Goal: Task Accomplishment & Management: Use online tool/utility

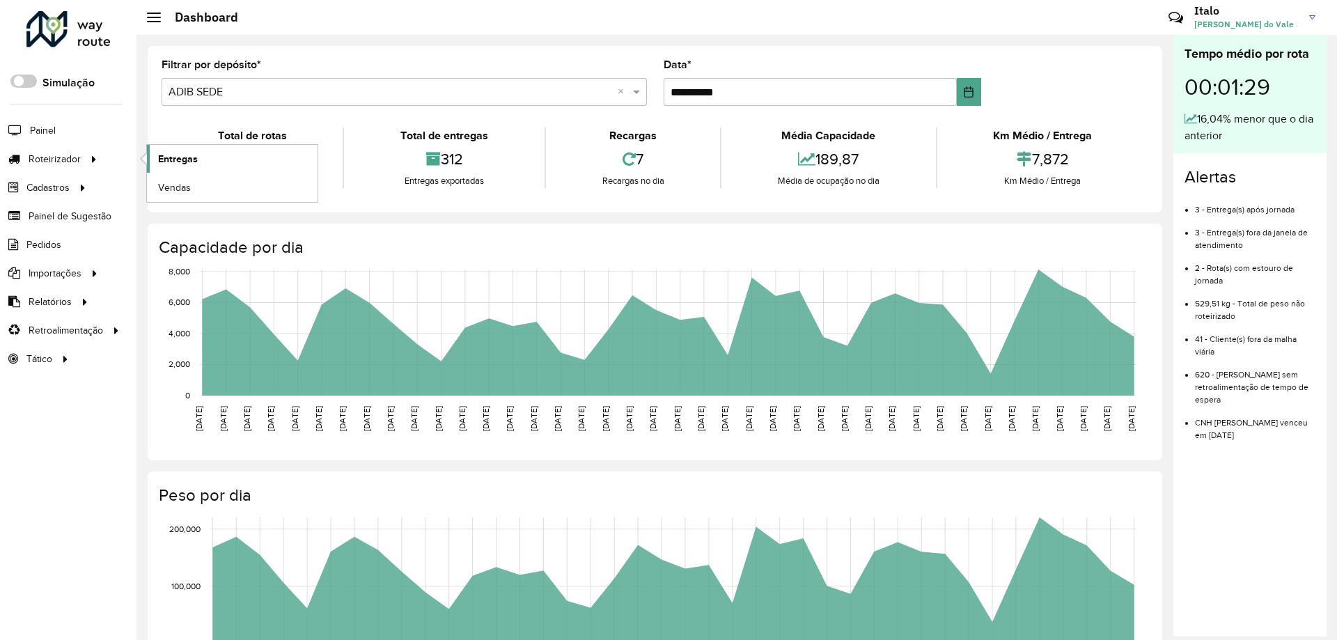
click at [197, 166] on span "Entregas" at bounding box center [178, 159] width 40 height 15
click at [223, 158] on link "Entregas" at bounding box center [232, 159] width 171 height 28
click at [159, 163] on span "Entregas" at bounding box center [178, 159] width 40 height 15
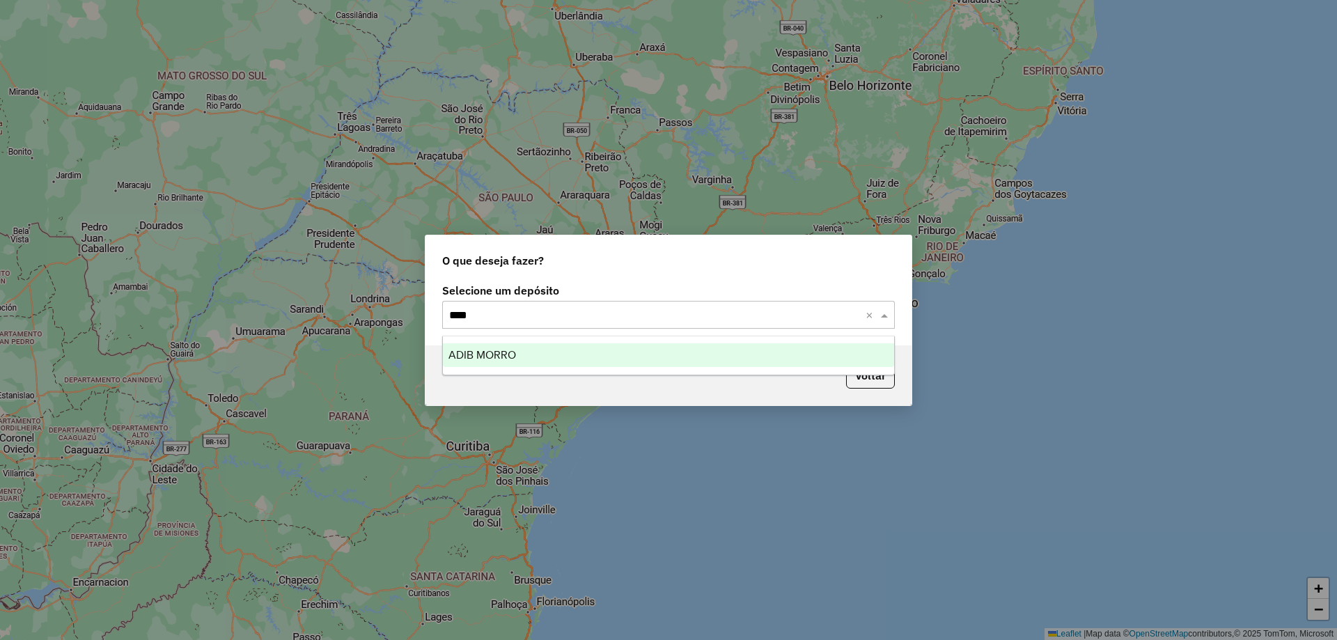
type input "*****"
click at [561, 357] on div "ADIB MORRO" at bounding box center [668, 355] width 451 height 24
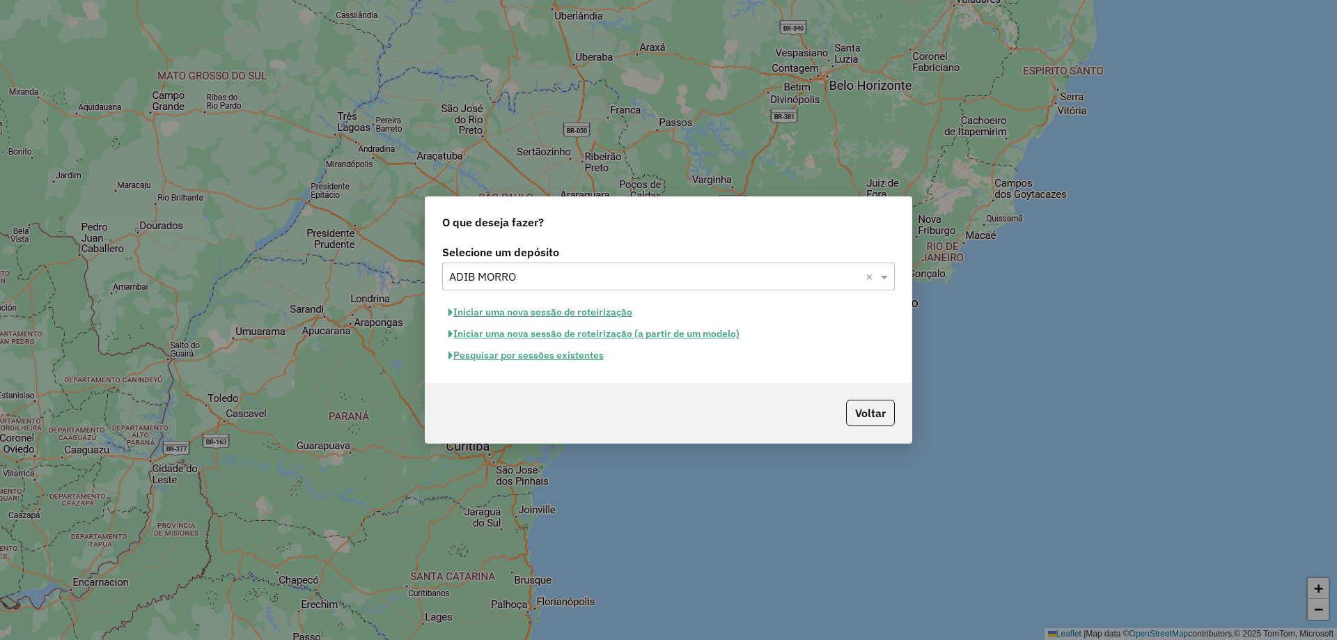
click at [557, 311] on button "Iniciar uma nova sessão de roteirização" at bounding box center [540, 313] width 196 height 22
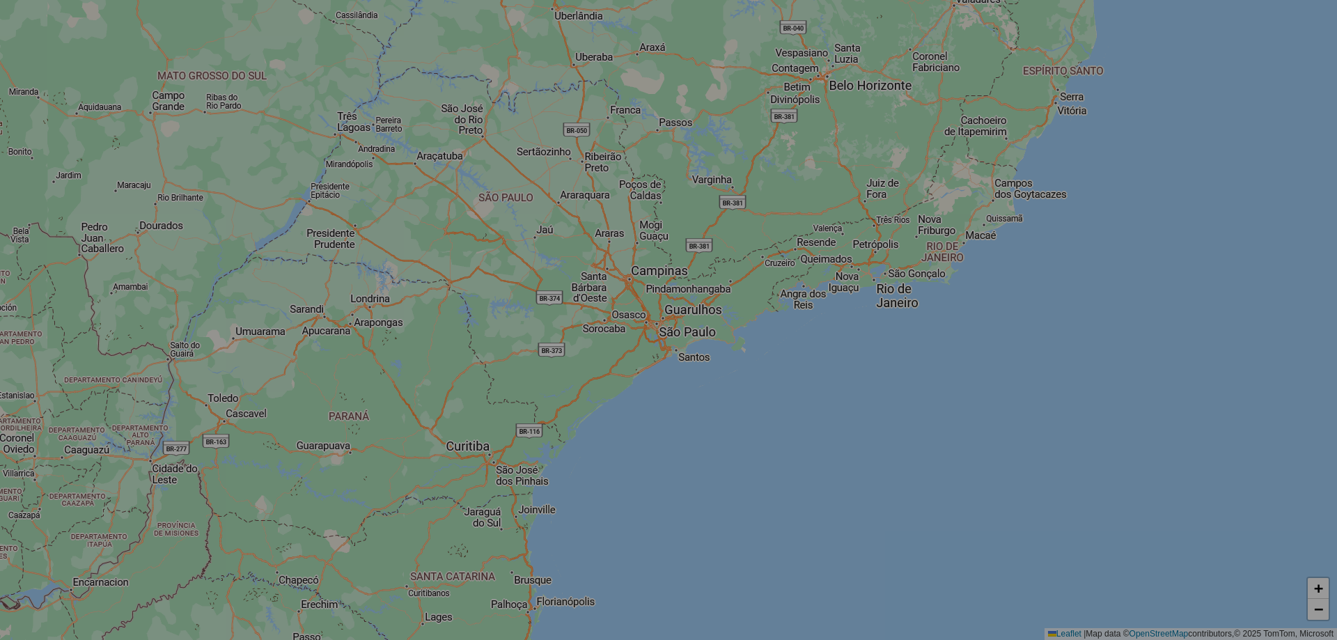
select select "*"
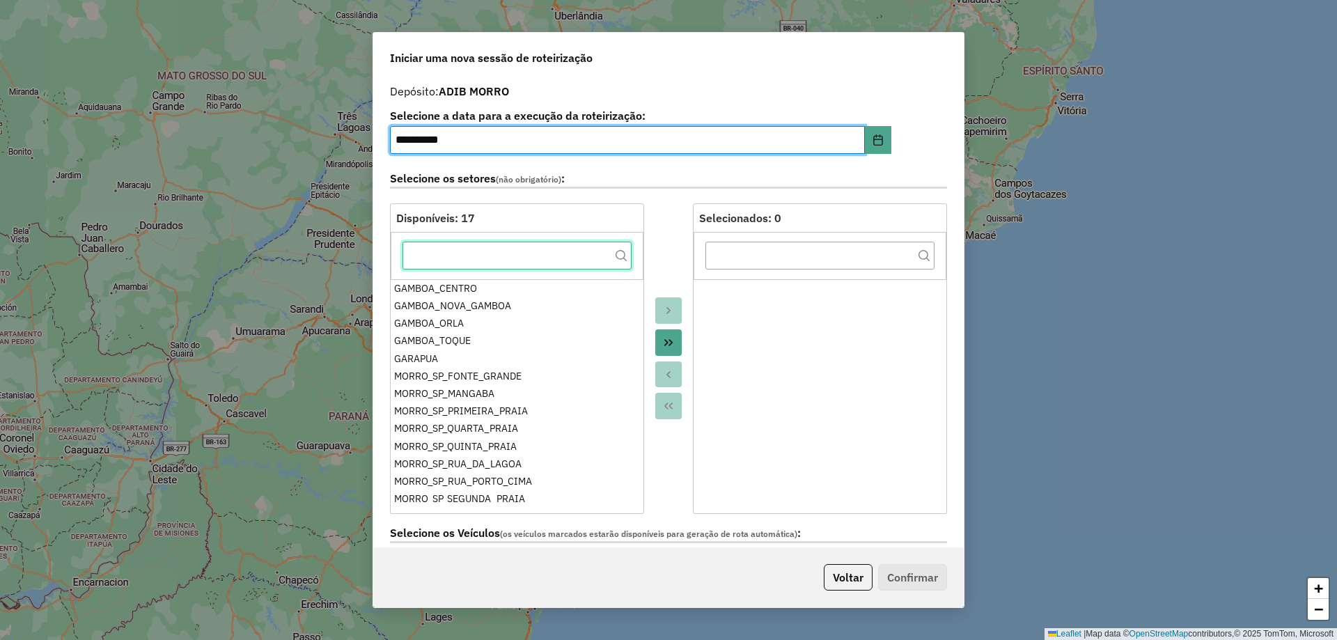
click at [534, 262] on input "text" at bounding box center [517, 256] width 229 height 28
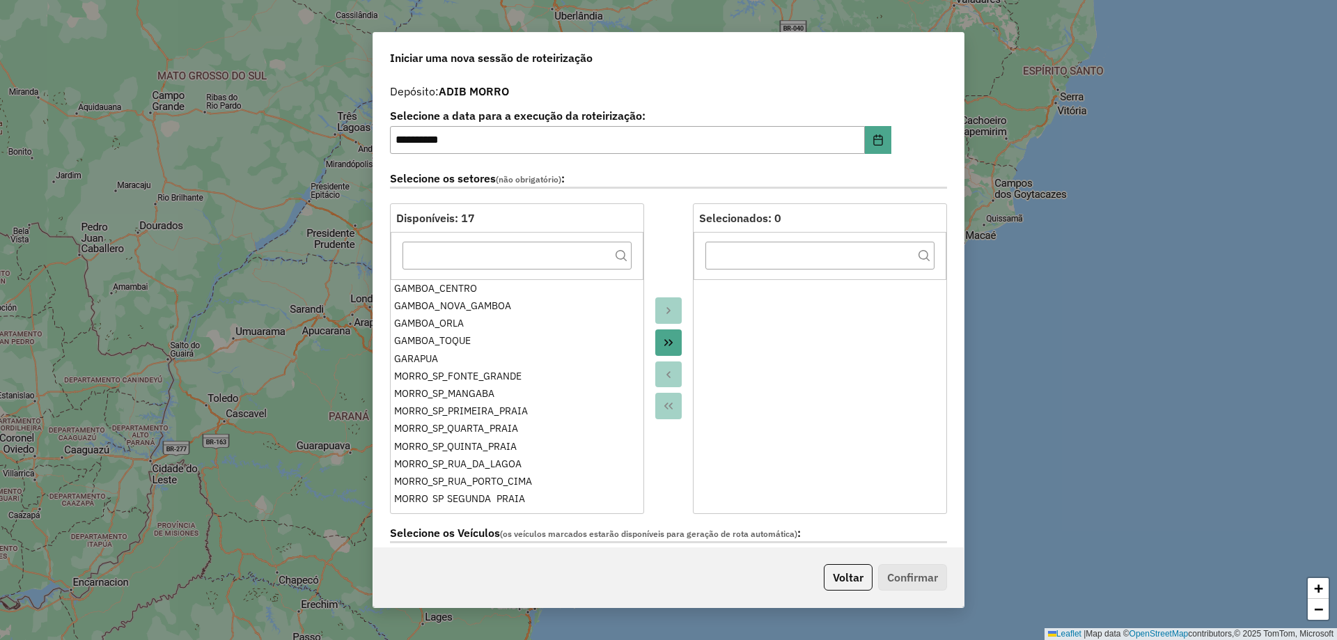
click at [659, 334] on button "Move All to Target" at bounding box center [668, 342] width 26 height 26
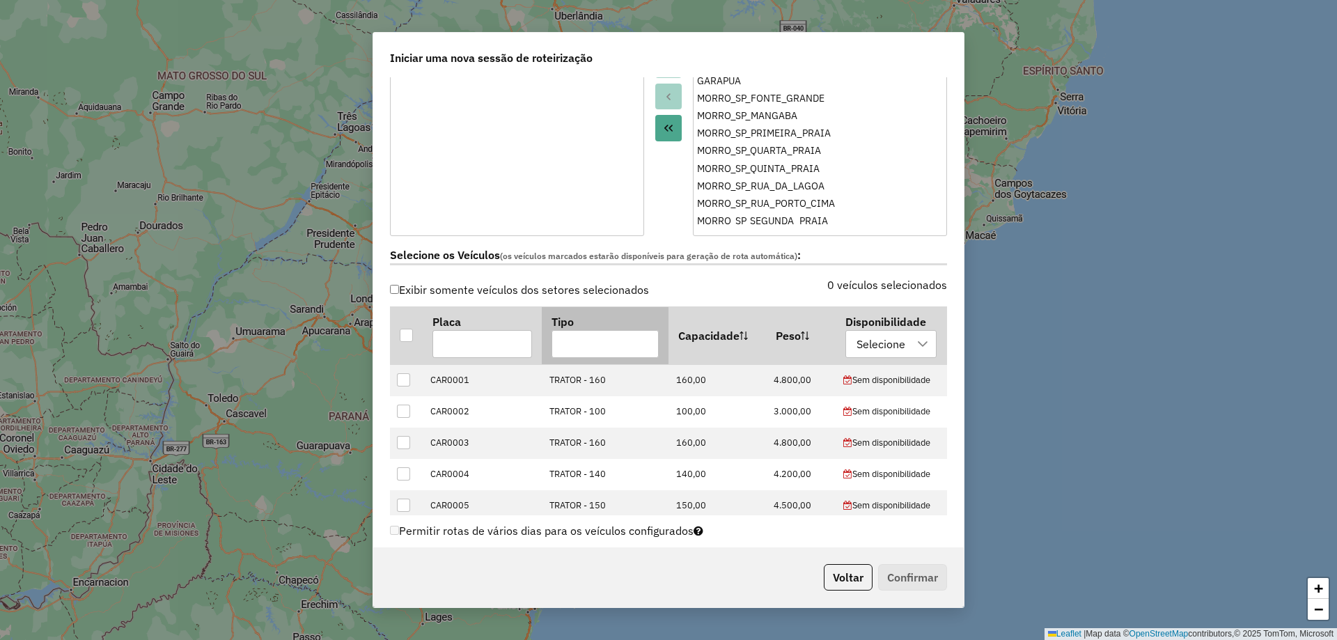
scroll to position [279, 0]
click at [407, 337] on div at bounding box center [406, 334] width 13 height 13
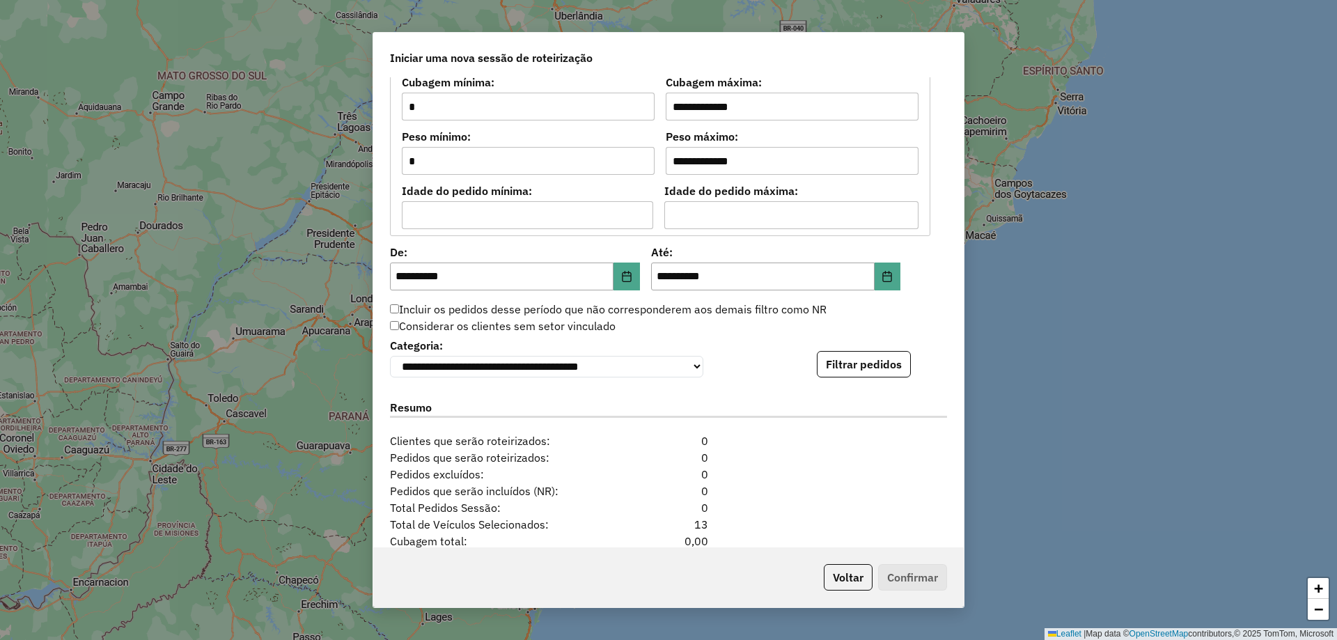
scroll to position [1184, 0]
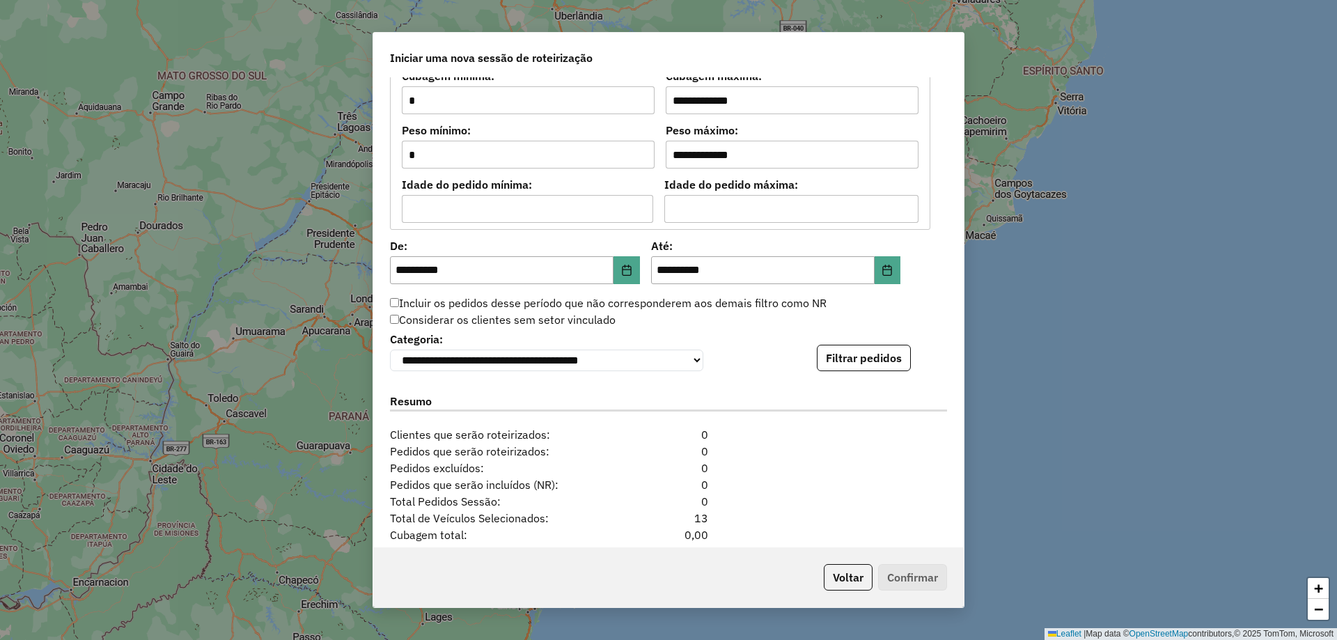
click at [401, 299] on label "Incluir os pedidos desse período que não corresponderem aos demais filtro como …" at bounding box center [608, 303] width 437 height 17
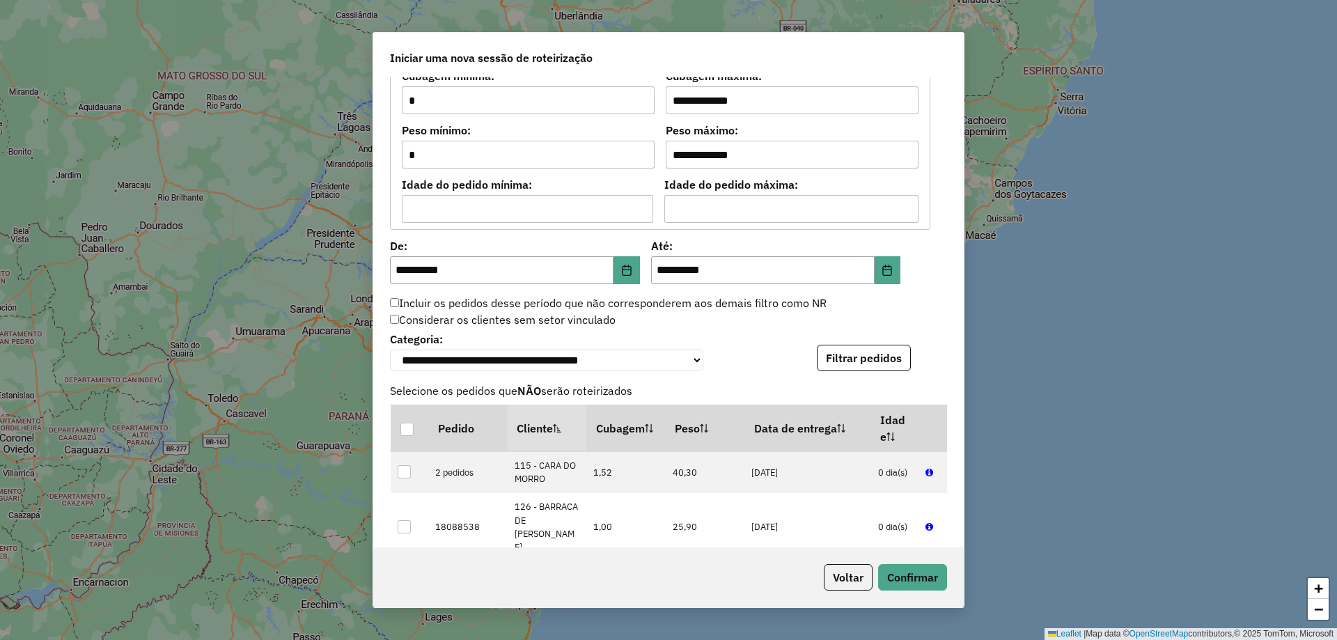
click at [880, 364] on button "Filtrar pedidos" at bounding box center [864, 358] width 94 height 26
click at [918, 579] on button "Confirmar" at bounding box center [912, 577] width 69 height 26
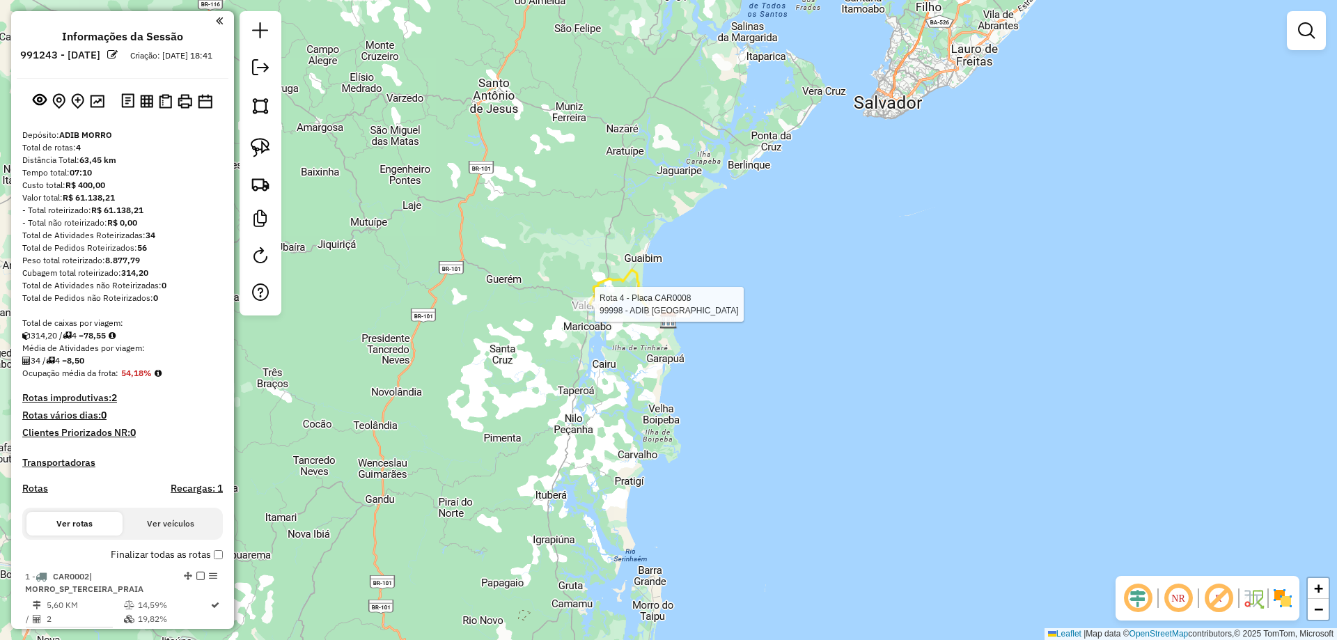
select select "**********"
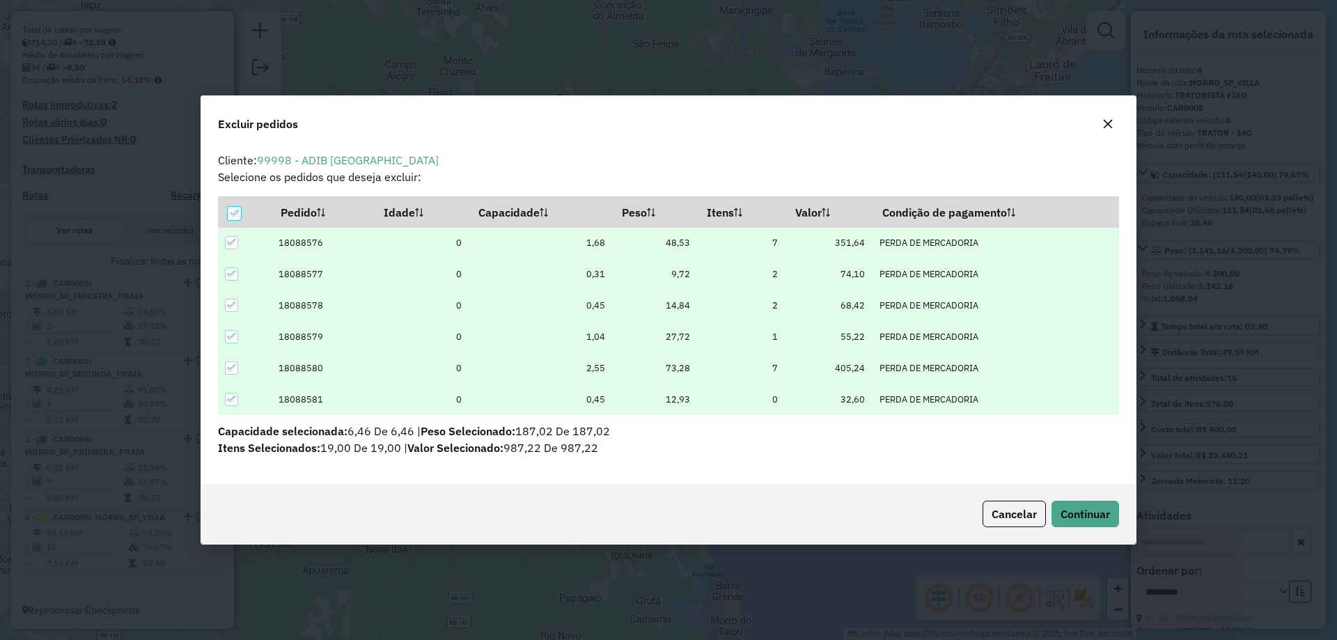
scroll to position [8, 4]
click at [1106, 509] on span "Continuar" at bounding box center [1085, 514] width 49 height 14
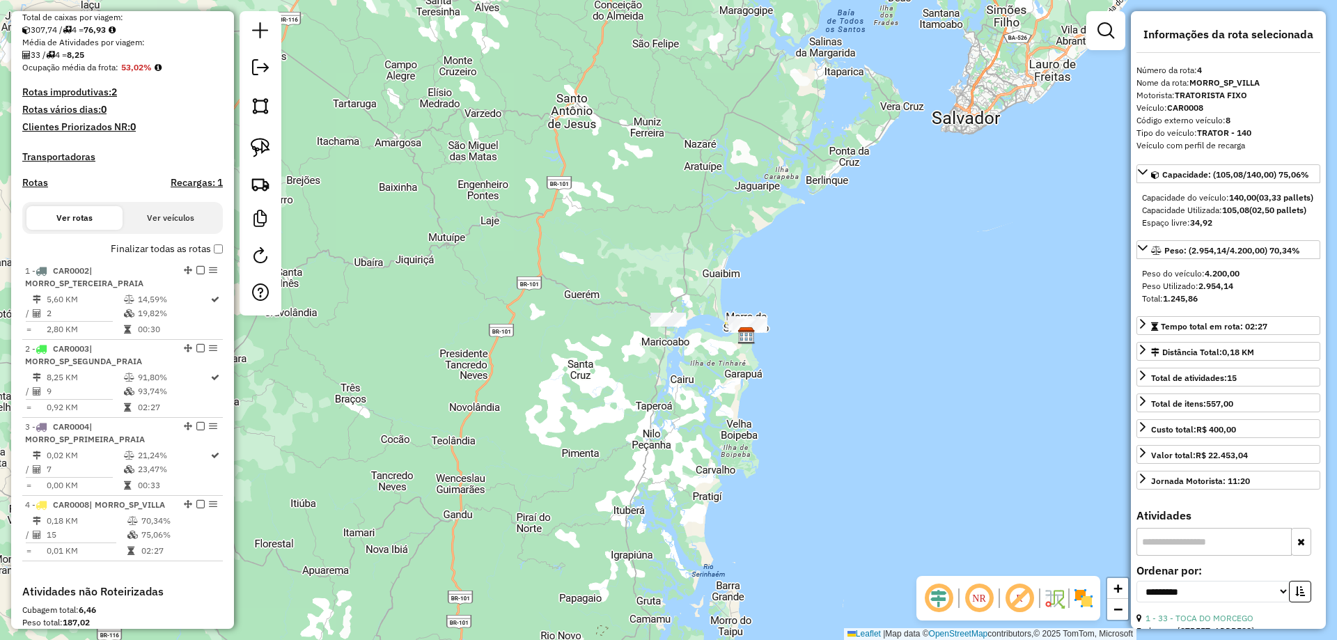
scroll to position [525, 0]
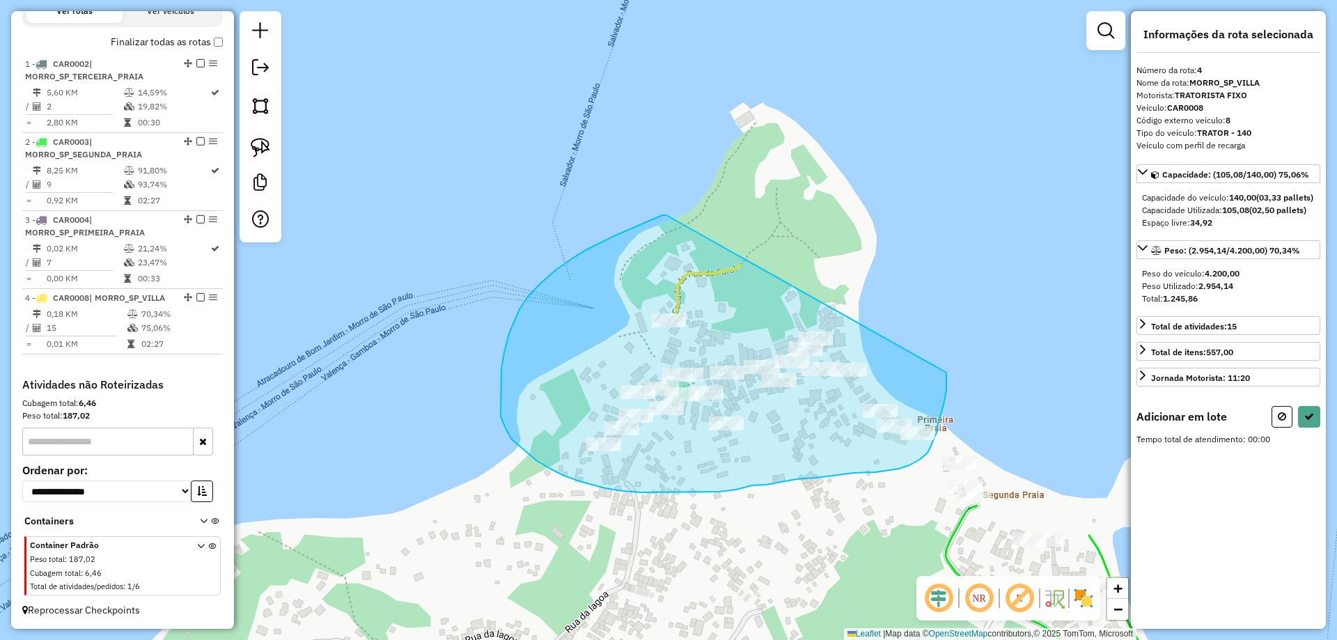
drag, startPoint x: 586, startPoint y: 250, endPoint x: 945, endPoint y: 338, distance: 370.0
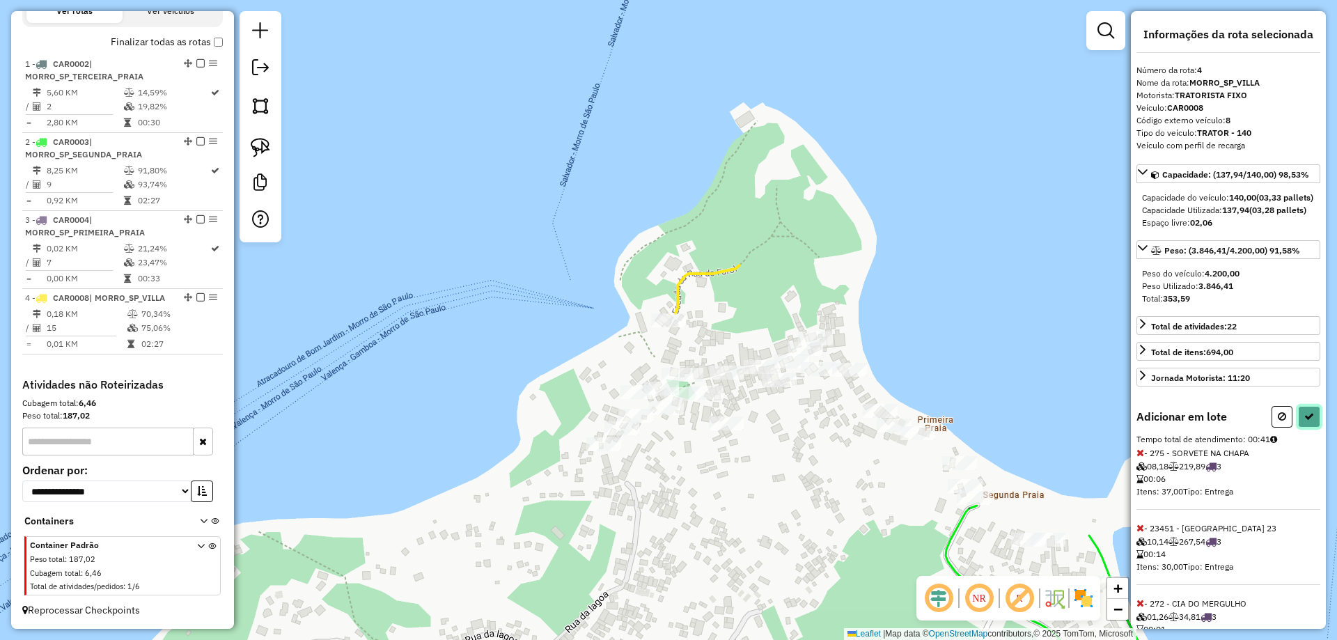
click at [1309, 421] on icon at bounding box center [1310, 417] width 10 height 10
select select "**********"
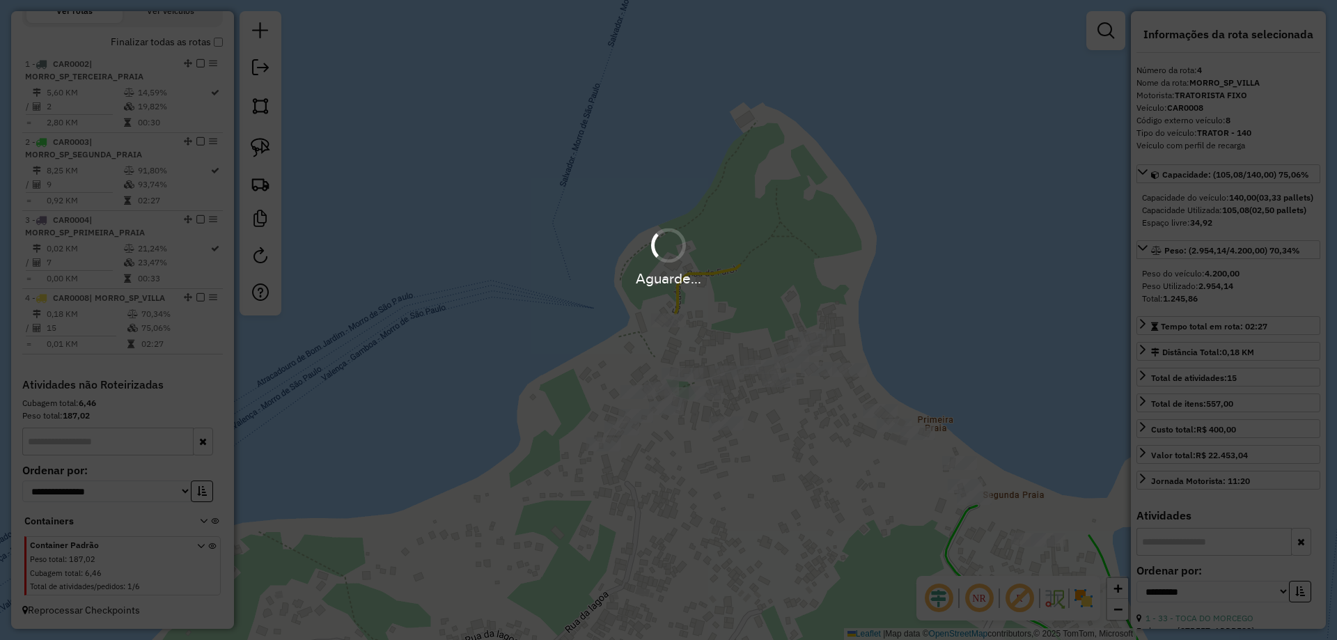
scroll to position [447, 0]
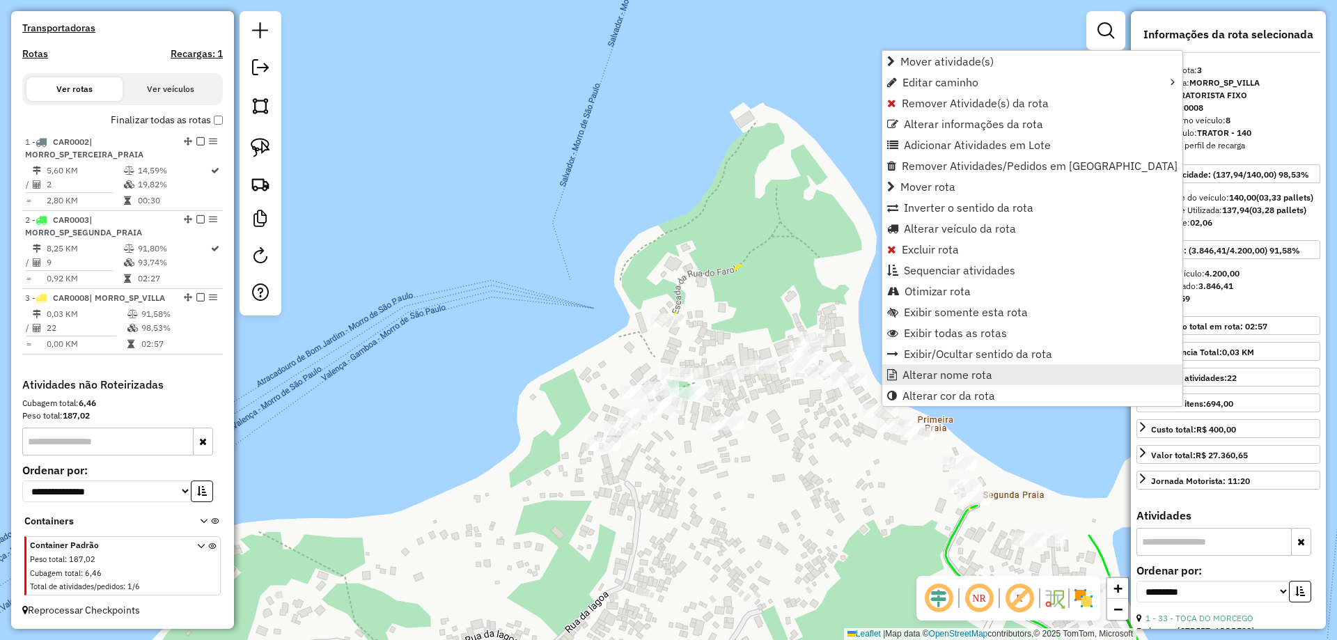
click at [933, 374] on span "Alterar nome rota" at bounding box center [948, 374] width 90 height 11
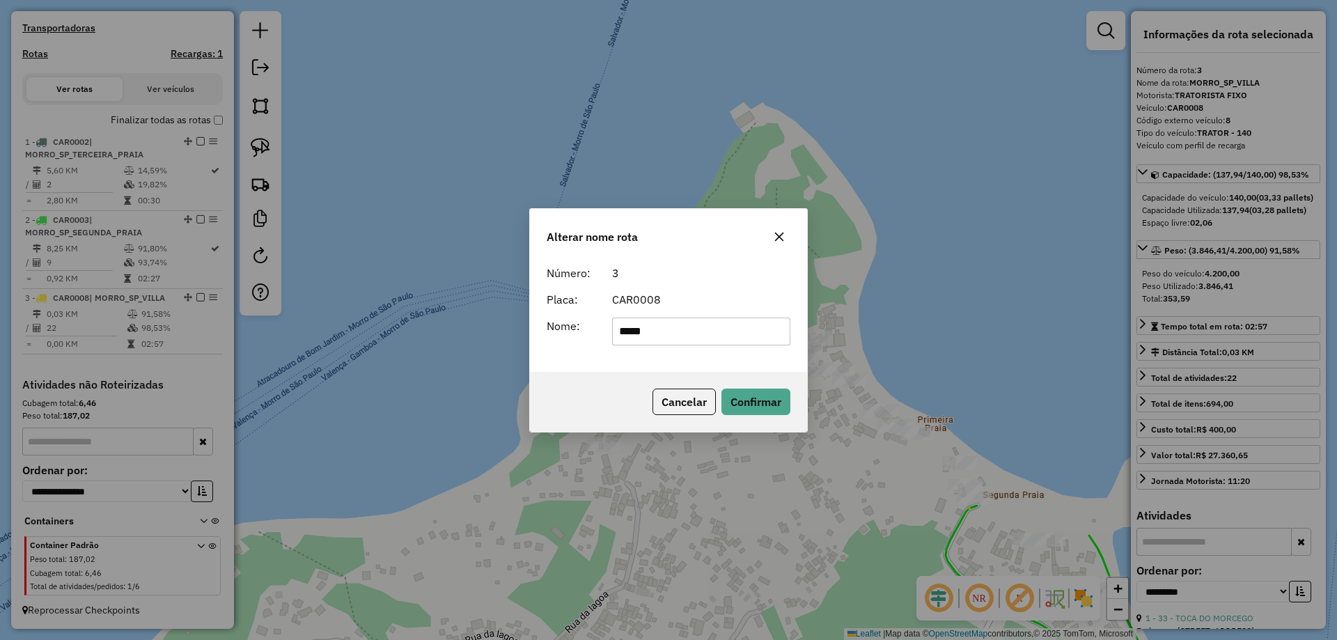
type input "*****"
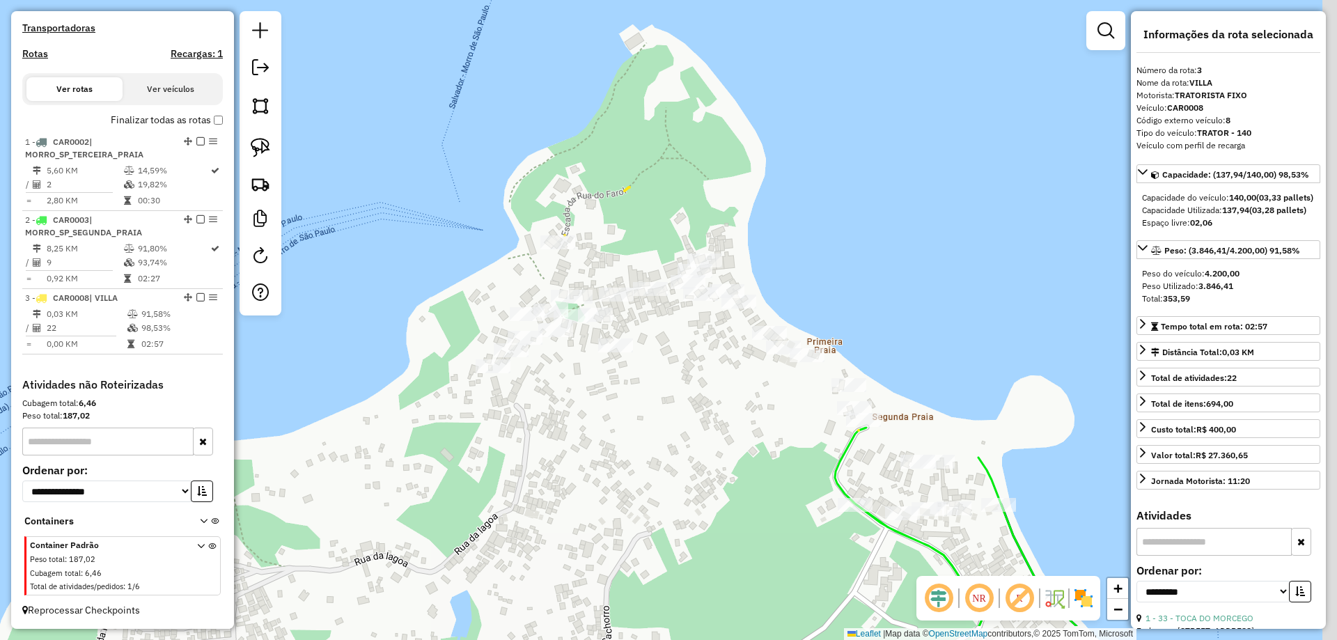
drag, startPoint x: 926, startPoint y: 325, endPoint x: 737, endPoint y: 209, distance: 221.7
click at [737, 209] on div "Janela de atendimento Grade de atendimento Capacidade Transportadoras Veículos …" at bounding box center [668, 320] width 1337 height 640
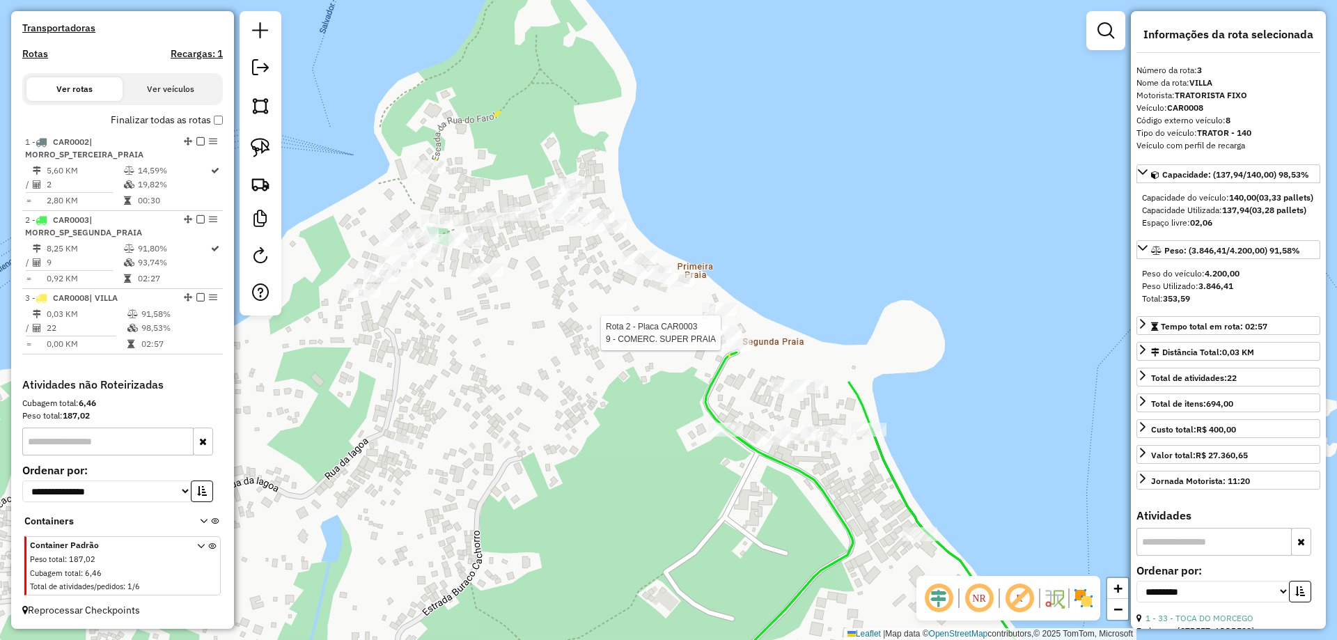
click at [716, 340] on div at bounding box center [725, 333] width 35 height 14
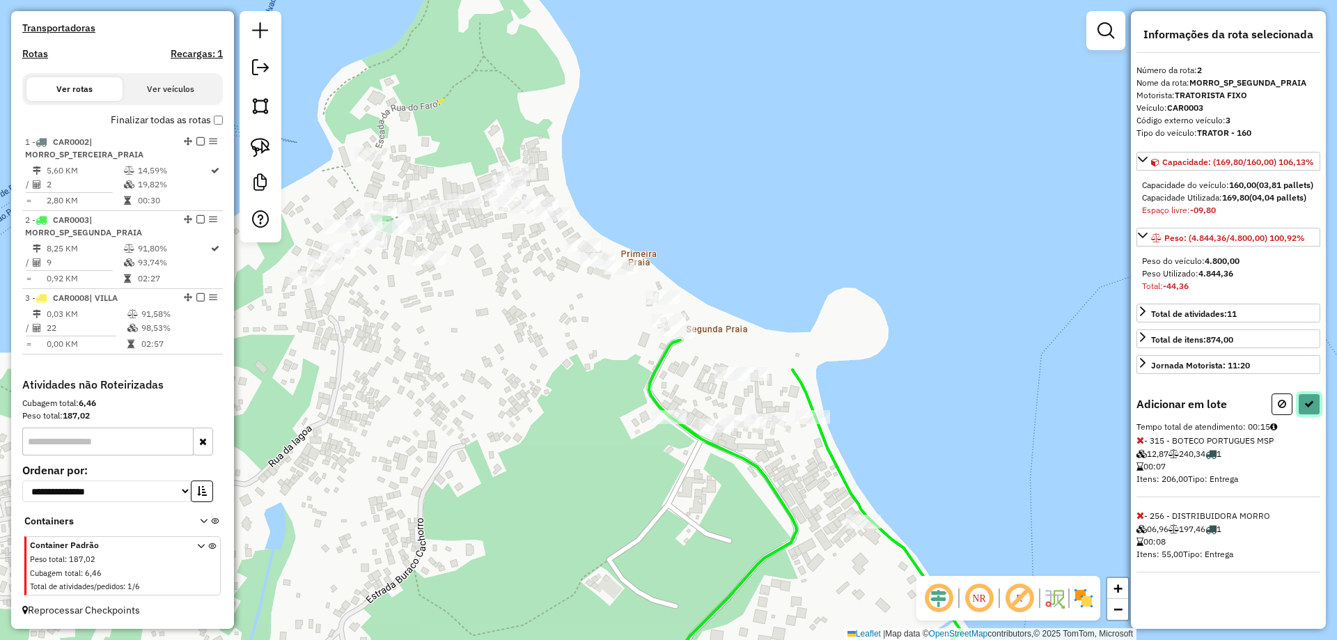
click at [1307, 409] on icon at bounding box center [1310, 404] width 10 height 10
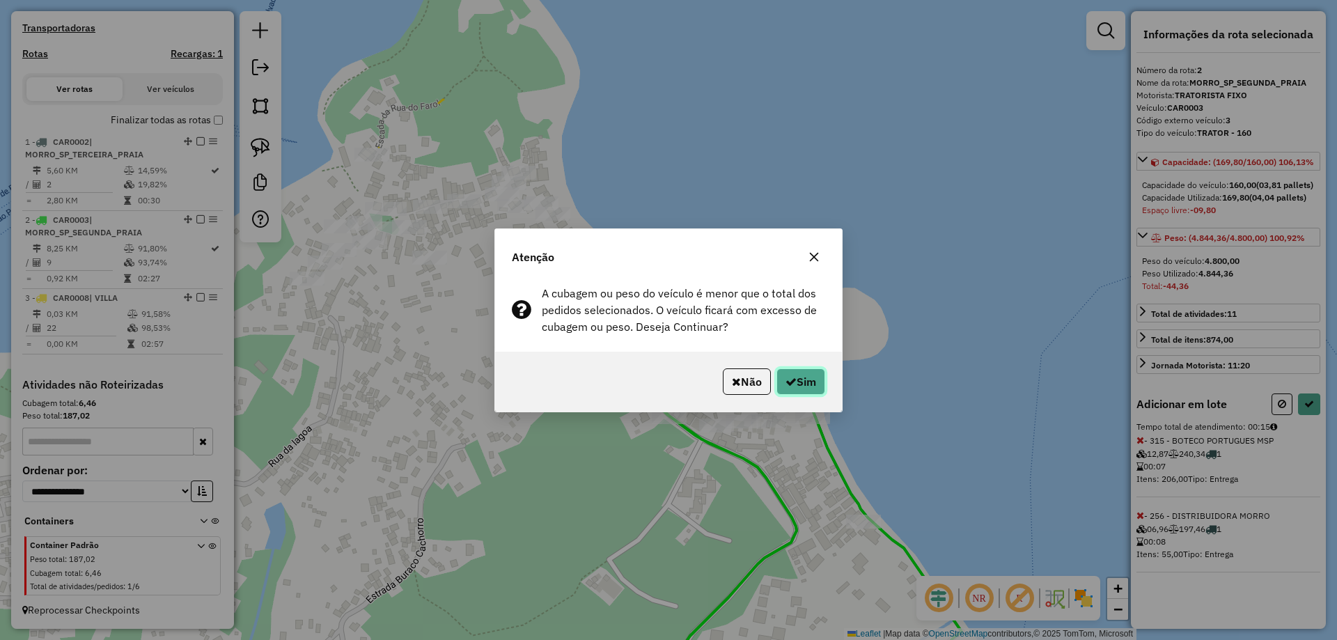
click at [813, 388] on button "Sim" at bounding box center [801, 381] width 49 height 26
select select "**********"
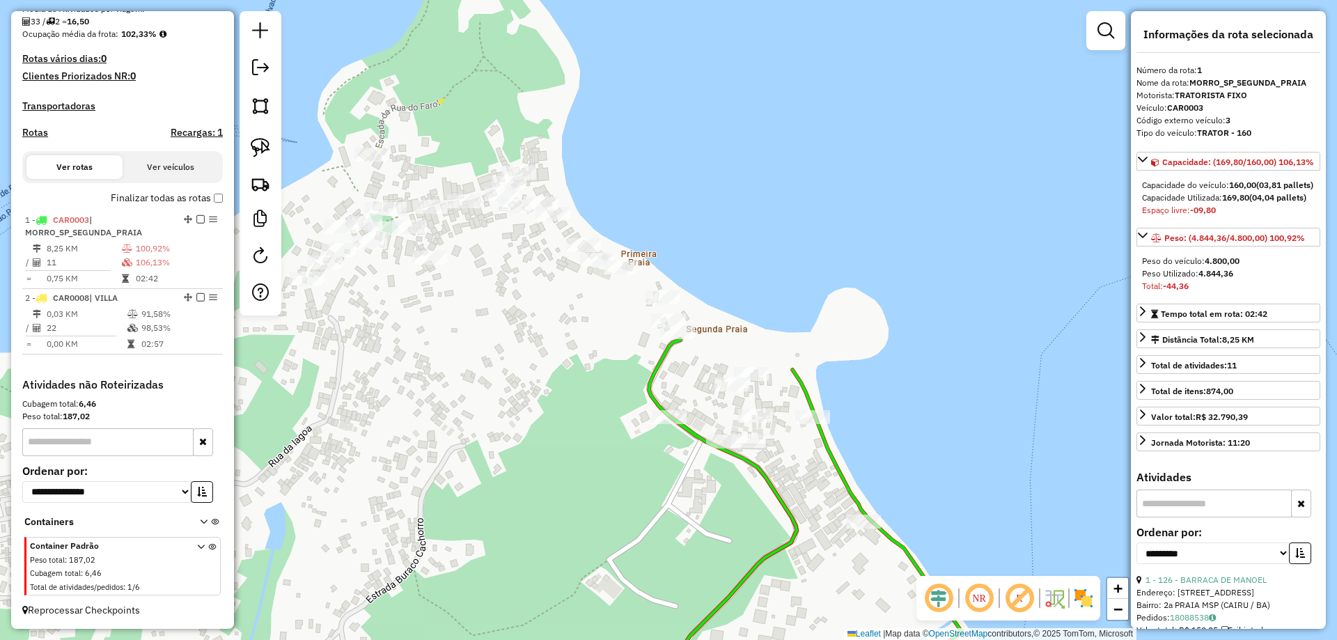
scroll to position [352, 0]
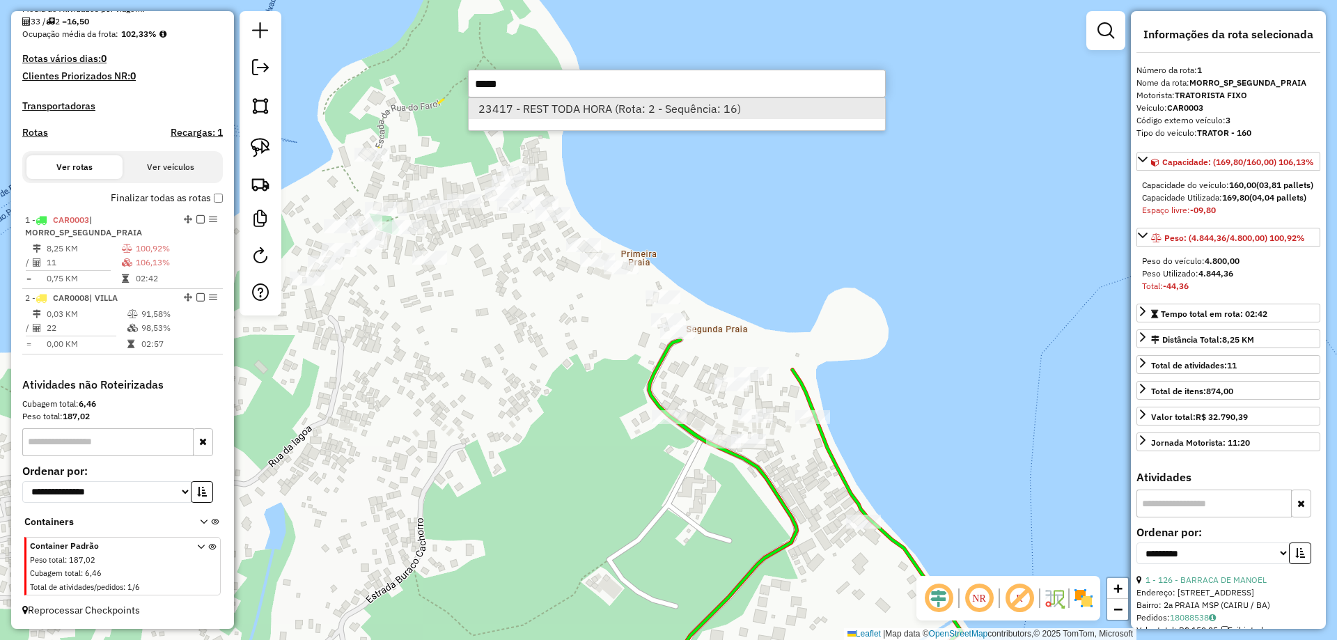
type input "*****"
click at [633, 112] on li "23417 - REST TODA HORA (Rota: 2 - Sequência: 16)" at bounding box center [677, 108] width 417 height 21
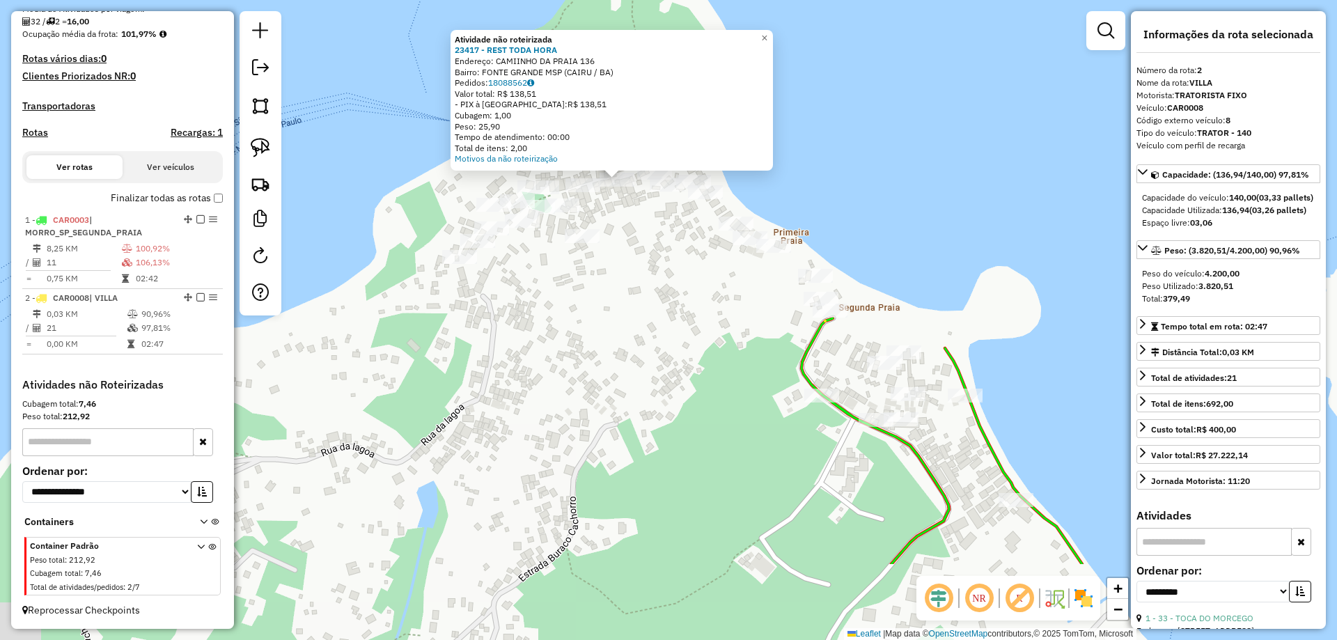
drag, startPoint x: 884, startPoint y: 495, endPoint x: 827, endPoint y: 372, distance: 135.3
click at [827, 372] on div "Atividade não roteirizada 23417 - REST TODA HORA Endereço: CAMIINHO DA PRAIA 13…" at bounding box center [668, 320] width 1337 height 640
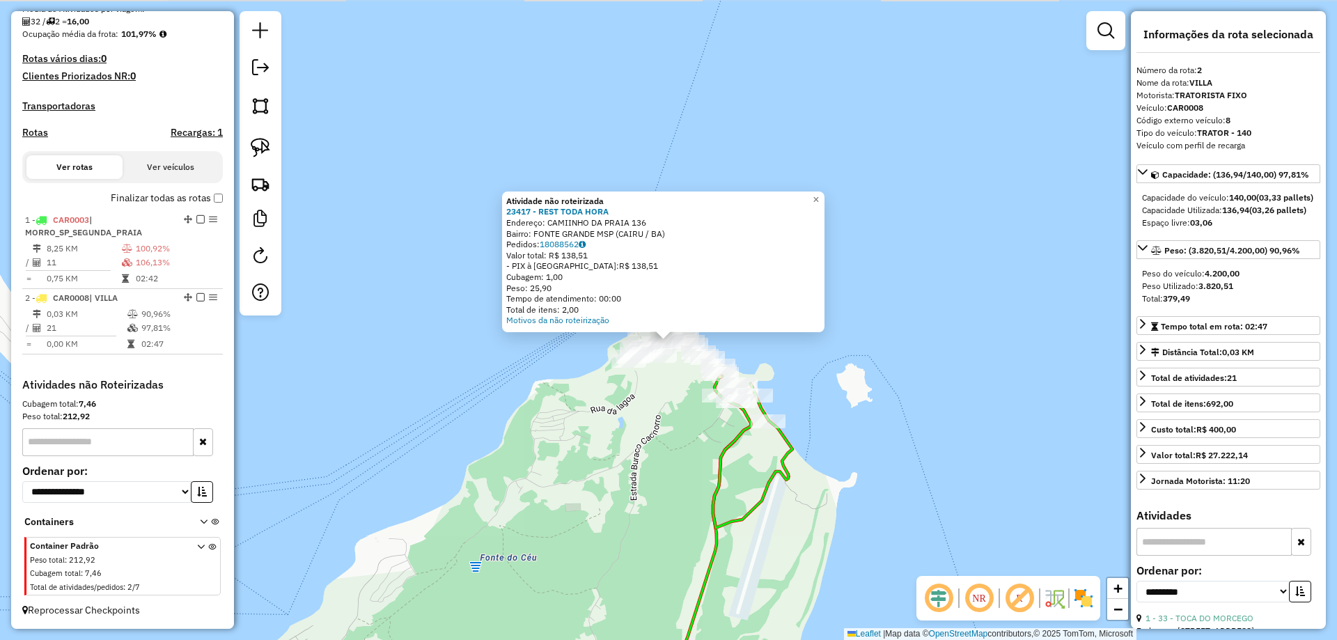
drag, startPoint x: 661, startPoint y: 486, endPoint x: 659, endPoint y: 322, distance: 163.7
click at [659, 323] on div "Atividade não roteirizada 23417 - REST TODA HORA Endereço: CAMIINHO DA PRAIA 13…" at bounding box center [668, 320] width 1337 height 640
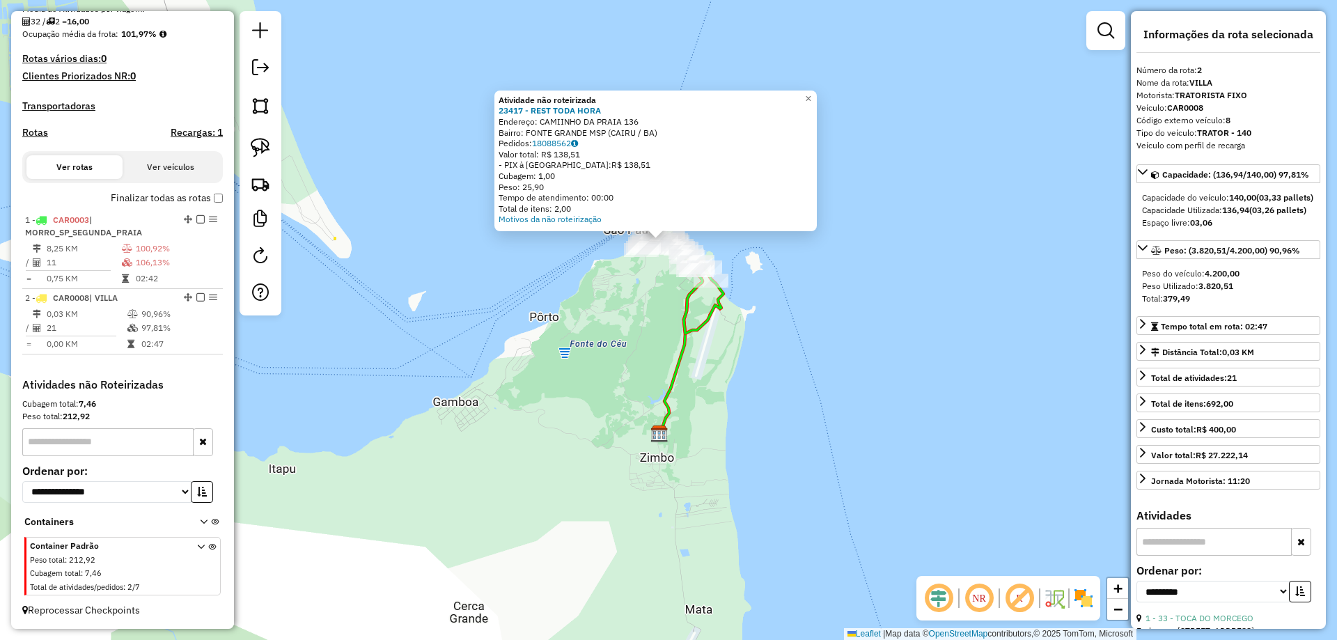
click at [667, 309] on div "Atividade não roteirizada 23417 - REST TODA HORA Endereço: CAMIINHO DA PRAIA 13…" at bounding box center [668, 320] width 1337 height 640
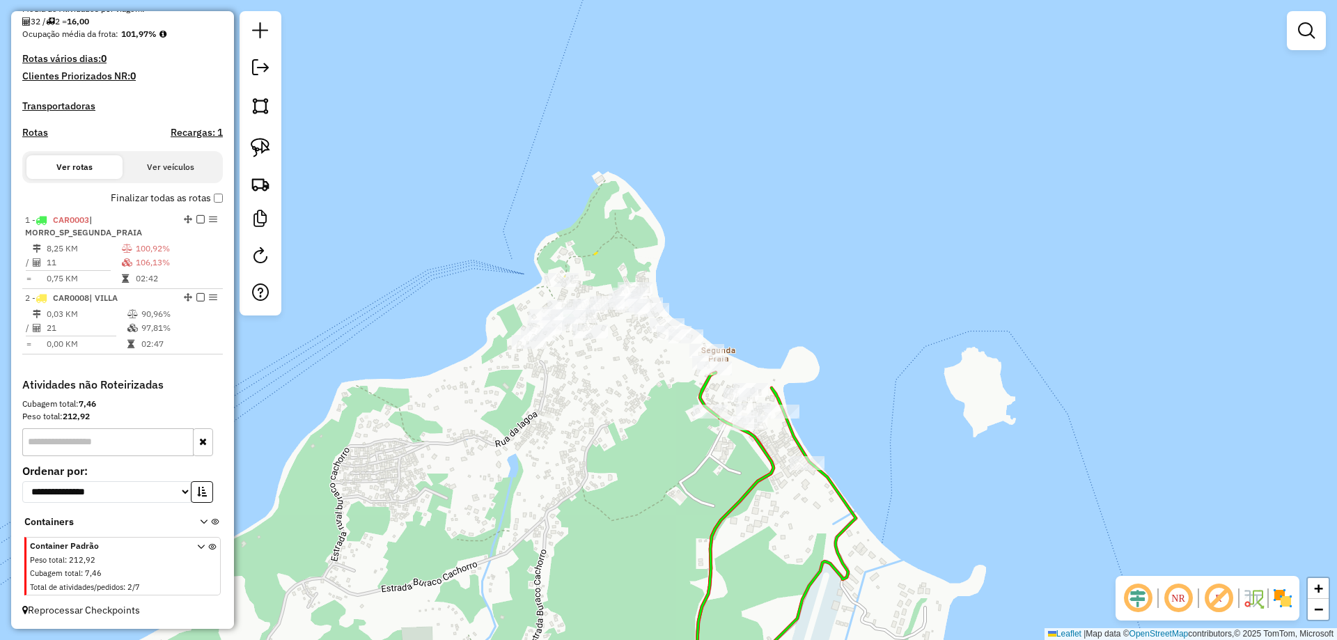
select select "**********"
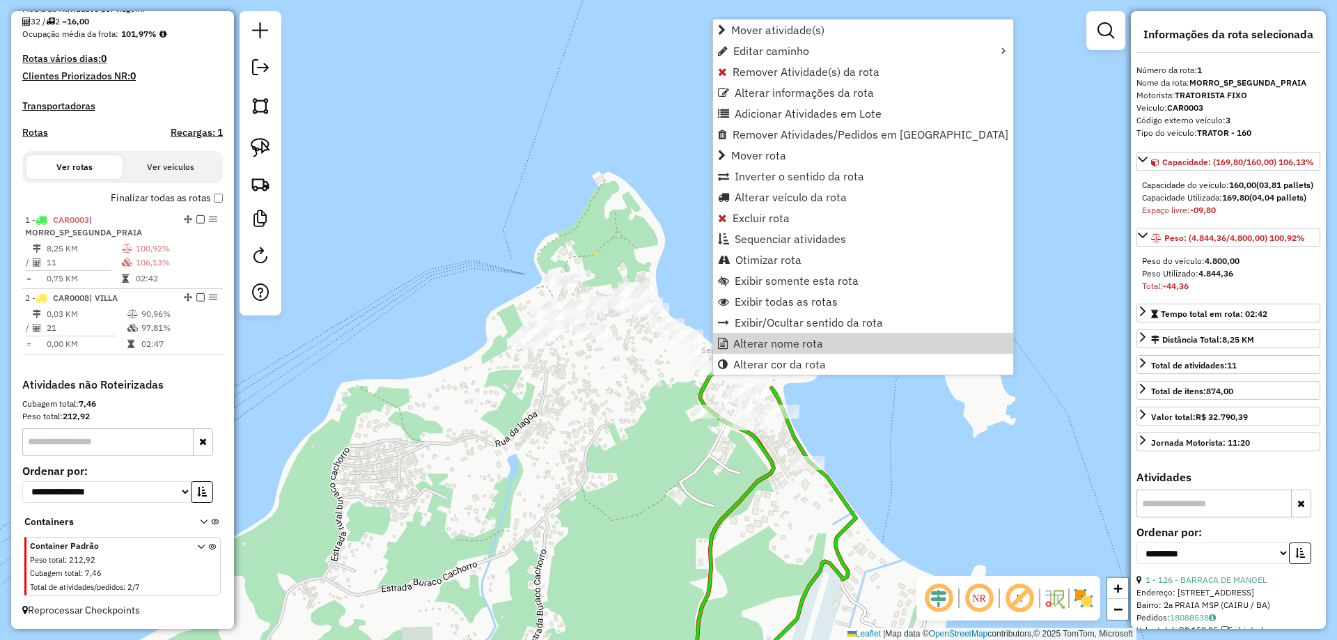
drag, startPoint x: 666, startPoint y: 386, endPoint x: 669, endPoint y: 378, distance: 9.1
click at [665, 386] on div "Rota 1 - Placa CAR0003 23483 - ACAI 24HRS CONV. Rota 1 - Placa CAR0003 217 - SA…" at bounding box center [668, 320] width 1337 height 640
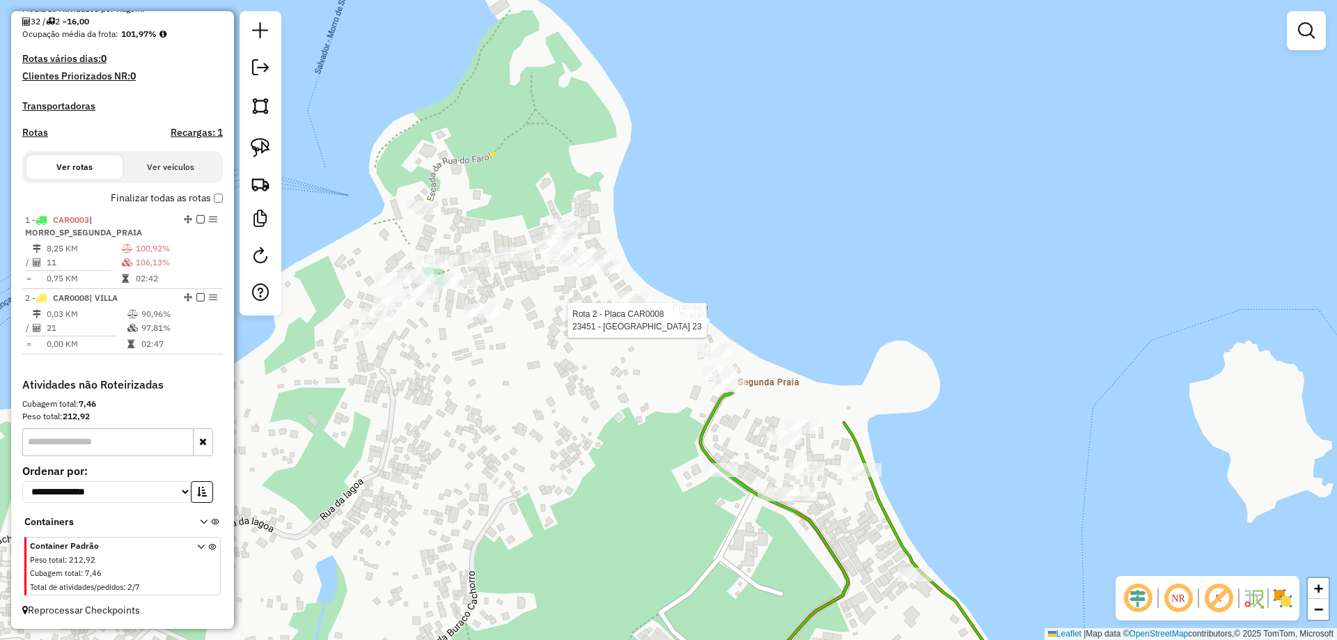
select select "**********"
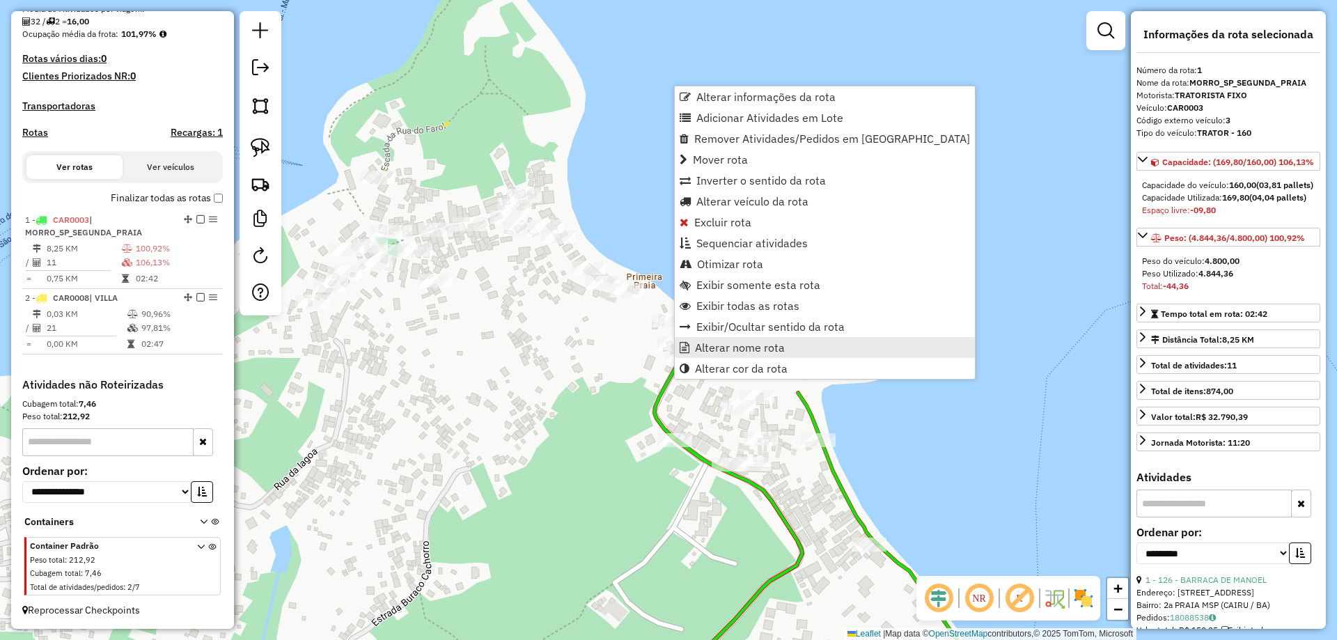
click at [709, 343] on span "Alterar nome rota" at bounding box center [740, 347] width 90 height 11
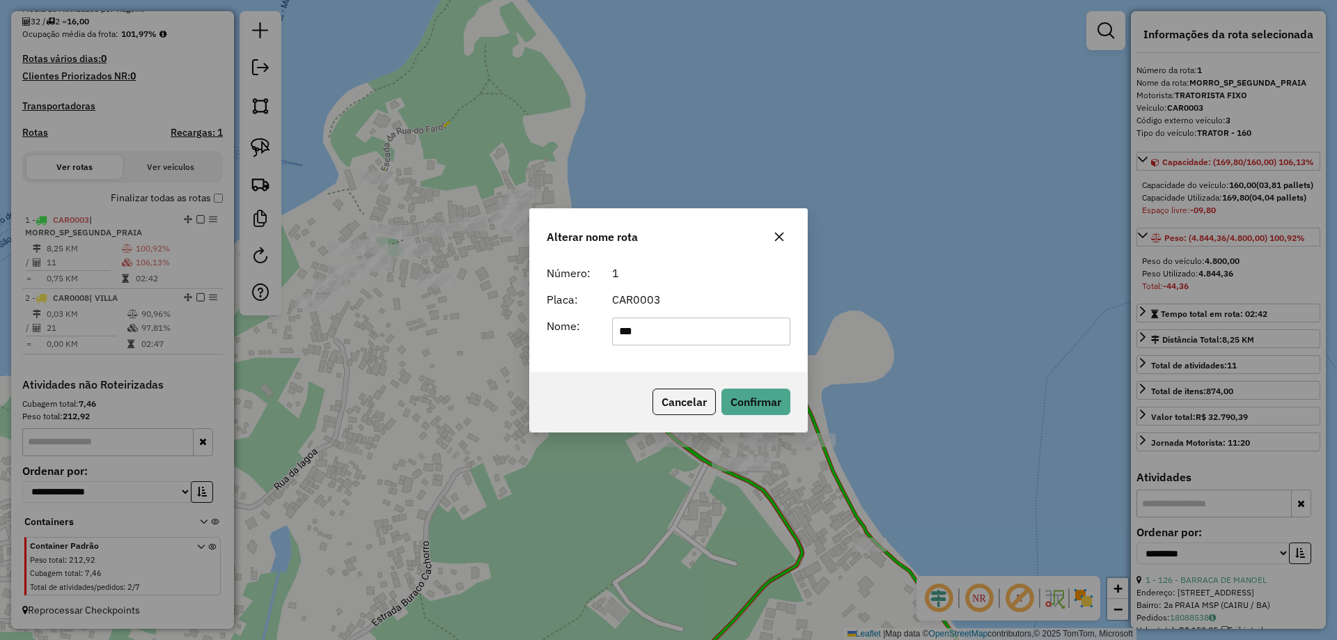
type input "**********"
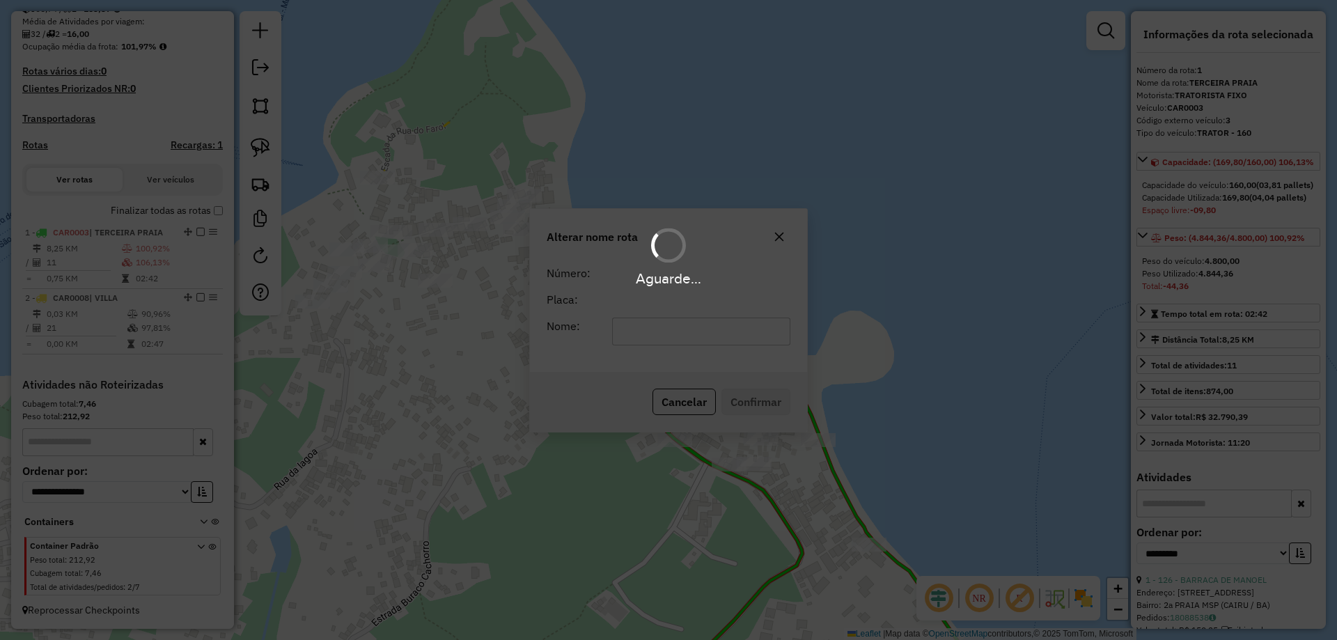
scroll to position [339, 0]
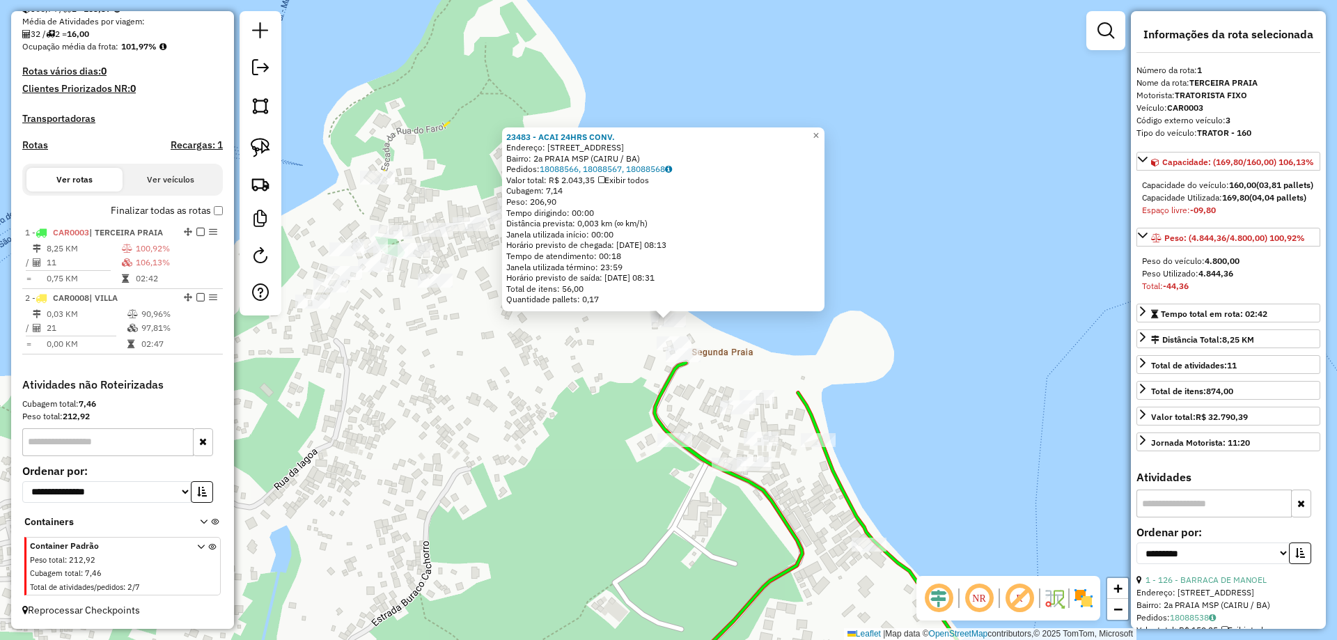
drag, startPoint x: 625, startPoint y: 366, endPoint x: 632, endPoint y: 362, distance: 7.8
click at [625, 366] on div "23483 - ACAI 24HRS CONV. Endereço: RUA CAMPO DE MANGABA 810 B Bairro: 2a PRAIA …" at bounding box center [668, 320] width 1337 height 640
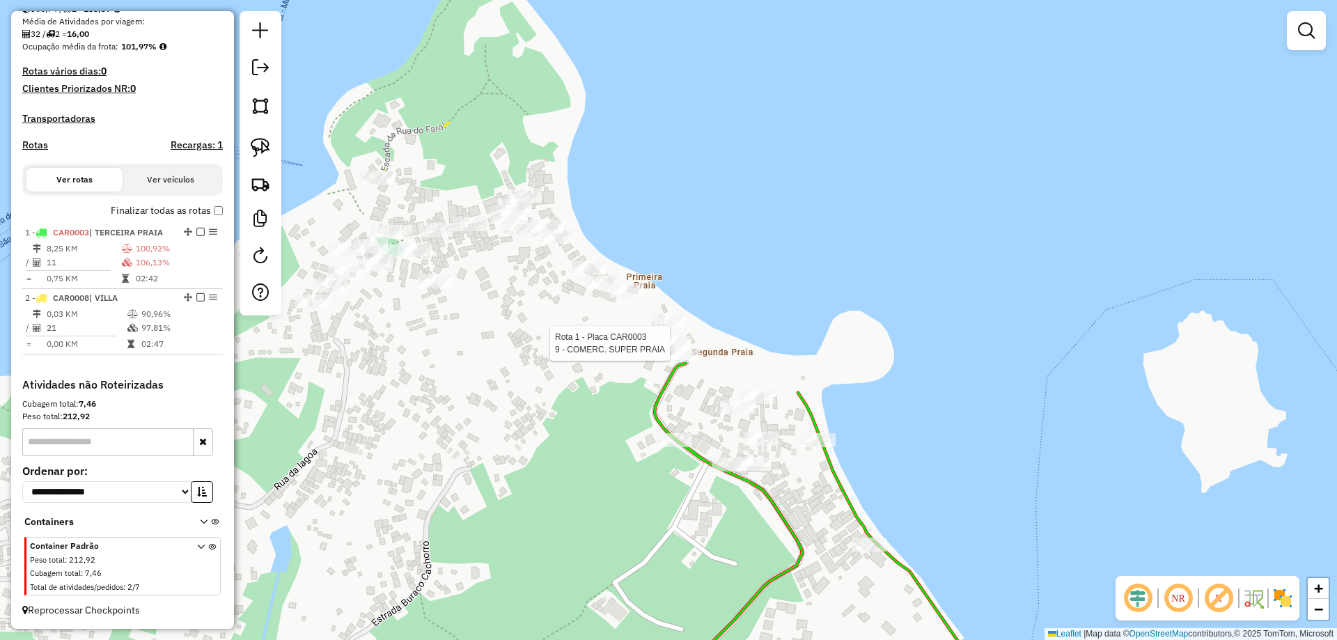
select select "**********"
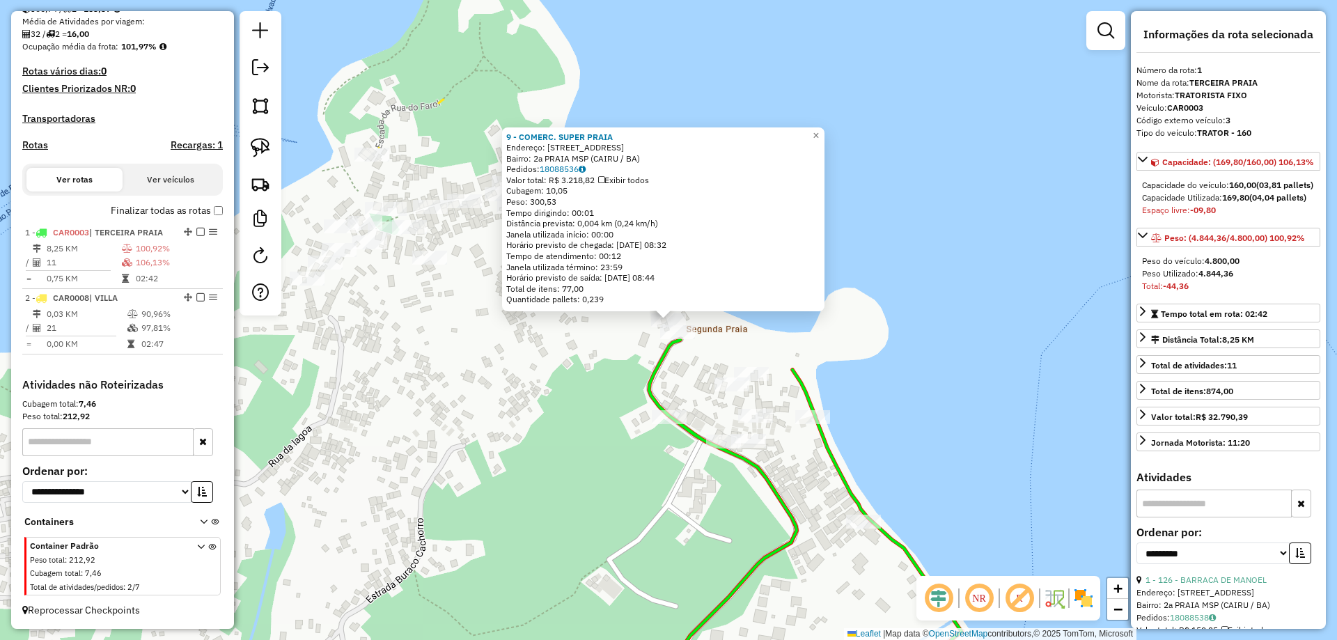
click at [617, 345] on div "9 - COMERC. SUPER PRAIA Endereço: RUA 2a PRAIA 101 Bairro: 2a PRAIA MSP (CAIRU …" at bounding box center [668, 320] width 1337 height 640
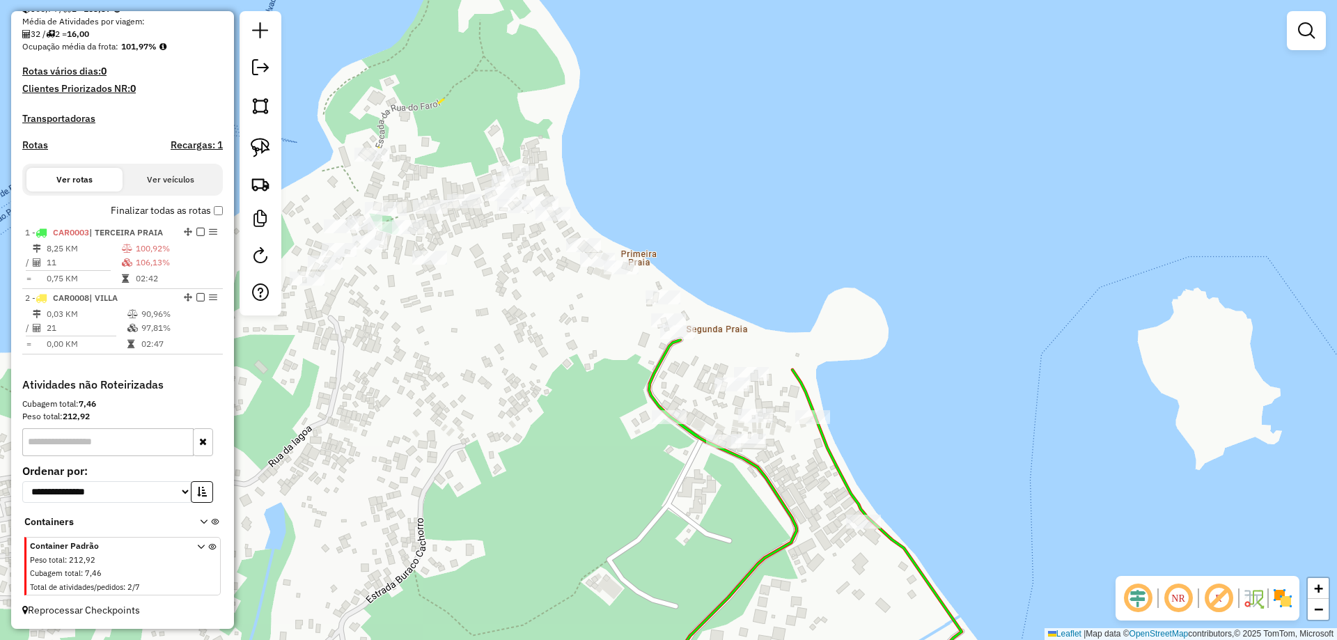
select select "**********"
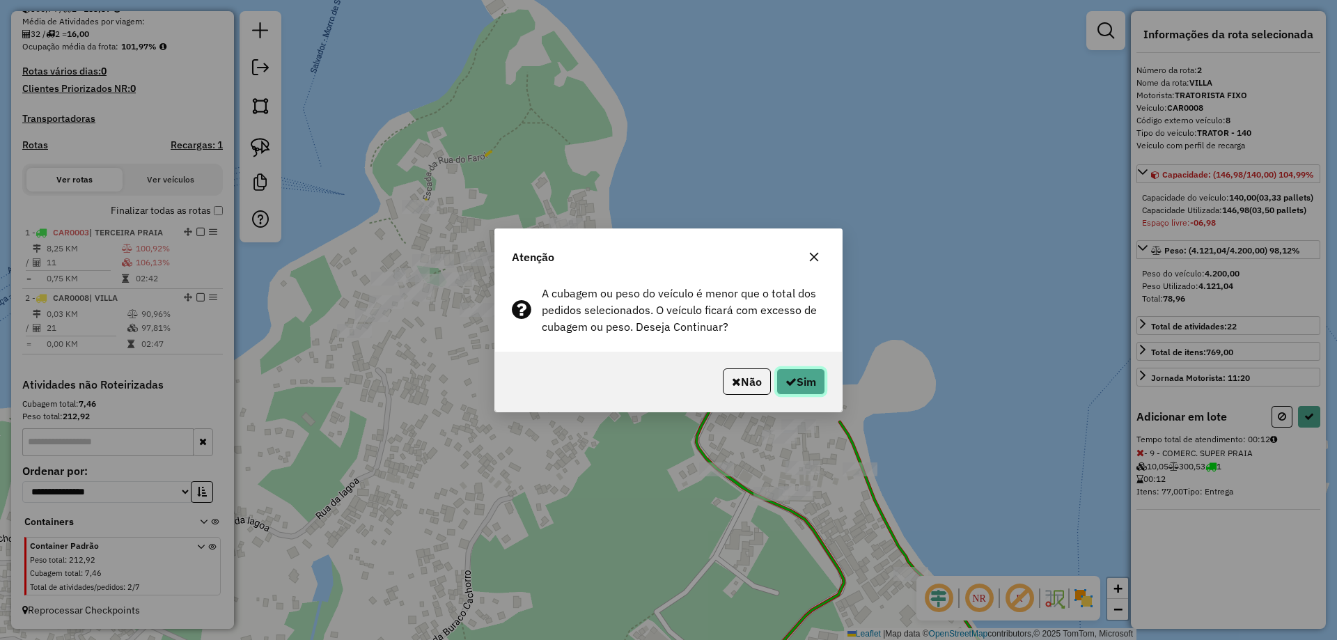
click at [789, 381] on icon "button" at bounding box center [791, 381] width 11 height 11
select select "**********"
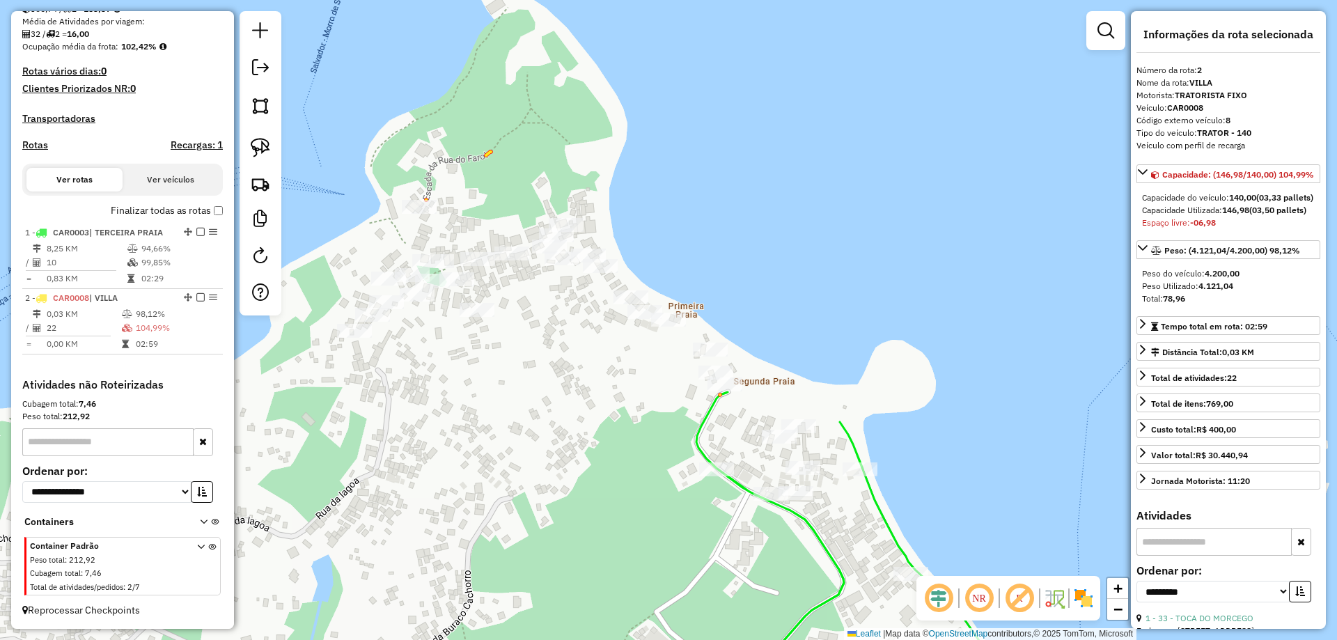
click at [690, 414] on div "Rota 1 - Placa CAR0003 217 - SANTA VILA Janela de atendimento Grade de atendime…" at bounding box center [668, 320] width 1337 height 640
click at [706, 421] on icon at bounding box center [853, 549] width 313 height 310
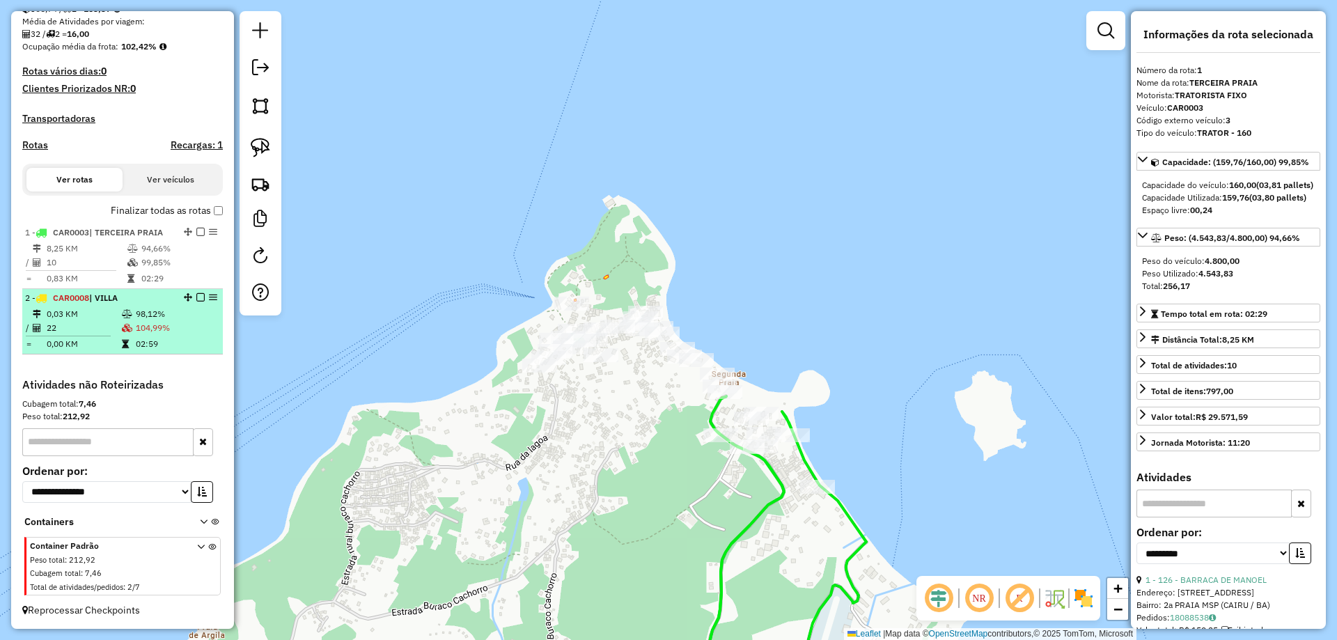
click at [167, 334] on td "104,99%" at bounding box center [175, 328] width 81 height 14
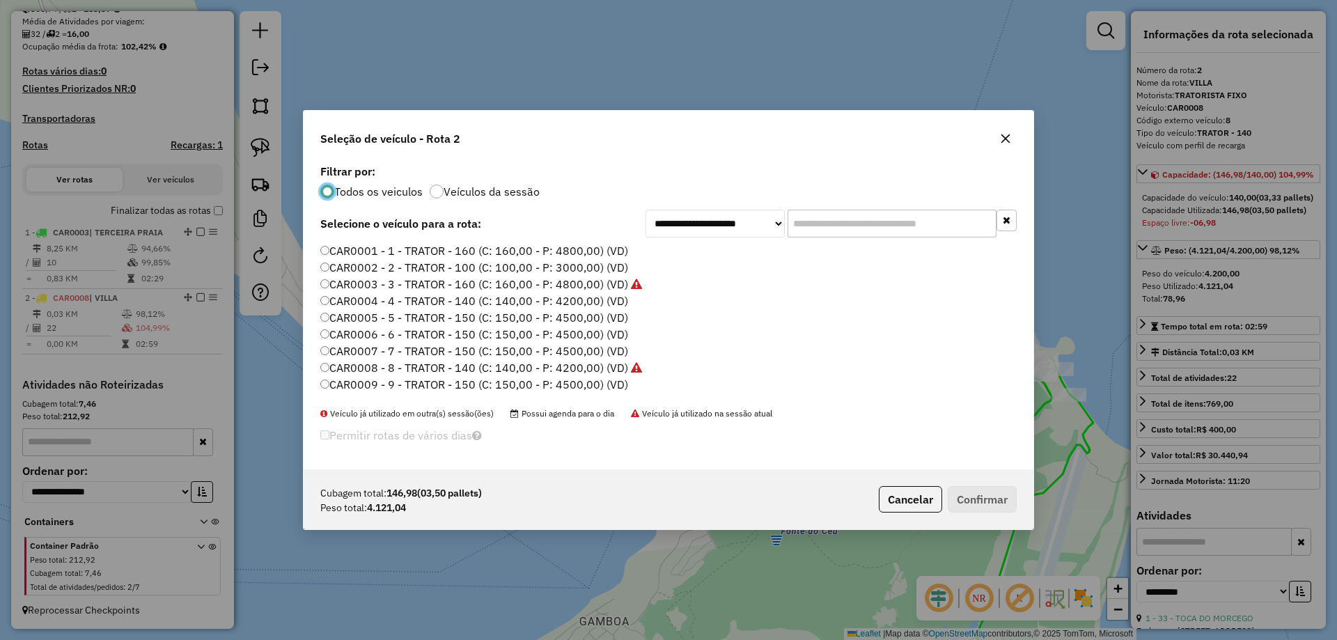
scroll to position [8, 4]
click at [533, 252] on label "CAR0001 - 1 - TRATOR - 160 (C: 160,00 - P: 4800,00) (VD)" at bounding box center [474, 250] width 308 height 17
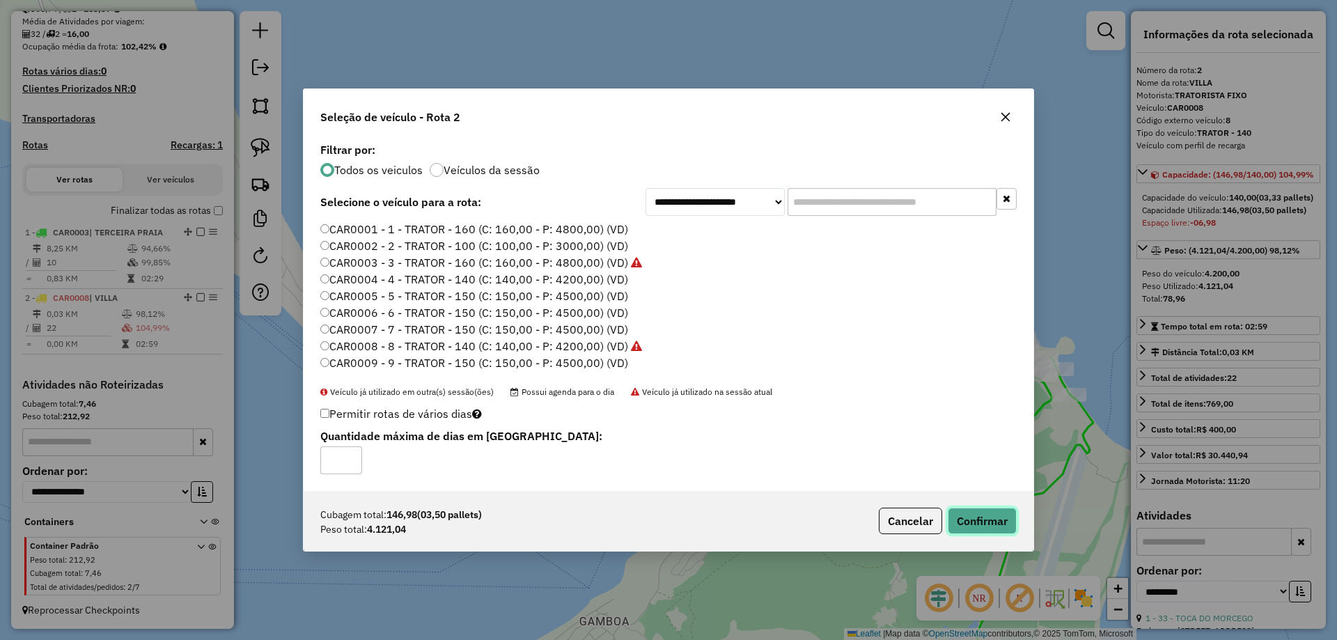
click at [974, 523] on button "Confirmar" at bounding box center [982, 521] width 69 height 26
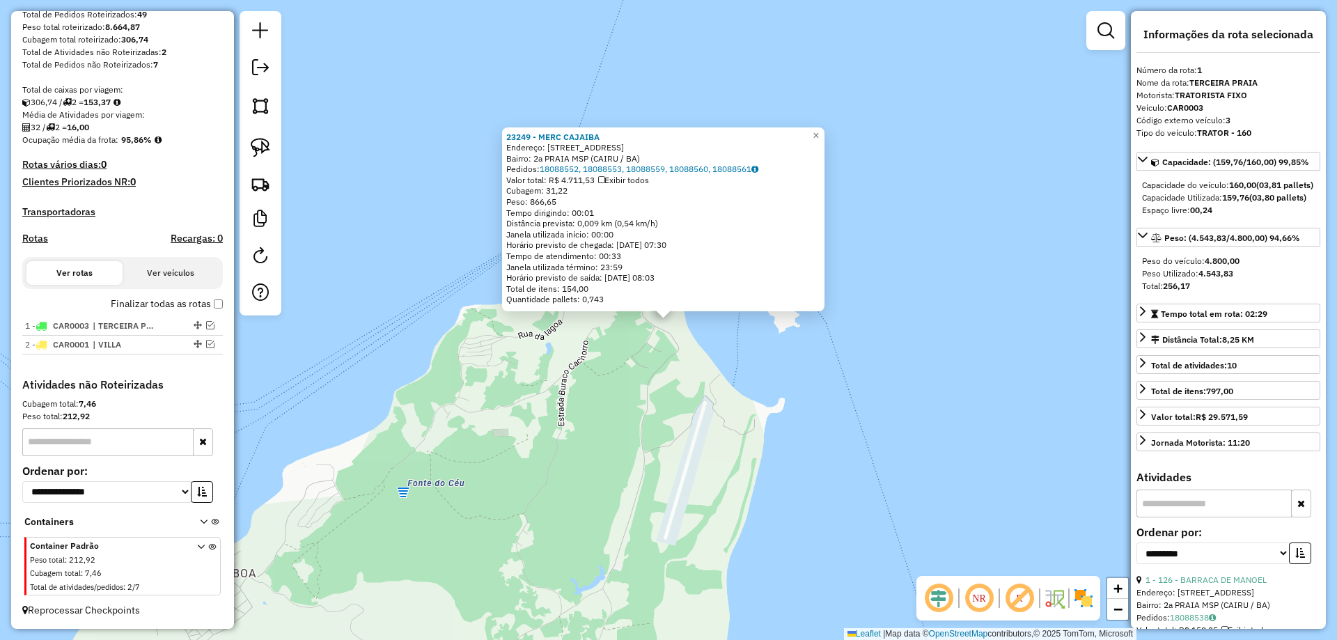
scroll to position [246, 0]
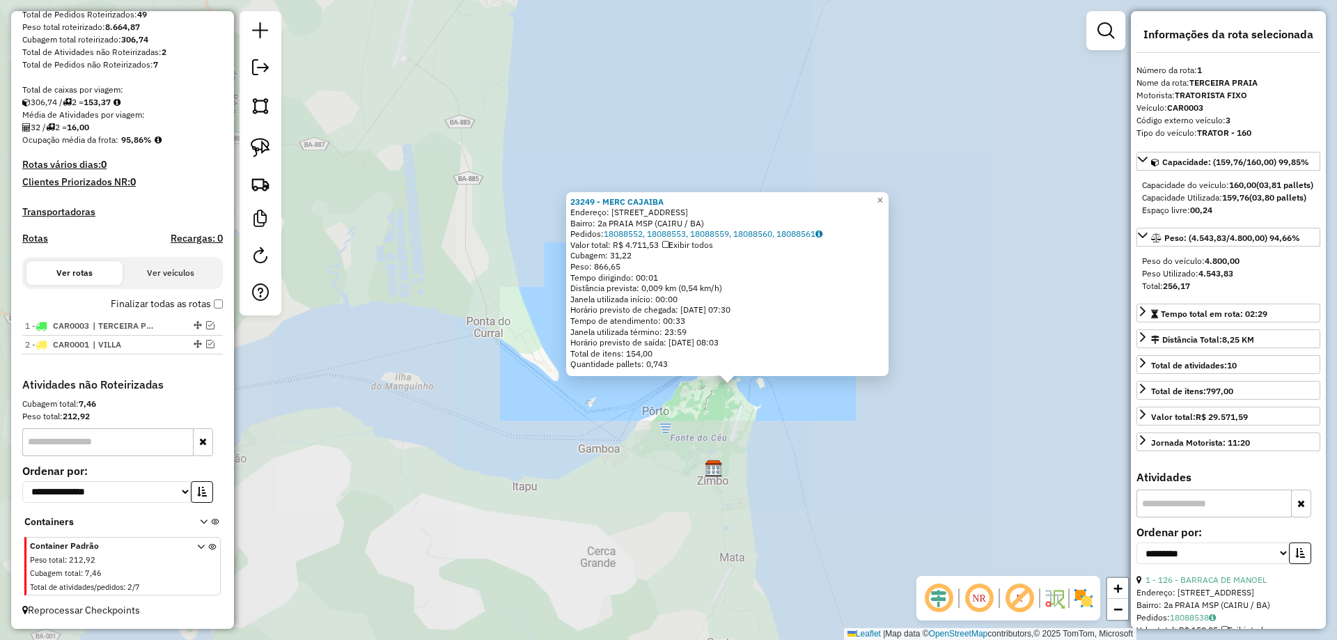
click at [735, 435] on div "23249 - MERC CAJAIBA Endereço: RUA VILA NOVA 108 Bairro: 2a PRAIA MSP (CAIRU / …" at bounding box center [668, 320] width 1337 height 640
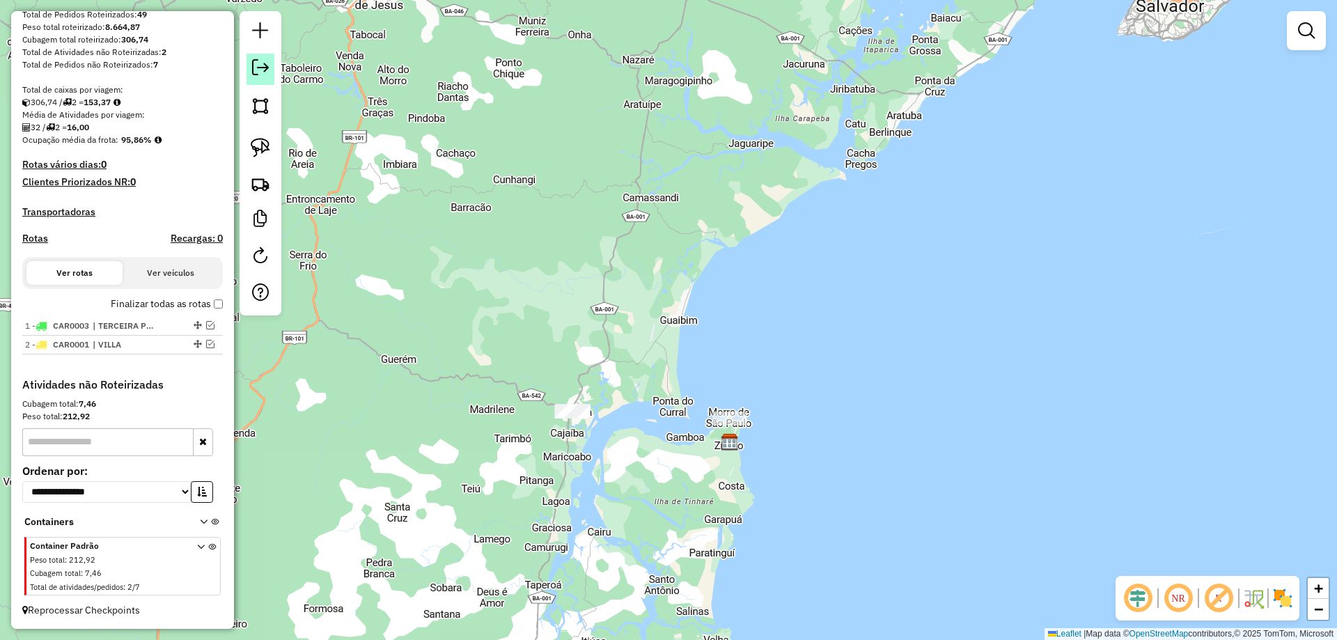
click at [267, 70] on em at bounding box center [260, 67] width 17 height 17
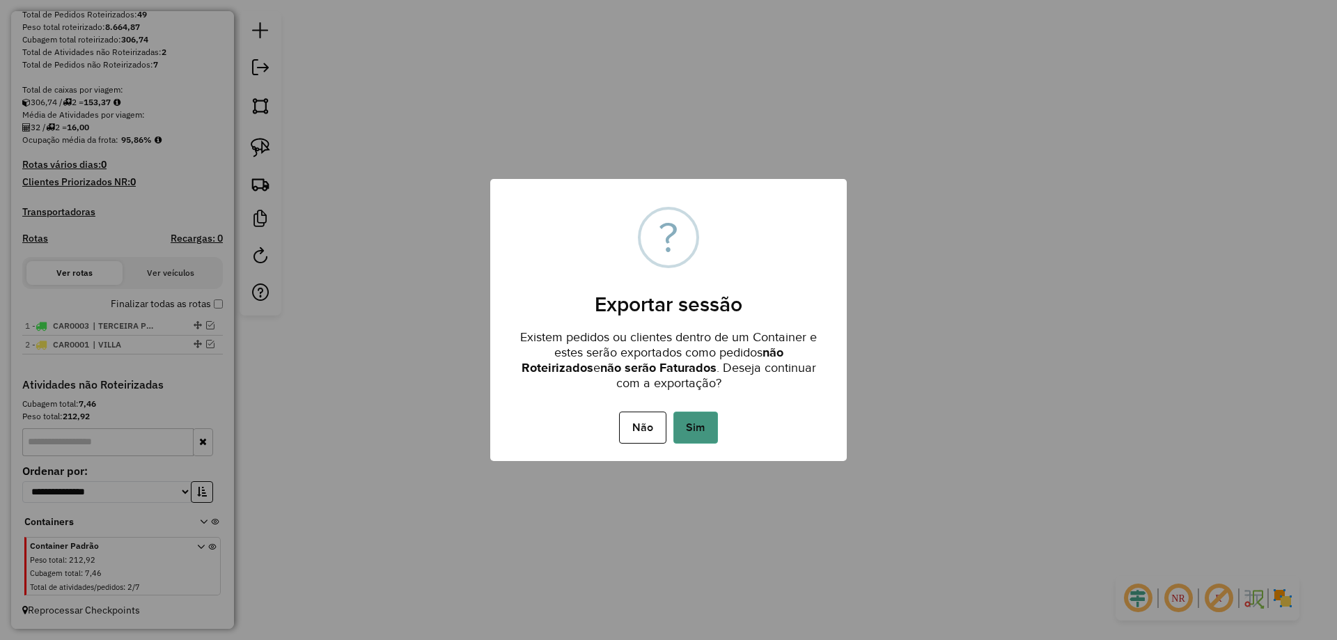
click at [708, 419] on button "Sim" at bounding box center [696, 428] width 45 height 32
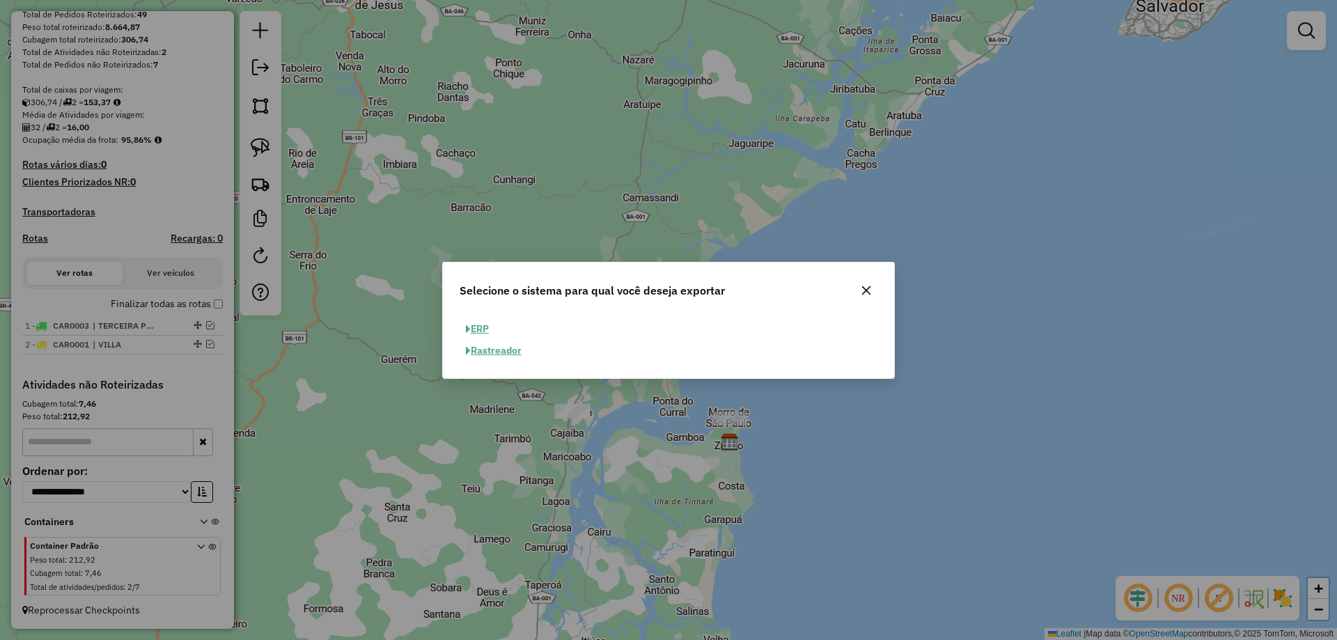
click at [487, 327] on button "ERP" at bounding box center [478, 329] width 36 height 22
select select "**"
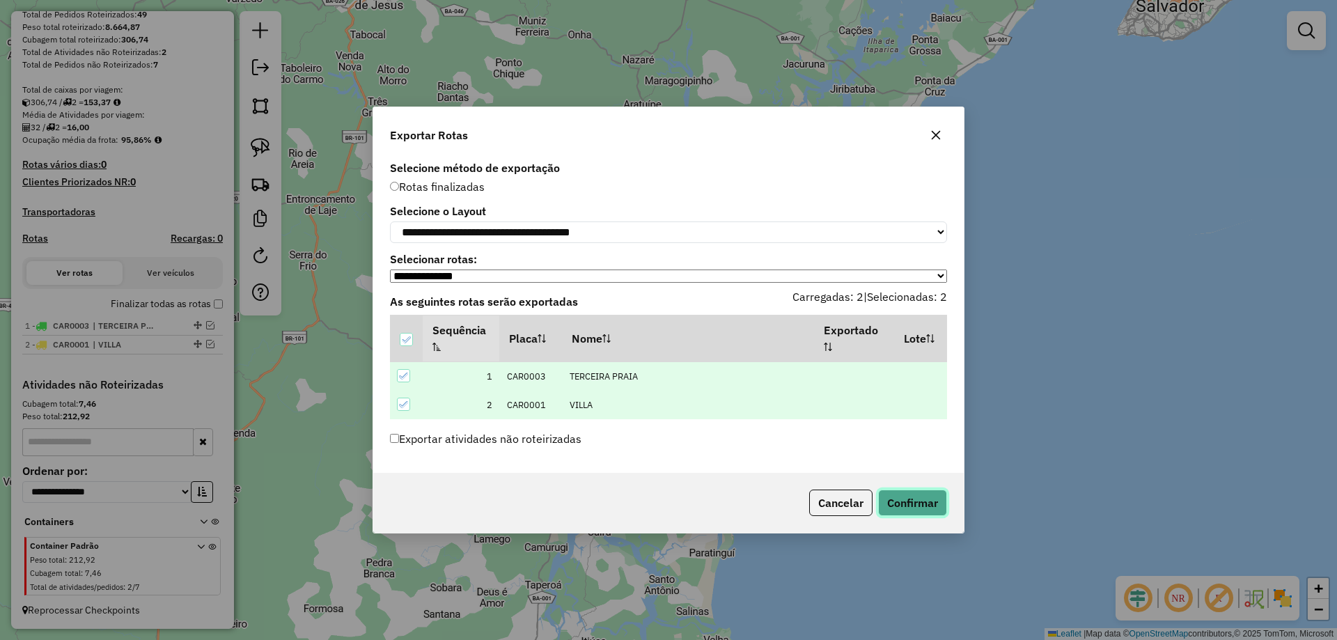
click at [904, 499] on button "Confirmar" at bounding box center [912, 503] width 69 height 26
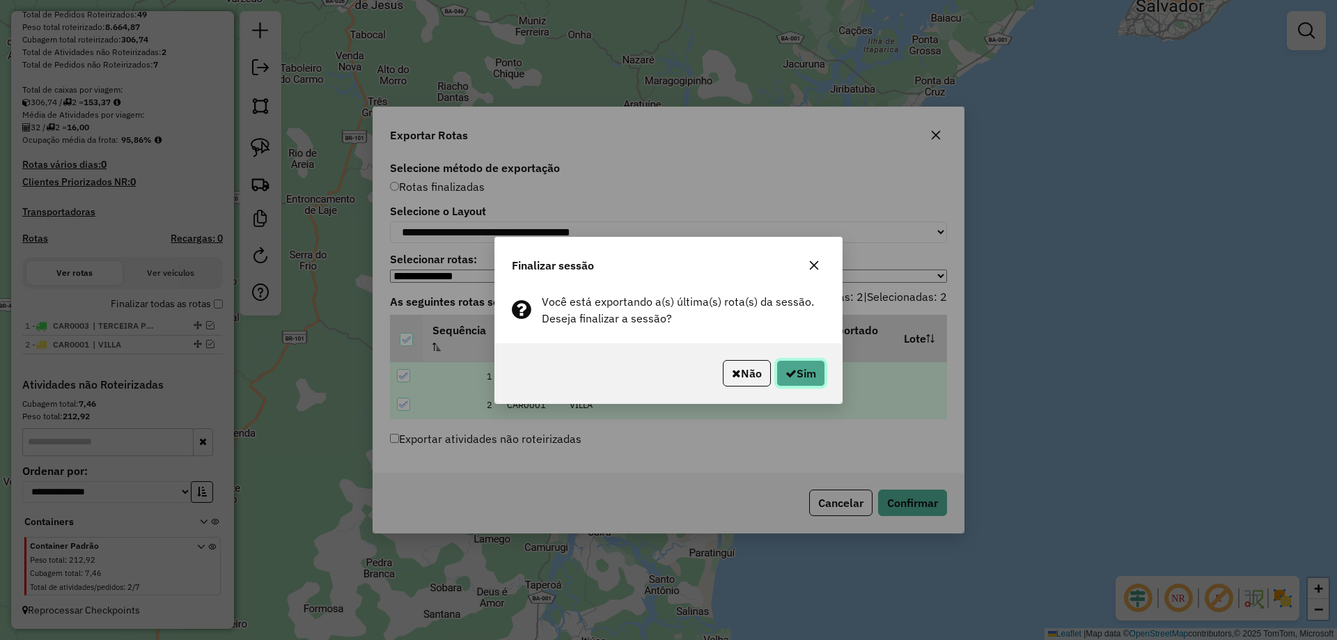
click at [794, 371] on button "Sim" at bounding box center [801, 373] width 49 height 26
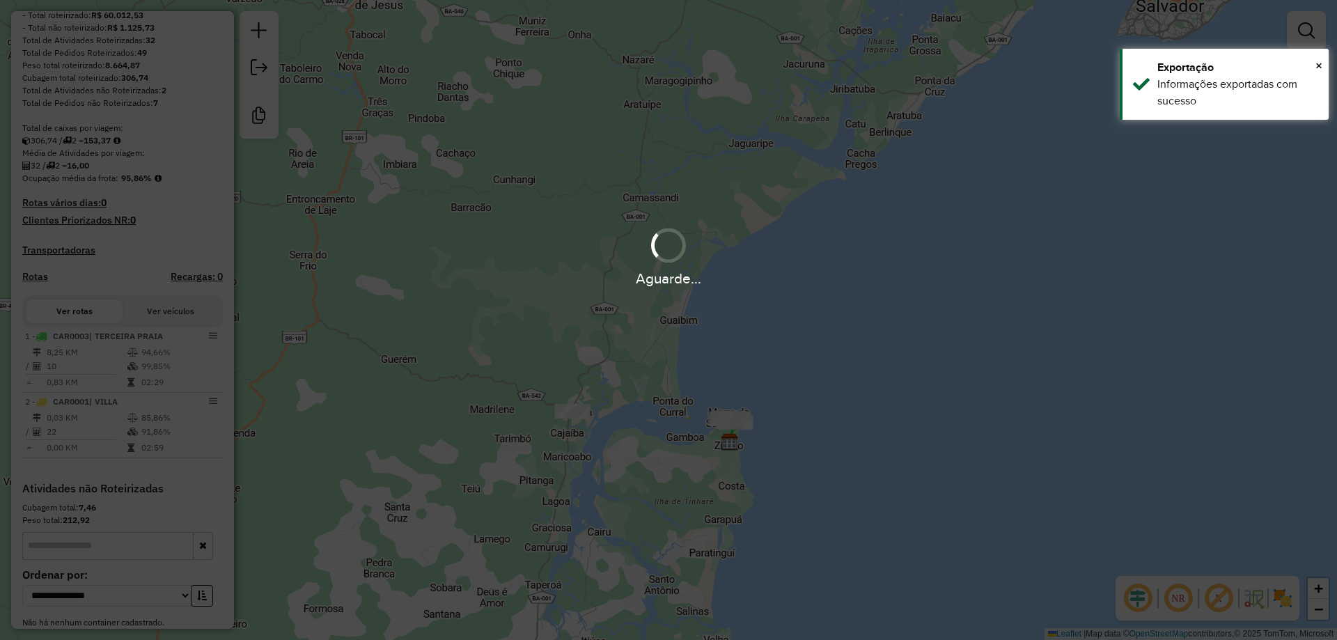
scroll to position [284, 0]
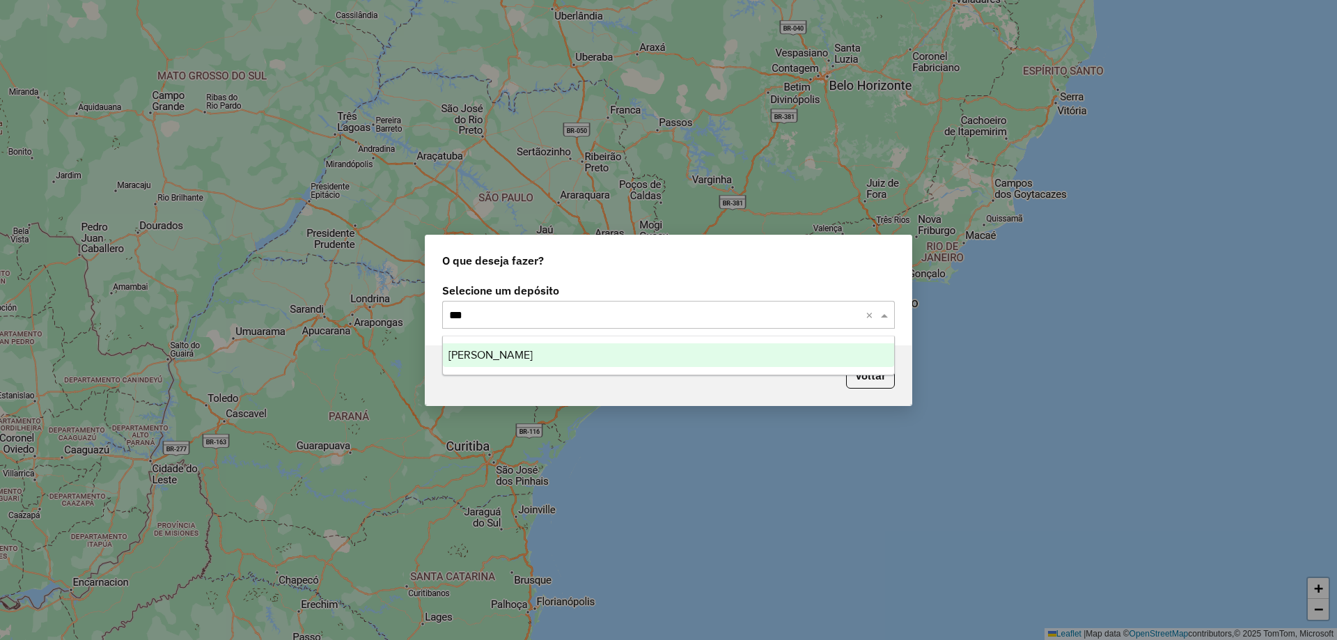
type input "****"
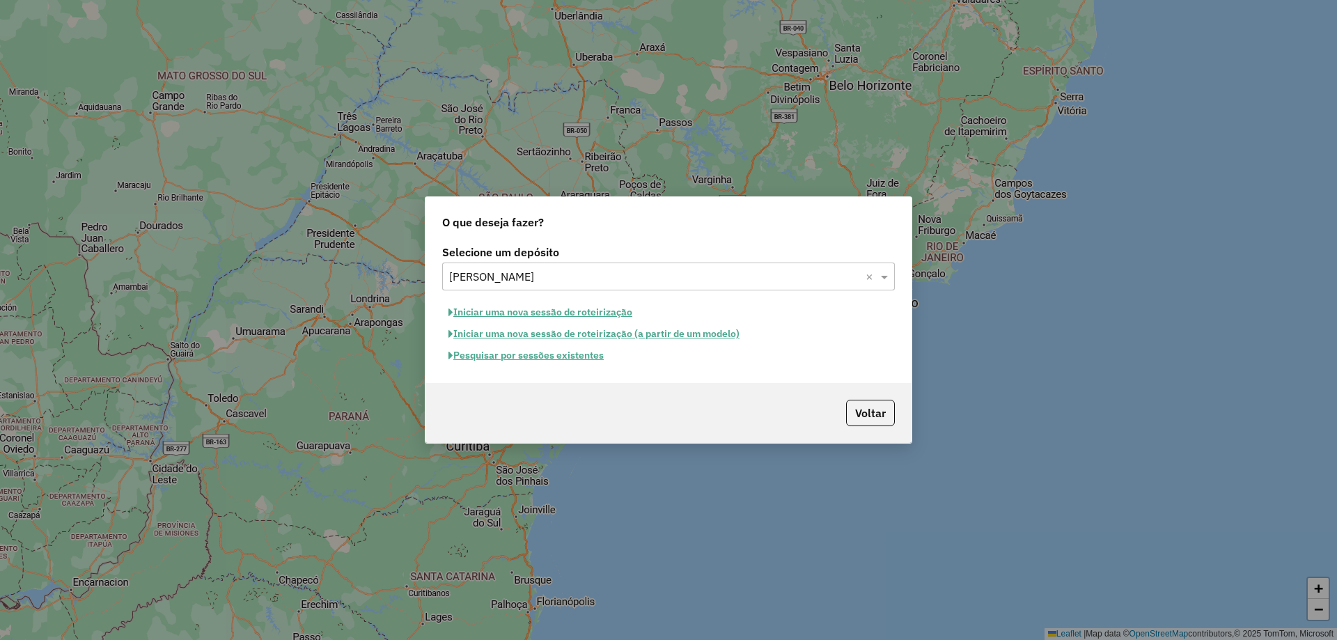
click at [568, 325] on button "Iniciar uma nova sessão de roteirização (a partir de um modelo)" at bounding box center [594, 334] width 304 height 22
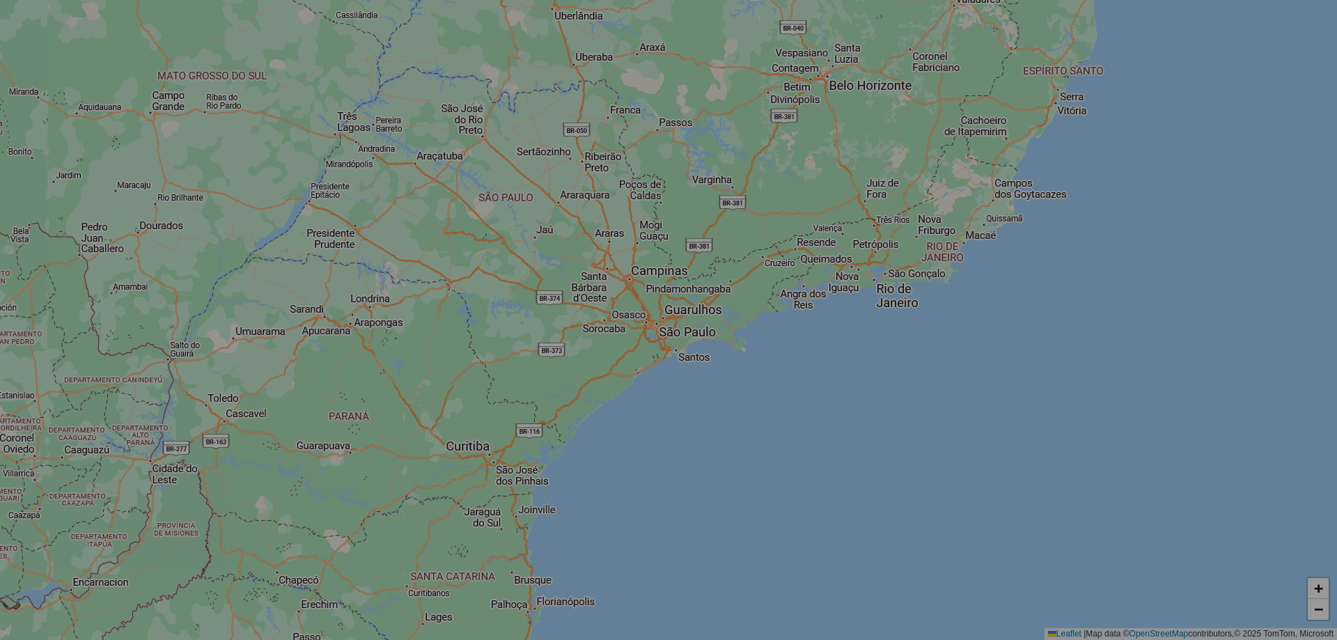
click at [0, 0] on div "Aguarde..." at bounding box center [0, 0] width 0 height 0
select select "*"
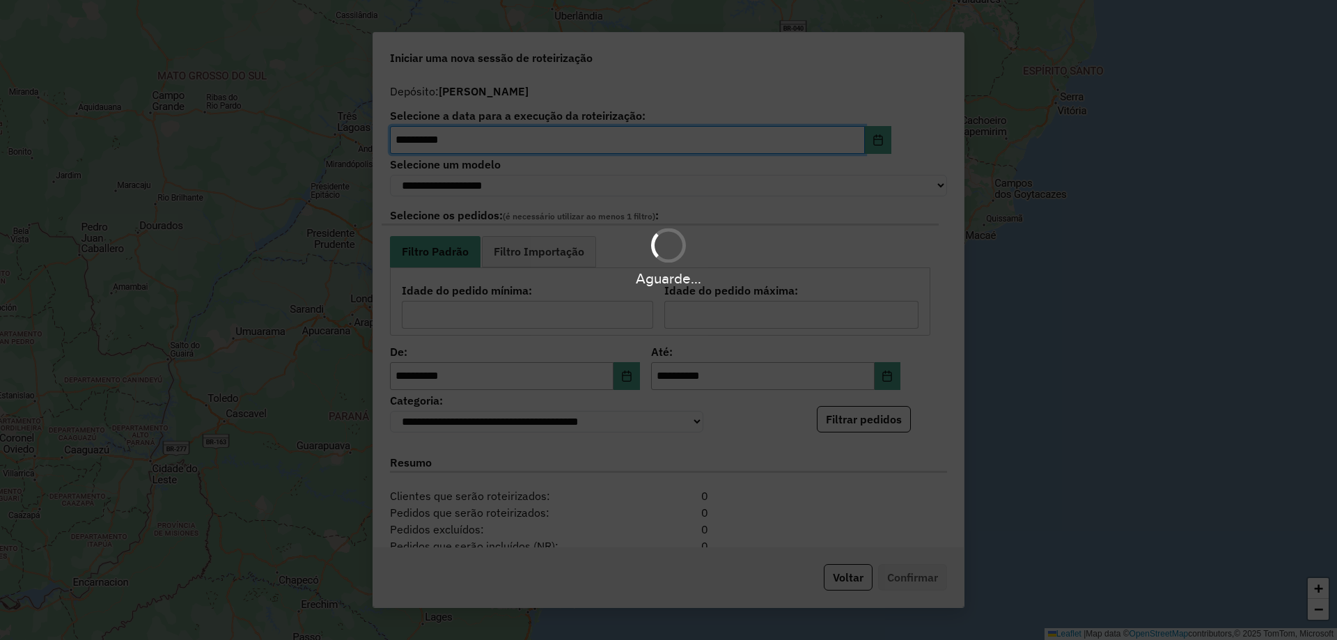
click at [854, 589] on div "Aguarde..." at bounding box center [668, 320] width 1337 height 640
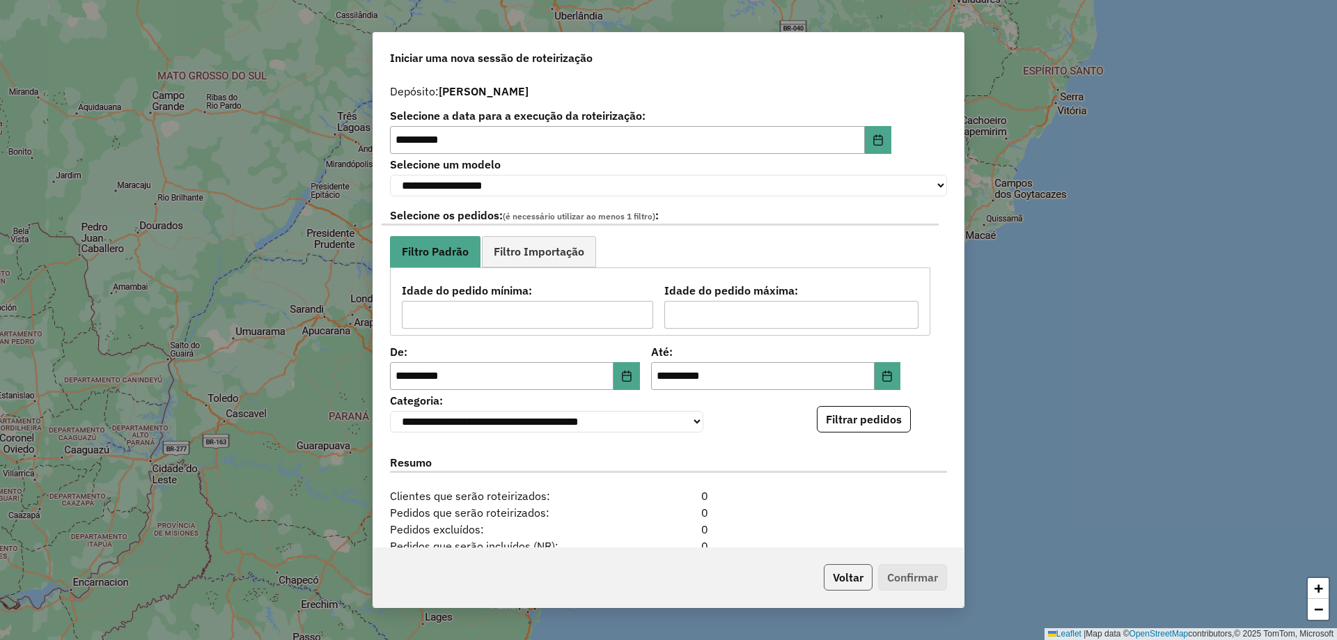
click at [855, 584] on button "Voltar" at bounding box center [848, 577] width 49 height 26
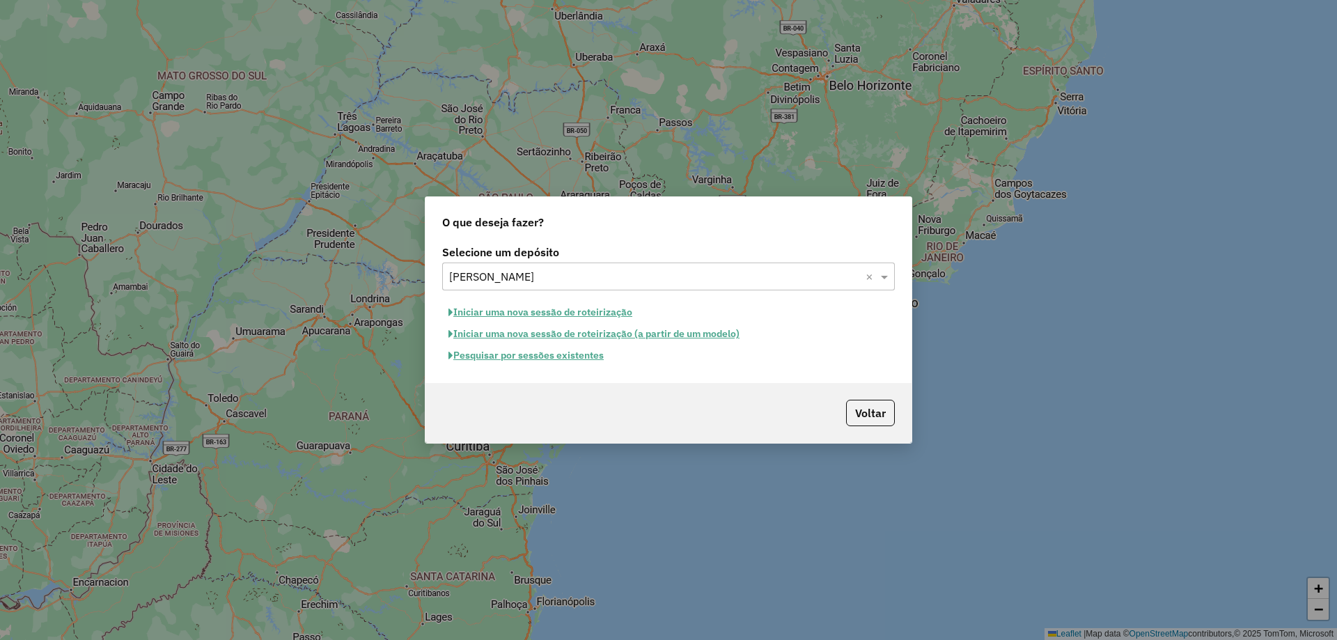
click at [555, 313] on button "Iniciar uma nova sessão de roteirização" at bounding box center [540, 313] width 196 height 22
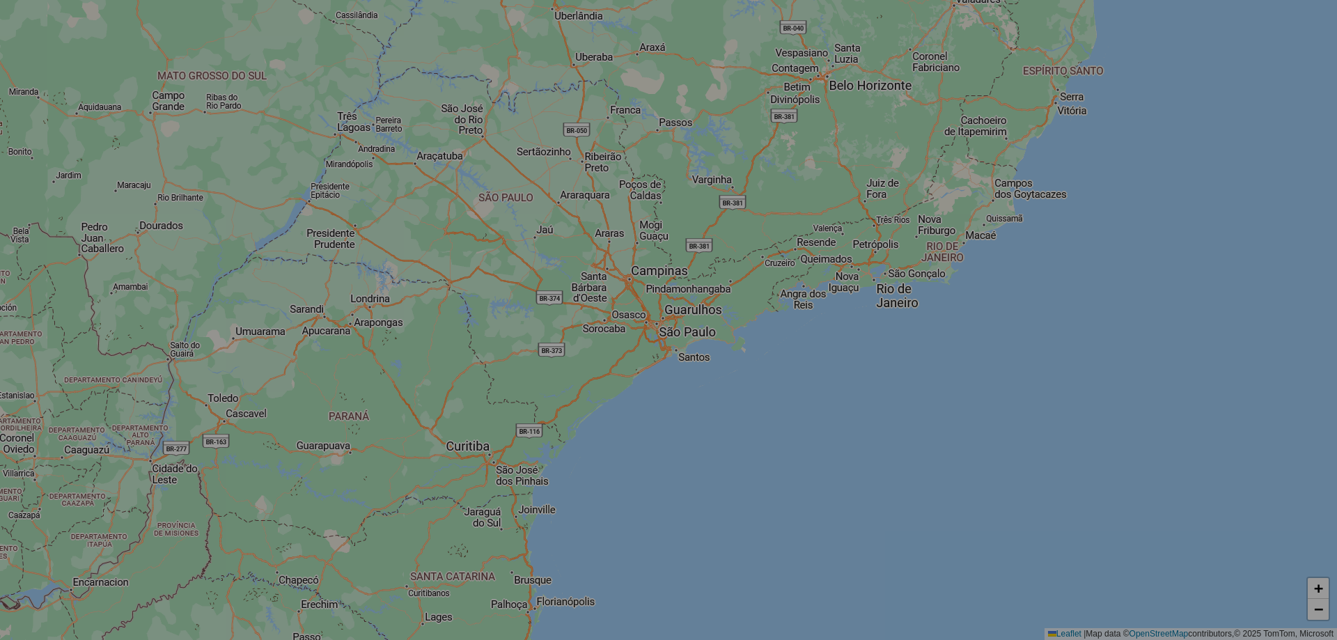
select select "*"
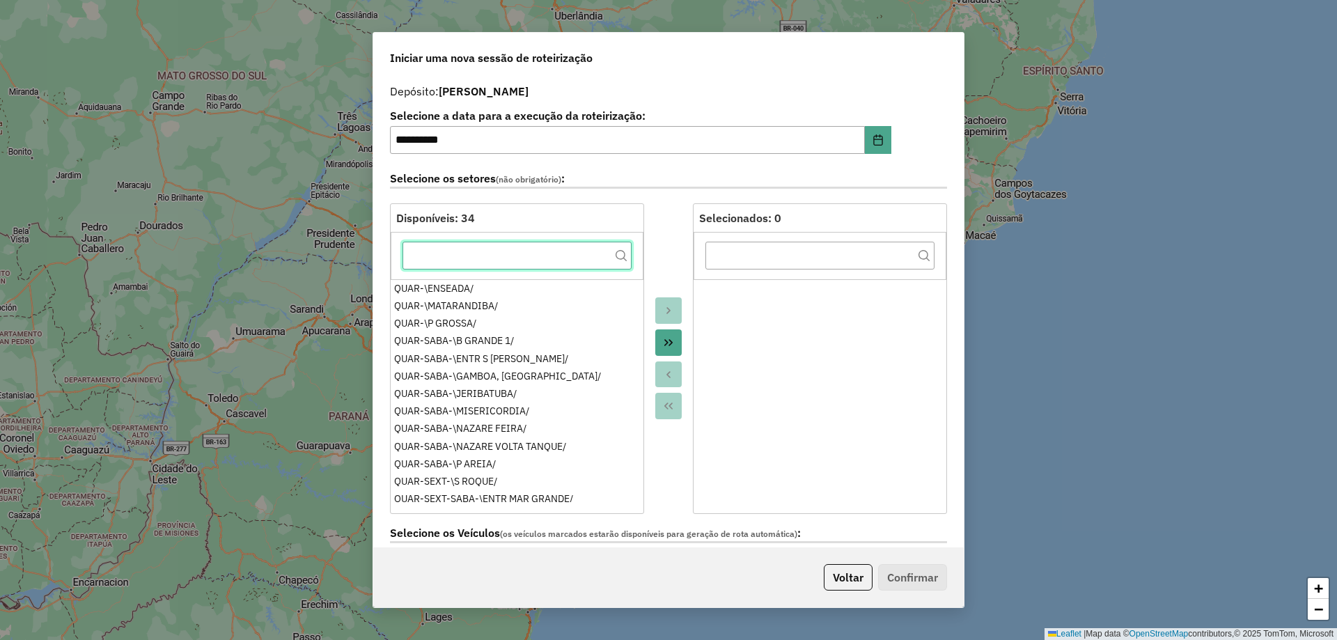
click at [536, 263] on input "text" at bounding box center [517, 256] width 229 height 28
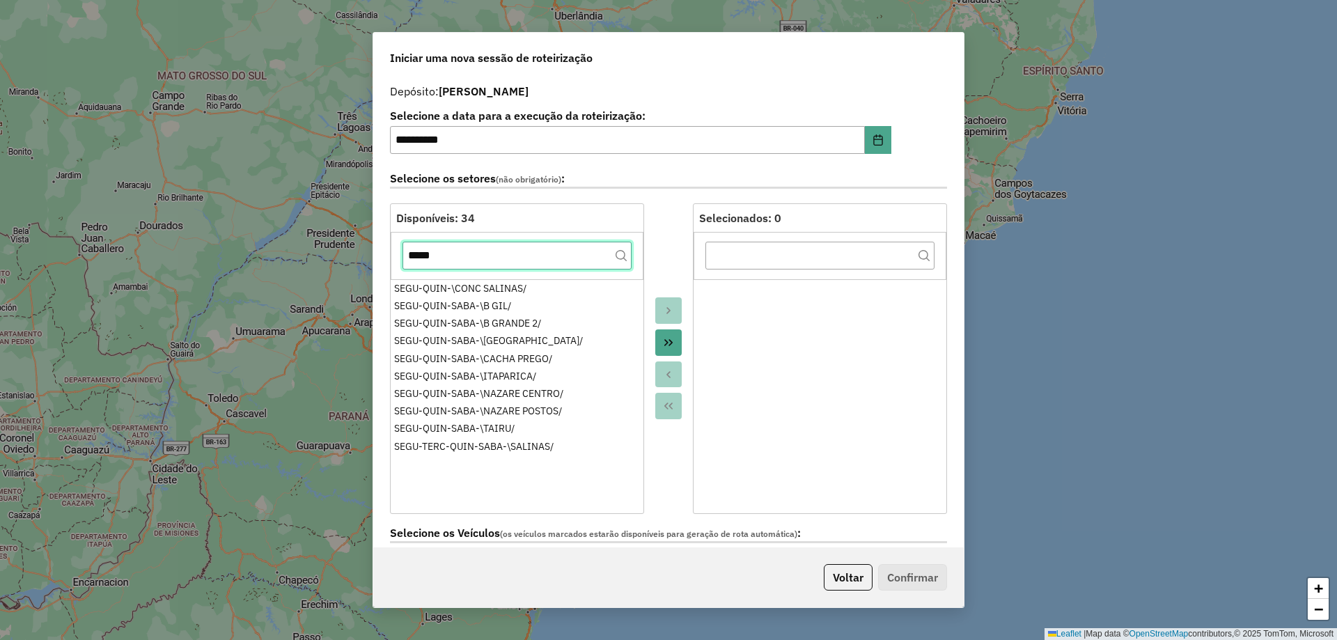
type input "*****"
click at [668, 337] on icon "Move All to Target" at bounding box center [668, 342] width 11 height 11
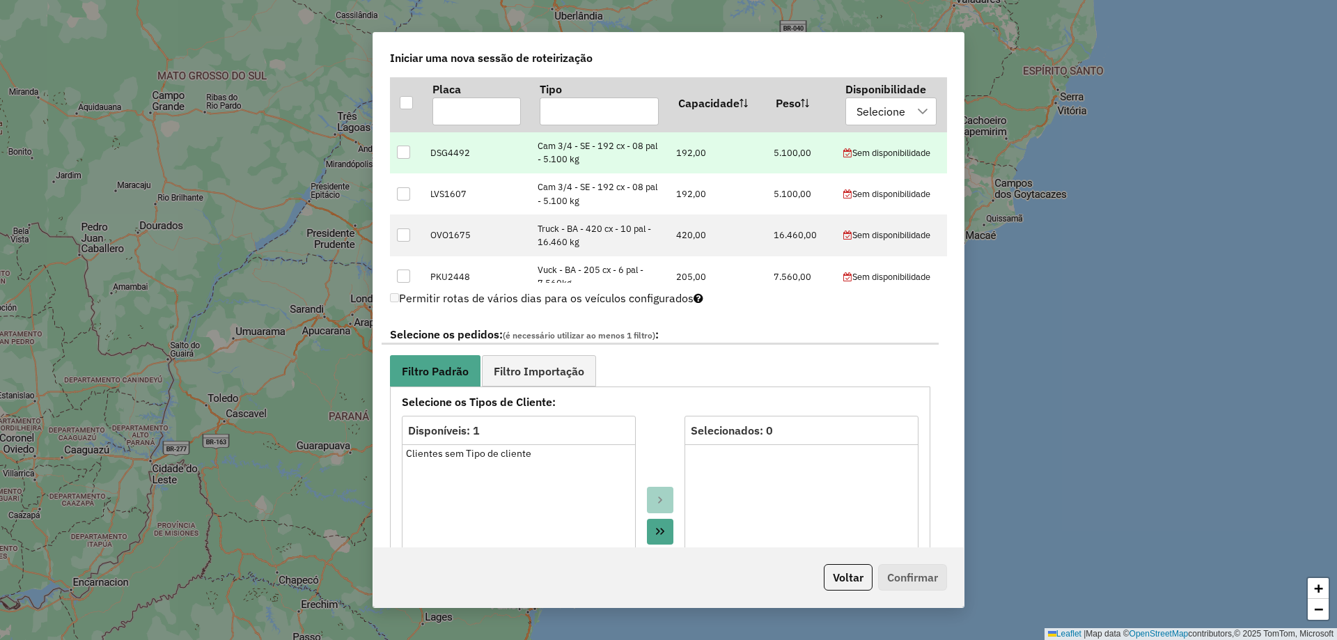
scroll to position [488, 0]
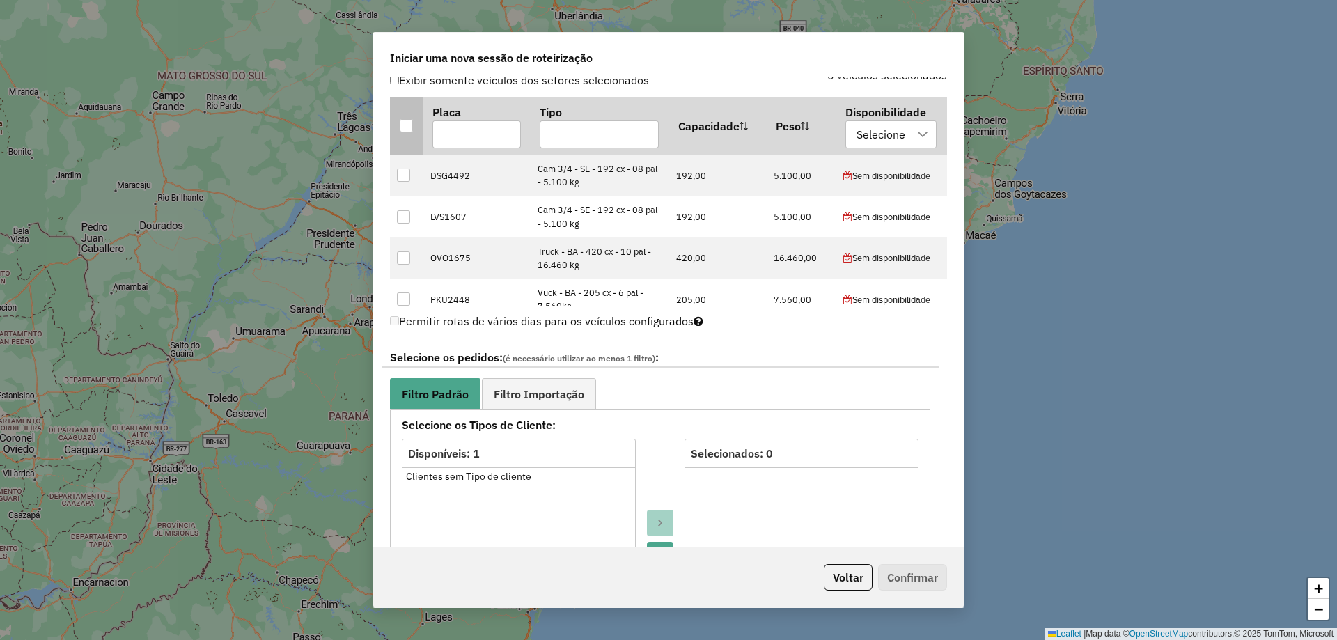
click at [408, 125] on div at bounding box center [406, 125] width 13 height 13
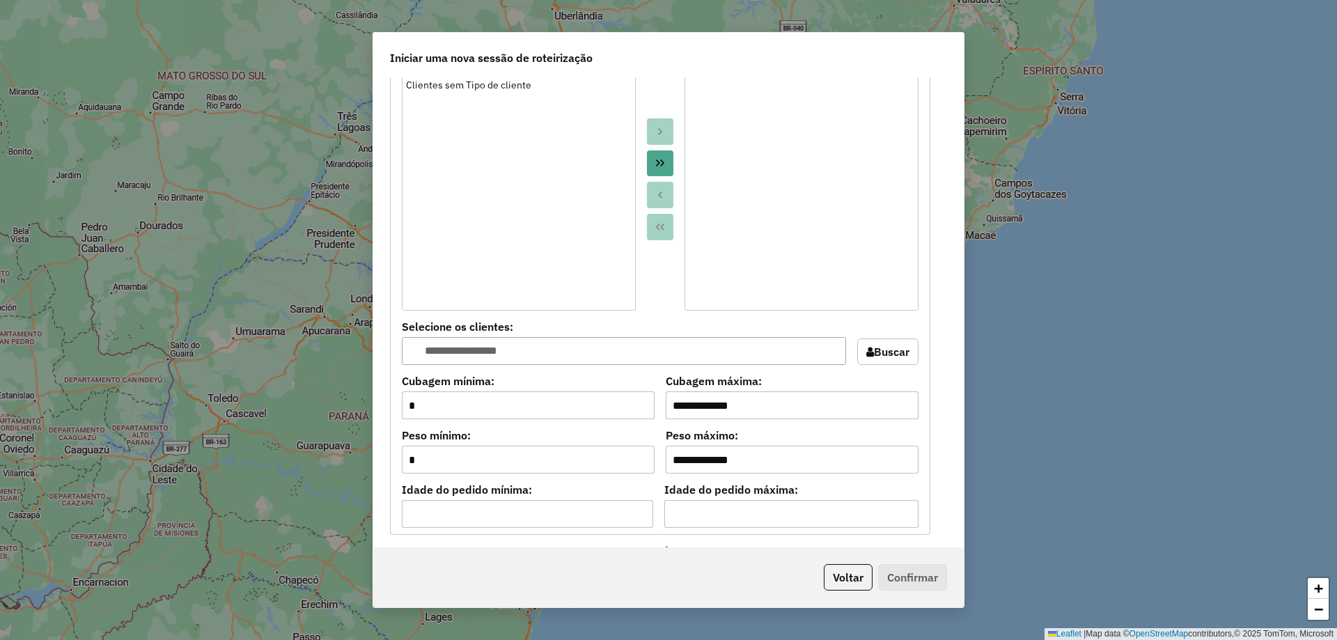
scroll to position [1045, 0]
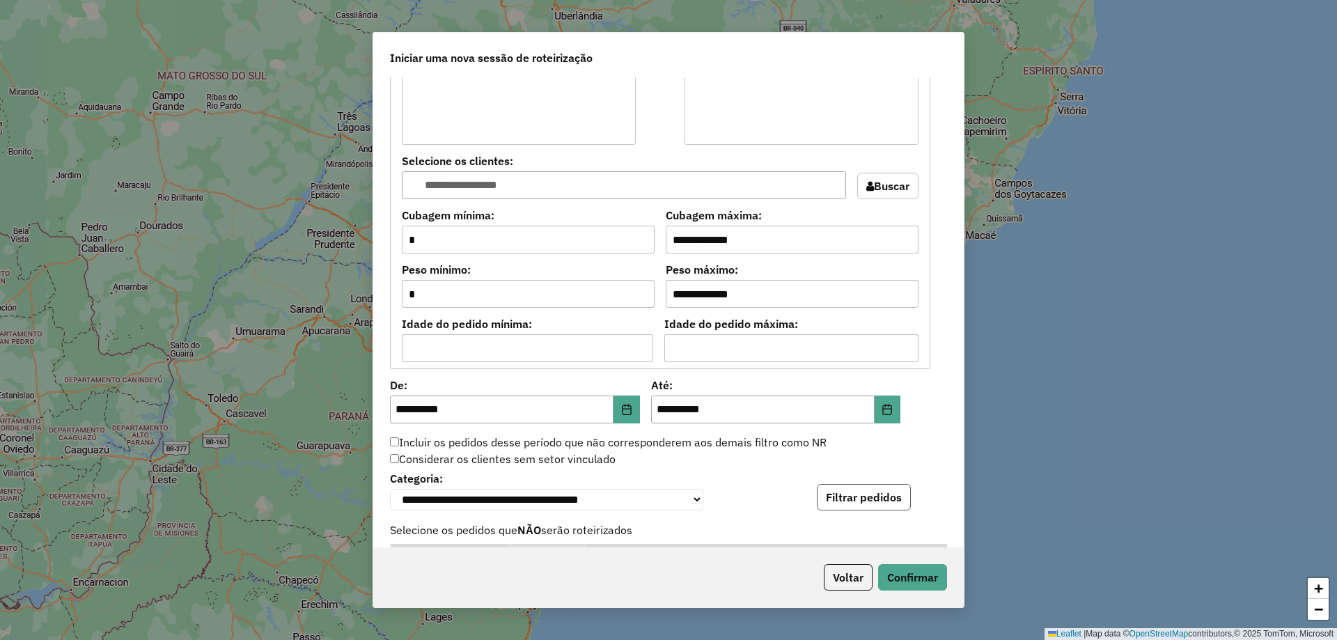
click at [885, 504] on button "Filtrar pedidos" at bounding box center [864, 497] width 94 height 26
click at [926, 577] on button "Confirmar" at bounding box center [912, 577] width 69 height 26
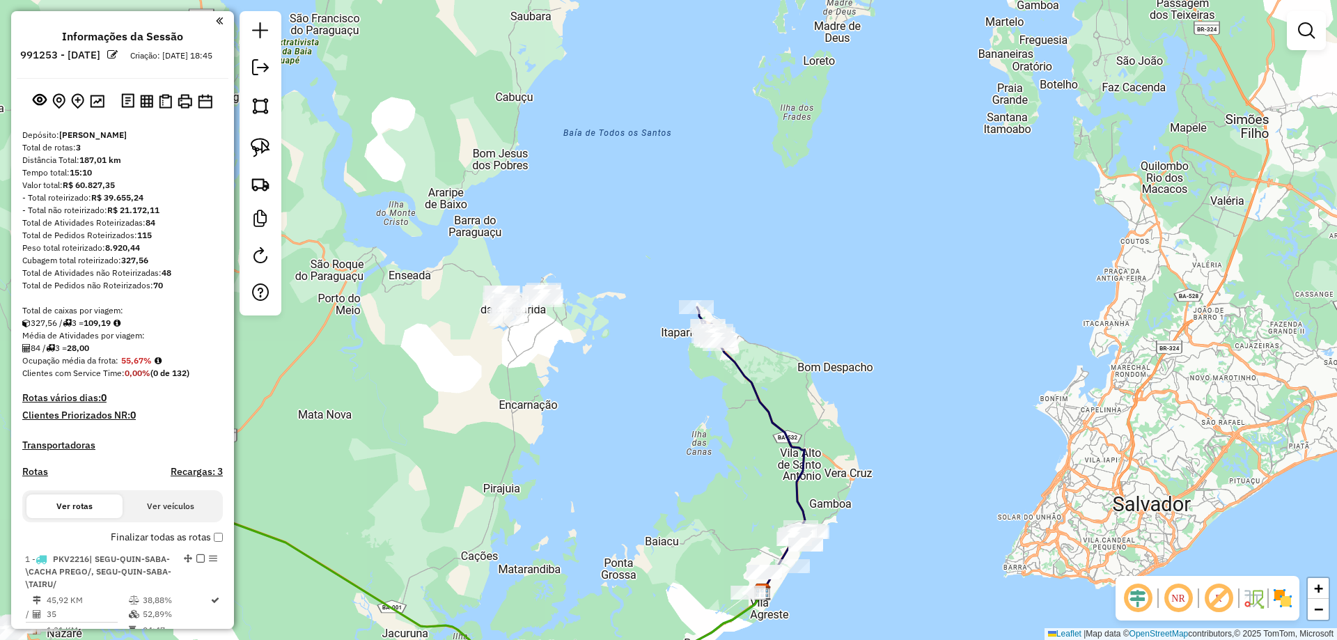
click at [734, 371] on icon at bounding box center [763, 466] width 86 height 252
select select "**********"
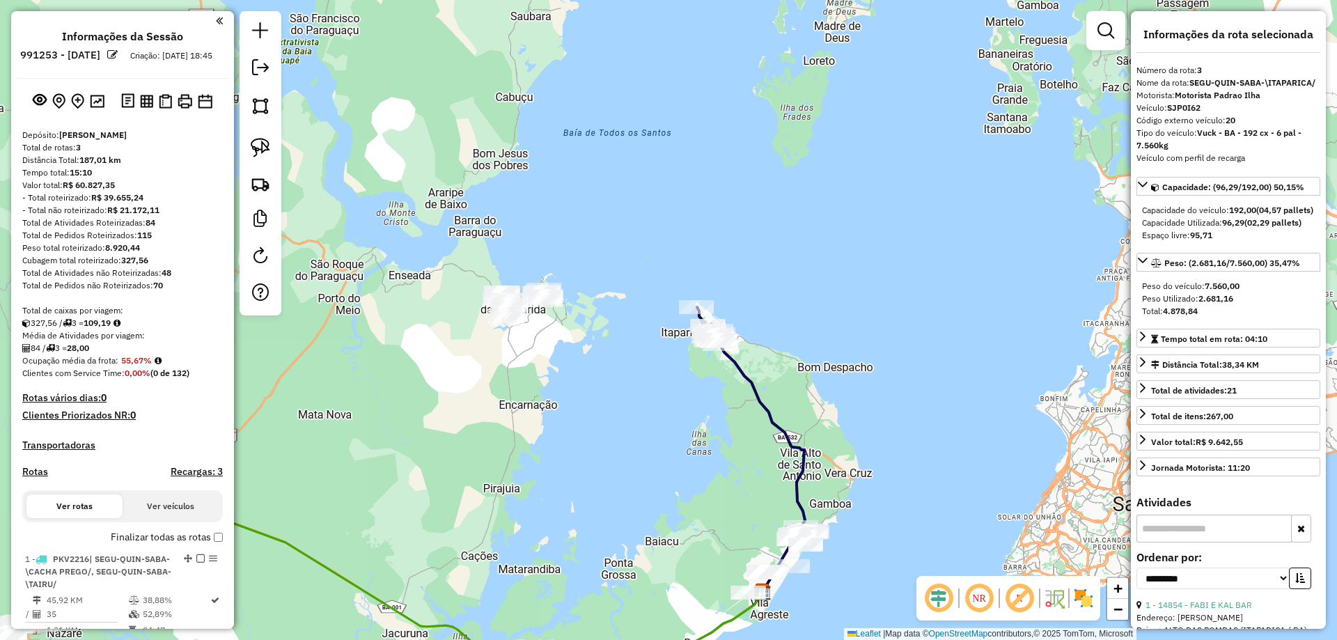
scroll to position [467, 0]
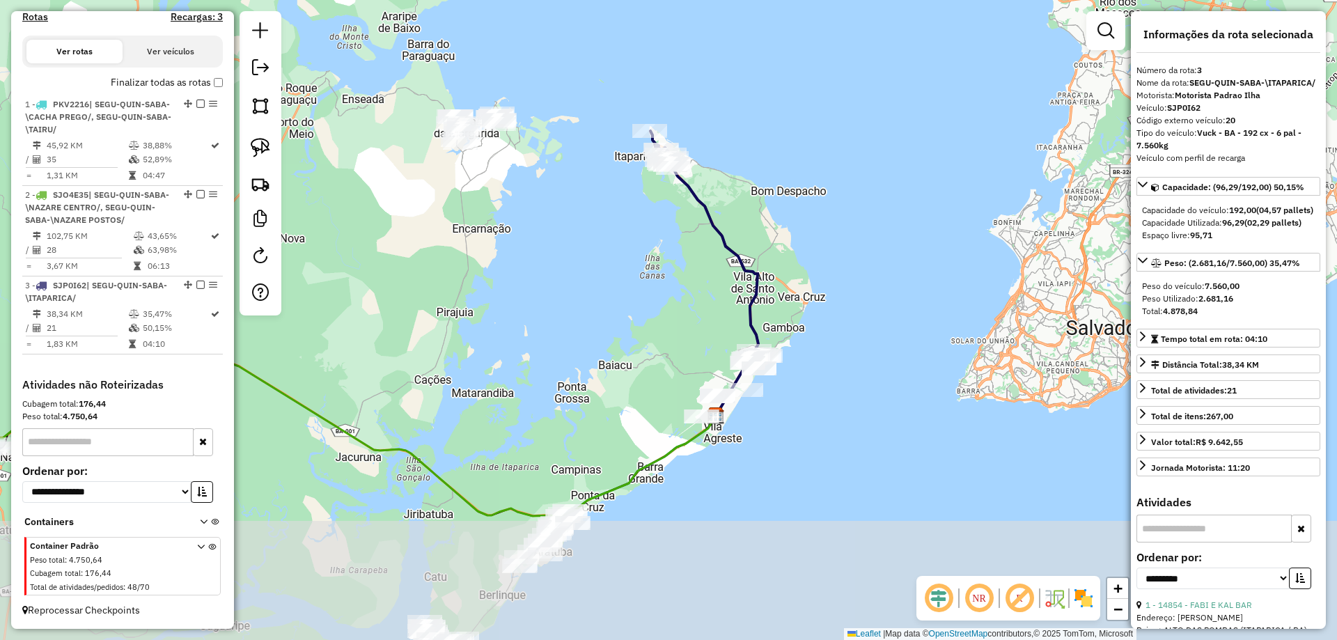
drag, startPoint x: 711, startPoint y: 421, endPoint x: 661, endPoint y: 213, distance: 213.6
click at [661, 213] on div "Janela de atendimento Grade de atendimento Capacidade Transportadoras Veículos …" at bounding box center [668, 320] width 1337 height 640
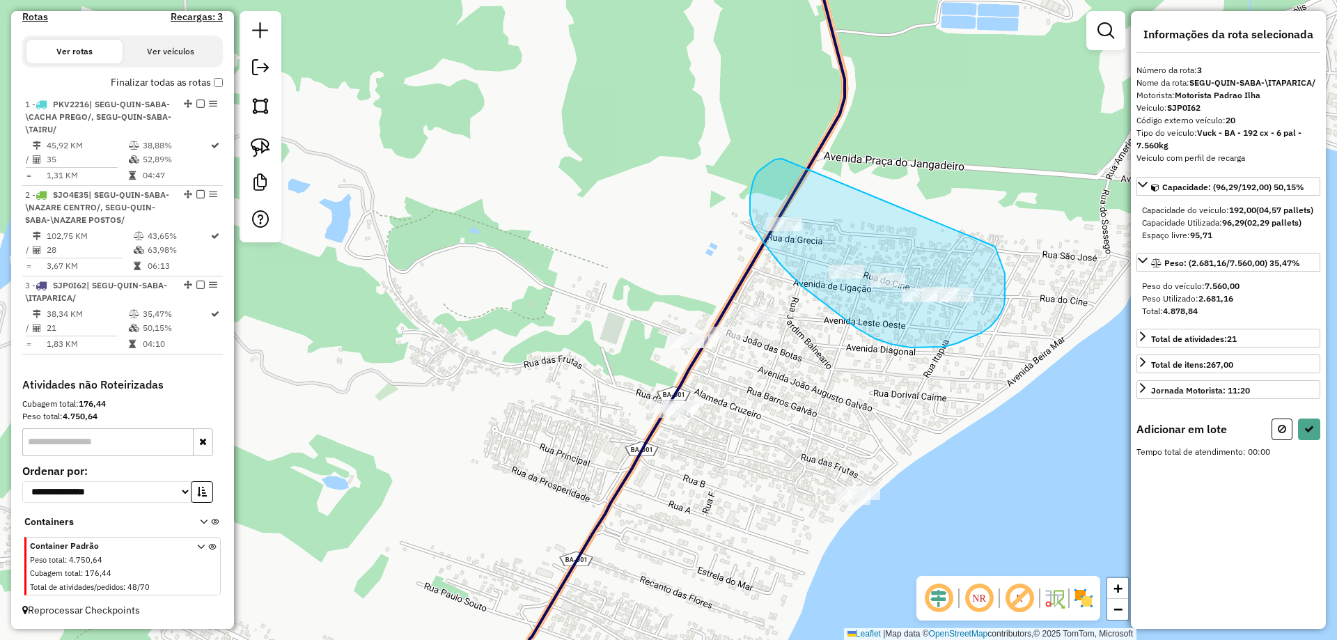
drag, startPoint x: 759, startPoint y: 171, endPoint x: 995, endPoint y: 247, distance: 248.5
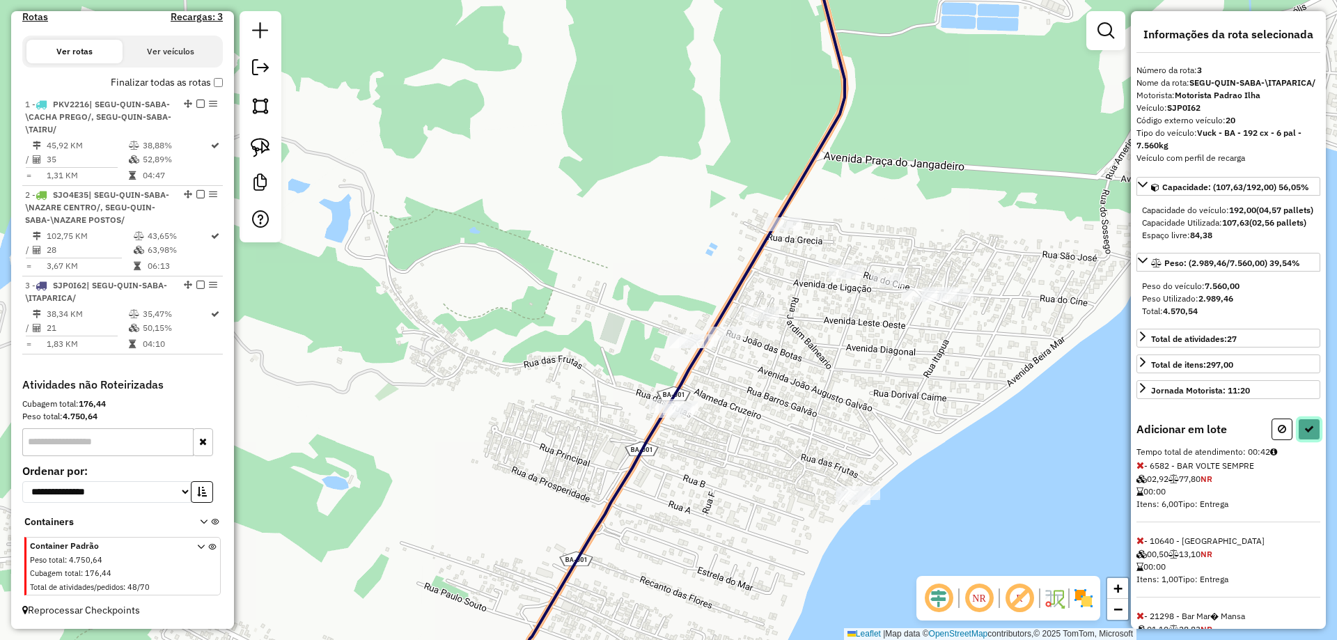
click at [1303, 440] on button at bounding box center [1309, 430] width 22 height 22
select select "**********"
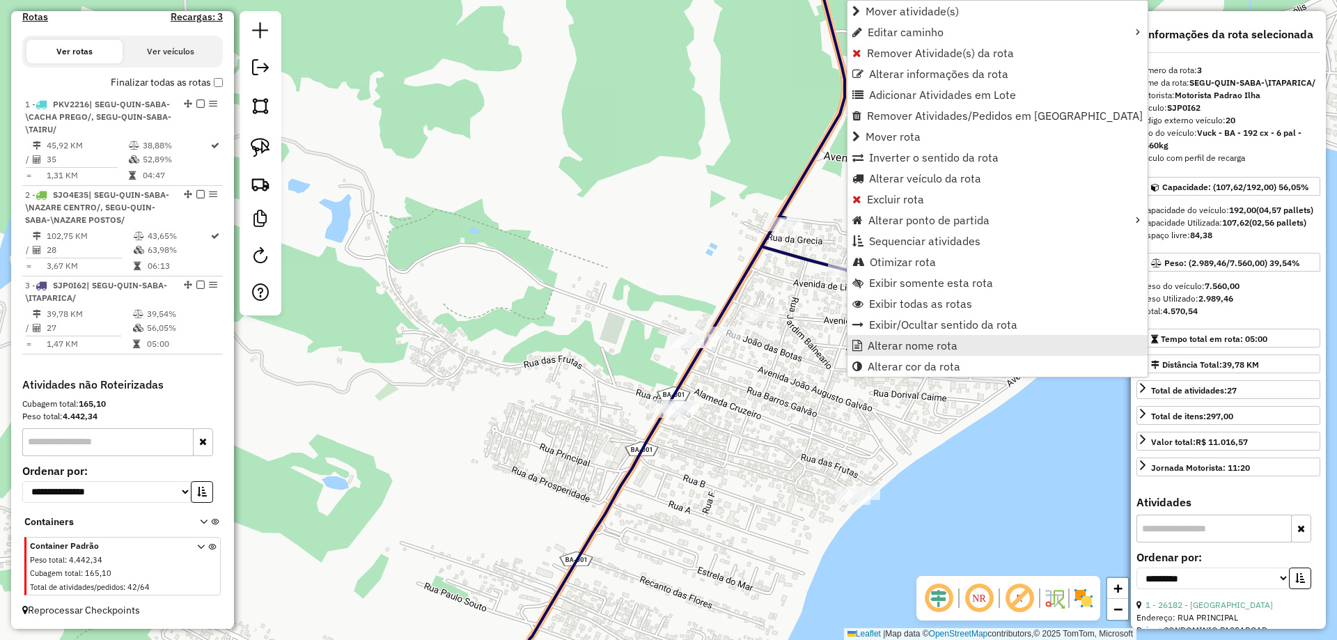
click at [884, 341] on span "Alterar nome rota" at bounding box center [913, 345] width 90 height 11
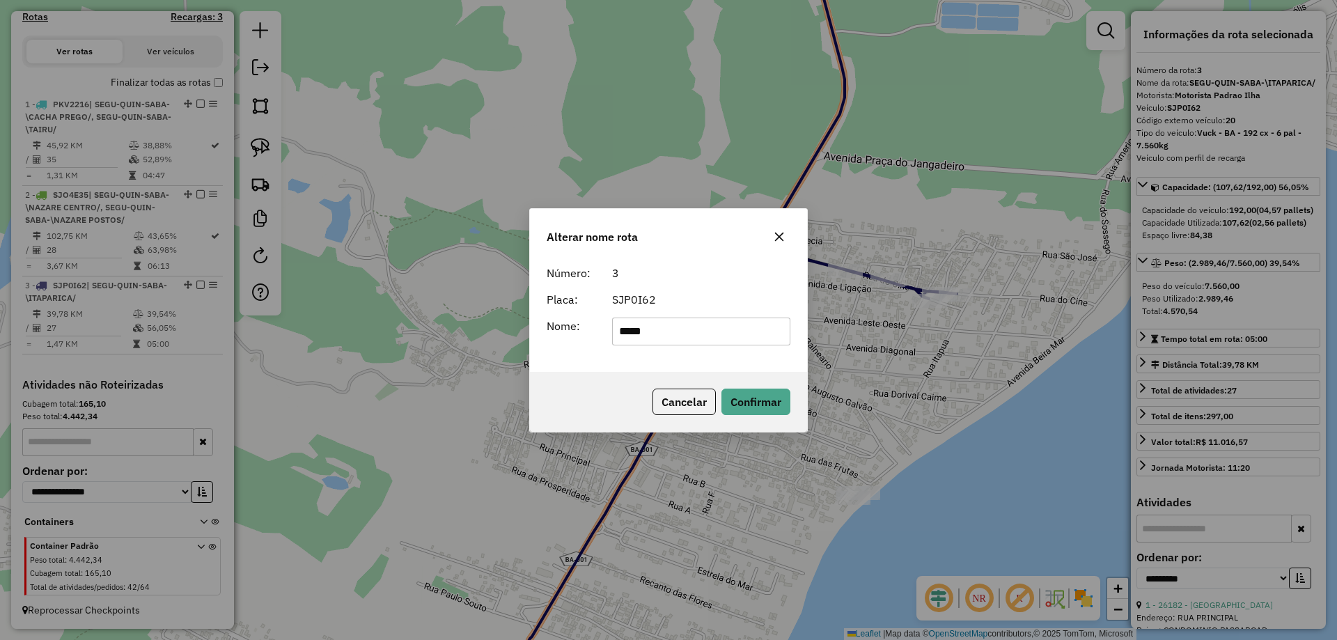
type input "*********"
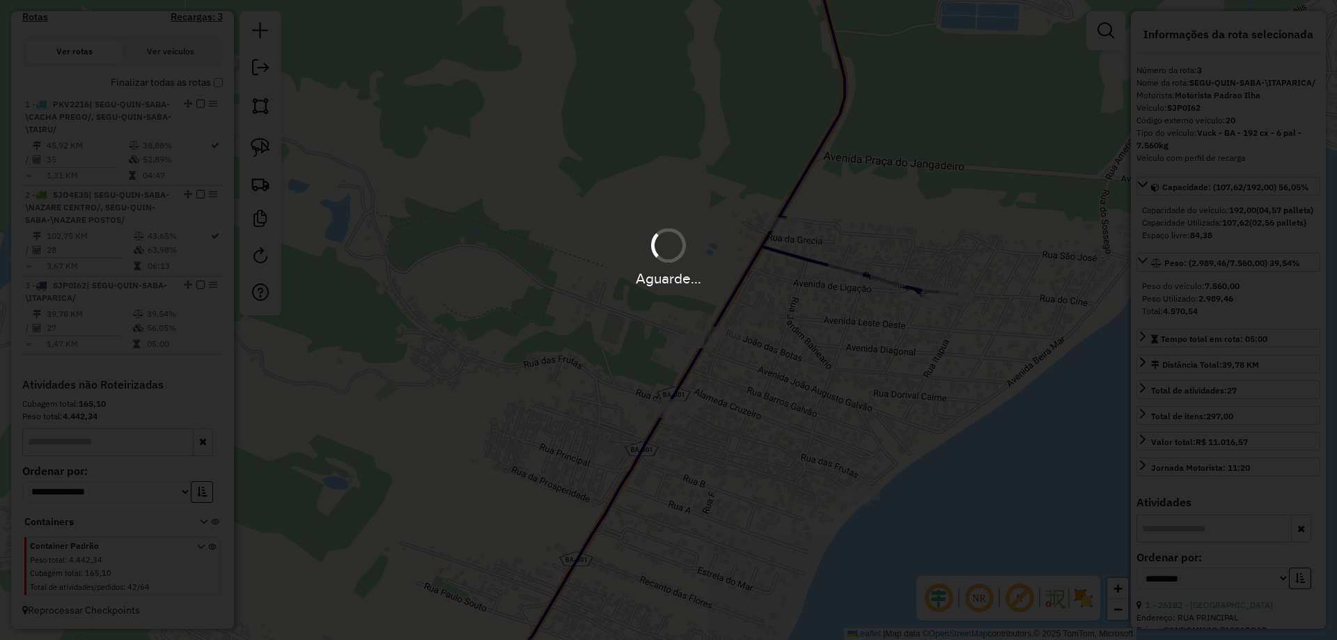
scroll to position [455, 0]
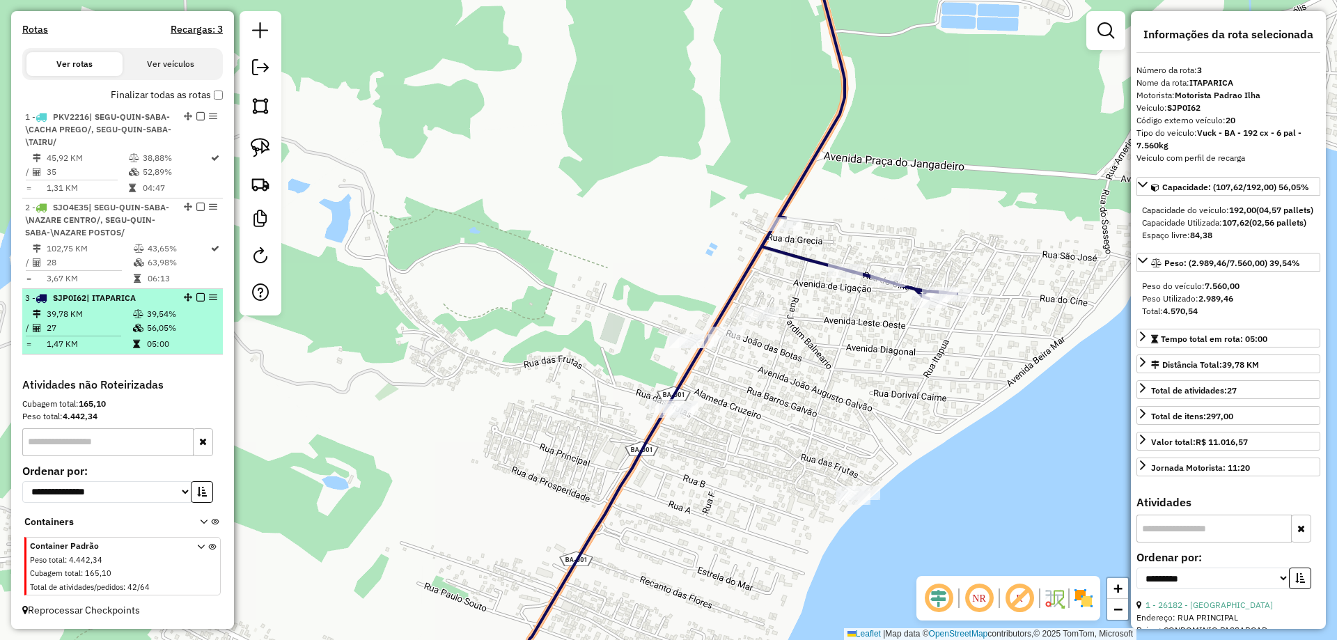
click at [196, 296] on em at bounding box center [200, 297] width 8 height 8
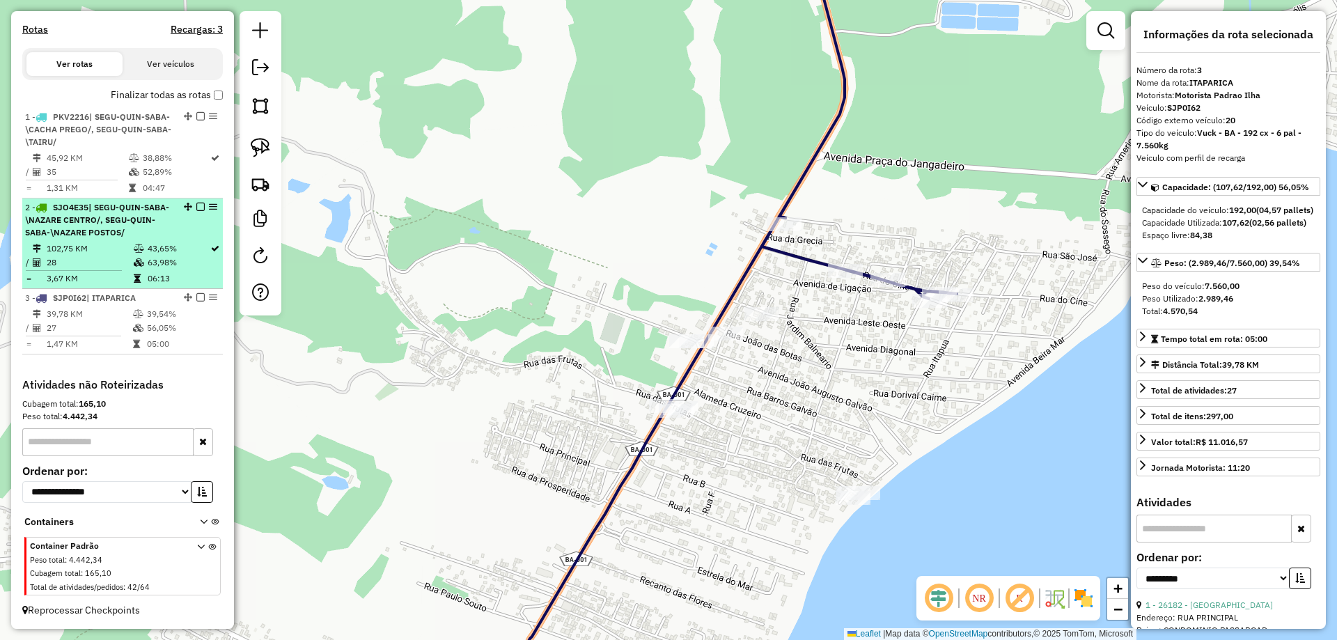
scroll to position [408, 0]
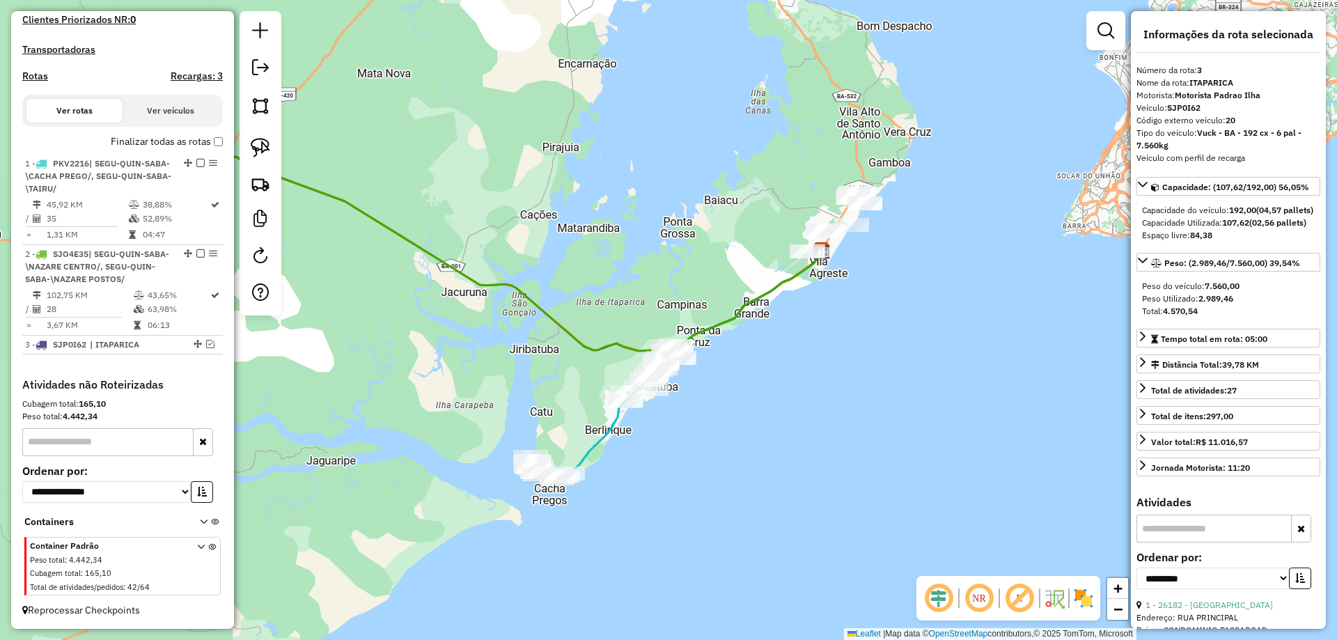
click at [595, 444] on icon at bounding box center [597, 418] width 134 height 121
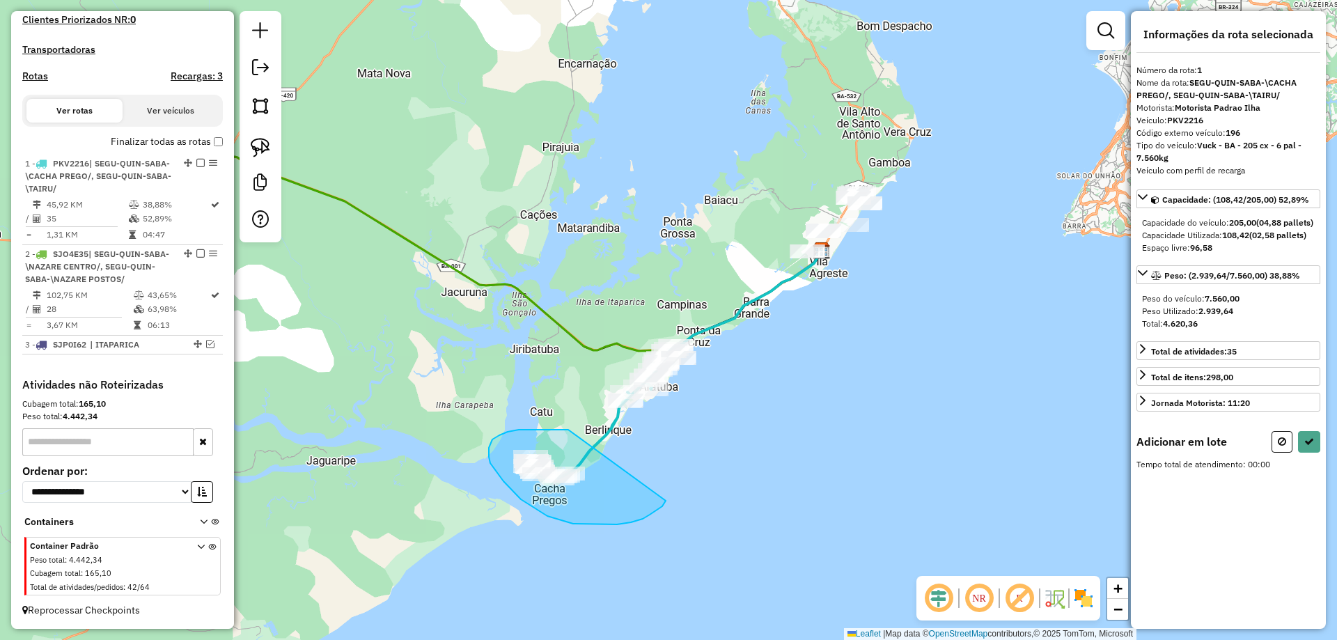
drag, startPoint x: 539, startPoint y: 430, endPoint x: 666, endPoint y: 501, distance: 145.3
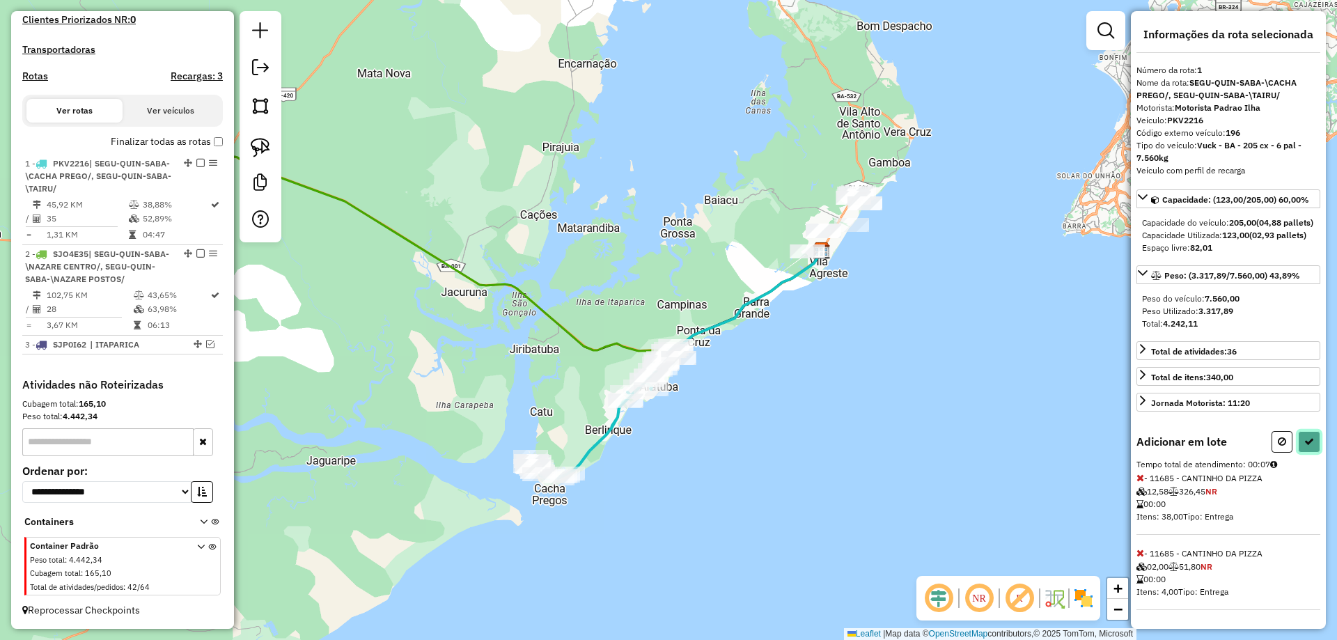
click at [1305, 447] on icon at bounding box center [1310, 442] width 10 height 10
select select "**********"
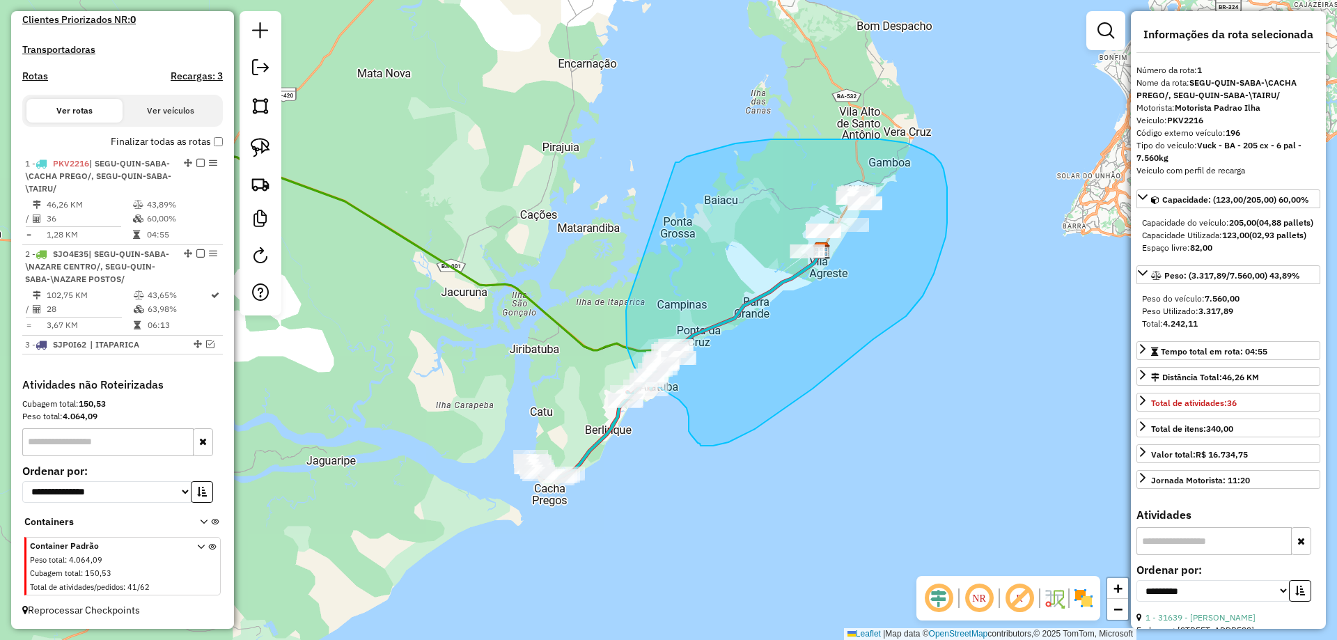
drag, startPoint x: 676, startPoint y: 162, endPoint x: 628, endPoint y: 302, distance: 147.1
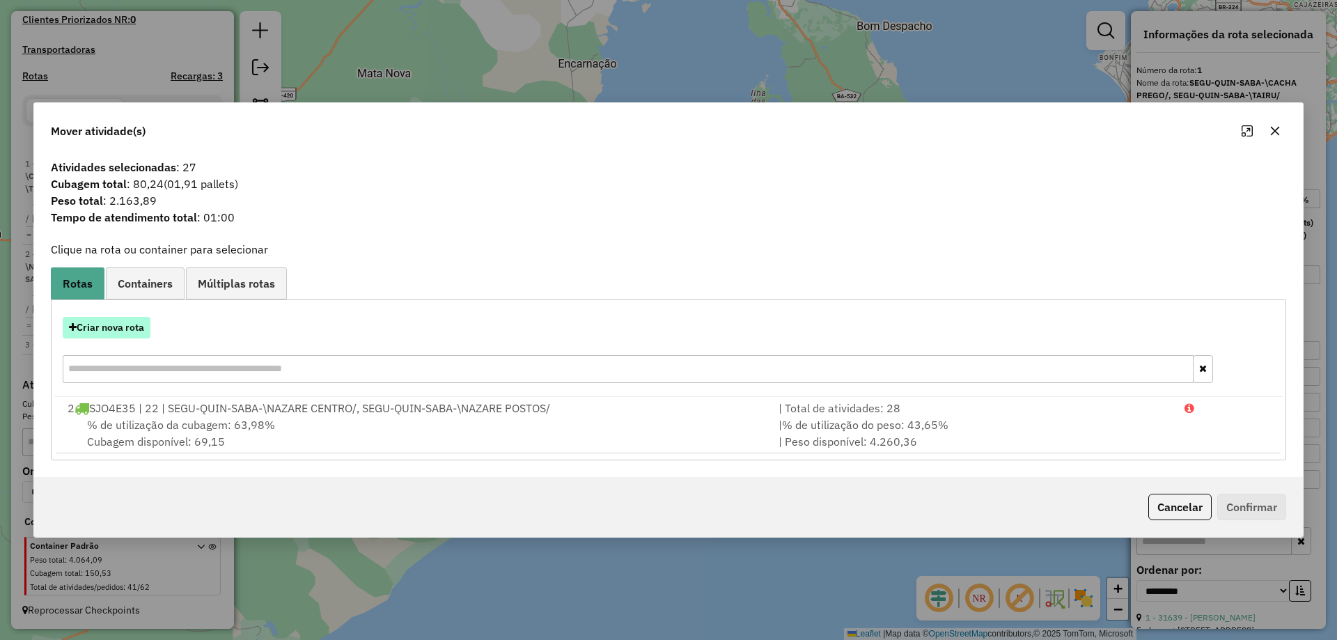
click at [107, 329] on button "Criar nova rota" at bounding box center [107, 328] width 88 height 22
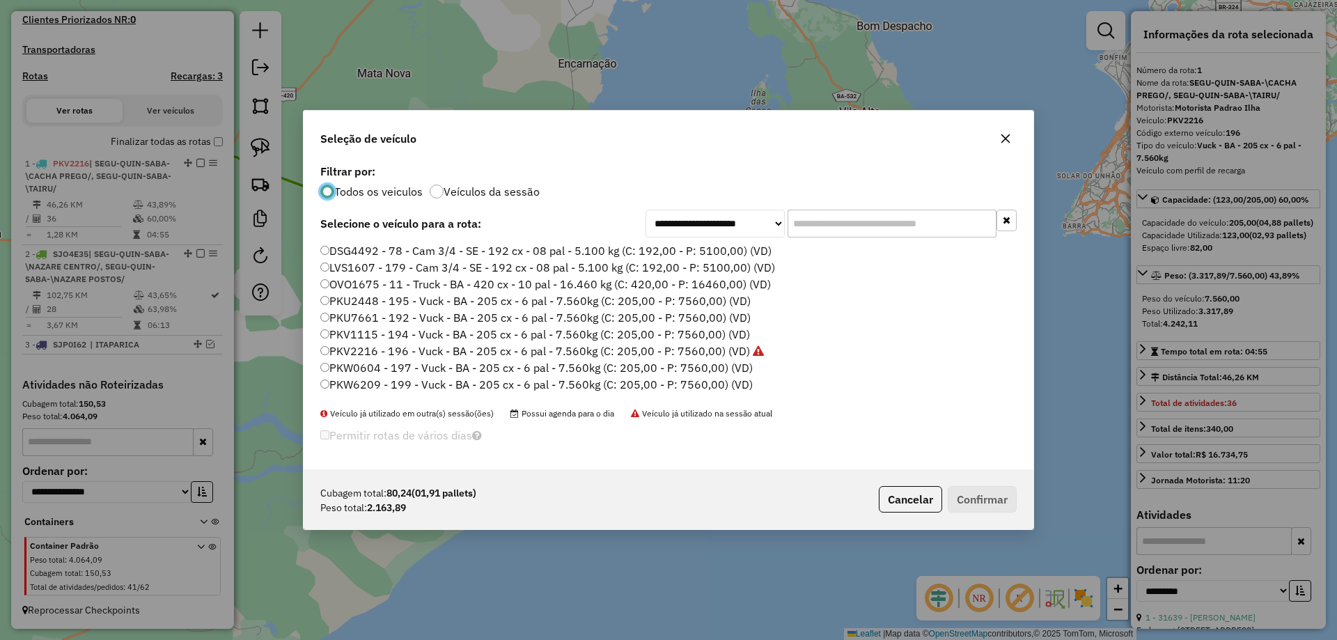
scroll to position [8, 4]
click at [366, 301] on label "PKU2448 - 195 - Vuck - BA - 205 cx - 6 pal - 7.560kg (C: 205,00 - P: 7560,00) (…" at bounding box center [535, 301] width 430 height 17
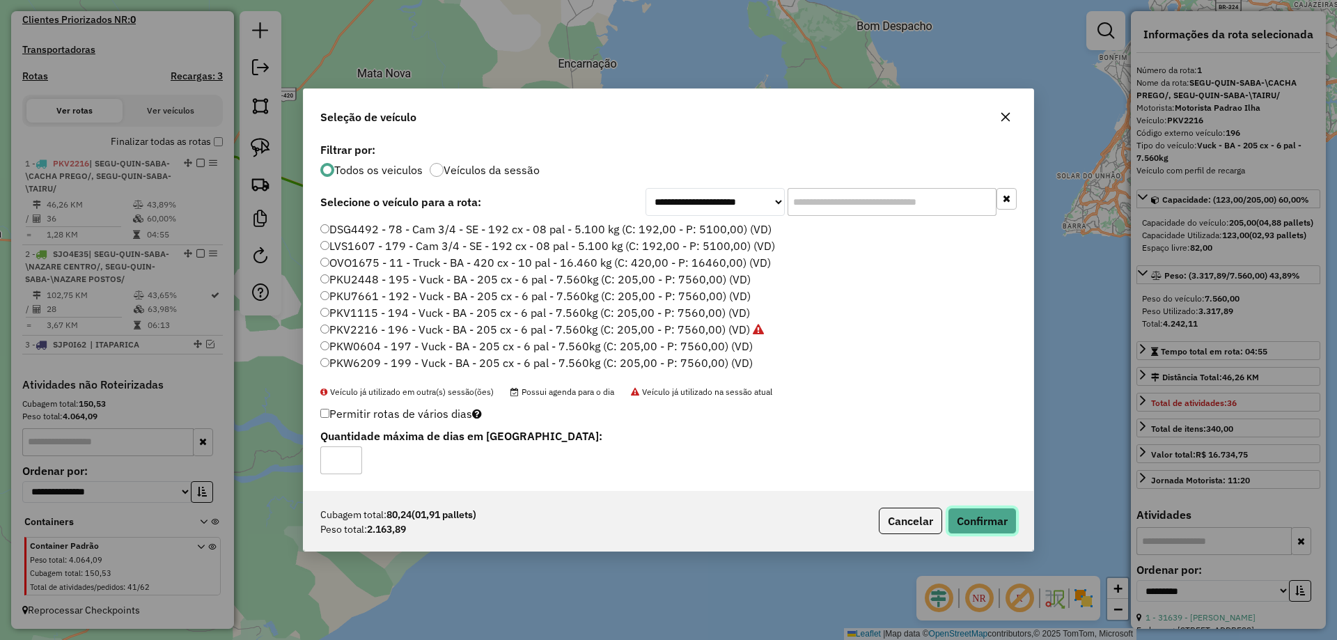
click at [997, 520] on button "Confirmar" at bounding box center [982, 521] width 69 height 26
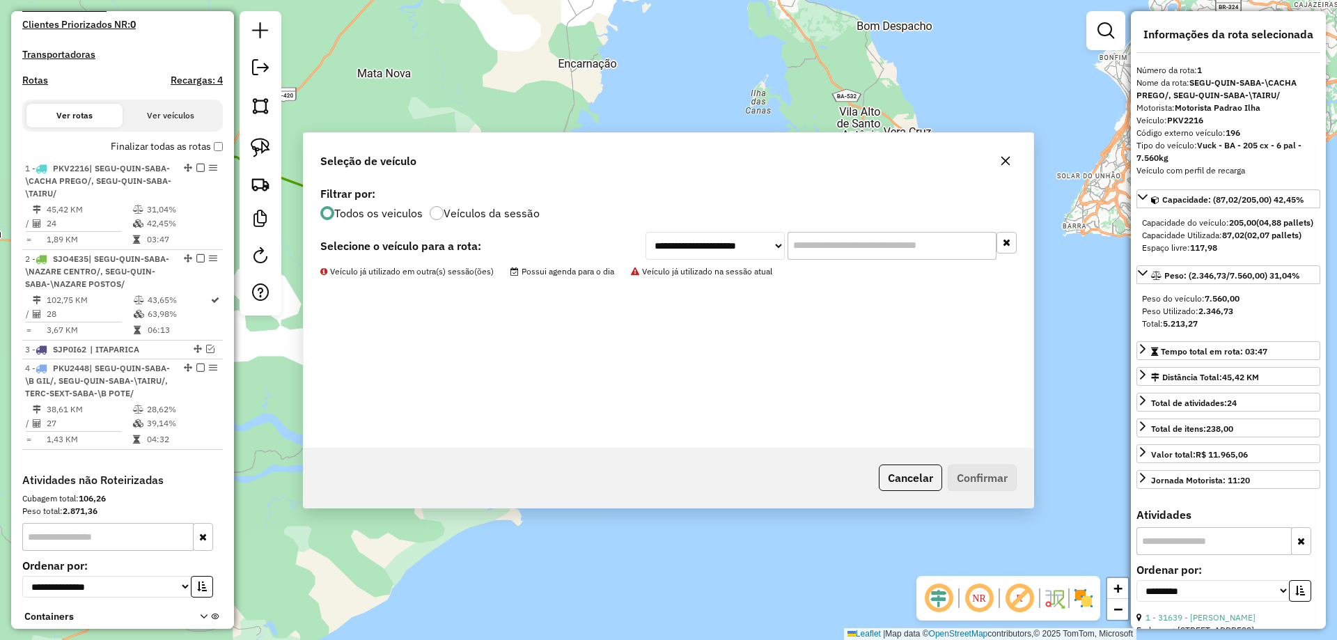
scroll to position [529, 0]
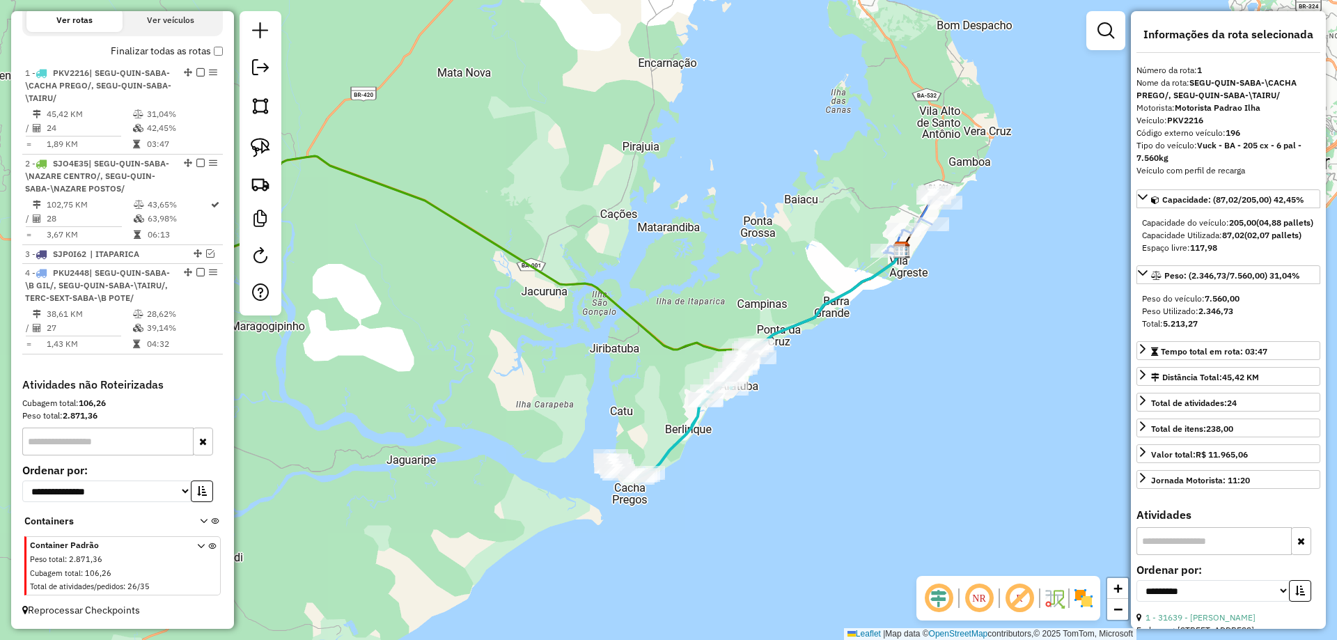
drag, startPoint x: 578, startPoint y: 234, endPoint x: 636, endPoint y: 276, distance: 71.3
click at [625, 241] on div "Janela de atendimento Grade de atendimento Capacidade Transportadoras Veículos …" at bounding box center [668, 320] width 1337 height 640
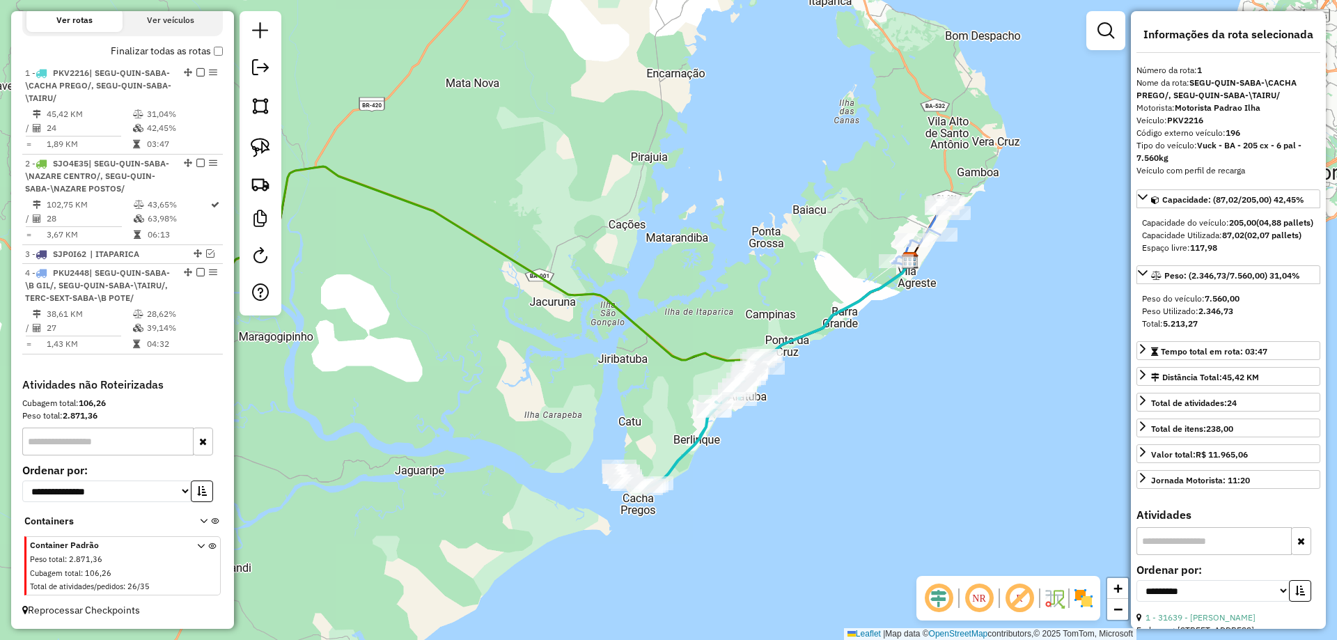
click at [687, 455] on icon at bounding box center [680, 440] width 122 height 97
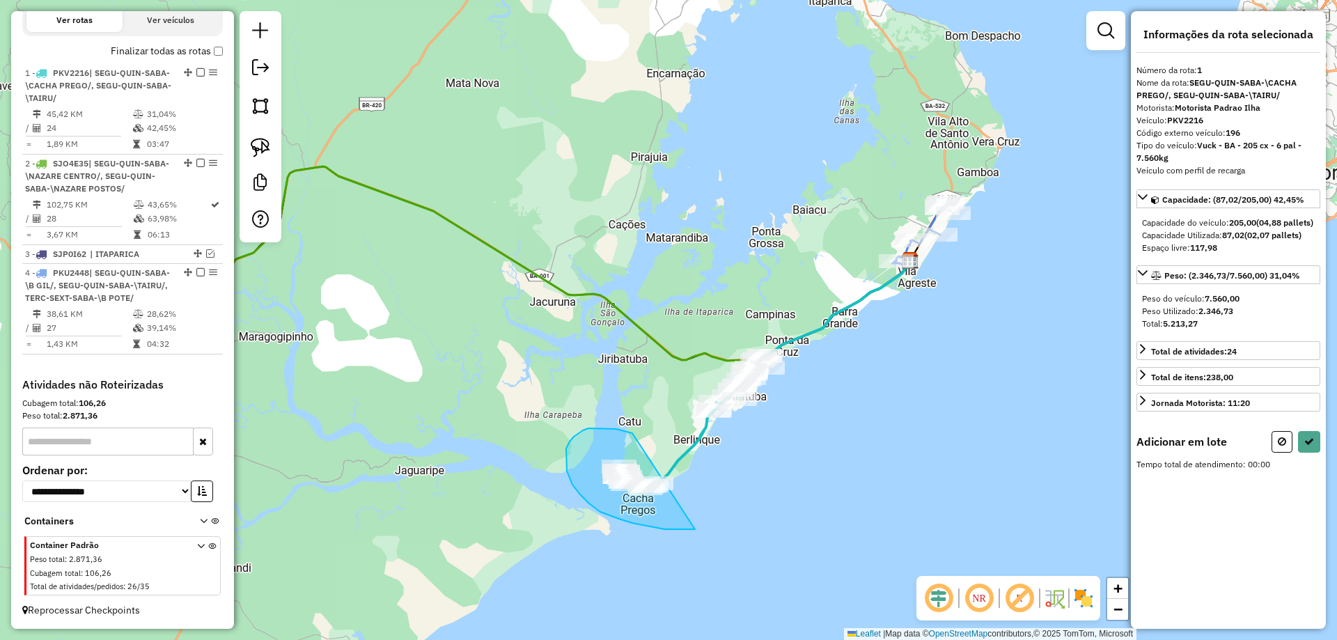
drag, startPoint x: 632, startPoint y: 433, endPoint x: 734, endPoint y: 522, distance: 135.3
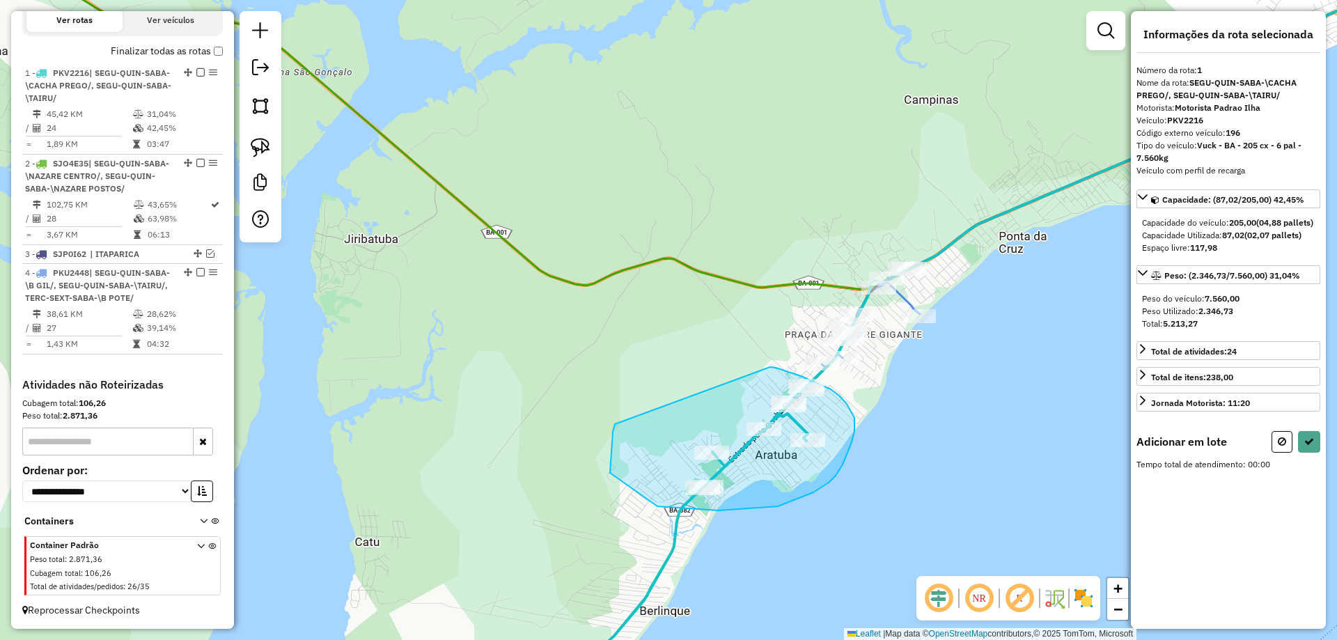
drag, startPoint x: 613, startPoint y: 432, endPoint x: 770, endPoint y: 367, distance: 170.2
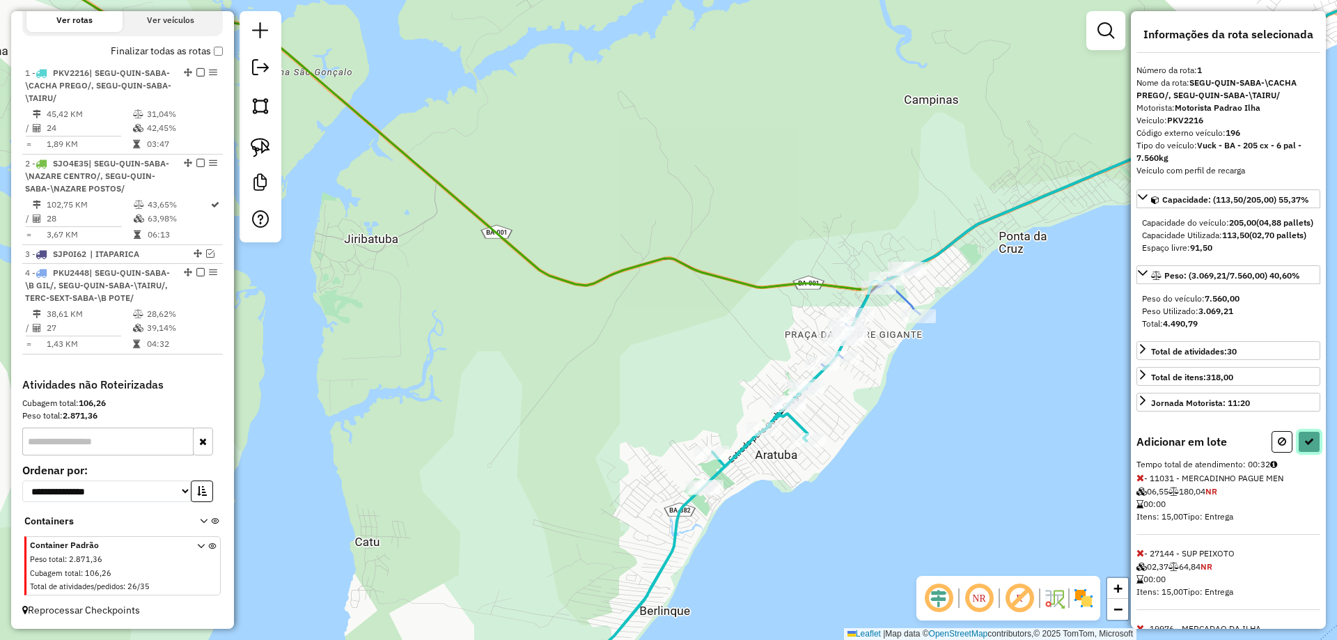
click at [1304, 453] on button at bounding box center [1309, 442] width 22 height 22
select select "**********"
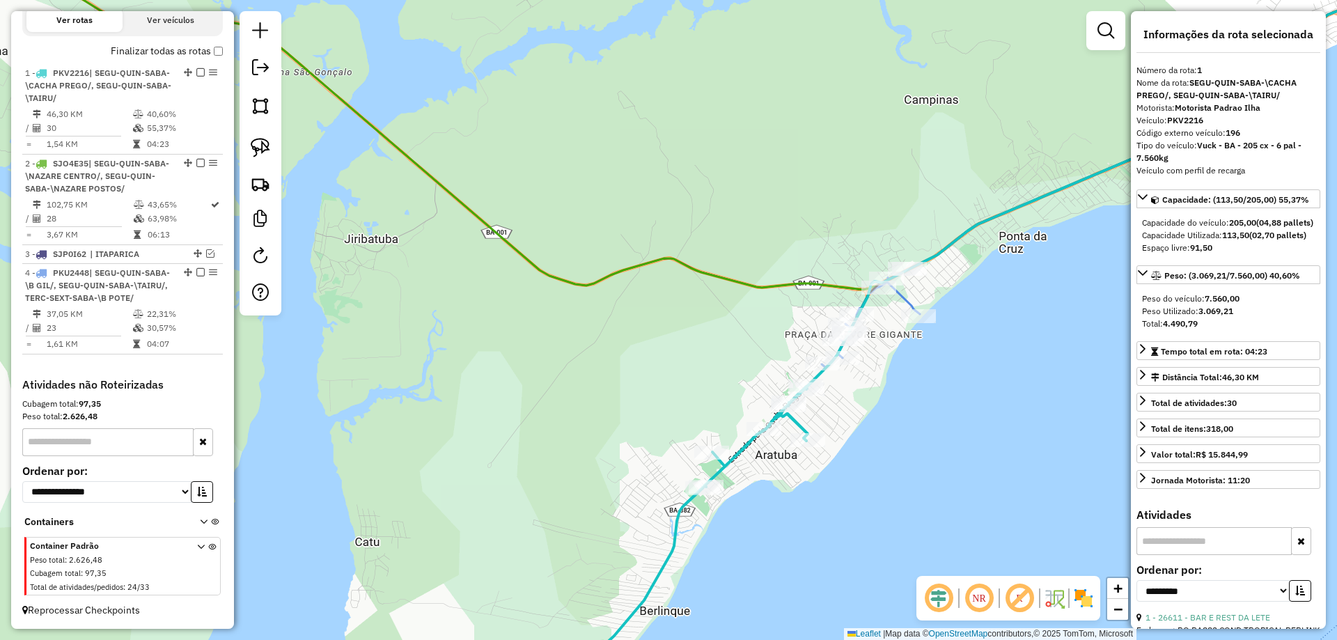
scroll to position [511, 0]
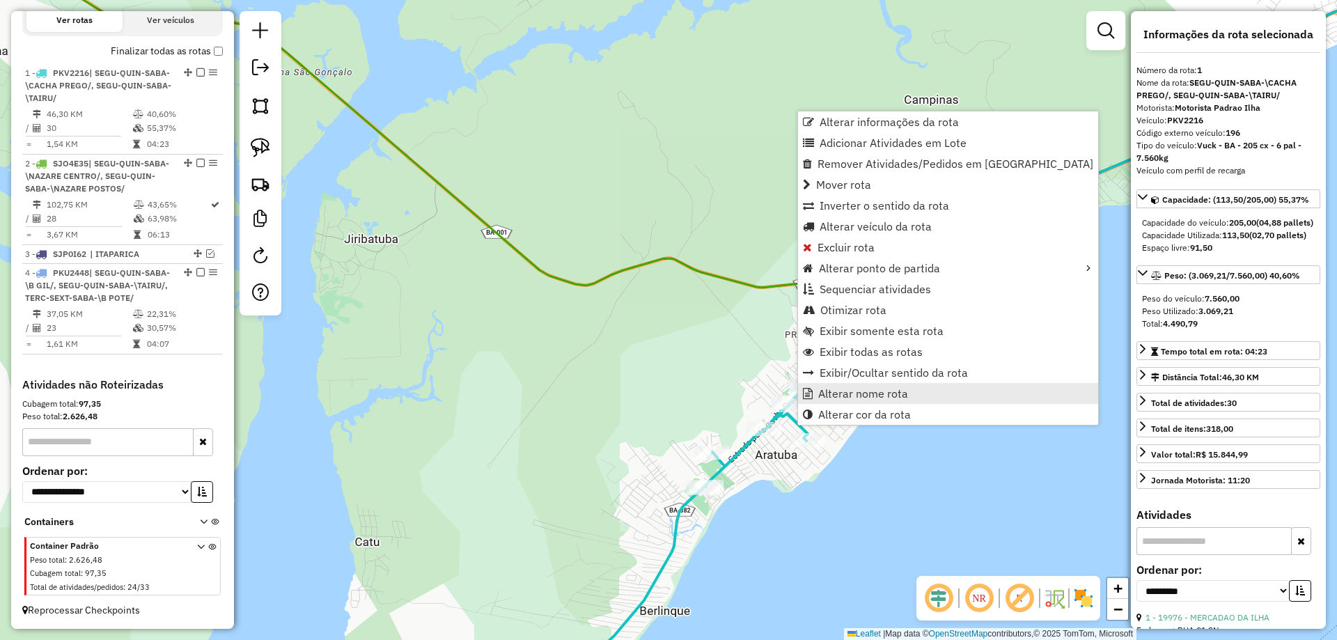
click at [825, 394] on span "Alterar nome rota" at bounding box center [863, 393] width 90 height 11
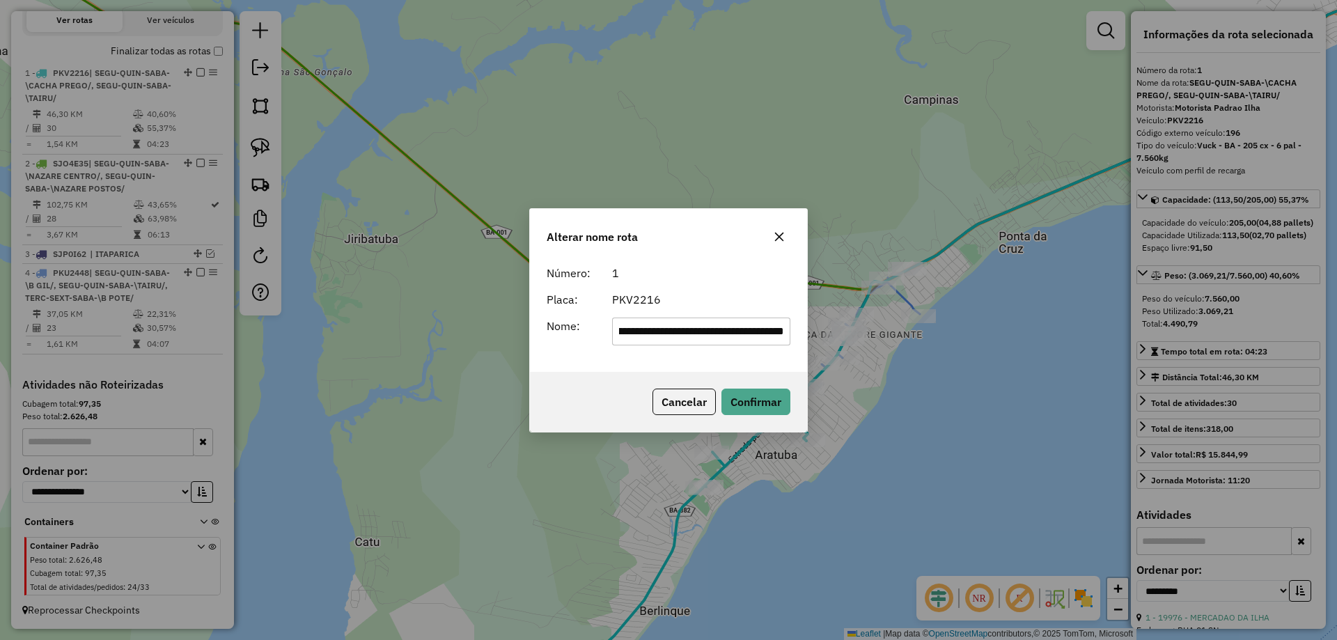
scroll to position [0, 0]
type input "**********"
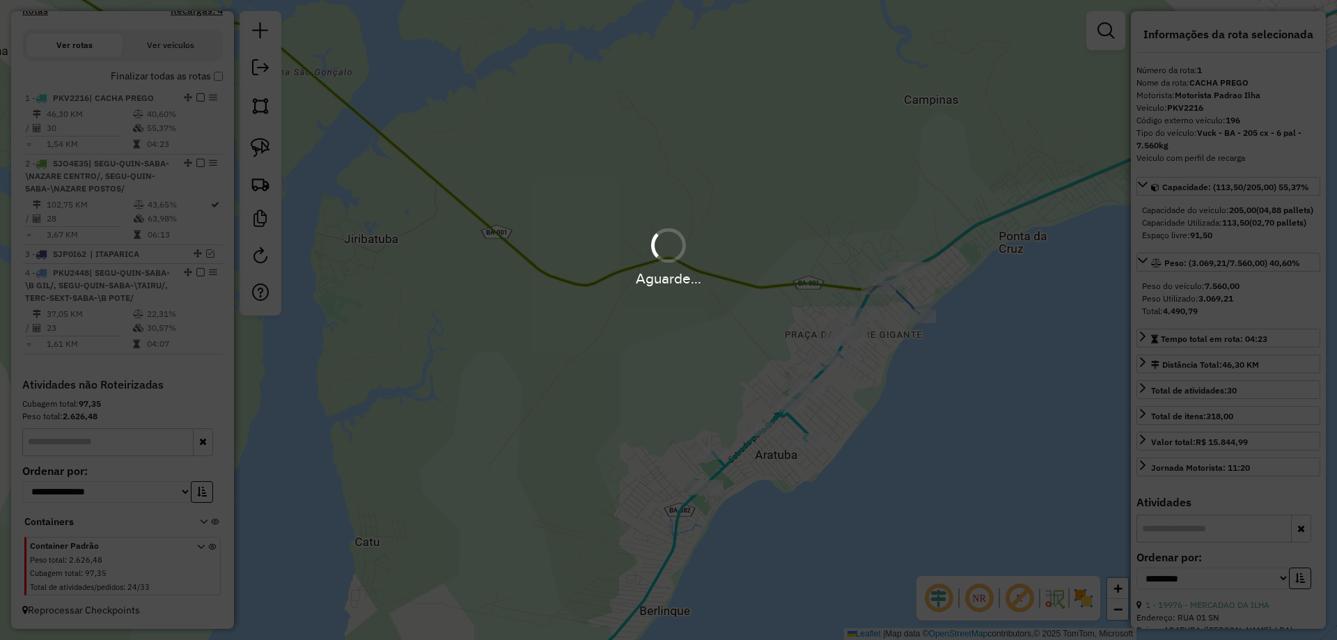
scroll to position [486, 0]
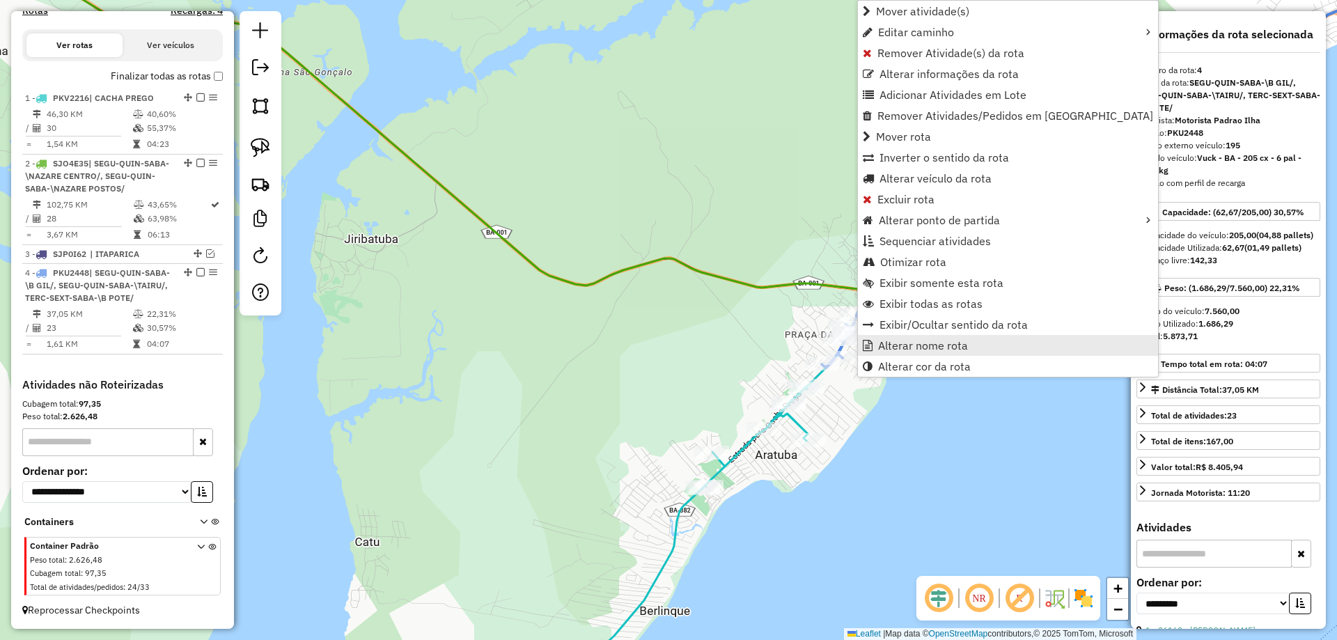
click at [908, 336] on link "Alterar nome rota" at bounding box center [1008, 345] width 300 height 21
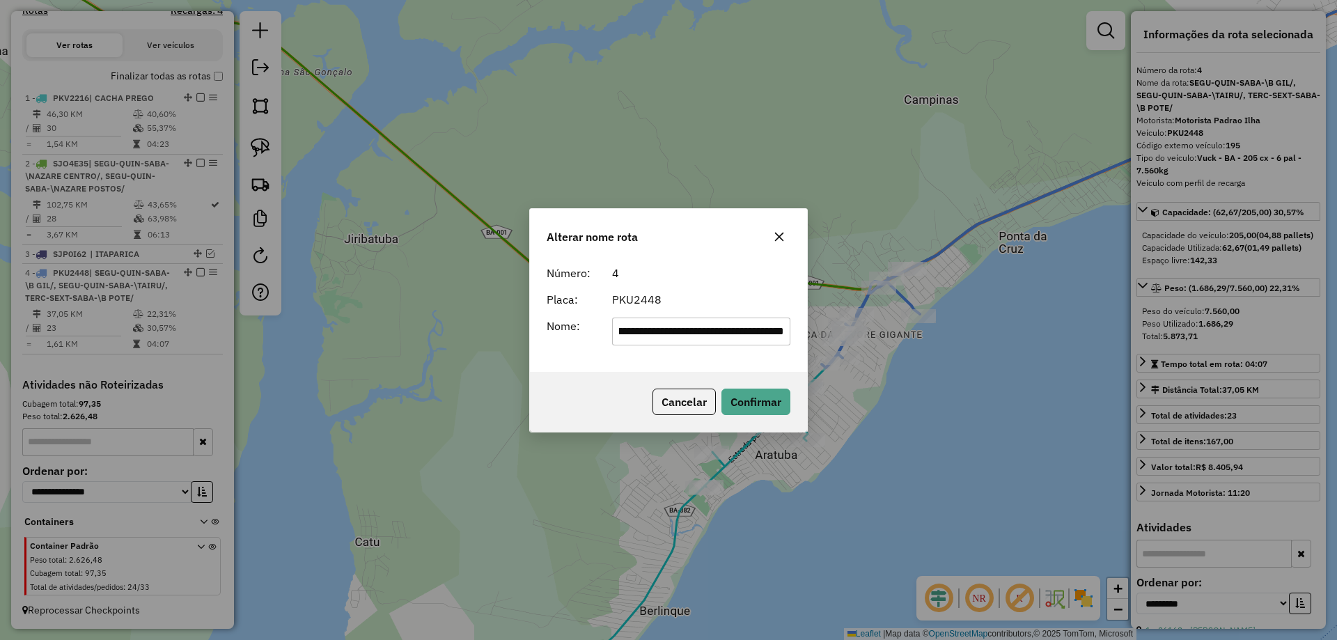
scroll to position [0, 0]
type input "**********"
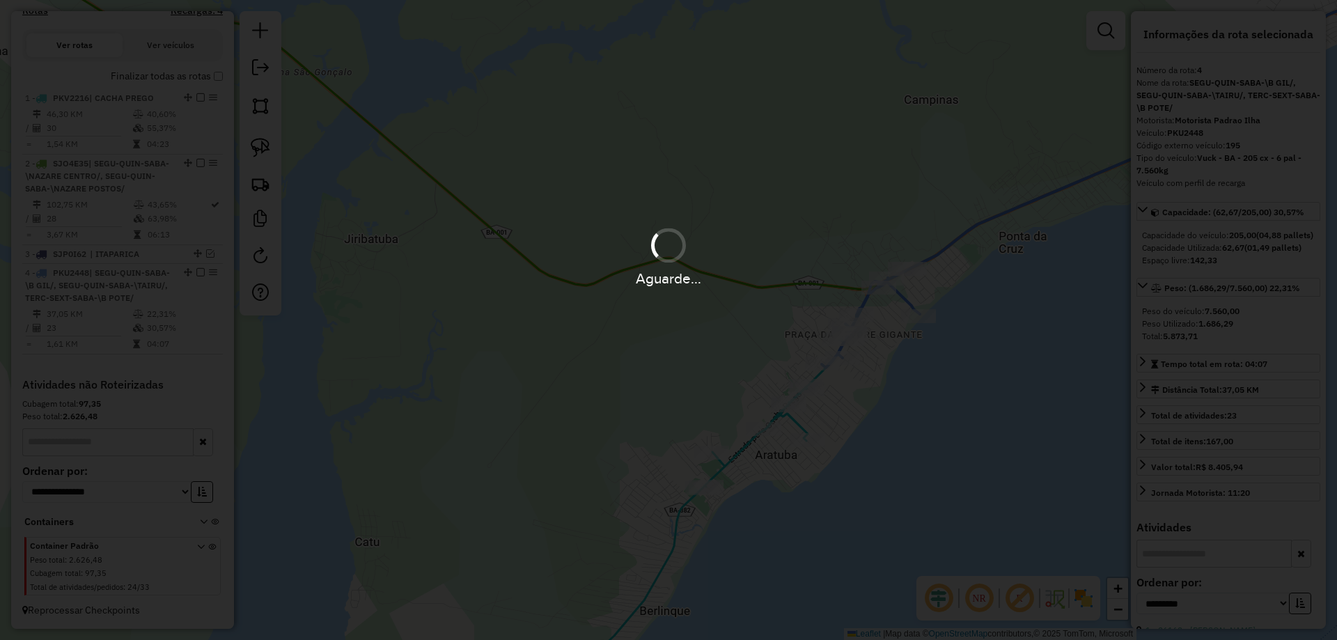
scroll to position [449, 0]
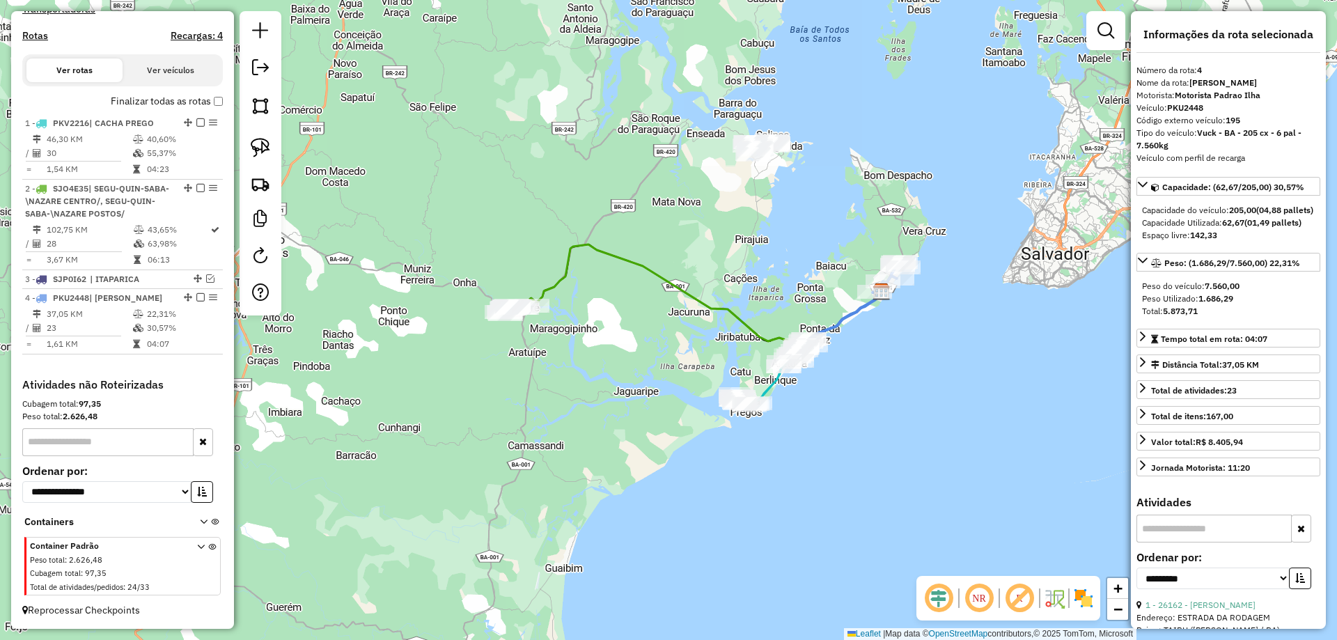
drag, startPoint x: 667, startPoint y: 254, endPoint x: 736, endPoint y: 279, distance: 74.0
click at [733, 284] on div "Janela de atendimento Grade de atendimento Capacidade Transportadoras Veículos …" at bounding box center [668, 320] width 1337 height 640
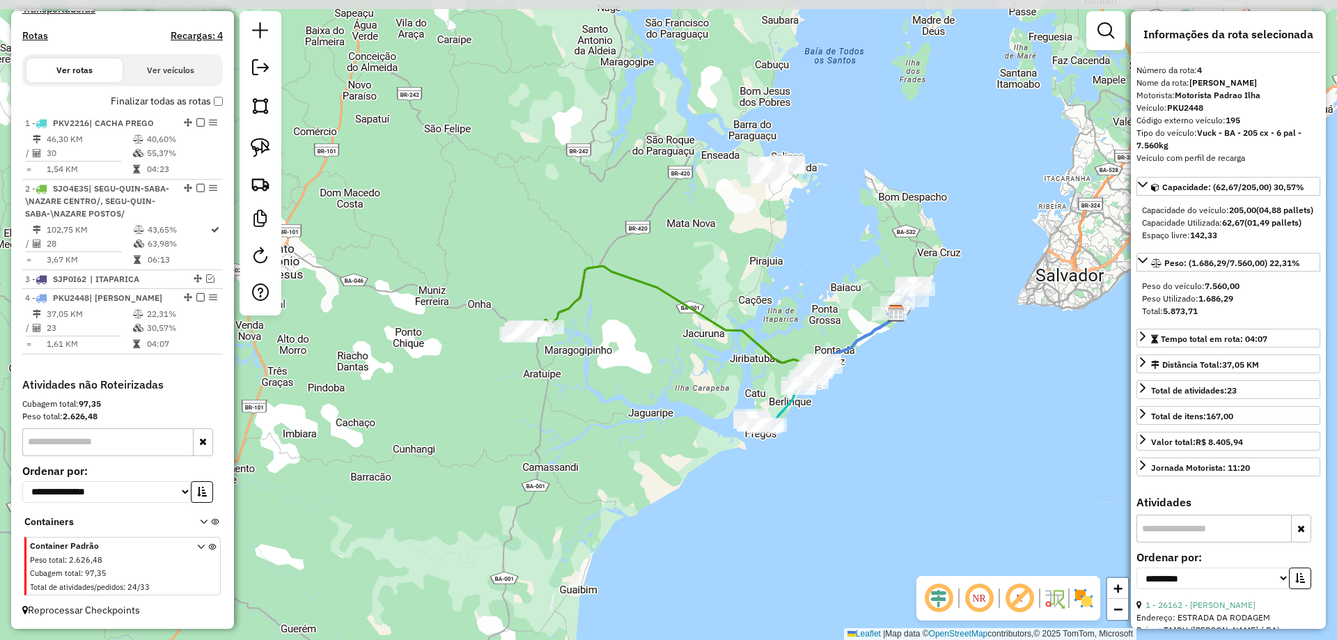
click at [745, 261] on div "Janela de atendimento Grade de atendimento Capacidade Transportadoras Veículos …" at bounding box center [668, 320] width 1337 height 640
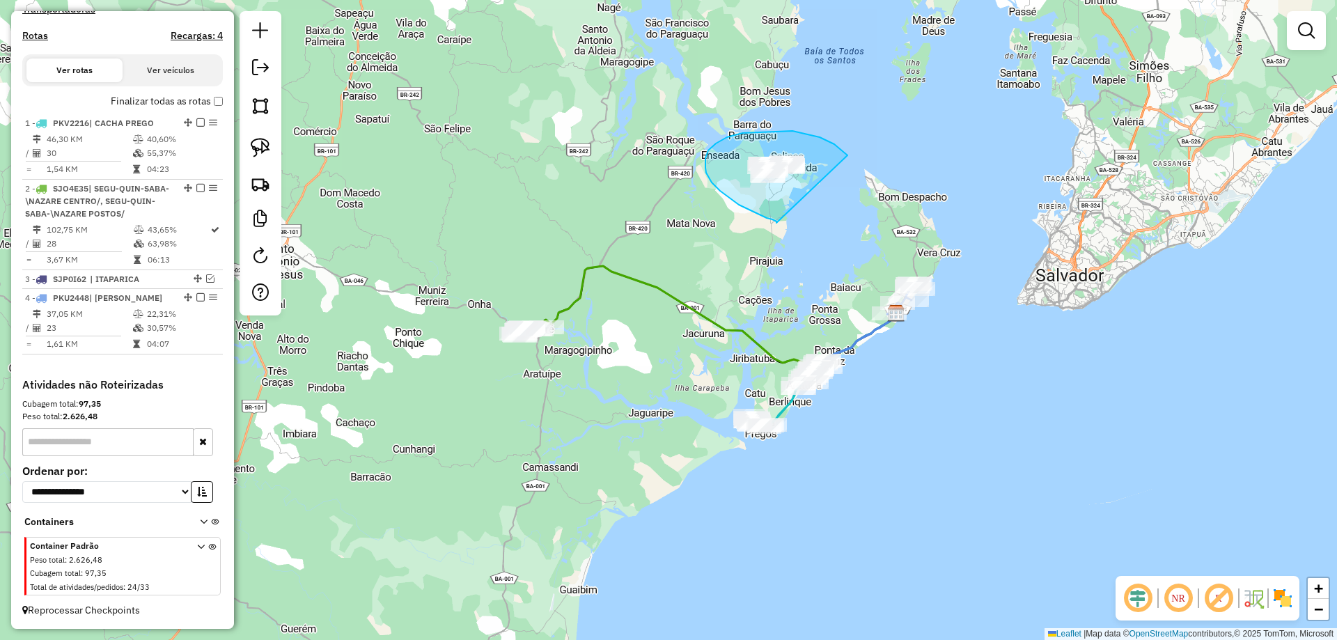
drag, startPoint x: 739, startPoint y: 205, endPoint x: 849, endPoint y: 157, distance: 119.8
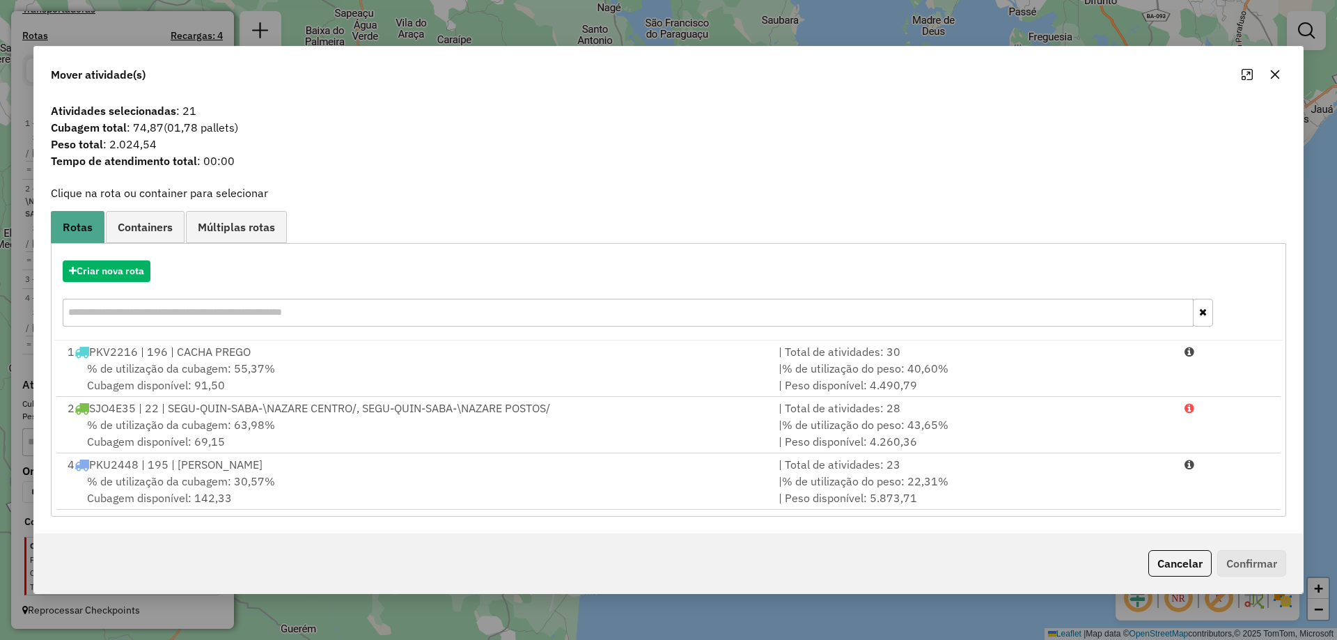
click at [121, 284] on div "Criar nova rota" at bounding box center [668, 295] width 1229 height 91
click at [123, 275] on button "Criar nova rota" at bounding box center [107, 272] width 88 height 22
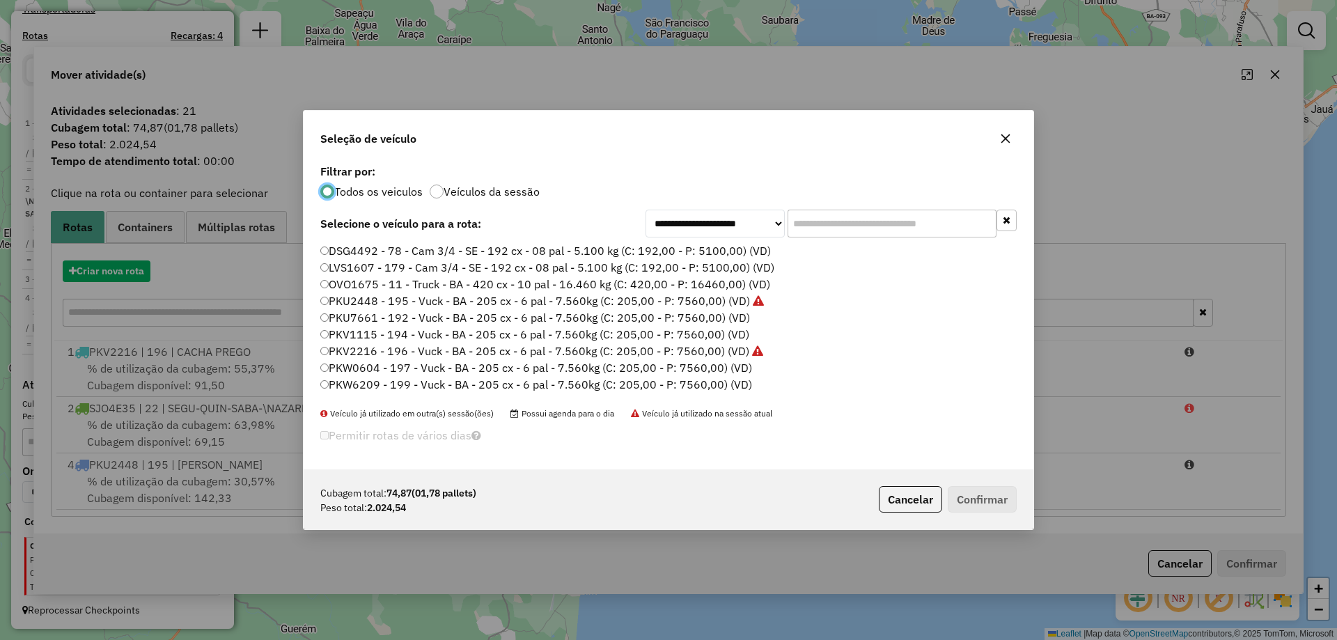
scroll to position [8, 4]
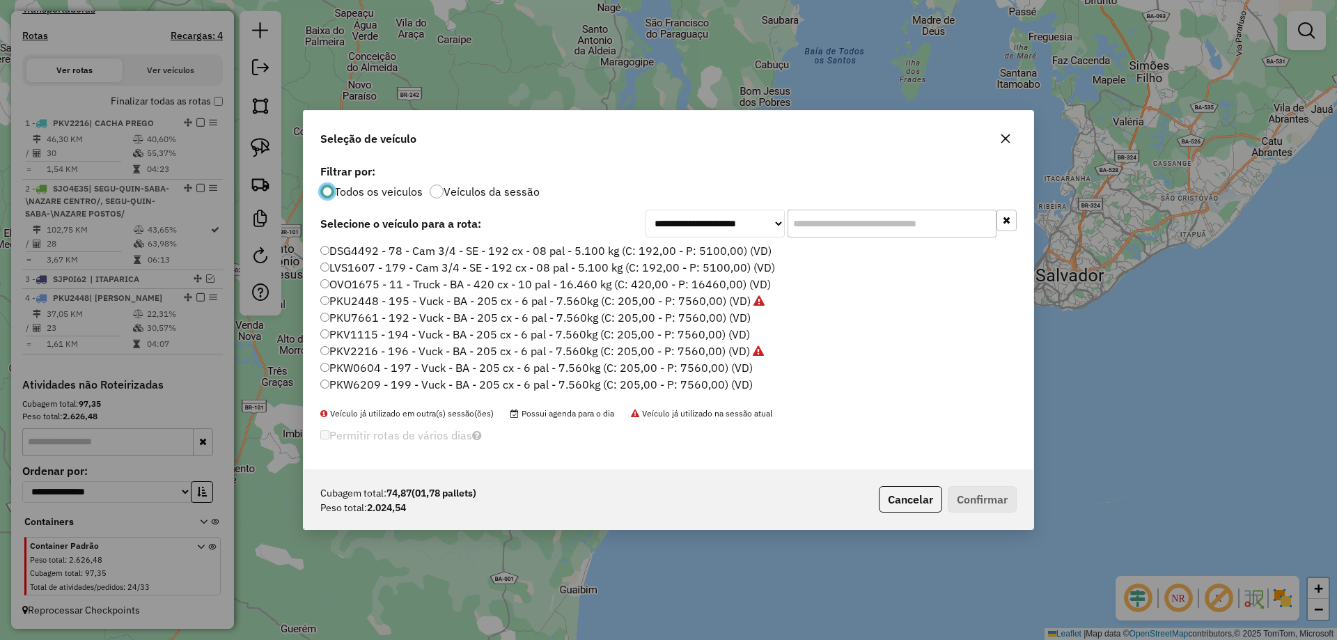
click at [393, 306] on label "PKU2448 - 195 - Vuck - BA - 205 cx - 6 pal - 7.560kg (C: 205,00 - P: 7560,00) (…" at bounding box center [542, 301] width 444 height 17
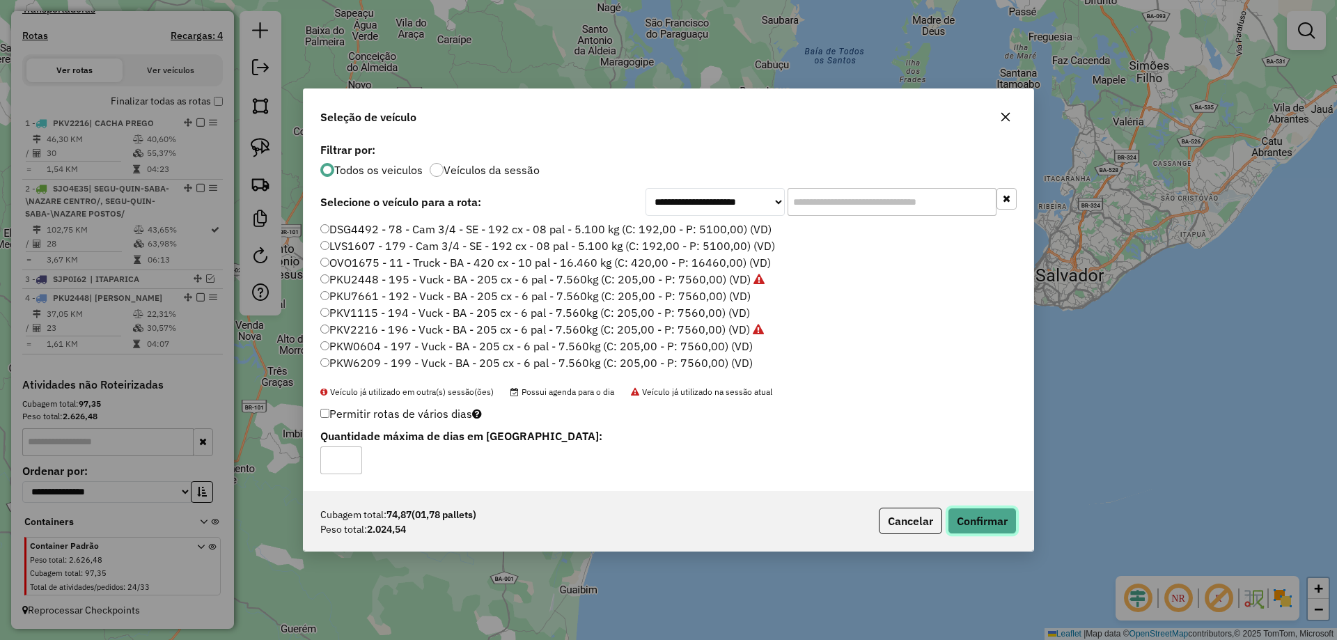
click at [984, 515] on button "Confirmar" at bounding box center [982, 521] width 69 height 26
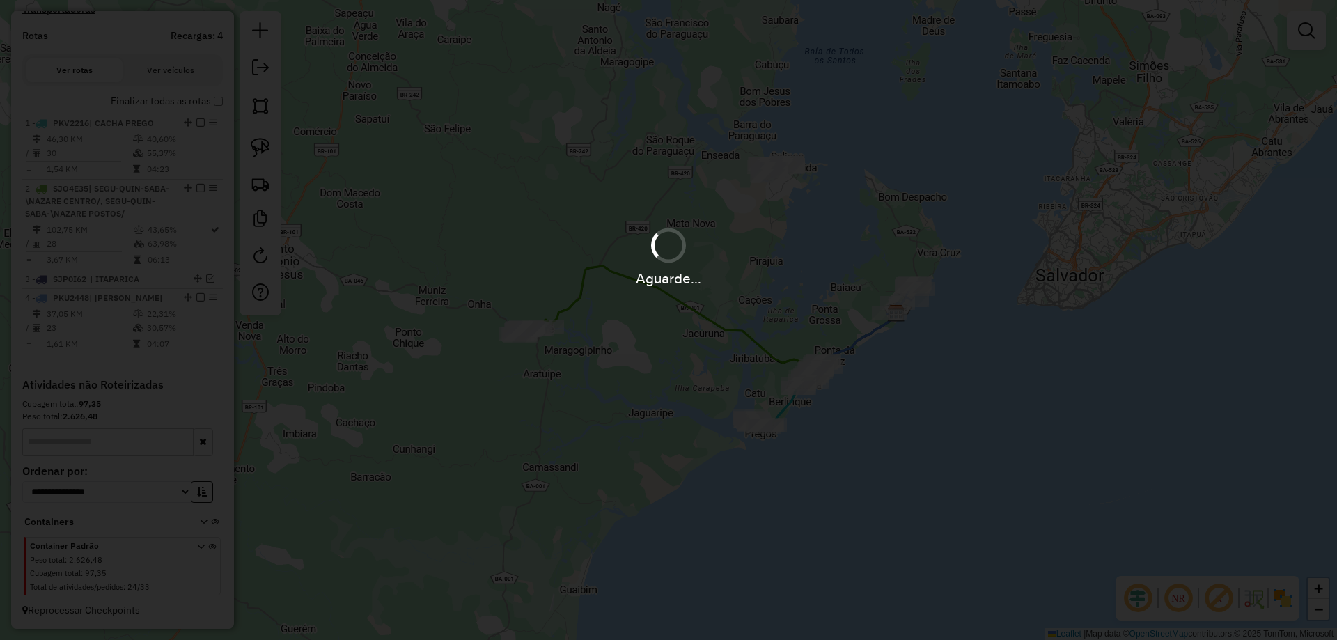
scroll to position [511, 0]
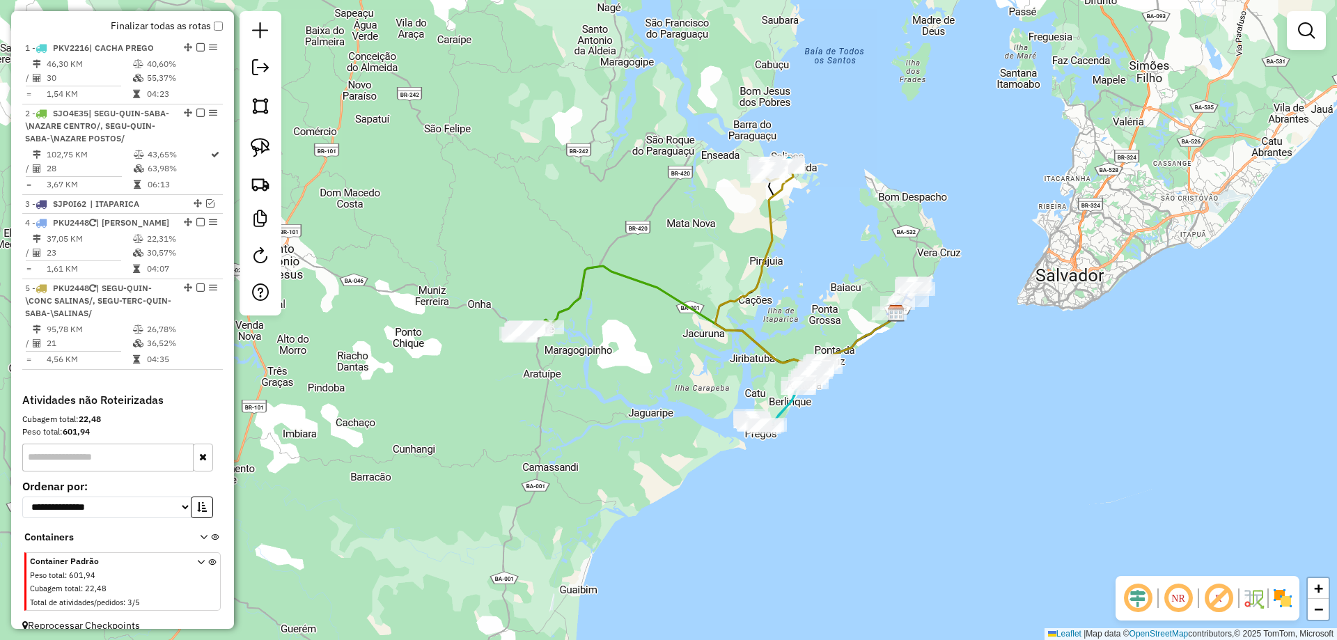
select select "**********"
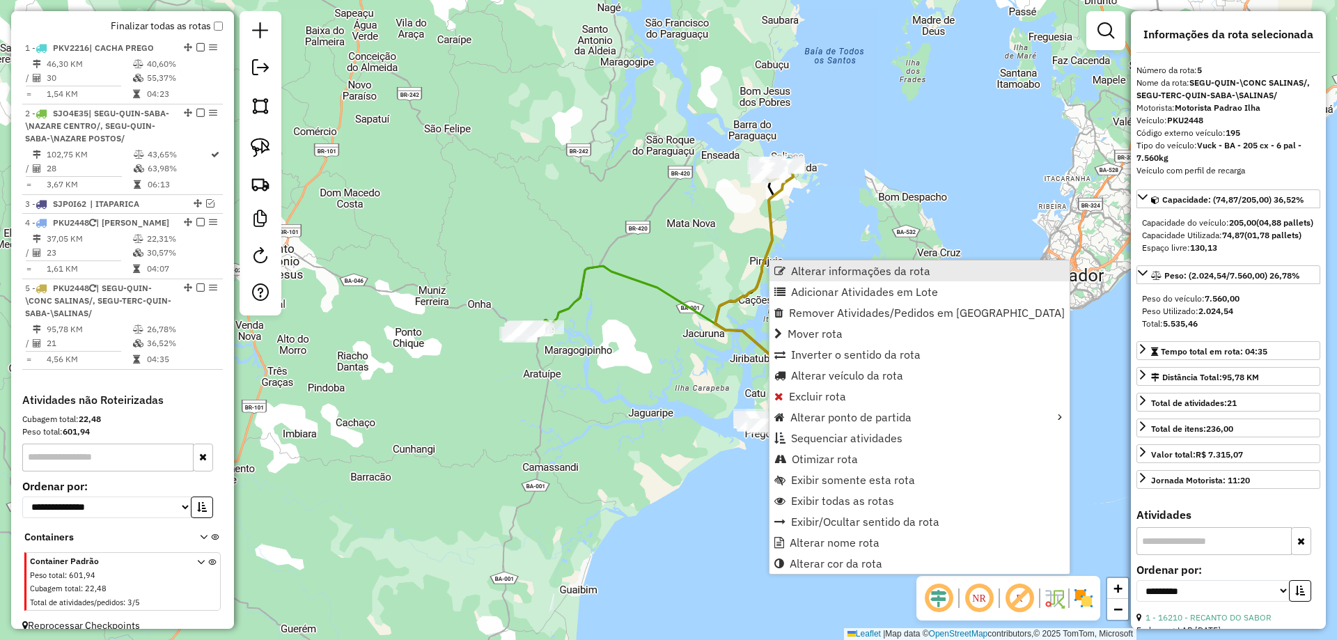
scroll to position [539, 0]
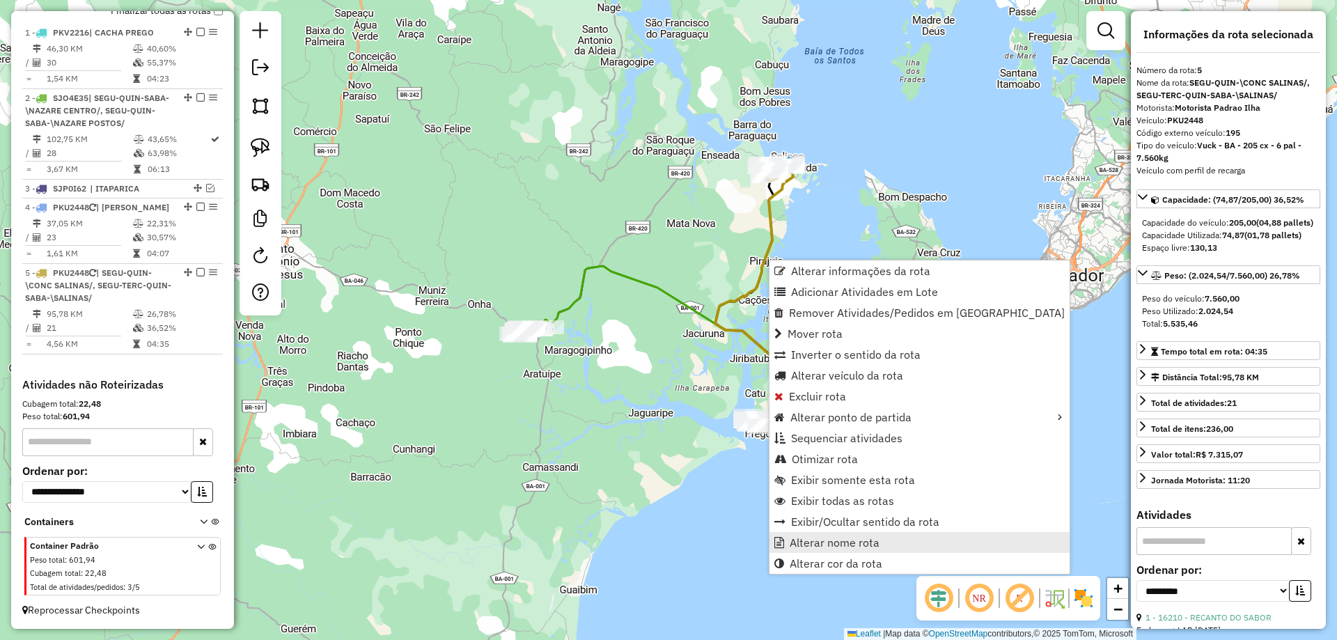
click at [808, 538] on span "Alterar nome rota" at bounding box center [835, 542] width 90 height 11
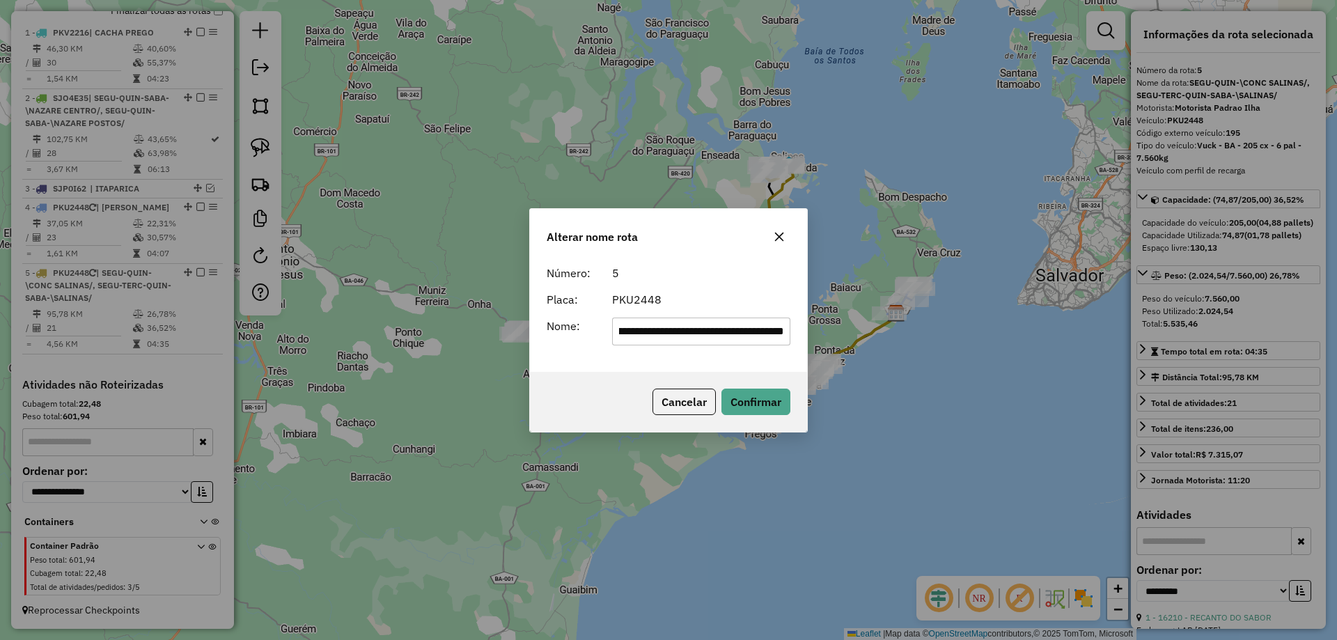
scroll to position [0, 0]
type input "*******"
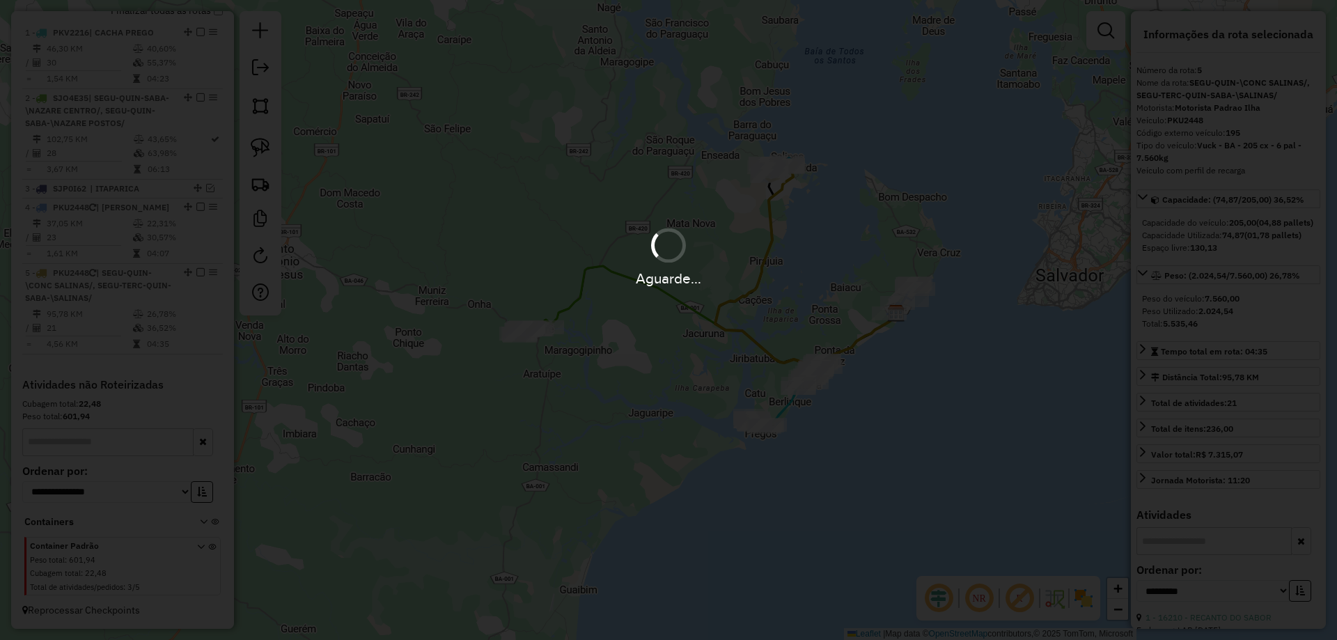
scroll to position [514, 0]
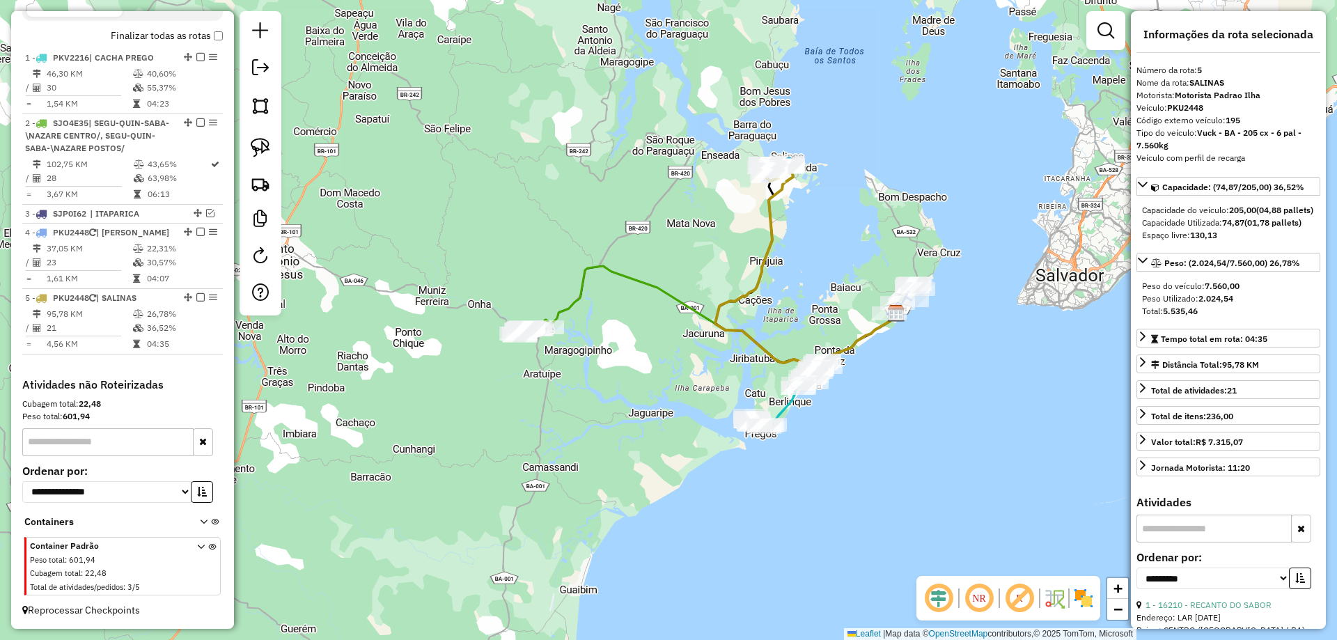
click at [573, 307] on icon at bounding box center [711, 315] width 371 height 98
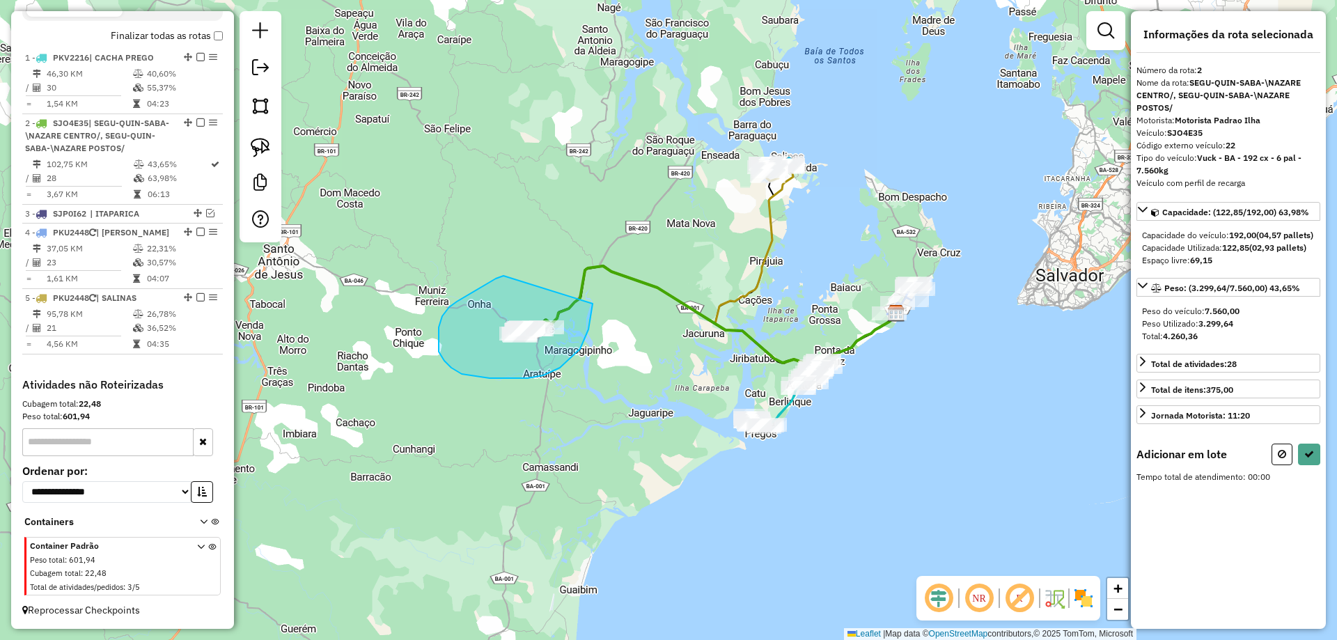
drag, startPoint x: 504, startPoint y: 276, endPoint x: 593, endPoint y: 304, distance: 93.4
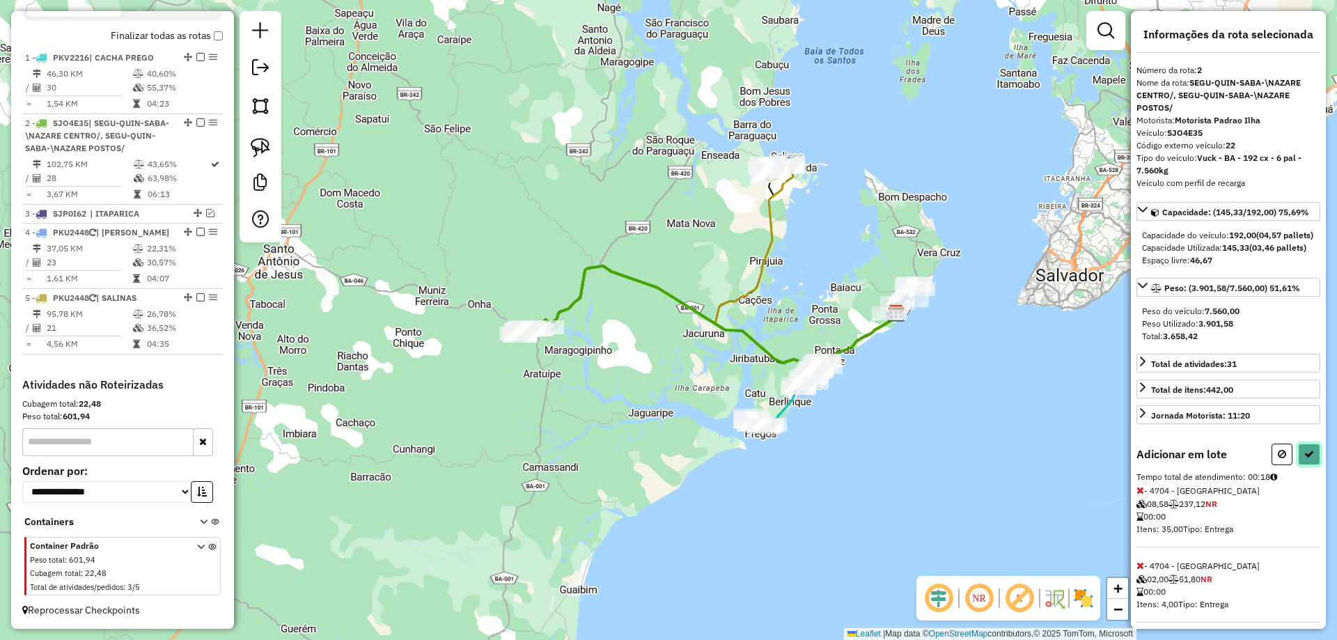
click at [1308, 459] on icon at bounding box center [1310, 454] width 10 height 10
select select "**********"
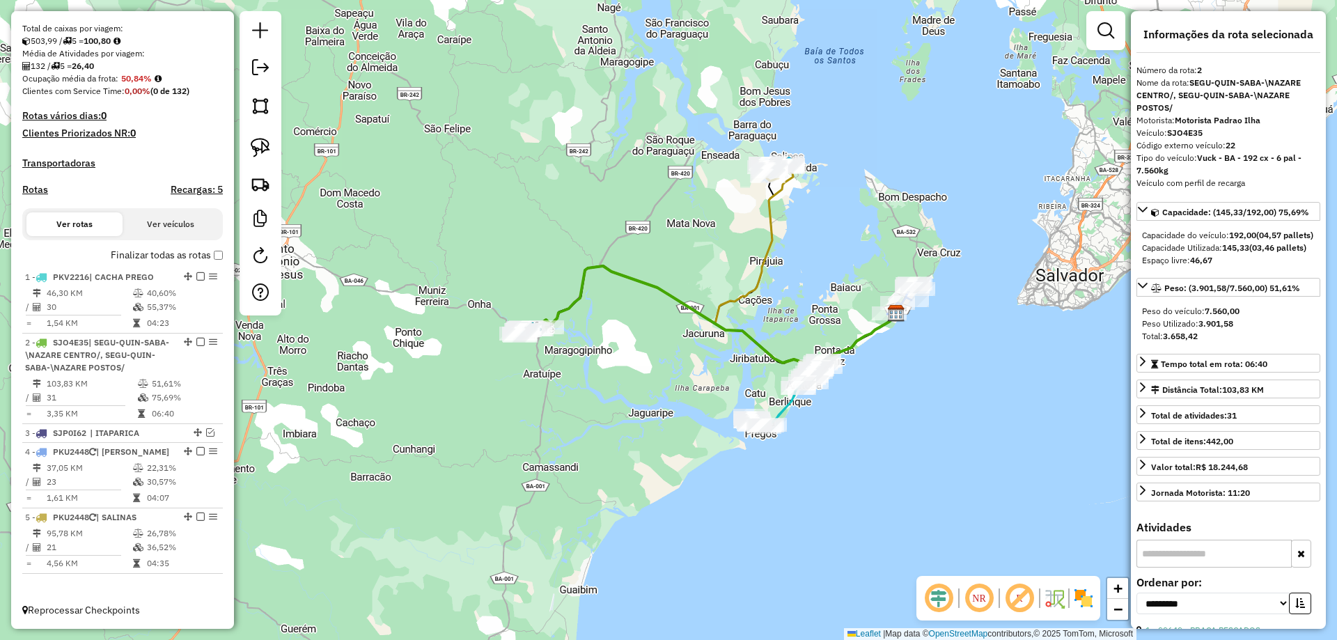
scroll to position [295, 0]
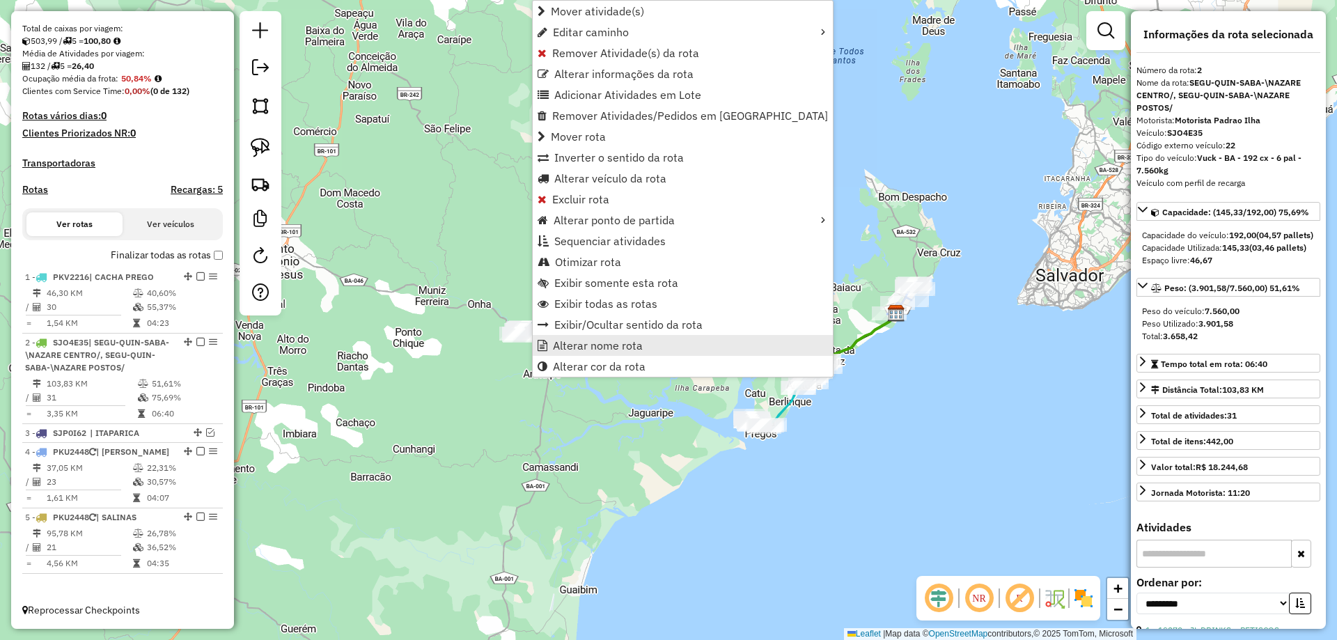
click at [550, 341] on link "Alterar nome rota" at bounding box center [683, 345] width 300 height 21
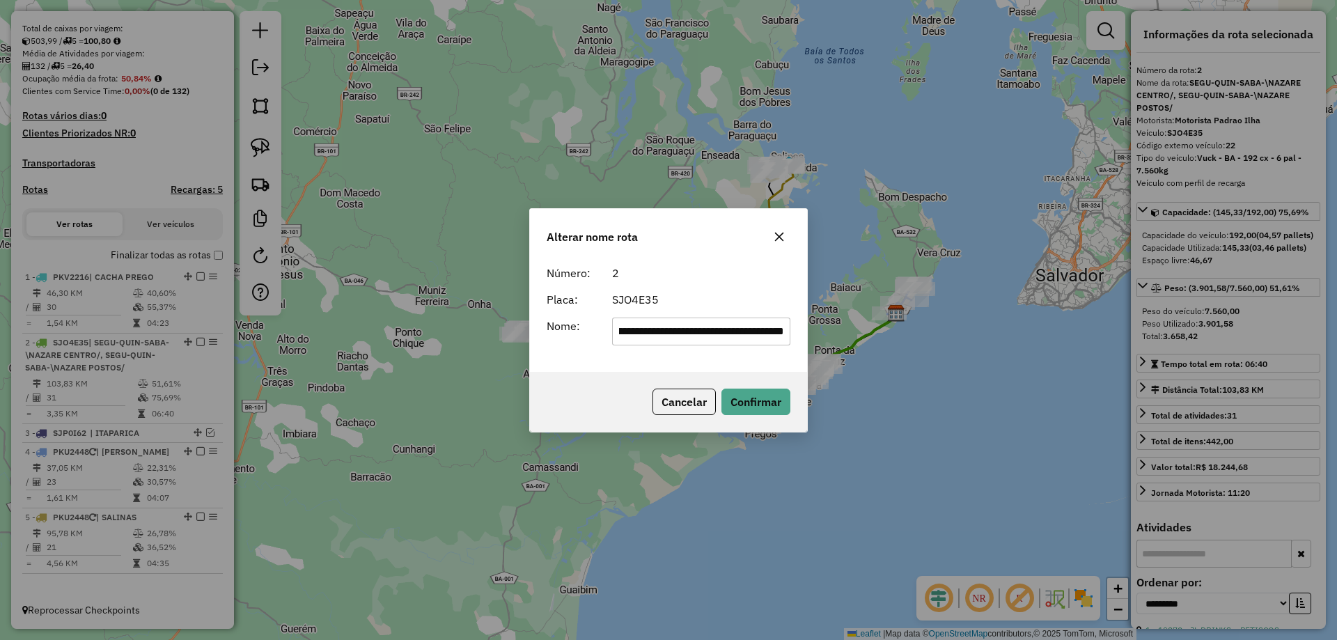
scroll to position [0, 0]
type input "**********"
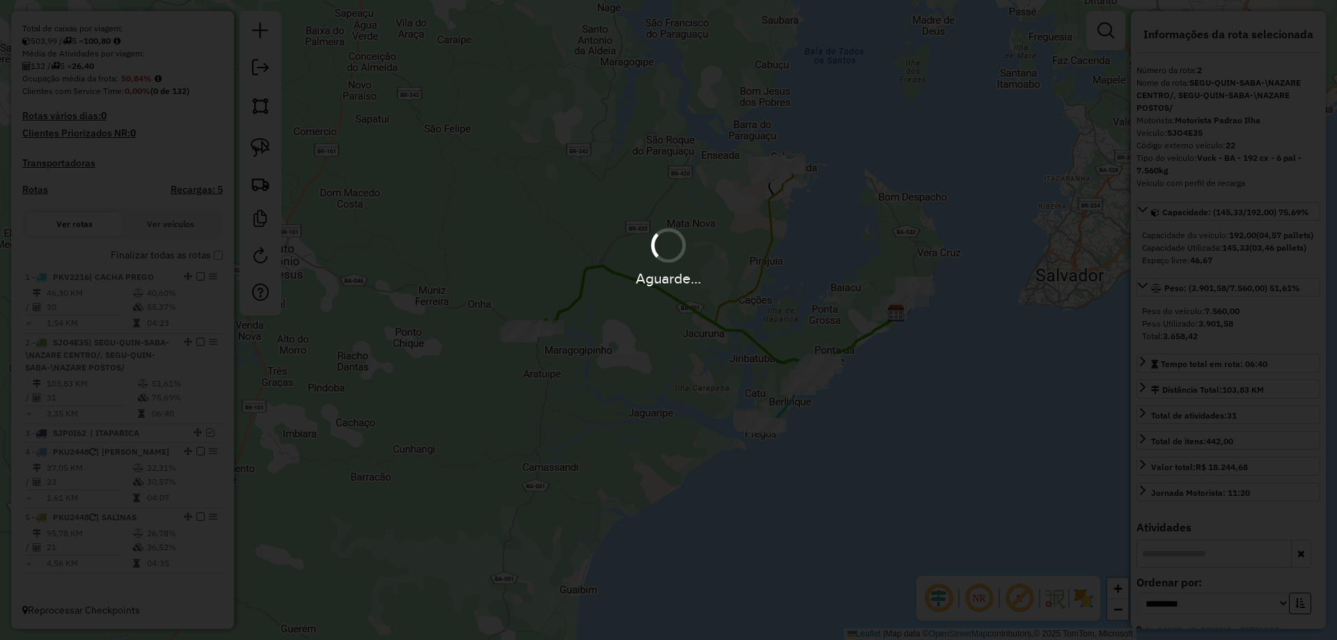
scroll to position [270, 0]
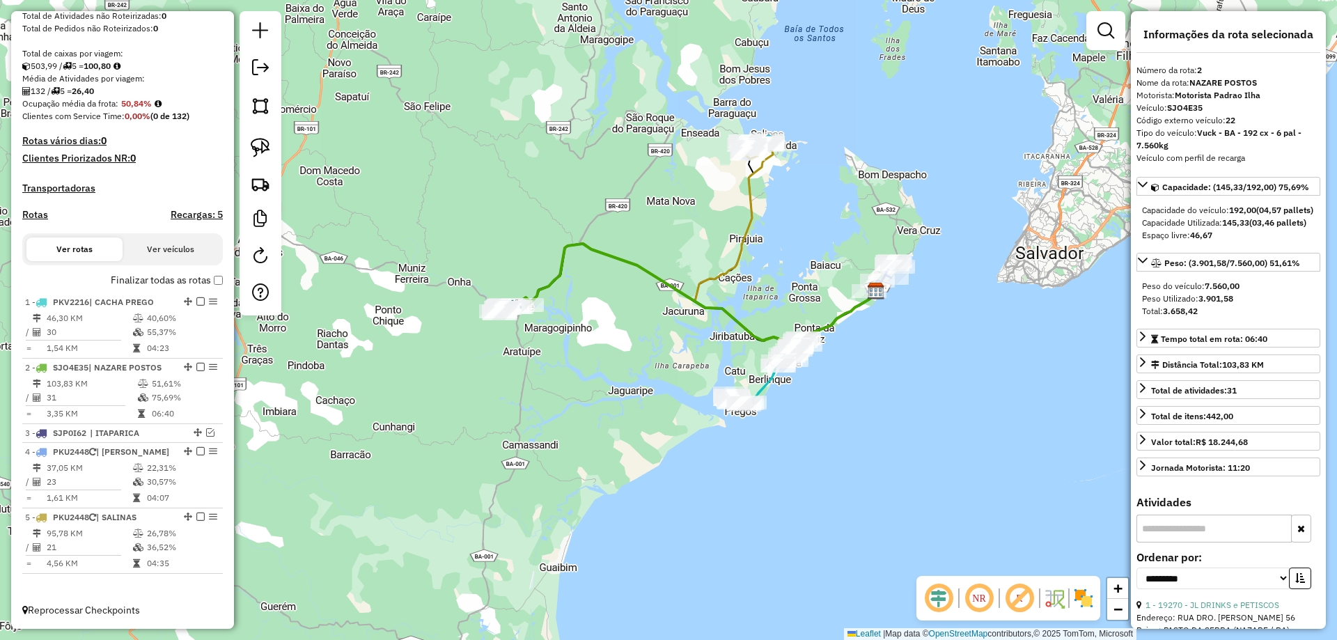
click at [751, 232] on icon at bounding box center [785, 242] width 181 height 199
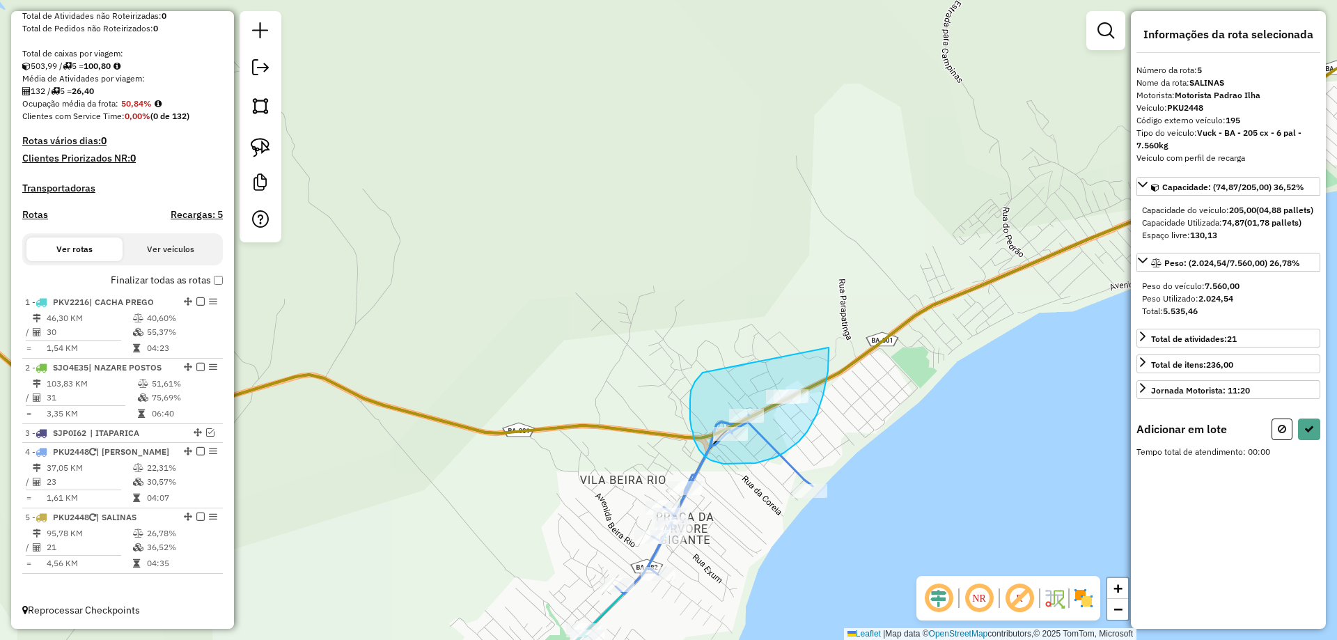
drag, startPoint x: 695, startPoint y: 382, endPoint x: 829, endPoint y: 348, distance: 138.0
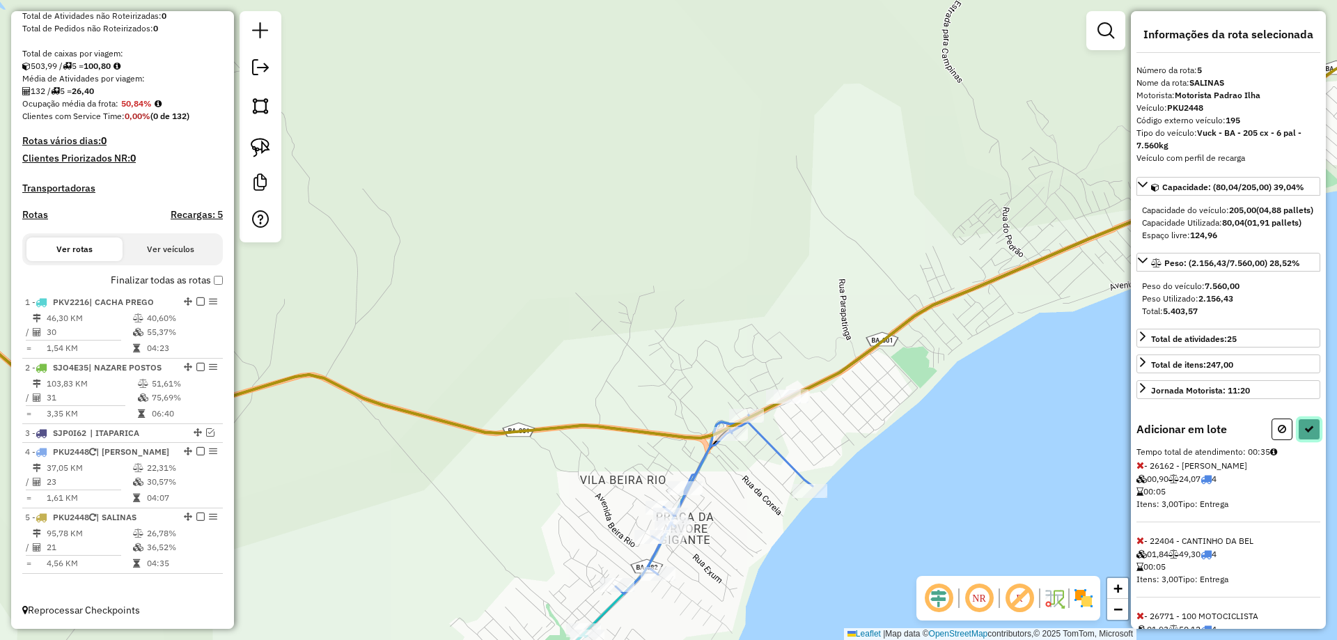
click at [1312, 440] on button at bounding box center [1309, 430] width 22 height 22
select select "**********"
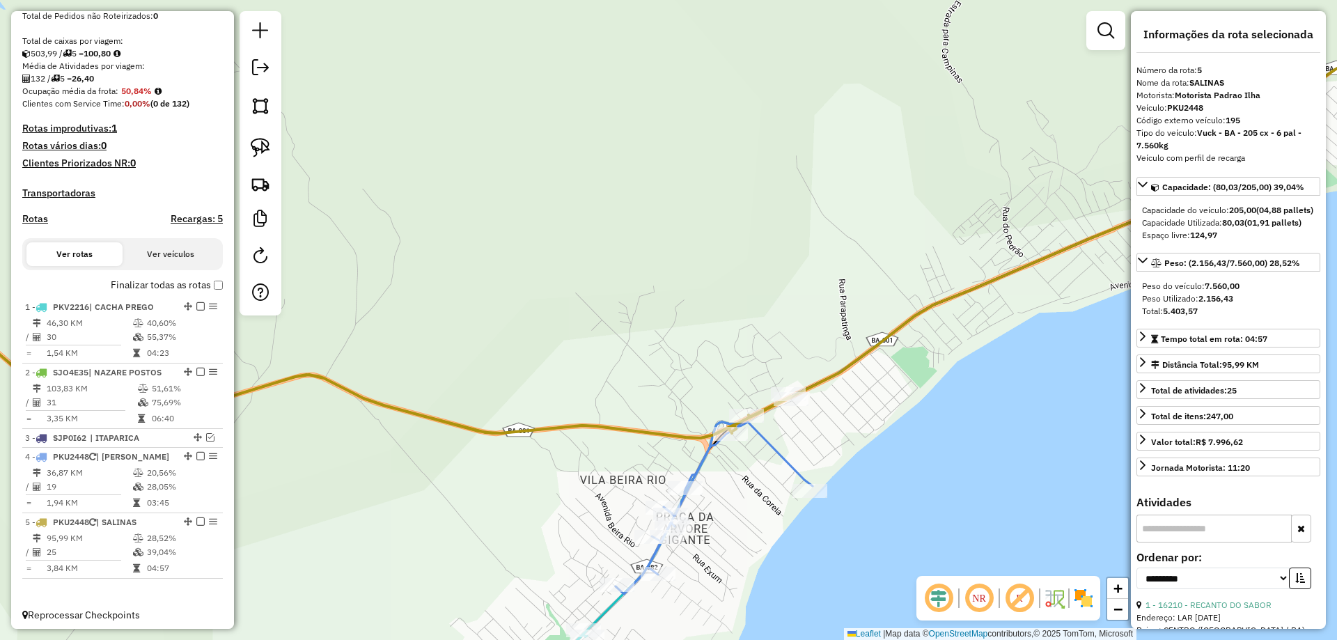
scroll to position [287, 0]
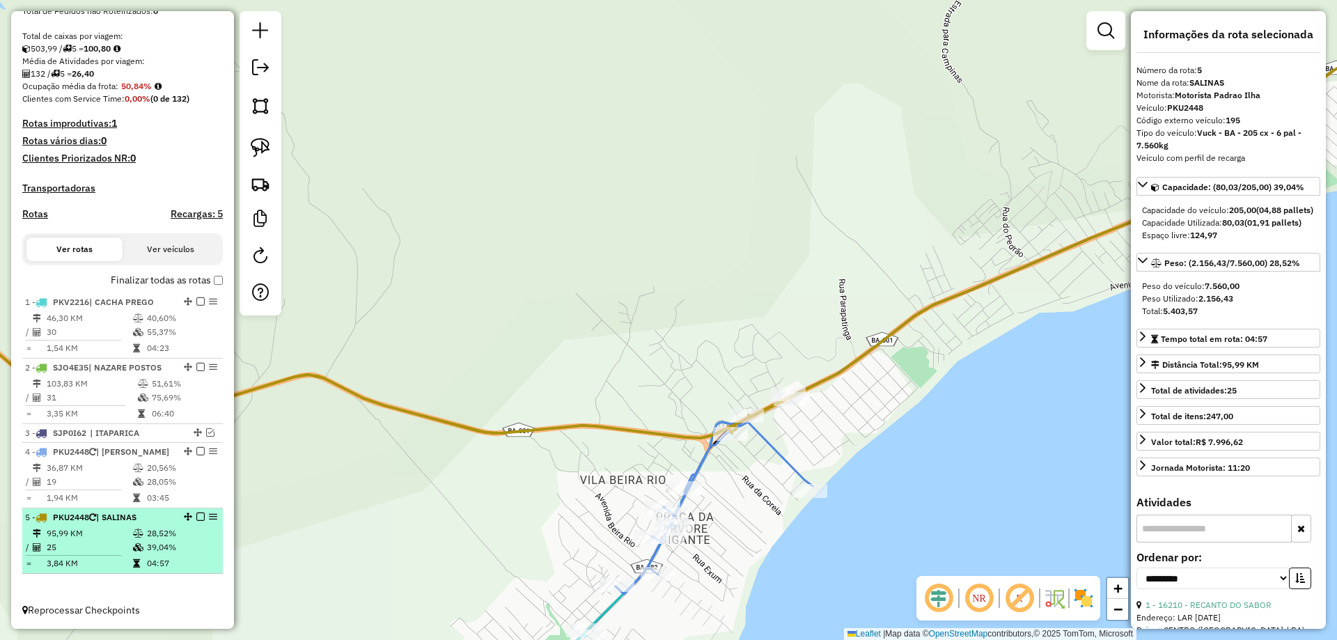
click at [197, 516] on em at bounding box center [200, 517] width 8 height 8
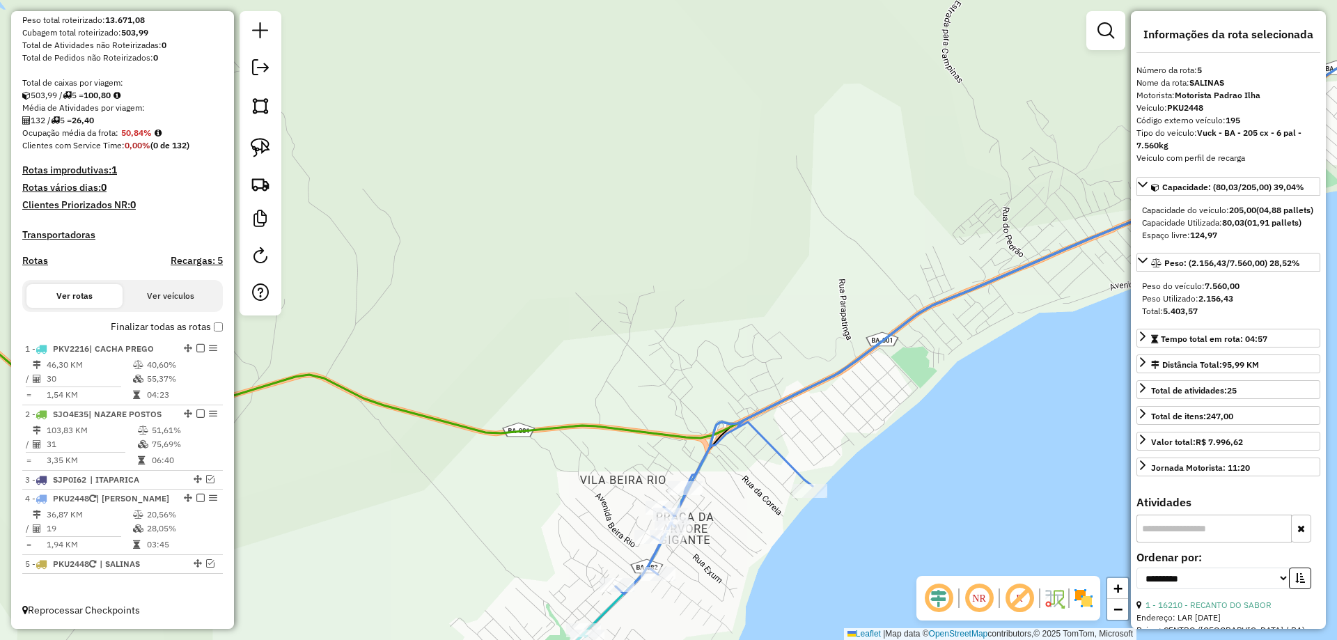
scroll to position [240, 0]
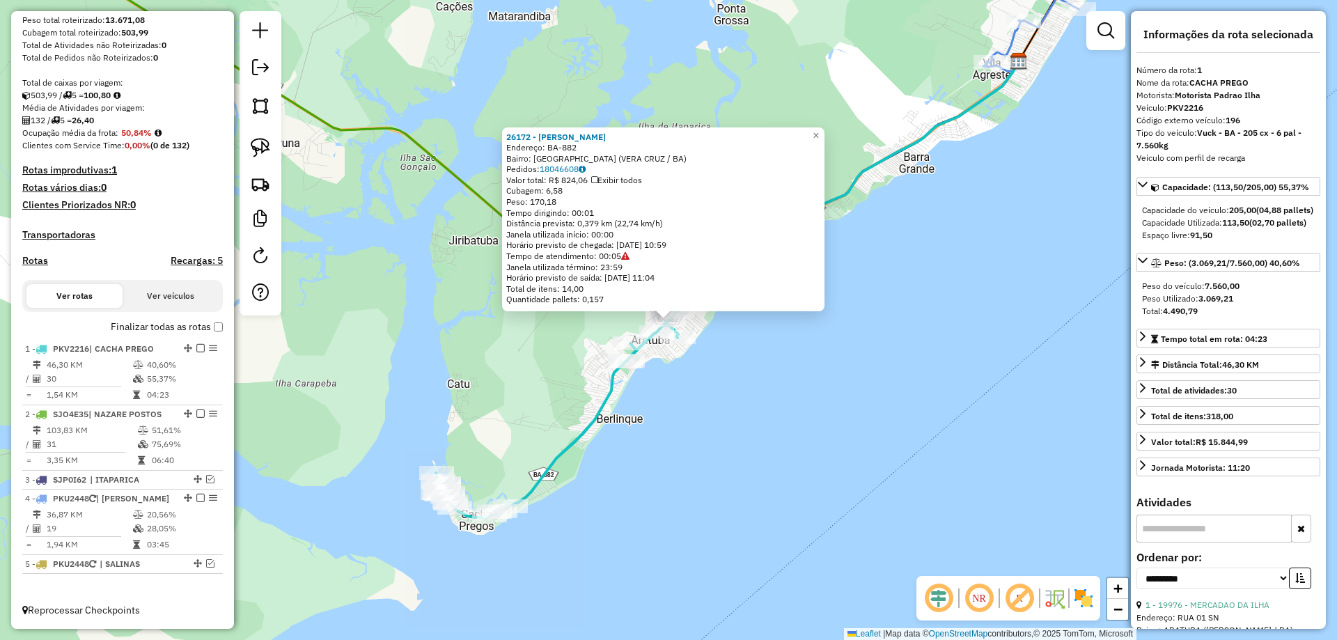
click at [652, 412] on div "26172 - FRANGO ASSADO Endereço: BA-882 Bairro: PRAIA DE TAIRU (VERA CRUZ / BA) …" at bounding box center [668, 320] width 1337 height 640
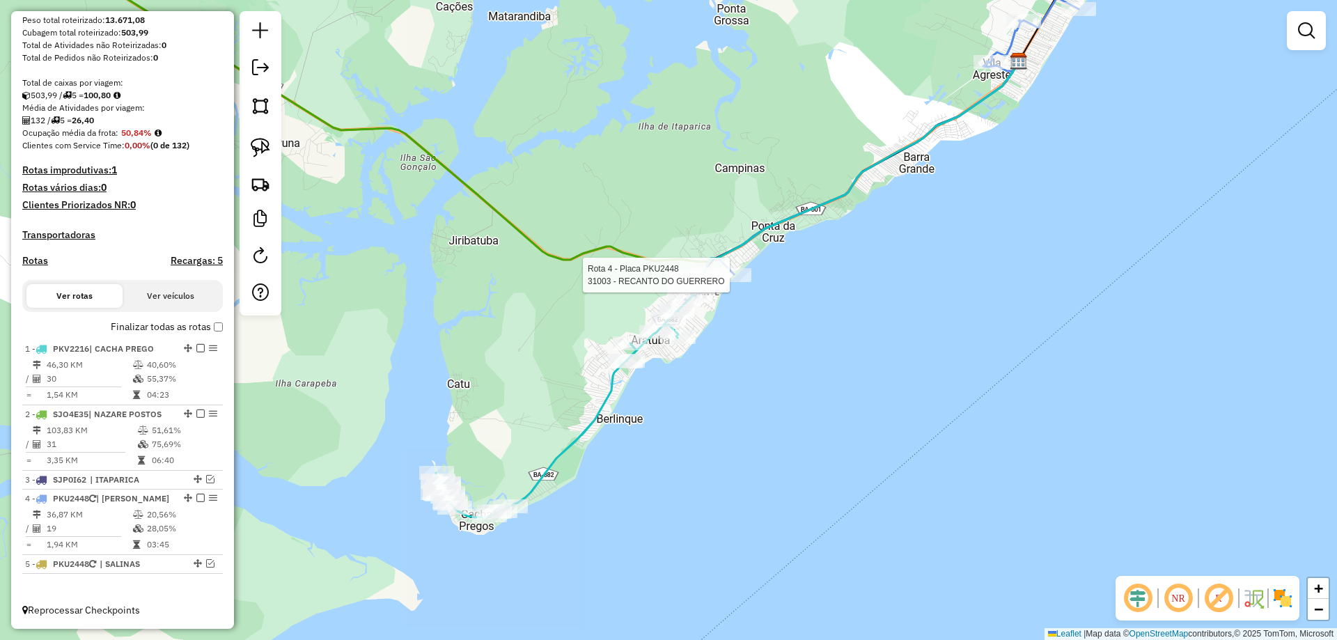
select select "**********"
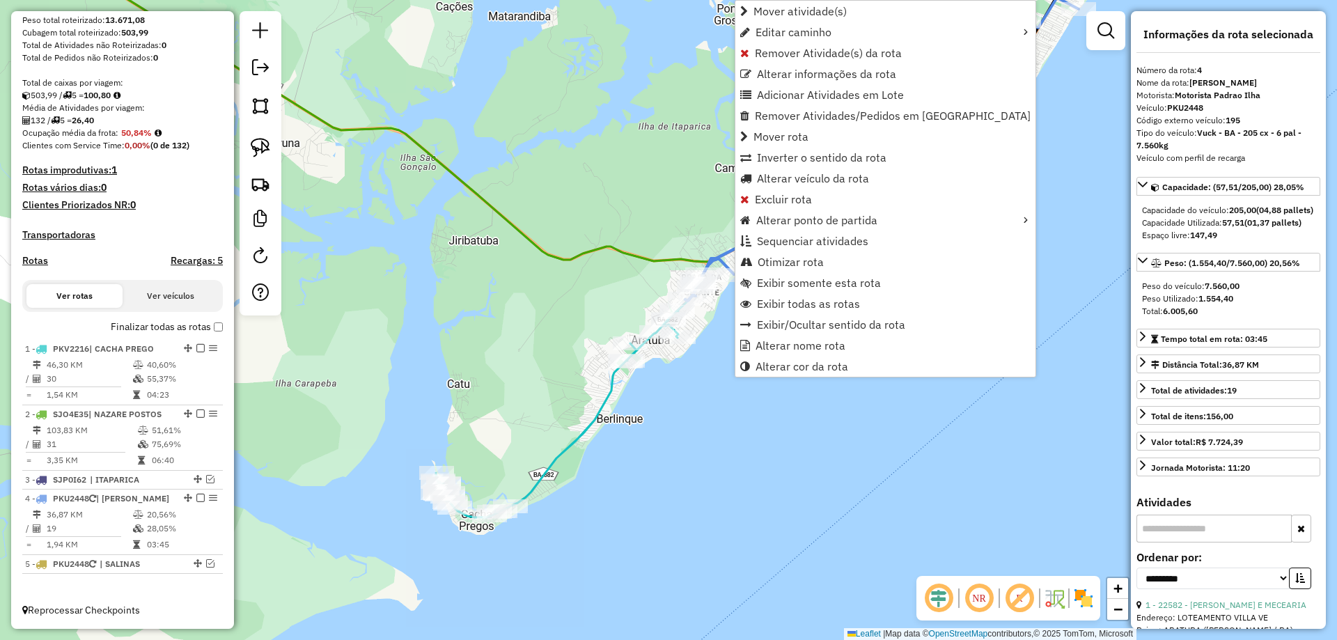
click at [736, 424] on div "Janela de atendimento Grade de atendimento Capacidade Transportadoras Veículos …" at bounding box center [668, 320] width 1337 height 640
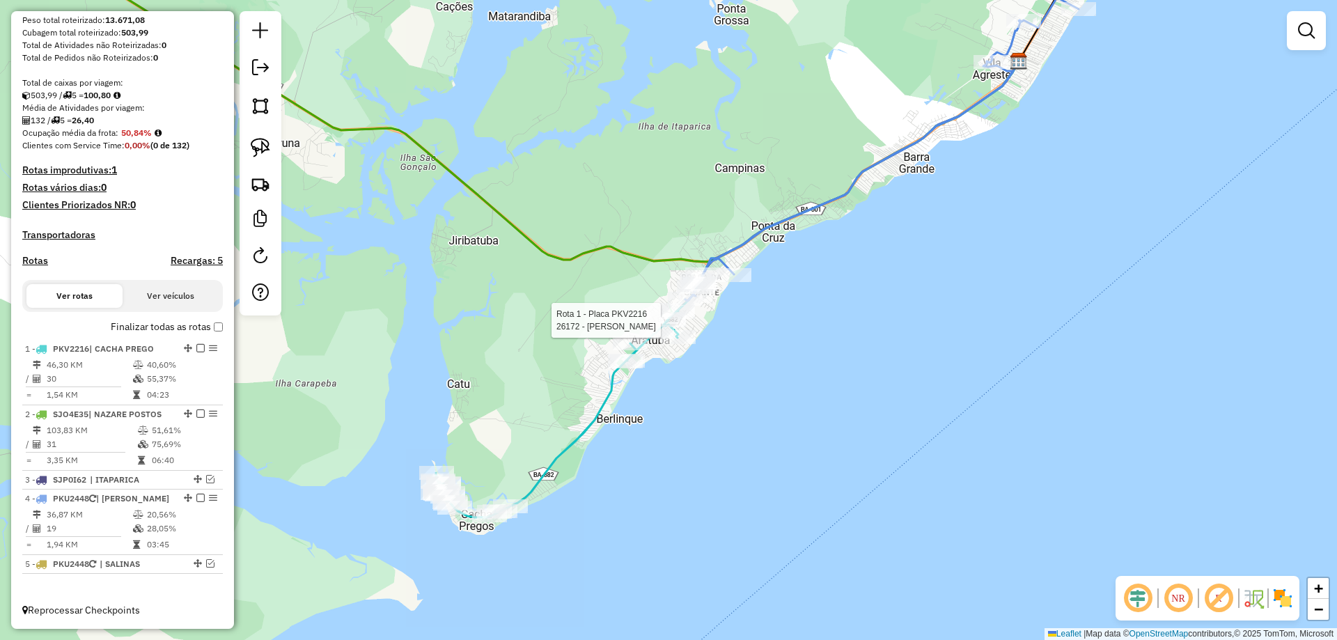
select select "**********"
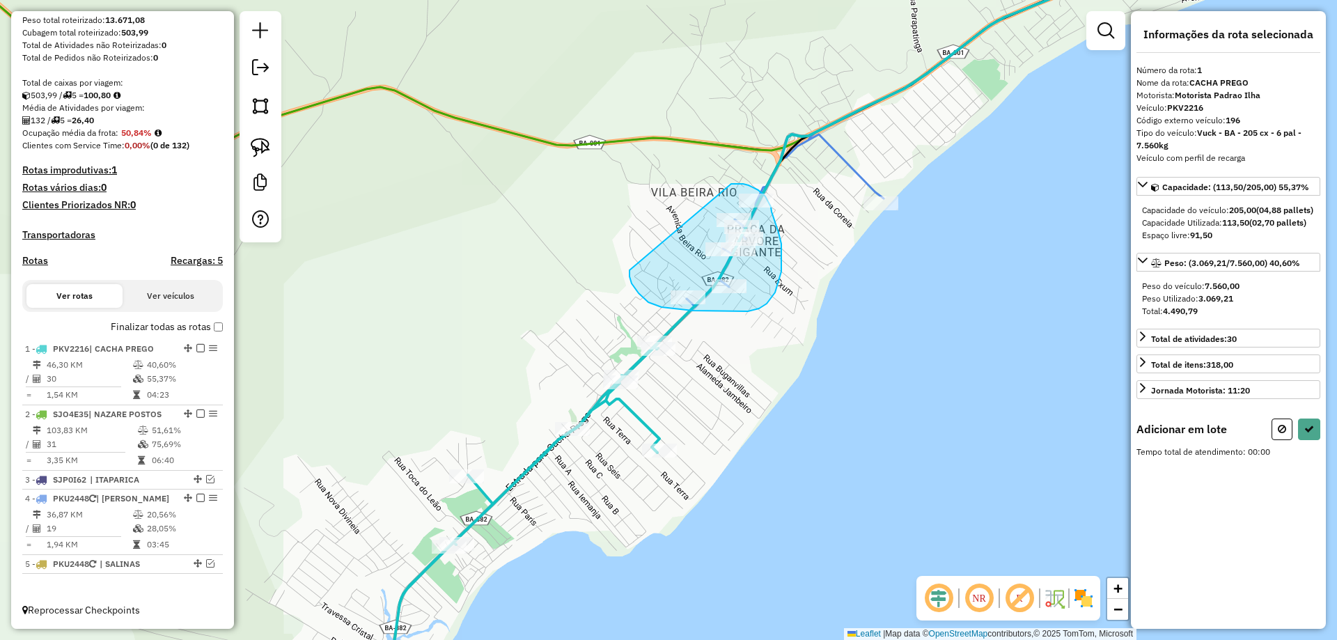
drag, startPoint x: 639, startPoint y: 293, endPoint x: 731, endPoint y: 184, distance: 143.3
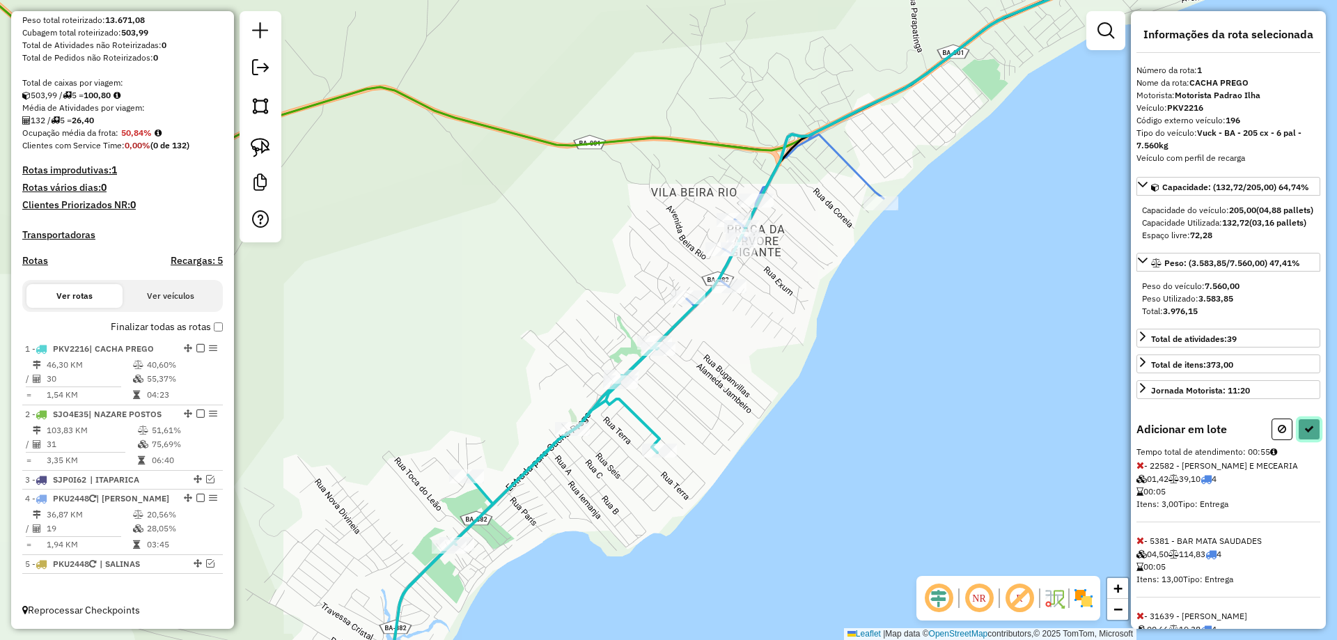
click at [1305, 434] on icon at bounding box center [1310, 429] width 10 height 10
select select "**********"
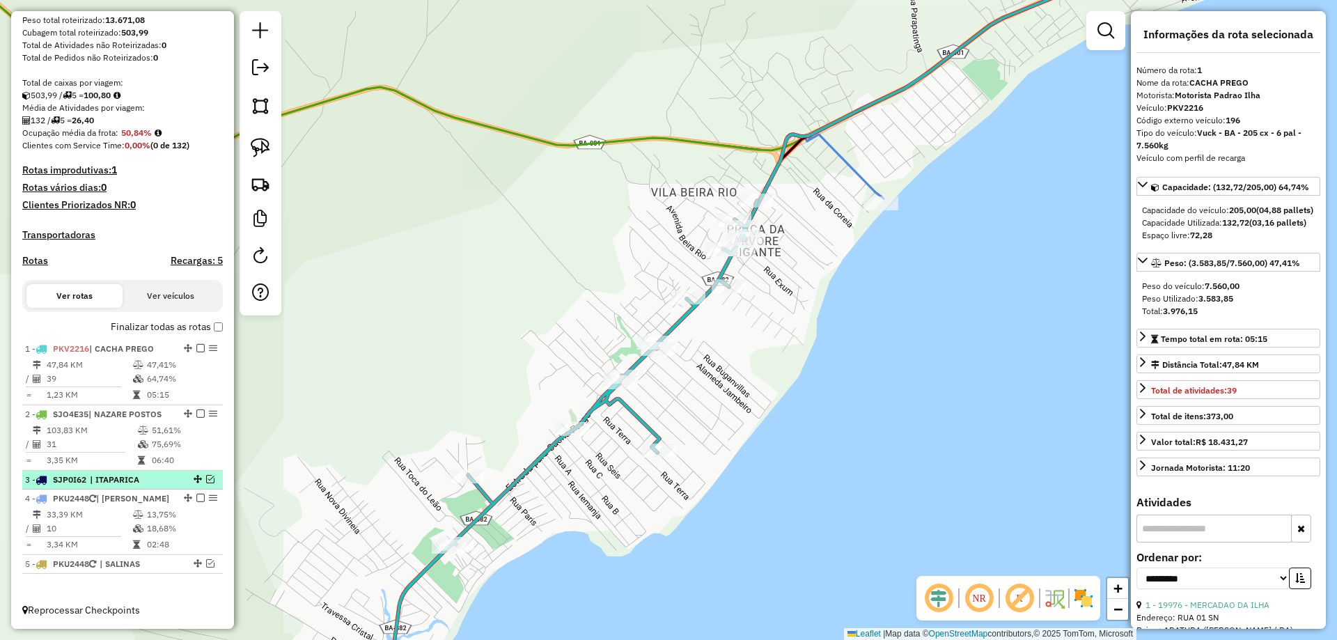
click at [206, 479] on em at bounding box center [210, 479] width 8 height 8
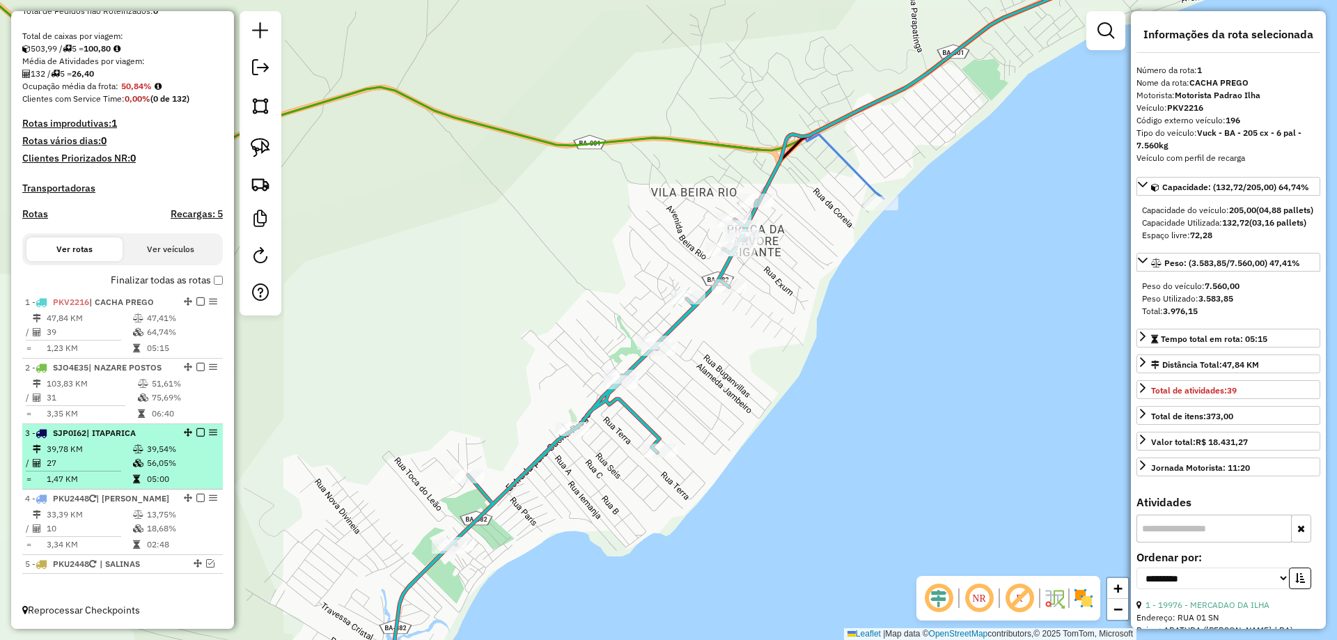
click at [146, 464] on td "56,05%" at bounding box center [181, 463] width 70 height 14
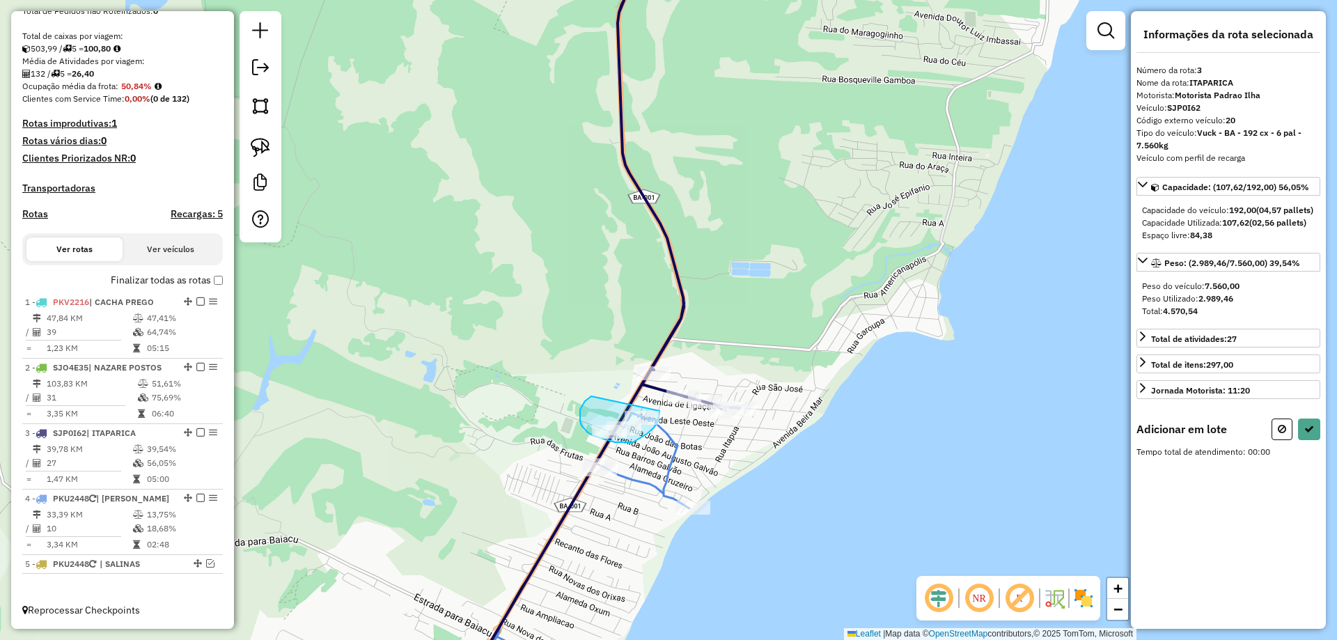
drag, startPoint x: 583, startPoint y: 404, endPoint x: 660, endPoint y: 411, distance: 76.9
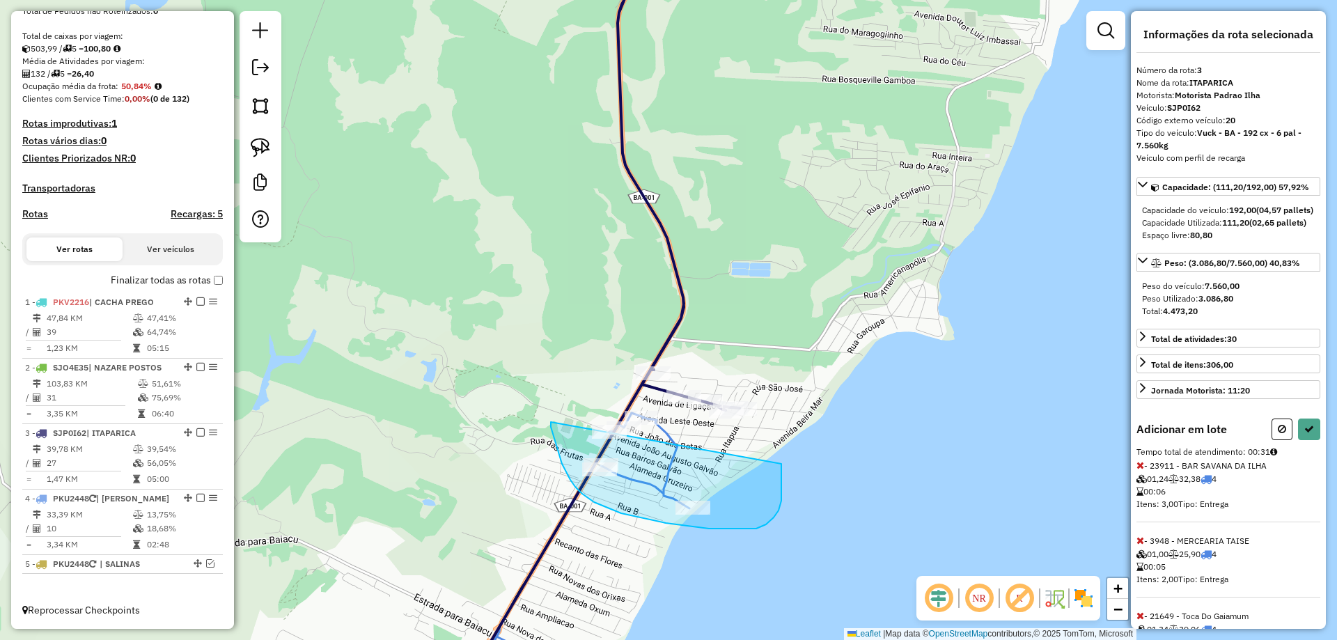
drag, startPoint x: 551, startPoint y: 427, endPoint x: 781, endPoint y: 461, distance: 232.4
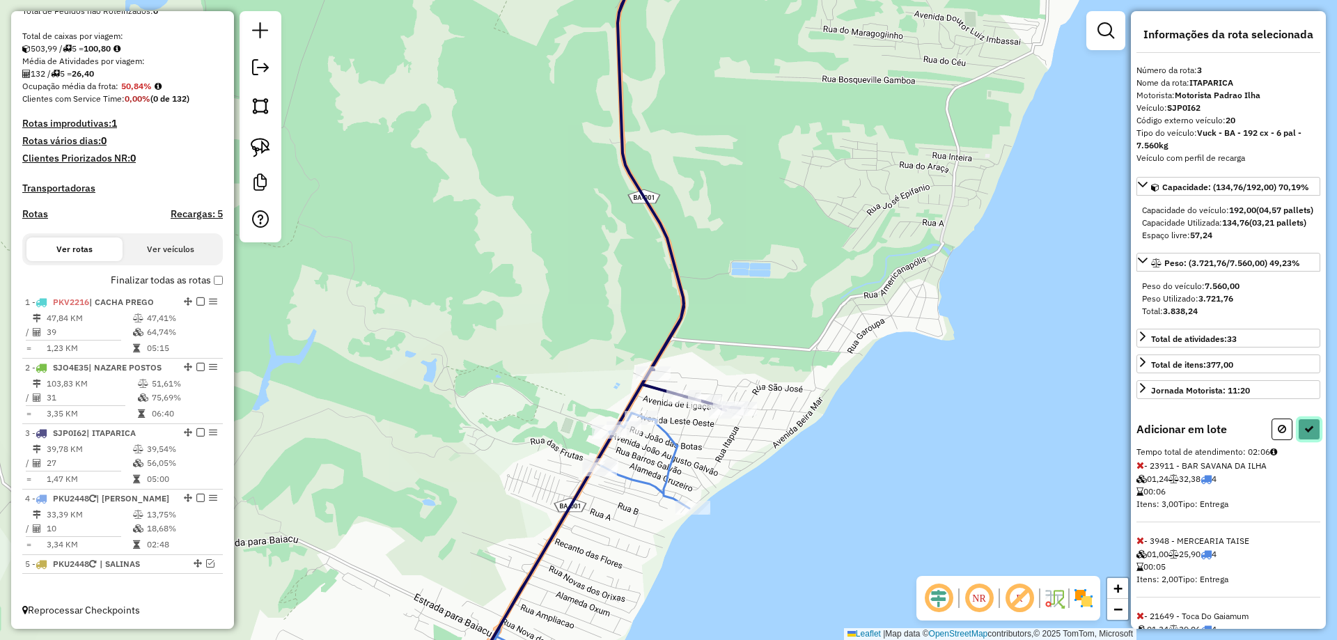
click at [1305, 434] on icon at bounding box center [1310, 429] width 10 height 10
select select "**********"
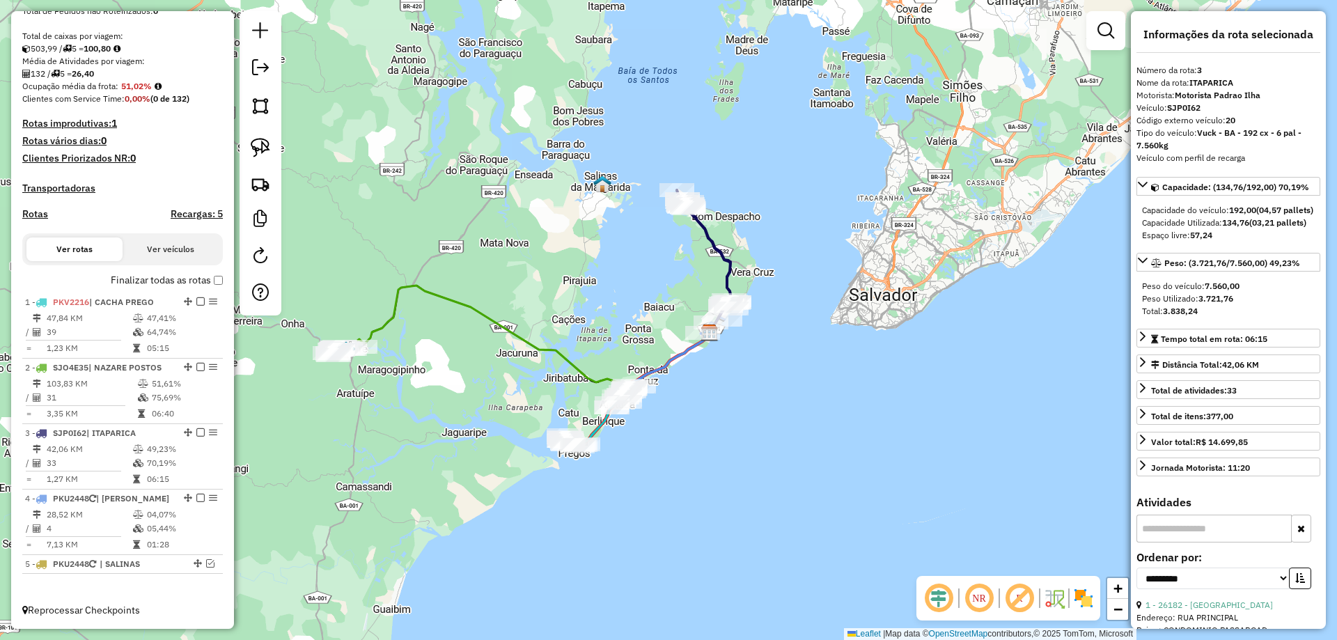
click at [570, 364] on icon at bounding box center [524, 335] width 371 height 98
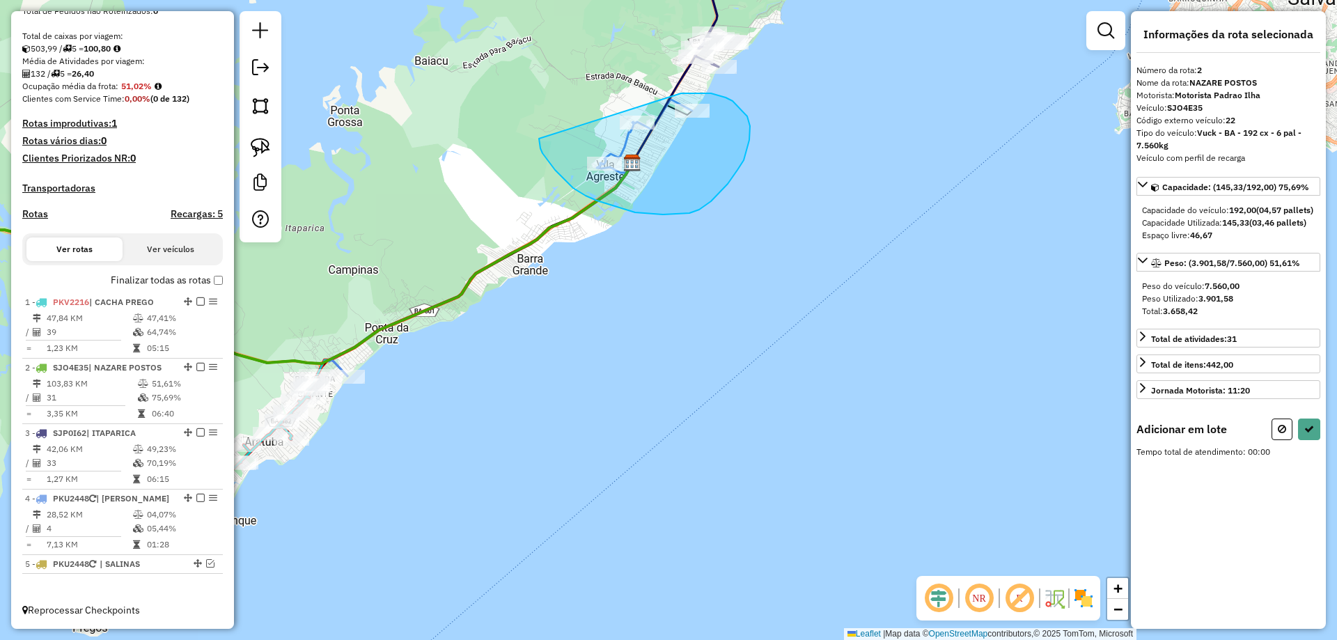
drag, startPoint x: 551, startPoint y: 164, endPoint x: 671, endPoint y: 93, distance: 139.3
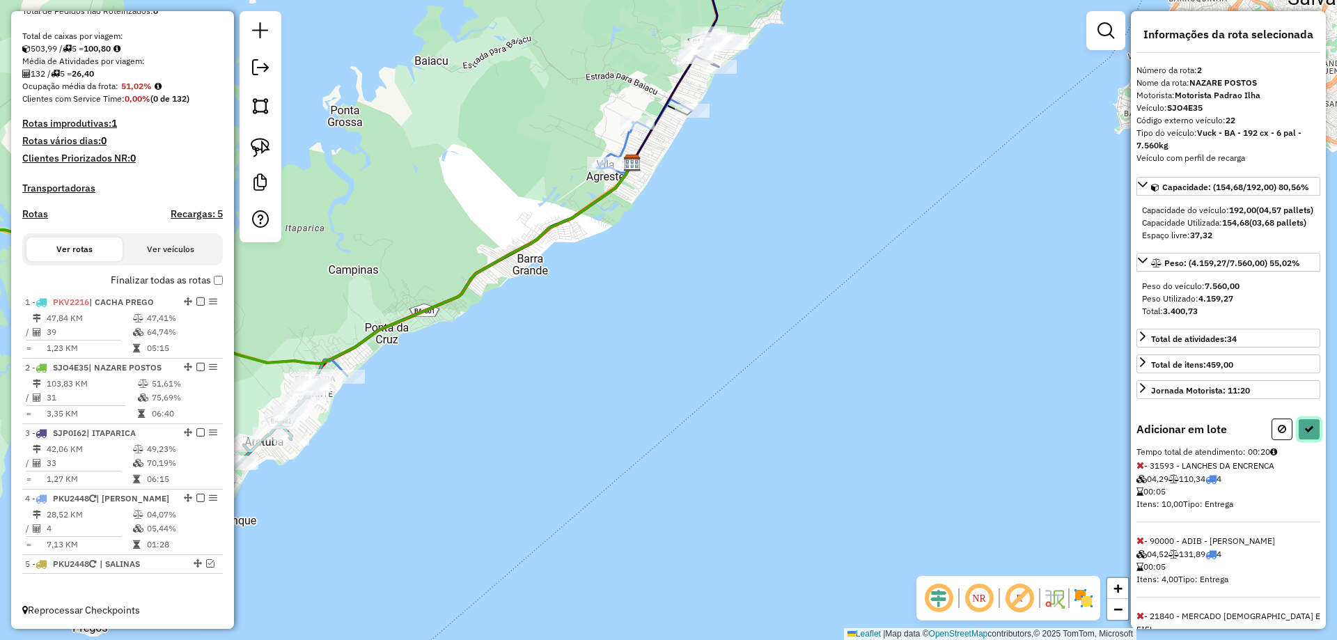
click at [1305, 434] on icon at bounding box center [1310, 429] width 10 height 10
select select "**********"
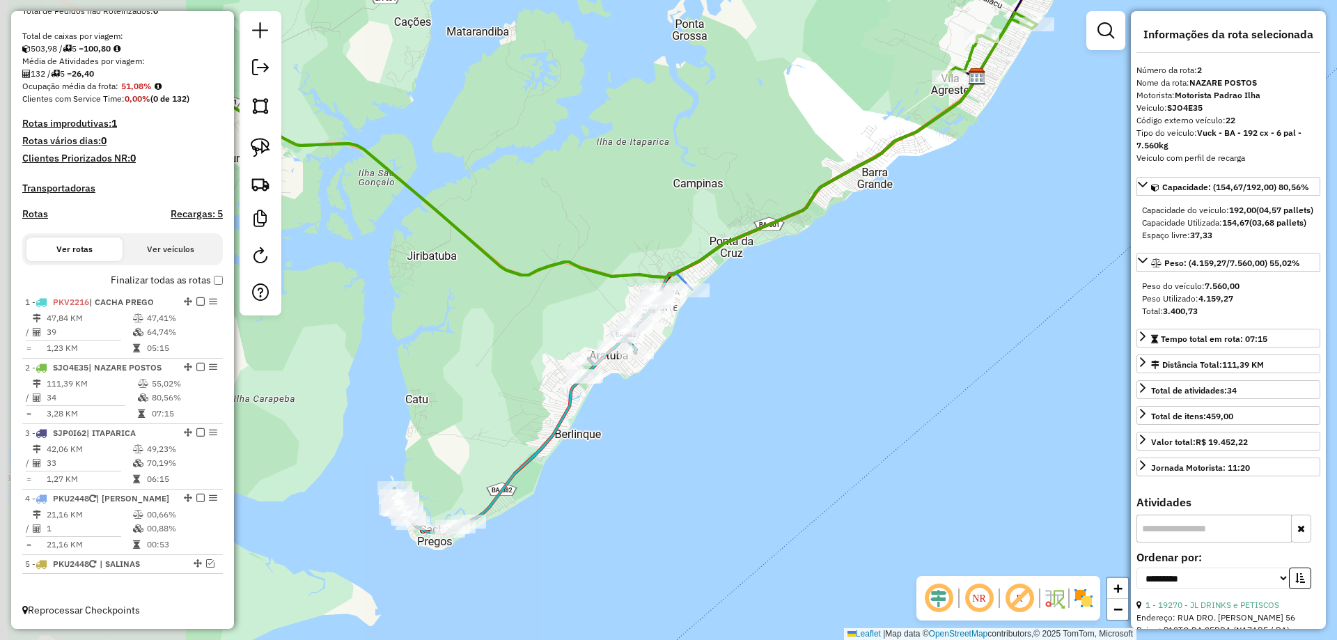
drag, startPoint x: 543, startPoint y: 286, endPoint x: 887, endPoint y: 212, distance: 352.1
click at [893, 205] on div "Janela de atendimento Grade de atendimento Capacidade Transportadoras Veículos …" at bounding box center [668, 320] width 1337 height 640
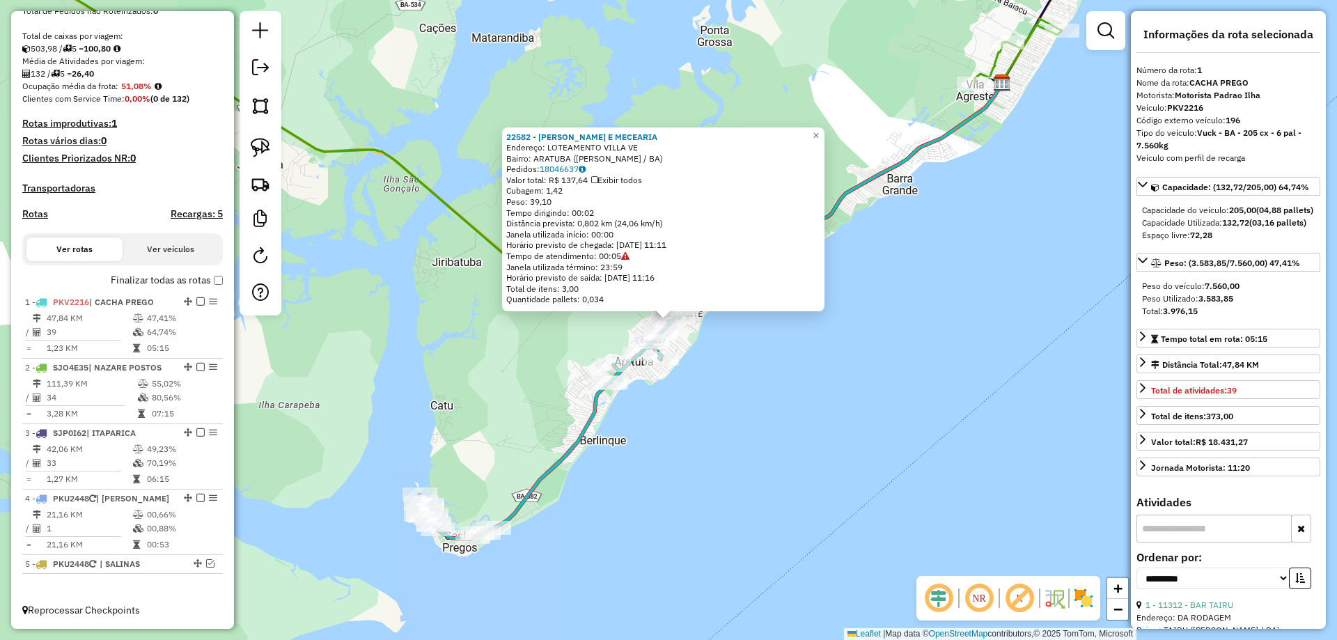
click at [756, 385] on div "22582 - FELIX BAR E MECEARIA Endereço: LOTEAMENTO VILLA VE Bairro: ARATUBA (VER…" at bounding box center [668, 320] width 1337 height 640
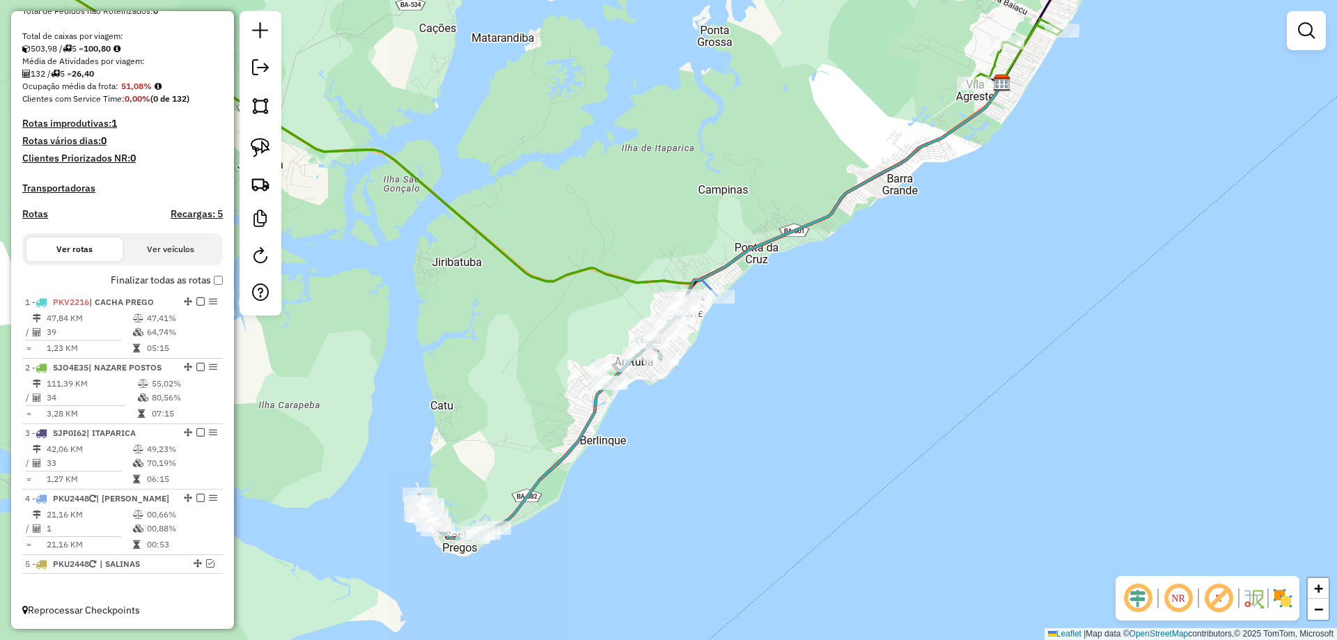
click at [683, 334] on div "Janela de atendimento Grade de atendimento Capacidade Transportadoras Veículos …" at bounding box center [668, 320] width 1337 height 640
select select "**********"
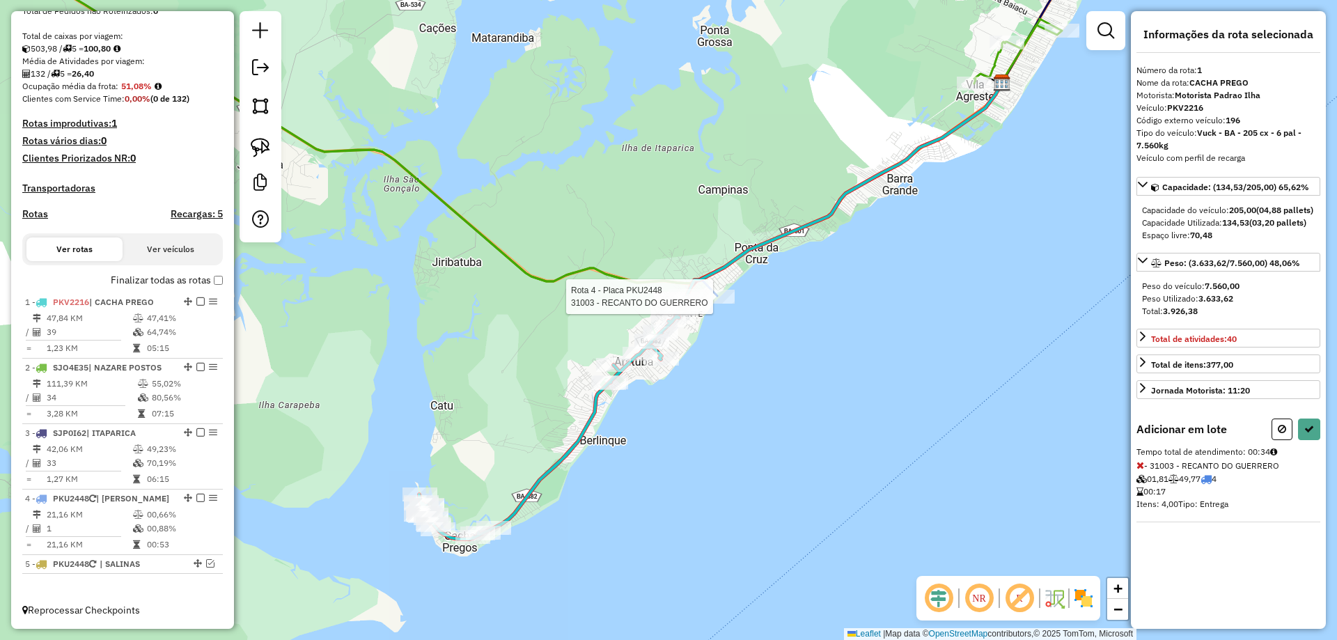
select select "**********"
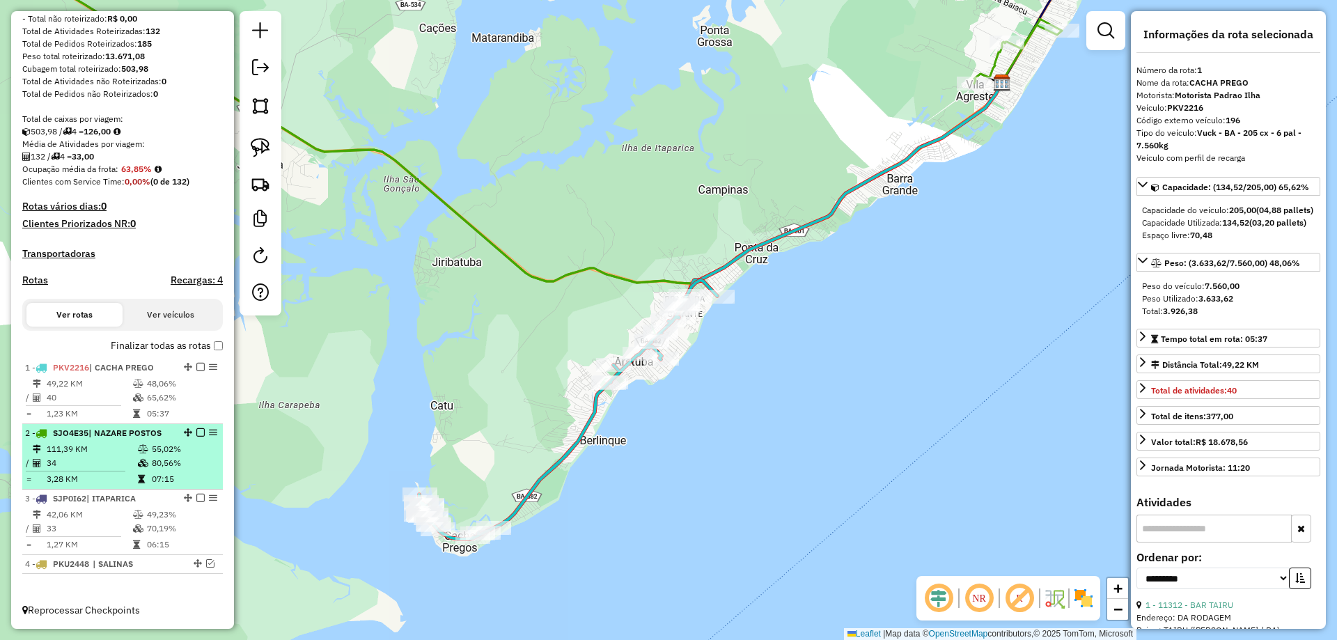
scroll to position [204, 0]
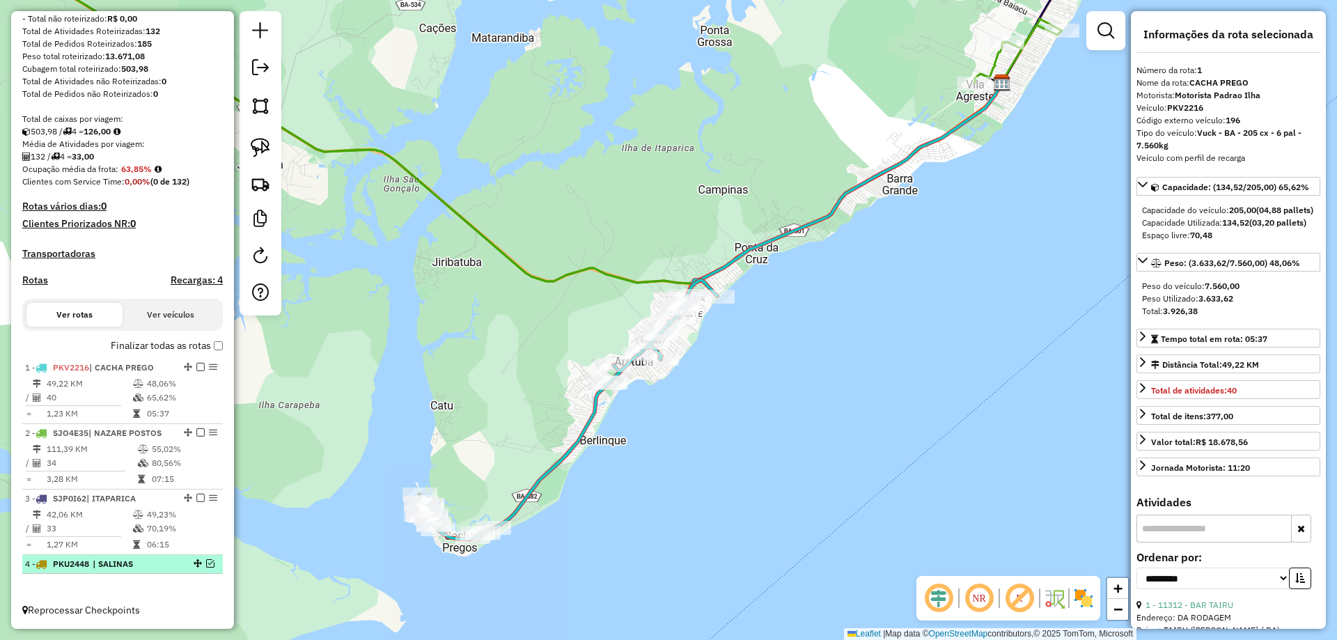
click at [210, 562] on div at bounding box center [197, 563] width 42 height 8
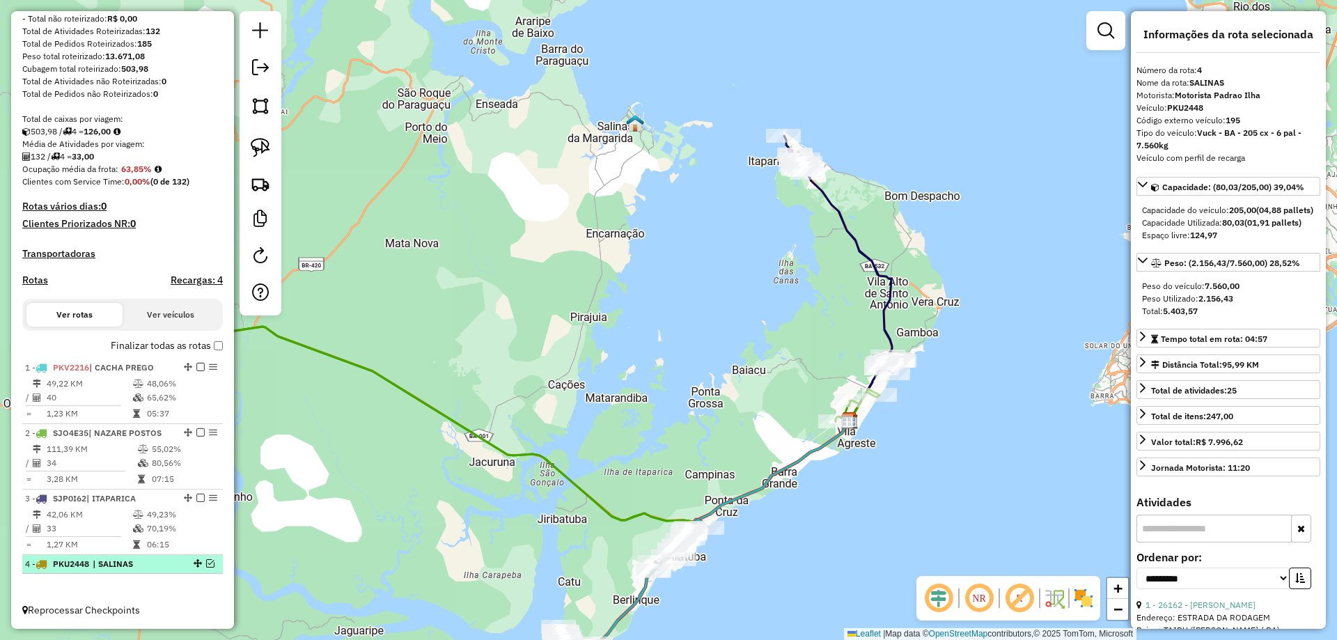
click at [207, 563] on em at bounding box center [210, 563] width 8 height 8
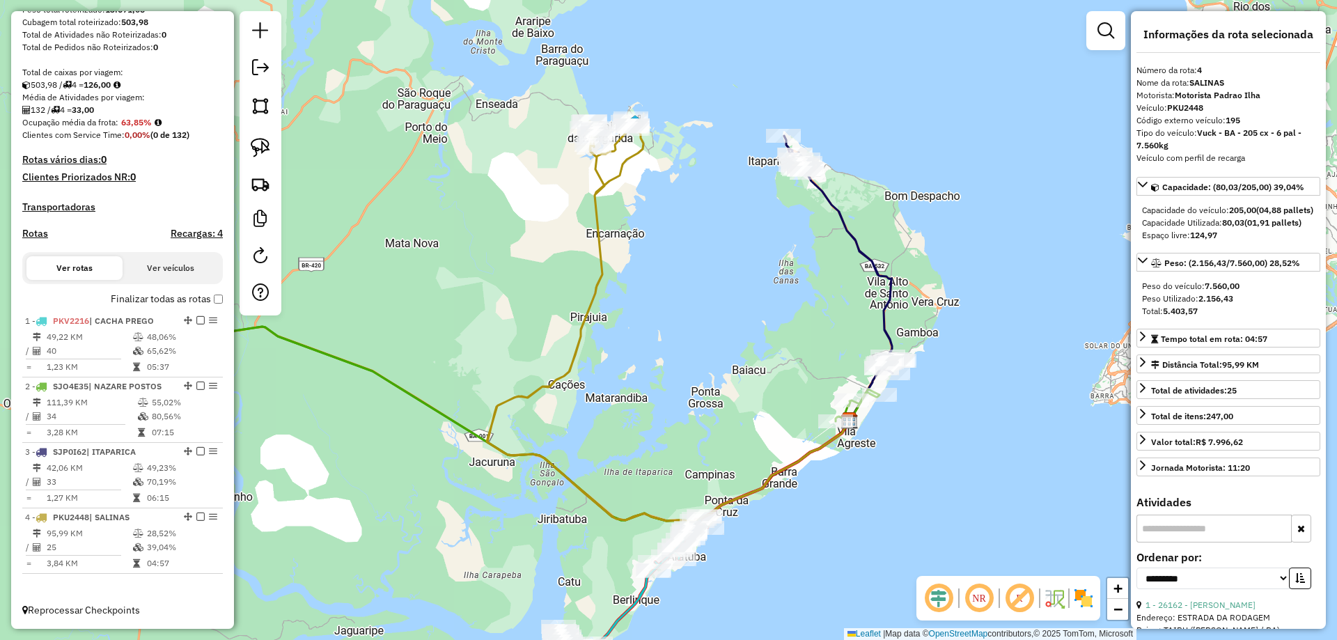
click at [594, 290] on icon at bounding box center [596, 319] width 218 height 403
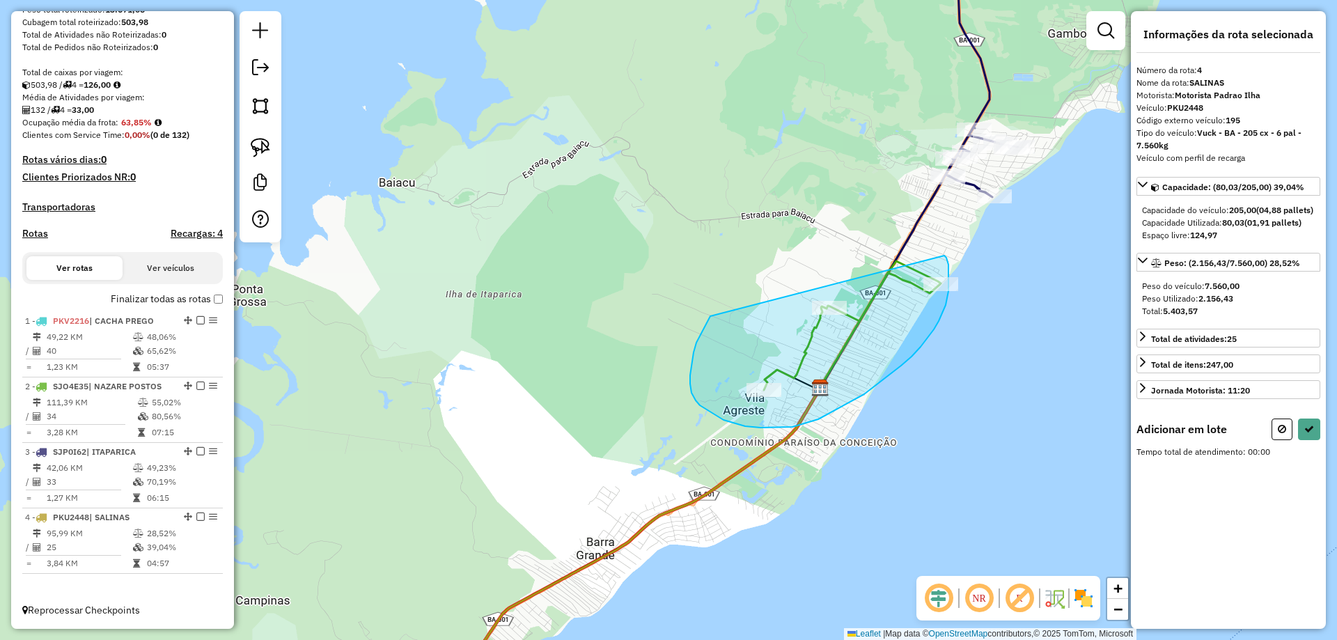
drag, startPoint x: 711, startPoint y: 316, endPoint x: 908, endPoint y: 242, distance: 210.8
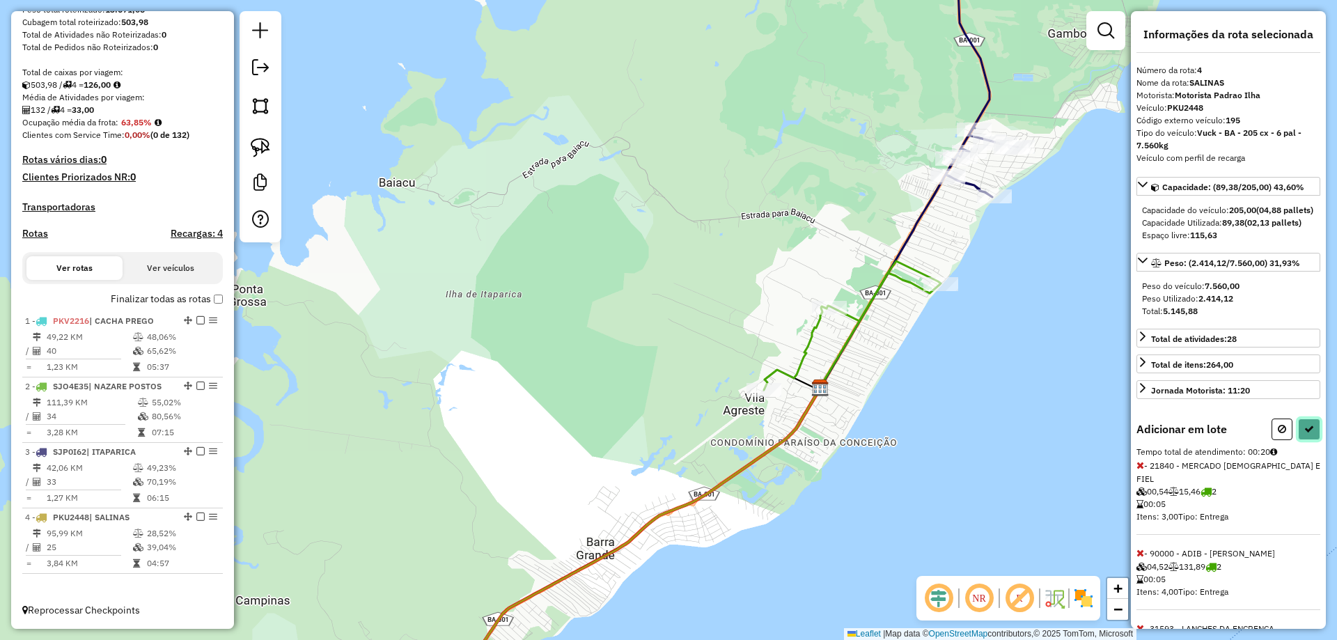
click at [1308, 434] on icon at bounding box center [1310, 429] width 10 height 10
select select "**********"
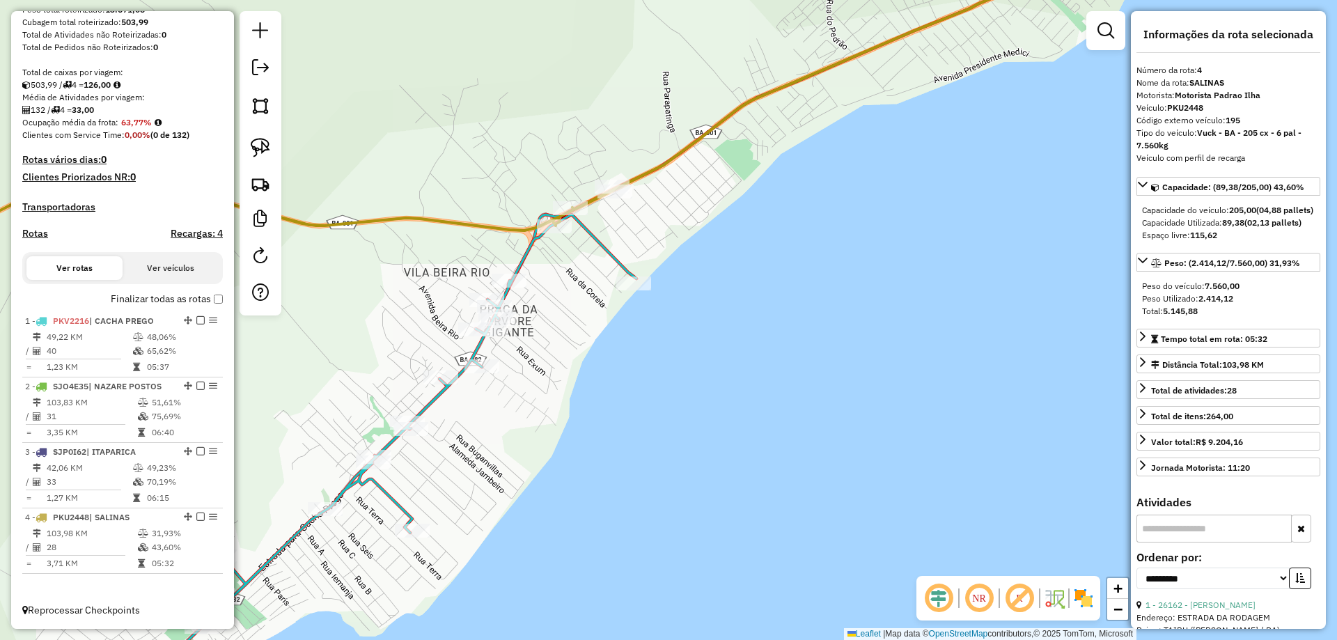
click at [605, 242] on icon at bounding box center [393, 460] width 488 height 490
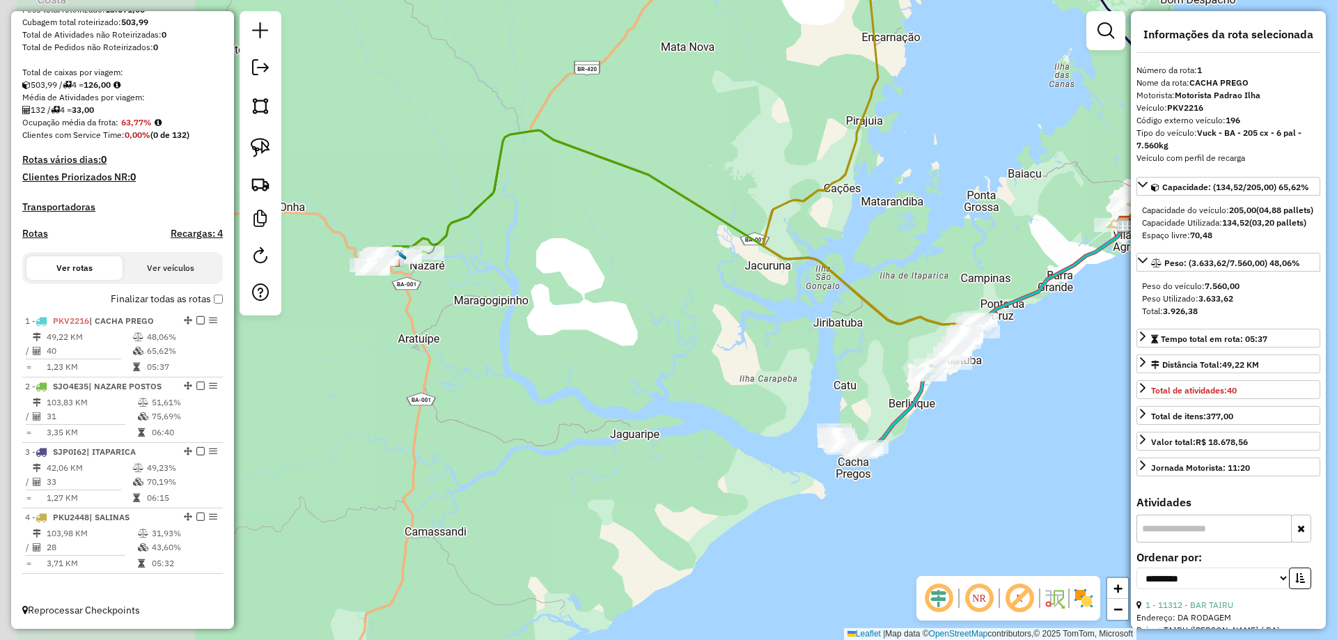
drag, startPoint x: 619, startPoint y: 198, endPoint x: 1031, endPoint y: 296, distance: 423.2
click at [1031, 296] on div "Janela de atendimento Grade de atendimento Capacidade Transportadoras Veículos …" at bounding box center [668, 320] width 1337 height 640
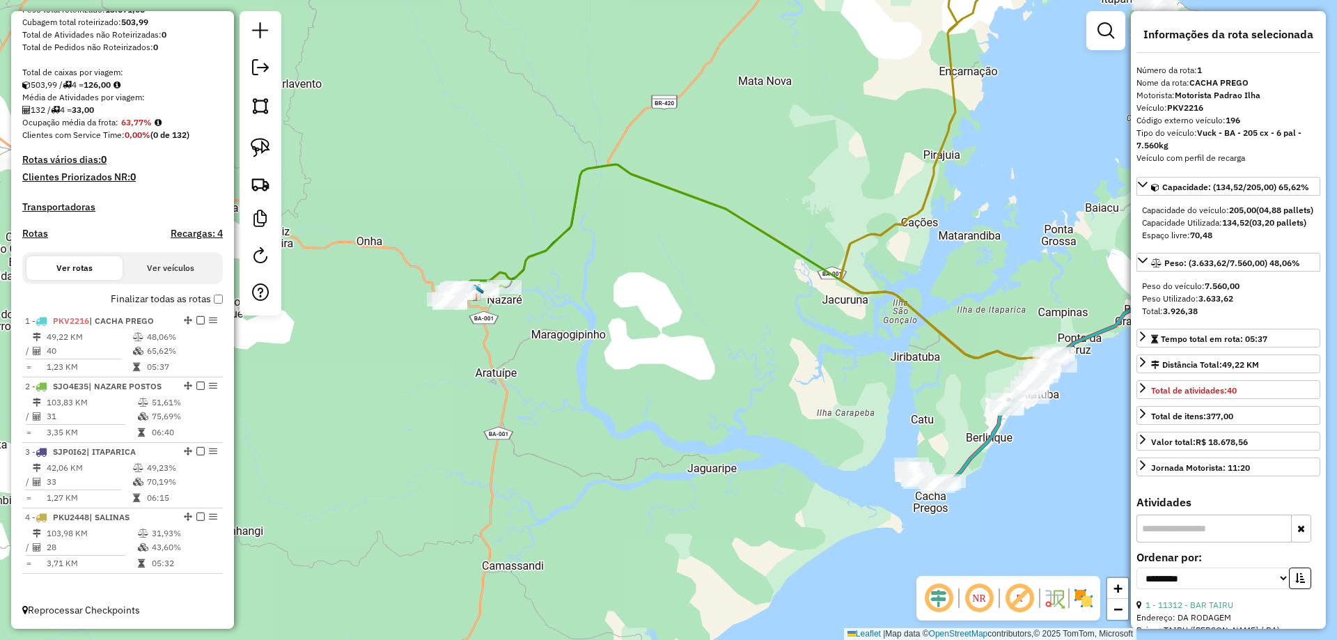
click at [727, 213] on icon at bounding box center [832, 261] width 742 height 195
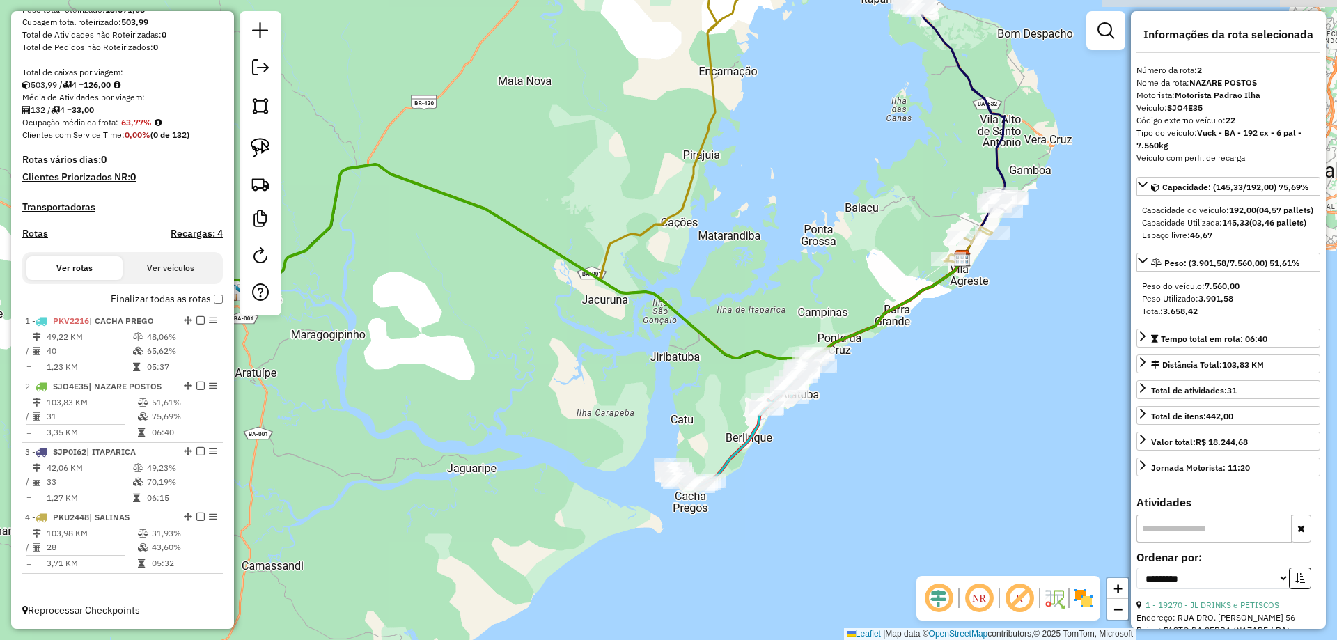
drag, startPoint x: 1002, startPoint y: 272, endPoint x: 744, endPoint y: 279, distance: 257.8
click at [744, 279] on div "Janela de atendimento Grade de atendimento Capacidade Transportadoras Veículos …" at bounding box center [668, 320] width 1337 height 640
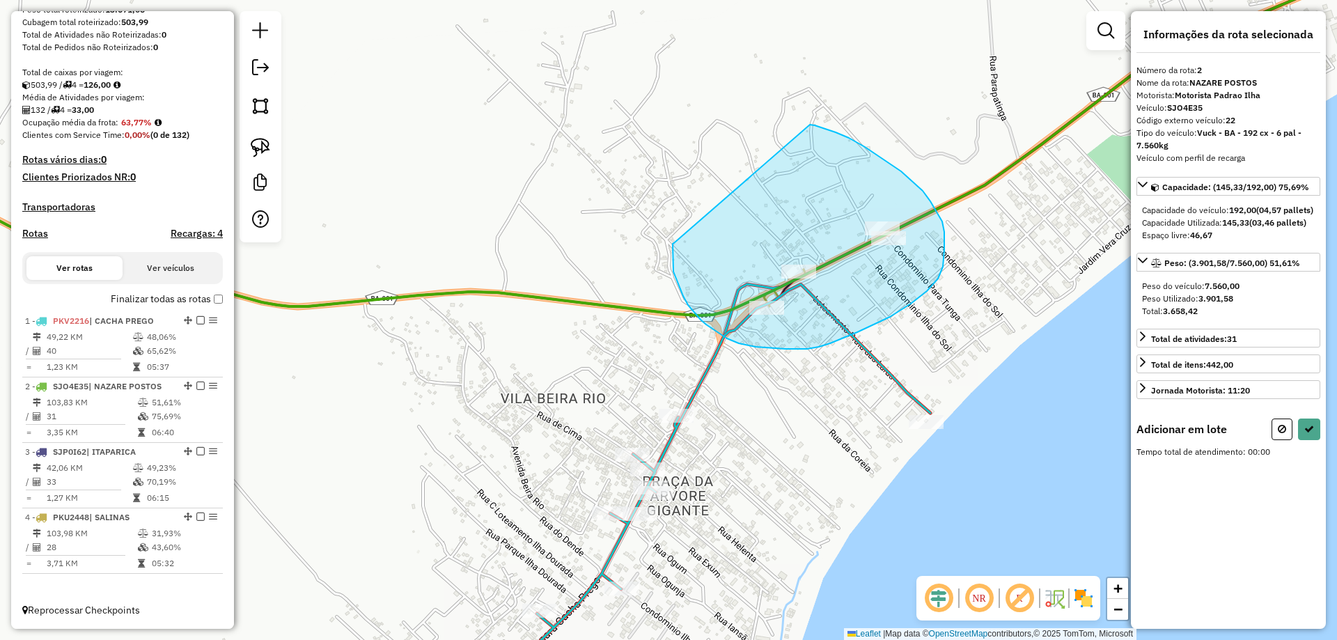
drag, startPoint x: 673, startPoint y: 244, endPoint x: 810, endPoint y: 125, distance: 181.7
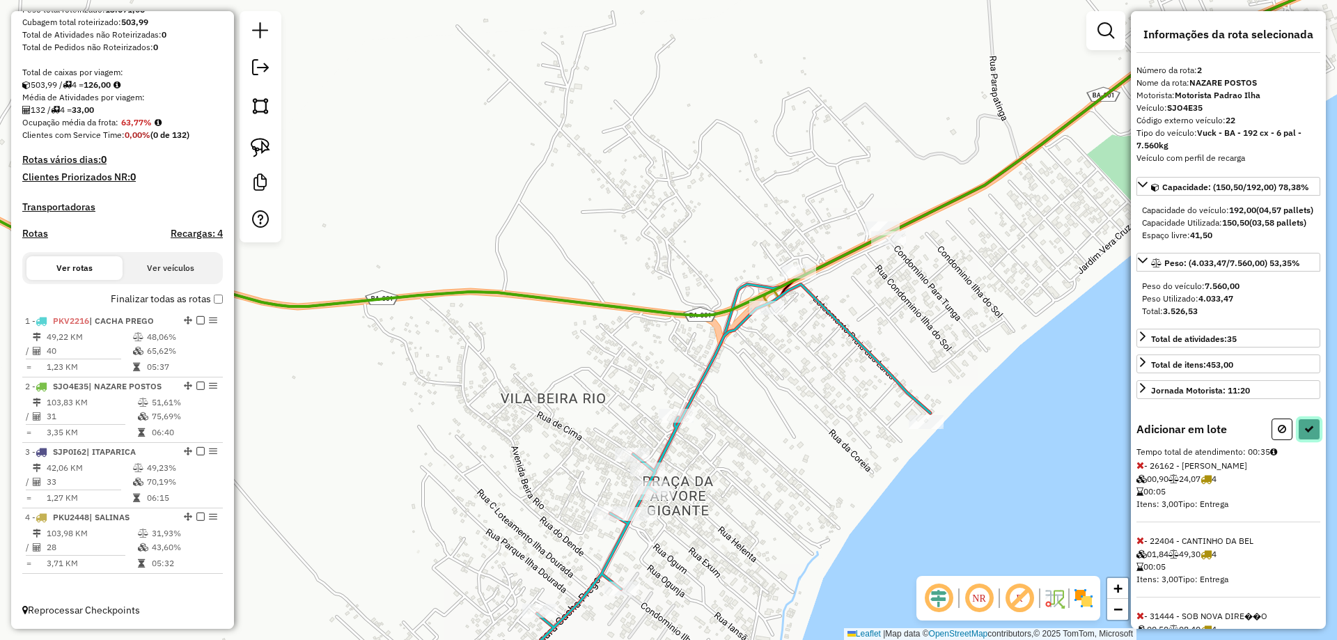
click at [1305, 434] on icon at bounding box center [1310, 429] width 10 height 10
select select "**********"
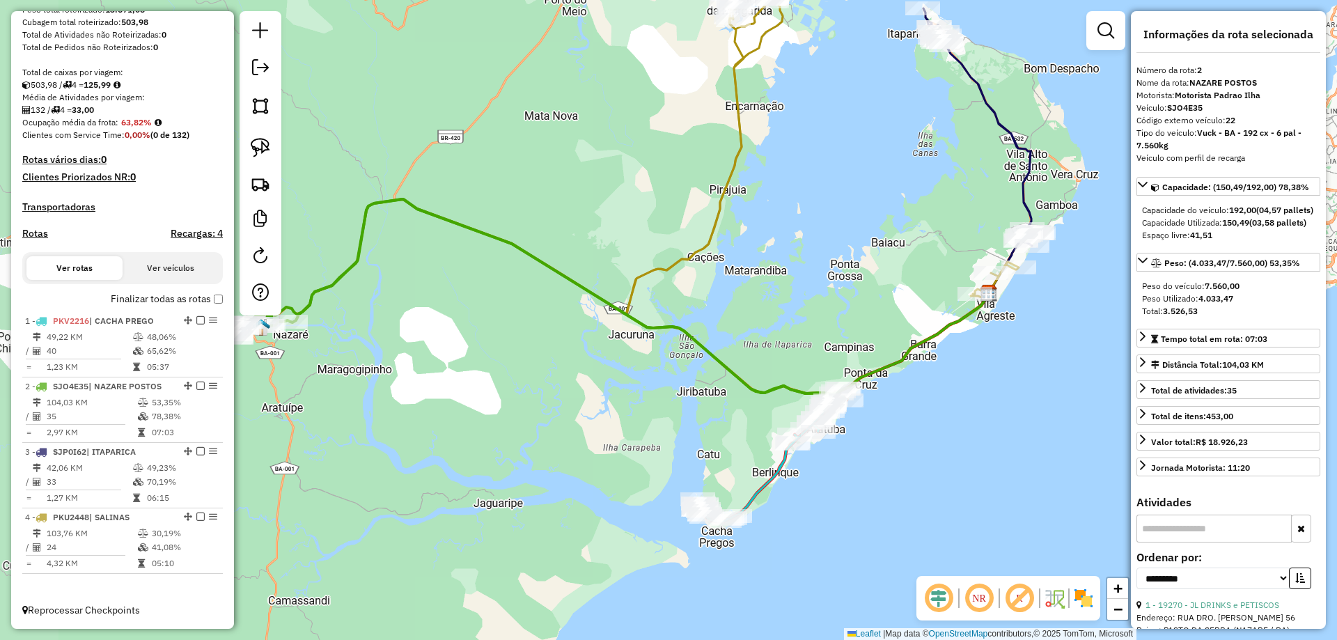
drag, startPoint x: 665, startPoint y: 305, endPoint x: 853, endPoint y: 281, distance: 189.6
click at [853, 281] on div "Janela de atendimento Grade de atendimento Capacidade Transportadoras Veículos …" at bounding box center [668, 320] width 1337 height 640
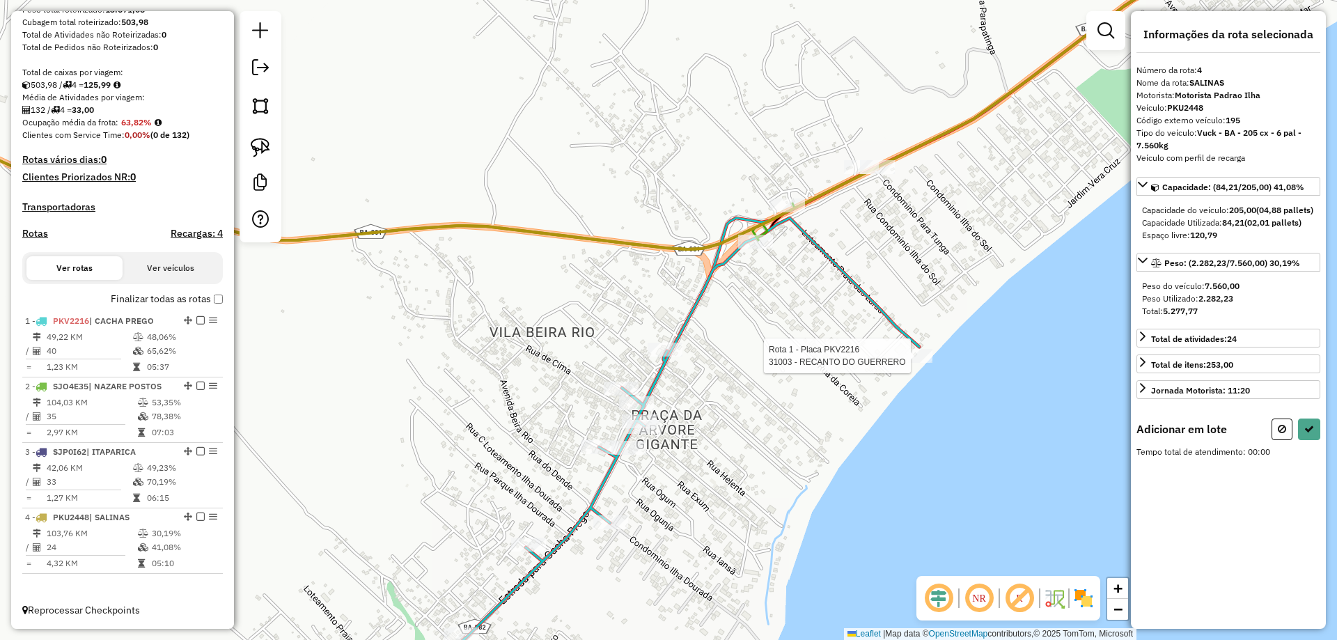
click at [908, 363] on div at bounding box center [915, 356] width 35 height 14
click at [1310, 440] on button at bounding box center [1309, 430] width 22 height 22
select select "**********"
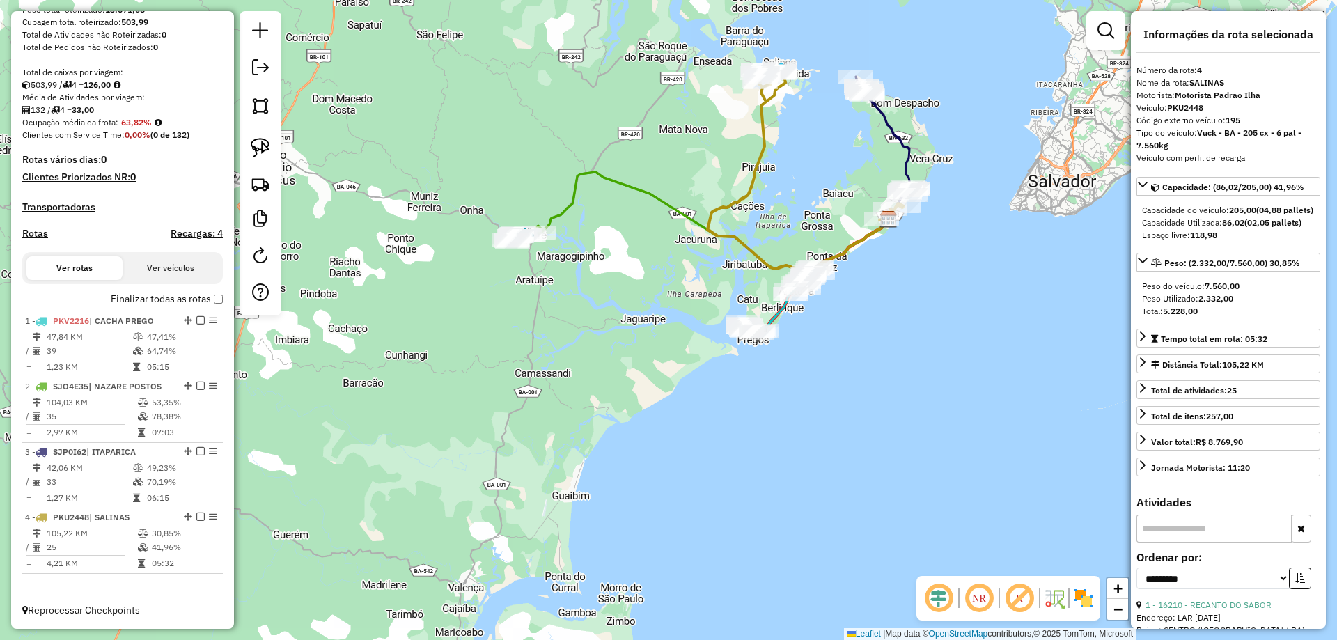
click at [29, 233] on h4 "Rotas" at bounding box center [35, 234] width 26 height 12
select select "*"
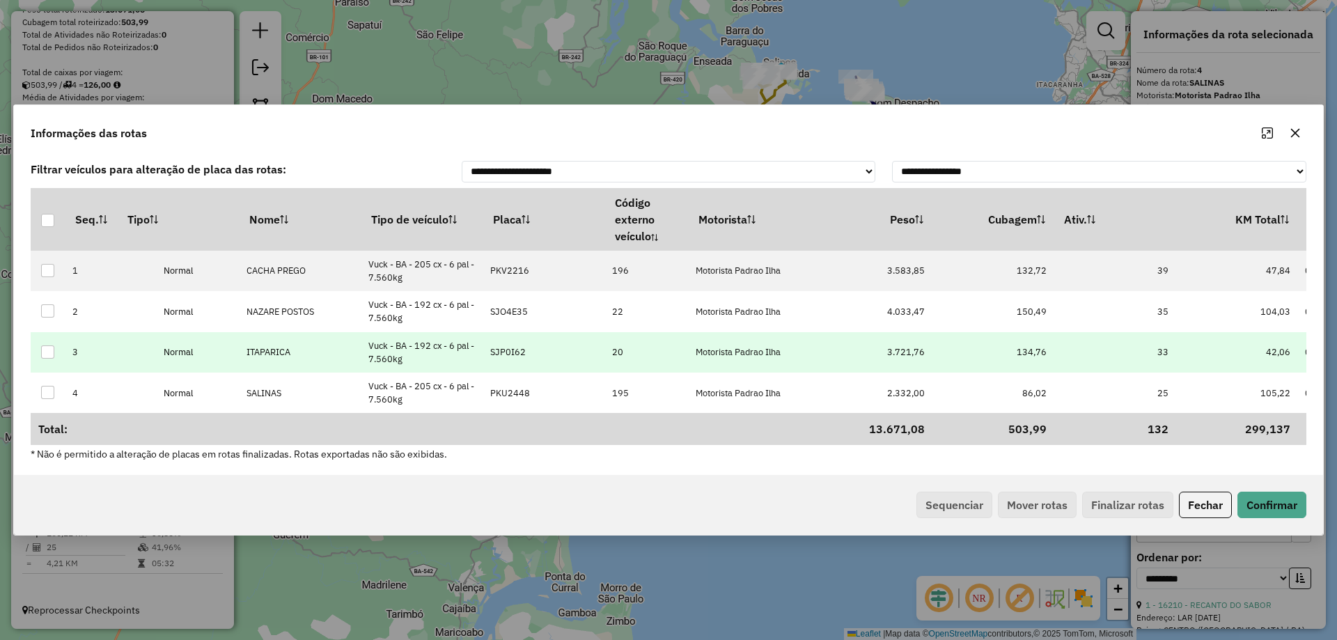
click at [520, 339] on td "SJP0I62" at bounding box center [544, 352] width 122 height 40
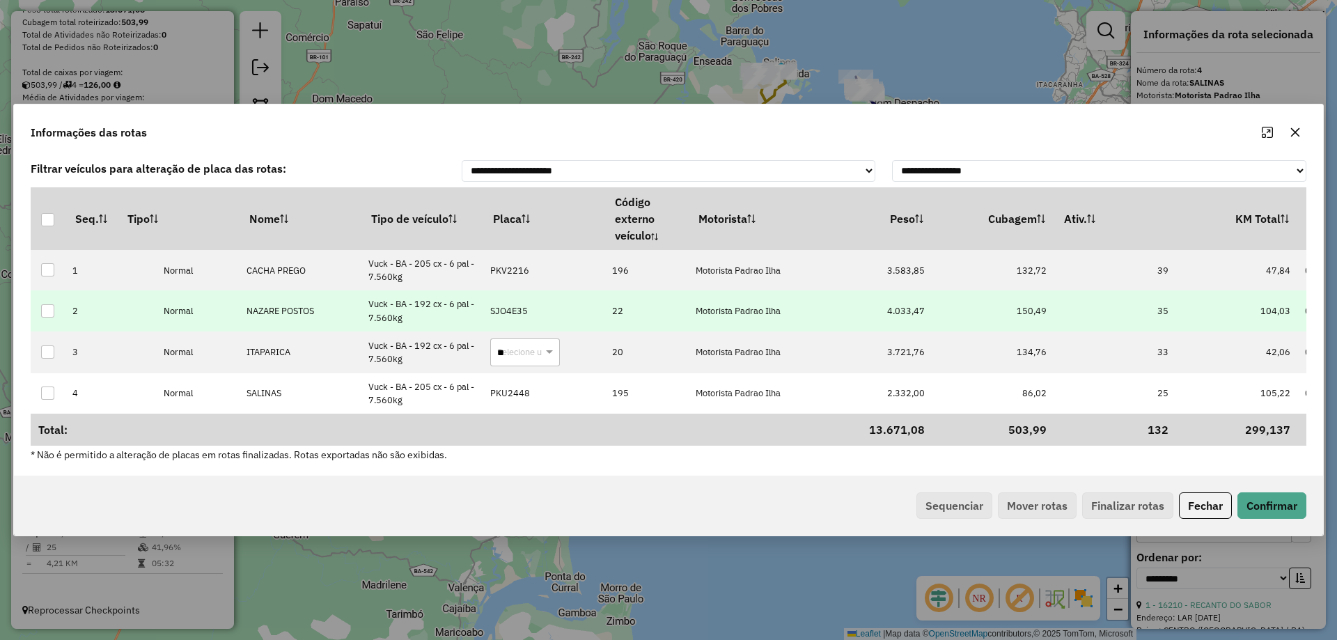
type input "***"
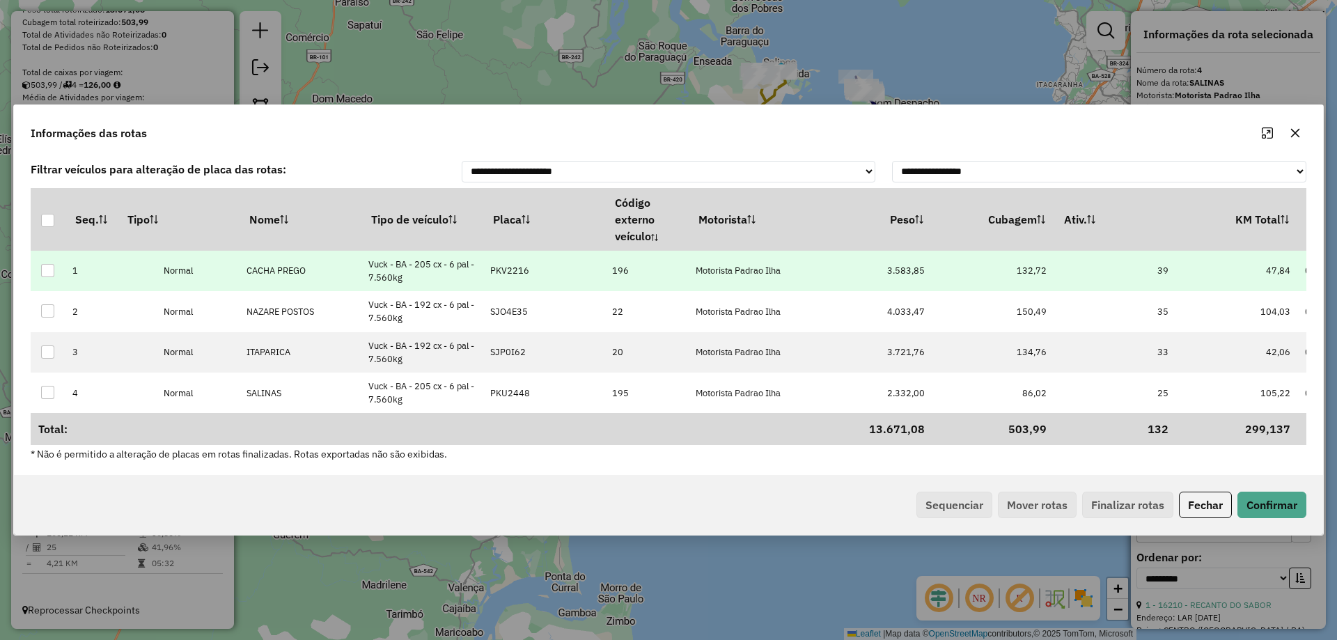
click at [535, 277] on td "PKV2216" at bounding box center [544, 271] width 122 height 40
type input "***"
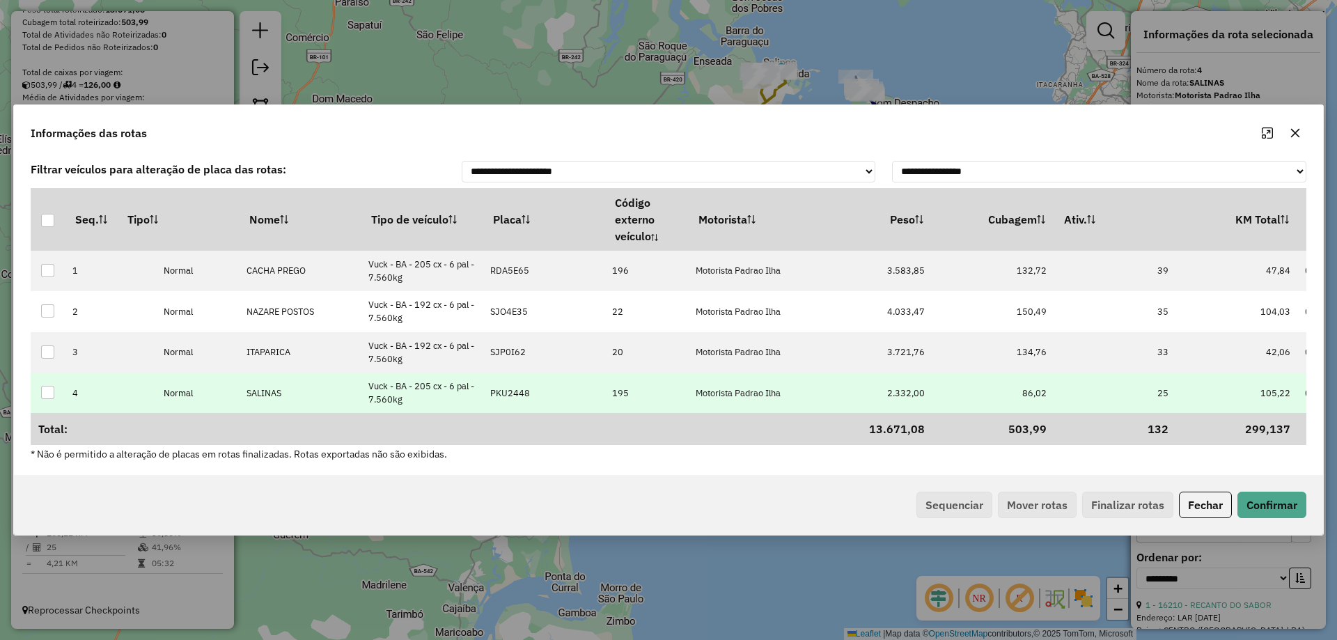
click at [499, 382] on td "PKU2448" at bounding box center [544, 393] width 122 height 40
type input "****"
click at [1259, 499] on button "Confirmar" at bounding box center [1272, 505] width 69 height 26
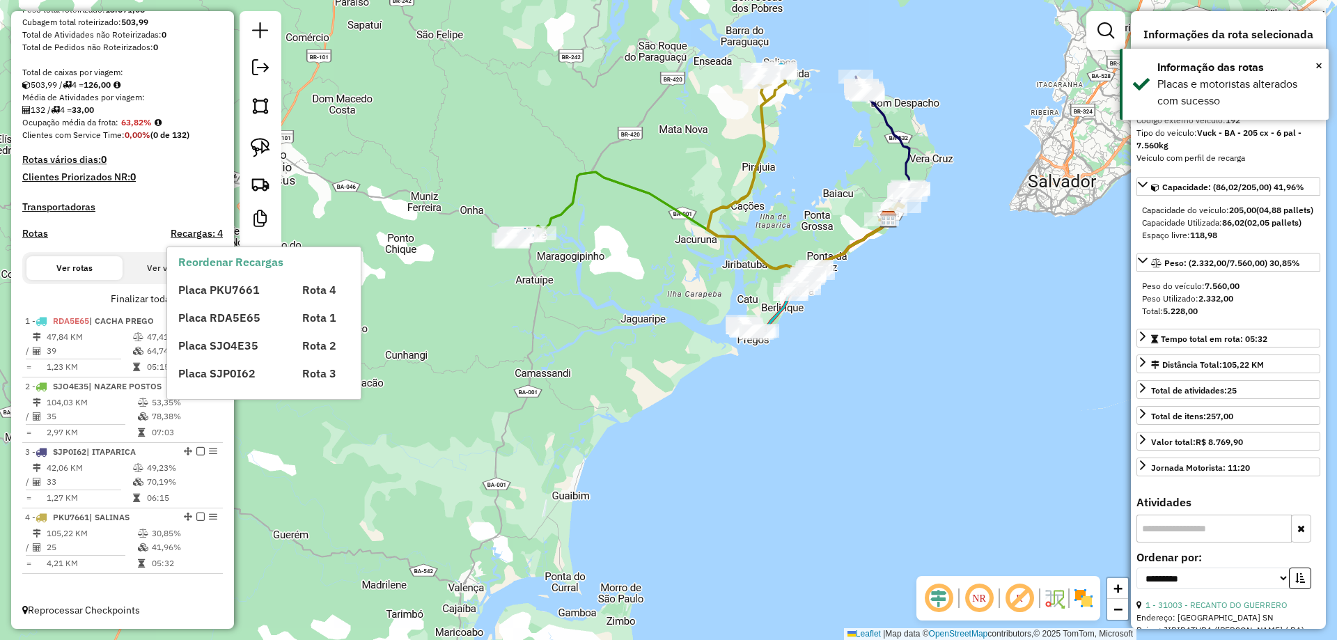
click at [212, 302] on div "Placa PKU7661 Rota 4 Placa RDA5E65 Rota 1 Placa SJO4E35 Rota 2 Placa SJP0I62 Ro…" at bounding box center [275, 325] width 195 height 111
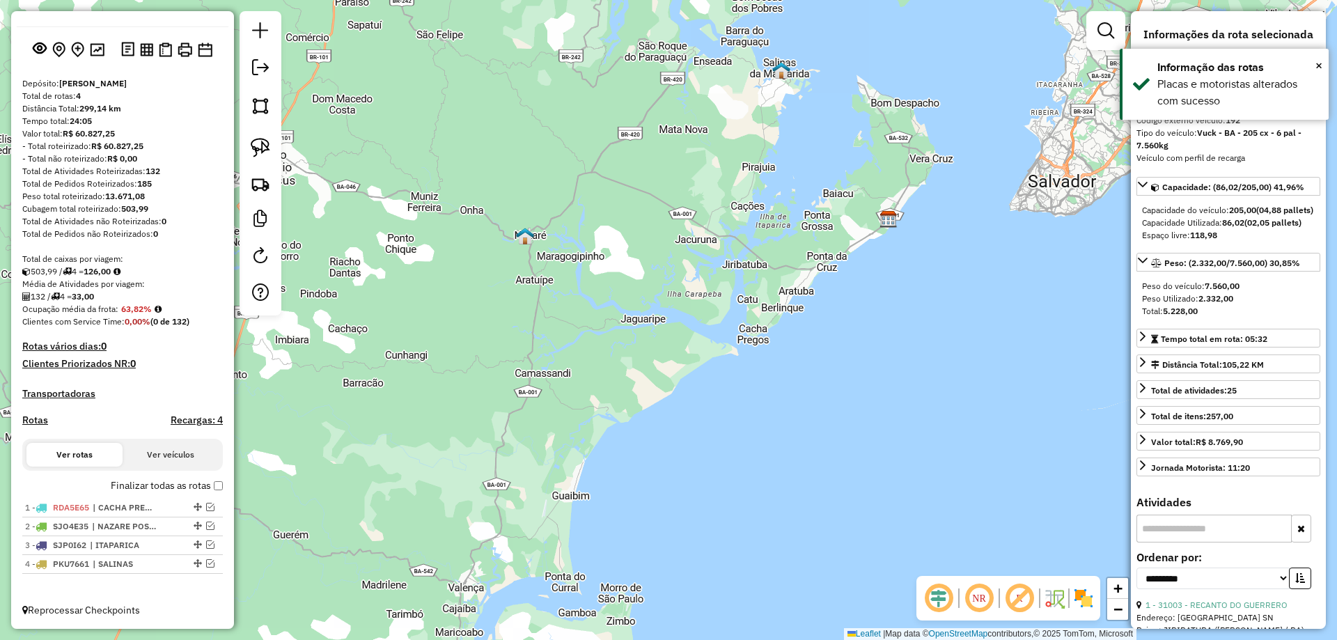
scroll to position [64, 0]
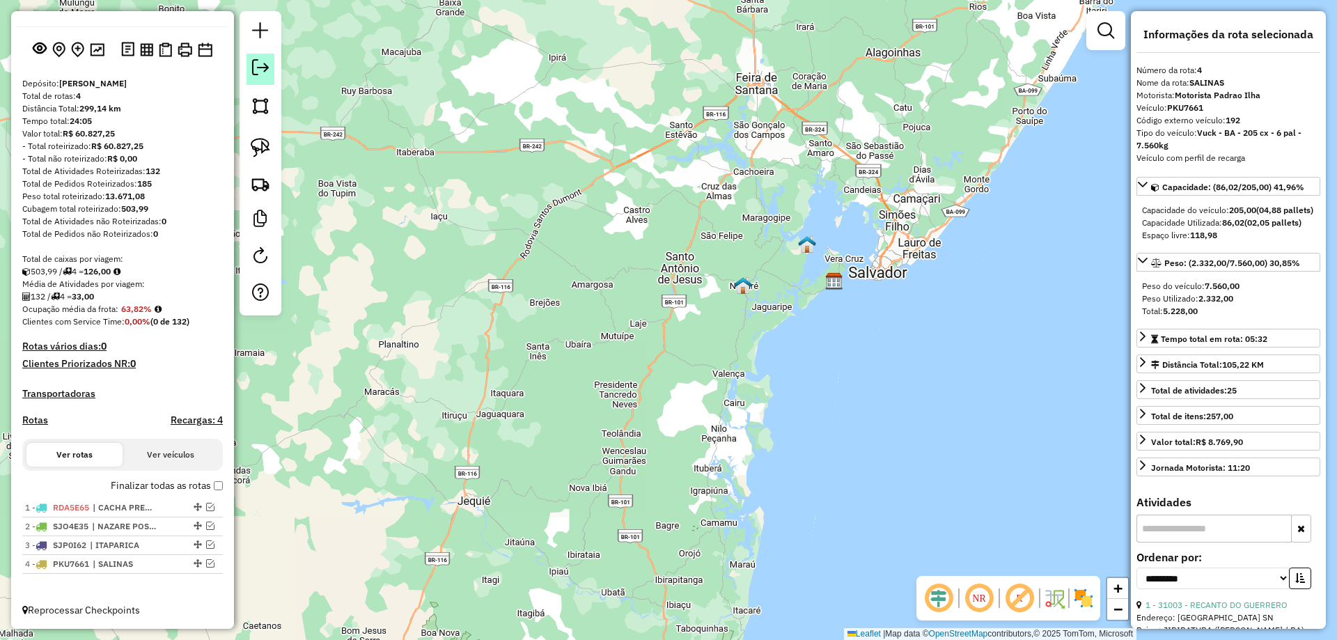
click at [269, 81] on link at bounding box center [261, 69] width 28 height 31
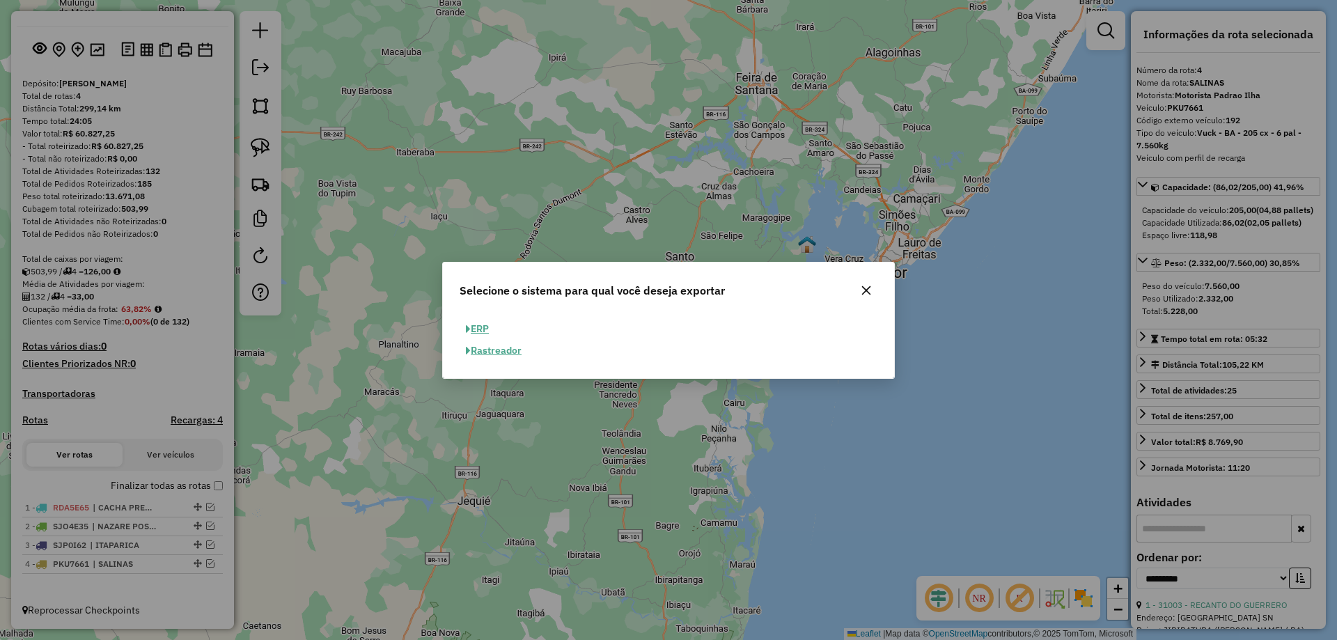
click at [492, 325] on button "ERP" at bounding box center [478, 329] width 36 height 22
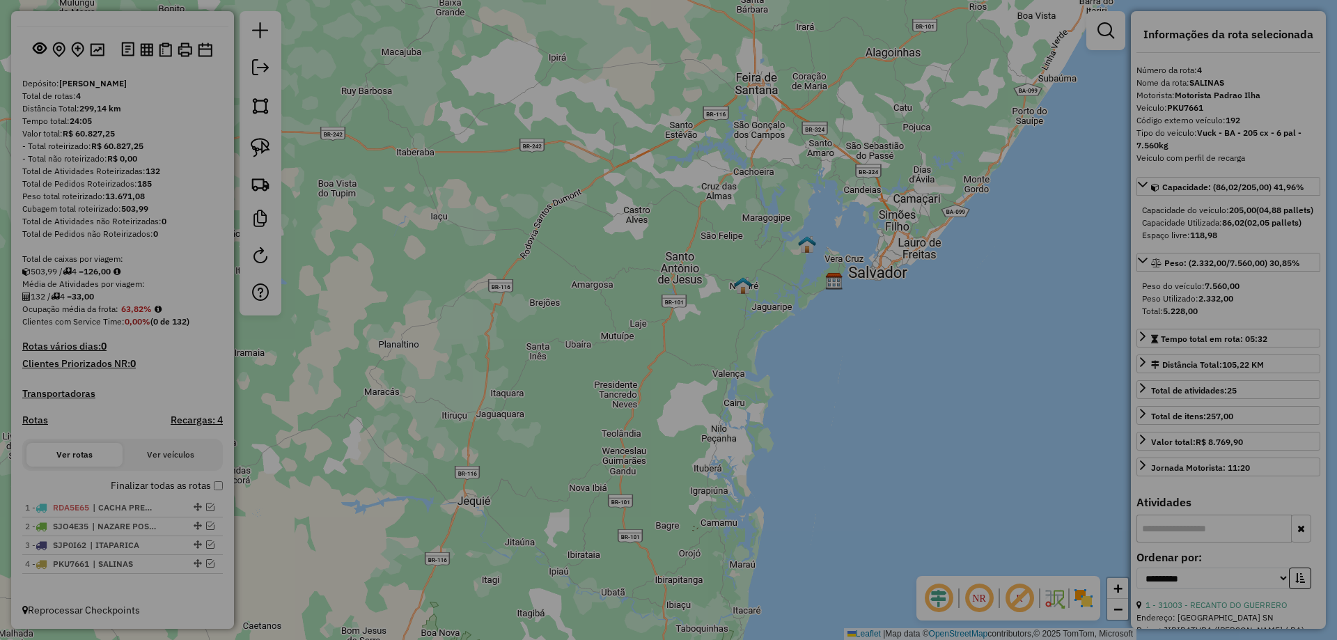
select select "**"
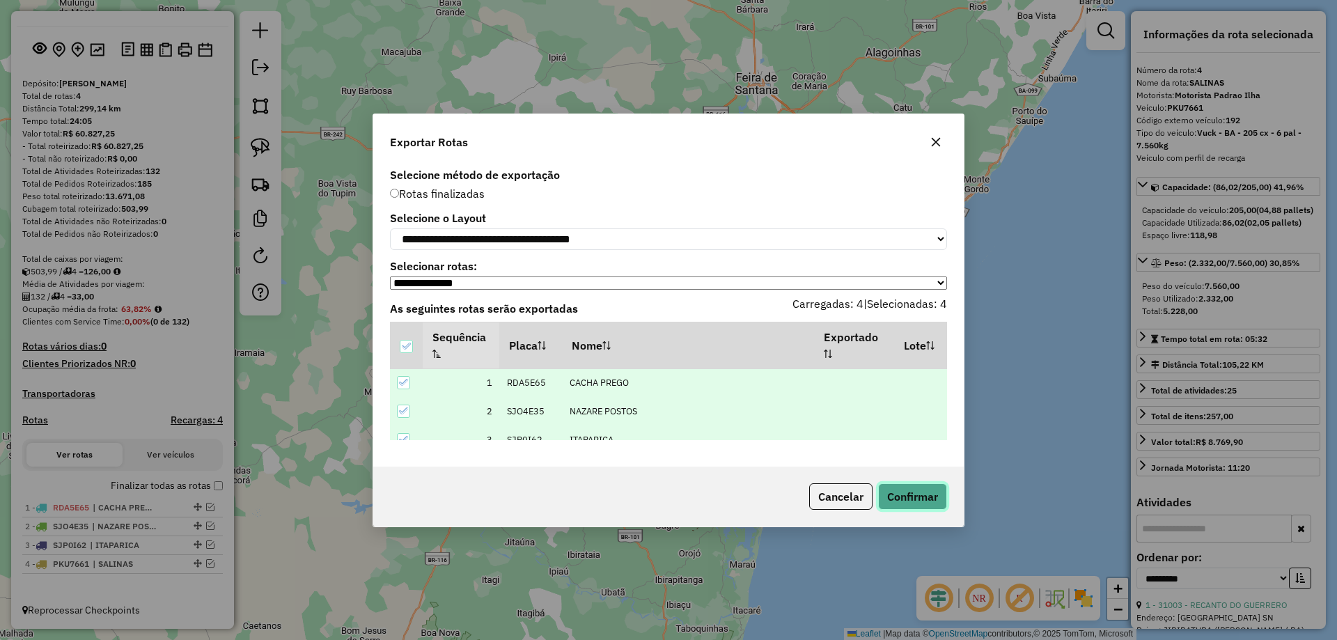
click at [904, 507] on button "Confirmar" at bounding box center [912, 496] width 69 height 26
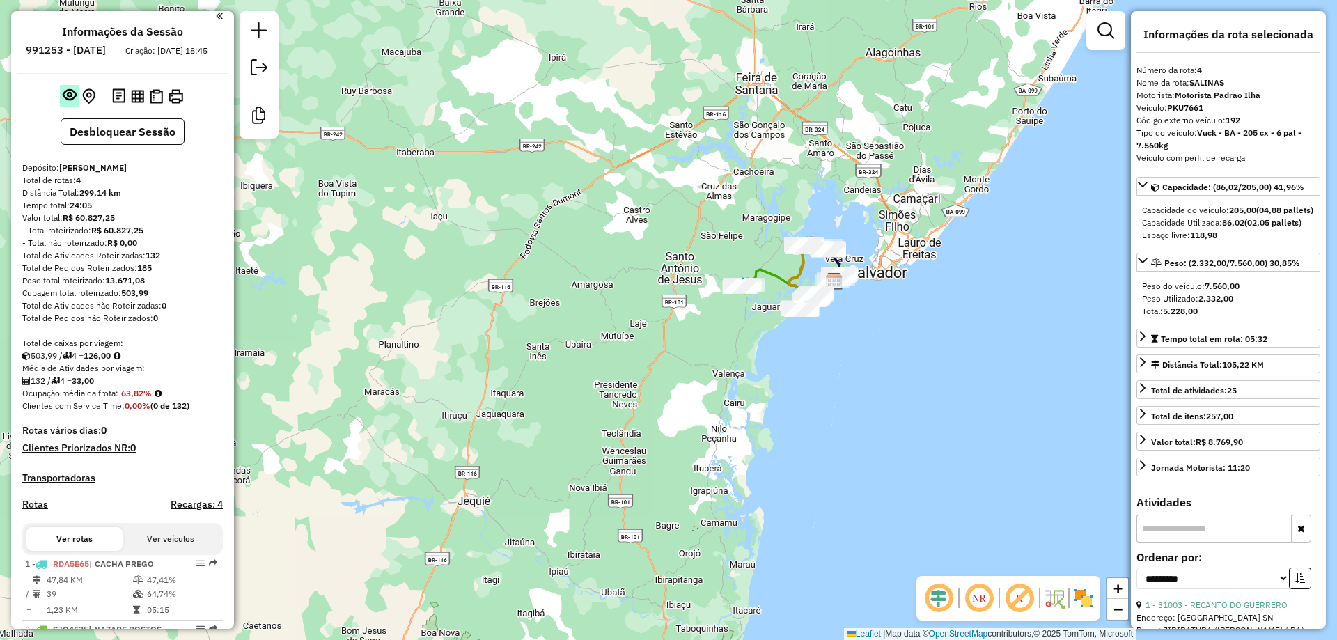
scroll to position [0, 0]
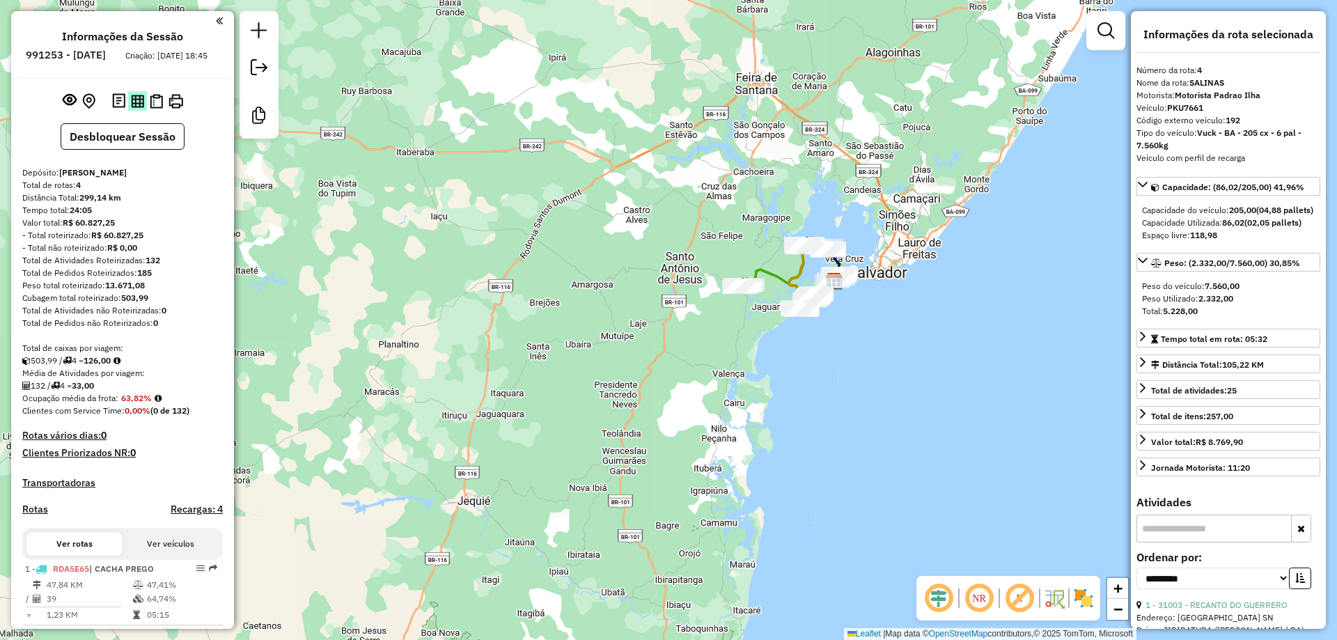
click at [133, 108] on img at bounding box center [137, 101] width 13 height 13
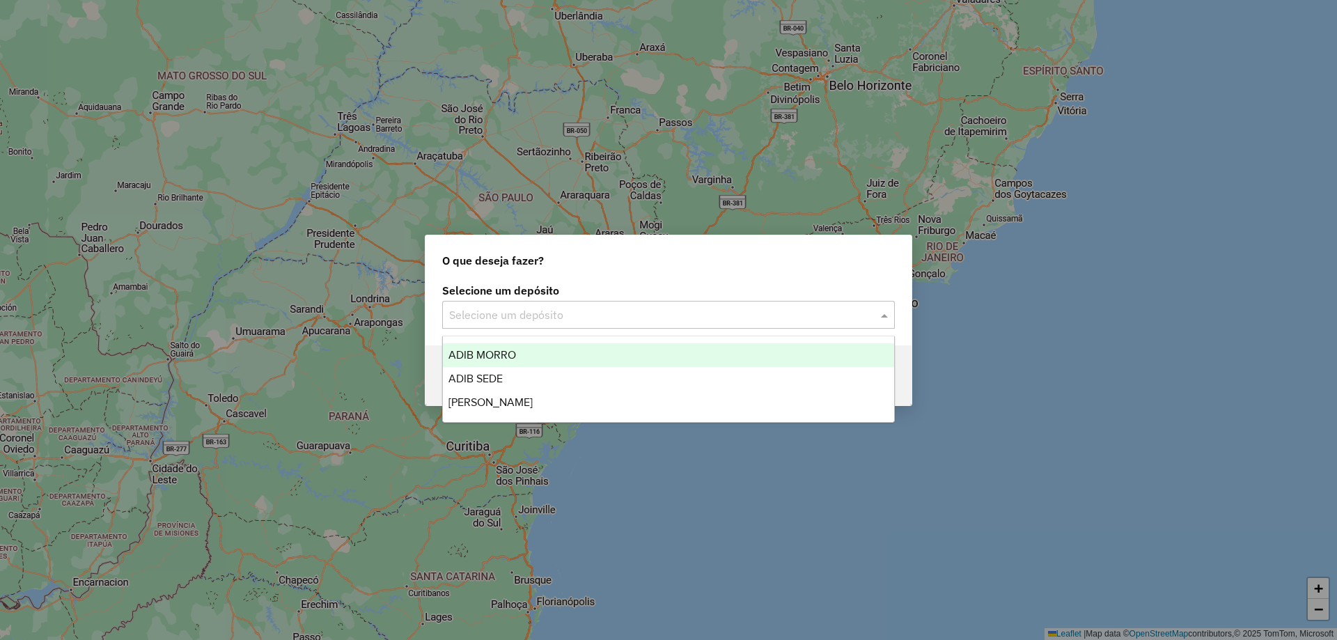
click at [714, 316] on input "text" at bounding box center [654, 315] width 411 height 17
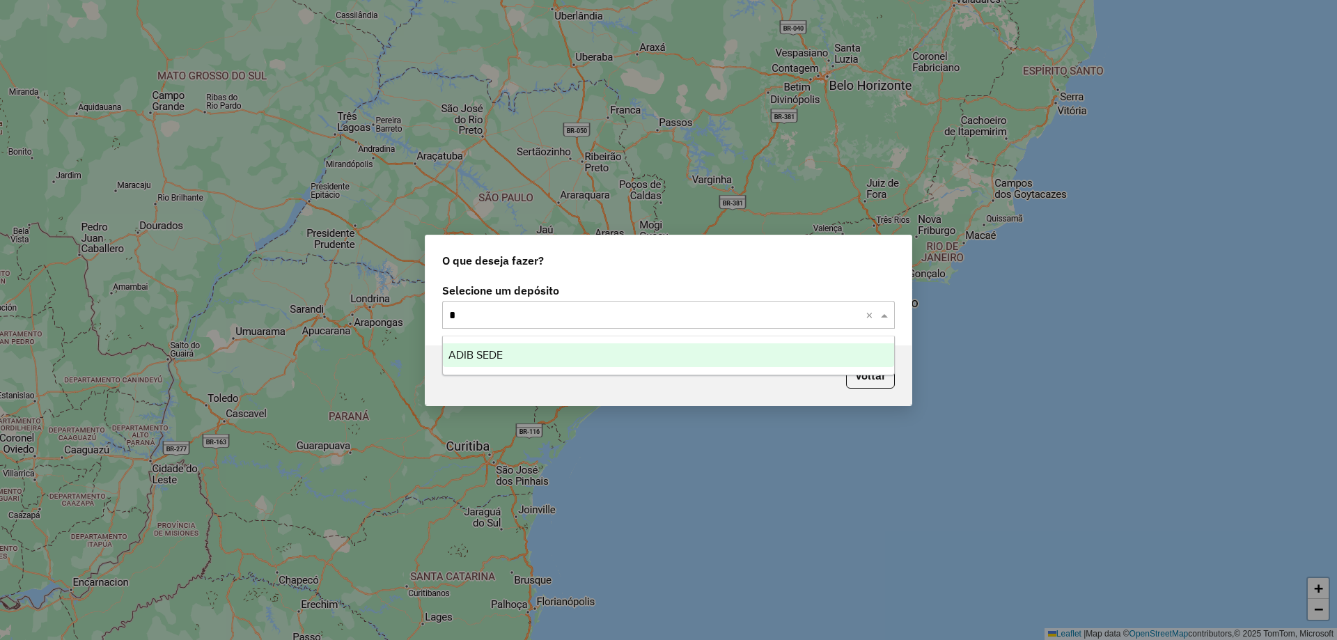
type input "**"
click at [495, 354] on span "ADIB SEDE" at bounding box center [476, 355] width 54 height 12
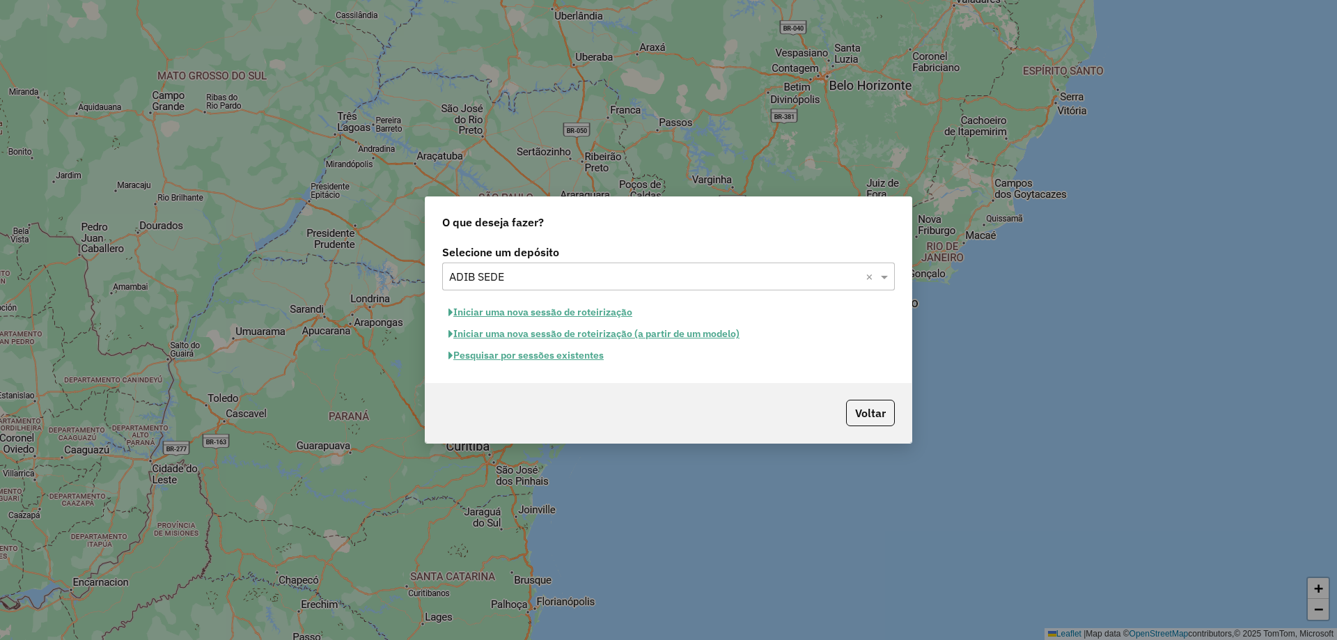
click at [514, 312] on button "Iniciar uma nova sessão de roteirização" at bounding box center [540, 313] width 196 height 22
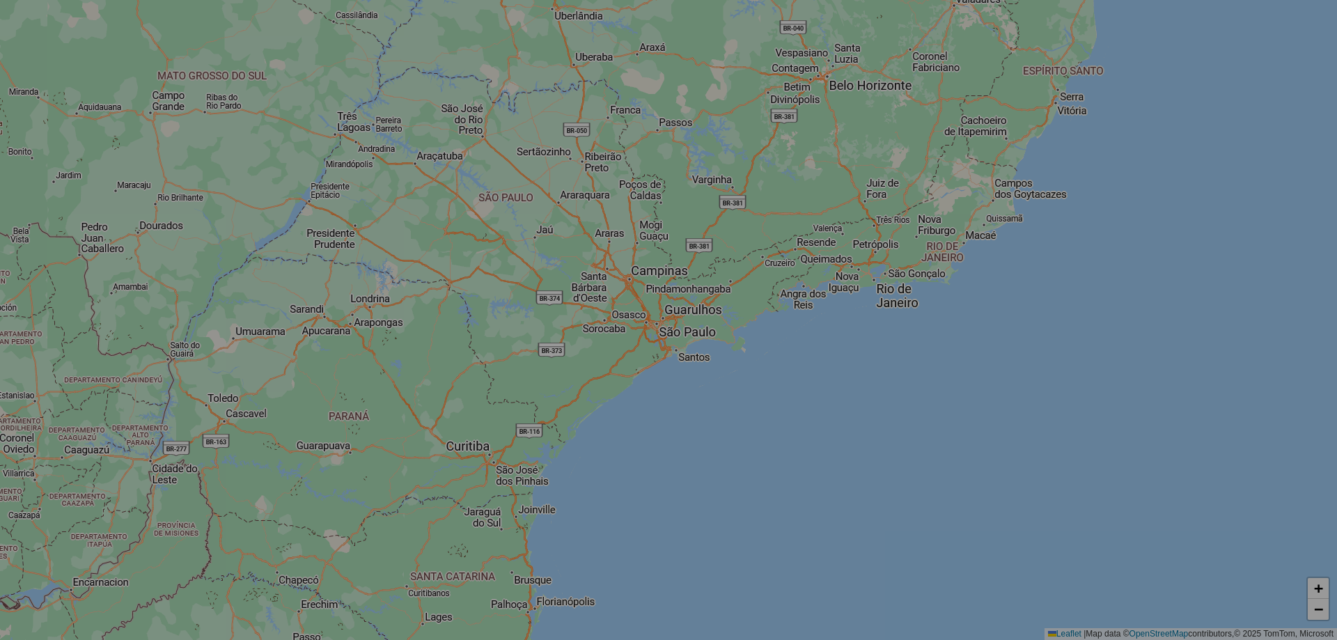
select select "*"
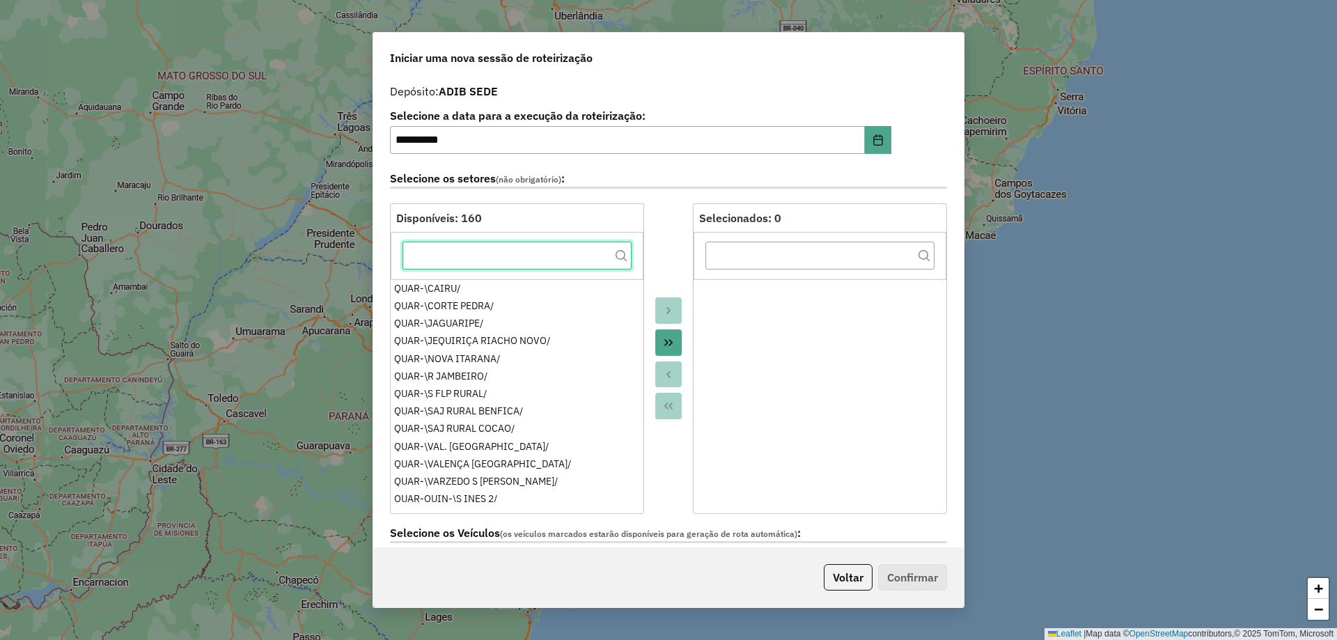
click at [524, 257] on input "text" at bounding box center [517, 256] width 229 height 28
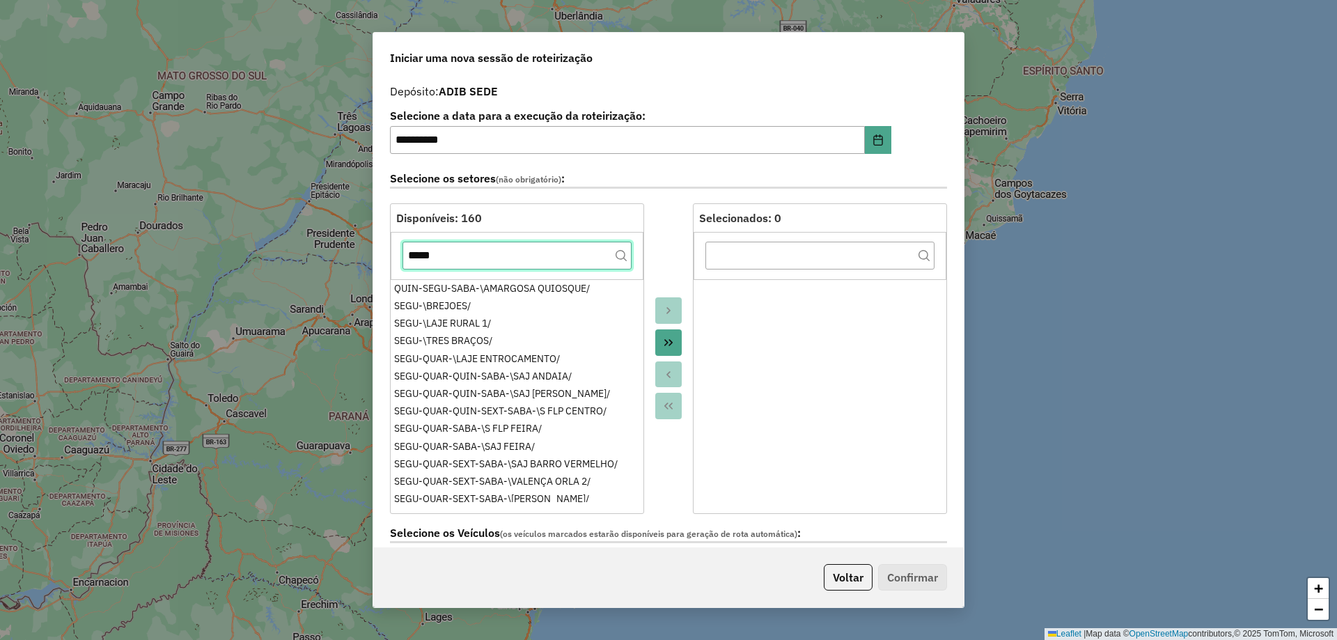
type input "*****"
drag, startPoint x: 671, startPoint y: 349, endPoint x: 669, endPoint y: 334, distance: 14.7
click at [669, 345] on button "Move All to Target" at bounding box center [668, 342] width 26 height 26
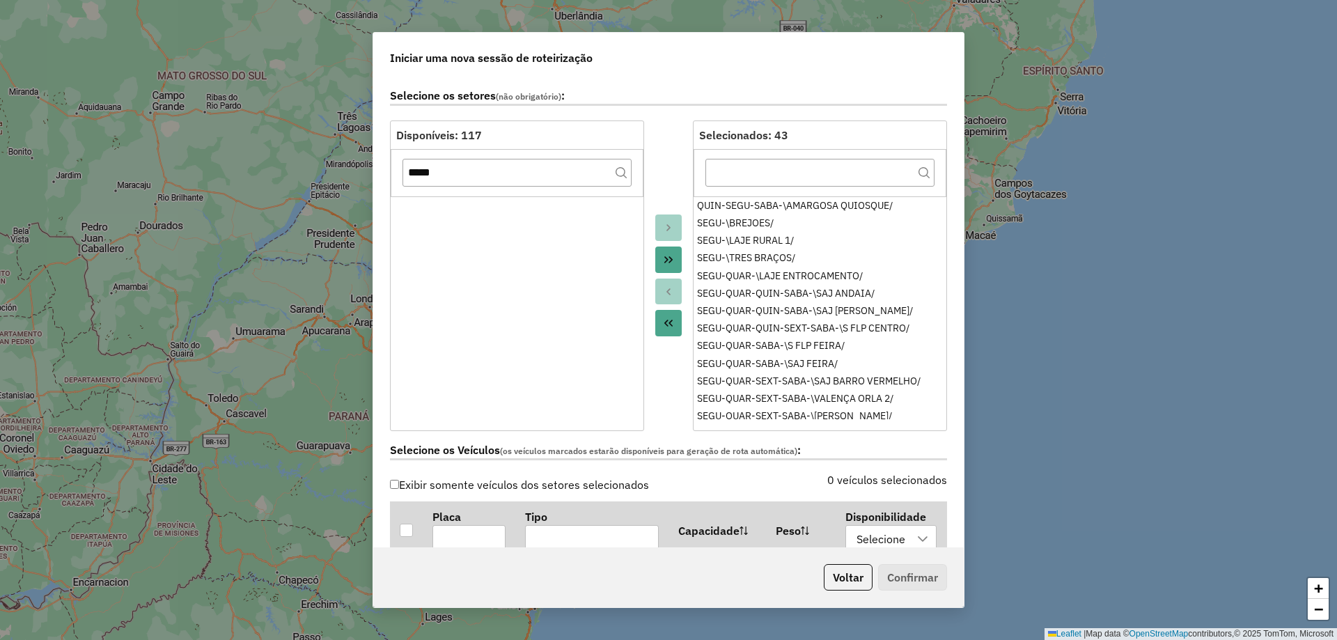
scroll to position [279, 0]
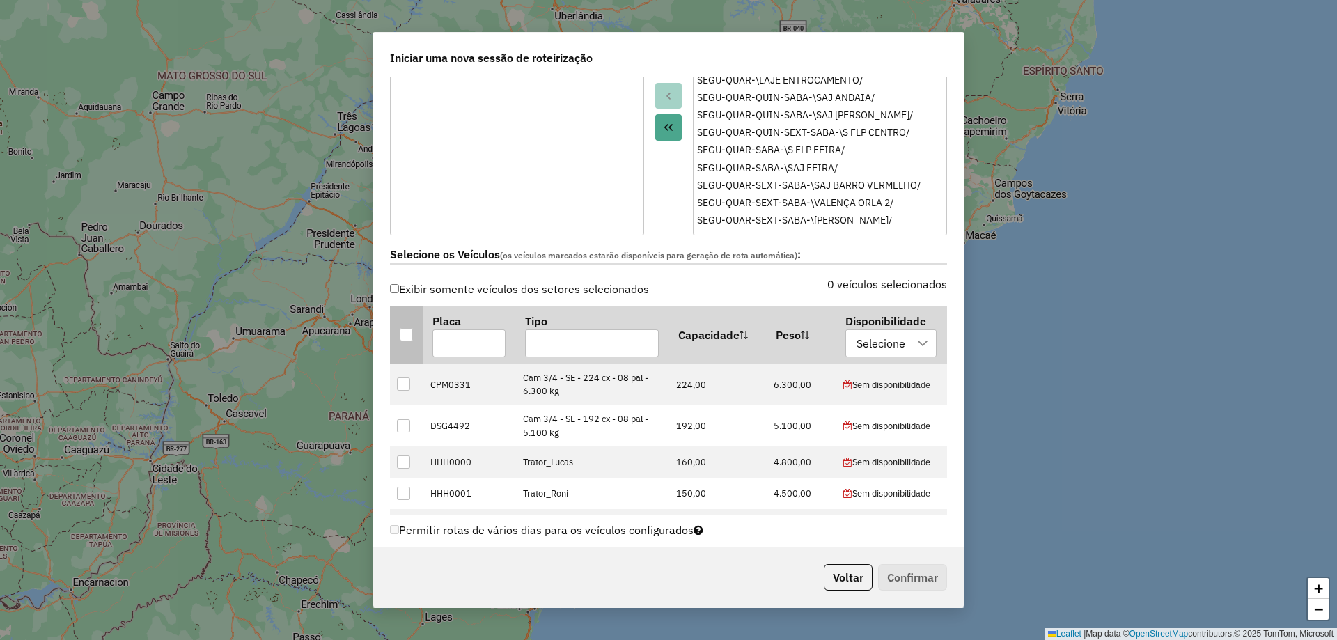
click at [410, 337] on div at bounding box center [406, 334] width 13 height 13
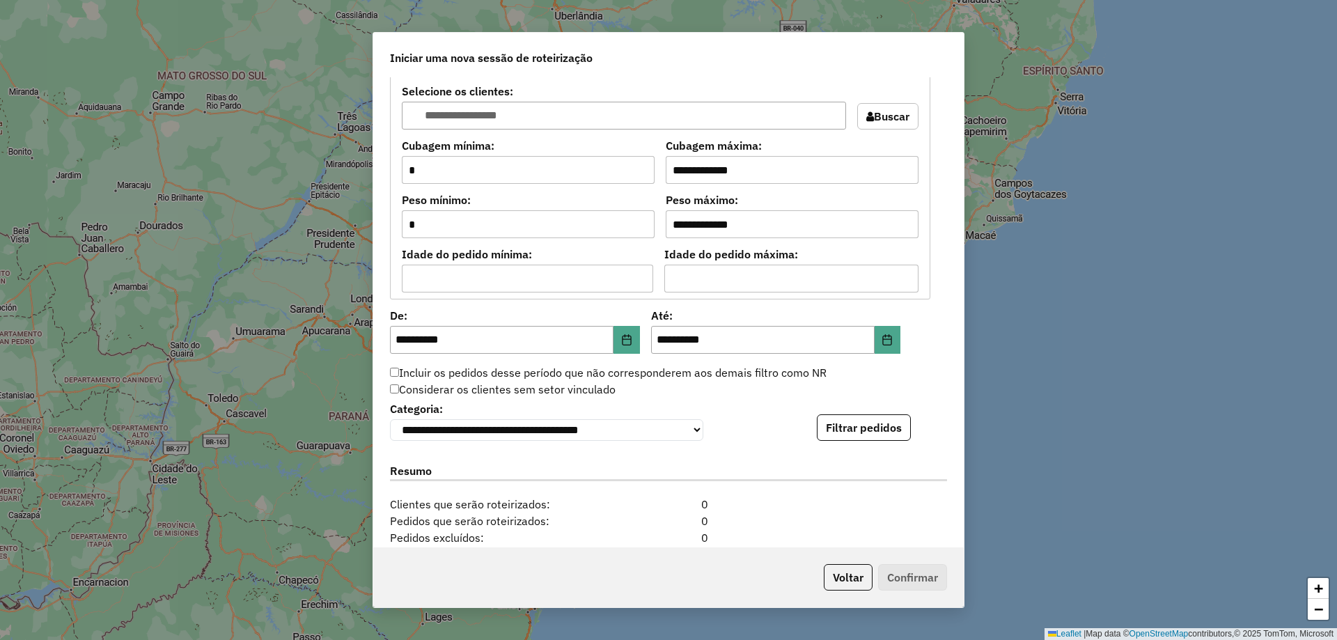
scroll to position [1296, 0]
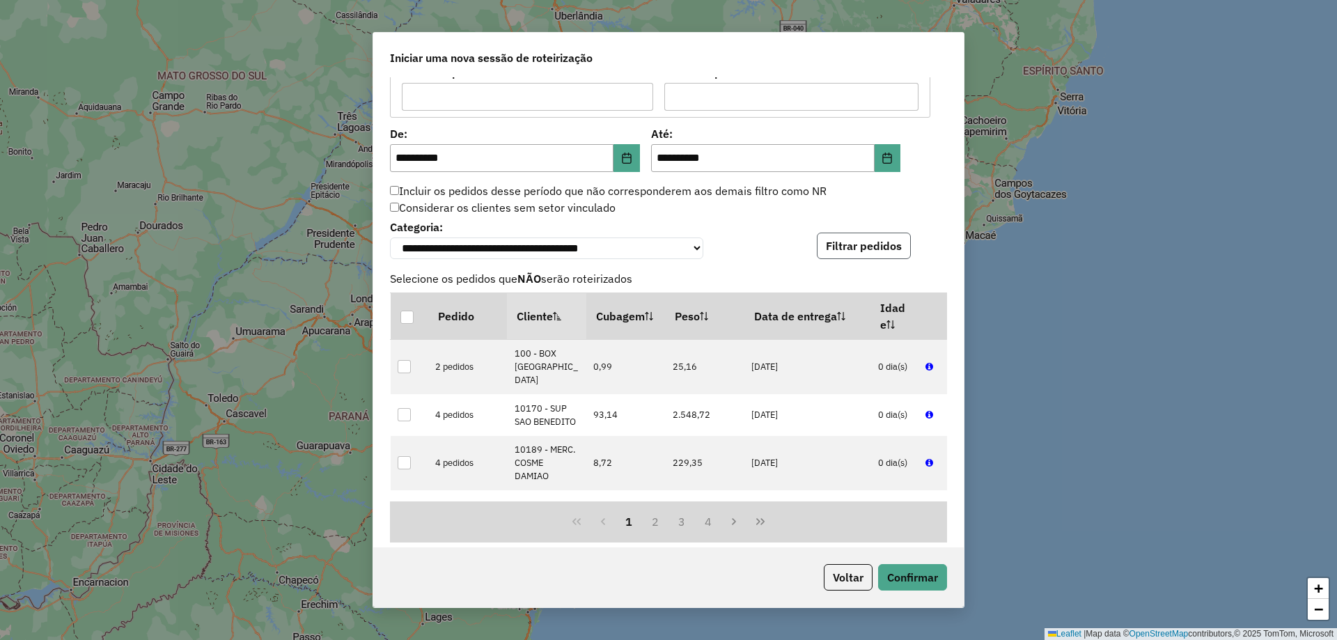
click at [861, 249] on button "Filtrar pedidos" at bounding box center [864, 246] width 94 height 26
click at [913, 580] on button "Confirmar" at bounding box center [912, 577] width 69 height 26
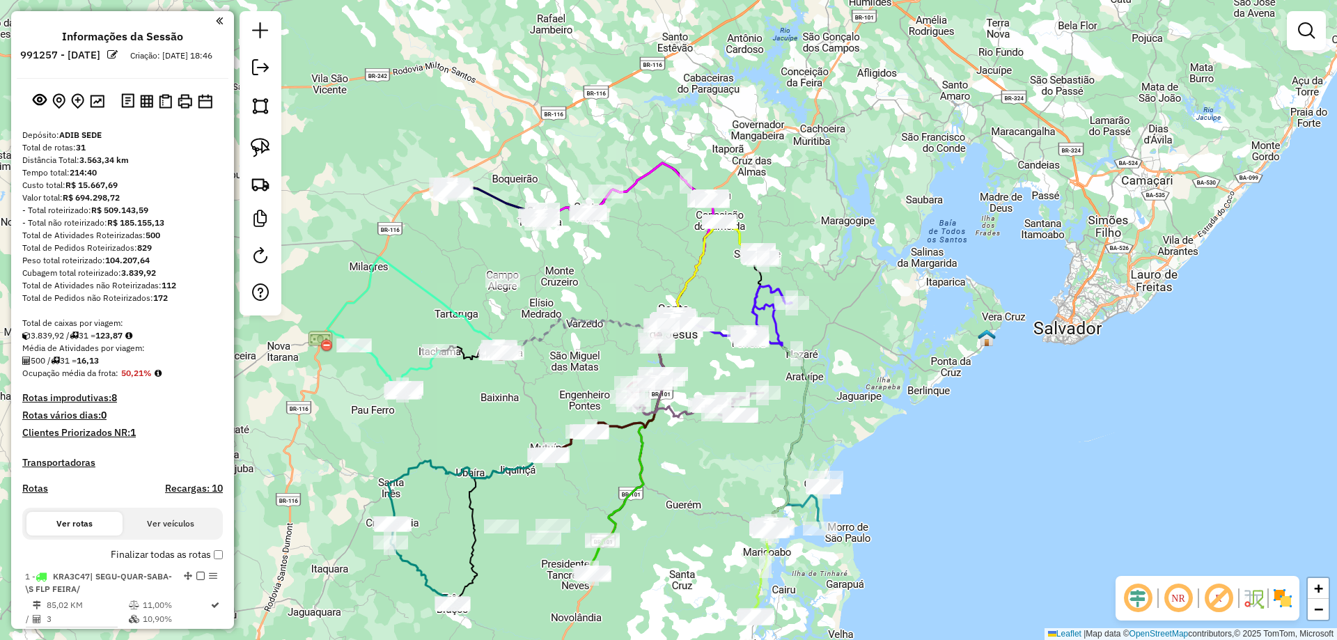
click at [380, 364] on icon at bounding box center [397, 369] width 86 height 47
select select "**********"
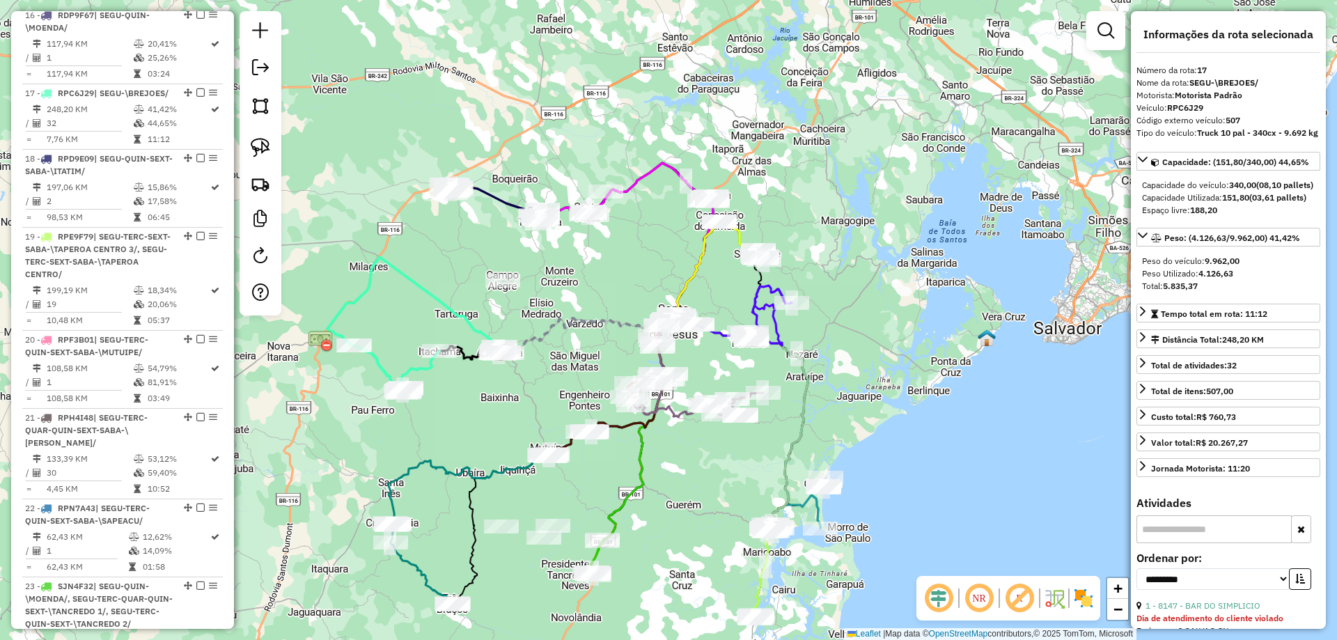
scroll to position [1955, 0]
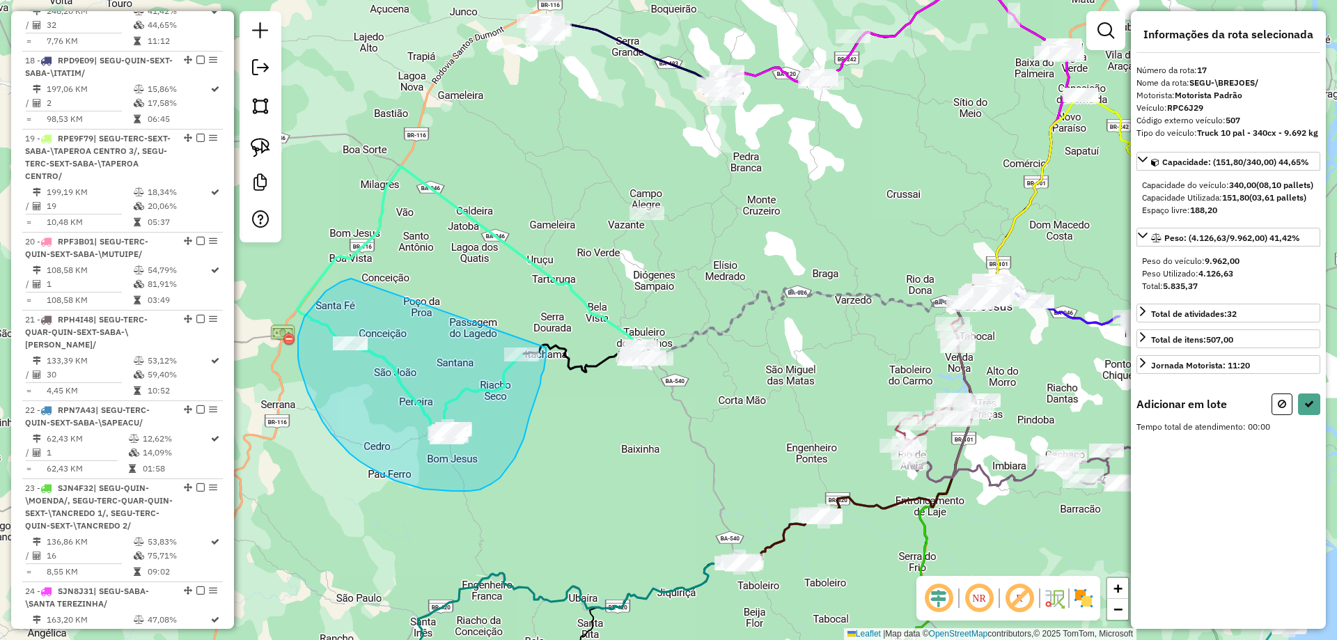
drag, startPoint x: 331, startPoint y: 288, endPoint x: 546, endPoint y: 341, distance: 221.8
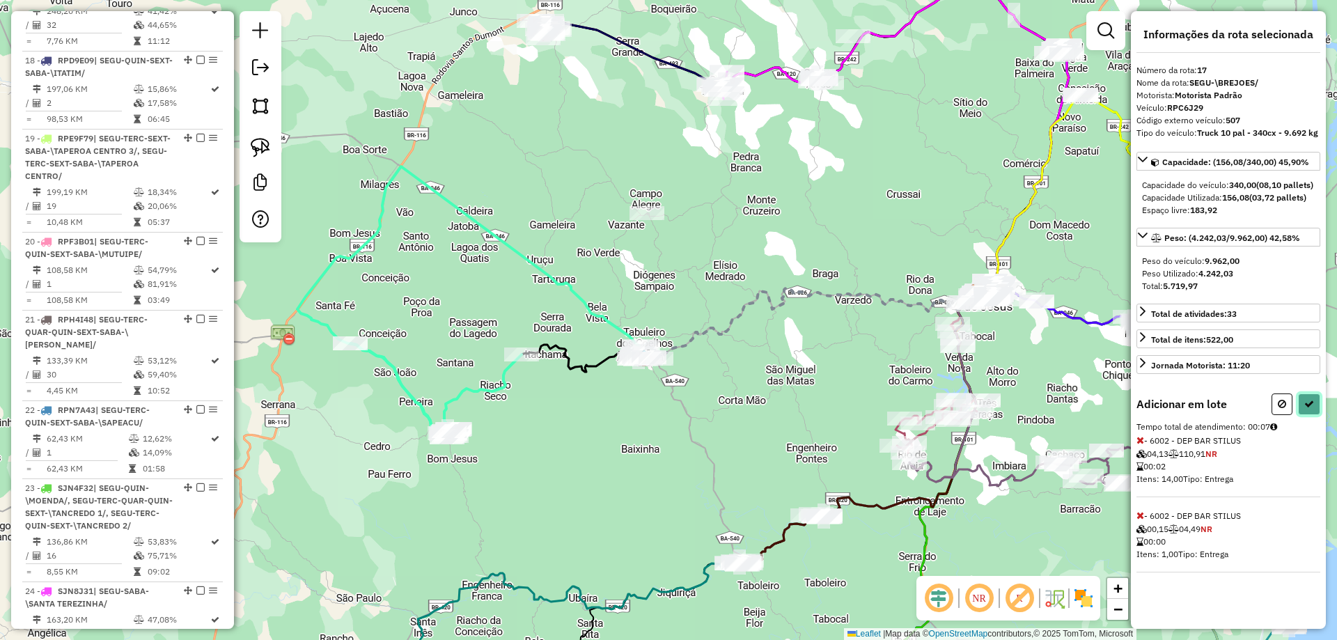
click at [1319, 415] on button at bounding box center [1309, 405] width 22 height 22
select select "**********"
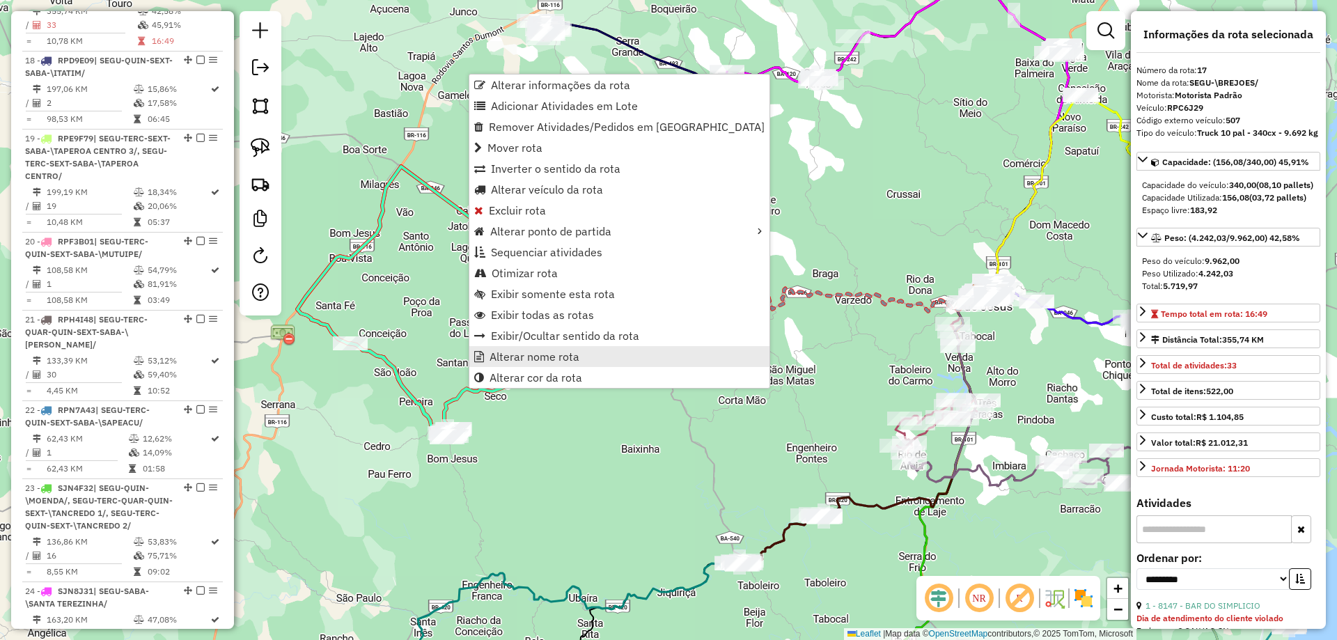
click at [534, 355] on span "Alterar nome rota" at bounding box center [535, 356] width 90 height 11
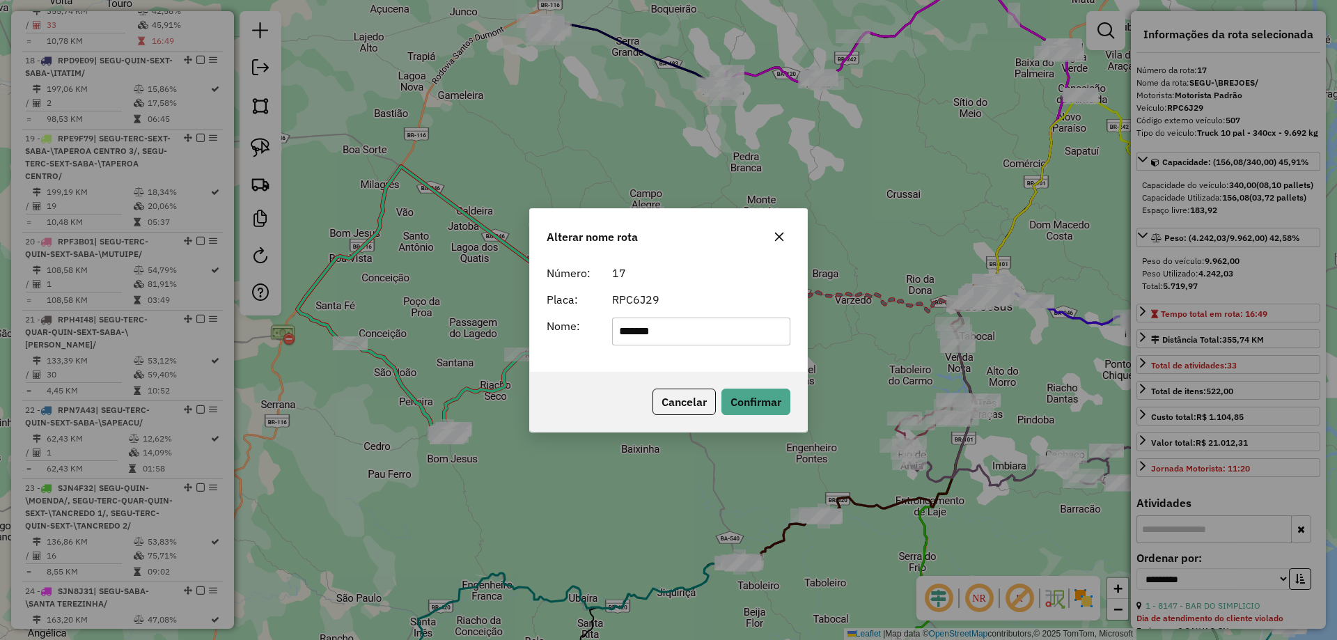
type input "*******"
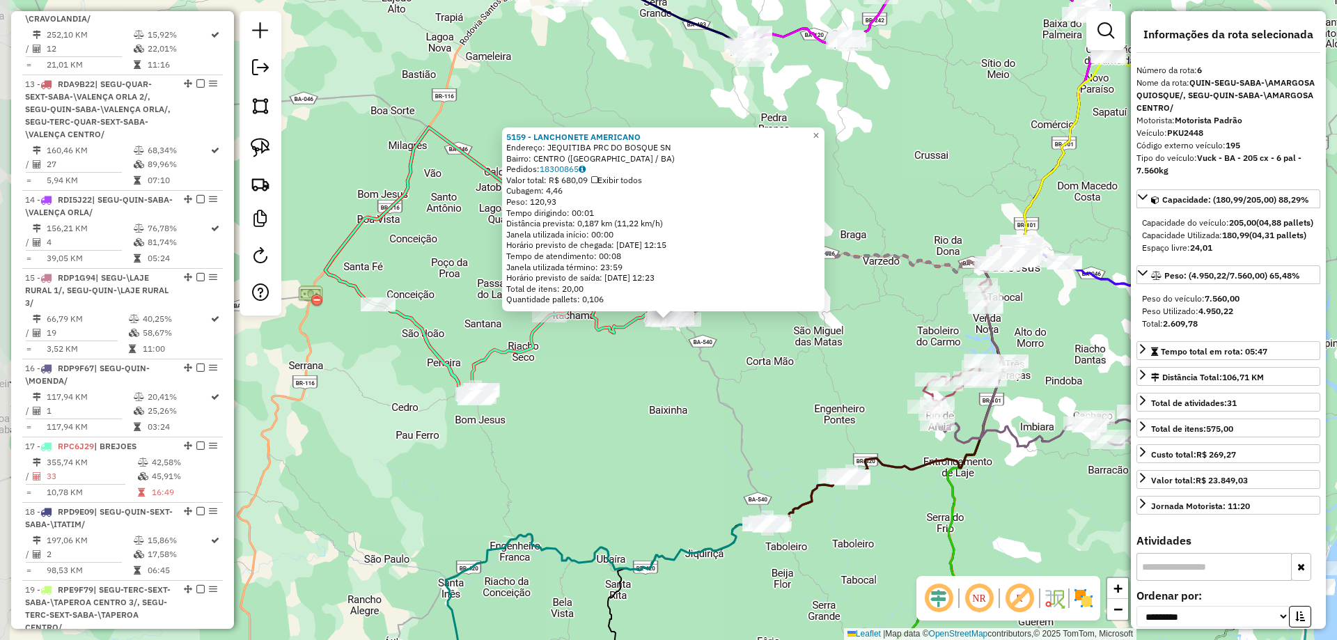
scroll to position [959, 0]
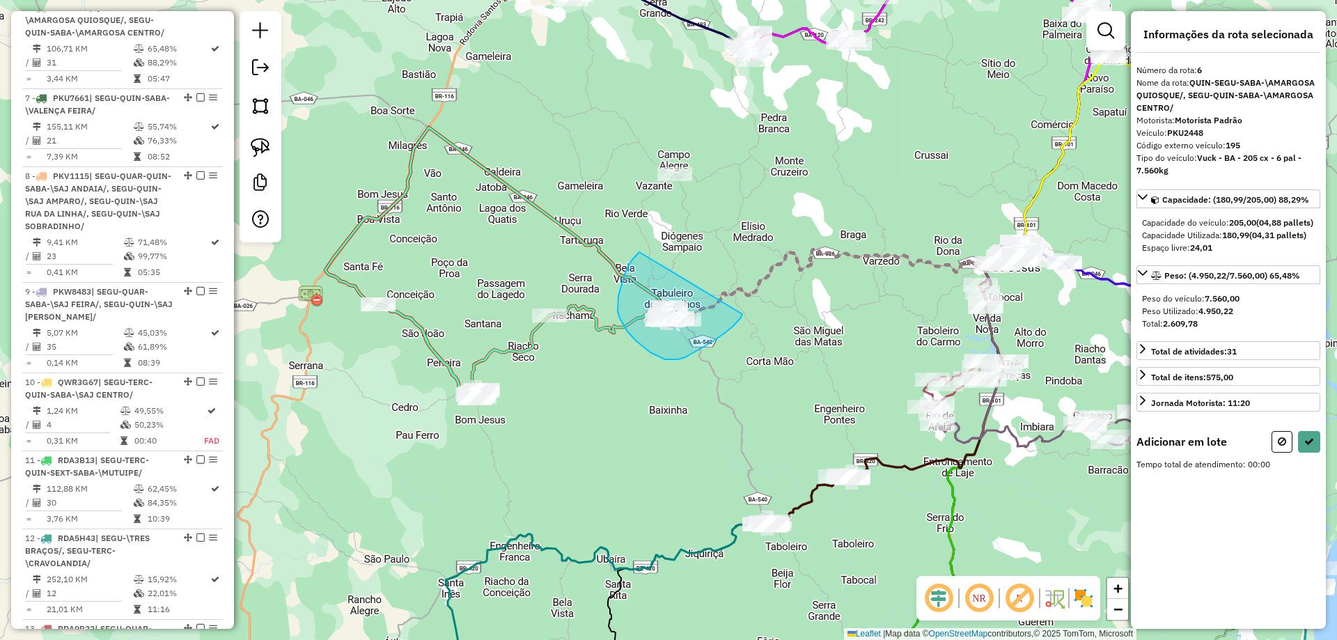
drag, startPoint x: 638, startPoint y: 253, endPoint x: 744, endPoint y: 313, distance: 121.7
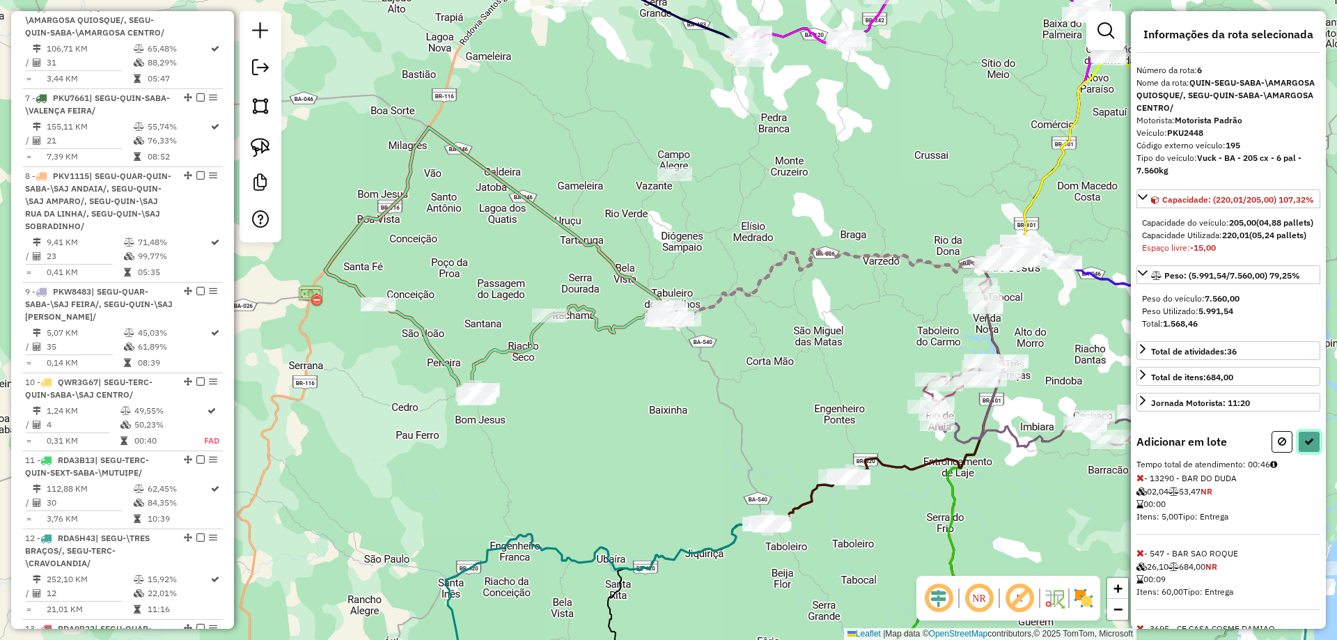
click at [1312, 453] on button at bounding box center [1309, 442] width 22 height 22
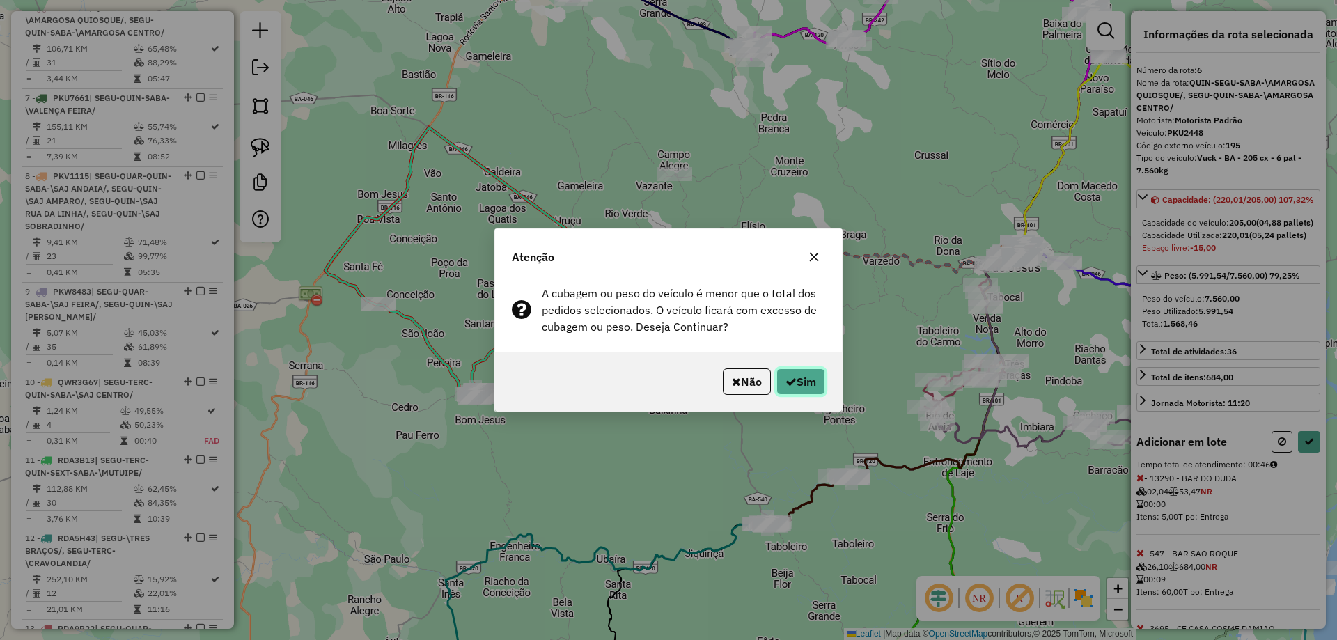
click at [812, 382] on button "Sim" at bounding box center [801, 381] width 49 height 26
select select "**********"
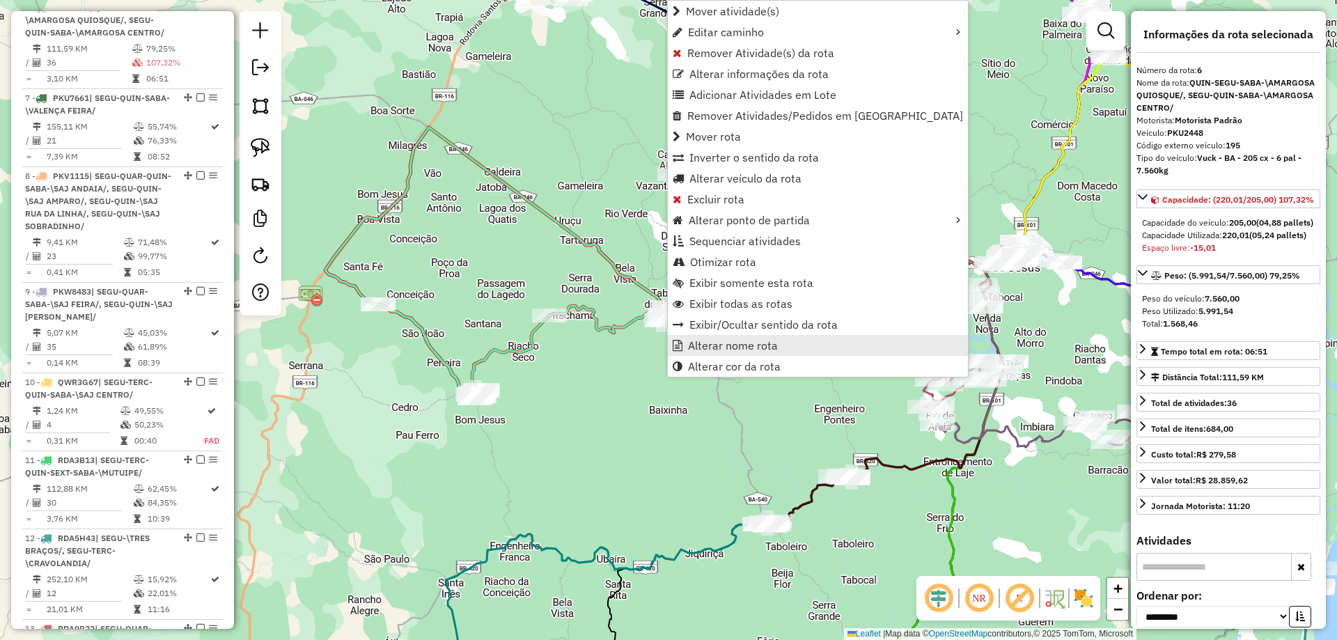
click at [703, 343] on span "Alterar nome rota" at bounding box center [733, 345] width 90 height 11
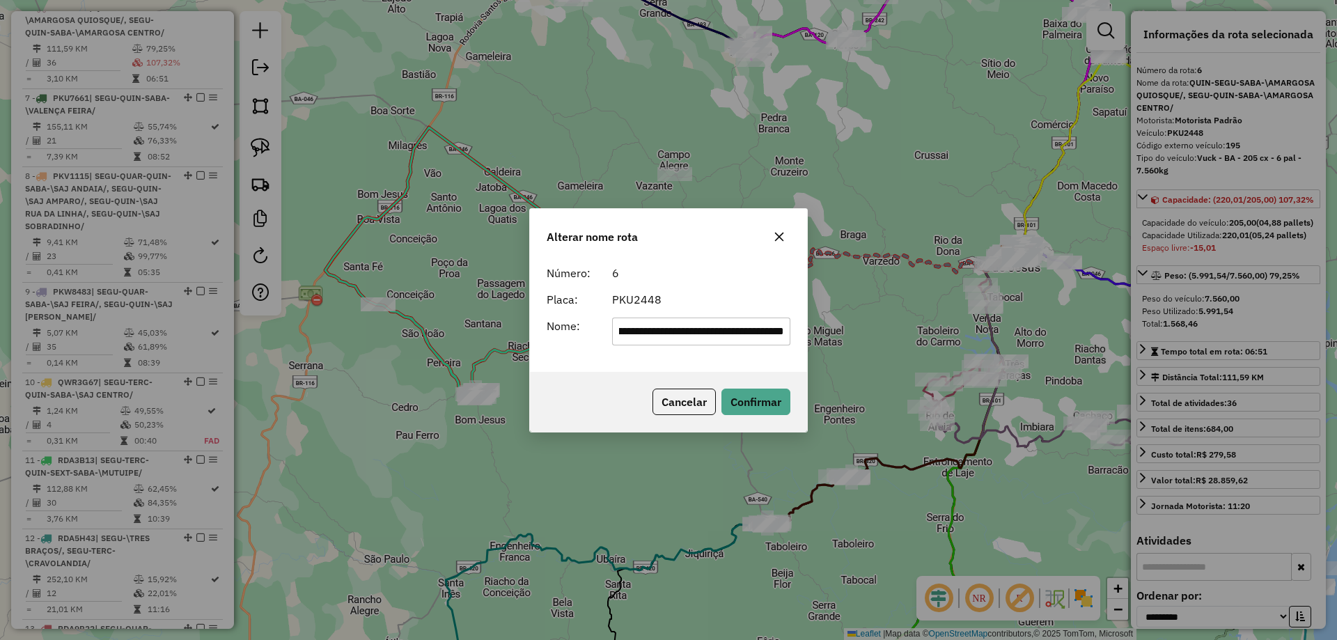
scroll to position [0, 0]
type input "********"
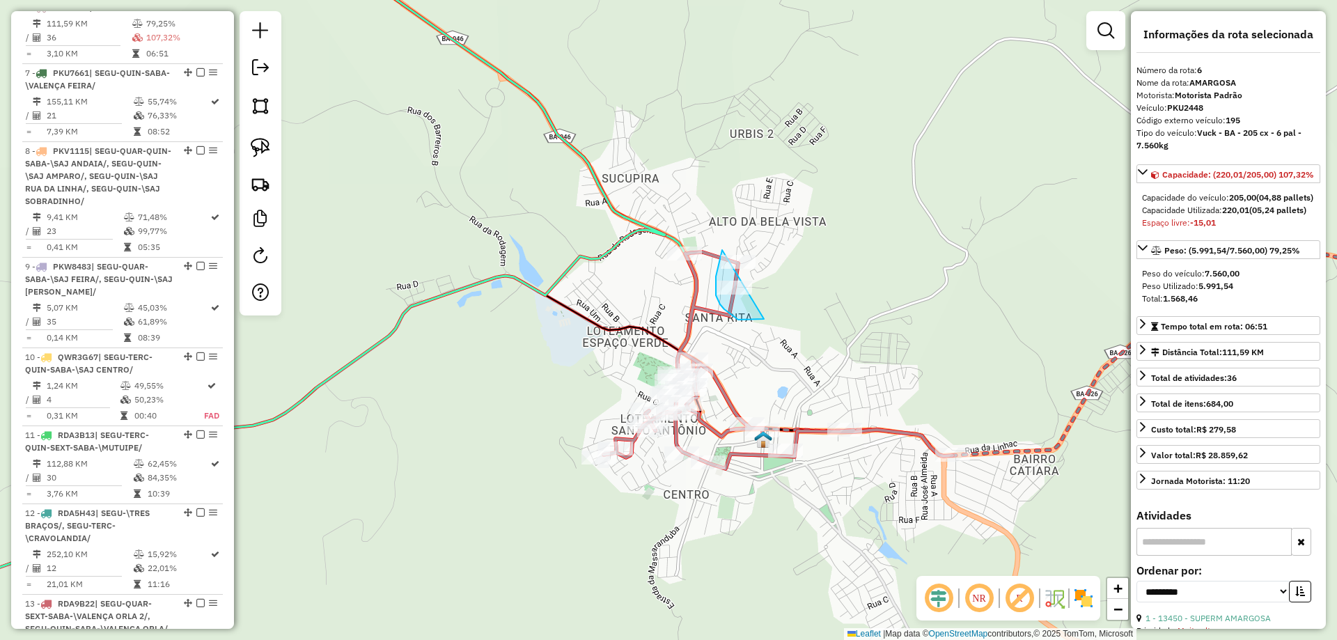
drag, startPoint x: 759, startPoint y: 320, endPoint x: 754, endPoint y: 226, distance: 93.5
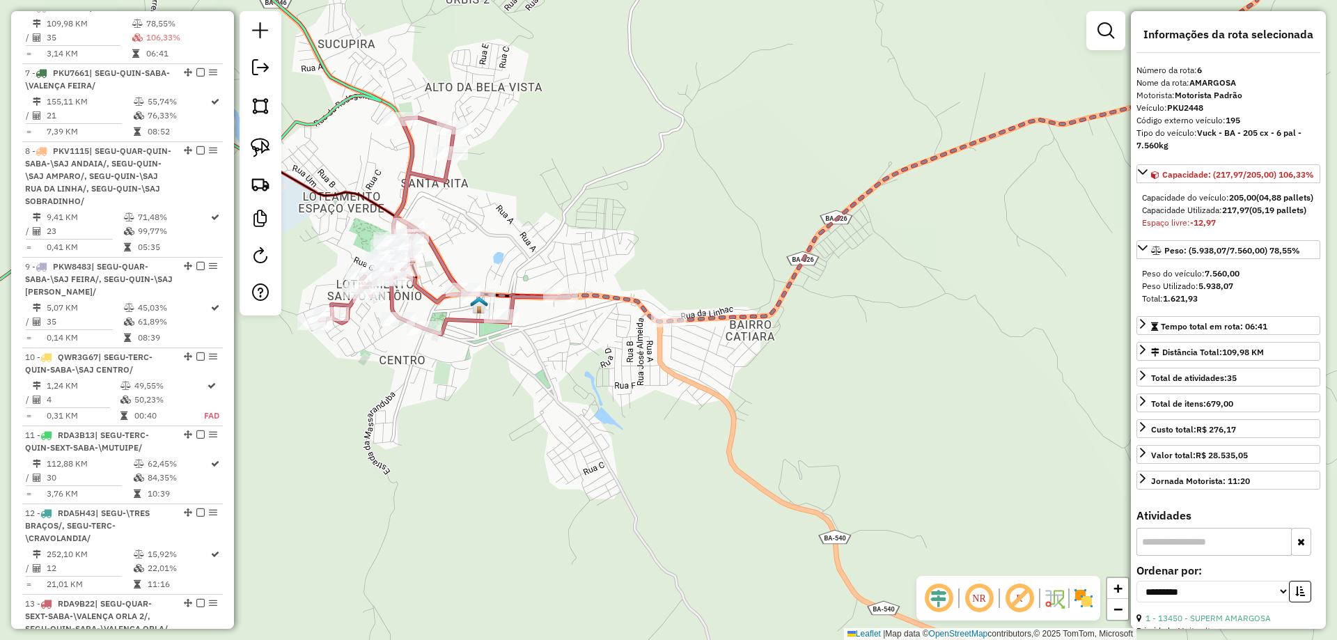
click at [421, 172] on icon at bounding box center [445, 226] width 250 height 217
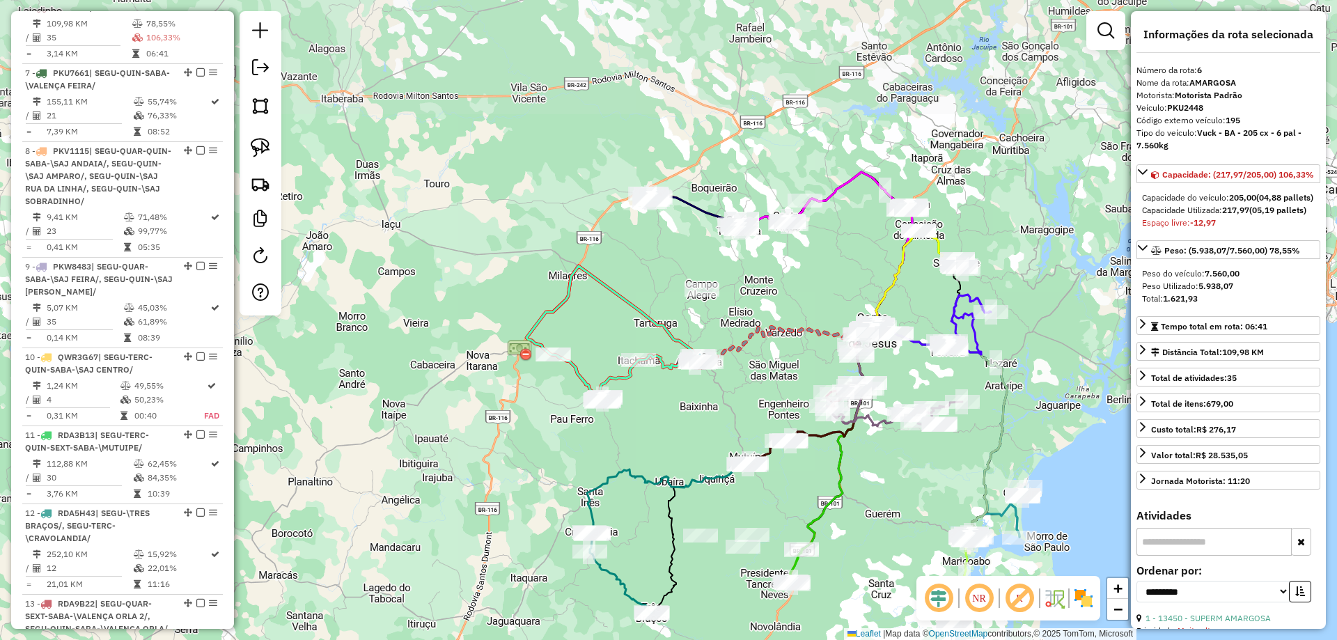
drag, startPoint x: 665, startPoint y: 96, endPoint x: 663, endPoint y: 236, distance: 140.0
click at [663, 254] on div "Janela de atendimento Grade de atendimento Capacidade Transportadoras Veículos …" at bounding box center [668, 320] width 1337 height 640
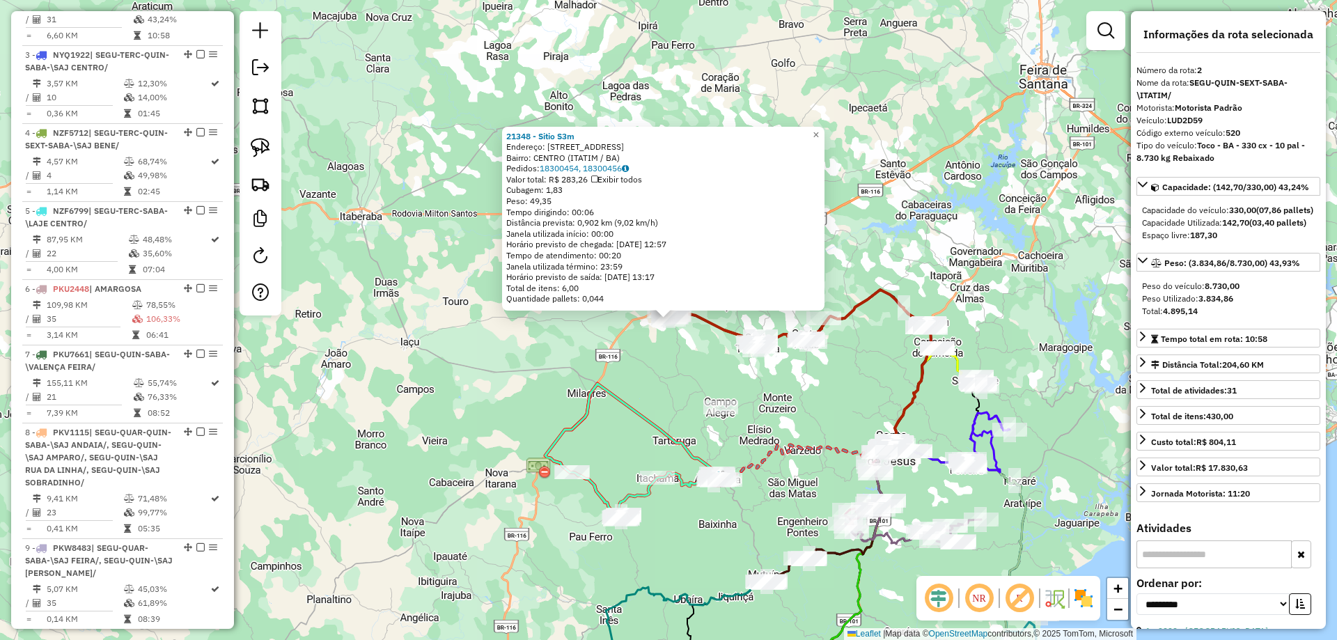
scroll to position [647, 0]
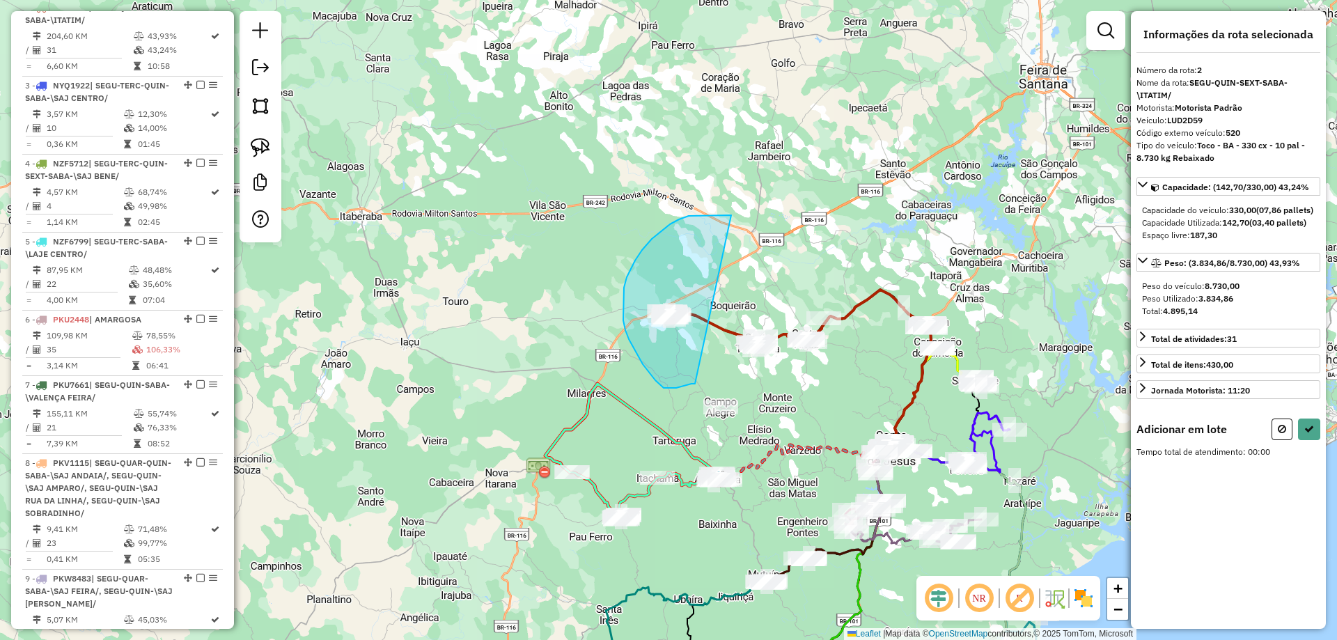
drag, startPoint x: 710, startPoint y: 215, endPoint x: 698, endPoint y: 383, distance: 168.3
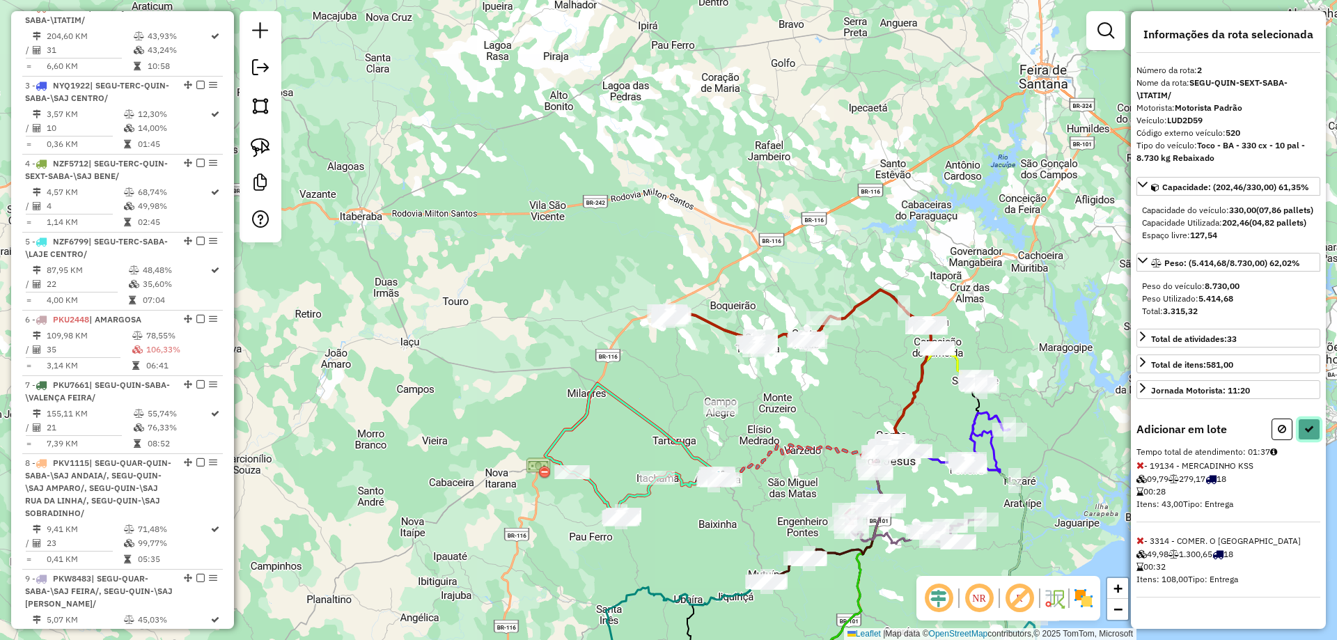
click at [1312, 434] on icon at bounding box center [1310, 429] width 10 height 10
select select "**********"
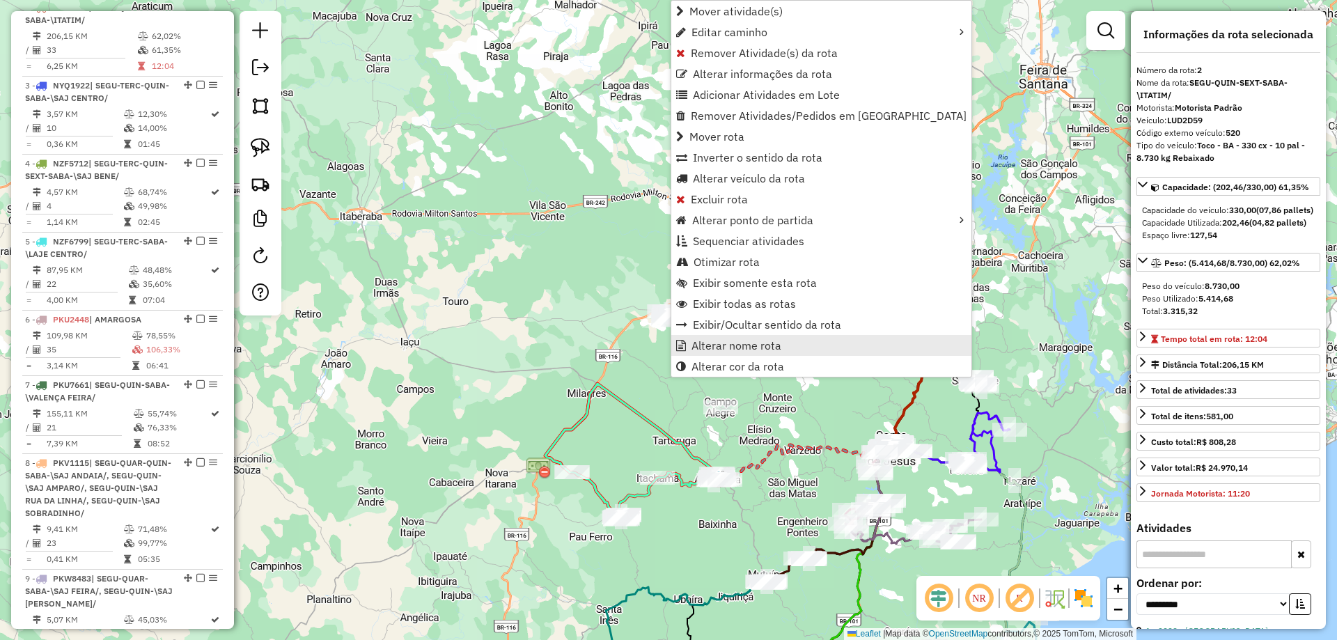
click at [716, 350] on span "Alterar nome rota" at bounding box center [737, 345] width 90 height 11
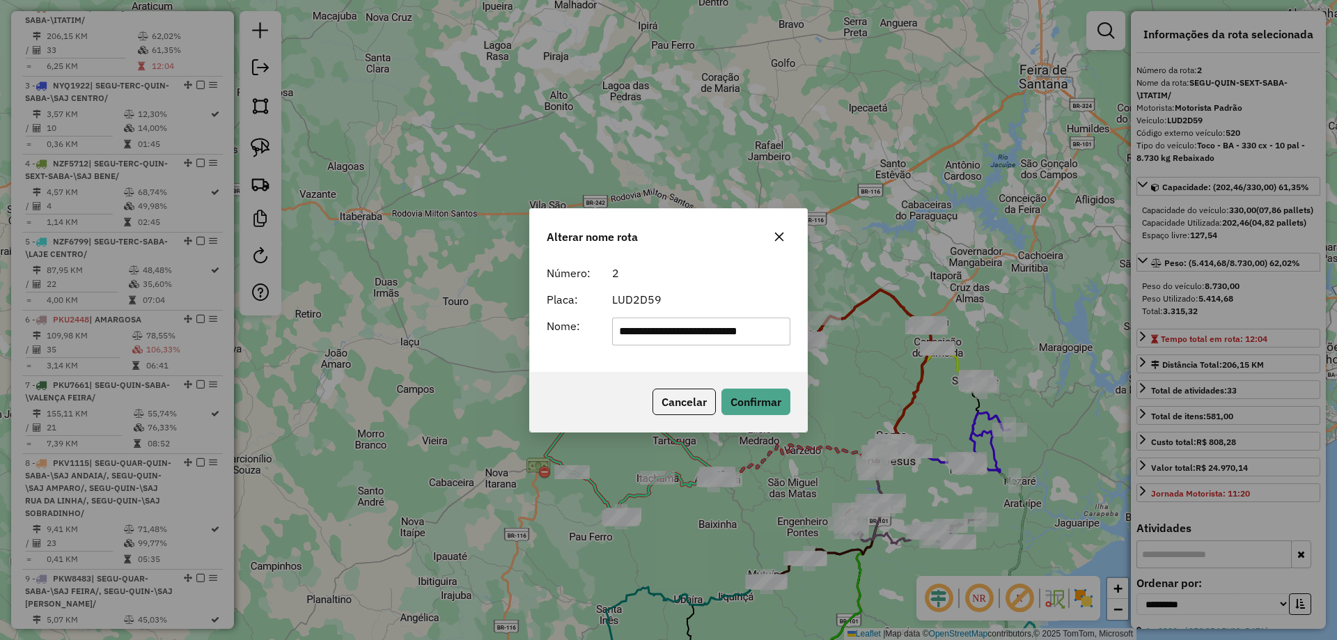
scroll to position [0, 0]
type input "******"
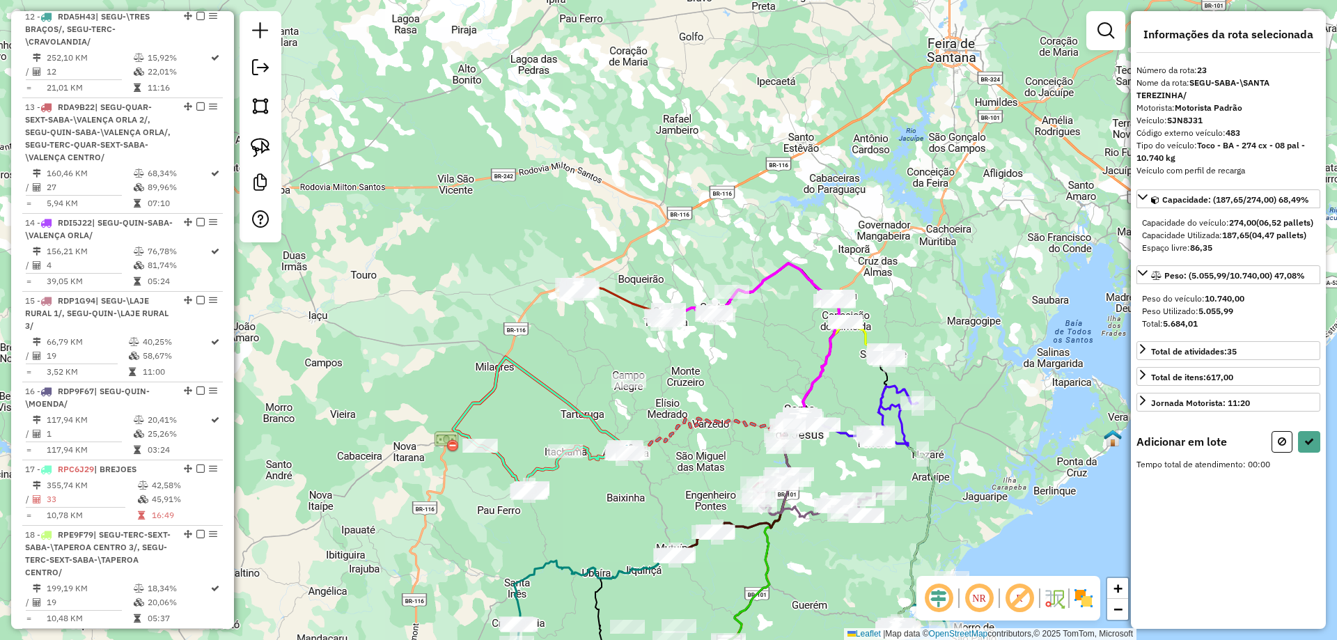
scroll to position [2423, 0]
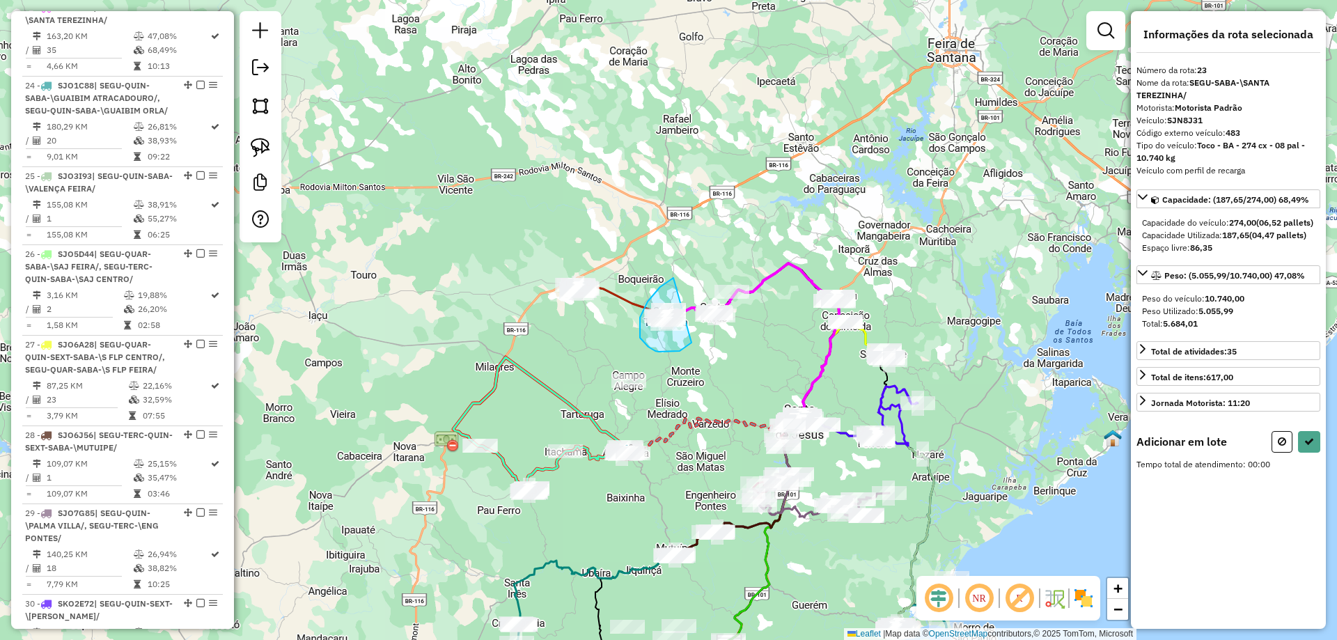
drag, startPoint x: 674, startPoint y: 278, endPoint x: 692, endPoint y: 343, distance: 67.3
click at [1282, 447] on icon at bounding box center [1282, 442] width 8 height 10
select select "**********"
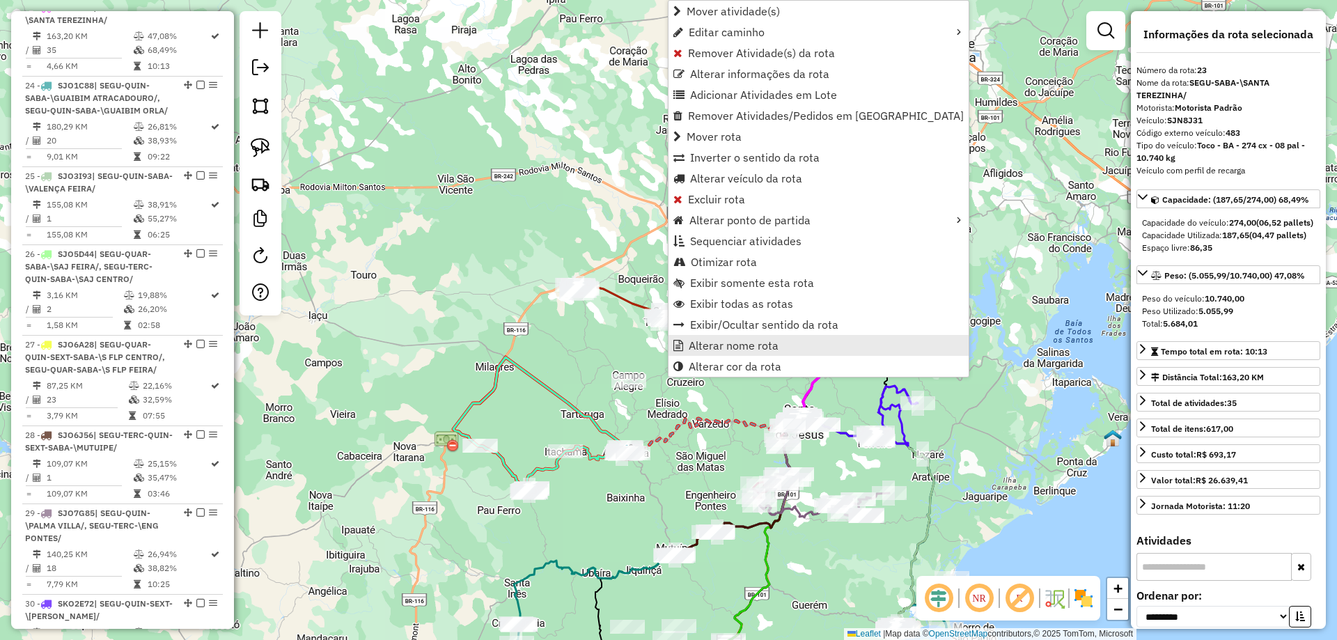
click at [701, 344] on span "Alterar nome rota" at bounding box center [734, 345] width 90 height 11
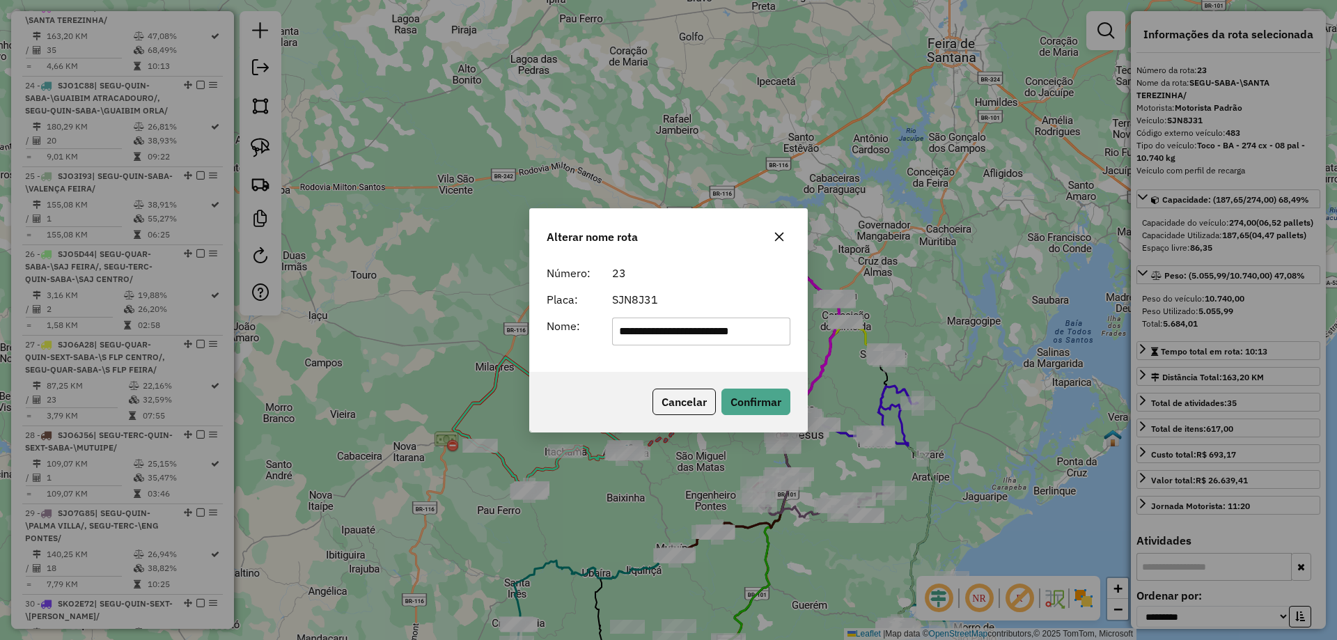
scroll to position [0, 0]
type input "**********"
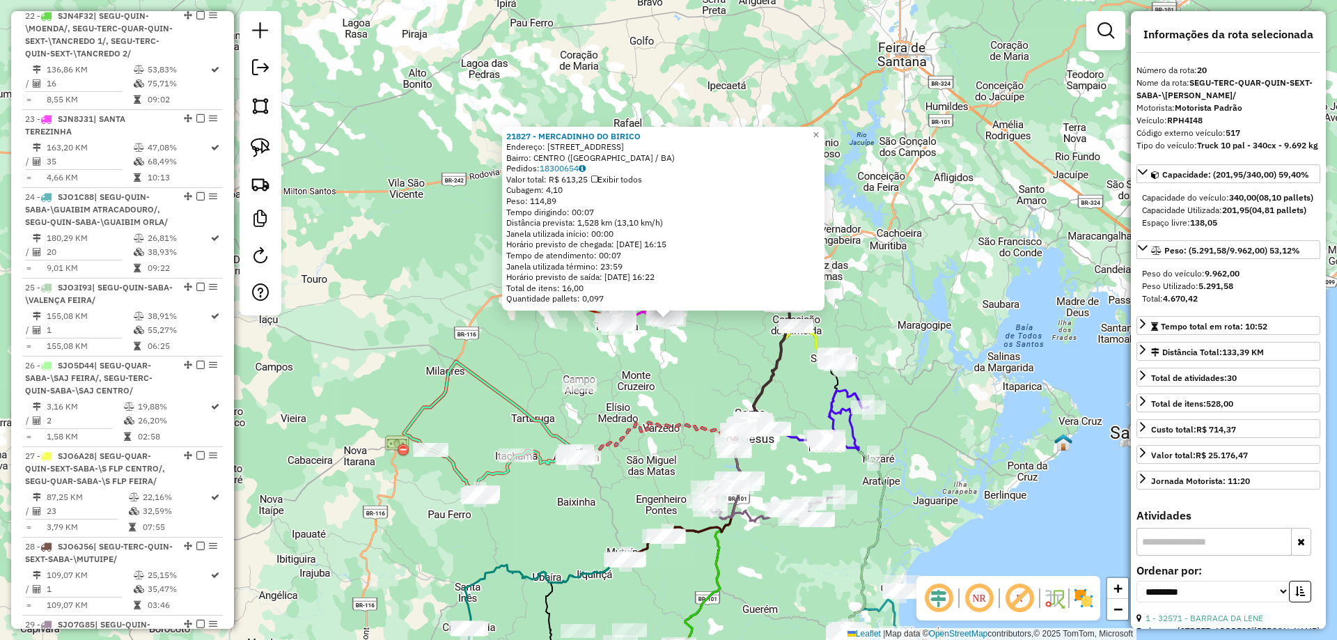
scroll to position [2152, 0]
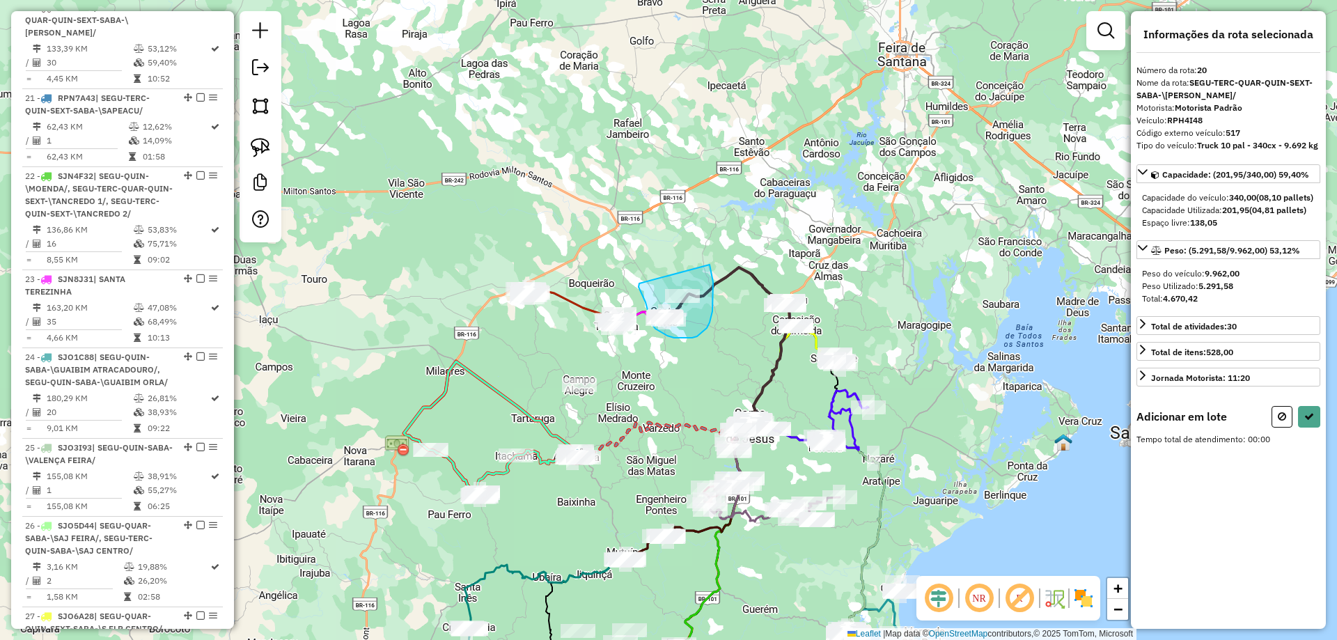
drag, startPoint x: 639, startPoint y: 284, endPoint x: 710, endPoint y: 265, distance: 72.8
click at [1305, 421] on icon at bounding box center [1310, 417] width 10 height 10
select select "**********"
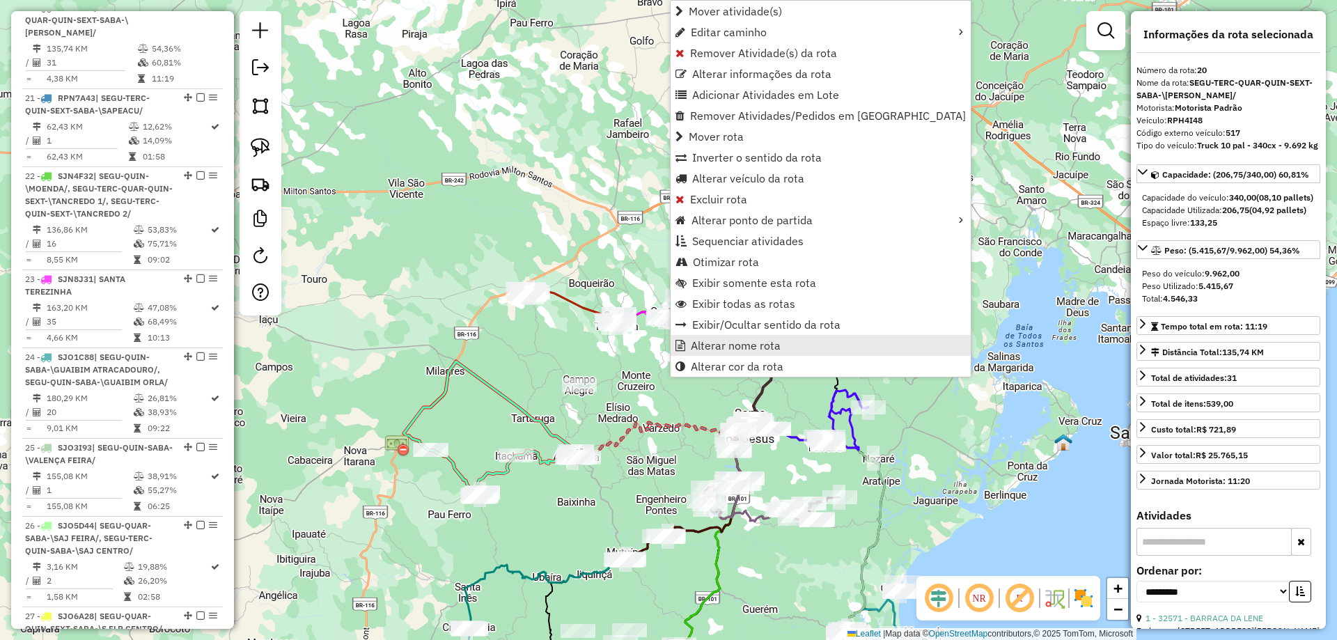
click at [704, 350] on span "Alterar nome rota" at bounding box center [736, 345] width 90 height 11
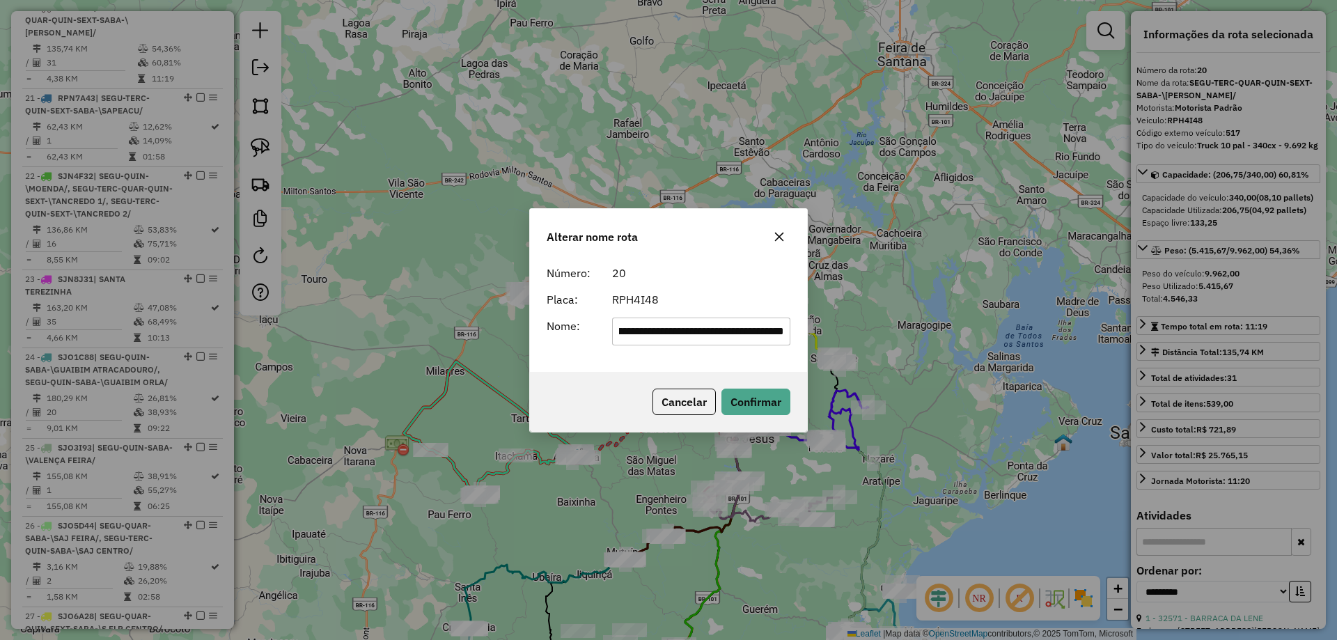
scroll to position [0, 0]
type input "*******"
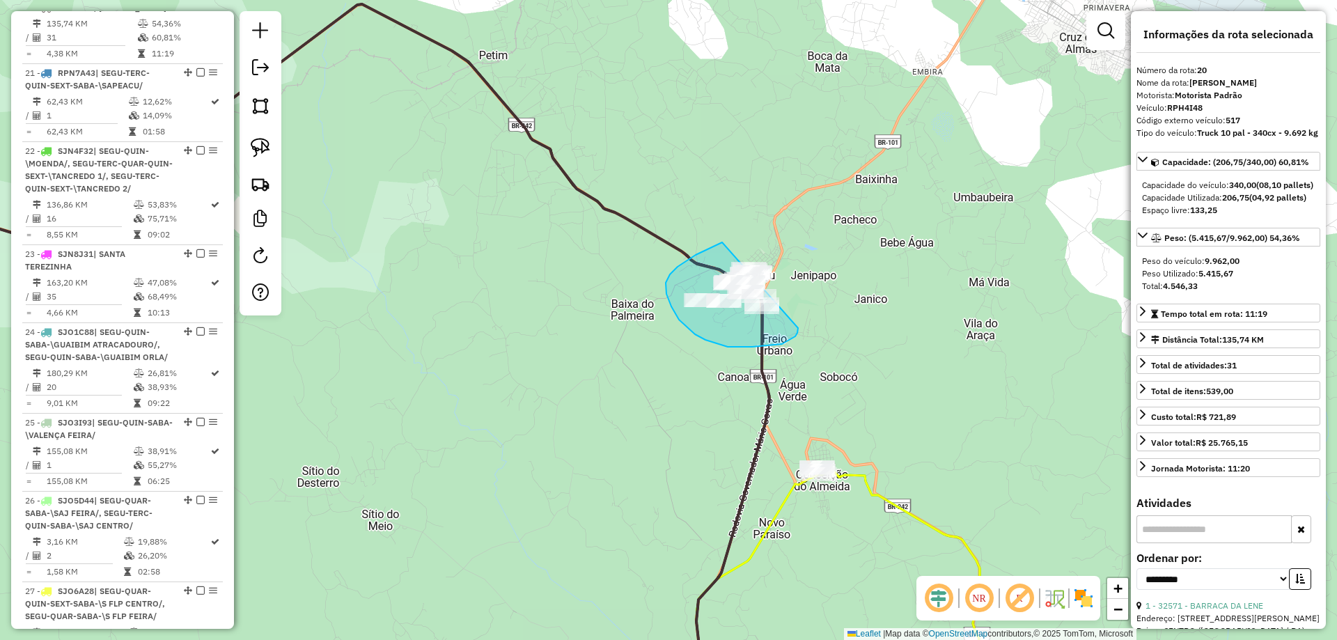
drag, startPoint x: 774, startPoint y: 346, endPoint x: 773, endPoint y: 234, distance: 111.5
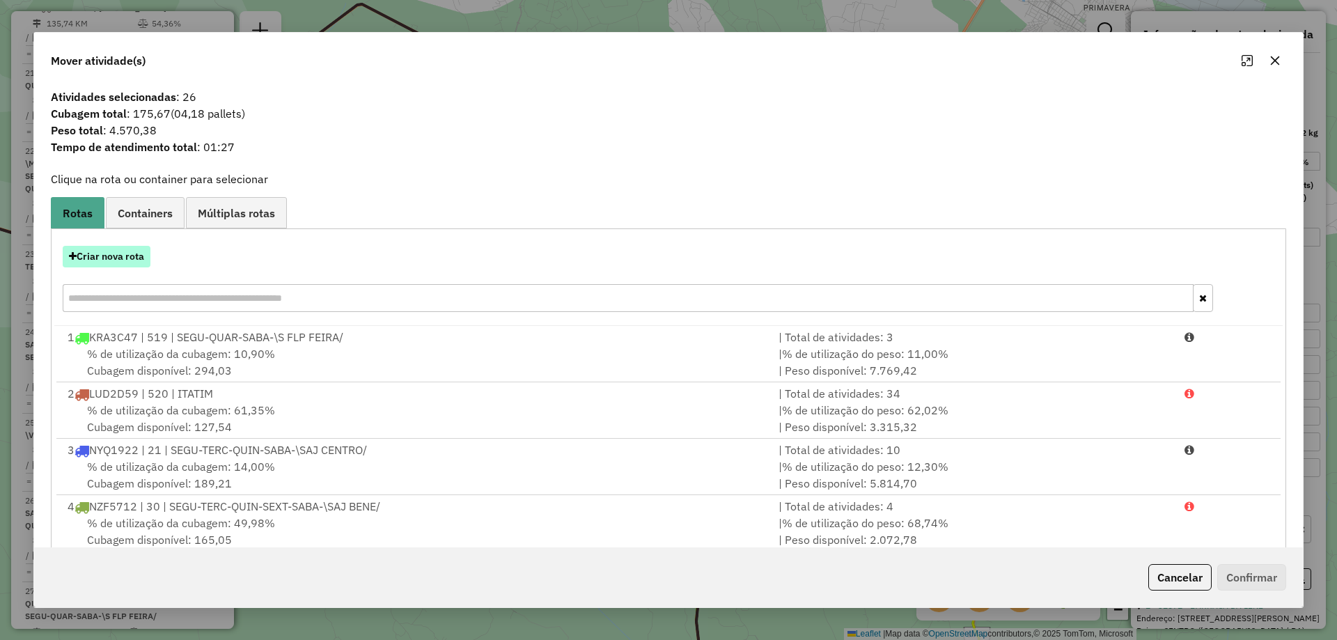
click at [127, 261] on button "Criar nova rota" at bounding box center [107, 257] width 88 height 22
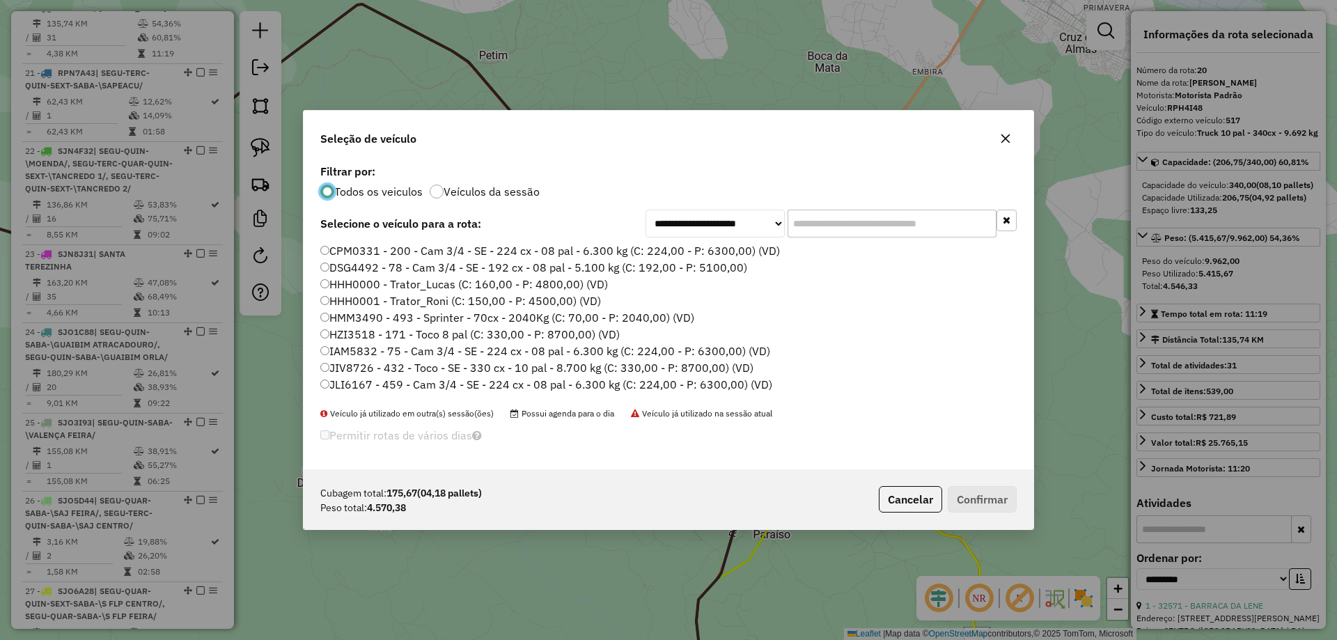
scroll to position [8, 4]
click at [855, 224] on input "text" at bounding box center [892, 224] width 209 height 28
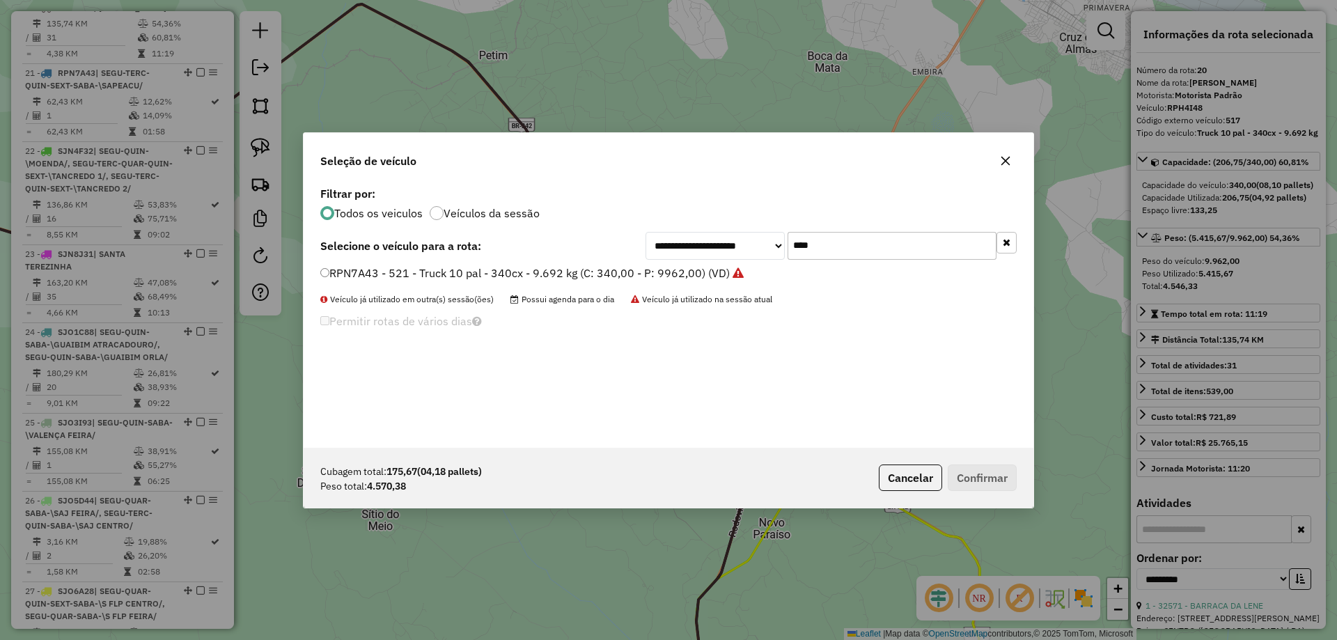
type input "****"
click at [705, 276] on label "RPN7A43 - 521 - Truck 10 pal - 340cx - 9.692 kg (C: 340,00 - P: 9962,00) (VD)" at bounding box center [532, 273] width 424 height 17
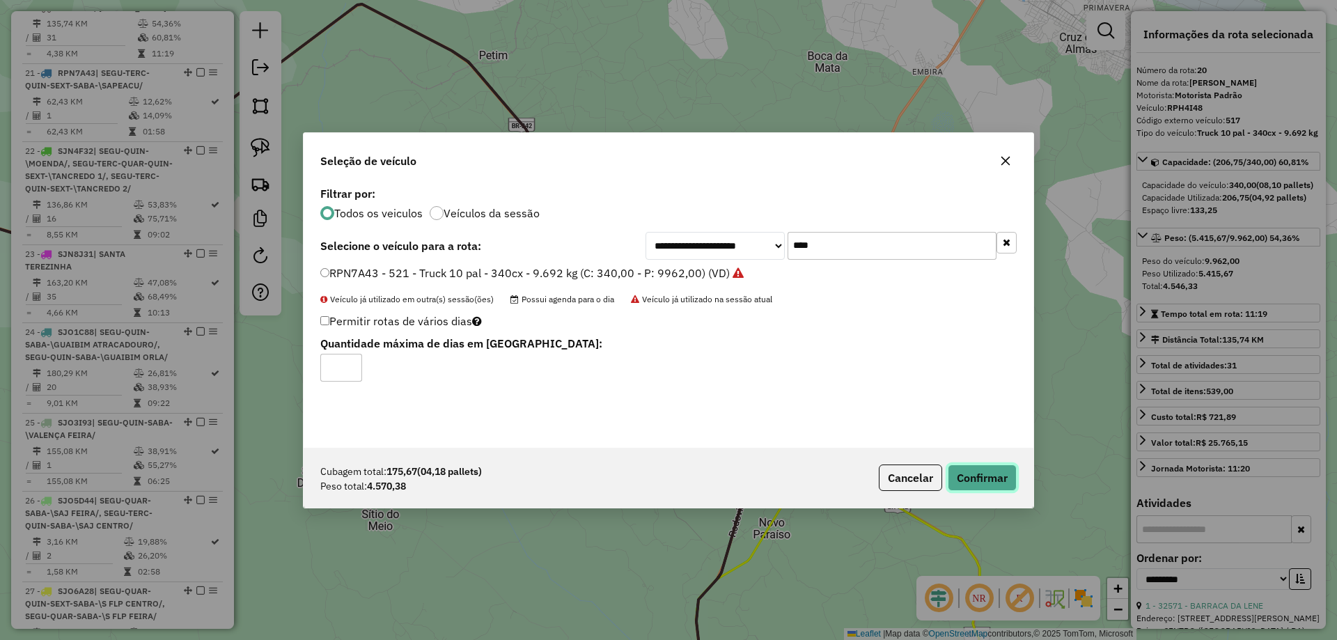
click at [1000, 480] on button "Confirmar" at bounding box center [982, 478] width 69 height 26
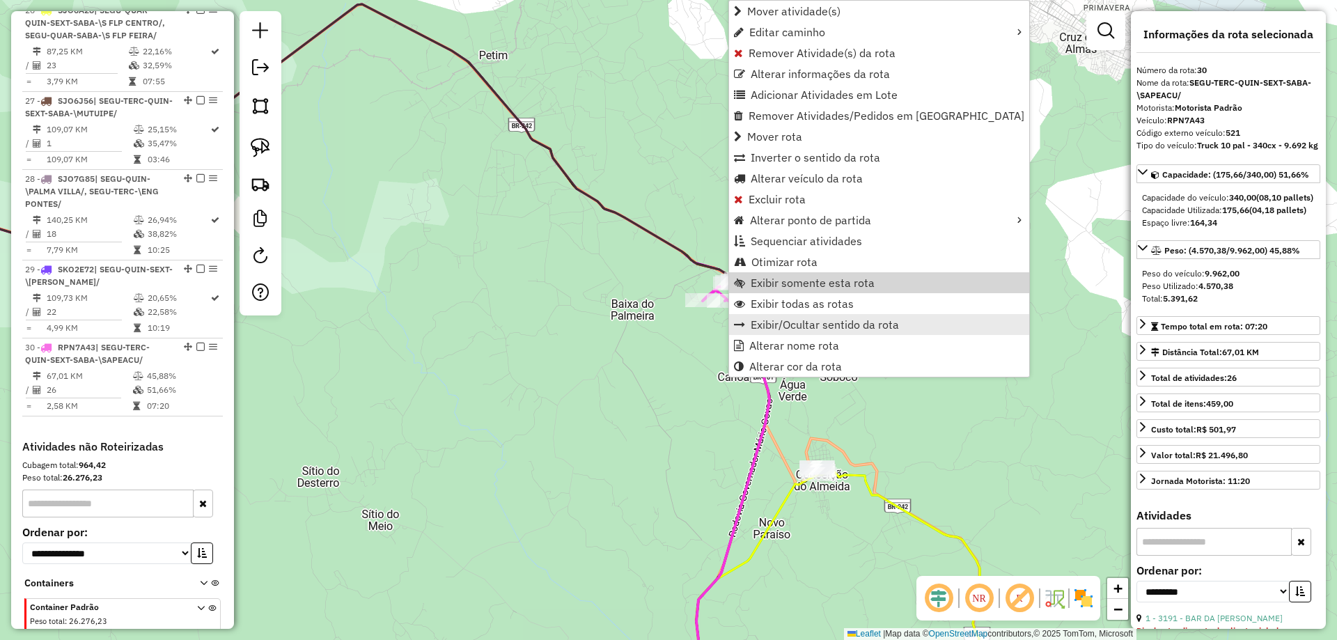
scroll to position [2729, 0]
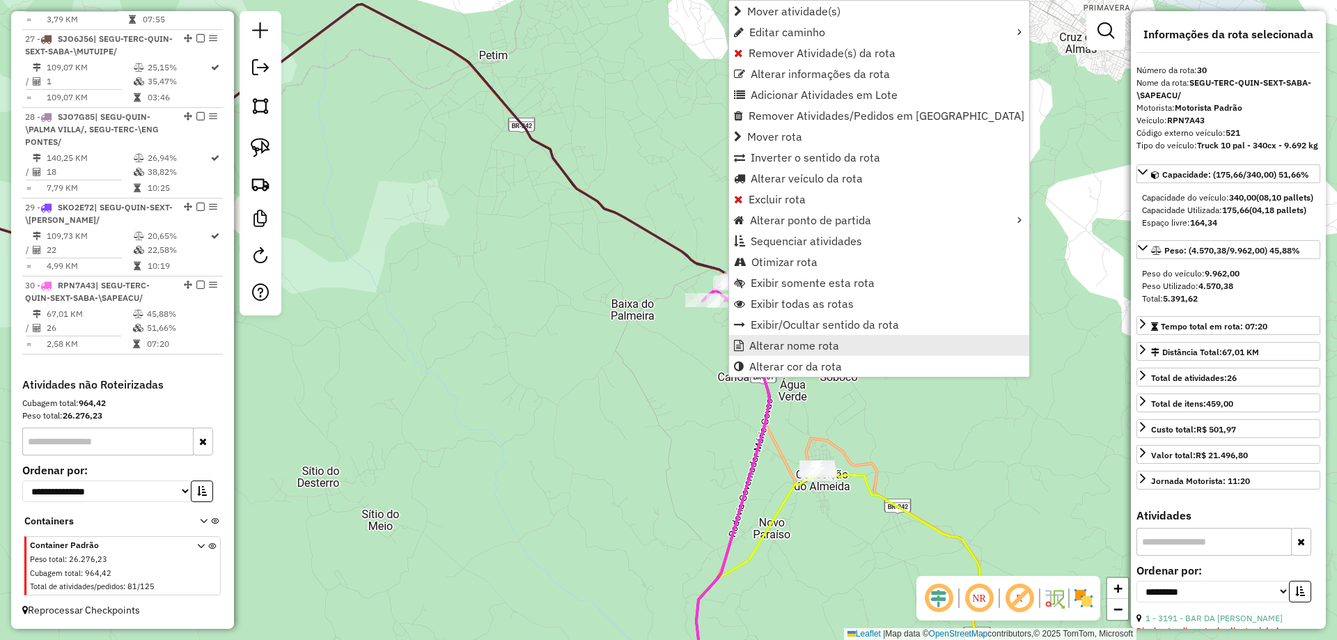
click at [769, 349] on span "Alterar nome rota" at bounding box center [795, 345] width 90 height 11
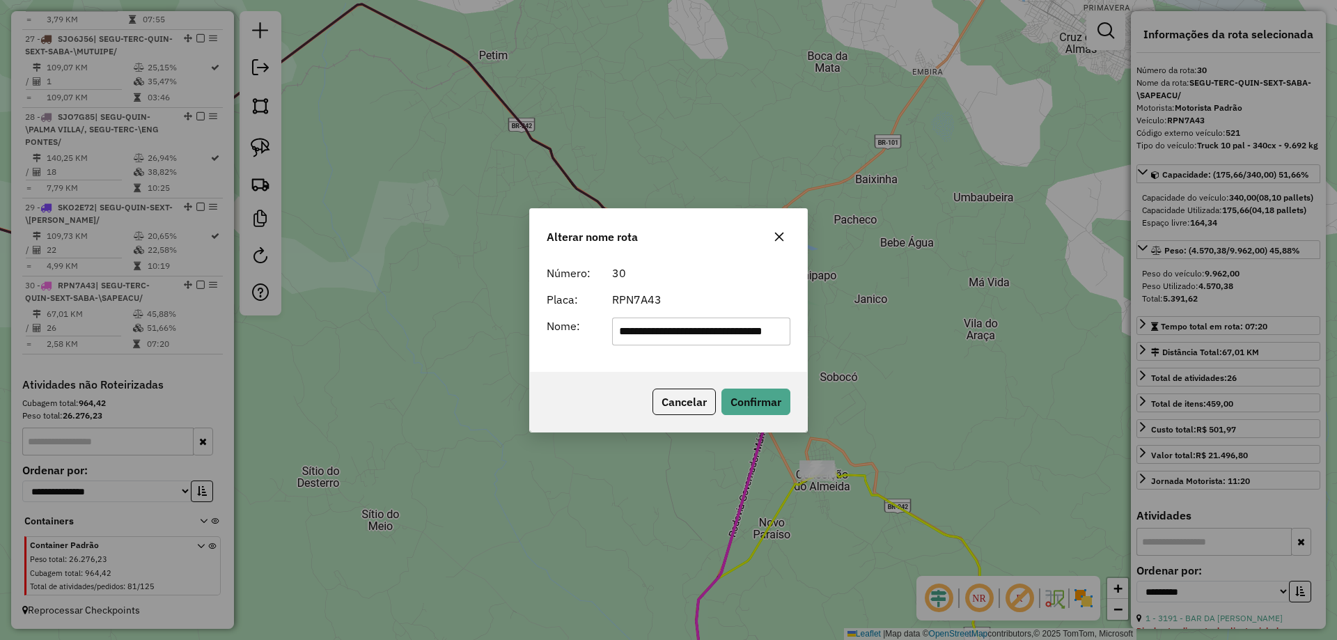
scroll to position [0, 0]
type input "*******"
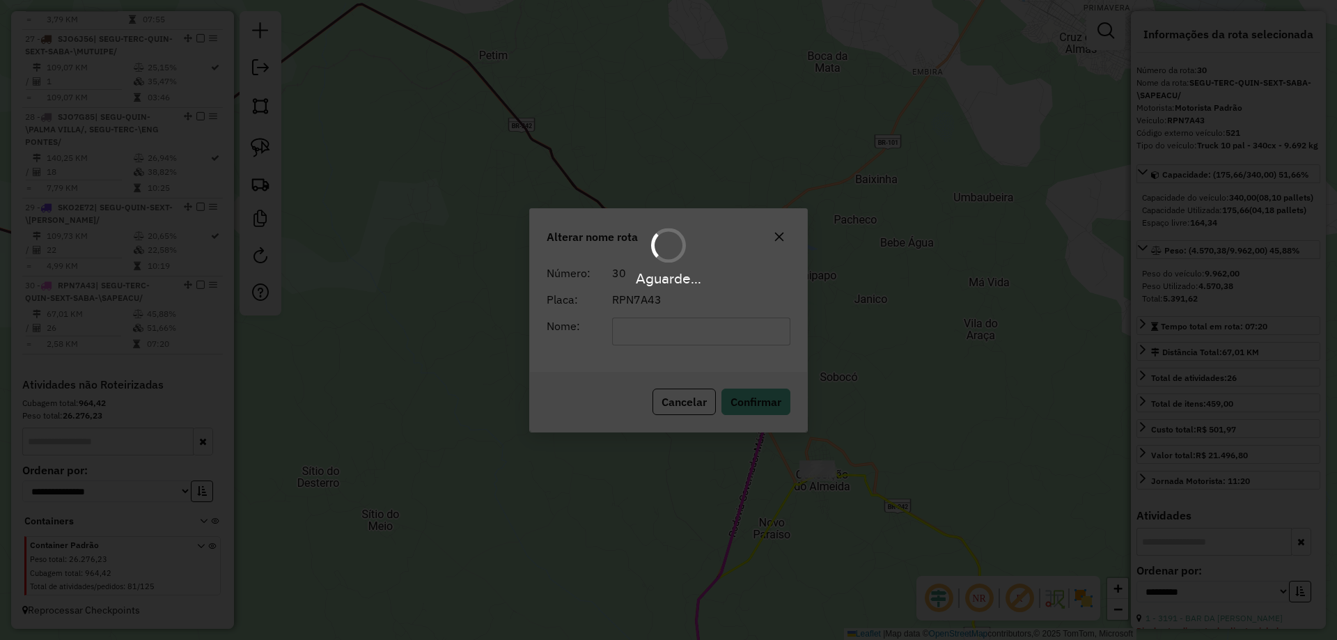
scroll to position [2717, 0]
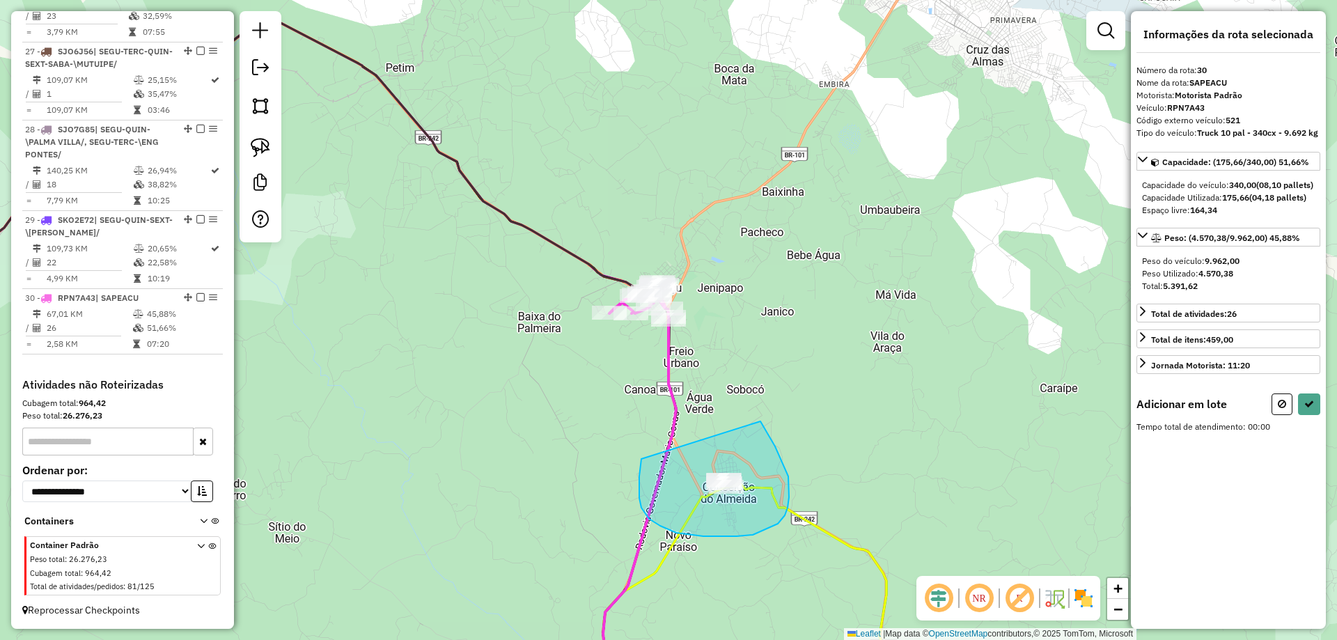
drag, startPoint x: 642, startPoint y: 508, endPoint x: 751, endPoint y: 401, distance: 152.7
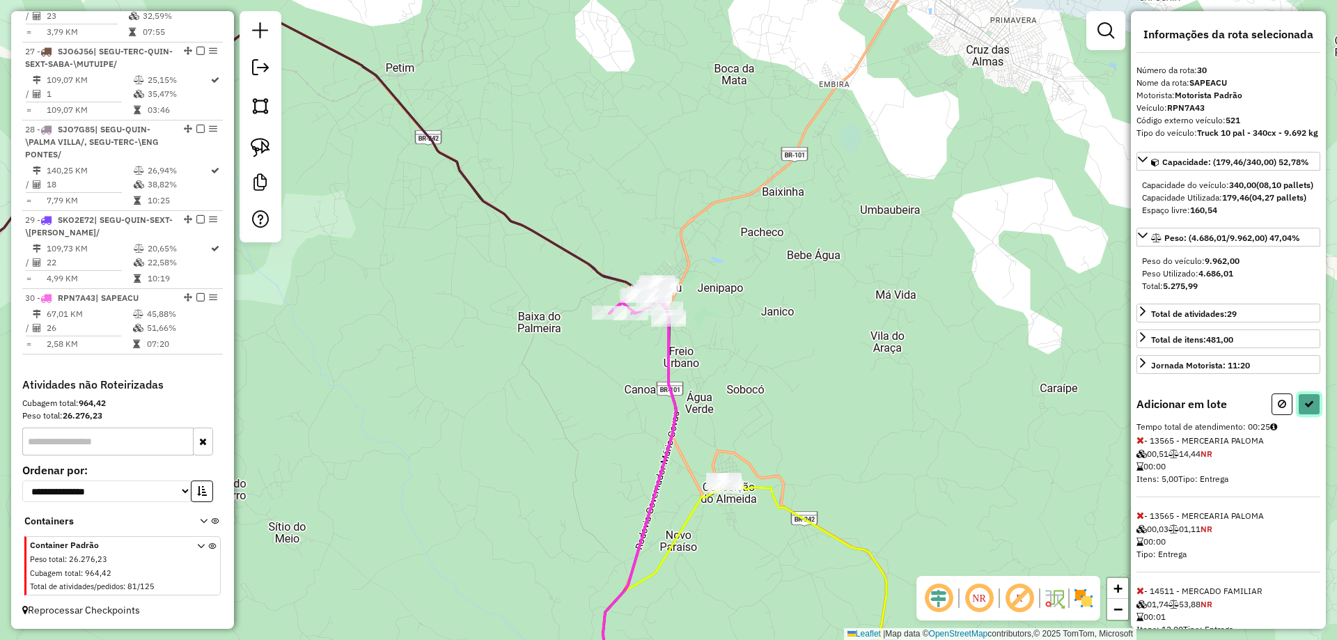
click at [1309, 409] on icon at bounding box center [1310, 404] width 10 height 10
select select "**********"
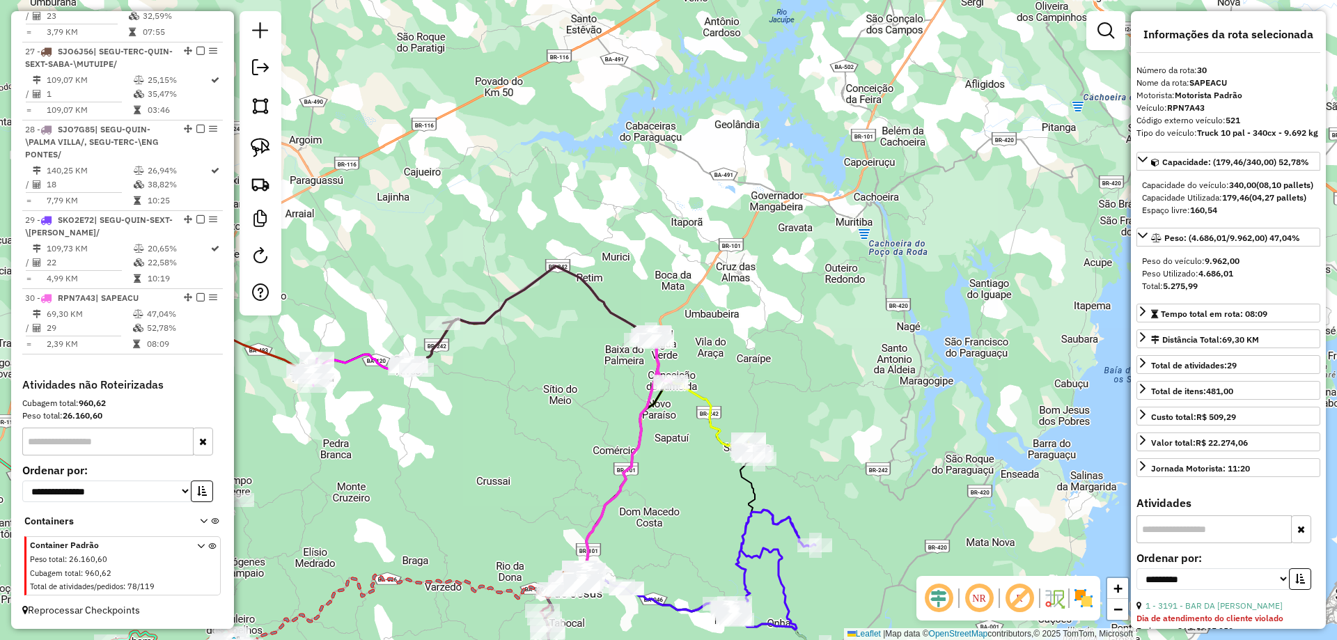
click at [711, 432] on icon at bounding box center [658, 480] width 180 height 197
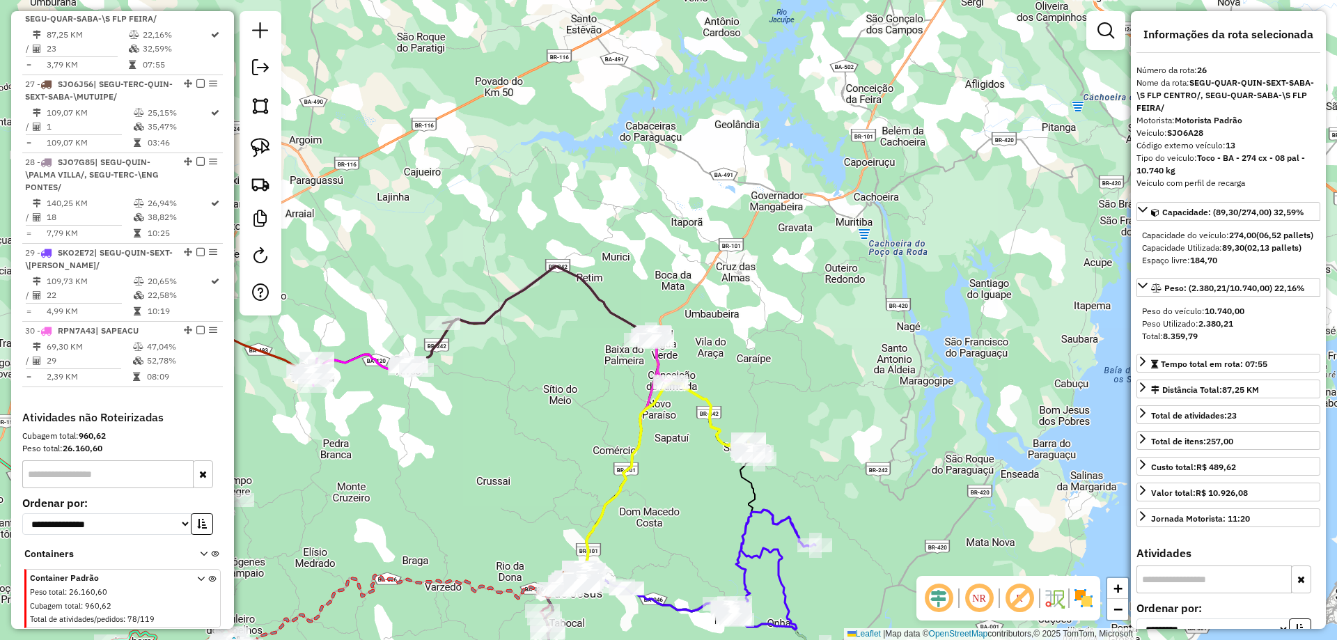
scroll to position [2657, 0]
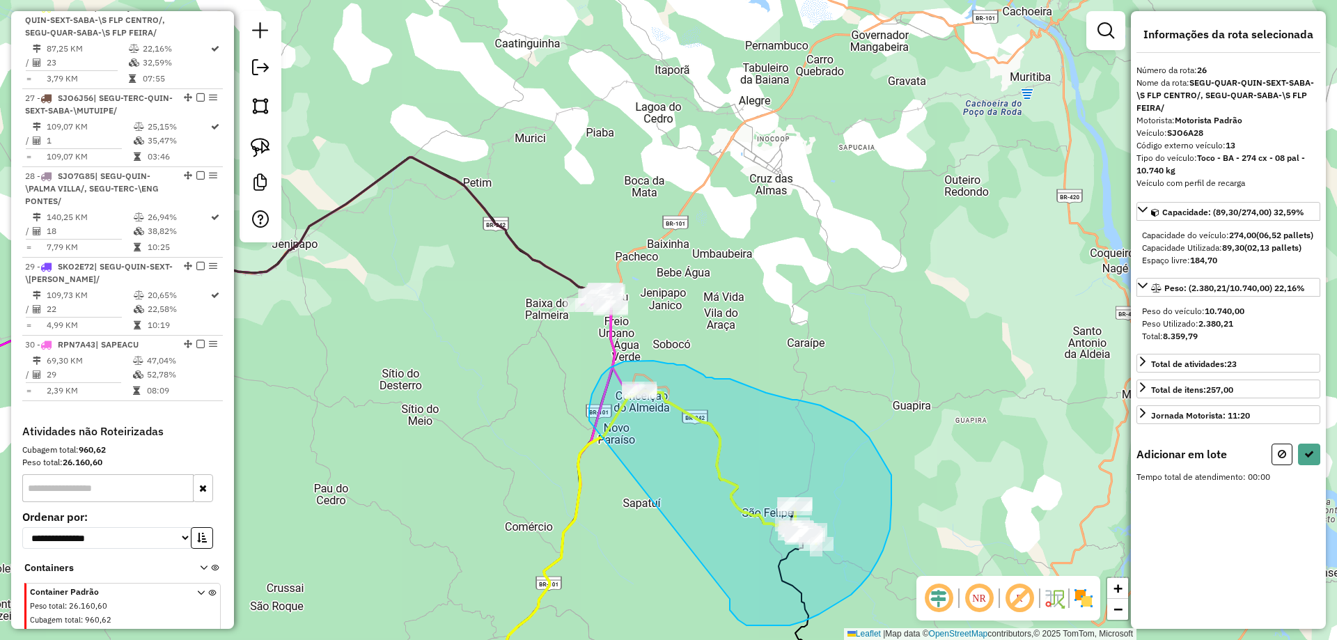
drag, startPoint x: 719, startPoint y: 495, endPoint x: 589, endPoint y: 421, distance: 149.5
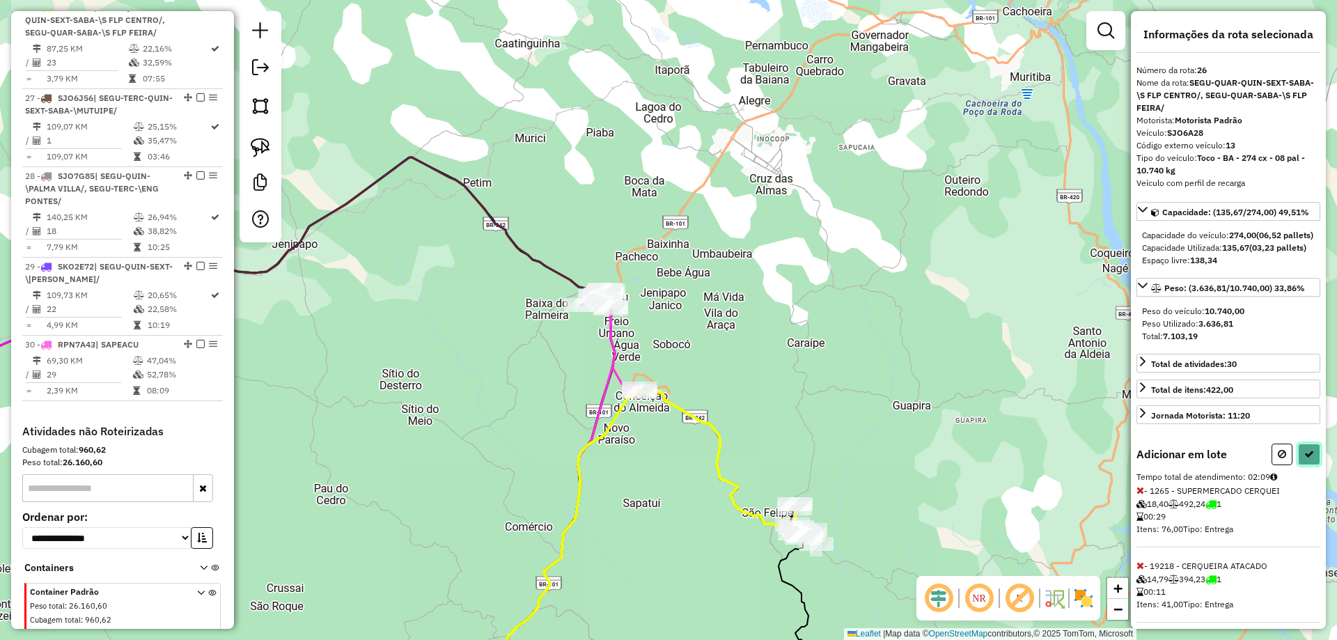
click at [1305, 459] on icon at bounding box center [1310, 454] width 10 height 10
select select "**********"
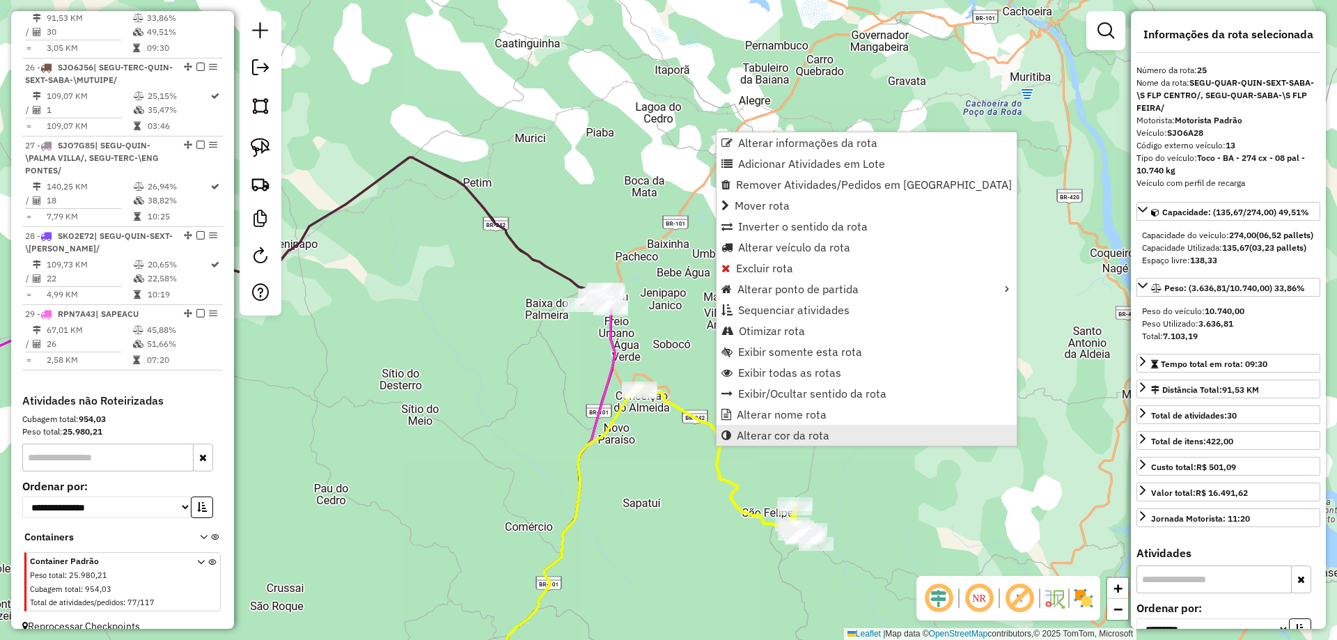
scroll to position [2579, 0]
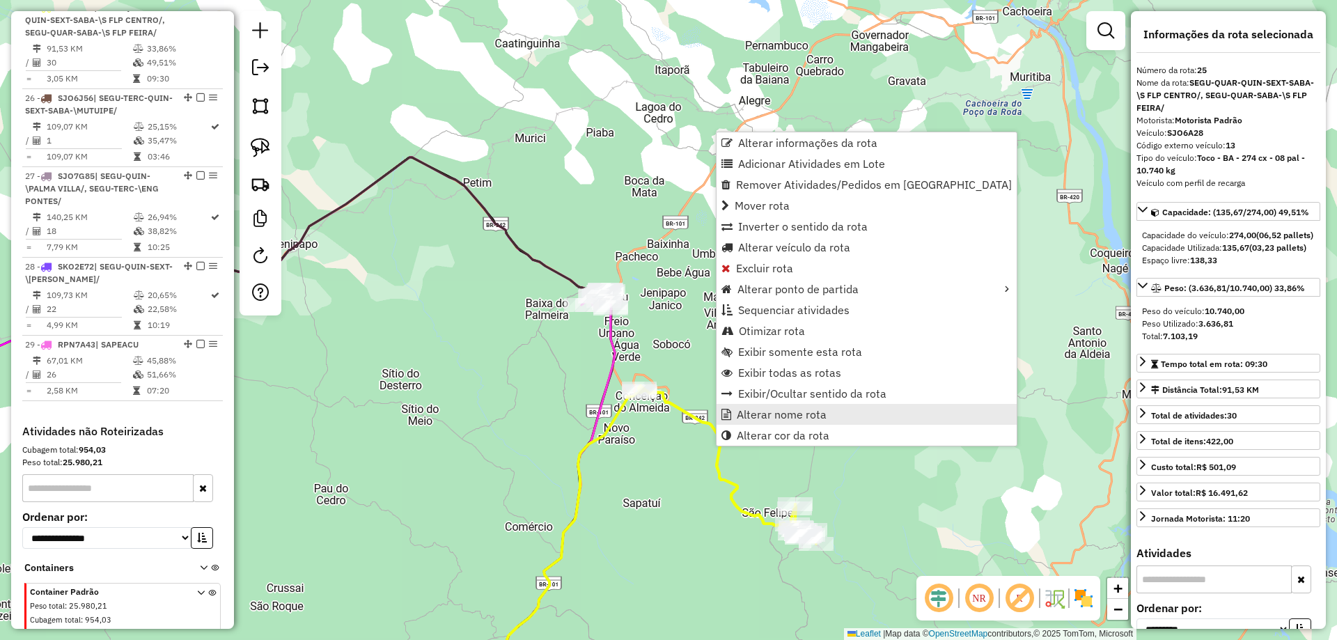
click at [738, 415] on span "Alterar nome rota" at bounding box center [782, 414] width 90 height 11
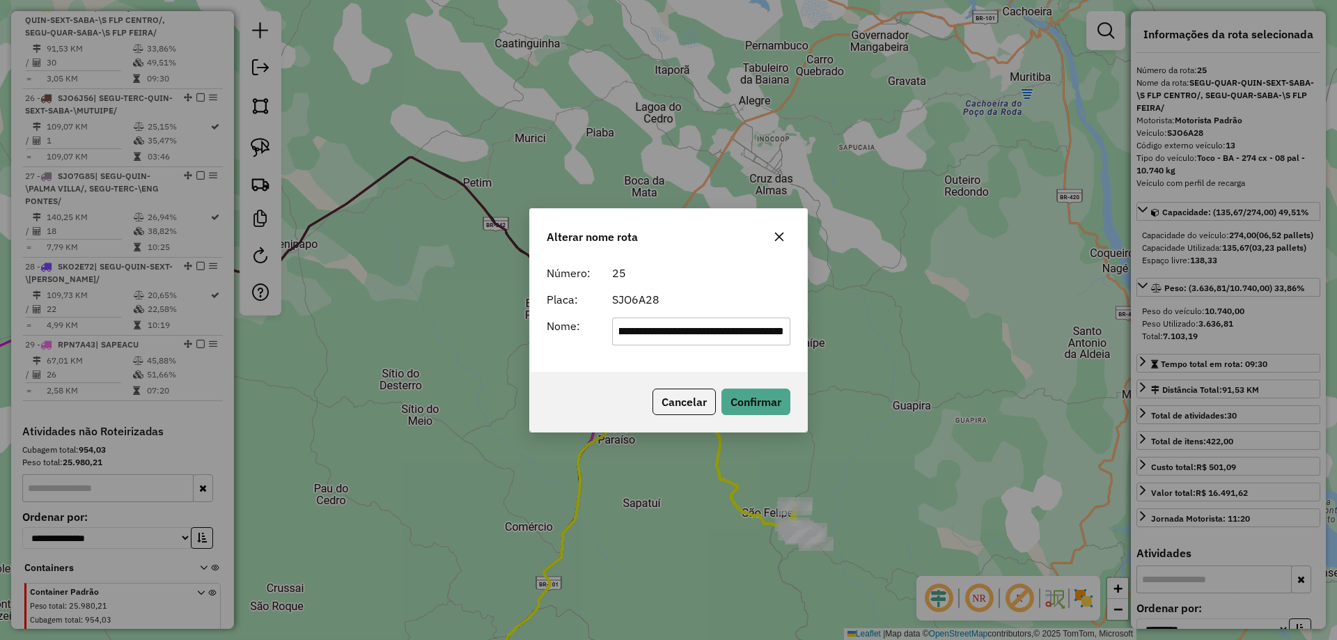
scroll to position [0, 0]
type input "**********"
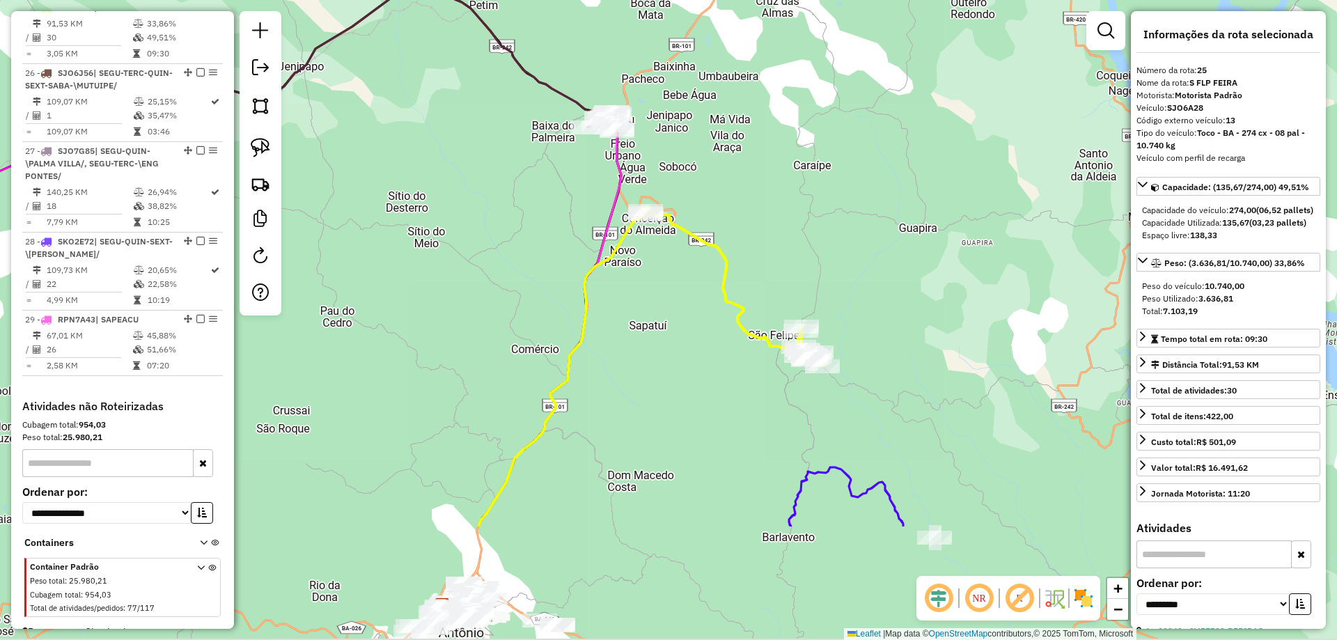
drag, startPoint x: 771, startPoint y: 378, endPoint x: 753, endPoint y: 194, distance: 184.8
click at [768, 224] on div "Janela de atendimento Grade de atendimento Capacidade Transportadoras Veículos …" at bounding box center [668, 320] width 1337 height 640
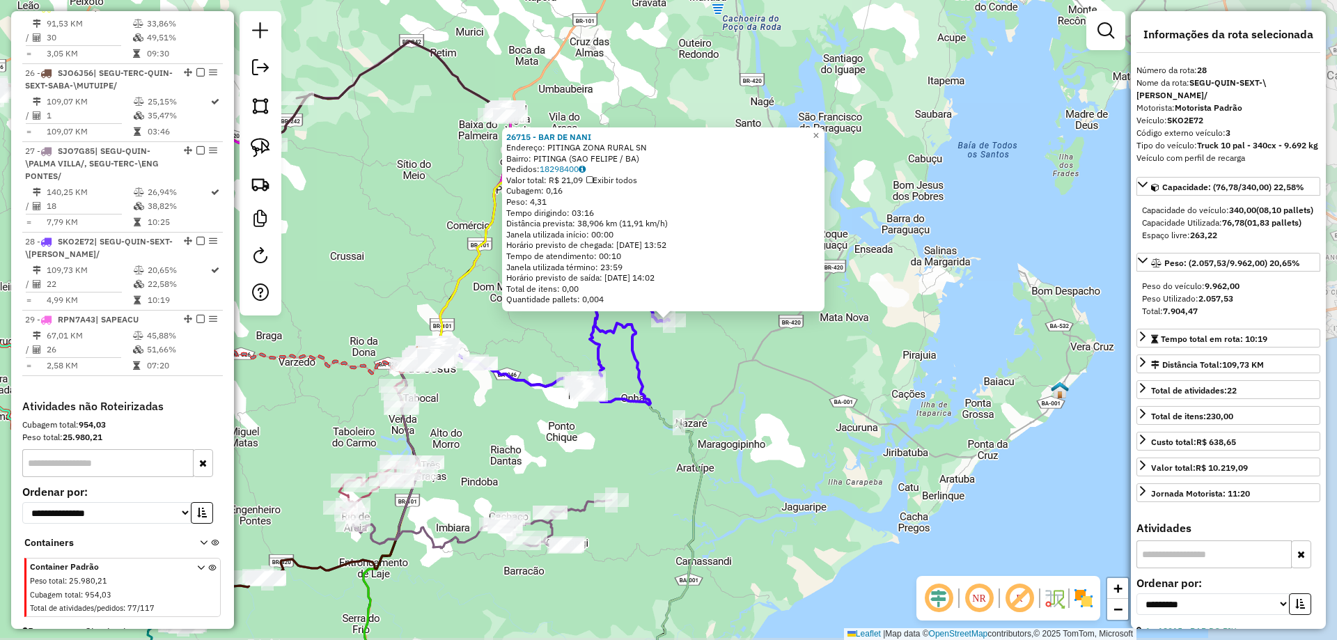
scroll to position [2614, 0]
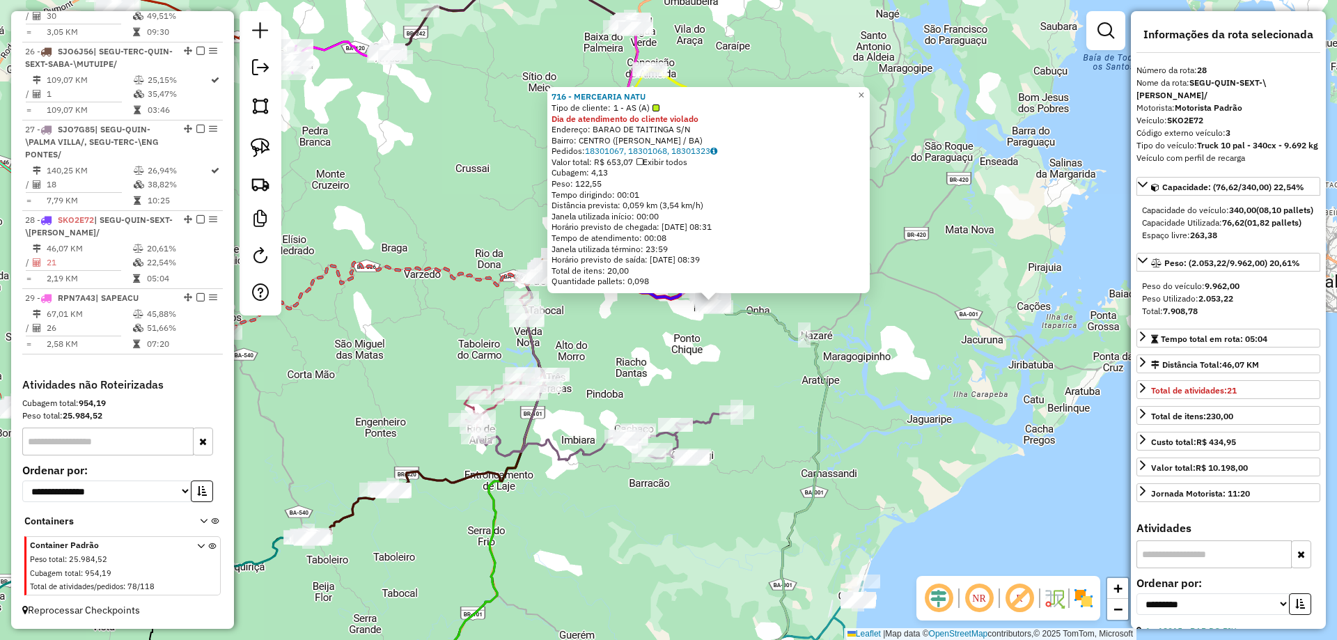
drag, startPoint x: 576, startPoint y: 385, endPoint x: 672, endPoint y: 362, distance: 99.0
click at [663, 339] on div "716 - MERCEARIA NATU Tipo de cliente: 1 - AS (A) Dia de atendimento do cliente …" at bounding box center [668, 320] width 1337 height 640
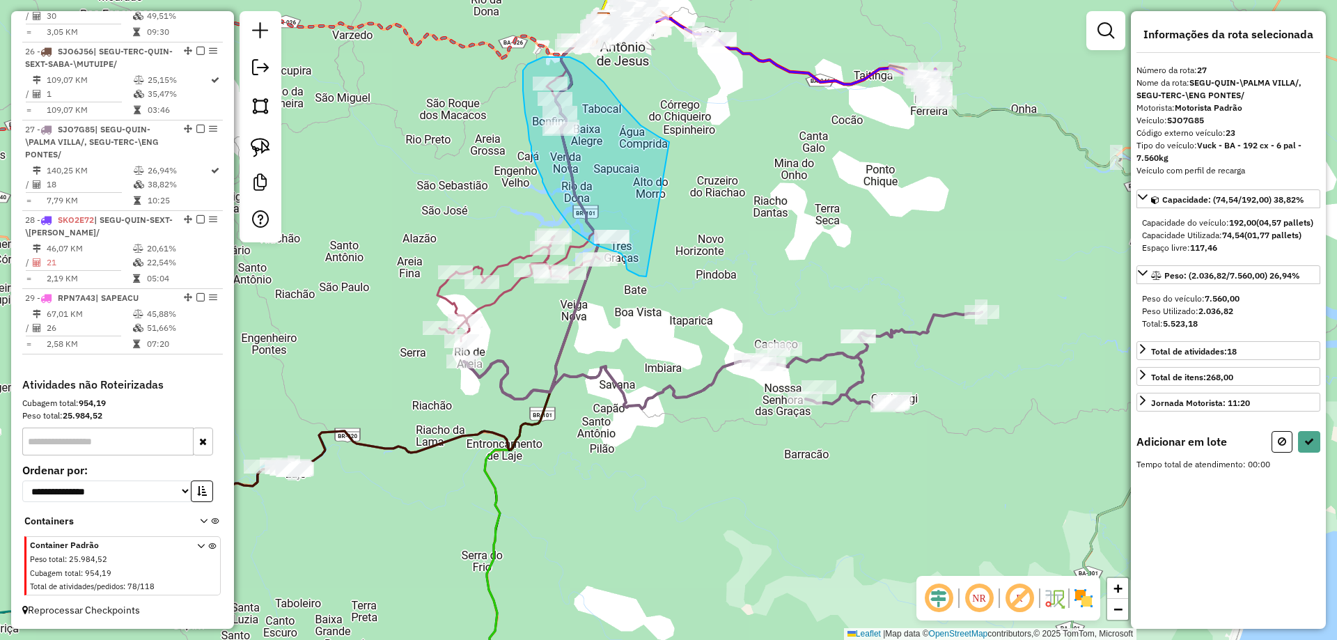
drag, startPoint x: 637, startPoint y: 274, endPoint x: 669, endPoint y: 142, distance: 136.3
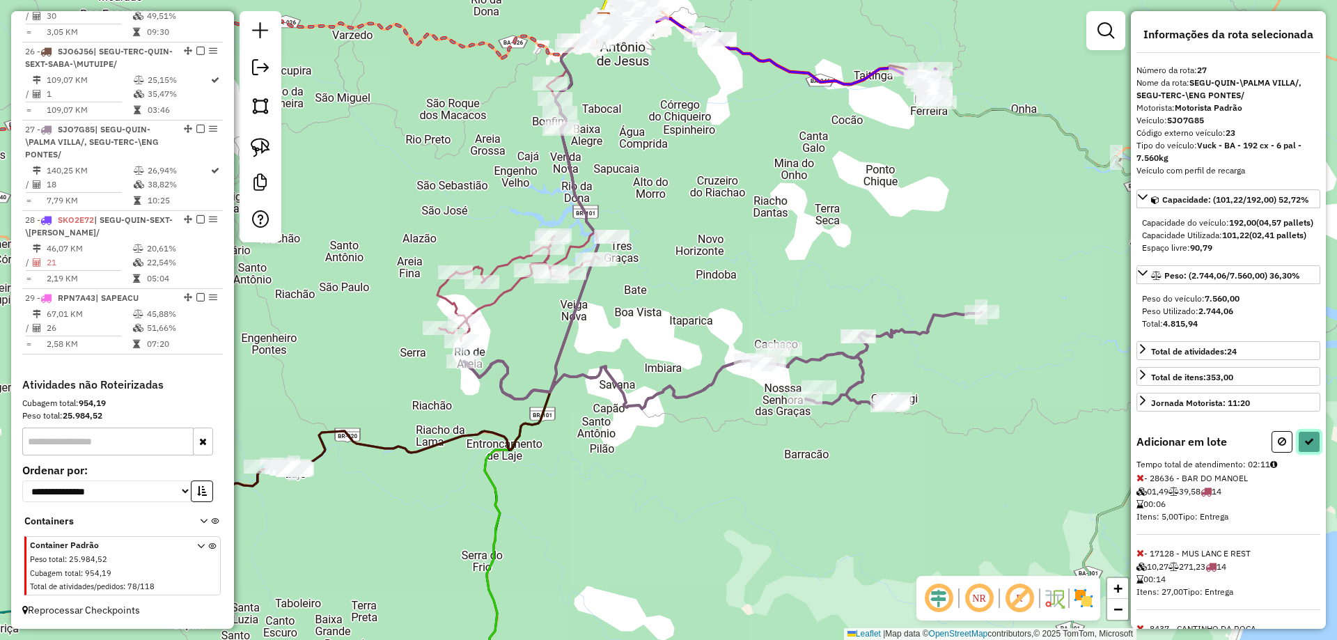
click at [1310, 453] on button at bounding box center [1309, 442] width 22 height 22
select select "**********"
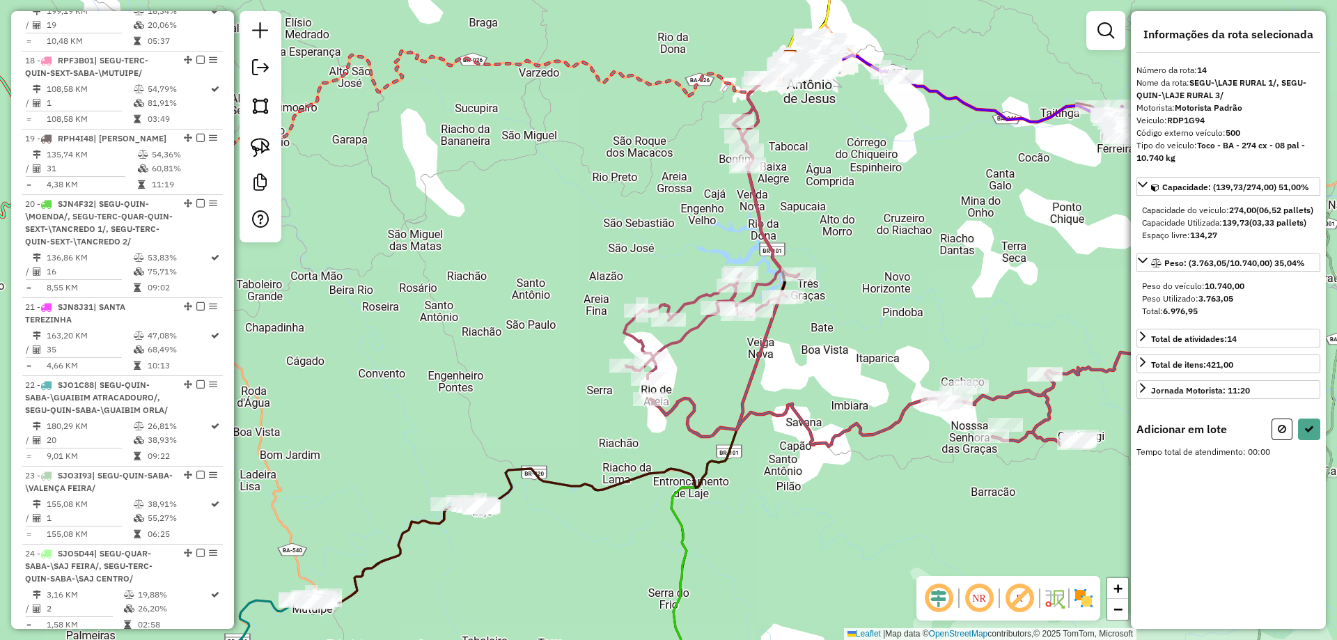
scroll to position [1659, 0]
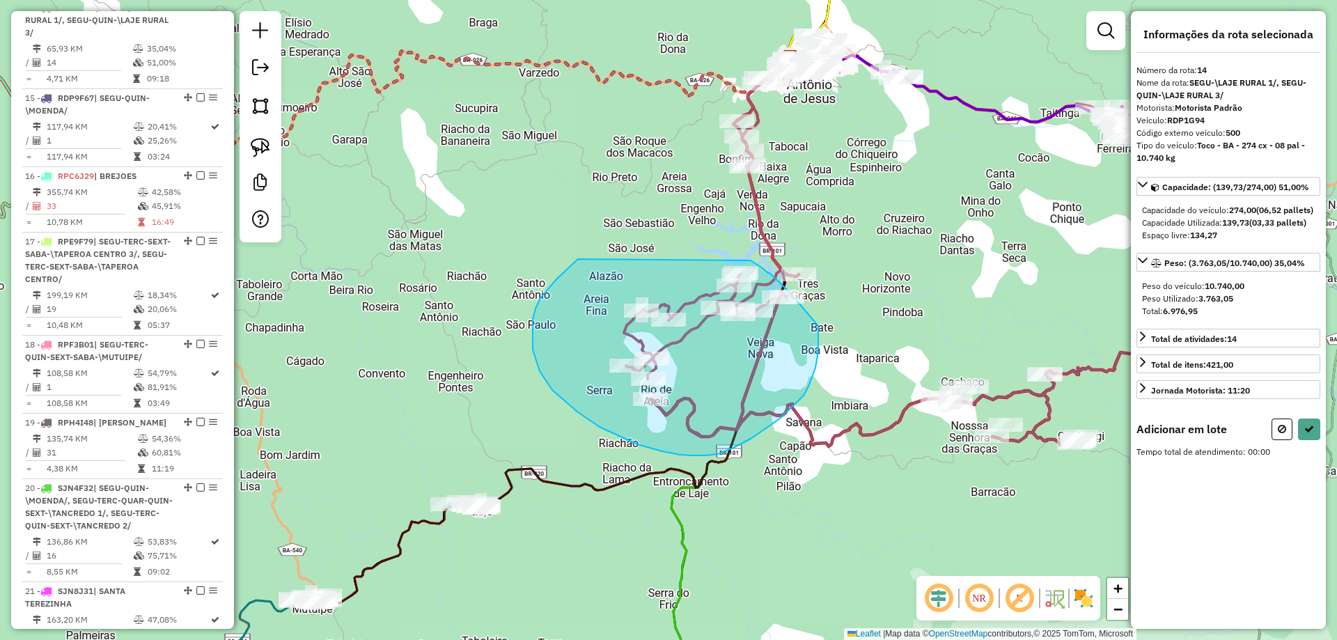
drag, startPoint x: 578, startPoint y: 259, endPoint x: 690, endPoint y: 223, distance: 117.9
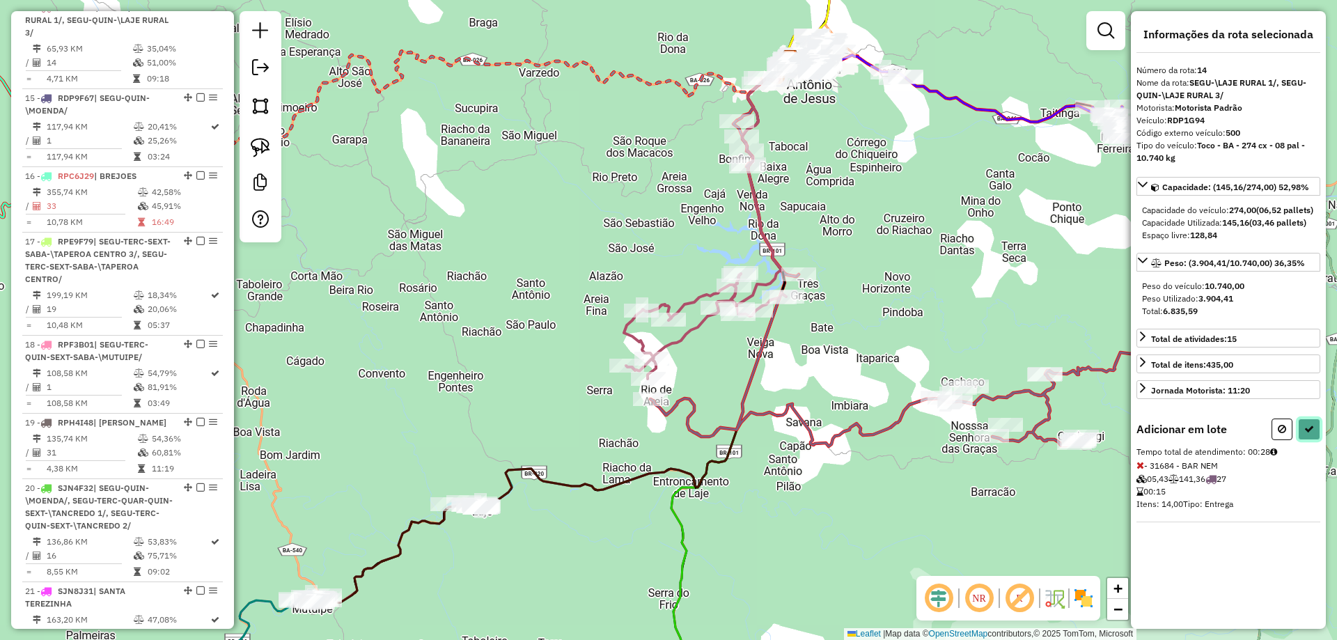
click at [1310, 434] on icon at bounding box center [1310, 429] width 10 height 10
select select "**********"
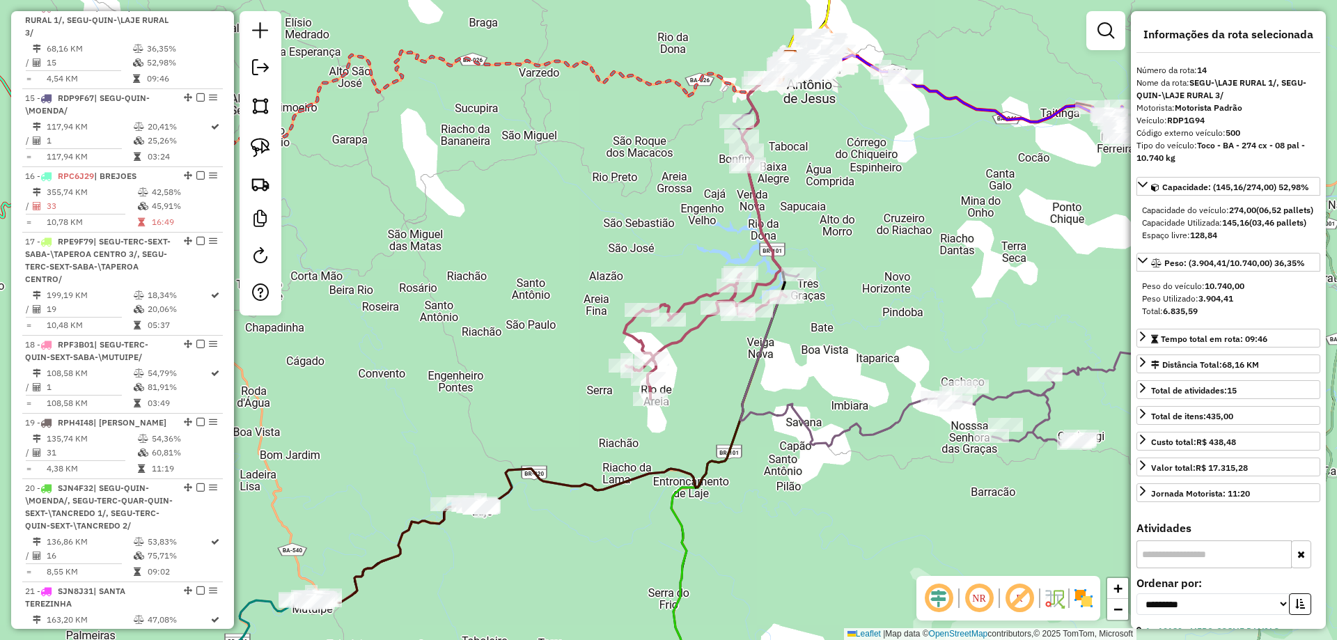
click at [898, 424] on icon at bounding box center [950, 284] width 435 height 326
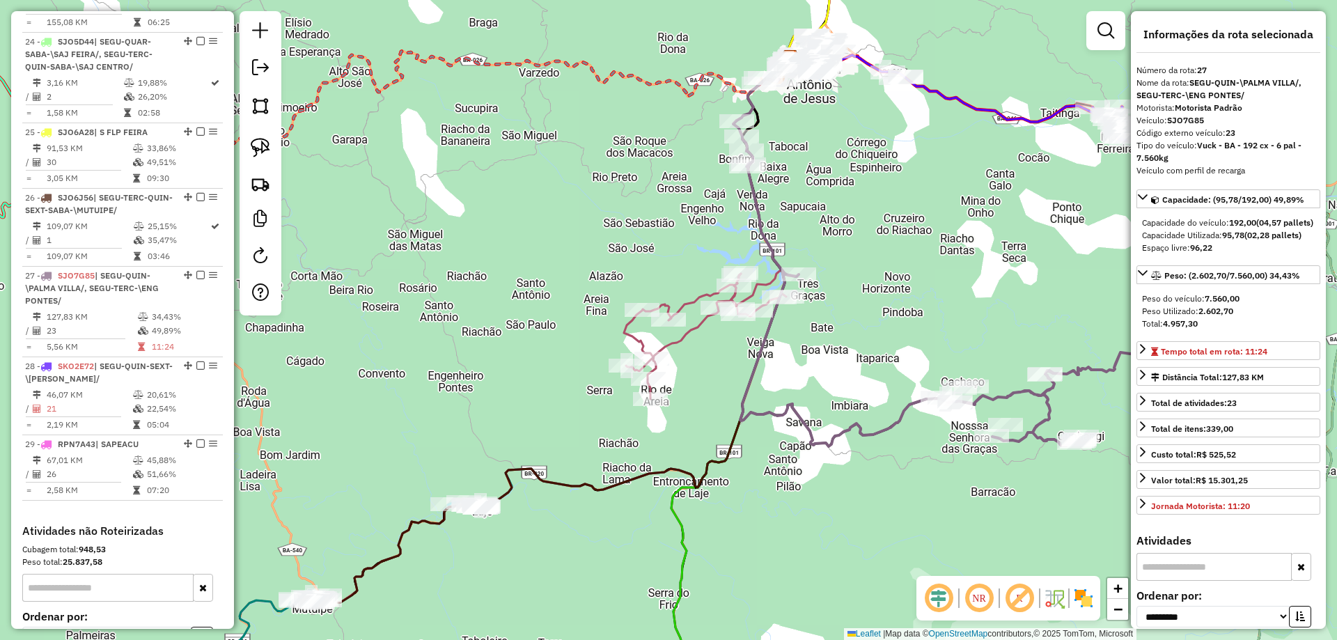
scroll to position [2614, 0]
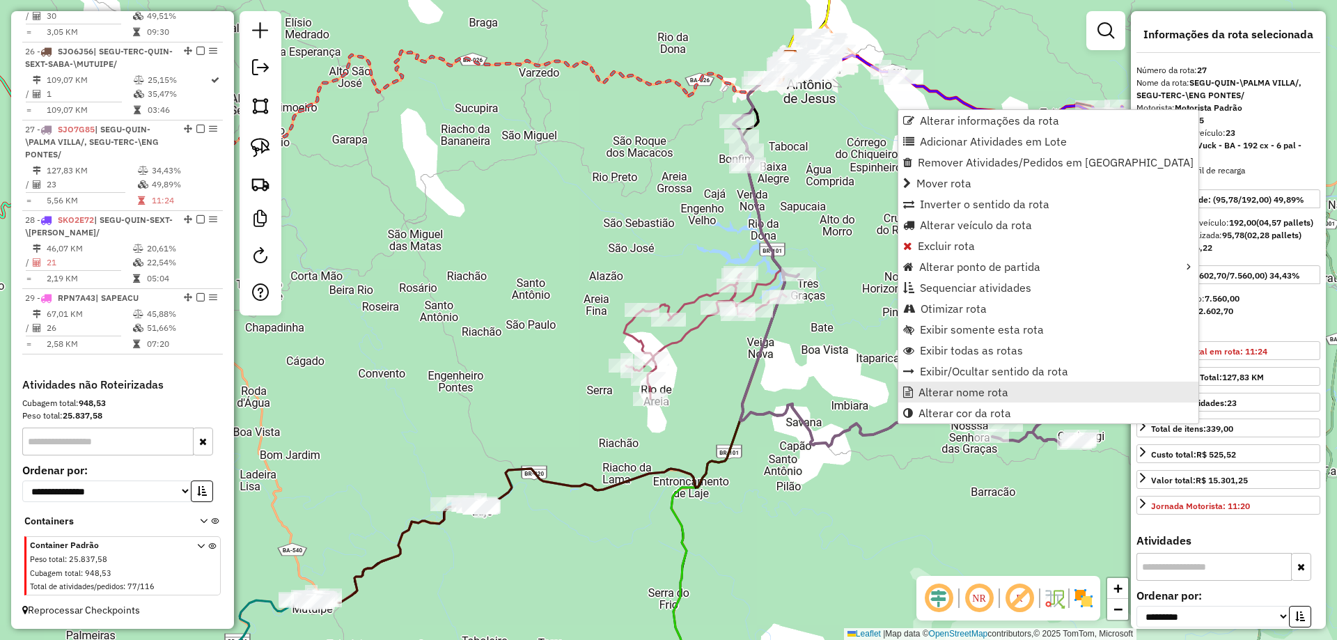
click at [937, 391] on span "Alterar nome rota" at bounding box center [964, 392] width 90 height 11
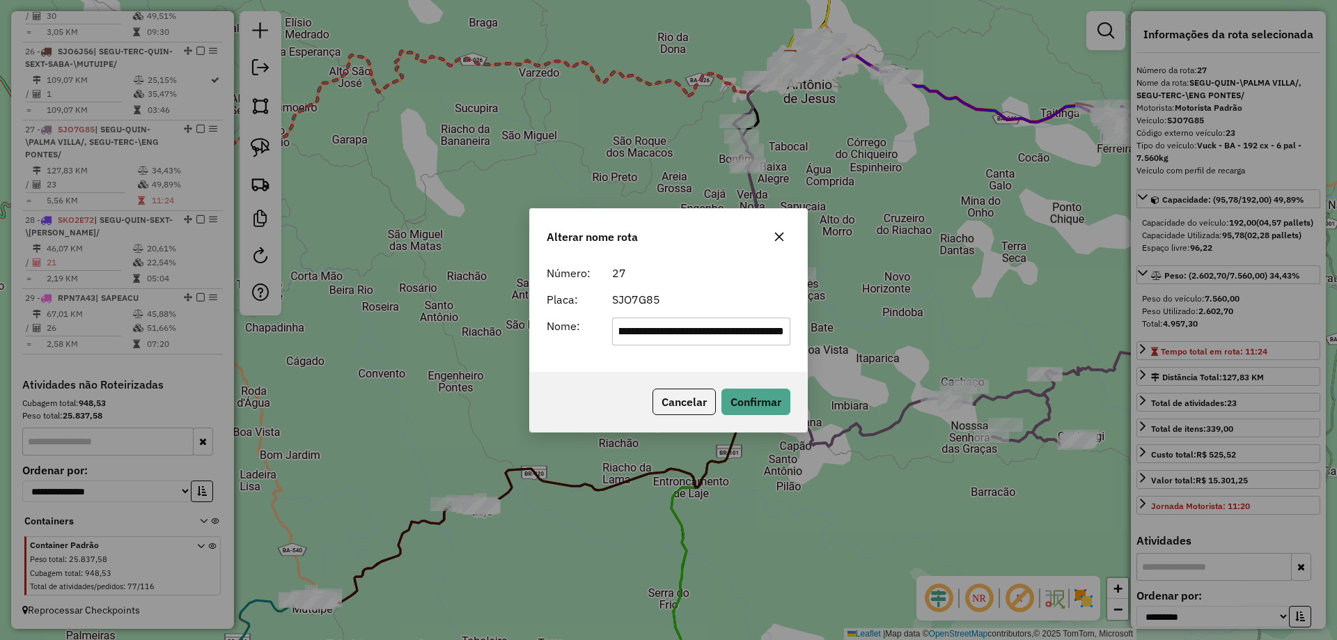
scroll to position [0, 0]
type input "**********"
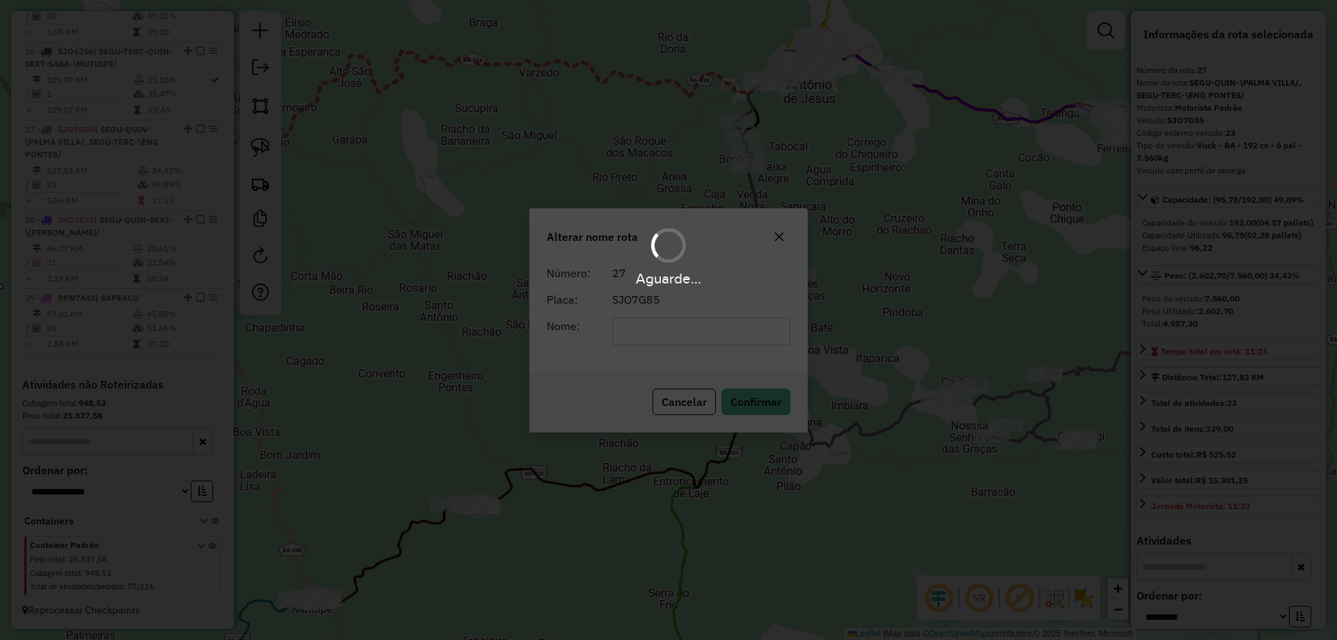
scroll to position [2588, 0]
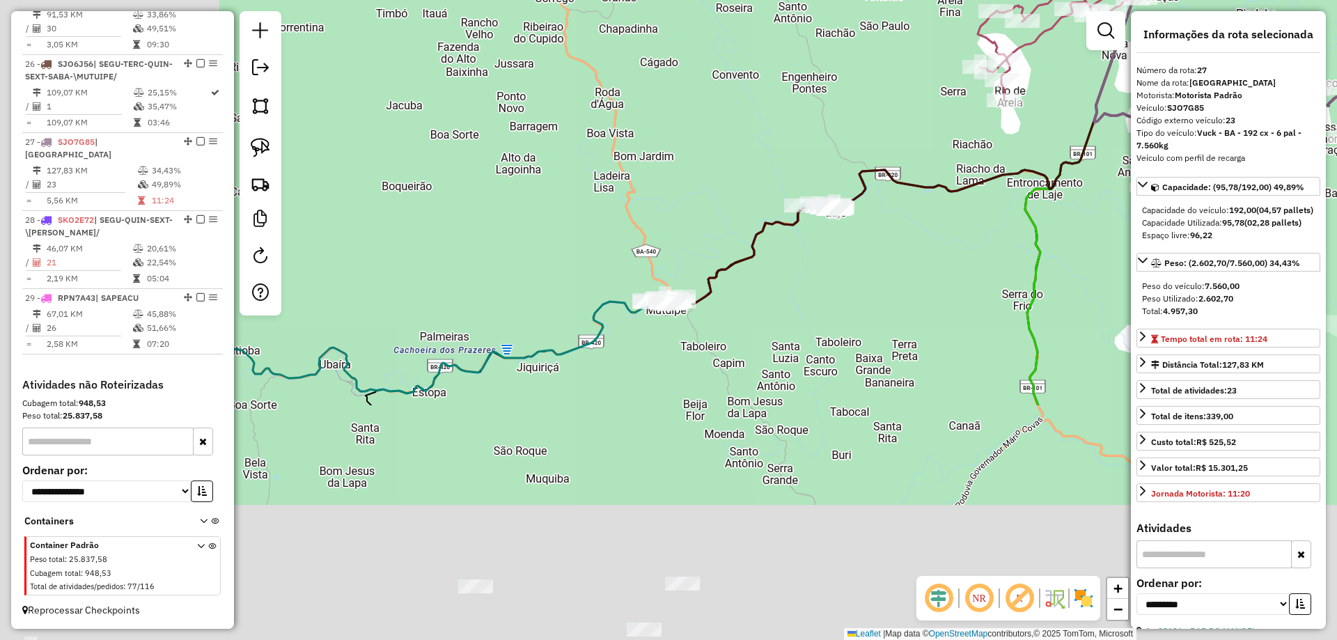
drag, startPoint x: 743, startPoint y: 502, endPoint x: 1202, endPoint y: 179, distance: 562.0
click at [1208, 173] on hb-router-mapa "Informações da Sessão 991257 - 19/08/2025 Criação: 18/08/2025 18:46 Depósito: A…" at bounding box center [668, 320] width 1337 height 640
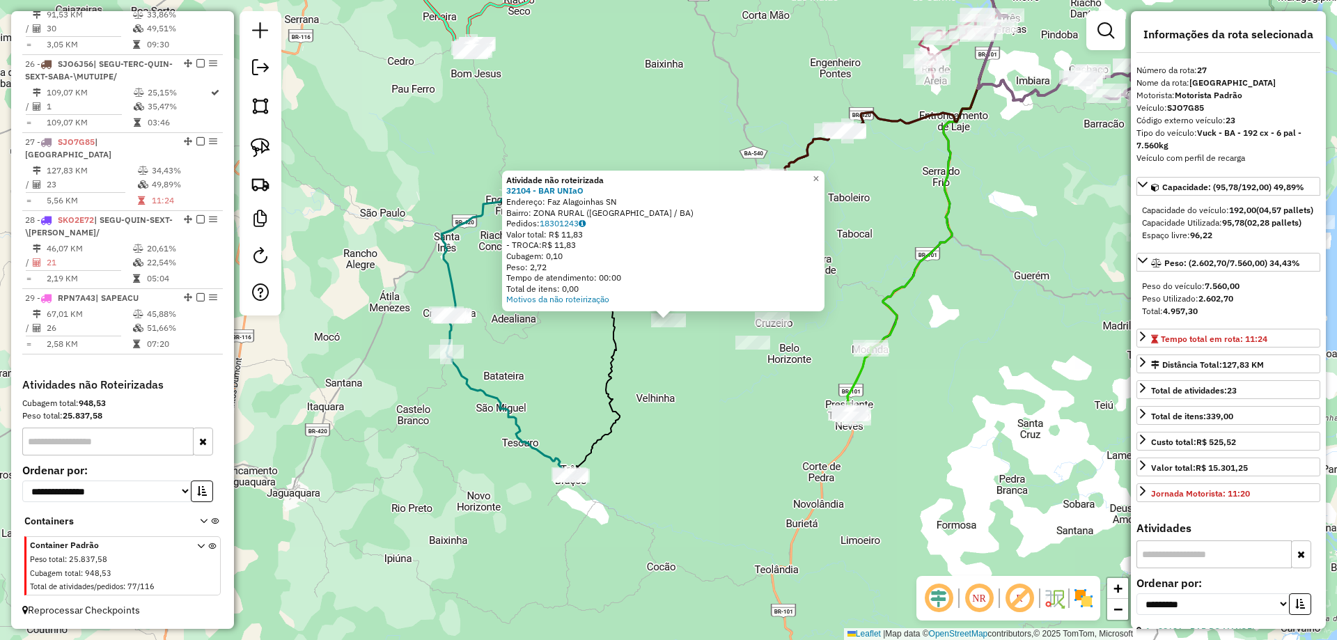
click at [575, 344] on div "Atividade não roteirizada 32104 - BAR UNIaO Endereço: Faz Alagoinhas SN Bairro:…" at bounding box center [668, 320] width 1337 height 640
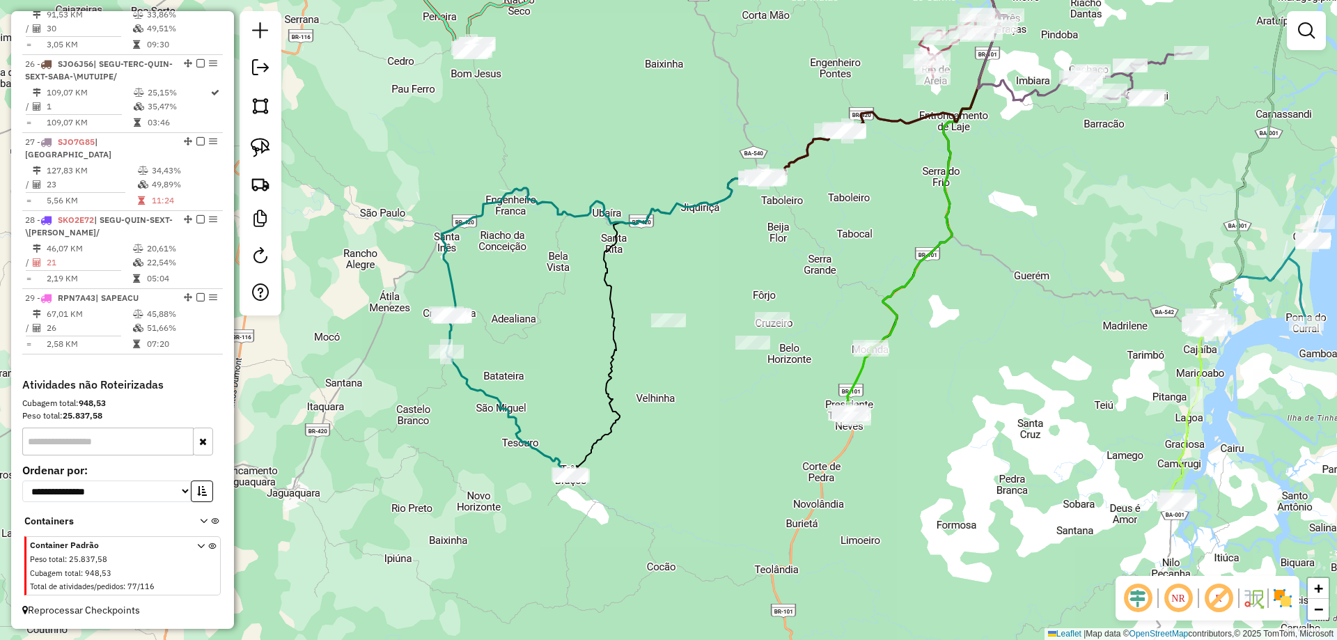
click at [490, 387] on icon at bounding box center [510, 394] width 126 height 162
select select "**********"
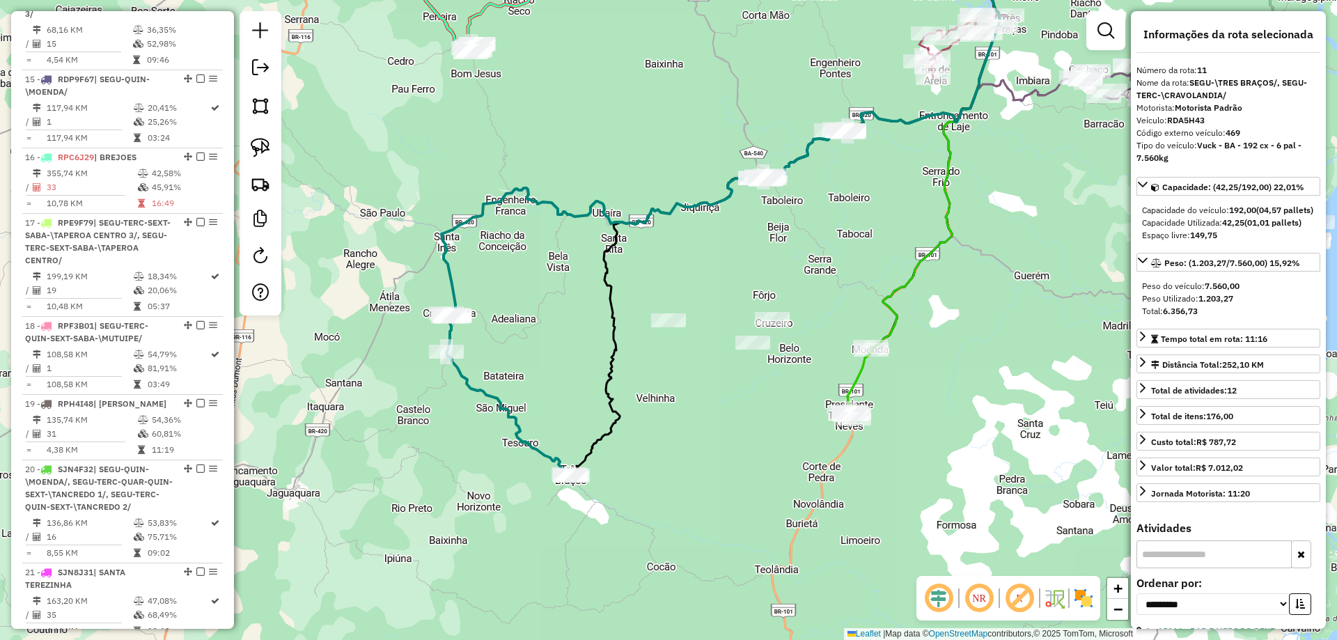
scroll to position [1374, 0]
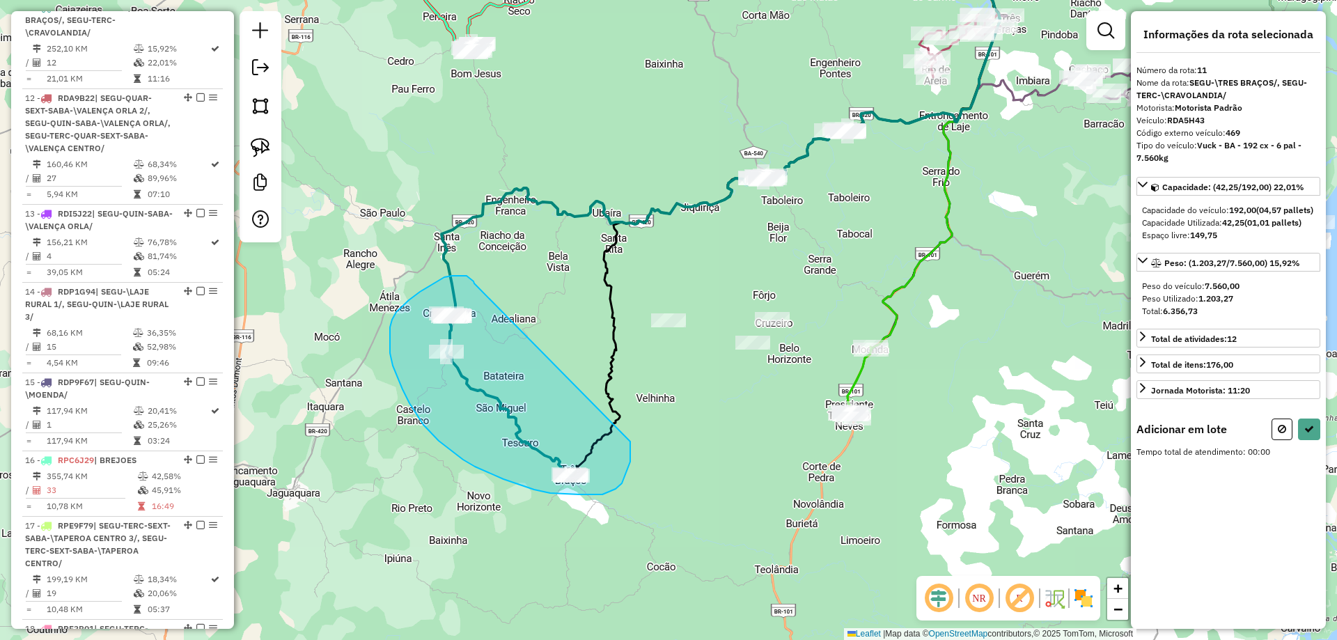
drag, startPoint x: 458, startPoint y: 276, endPoint x: 630, endPoint y: 442, distance: 238.9
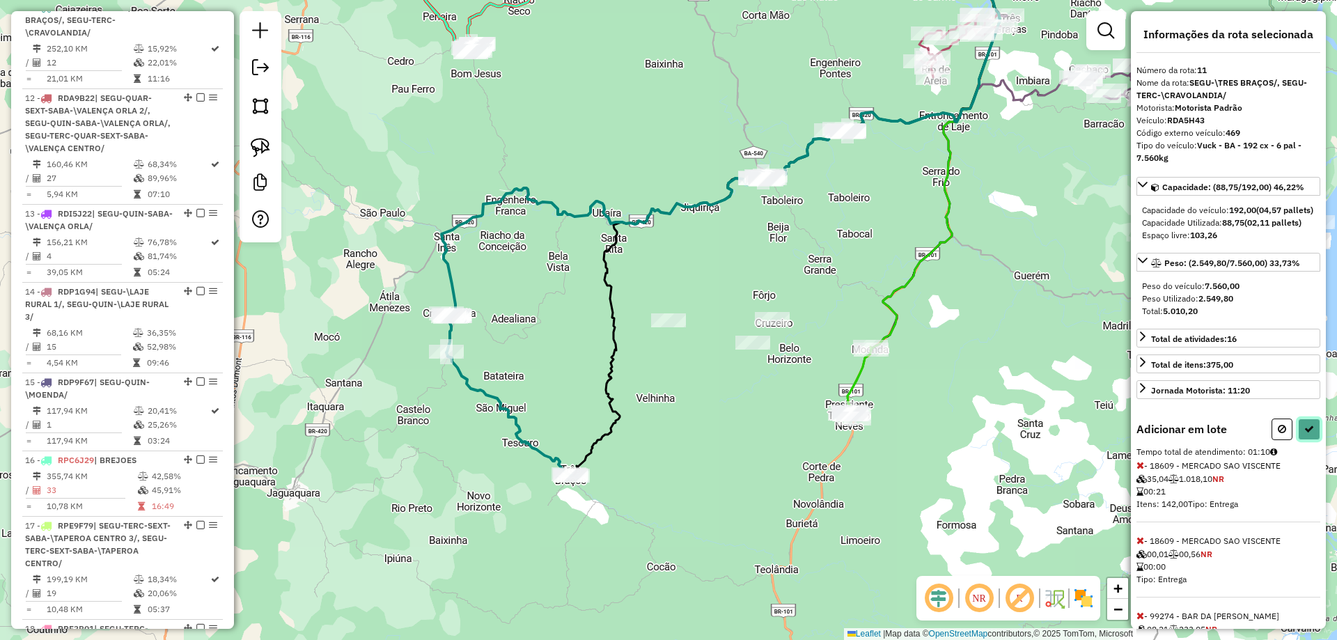
click at [1305, 434] on icon at bounding box center [1310, 429] width 10 height 10
select select "**********"
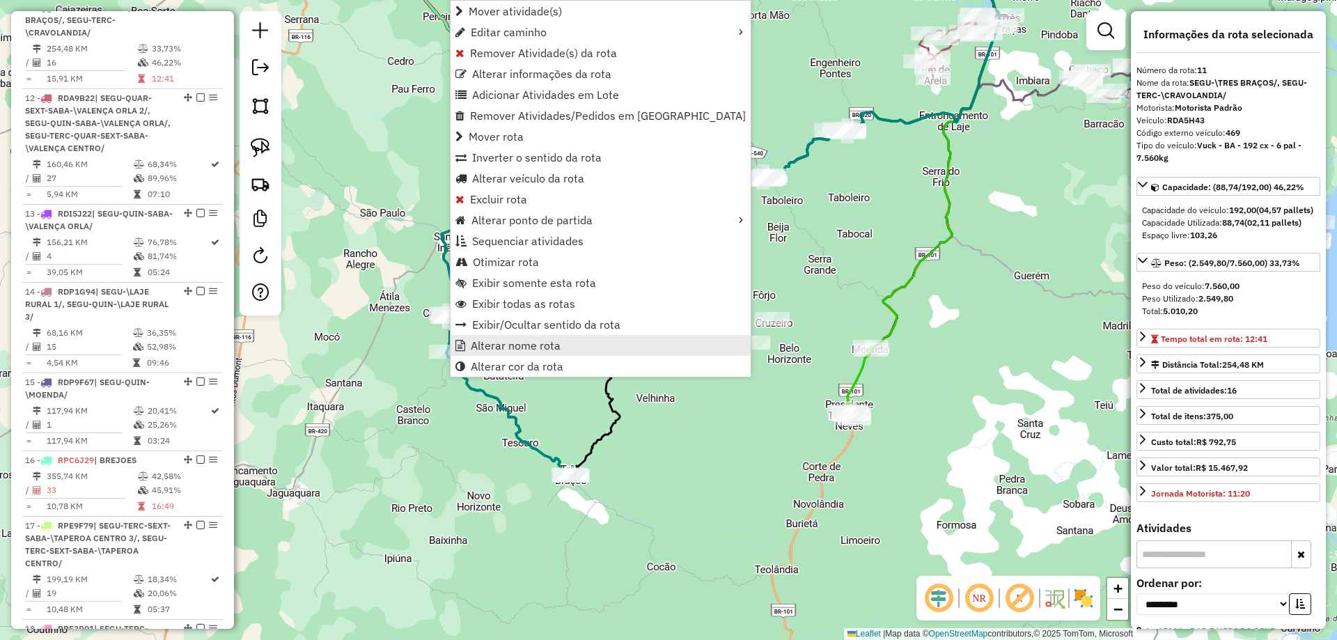
click at [467, 341] on link "Alterar nome rota" at bounding box center [601, 345] width 300 height 21
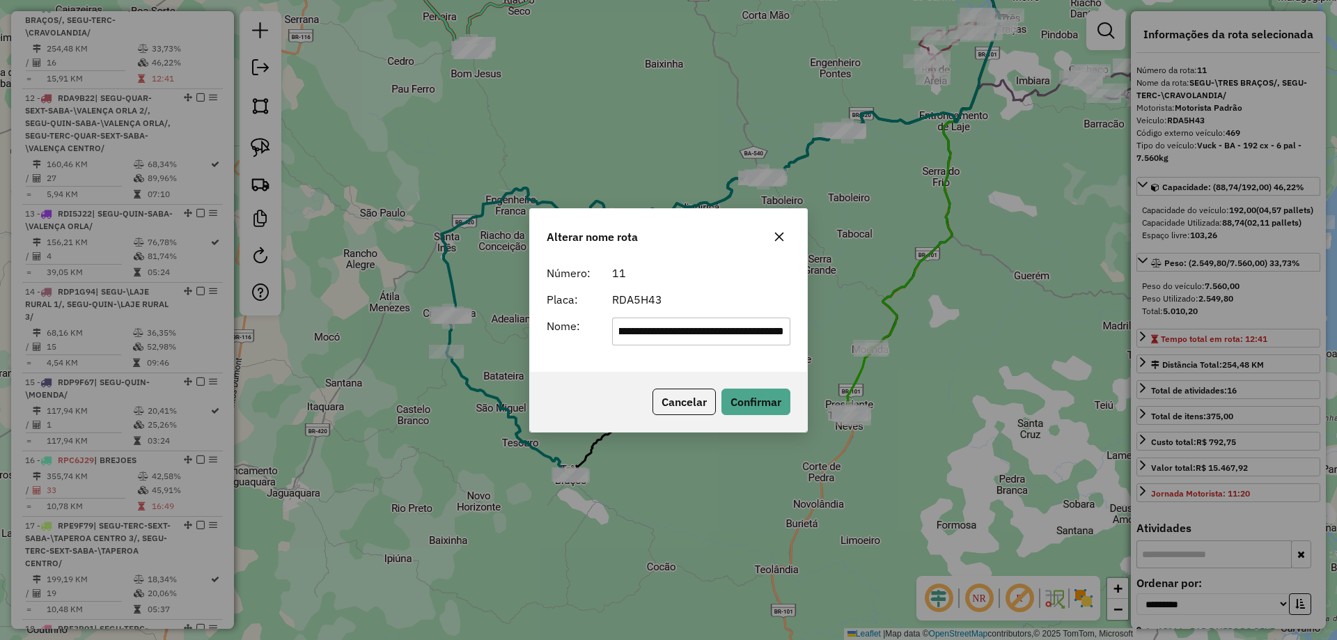
scroll to position [0, 0]
type input "*"
type input "**********"
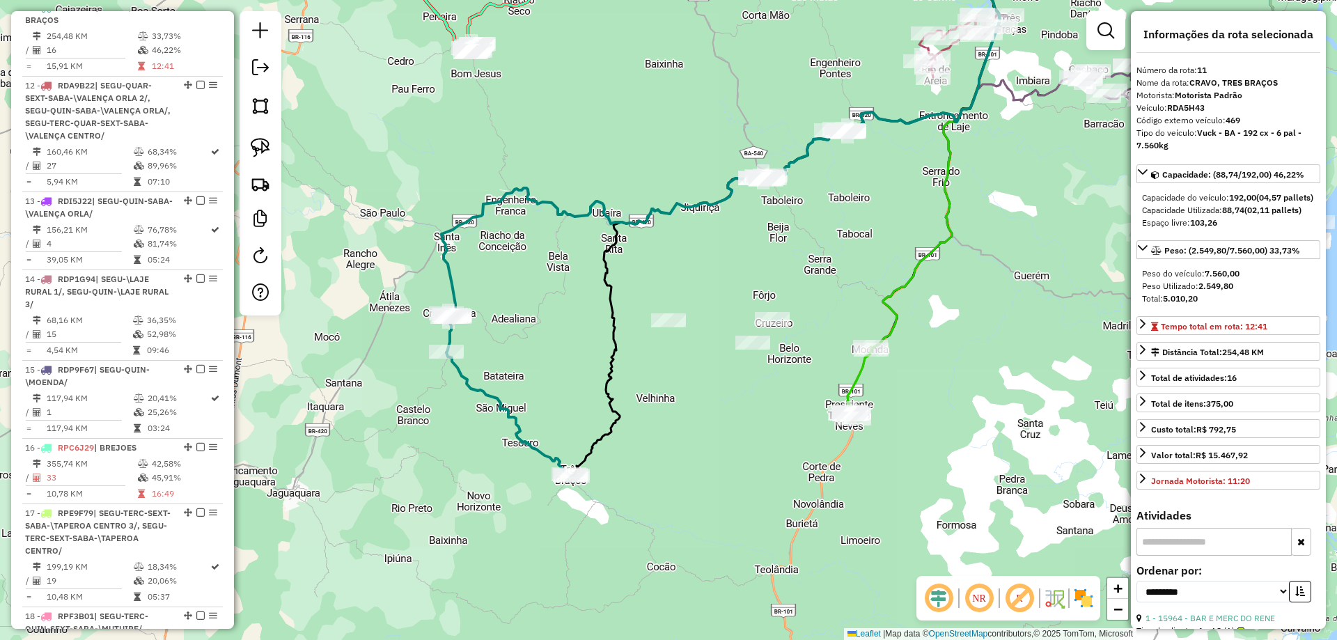
click at [670, 394] on div "Janela de atendimento Grade de atendimento Capacidade Transportadoras Veículos …" at bounding box center [668, 320] width 1337 height 640
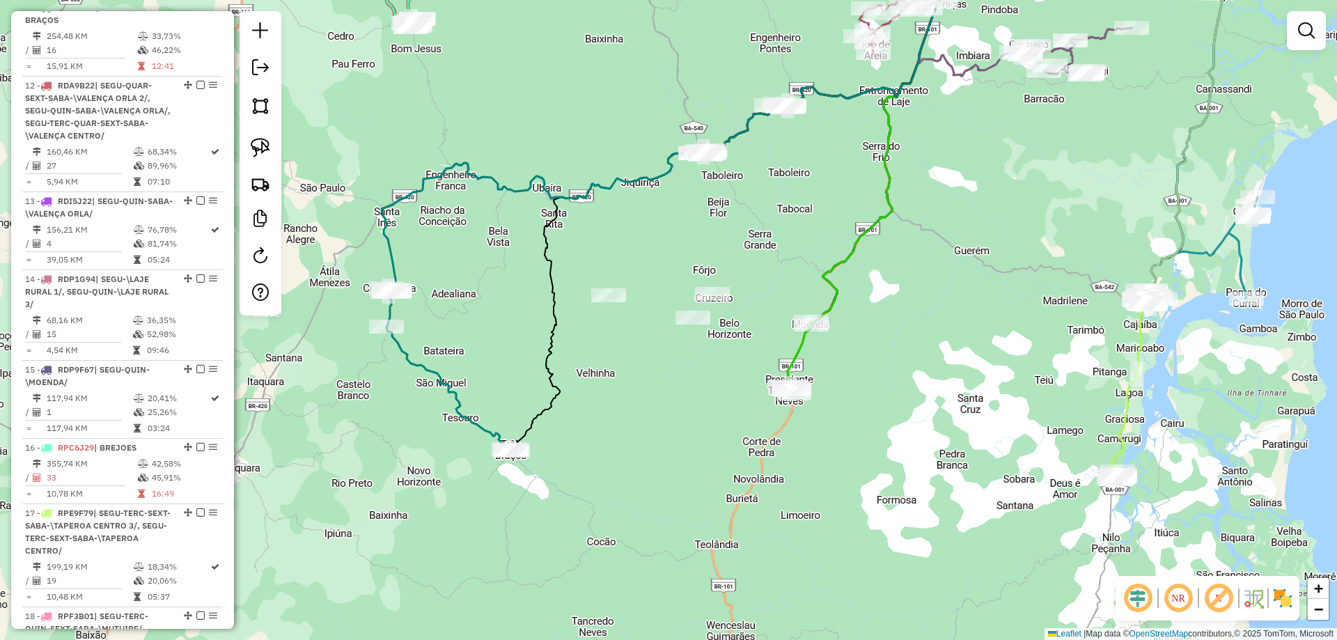
drag, startPoint x: 709, startPoint y: 413, endPoint x: 637, endPoint y: 401, distance: 73.5
click at [637, 401] on div "Janela de atendimento Grade de atendimento Capacidade Transportadoras Veículos …" at bounding box center [668, 320] width 1337 height 640
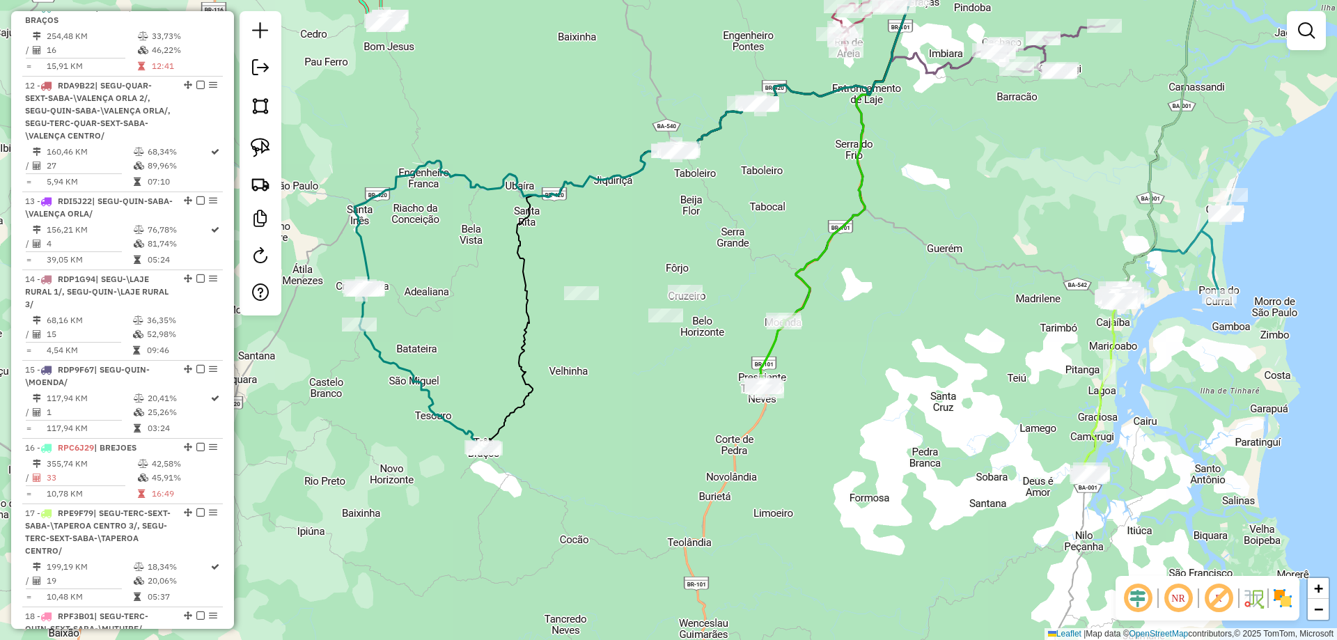
click at [770, 357] on icon at bounding box center [772, 356] width 26 height 72
select select "**********"
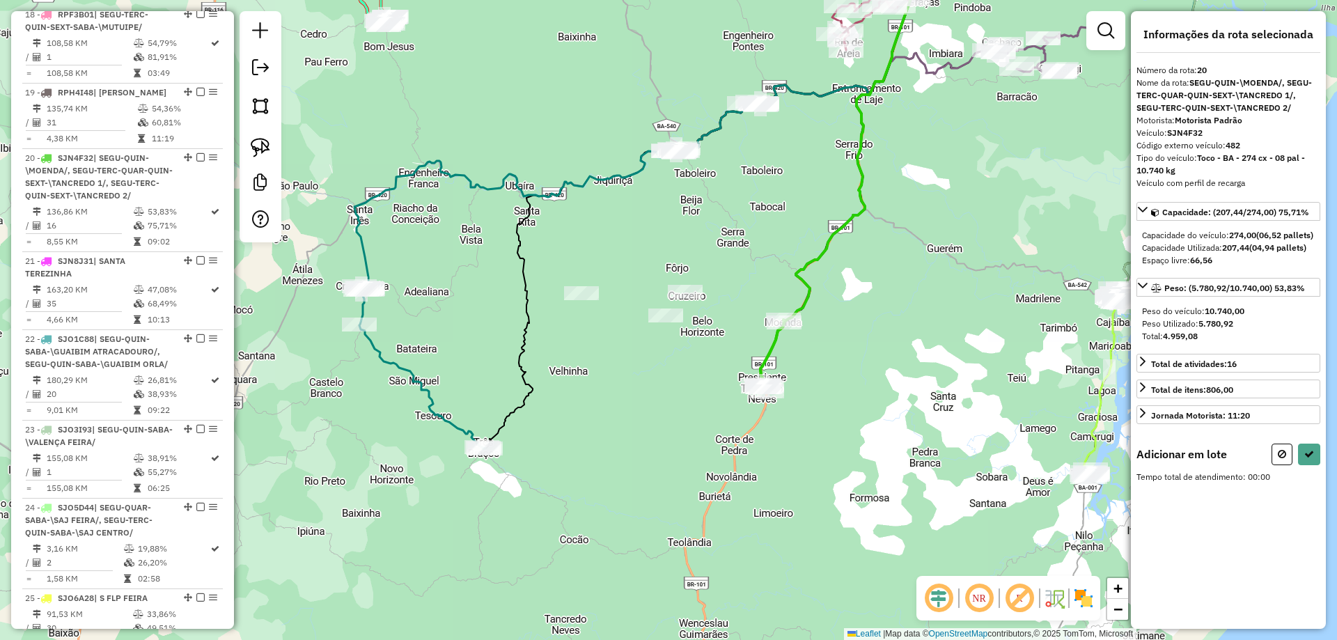
scroll to position [2127, 0]
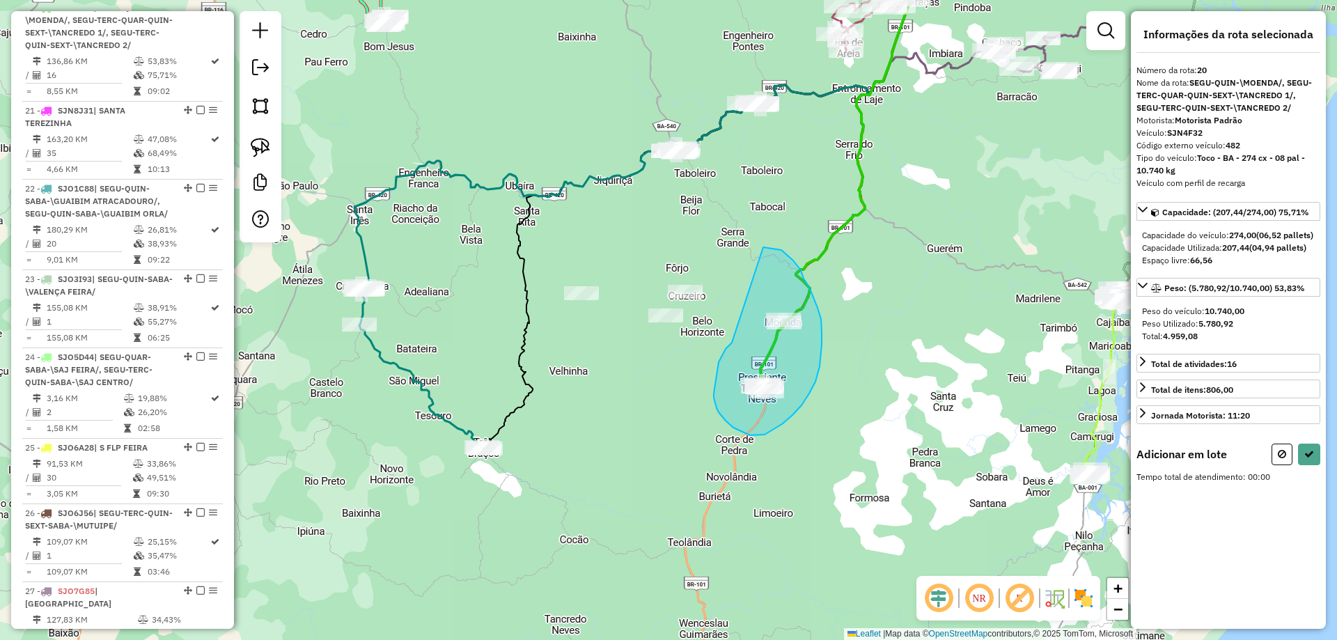
drag, startPoint x: 719, startPoint y: 362, endPoint x: 756, endPoint y: 247, distance: 120.9
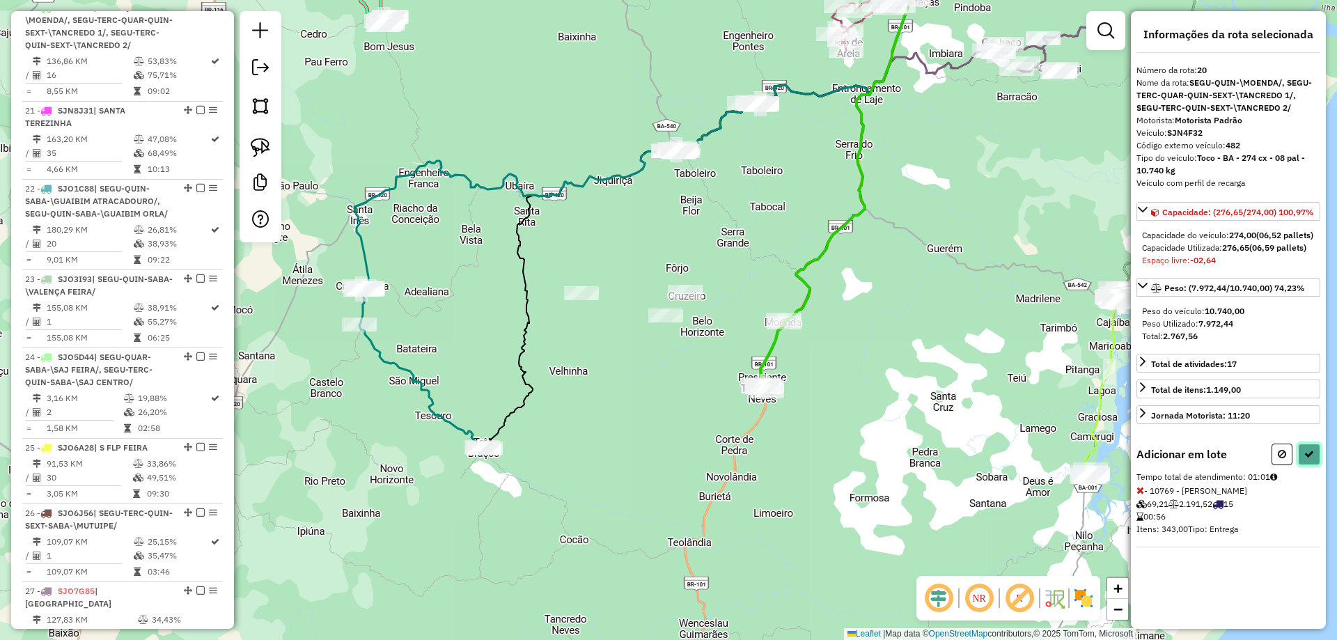
click at [1302, 465] on button at bounding box center [1309, 455] width 22 height 22
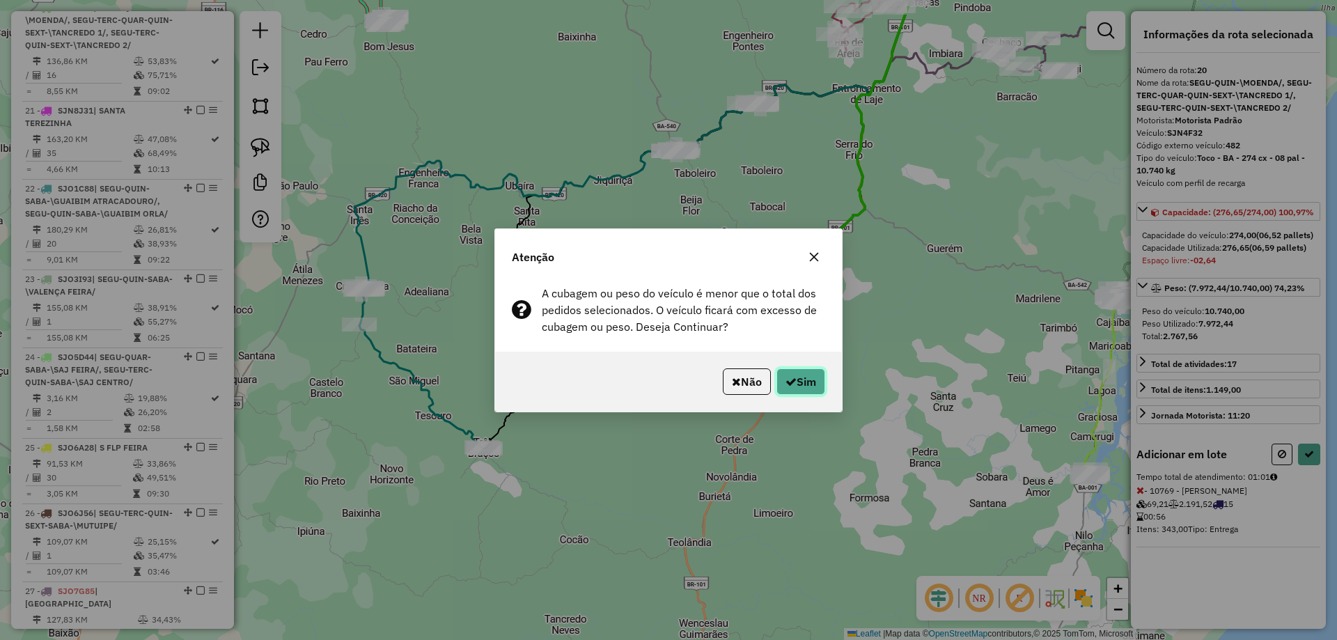
click at [812, 379] on button "Sim" at bounding box center [801, 381] width 49 height 26
select select "**********"
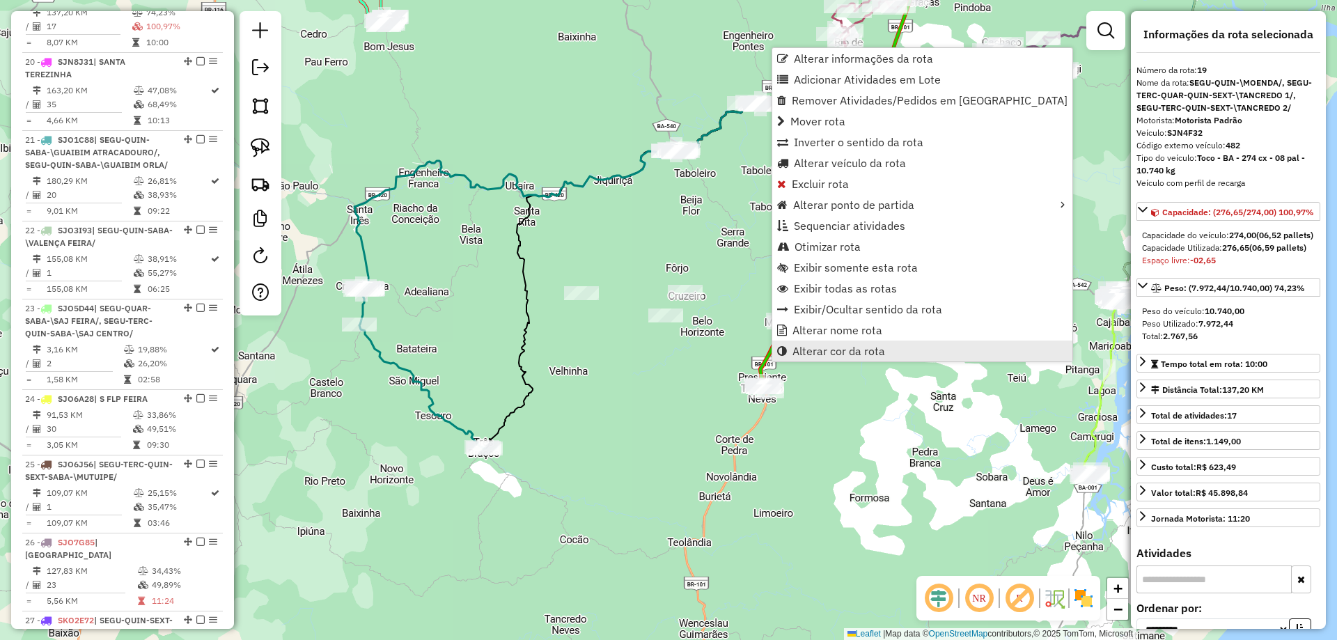
scroll to position [2049, 0]
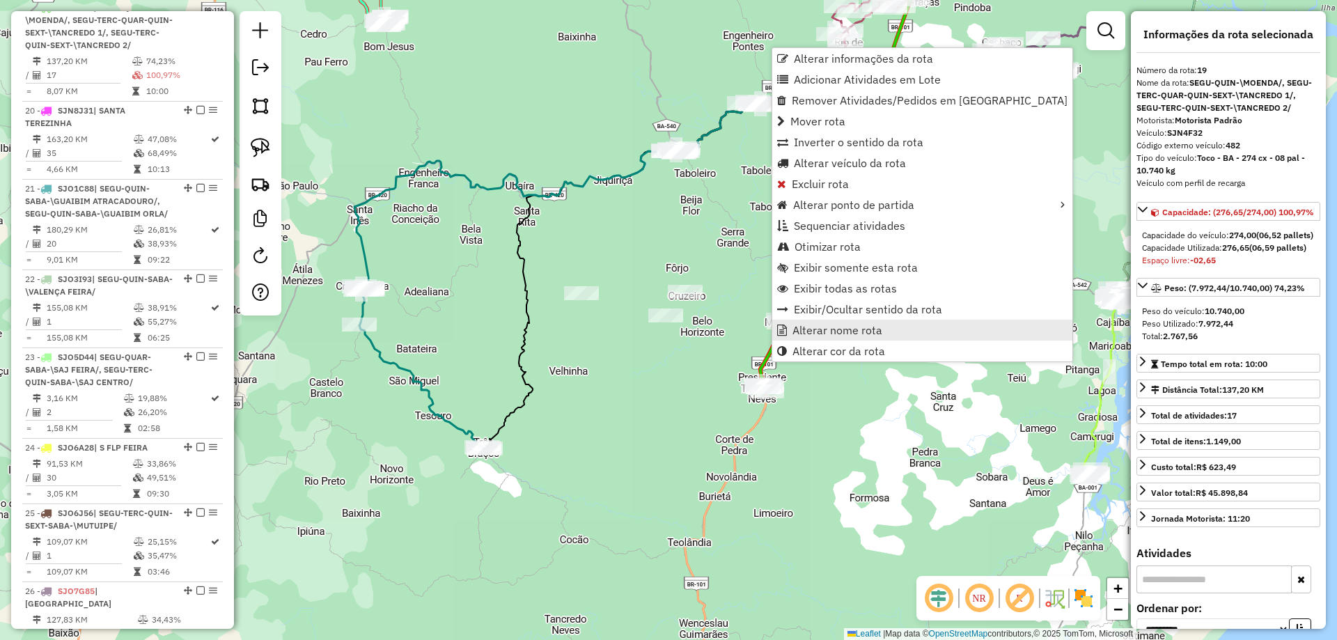
click at [804, 325] on span "Alterar nome rota" at bounding box center [838, 330] width 90 height 11
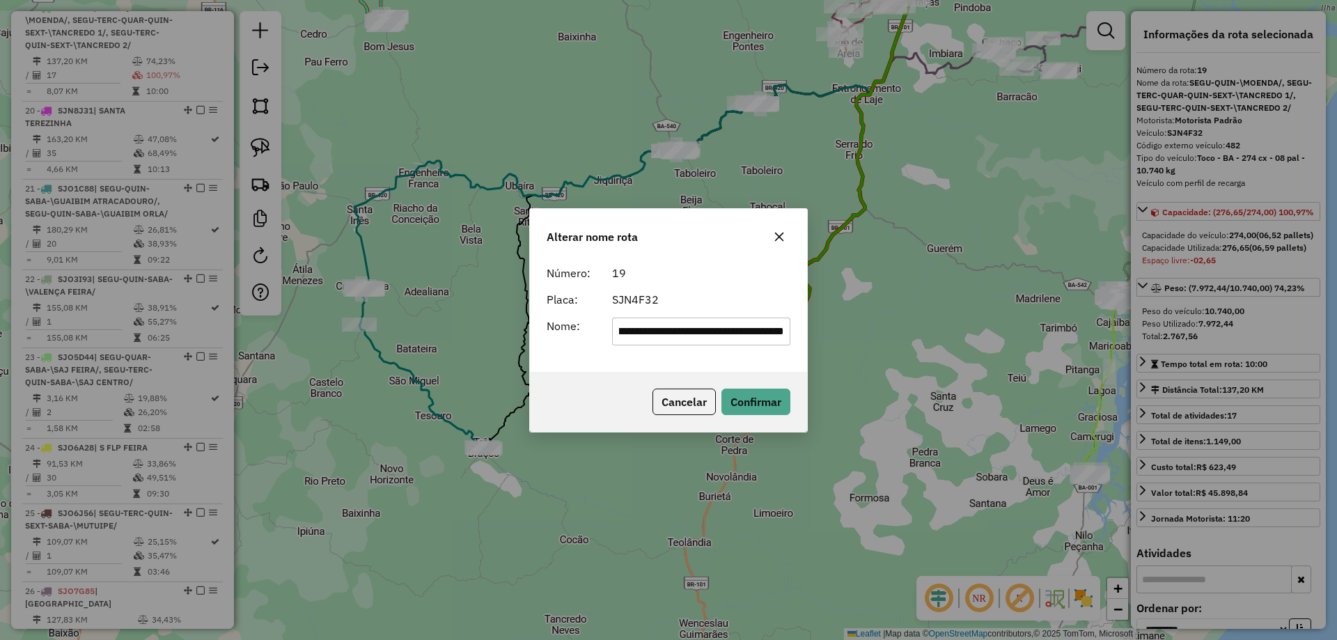
scroll to position [0, 0]
type input "********"
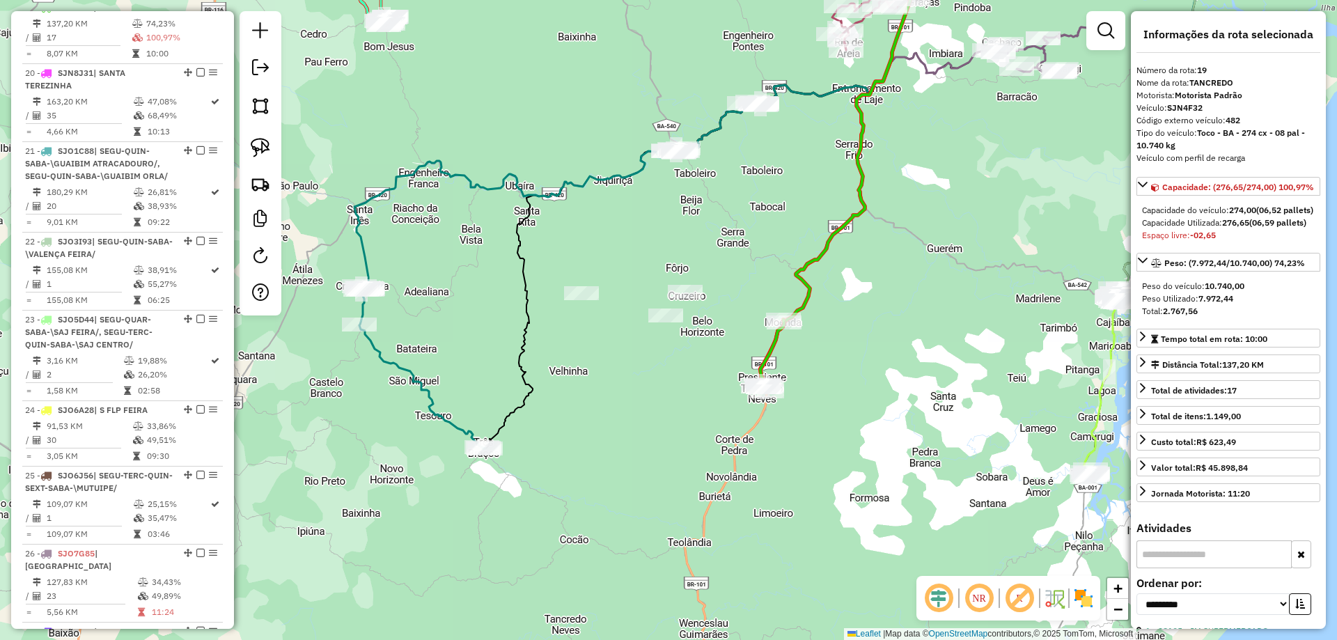
click at [919, 295] on div "Janela de atendimento Grade de atendimento Capacidade Transportadoras Veículos …" at bounding box center [668, 320] width 1337 height 640
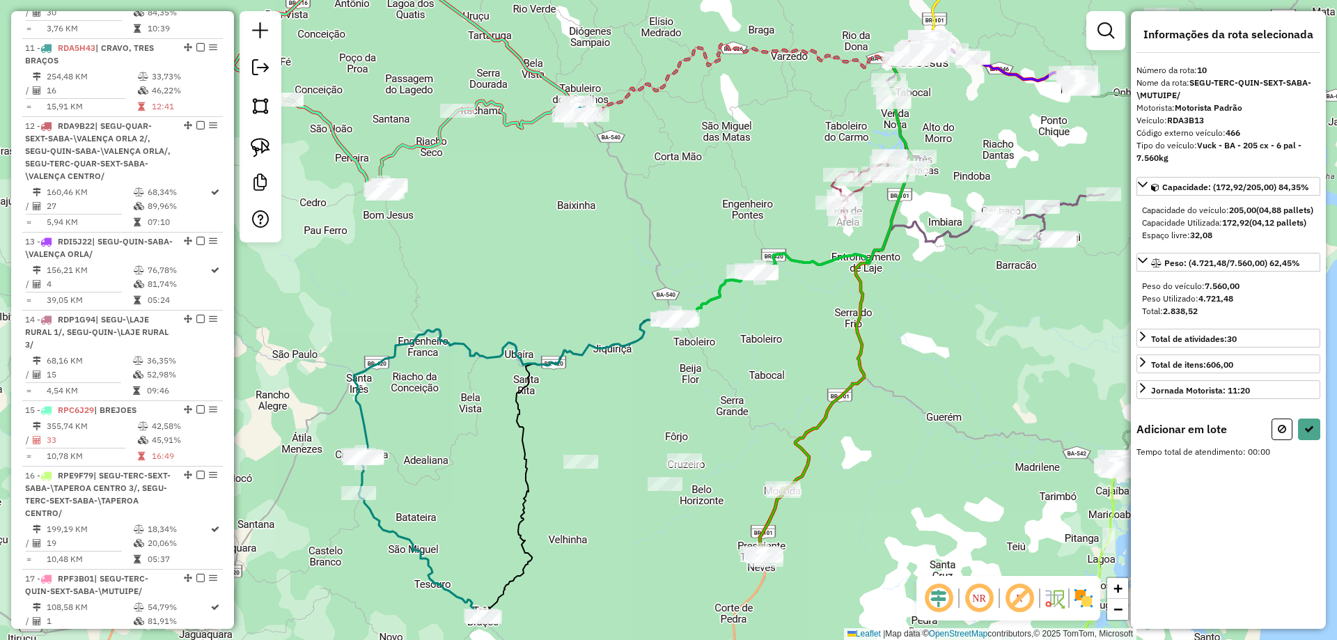
scroll to position [1296, 0]
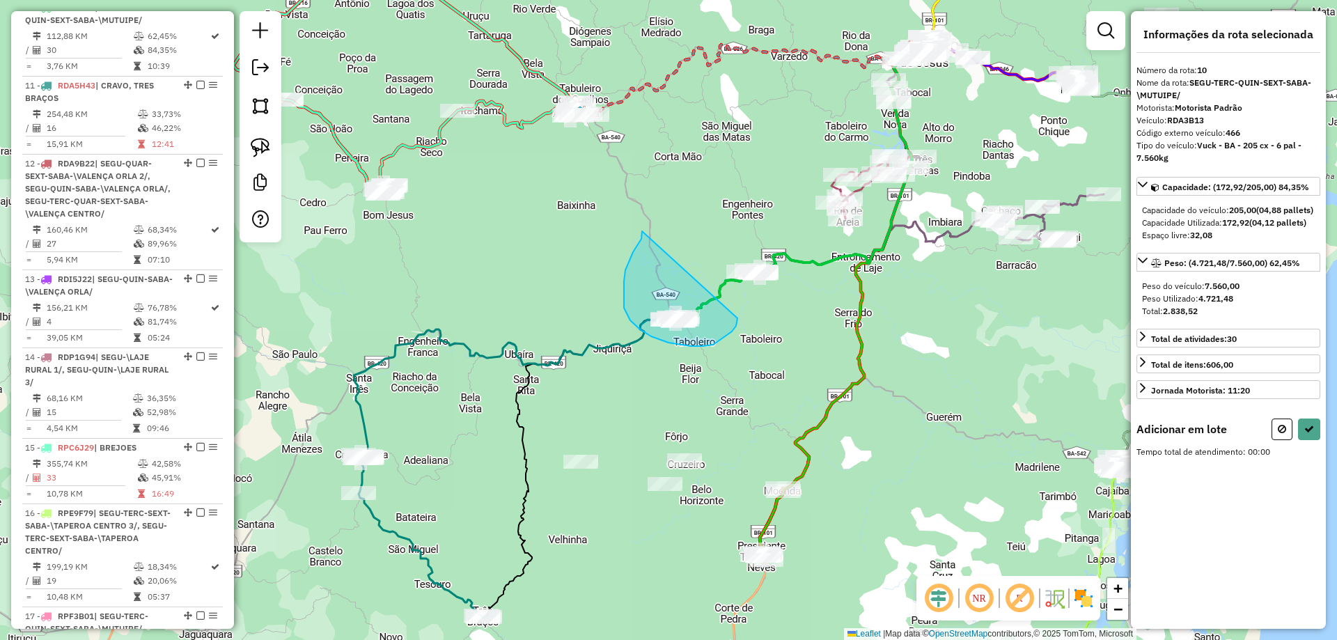
drag, startPoint x: 642, startPoint y: 233, endPoint x: 738, endPoint y: 318, distance: 127.8
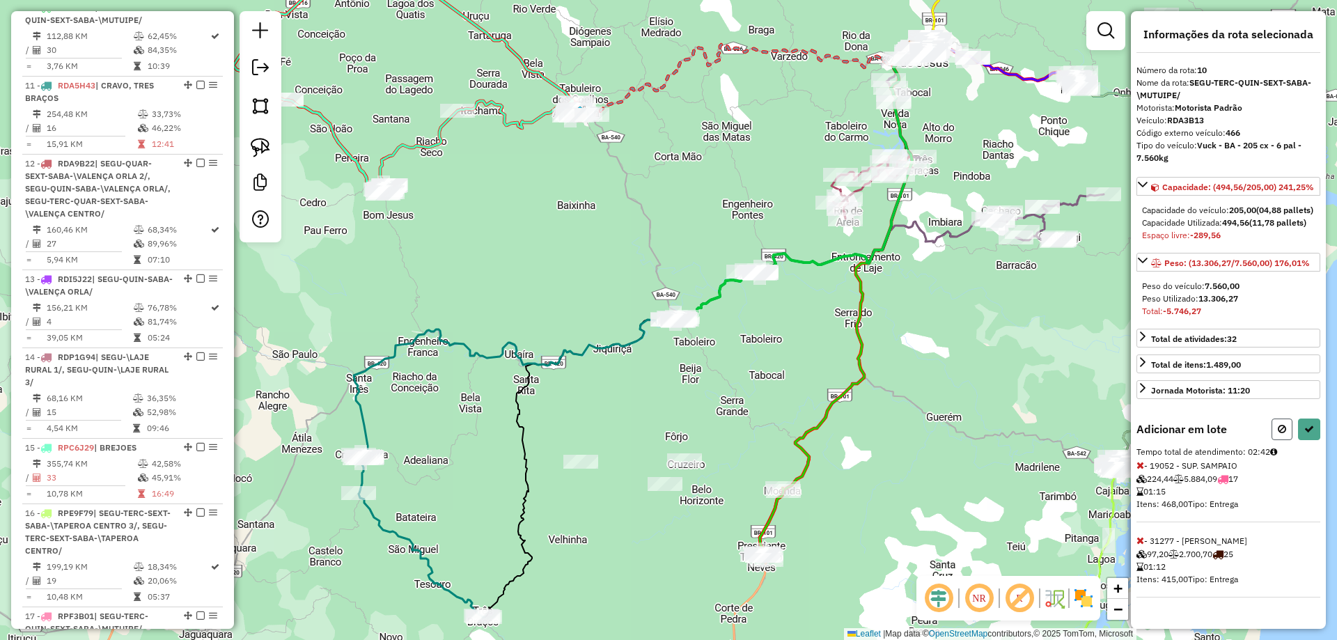
click at [1283, 434] on icon at bounding box center [1282, 429] width 8 height 10
select select "**********"
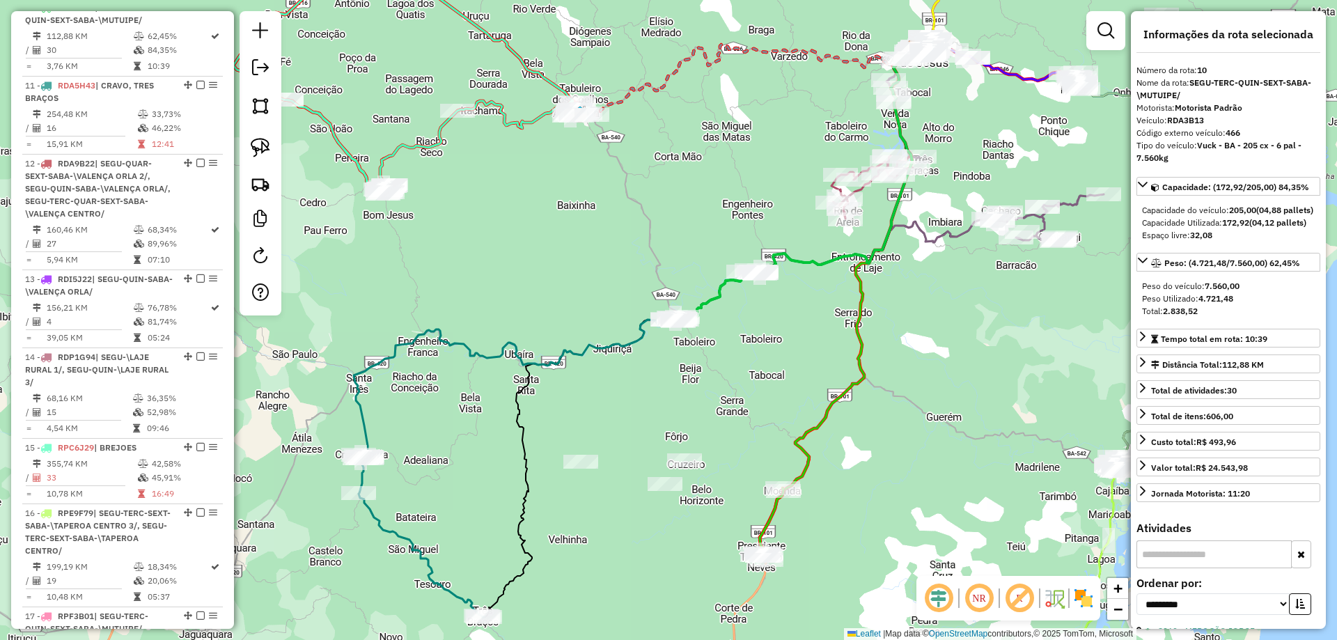
drag, startPoint x: 795, startPoint y: 323, endPoint x: 797, endPoint y: 297, distance: 26.5
click at [796, 323] on div "Janela de atendimento Grade de atendimento Capacidade Transportadoras Veículos …" at bounding box center [668, 320] width 1337 height 640
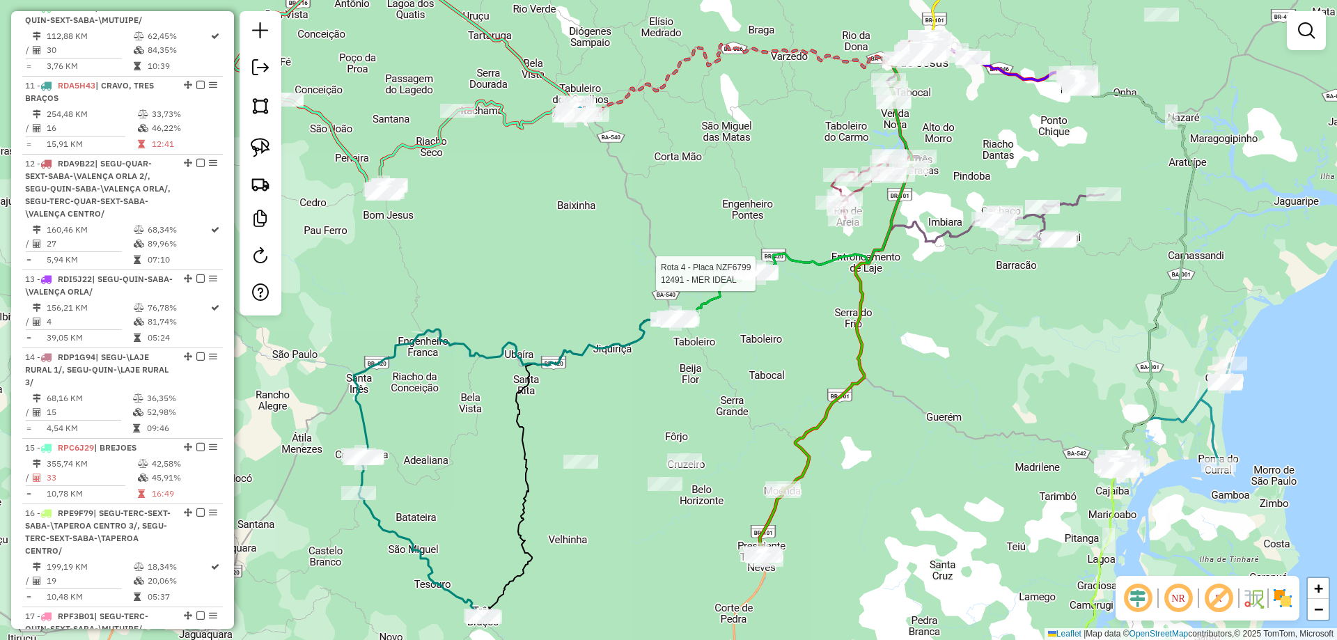
select select "**********"
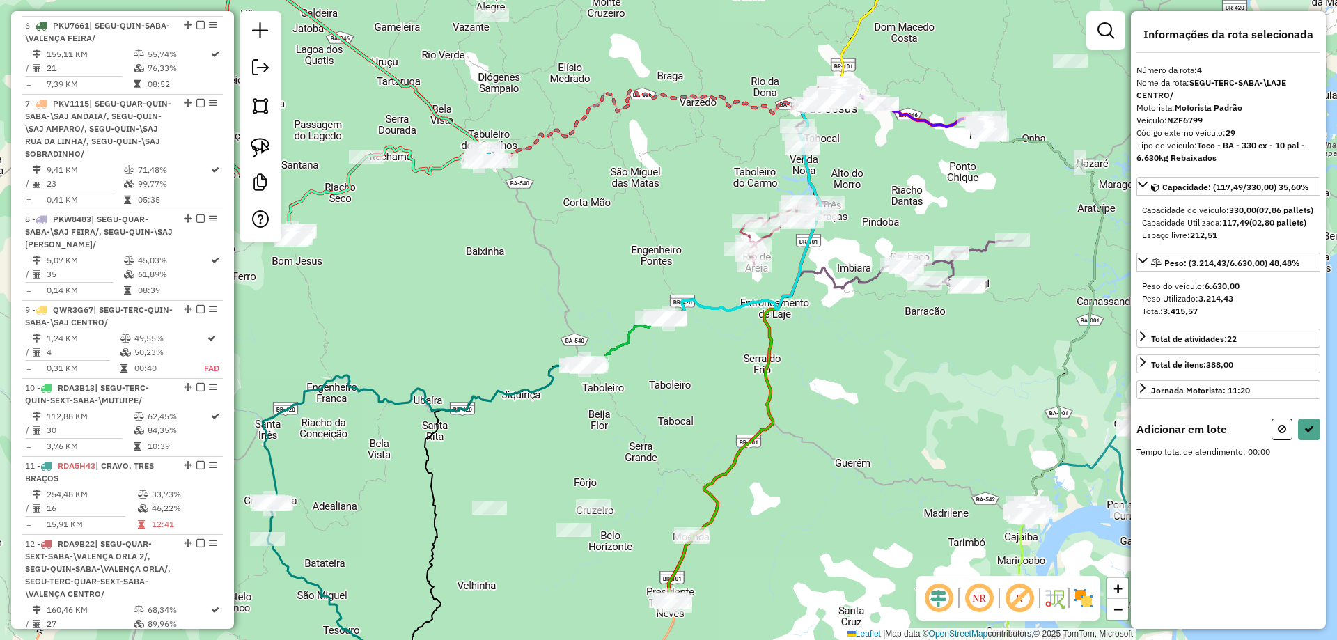
scroll to position [791, 0]
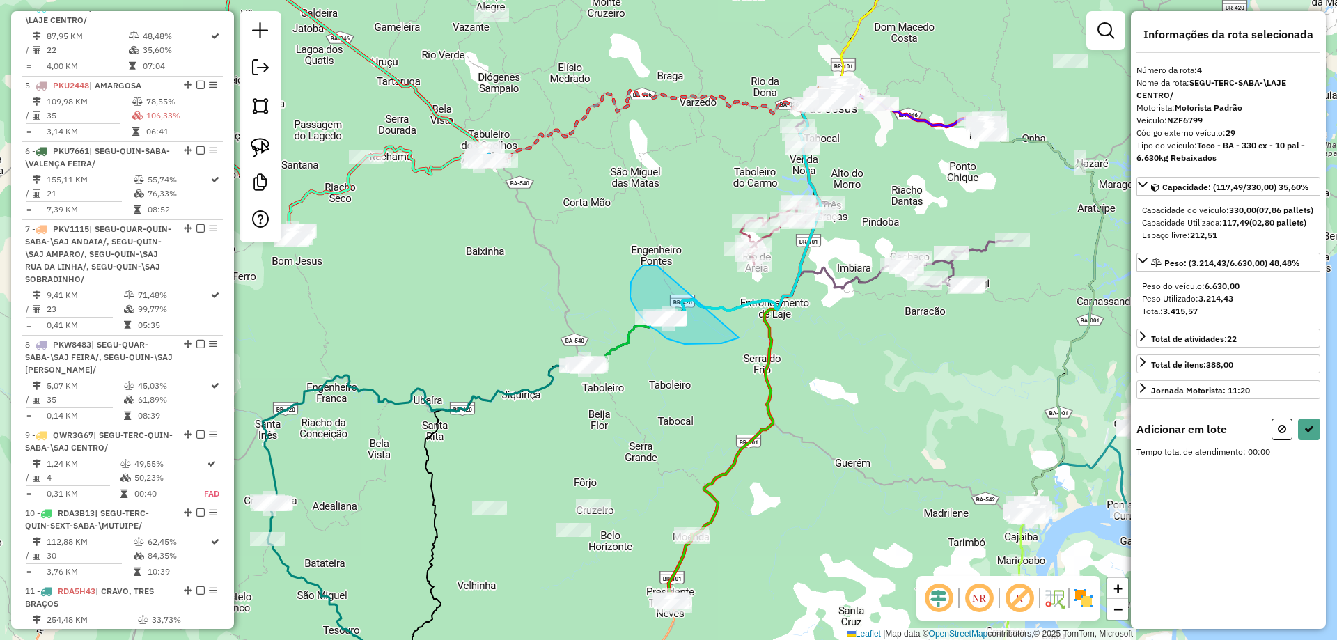
drag, startPoint x: 651, startPoint y: 265, endPoint x: 739, endPoint y: 338, distance: 114.3
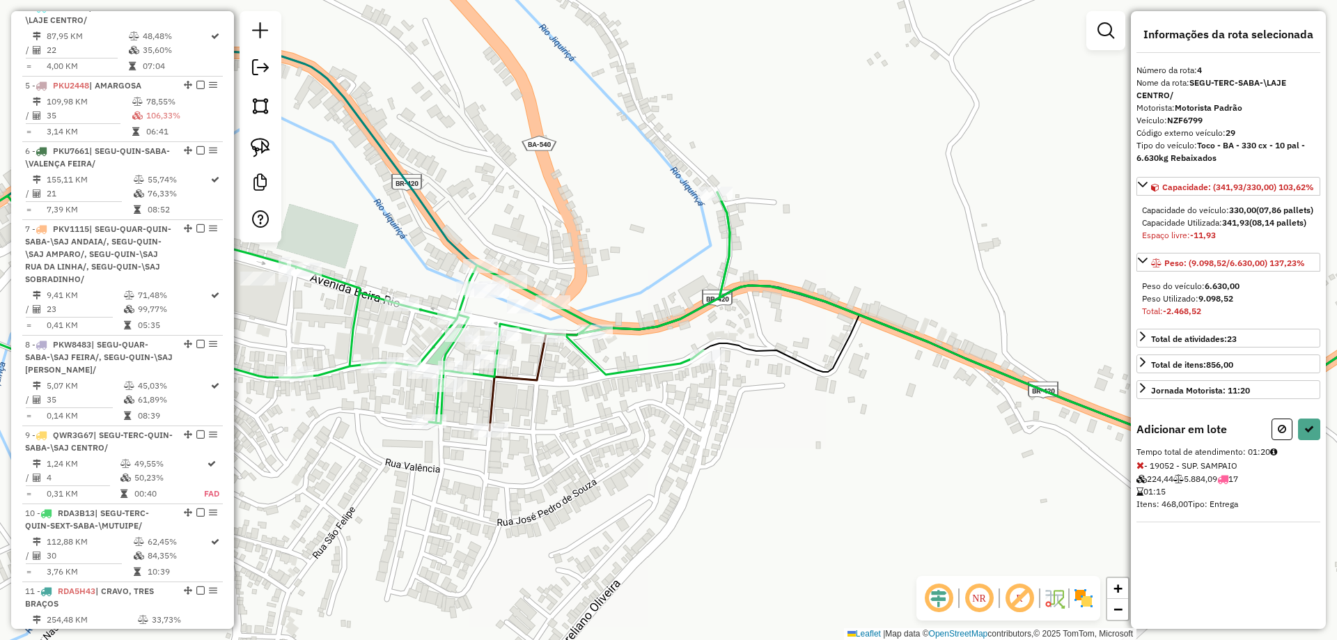
click at [1138, 470] on icon at bounding box center [1141, 465] width 8 height 10
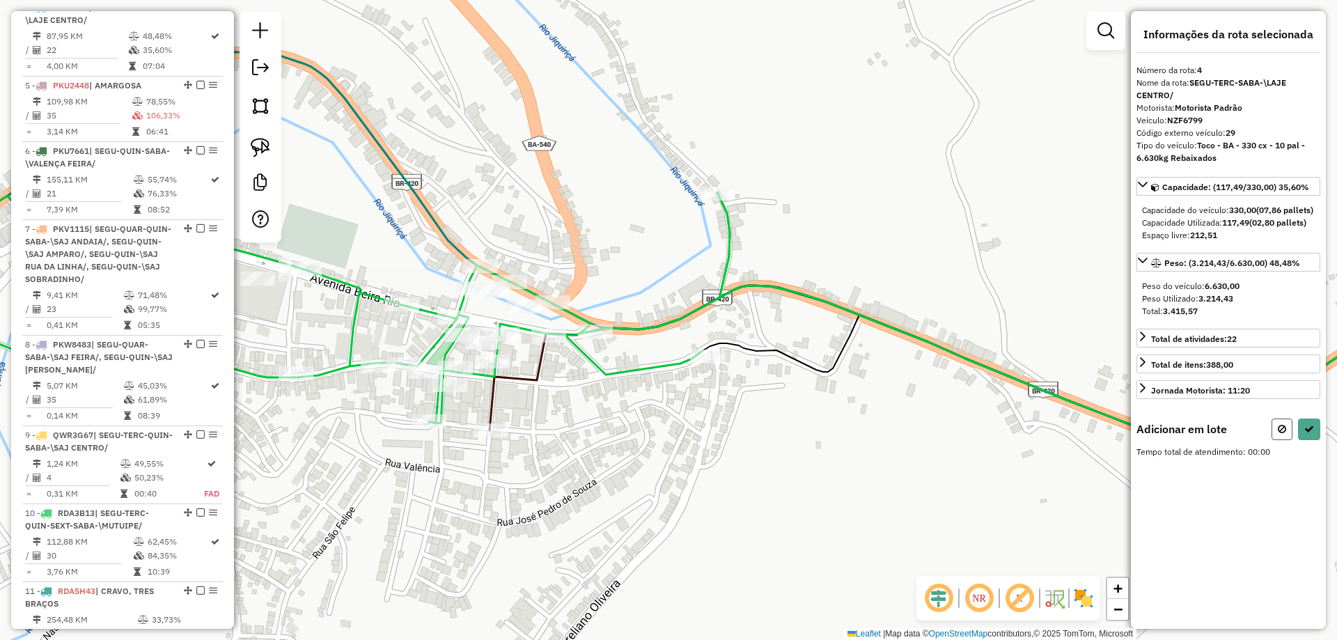
click at [1289, 440] on button at bounding box center [1282, 430] width 21 height 22
select select "**********"
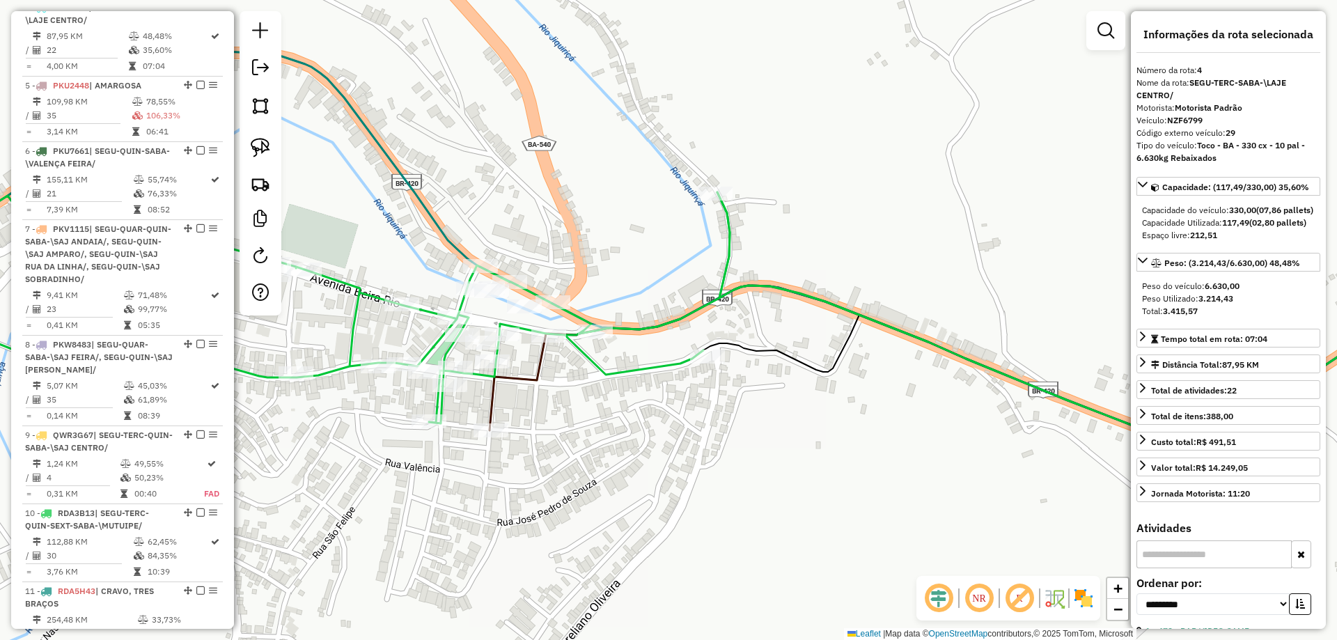
click at [637, 370] on icon at bounding box center [298, 303] width 864 height 242
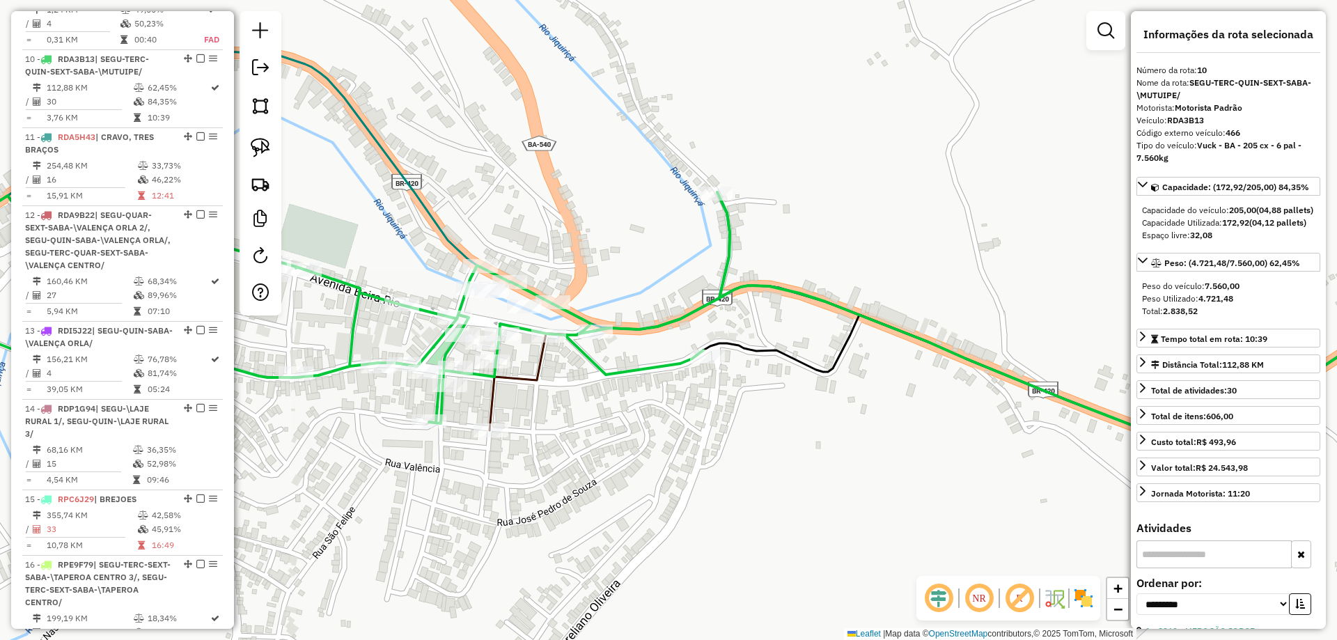
scroll to position [1296, 0]
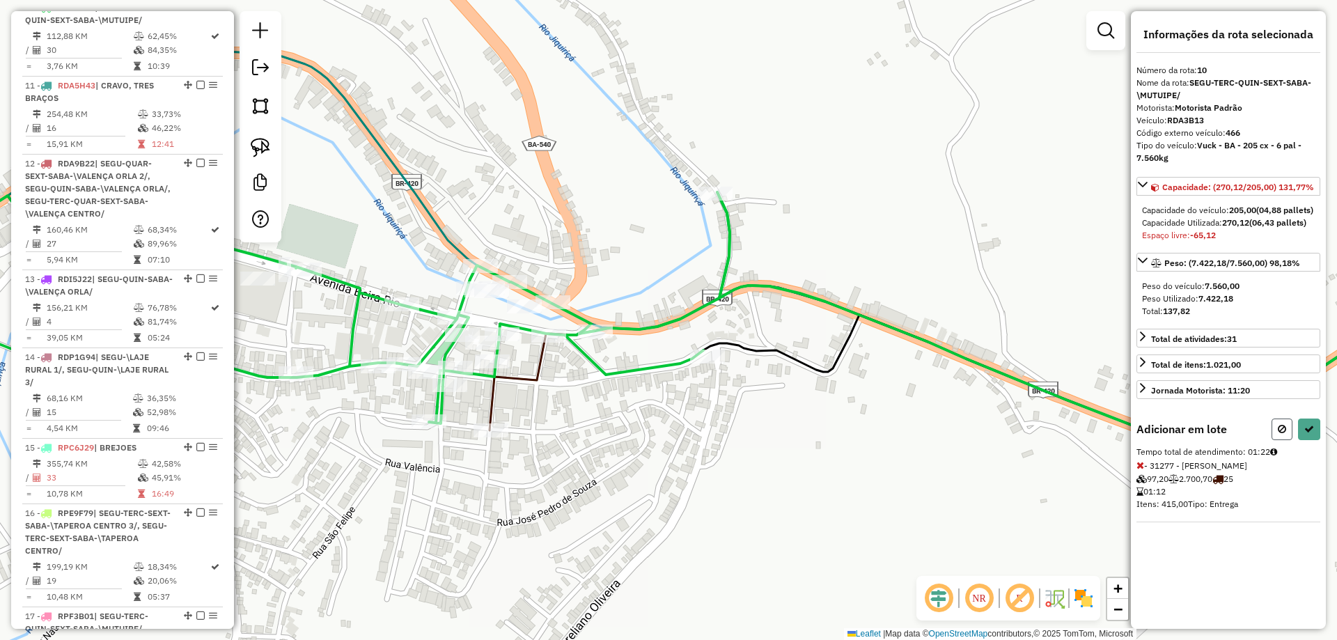
click at [1282, 435] on button at bounding box center [1282, 430] width 21 height 22
select select "**********"
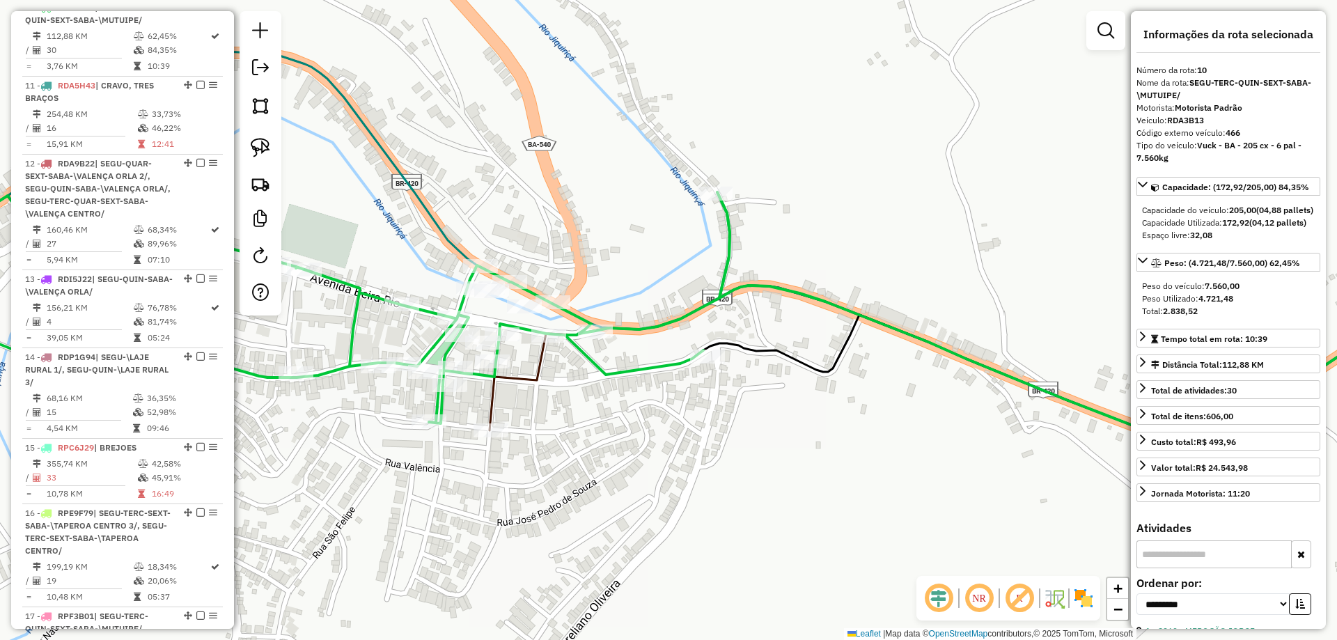
drag, startPoint x: 769, startPoint y: 433, endPoint x: 659, endPoint y: 398, distance: 115.7
click at [766, 433] on div "Janela de atendimento Grade de atendimento Capacidade Transportadoras Veículos …" at bounding box center [668, 320] width 1337 height 640
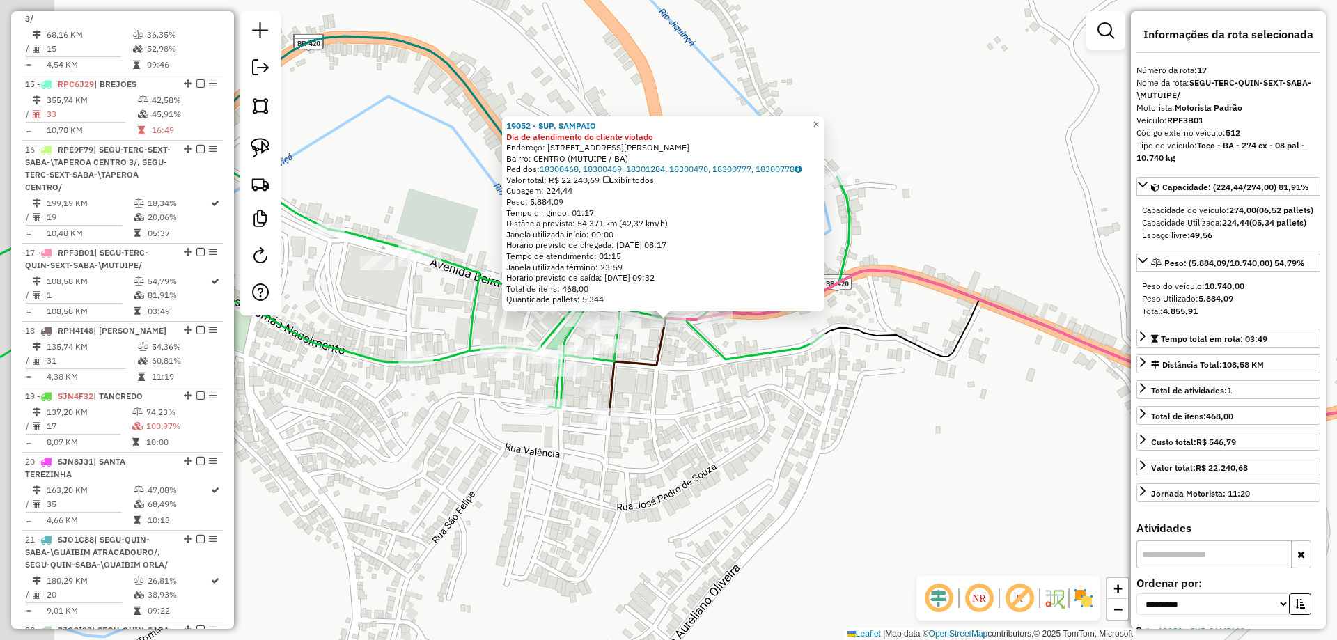
scroll to position [1905, 0]
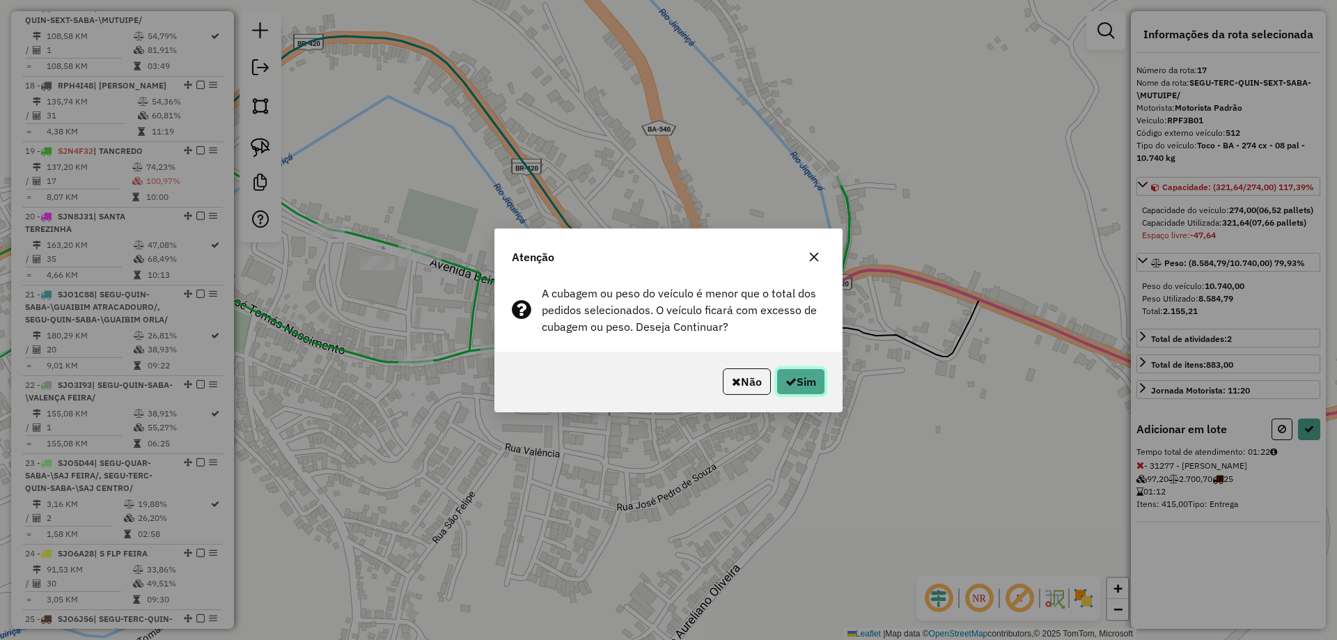
click at [788, 369] on button "Sim" at bounding box center [801, 381] width 49 height 26
select select "**********"
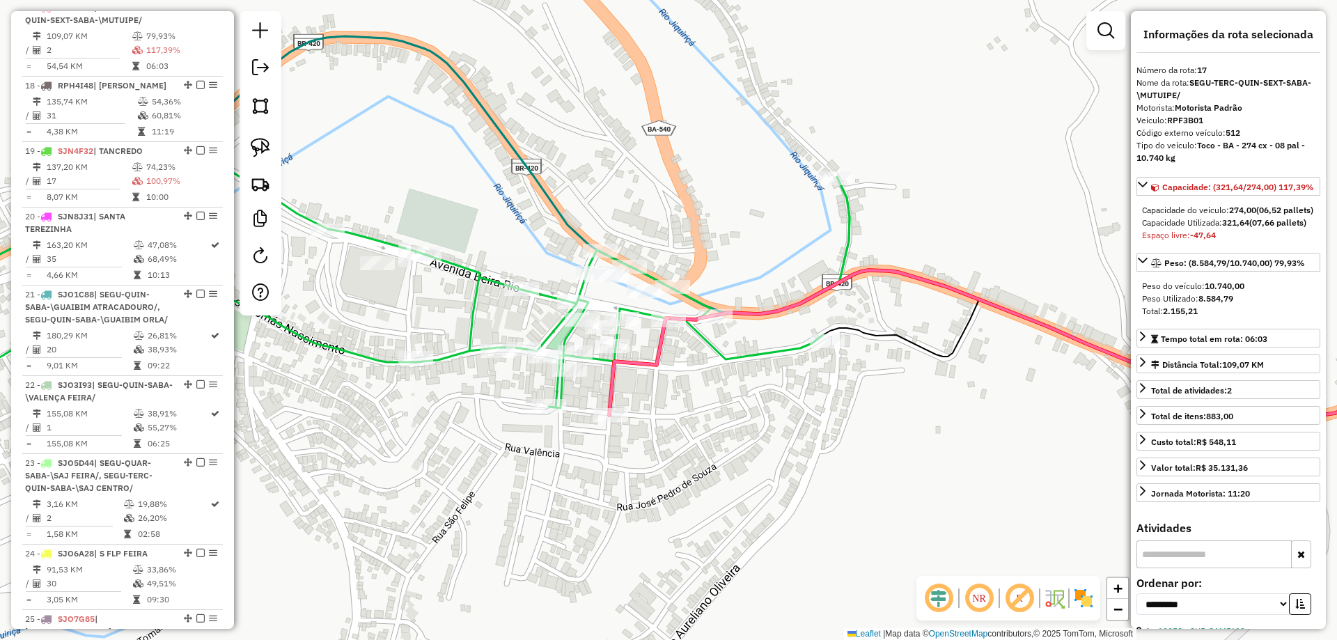
click at [652, 277] on icon at bounding box center [381, 287] width 938 height 242
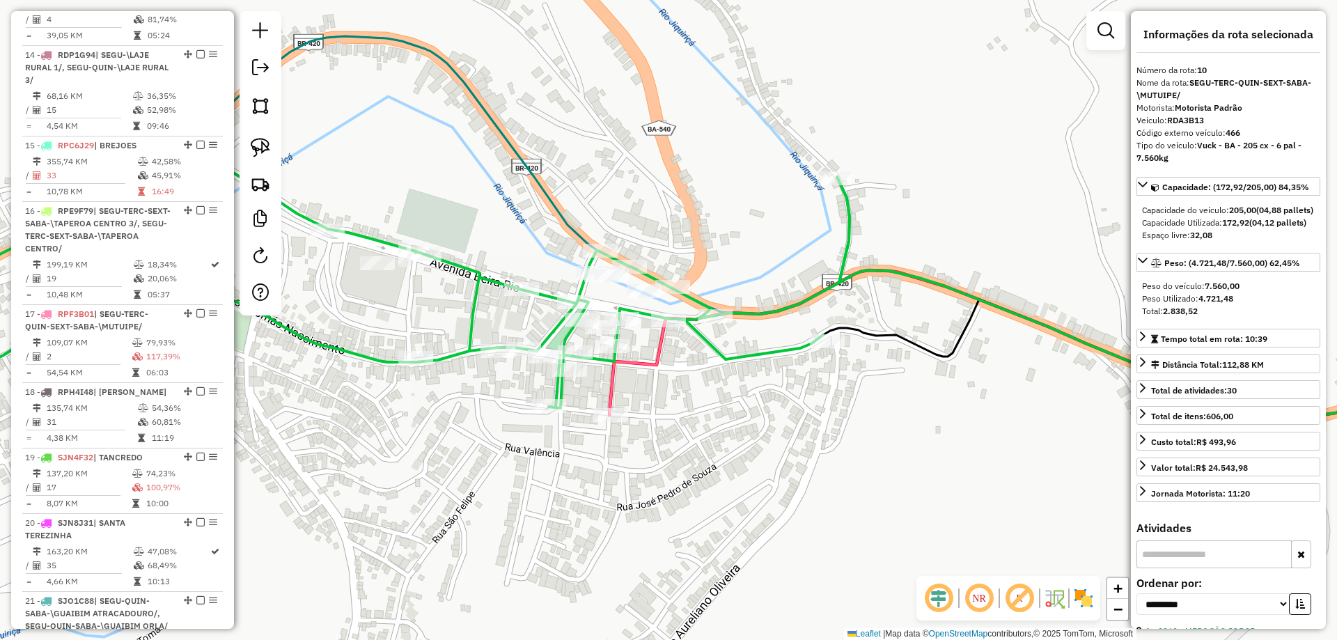
scroll to position [1296, 0]
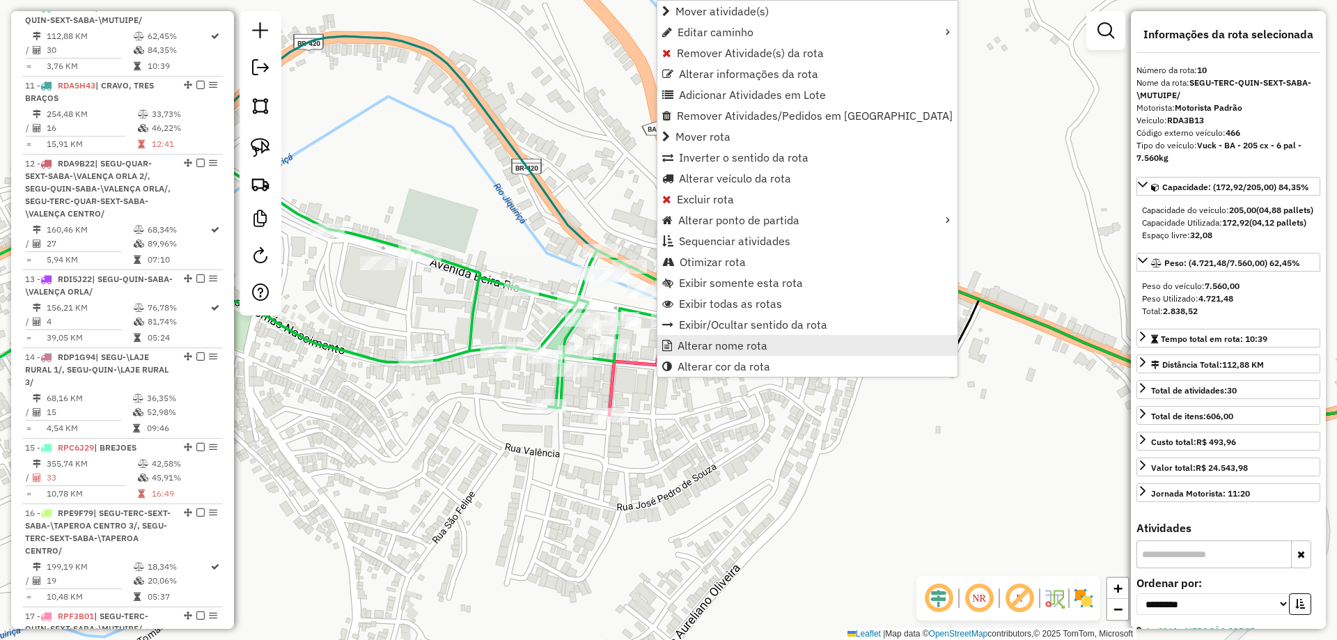
click at [687, 346] on span "Alterar nome rota" at bounding box center [723, 345] width 90 height 11
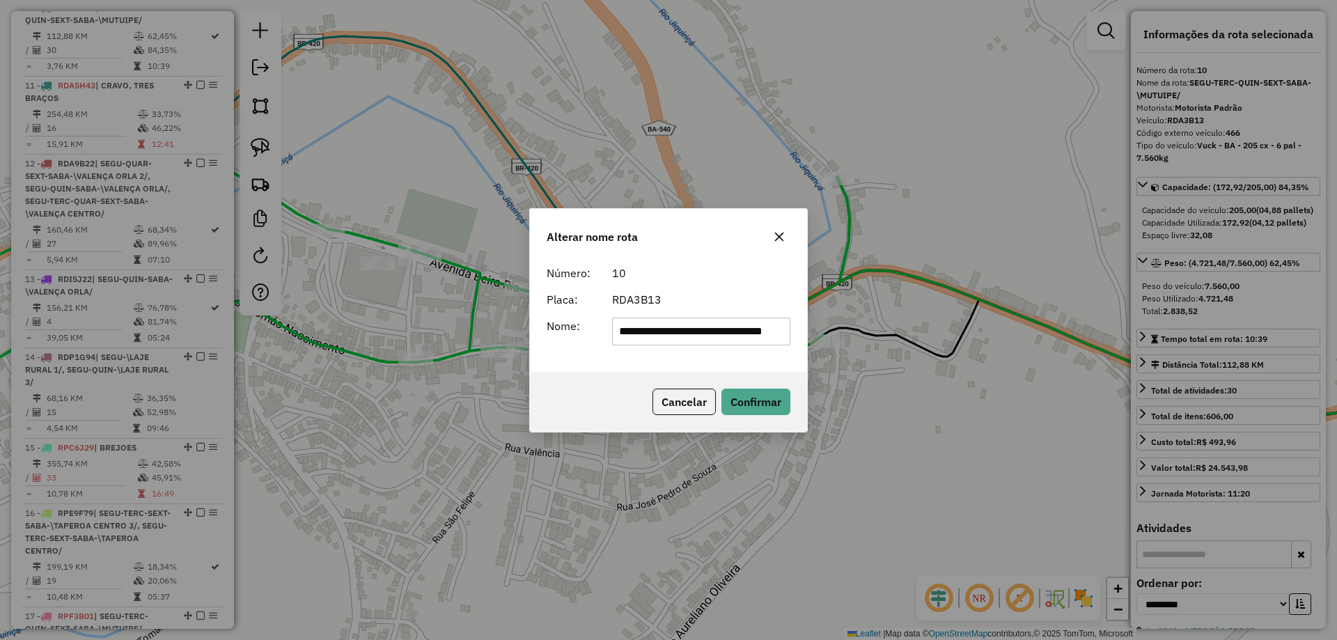
scroll to position [0, 0]
type input "*******"
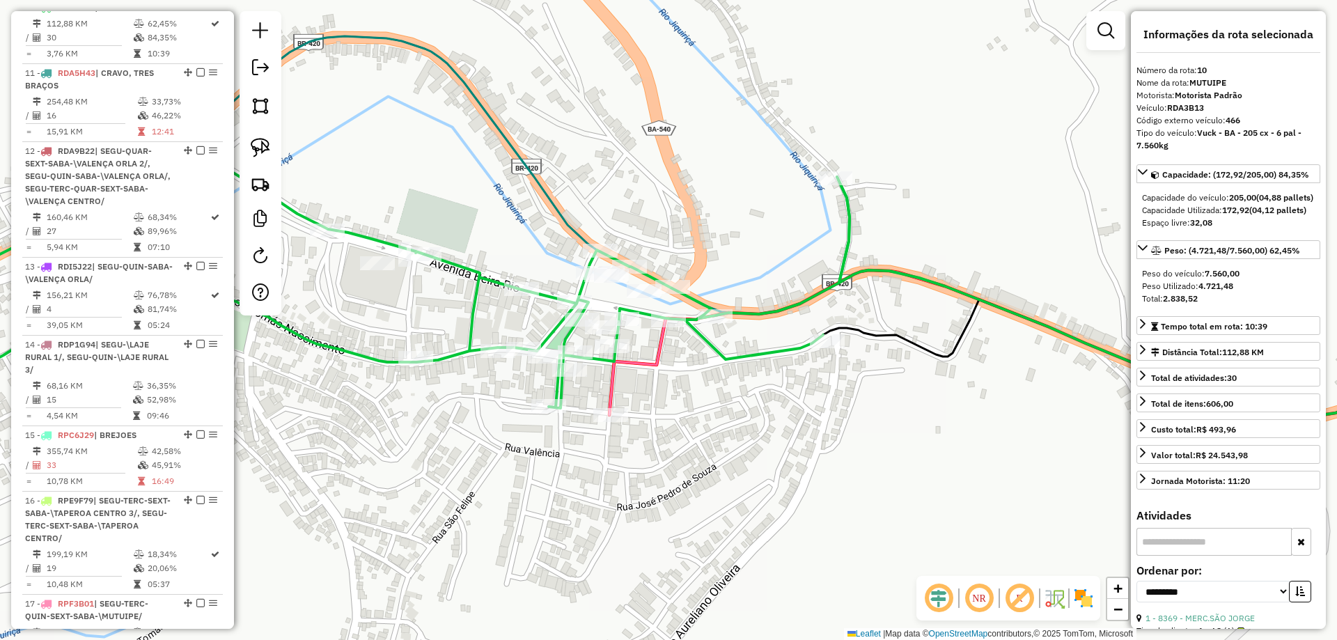
click at [658, 347] on icon at bounding box center [639, 366] width 59 height 97
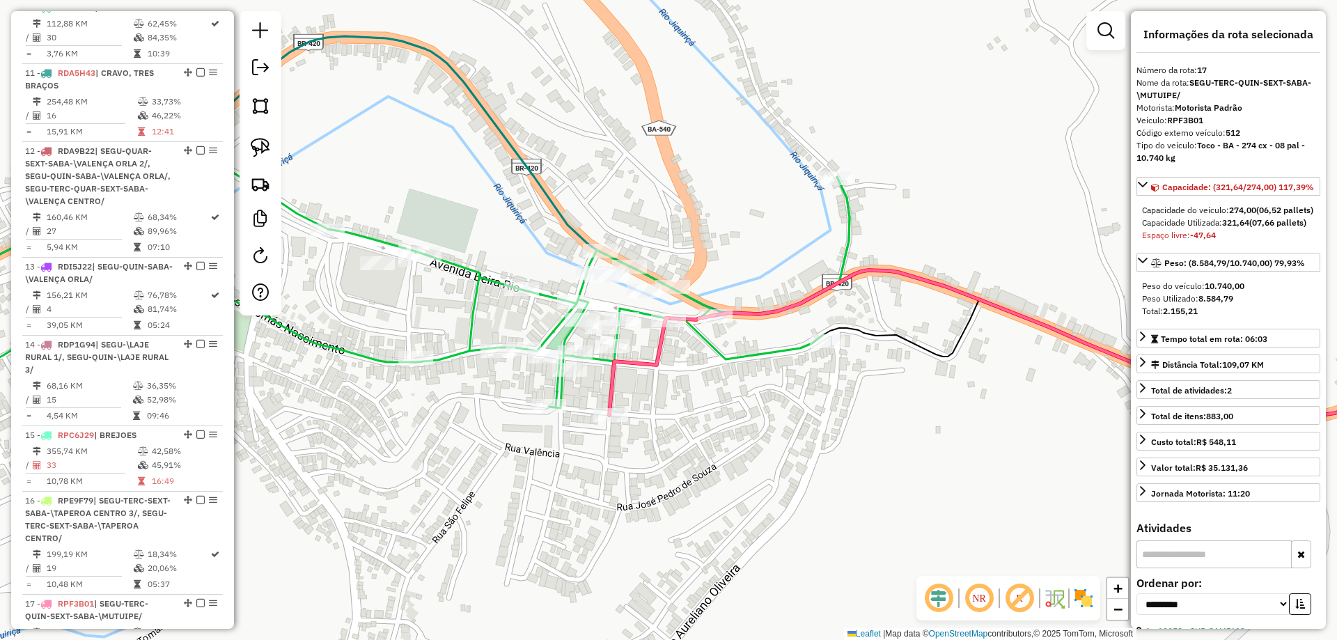
scroll to position [1893, 0]
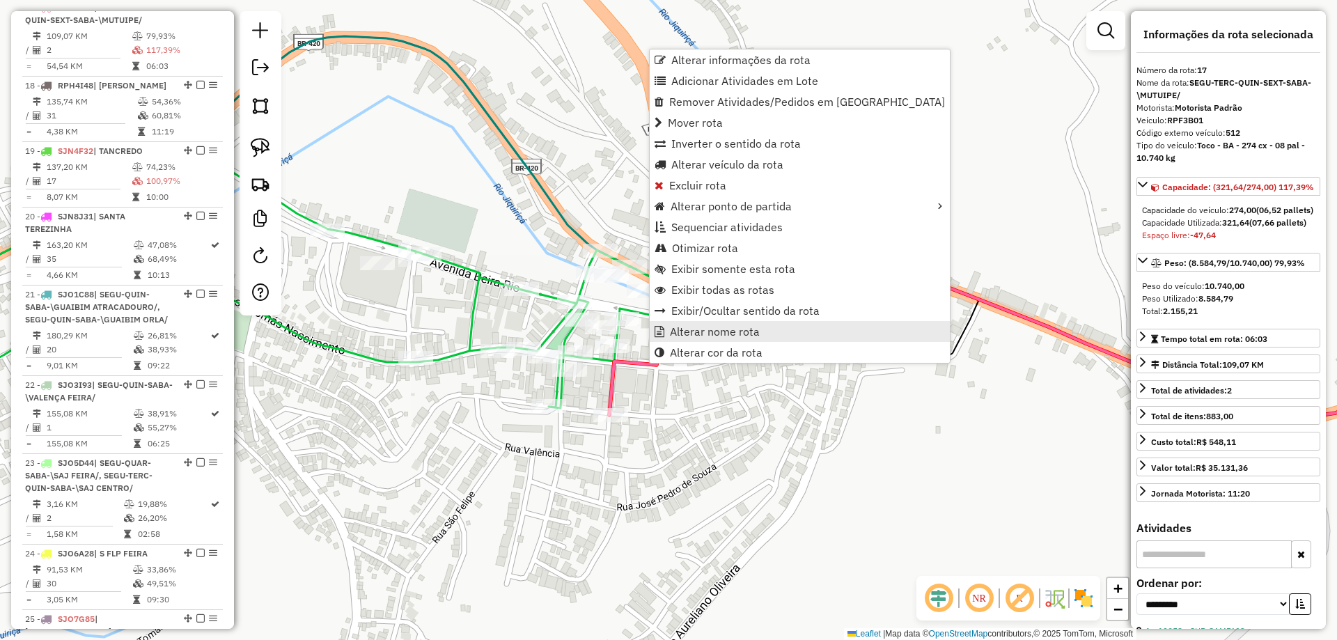
click at [677, 333] on span "Alterar nome rota" at bounding box center [715, 331] width 90 height 11
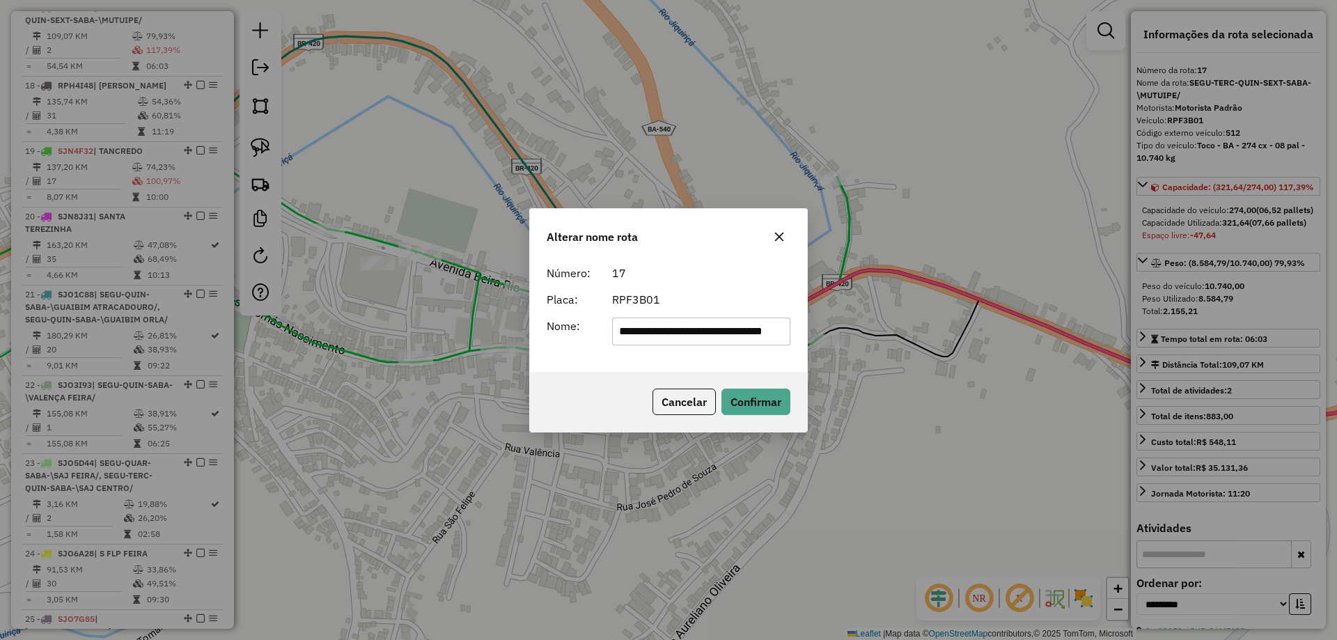
scroll to position [0, 0]
type input "**********"
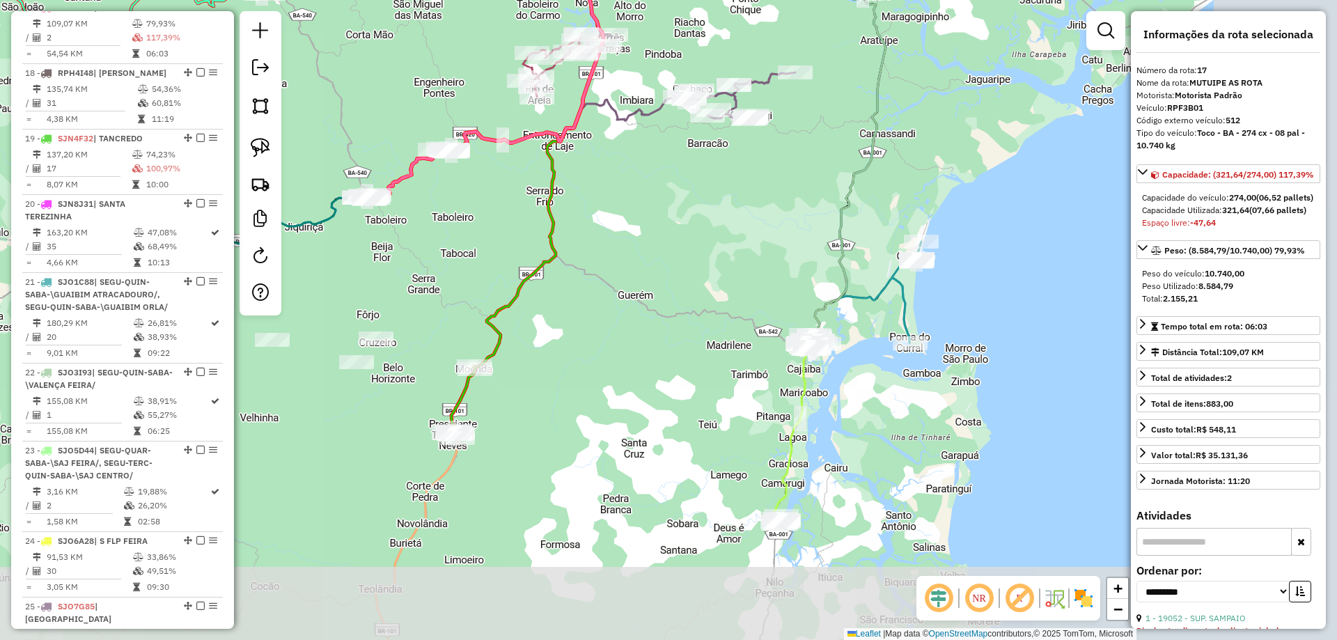
drag, startPoint x: 906, startPoint y: 392, endPoint x: 593, endPoint y: 199, distance: 367.9
click at [593, 199] on div "Janela de atendimento Grade de atendimento Capacidade Transportadoras Veículos …" at bounding box center [668, 320] width 1337 height 640
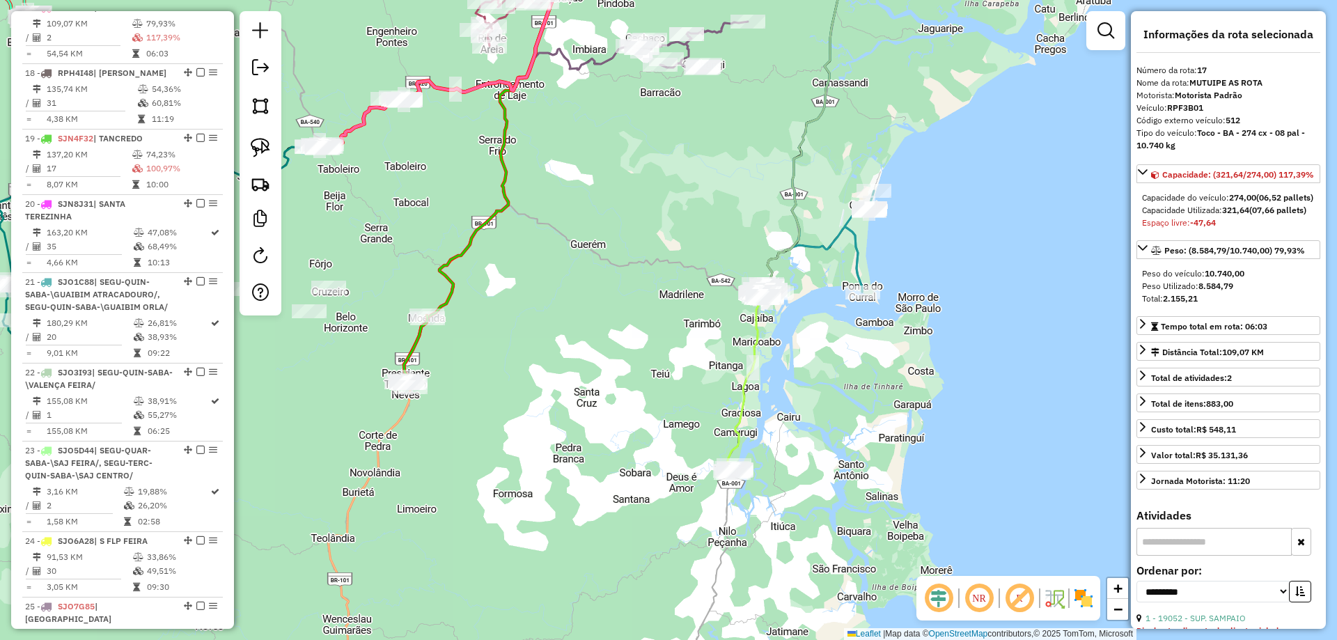
click at [740, 417] on icon at bounding box center [748, 377] width 40 height 181
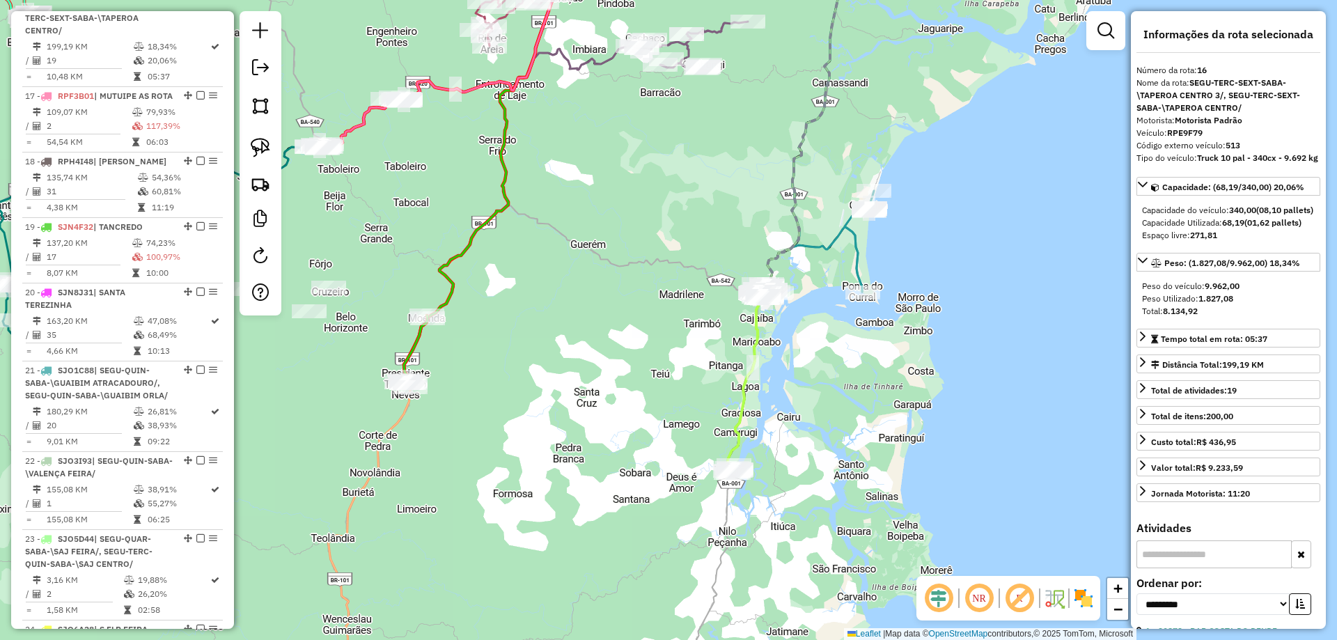
scroll to position [1789, 0]
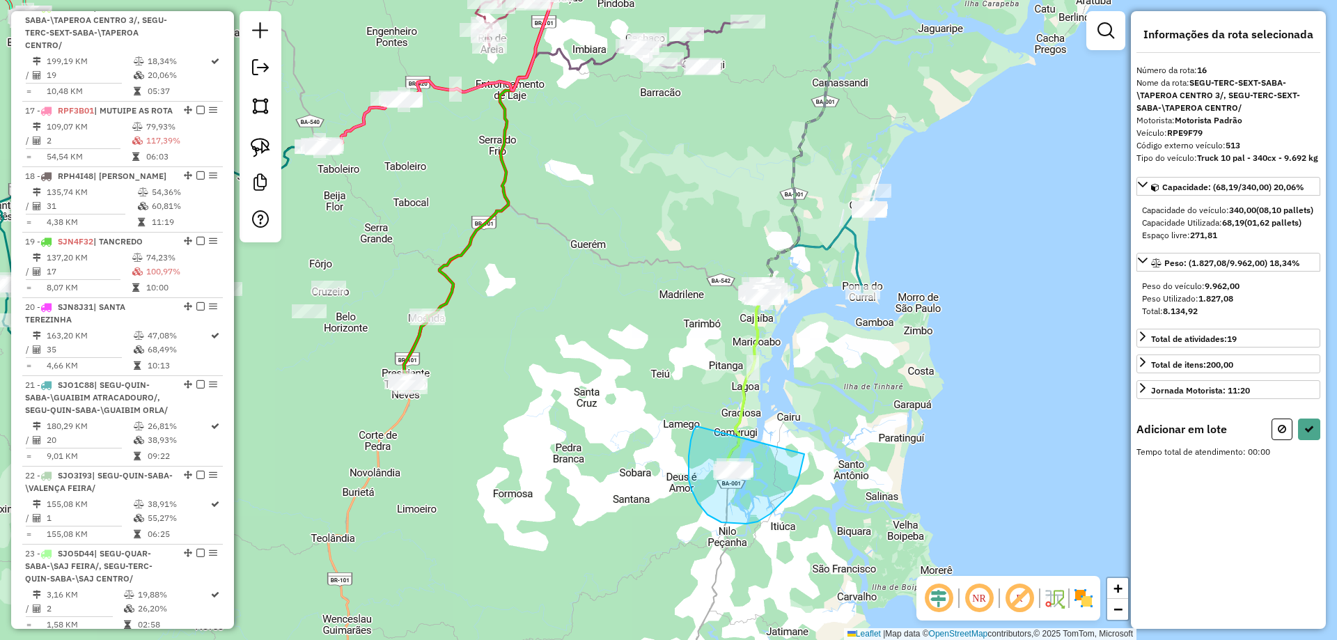
drag, startPoint x: 691, startPoint y: 440, endPoint x: 807, endPoint y: 414, distance: 118.5
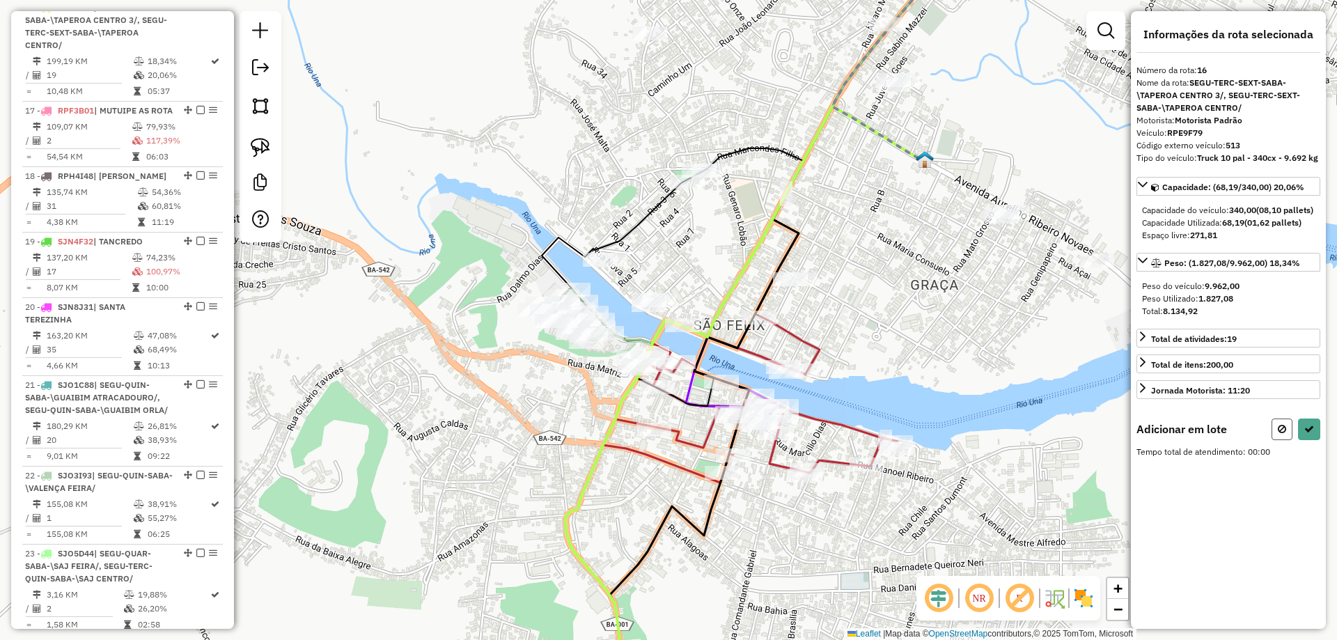
click at [1276, 433] on button at bounding box center [1282, 430] width 21 height 22
select select "**********"
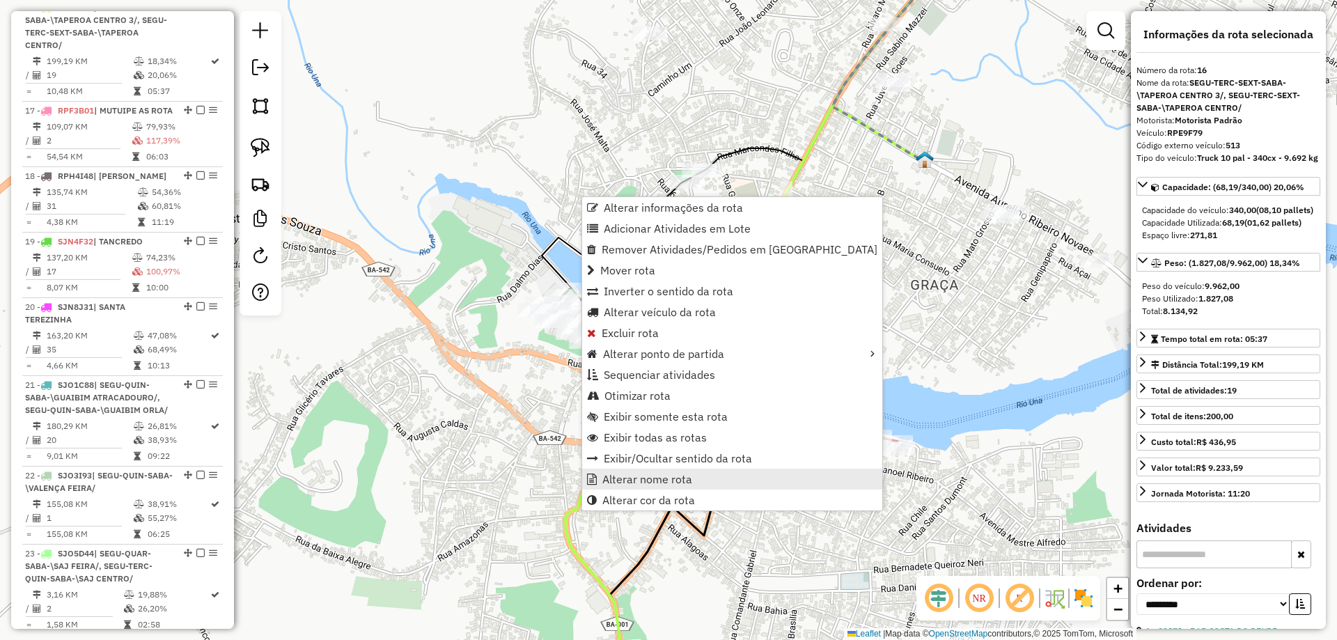
click at [589, 477] on span "Alterar nome rota" at bounding box center [592, 479] width 10 height 11
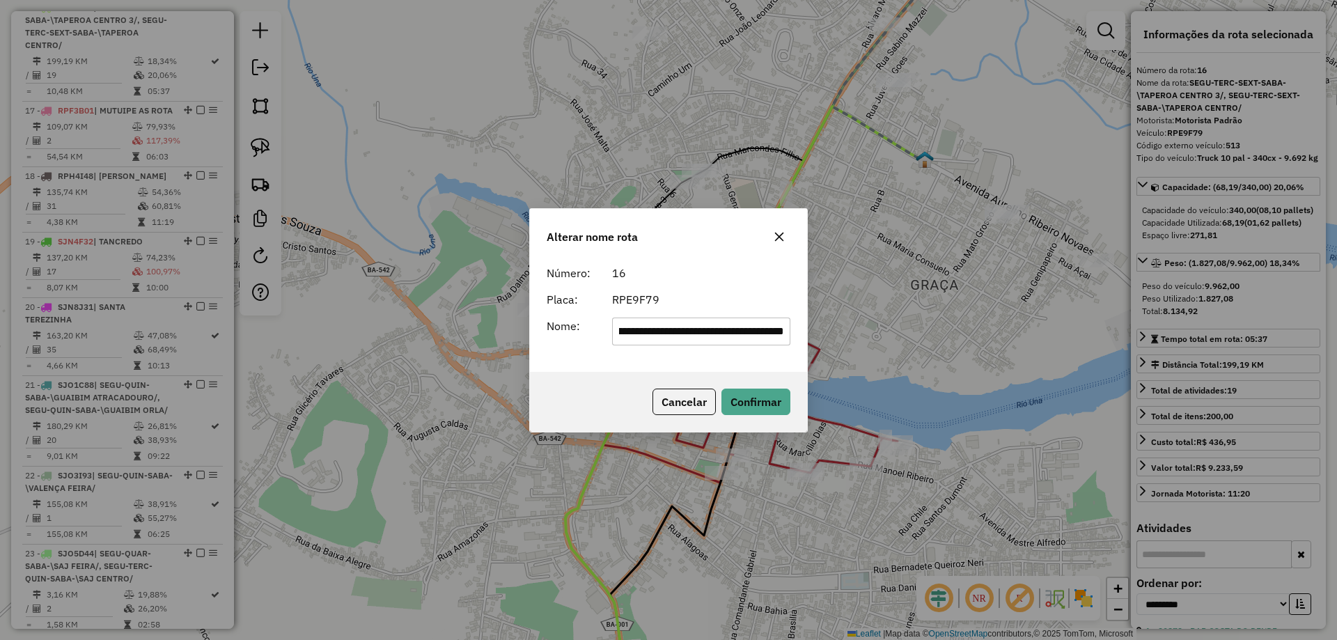
scroll to position [0, 0]
type input "*******"
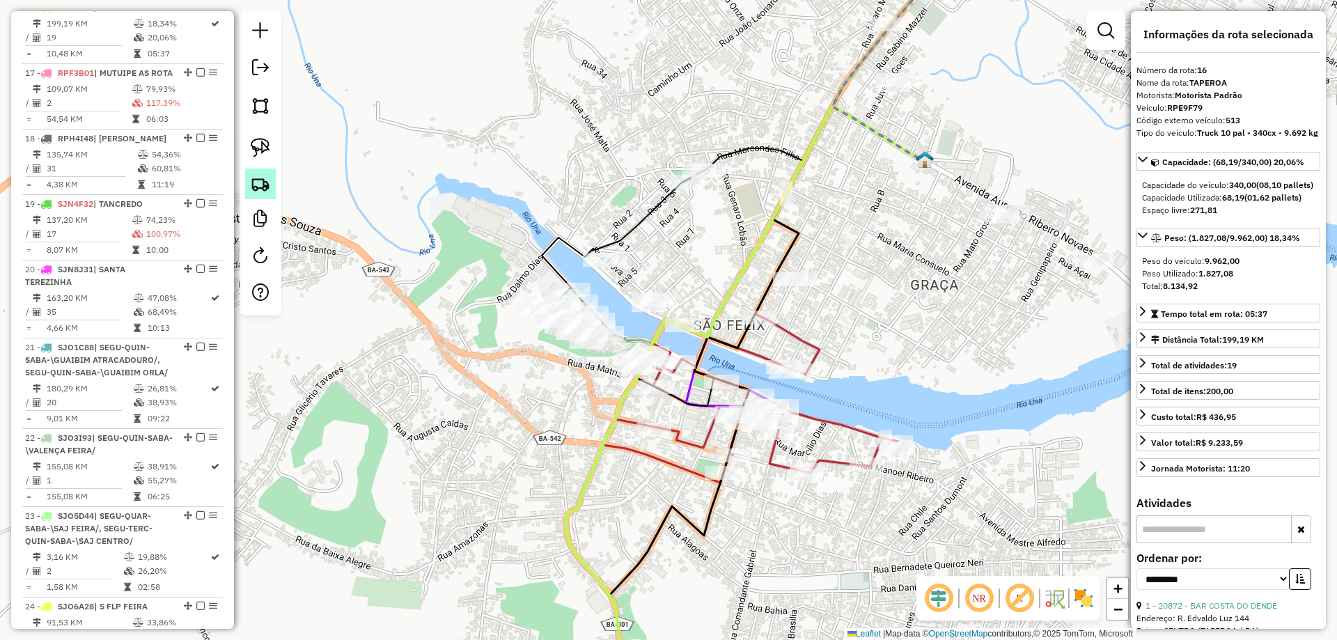
click at [261, 192] on img at bounding box center [261, 184] width 20 height 20
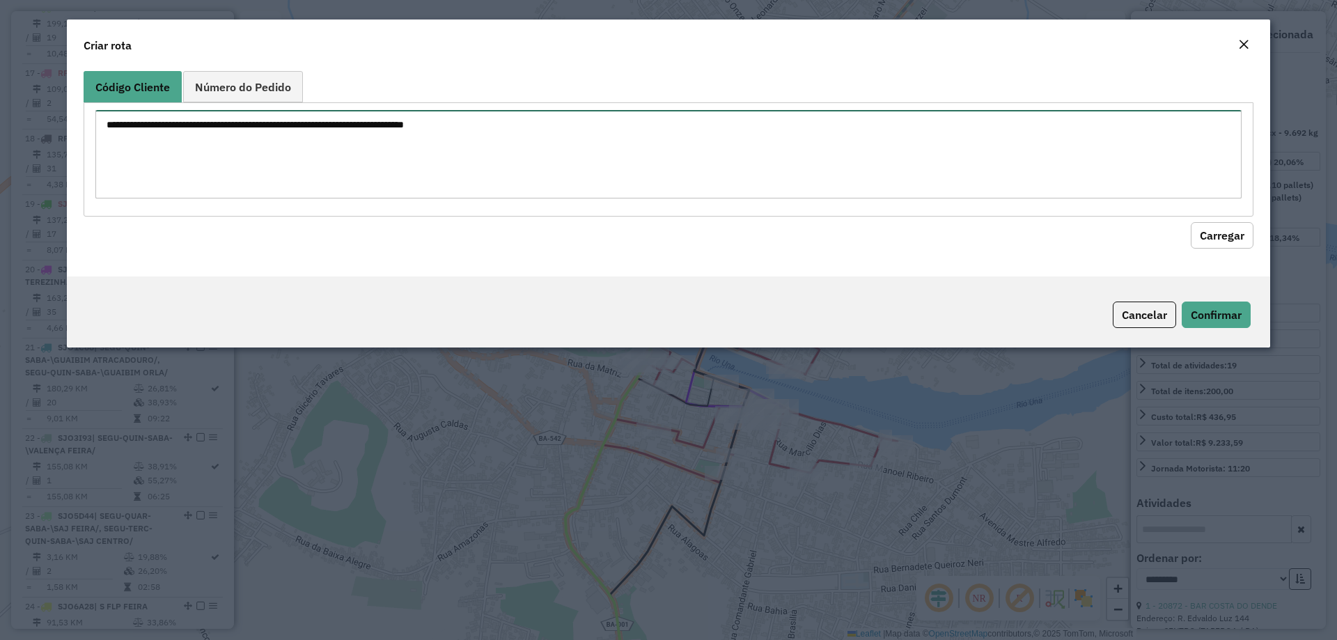
click at [261, 158] on textarea at bounding box center [668, 154] width 1147 height 88
type textarea "*****"
click at [1217, 253] on div "Código Cliente Número do Pedido ***** Carregar" at bounding box center [669, 170] width 1204 height 211
click at [1216, 244] on button "Carregar" at bounding box center [1222, 235] width 63 height 26
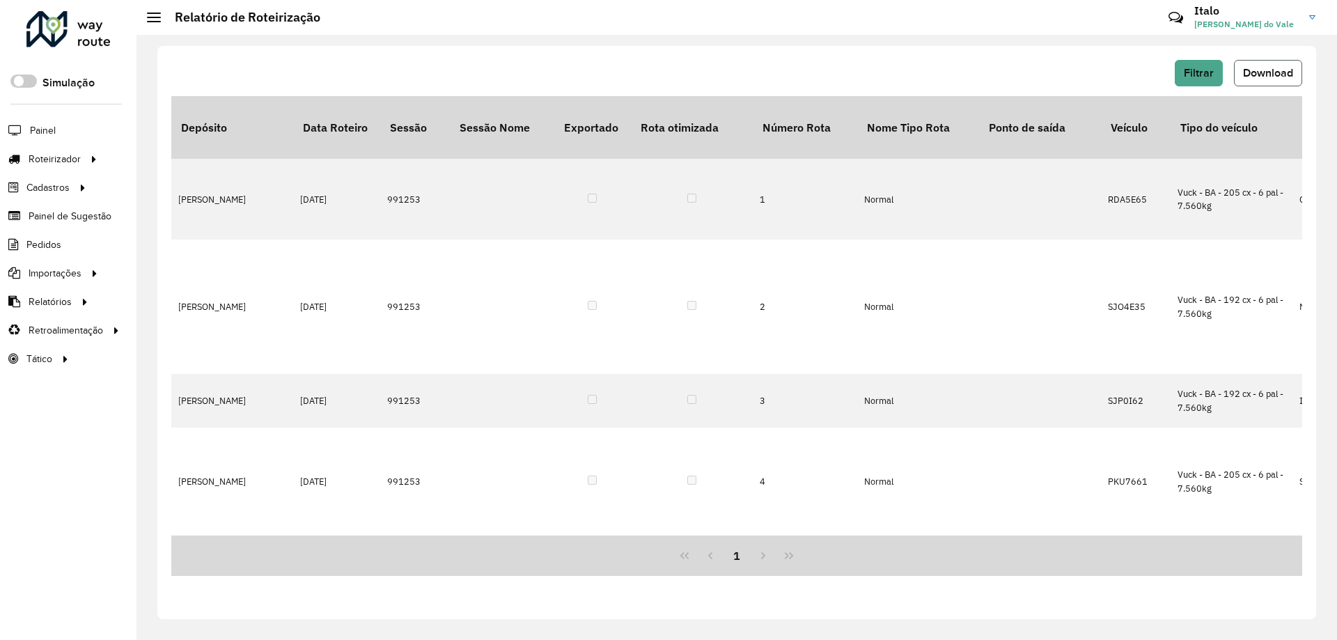
click at [1267, 70] on span "Download" at bounding box center [1268, 73] width 50 height 12
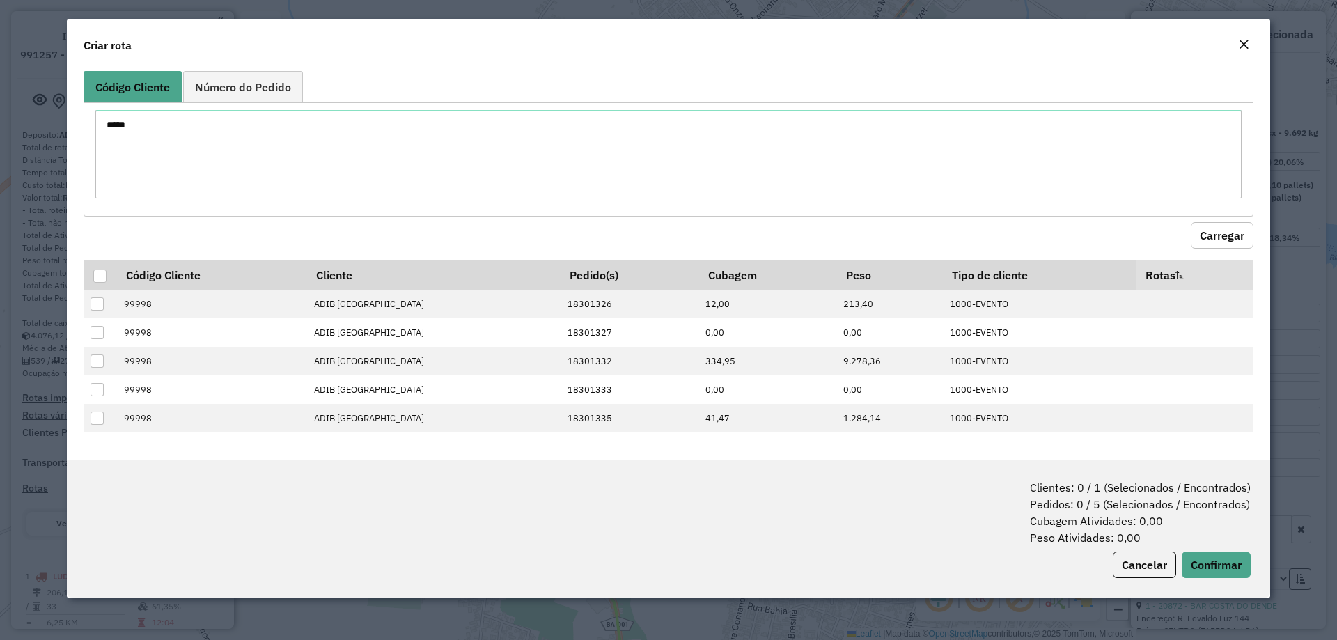
select select "**********"
click at [102, 277] on div at bounding box center [99, 276] width 13 height 13
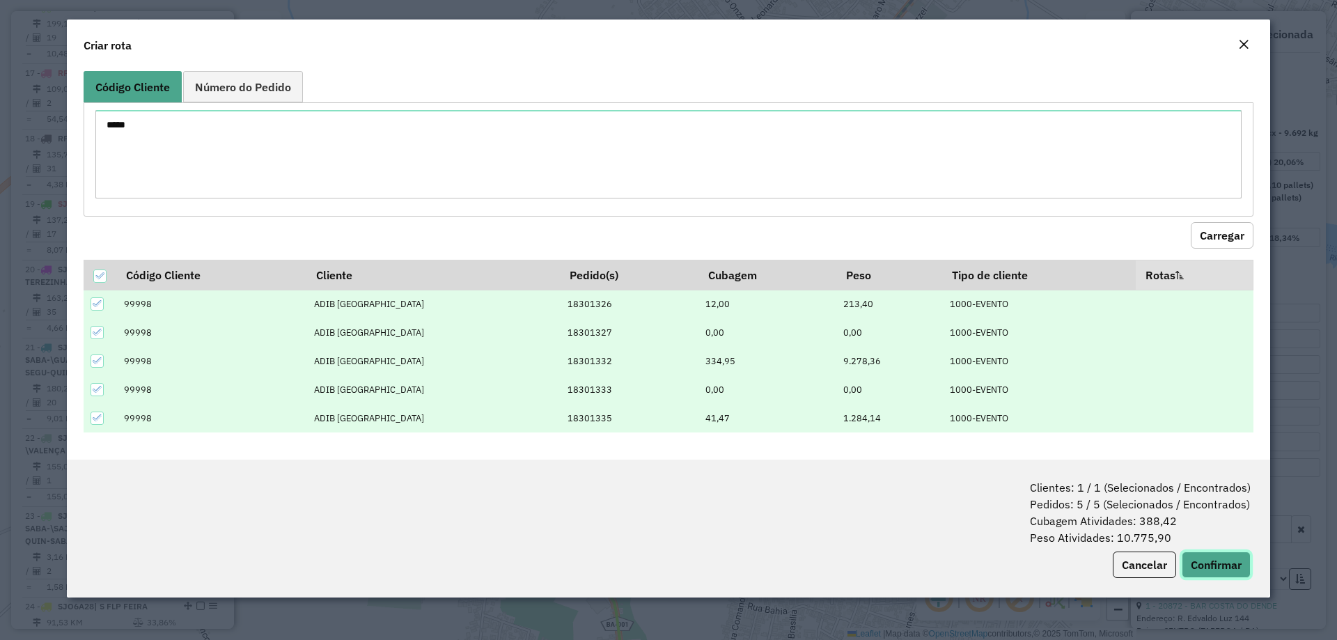
click at [1207, 566] on button "Confirmar" at bounding box center [1216, 565] width 69 height 26
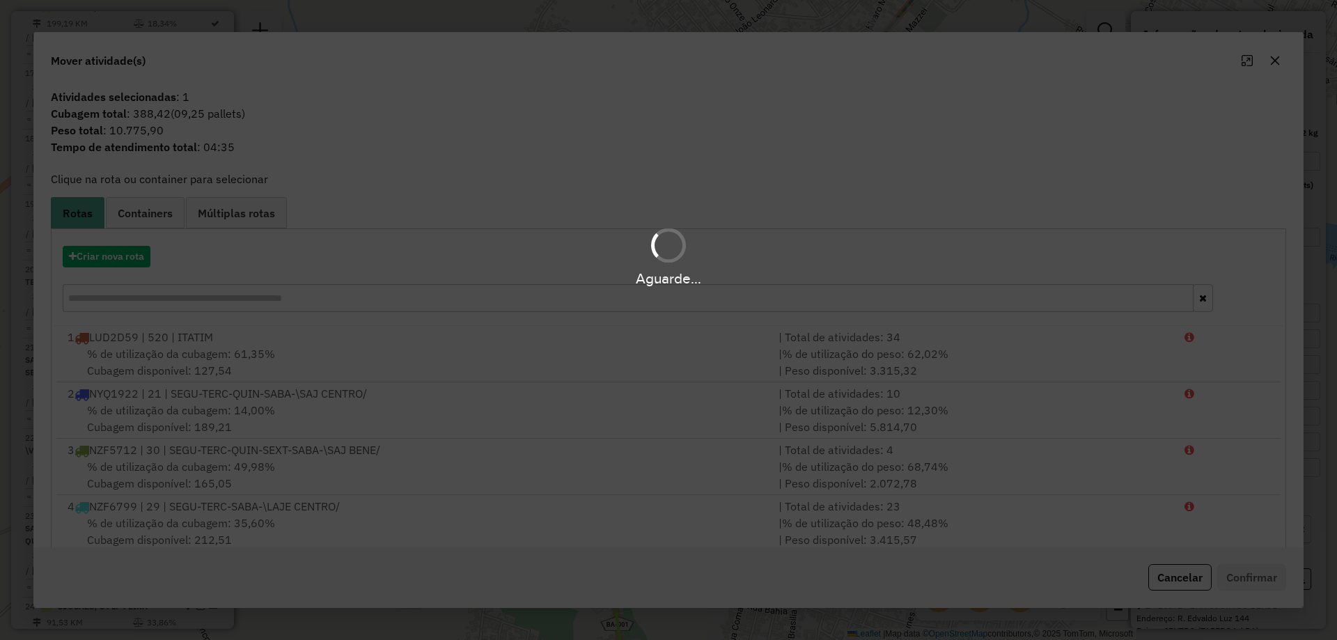
click at [125, 258] on div "Aguarde..." at bounding box center [668, 256] width 1337 height 66
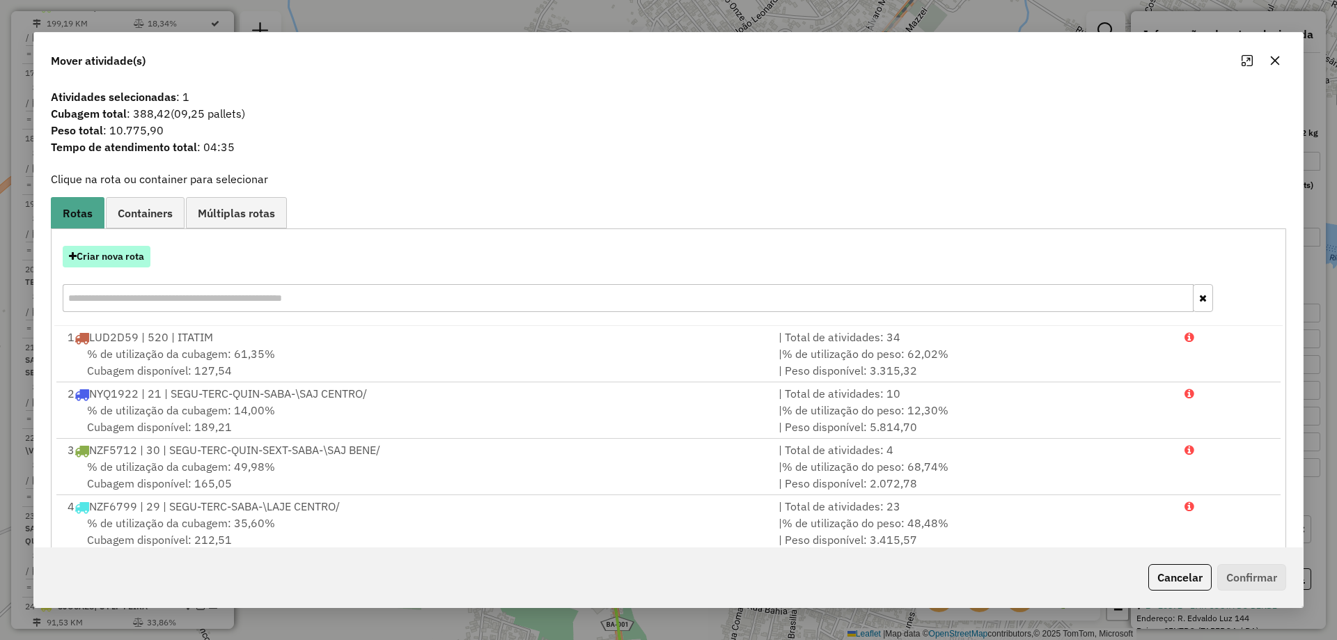
click at [123, 258] on button "Criar nova rota" at bounding box center [107, 257] width 88 height 22
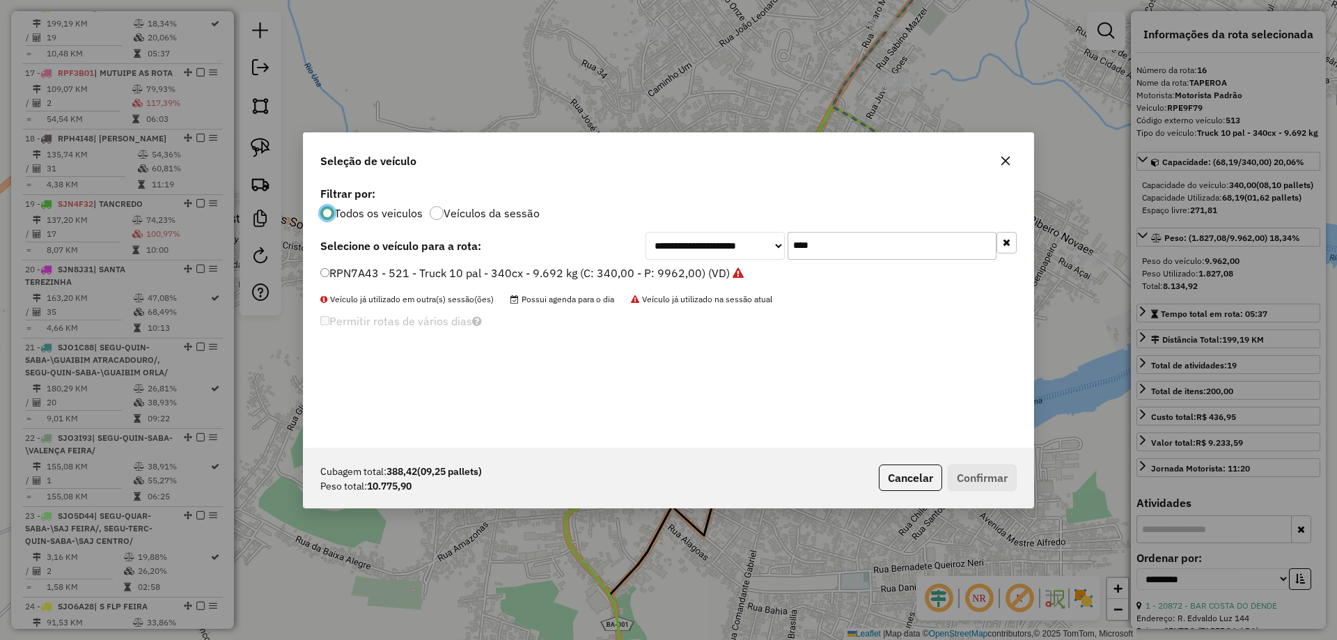
scroll to position [8, 4]
drag, startPoint x: 815, startPoint y: 251, endPoint x: 739, endPoint y: 240, distance: 76.6
click at [728, 256] on div "**********" at bounding box center [831, 246] width 371 height 28
type input "***"
click at [702, 277] on label "SJP0D65 - 9 - Truck - SE - 504 cx - 12 pal - 15.000 kg (C: 504,00 - P: 15000,00…" at bounding box center [540, 273] width 440 height 17
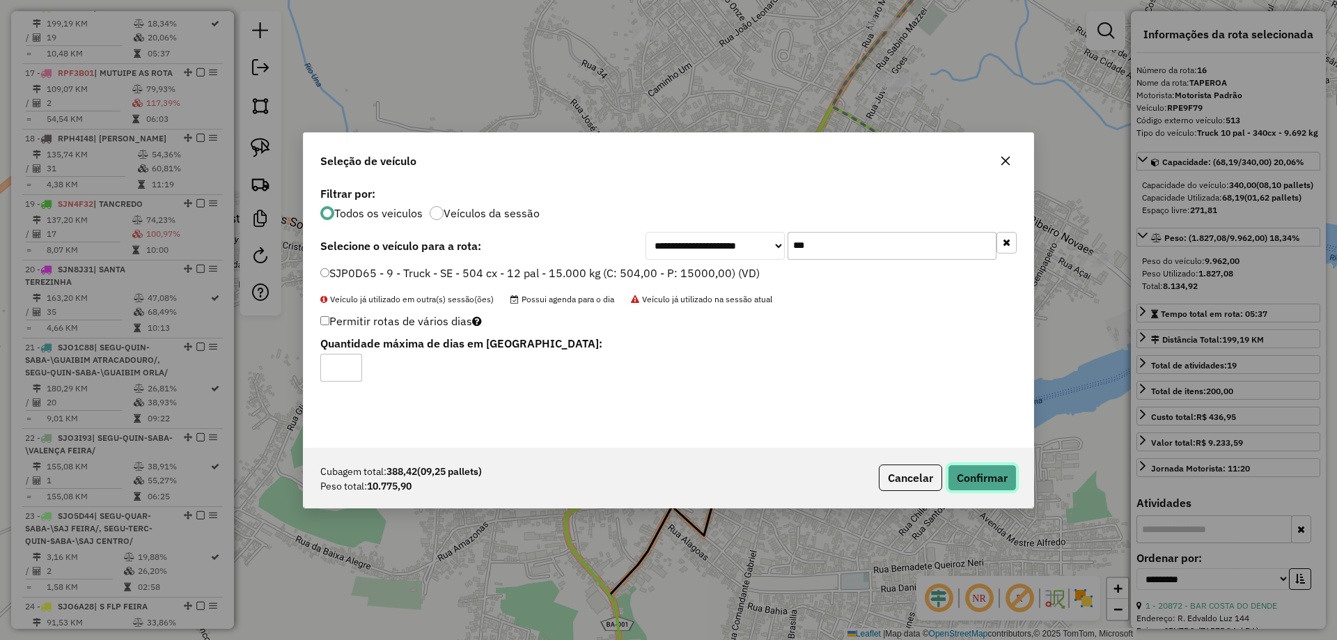
click at [968, 488] on button "Confirmar" at bounding box center [982, 478] width 69 height 26
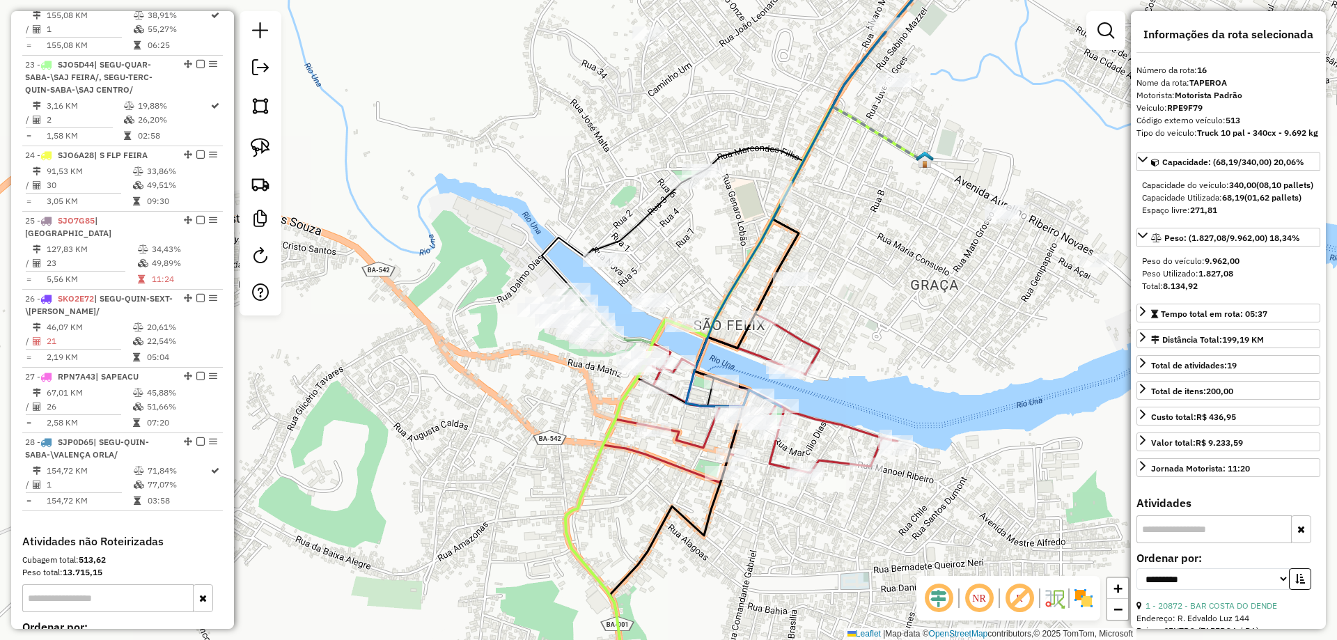
scroll to position [2410, 0]
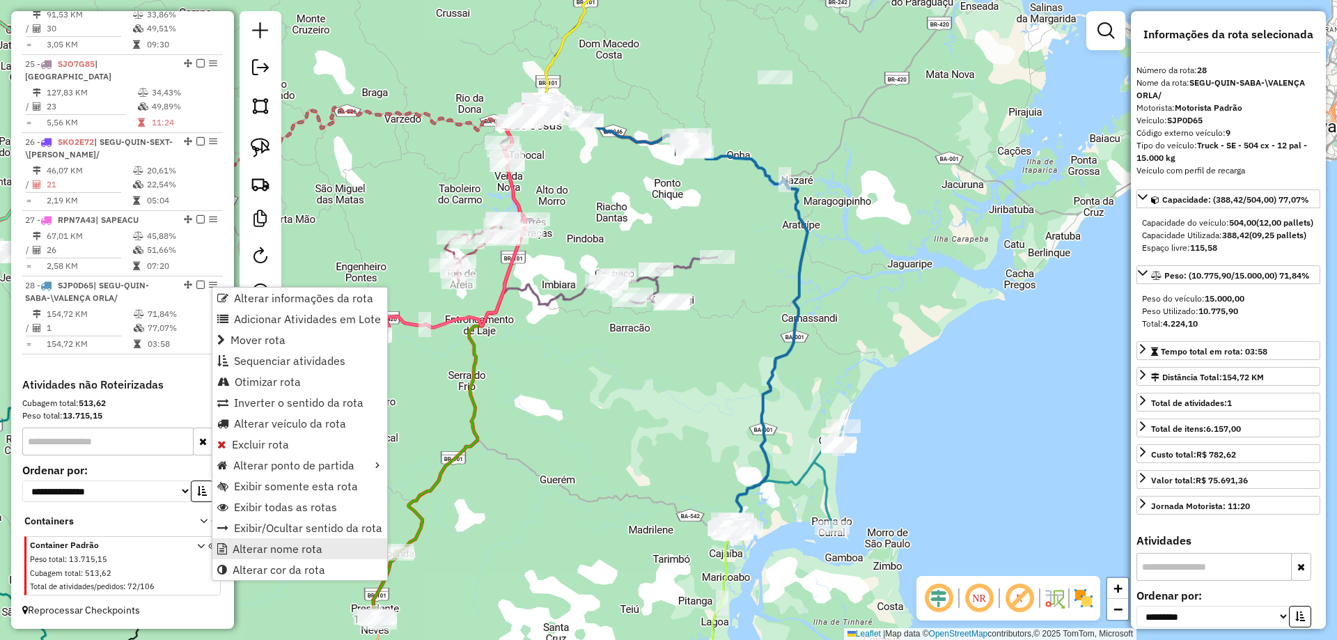
click at [310, 550] on span "Alterar nome rota" at bounding box center [278, 548] width 90 height 11
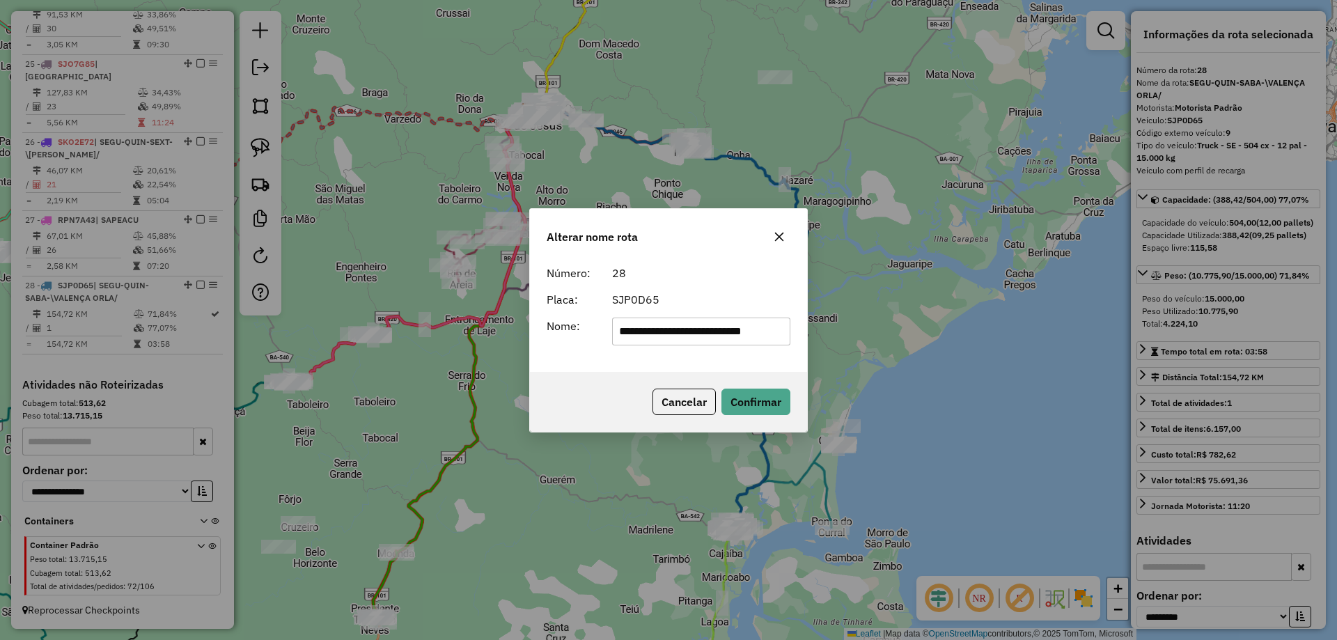
scroll to position [0, 0]
type input "*****"
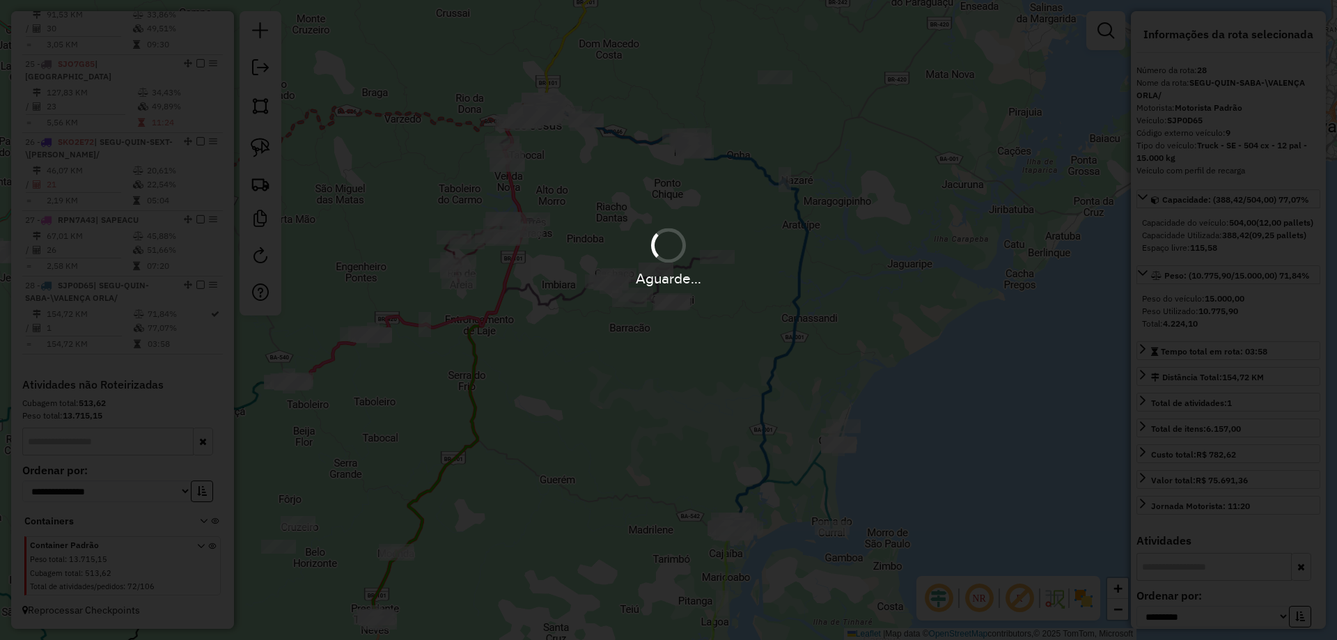
scroll to position [2398, 0]
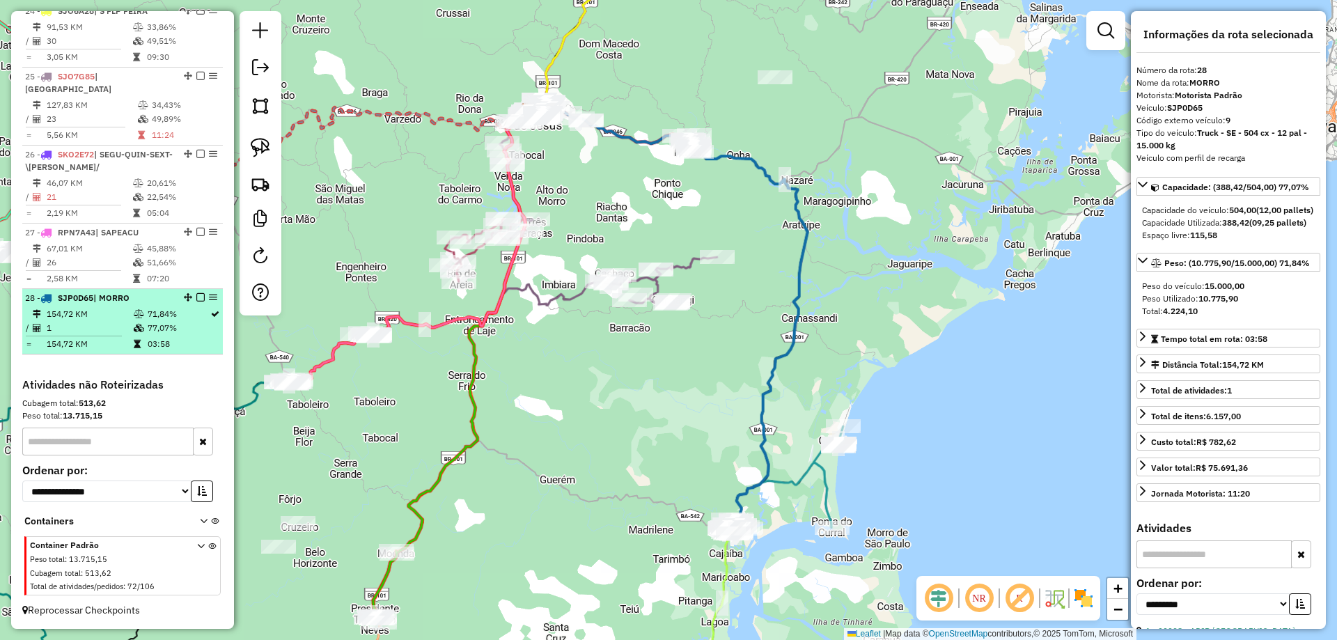
click at [199, 297] on em at bounding box center [200, 297] width 8 height 8
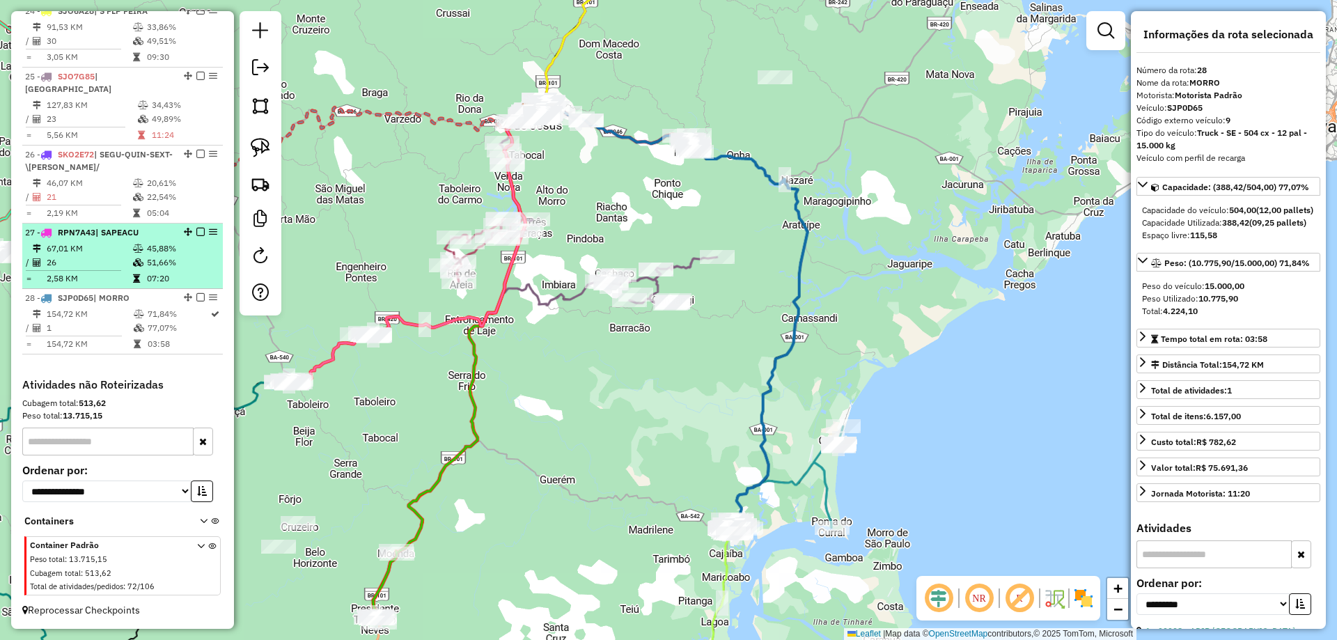
scroll to position [2351, 0]
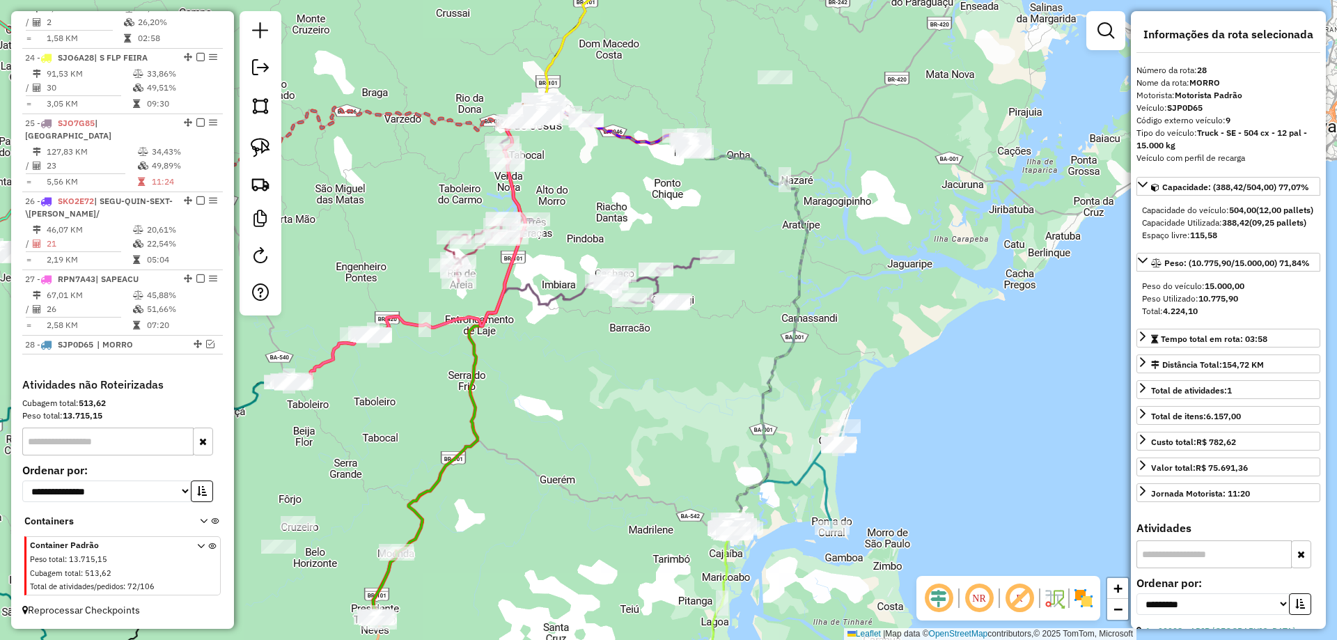
click at [818, 473] on icon at bounding box center [828, 476] width 29 height 101
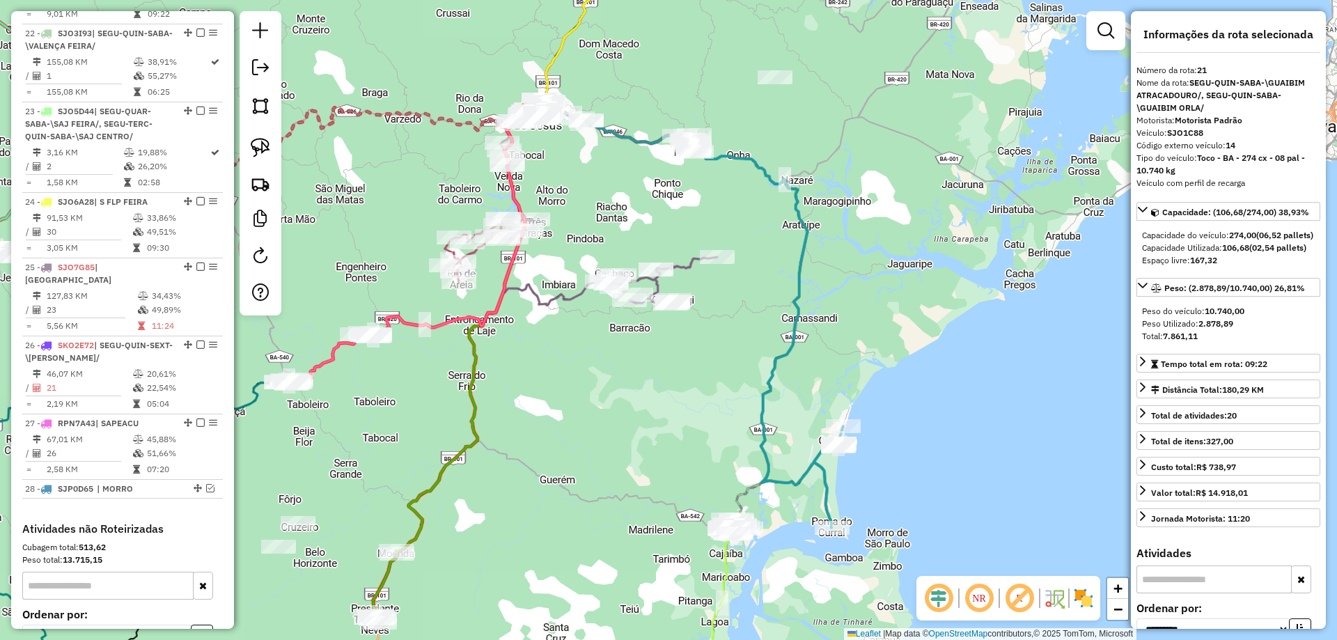
scroll to position [2142, 0]
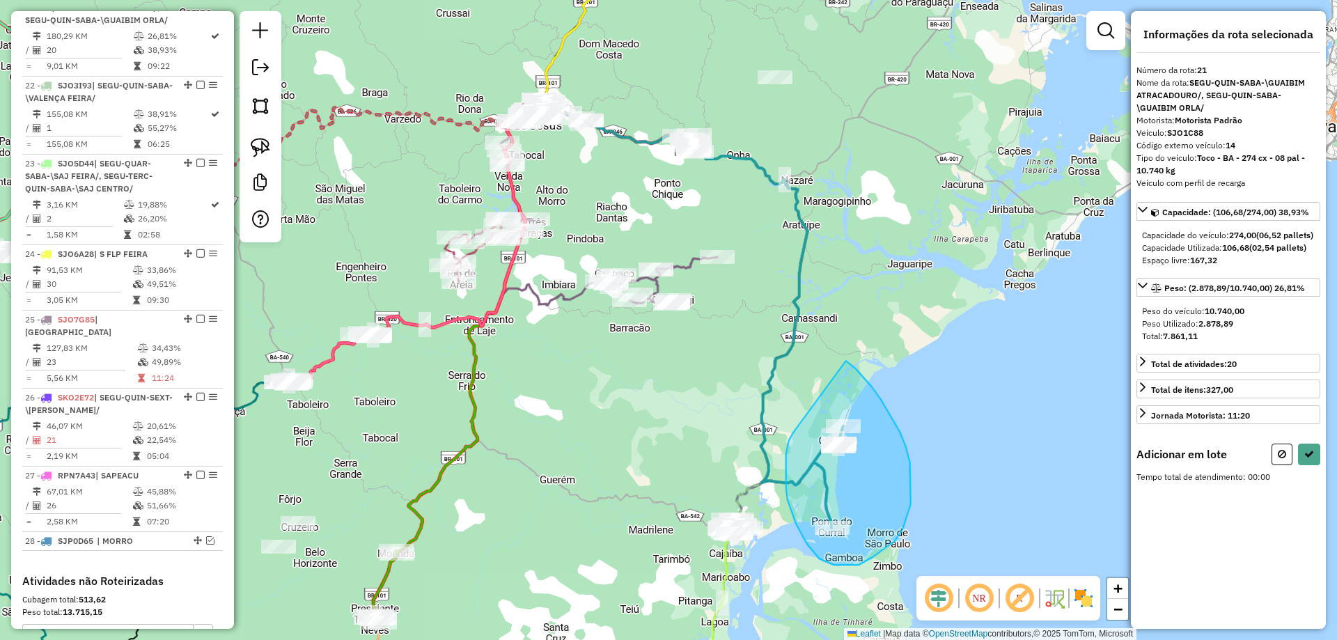
drag, startPoint x: 789, startPoint y: 444, endPoint x: 846, endPoint y: 361, distance: 101.1
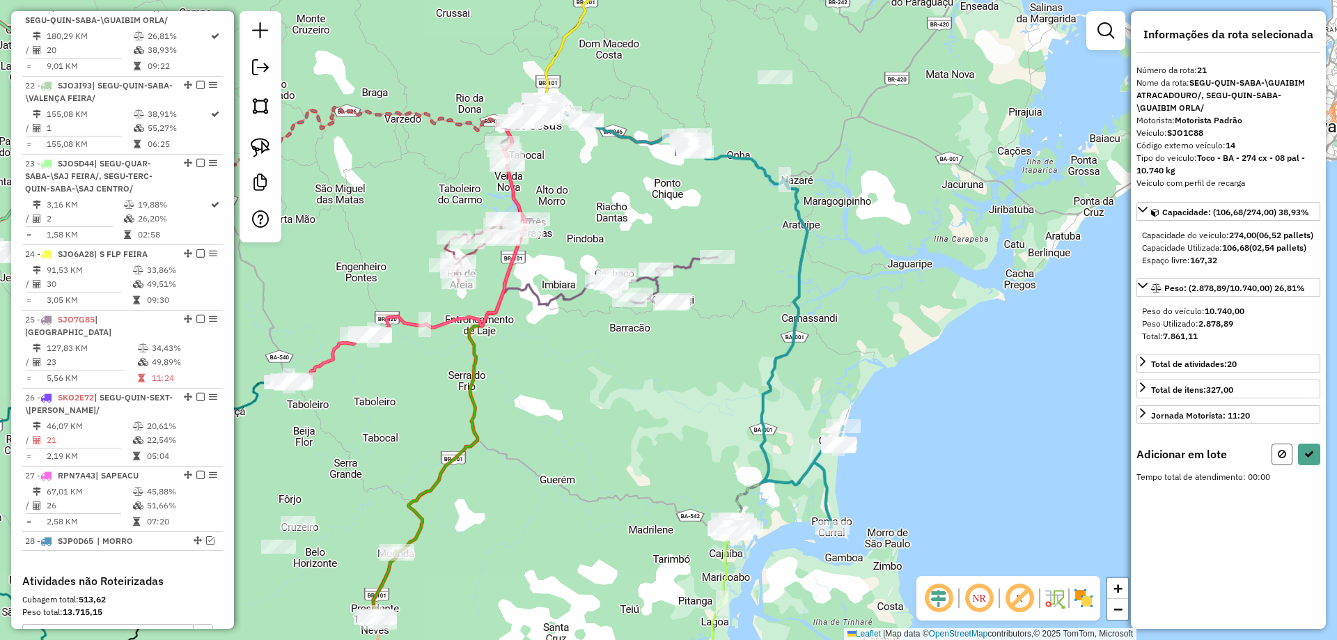
click at [1282, 459] on icon at bounding box center [1282, 454] width 8 height 10
select select "**********"
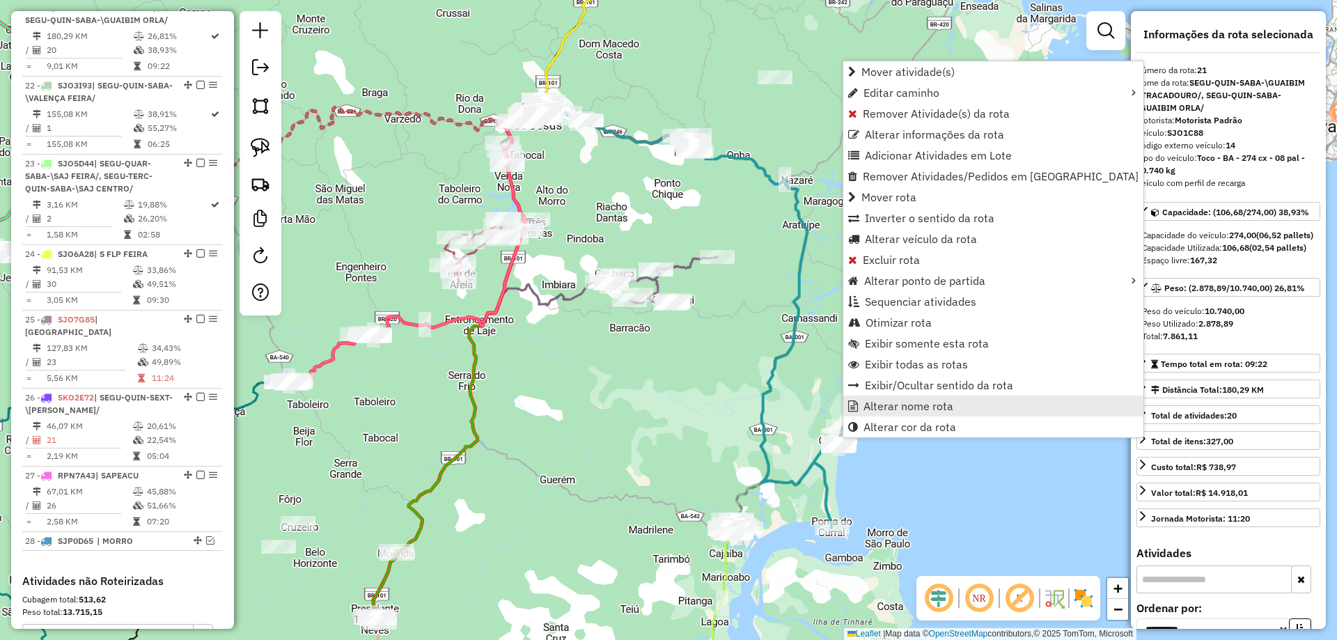
click at [865, 405] on span "Alterar nome rota" at bounding box center [909, 406] width 90 height 11
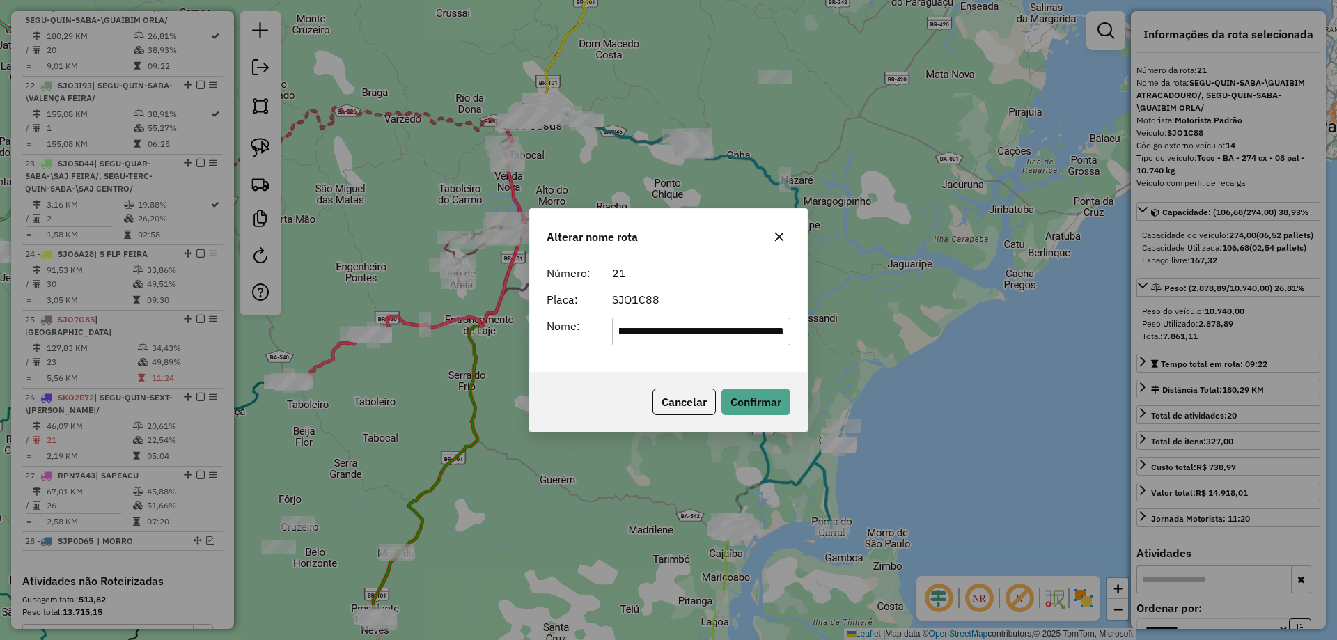
scroll to position [0, 0]
type input "*******"
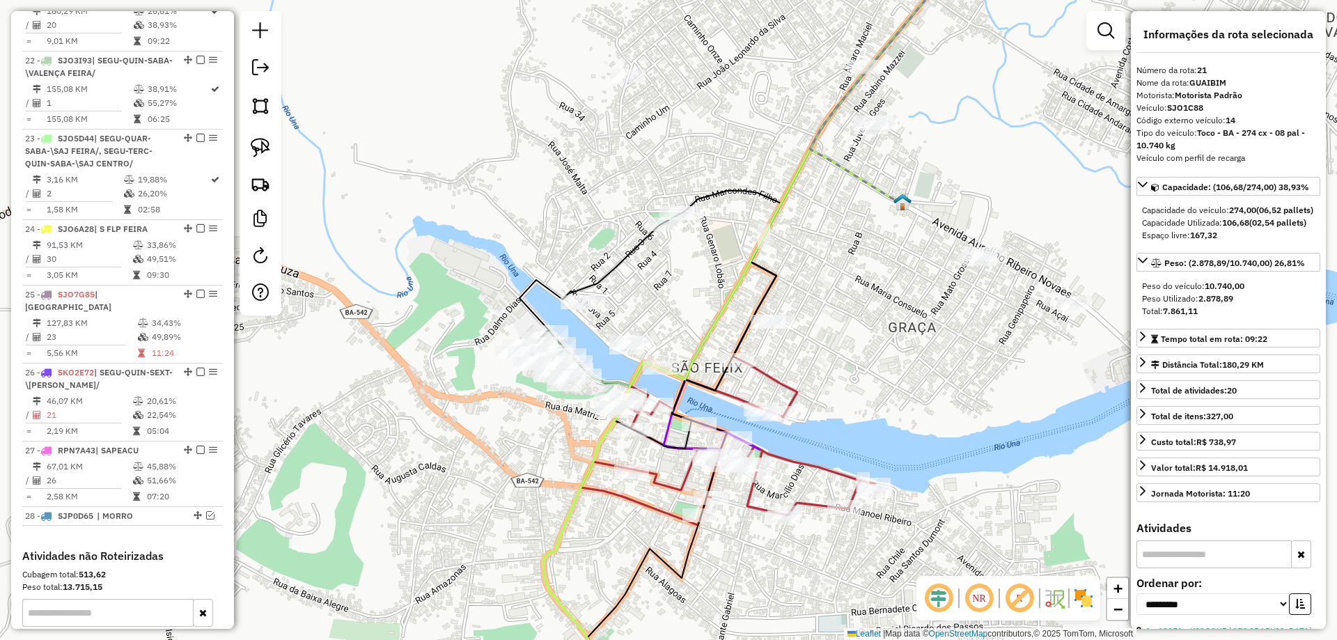
drag, startPoint x: 376, startPoint y: 367, endPoint x: 479, endPoint y: 398, distance: 107.1
click at [477, 400] on div "Janela de atendimento Grade de atendimento Capacidade Transportadoras Veículos …" at bounding box center [668, 320] width 1337 height 640
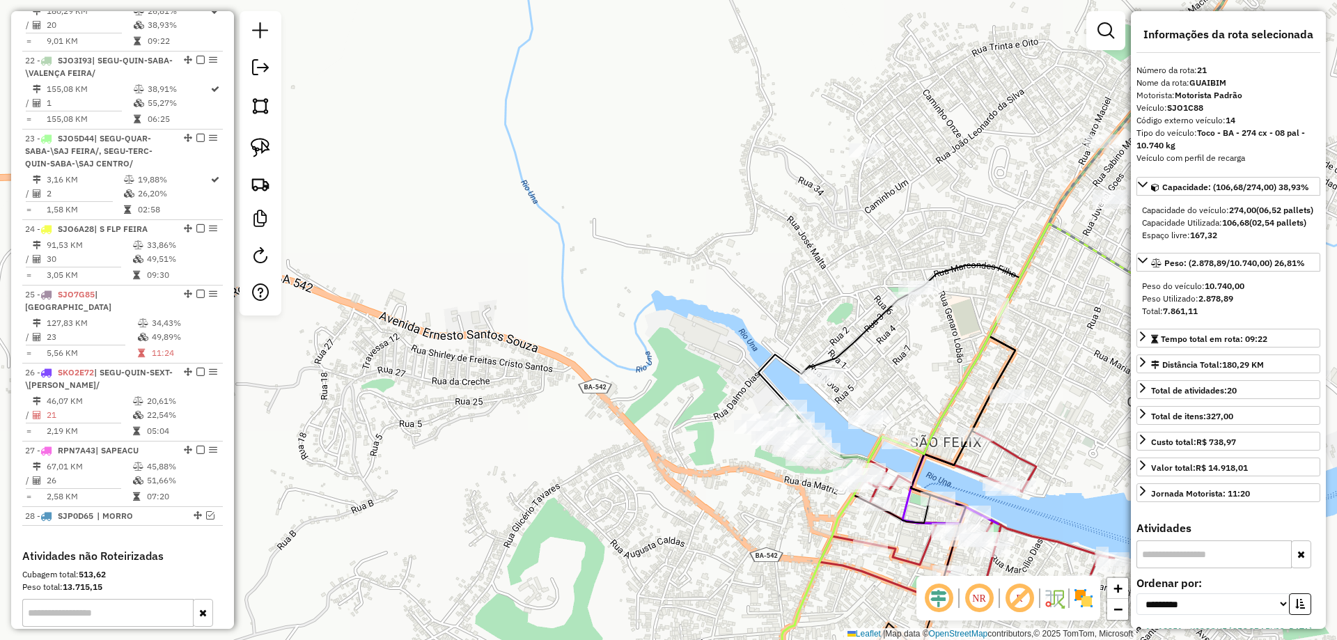
drag, startPoint x: 458, startPoint y: 398, endPoint x: 564, endPoint y: 428, distance: 109.6
click at [564, 428] on div "Janela de atendimento Grade de atendimento Capacidade Transportadoras Veículos …" at bounding box center [668, 320] width 1337 height 640
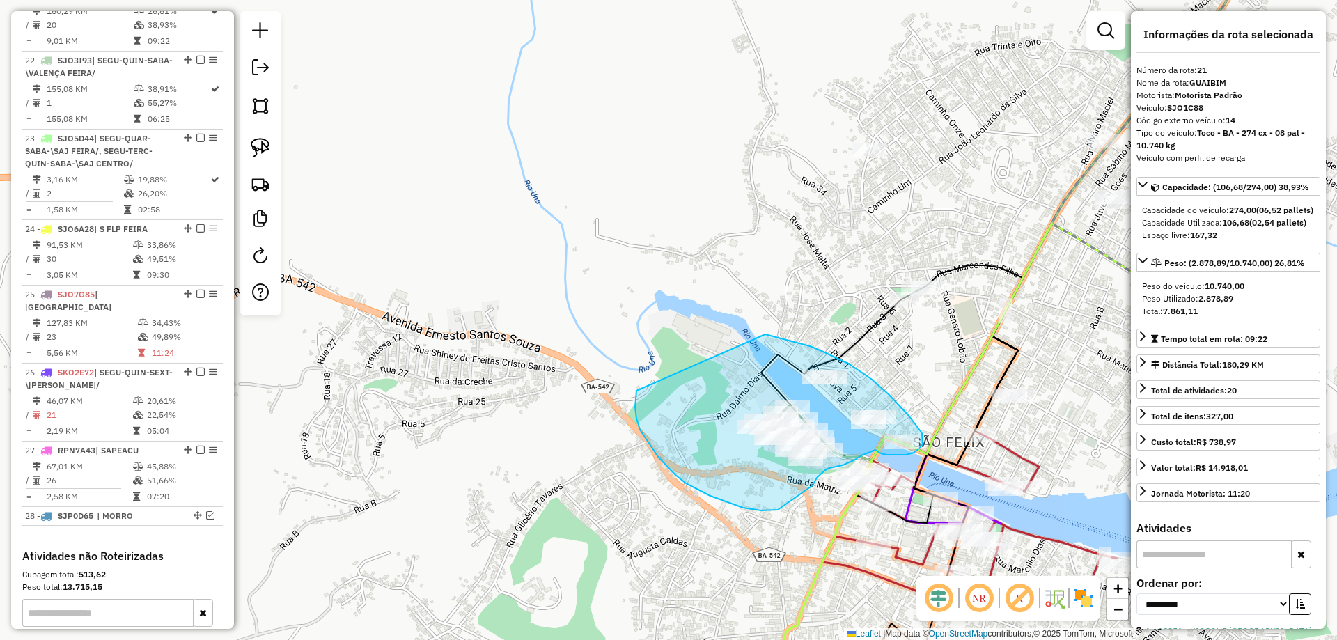
drag, startPoint x: 637, startPoint y: 391, endPoint x: 757, endPoint y: 332, distance: 134.0
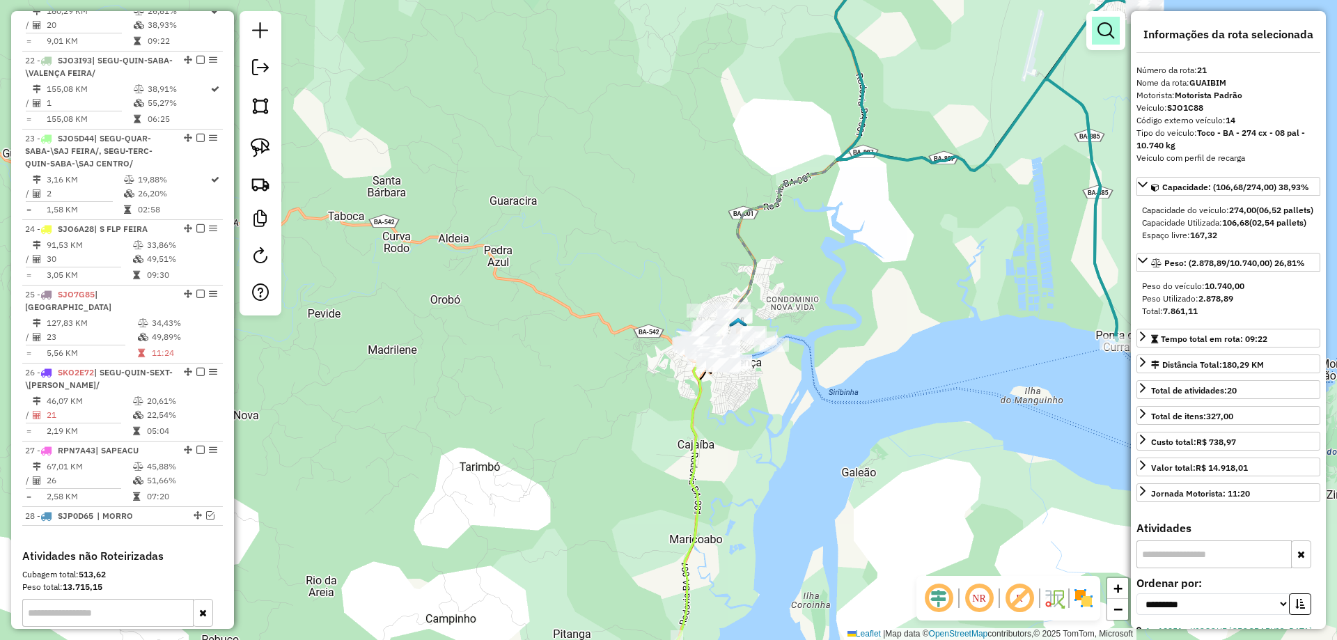
click at [1099, 24] on em at bounding box center [1106, 30] width 17 height 17
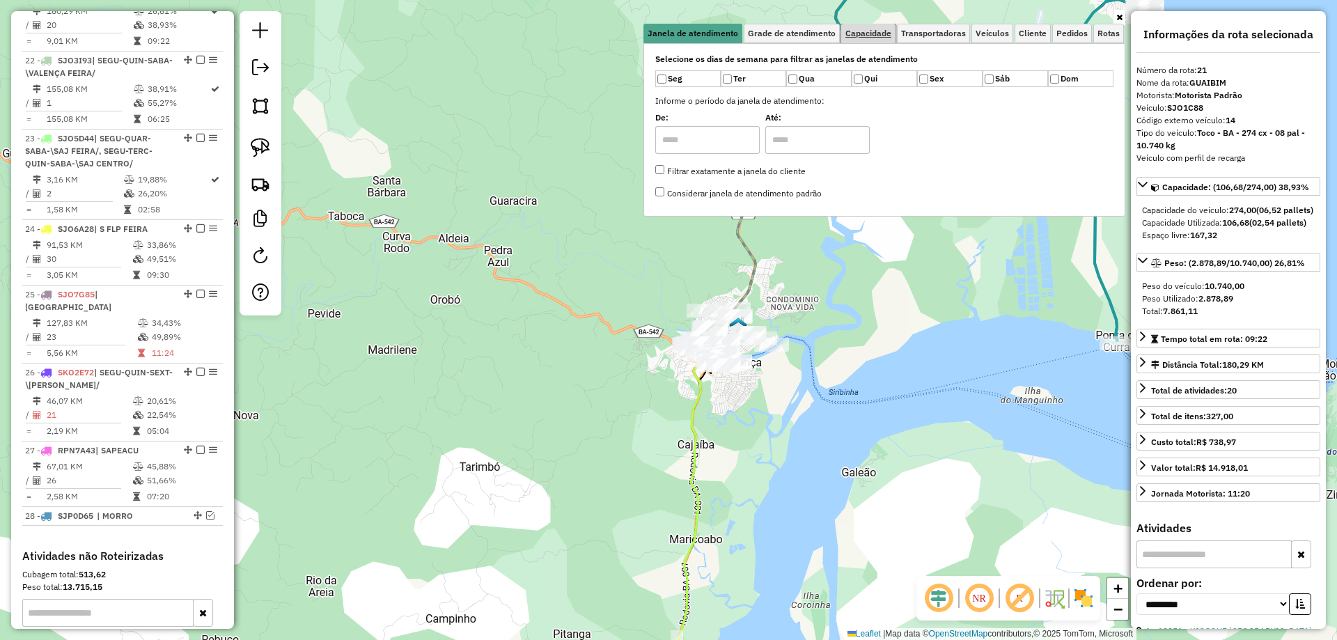
click at [871, 42] on link "Capacidade" at bounding box center [868, 34] width 54 height 20
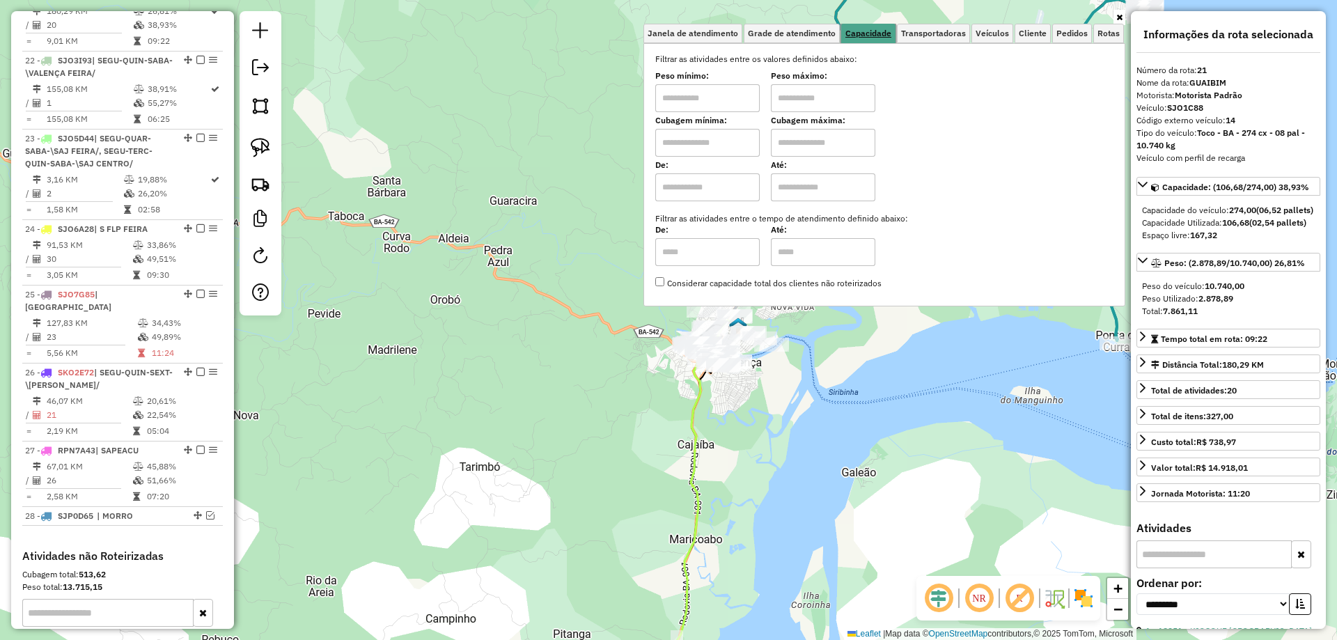
click at [876, 38] on link "Capacidade" at bounding box center [868, 34] width 54 height 20
click at [695, 153] on input "text" at bounding box center [707, 143] width 104 height 28
type input "*****"
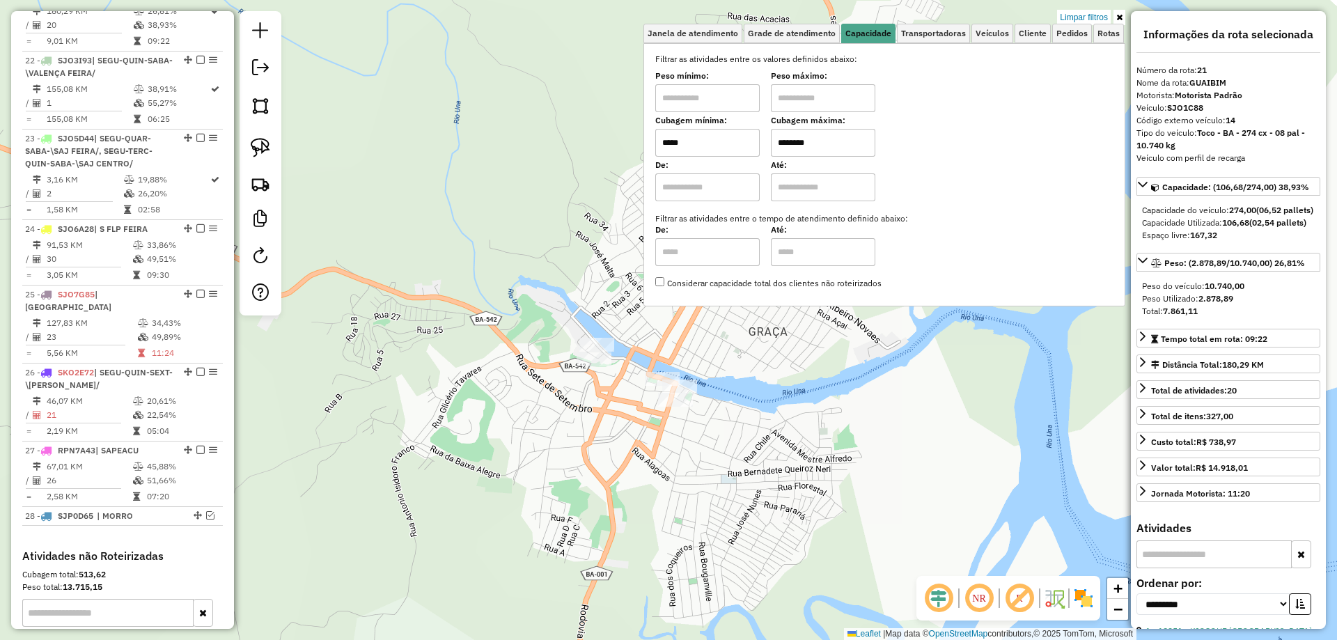
type input "********"
click at [690, 346] on div "Limpar filtros Janela de atendimento Grade de atendimento Capacidade Transporta…" at bounding box center [668, 320] width 1337 height 640
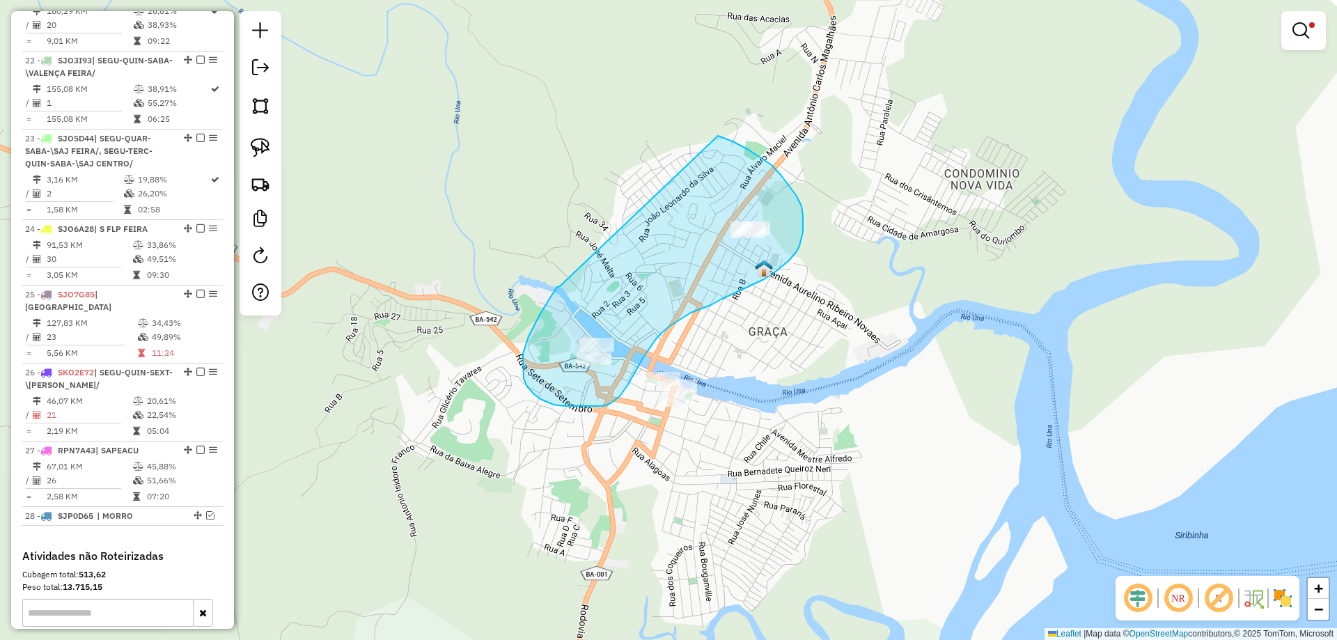
drag, startPoint x: 560, startPoint y: 286, endPoint x: 718, endPoint y: 136, distance: 218.3
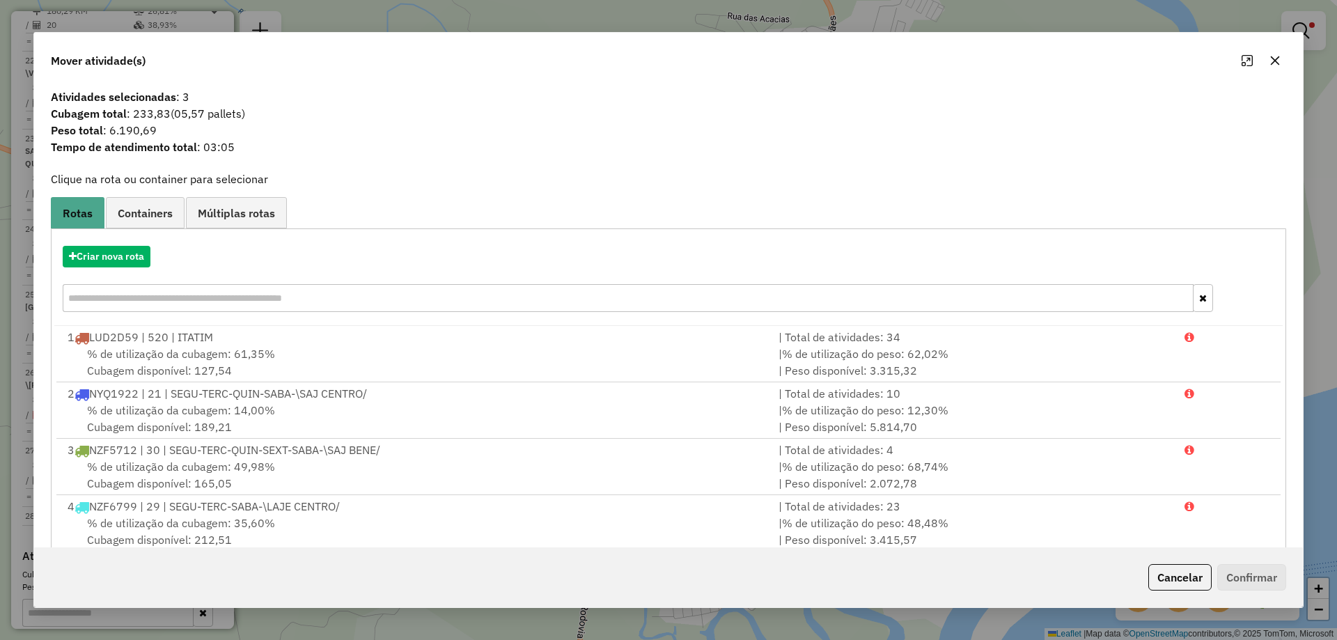
click at [124, 243] on div "Criar nova rota" at bounding box center [668, 280] width 1229 height 91
click at [127, 254] on button "Criar nova rota" at bounding box center [107, 257] width 88 height 22
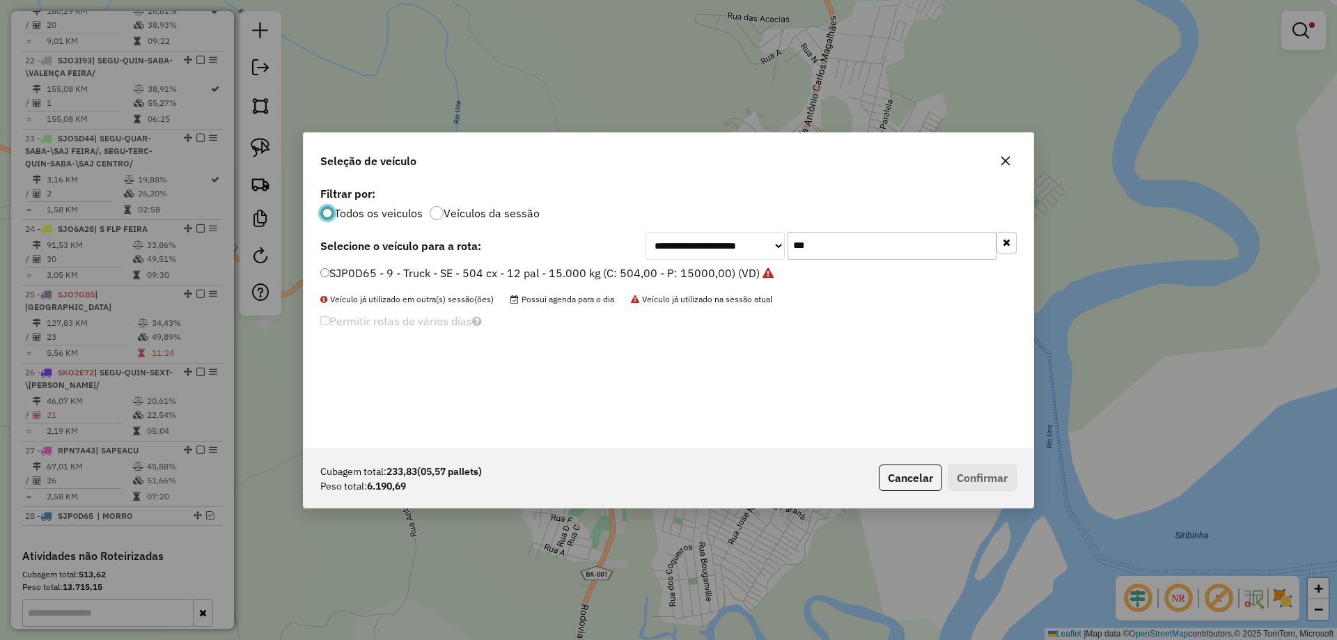
scroll to position [8, 4]
drag, startPoint x: 816, startPoint y: 244, endPoint x: 715, endPoint y: 244, distance: 101.0
click at [715, 244] on div "**********" at bounding box center [831, 246] width 371 height 28
type input "***"
click at [692, 270] on label "NYW4811 - 4 - Toco 10 pal - 336cx - 5.800 kg (C: 330,00 - P: 5800,00) (VD)" at bounding box center [517, 273] width 394 height 17
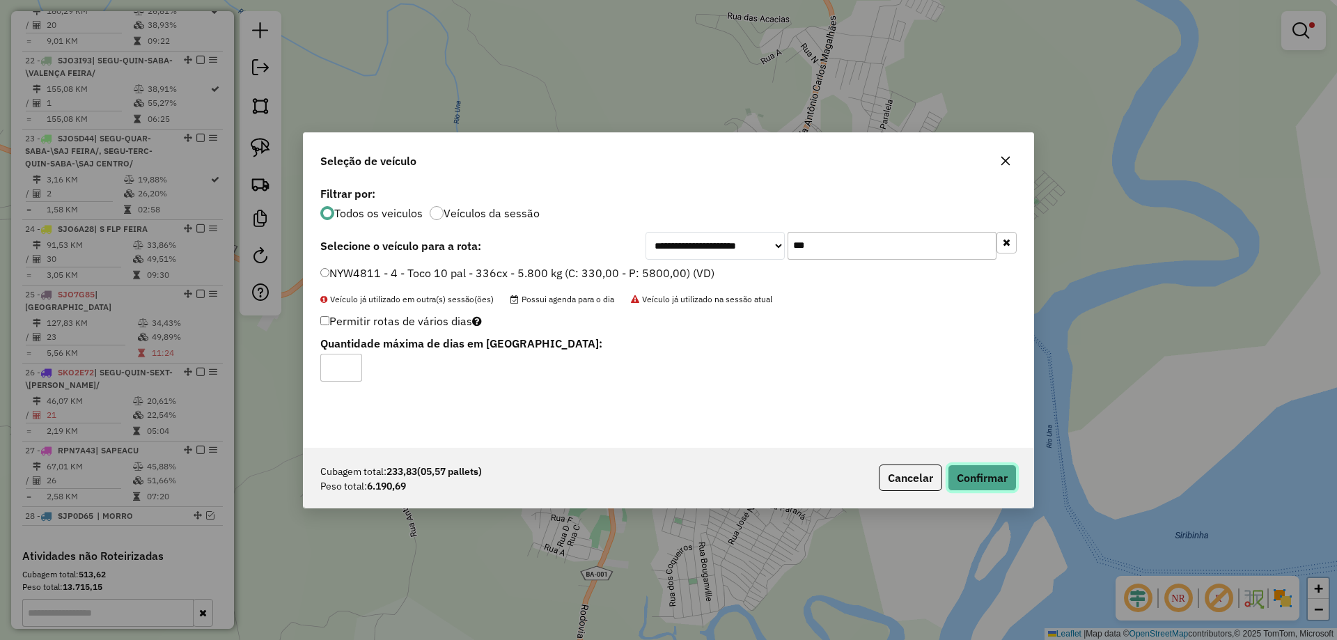
click at [950, 471] on button "Confirmar" at bounding box center [982, 478] width 69 height 26
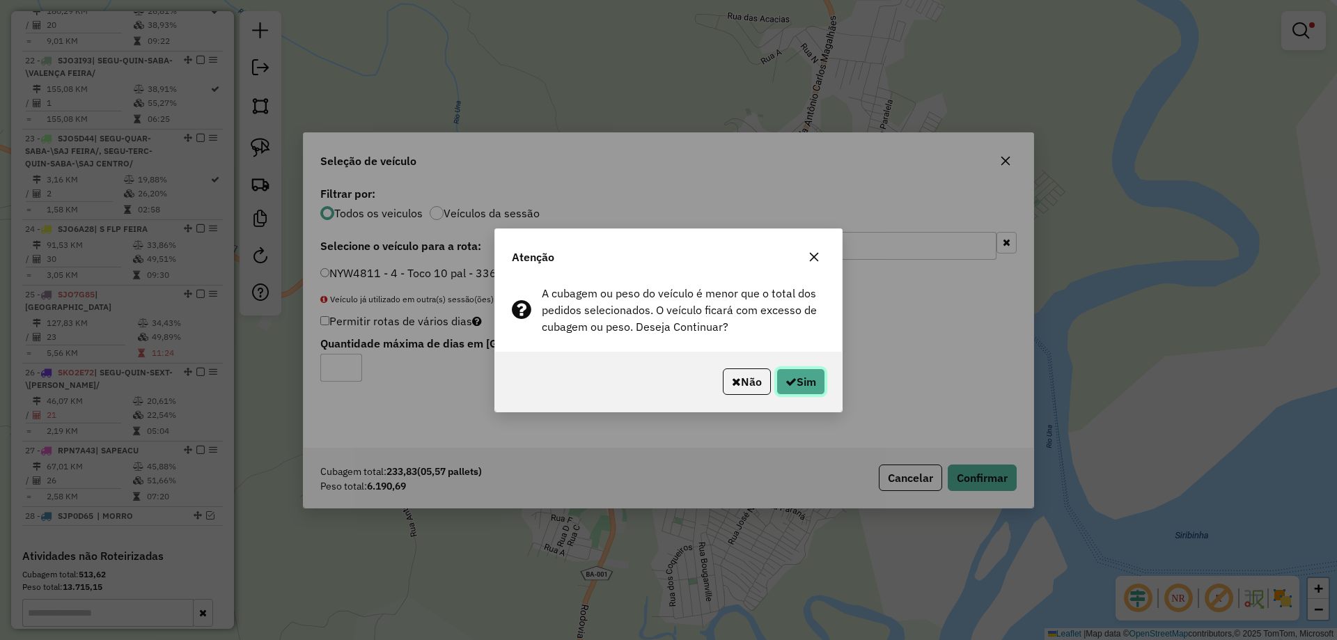
click at [798, 373] on button "Sim" at bounding box center [801, 381] width 49 height 26
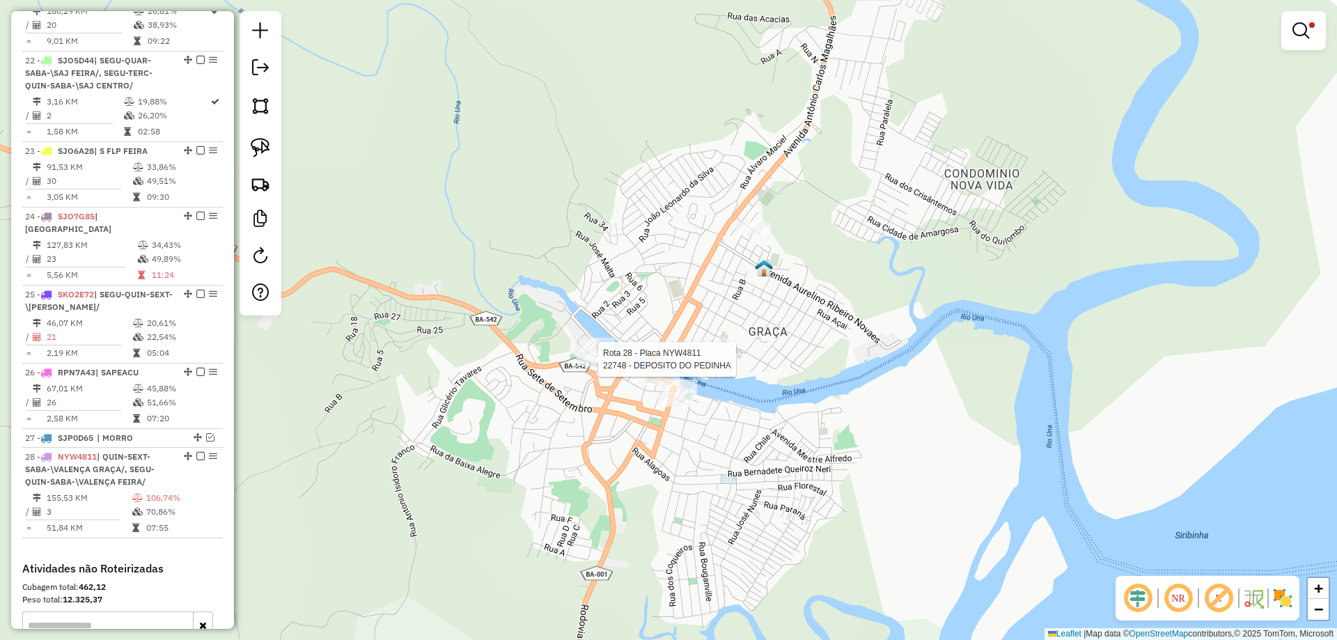
scroll to position [2338, 0]
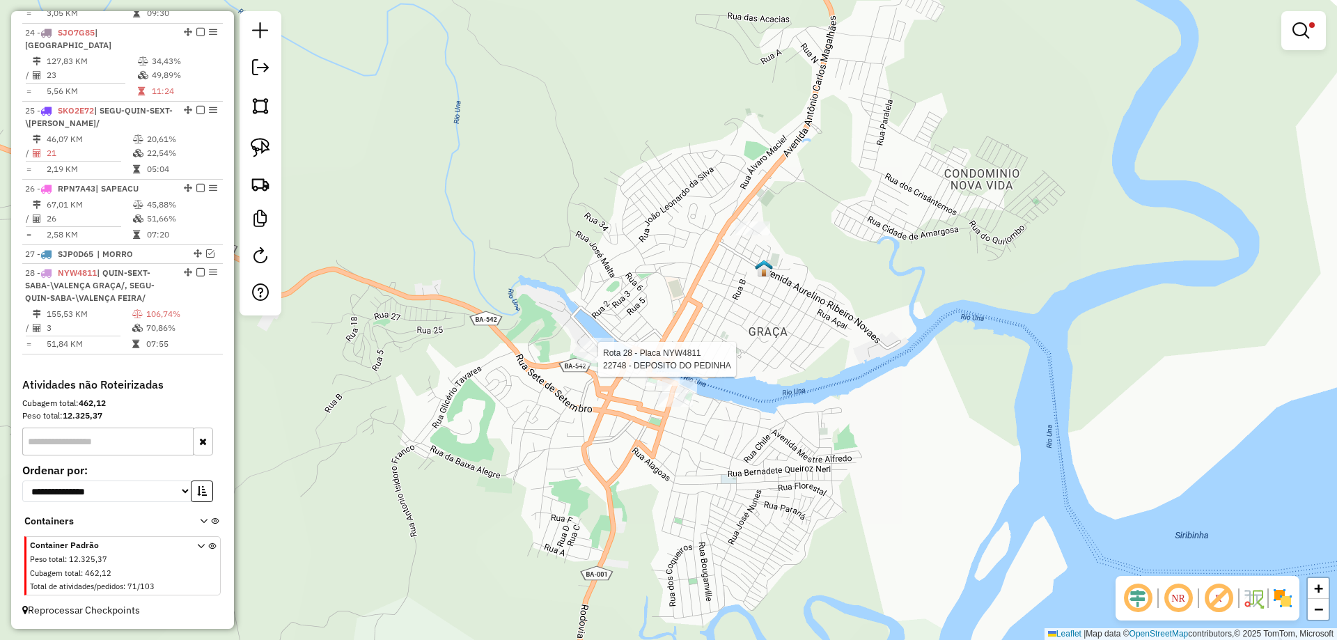
select select "**********"
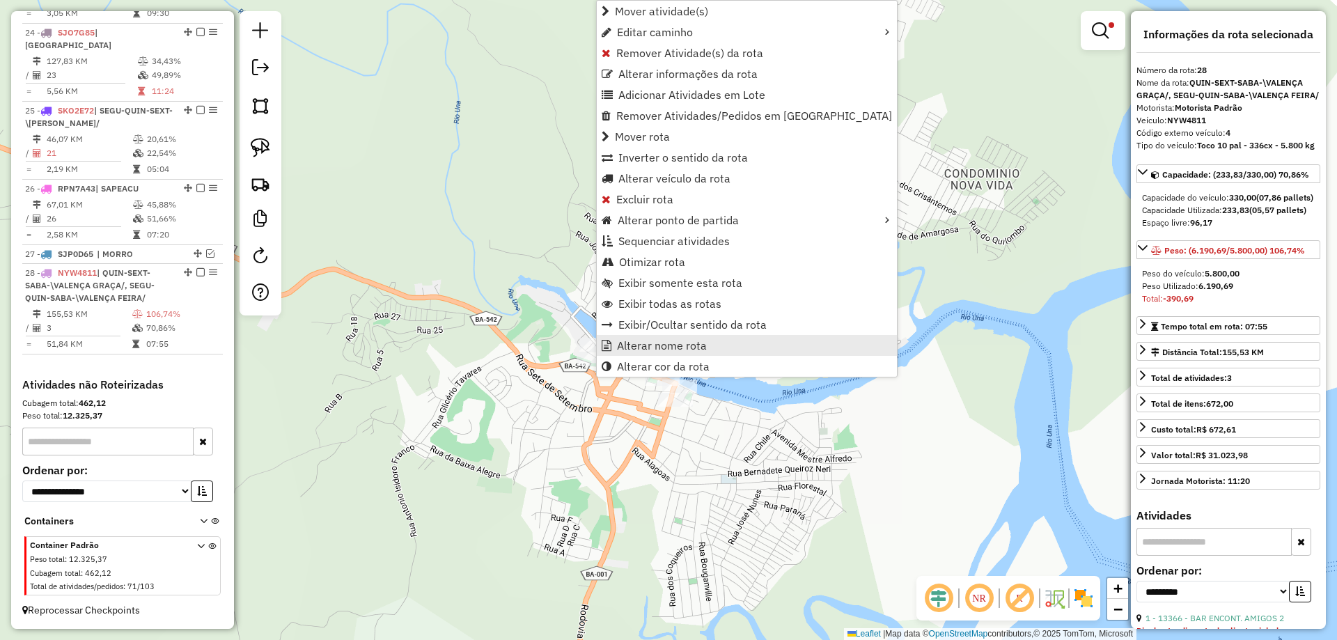
click at [630, 346] on span "Alterar nome rota" at bounding box center [662, 345] width 90 height 11
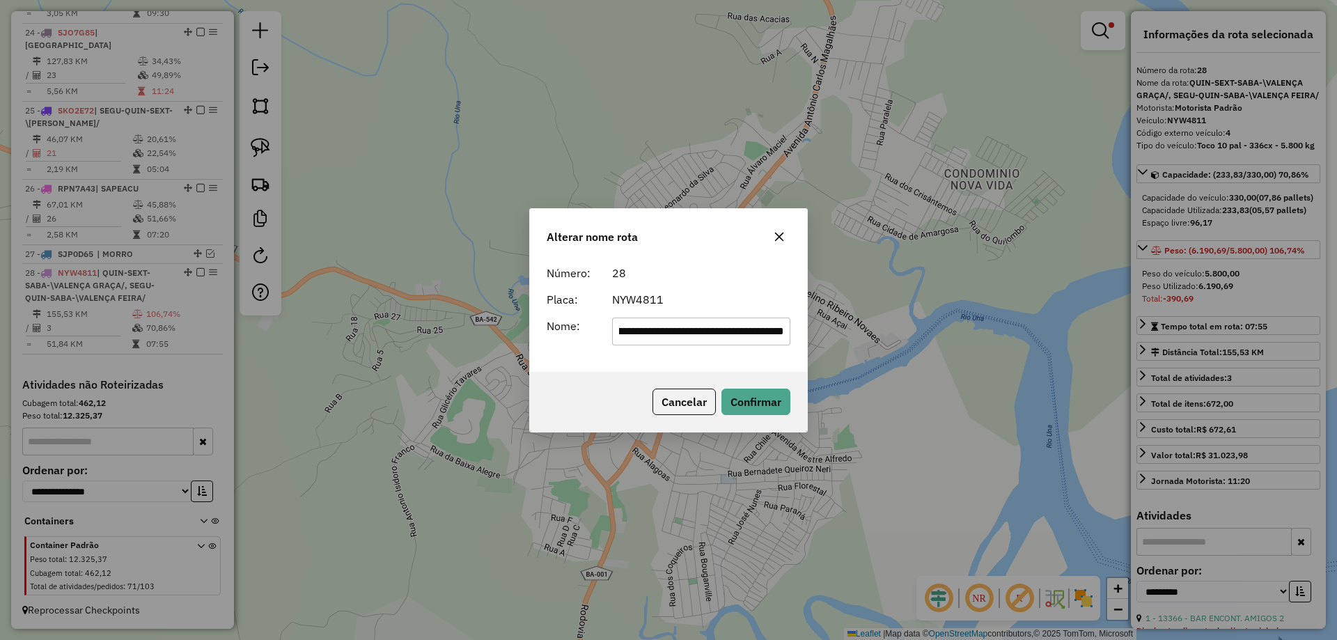
scroll to position [0, 0]
type input "**********"
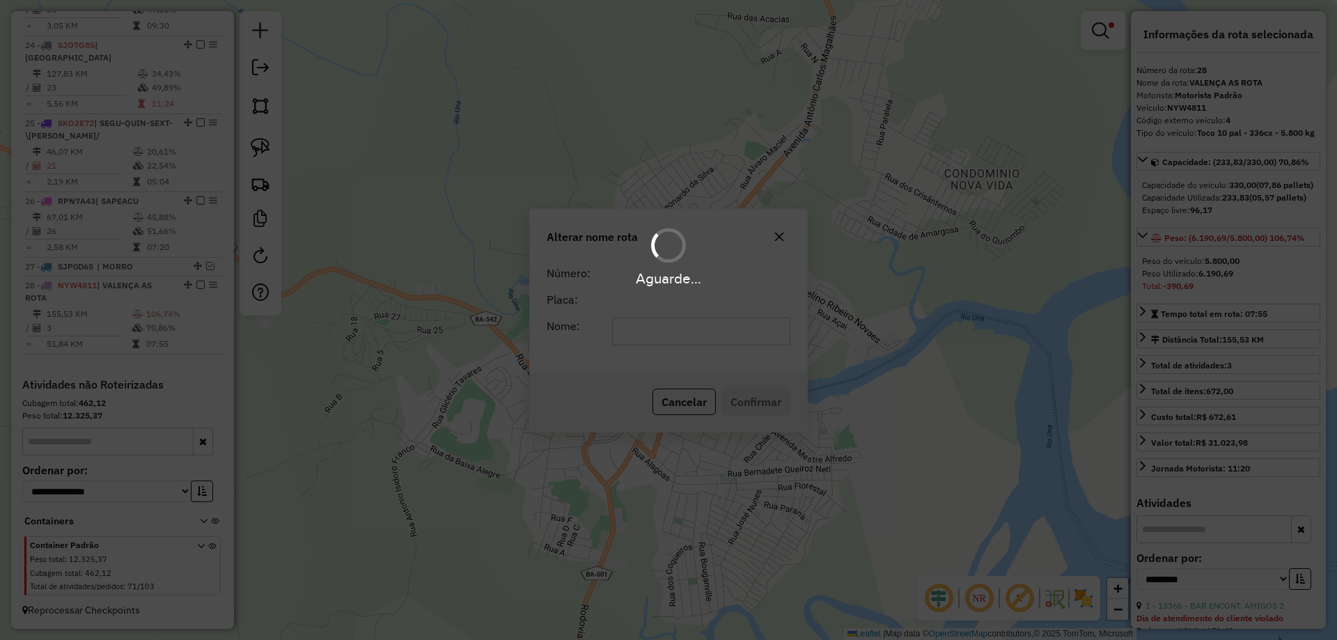
scroll to position [2326, 0]
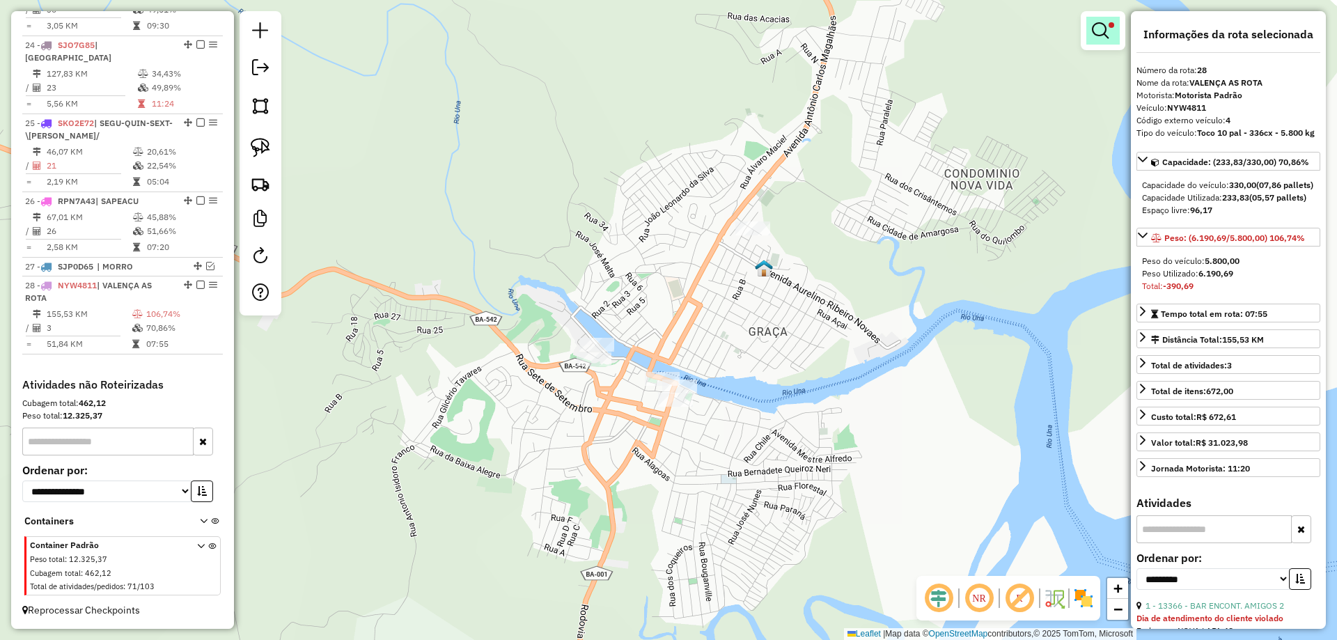
click at [1101, 24] on em at bounding box center [1100, 30] width 17 height 17
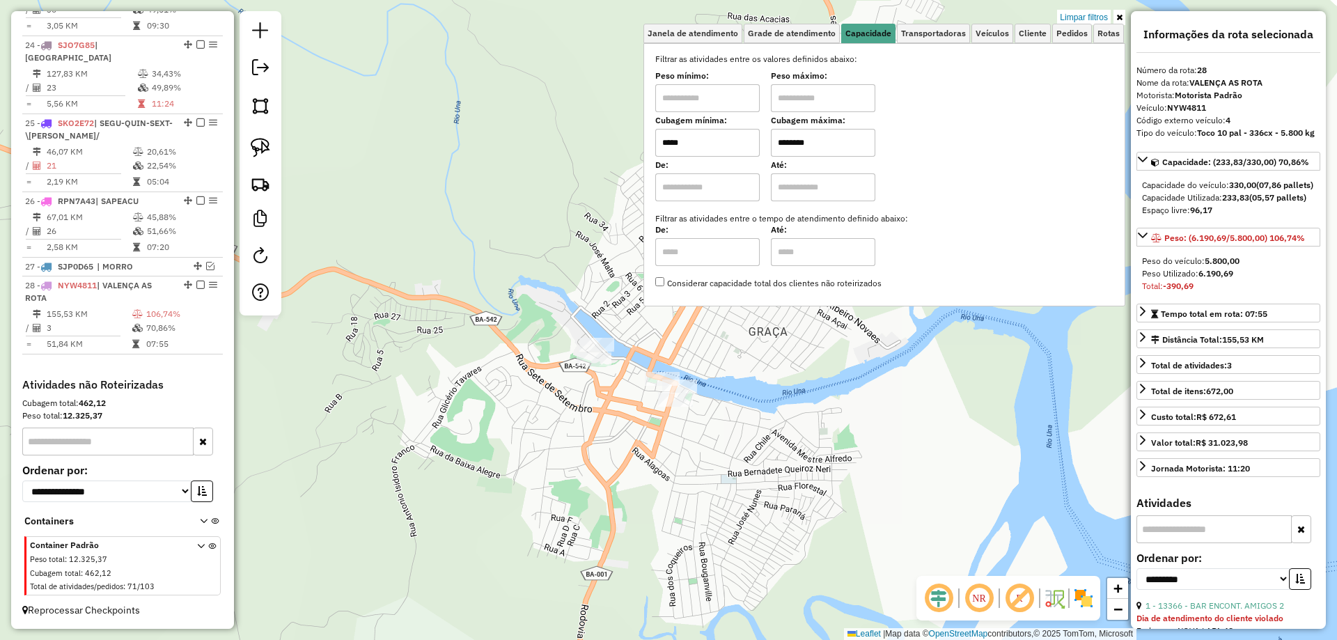
click at [737, 146] on input "*****" at bounding box center [707, 143] width 104 height 28
type input "*****"
click at [501, 277] on div "Limpar filtros Janela de atendimento Grade de atendimento Capacidade Transporta…" at bounding box center [668, 320] width 1337 height 640
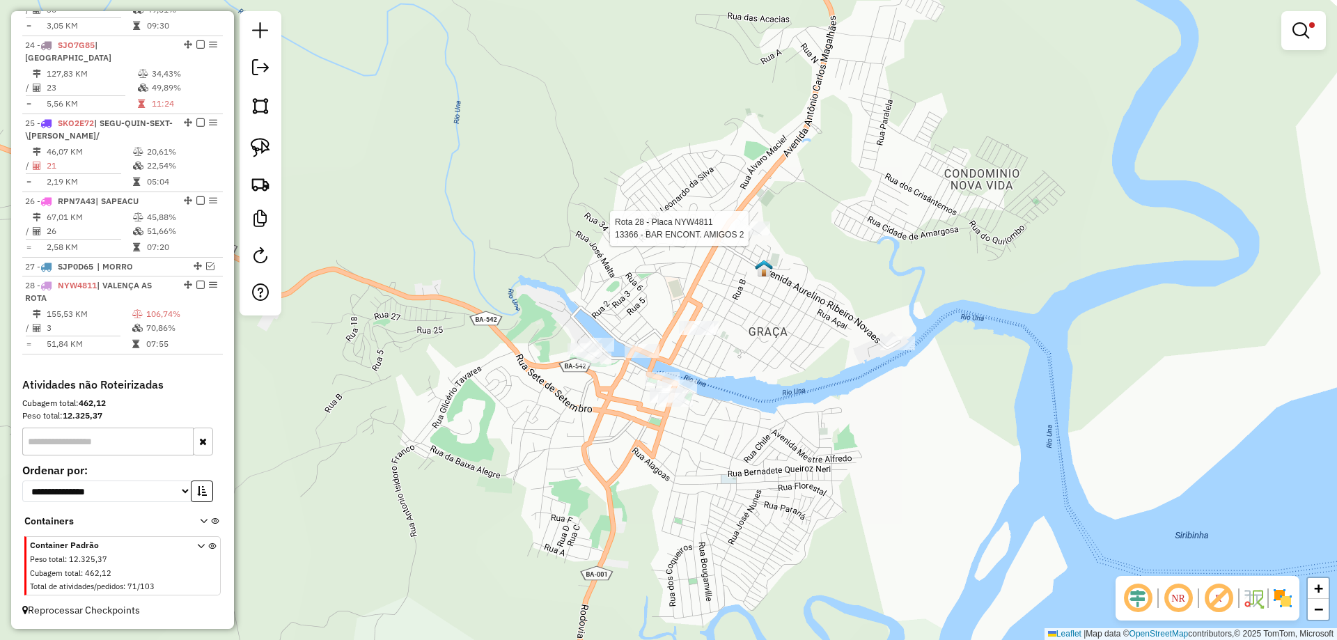
select select "**********"
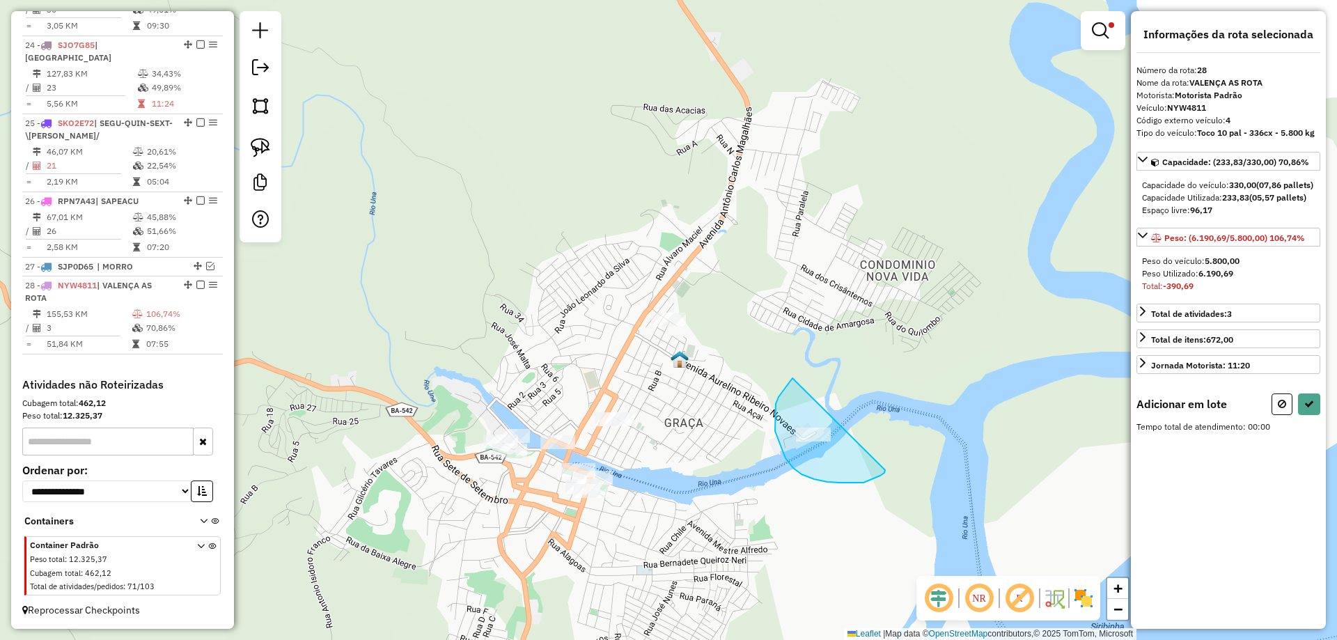
drag, startPoint x: 776, startPoint y: 404, endPoint x: 885, endPoint y: 470, distance: 127.8
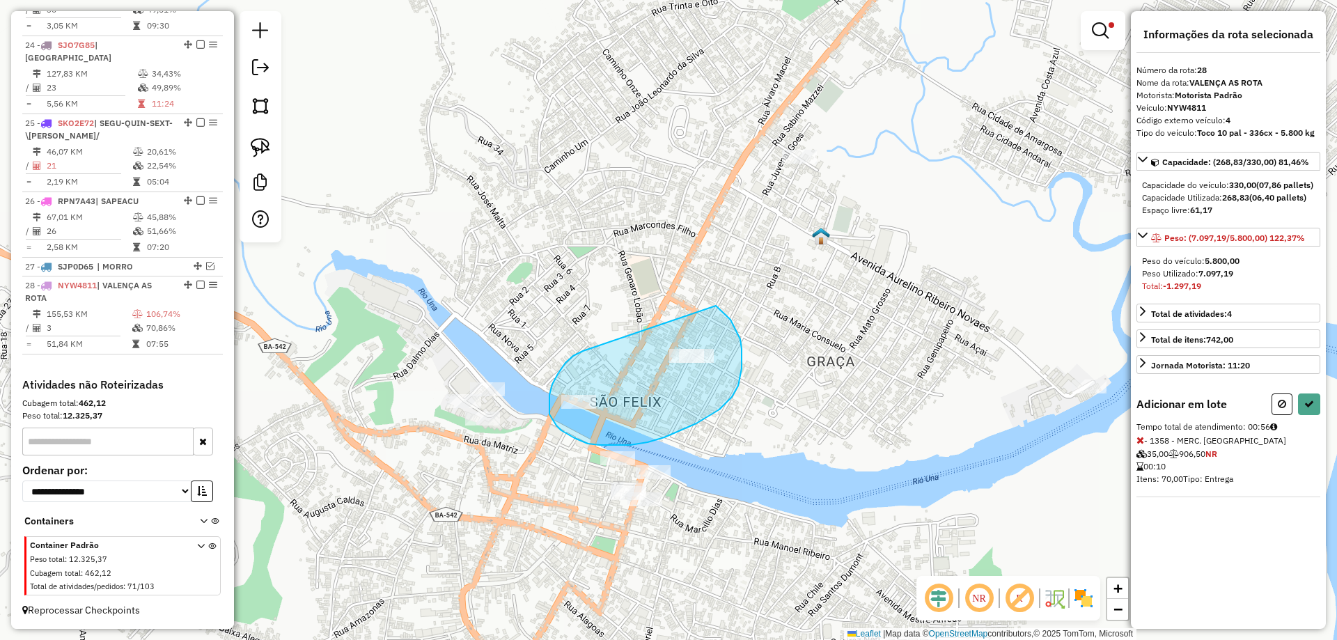
drag, startPoint x: 583, startPoint y: 351, endPoint x: 716, endPoint y: 306, distance: 140.5
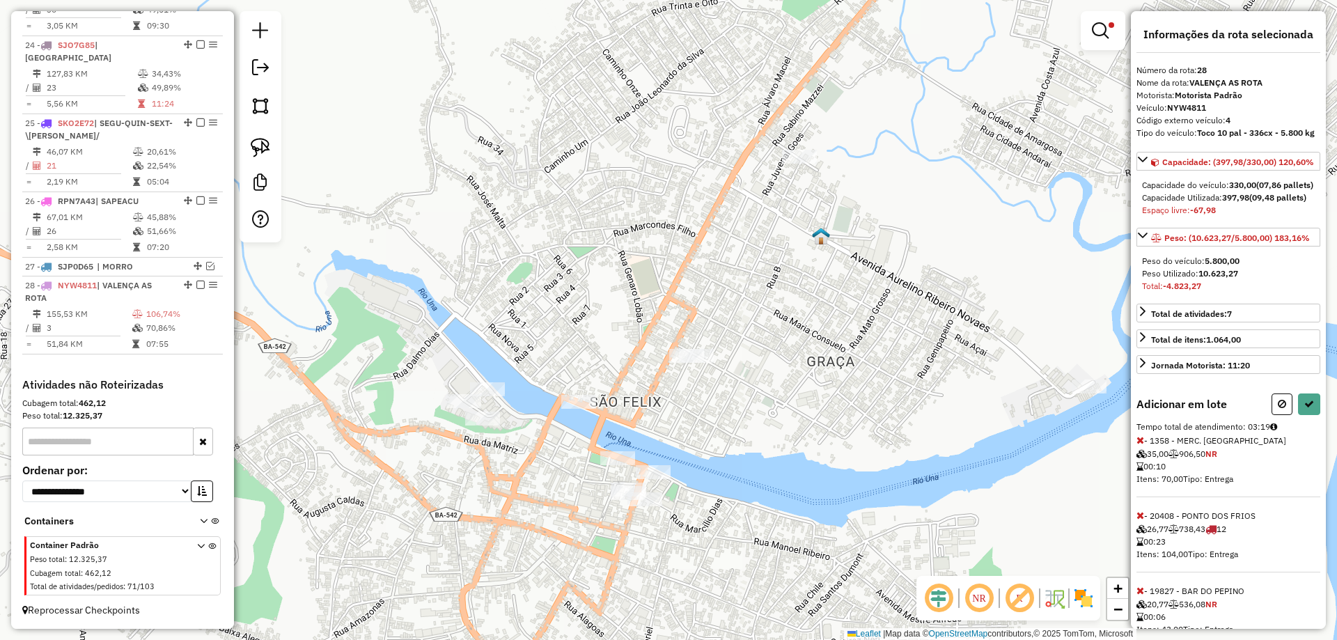
click at [1294, 415] on div at bounding box center [1296, 405] width 49 height 22
click at [1298, 415] on button at bounding box center [1309, 405] width 22 height 22
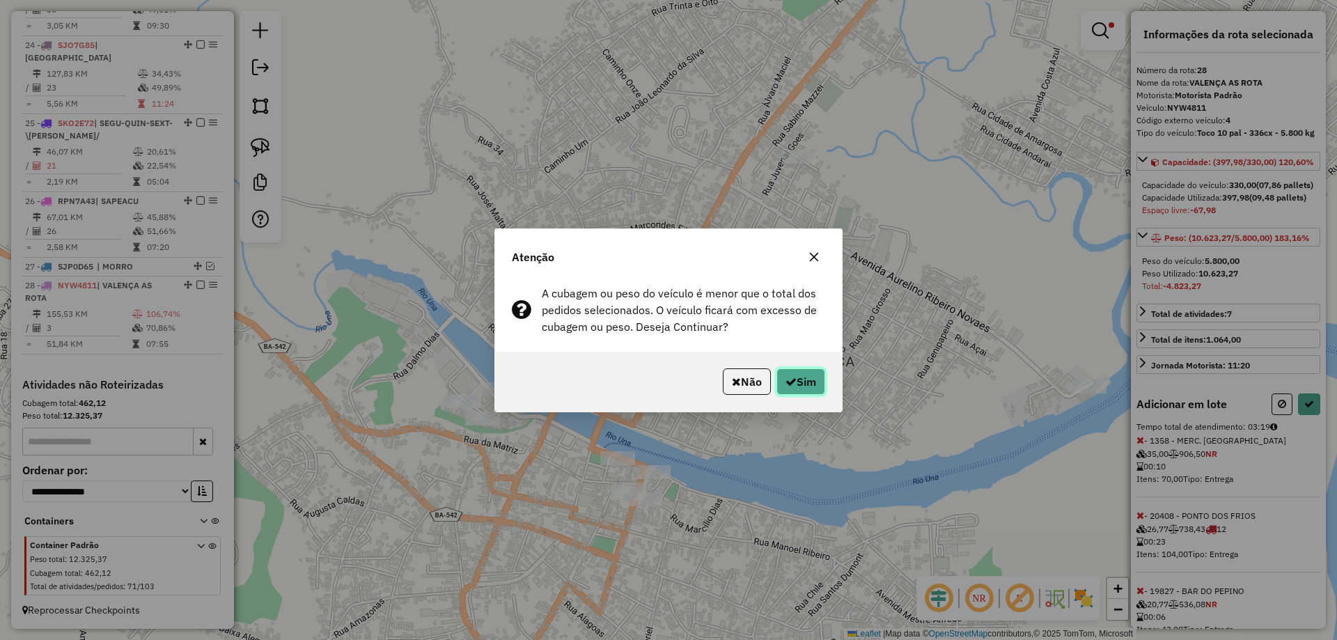
drag, startPoint x: 800, startPoint y: 385, endPoint x: 720, endPoint y: 224, distance: 179.7
click at [800, 380] on button "Sim" at bounding box center [801, 381] width 49 height 26
select select "**********"
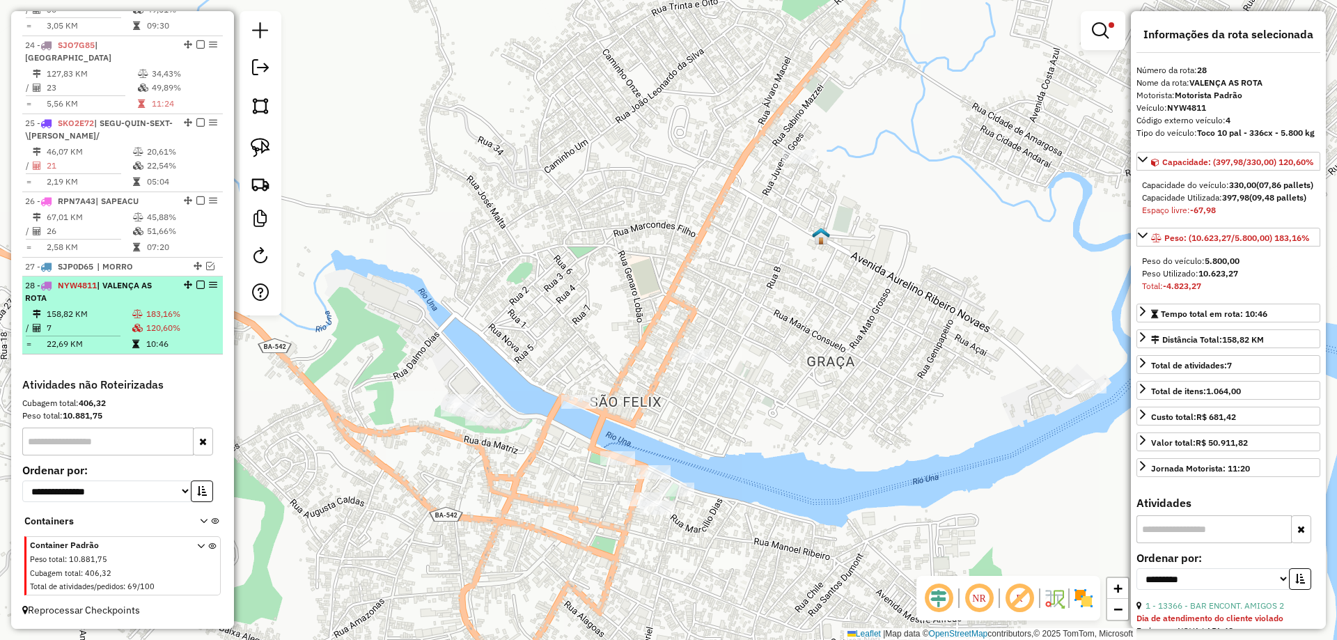
click at [196, 284] on em at bounding box center [200, 285] width 8 height 8
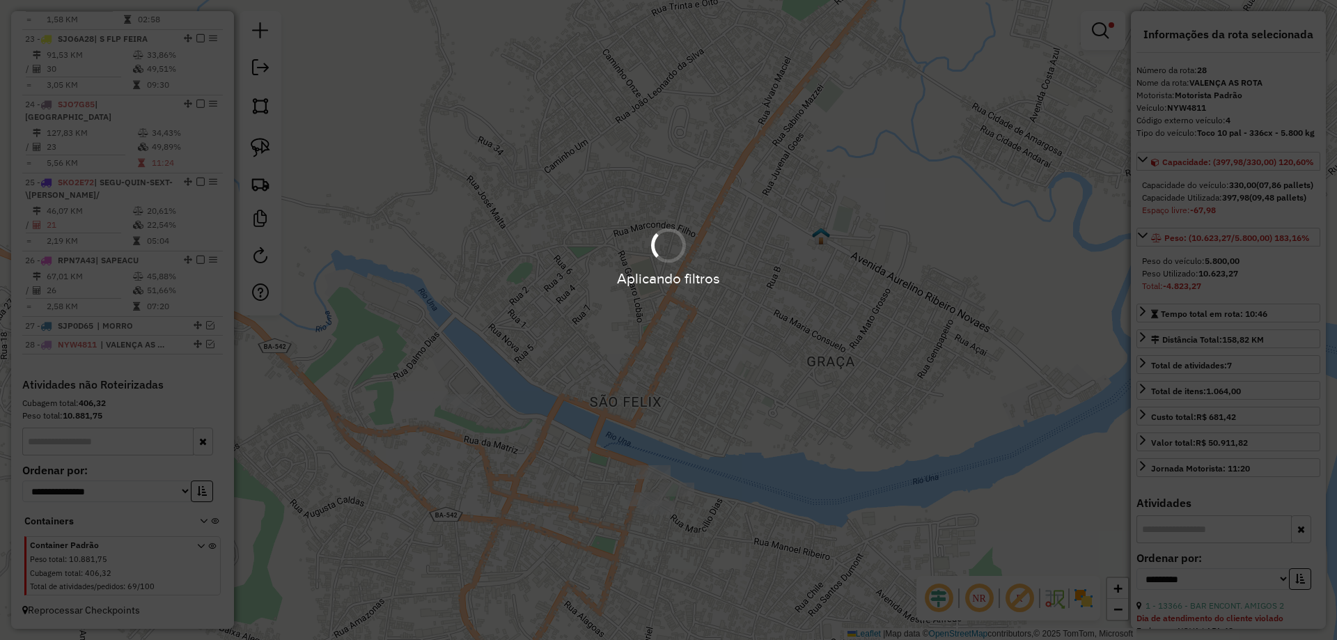
scroll to position [2267, 0]
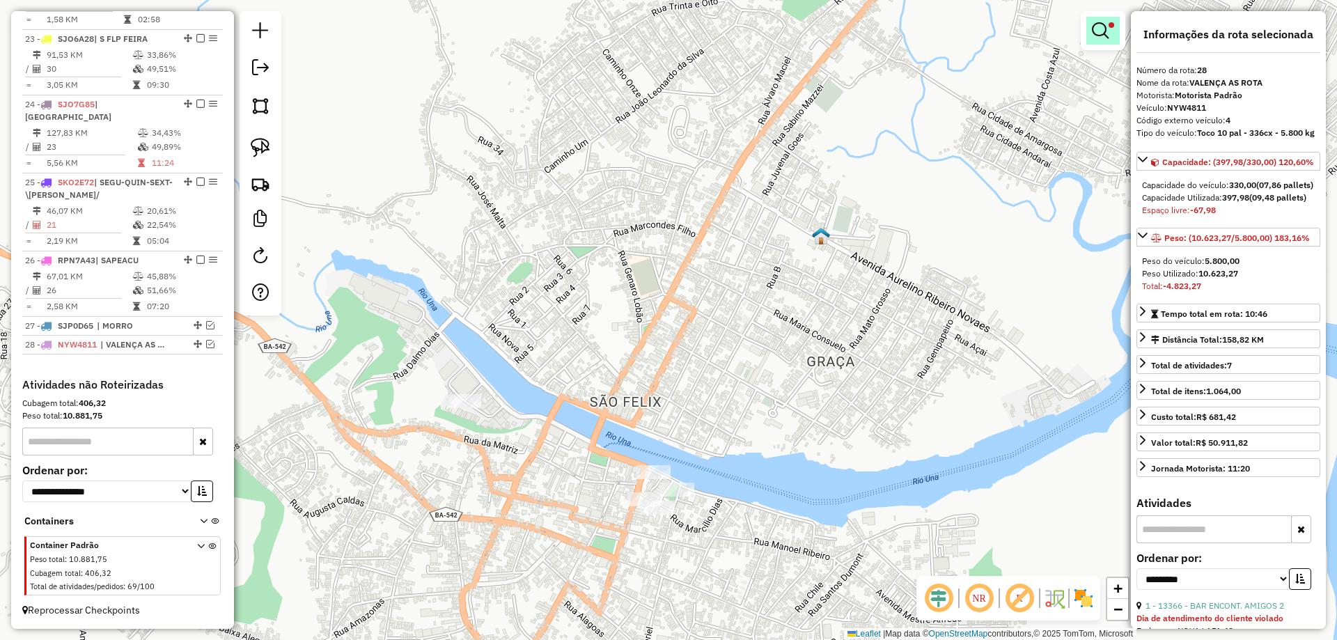
click at [1092, 26] on em at bounding box center [1100, 30] width 17 height 17
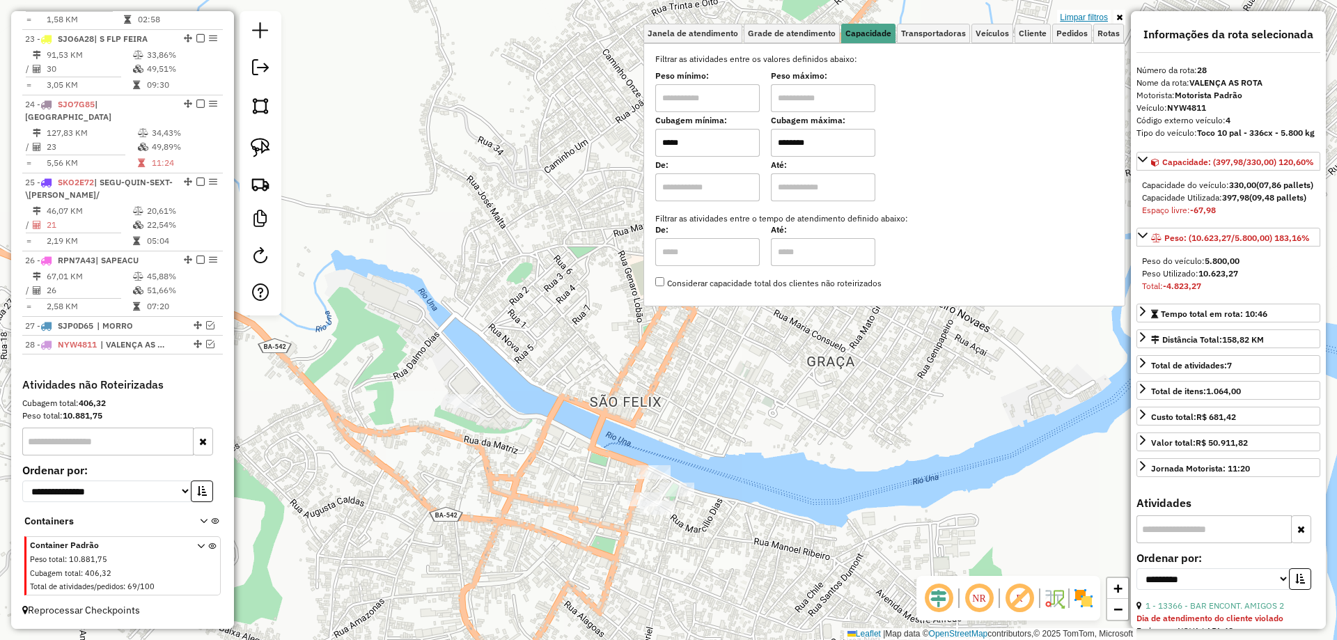
click at [1087, 15] on link "Limpar filtros" at bounding box center [1084, 17] width 54 height 15
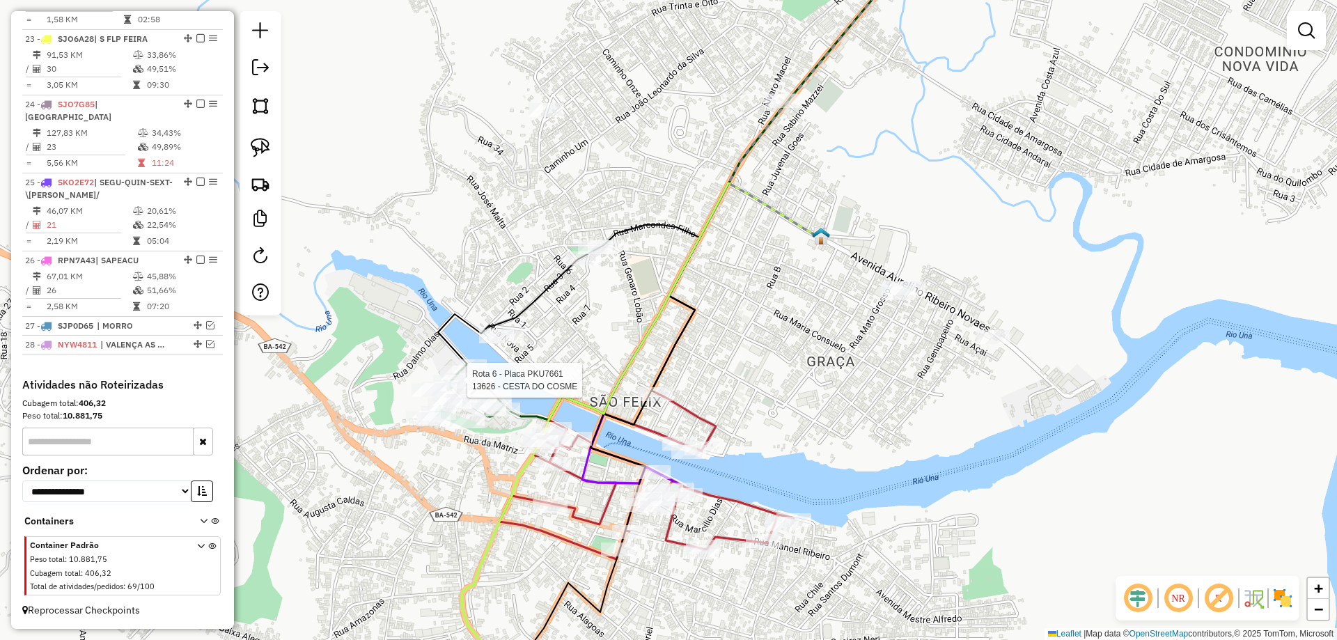
select select "**********"
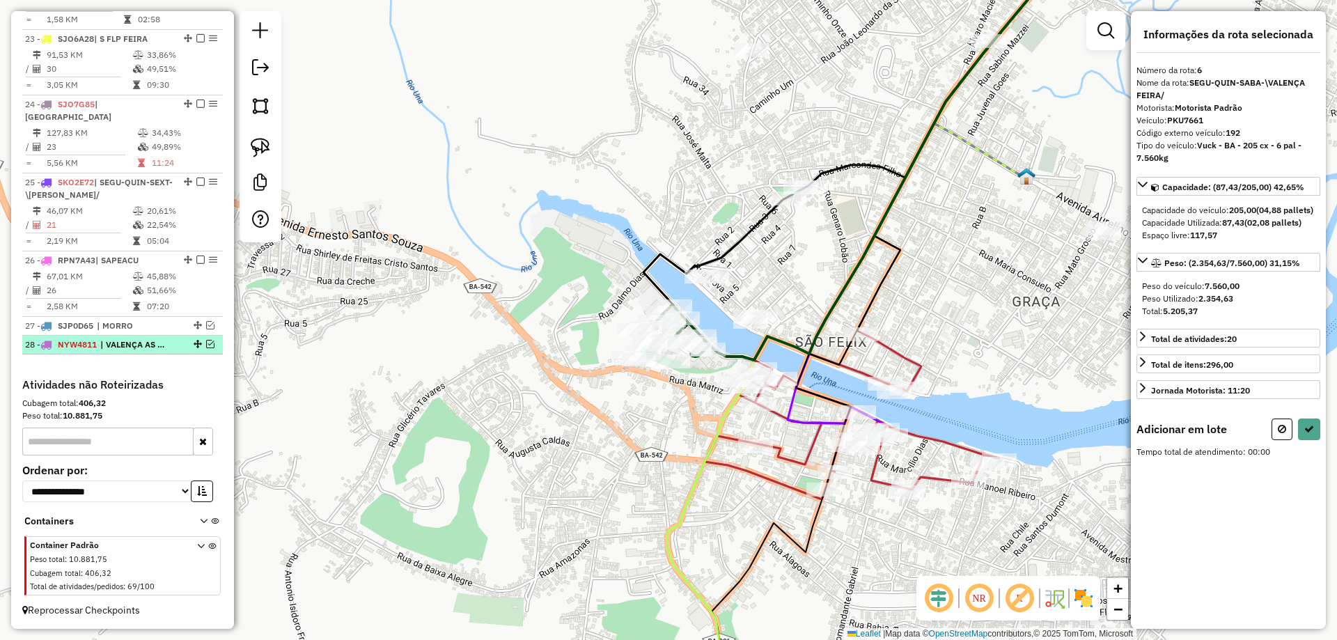
click at [206, 346] on em at bounding box center [210, 344] width 8 height 8
select select "**********"
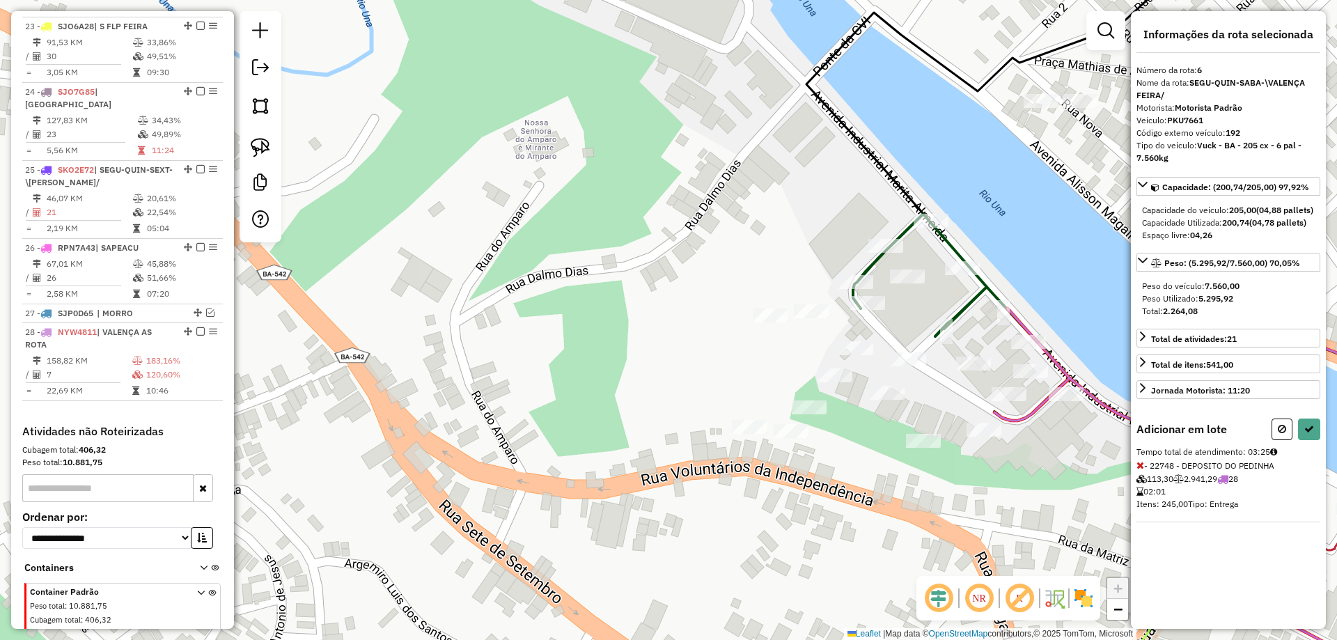
click at [886, 400] on div at bounding box center [887, 393] width 35 height 14
click at [1140, 470] on icon at bounding box center [1141, 465] width 8 height 10
click at [1304, 435] on button at bounding box center [1309, 430] width 22 height 22
select select "**********"
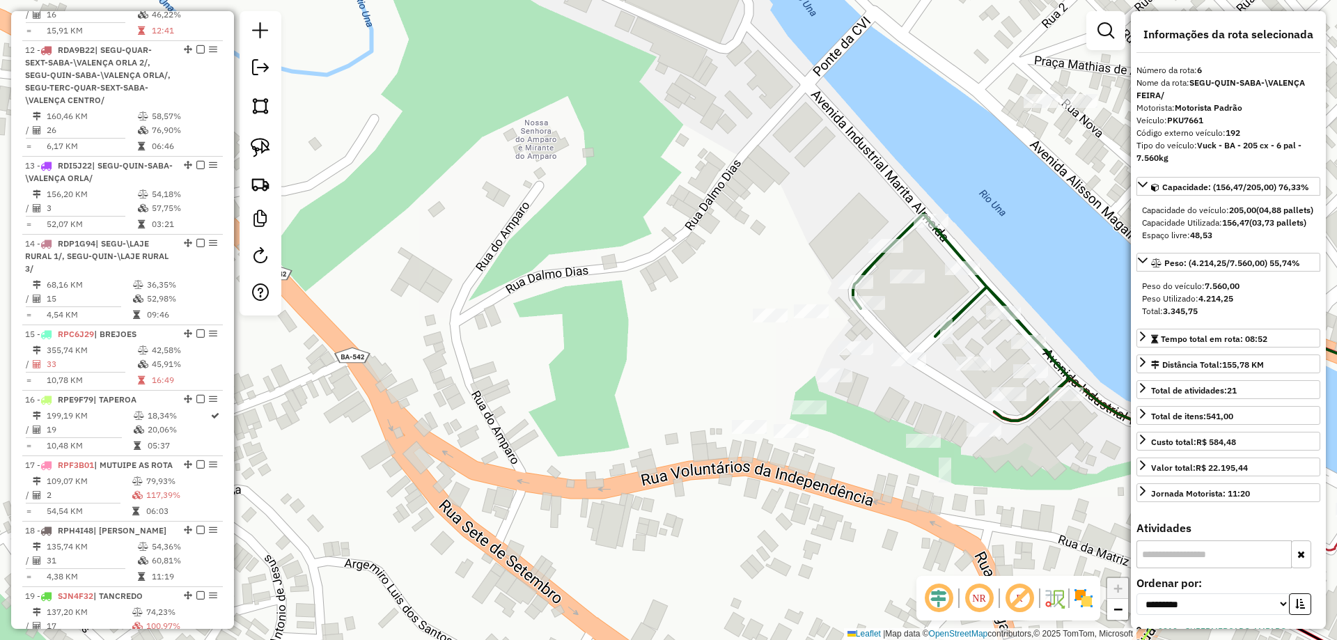
scroll to position [934, 0]
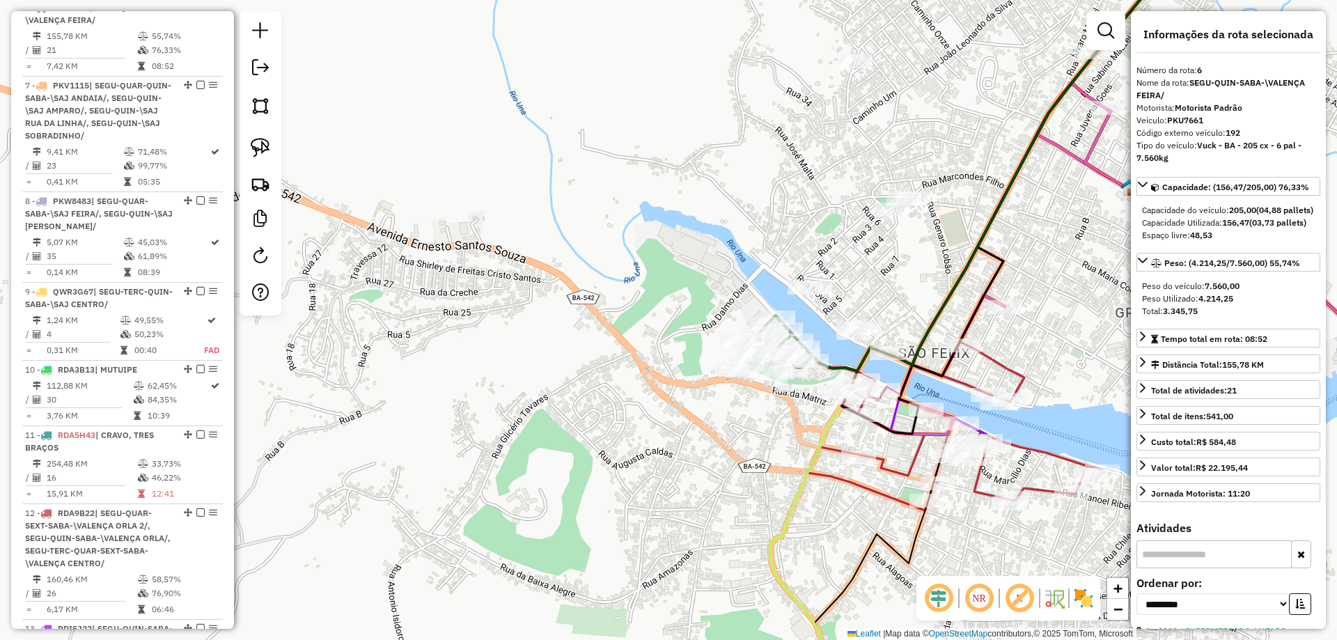
click at [685, 292] on div "Rota 6 - Placa PKU7661 2176 - MERCEARIA AMPARO Rota 6 - Placa PKU7661 27686 - C…" at bounding box center [668, 320] width 1337 height 640
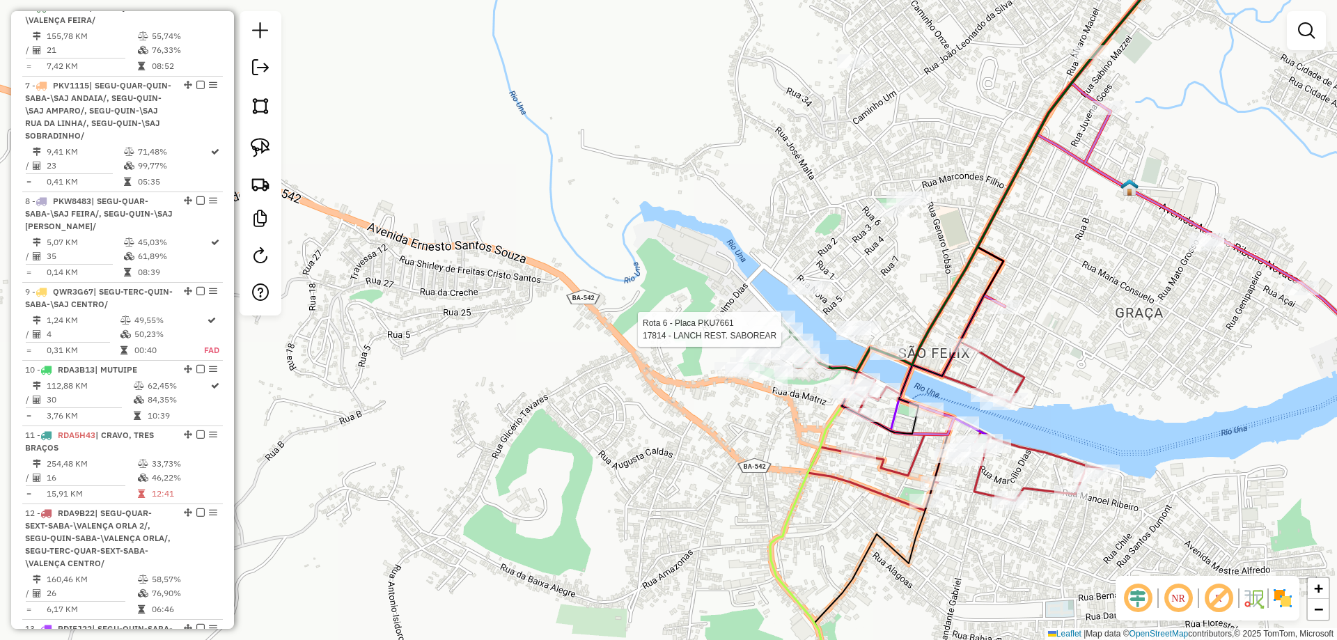
select select "**********"
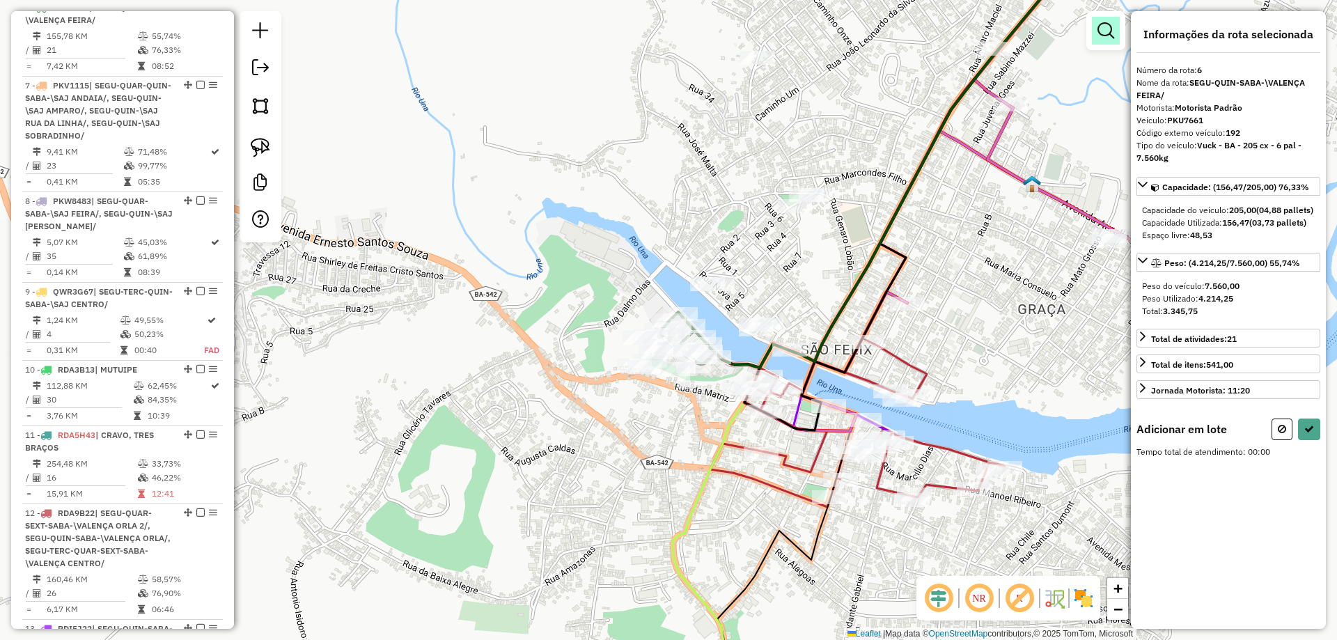
click at [1109, 25] on em at bounding box center [1106, 30] width 17 height 17
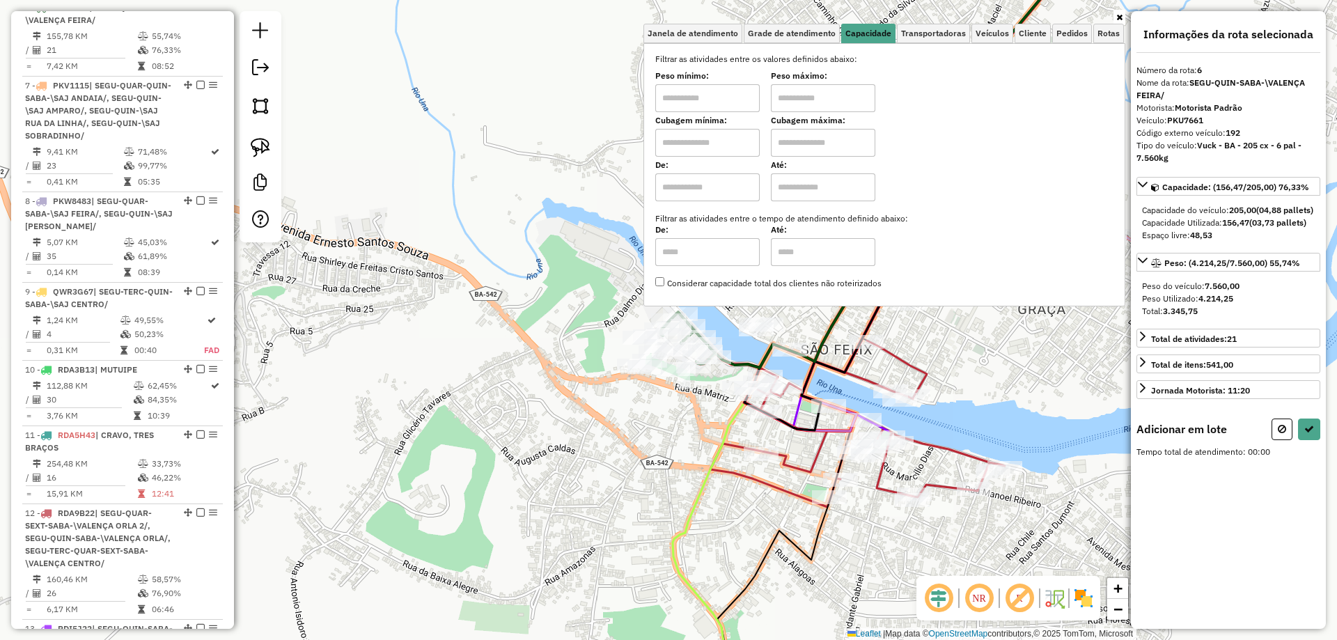
click at [676, 142] on input "text" at bounding box center [707, 143] width 104 height 28
type input "****"
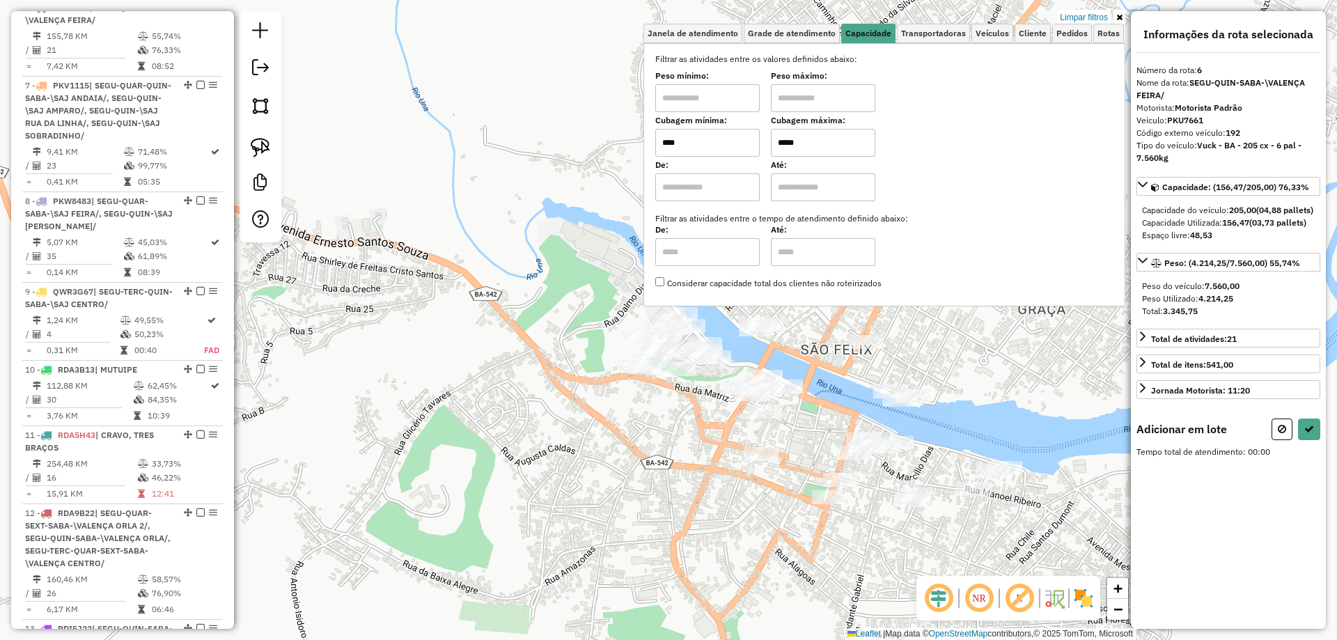
type input "*****"
click at [634, 444] on div "Limpar filtros Janela de atendimento Grade de atendimento Capacidade Transporta…" at bounding box center [668, 320] width 1337 height 640
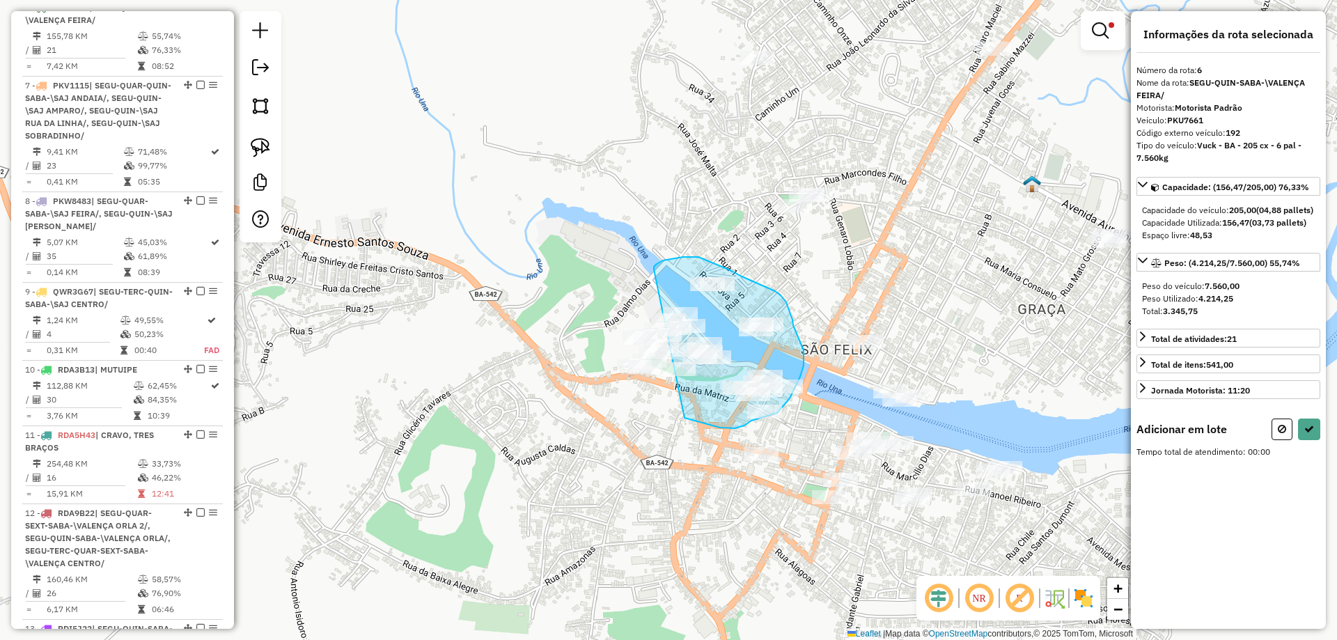
drag, startPoint x: 663, startPoint y: 261, endPoint x: 685, endPoint y: 418, distance: 158.9
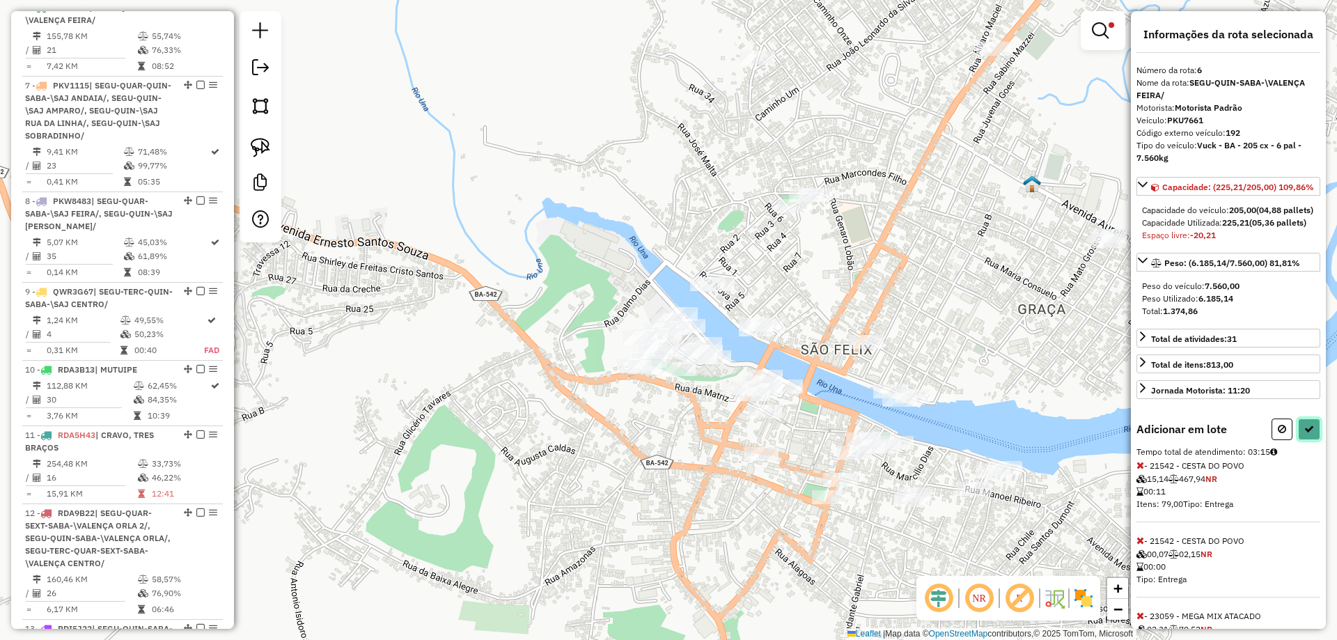
click at [1305, 434] on icon at bounding box center [1310, 429] width 10 height 10
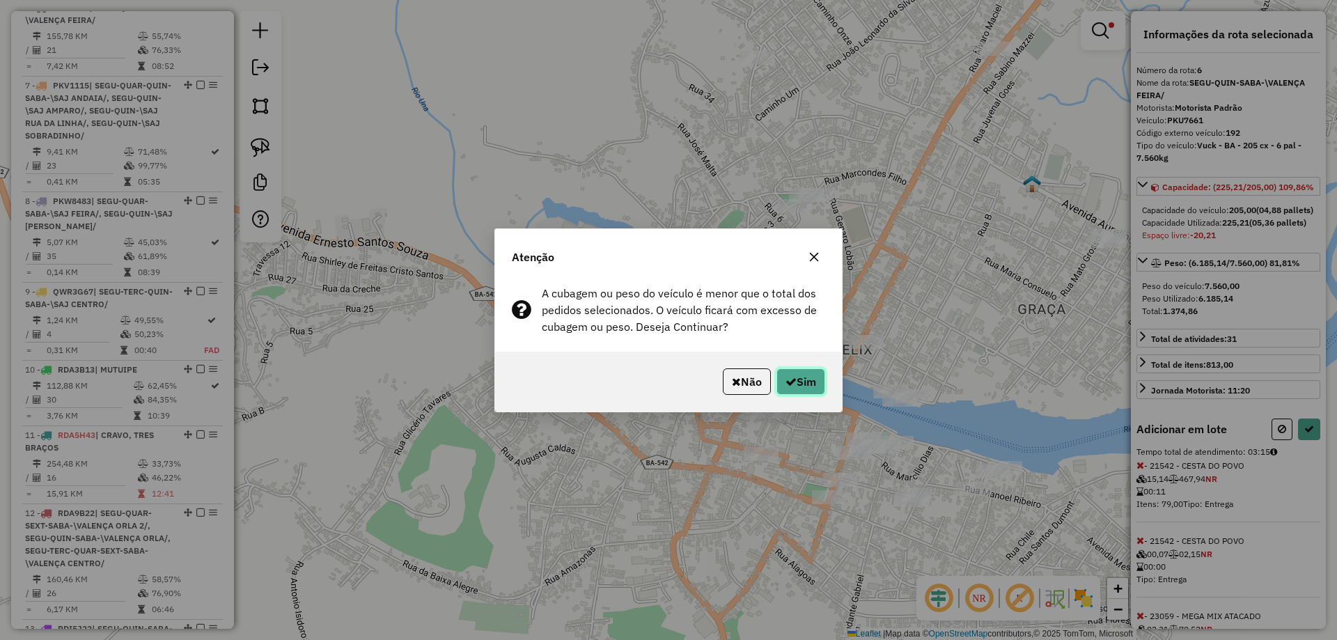
click at [807, 377] on button "Sim" at bounding box center [801, 381] width 49 height 26
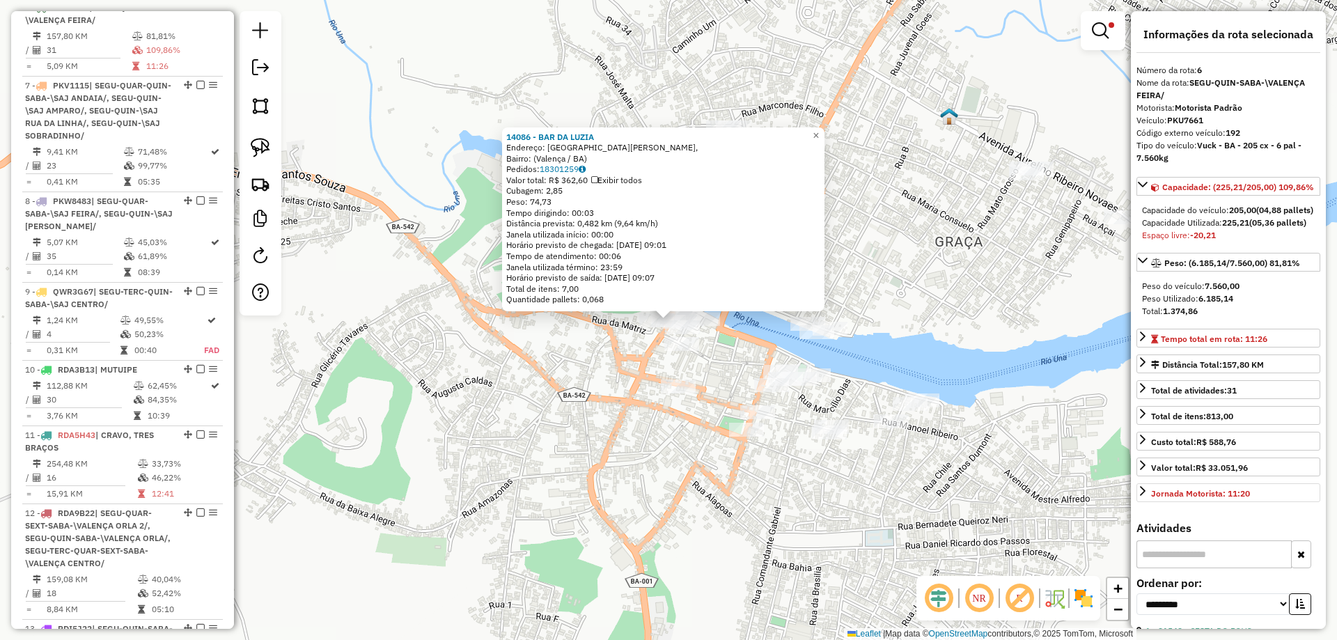
scroll to position [139, 0]
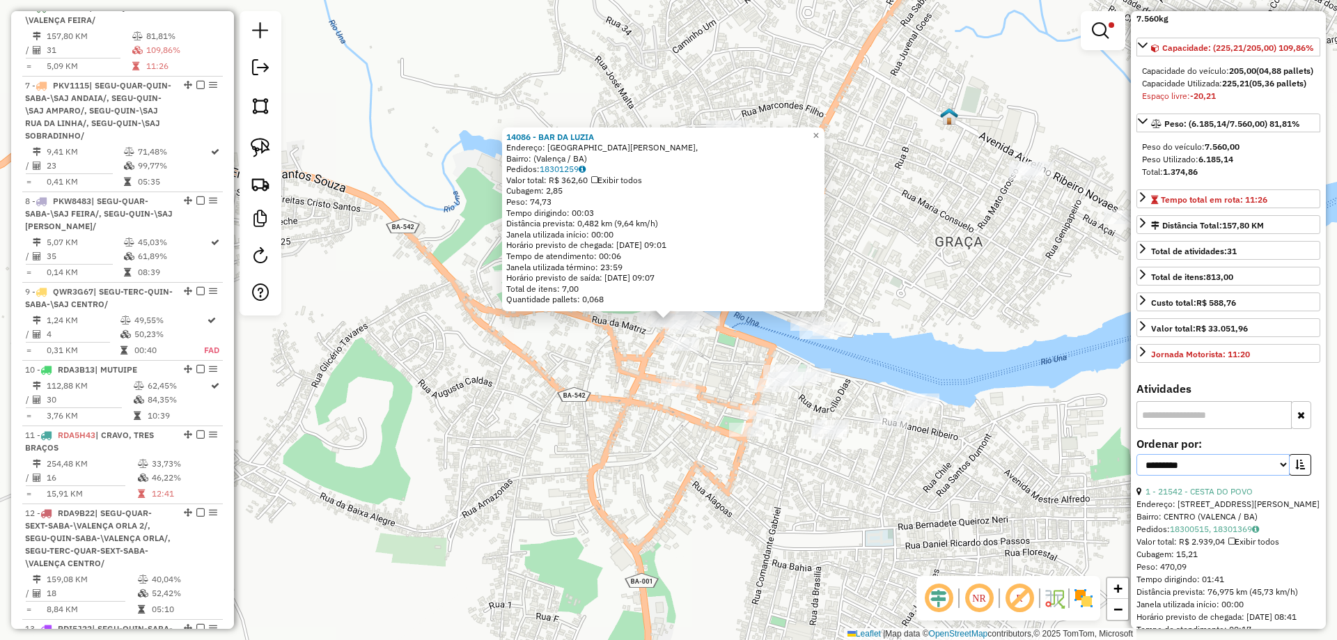
click at [1257, 476] on select "**********" at bounding box center [1213, 465] width 153 height 22
select select "**********"
click at [1137, 476] on select "**********" at bounding box center [1213, 465] width 153 height 22
click at [1304, 476] on button "button" at bounding box center [1300, 465] width 22 height 22
click at [1245, 497] on link "29 - 32355 - DISTRIBUIDORA OLIVEI" at bounding box center [1218, 491] width 144 height 10
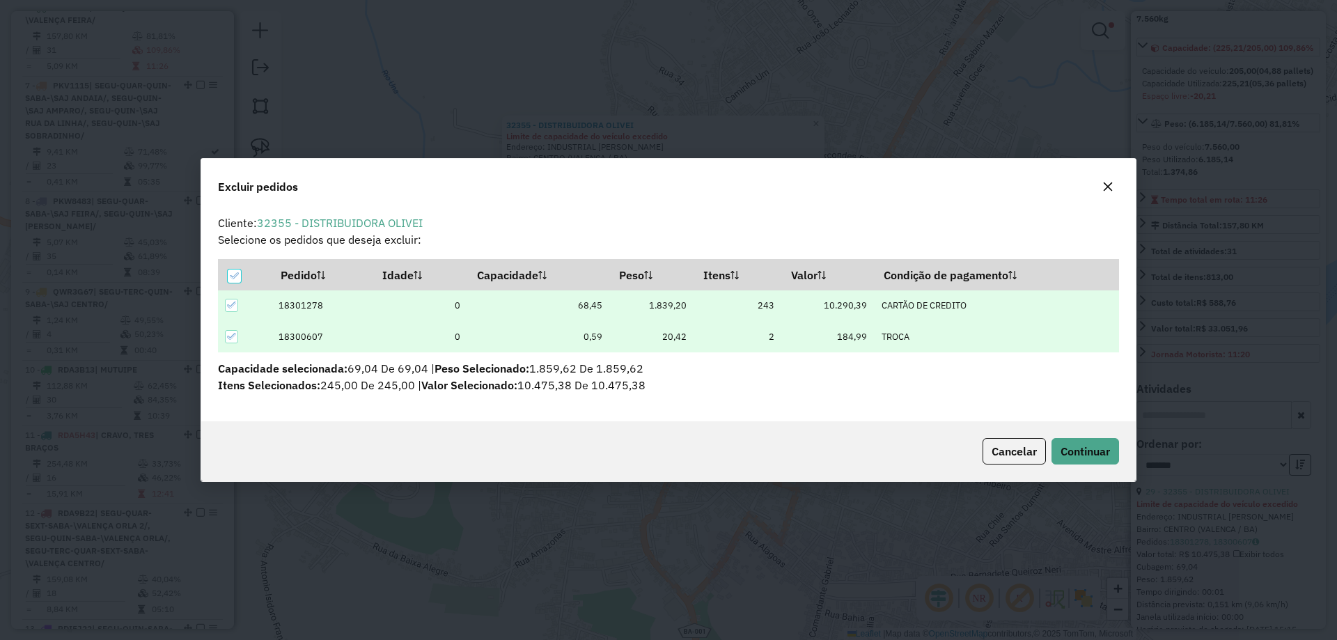
scroll to position [0, 0]
click at [1095, 450] on span "Continuar" at bounding box center [1085, 451] width 49 height 14
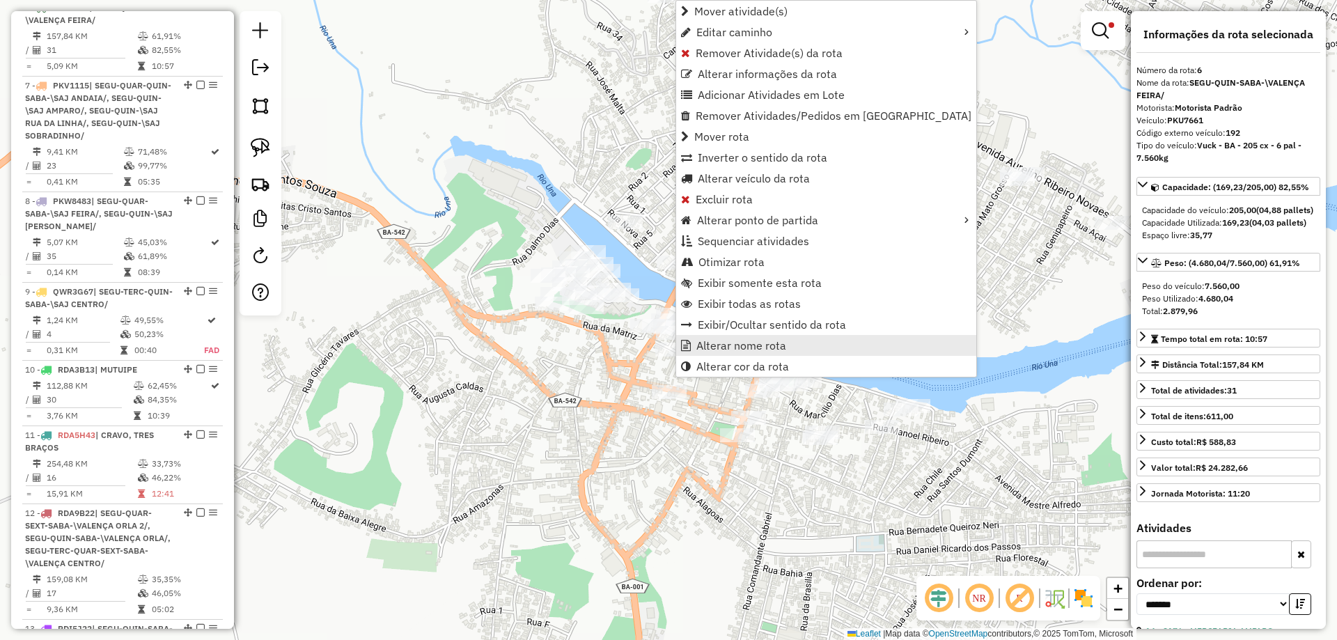
click at [717, 346] on span "Alterar nome rota" at bounding box center [742, 345] width 90 height 11
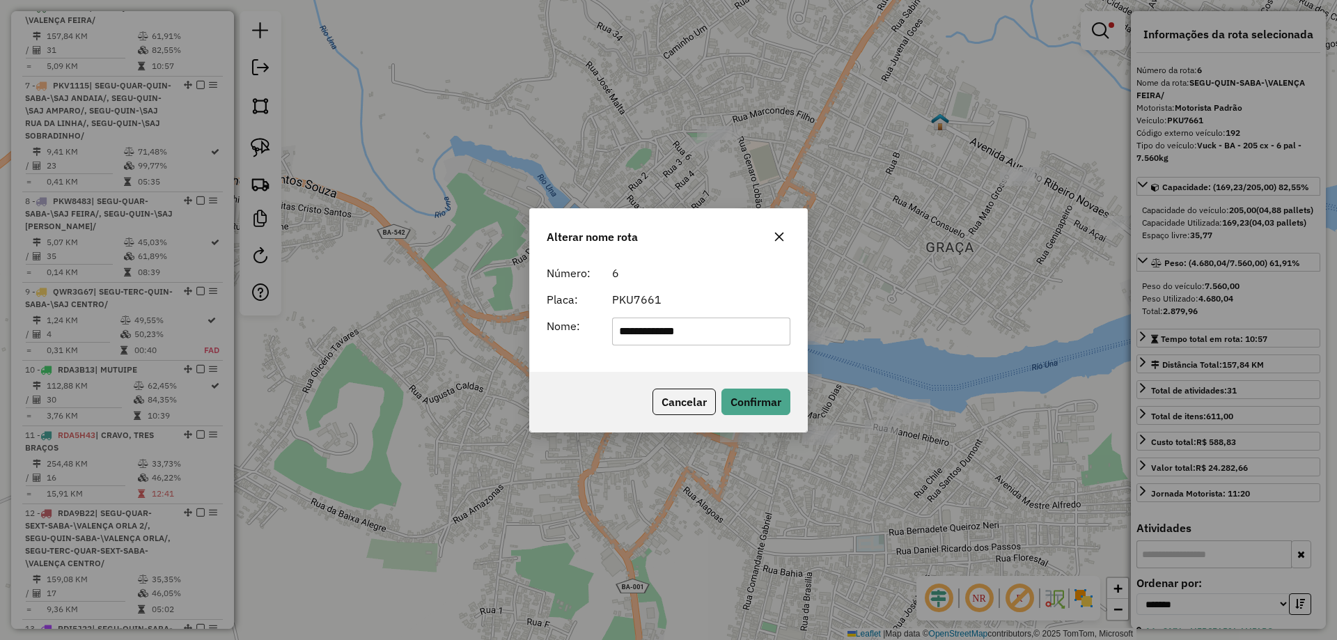
type input "**********"
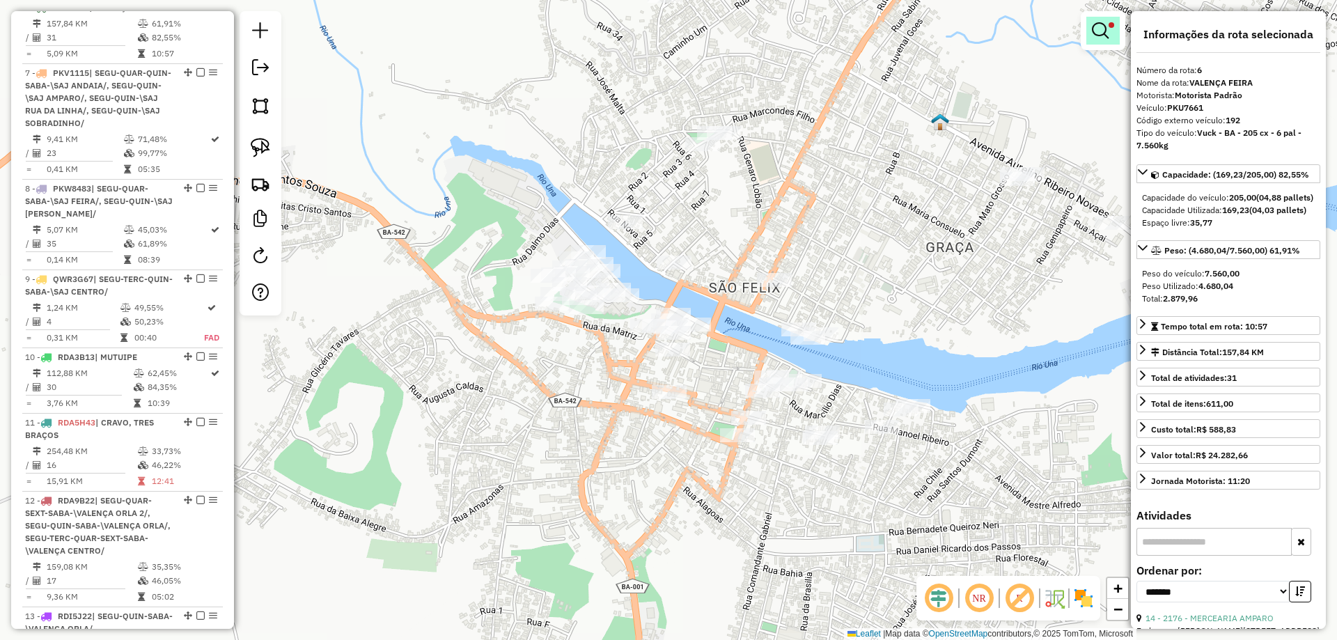
click at [1096, 29] on em at bounding box center [1100, 30] width 17 height 17
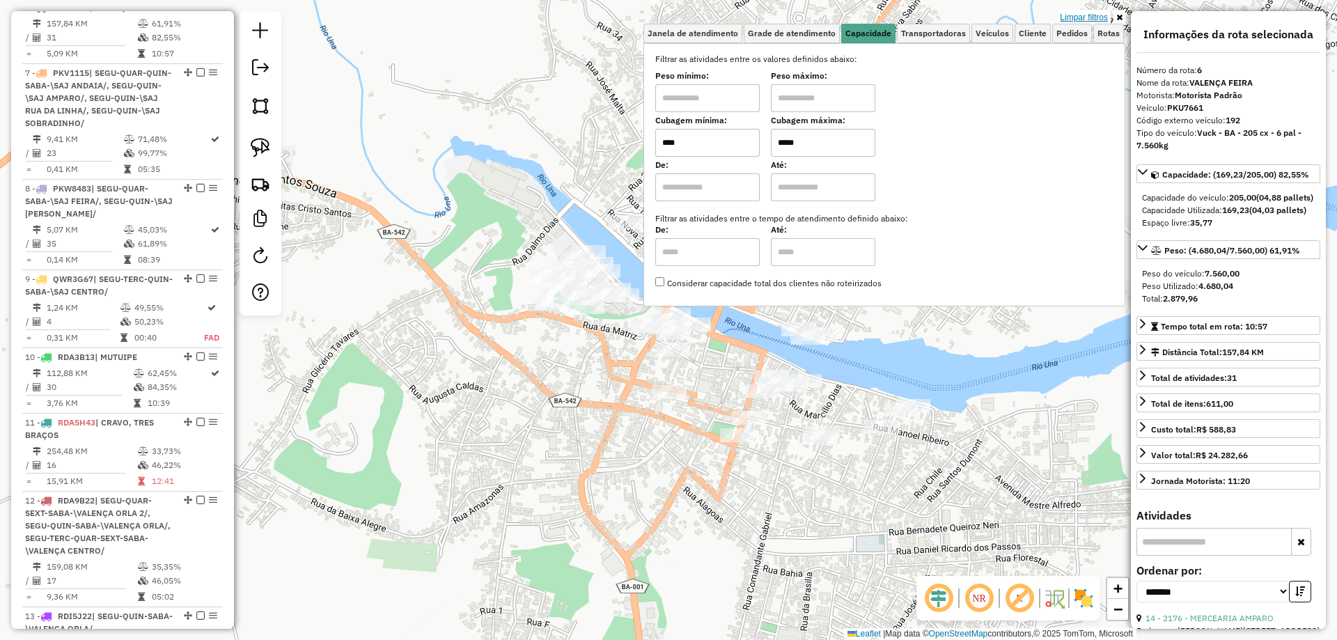
click at [1099, 17] on link "Limpar filtros" at bounding box center [1084, 17] width 54 height 15
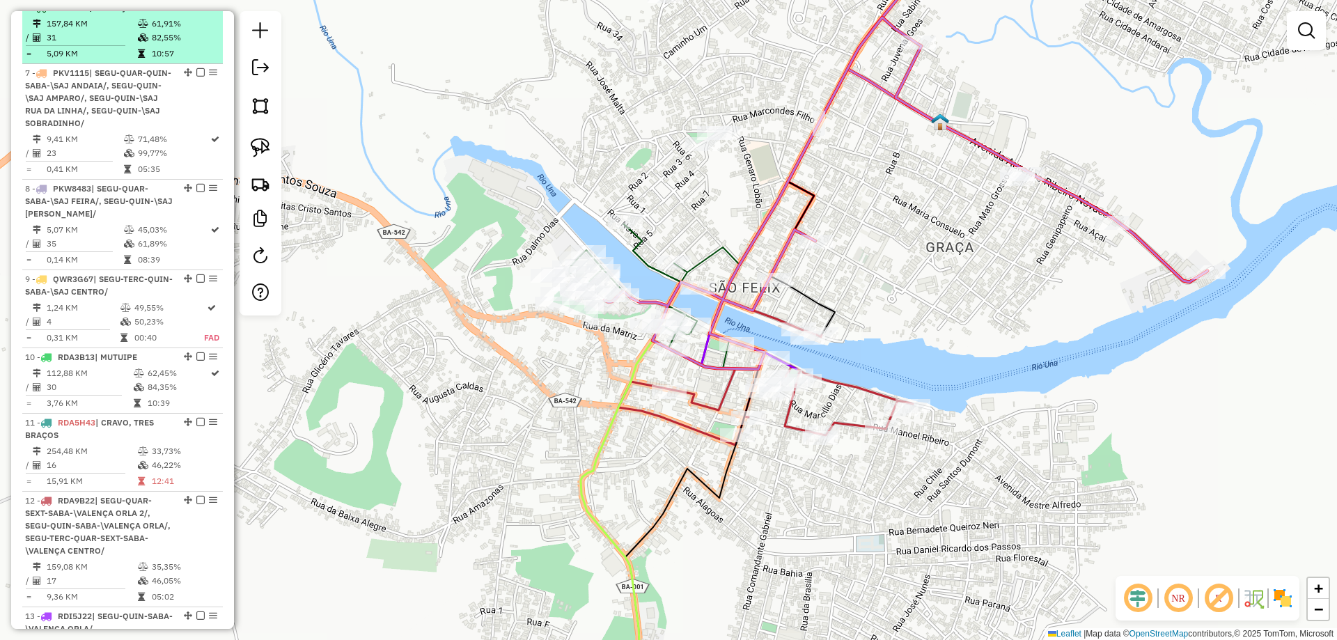
click at [196, 11] on em at bounding box center [200, 7] width 8 height 8
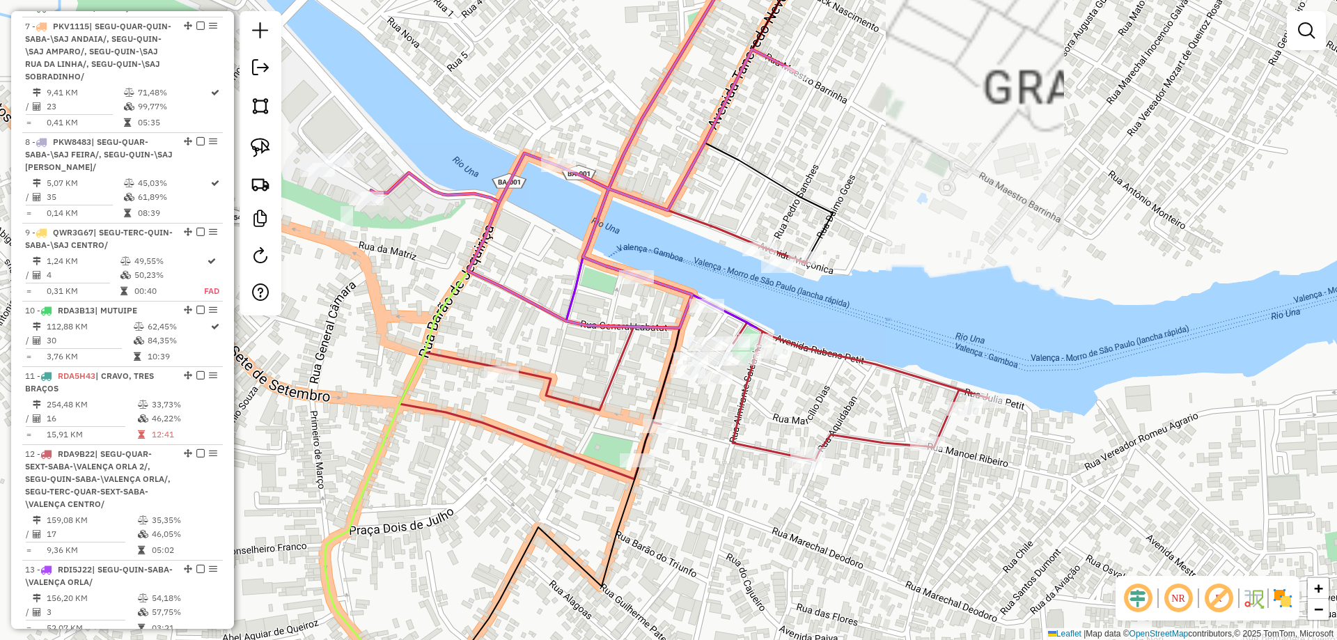
click at [590, 256] on icon at bounding box center [921, 132] width 1100 height 392
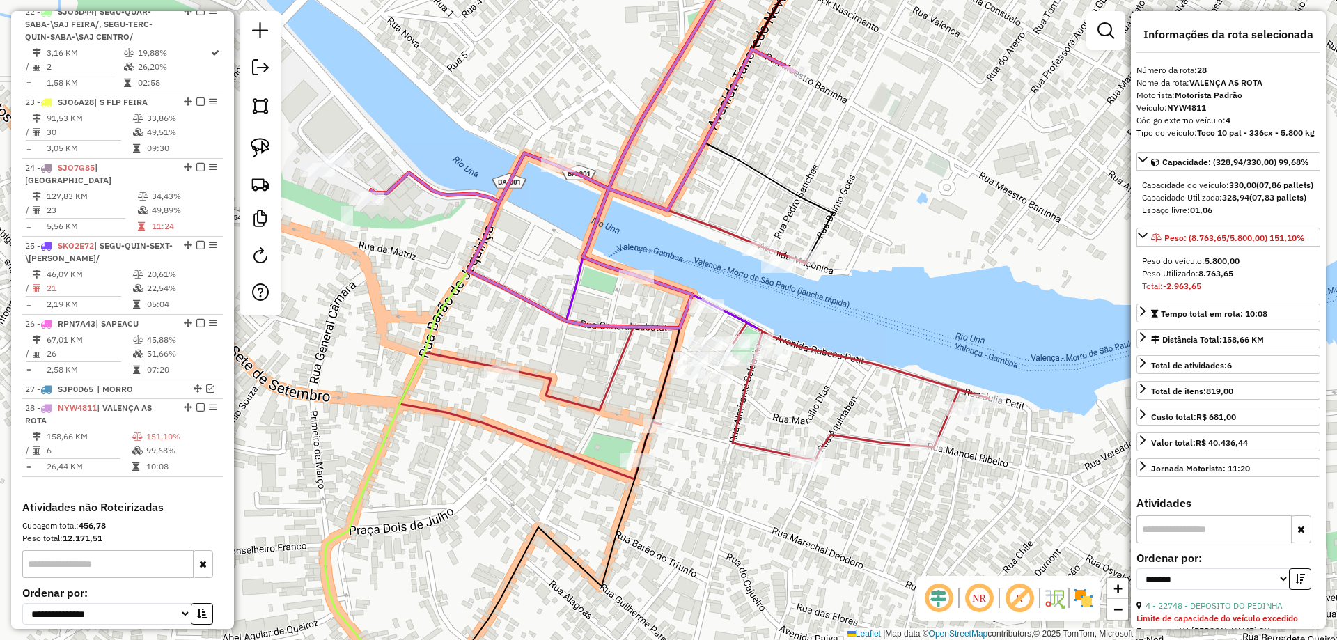
scroll to position [2267, 0]
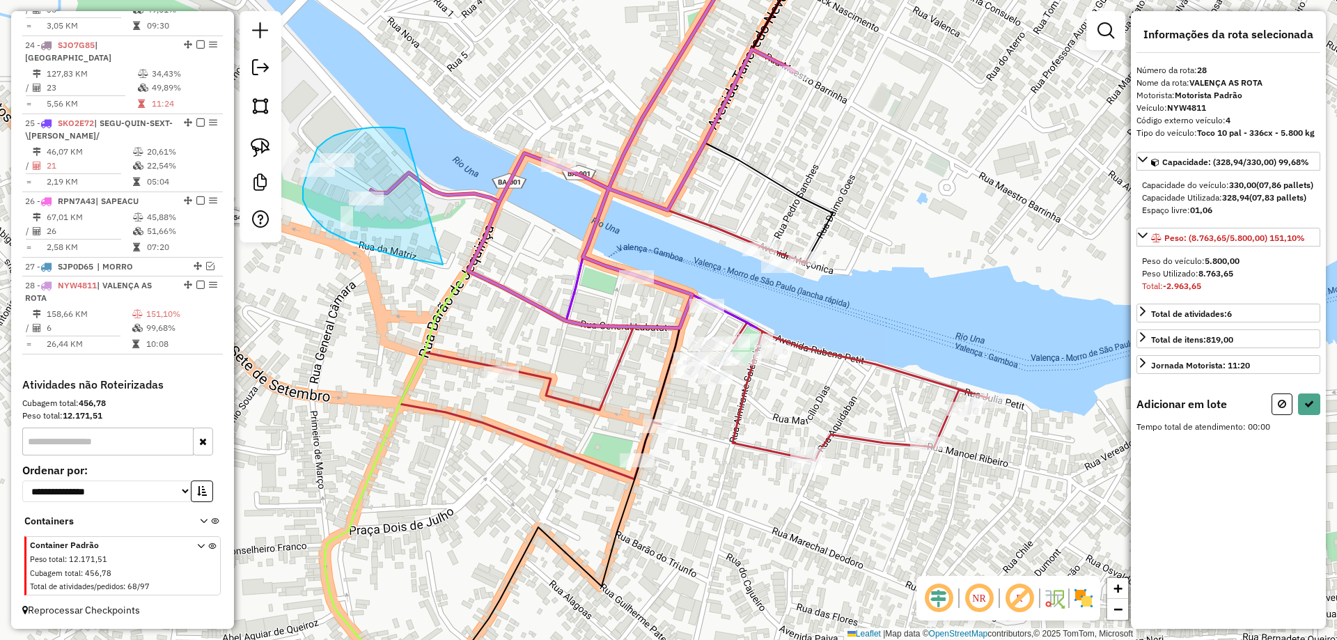
drag, startPoint x: 387, startPoint y: 127, endPoint x: 443, endPoint y: 265, distance: 148.4
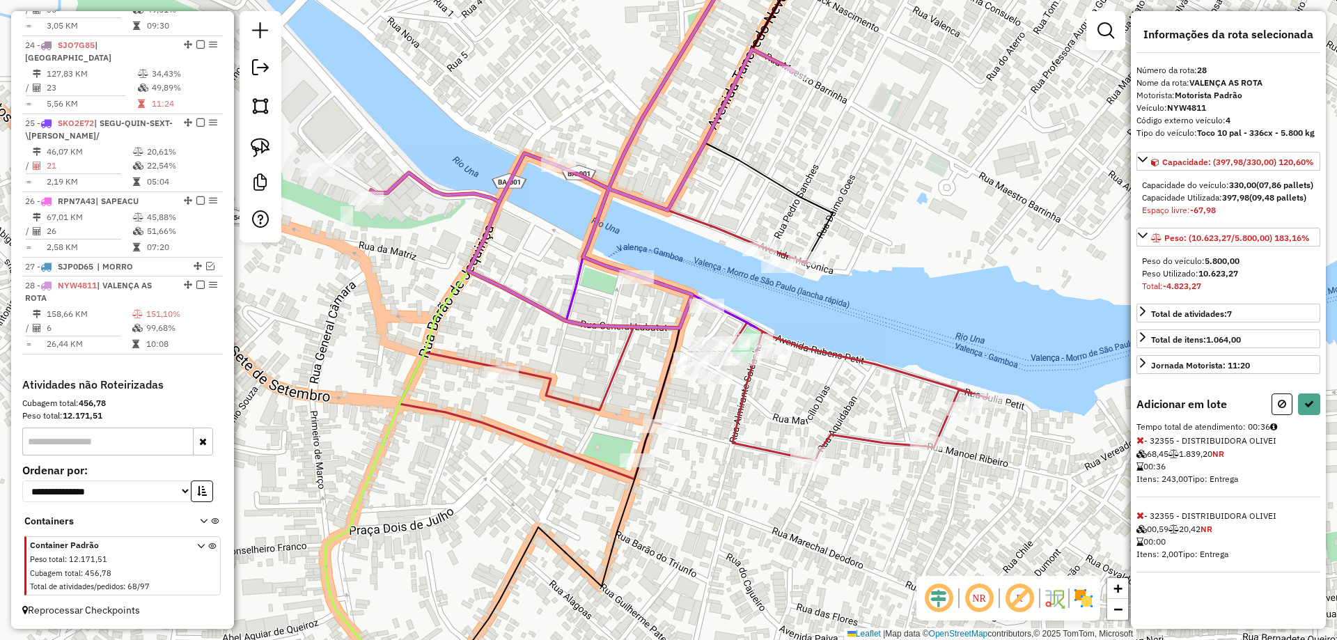
click at [1321, 430] on div "Informações da rota selecionada Número da rota: 28 Nome da rota: VALENÇA AS ROT…" at bounding box center [1228, 320] width 195 height 618
click at [1317, 415] on button at bounding box center [1309, 405] width 22 height 22
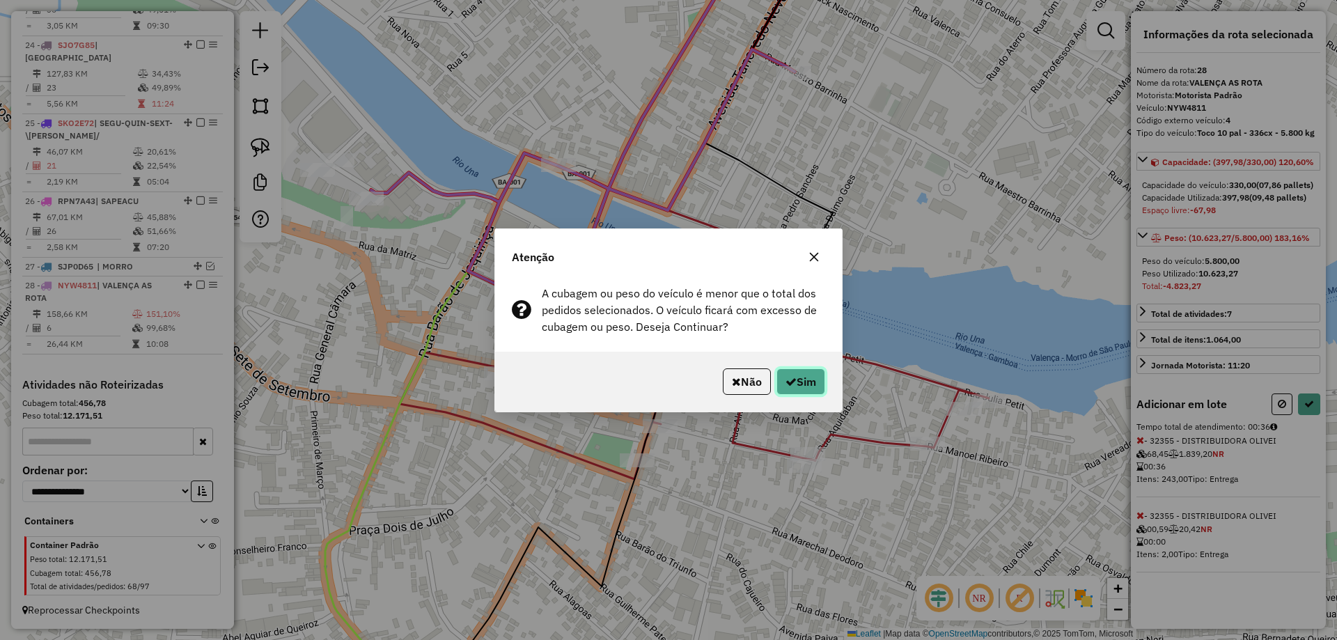
click at [793, 378] on icon "button" at bounding box center [791, 381] width 11 height 11
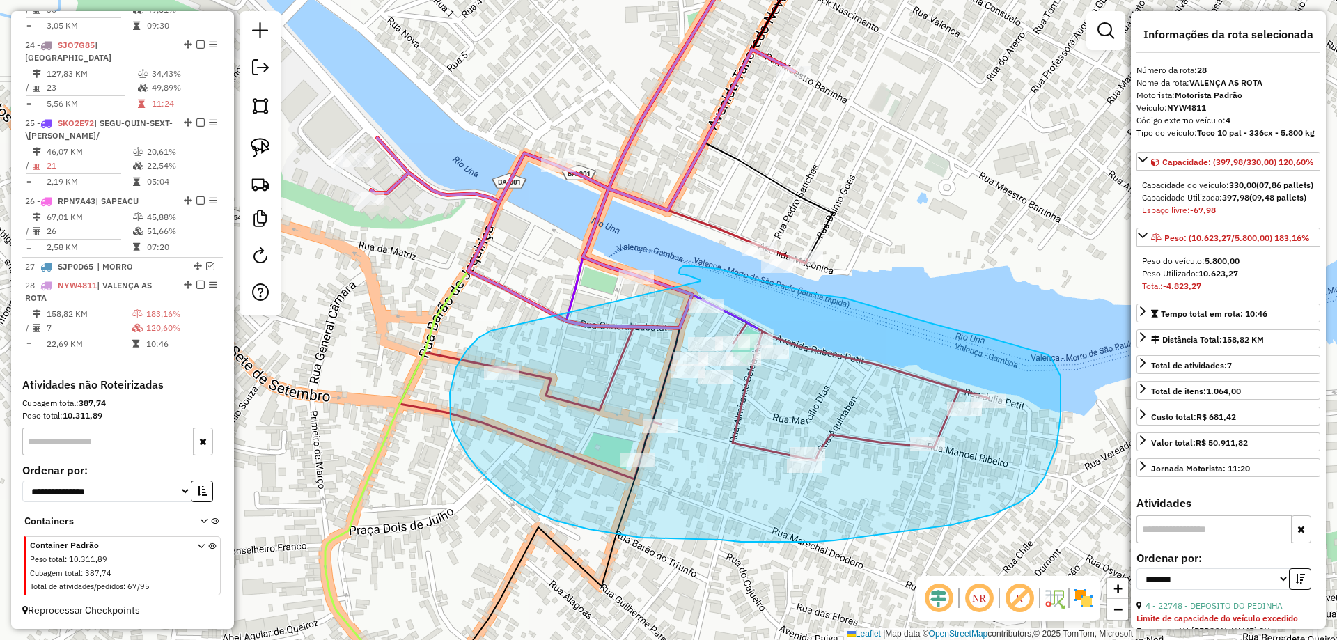
drag, startPoint x: 486, startPoint y: 334, endPoint x: 702, endPoint y: 283, distance: 222.7
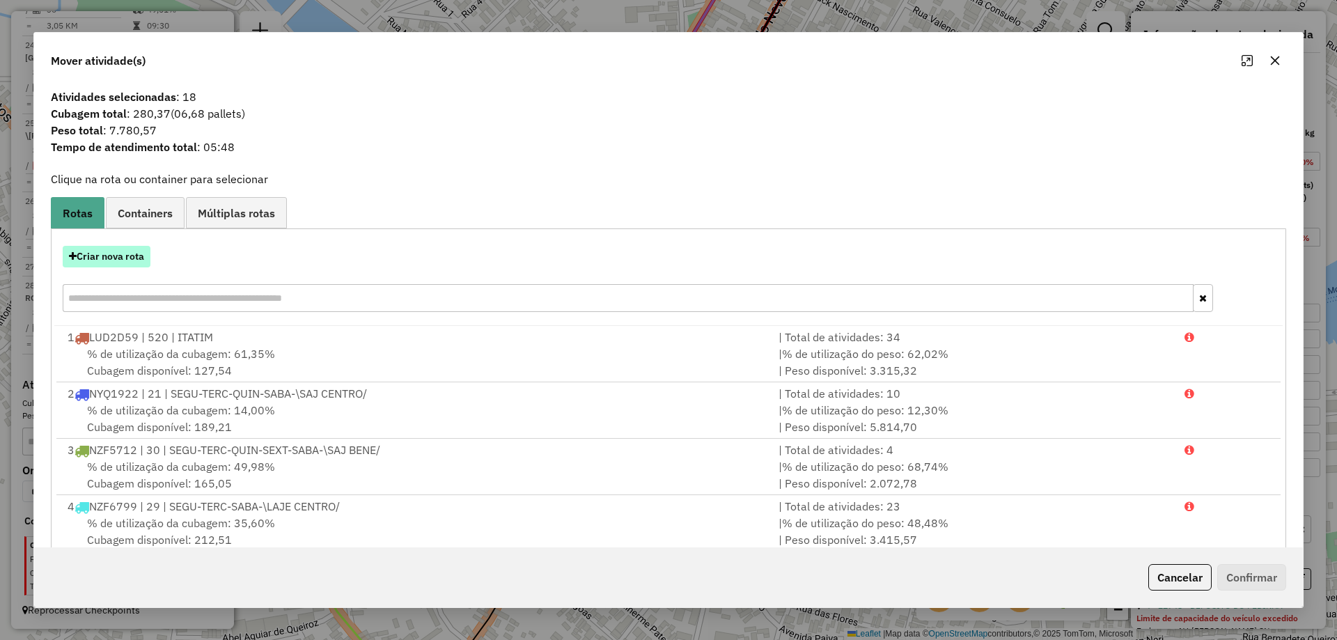
click at [118, 267] on button "Criar nova rota" at bounding box center [107, 257] width 88 height 22
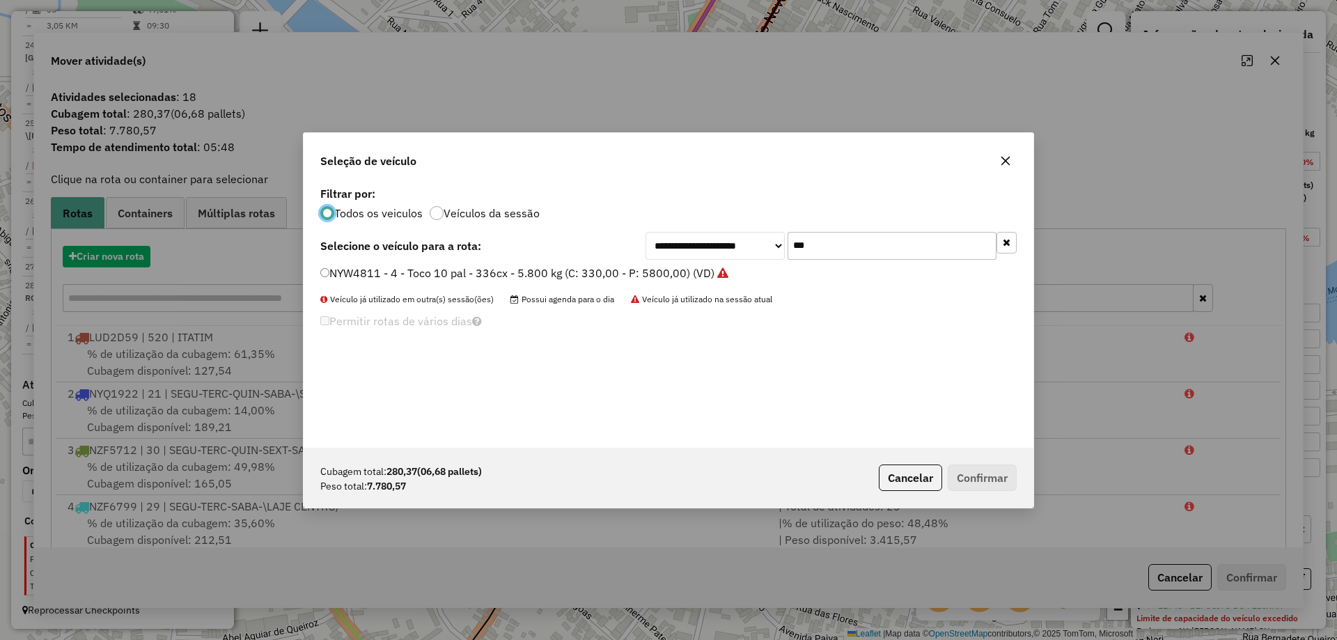
scroll to position [8, 4]
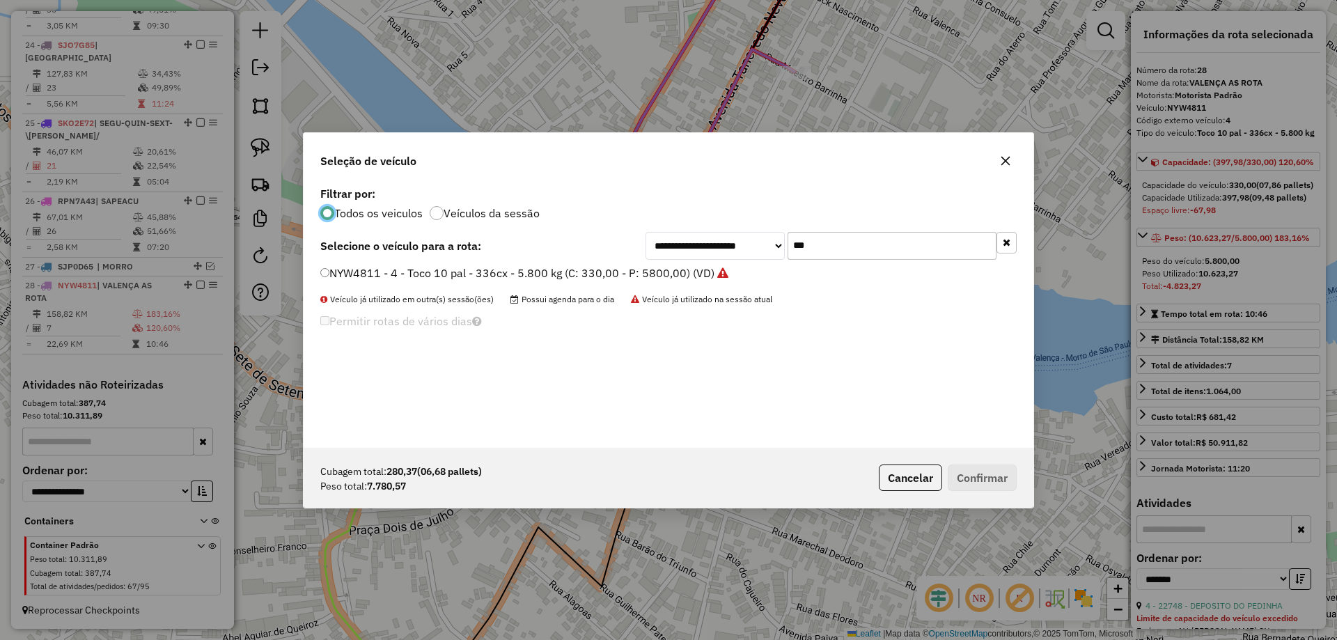
drag, startPoint x: 825, startPoint y: 243, endPoint x: 674, endPoint y: 249, distance: 150.6
click at [675, 249] on div "**********" at bounding box center [831, 246] width 371 height 28
type input "****"
click at [689, 267] on label "RDI8B89 - 462 - Truck 10 pal - 340cx - 9.692 kg (C: 340,00 - P: 9962,00) (VD)" at bounding box center [523, 273] width 407 height 17
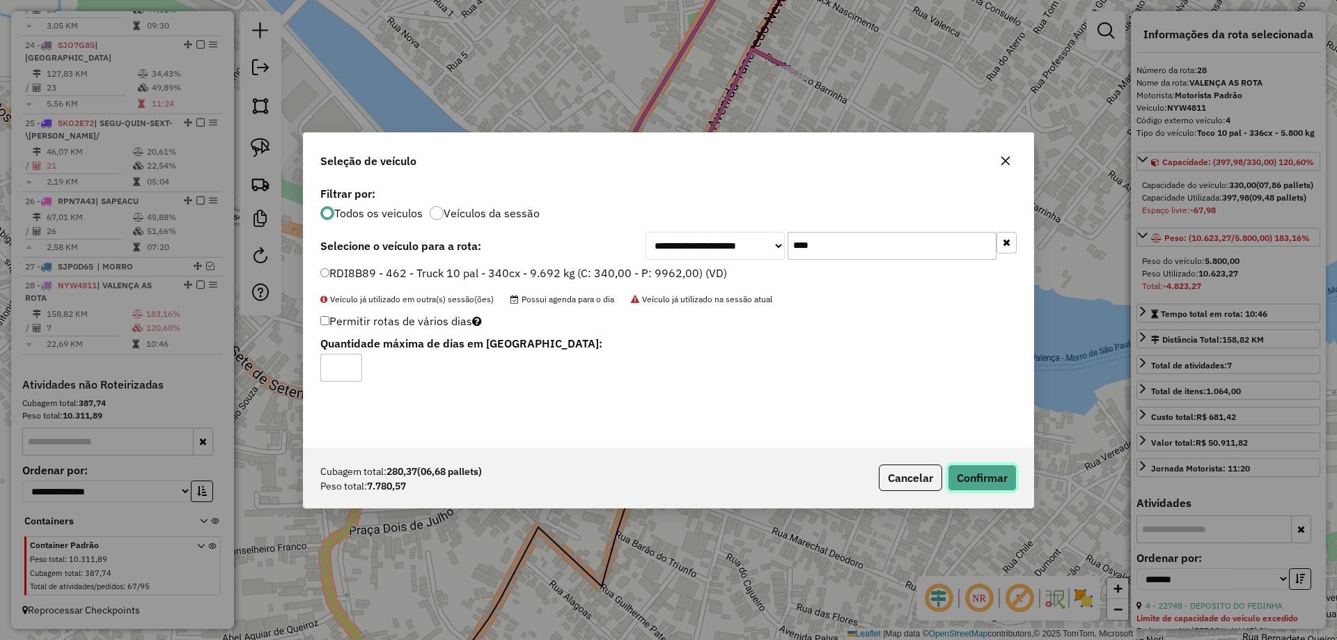
click at [979, 485] on button "Confirmar" at bounding box center [982, 478] width 69 height 26
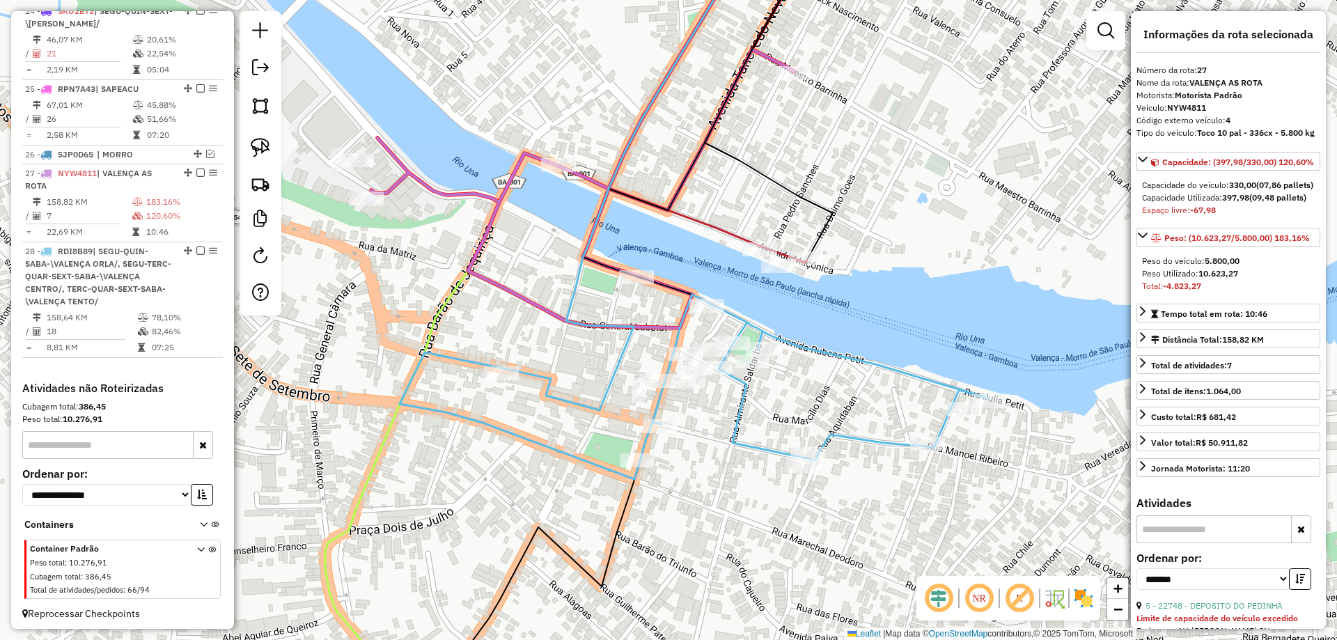
scroll to position [2304, 0]
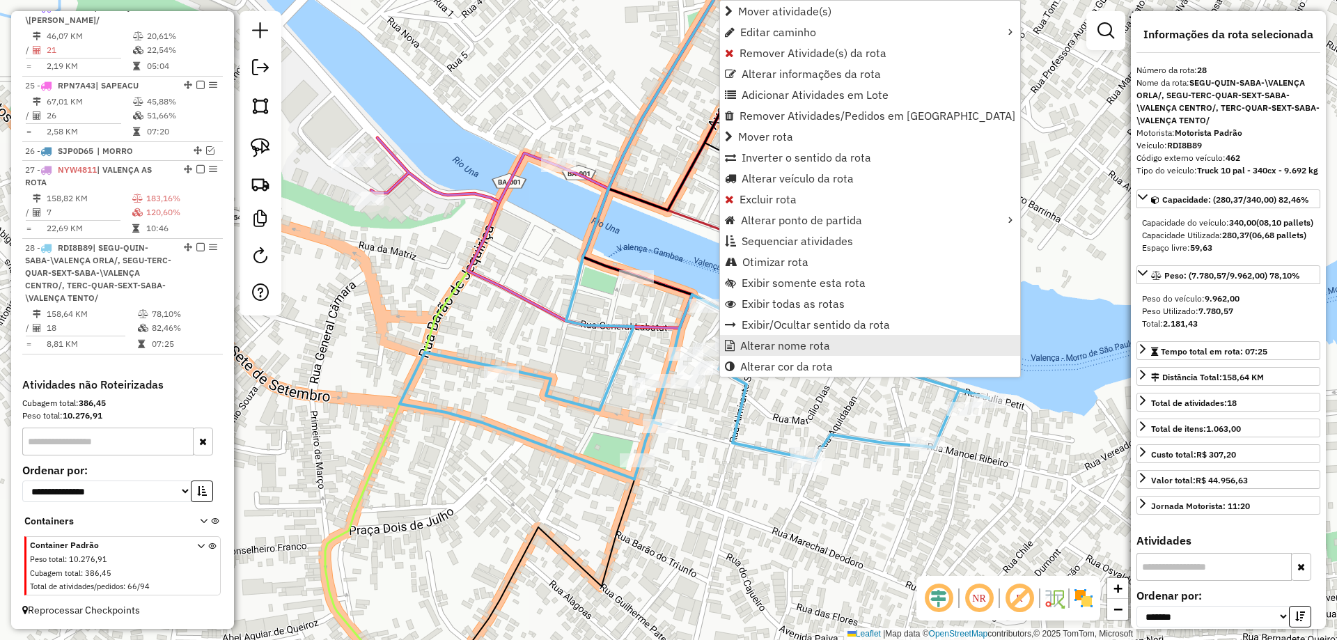
click at [763, 343] on span "Alterar nome rota" at bounding box center [785, 345] width 90 height 11
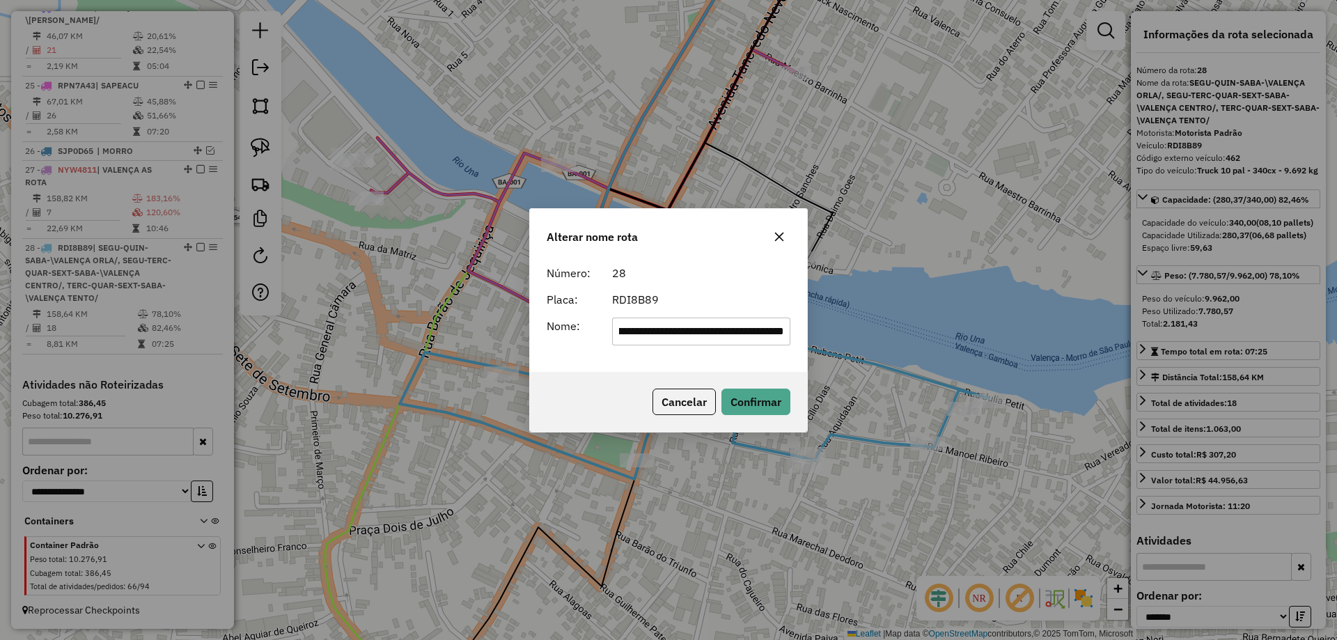
scroll to position [0, 0]
type input "**********"
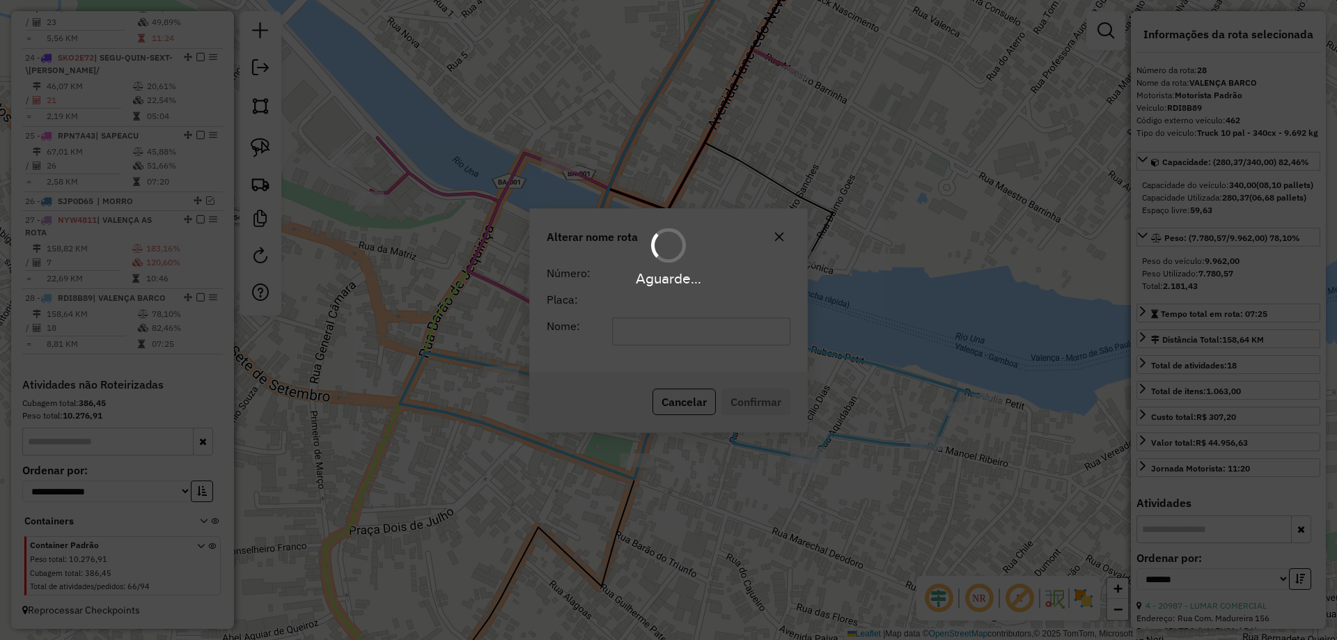
scroll to position [2254, 0]
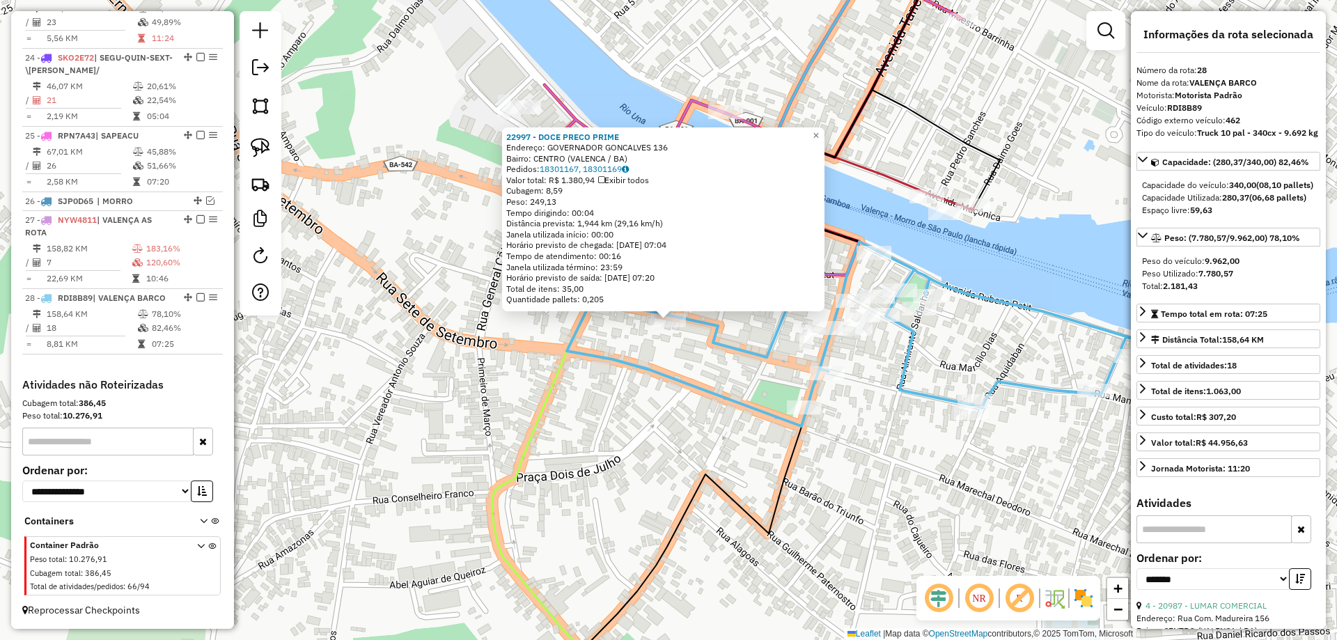
click at [674, 403] on div "22997 - DOCE PRECO PRIME Endereço: GOVERNADOR GONCALVES 136 Bairro: CENTRO (VAL…" at bounding box center [668, 320] width 1337 height 640
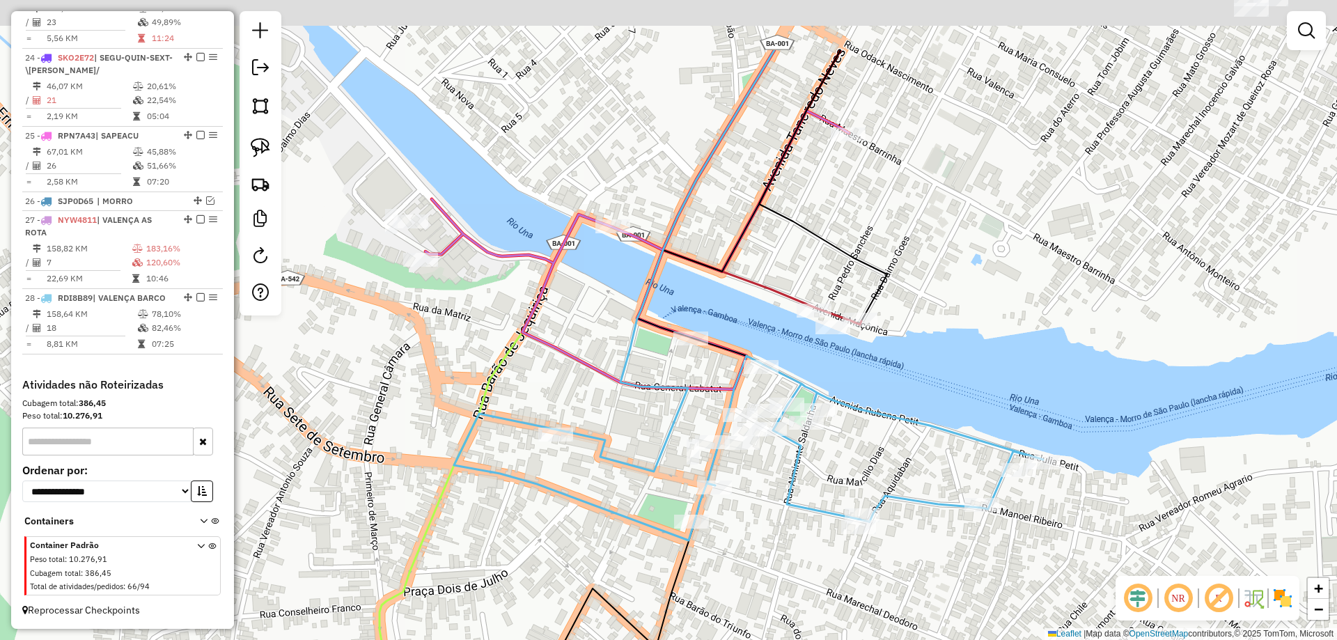
drag, startPoint x: 634, startPoint y: 412, endPoint x: 533, endPoint y: 525, distance: 151.4
click at [533, 525] on div "Janela de atendimento Grade de atendimento Capacidade Transportadoras Veículos …" at bounding box center [668, 320] width 1337 height 640
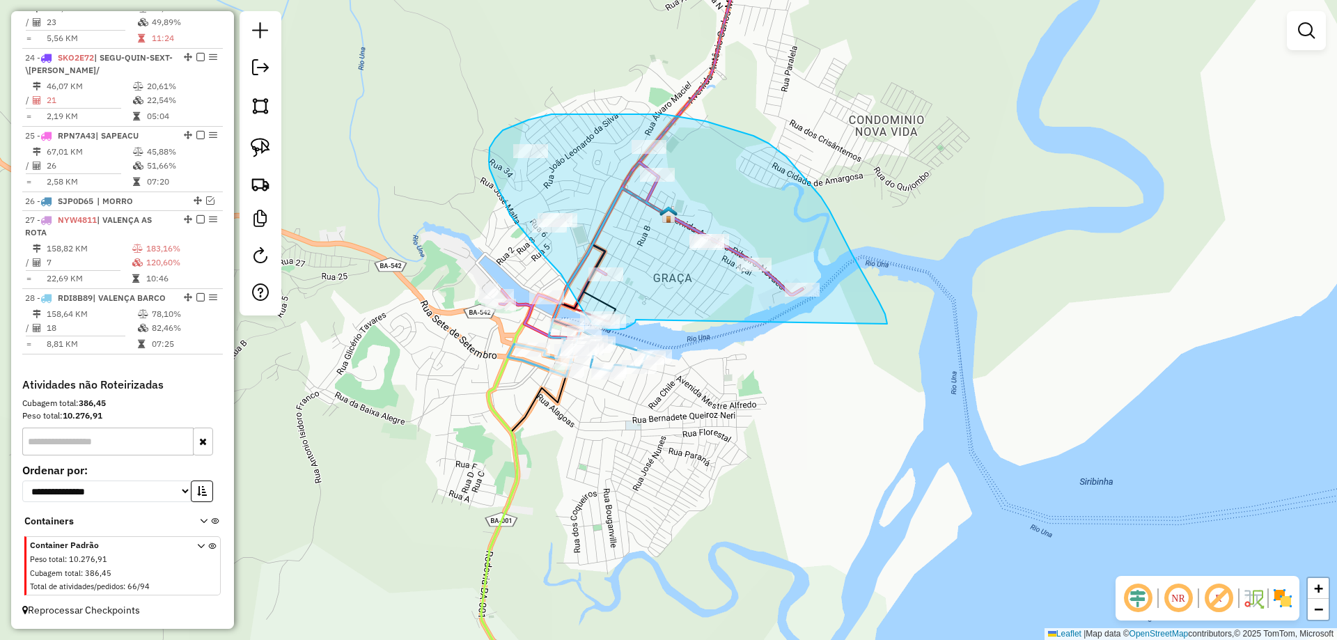
drag, startPoint x: 764, startPoint y: 442, endPoint x: 887, endPoint y: 324, distance: 171.0
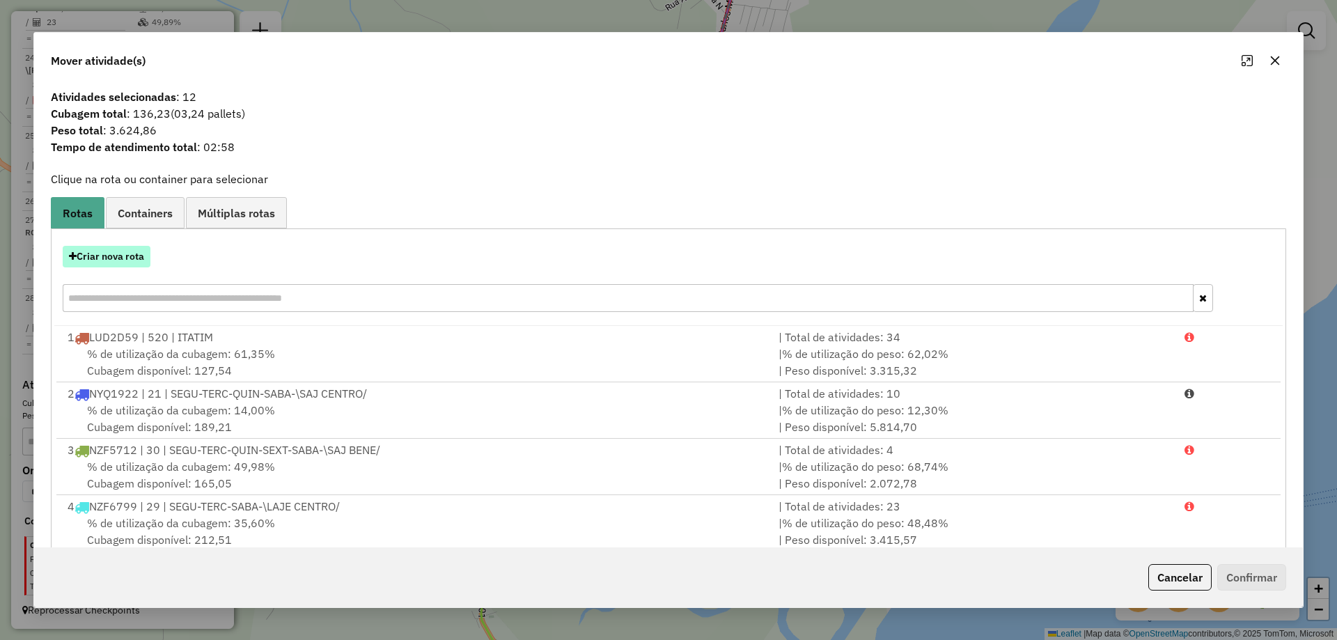
click at [125, 263] on button "Criar nova rota" at bounding box center [107, 257] width 88 height 22
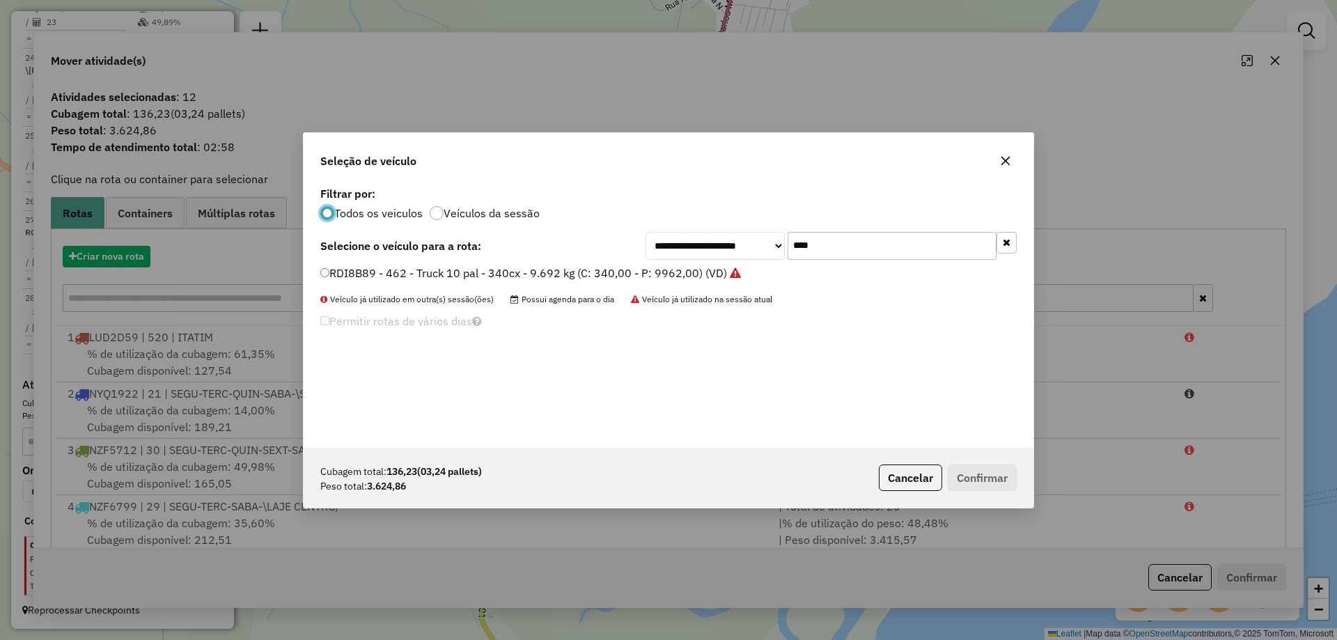
scroll to position [8, 4]
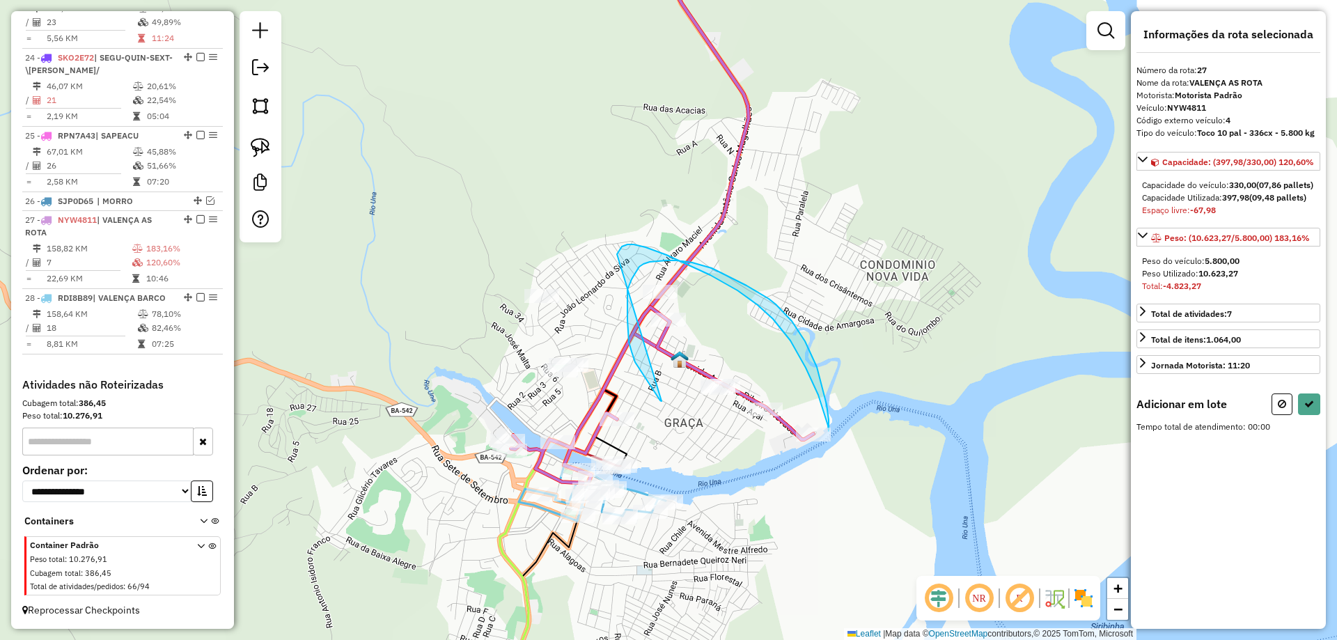
drag, startPoint x: 662, startPoint y: 401, endPoint x: 617, endPoint y: 255, distance: 152.9
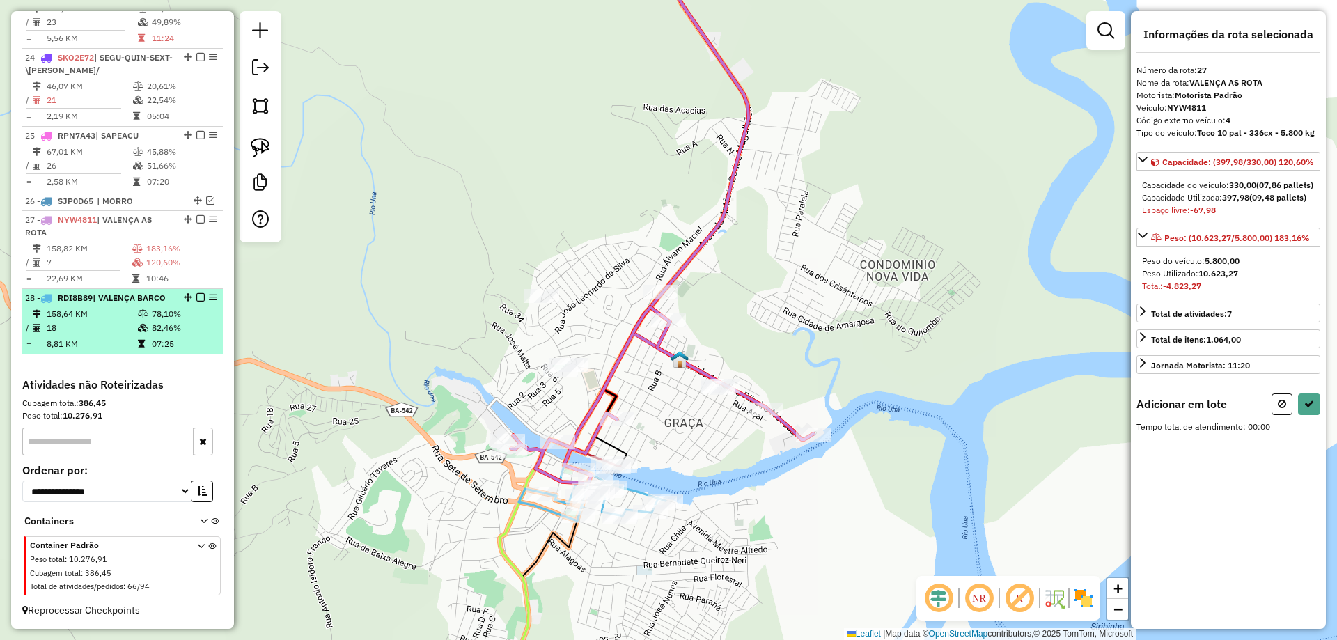
click at [196, 298] on em at bounding box center [200, 297] width 8 height 8
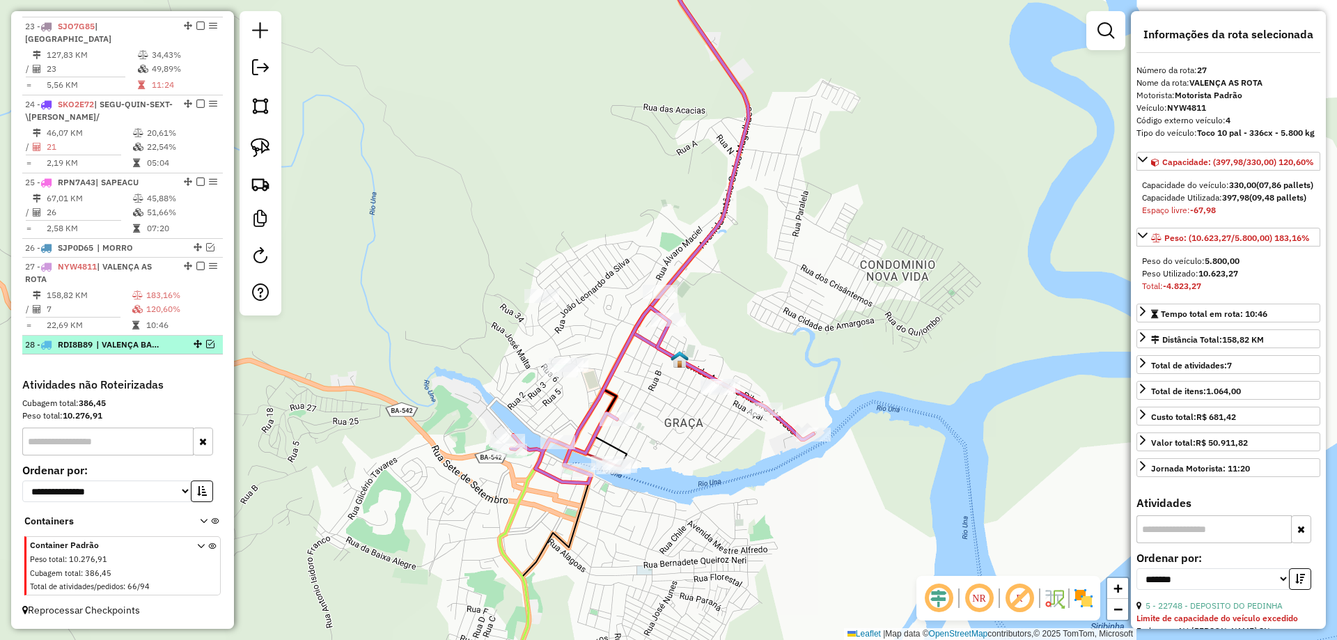
scroll to position [2207, 0]
click at [699, 449] on div "Janela de atendimento Grade de atendimento Capacidade Transportadoras Veículos …" at bounding box center [668, 320] width 1337 height 640
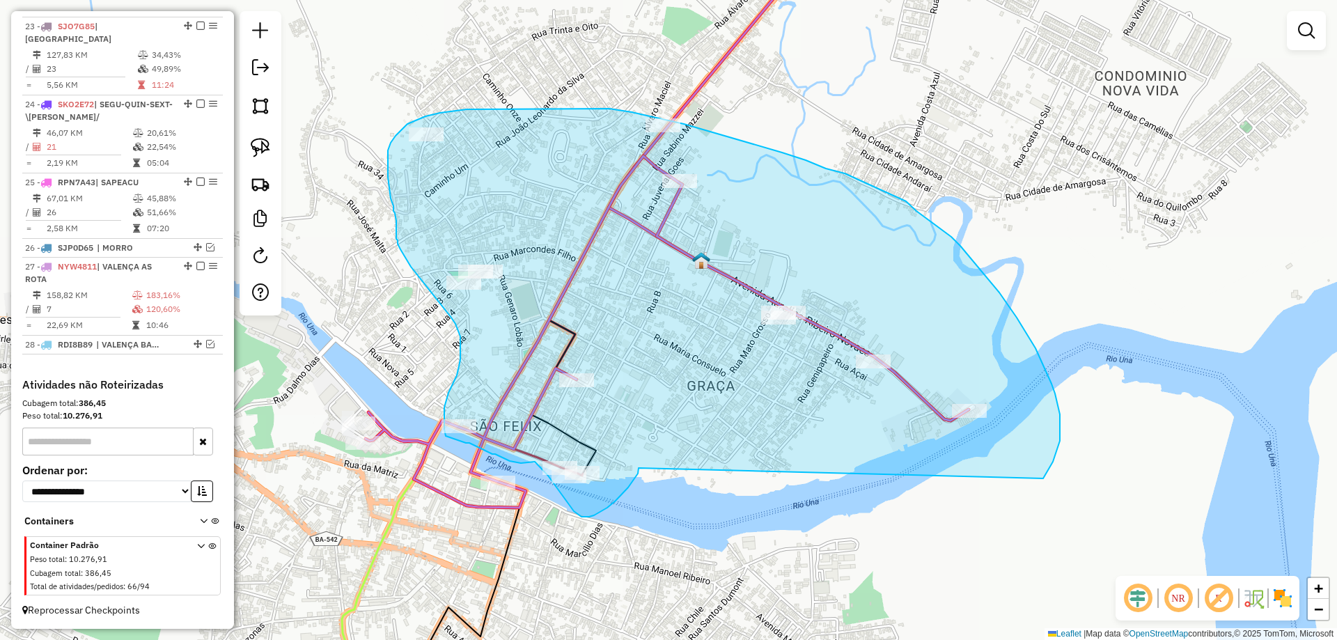
drag, startPoint x: 638, startPoint y: 474, endPoint x: 1043, endPoint y: 479, distance: 405.4
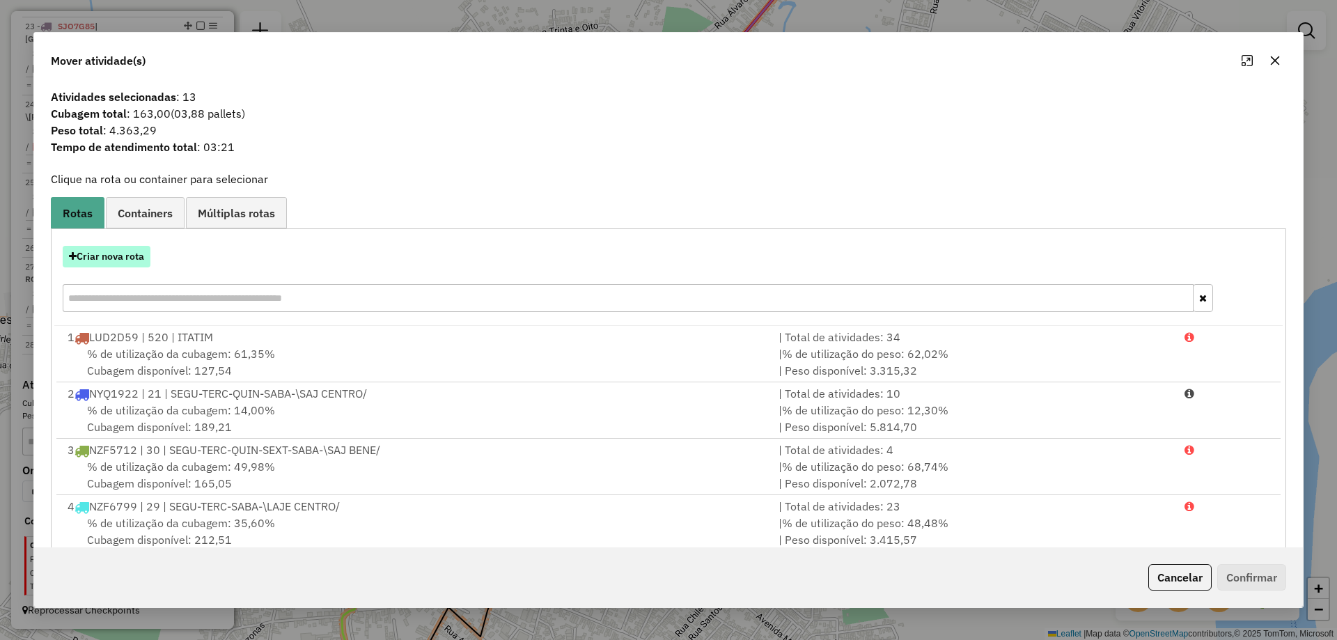
click at [118, 255] on button "Criar nova rota" at bounding box center [107, 257] width 88 height 22
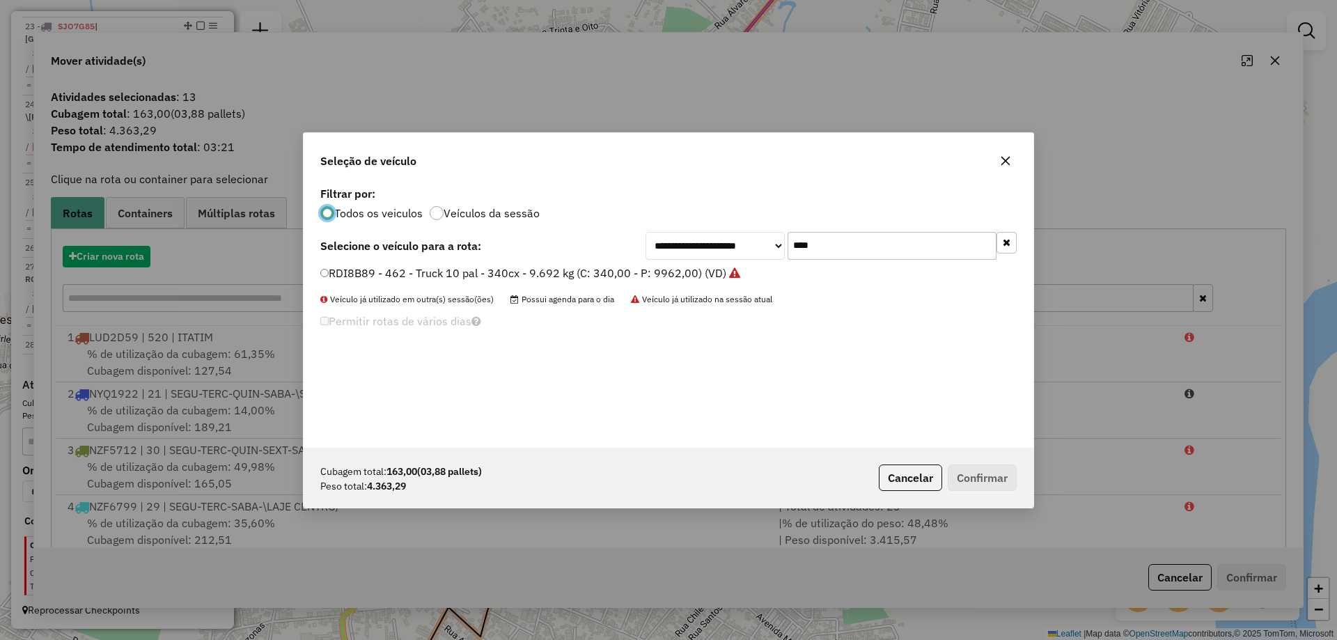
scroll to position [8, 4]
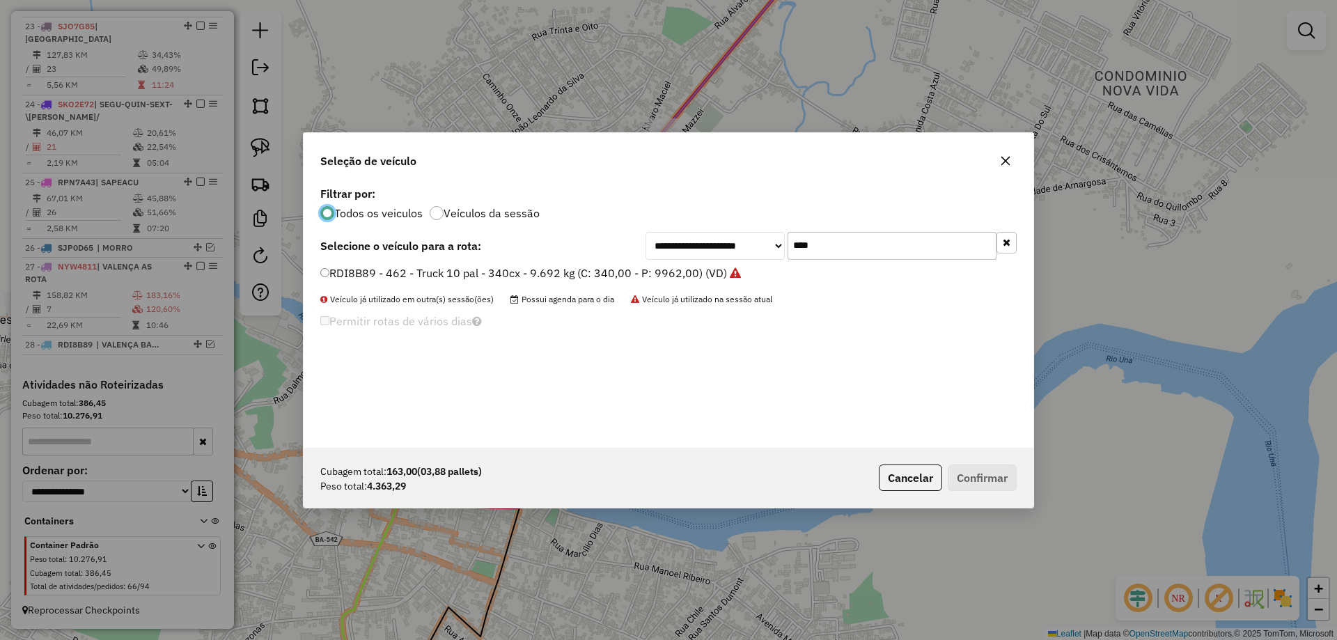
click at [703, 276] on label "RDI8B89 - 462 - Truck 10 pal - 340cx - 9.692 kg (C: 340,00 - P: 9962,00) (VD)" at bounding box center [530, 273] width 421 height 17
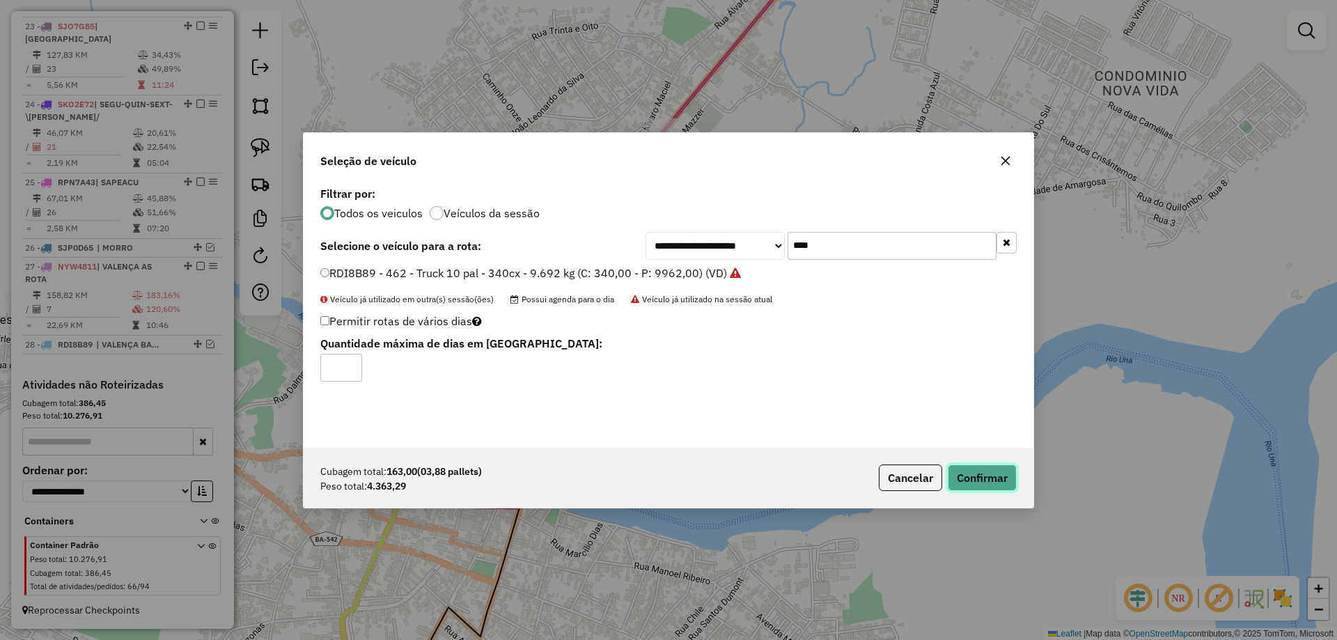
click at [982, 490] on button "Confirmar" at bounding box center [982, 478] width 69 height 26
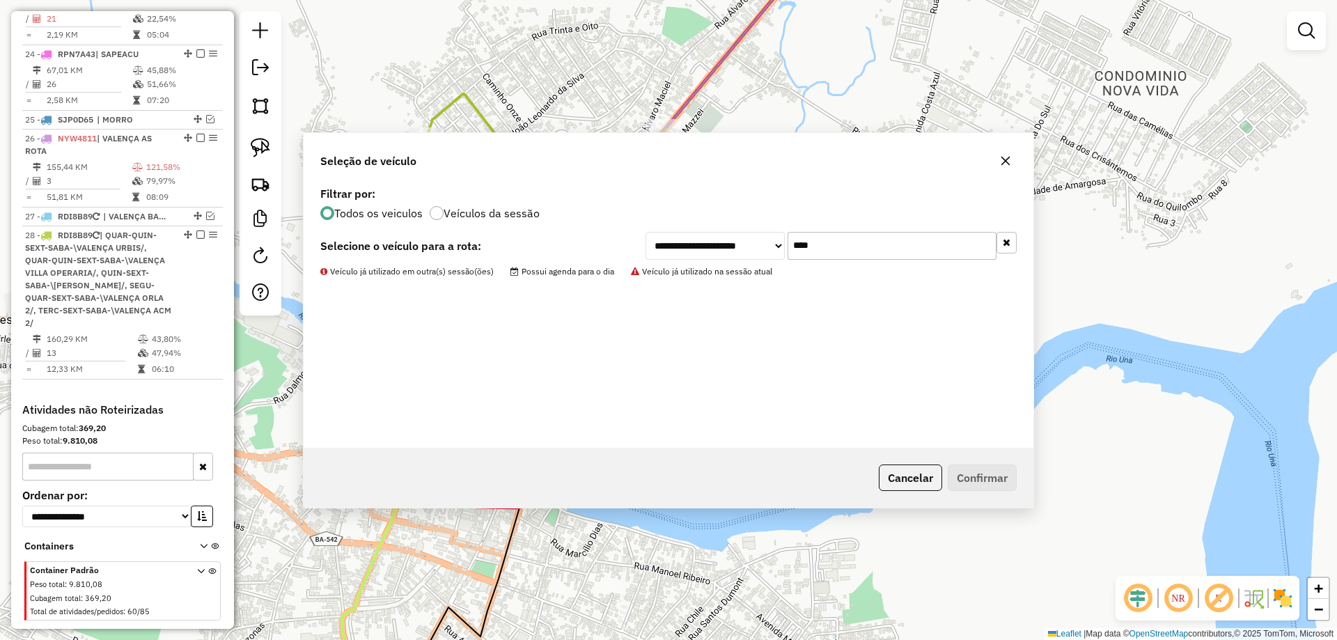
scroll to position [2189, 0]
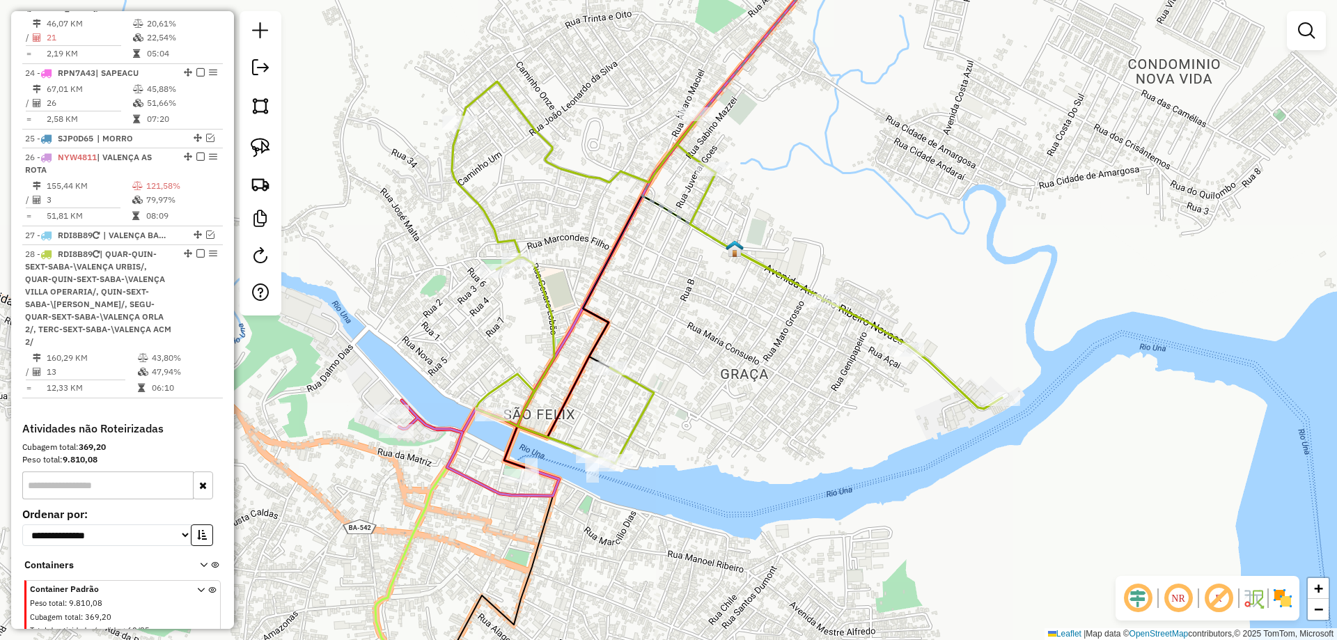
drag, startPoint x: 442, startPoint y: 343, endPoint x: 557, endPoint y: 356, distance: 115.7
click at [531, 351] on div "Janela de atendimento Grade de atendimento Capacidade Transportadoras Veículos …" at bounding box center [668, 320] width 1337 height 640
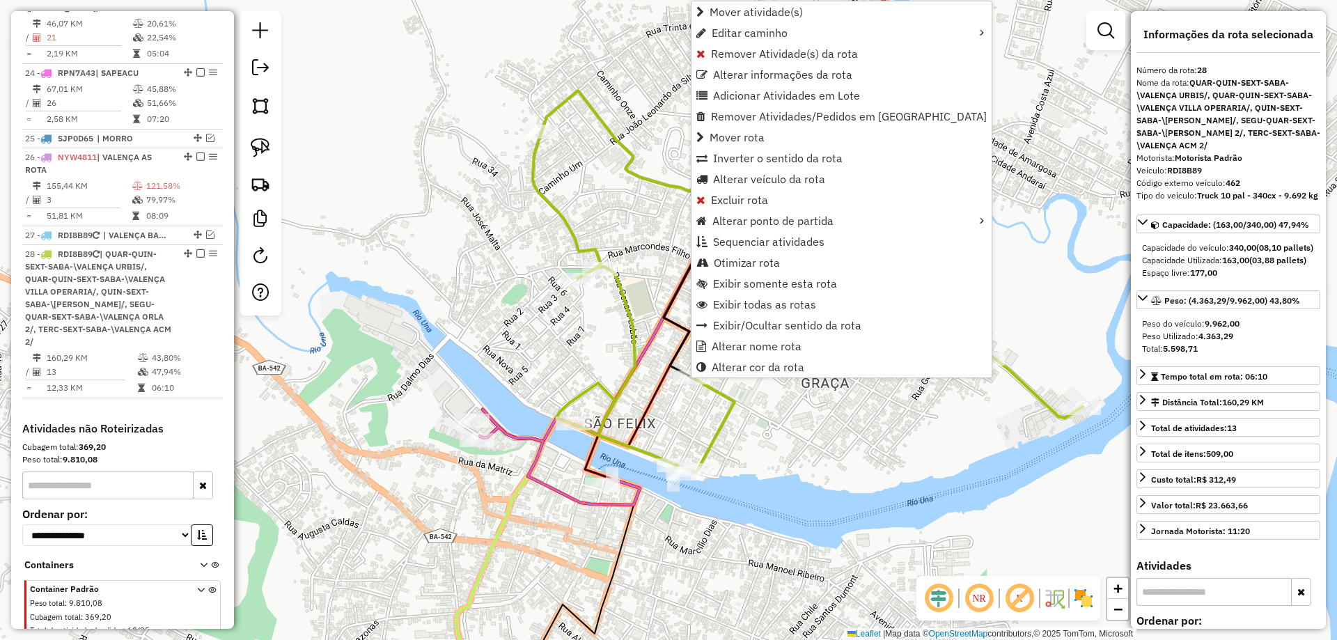
scroll to position [2245, 0]
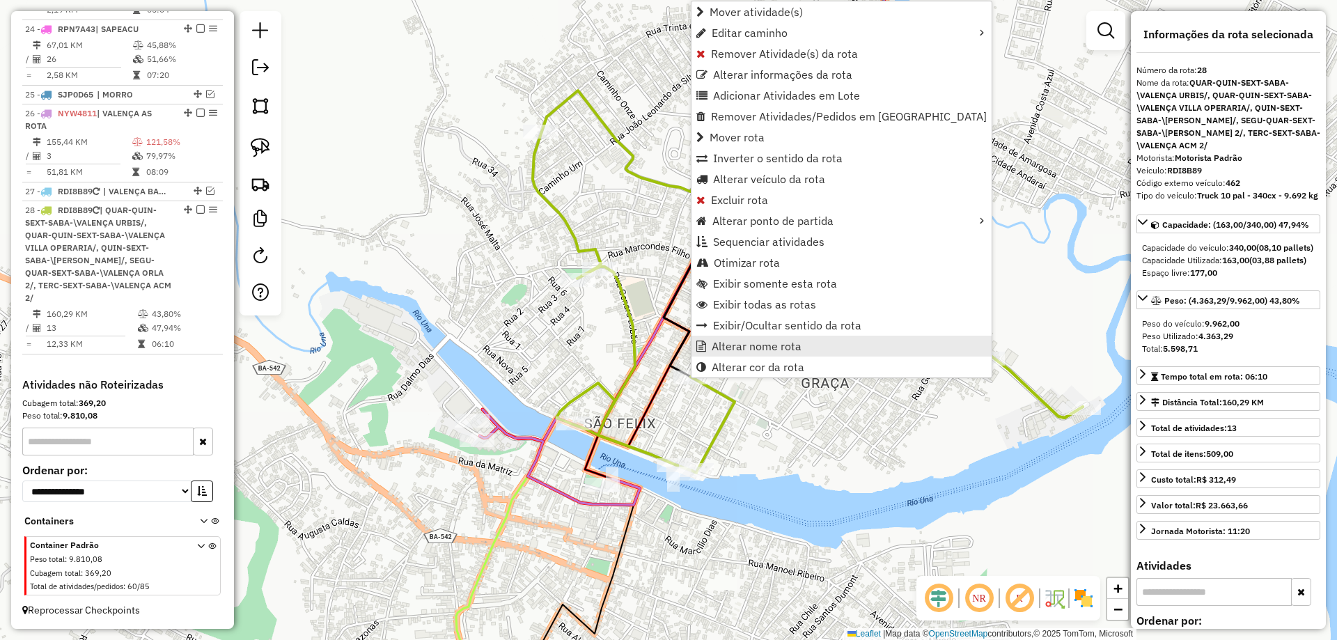
click at [736, 350] on span "Alterar nome rota" at bounding box center [757, 346] width 90 height 11
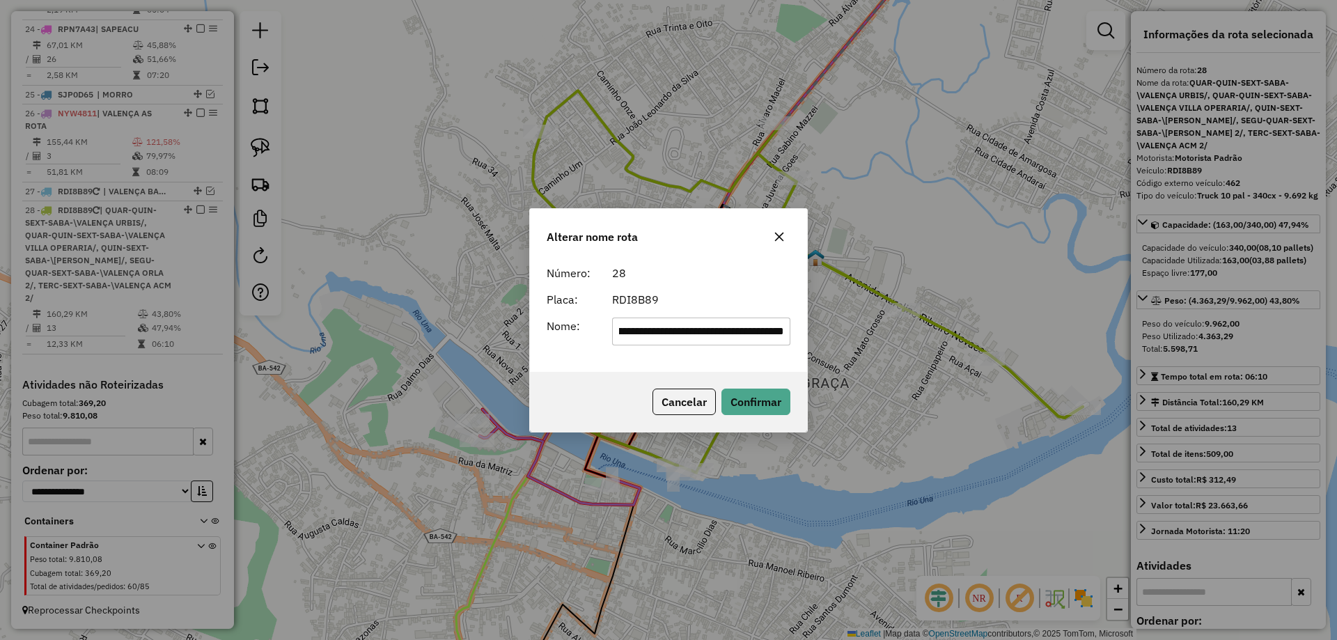
scroll to position [0, 0]
type input "**********"
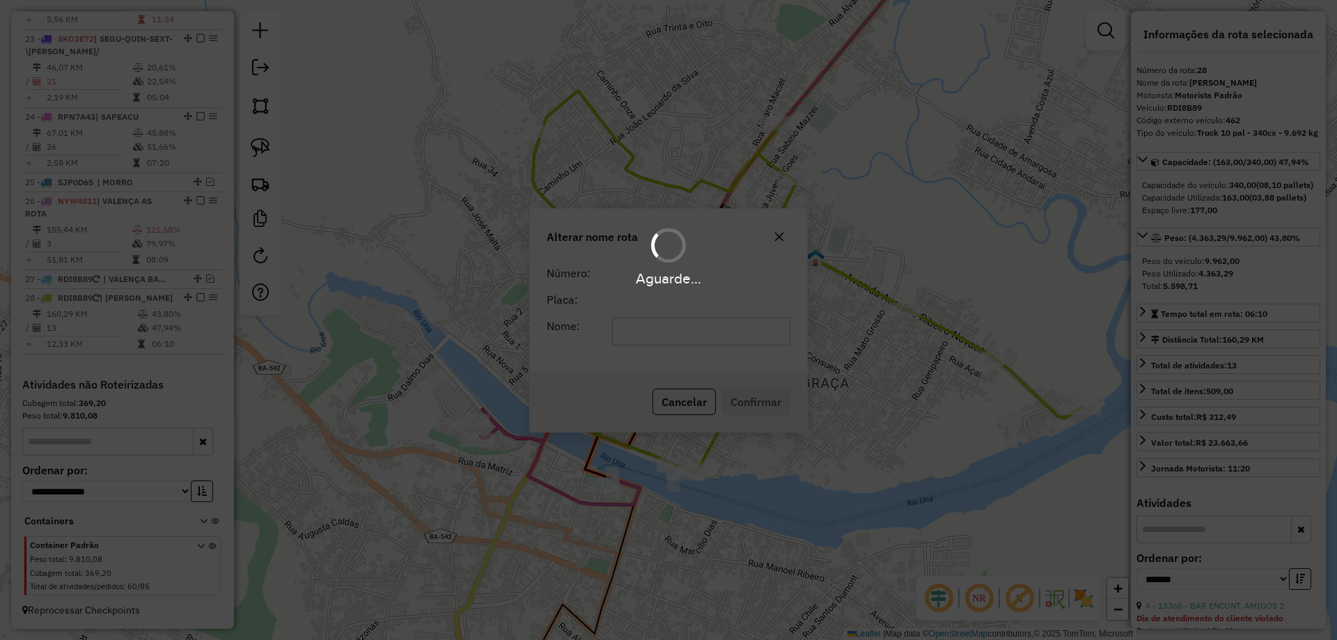
scroll to position [2170, 0]
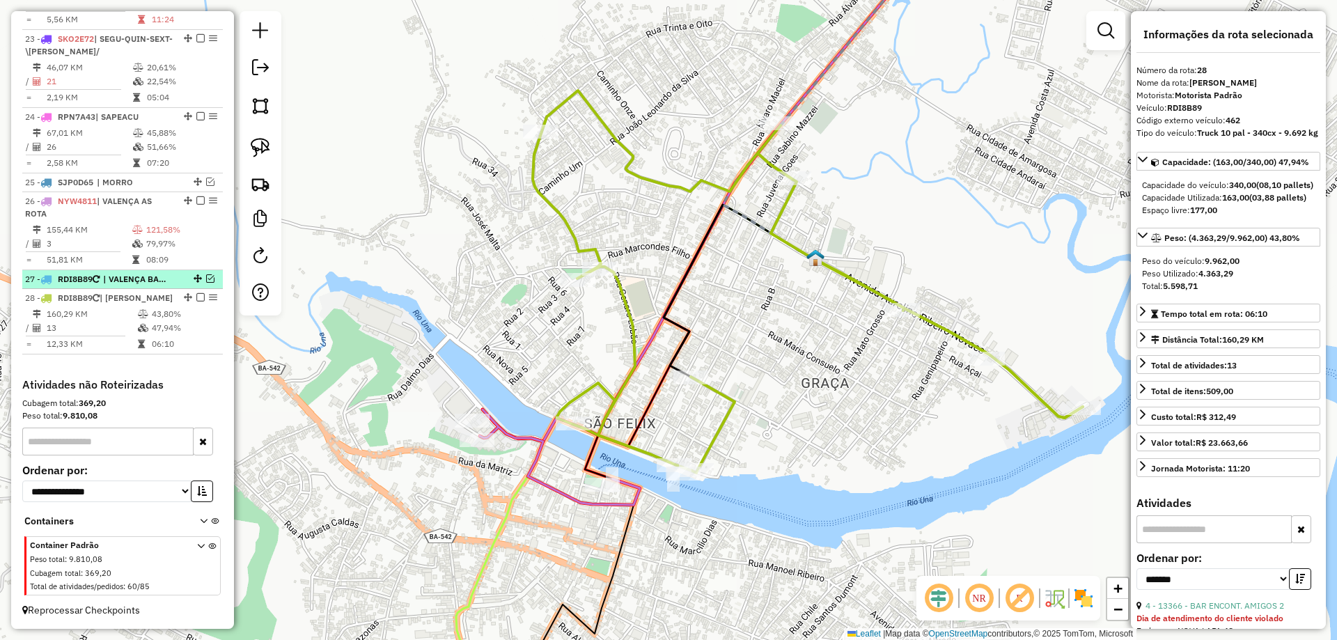
click at [206, 274] on em at bounding box center [210, 278] width 8 height 8
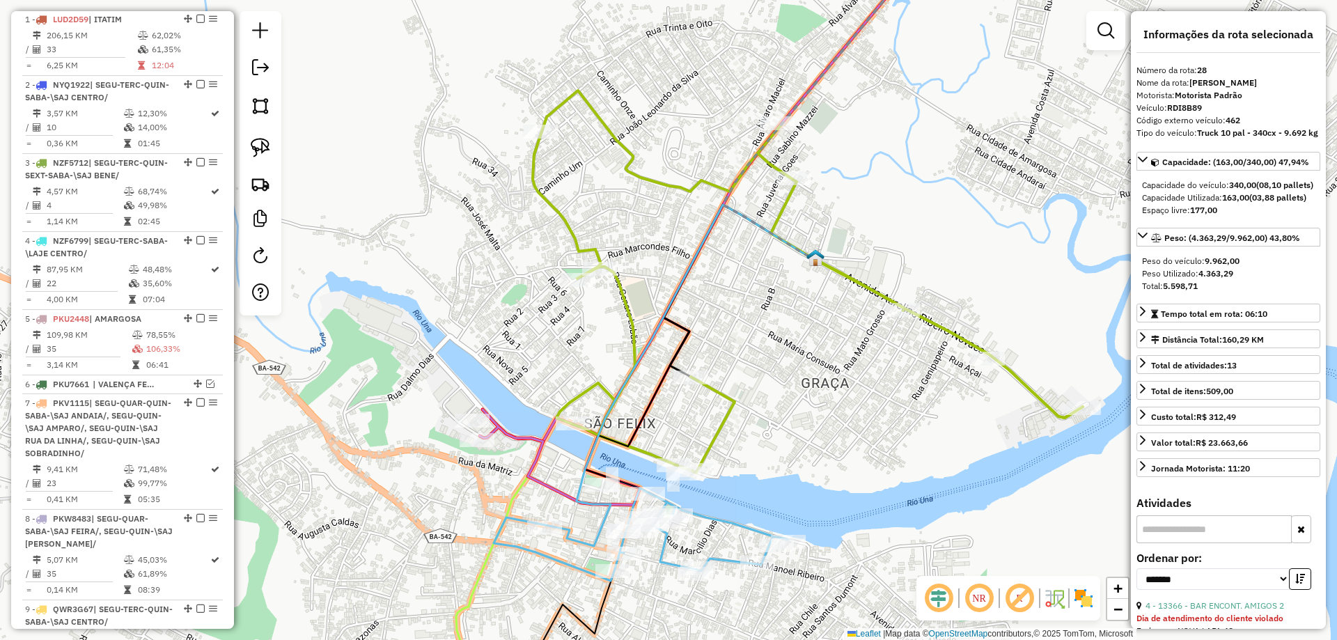
scroll to position [348, 0]
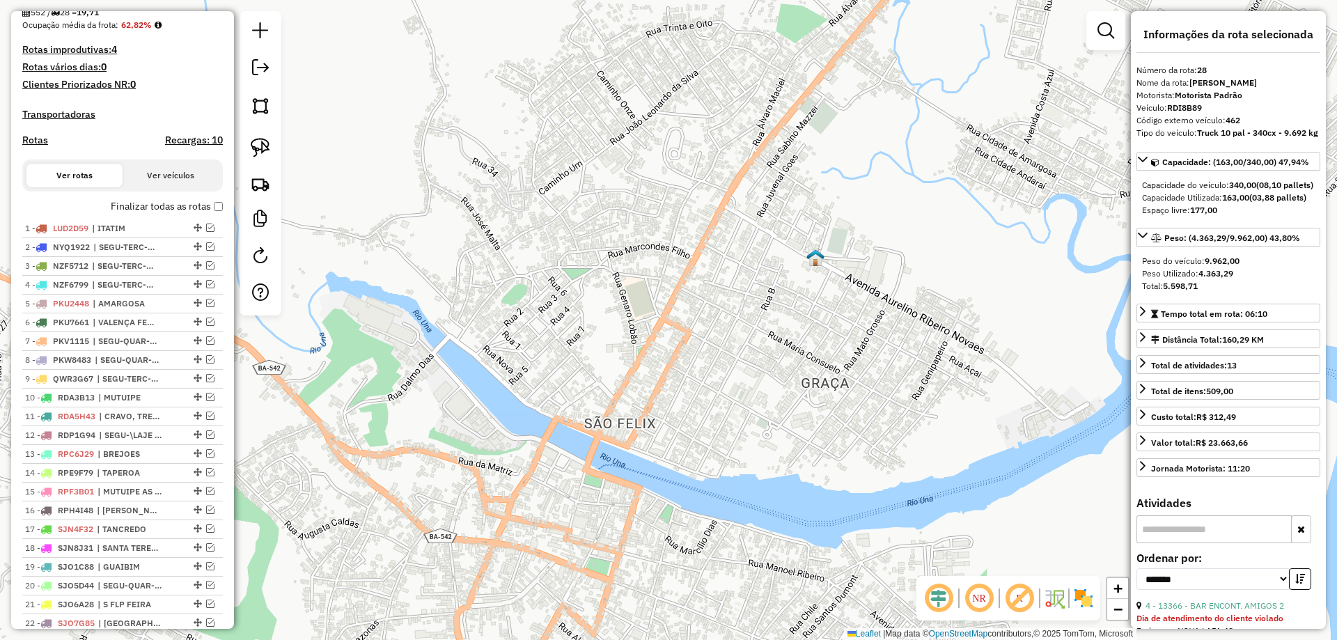
click at [209, 214] on label "Finalizar todas as rotas" at bounding box center [167, 206] width 112 height 15
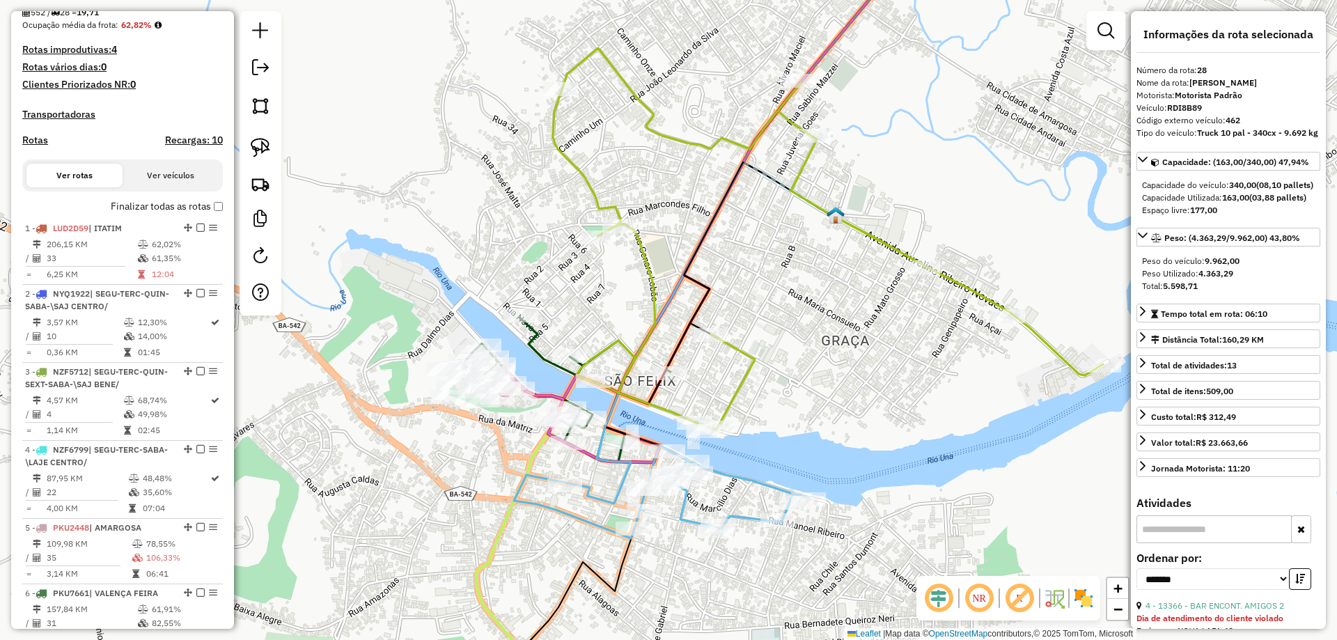
drag, startPoint x: 494, startPoint y: 499, endPoint x: 548, endPoint y: 410, distance: 104.4
click at [538, 423] on div "Janela de atendimento Grade de atendimento Capacidade Transportadoras Veículos …" at bounding box center [668, 320] width 1337 height 640
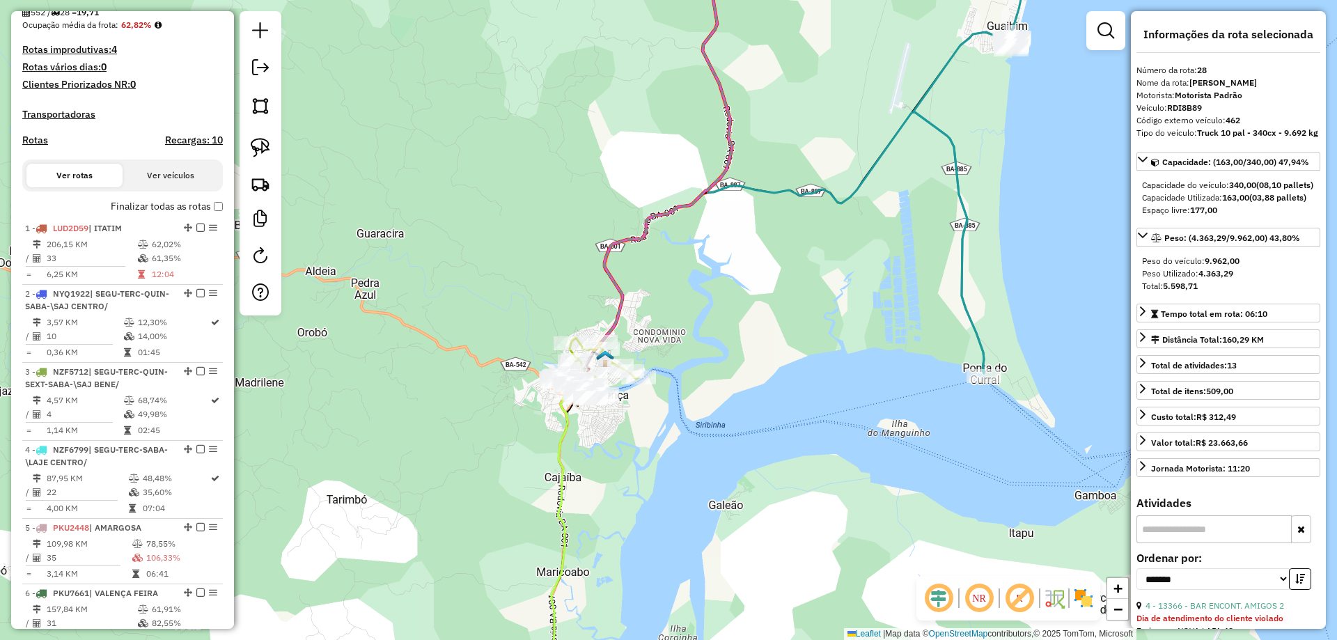
click at [559, 463] on icon at bounding box center [567, 528] width 77 height 352
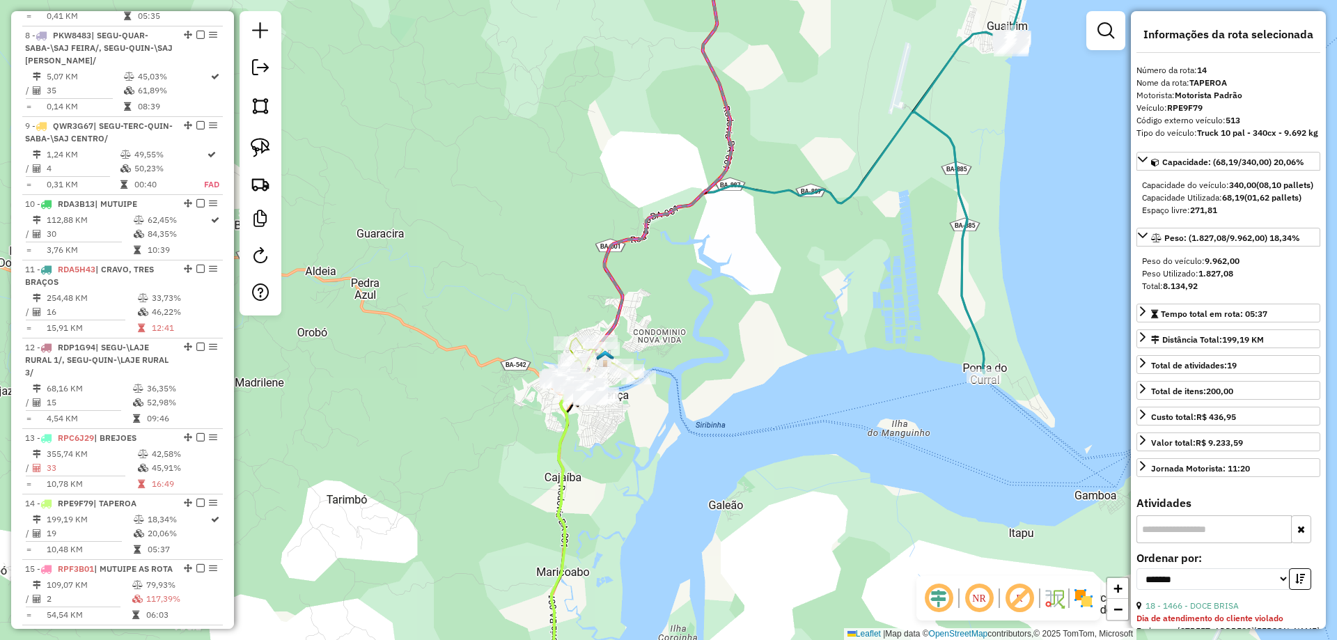
scroll to position [1583, 0]
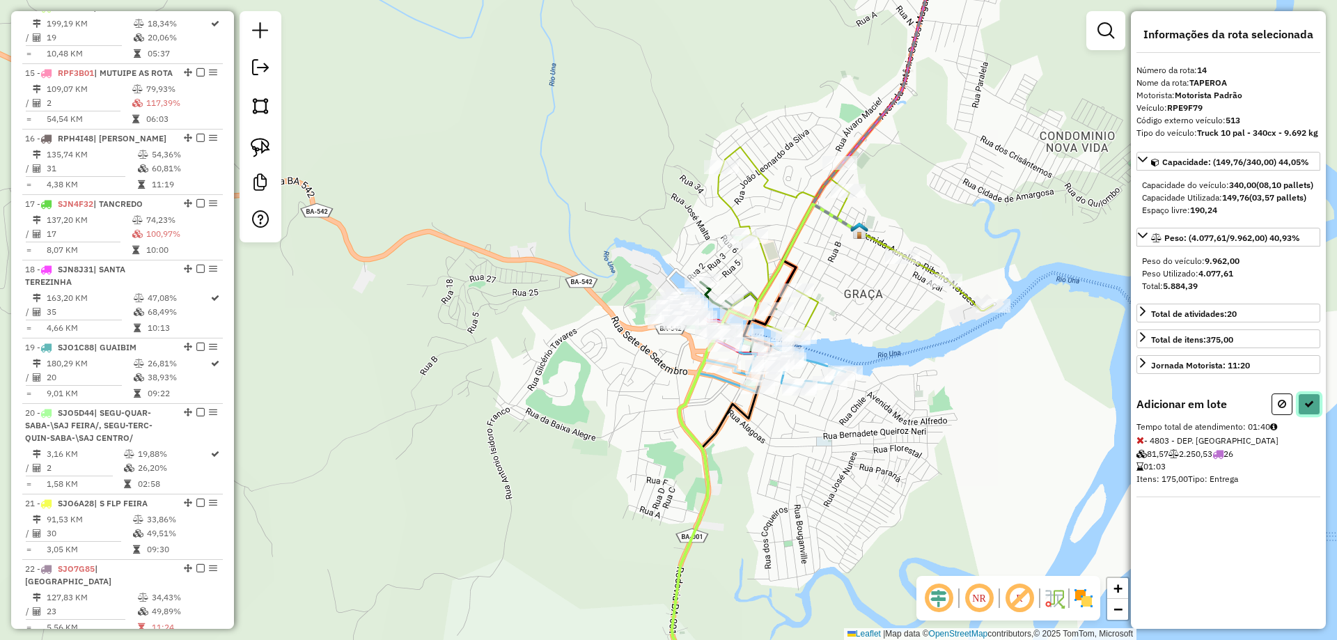
drag, startPoint x: 1308, startPoint y: 414, endPoint x: 1044, endPoint y: 507, distance: 280.0
click at [1044, 507] on hb-router-mapa "Informações da Sessão 991257 - 19/08/2025 Criação: 18/08/2025 18:46 Depósito: A…" at bounding box center [668, 320] width 1337 height 640
click at [1041, 405] on div "Janela de atendimento Grade de atendimento Capacidade Transportadoras Veículos …" at bounding box center [668, 320] width 1337 height 640
click at [1287, 415] on button at bounding box center [1282, 405] width 21 height 22
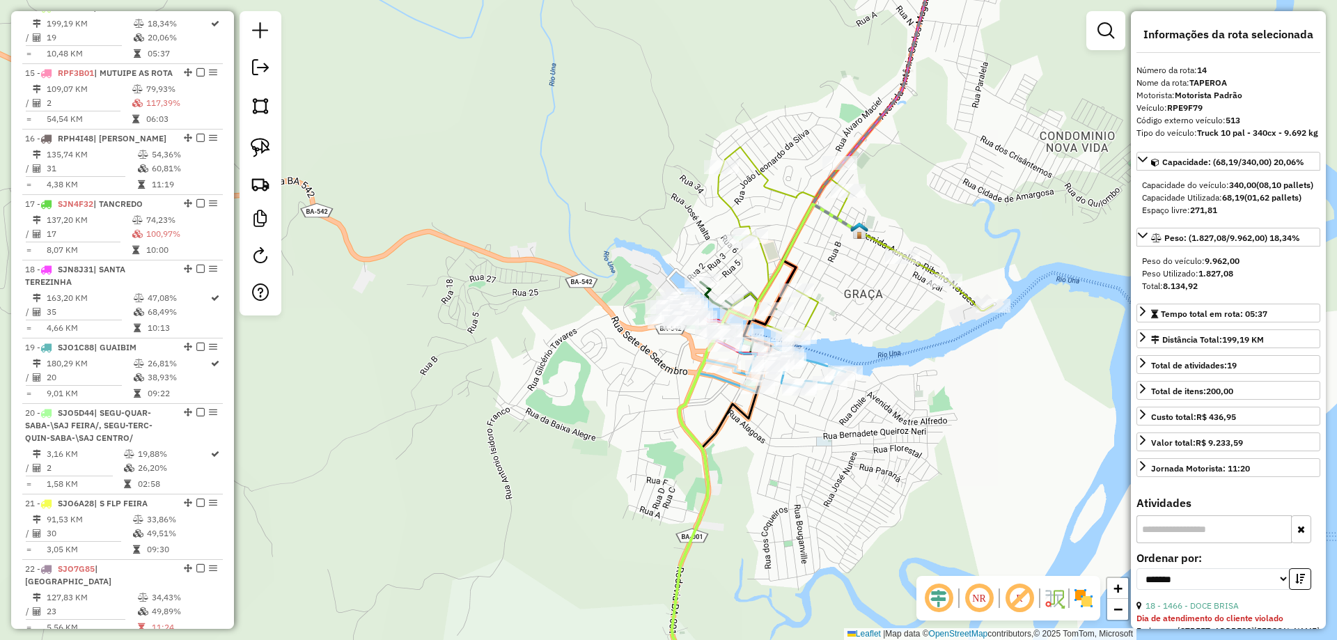
click at [951, 241] on div "Janela de atendimento Grade de atendimento Capacidade Transportadoras Veículos …" at bounding box center [668, 320] width 1337 height 640
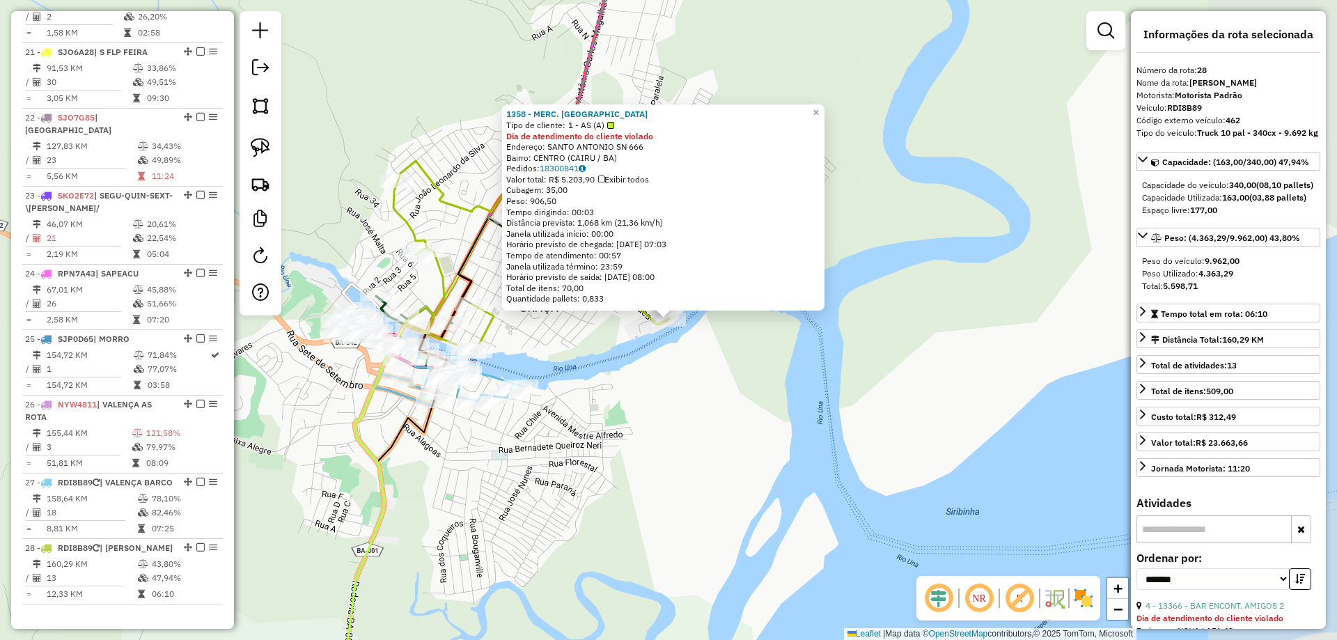
scroll to position [2322, 0]
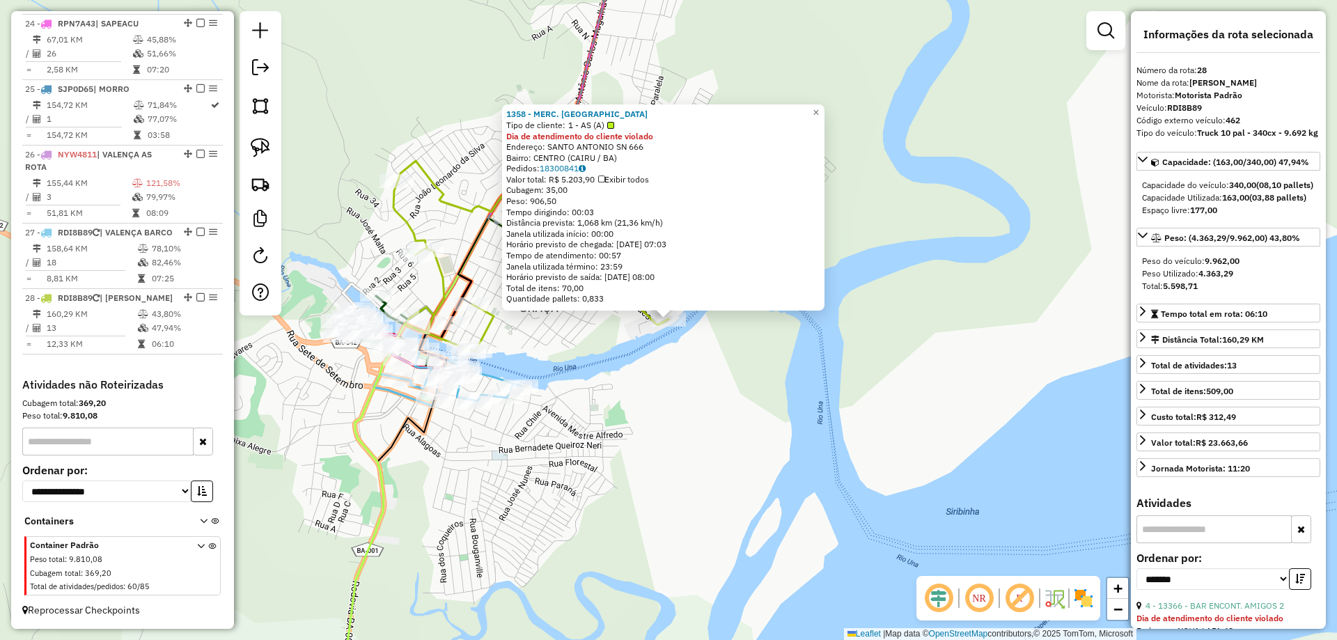
drag, startPoint x: 665, startPoint y: 408, endPoint x: 663, endPoint y: 398, distance: 10.7
click at [665, 407] on div "1358 - MERC. BOIPEBA Tipo de cliente: 1 - AS (A) Dia de atendimento do cliente …" at bounding box center [668, 320] width 1337 height 640
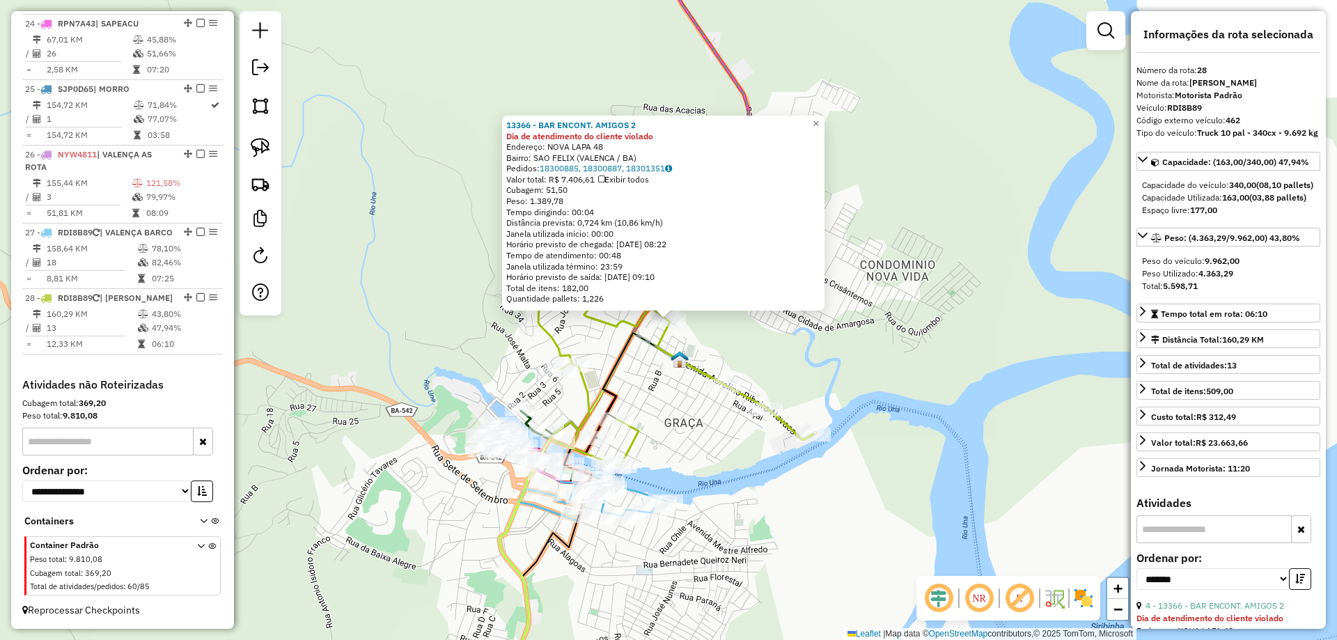
click at [648, 355] on div "13366 - BAR ENCONT. AMIGOS 2 Dia de atendimento do cliente violado Endereço: NO…" at bounding box center [668, 320] width 1337 height 640
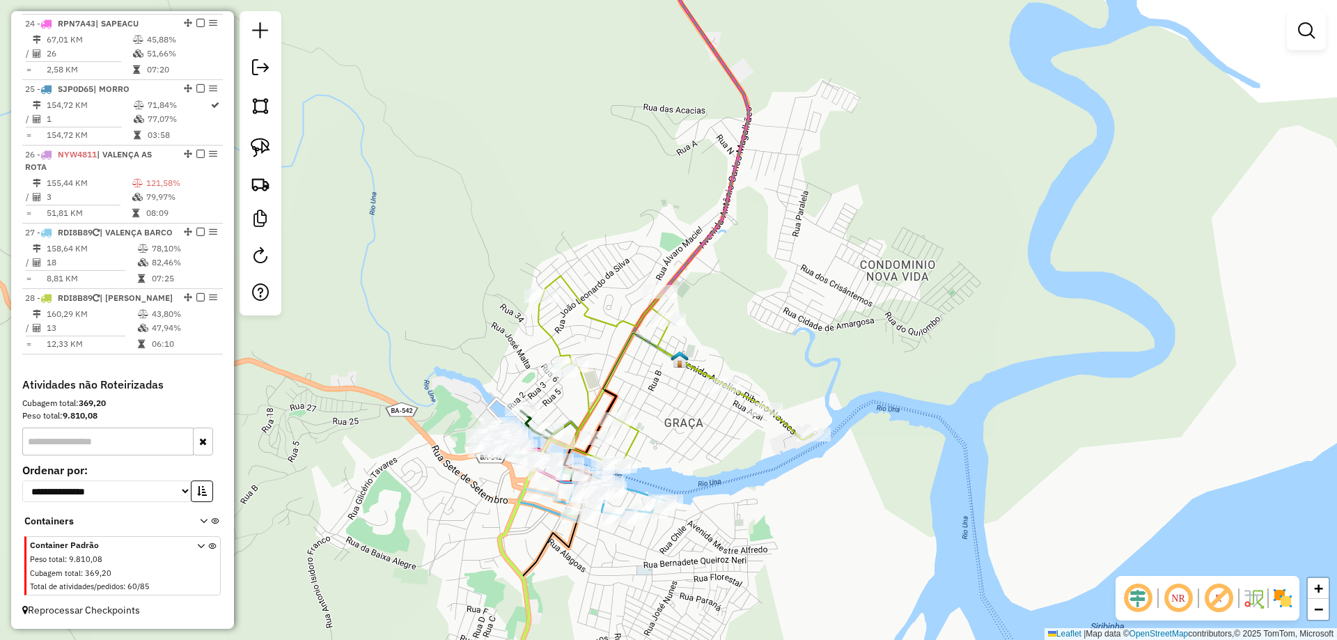
click at [649, 284] on div "Rota 28 - Placa RDI8B89 31137 - DOCE PAO Janela de atendimento Grade de atendim…" at bounding box center [668, 320] width 1337 height 640
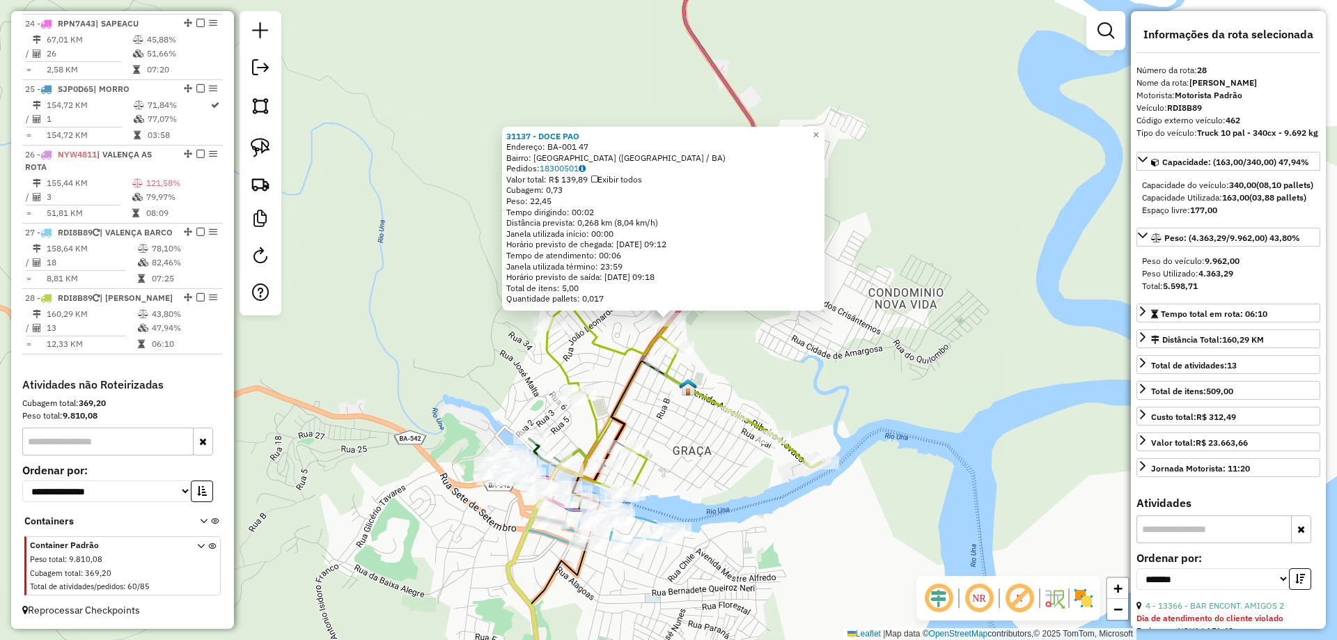
click at [658, 408] on div "31137 - DOCE PAO Endereço: BA-001 47 Bairro: AVENIDA ACM (VALENCA / BA) Pedidos…" at bounding box center [668, 320] width 1337 height 640
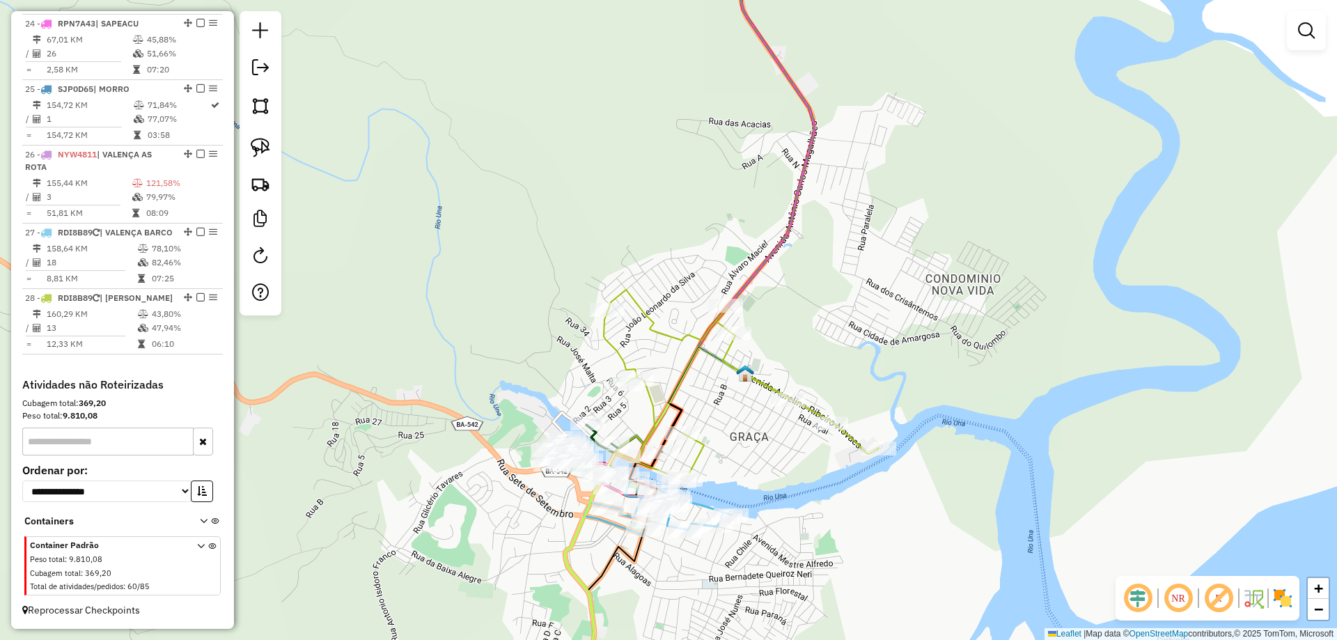
drag, startPoint x: 697, startPoint y: 413, endPoint x: 766, endPoint y: 392, distance: 71.4
click at [766, 392] on div "Janela de atendimento Grade de atendimento Capacidade Transportadoras Veículos …" at bounding box center [668, 320] width 1337 height 640
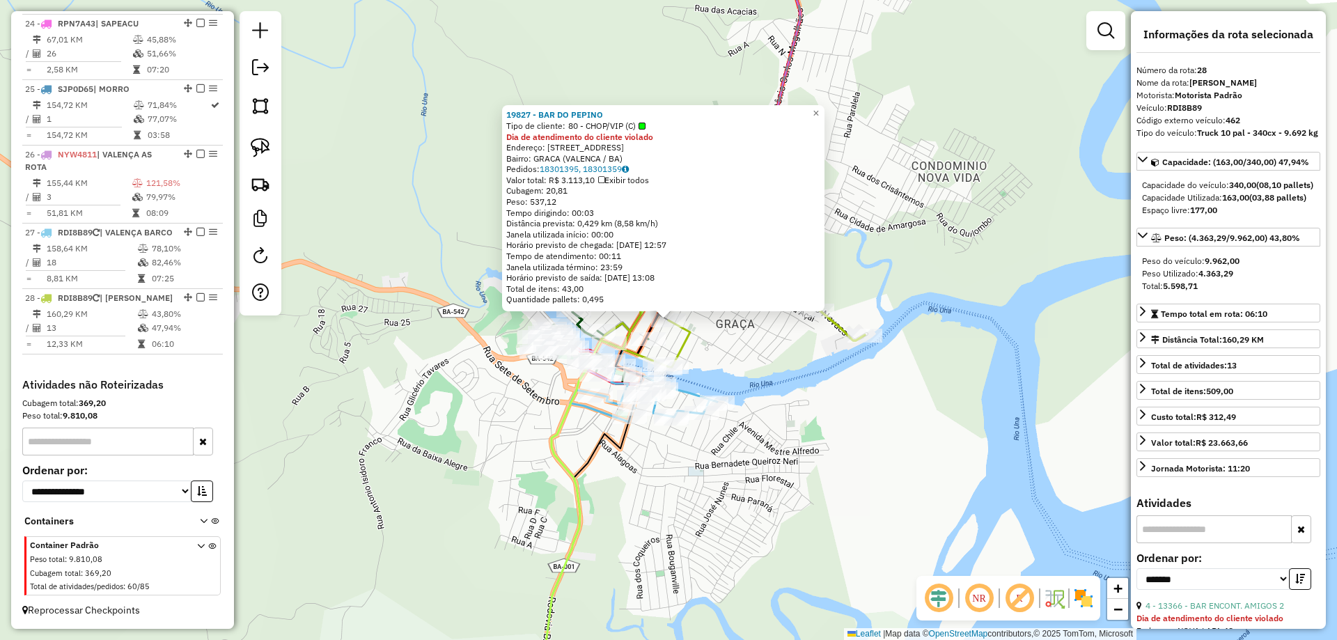
click at [591, 513] on div "19827 - BAR DO PEPINO Tipo de cliente: 80 - CHOP/VIP (C) Dia de atendimento do …" at bounding box center [668, 320] width 1337 height 640
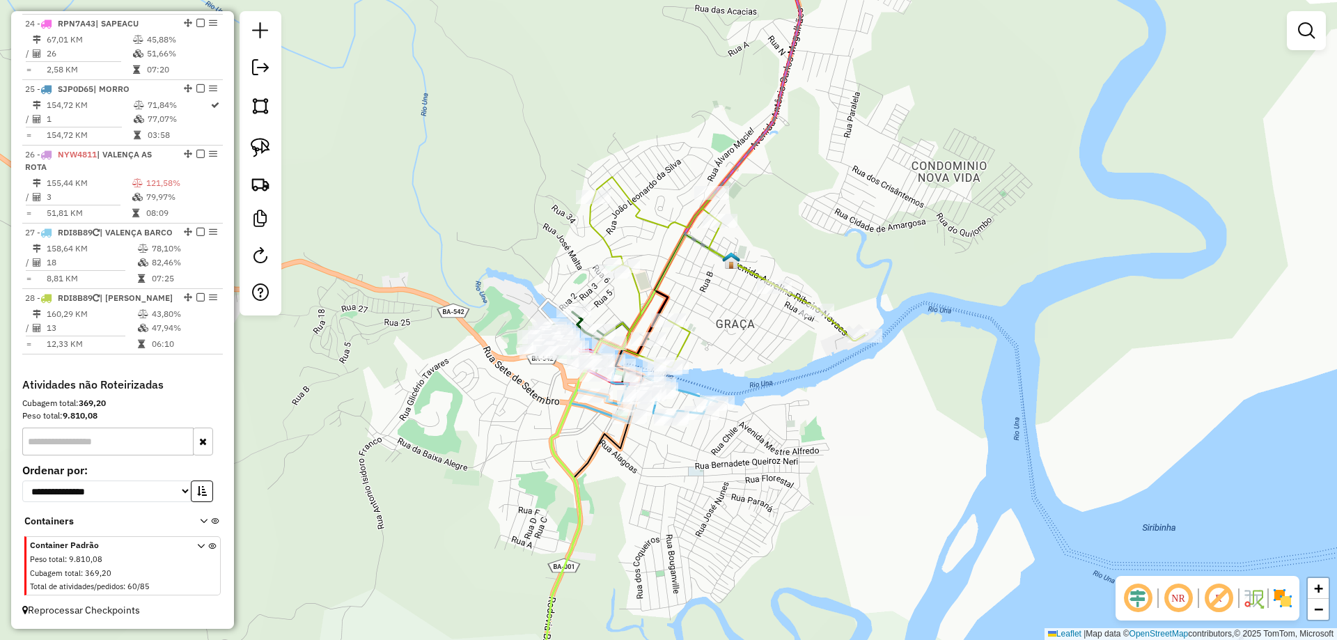
click at [561, 466] on icon at bounding box center [638, 469] width 188 height 470
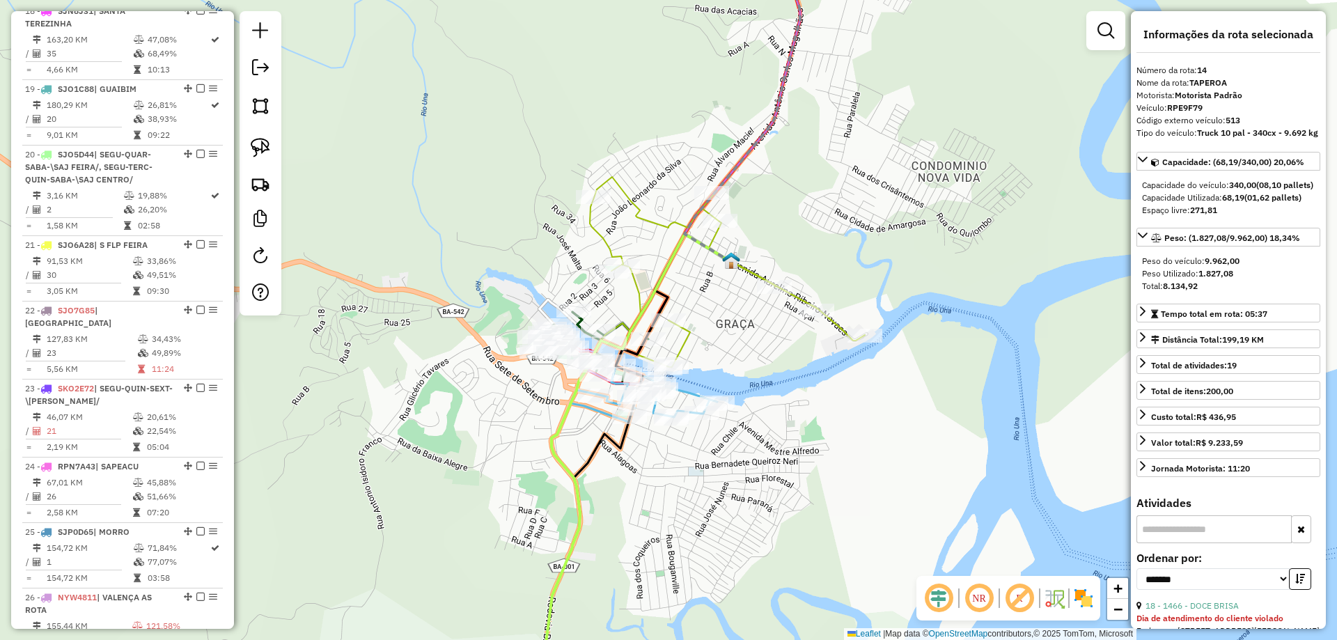
scroll to position [1583, 0]
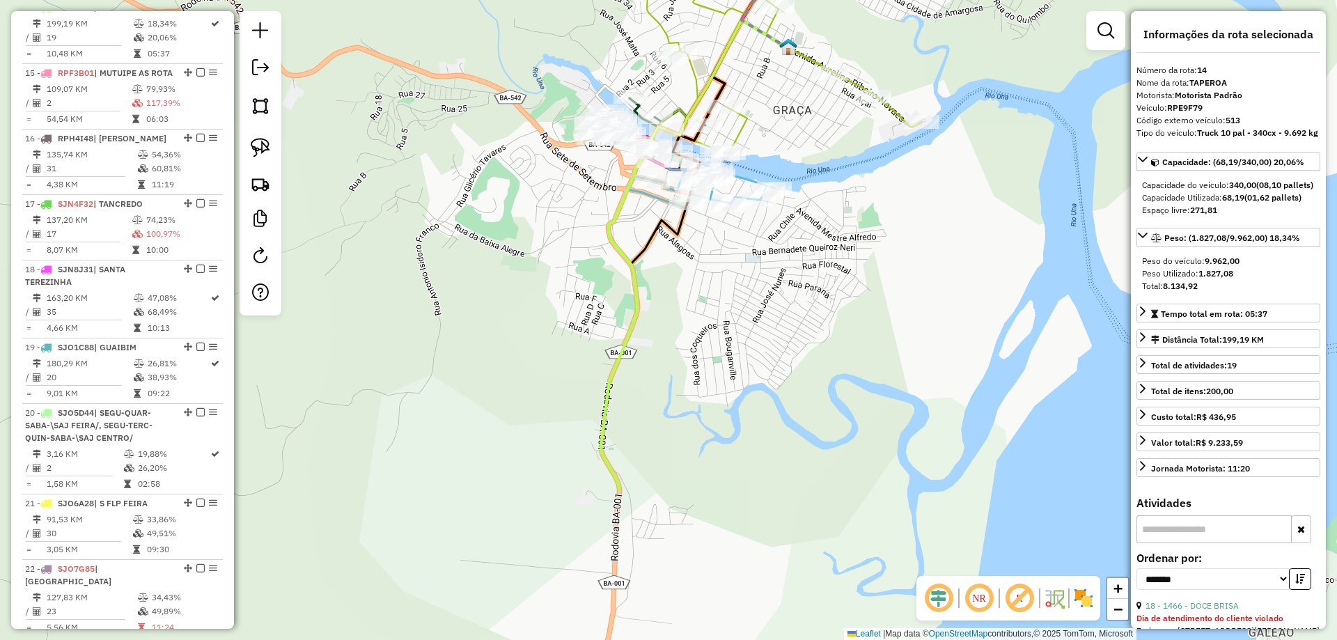
drag, startPoint x: 544, startPoint y: 498, endPoint x: 601, endPoint y: 284, distance: 221.3
click at [601, 284] on div "Janela de atendimento Grade de atendimento Capacidade Transportadoras Veículos …" at bounding box center [668, 320] width 1337 height 640
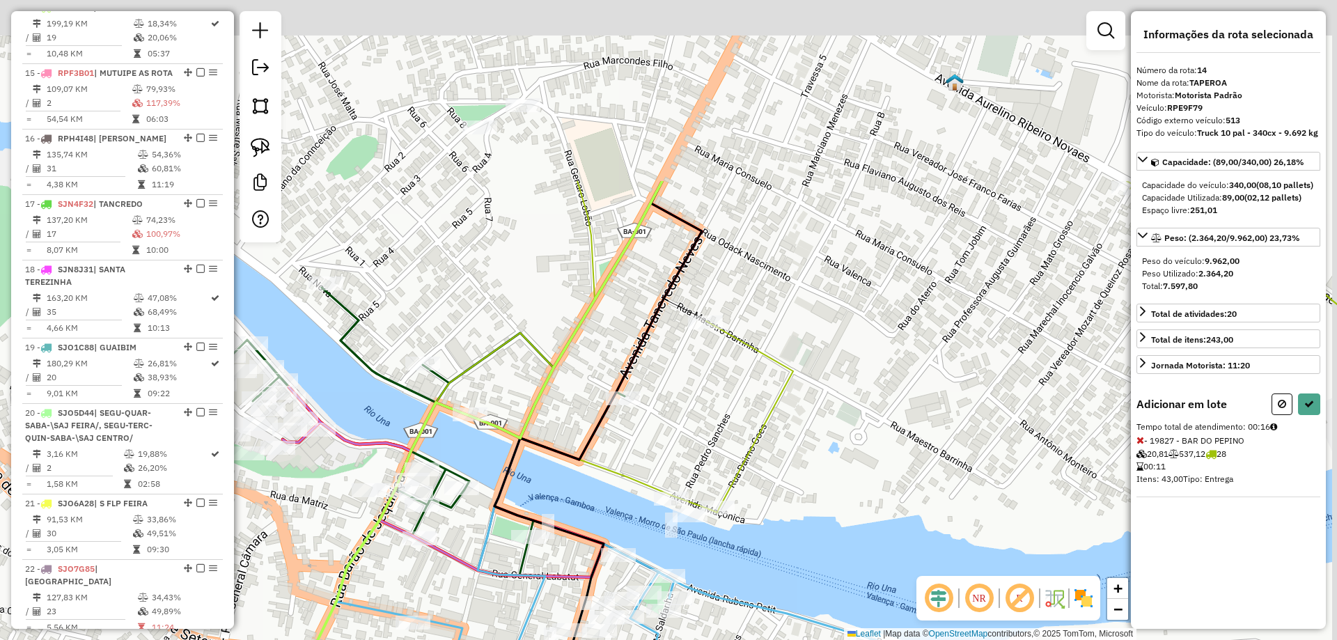
drag, startPoint x: 916, startPoint y: 102, endPoint x: 781, endPoint y: 419, distance: 344.5
click at [799, 394] on div "Janela de atendimento Grade de atendimento Capacidade Transportadoras Veículos …" at bounding box center [668, 320] width 1337 height 640
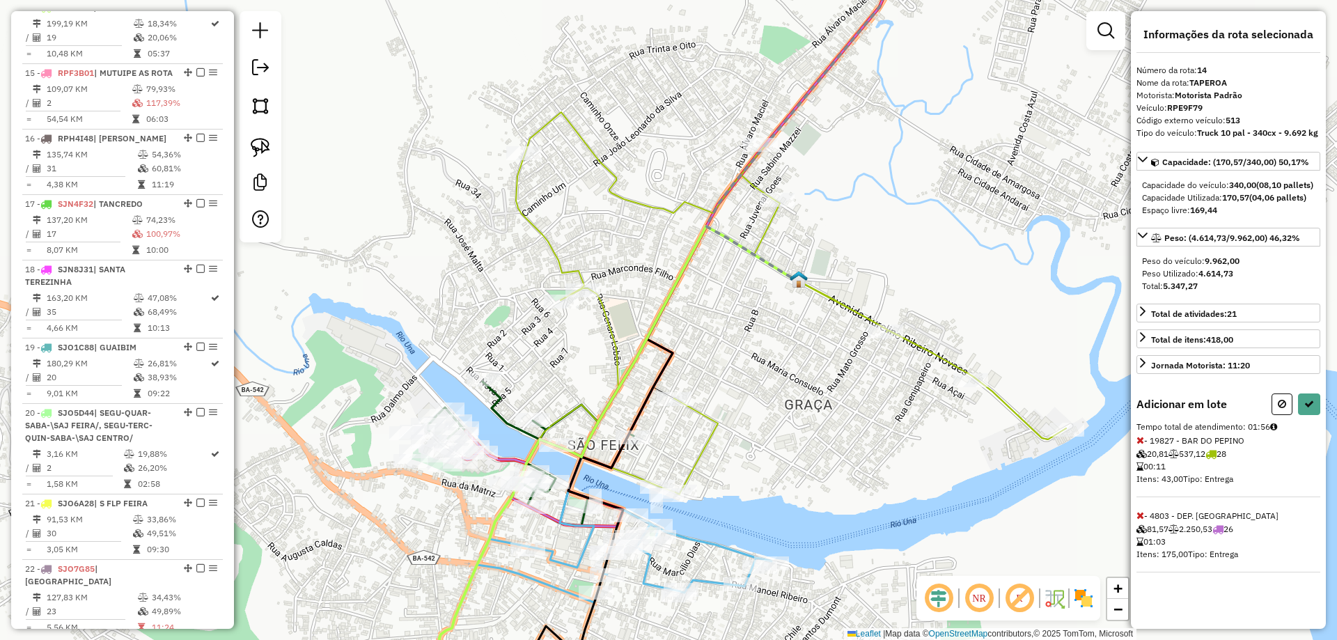
click at [1140, 445] on icon at bounding box center [1141, 440] width 8 height 10
click at [1303, 414] on button at bounding box center [1309, 405] width 22 height 22
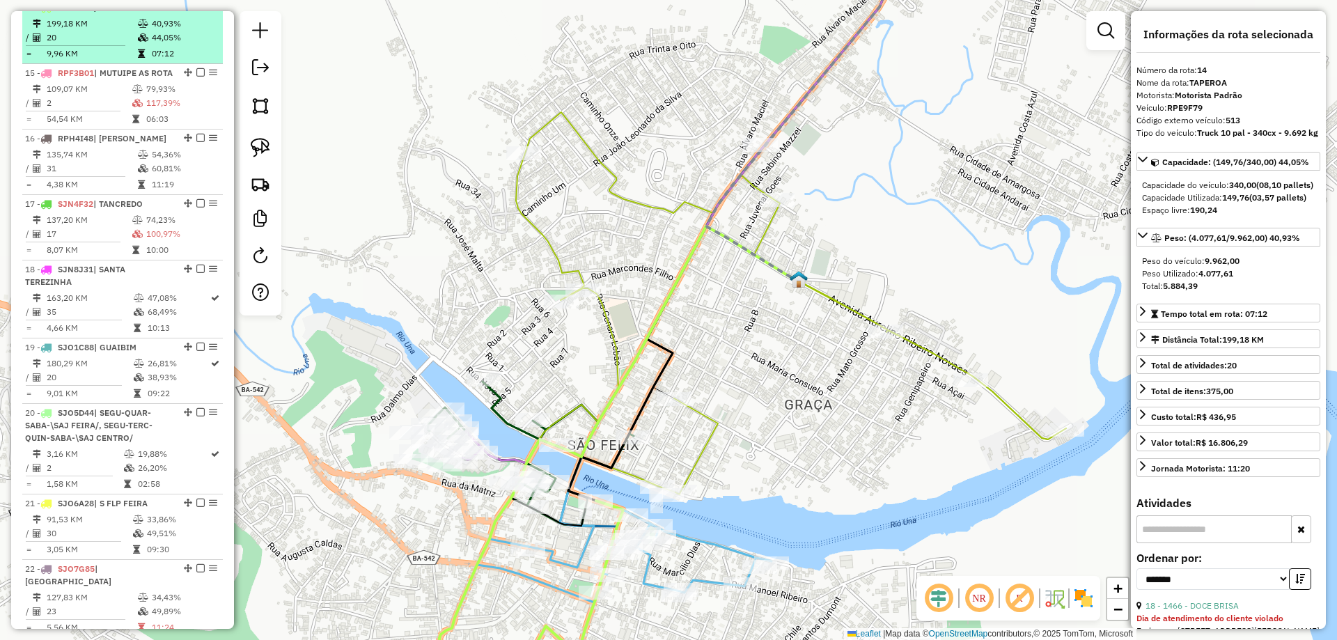
click at [196, 11] on em at bounding box center [200, 7] width 8 height 8
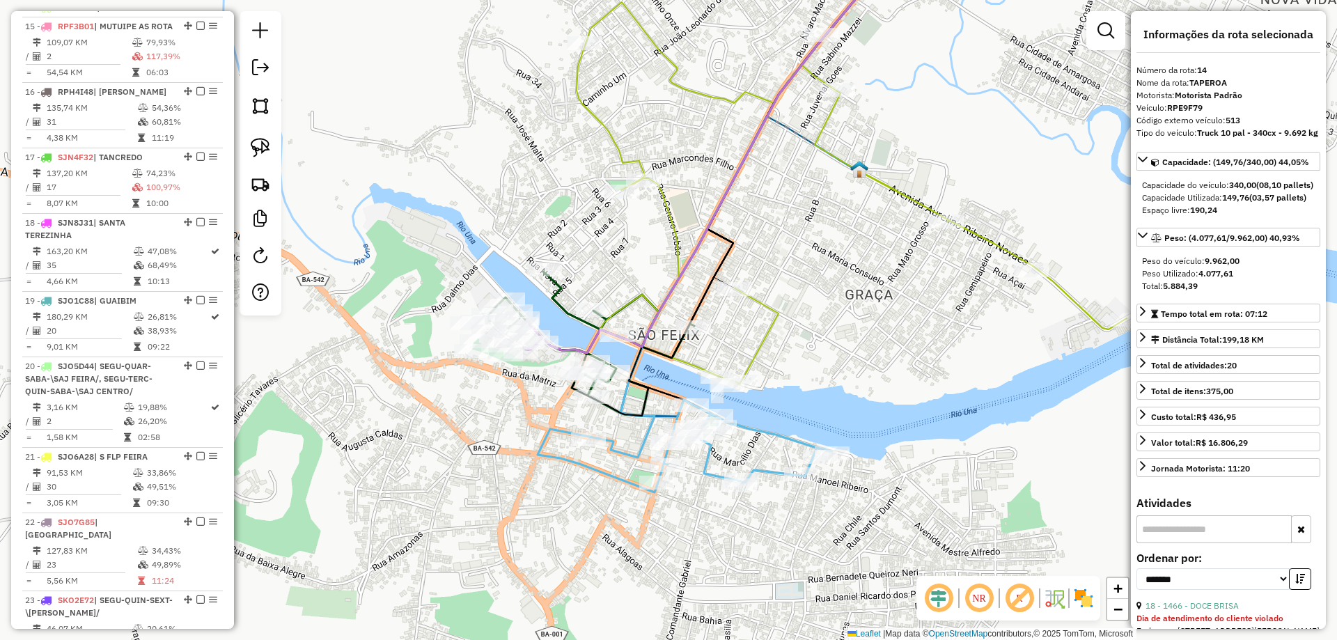
click at [713, 474] on icon at bounding box center [685, 446] width 295 height 93
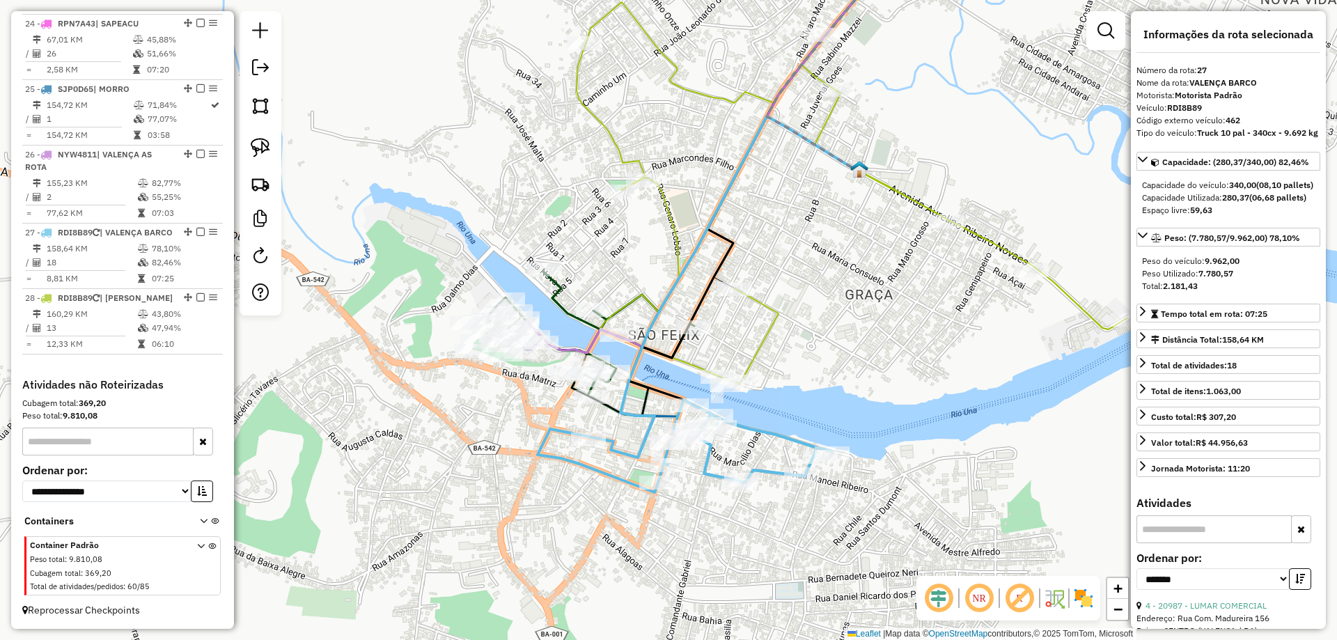
scroll to position [2276, 0]
click at [593, 447] on div at bounding box center [588, 440] width 35 height 14
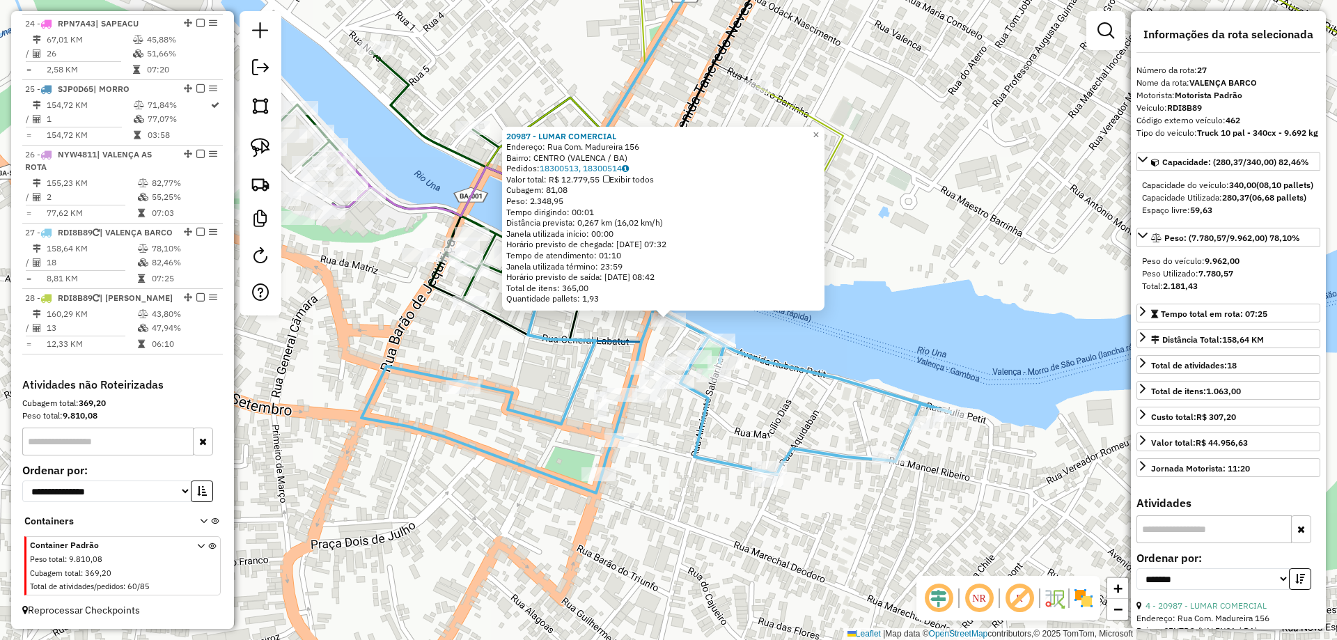
click at [956, 223] on div "Rota 27 - Placa RDI8B89 20987 - LUMAR COMERCIAL 20987 - LUMAR COMERCIAL Endereç…" at bounding box center [668, 320] width 1337 height 640
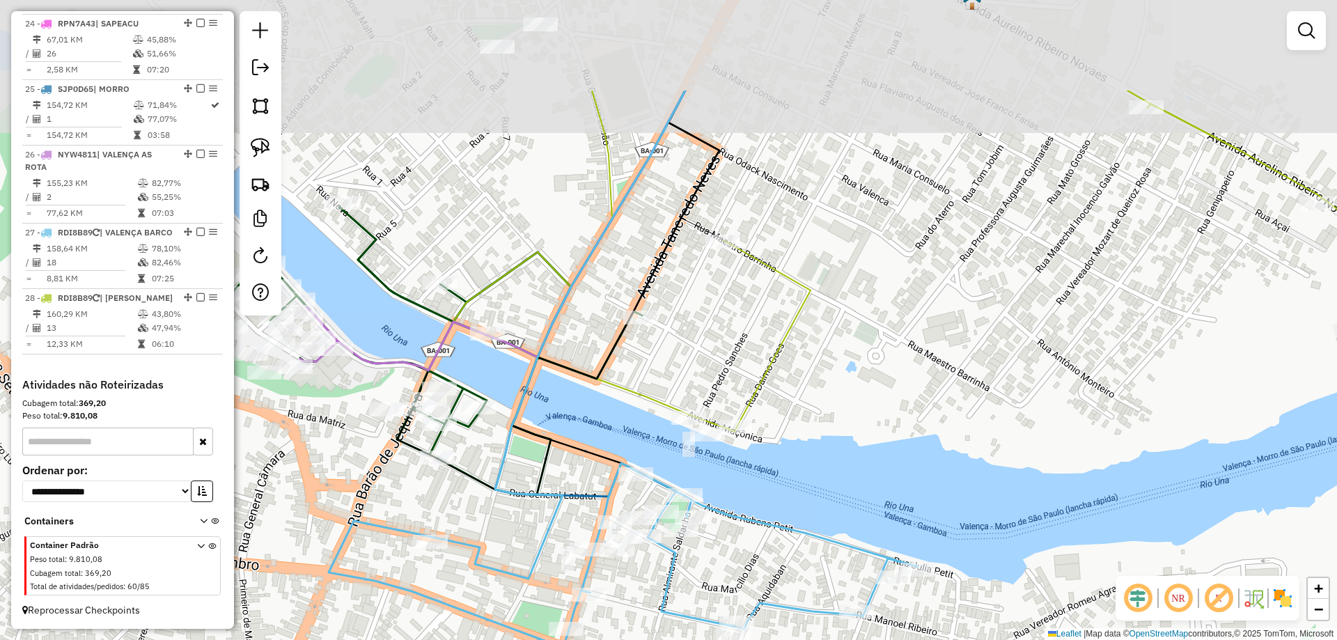
drag, startPoint x: 933, startPoint y: 166, endPoint x: 878, endPoint y: 343, distance: 185.8
click at [884, 339] on div "Janela de atendimento Grade de atendimento Capacidade Transportadoras Veículos …" at bounding box center [668, 320] width 1337 height 640
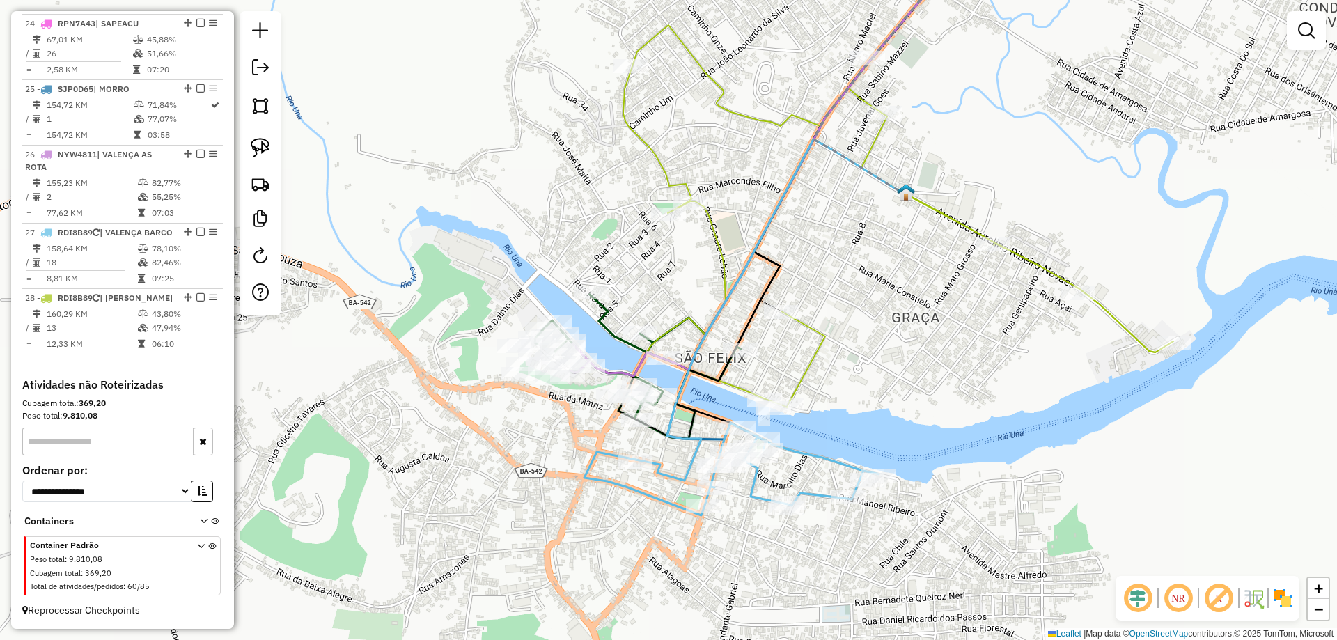
click at [826, 339] on icon at bounding box center [898, 216] width 550 height 382
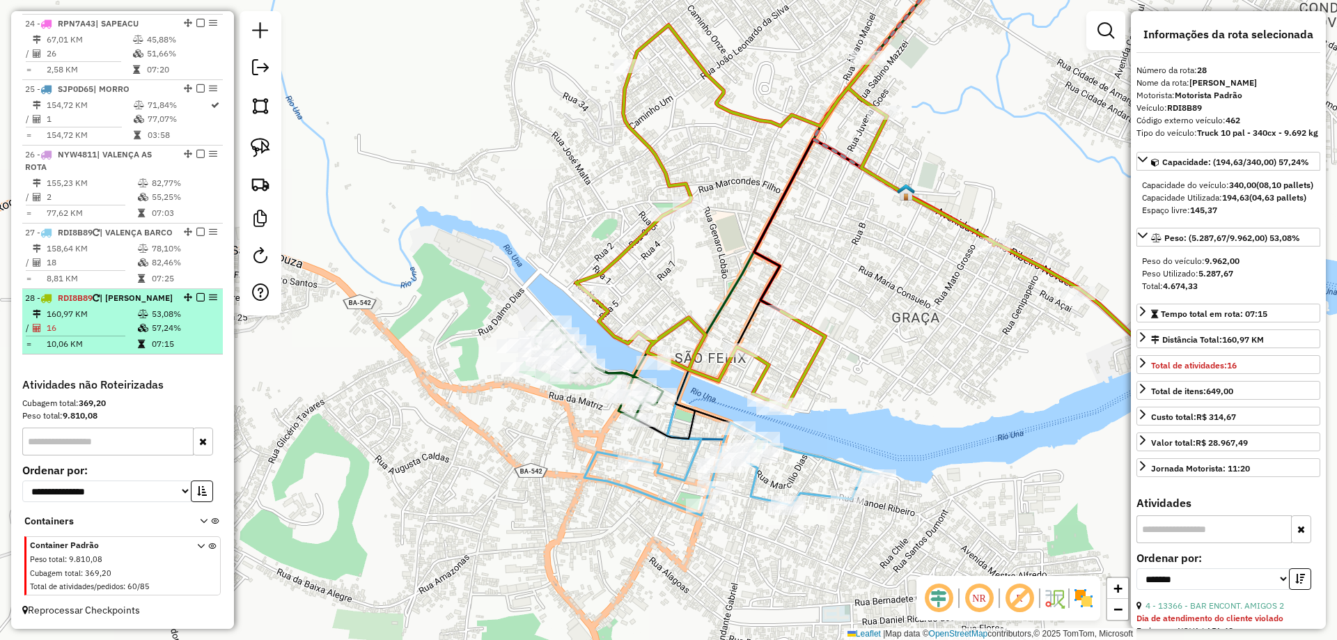
click at [197, 293] on em at bounding box center [200, 297] width 8 height 8
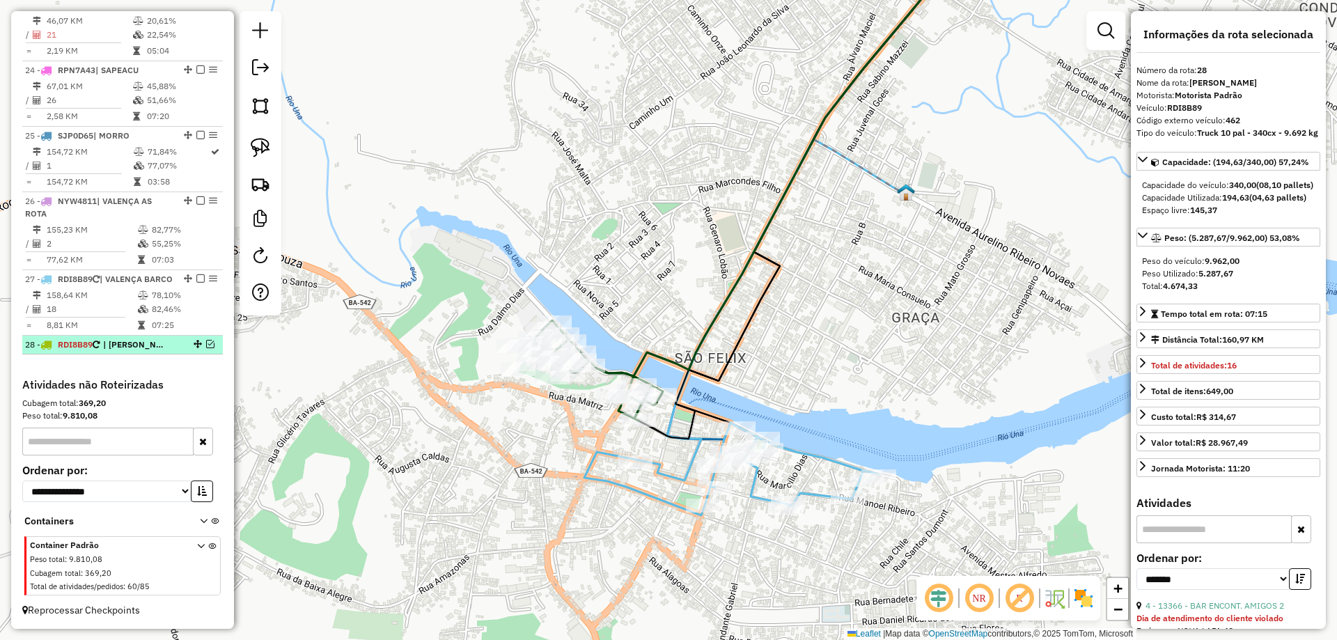
scroll to position [2216, 0]
click at [657, 475] on icon at bounding box center [772, 309] width 272 height 341
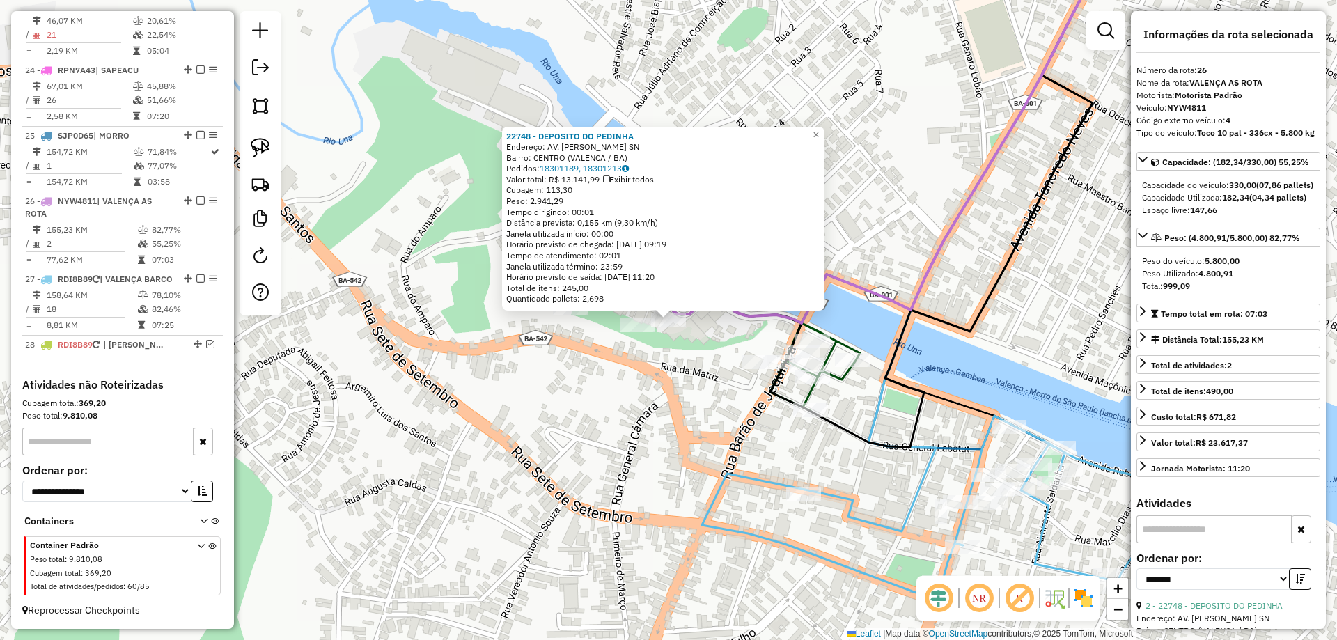
click at [805, 387] on icon at bounding box center [731, 311] width 257 height 199
click at [828, 495] on icon at bounding box center [1076, 234] width 543 height 596
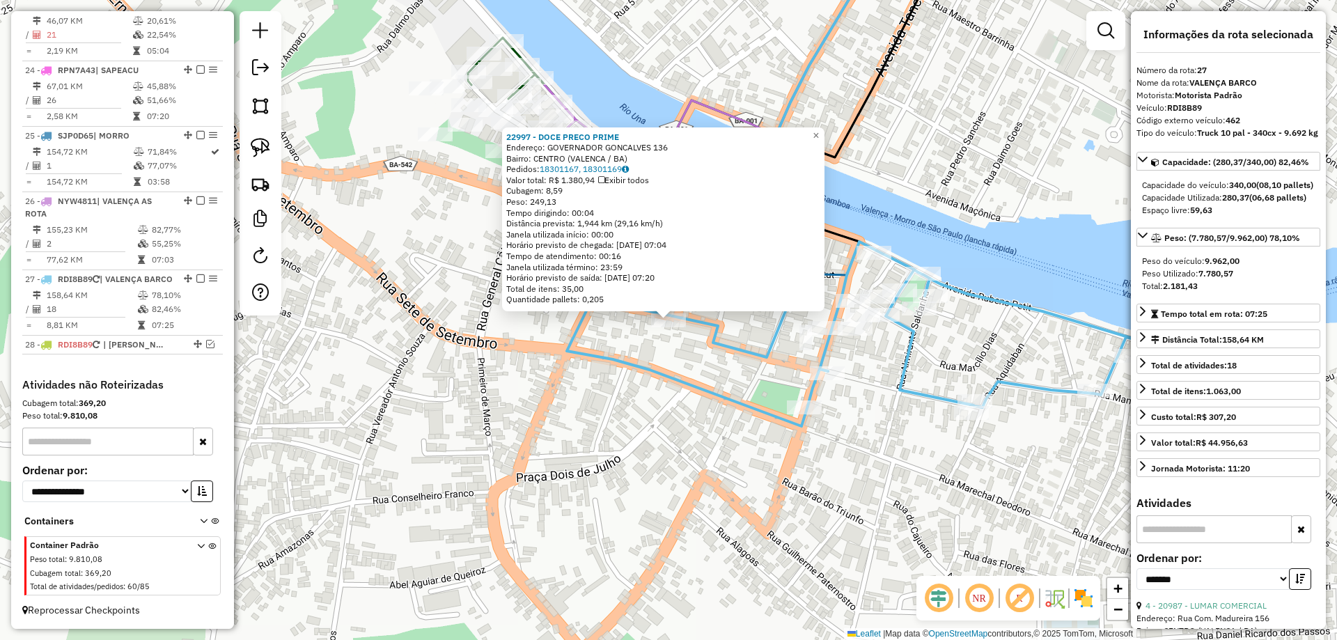
click at [544, 386] on div "22997 - DOCE PRECO PRIME Endereço: GOVERNADOR GONCALVES 136 Bairro: CENTRO (VAL…" at bounding box center [668, 320] width 1337 height 640
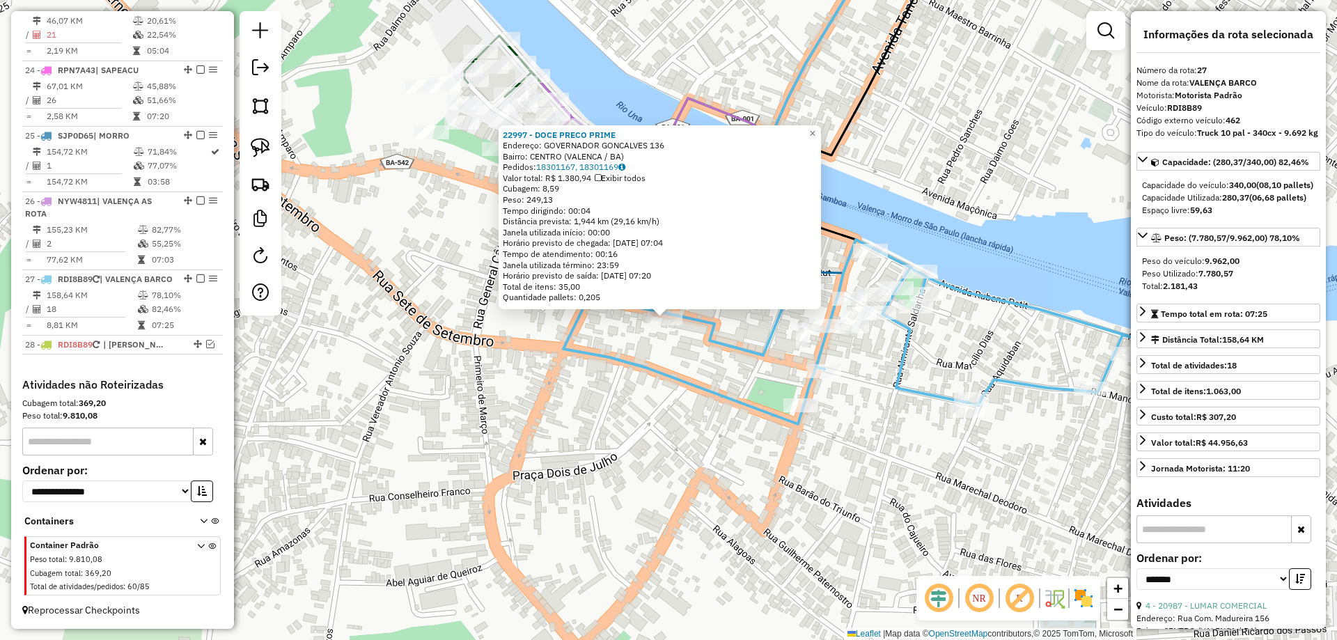
click at [452, 215] on div "22997 - DOCE PRECO PRIME Endereço: GOVERNADOR GONCALVES 136 Bairro: CENTRO (VAL…" at bounding box center [668, 320] width 1337 height 640
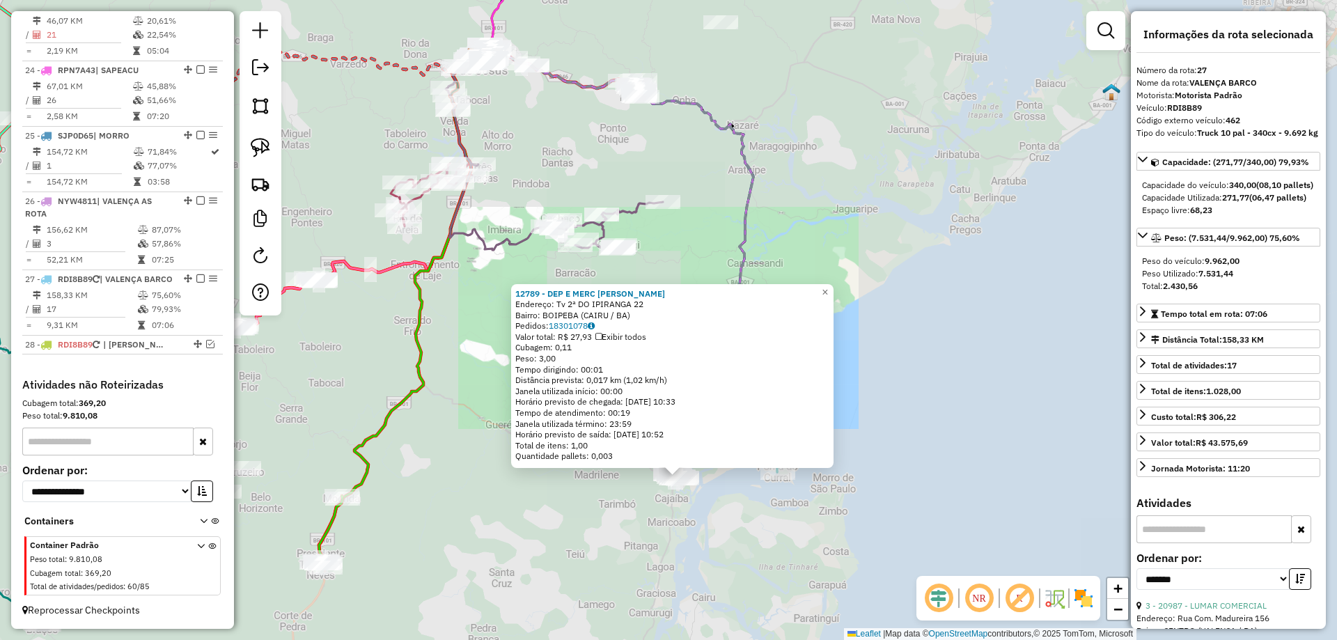
click at [619, 499] on div "12789 - DEP E MERC ANA CLARA Endereço: Tv 2ª DO IPIRANGA 22 Bairro: BOIPEBA (CA…" at bounding box center [668, 320] width 1337 height 640
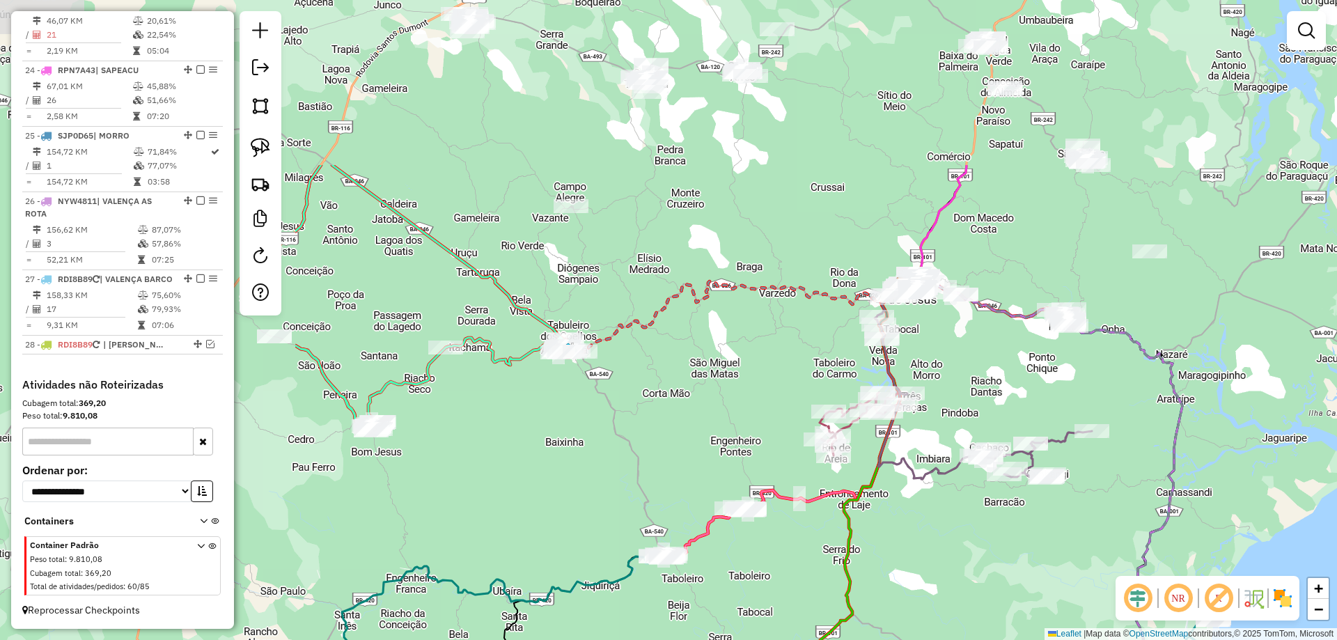
drag, startPoint x: 644, startPoint y: 328, endPoint x: 1070, endPoint y: 550, distance: 480.4
click at [1070, 550] on div "Janela de atendimento Grade de atendimento Capacidade Transportadoras Veículos …" at bounding box center [668, 320] width 1337 height 640
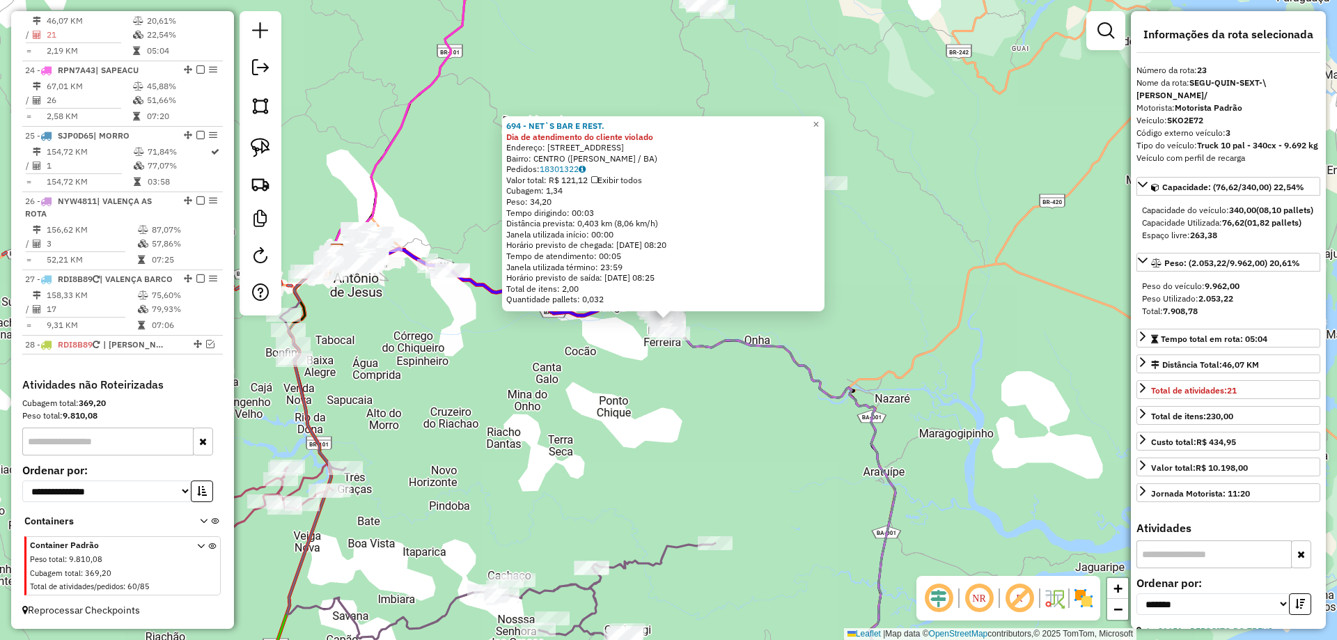
scroll to position [2176, 0]
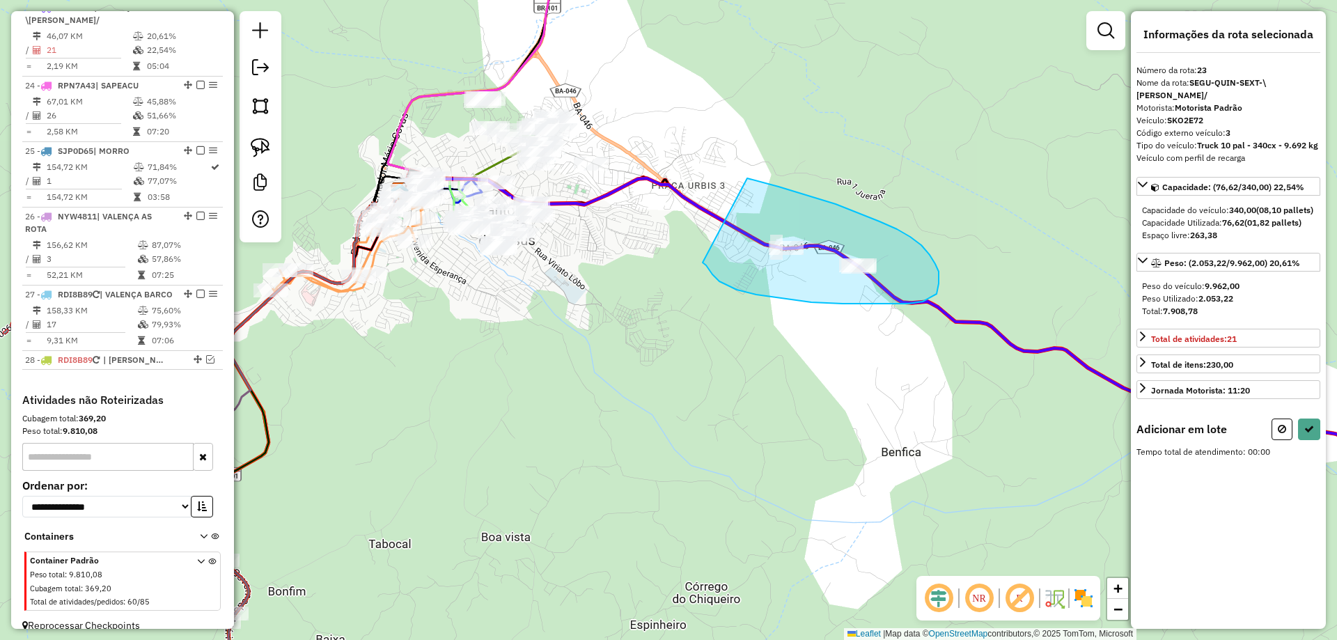
drag, startPoint x: 708, startPoint y: 269, endPoint x: 745, endPoint y: 178, distance: 97.8
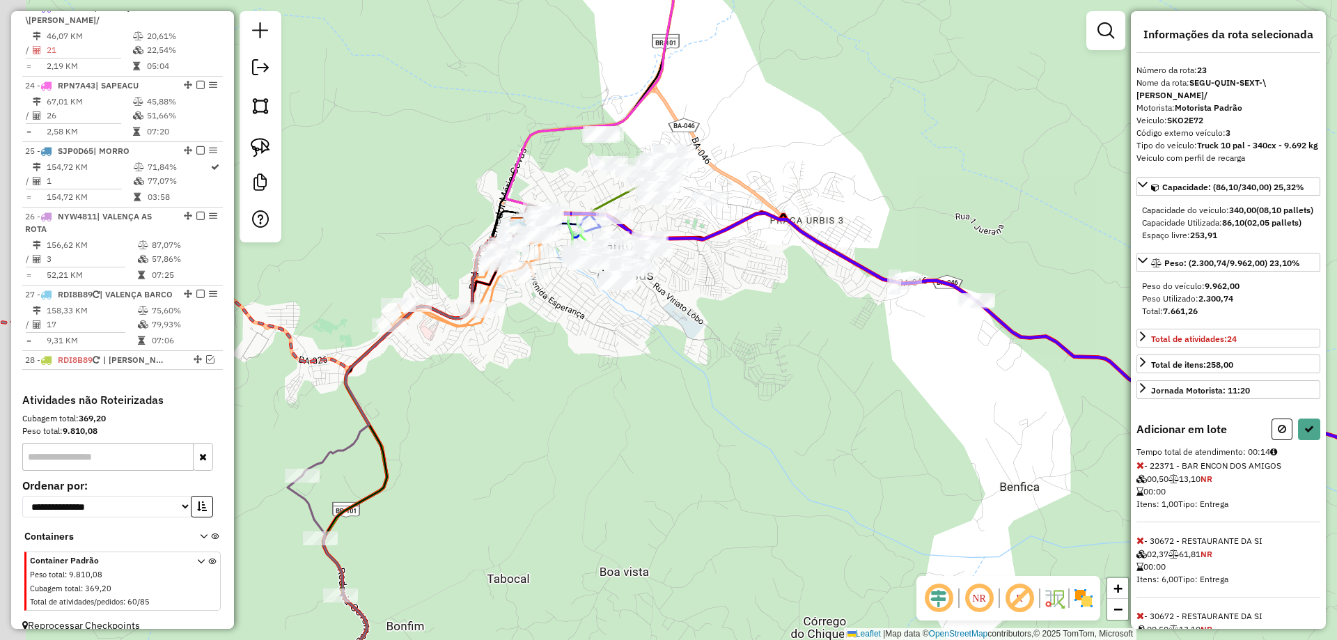
drag, startPoint x: 656, startPoint y: 118, endPoint x: 817, endPoint y: 165, distance: 167.5
click at [805, 165] on div "Janela de atendimento Grade de atendimento Capacidade Transportadoras Veículos …" at bounding box center [668, 320] width 1337 height 640
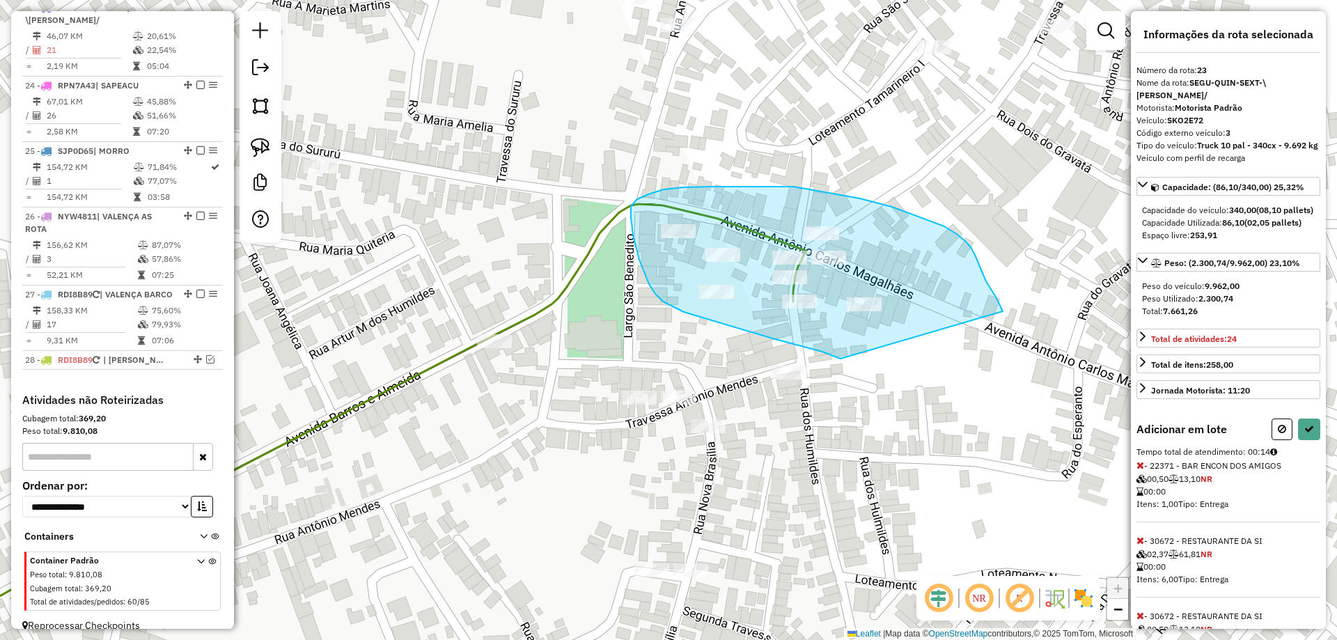
drag, startPoint x: 839, startPoint y: 359, endPoint x: 1003, endPoint y: 311, distance: 170.4
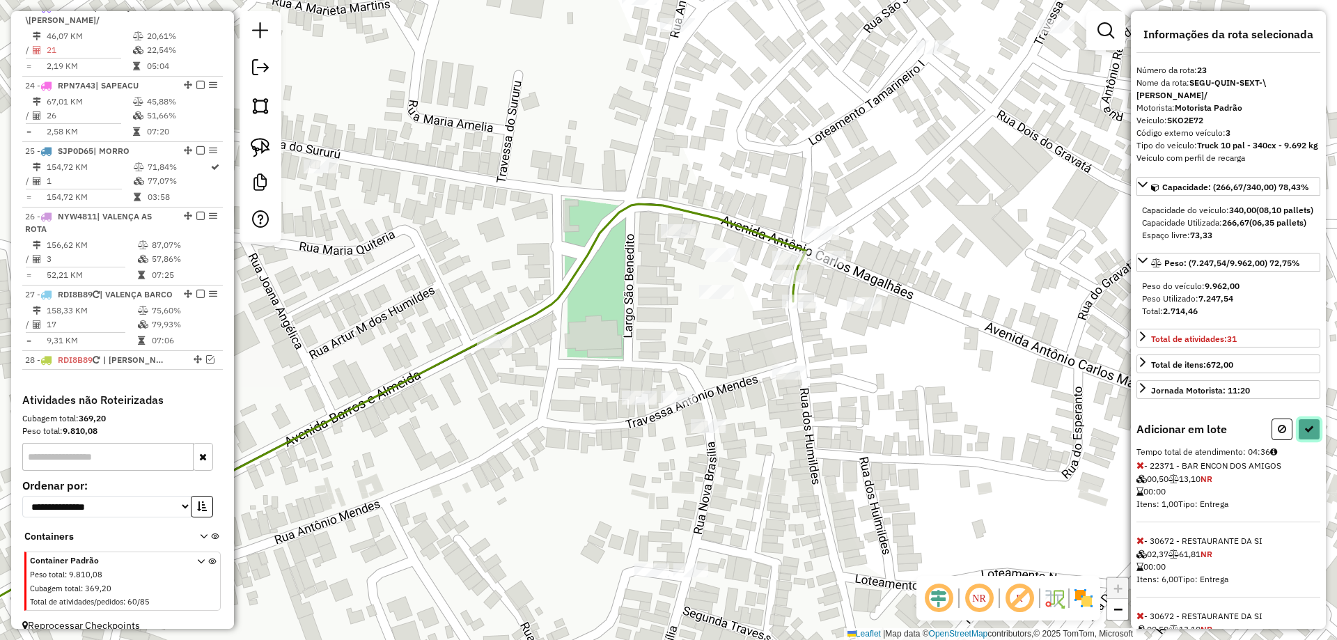
drag, startPoint x: 1312, startPoint y: 472, endPoint x: 1306, endPoint y: 468, distance: 7.2
click at [1312, 440] on button at bounding box center [1309, 430] width 22 height 22
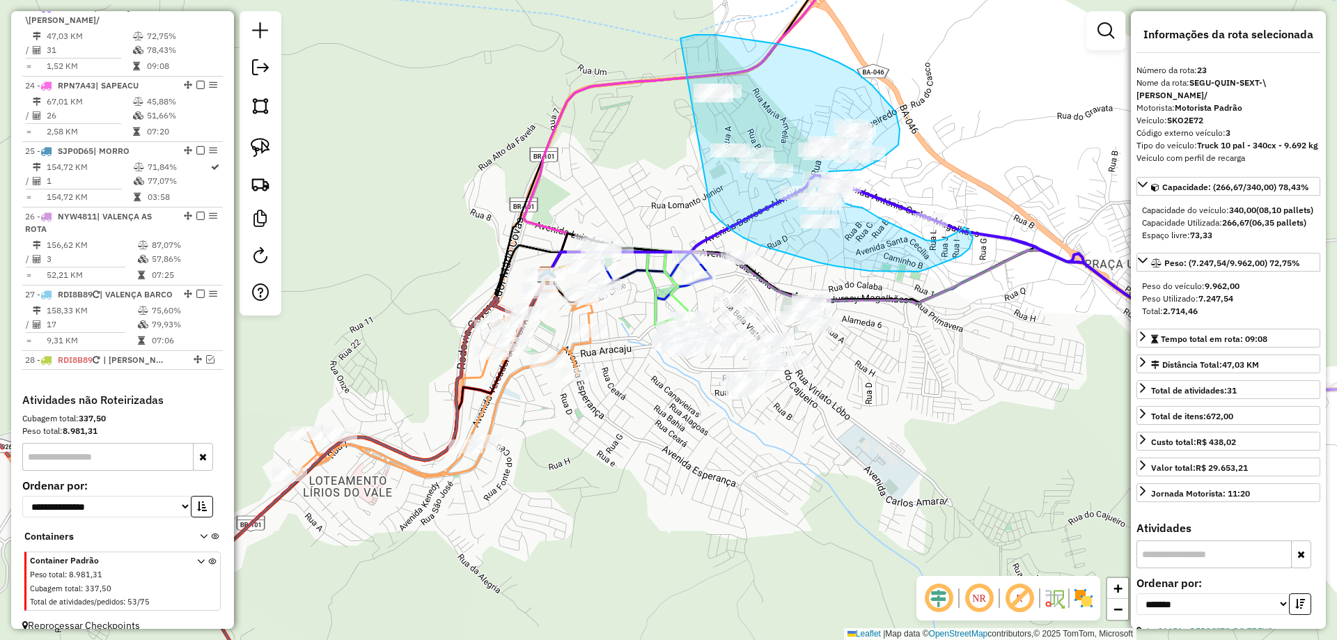
drag, startPoint x: 626, startPoint y: 366, endPoint x: 671, endPoint y: 43, distance: 326.3
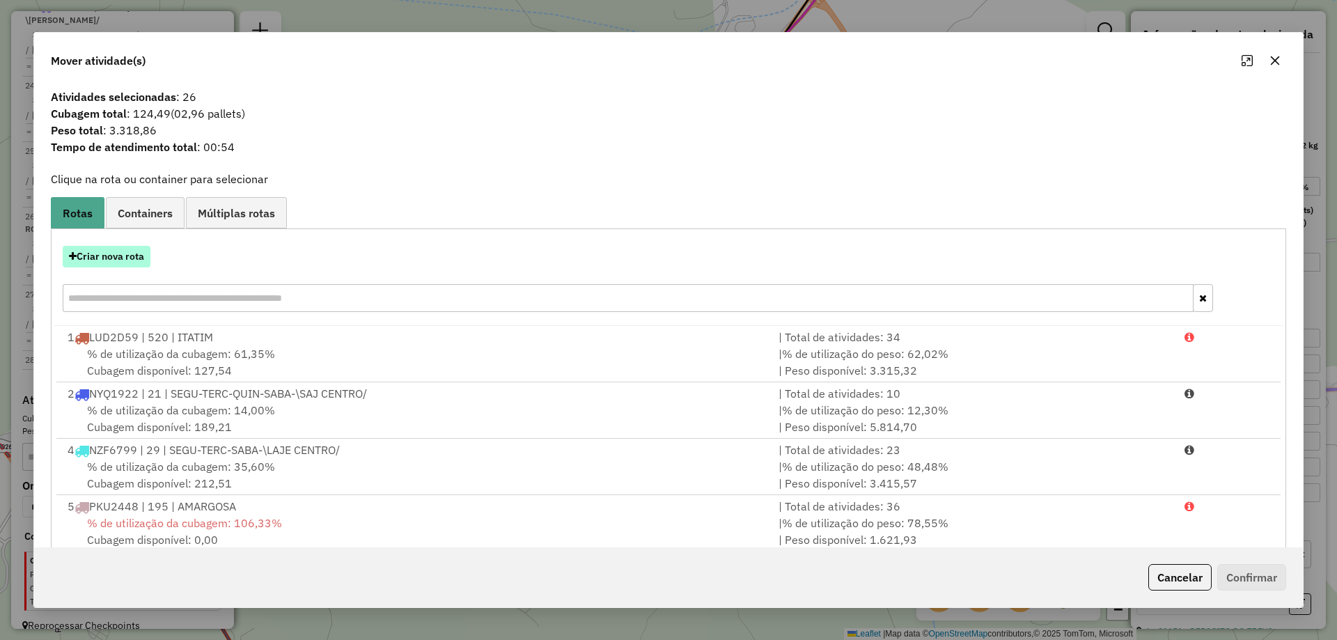
click at [132, 260] on button "Criar nova rota" at bounding box center [107, 257] width 88 height 22
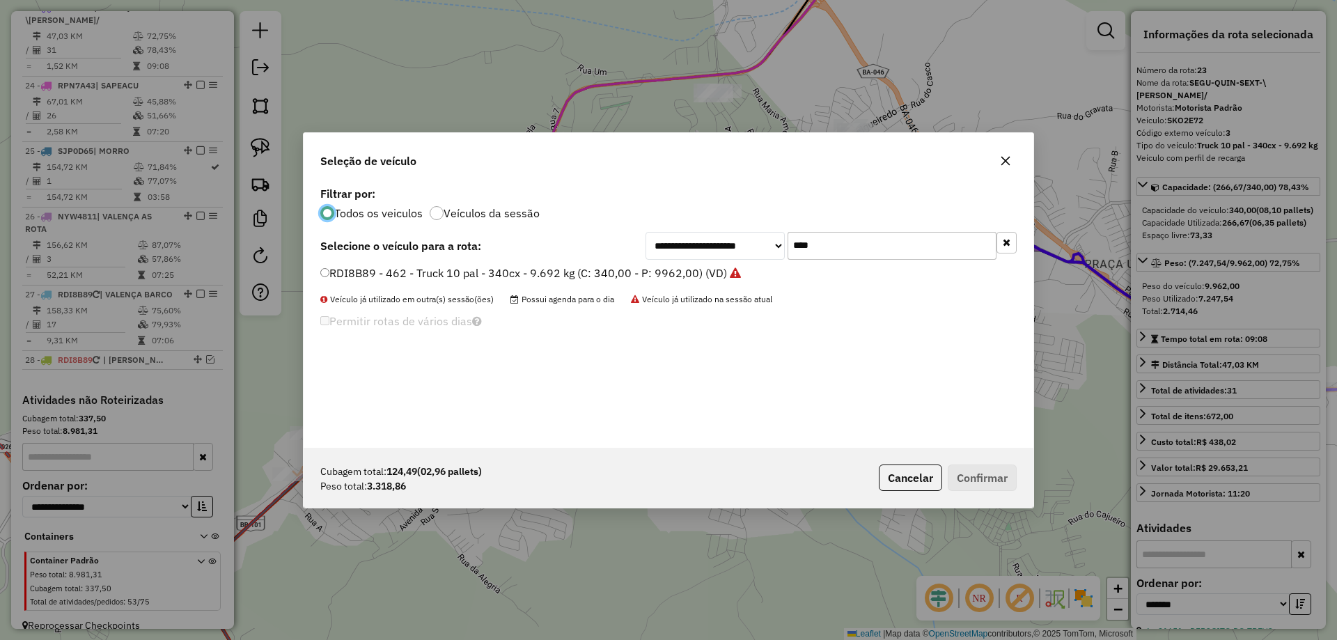
scroll to position [8, 4]
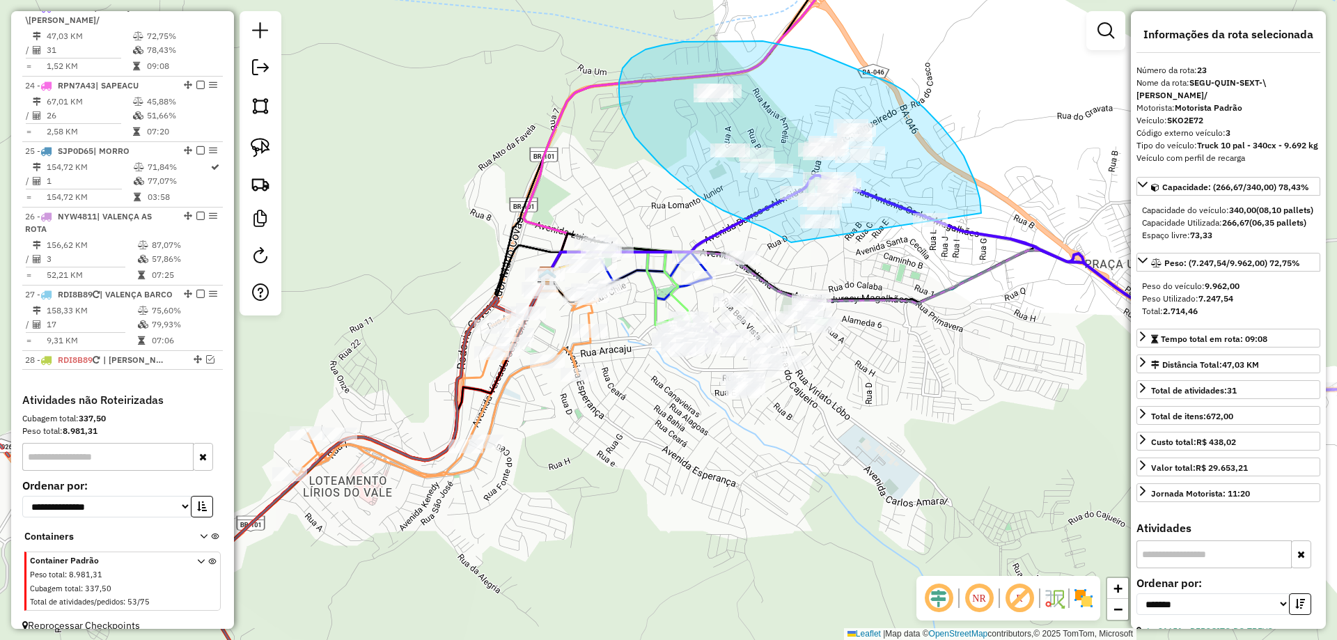
drag, startPoint x: 697, startPoint y: 195, endPoint x: 971, endPoint y: 272, distance: 284.5
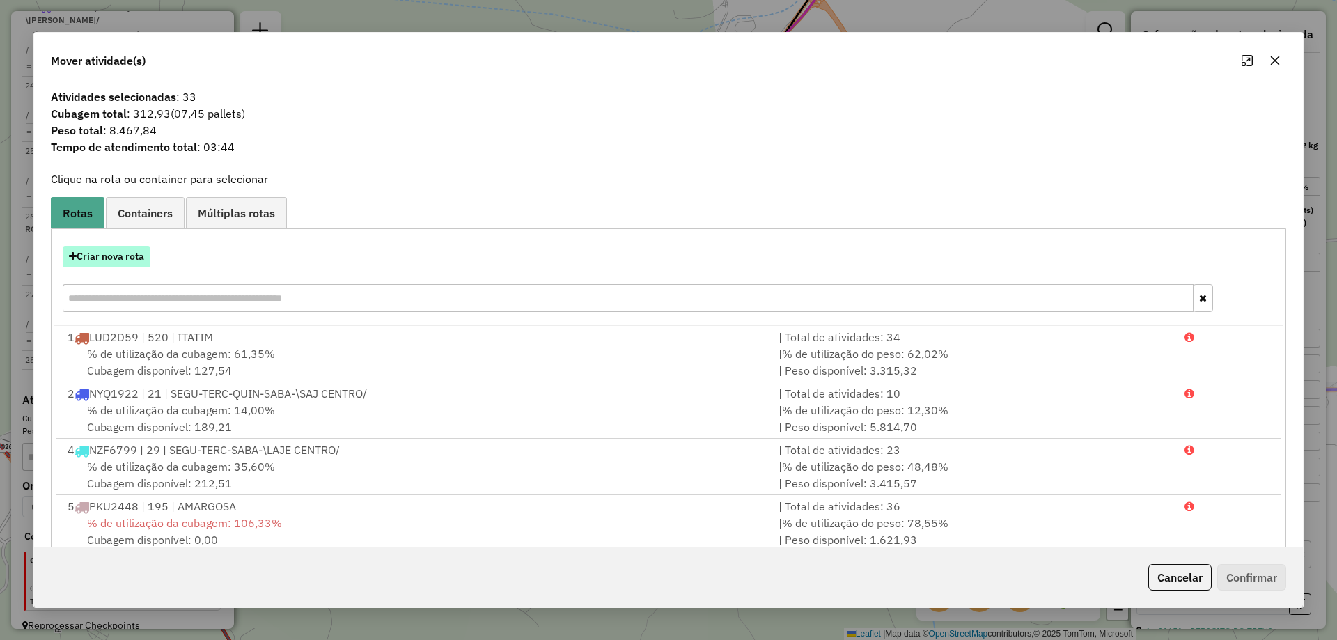
click at [134, 251] on button "Criar nova rota" at bounding box center [107, 257] width 88 height 22
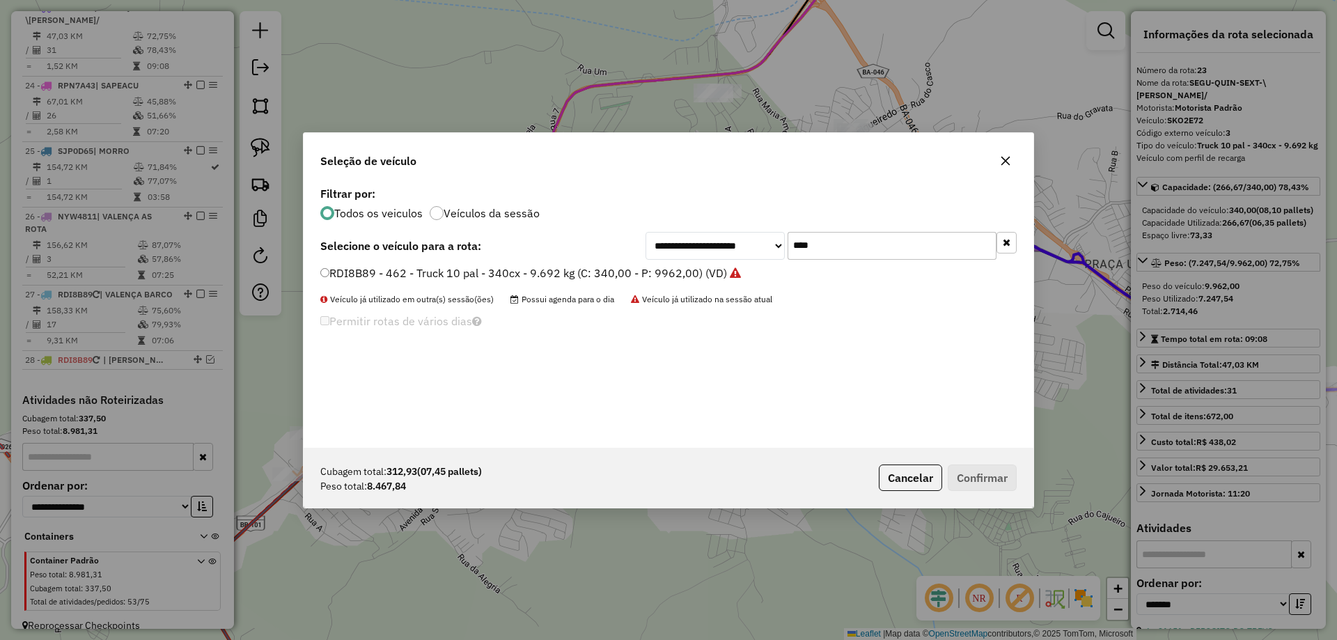
drag, startPoint x: 790, startPoint y: 240, endPoint x: 595, endPoint y: 227, distance: 195.5
click at [596, 228] on div "**********" at bounding box center [669, 315] width 730 height 265
type input "***"
click at [550, 274] on label "SKO2E72 - 3 - Truck 10 pal - 340cx - 9.692 kg (C: 340,00 - P: 9962,00) (VD)" at bounding box center [524, 273] width 408 height 17
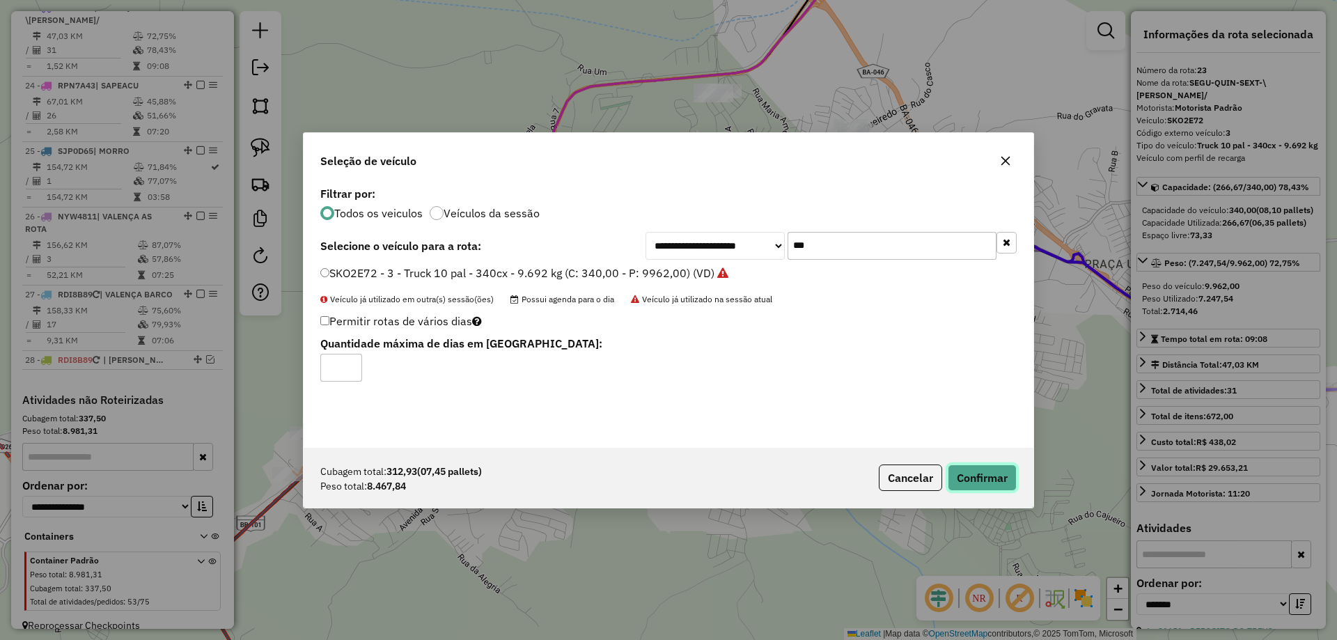
click at [995, 468] on button "Confirmar" at bounding box center [982, 478] width 69 height 26
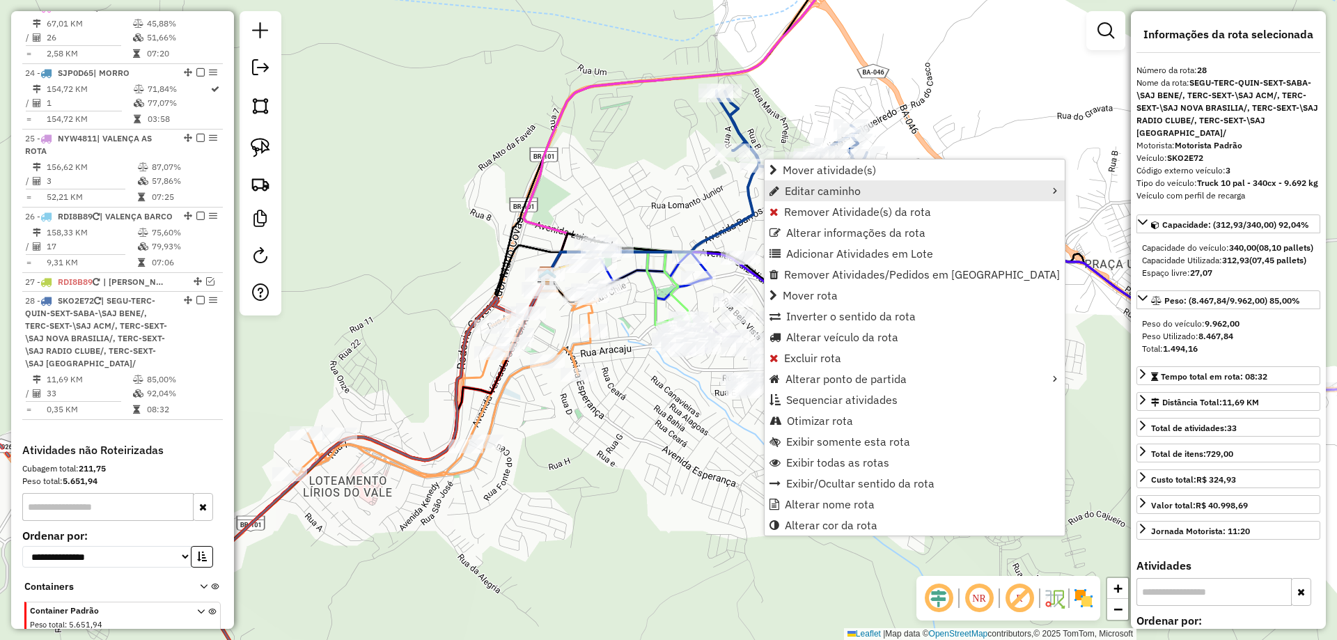
scroll to position [2267, 0]
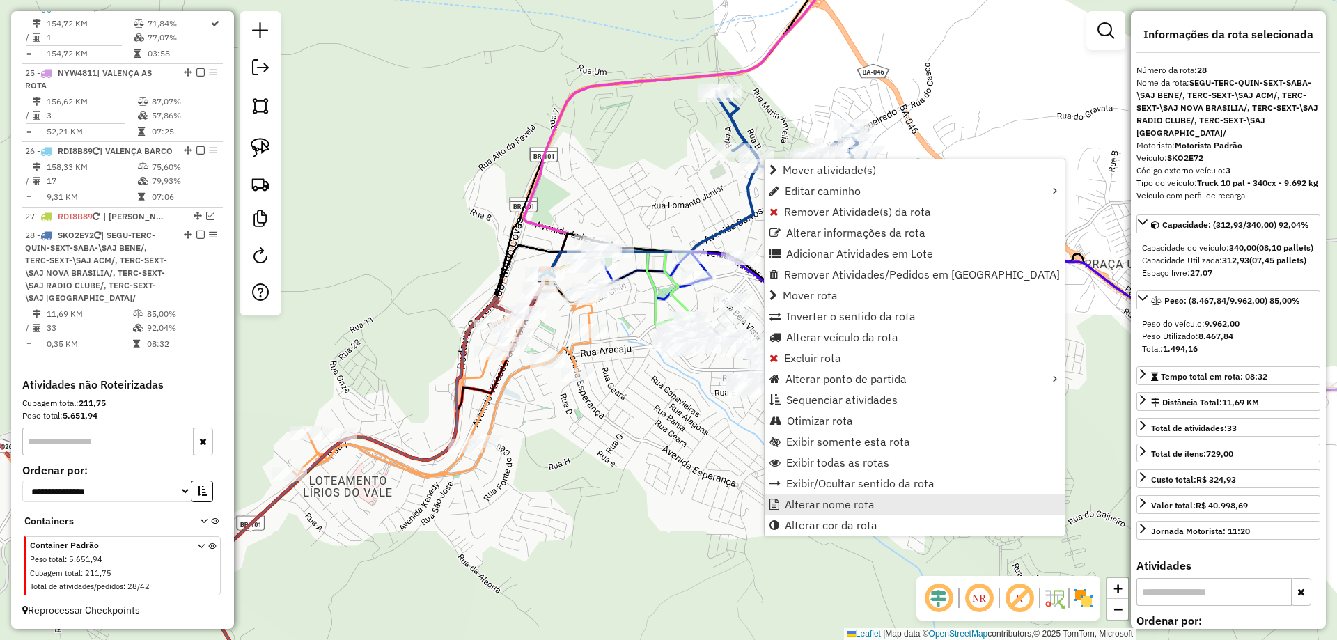
click at [830, 502] on span "Alterar nome rota" at bounding box center [830, 504] width 90 height 11
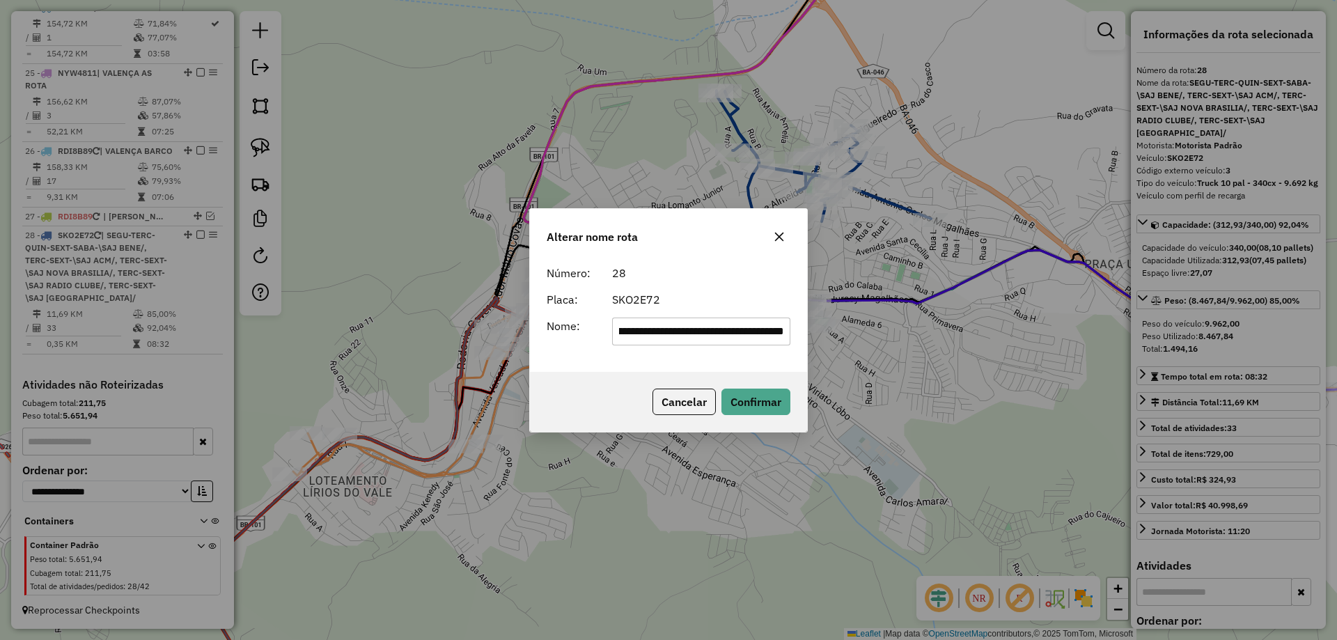
scroll to position [0, 0]
type input "********"
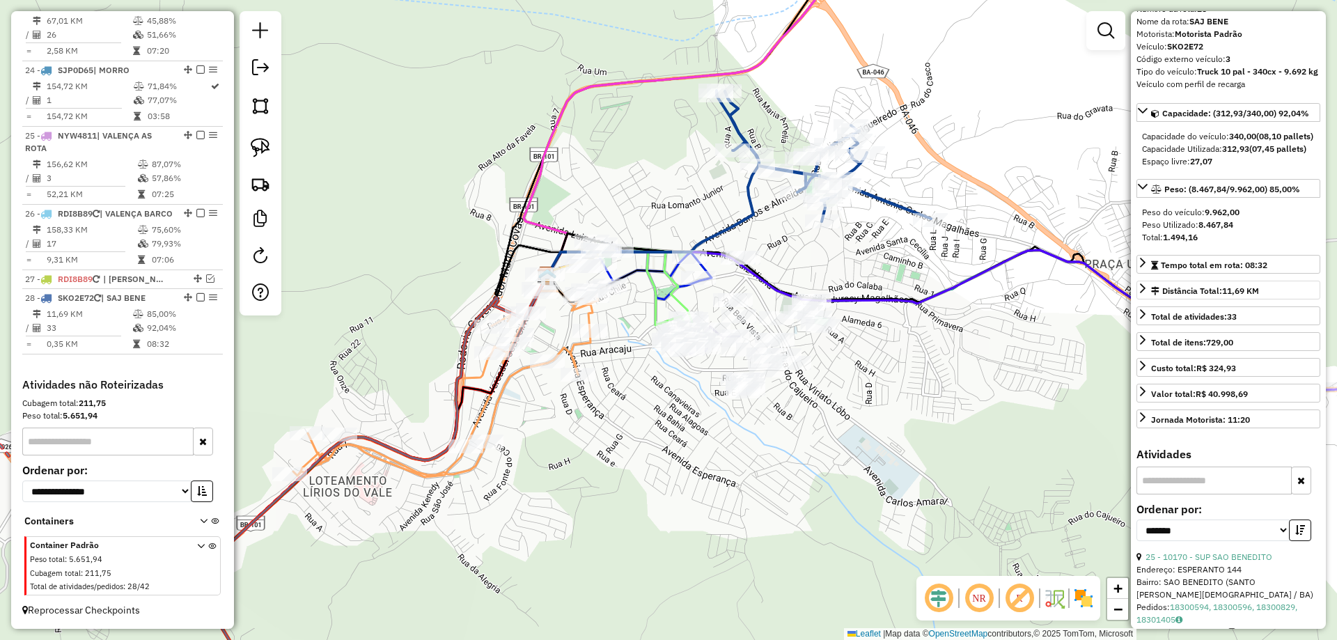
scroll to position [139, 0]
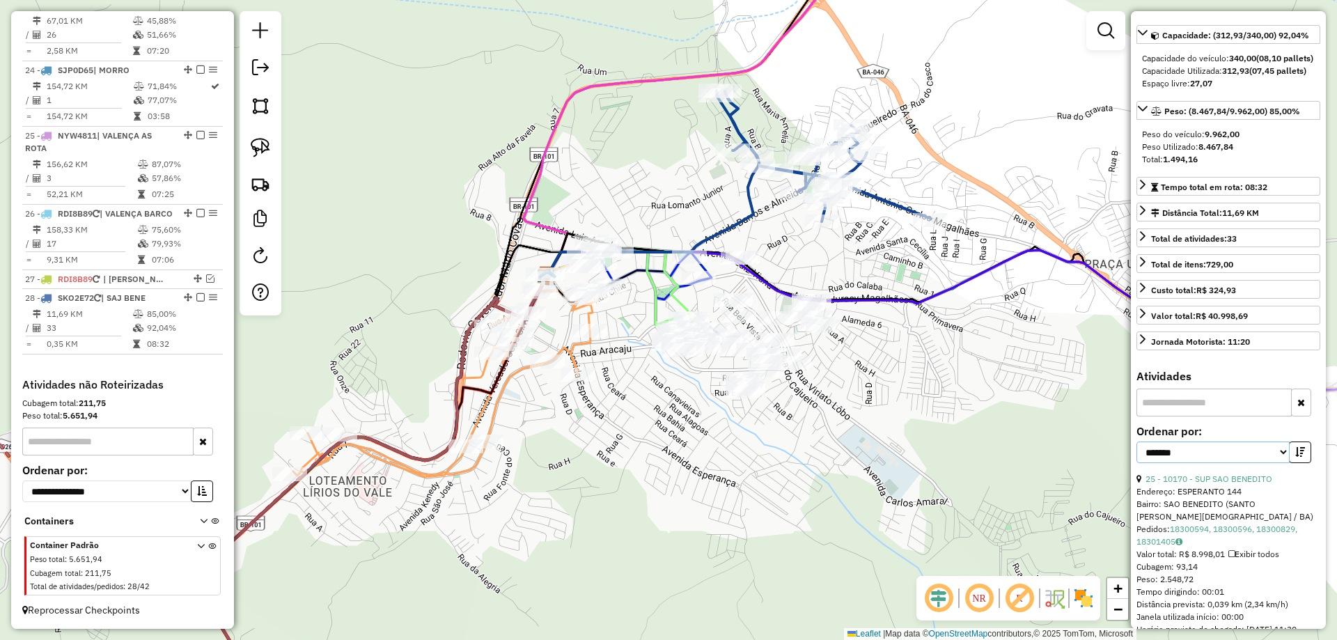
click at [1208, 463] on select "**********" at bounding box center [1213, 453] width 153 height 22
click at [1307, 440] on label "Ordenar por:" at bounding box center [1229, 431] width 184 height 17
click at [1253, 484] on link "25 - 10170 - SUP SAO BENEDITO" at bounding box center [1209, 479] width 127 height 10
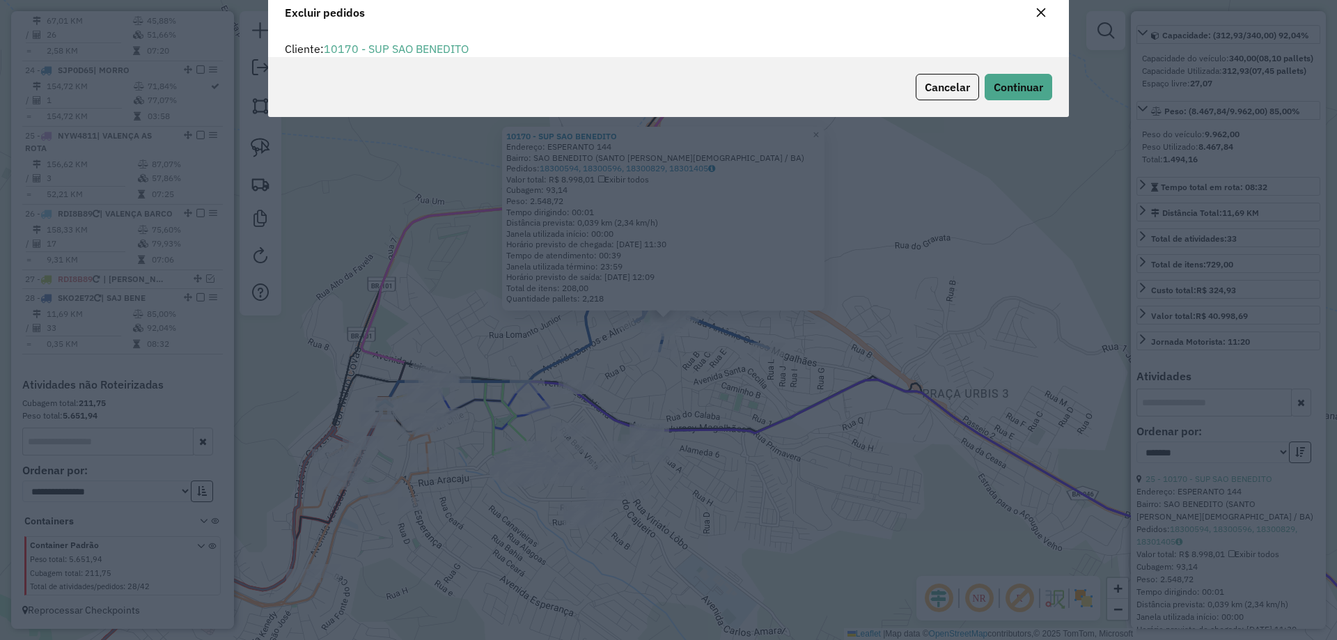
scroll to position [0, 0]
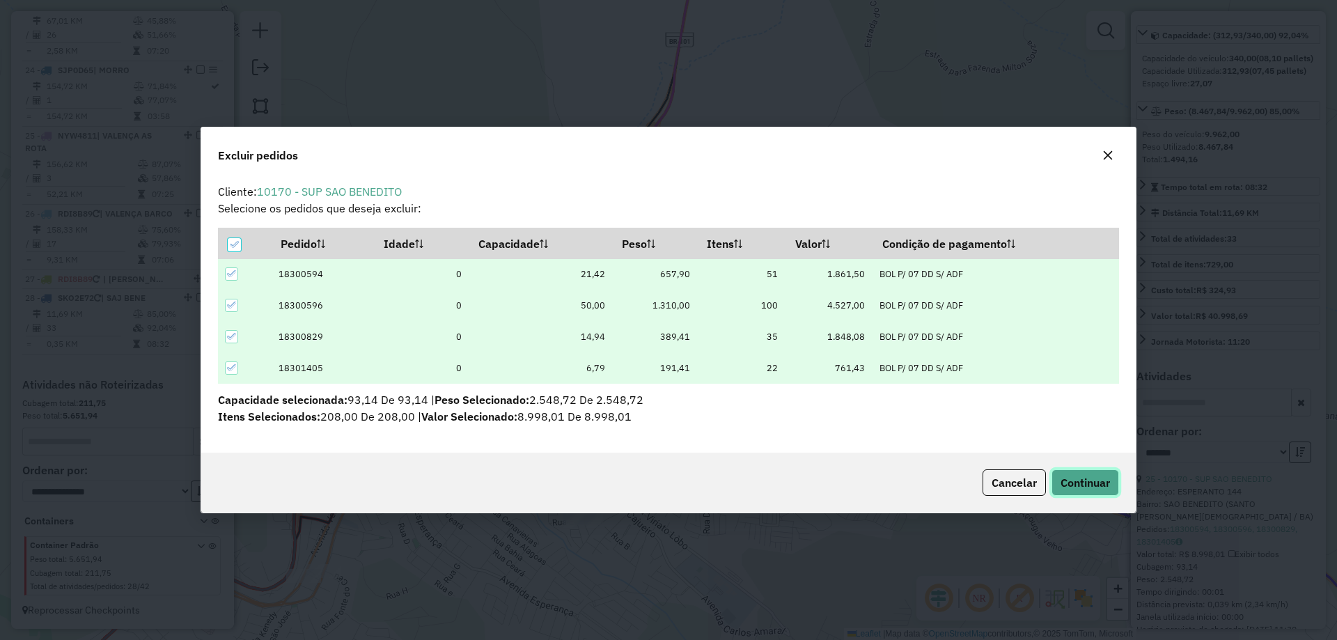
click at [1087, 476] on span "Continuar" at bounding box center [1085, 483] width 49 height 14
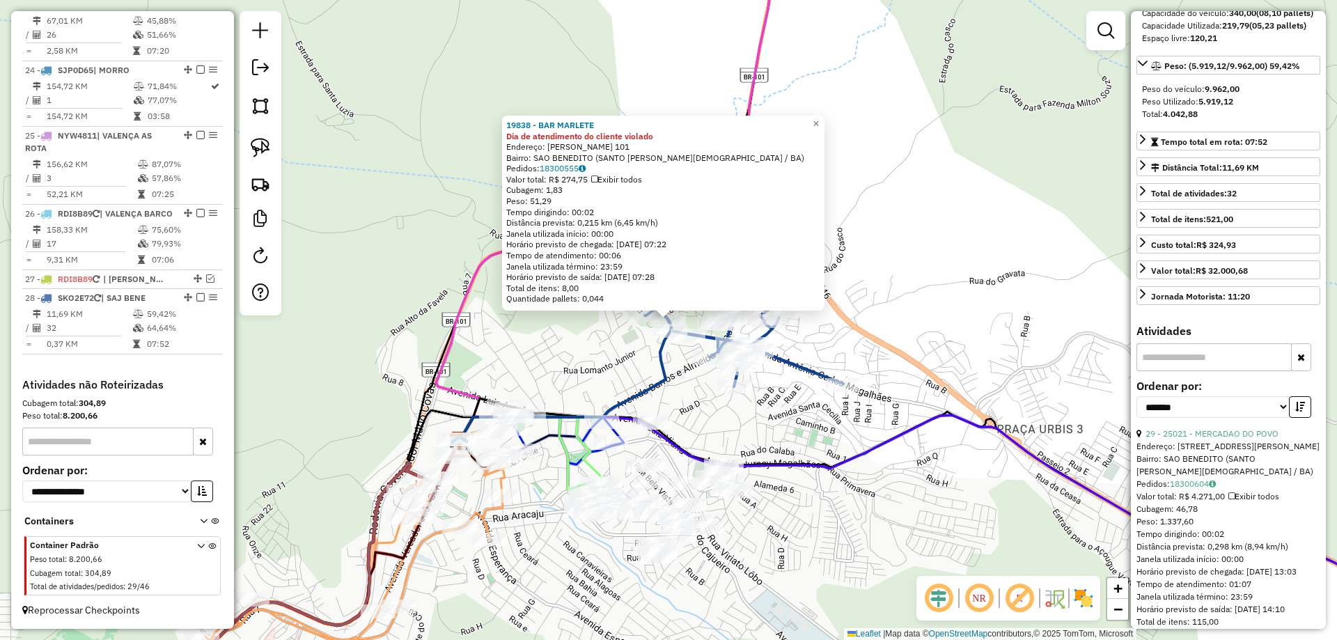
scroll to position [209, 0]
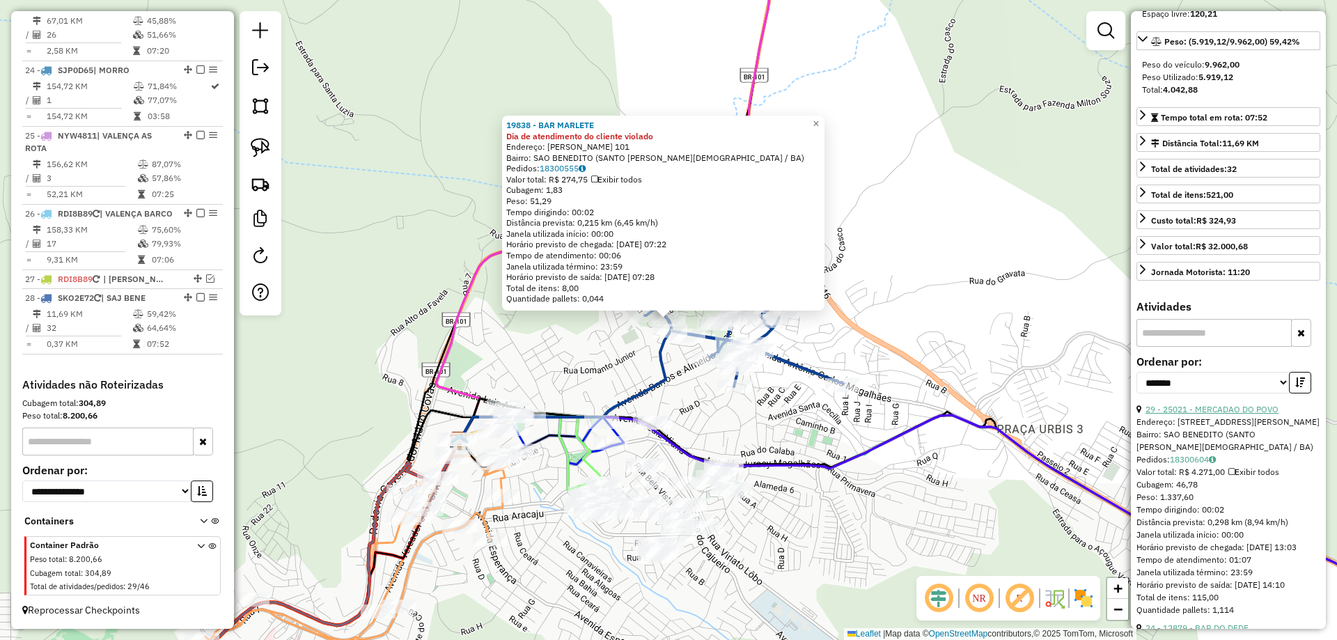
click at [1234, 414] on link "29 - 25021 - MERCADAO DO POVO" at bounding box center [1212, 409] width 133 height 10
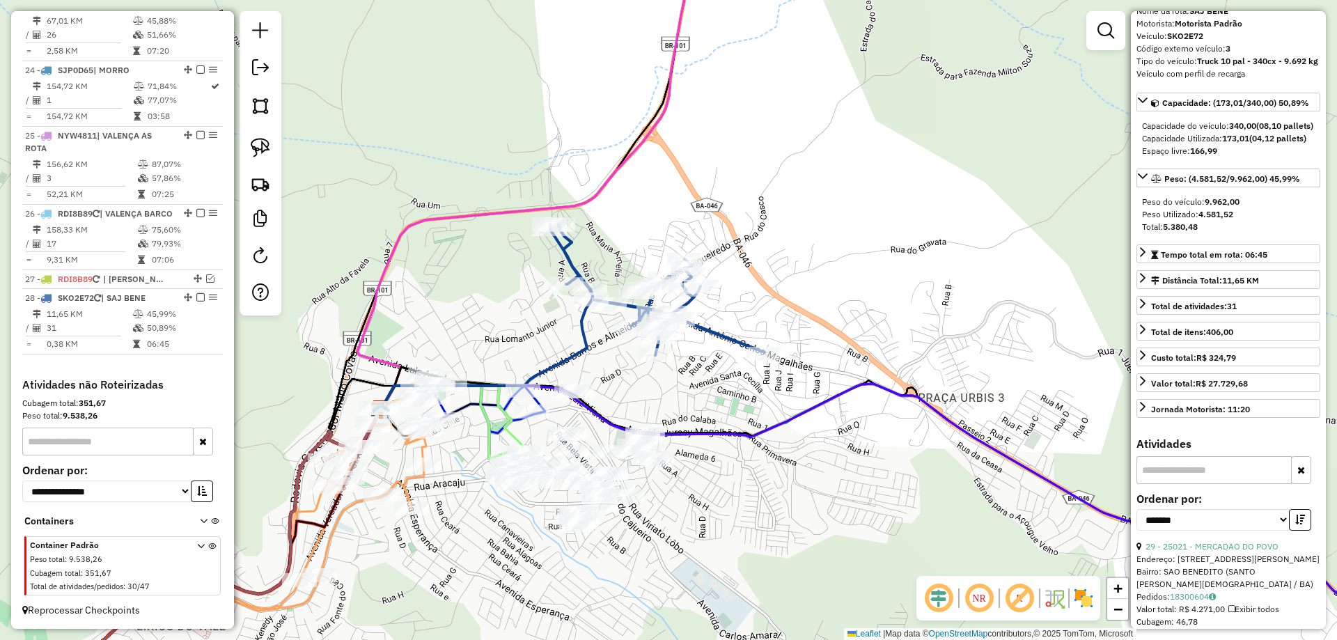
scroll to position [0, 0]
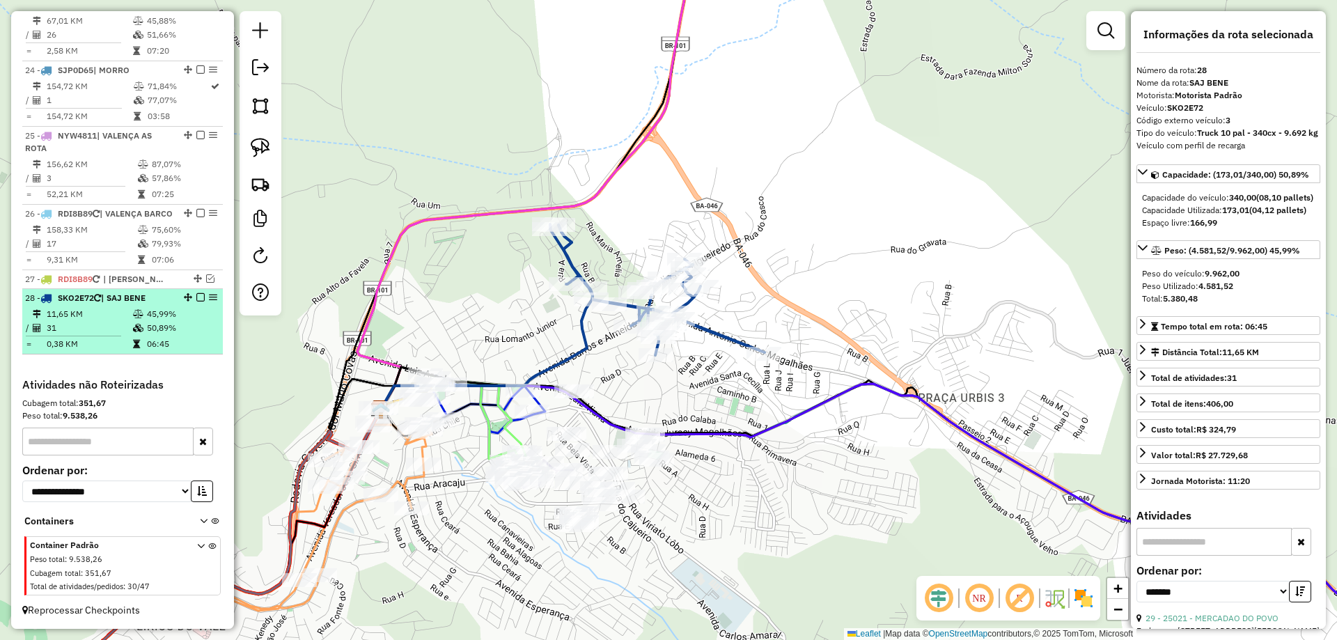
click at [196, 299] on em at bounding box center [200, 297] width 8 height 8
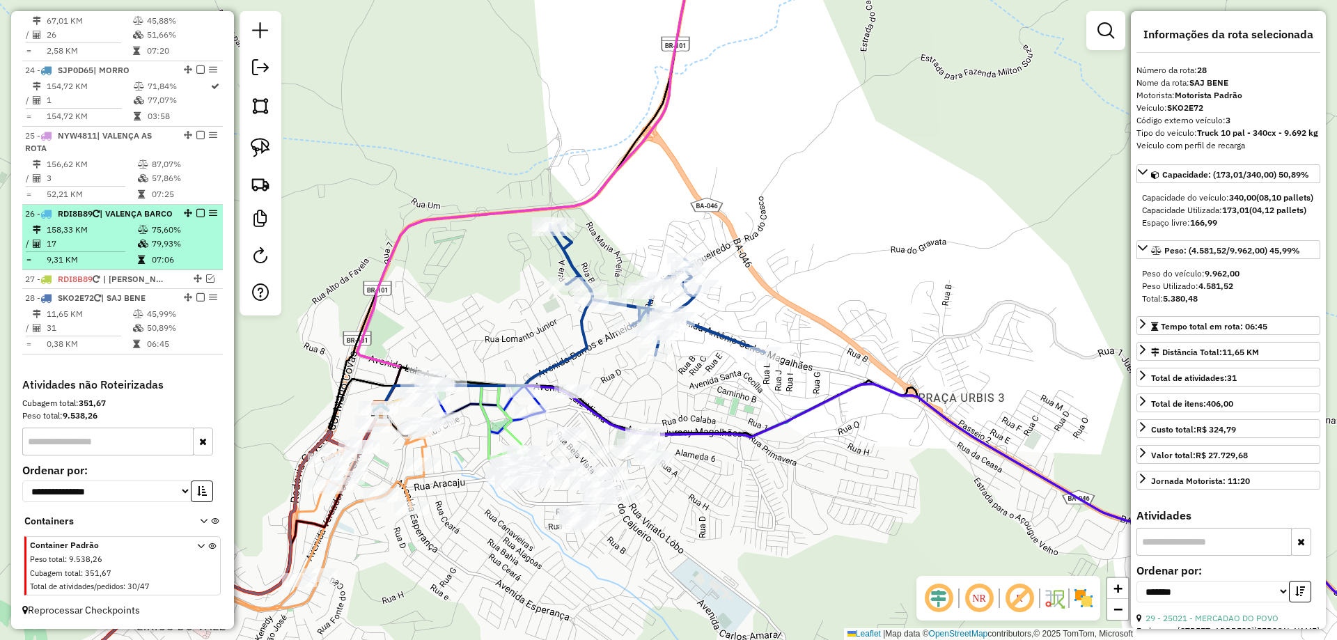
scroll to position [2157, 0]
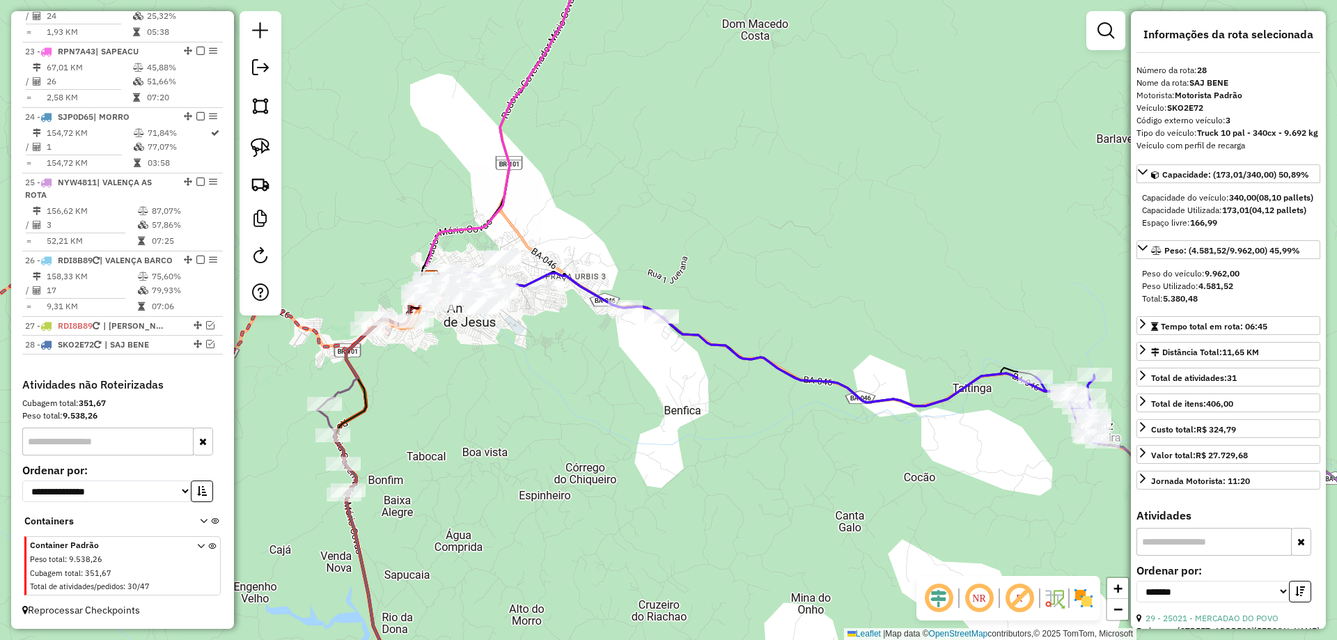
click at [802, 386] on icon at bounding box center [864, 374] width 477 height 137
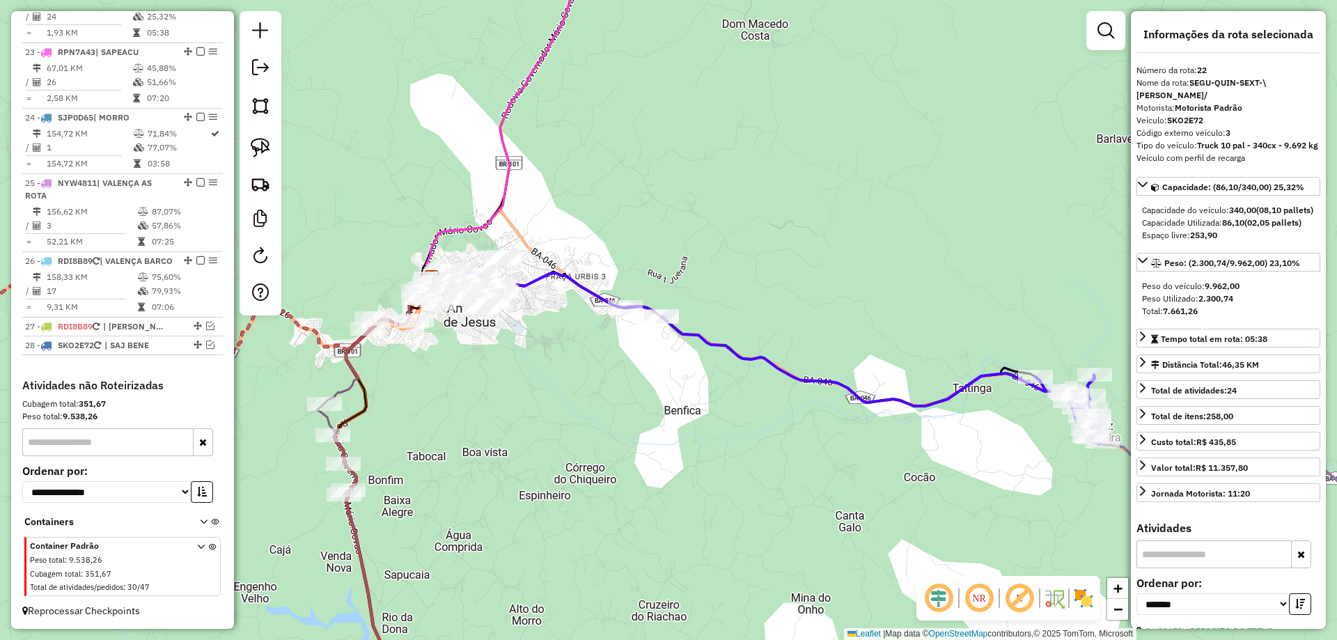
scroll to position [2098, 0]
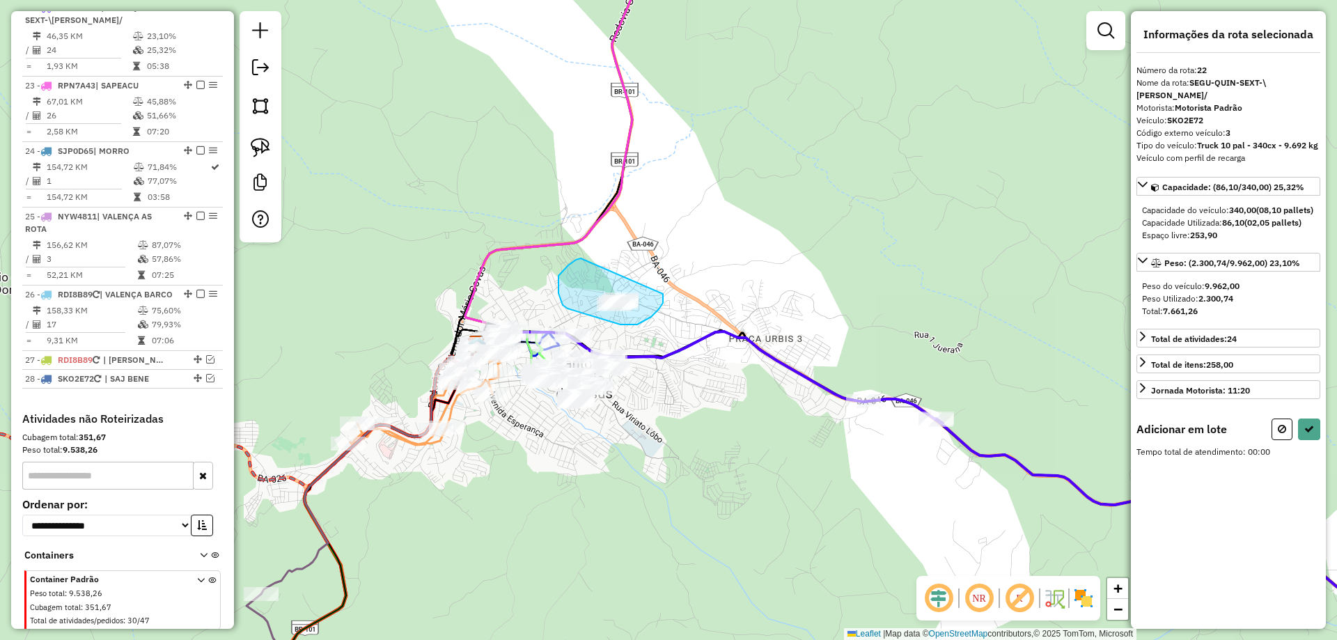
drag, startPoint x: 663, startPoint y: 300, endPoint x: 581, endPoint y: 258, distance: 91.9
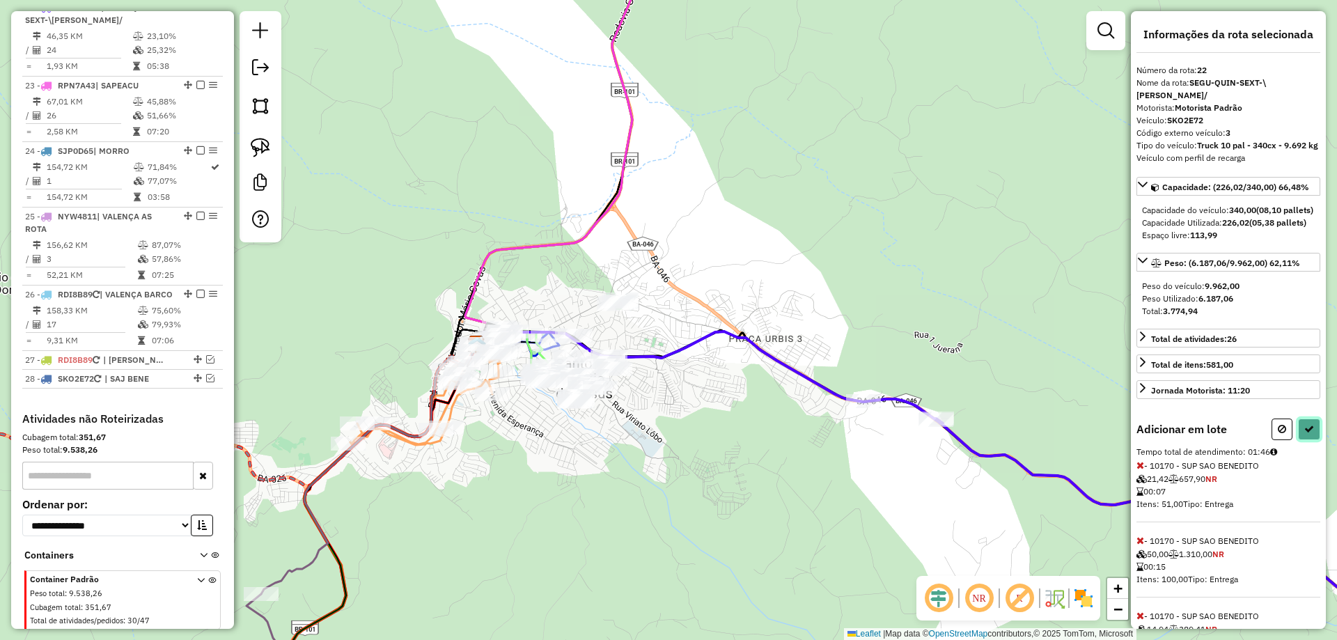
click at [1308, 434] on icon at bounding box center [1310, 429] width 10 height 10
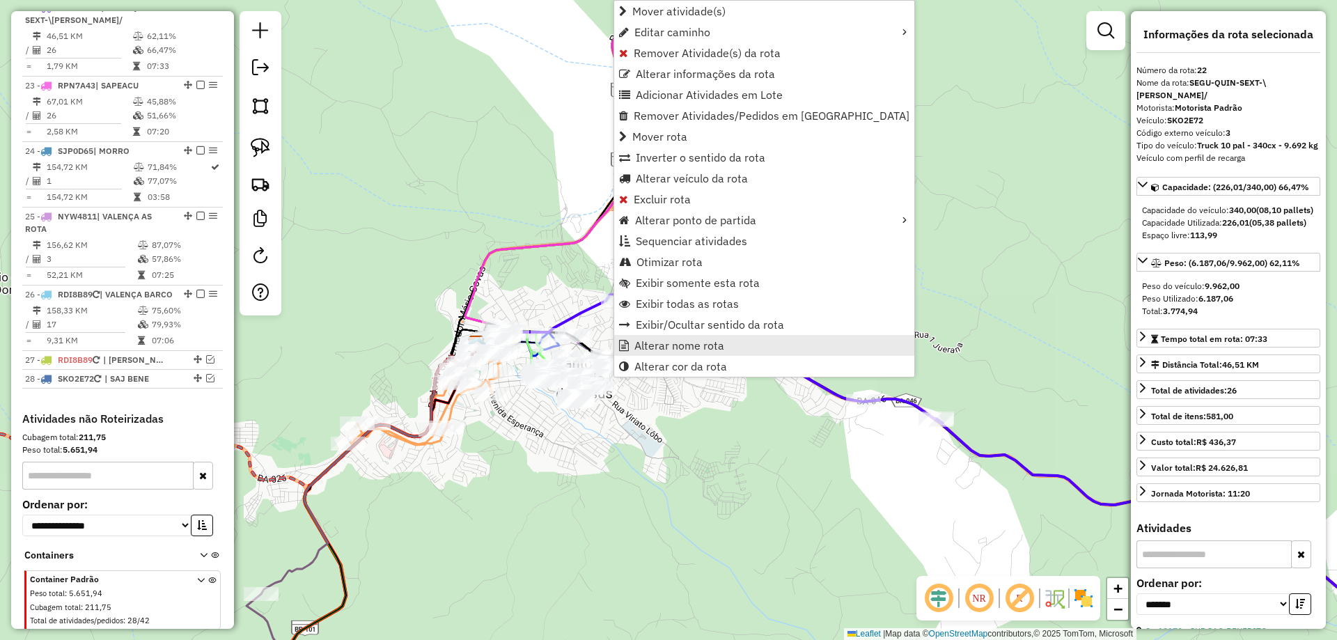
click at [670, 351] on span "Alterar nome rota" at bounding box center [680, 345] width 90 height 11
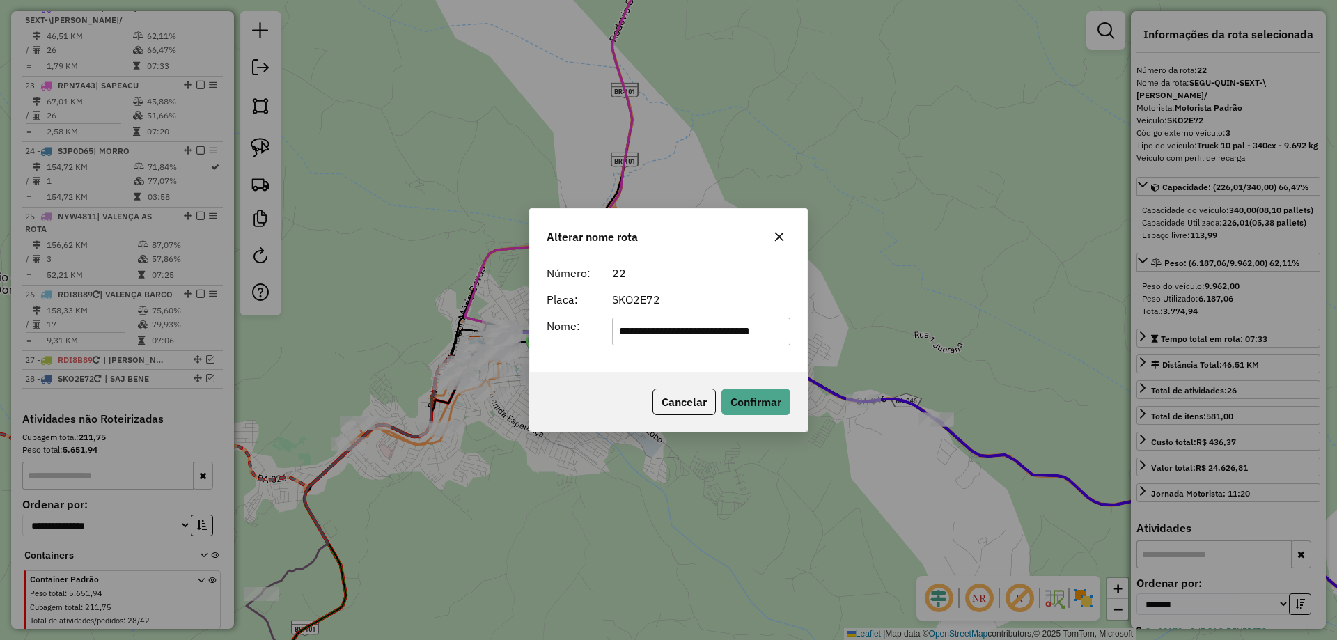
scroll to position [0, 0]
type input "**********"
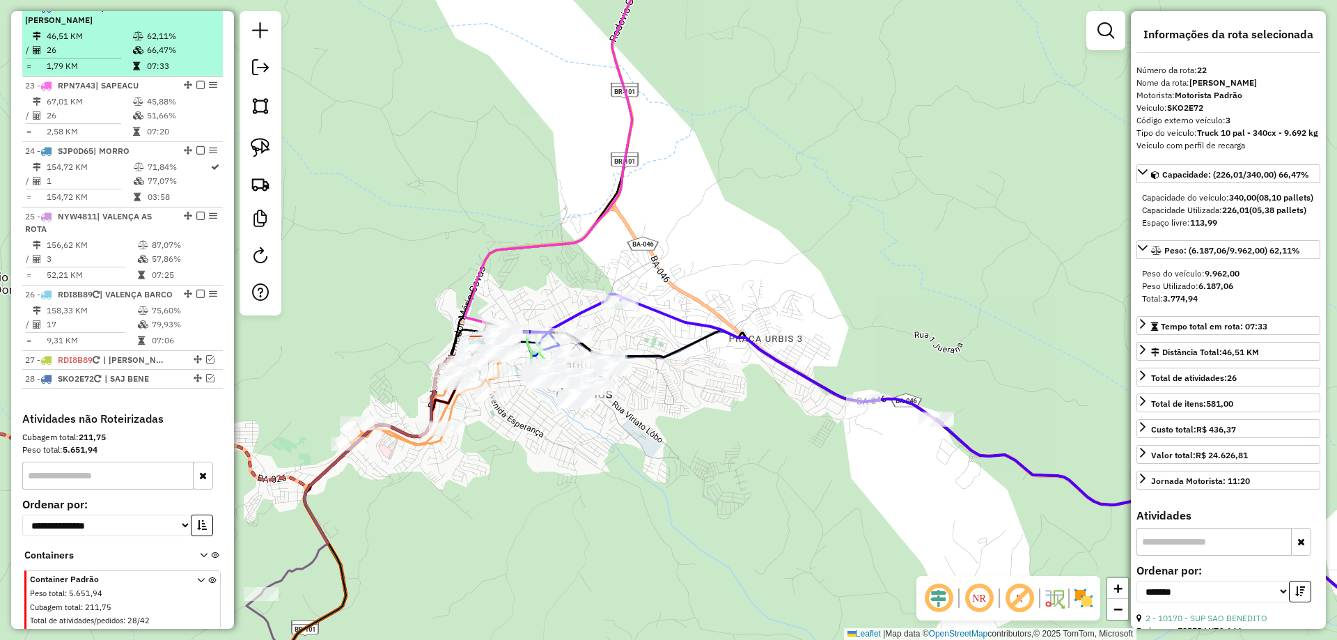
click at [196, 11] on em at bounding box center [200, 7] width 8 height 8
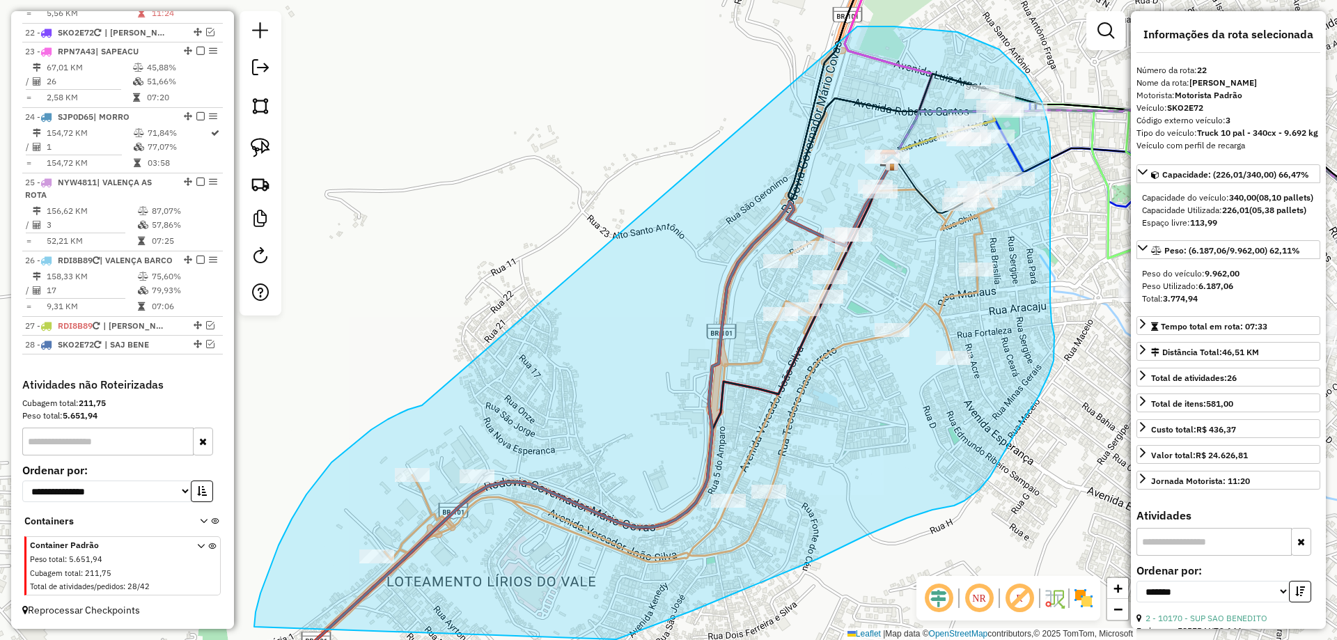
drag, startPoint x: 422, startPoint y: 405, endPoint x: 857, endPoint y: 26, distance: 577.2
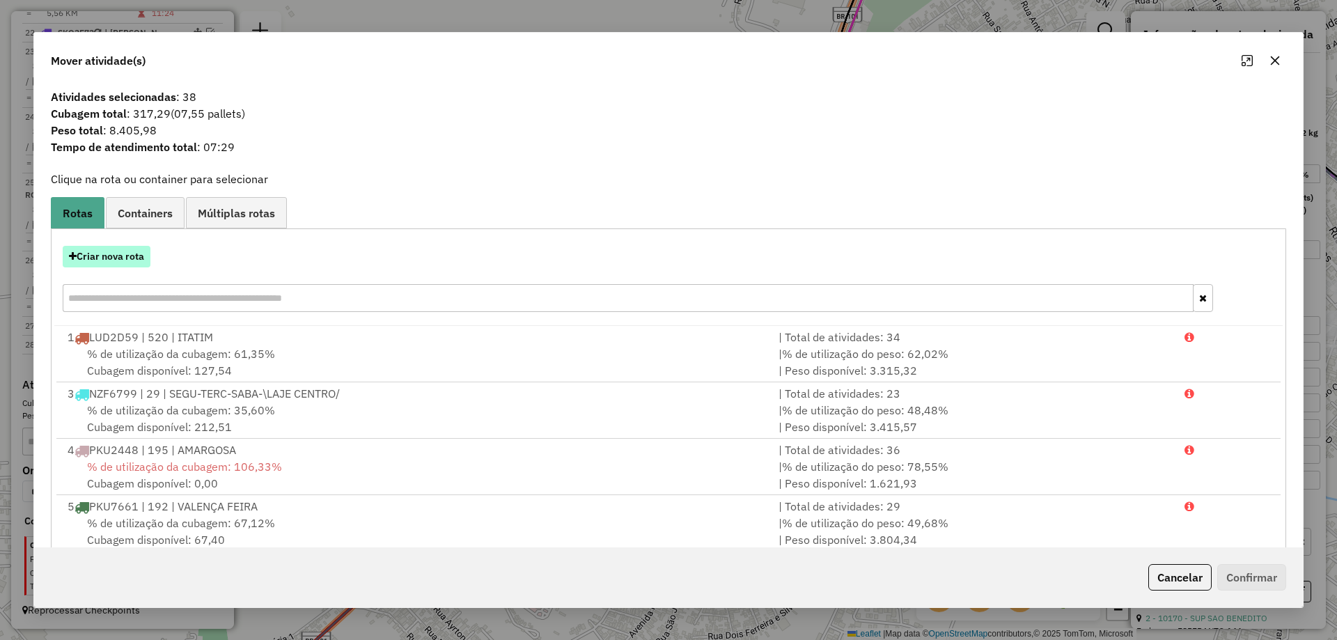
click at [126, 250] on button "Criar nova rota" at bounding box center [107, 257] width 88 height 22
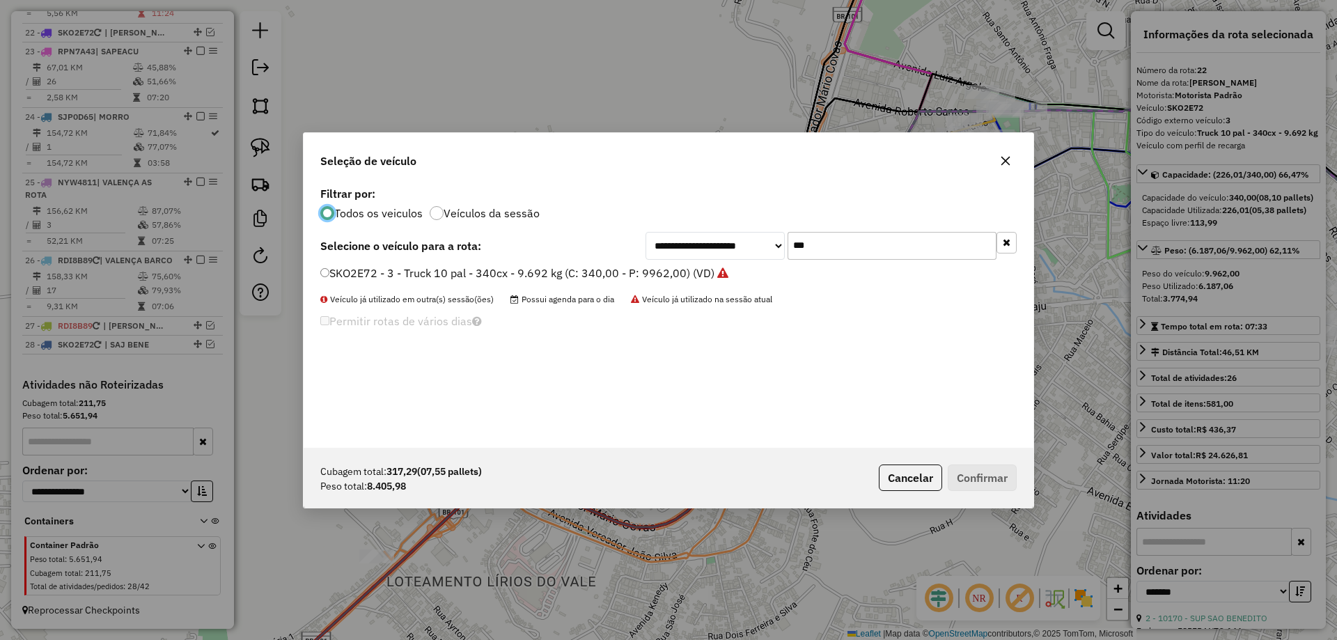
scroll to position [8, 4]
drag, startPoint x: 885, startPoint y: 242, endPoint x: 545, endPoint y: 287, distance: 342.1
click at [702, 263] on div "**********" at bounding box center [669, 315] width 730 height 265
type input "***"
click at [561, 273] on label "NYW4811 - 4 - Toco 10 pal - 336cx - 5.800 kg (C: 330,00 - P: 5800,00) (VD)" at bounding box center [524, 273] width 408 height 17
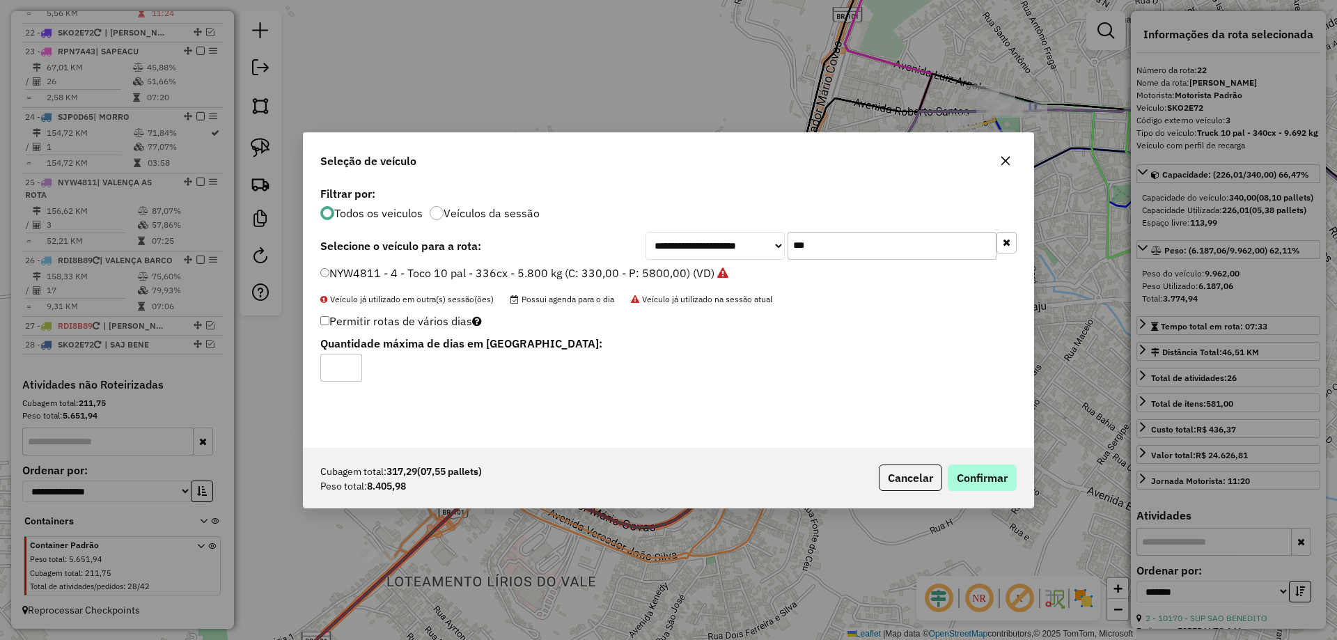
click at [995, 490] on div "Cubagem total: 317,29 (07,55 pallets) Peso total: 8.405,98 Cancelar Confirmar" at bounding box center [669, 478] width 730 height 60
click at [995, 479] on button "Confirmar" at bounding box center [982, 478] width 69 height 26
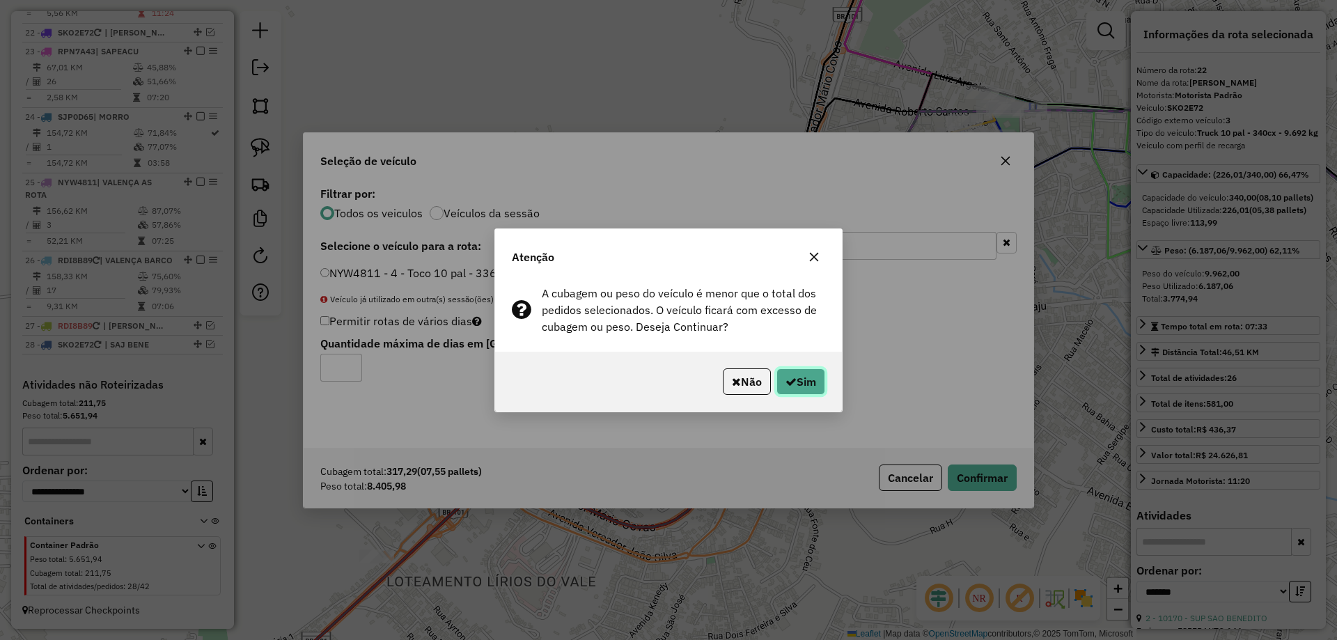
click at [797, 372] on button "Sim" at bounding box center [801, 381] width 49 height 26
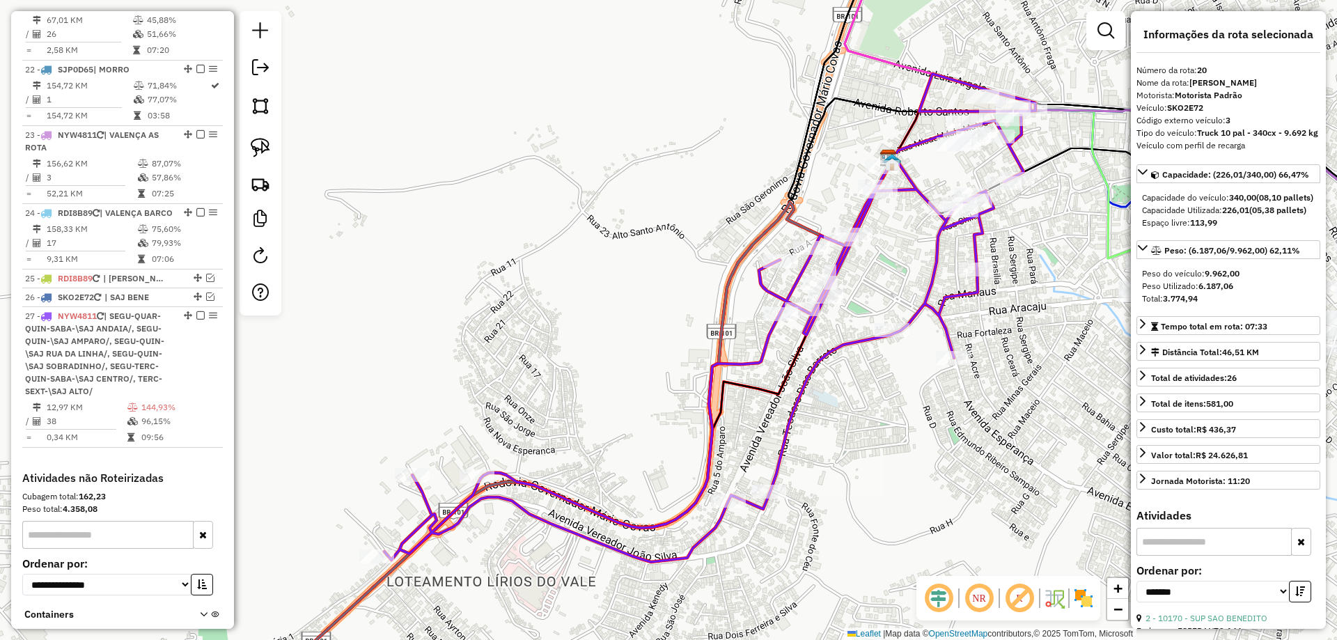
scroll to position [2045, 0]
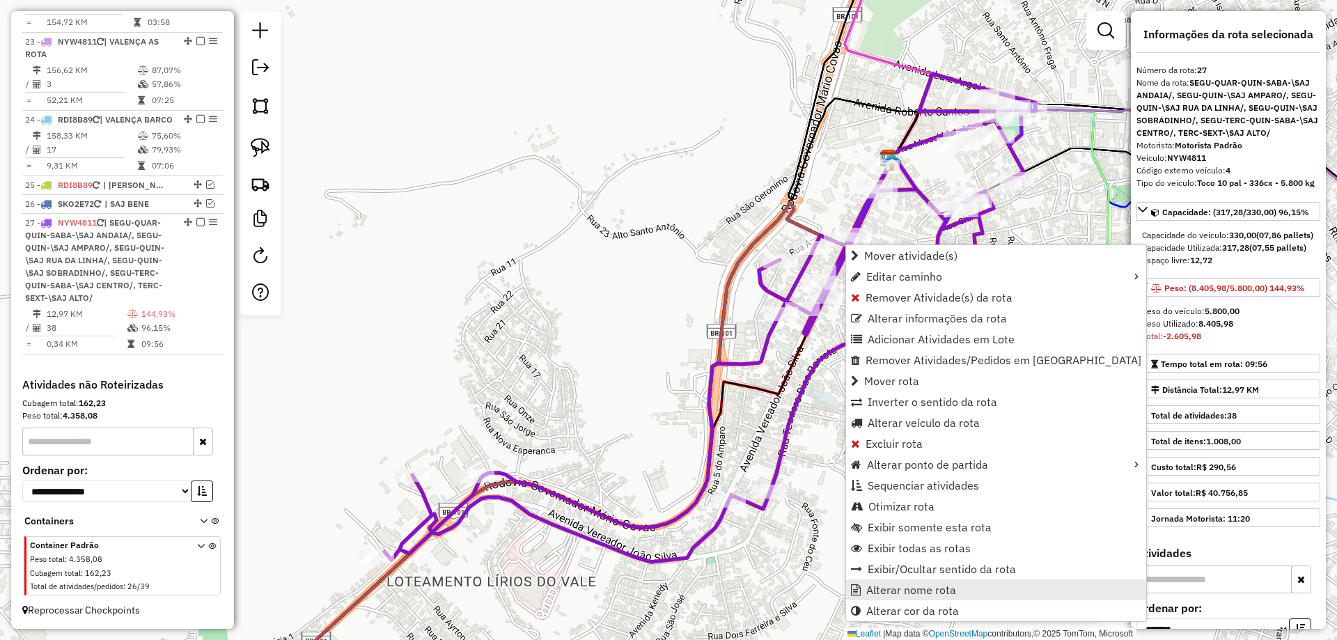
click at [955, 589] on link "Alterar nome rota" at bounding box center [996, 590] width 300 height 21
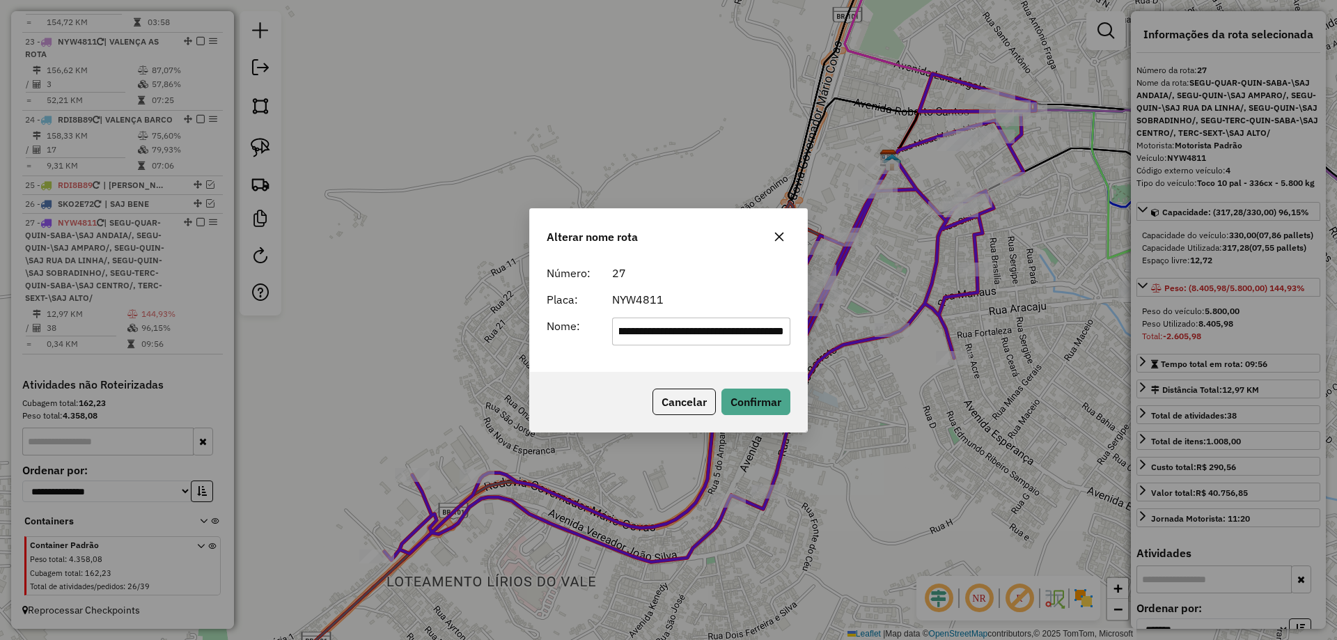
scroll to position [0, 0]
type input "**********"
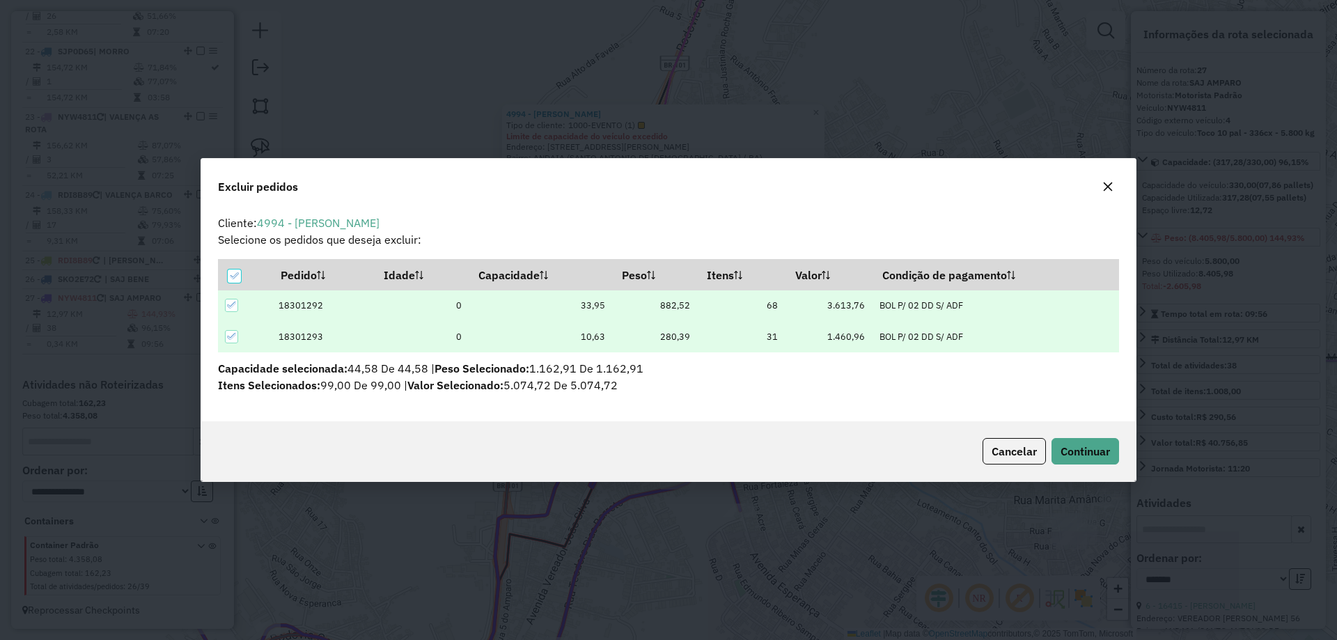
scroll to position [8, 4]
click at [1088, 445] on span "Continuar" at bounding box center [1085, 451] width 49 height 14
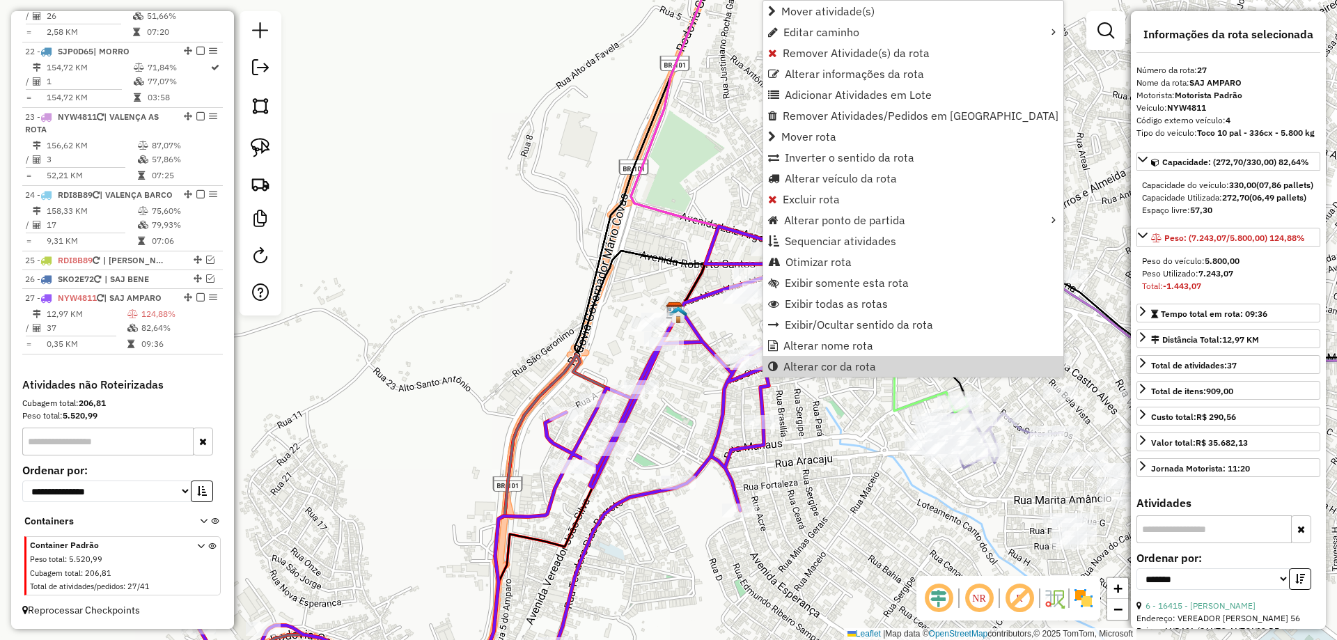
click at [756, 401] on icon at bounding box center [496, 465] width 651 height 478
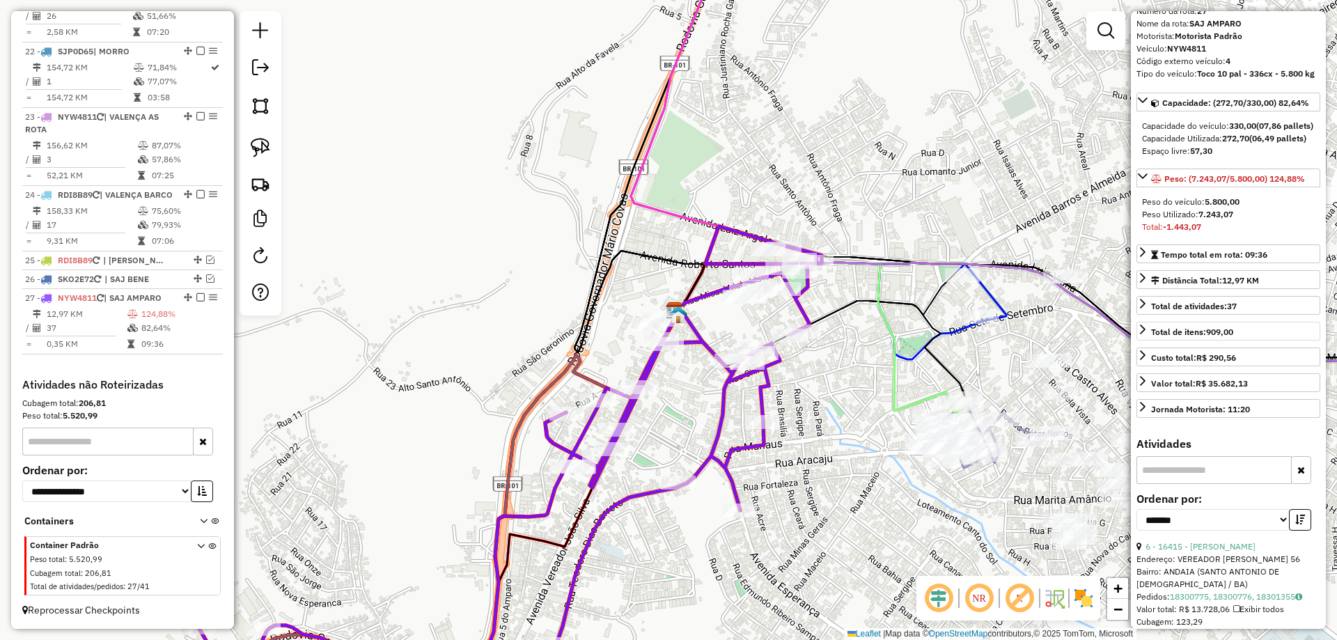
scroll to position [209, 0]
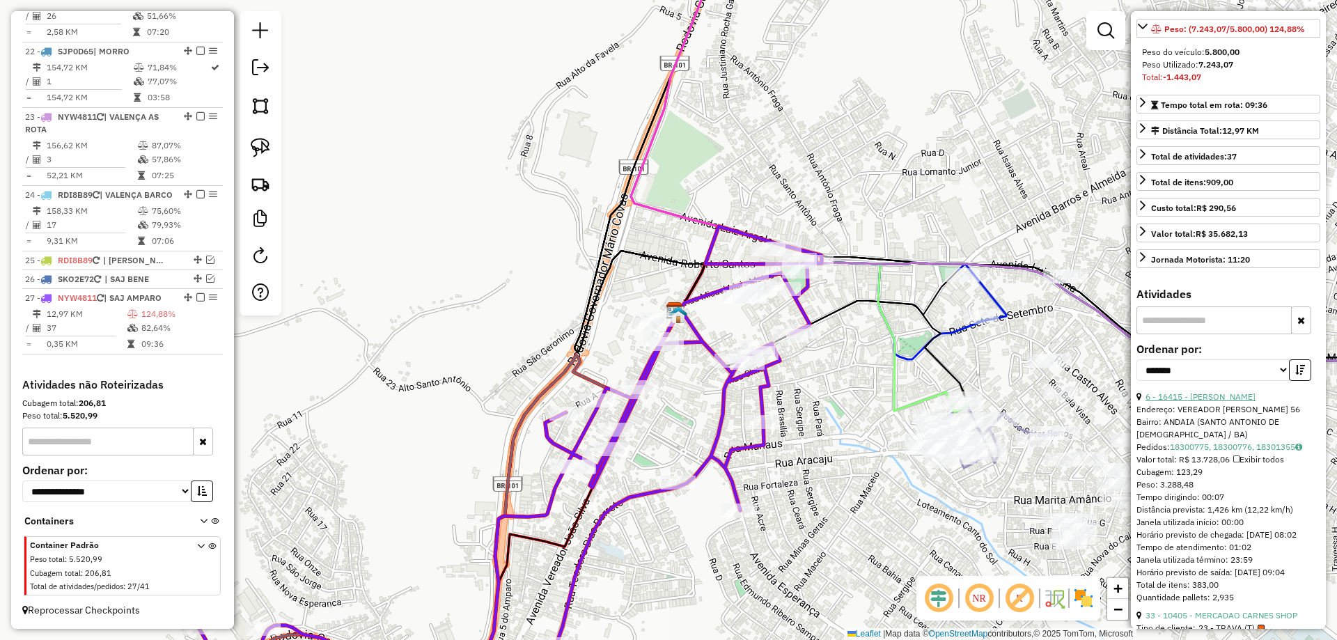
click at [1225, 402] on link "6 - 16415 - SAMPAIO RODRIGUES" at bounding box center [1201, 396] width 110 height 10
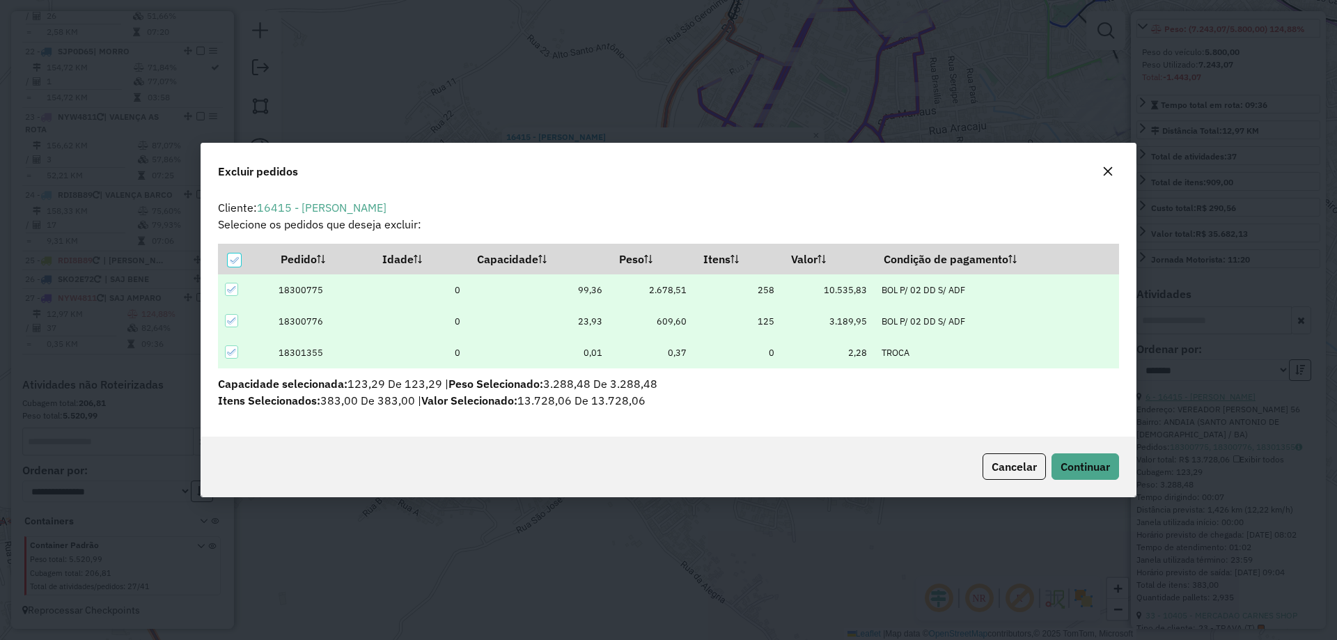
scroll to position [0, 0]
click at [1079, 463] on span "Continuar" at bounding box center [1085, 467] width 49 height 14
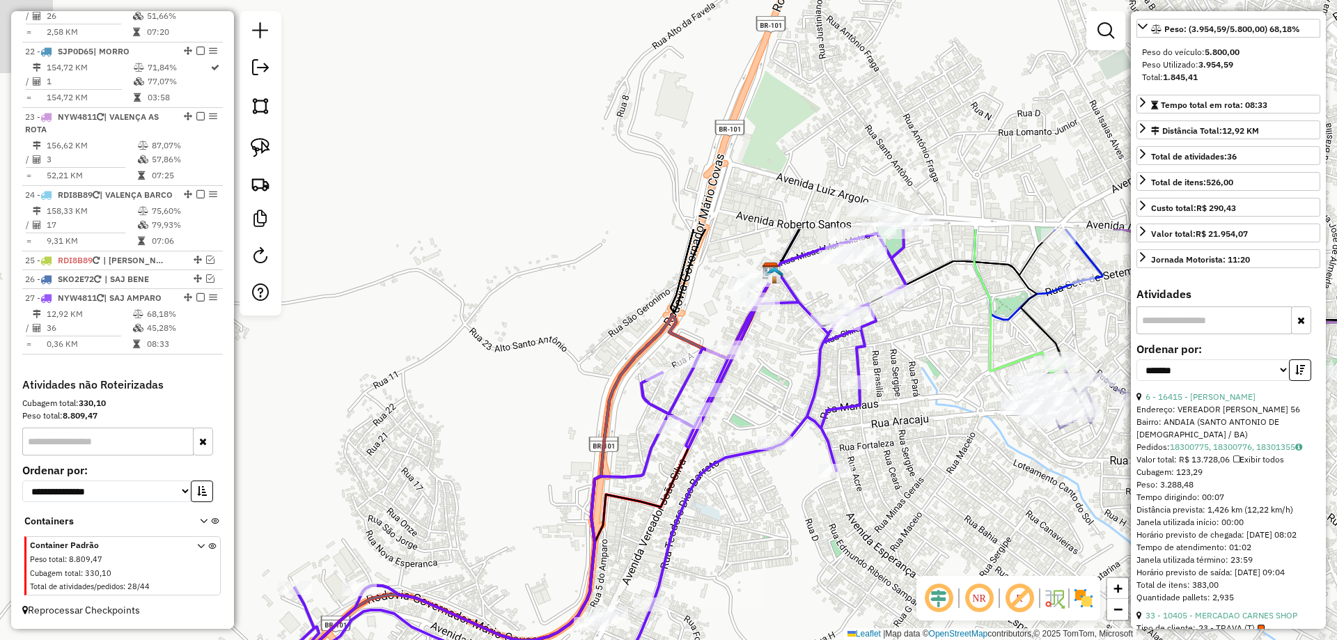
drag, startPoint x: 981, startPoint y: 81, endPoint x: 923, endPoint y: 374, distance: 298.9
click at [923, 374] on div "Janela de atendimento Grade de atendimento Capacidade Transportadoras Veículos …" at bounding box center [668, 320] width 1337 height 640
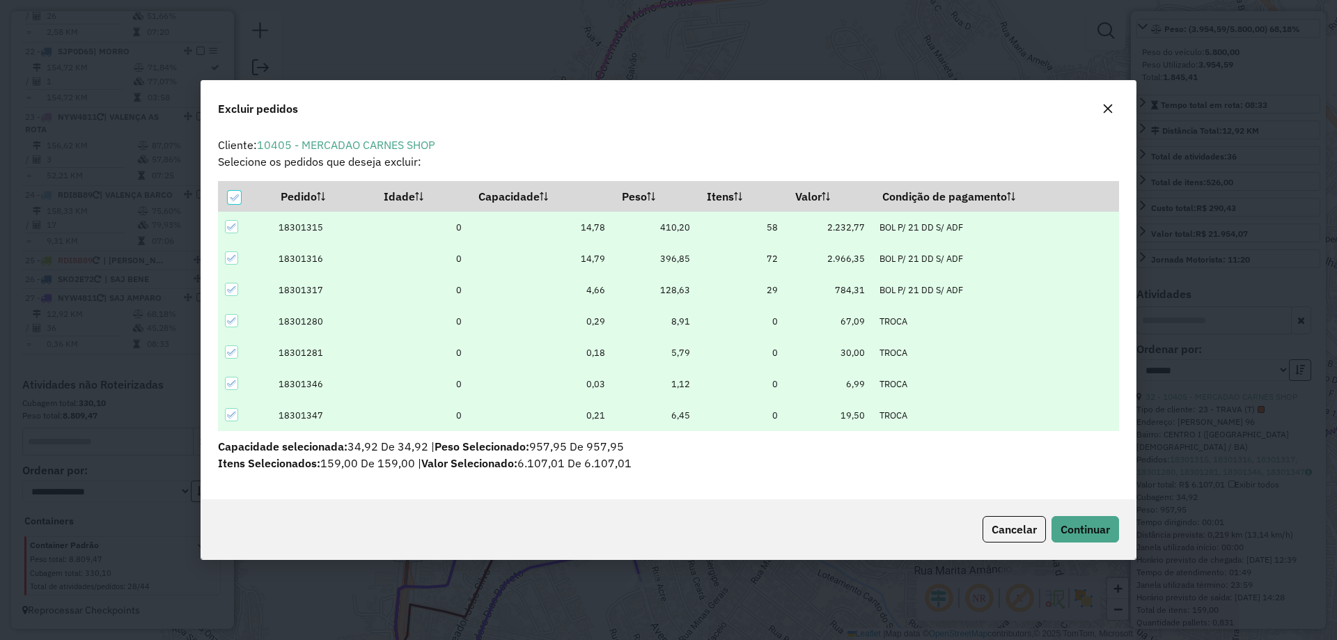
click at [1076, 514] on div "Cancelar Continuar" at bounding box center [668, 529] width 935 height 60
click at [1082, 523] on span "Continuar" at bounding box center [1085, 529] width 49 height 14
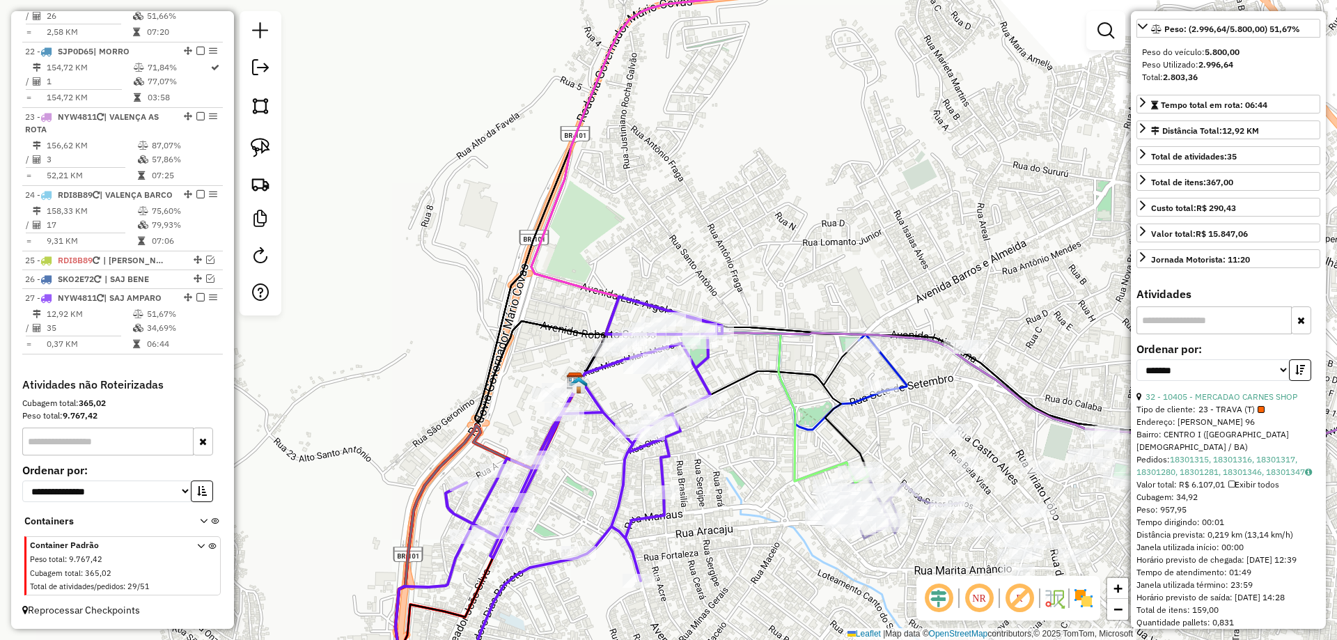
click at [704, 368] on icon at bounding box center [410, 500] width 623 height 407
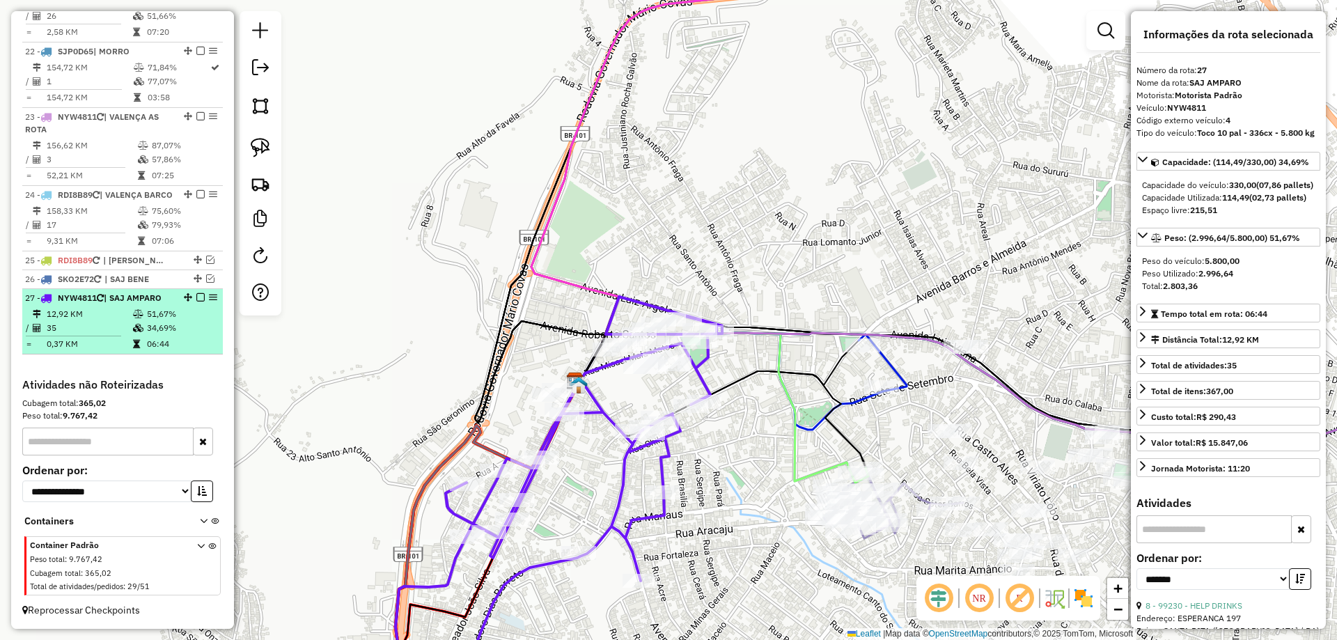
click at [196, 296] on em at bounding box center [200, 297] width 8 height 8
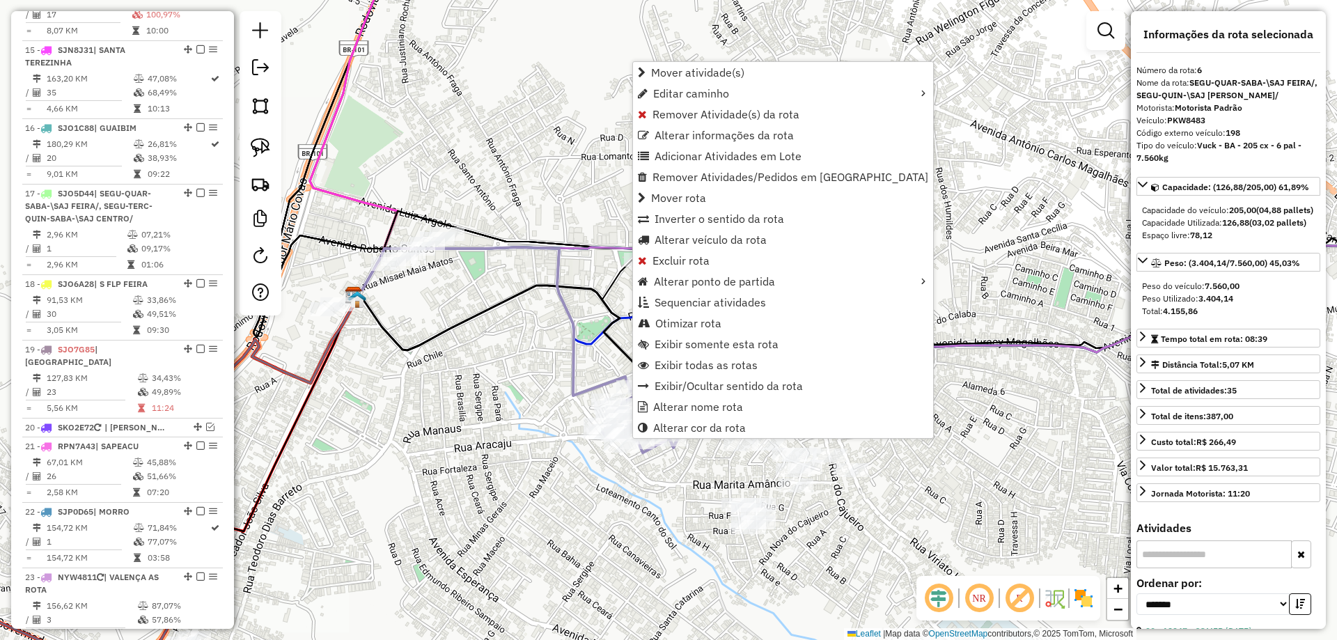
scroll to position [922, 0]
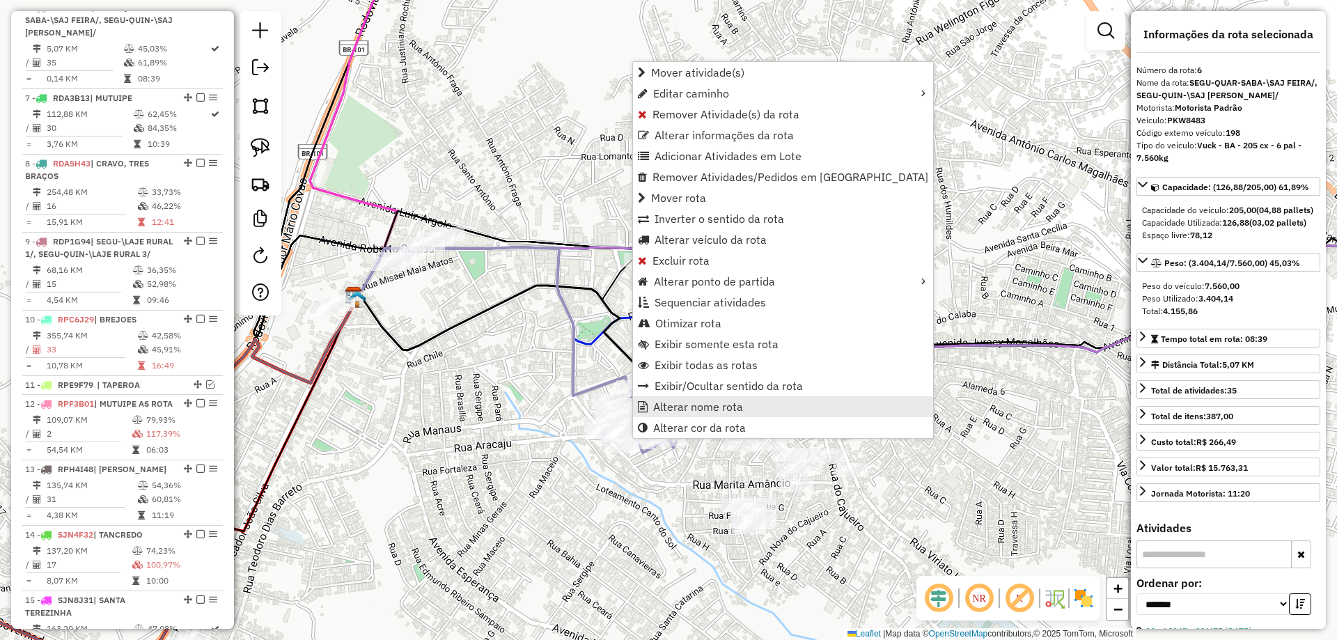
click at [706, 405] on span "Alterar nome rota" at bounding box center [698, 406] width 90 height 11
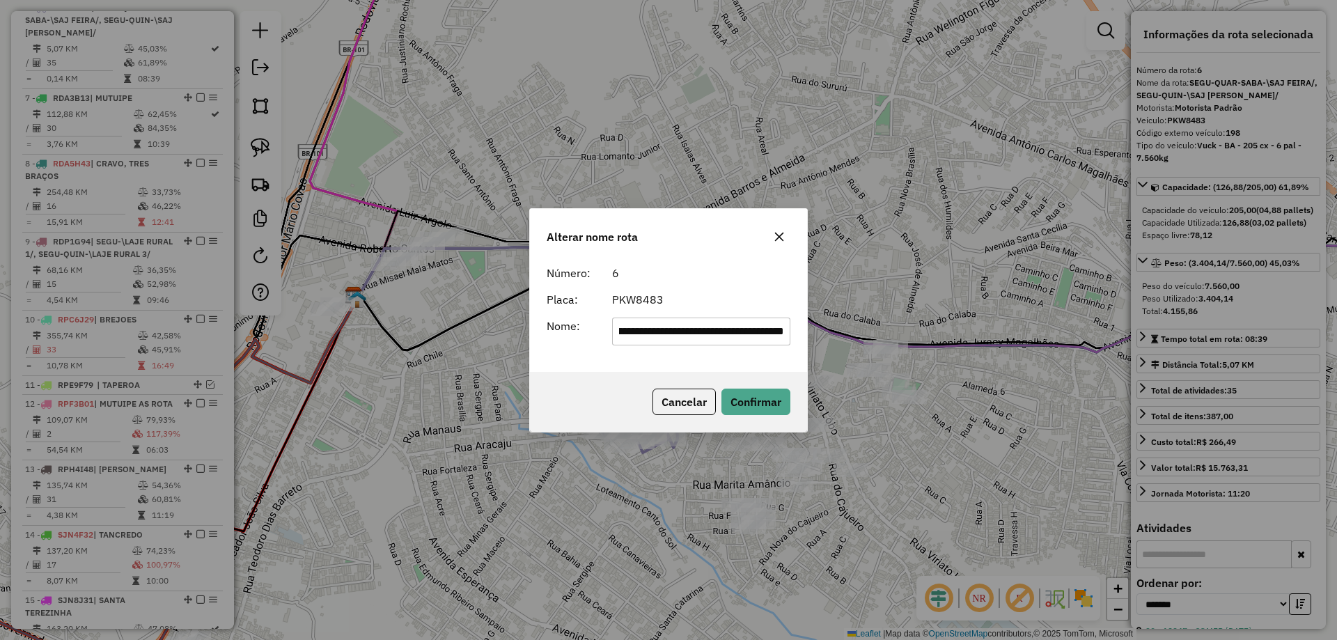
scroll to position [0, 0]
type input "*********"
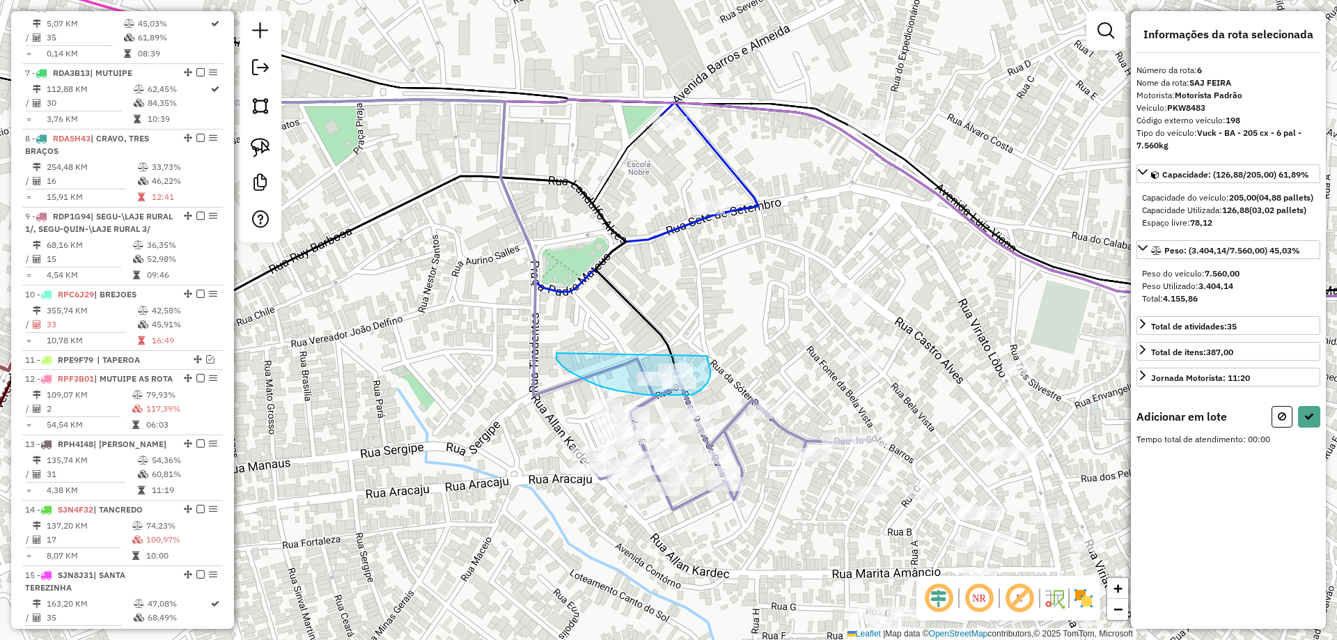
drag, startPoint x: 557, startPoint y: 353, endPoint x: 707, endPoint y: 356, distance: 150.5
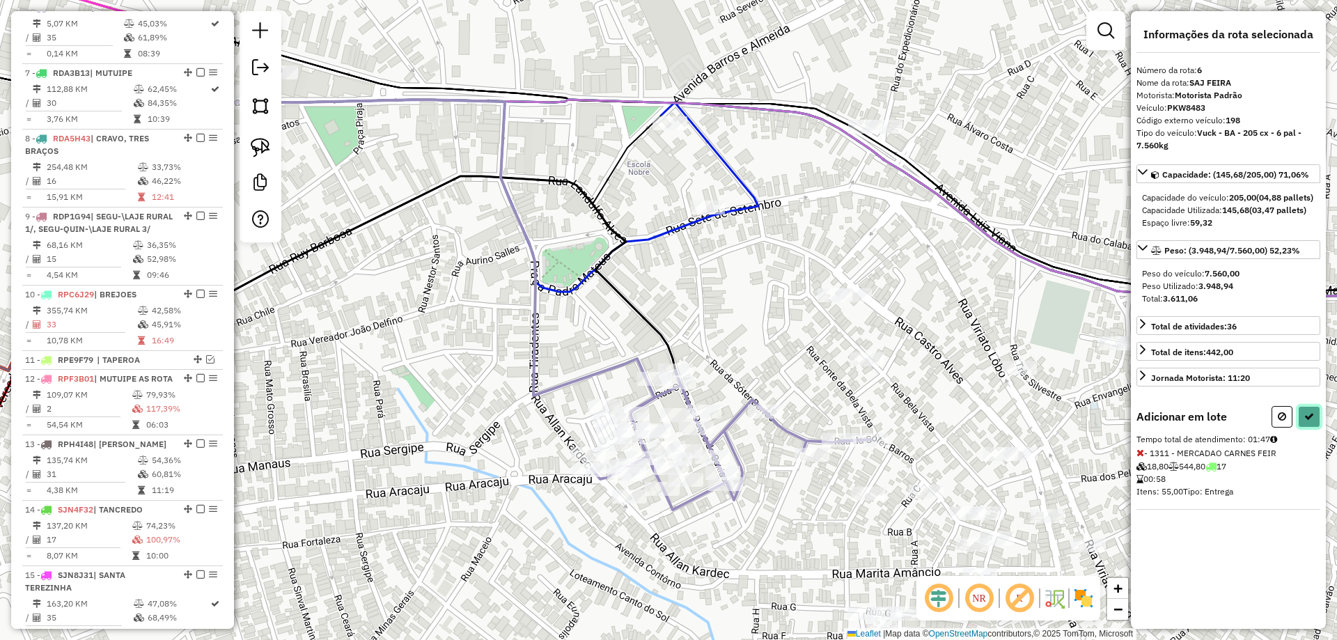
click at [1311, 421] on icon at bounding box center [1310, 417] width 10 height 10
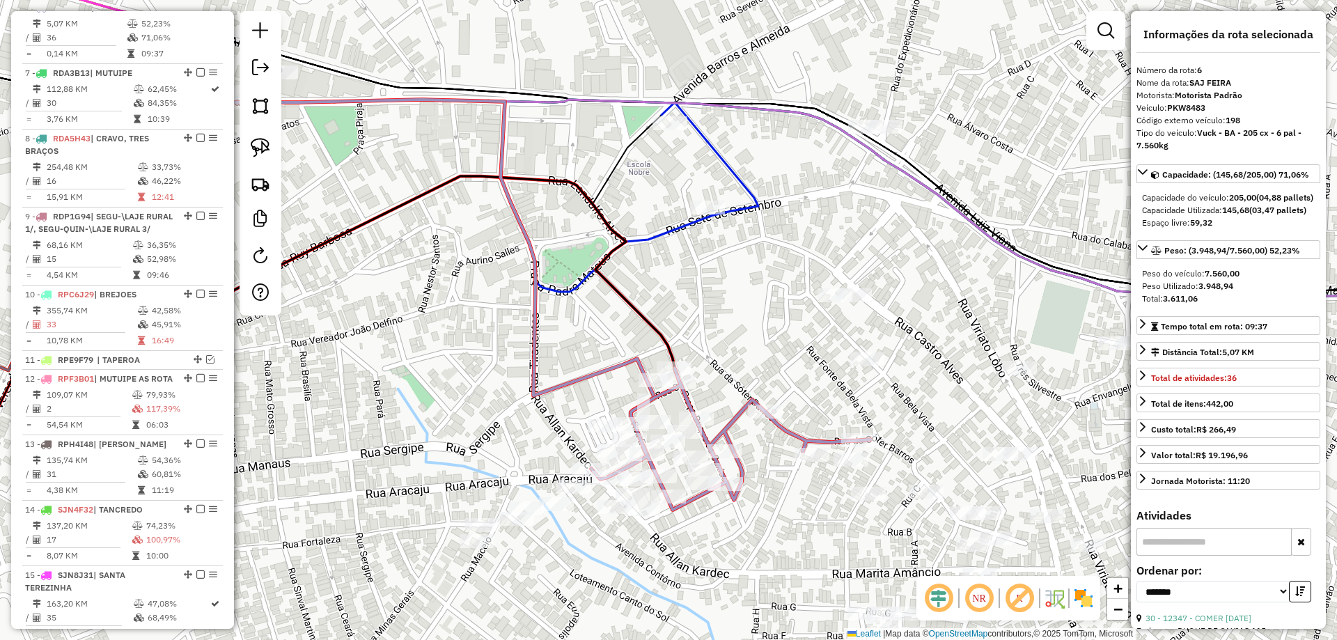
click at [750, 192] on icon at bounding box center [710, 159] width 97 height 114
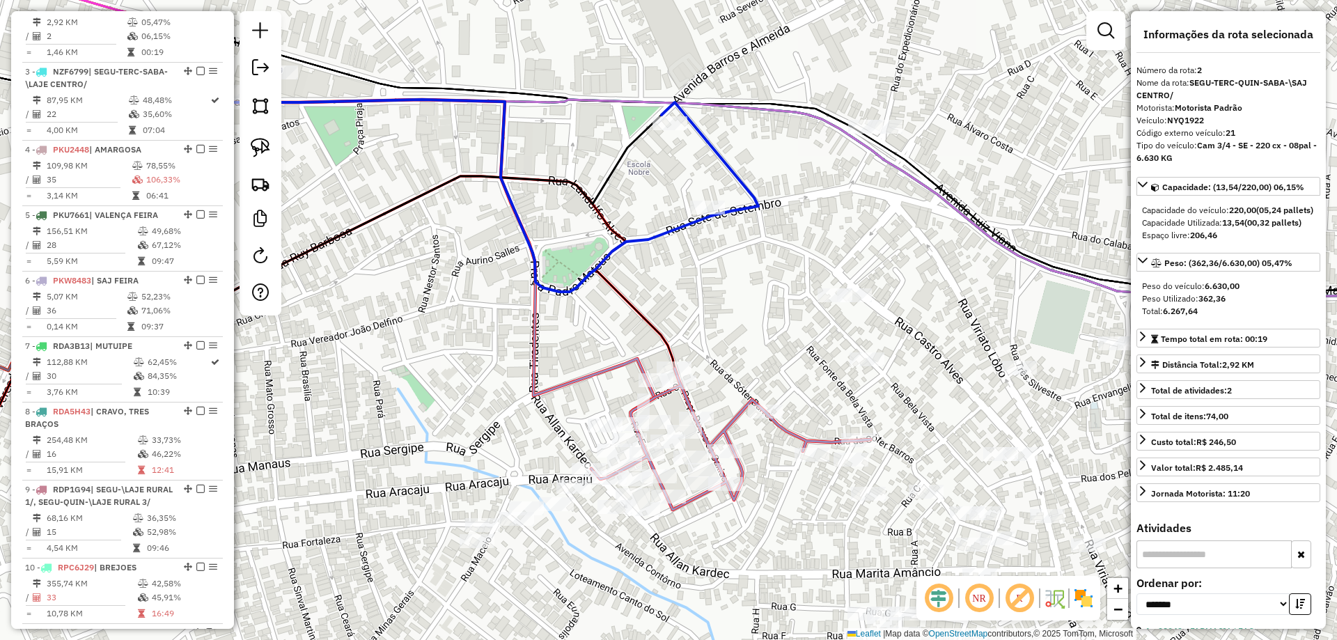
scroll to position [635, 0]
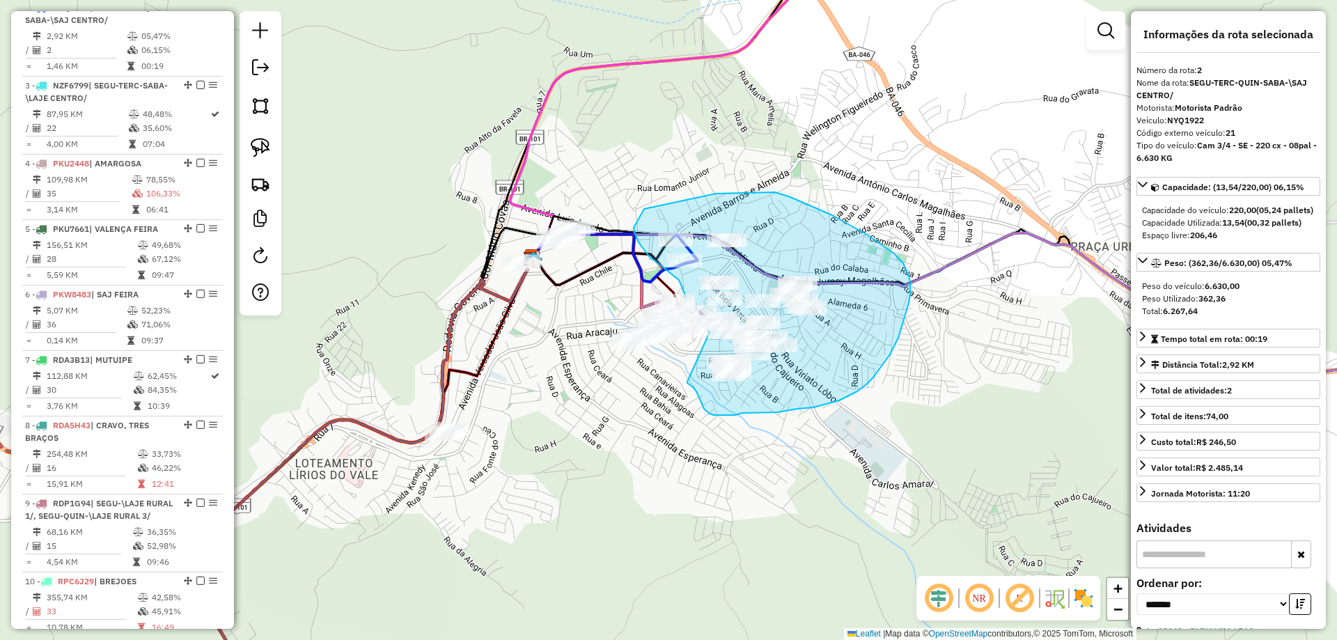
drag, startPoint x: 807, startPoint y: 492, endPoint x: 688, endPoint y: 382, distance: 162.7
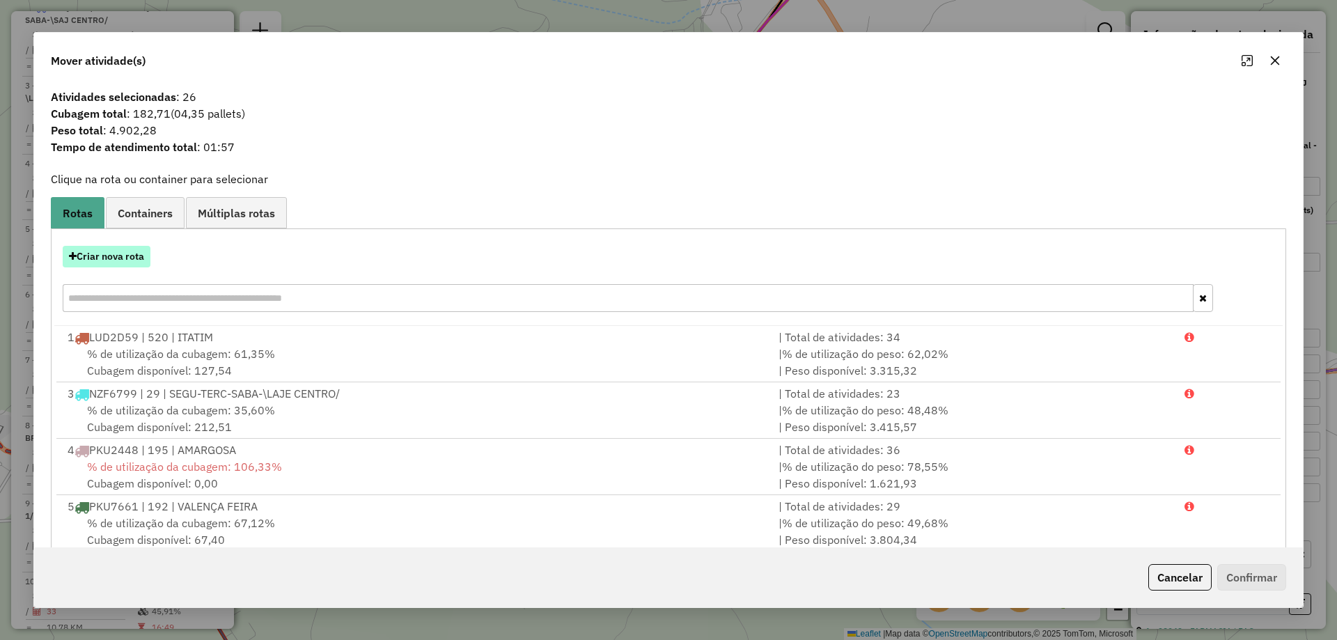
click at [123, 265] on button "Criar nova rota" at bounding box center [107, 257] width 88 height 22
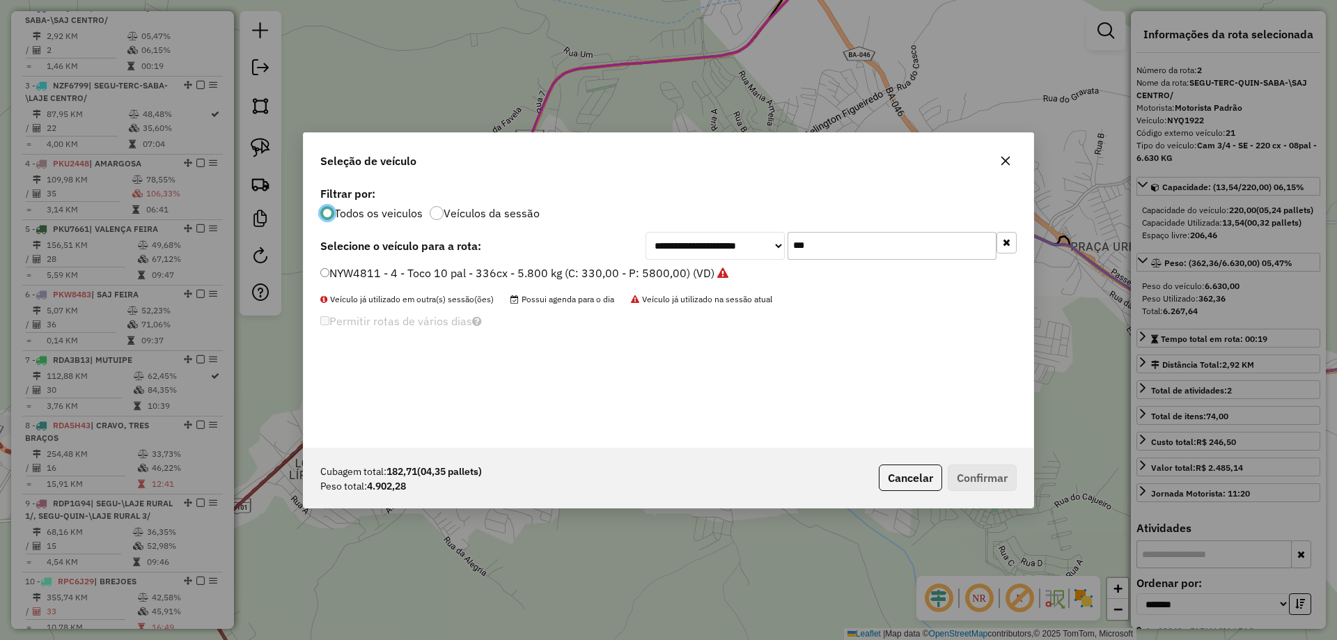
scroll to position [8, 4]
click at [409, 277] on label "NYW4811 - 4 - Toco 10 pal - 336cx - 5.800 kg (C: 330,00 - P: 5800,00) (VD)" at bounding box center [524, 273] width 408 height 17
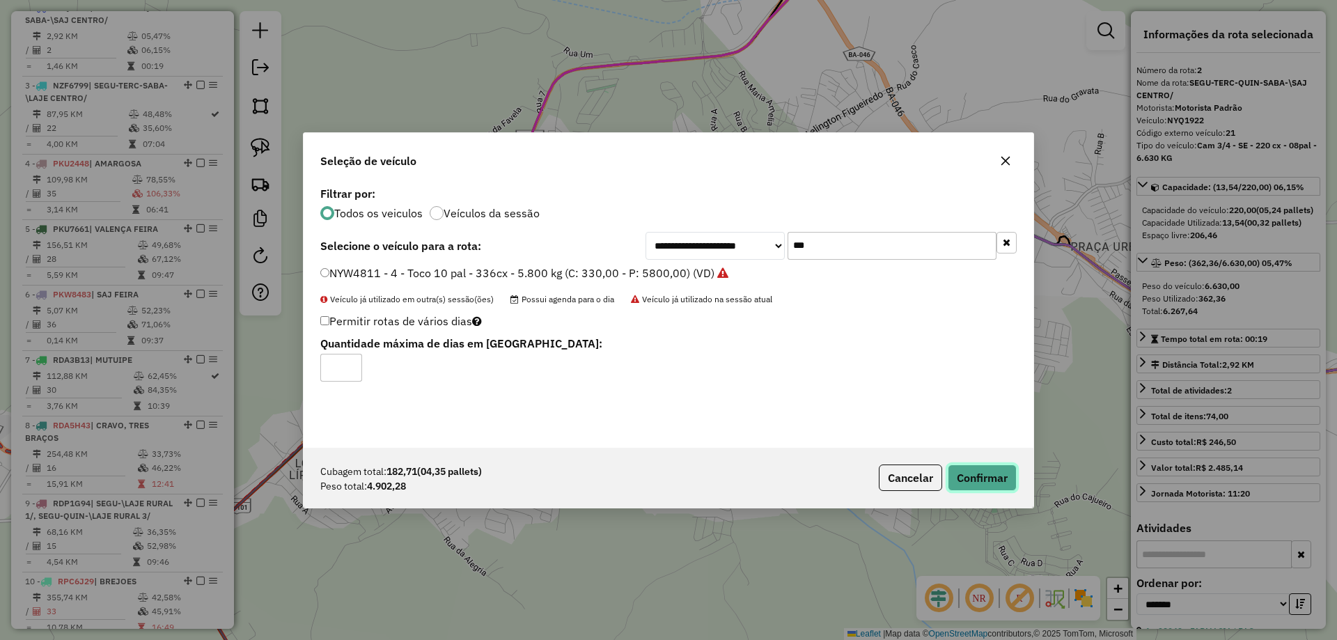
click at [996, 471] on button "Confirmar" at bounding box center [982, 478] width 69 height 26
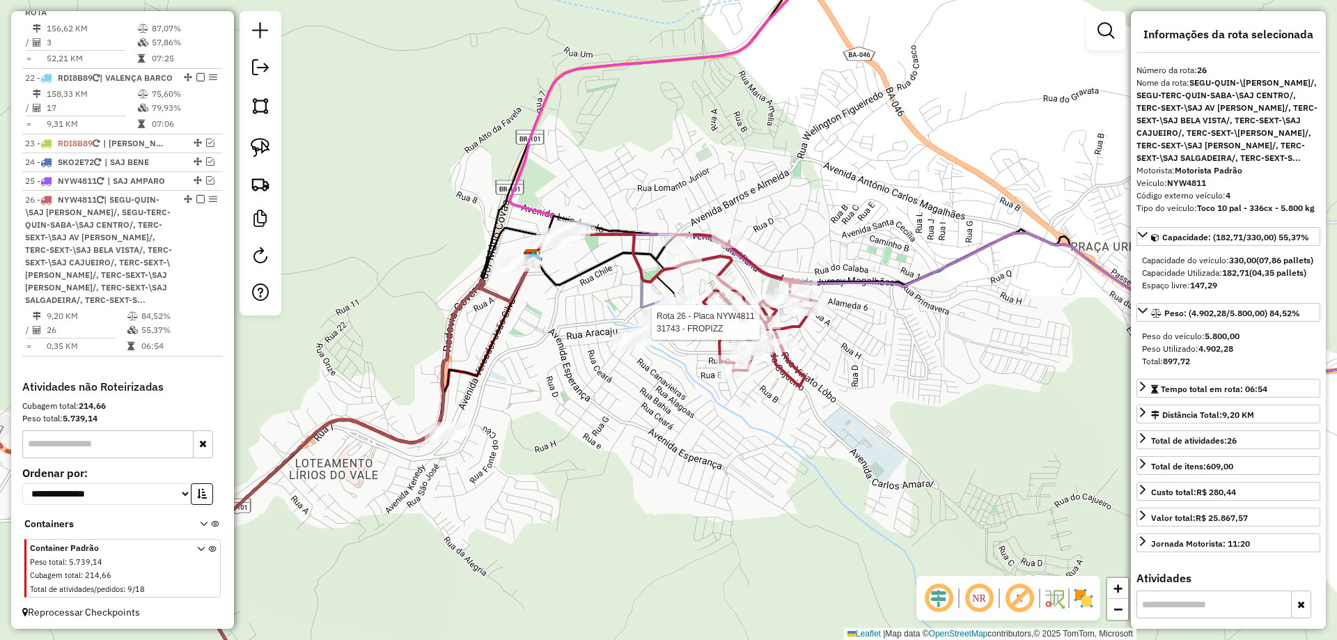
scroll to position [1891, 0]
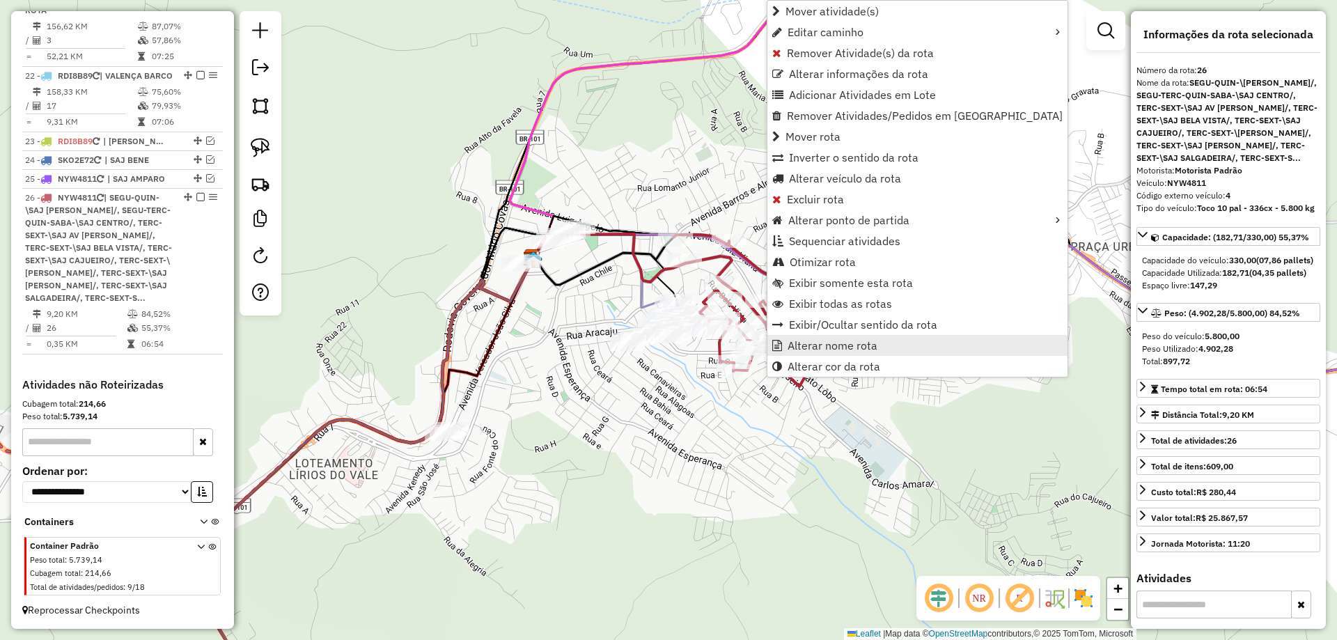
click at [791, 341] on span "Alterar nome rota" at bounding box center [833, 345] width 90 height 11
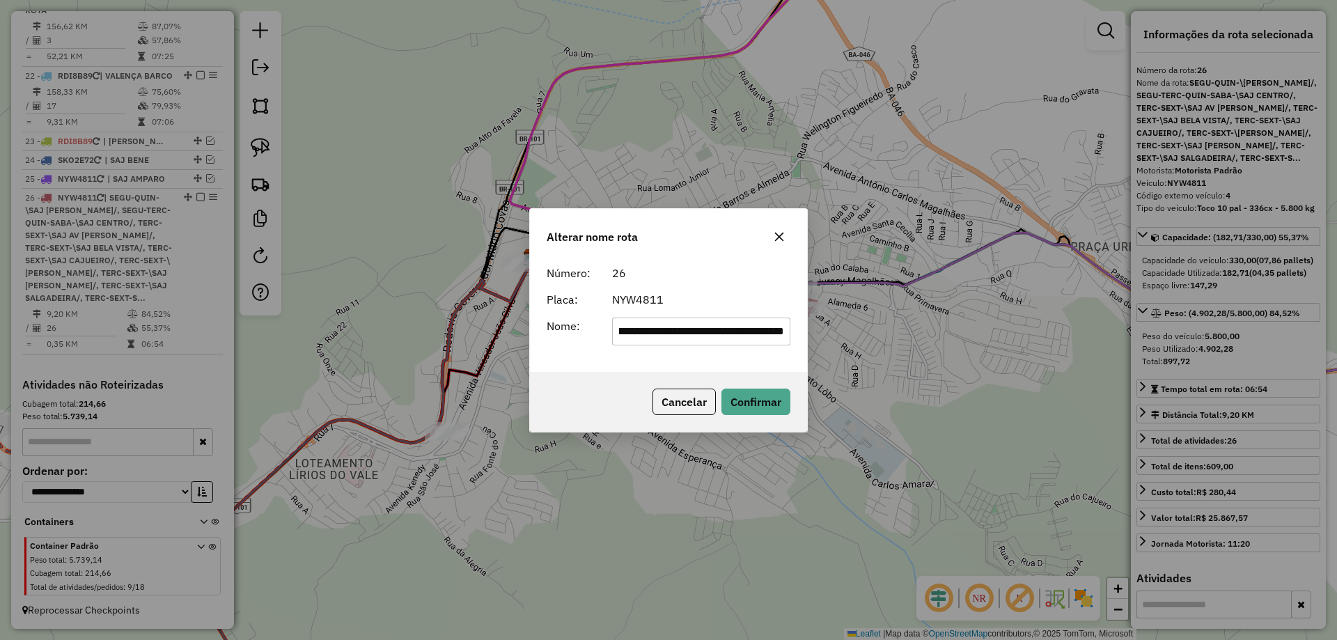
scroll to position [0, 0]
type input "**********"
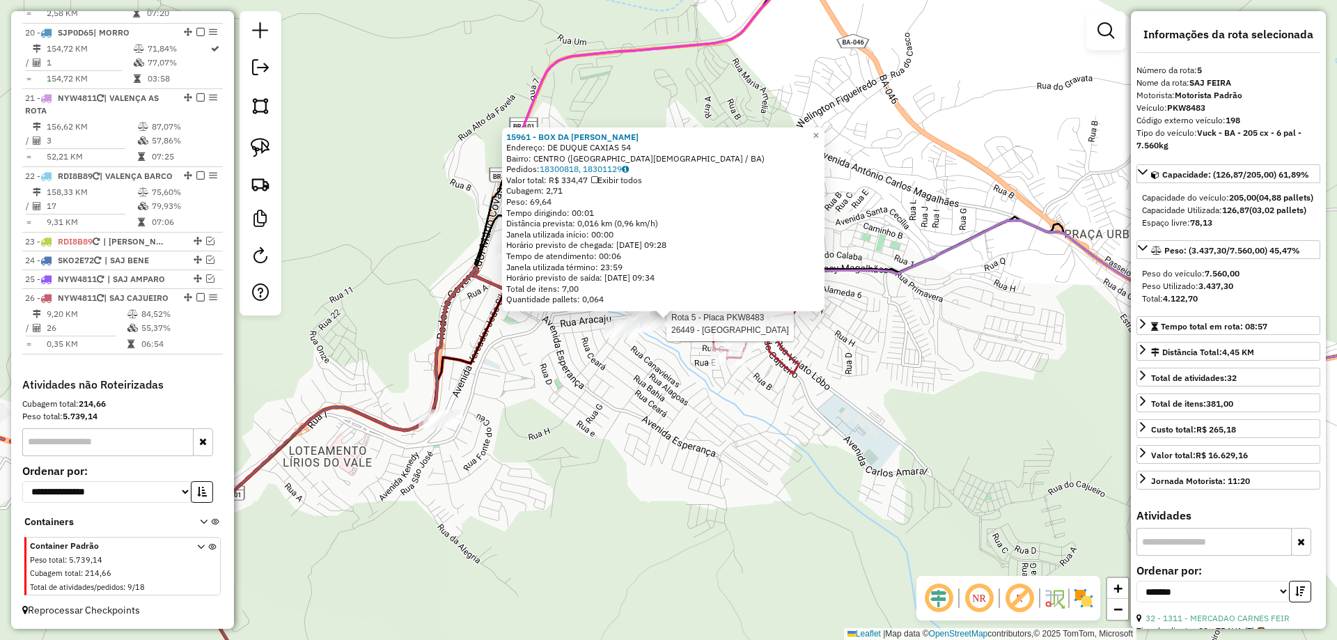
scroll to position [826, 0]
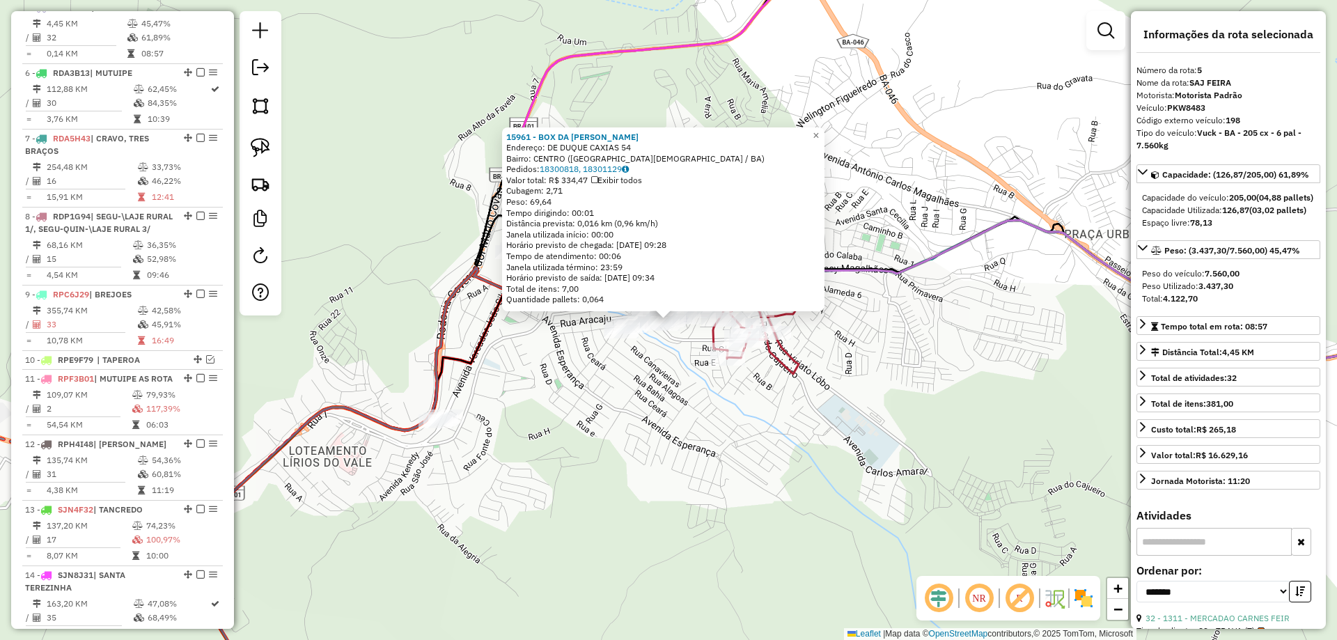
click at [589, 406] on div "15961 - BOX DA MARY Endereço: DE DUQUE CAXIAS 54 Bairro: CENTRO (SANTO ANTONIO …" at bounding box center [668, 320] width 1337 height 640
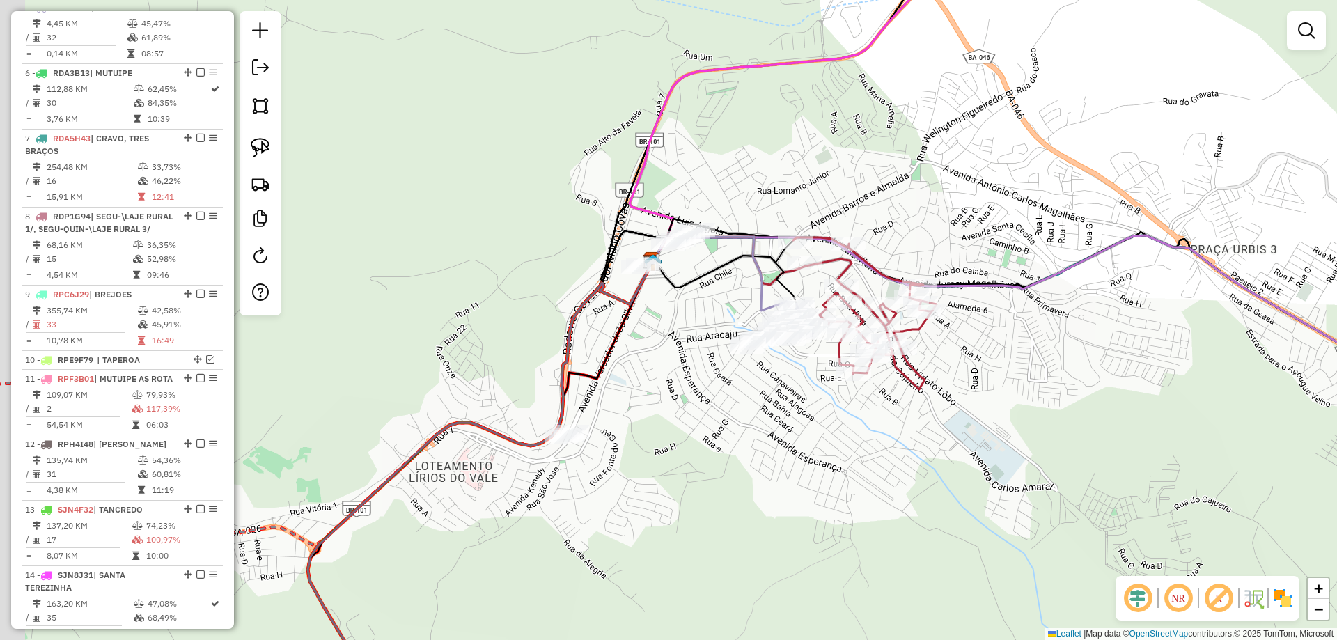
drag, startPoint x: 556, startPoint y: 373, endPoint x: 687, endPoint y: 389, distance: 131.8
click at [687, 389] on div "Janela de atendimento Grade de atendimento Capacidade Transportadoras Veículos …" at bounding box center [668, 320] width 1337 height 640
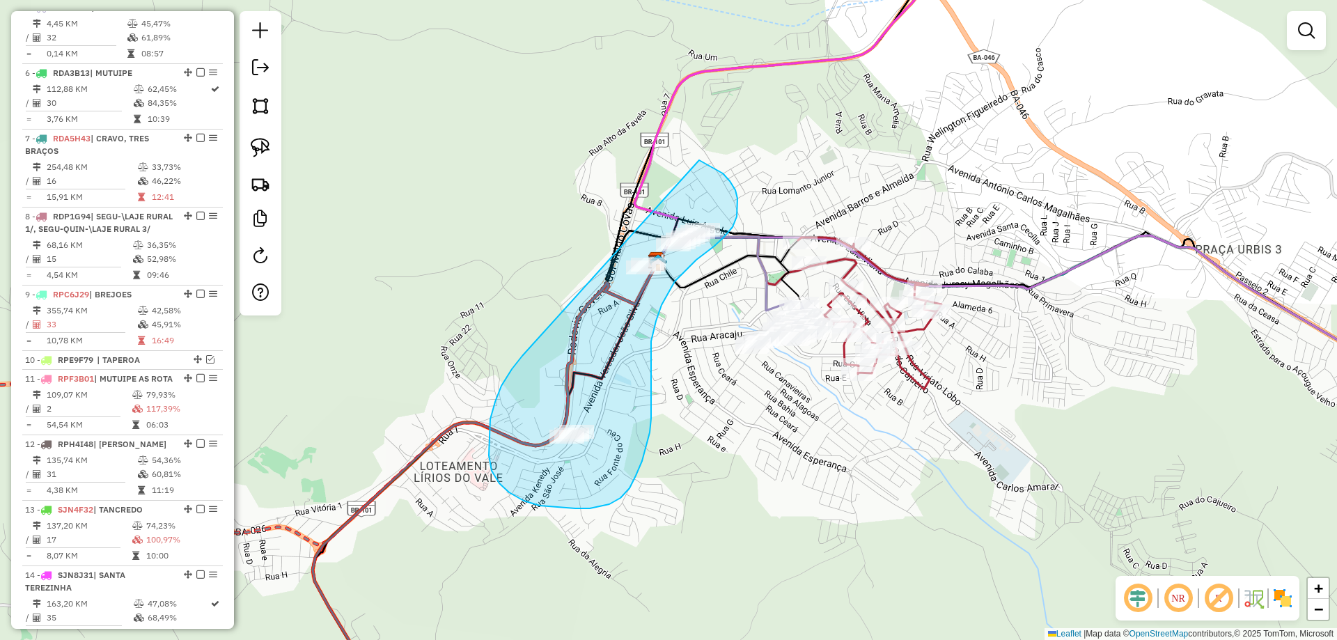
drag, startPoint x: 522, startPoint y: 356, endPoint x: 650, endPoint y: 153, distance: 240.0
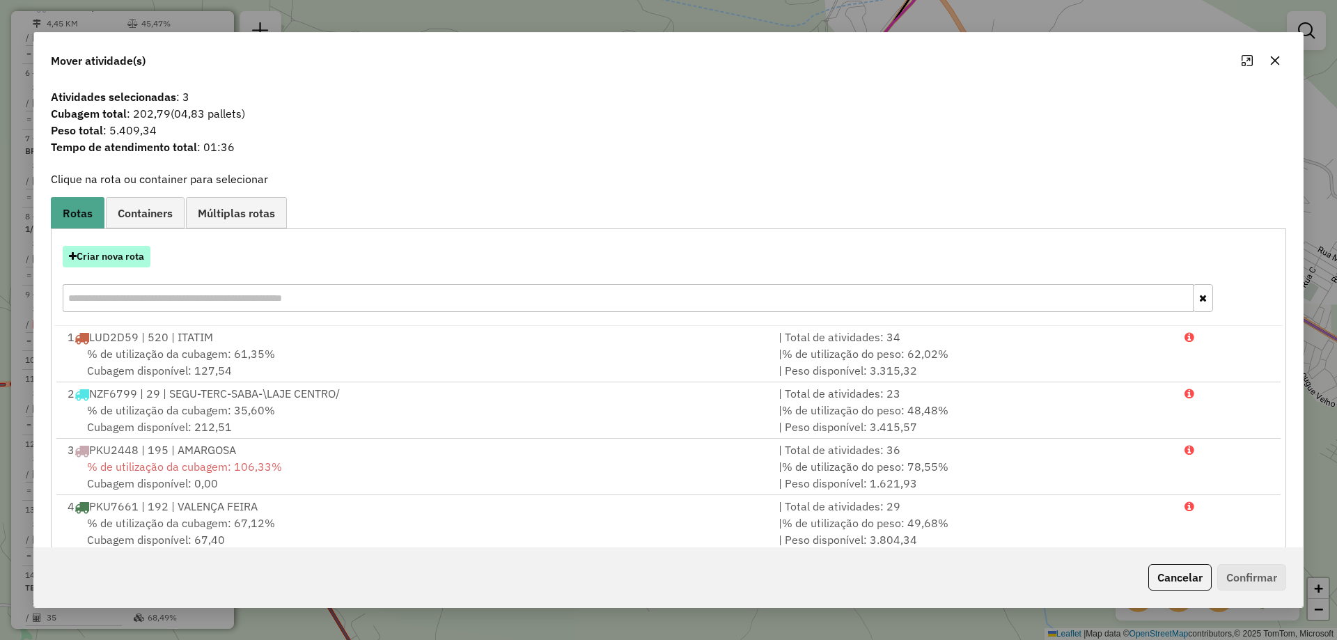
click at [123, 267] on button "Criar nova rota" at bounding box center [107, 257] width 88 height 22
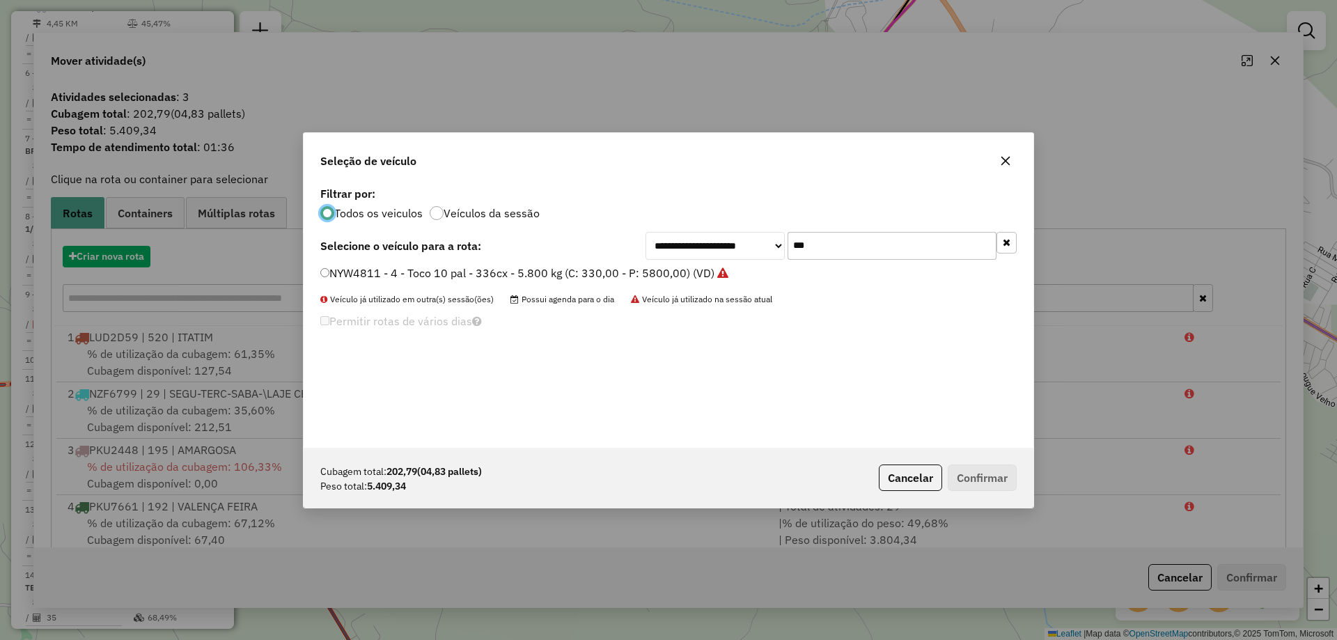
scroll to position [8, 4]
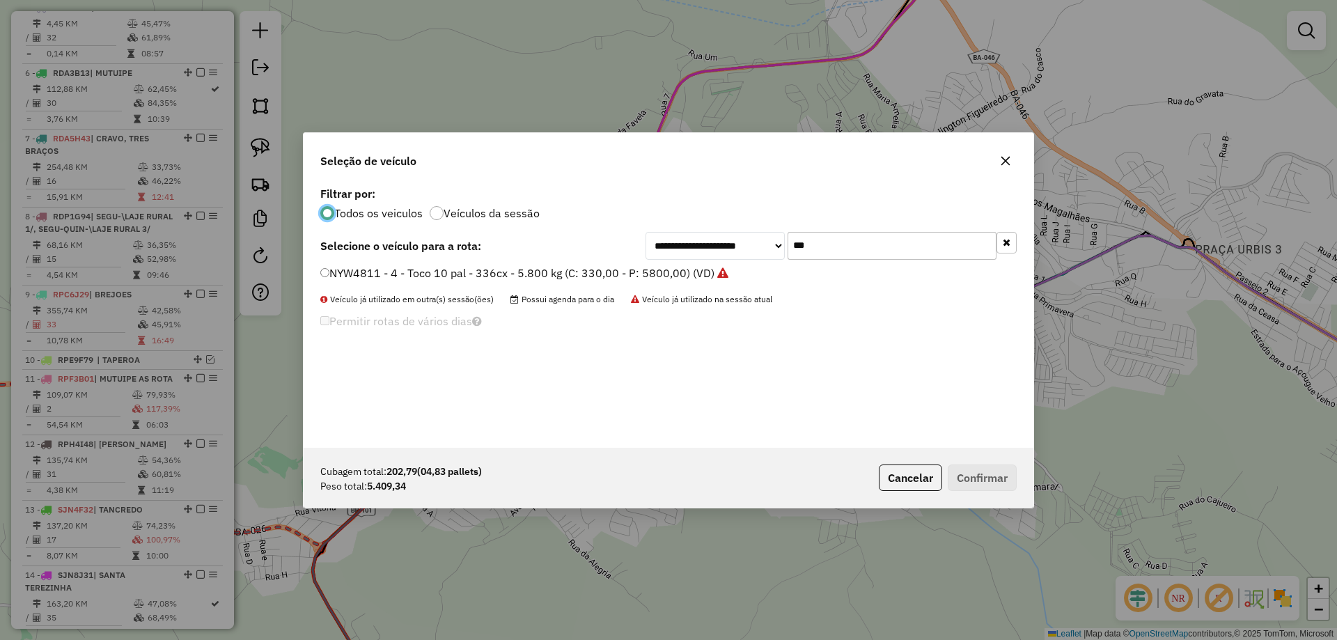
click at [343, 270] on label "NYW4811 - 4 - Toco 10 pal - 336cx - 5.800 kg (C: 330,00 - P: 5800,00) (VD)" at bounding box center [524, 273] width 408 height 17
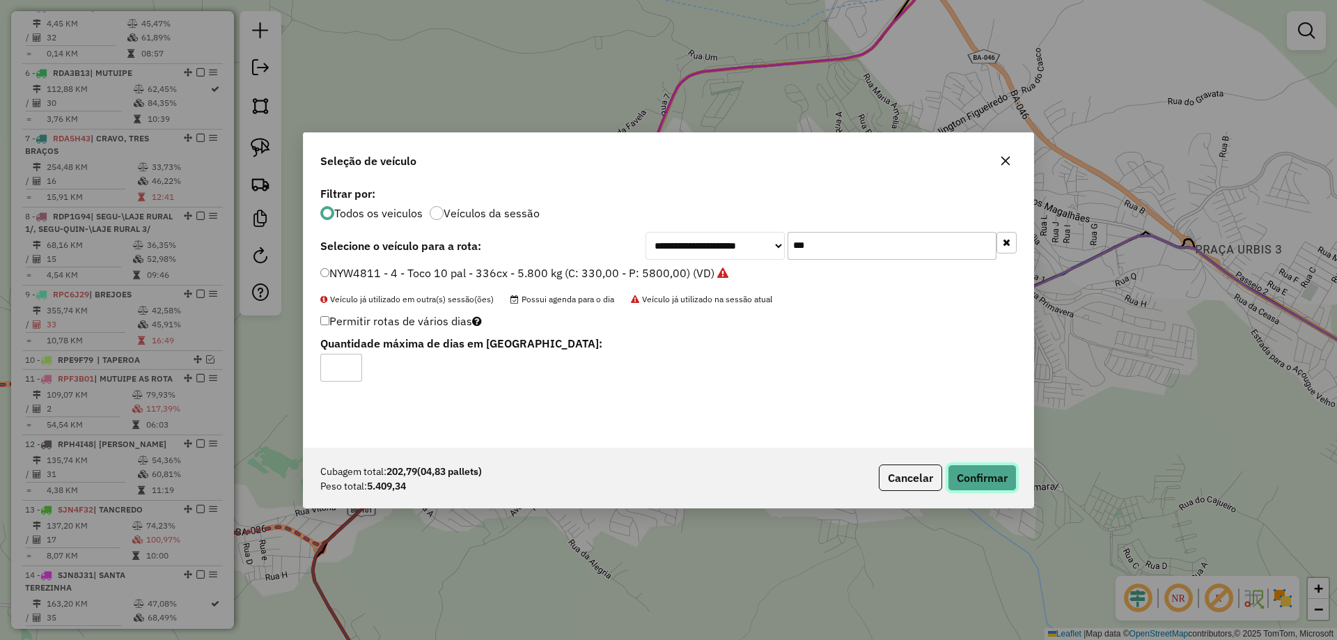
click at [984, 477] on button "Confirmar" at bounding box center [982, 478] width 69 height 26
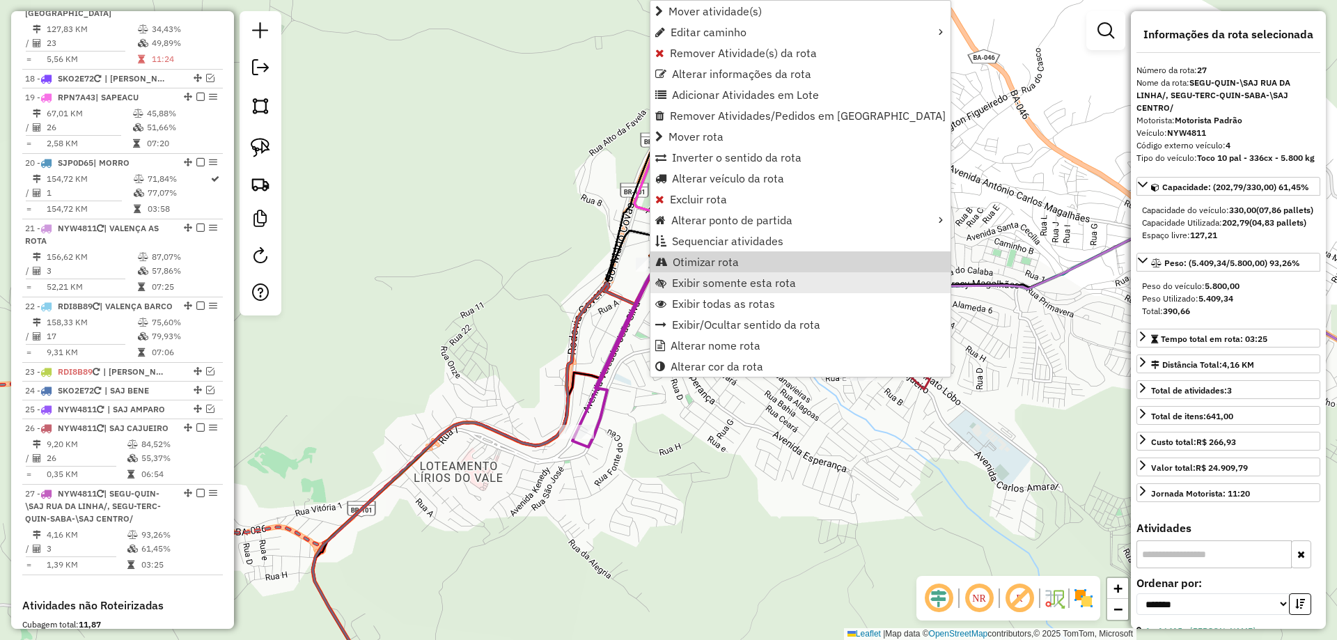
scroll to position [1881, 0]
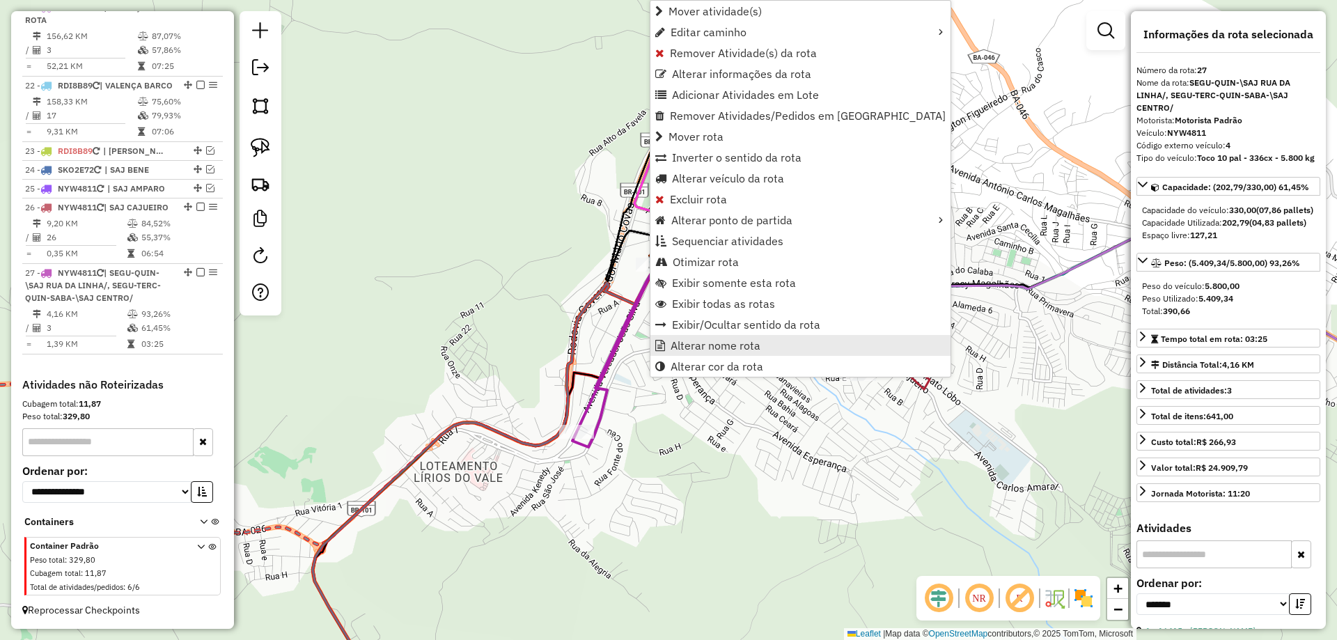
click at [691, 346] on span "Alterar nome rota" at bounding box center [716, 345] width 90 height 11
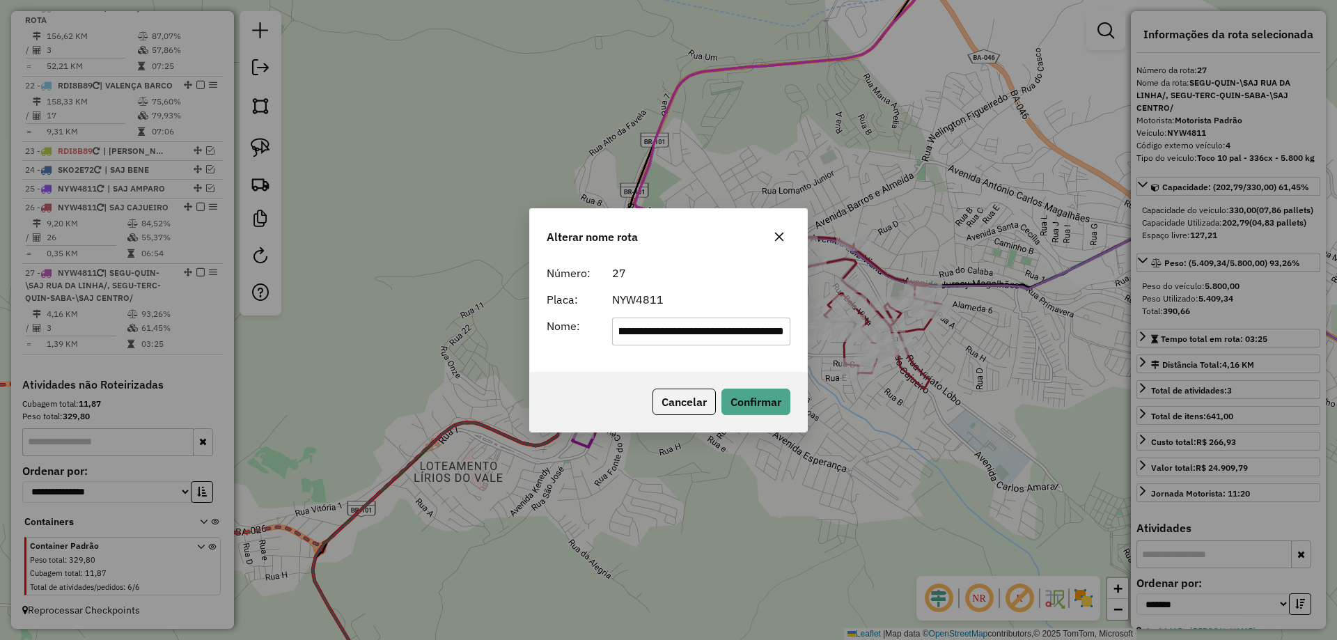
scroll to position [0, 0]
type input "**********"
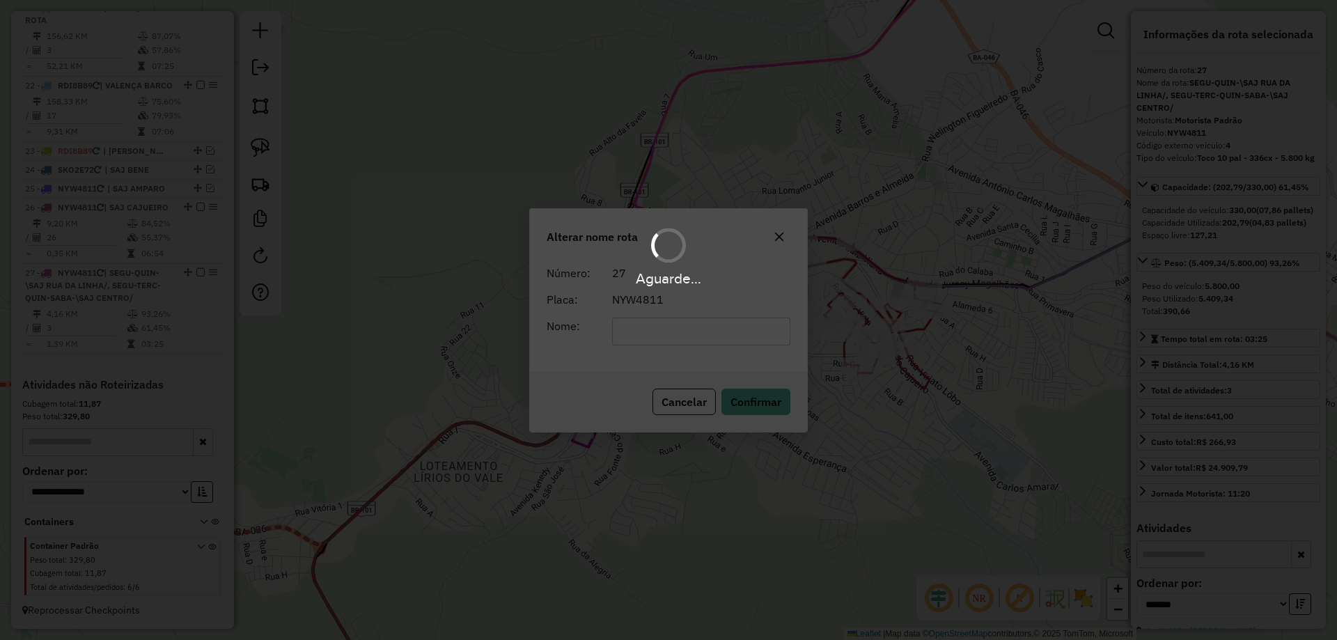
scroll to position [1868, 0]
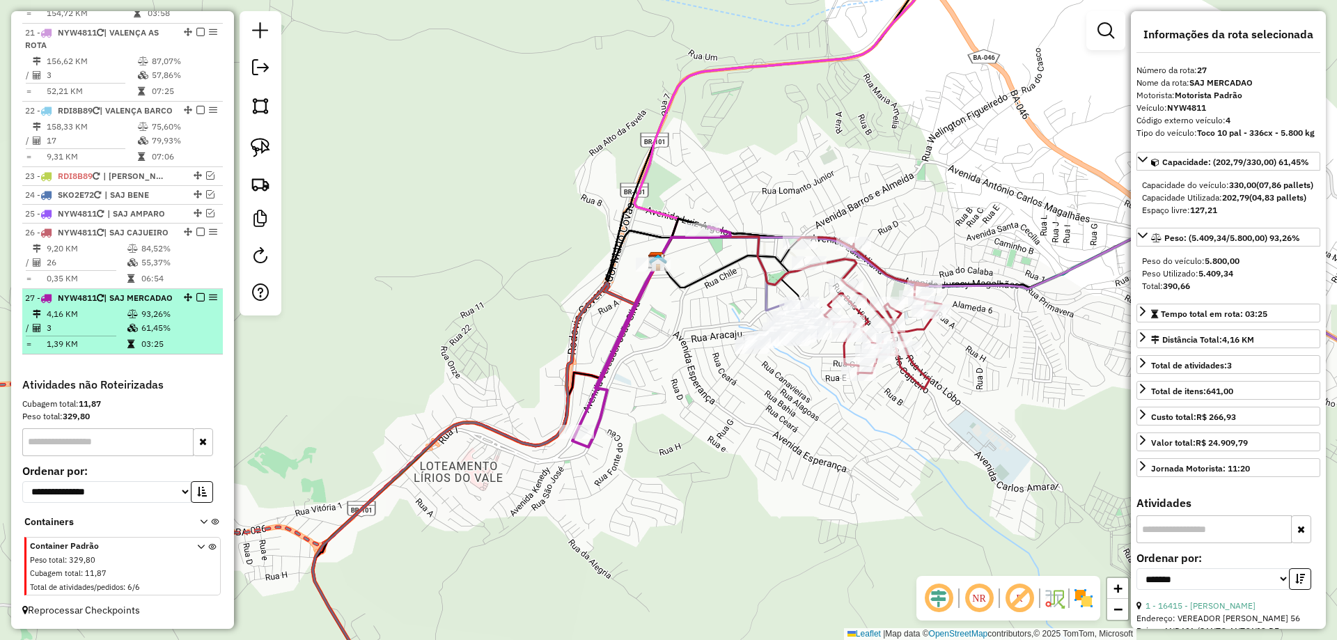
click at [196, 293] on em at bounding box center [200, 297] width 8 height 8
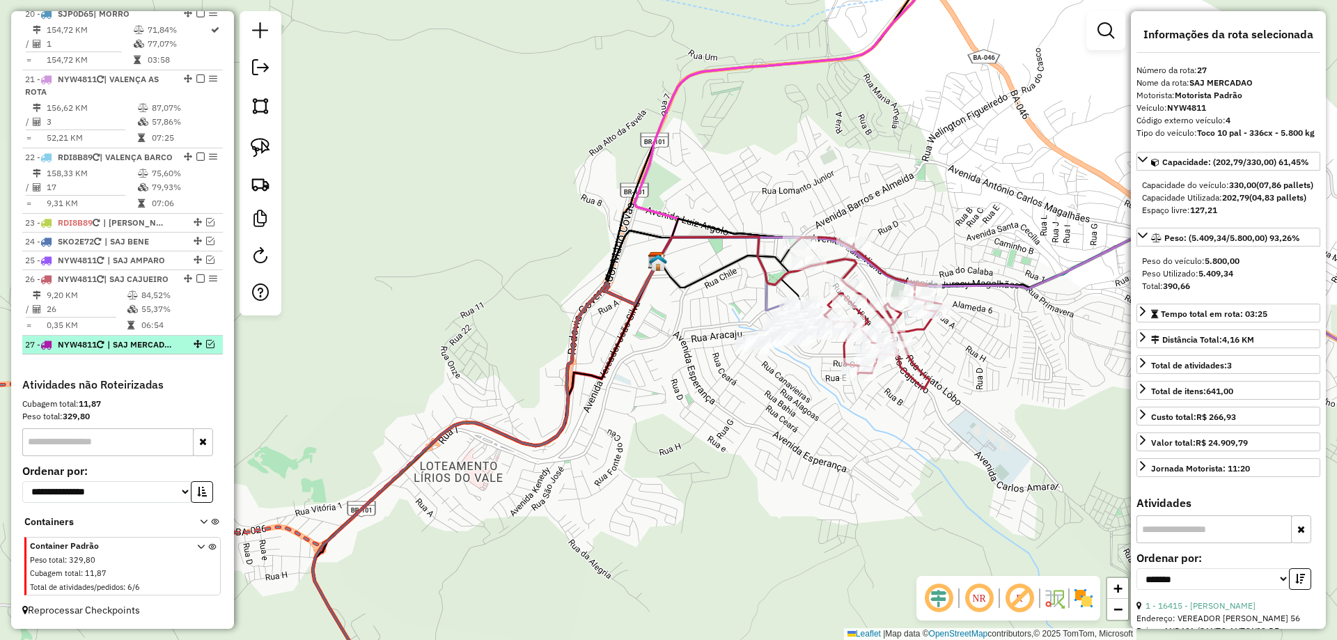
scroll to position [1809, 0]
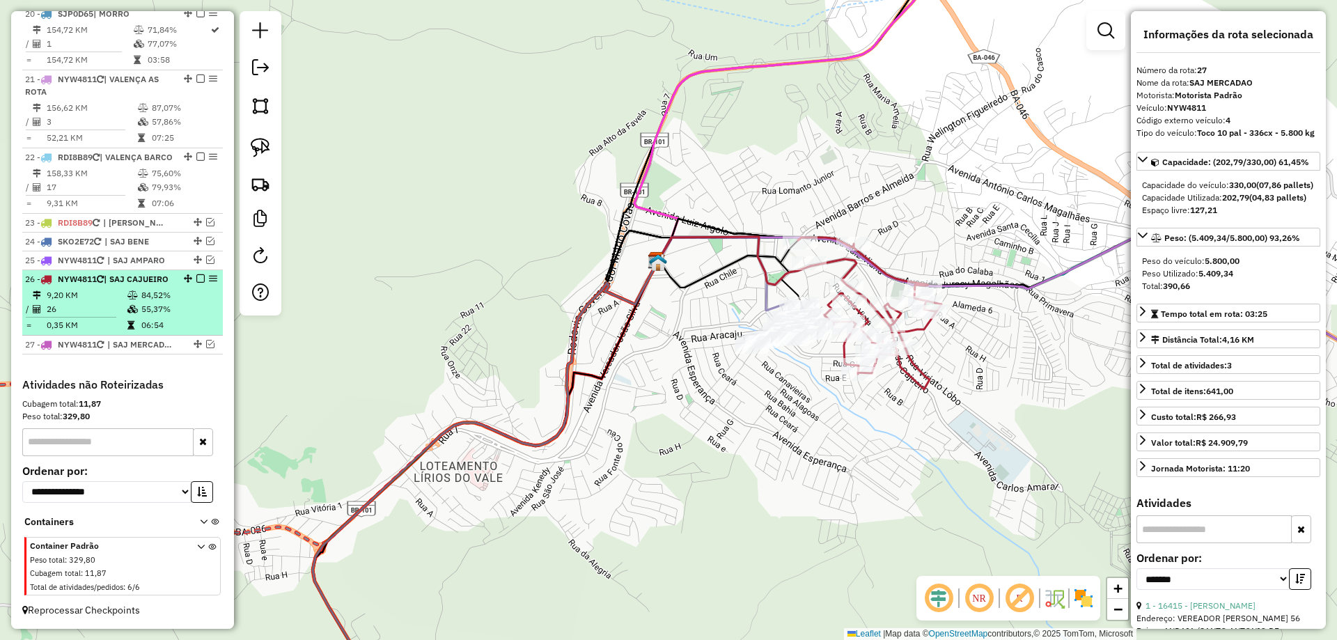
click at [166, 290] on td "84,52%" at bounding box center [179, 295] width 76 height 14
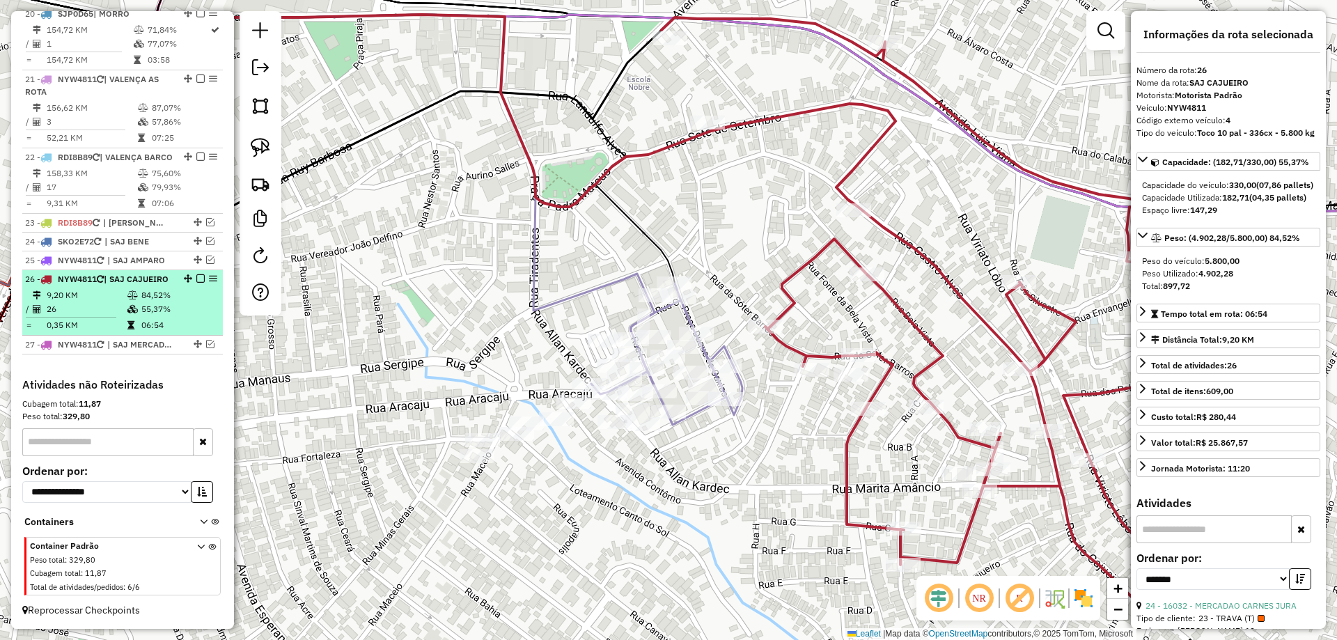
click at [199, 274] on em at bounding box center [200, 278] width 8 height 8
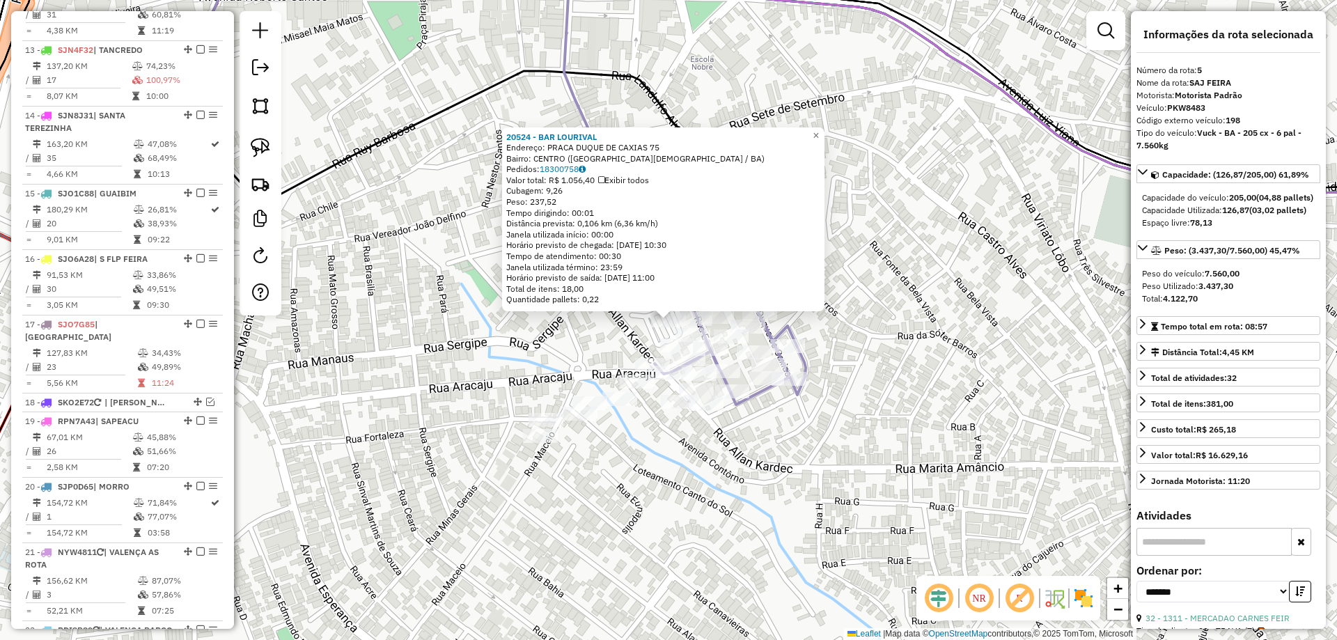
scroll to position [826, 0]
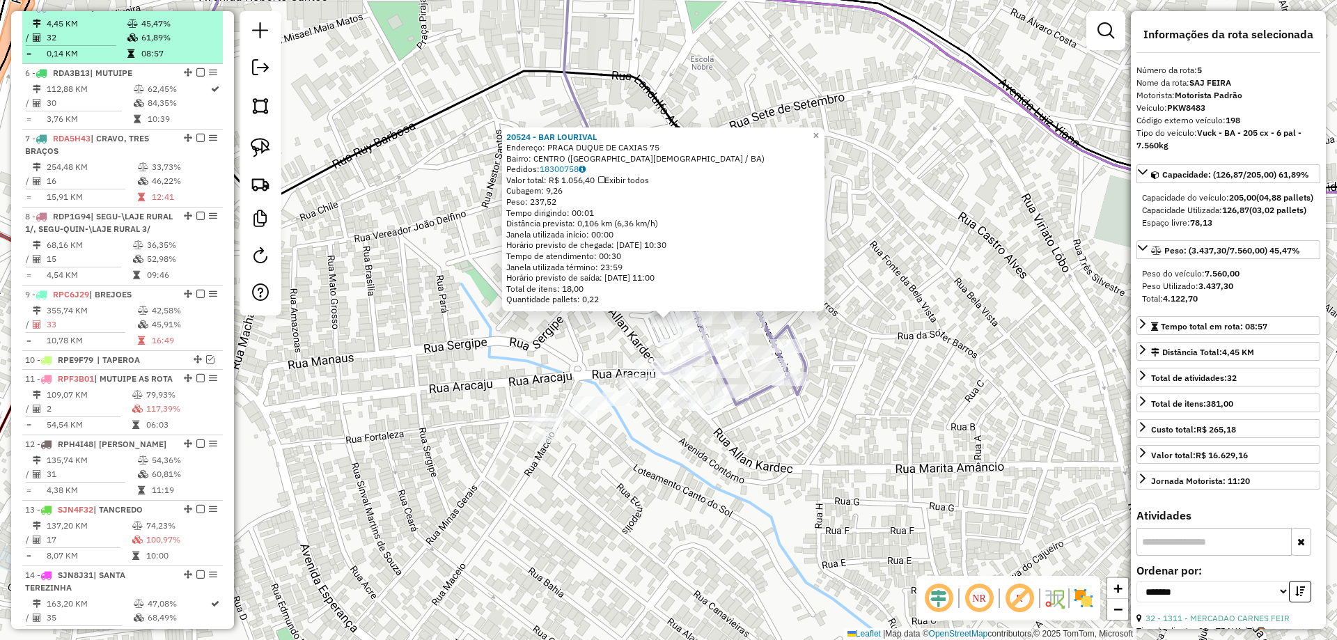
click at [199, 11] on em at bounding box center [200, 7] width 8 height 8
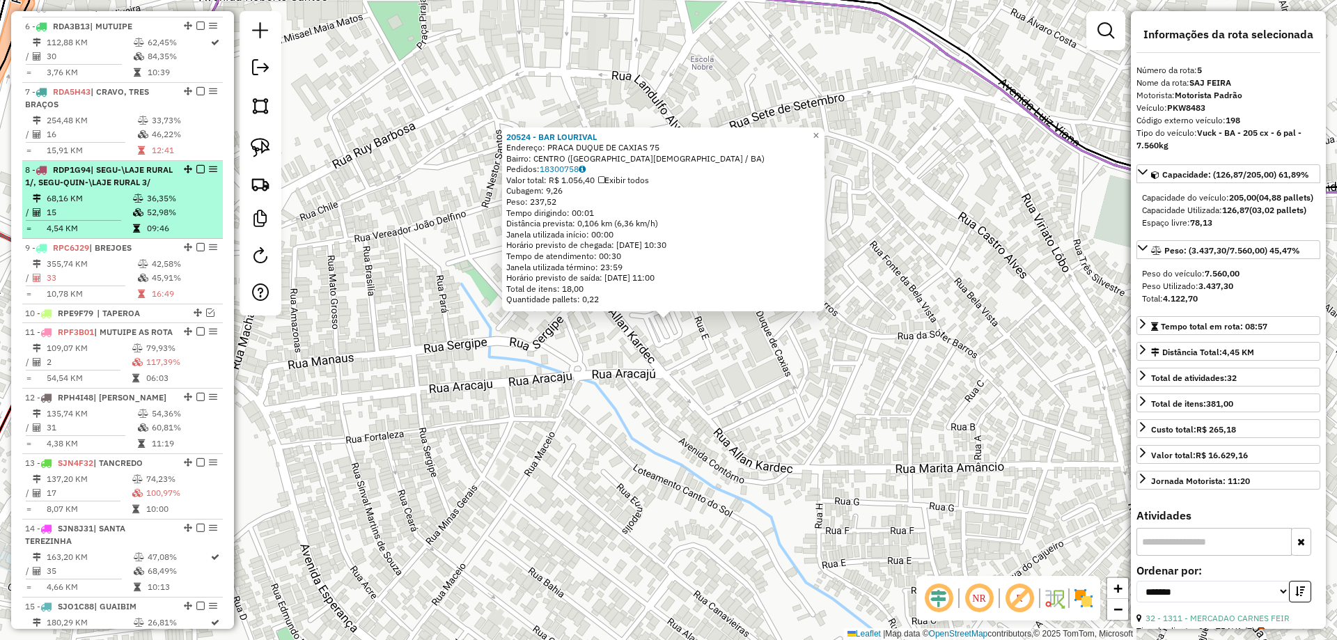
click at [122, 216] on li "8 - RDP1G94 | SEGU-\LAJE RURAL 1/, SEGU-QUIN-\LAJE RURAL 3/ 68,16 KM 36,35% / 1…" at bounding box center [122, 200] width 201 height 78
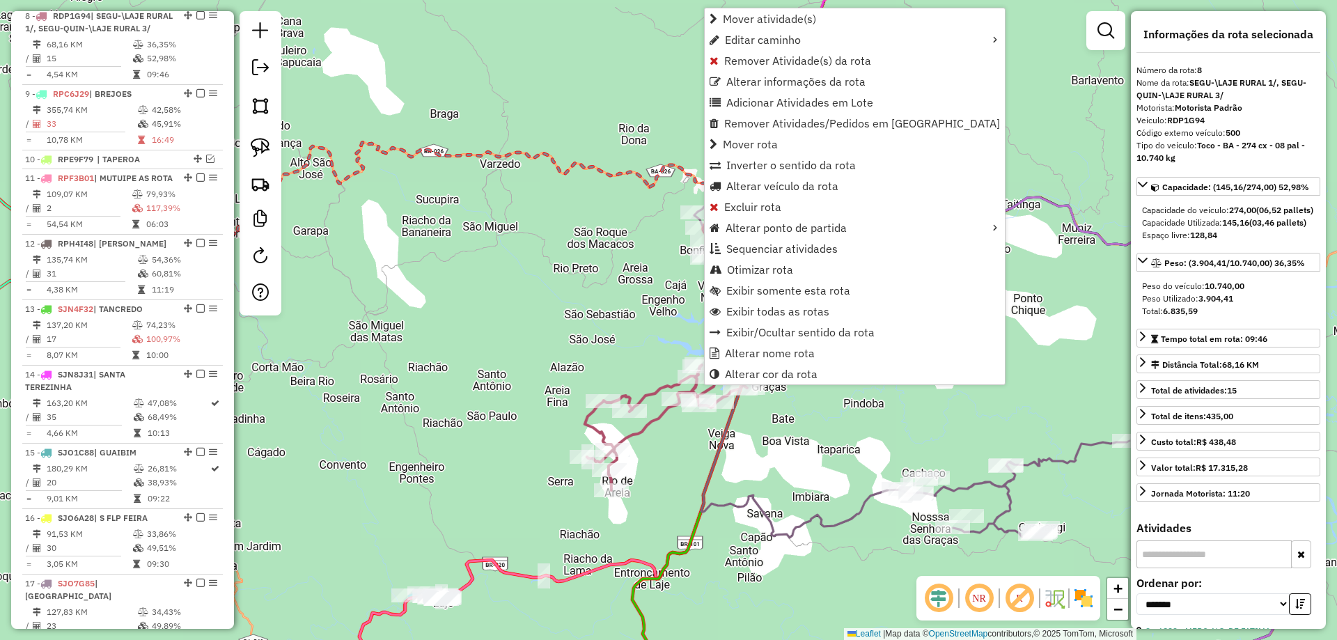
scroll to position [988, 0]
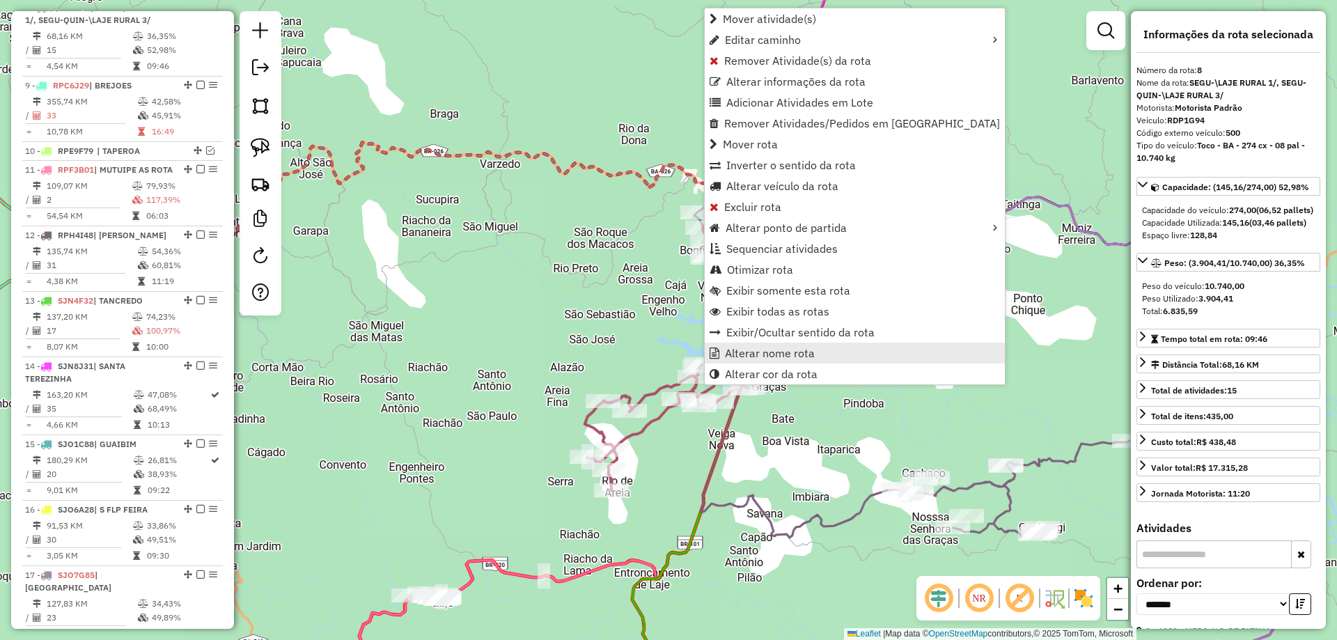
click at [727, 355] on span "Alterar nome rota" at bounding box center [770, 353] width 90 height 11
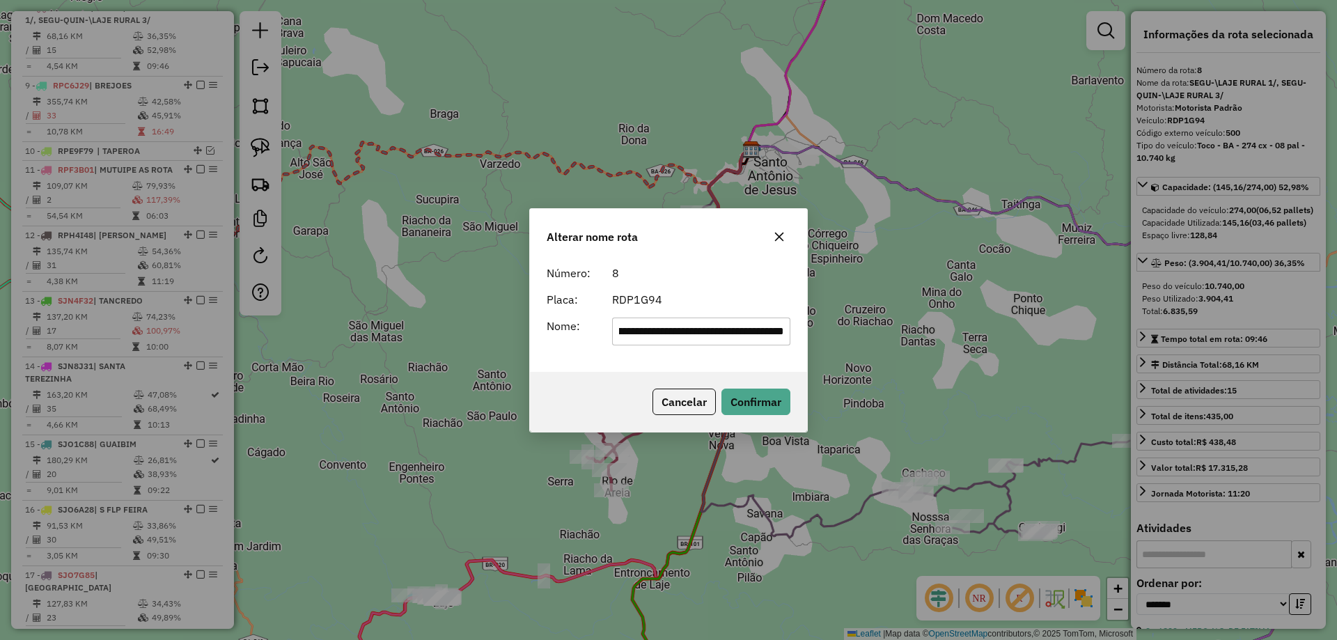
scroll to position [0, 0]
type input "**********"
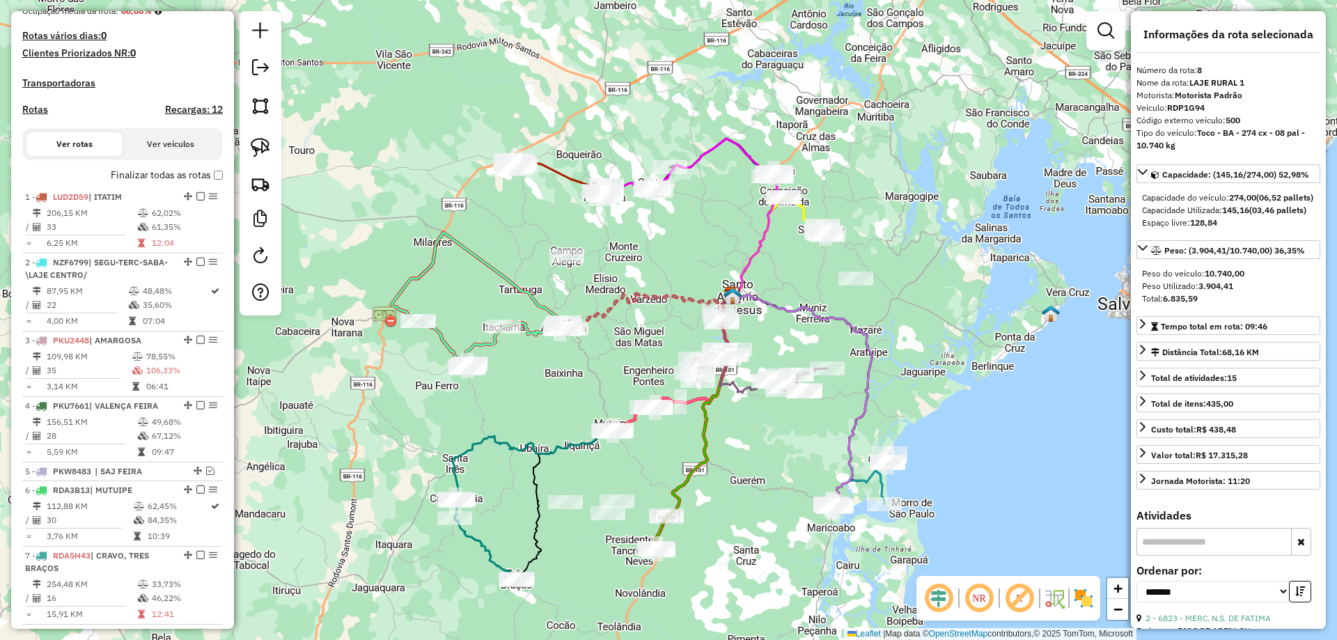
scroll to position [362, 0]
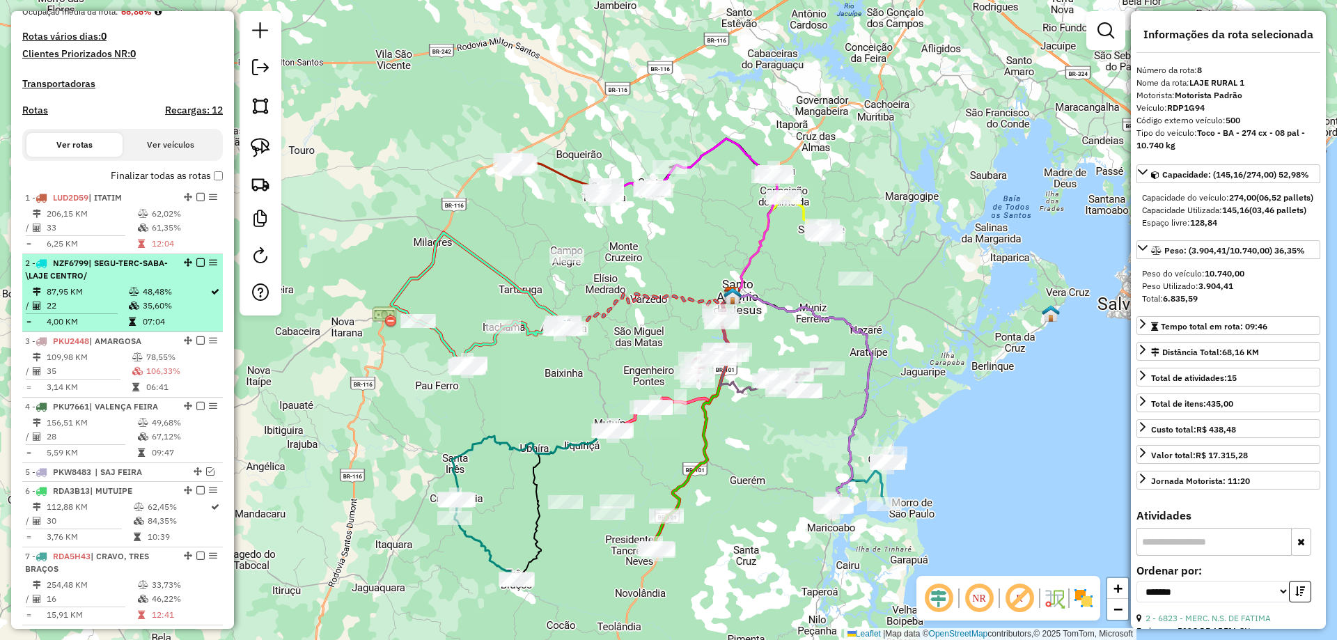
click at [153, 299] on td "48,48%" at bounding box center [176, 292] width 68 height 14
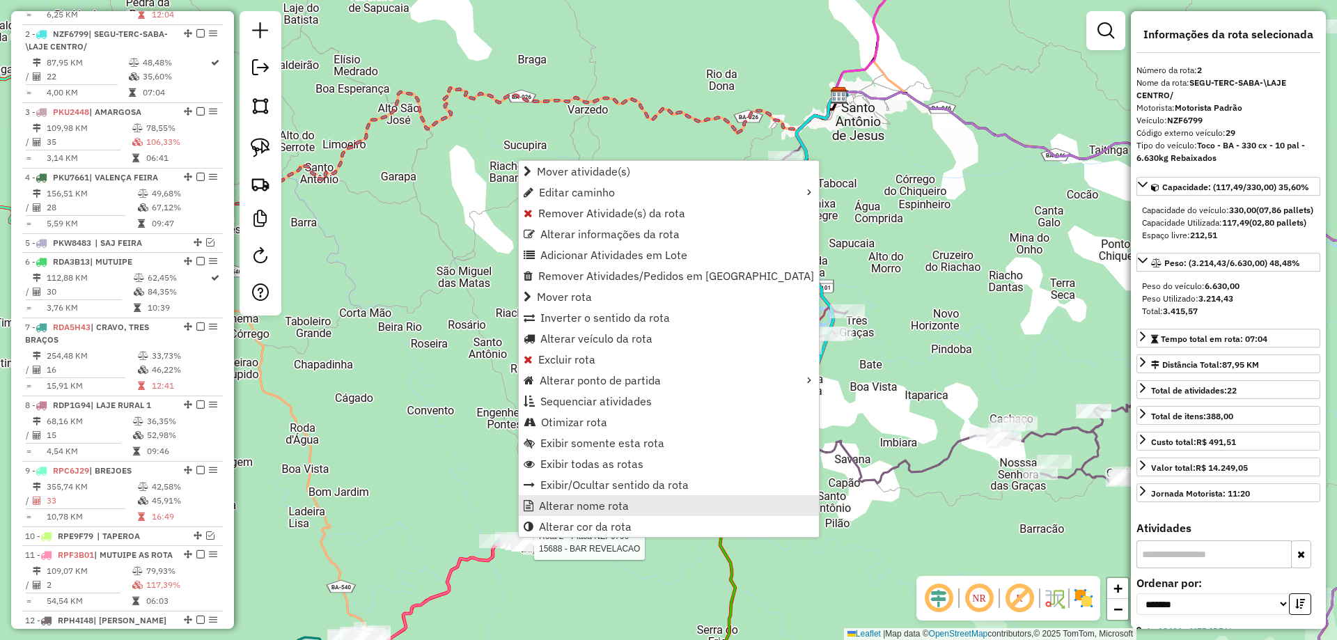
scroll to position [617, 0]
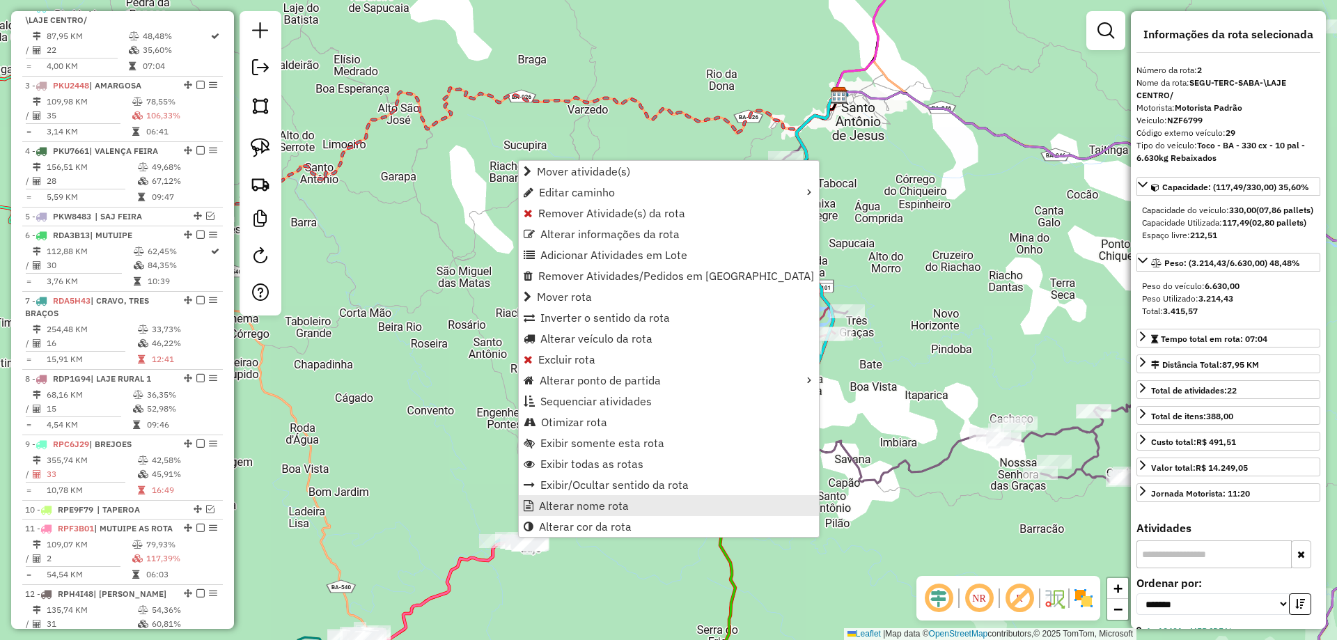
click at [549, 507] on span "Alterar nome rota" at bounding box center [584, 505] width 90 height 11
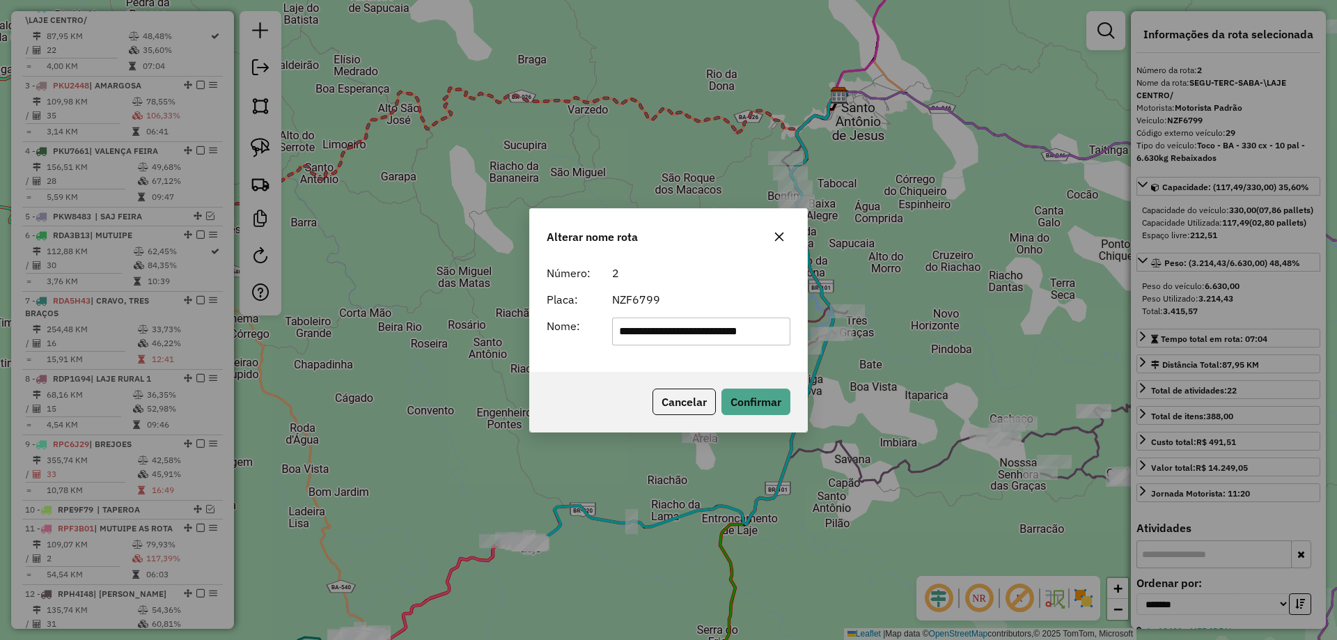
scroll to position [0, 0]
type input "**********"
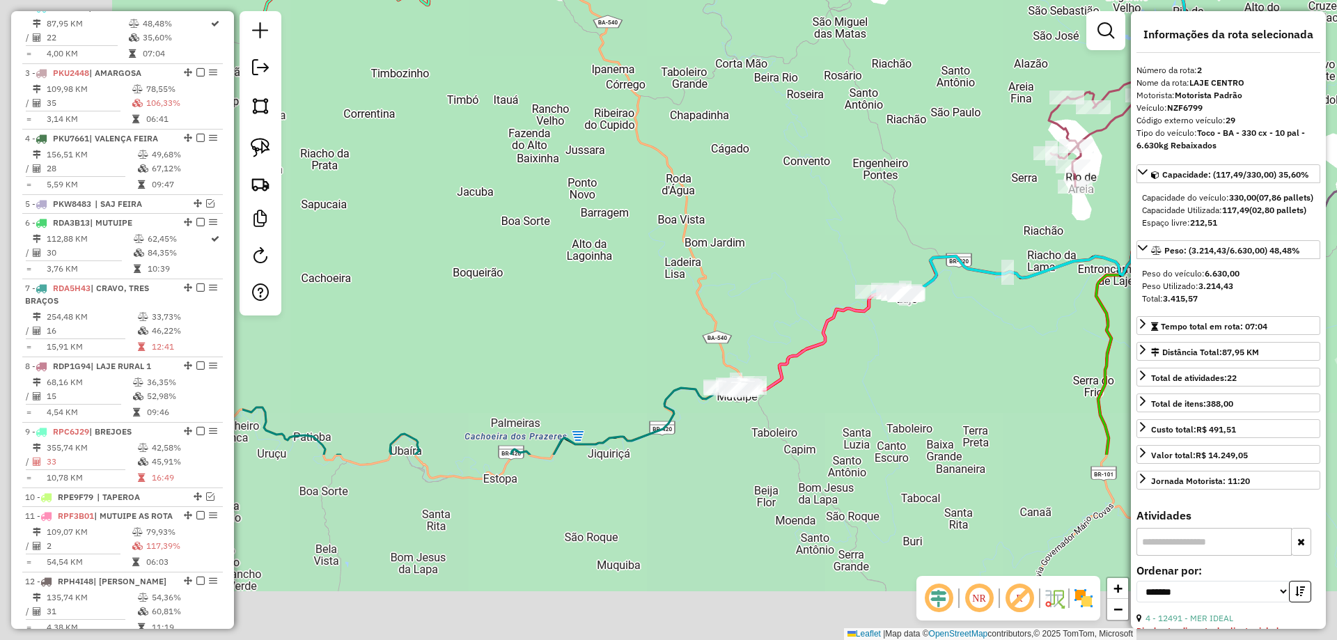
drag, startPoint x: 428, startPoint y: 464, endPoint x: 795, endPoint y: 228, distance: 435.5
click at [795, 228] on div "Janela de atendimento Grade de atendimento Capacidade Transportadoras Veículos …" at bounding box center [668, 320] width 1337 height 640
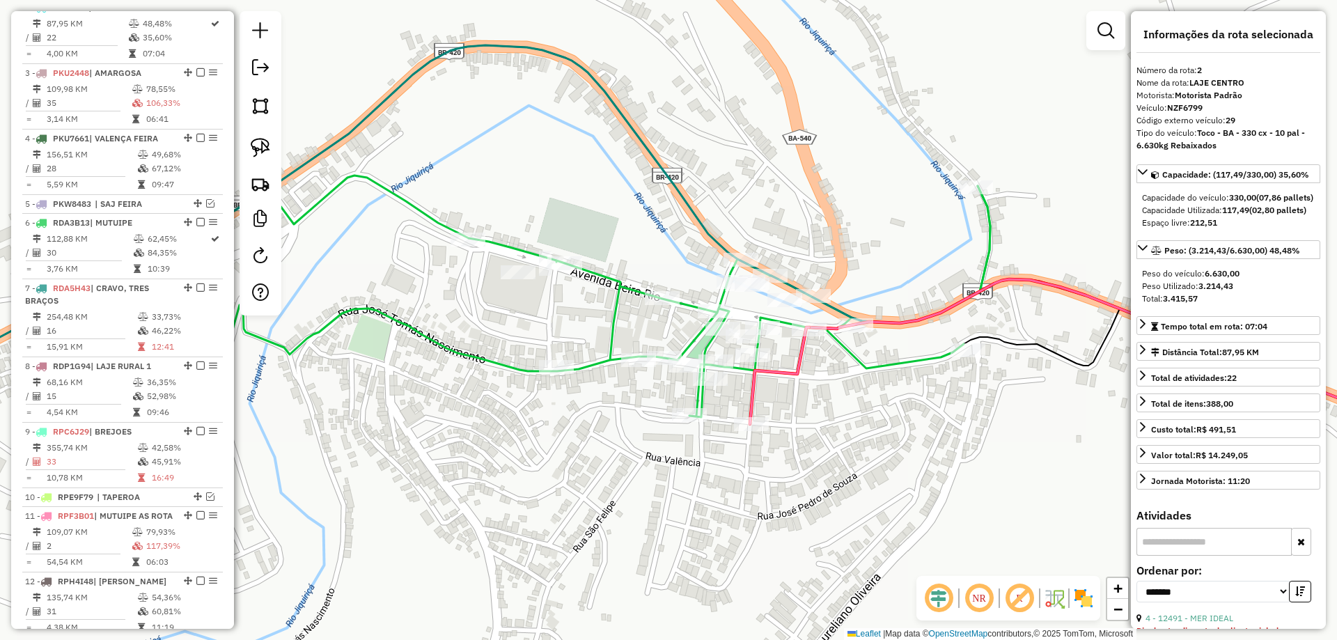
click at [778, 375] on icon at bounding box center [779, 375] width 59 height 97
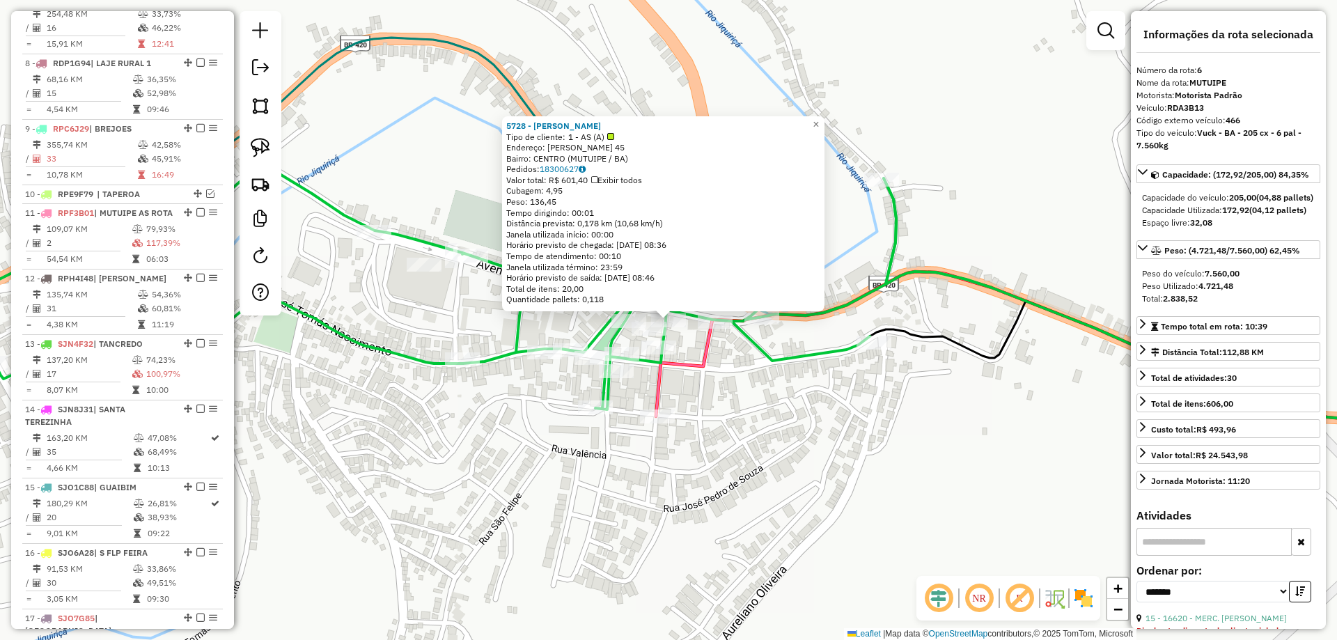
scroll to position [832, 0]
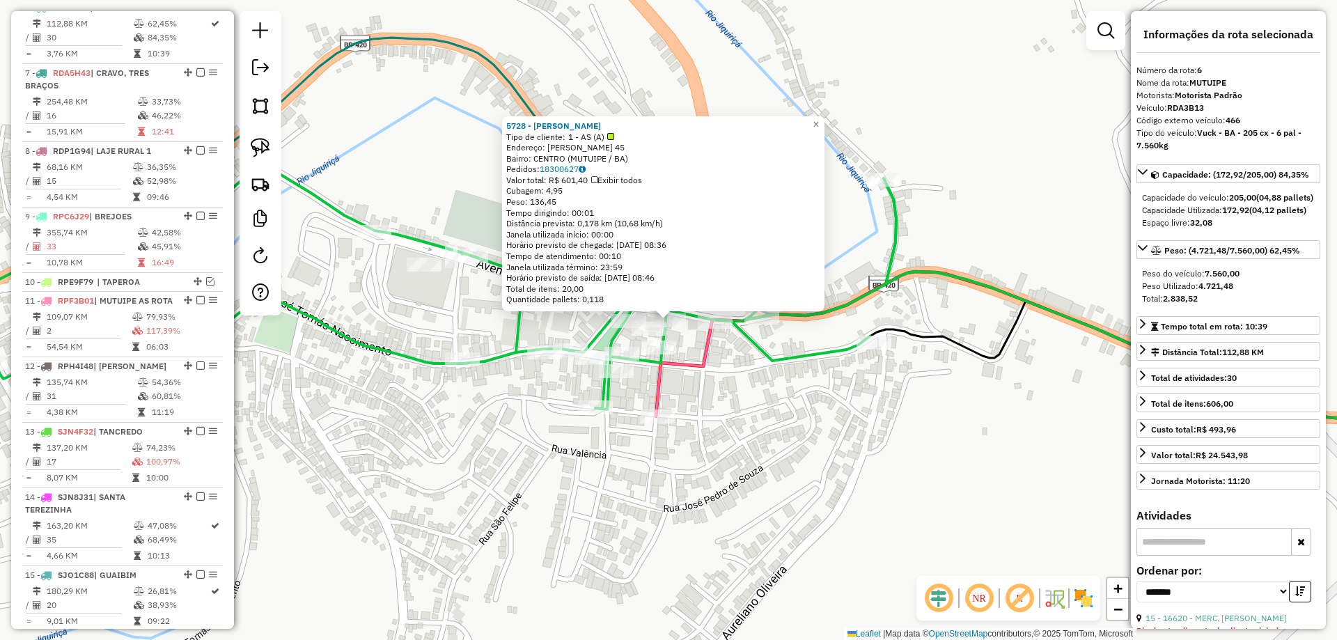
click at [702, 364] on icon at bounding box center [685, 368] width 59 height 97
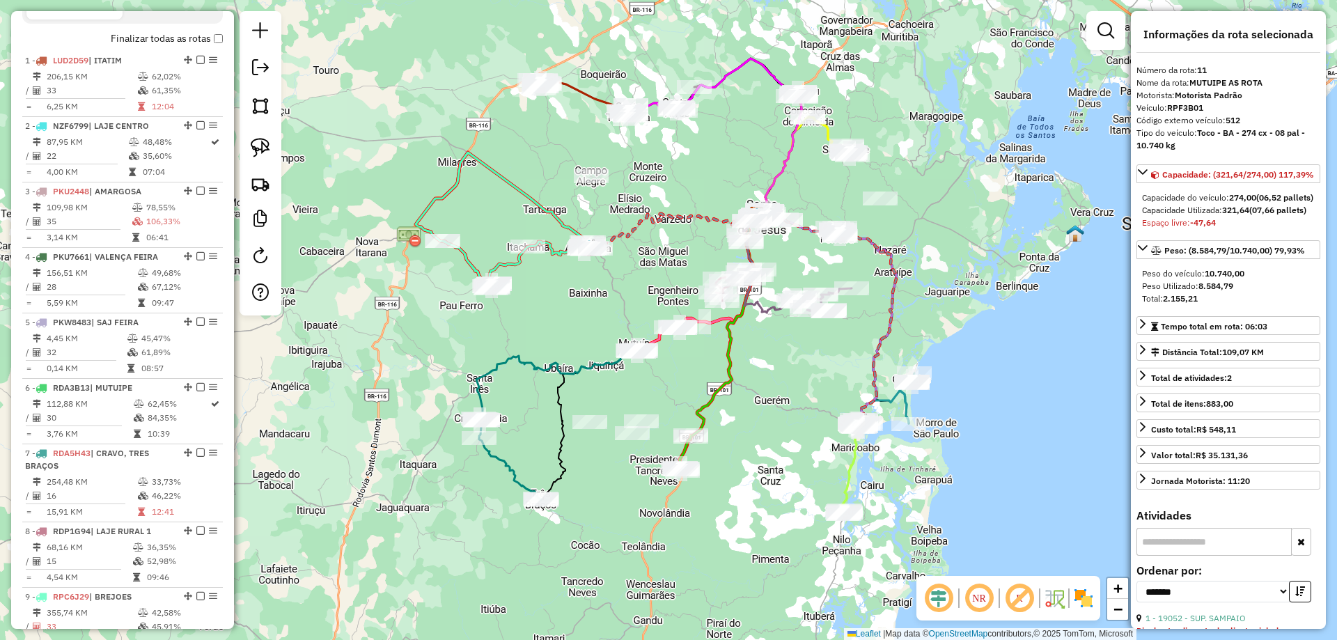
scroll to position [290, 0]
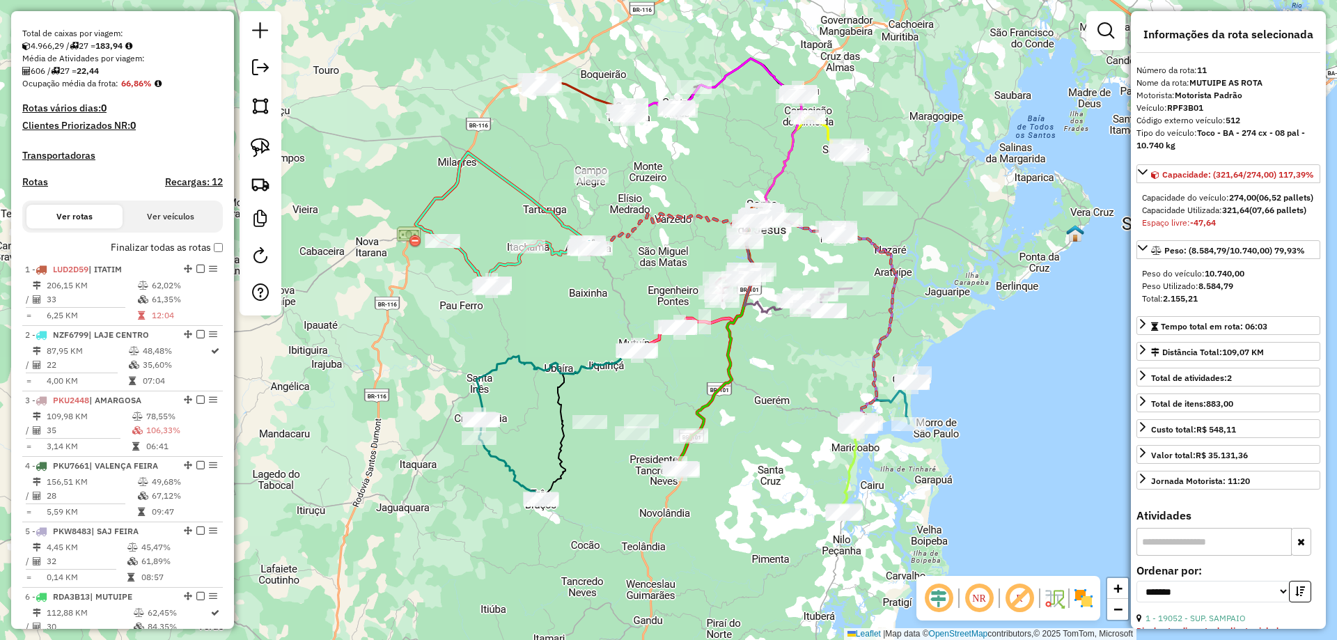
click at [40, 188] on h4 "Rotas" at bounding box center [35, 182] width 26 height 12
select select "*"
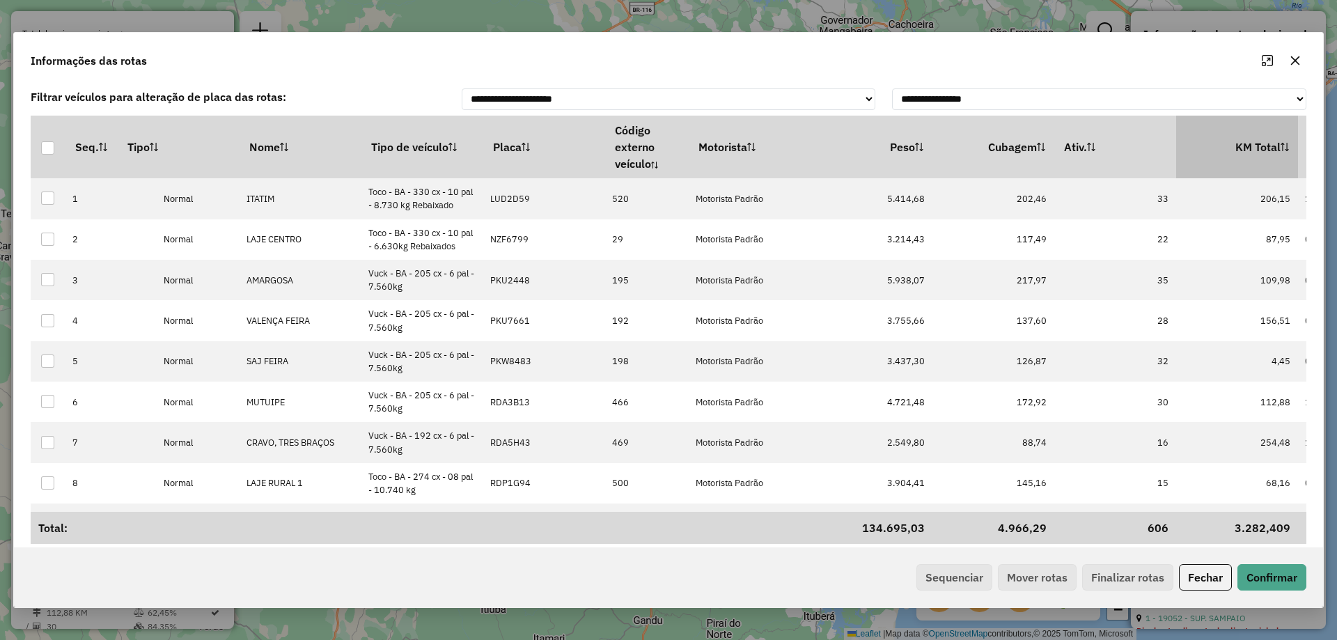
click at [1255, 141] on th "KM Total" at bounding box center [1238, 147] width 122 height 63
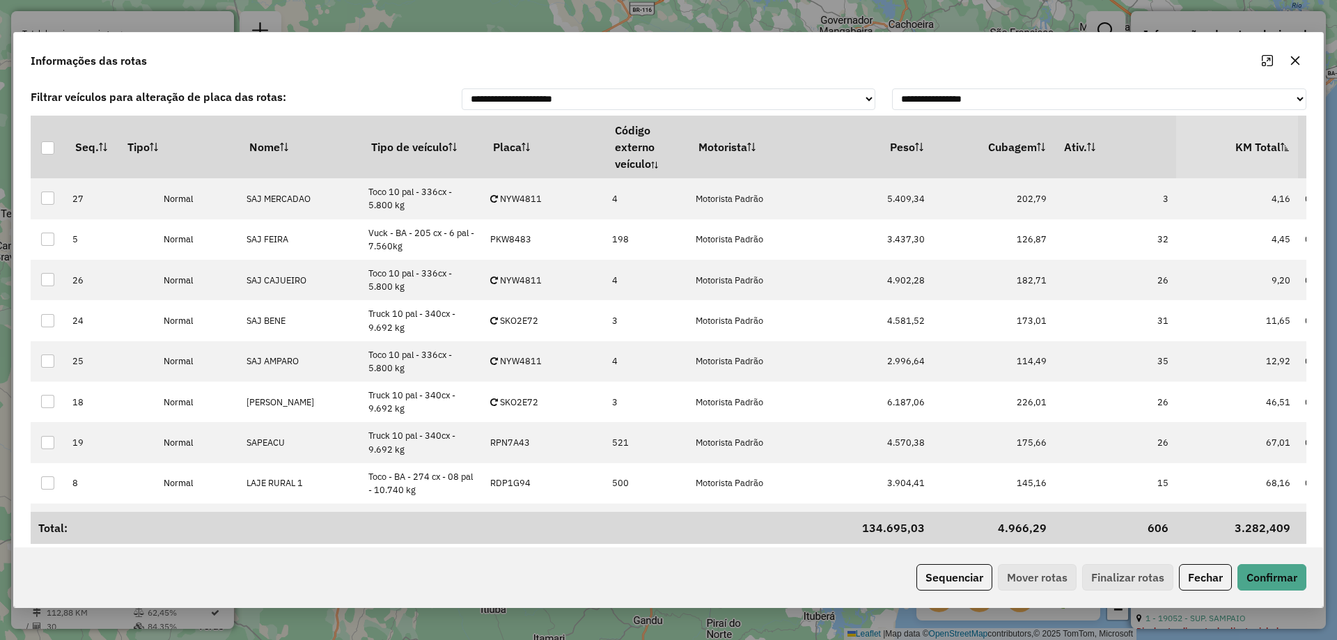
click at [1257, 141] on th "KM Total" at bounding box center [1238, 147] width 122 height 63
click at [942, 576] on button "Sequenciar" at bounding box center [955, 577] width 76 height 26
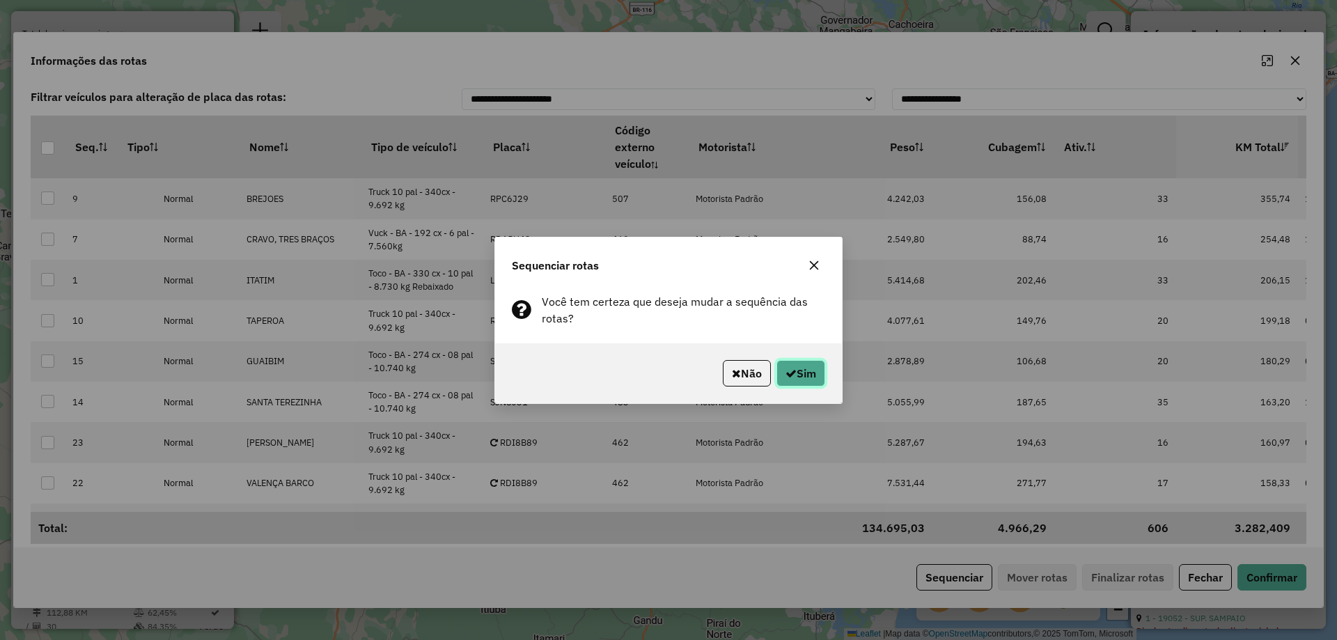
click at [804, 374] on button "Sim" at bounding box center [801, 373] width 49 height 26
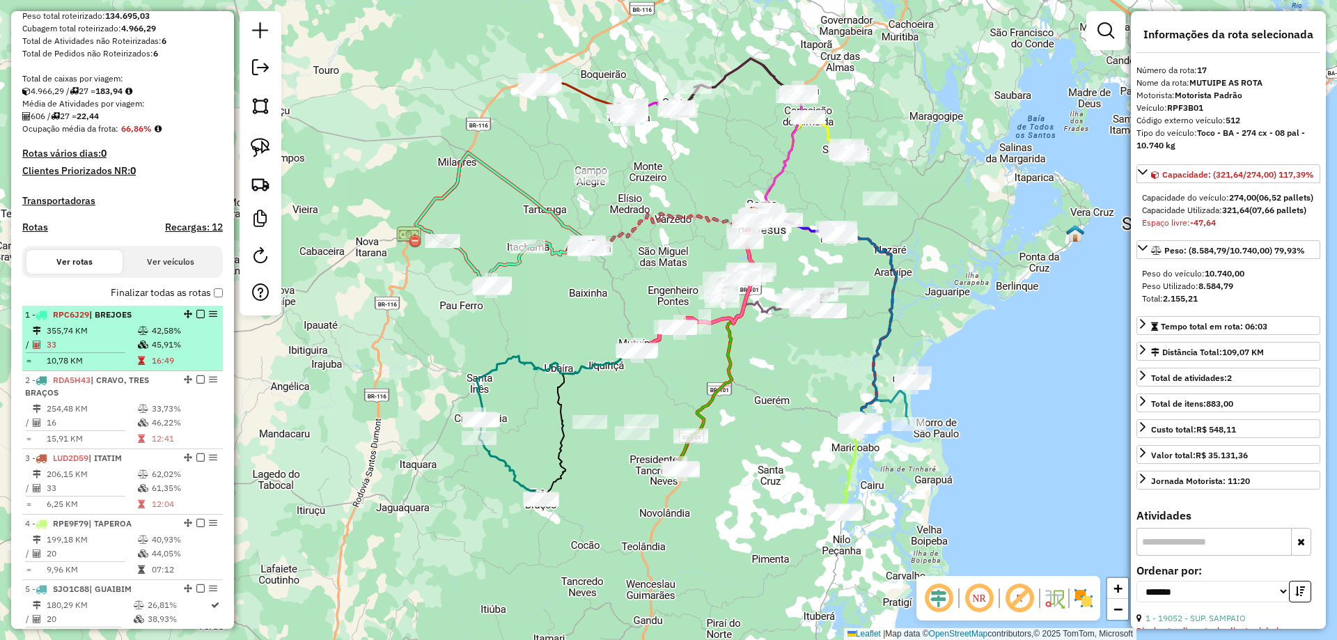
scroll to position [244, 0]
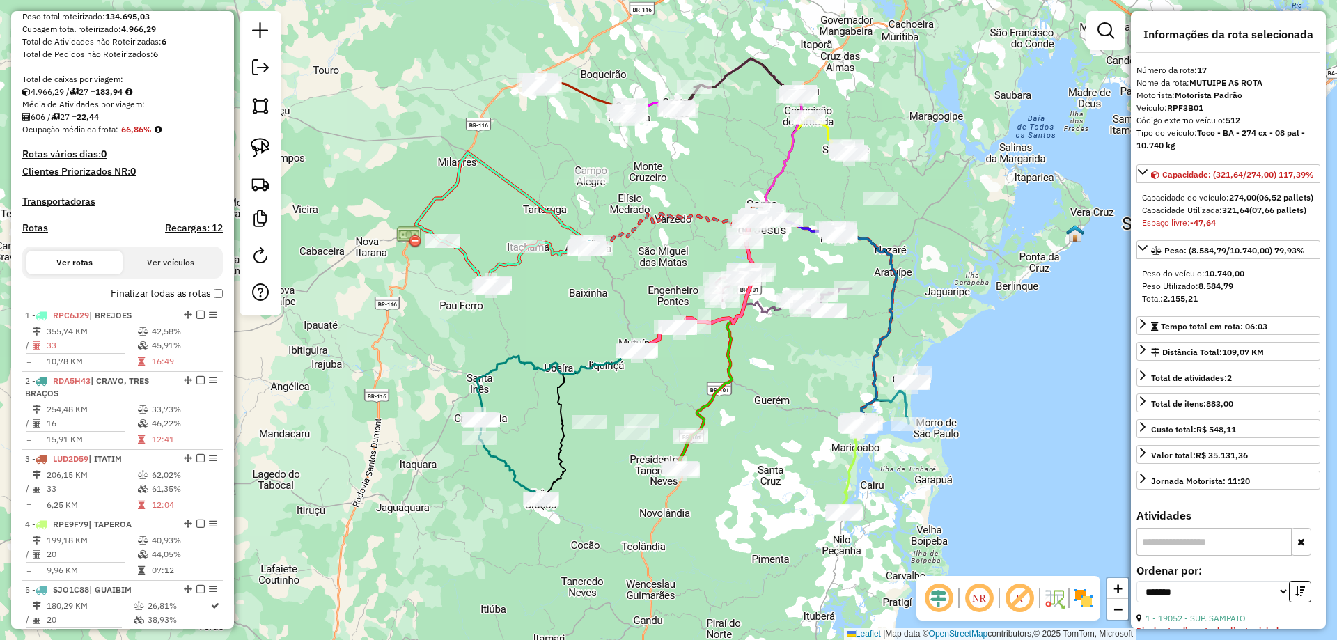
click at [34, 234] on h4 "Rotas" at bounding box center [35, 228] width 26 height 12
select select "*"
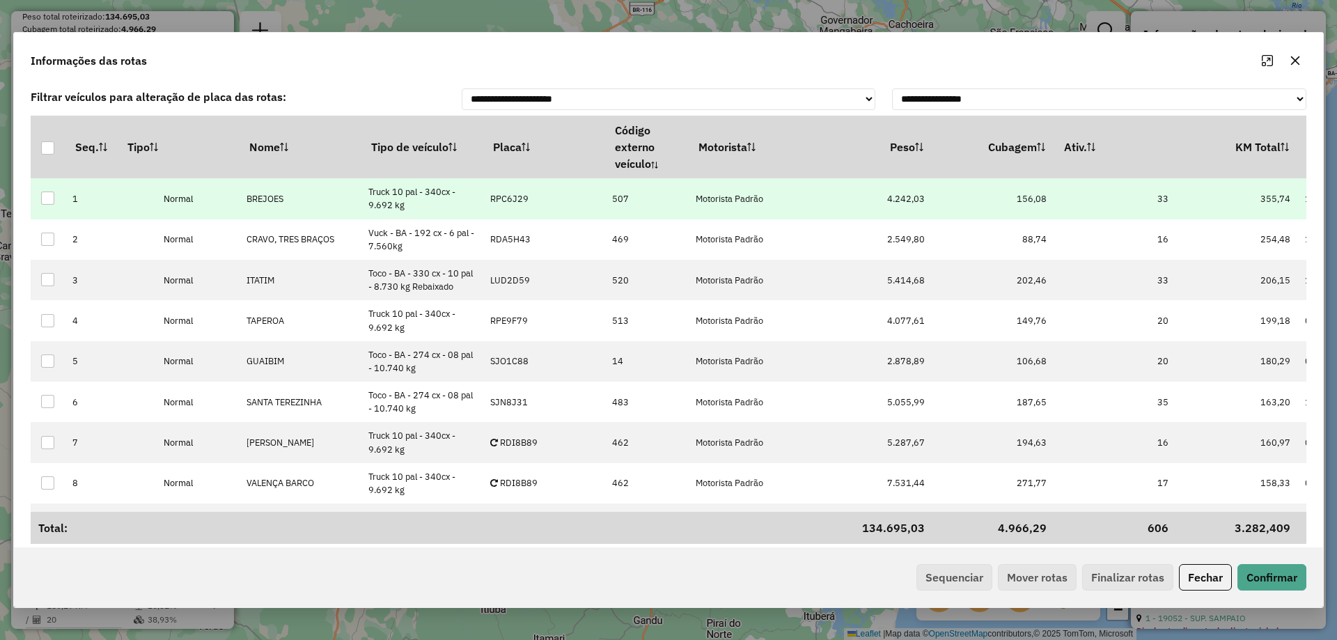
click at [513, 199] on p-celleditor "RPC6J29" at bounding box center [509, 199] width 38 height 12
type input "****"
click at [518, 199] on p-celleditor "RDI7G79" at bounding box center [509, 199] width 38 height 12
type input "****"
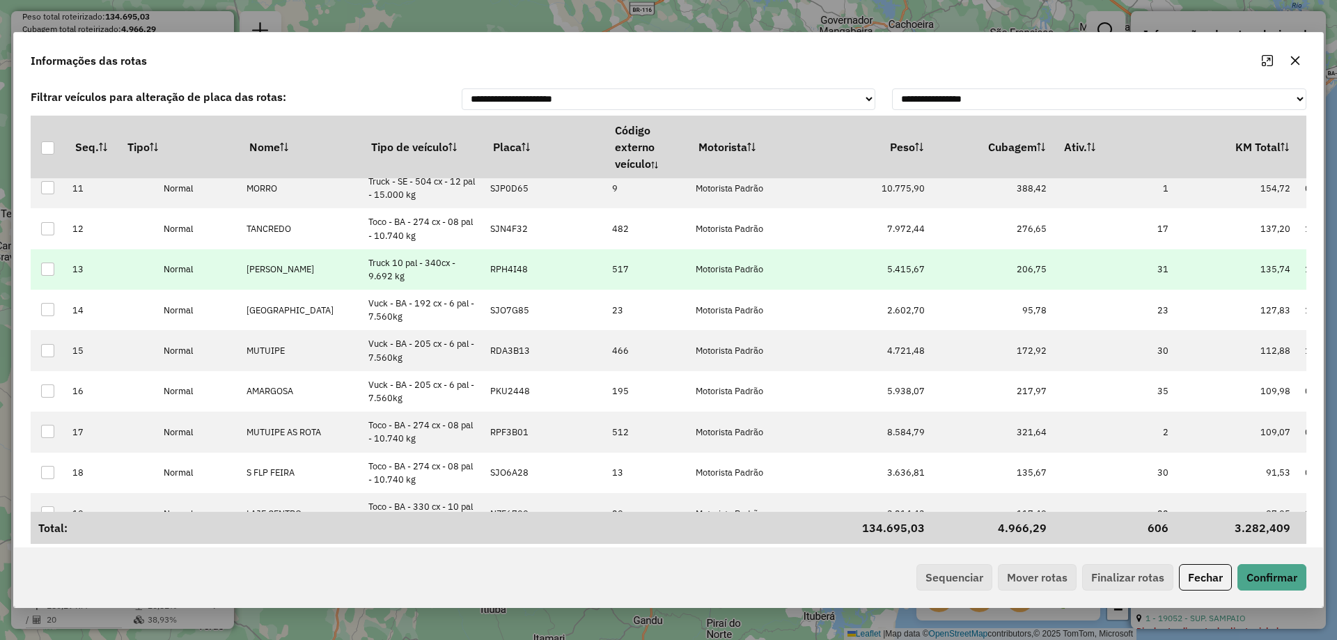
scroll to position [418, 0]
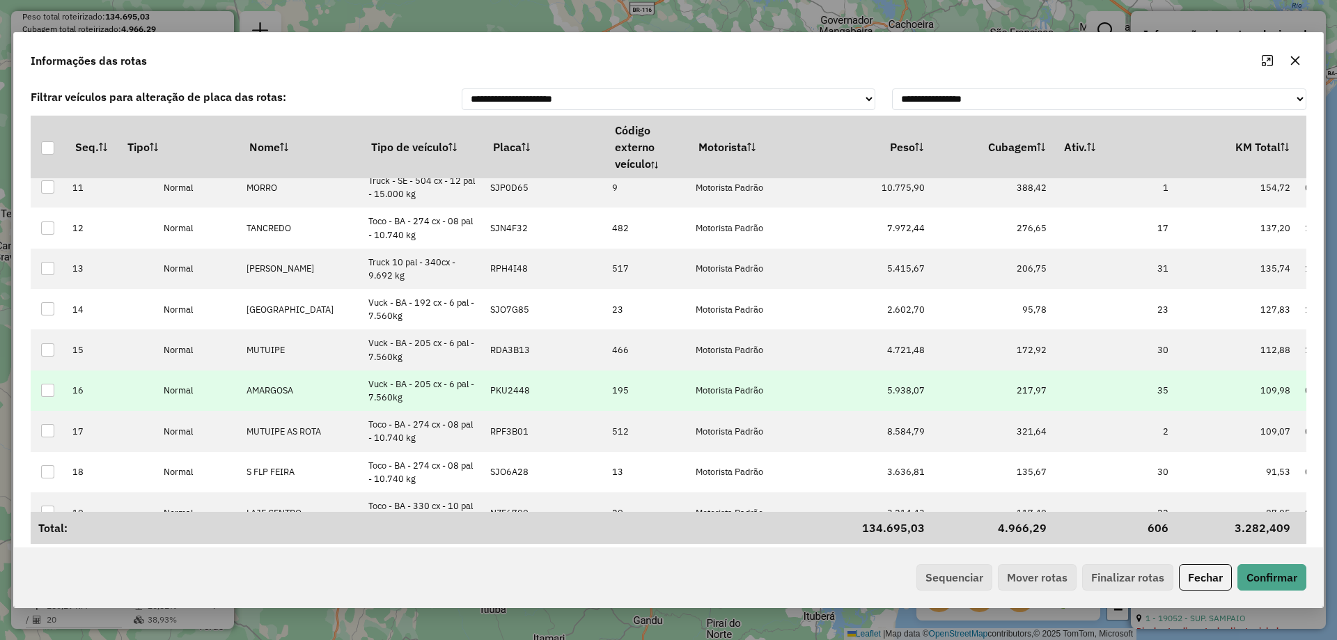
click at [531, 389] on td "PKU2448" at bounding box center [544, 391] width 122 height 40
type input "****"
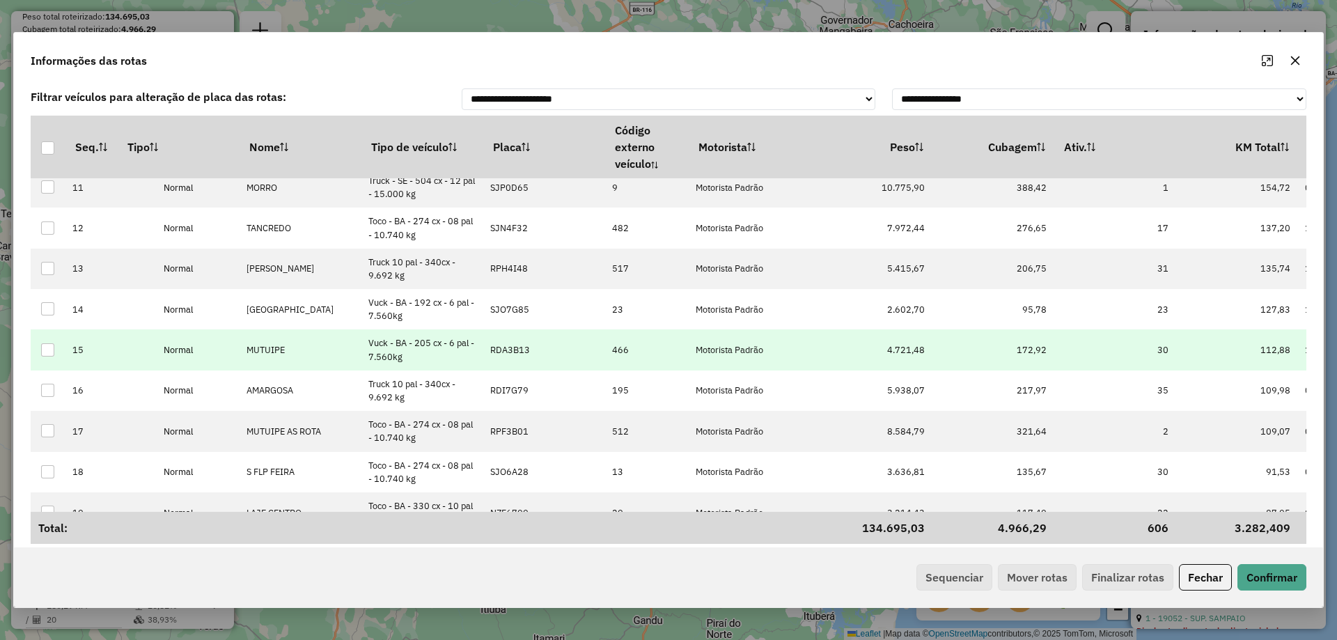
click at [529, 343] on td "RDA3B13" at bounding box center [544, 349] width 122 height 40
type input "****"
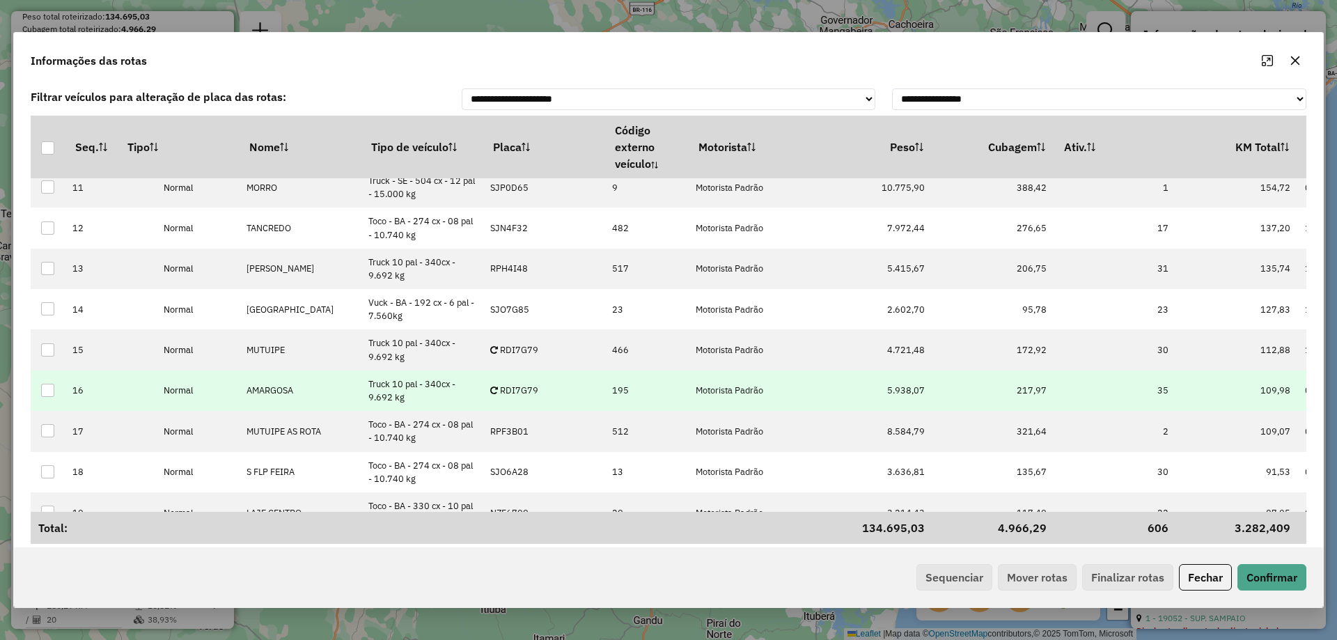
click at [520, 393] on p-celleditor "RDI7G79" at bounding box center [514, 391] width 48 height 12
type input "***"
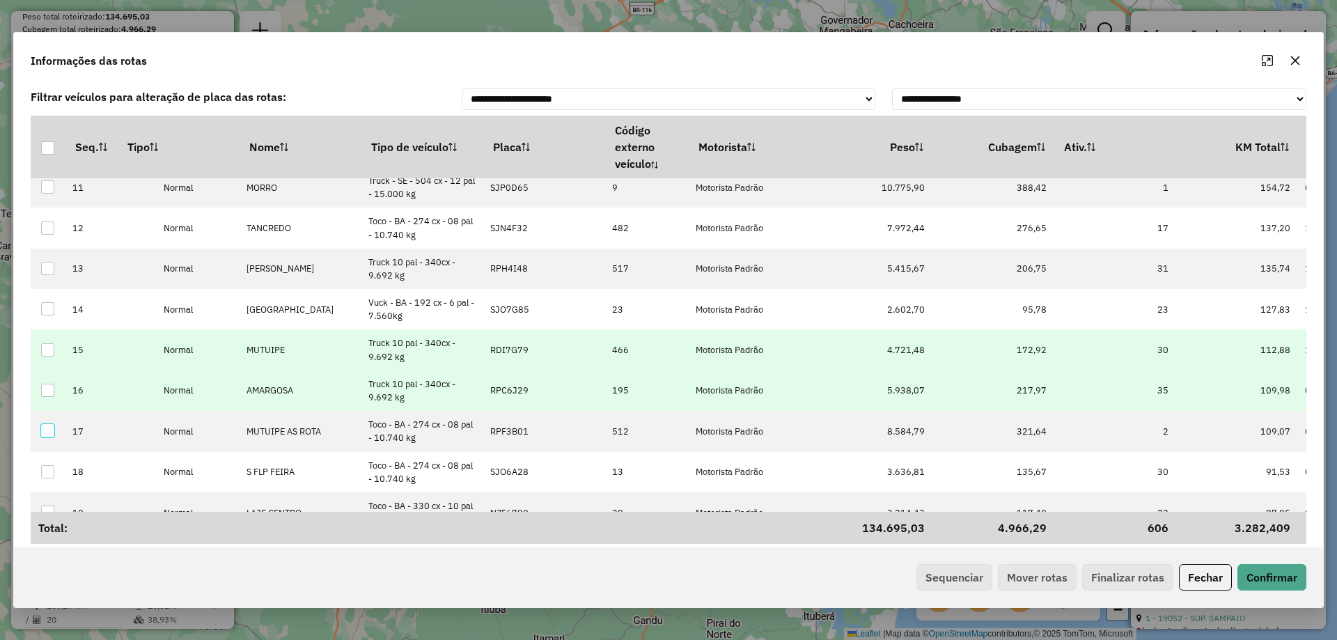
click at [512, 348] on p-celleditor "RDI7G79" at bounding box center [509, 350] width 38 height 12
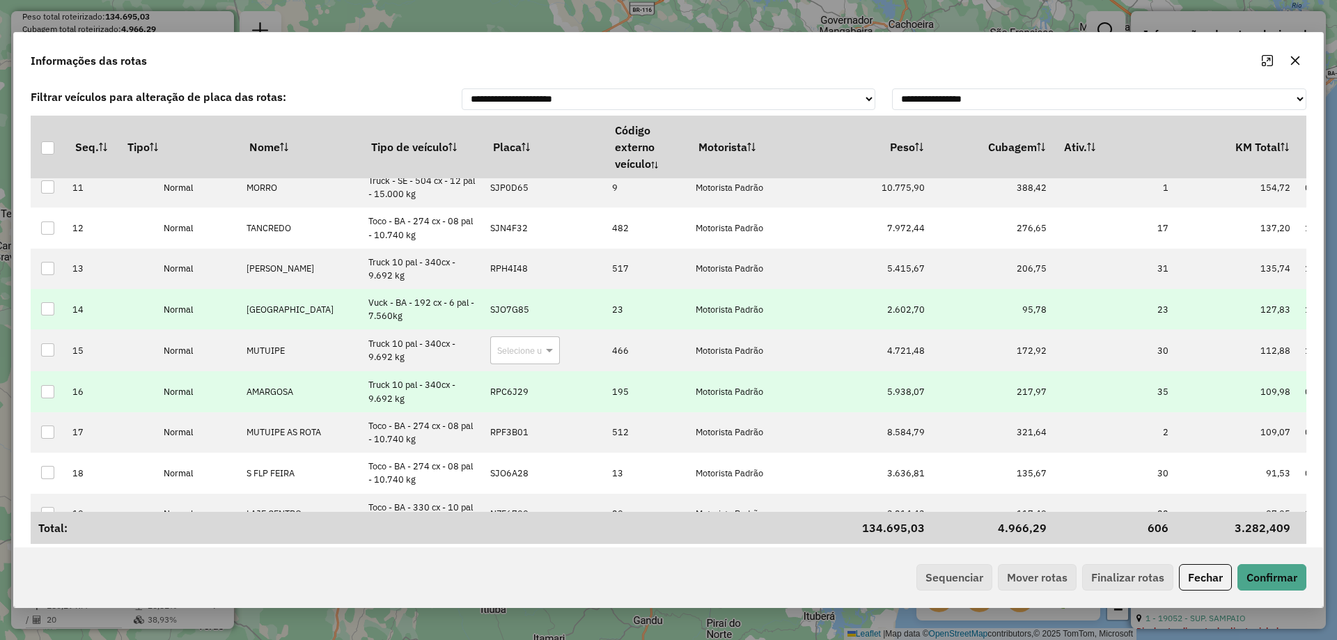
click at [511, 311] on p-celleditor "SJO7G85" at bounding box center [509, 310] width 39 height 12
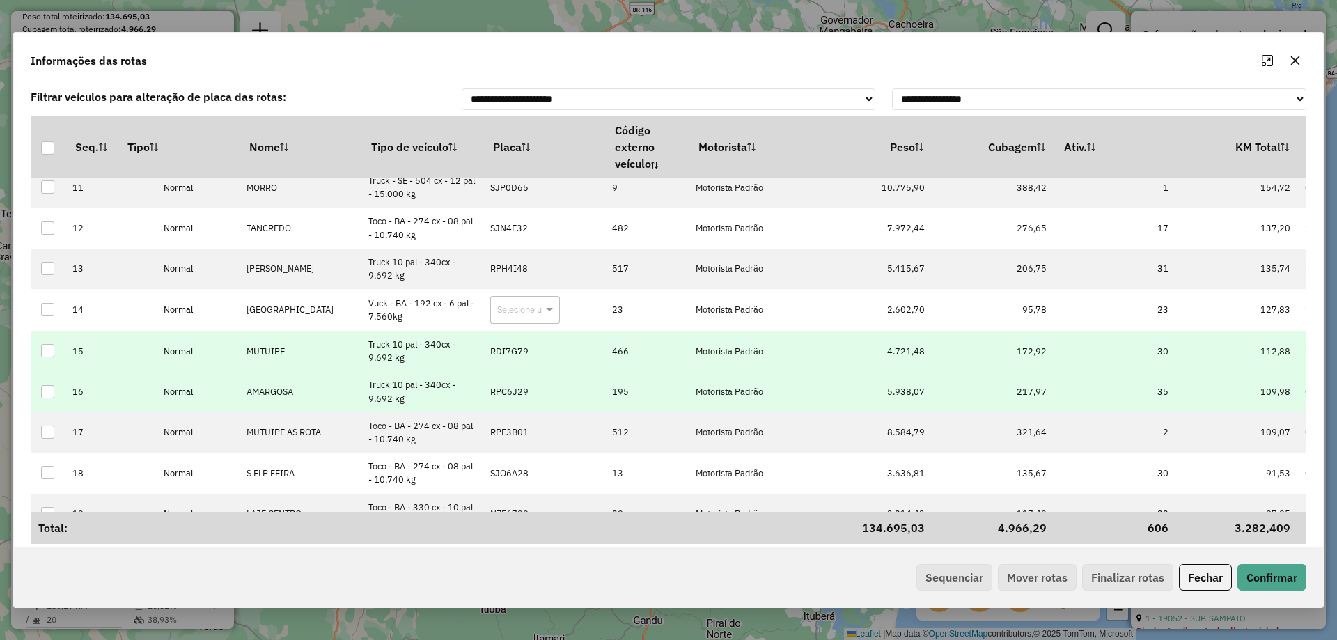
click at [506, 346] on p-celleditor "RDI7G79" at bounding box center [509, 352] width 38 height 12
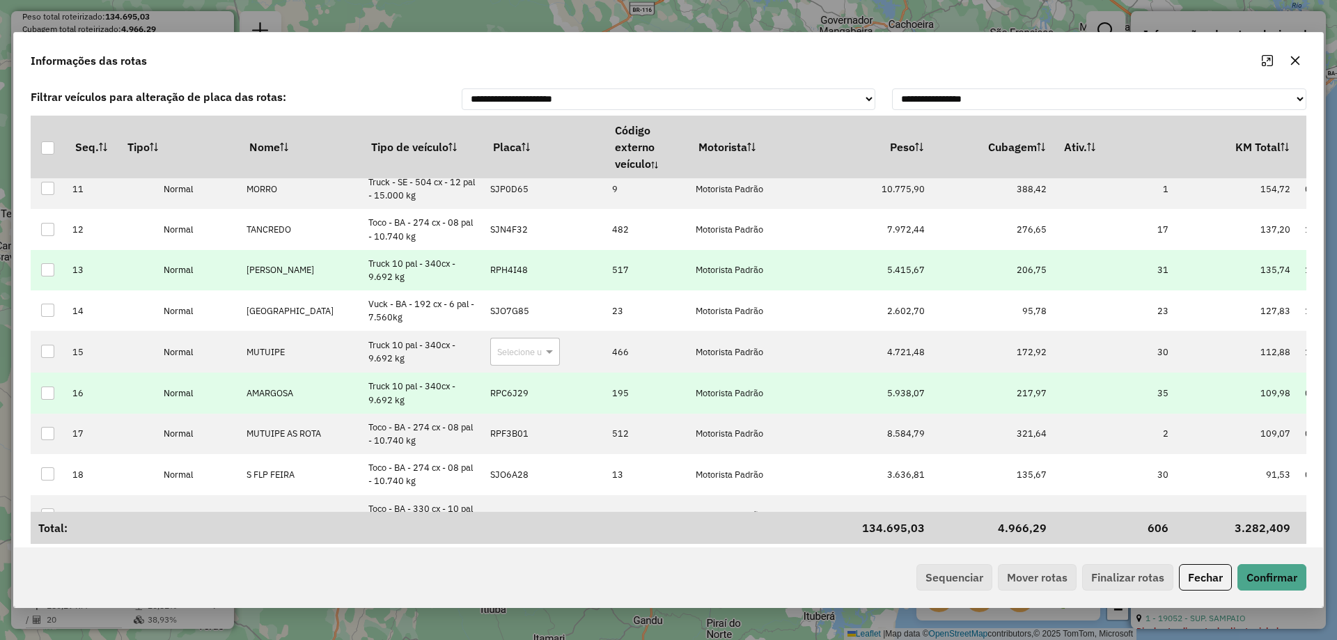
scroll to position [418, 0]
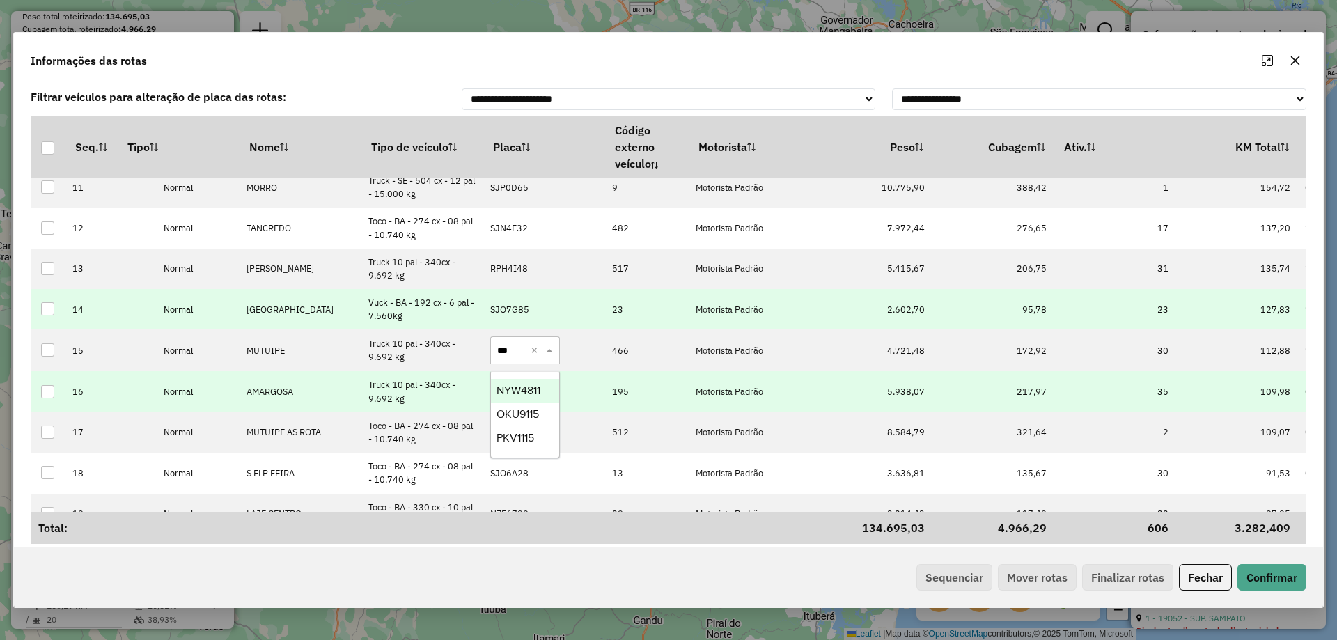
type input "****"
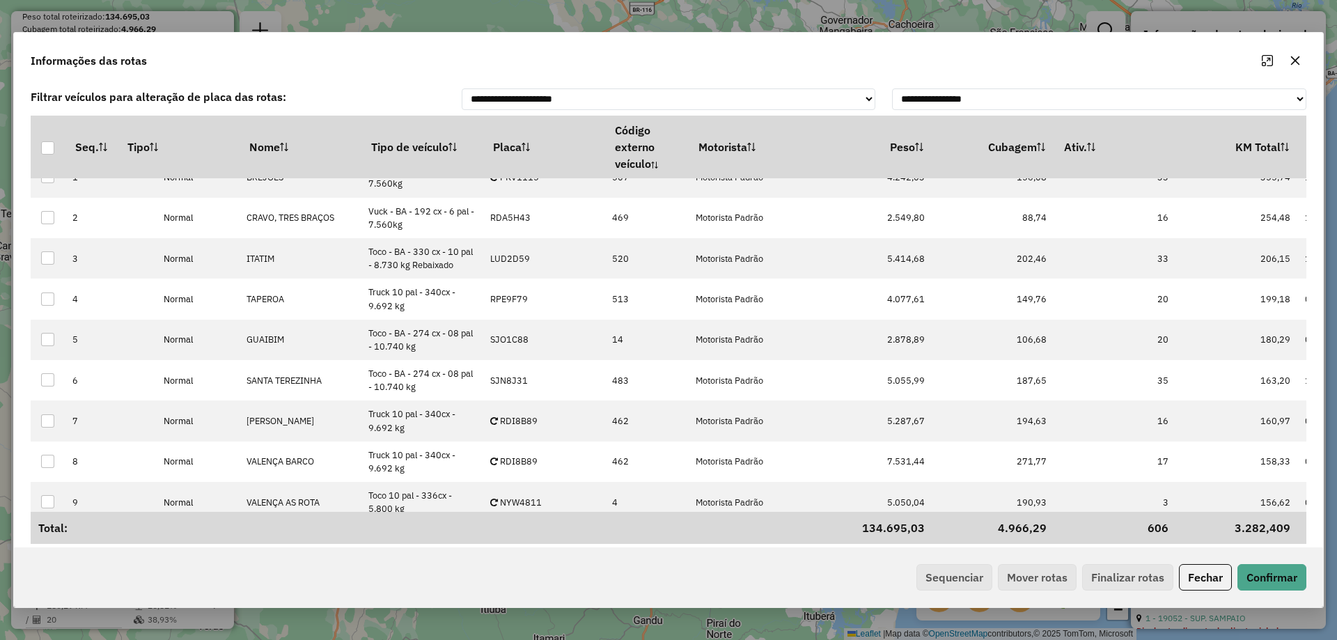
scroll to position [0, 0]
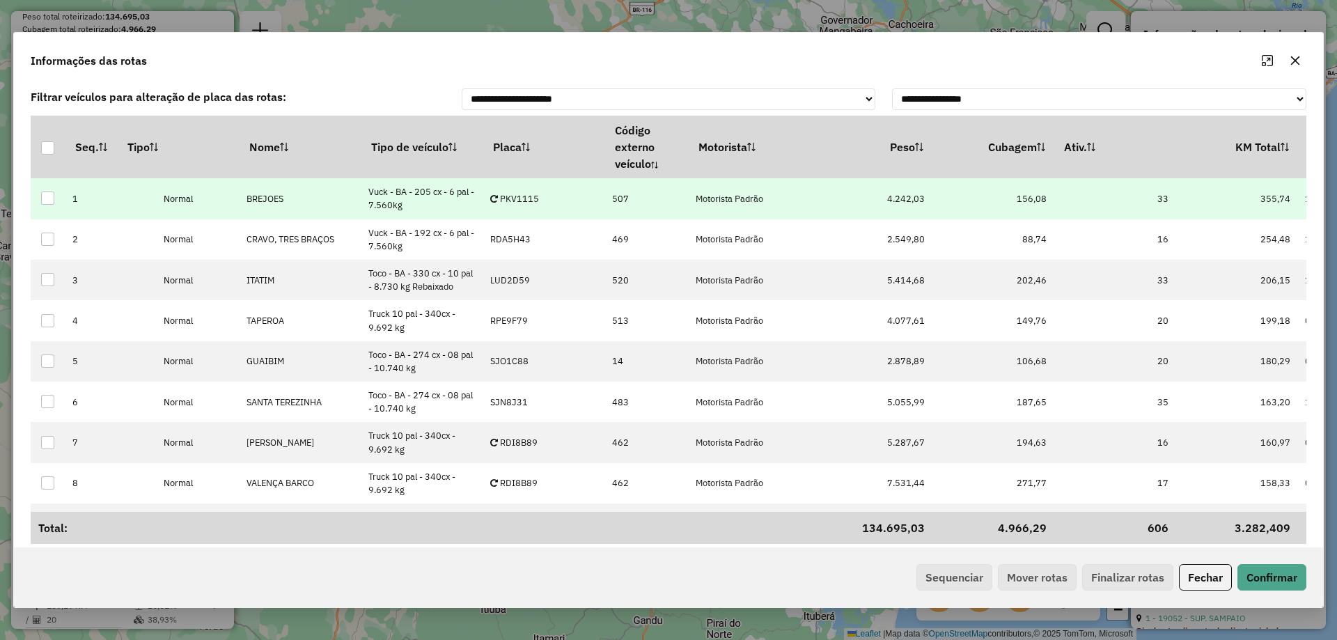
click at [533, 195] on p-celleditor "PKV1115" at bounding box center [514, 199] width 49 height 12
type input "****"
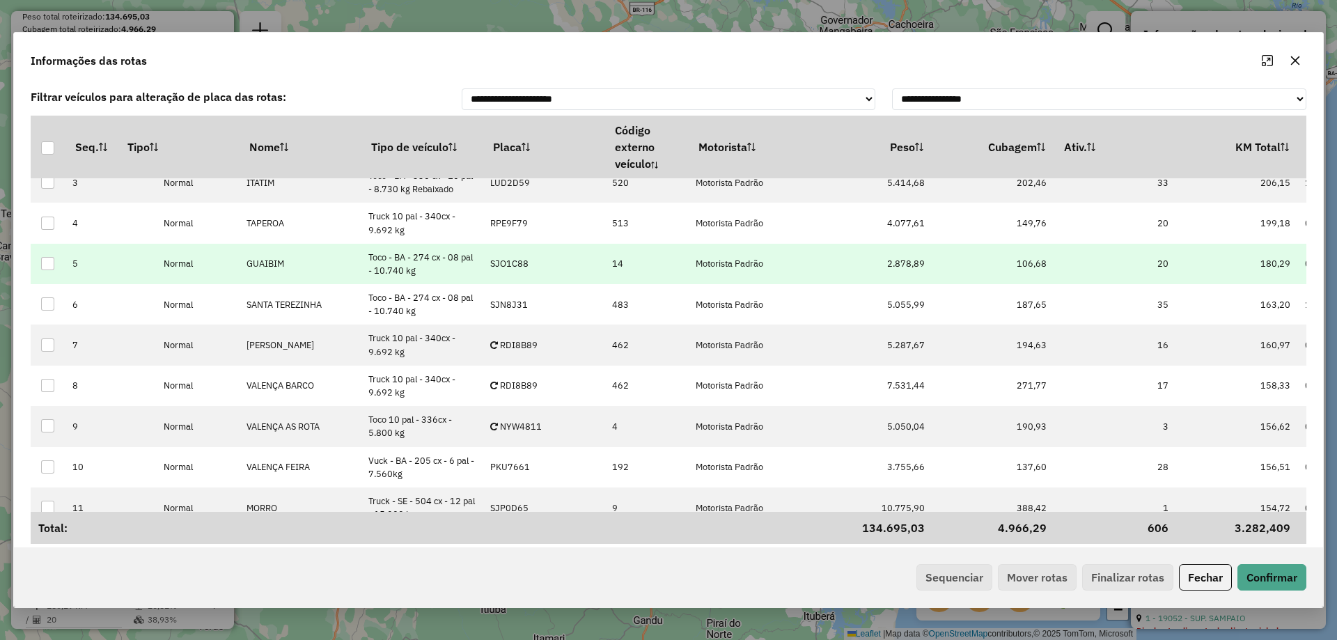
scroll to position [139, 0]
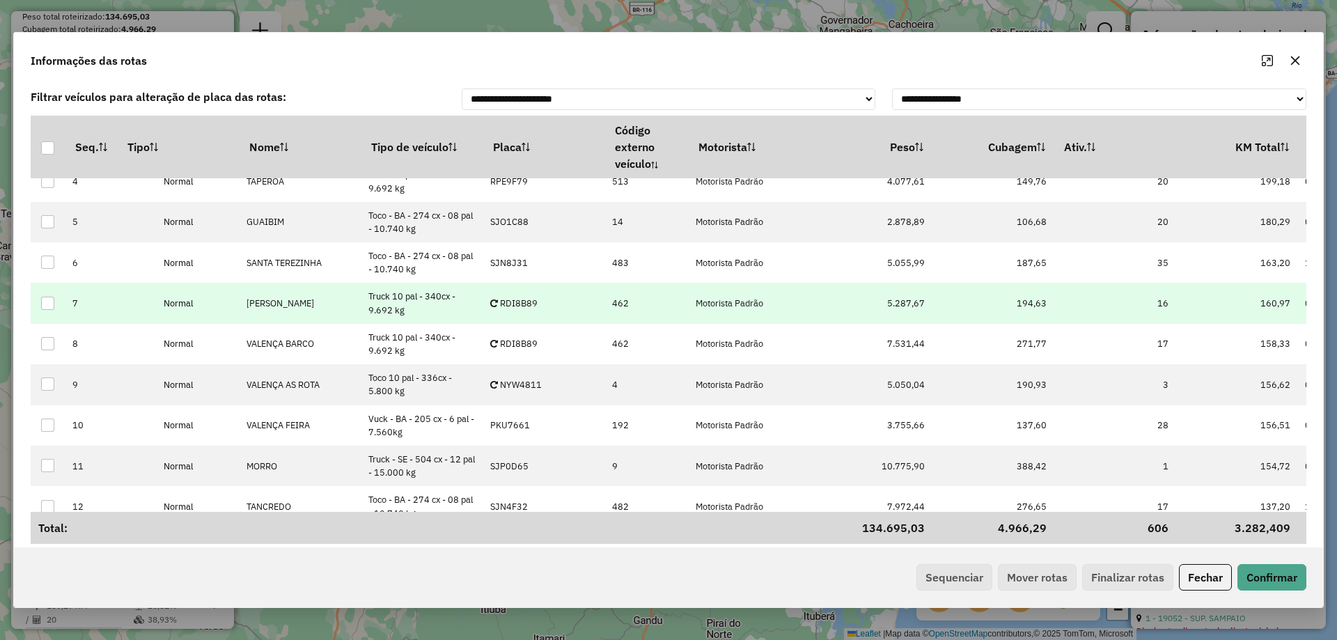
click at [524, 306] on p-celleditor "RDI8B89" at bounding box center [513, 303] width 47 height 12
type input "****"
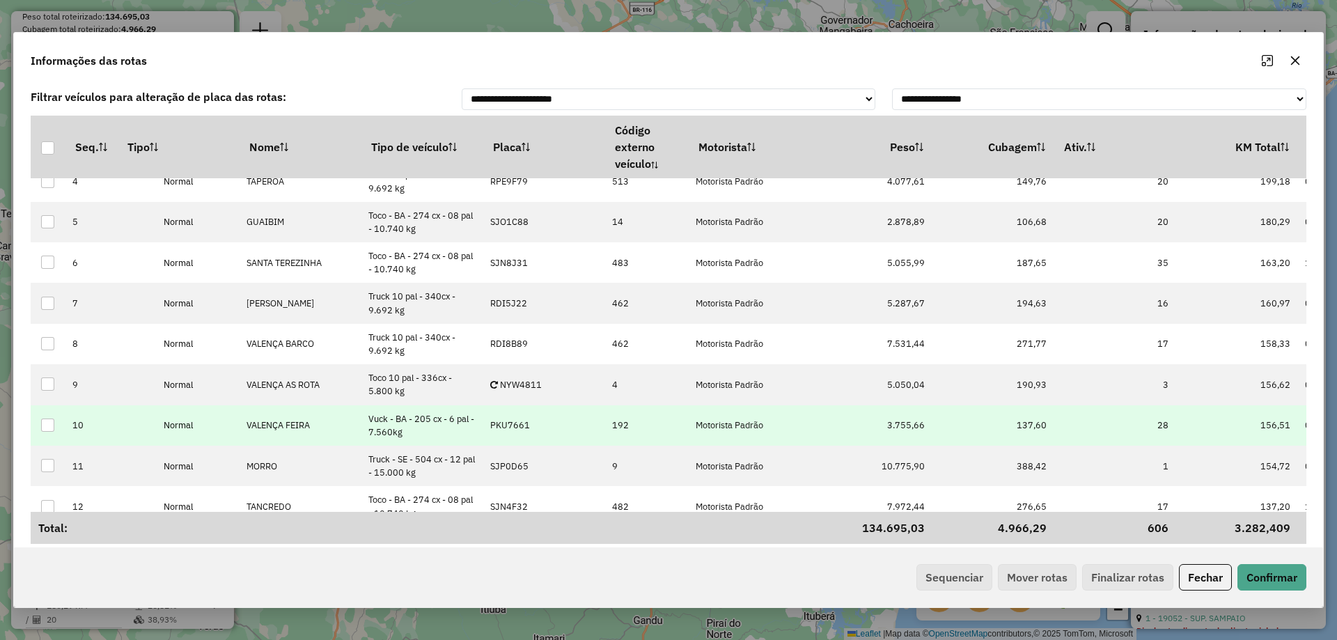
click at [530, 417] on td "PKU7661" at bounding box center [544, 425] width 122 height 40
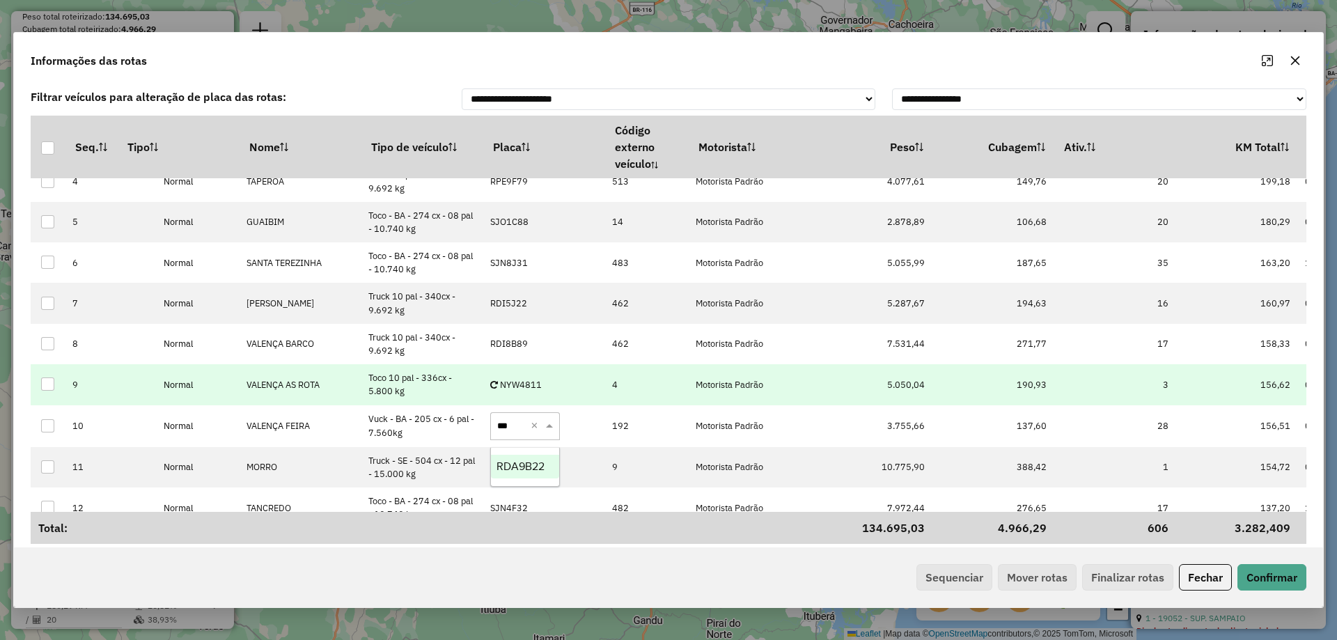
type input "****"
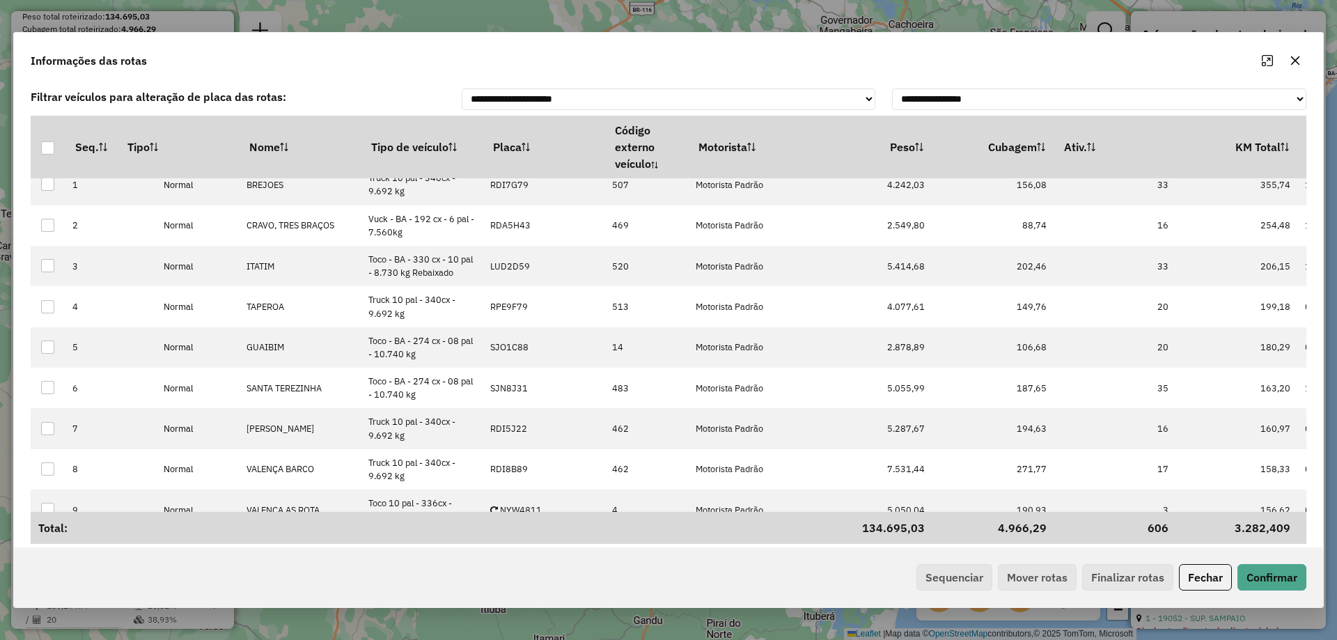
scroll to position [0, 0]
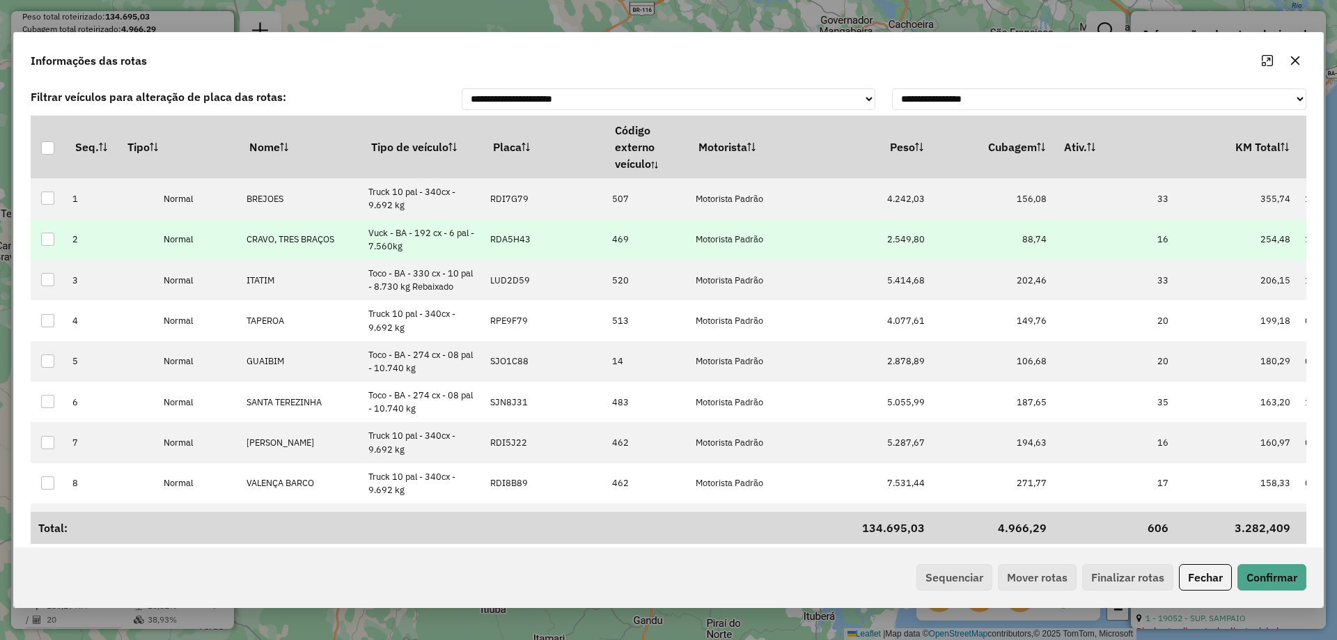
click at [509, 235] on p-celleditor "RDA5H43" at bounding box center [510, 239] width 40 height 12
type input "*"
type input "****"
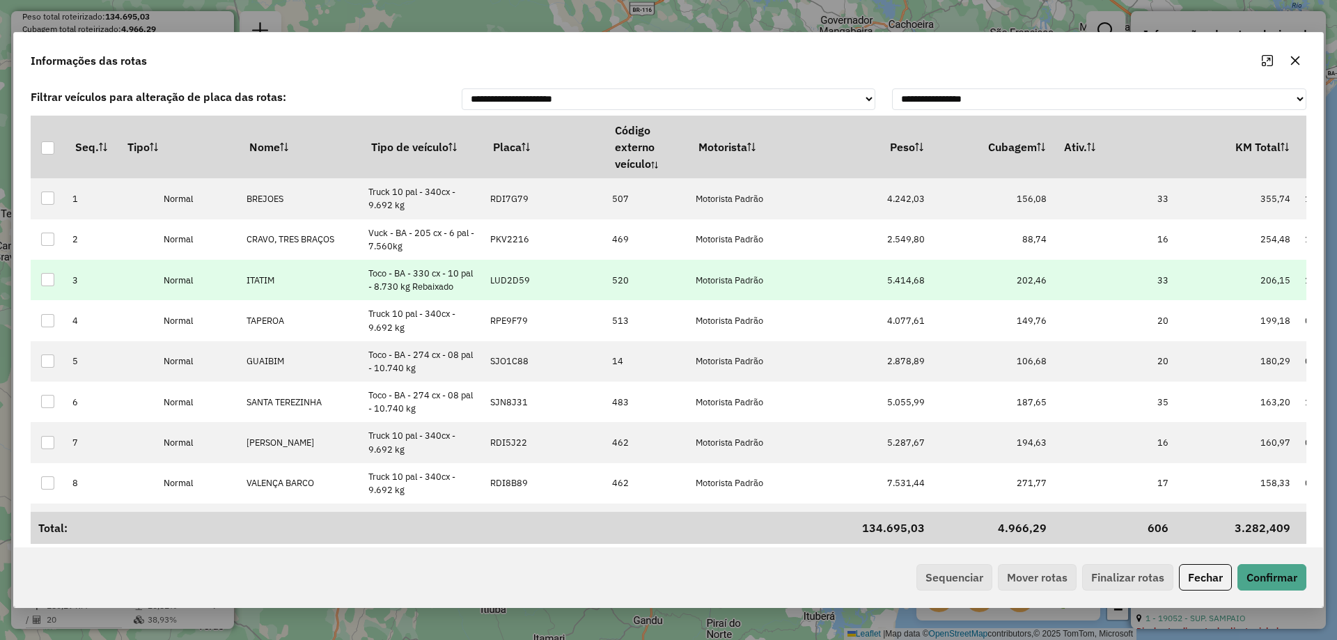
click at [513, 263] on td "LUD2D59" at bounding box center [544, 280] width 122 height 40
type input "**"
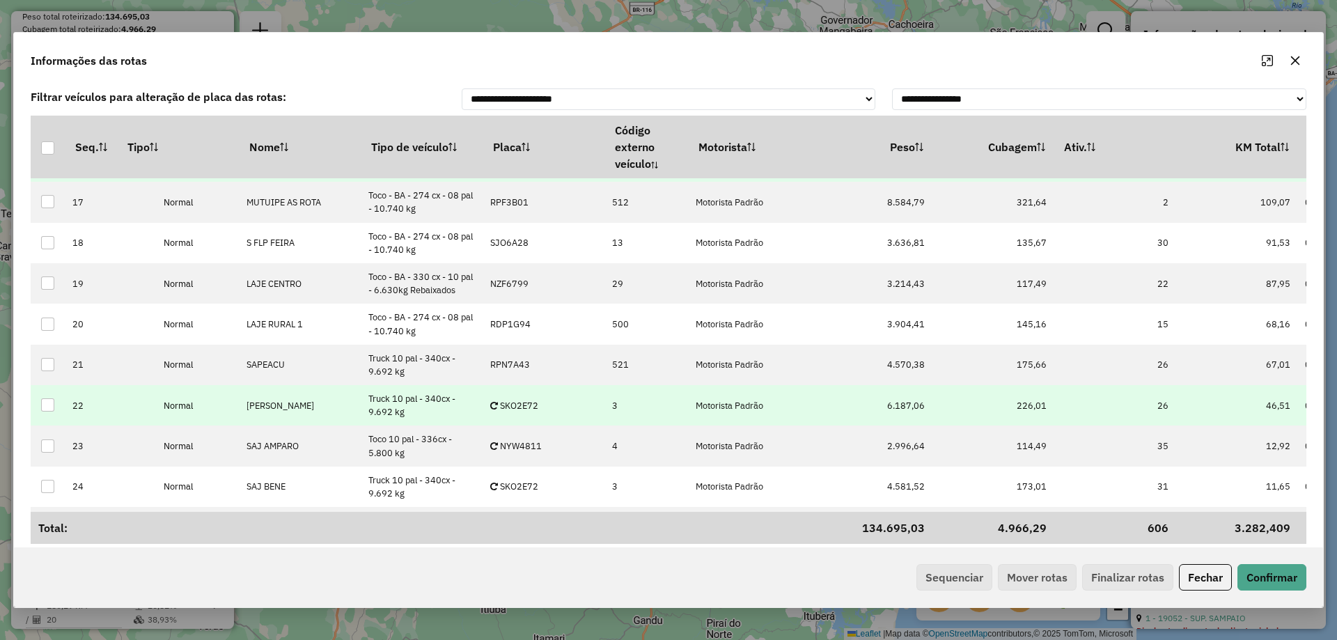
scroll to position [627, 0]
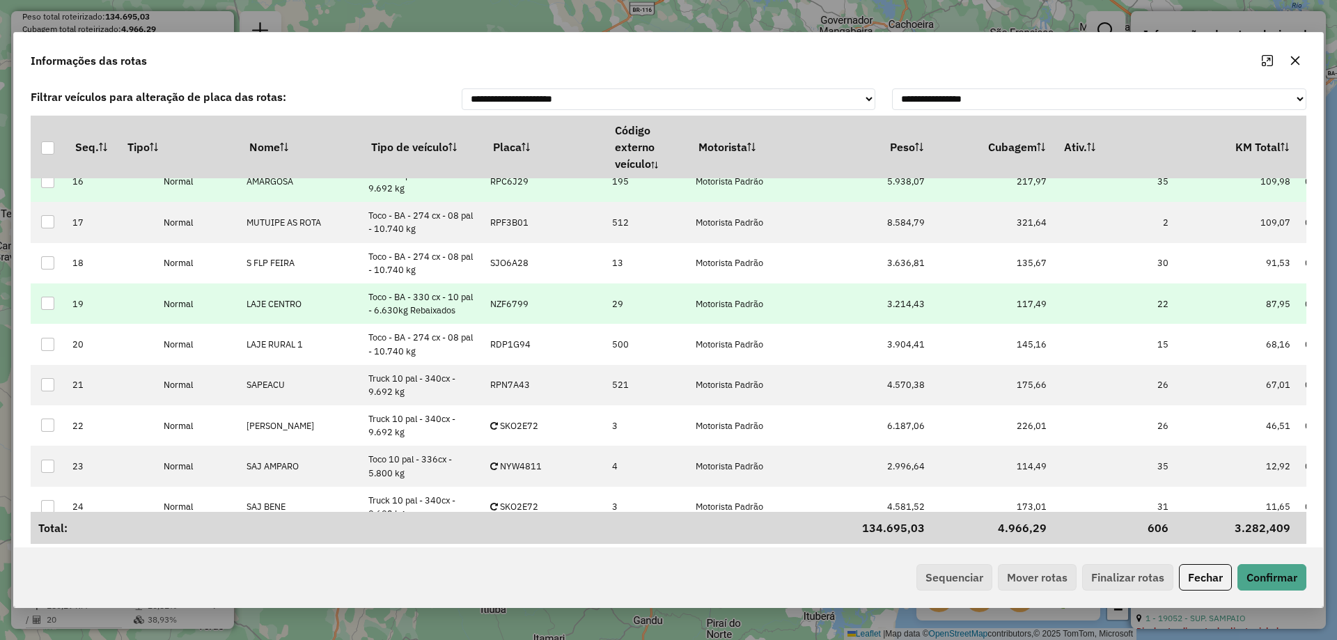
click at [536, 302] on td "NZF6799" at bounding box center [544, 304] width 122 height 40
type input "***"
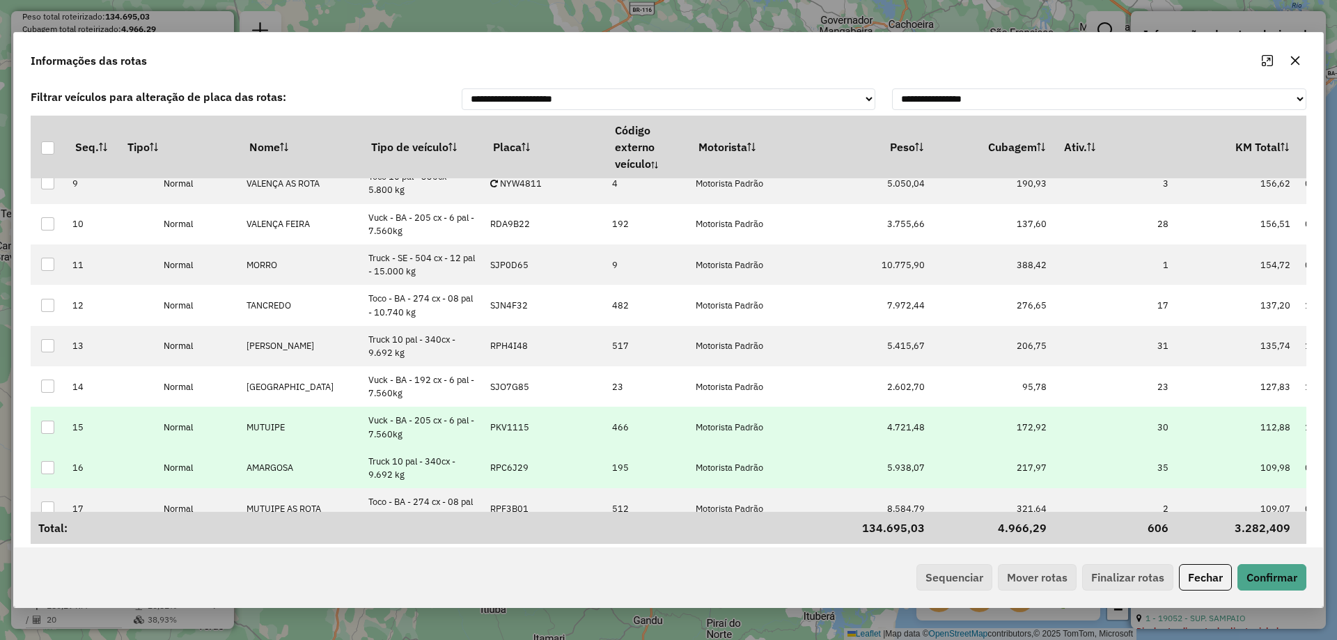
scroll to position [281, 0]
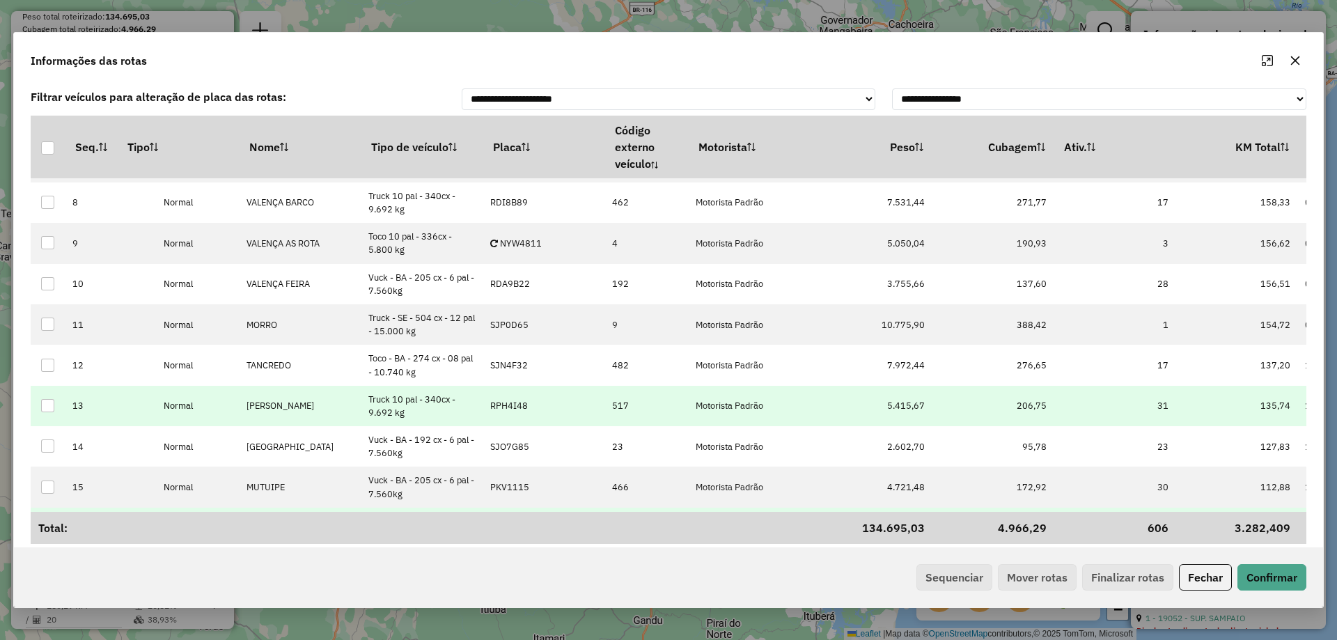
click at [529, 409] on td "RPH4I48" at bounding box center [544, 406] width 122 height 40
type input "***"
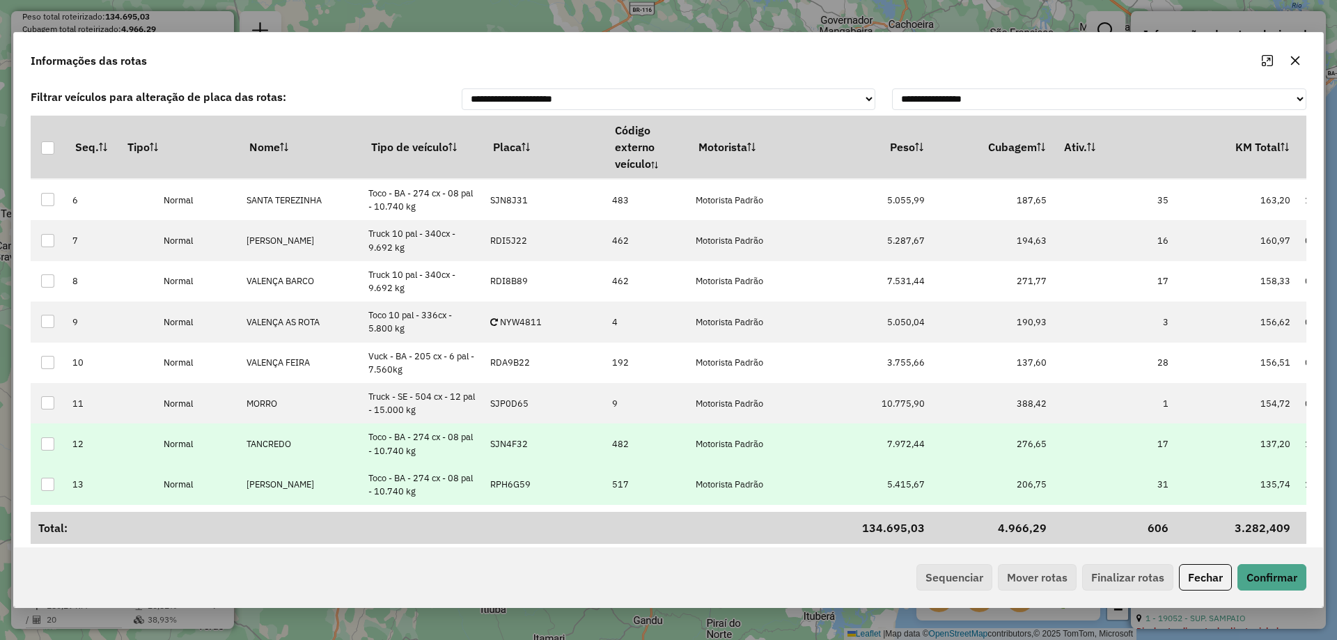
scroll to position [279, 0]
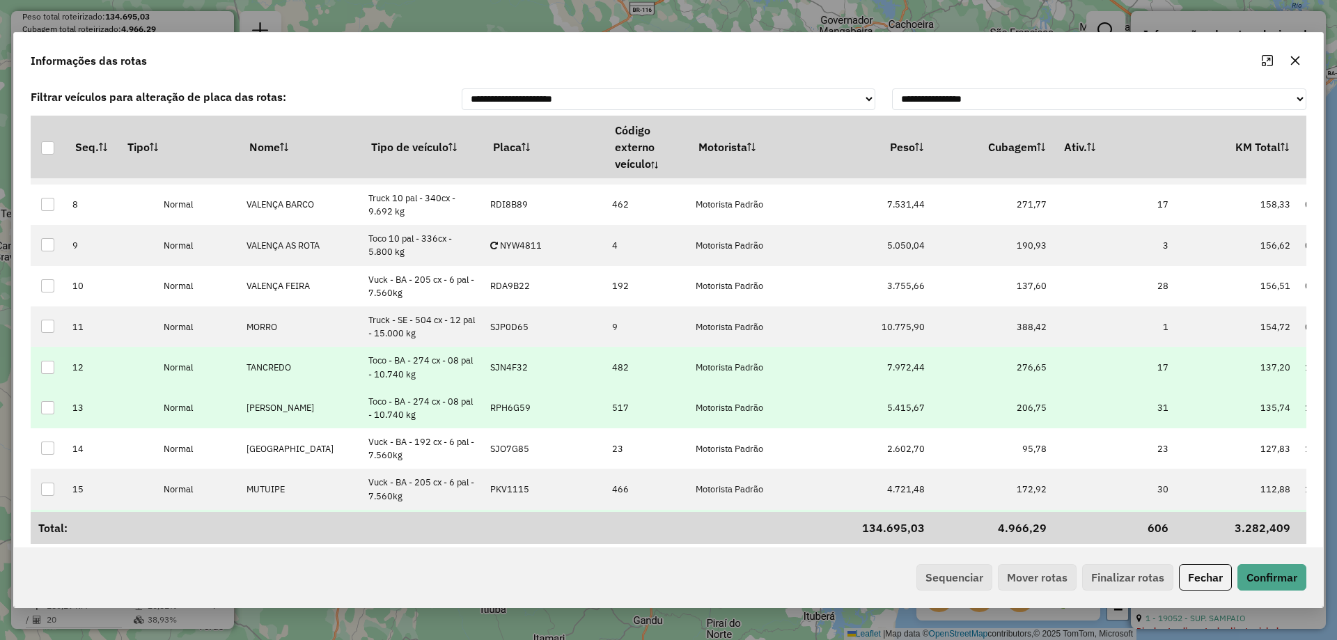
click at [521, 377] on td "SJN4F32" at bounding box center [544, 367] width 122 height 40
type input "****"
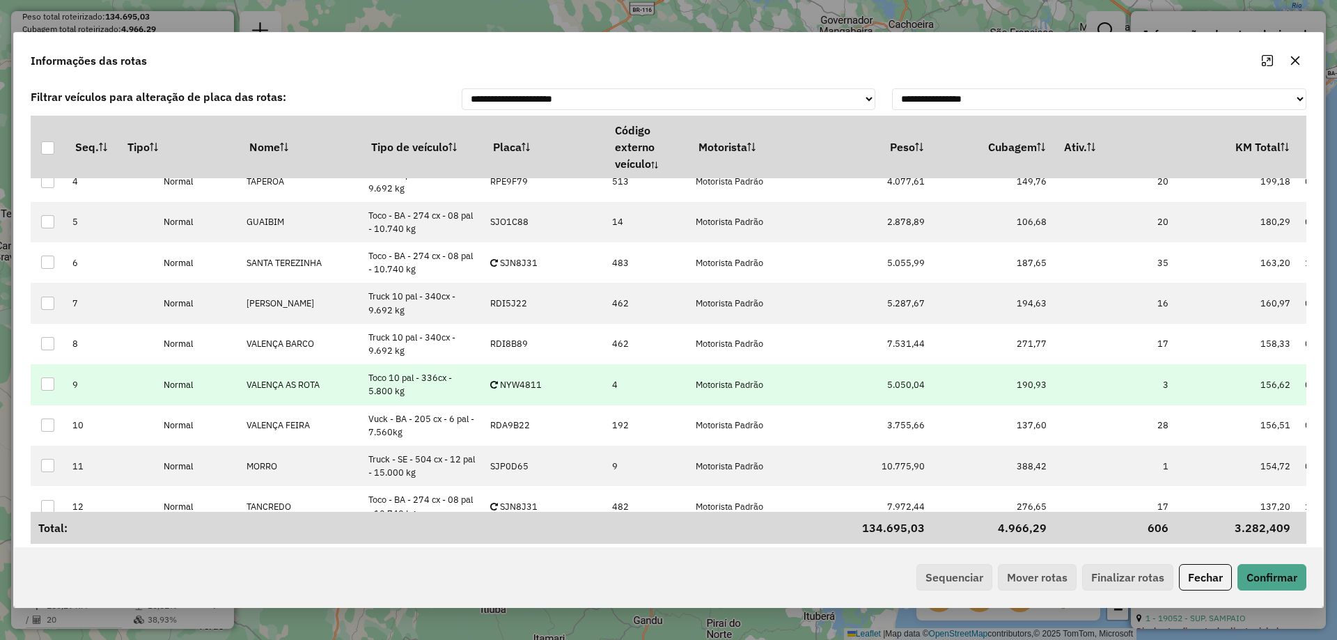
scroll to position [0, 0]
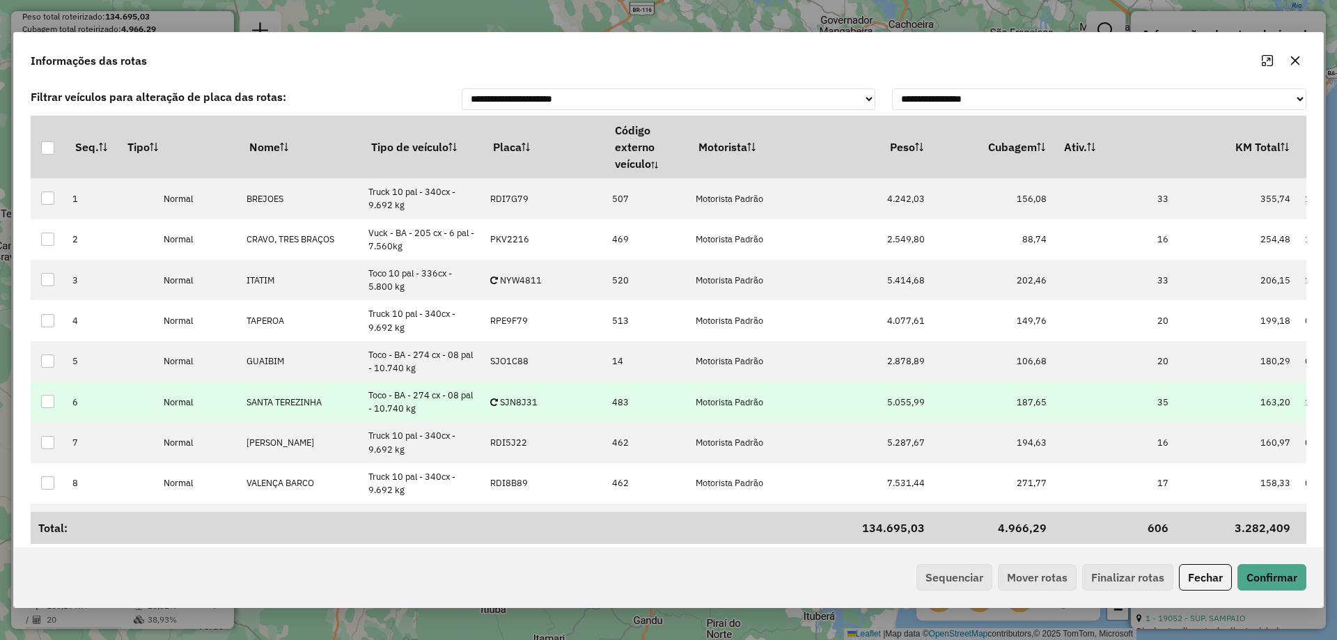
click at [544, 396] on td "SJN8J31" at bounding box center [544, 402] width 122 height 40
type input "****"
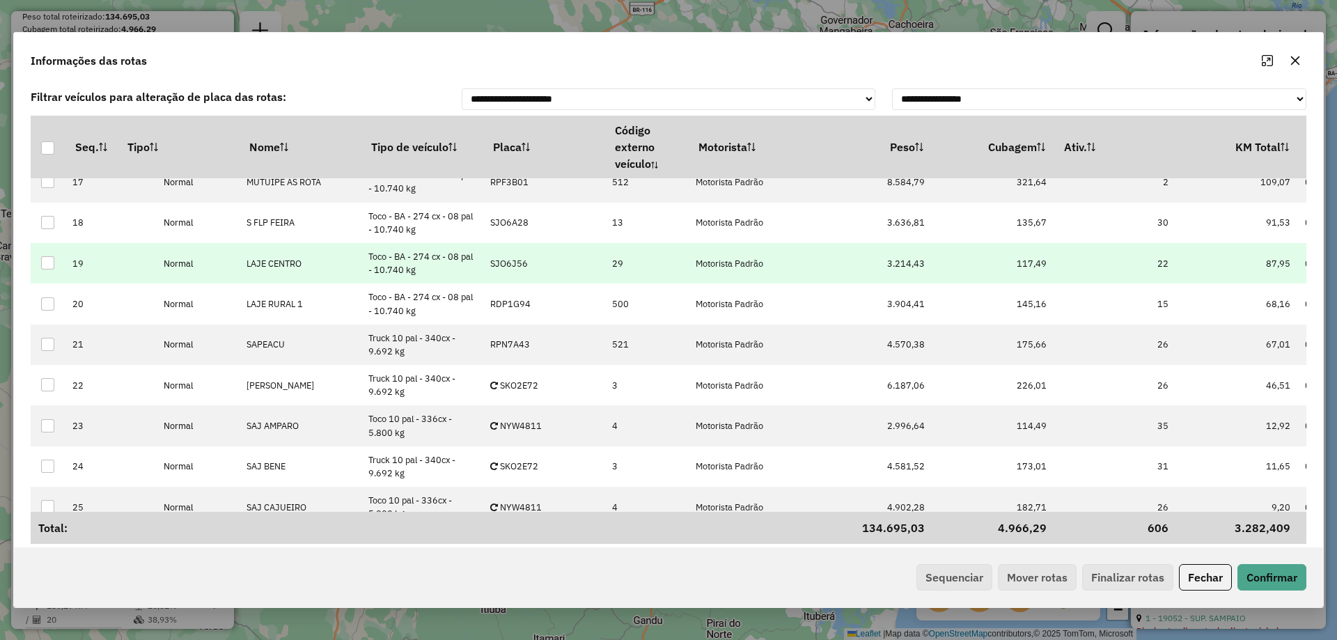
scroll to position [697, 0]
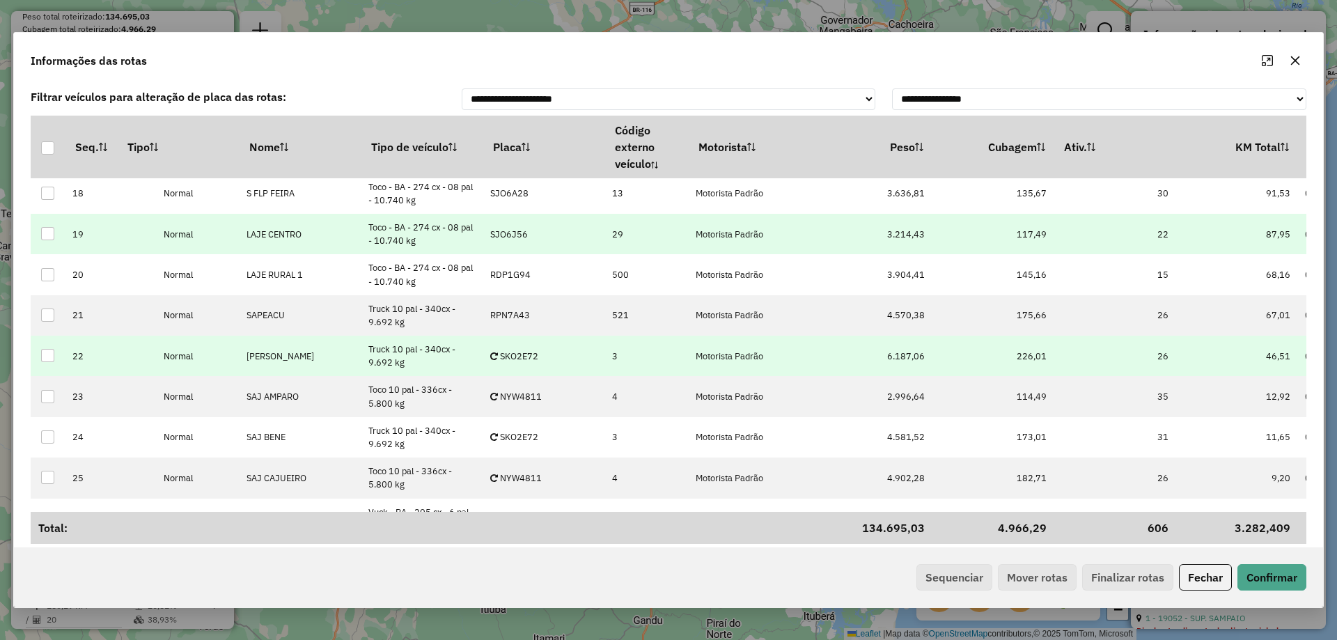
click at [535, 355] on p-celleditor "SKO2E72" at bounding box center [514, 356] width 48 height 12
type input "***"
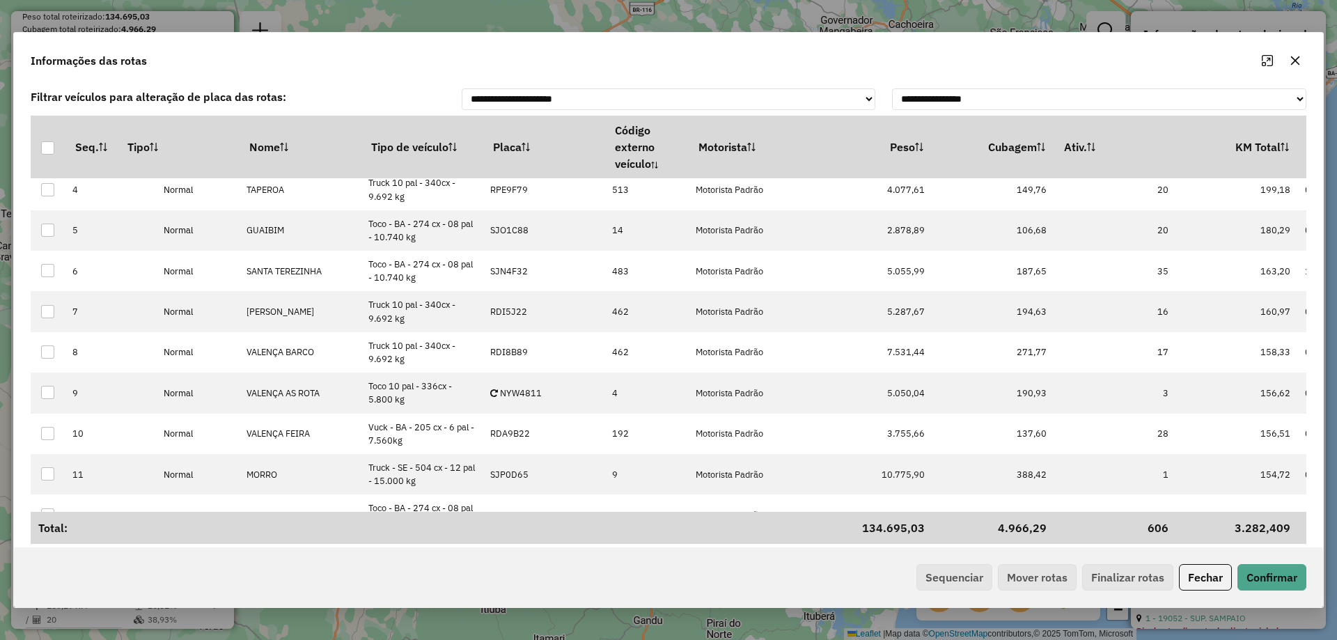
scroll to position [0, 0]
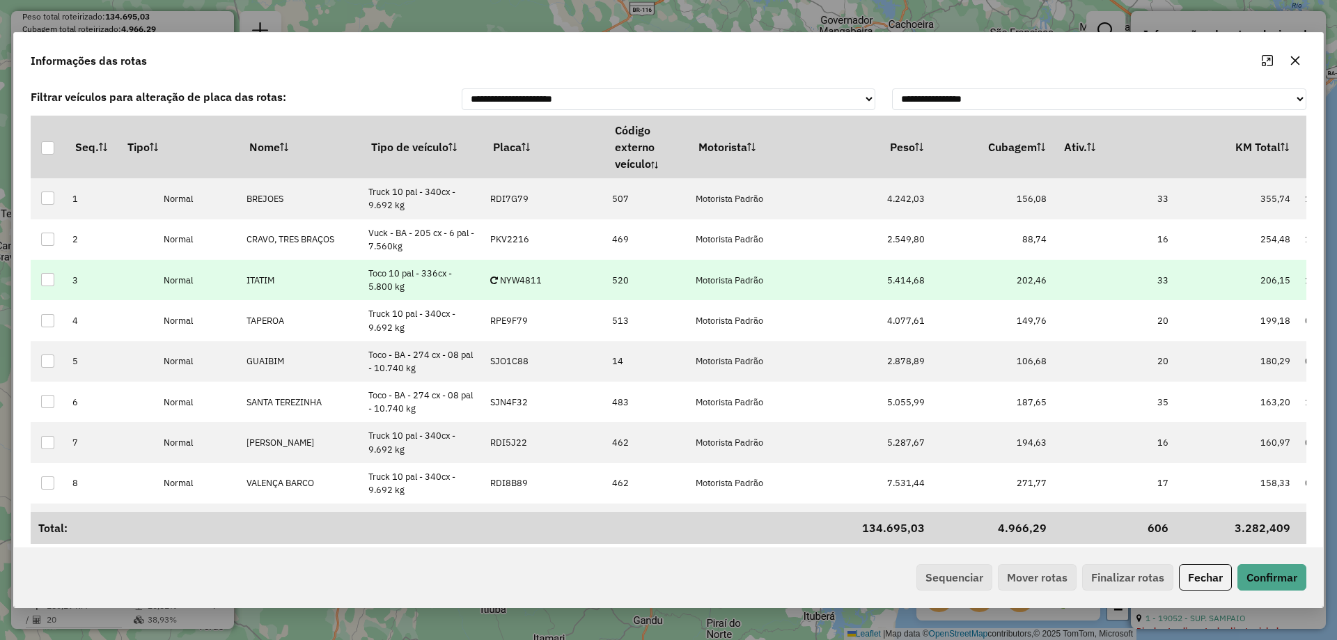
click at [558, 279] on td "NYW4811" at bounding box center [544, 280] width 122 height 40
type input "***"
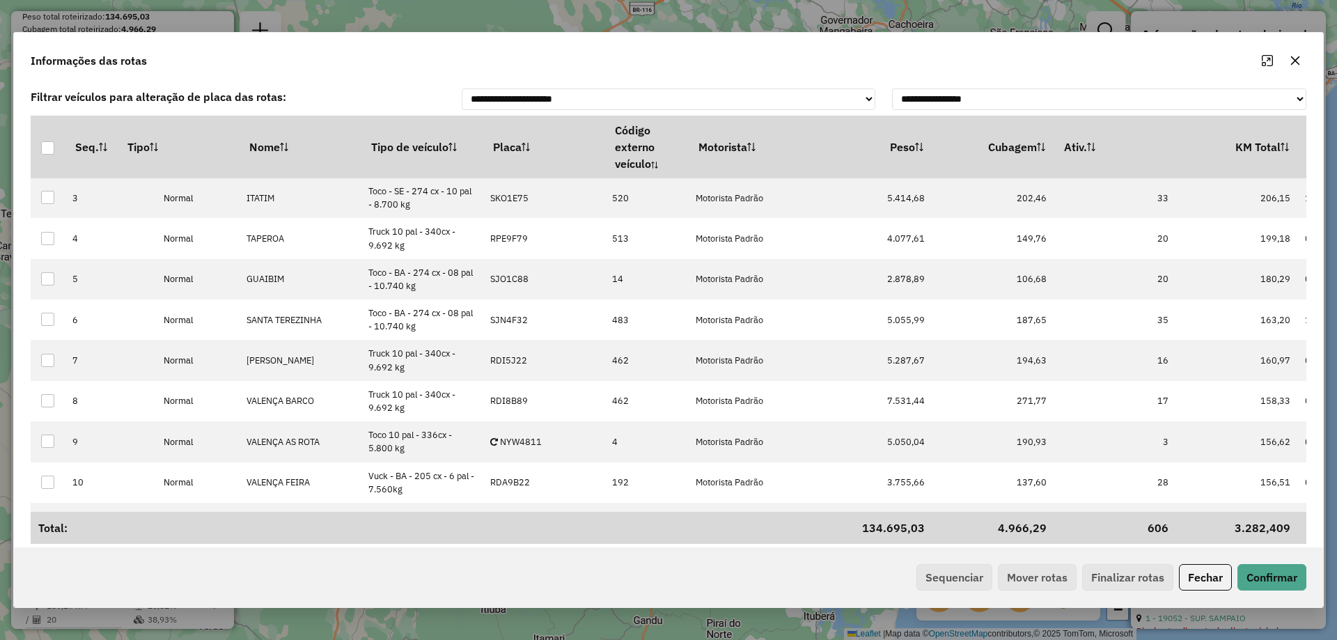
scroll to position [70, 0]
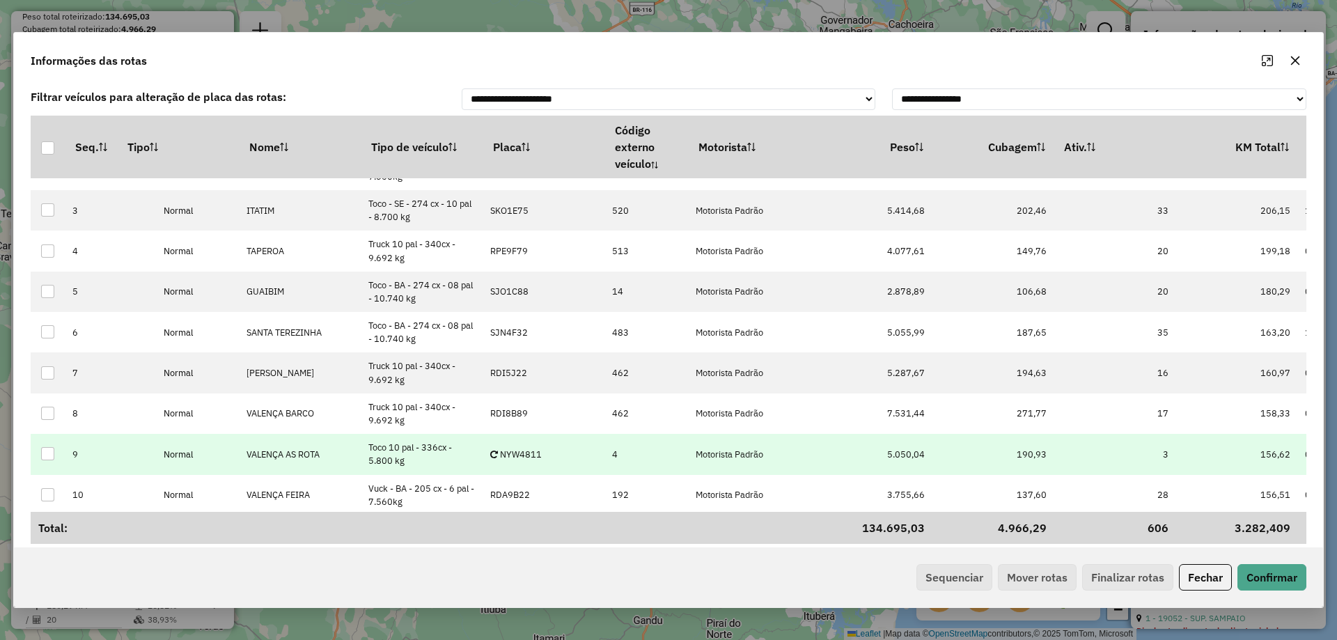
click at [541, 450] on p-celleditor "NYW4811" at bounding box center [516, 455] width 52 height 12
type input "***"
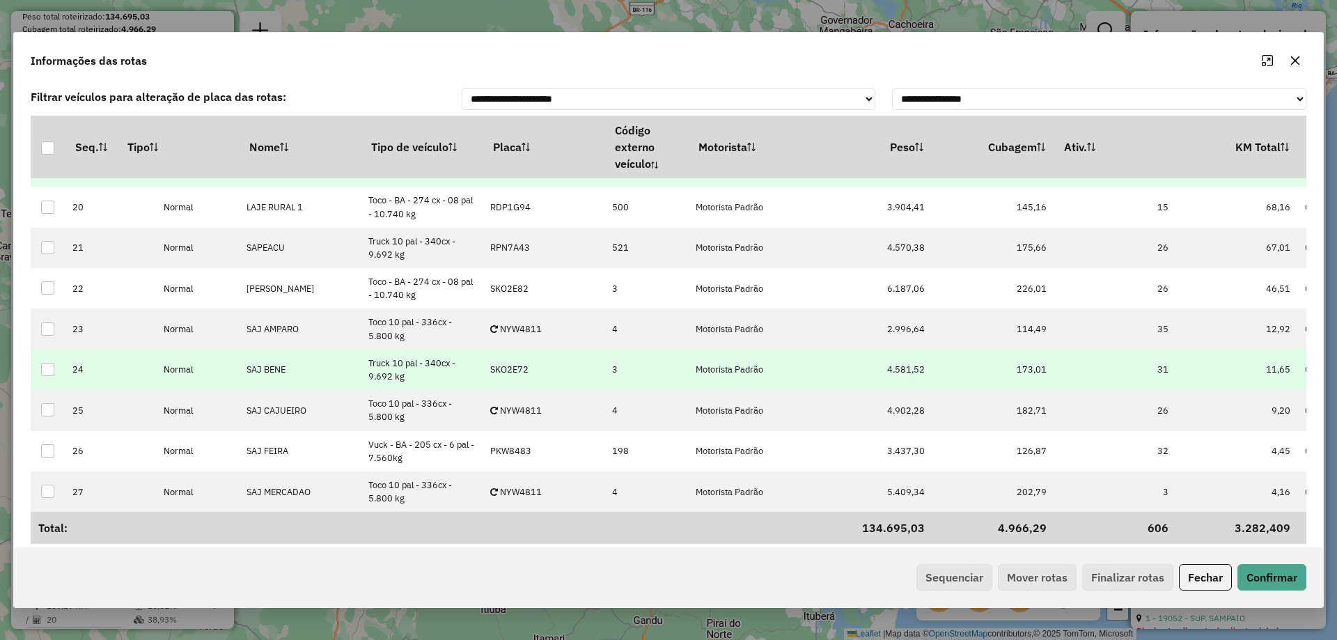
scroll to position [768, 0]
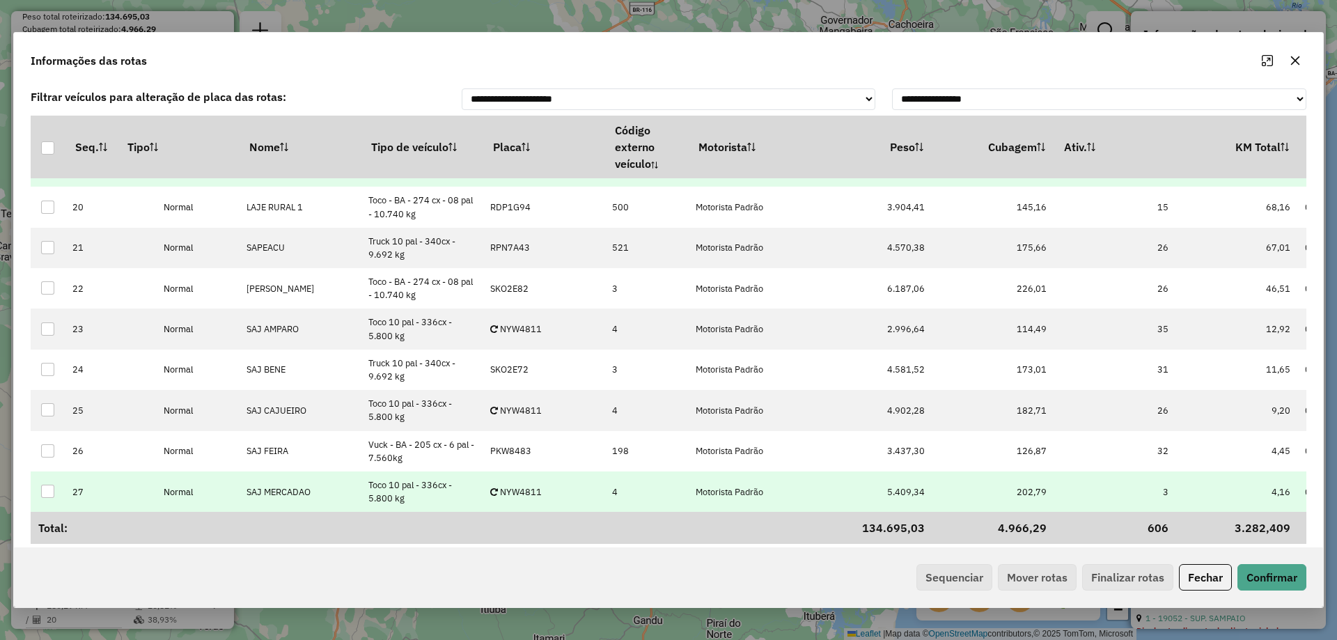
click at [532, 495] on td "NYW4811" at bounding box center [544, 492] width 122 height 40
type input "****"
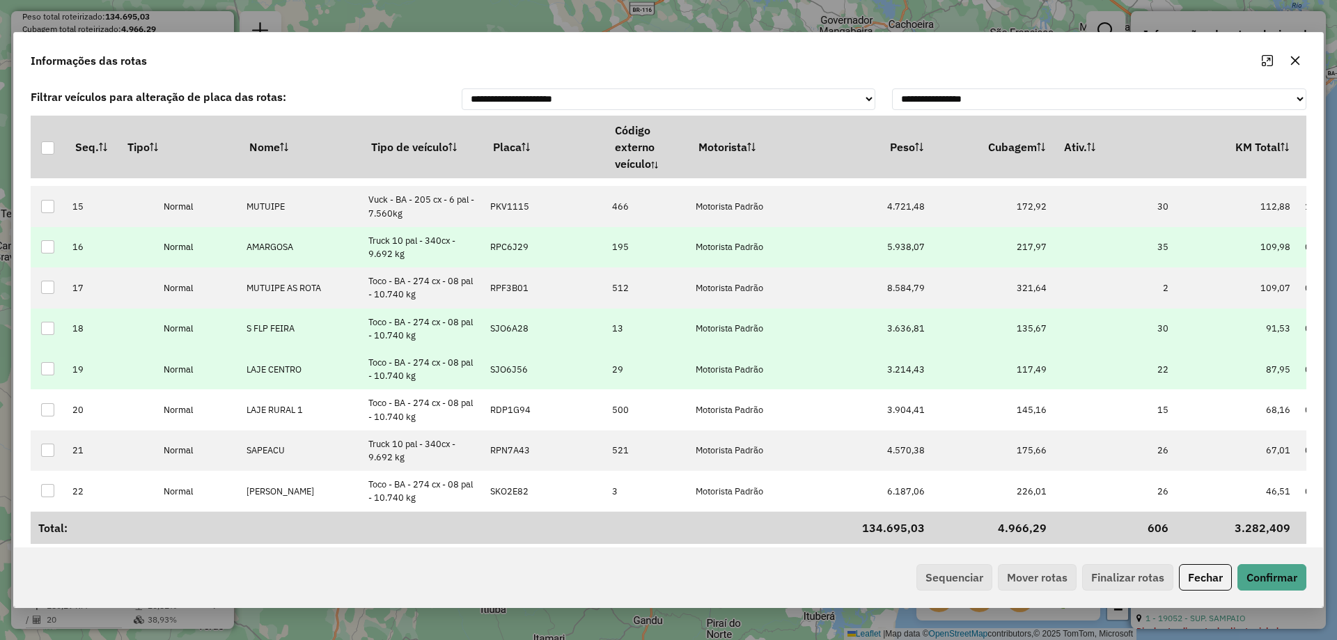
scroll to position [559, 0]
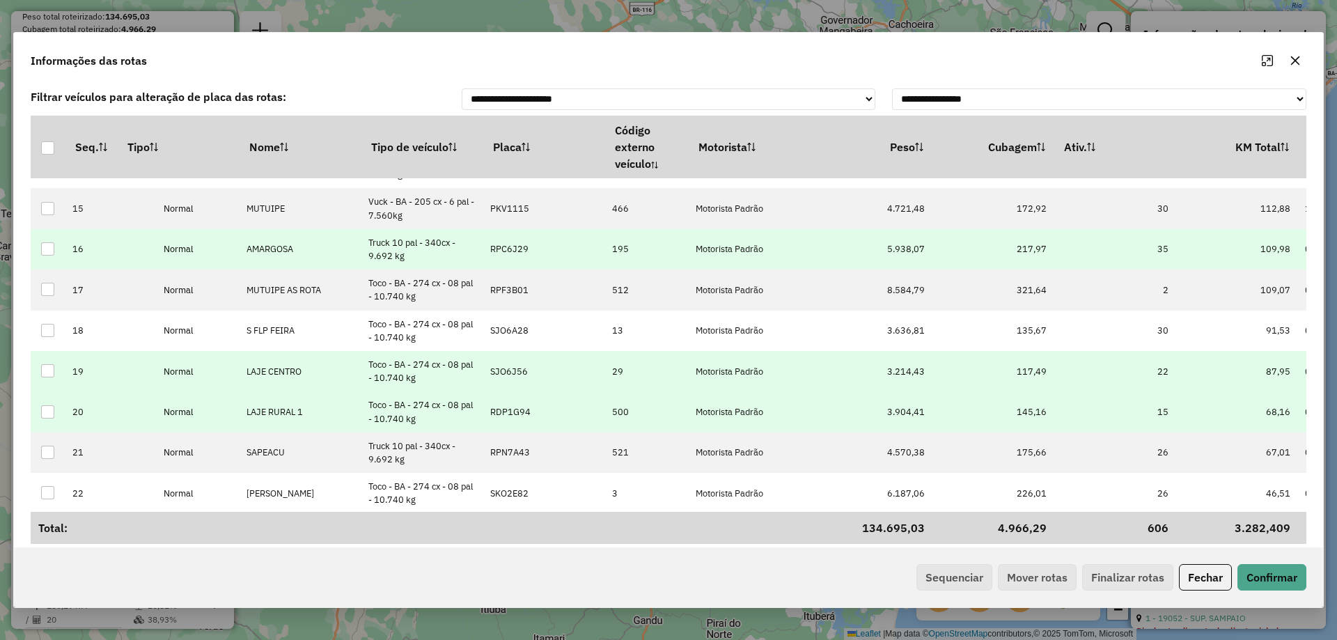
click at [520, 405] on td "RDP1G94" at bounding box center [544, 411] width 122 height 40
type input "****"
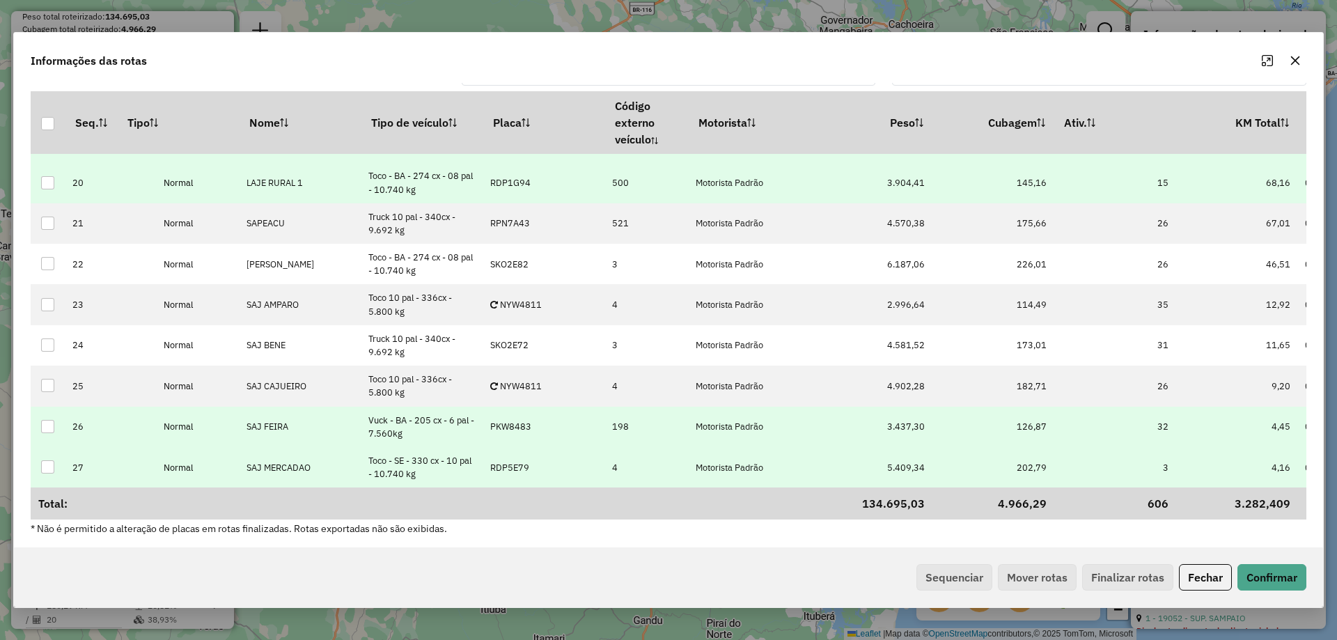
scroll to position [26, 0]
click at [540, 421] on td "PKW8483" at bounding box center [544, 425] width 122 height 40
type input "****"
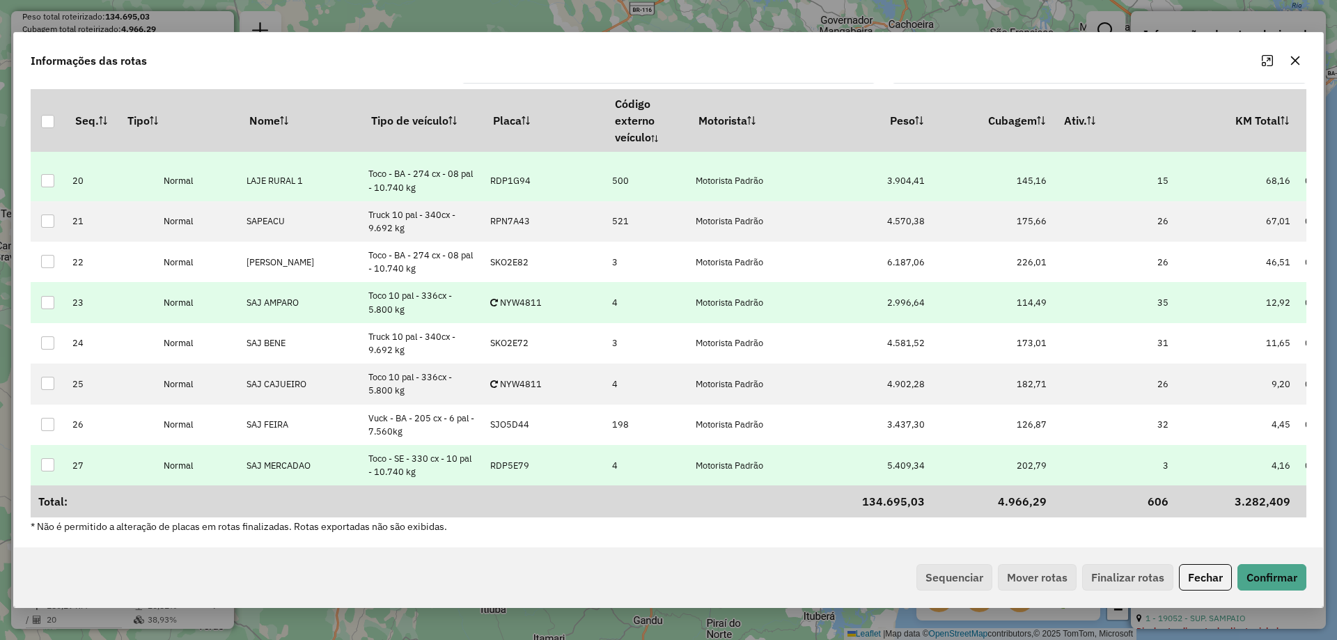
click at [528, 305] on td "NYW4811" at bounding box center [544, 302] width 122 height 40
type input "****"
click at [535, 296] on td "PKW0604" at bounding box center [544, 302] width 122 height 40
type input "***"
click at [526, 297] on p-celleditor "SKO9E78" at bounding box center [509, 303] width 38 height 12
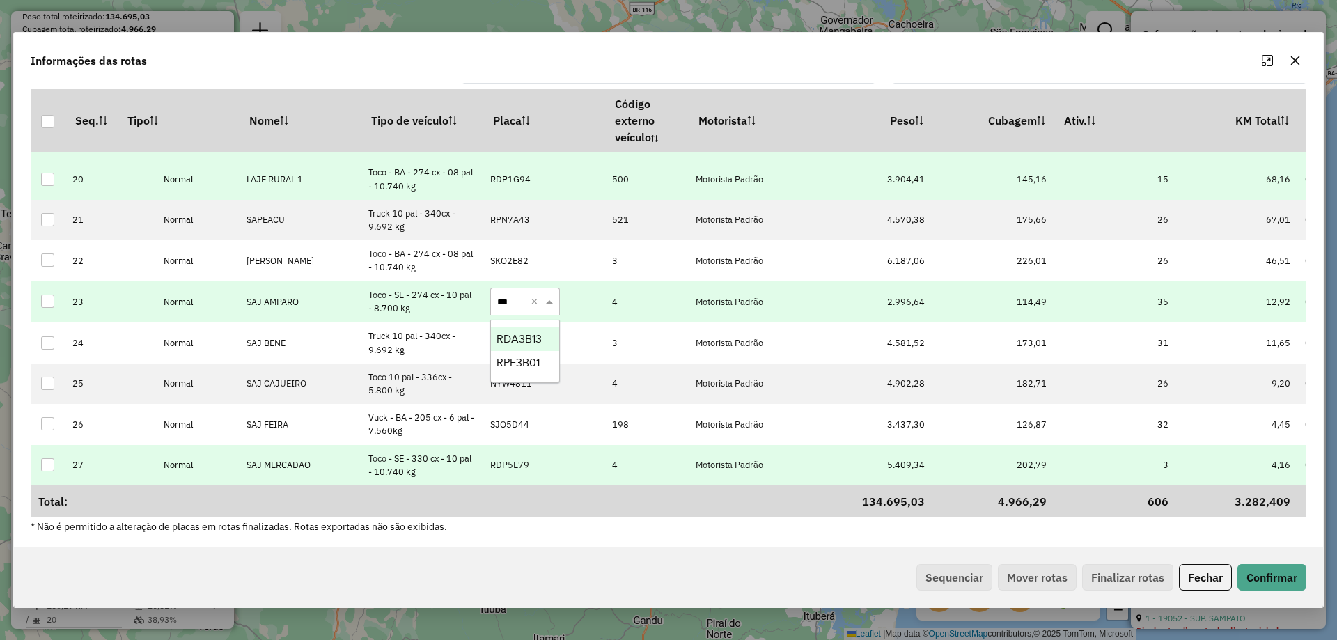
type input "****"
click at [521, 288] on td "RDA3B13" at bounding box center [544, 302] width 122 height 40
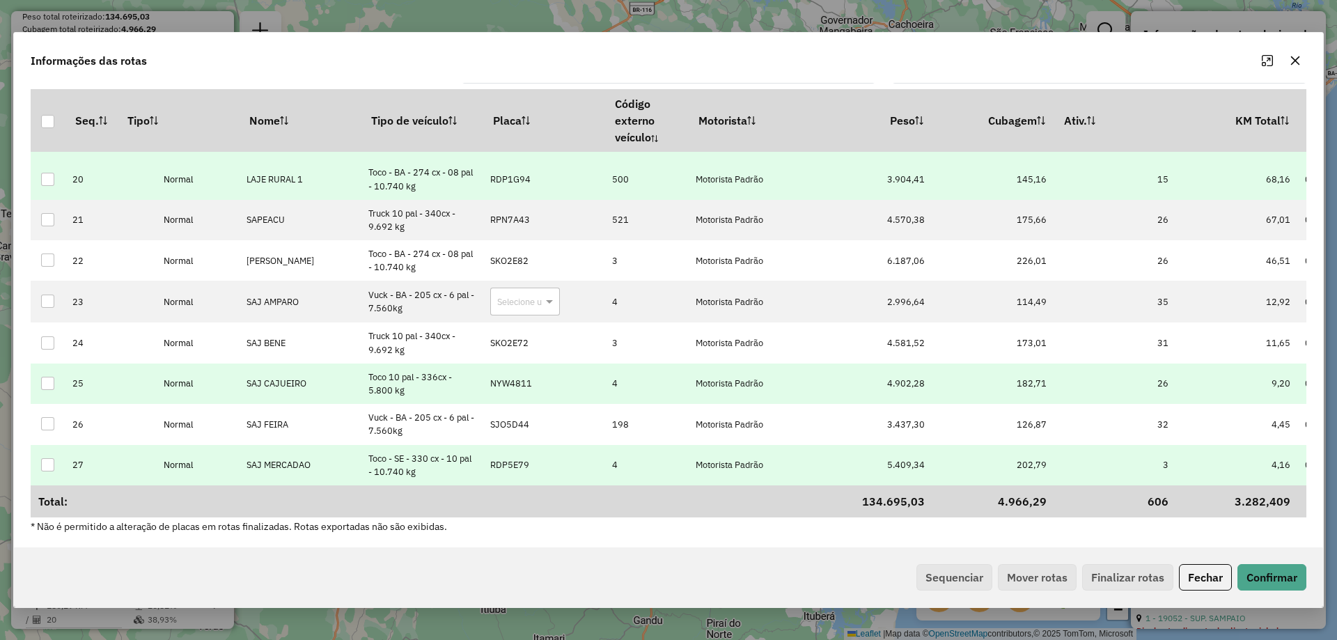
click at [532, 375] on td "NYW4811" at bounding box center [544, 384] width 122 height 40
type input "****"
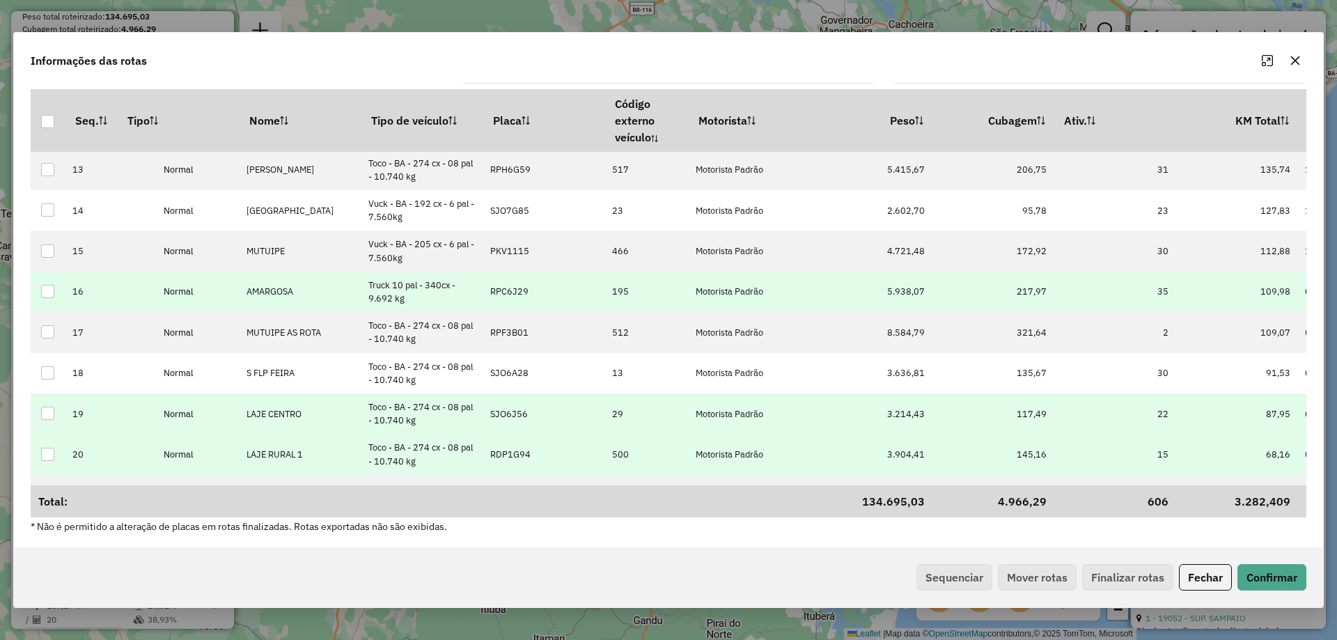
scroll to position [420, 0]
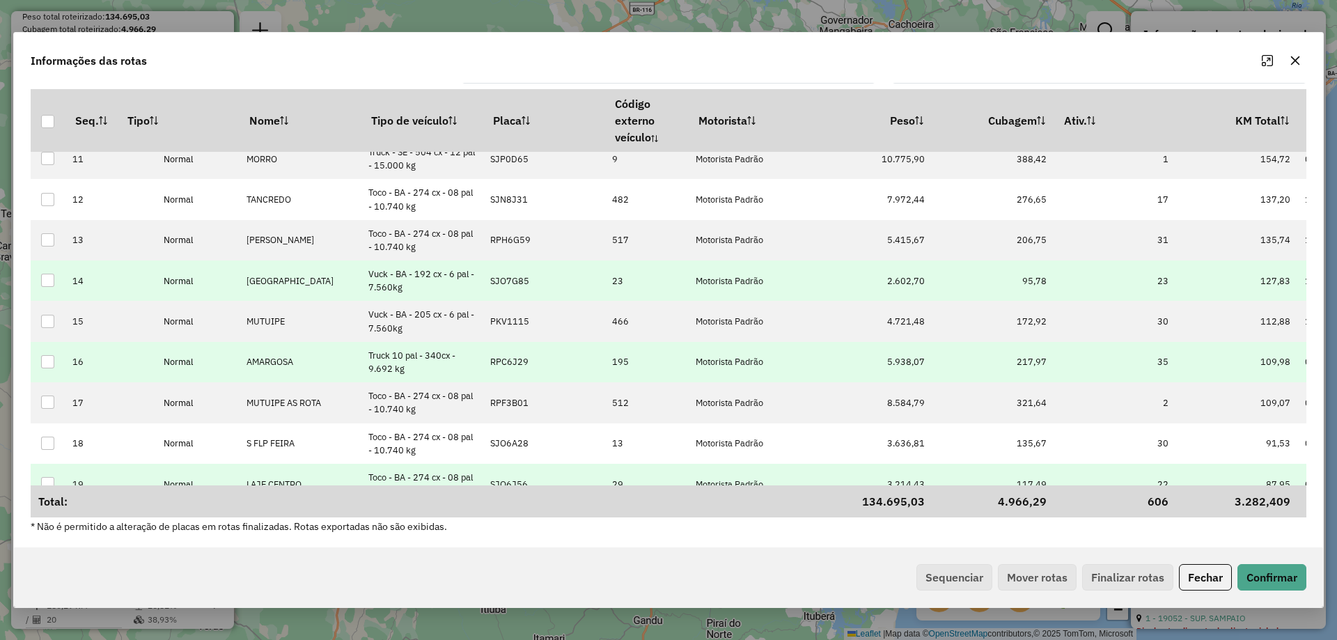
click at [520, 277] on p-celleditor "SJO7G85" at bounding box center [509, 281] width 39 height 12
type input "****"
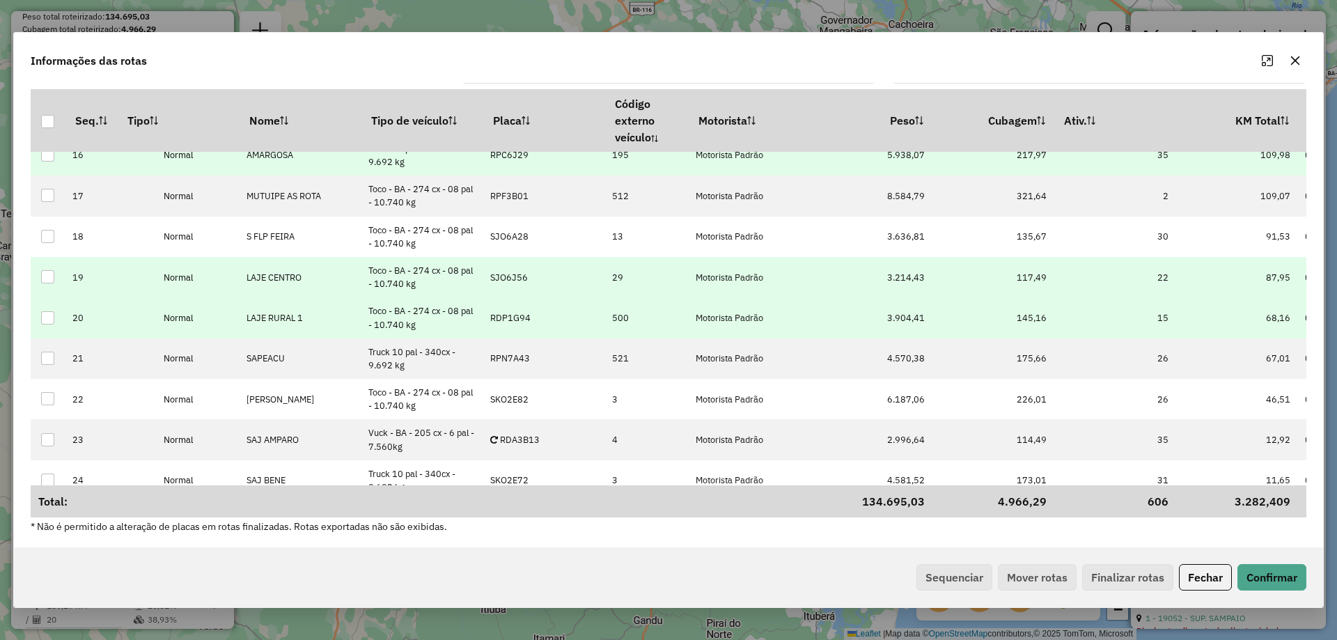
scroll to position [697, 0]
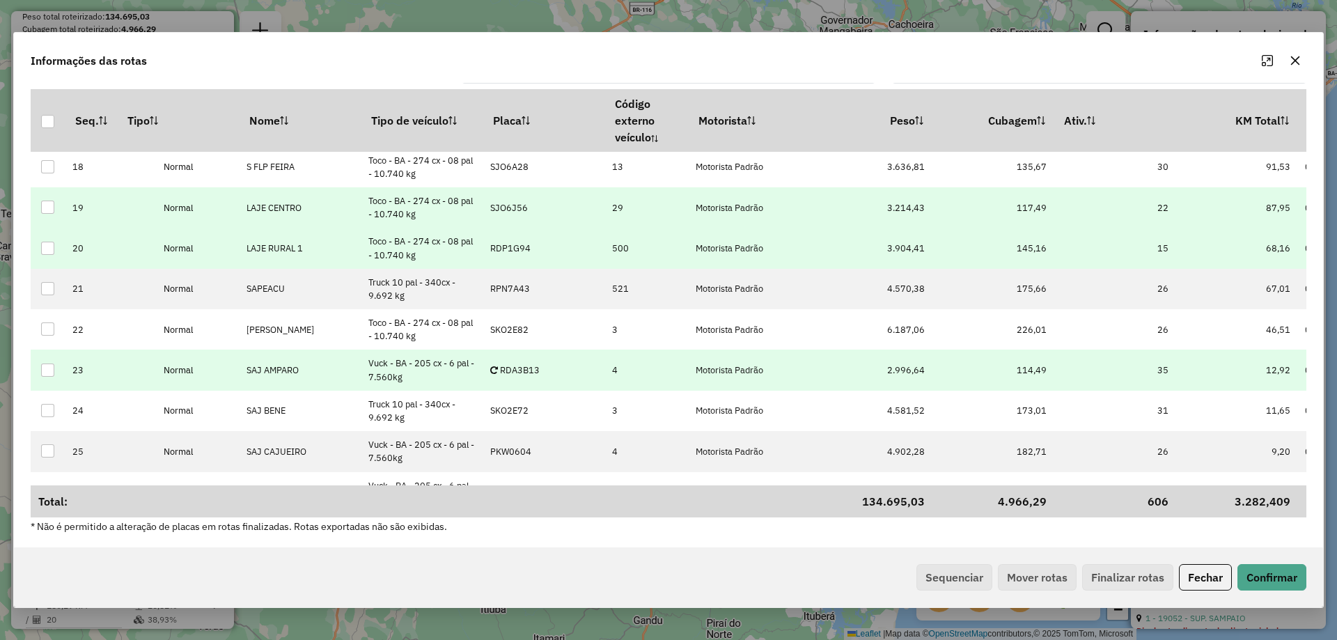
click at [518, 368] on p-celleditor "RDA3B13" at bounding box center [514, 370] width 49 height 12
type input "***"
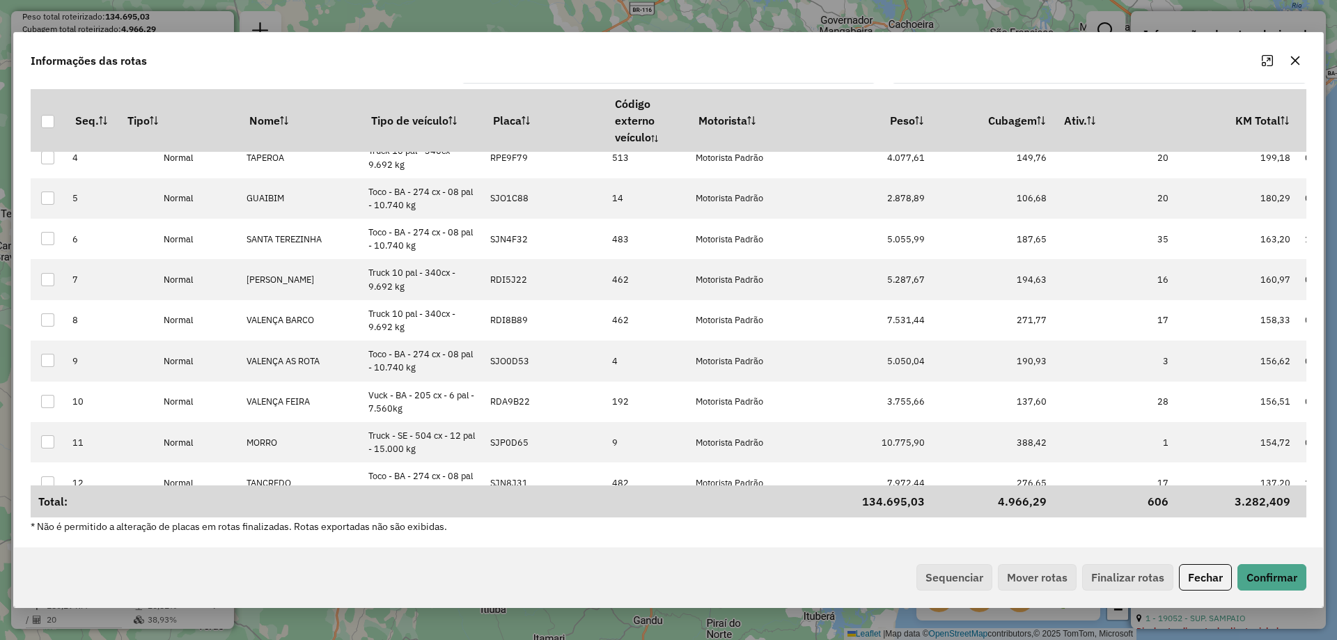
scroll to position [0, 0]
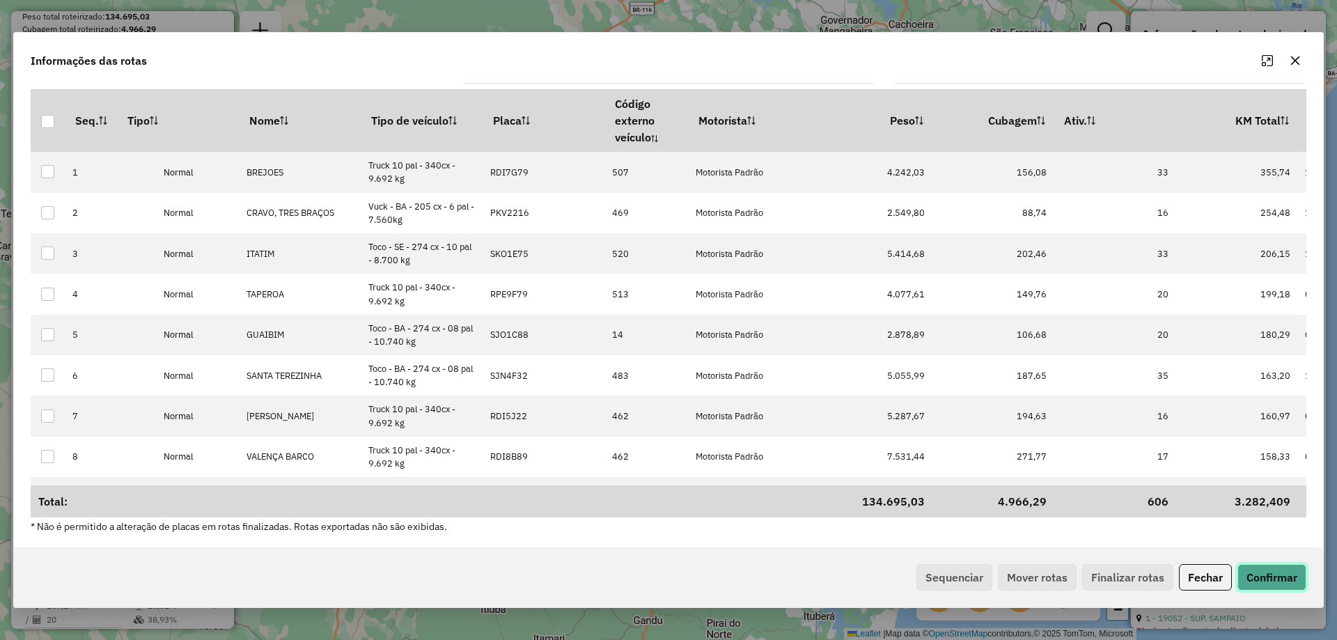
click at [1286, 577] on button "Confirmar" at bounding box center [1272, 577] width 69 height 26
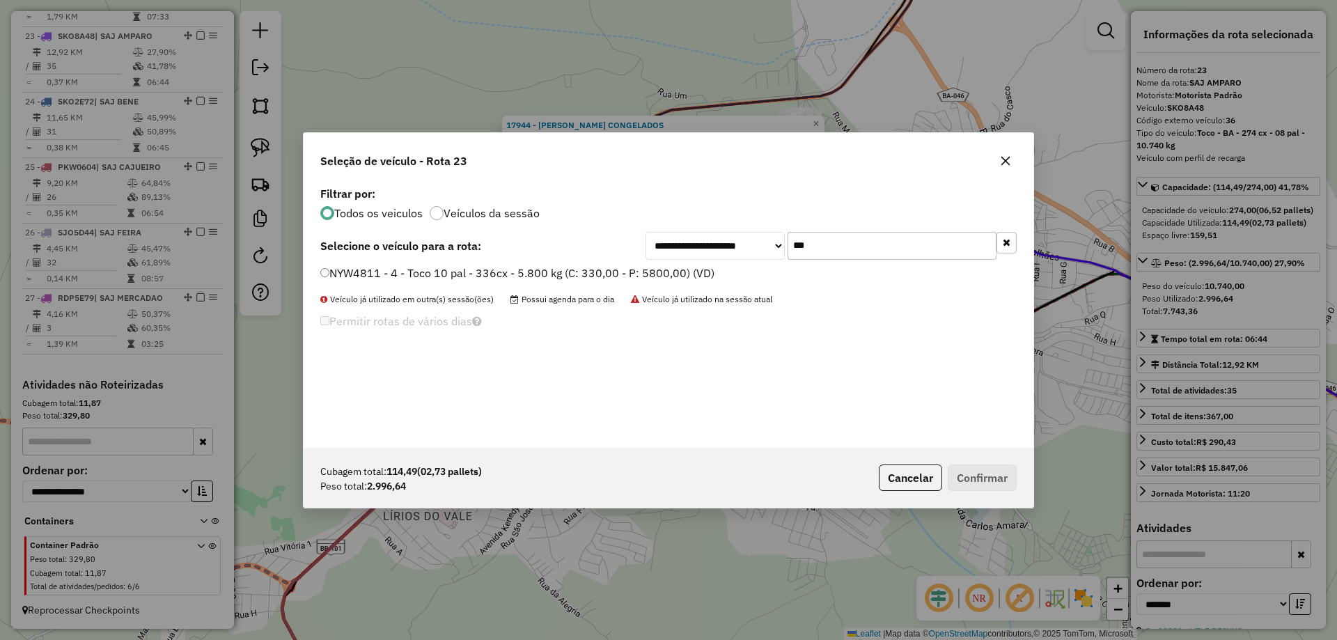
scroll to position [8, 4]
drag, startPoint x: 830, startPoint y: 242, endPoint x: 690, endPoint y: 258, distance: 140.9
click at [689, 260] on div "**********" at bounding box center [669, 315] width 730 height 265
type input "****"
click at [662, 265] on label "PKU2448 - 195 - Vuck - BA - 205 cx - 6 pal - 7.560kg (C: 205,00 - P: 7560,00) (…" at bounding box center [535, 273] width 430 height 17
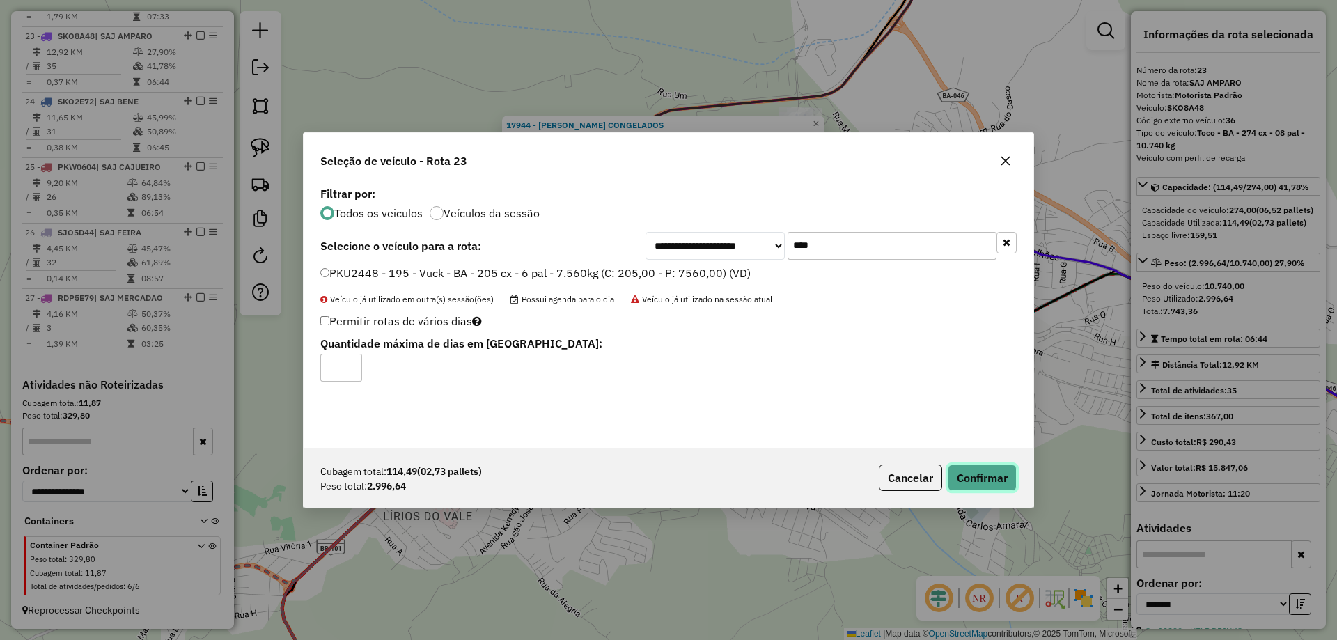
click at [991, 477] on button "Confirmar" at bounding box center [982, 478] width 69 height 26
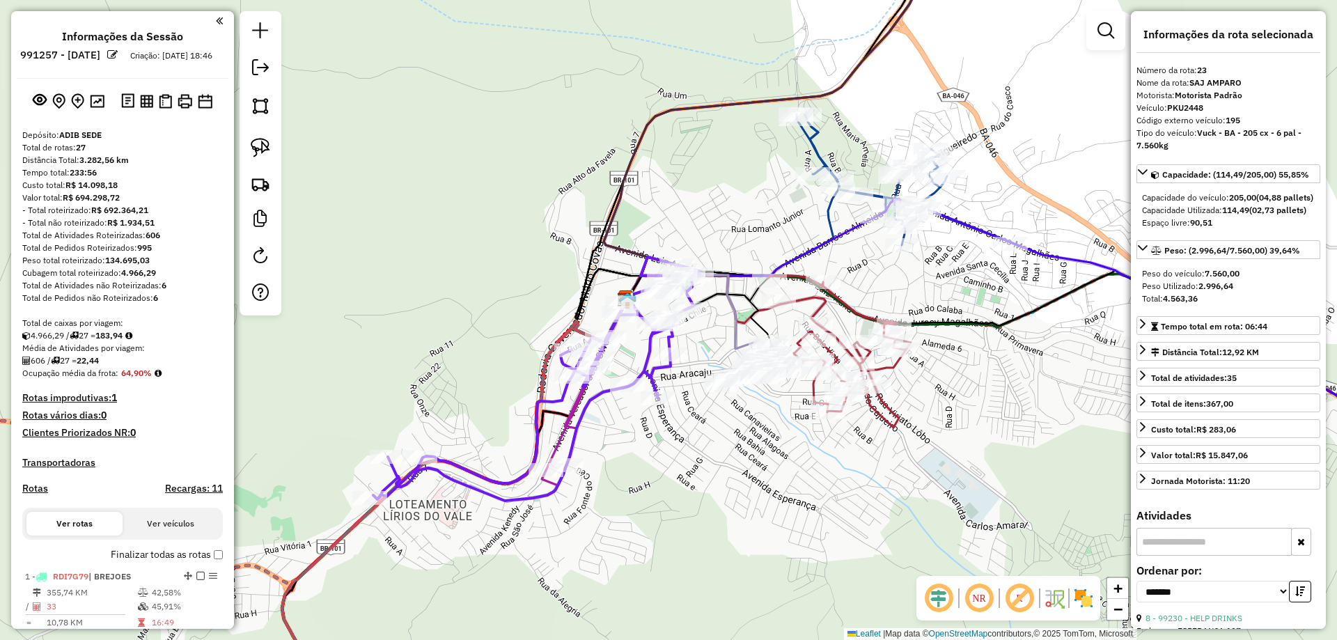
scroll to position [2044, 0]
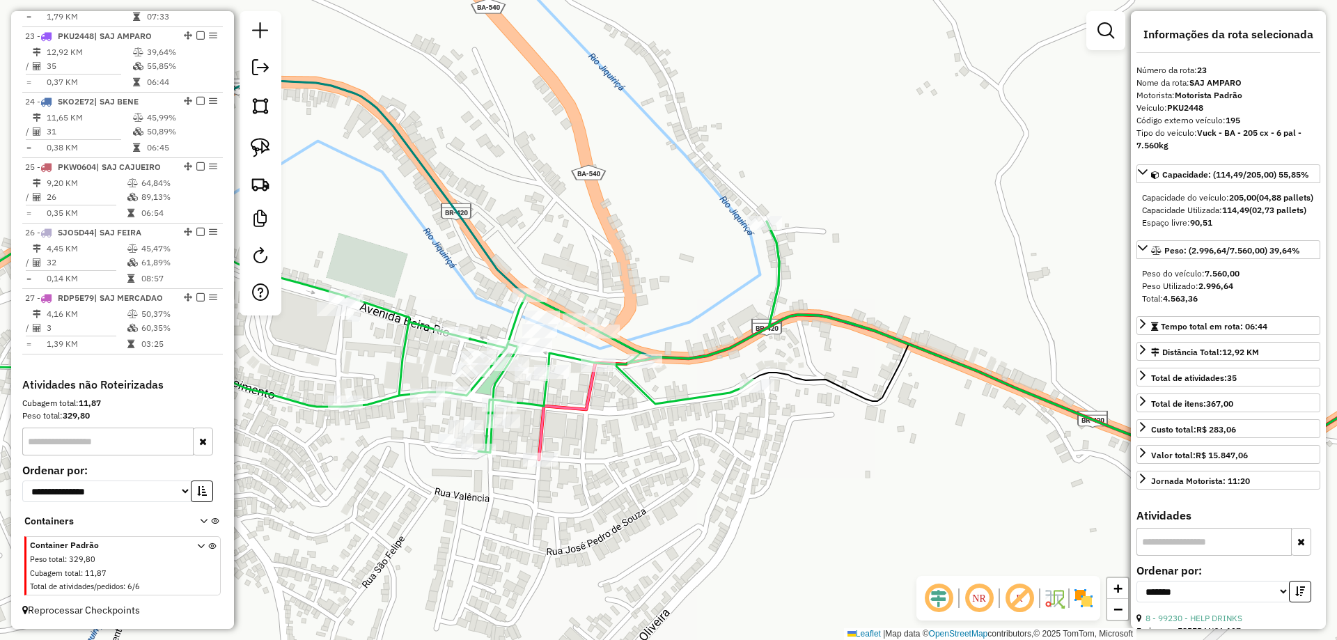
click at [584, 405] on icon at bounding box center [568, 411] width 59 height 97
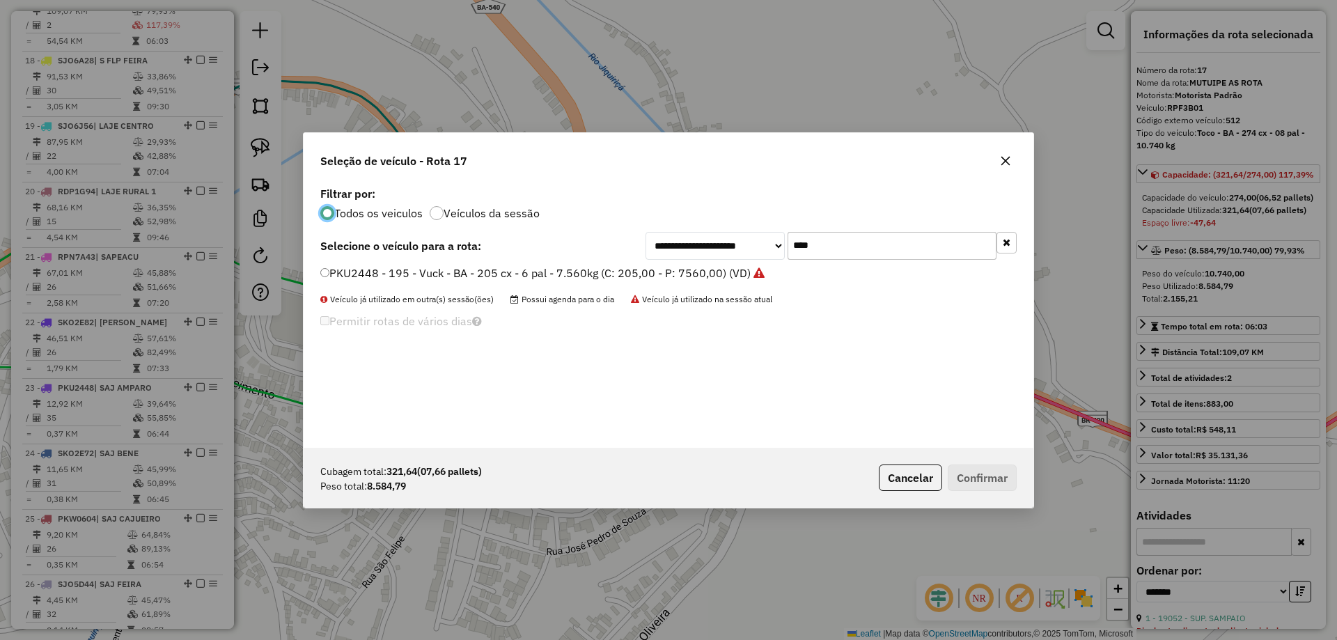
scroll to position [8, 4]
drag, startPoint x: 868, startPoint y: 243, endPoint x: 678, endPoint y: 245, distance: 190.2
click at [678, 245] on div "**********" at bounding box center [831, 246] width 371 height 28
type input "****"
click at [583, 265] on label "RDP2H25 - 498 - Toco - SE - 330 cx - 10 pal - 10.740 kg (C: 336,00 - P: 10740,0…" at bounding box center [546, 273] width 453 height 17
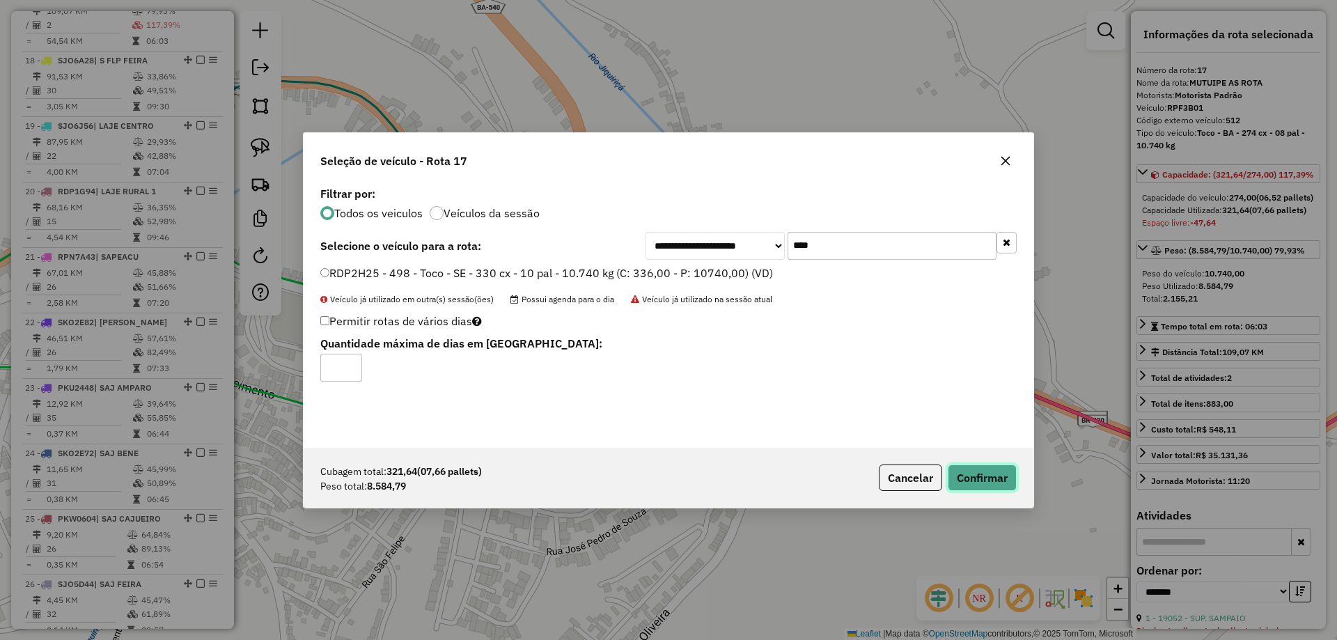
click at [968, 475] on button "Confirmar" at bounding box center [982, 478] width 69 height 26
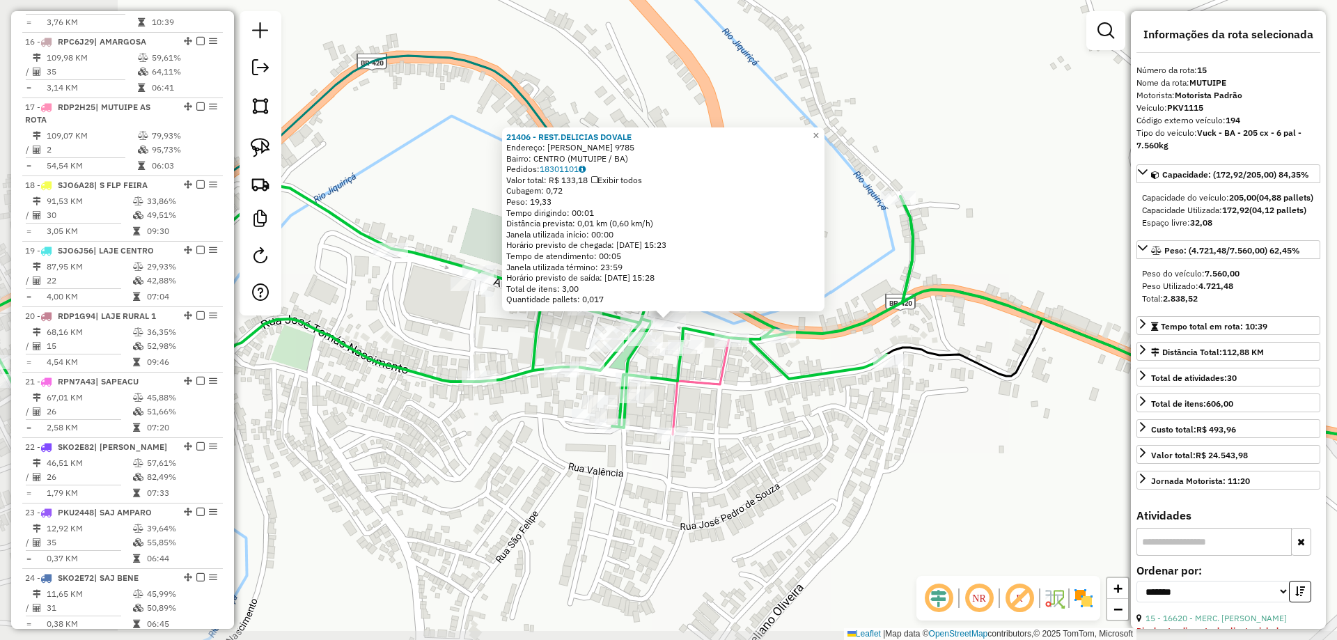
scroll to position [1523, 0]
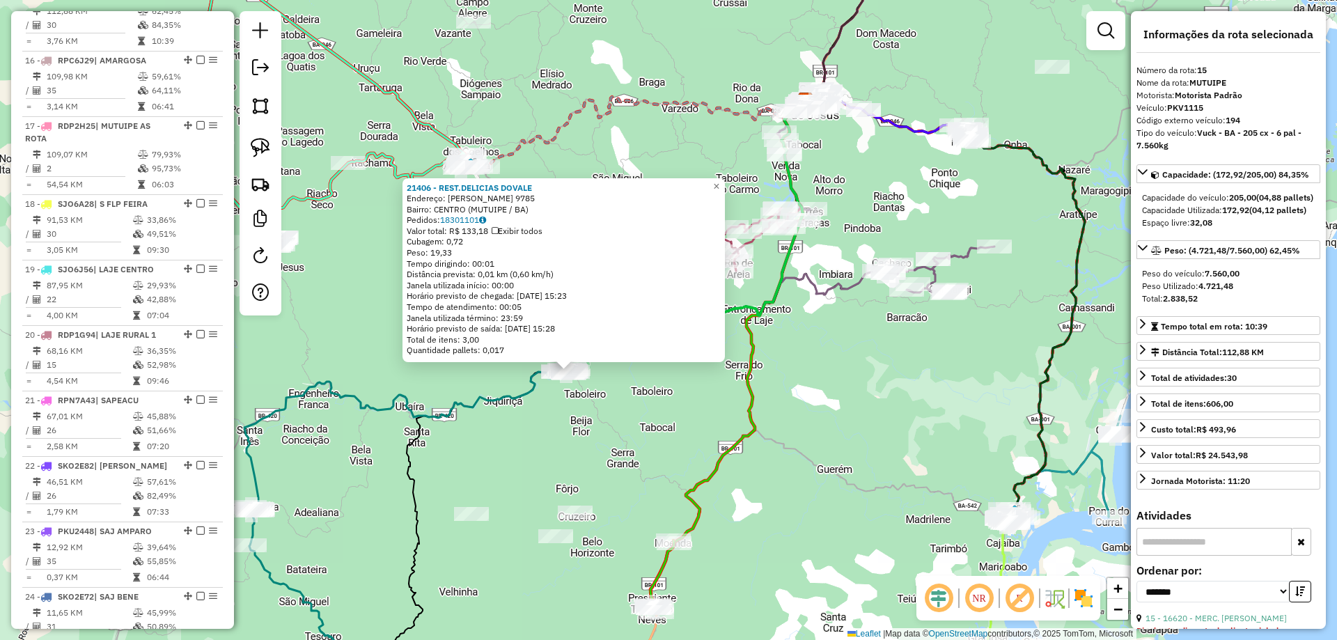
click at [621, 412] on div "21406 - REST.DELICIAS DOVALE Endereço: [PERSON_NAME] 9785 Bairro: [GEOGRAPHIC_D…" at bounding box center [668, 320] width 1337 height 640
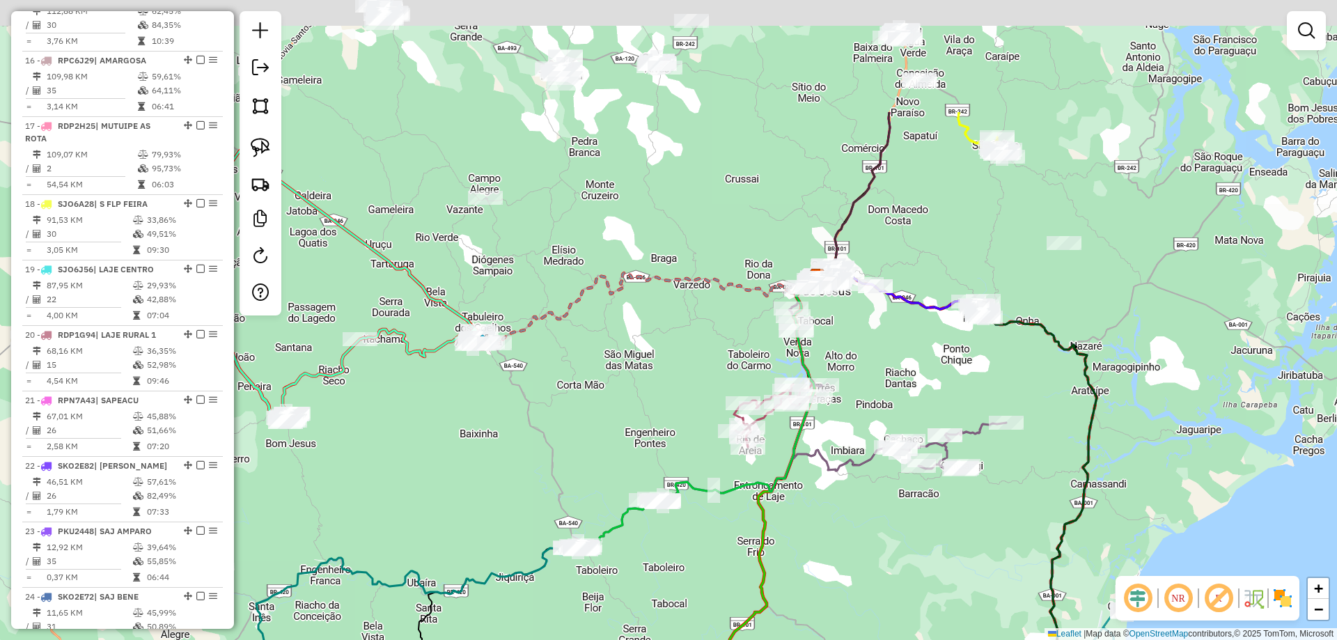
drag, startPoint x: 943, startPoint y: 75, endPoint x: 947, endPoint y: 262, distance: 186.7
click at [956, 254] on div "Janela de atendimento Grade de atendimento Capacidade Transportadoras Veículos …" at bounding box center [668, 320] width 1337 height 640
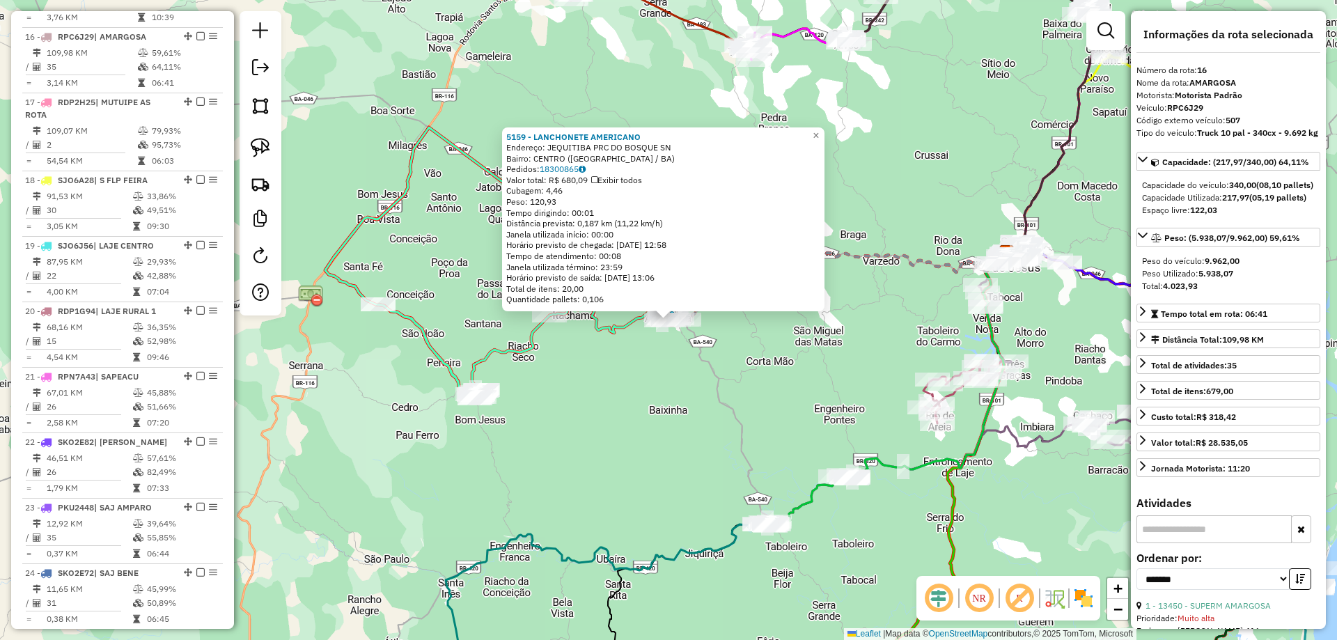
scroll to position [1589, 0]
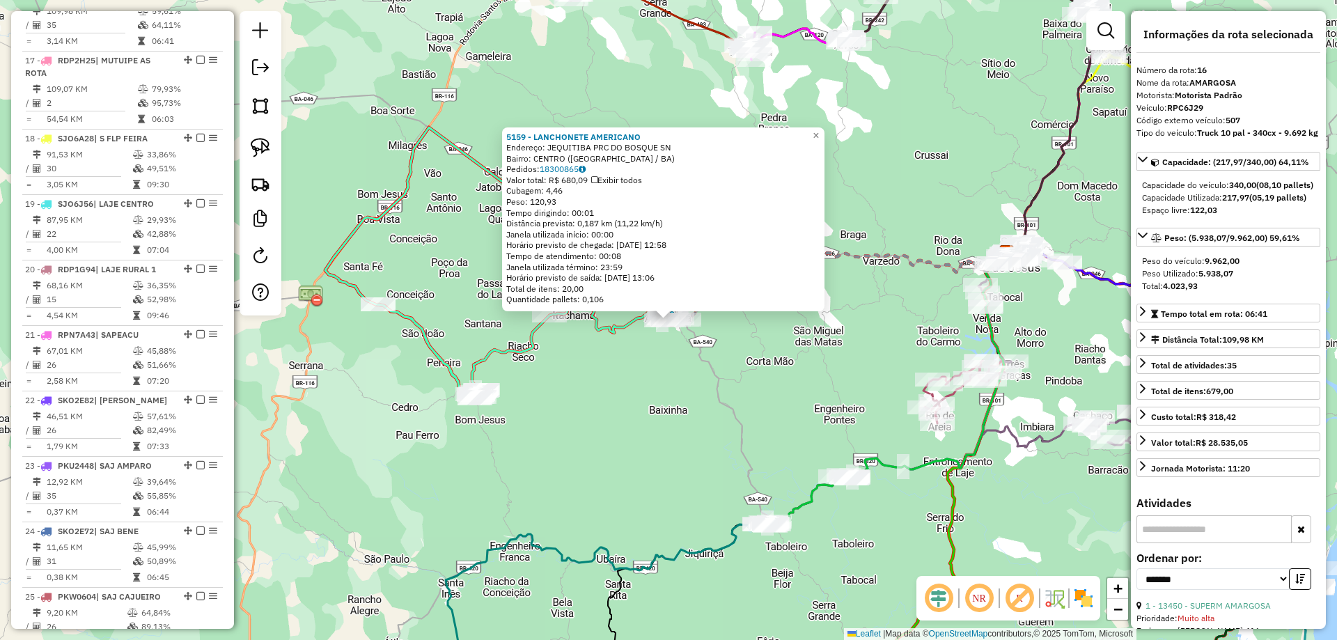
click at [587, 387] on div "5159 - LANCHONETE AMERICANO Endereço: JEQUITIBA PRC DO BOSQUE SN Bairro: [GEOGR…" at bounding box center [668, 320] width 1337 height 640
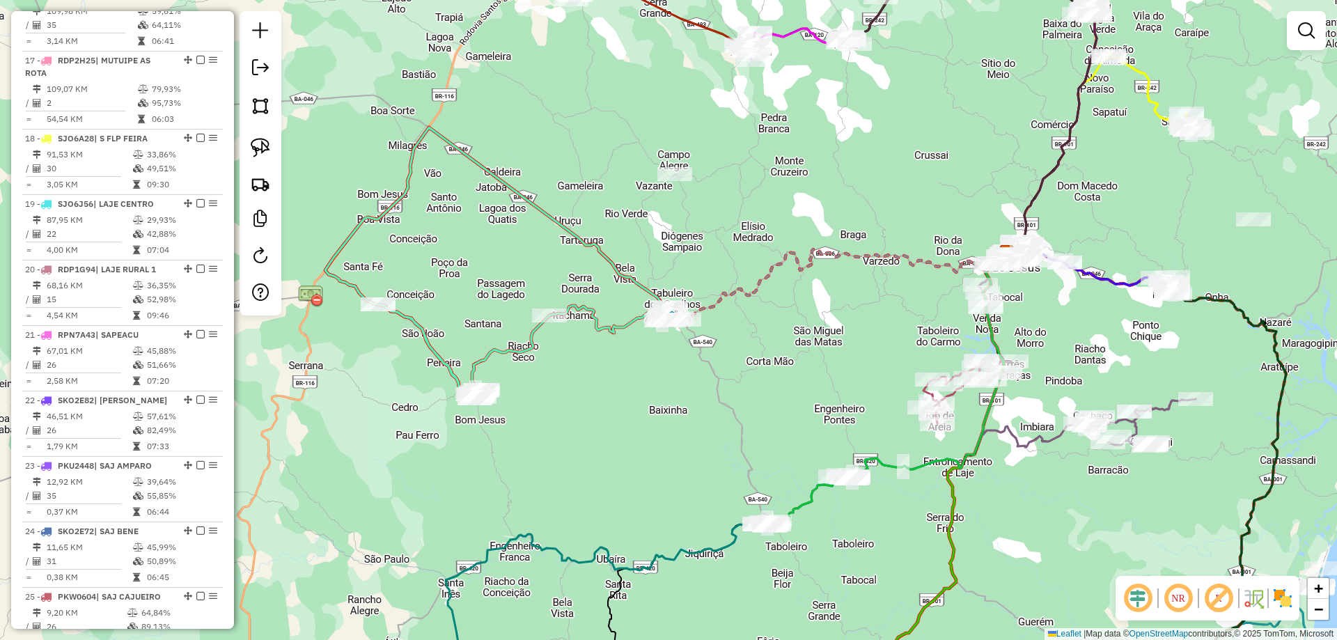
click at [580, 313] on icon at bounding box center [495, 262] width 341 height 271
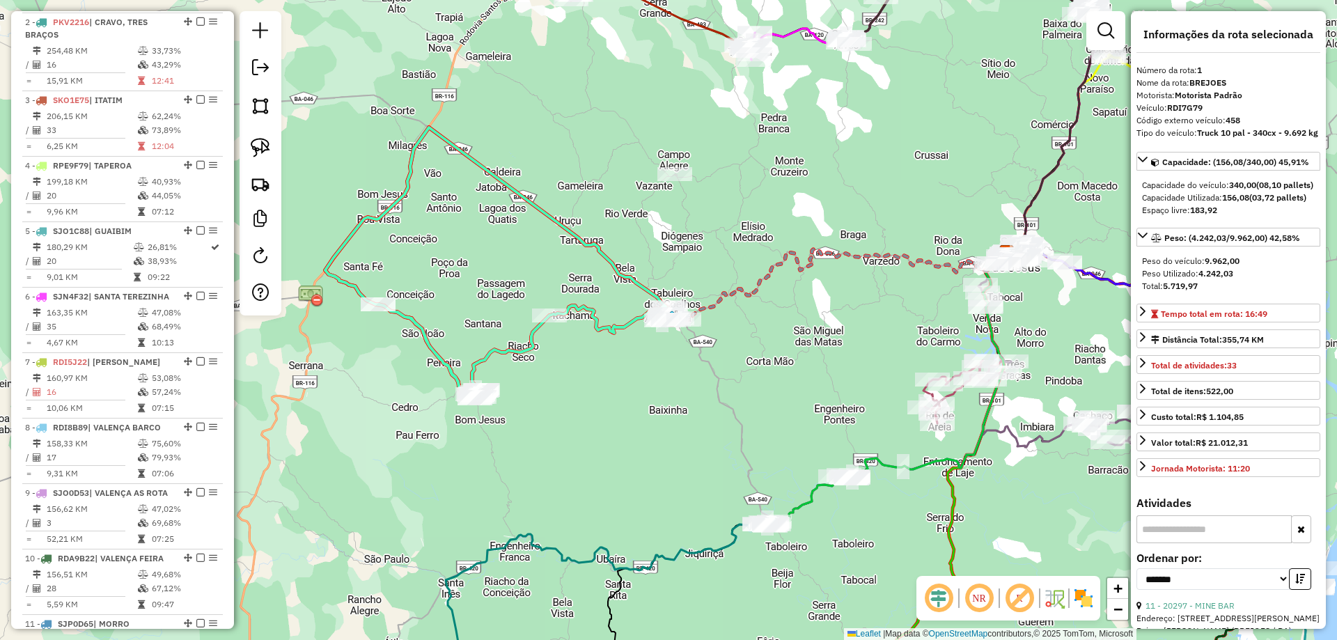
scroll to position [569, 0]
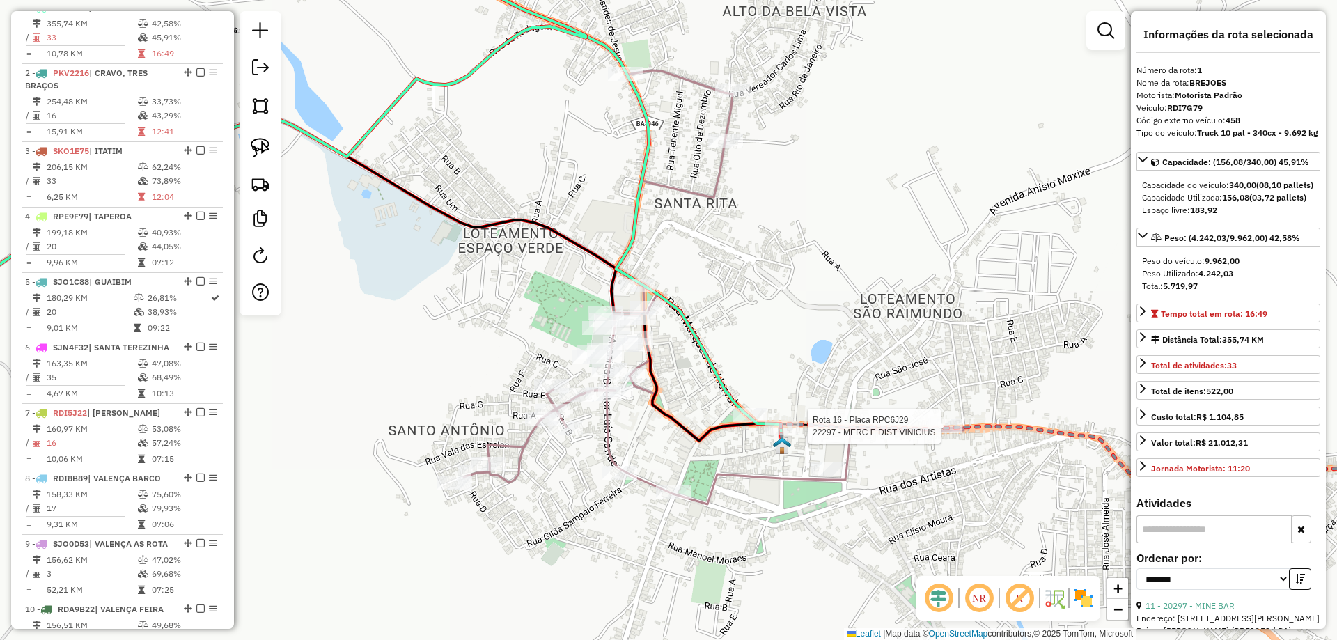
click at [934, 433] on div at bounding box center [945, 426] width 35 height 14
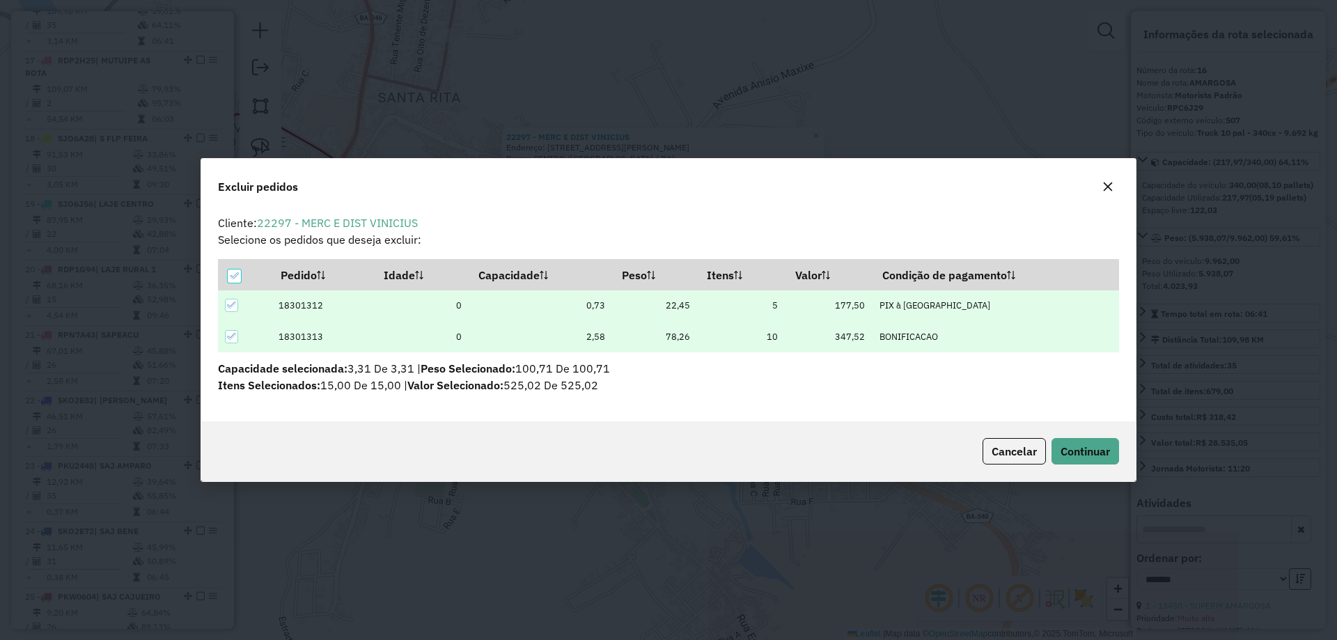
scroll to position [0, 0]
click at [1026, 451] on span "Cancelar" at bounding box center [1014, 451] width 45 height 14
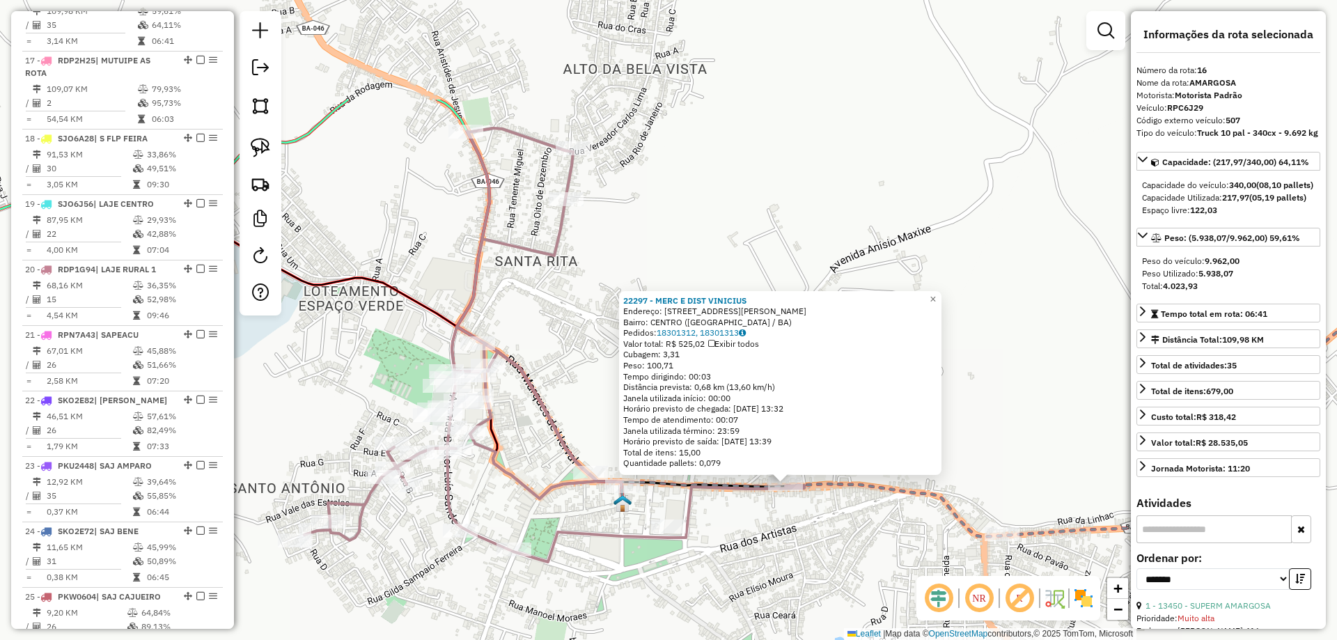
drag, startPoint x: 497, startPoint y: 62, endPoint x: 630, endPoint y: 219, distance: 205.7
click at [630, 219] on div "22297 - MERC E DIST VINICIUS Endereço: AV [PERSON_NAME] 426 Bairro: CENTRO (AMA…" at bounding box center [668, 320] width 1337 height 640
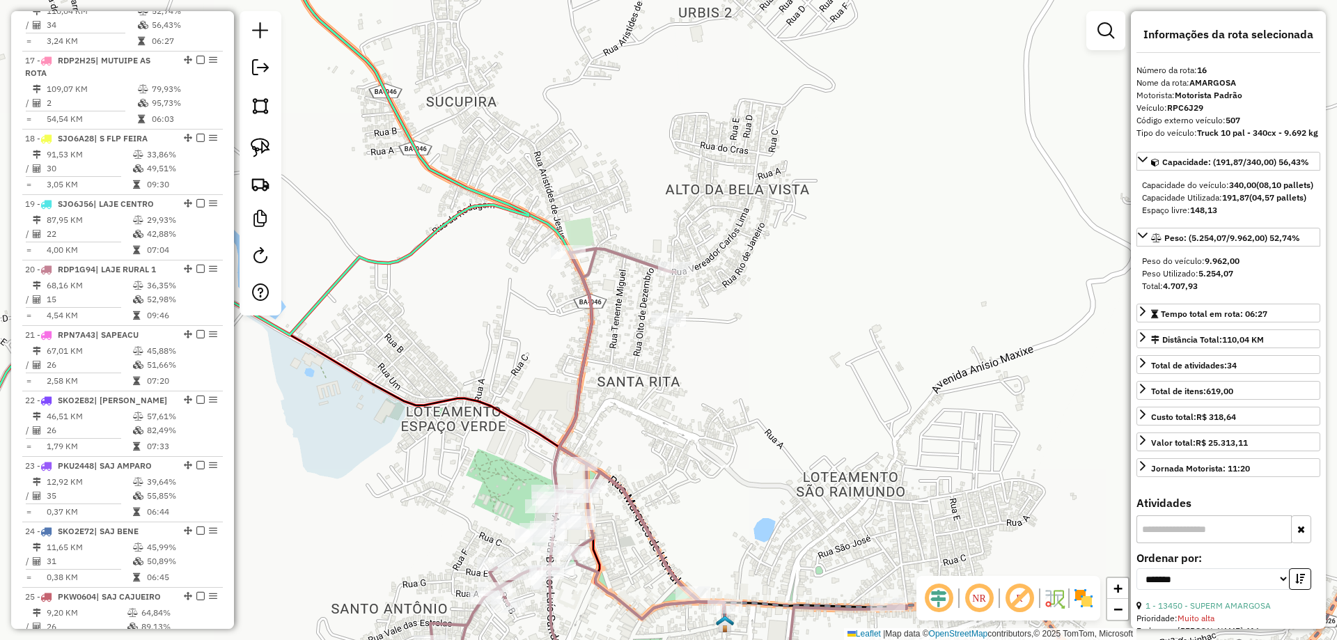
click at [607, 258] on icon at bounding box center [657, 466] width 500 height 434
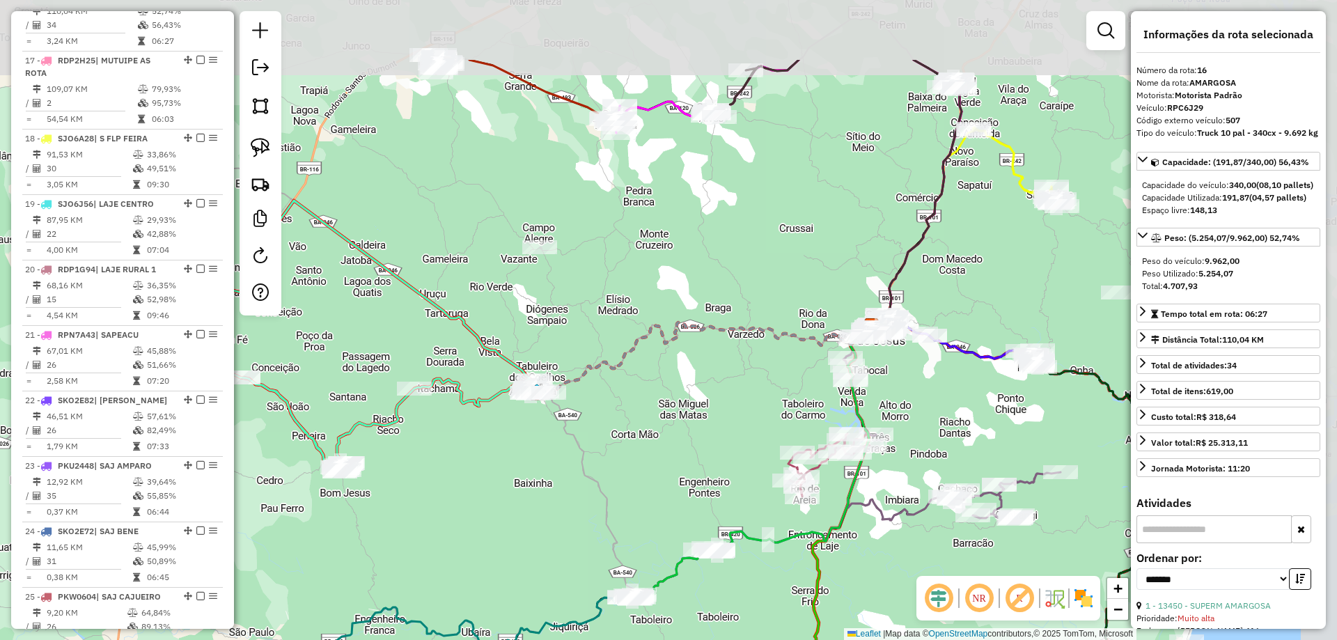
drag, startPoint x: 765, startPoint y: 138, endPoint x: 657, endPoint y: 331, distance: 221.1
click at [657, 331] on div "Janela de atendimento Grade de atendimento Capacidade Transportadoras Veículos …" at bounding box center [668, 320] width 1337 height 640
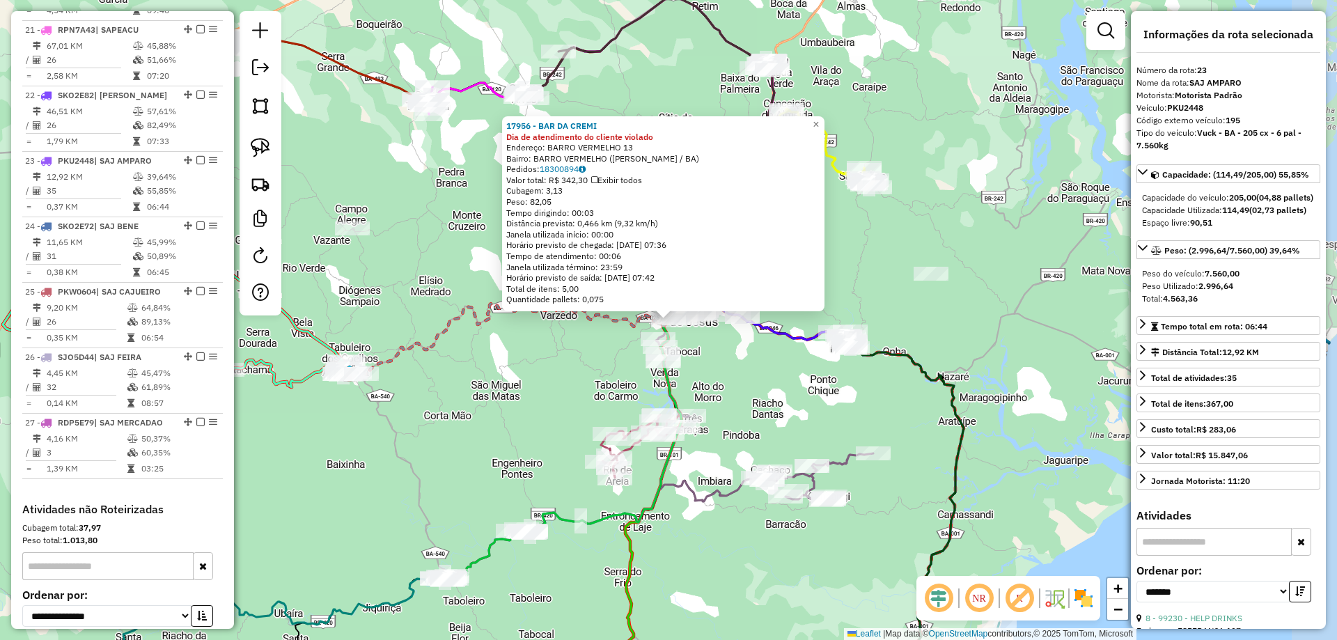
scroll to position [2044, 0]
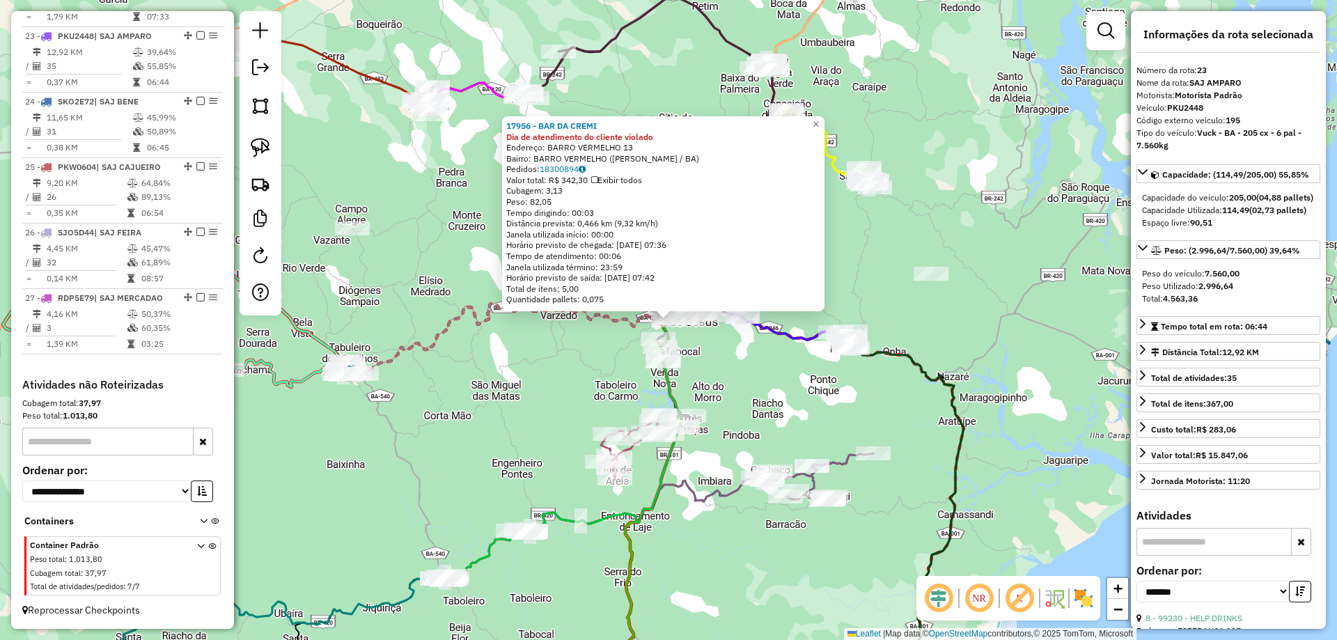
click at [782, 377] on div "17956 - BAR DA CREMI Dia de atendimento do cliente violado Endereço: BARRO VERM…" at bounding box center [668, 320] width 1337 height 640
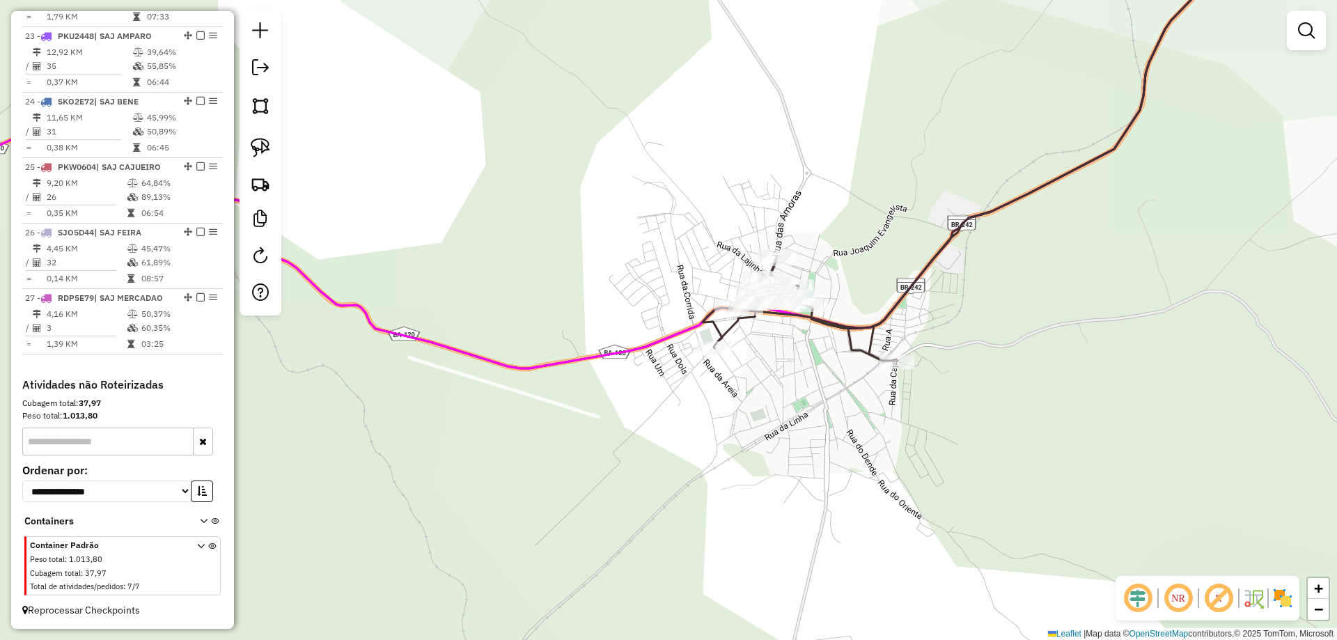
click at [724, 324] on icon at bounding box center [978, 148] width 551 height 425
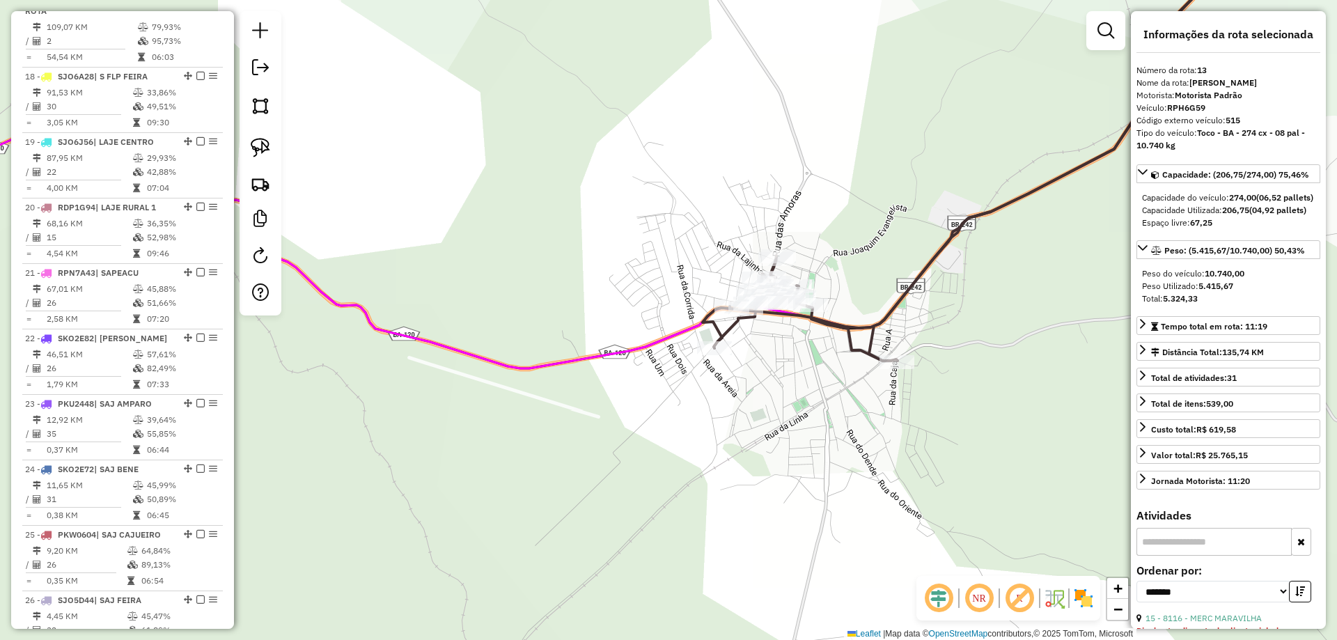
scroll to position [1392, 0]
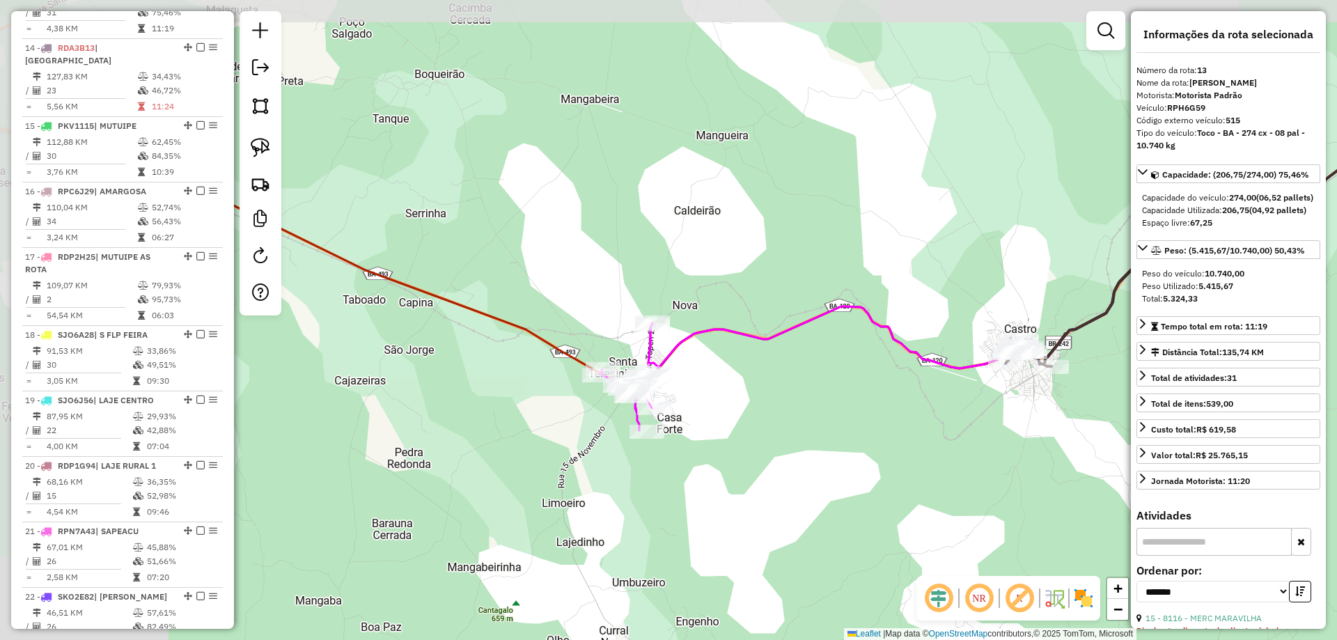
drag, startPoint x: 561, startPoint y: 245, endPoint x: 831, endPoint y: 286, distance: 272.7
click at [831, 286] on div "Janela de atendimento Grade de atendimento Capacidade Transportadoras Veículos …" at bounding box center [668, 320] width 1337 height 640
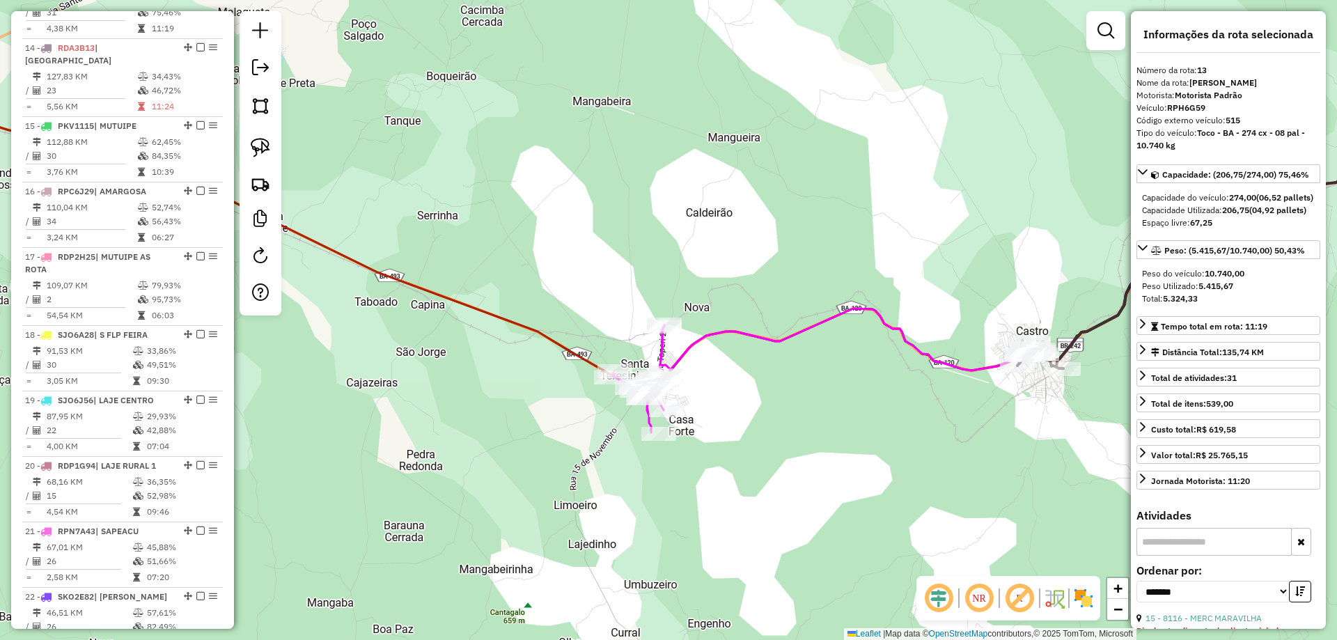
click at [665, 344] on icon at bounding box center [639, 379] width 54 height 108
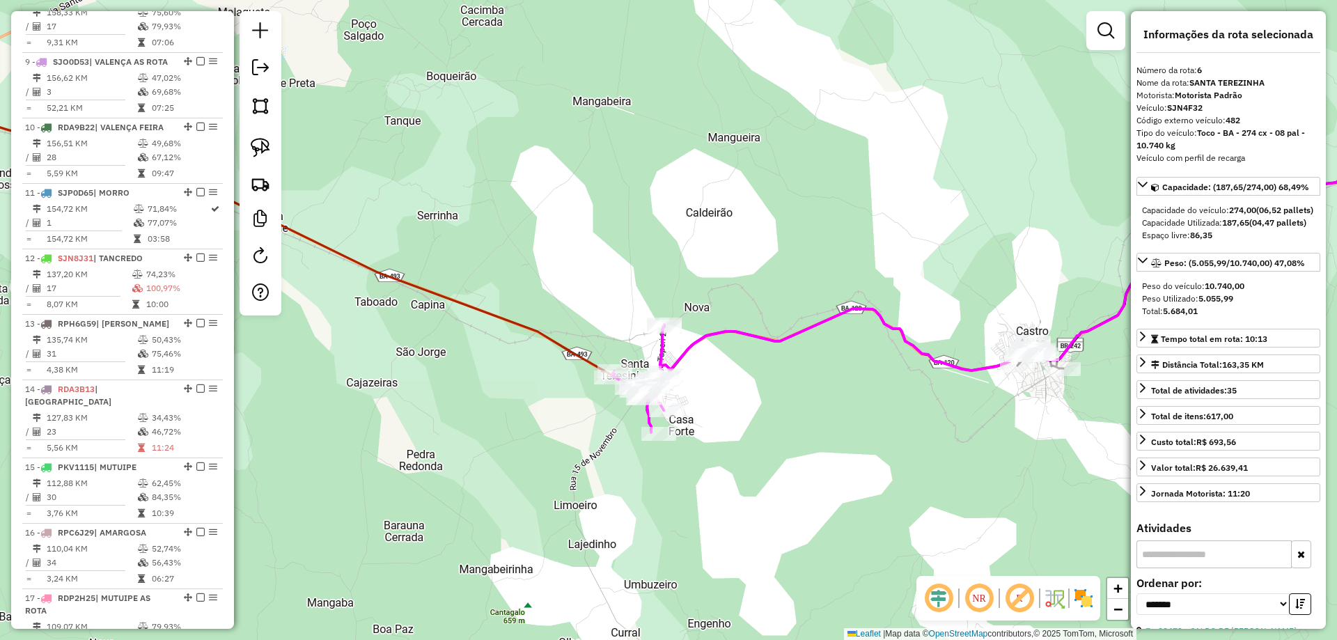
scroll to position [909, 0]
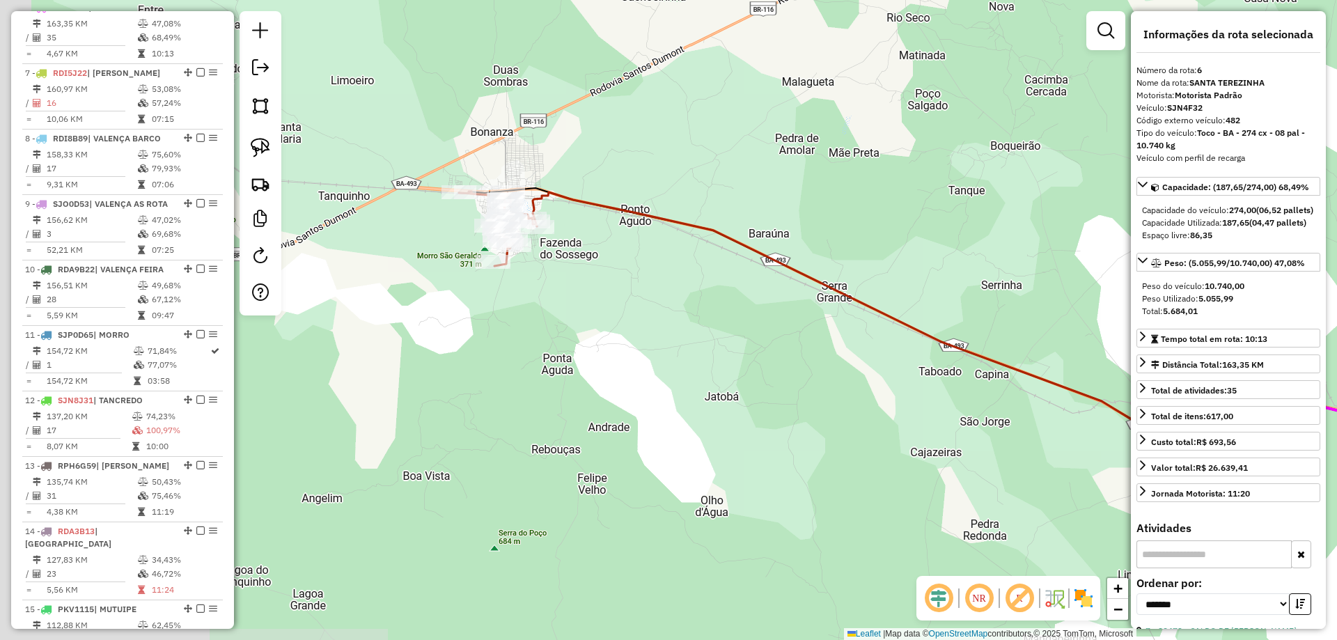
drag, startPoint x: 535, startPoint y: 231, endPoint x: 1075, endPoint y: 298, distance: 544.1
click at [1142, 304] on hb-router-mapa "Informações da Sessão 991257 - [DATE] Criação: [DATE] 18:46 Depósito: ADIB SEDE…" at bounding box center [668, 320] width 1337 height 640
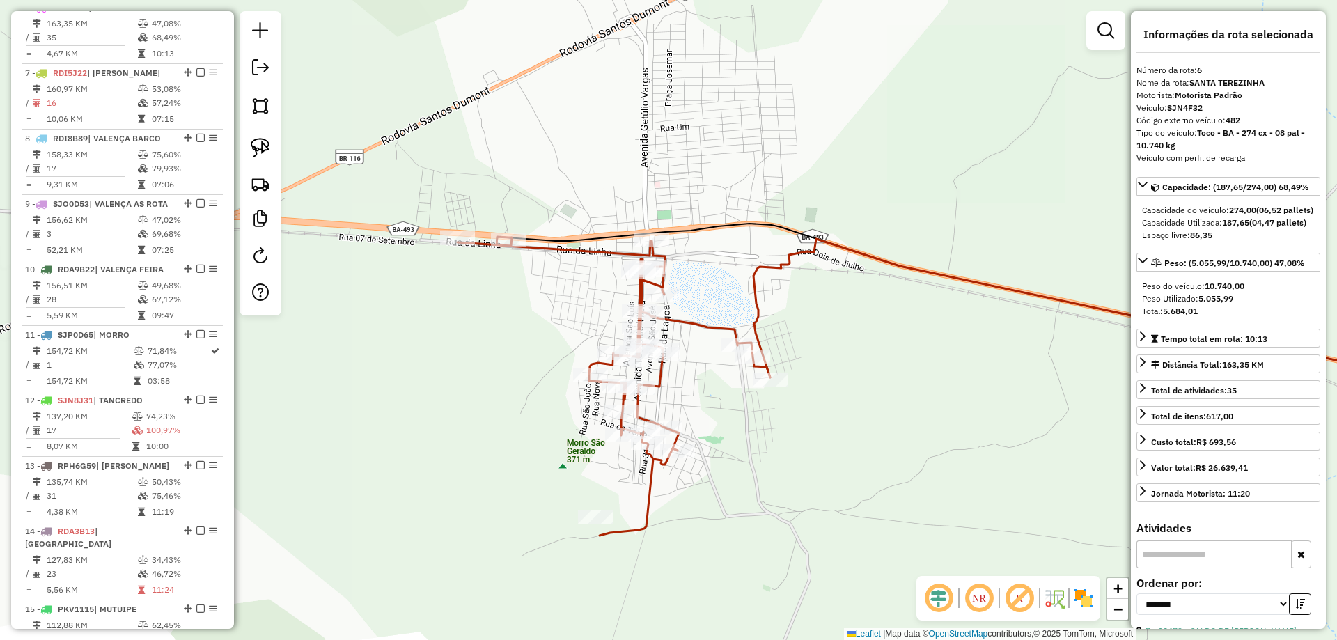
click at [642, 257] on icon at bounding box center [614, 386] width 313 height 299
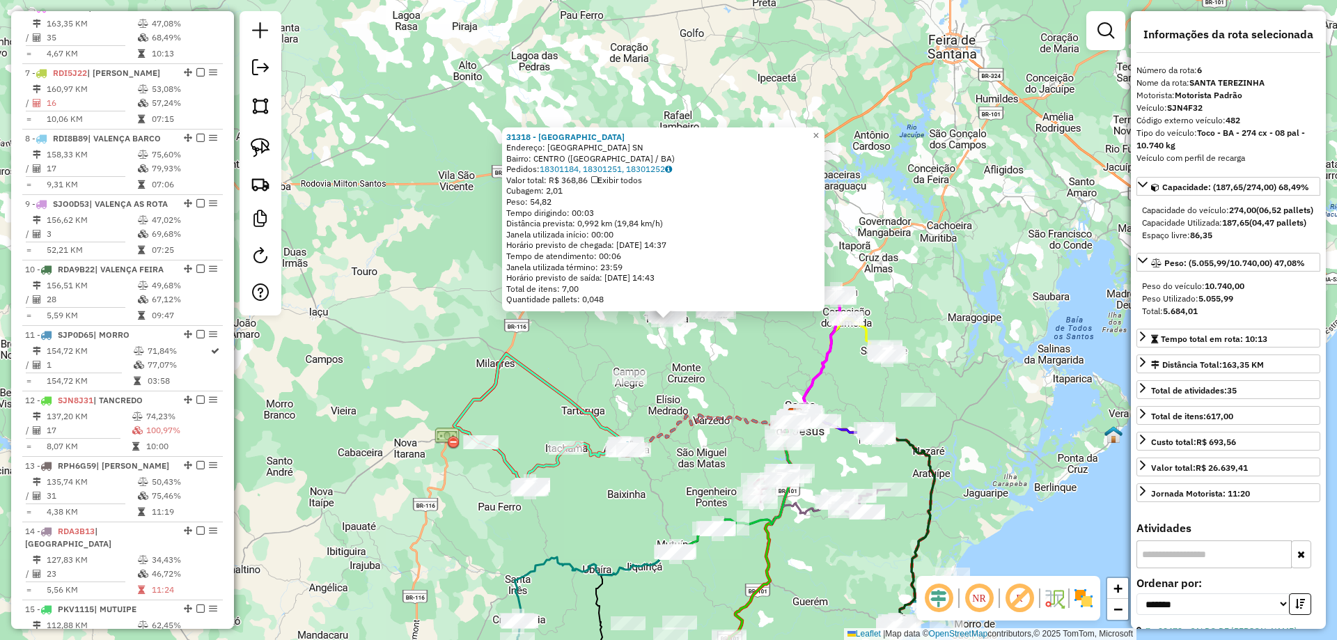
click at [575, 367] on div "31318 - HOTEL [GEOGRAPHIC_DATA] Endereço: [GEOGRAPHIC_DATA] SN Bairro: [GEOGRAP…" at bounding box center [668, 320] width 1337 height 640
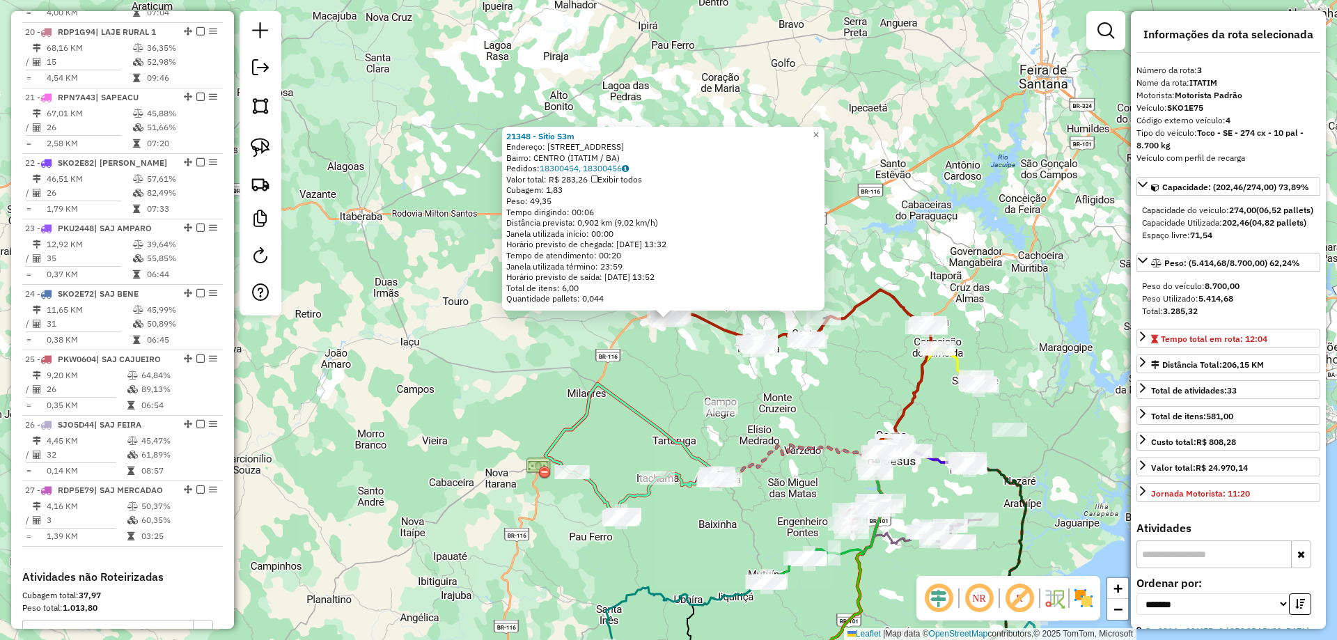
scroll to position [1827, 0]
click at [264, 177] on img at bounding box center [261, 184] width 20 height 20
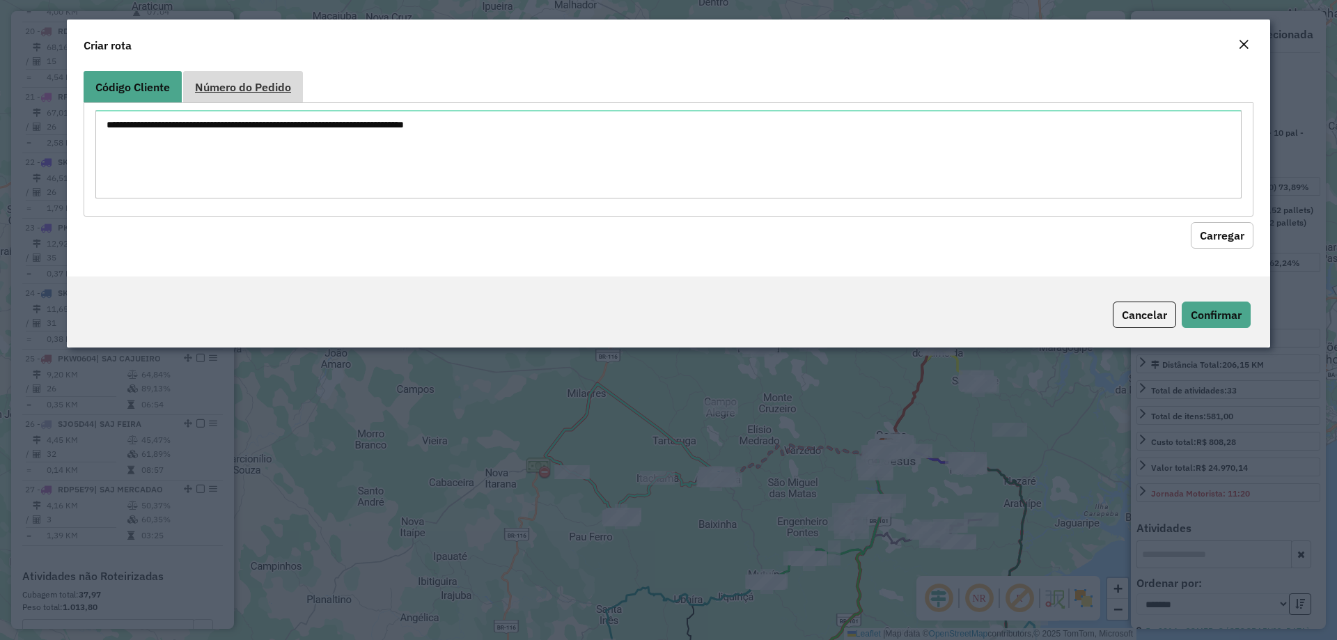
click at [256, 98] on link "Número do Pedido" at bounding box center [243, 86] width 120 height 31
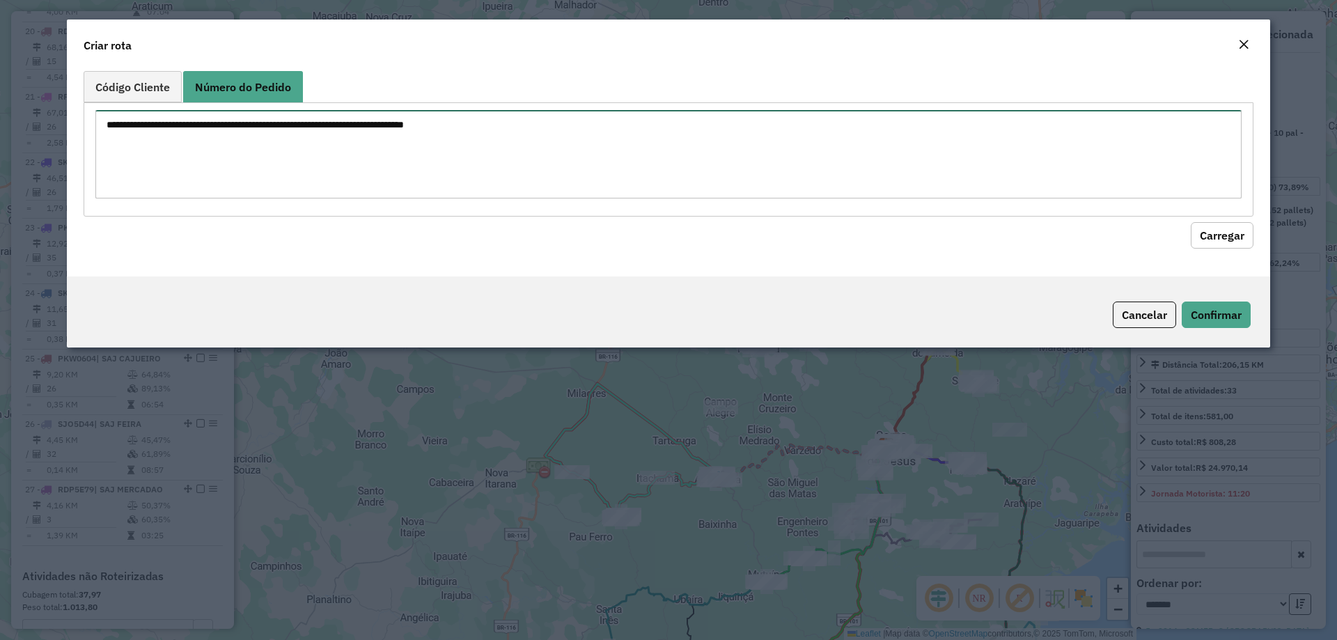
click at [226, 147] on textarea at bounding box center [668, 154] width 1147 height 88
type textarea "******"
click at [1225, 225] on button "Carregar" at bounding box center [1222, 235] width 63 height 26
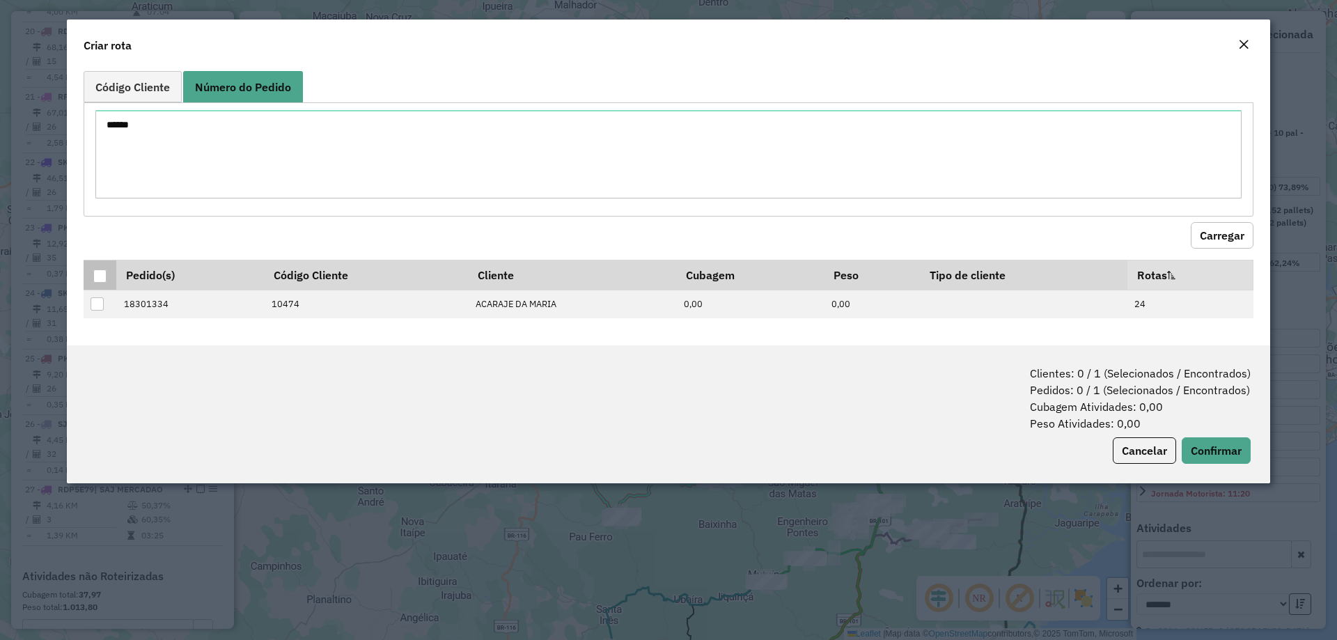
click at [102, 275] on div at bounding box center [99, 276] width 13 height 13
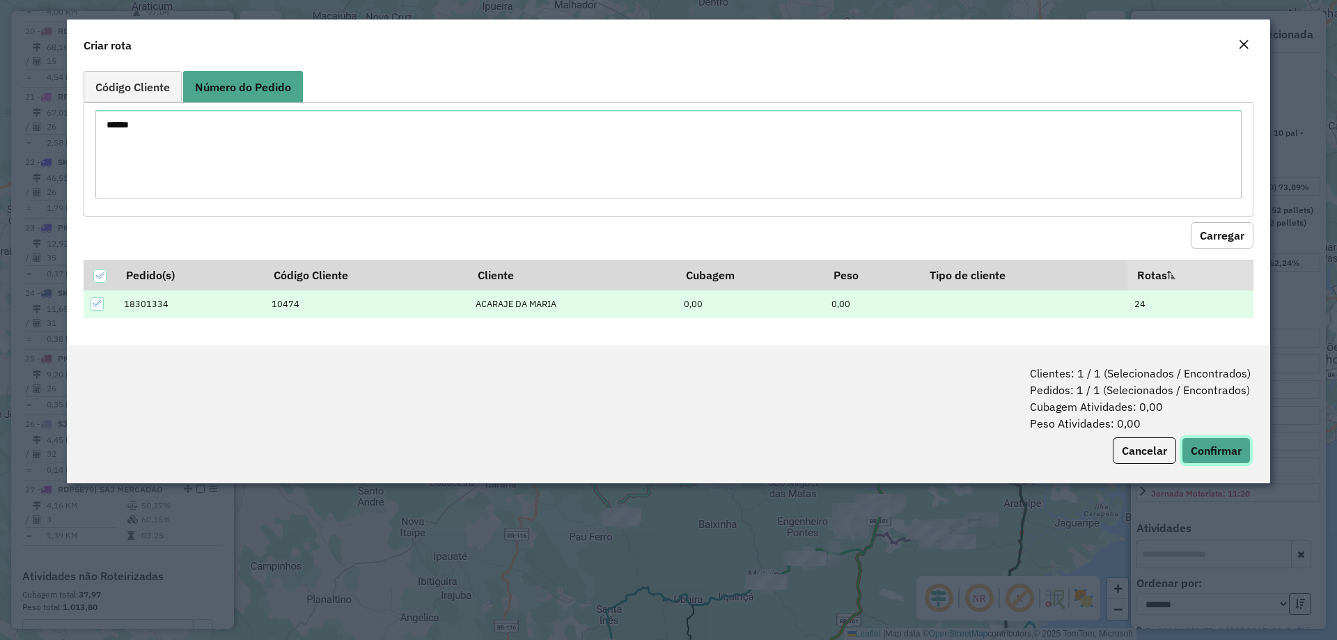
click at [1222, 447] on button "Confirmar" at bounding box center [1216, 450] width 69 height 26
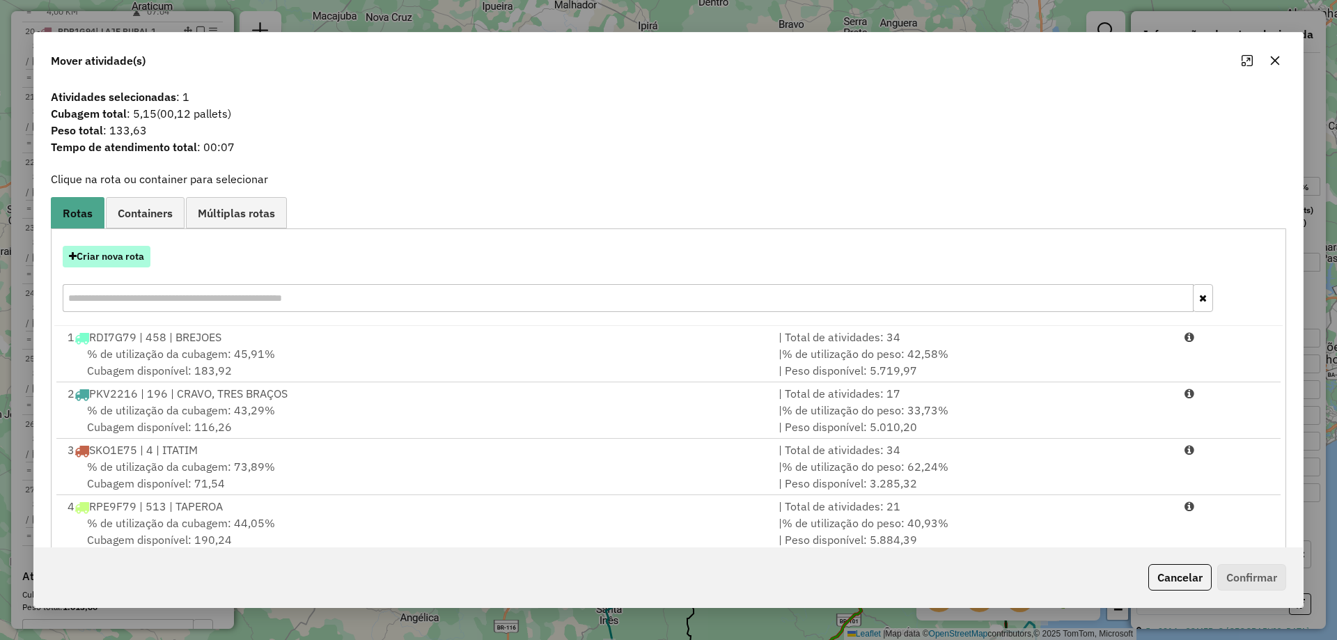
click at [113, 250] on button "Criar nova rota" at bounding box center [107, 257] width 88 height 22
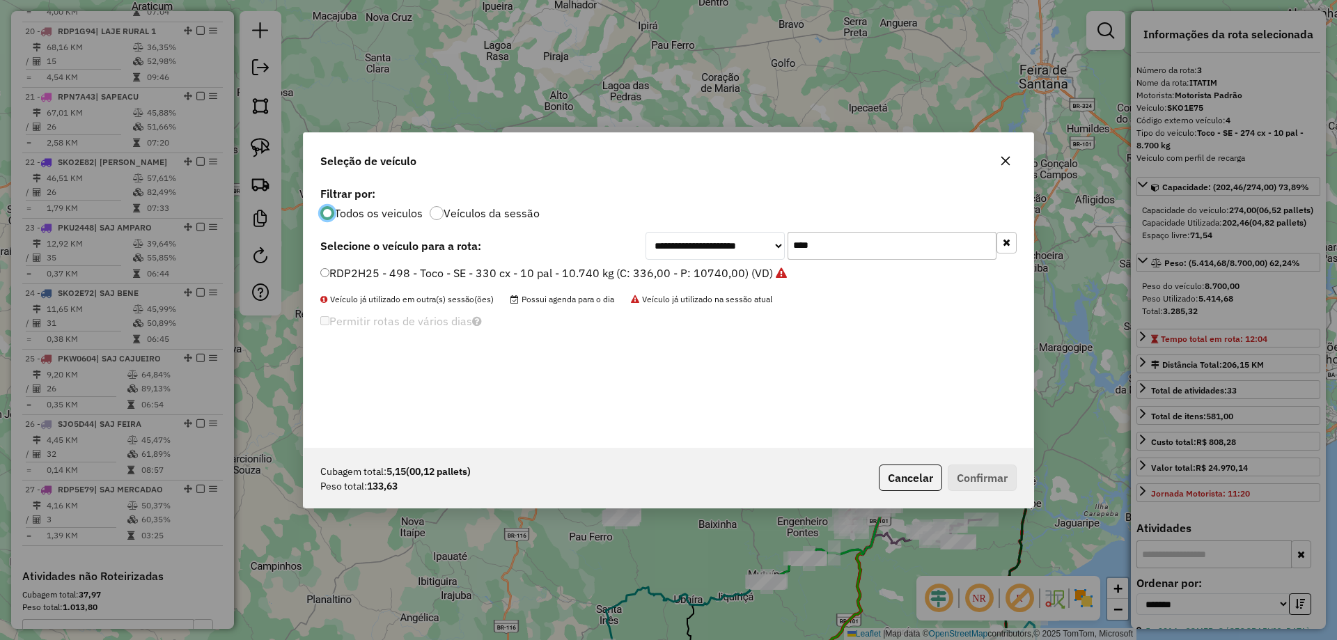
scroll to position [8, 4]
drag, startPoint x: 836, startPoint y: 249, endPoint x: 729, endPoint y: 252, distance: 107.3
click at [730, 252] on div "**********" at bounding box center [831, 246] width 371 height 28
type input "****"
click at [678, 265] on label "PKW6209 - 199 - Cam 3/4 - SE - 220 cx - 08pal - 6.630 KG (C: 220,00 - P: 6630,0…" at bounding box center [538, 273] width 437 height 17
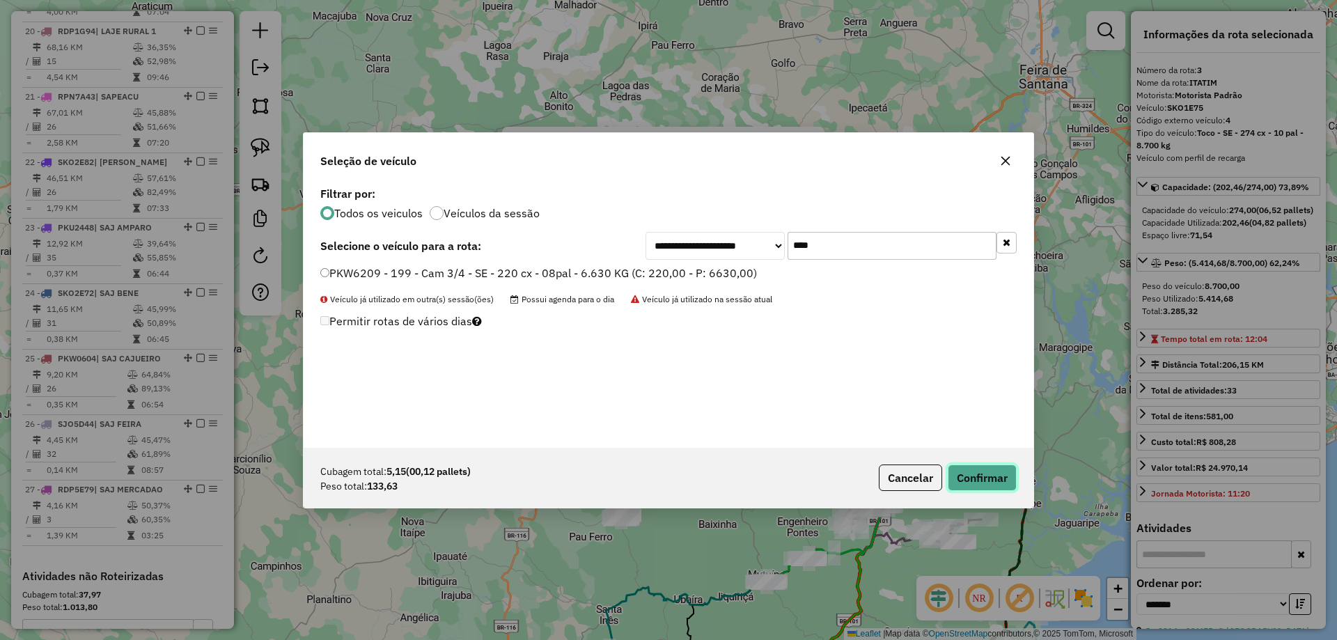
click at [984, 482] on button "Confirmar" at bounding box center [982, 478] width 69 height 26
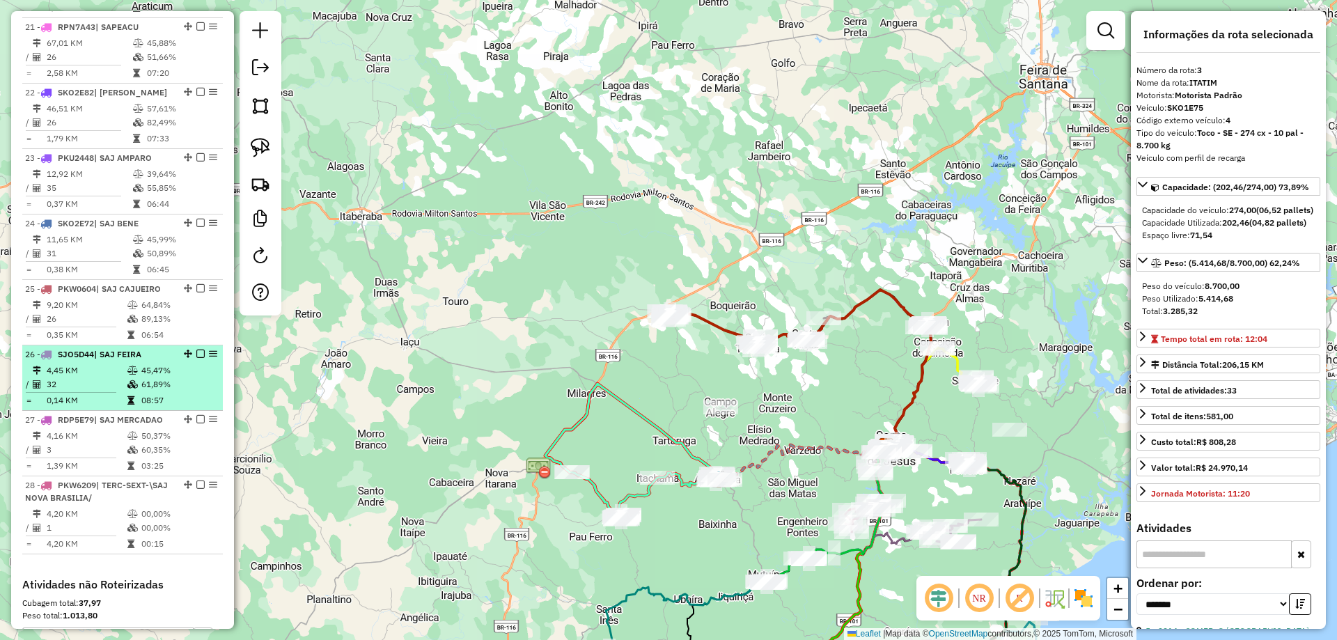
scroll to position [2122, 0]
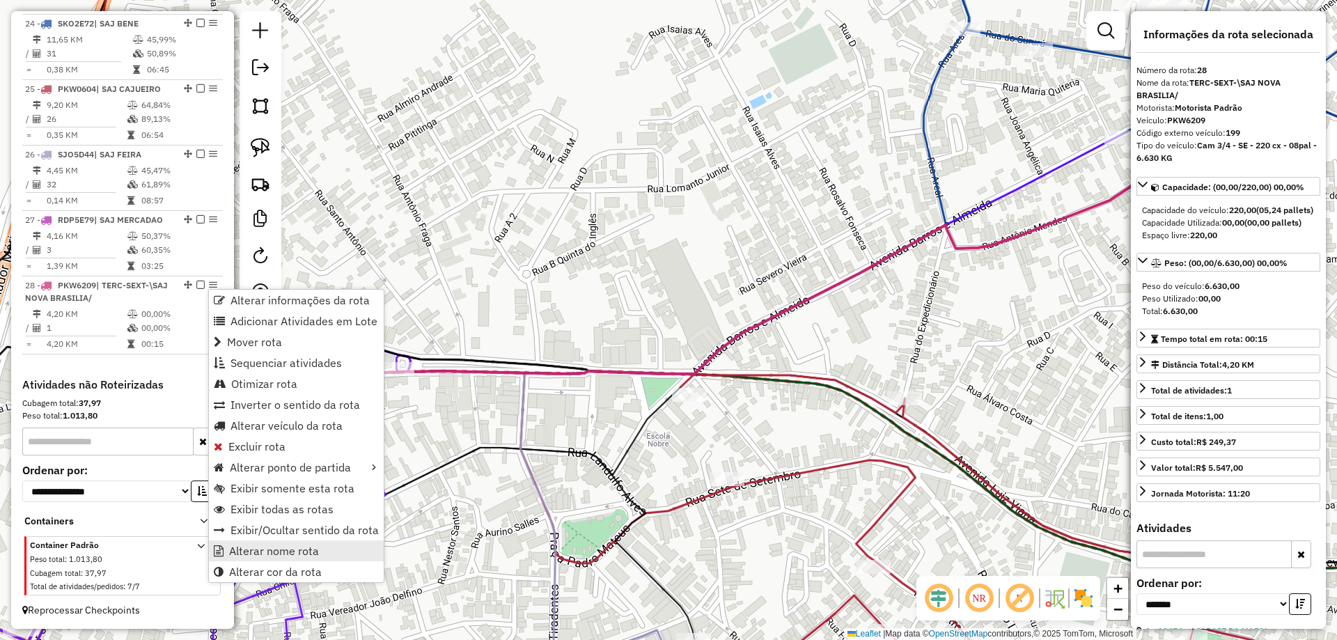
click at [312, 559] on link "Alterar nome rota" at bounding box center [296, 551] width 175 height 21
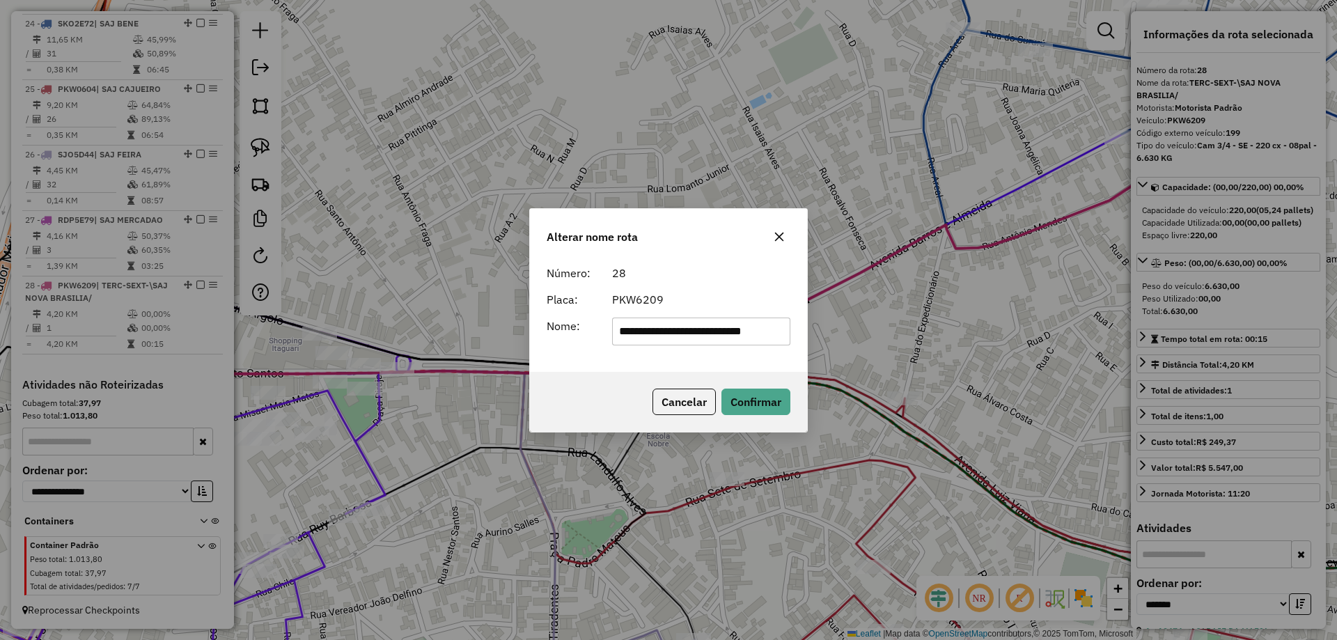
scroll to position [0, 0]
type input "***"
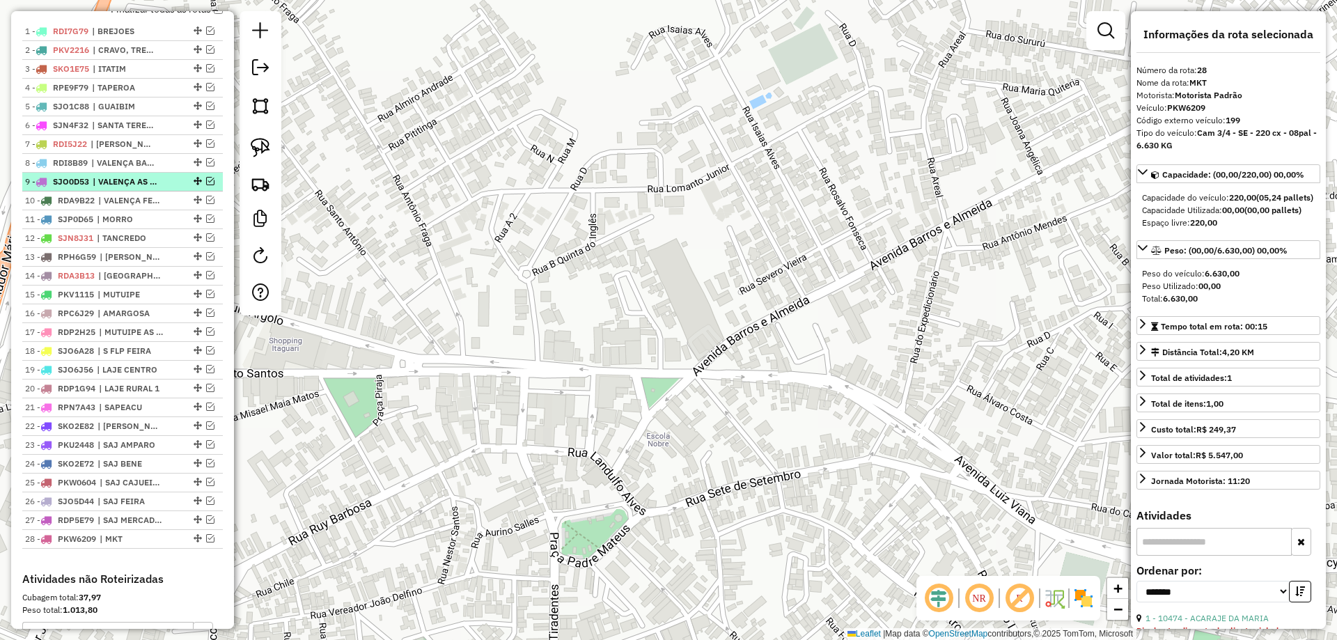
scroll to position [577, 0]
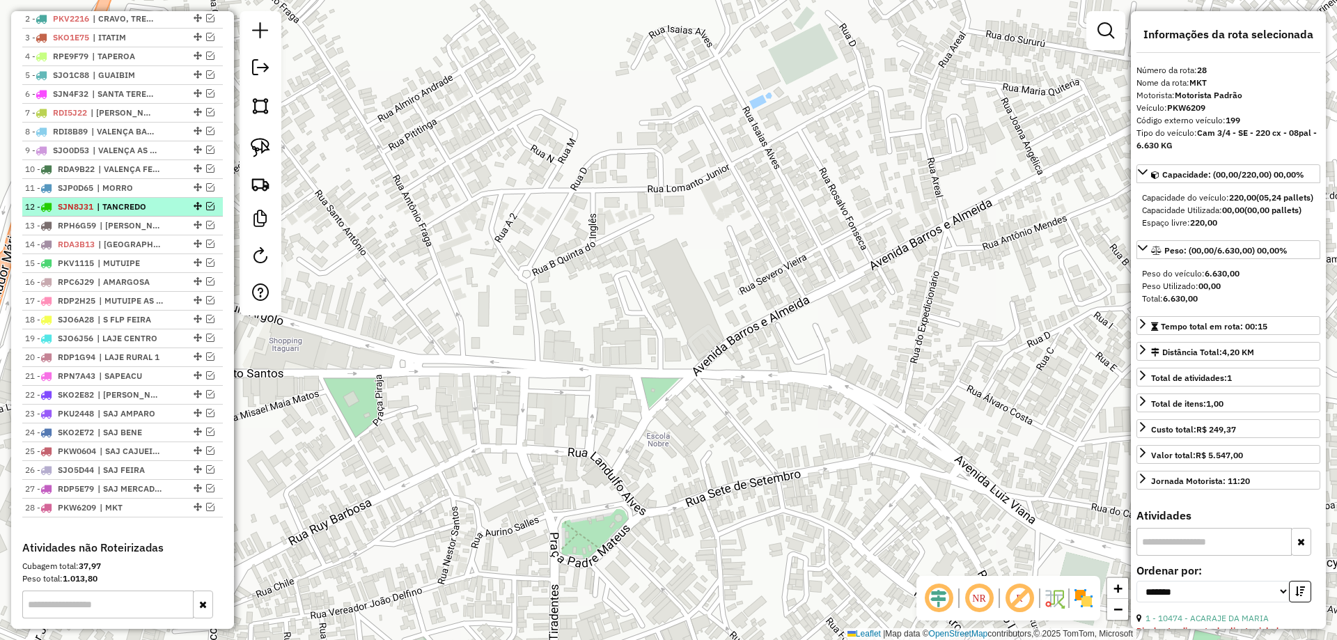
click at [149, 211] on li "12 - SJN8J31 | TANCREDO" at bounding box center [122, 207] width 201 height 19
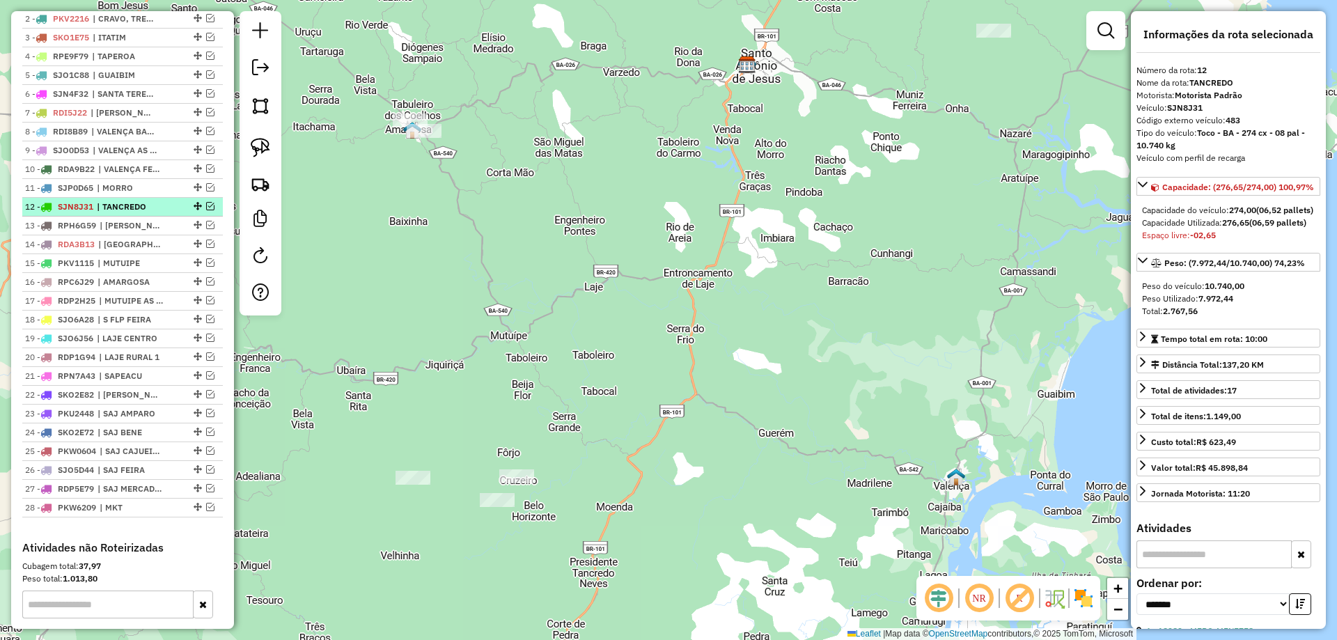
click at [206, 210] on em at bounding box center [210, 206] width 8 height 8
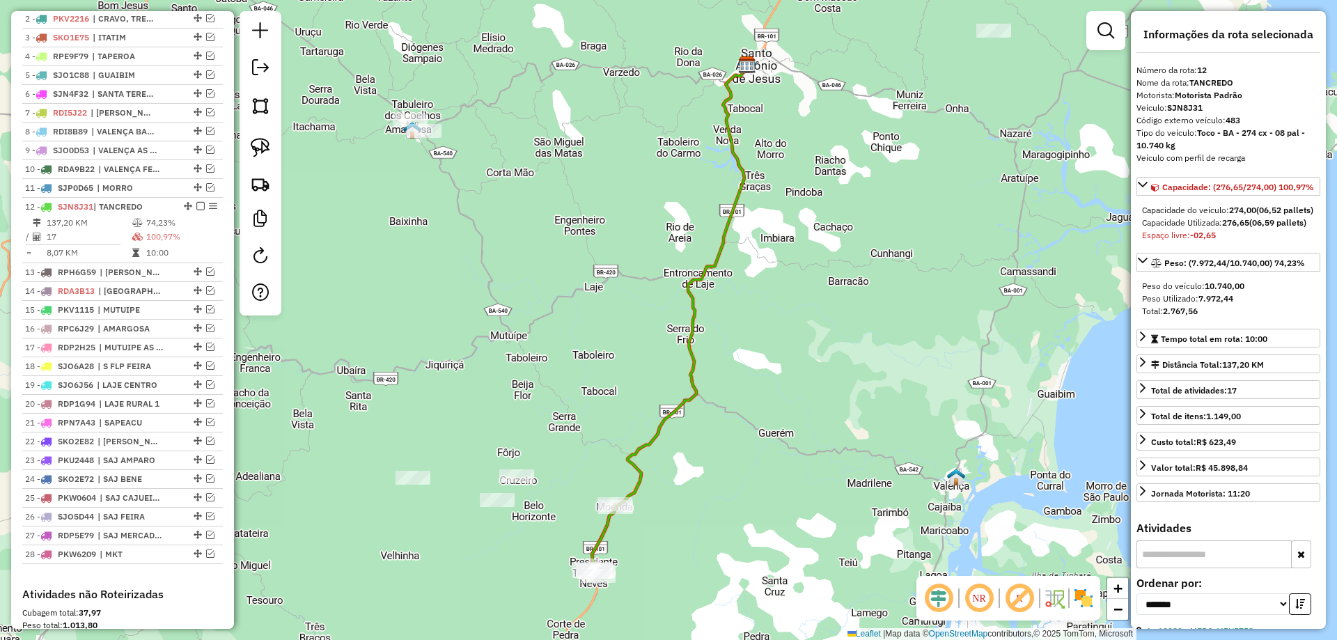
click at [639, 475] on icon at bounding box center [669, 317] width 155 height 504
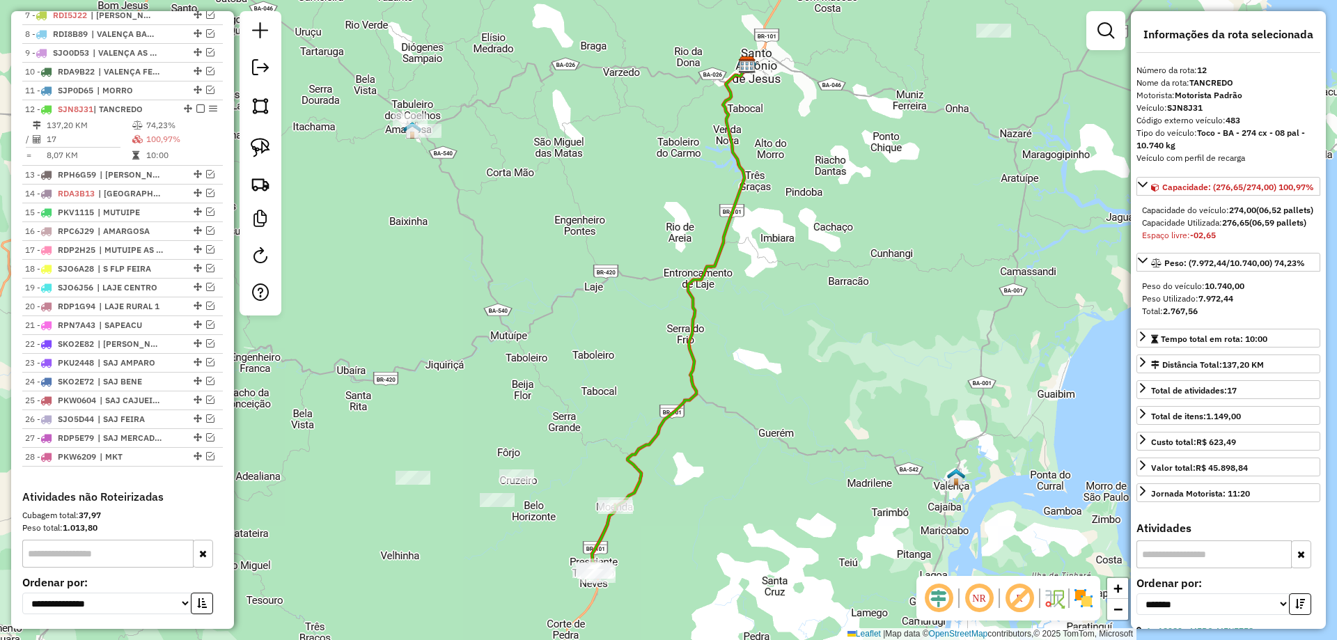
scroll to position [776, 0]
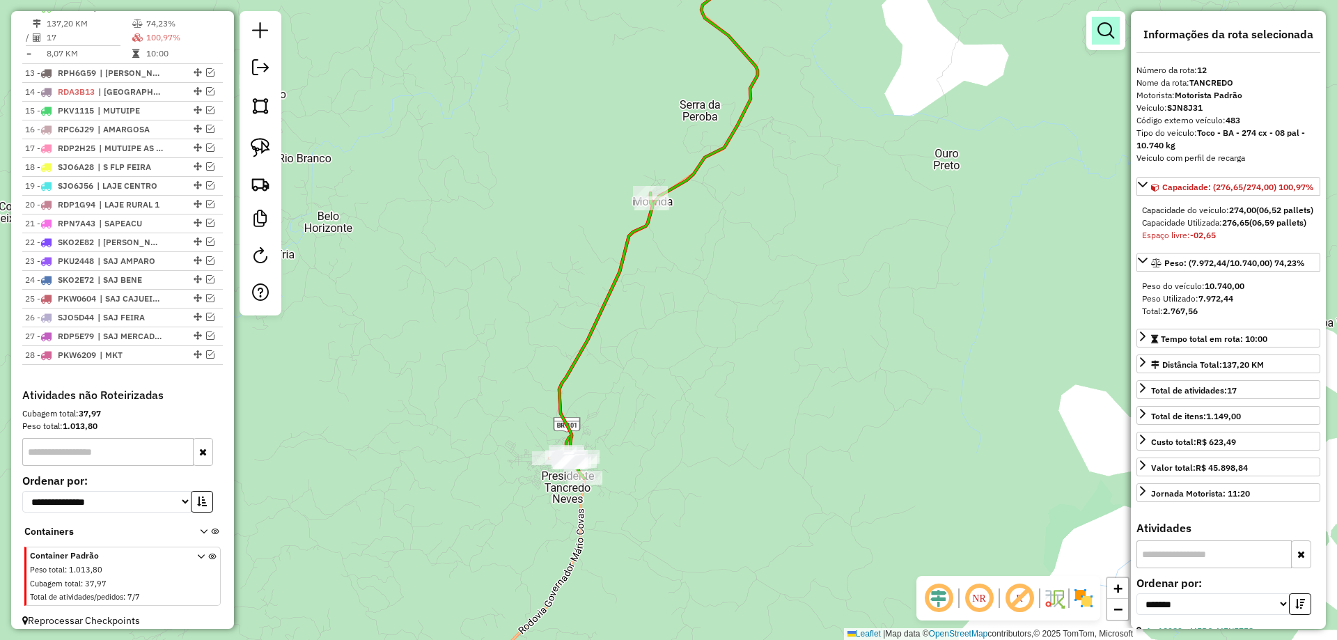
click at [1102, 29] on em at bounding box center [1106, 30] width 17 height 17
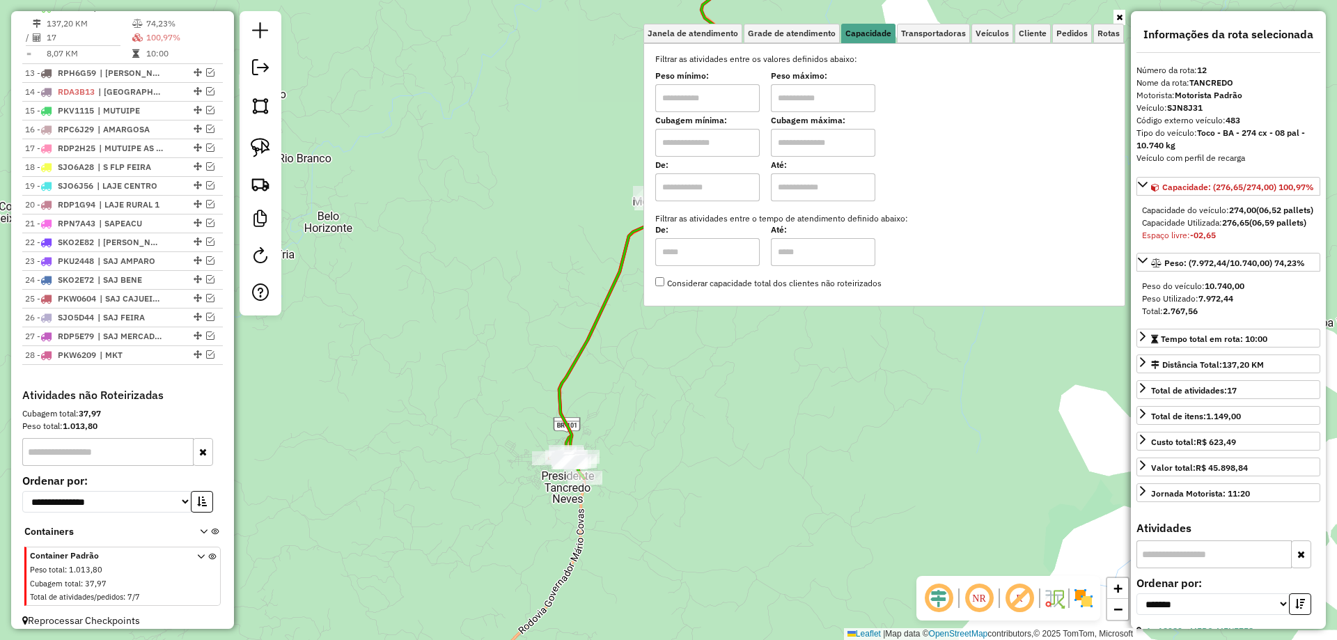
click at [698, 138] on input "text" at bounding box center [707, 143] width 104 height 28
type input "*****"
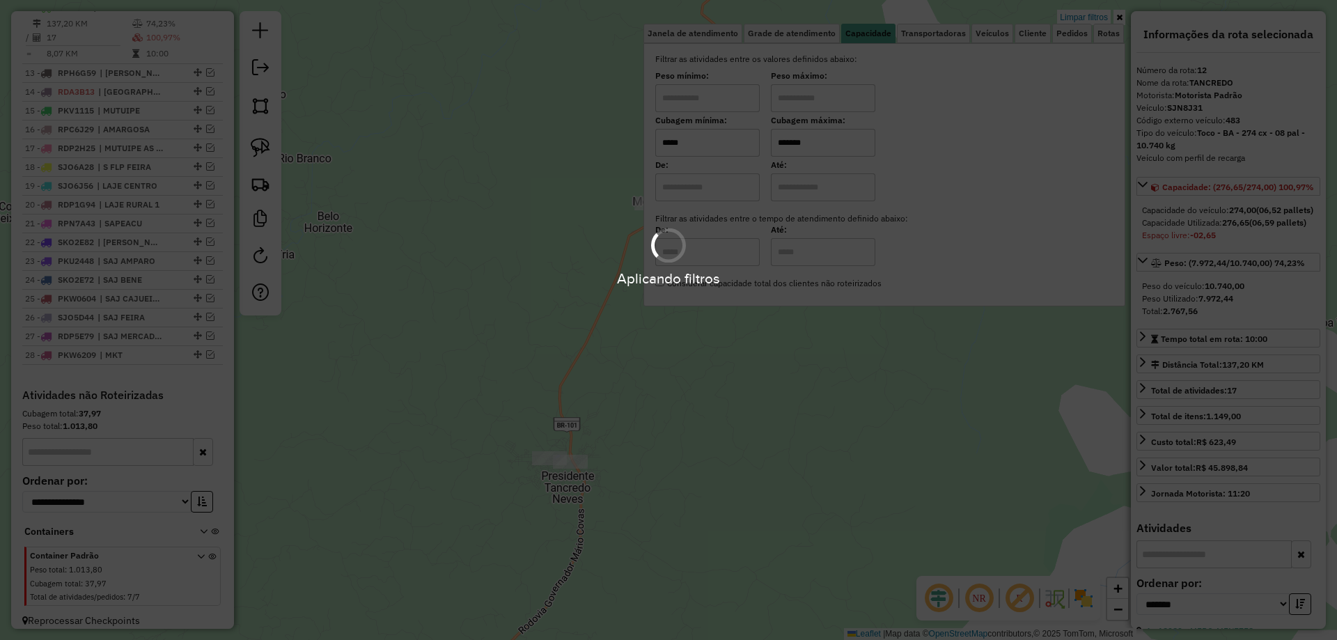
type input "*******"
click at [580, 349] on div "Limpar filtros Janela de atendimento Grade de atendimento Capacidade Transporta…" at bounding box center [668, 320] width 1337 height 640
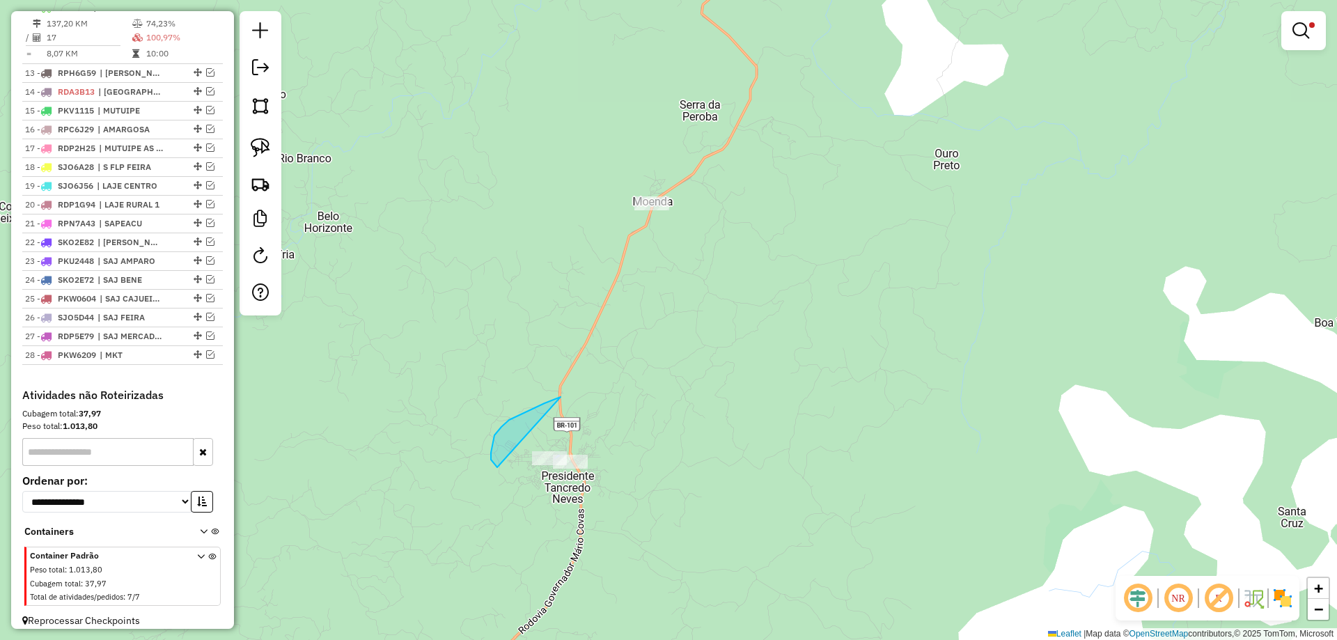
drag, startPoint x: 540, startPoint y: 406, endPoint x: 658, endPoint y: 474, distance: 136.1
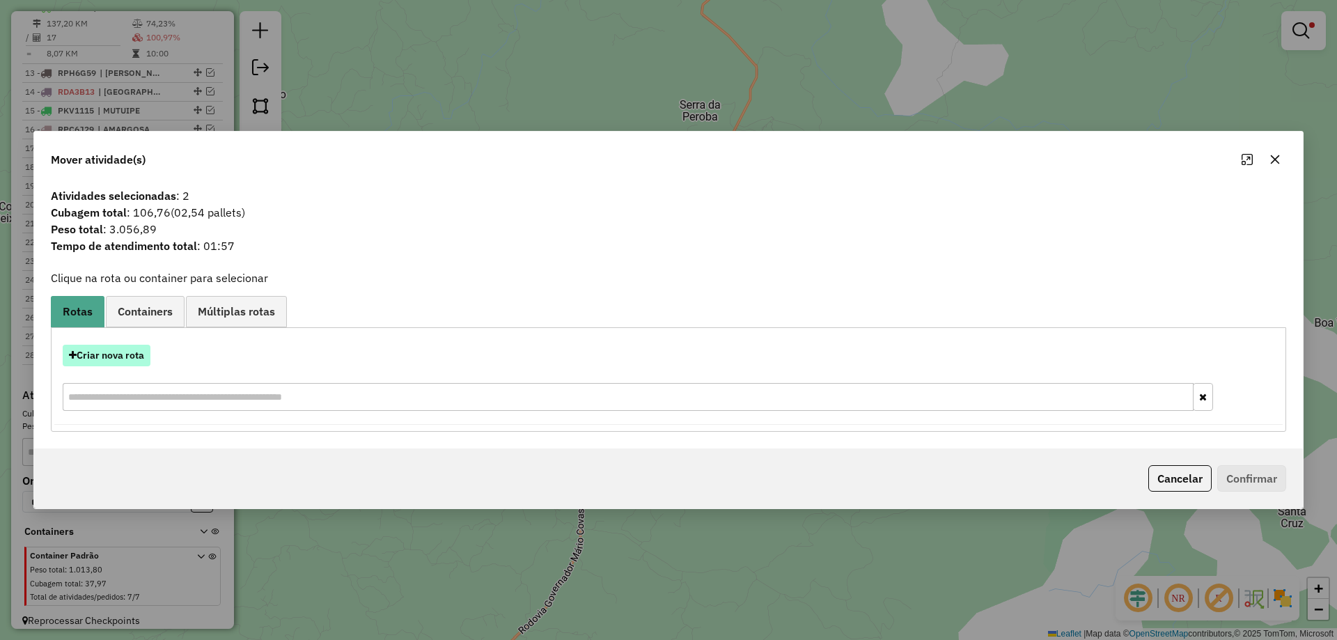
click at [87, 363] on button "Criar nova rota" at bounding box center [107, 356] width 88 height 22
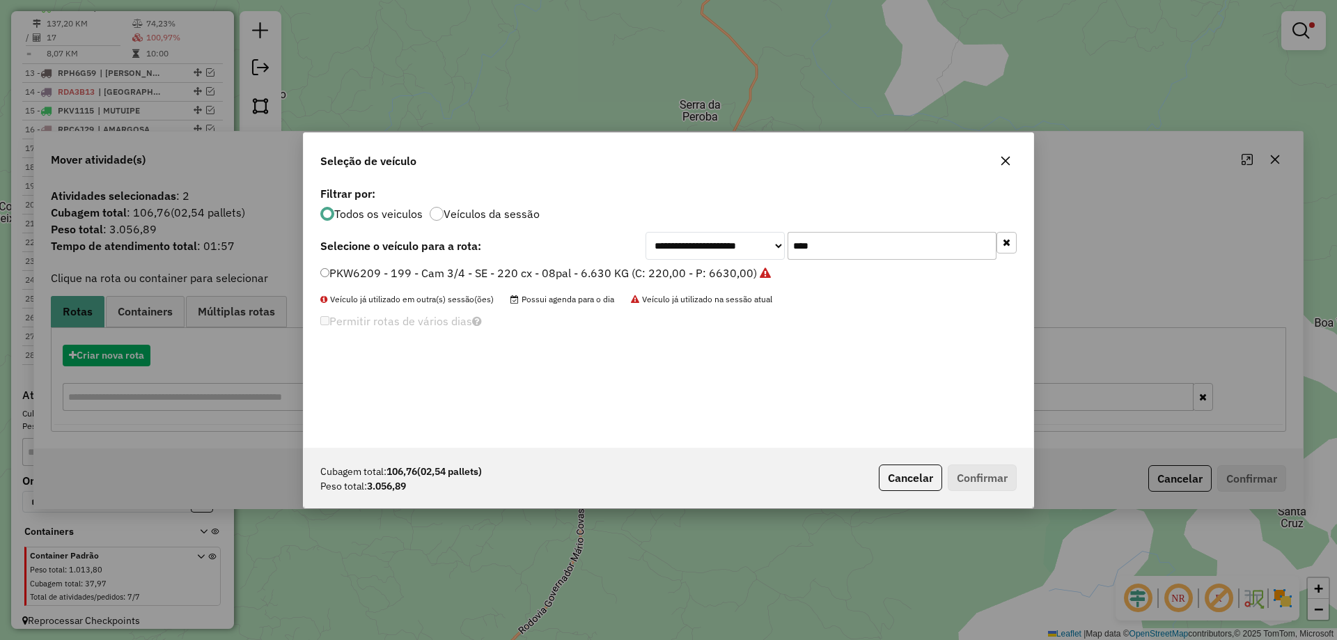
scroll to position [8, 4]
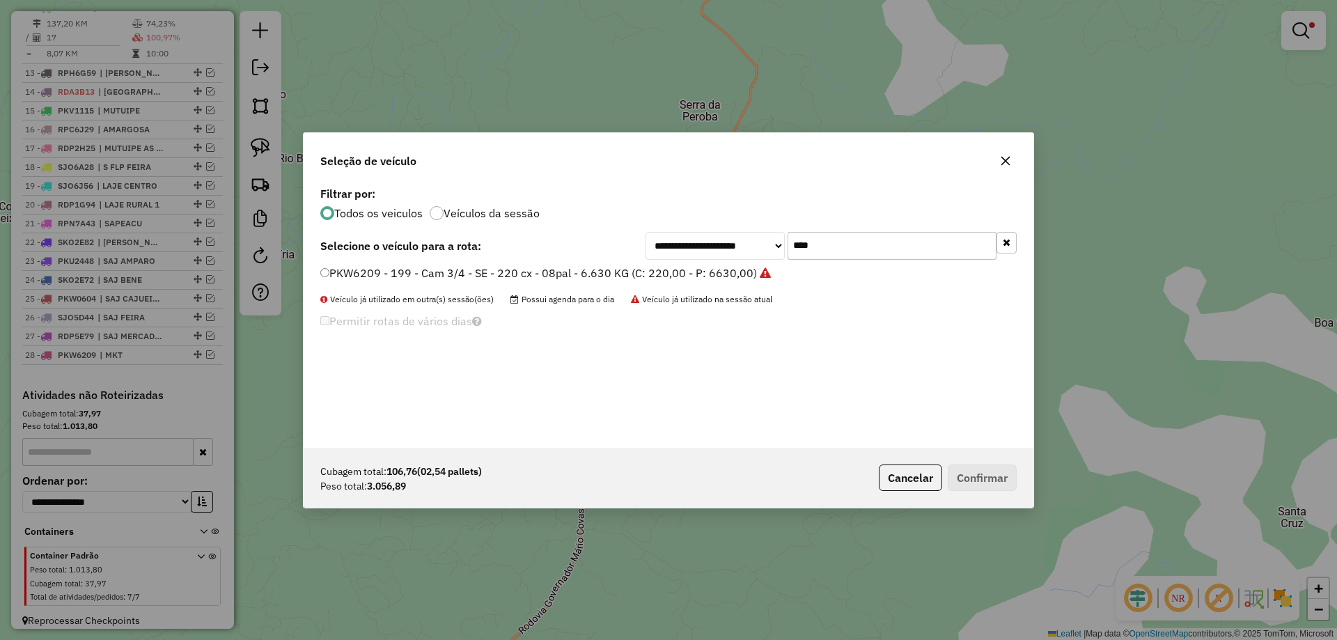
drag, startPoint x: 880, startPoint y: 246, endPoint x: 703, endPoint y: 270, distance: 178.5
click at [703, 270] on div "**********" at bounding box center [669, 315] width 730 height 265
type input "****"
click at [703, 270] on label "RDP9F67 - 497 - Toco - BA - 274 cx - 08 pal - 10.740 kg (C: 274,00 - P: 10740,0…" at bounding box center [546, 273] width 453 height 17
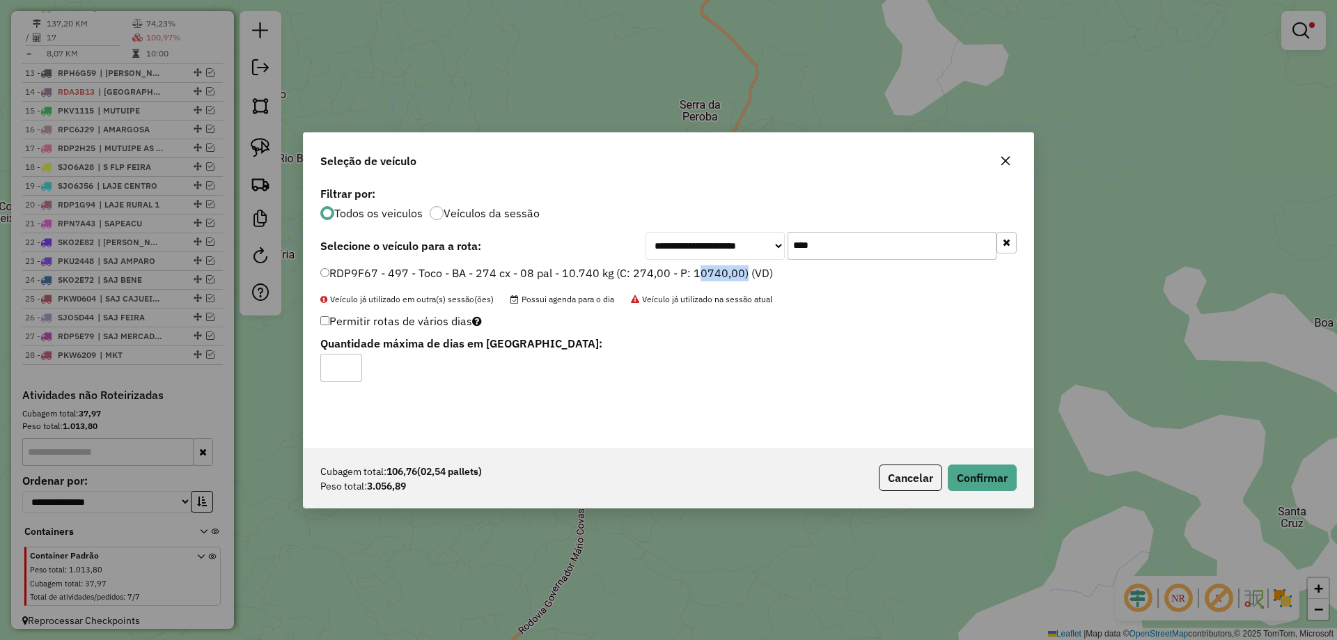
click at [703, 270] on label "RDP9F67 - 497 - Toco - BA - 274 cx - 08 pal - 10.740 kg (C: 274,00 - P: 10740,0…" at bounding box center [546, 273] width 453 height 17
click at [990, 485] on button "Confirmar" at bounding box center [982, 478] width 69 height 26
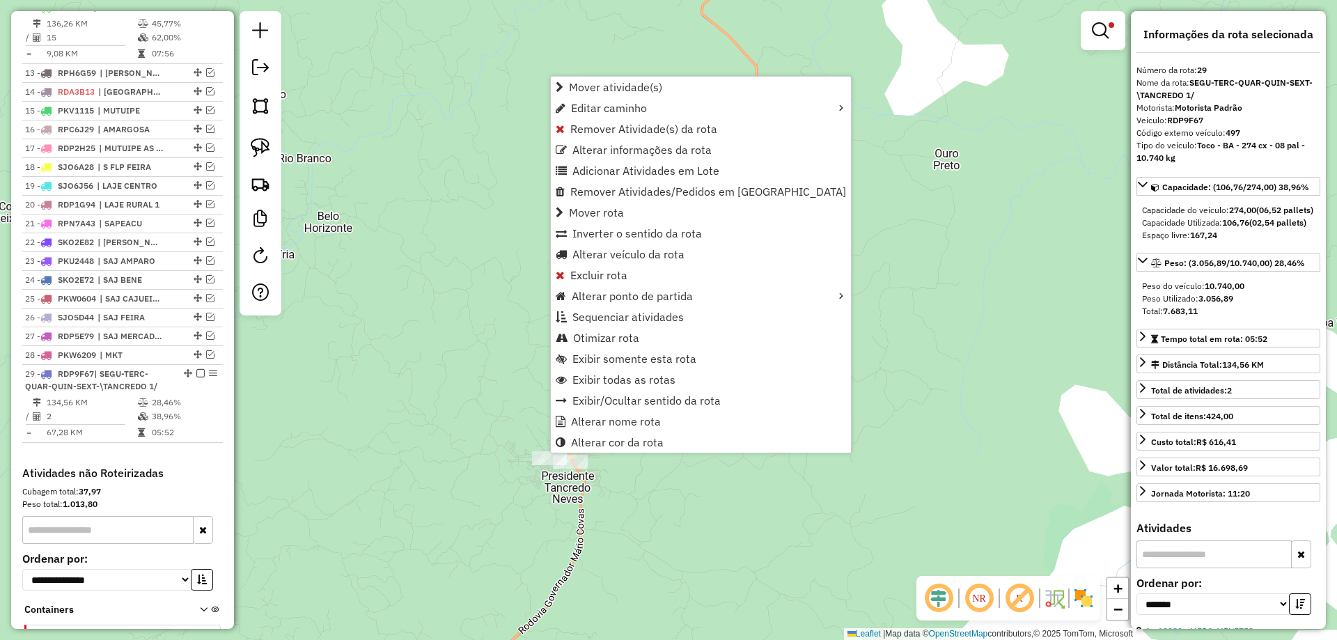
scroll to position [877, 0]
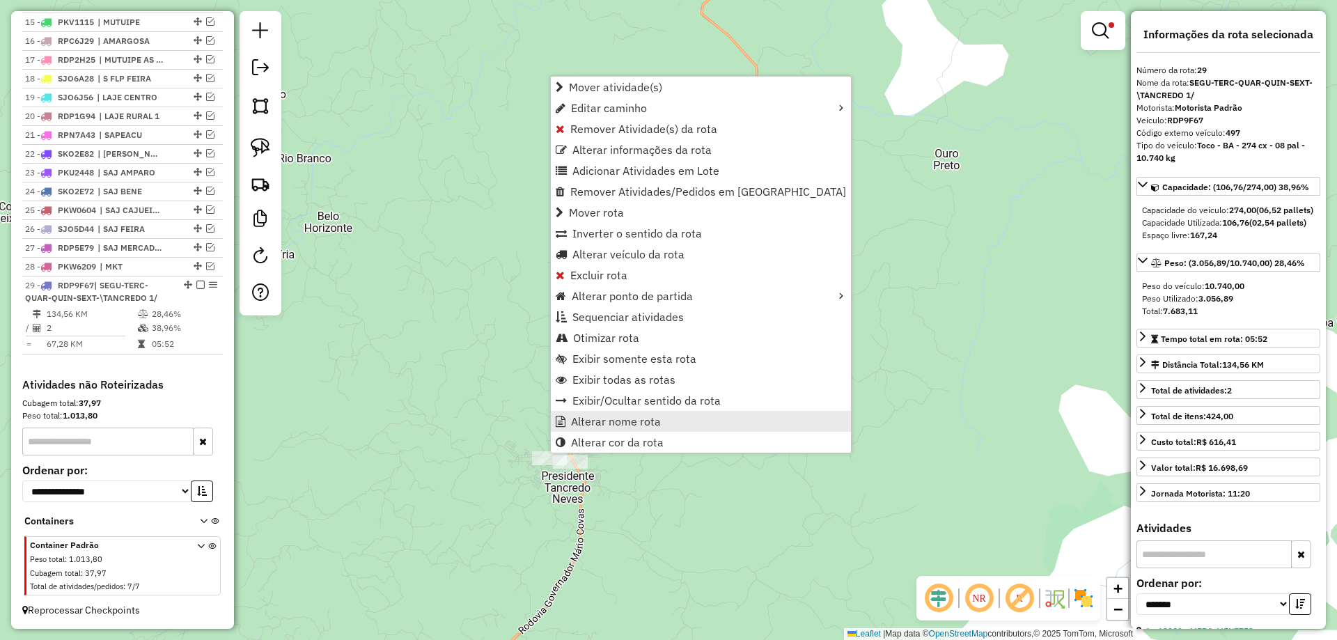
click at [568, 421] on link "Alterar nome rota" at bounding box center [701, 421] width 300 height 21
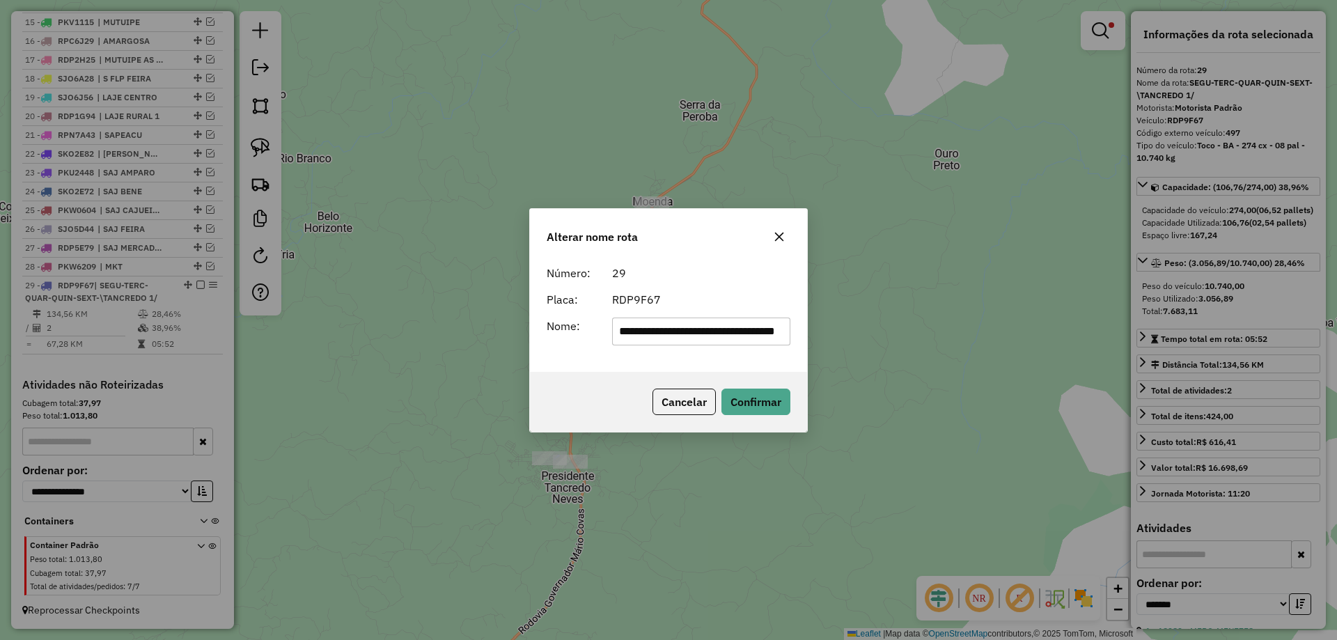
scroll to position [0, 0]
type input "**********"
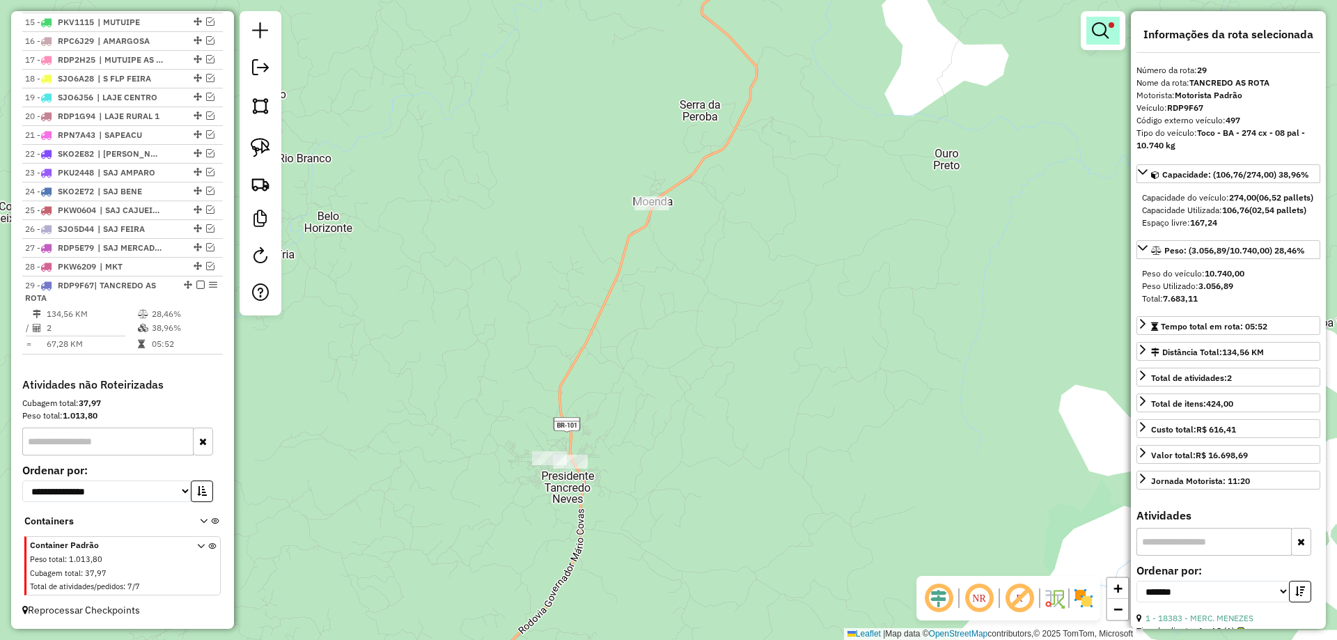
click at [1112, 24] on span at bounding box center [1112, 25] width 6 height 6
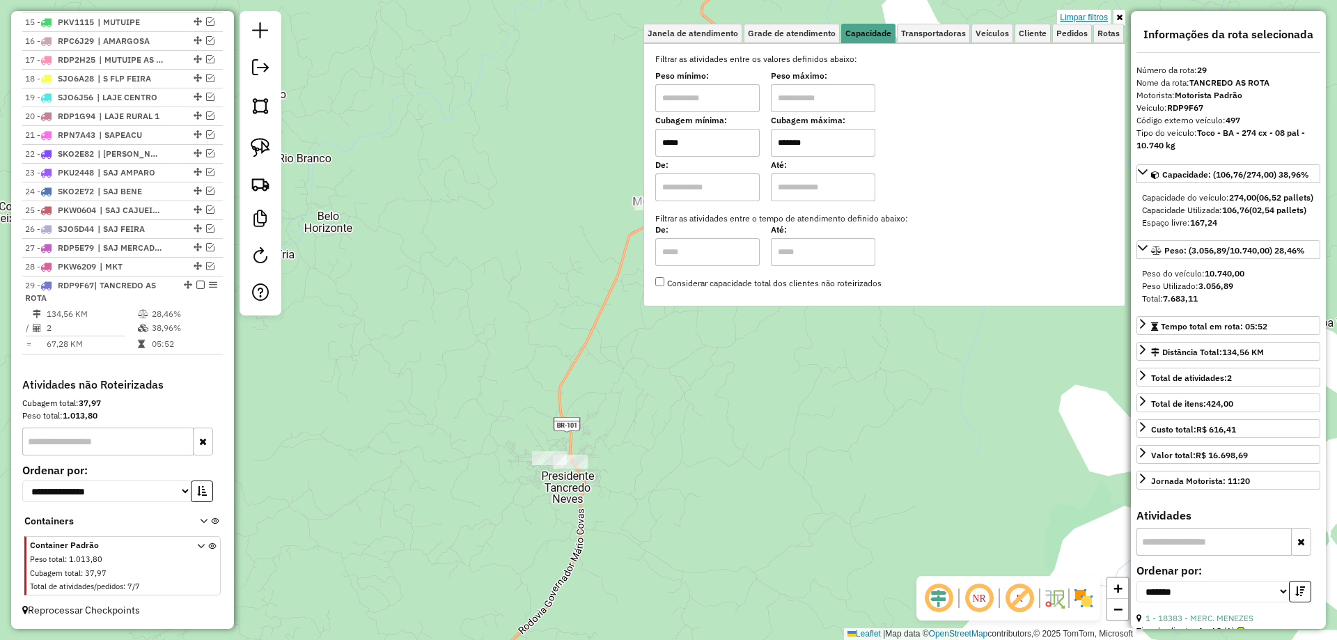
click at [1104, 13] on link "Limpar filtros" at bounding box center [1084, 17] width 54 height 15
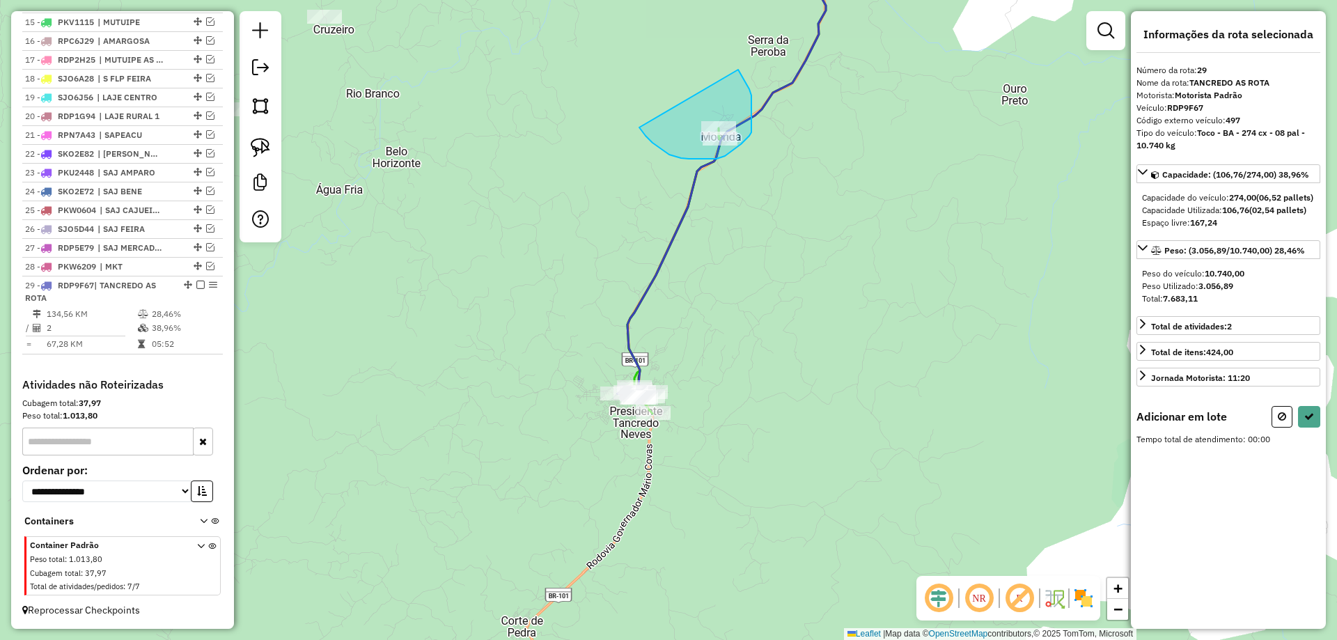
drag, startPoint x: 708, startPoint y: 159, endPoint x: 737, endPoint y: 68, distance: 95.2
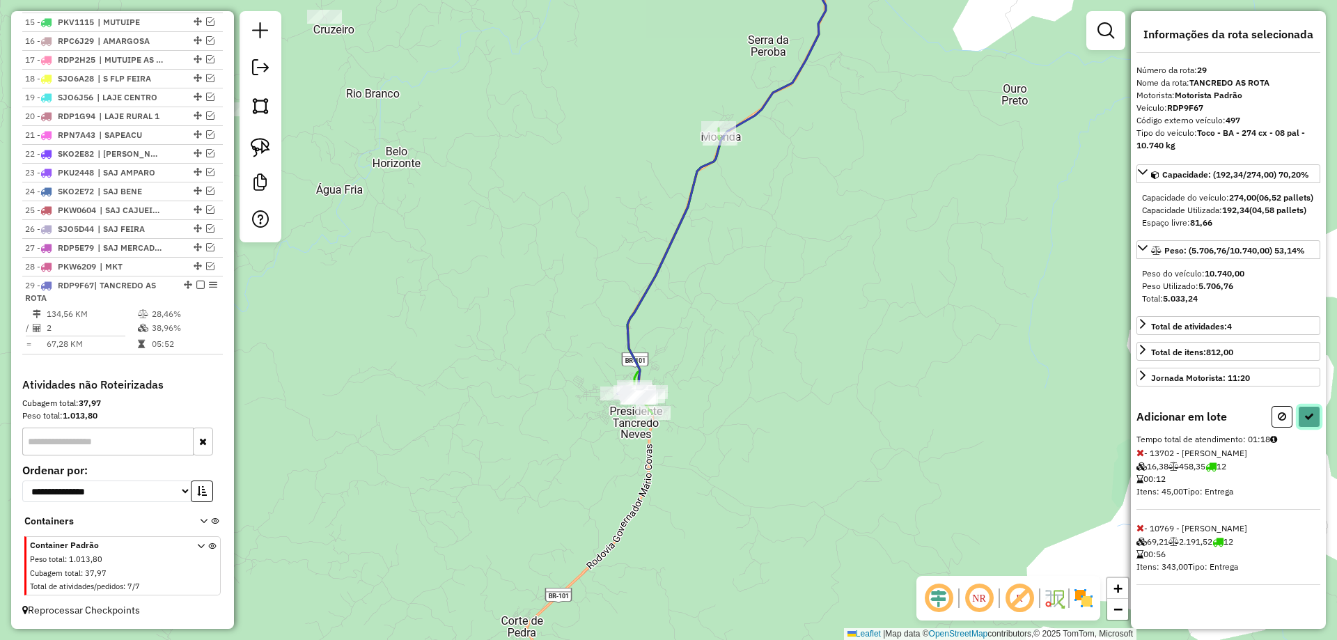
click at [1314, 426] on button at bounding box center [1309, 417] width 22 height 22
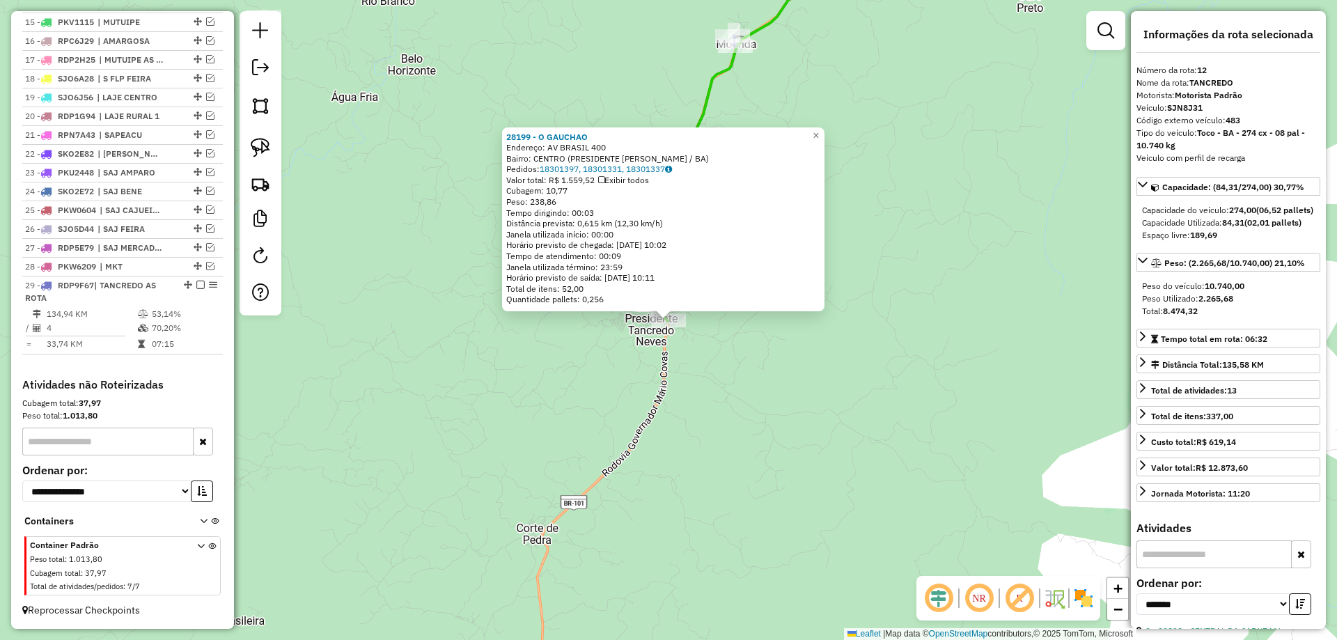
scroll to position [776, 0]
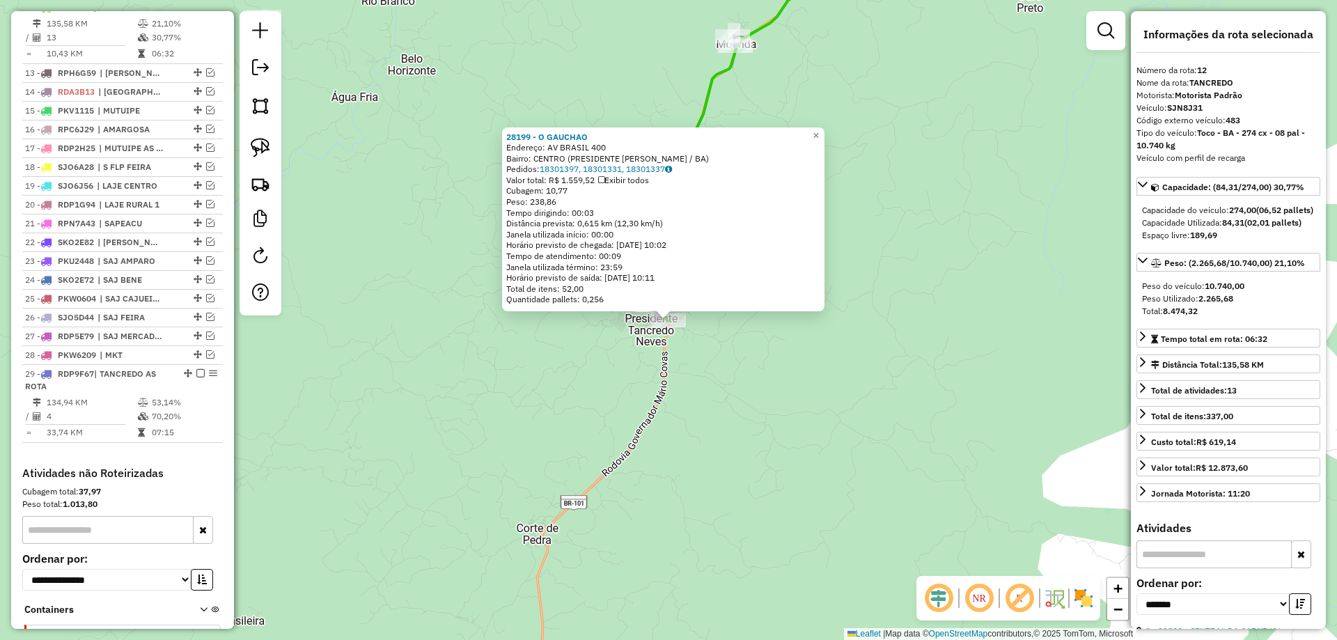
click at [651, 382] on div "28199 - O GAUCHAO Endereço: AV BRASIL 400 Bairro: CENTRO (PRESIDENTE [PERSON_NA…" at bounding box center [668, 320] width 1337 height 640
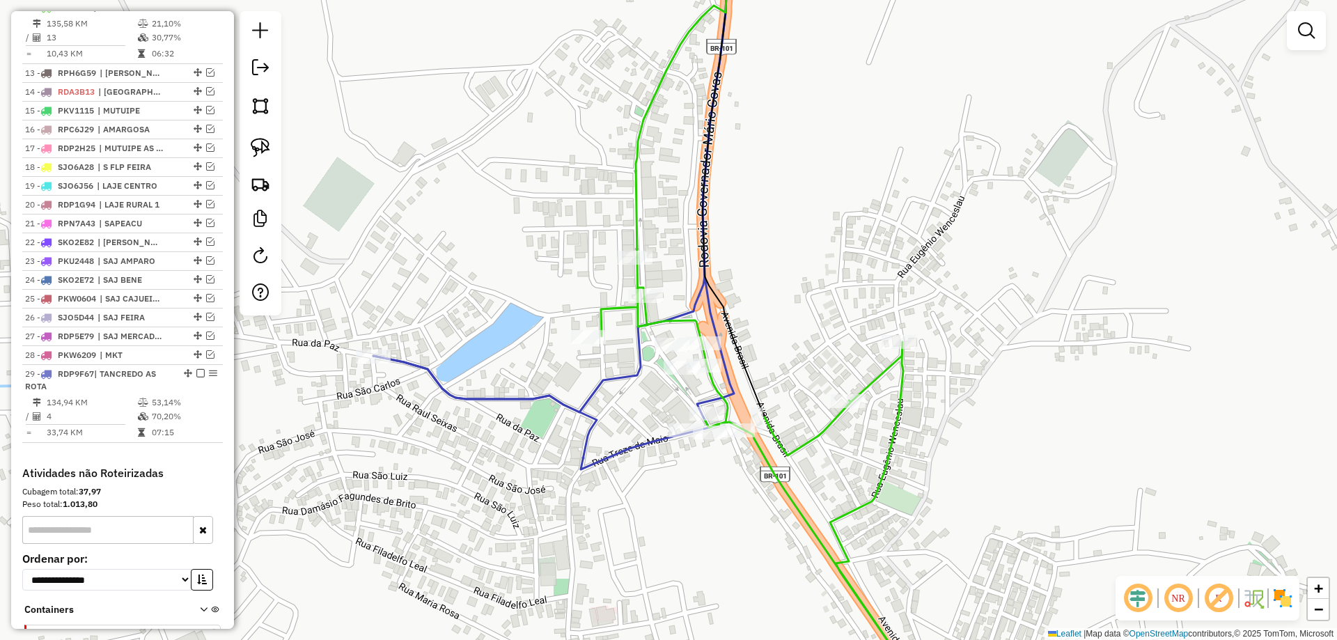
click at [639, 217] on icon at bounding box center [681, 97] width 91 height 322
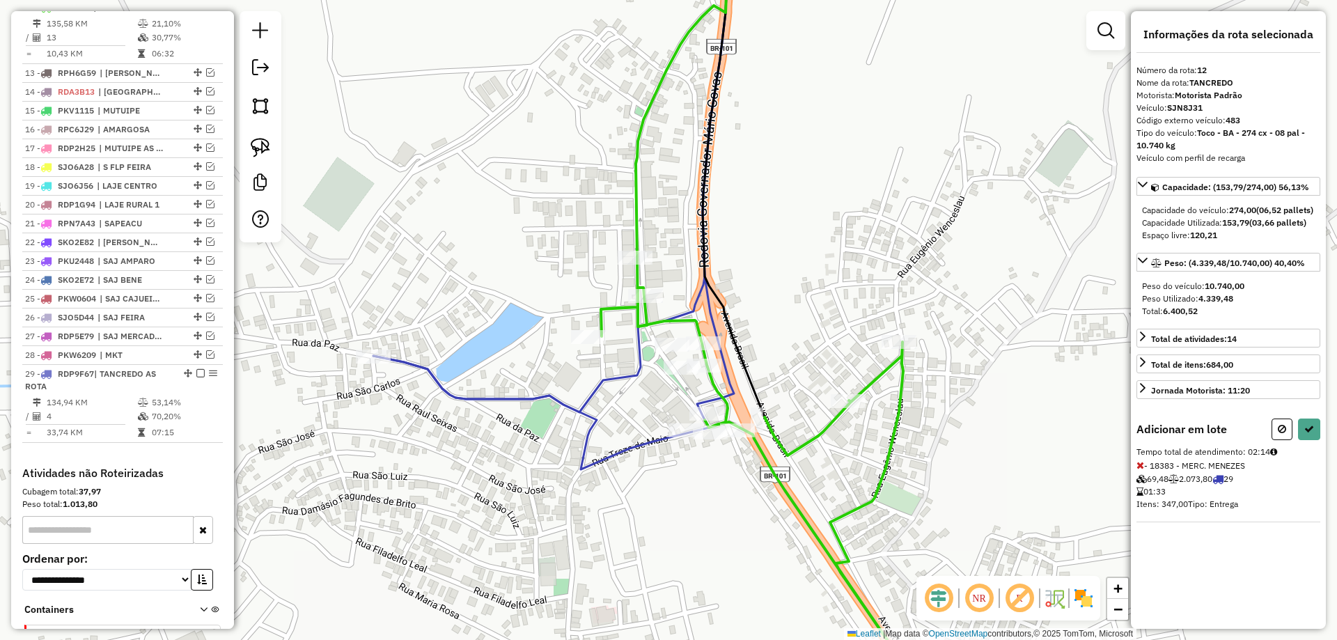
click at [1143, 484] on div "Adicionar em lote Tempo total de atendimento: 02:14 - 18383 - MERC. MENEZES 69,…" at bounding box center [1229, 471] width 184 height 104
click at [1143, 470] on icon at bounding box center [1141, 465] width 8 height 10
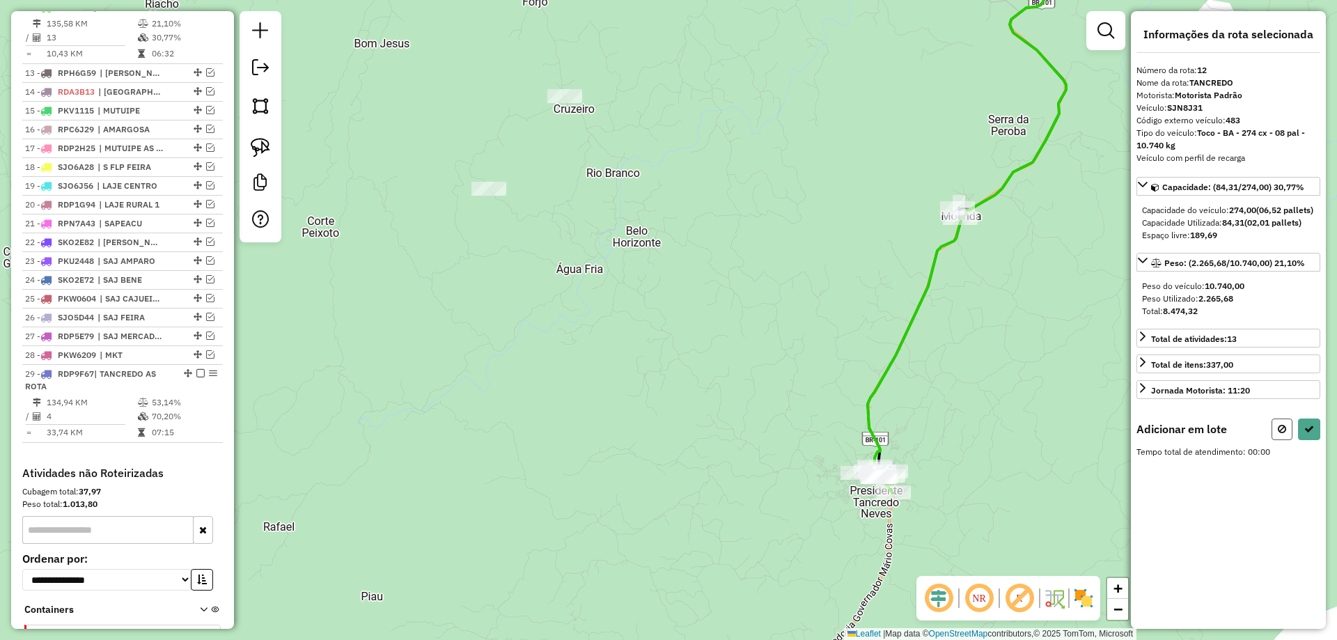
click at [1279, 434] on icon at bounding box center [1282, 429] width 8 height 10
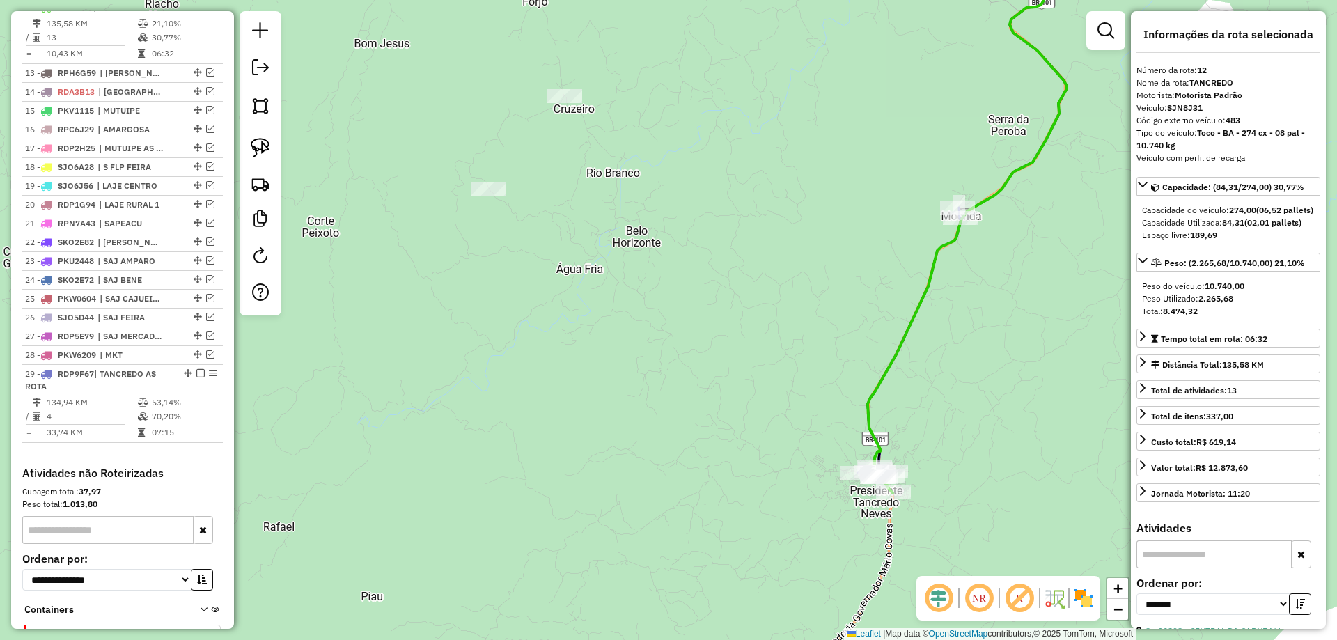
click at [1014, 359] on div "Janela de atendimento Grade de atendimento Capacidade Transportadoras Veículos …" at bounding box center [668, 320] width 1337 height 640
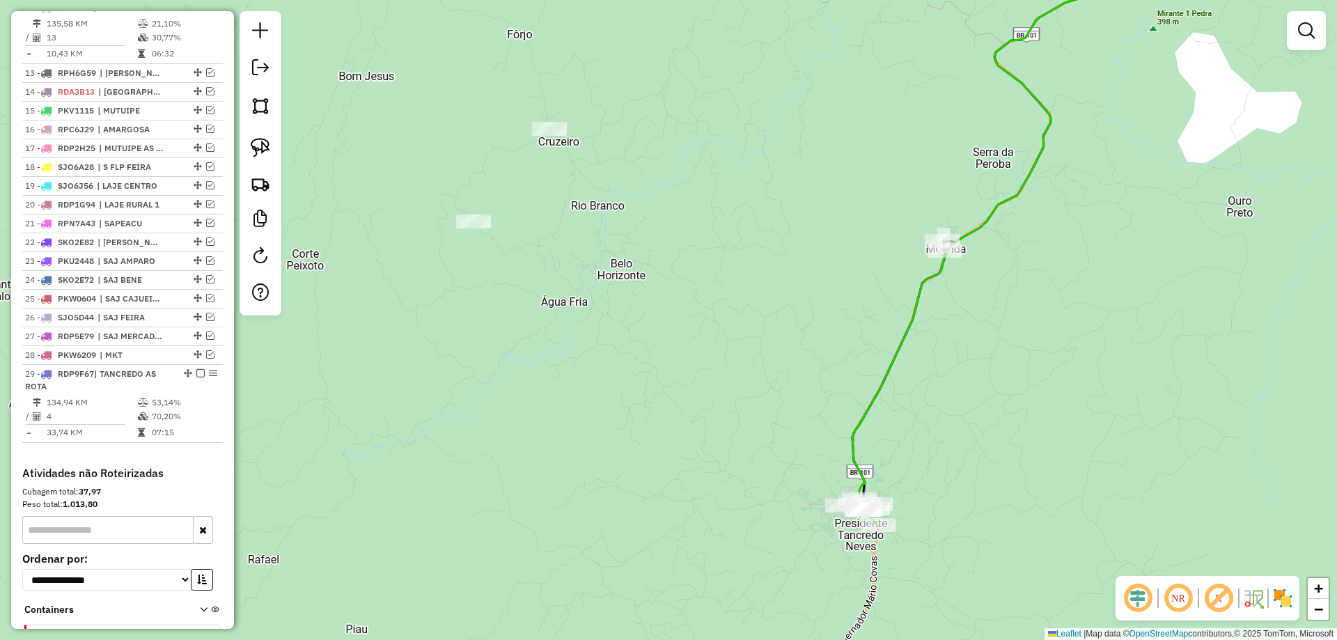
drag, startPoint x: 1060, startPoint y: 320, endPoint x: 874, endPoint y: 520, distance: 272.5
click at [892, 505] on div "Janela de atendimento Grade de atendimento Capacidade Transportadoras Veículos …" at bounding box center [668, 320] width 1337 height 640
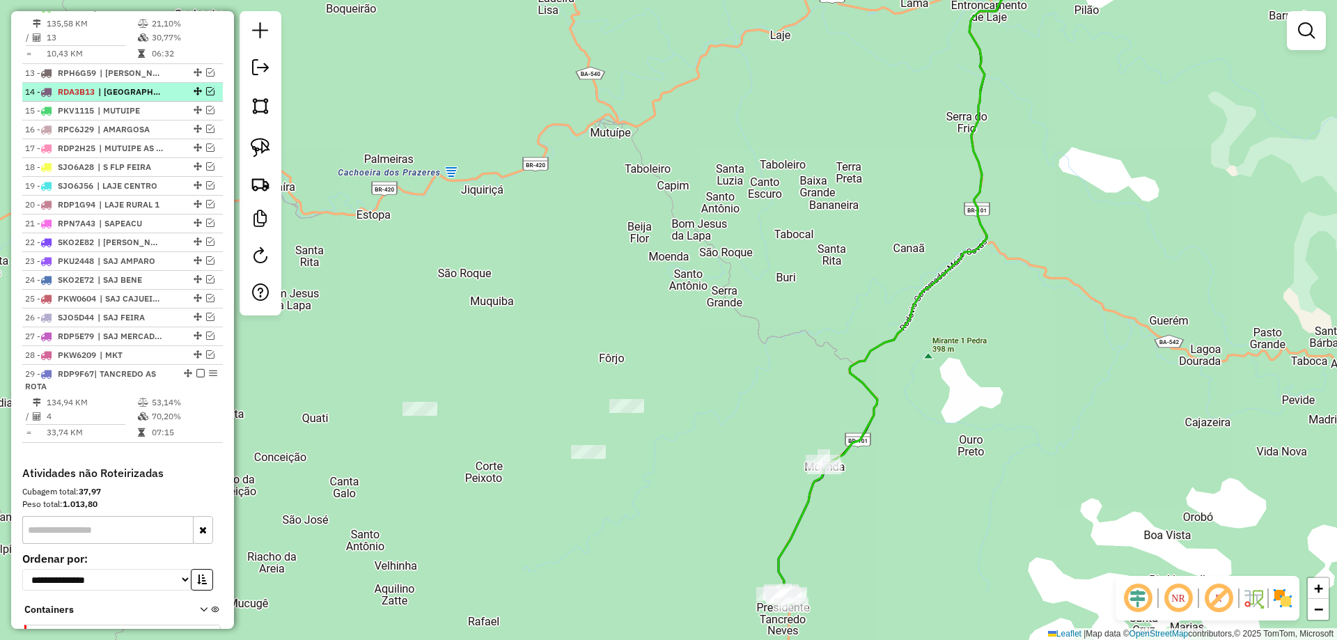
click at [116, 98] on span "| [GEOGRAPHIC_DATA]" at bounding box center [130, 92] width 64 height 13
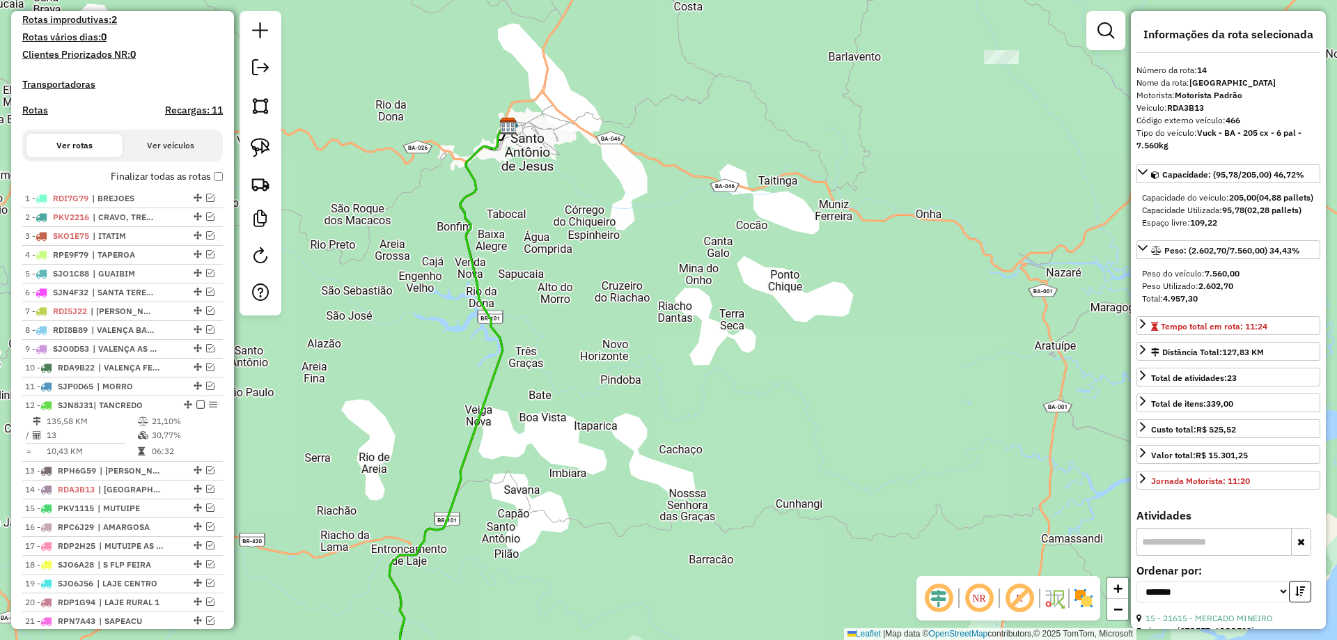
scroll to position [358, 0]
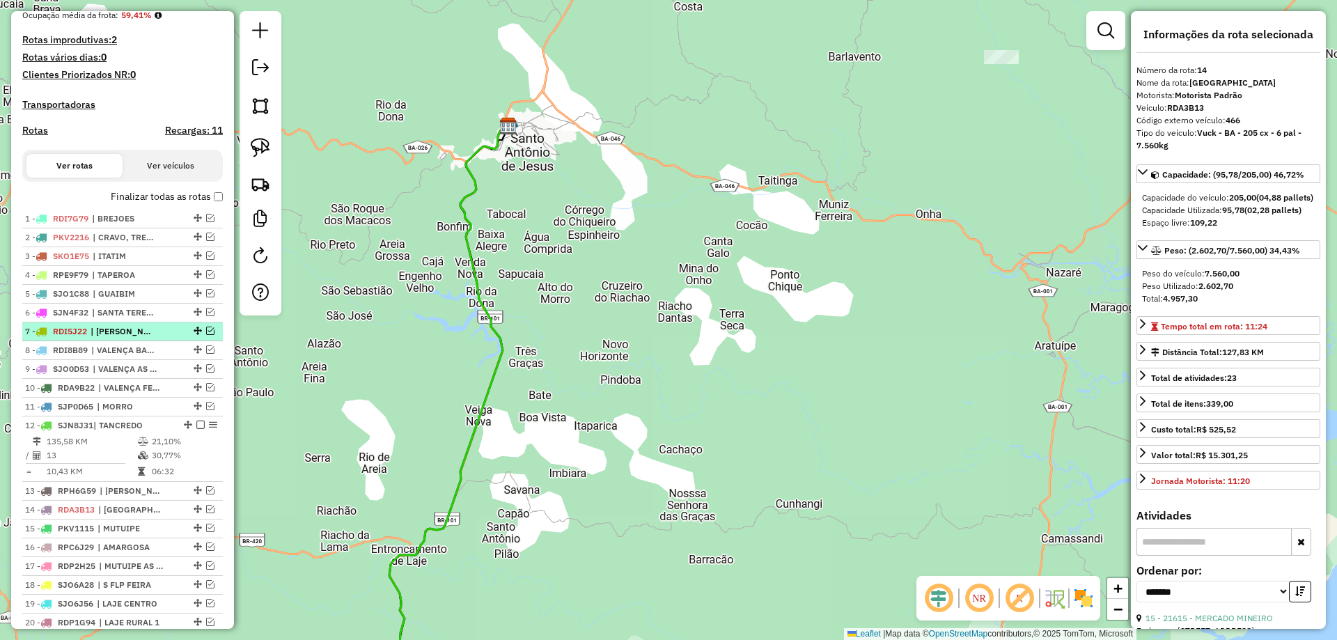
click at [121, 338] on span "| [PERSON_NAME]" at bounding box center [123, 331] width 64 height 13
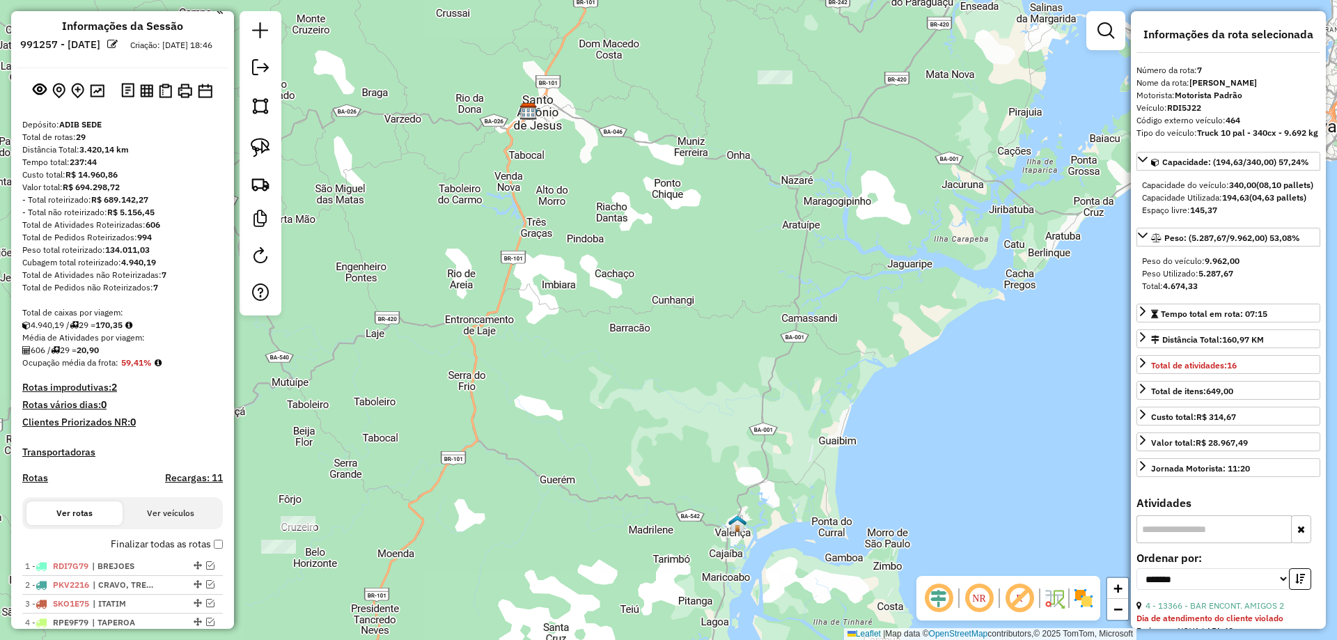
scroll to position [10, 0]
click at [99, 98] on img at bounding box center [97, 91] width 15 height 13
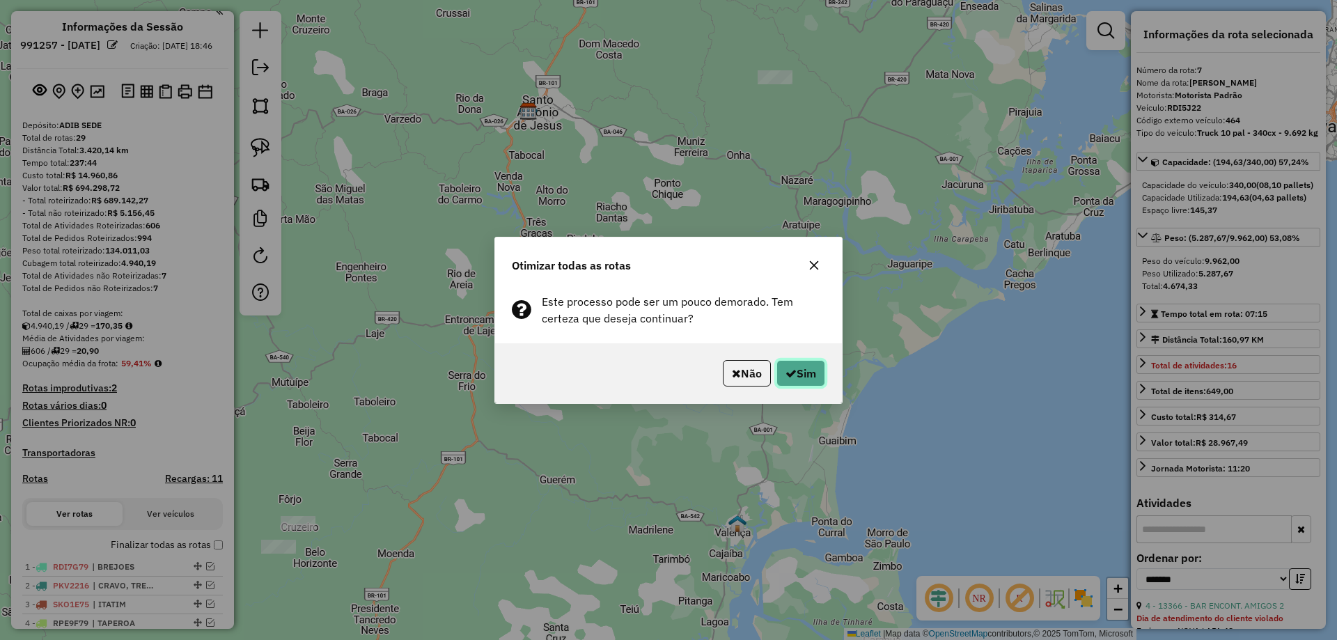
click at [797, 373] on button "Sim" at bounding box center [801, 373] width 49 height 26
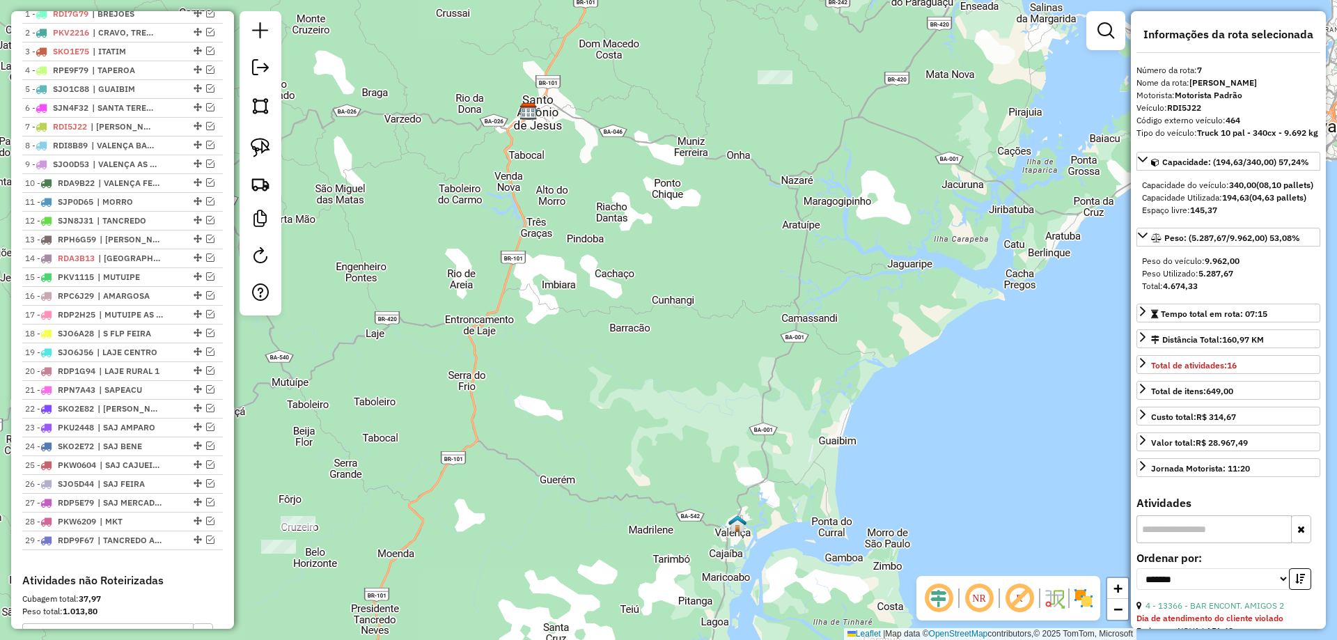
scroll to position [473, 0]
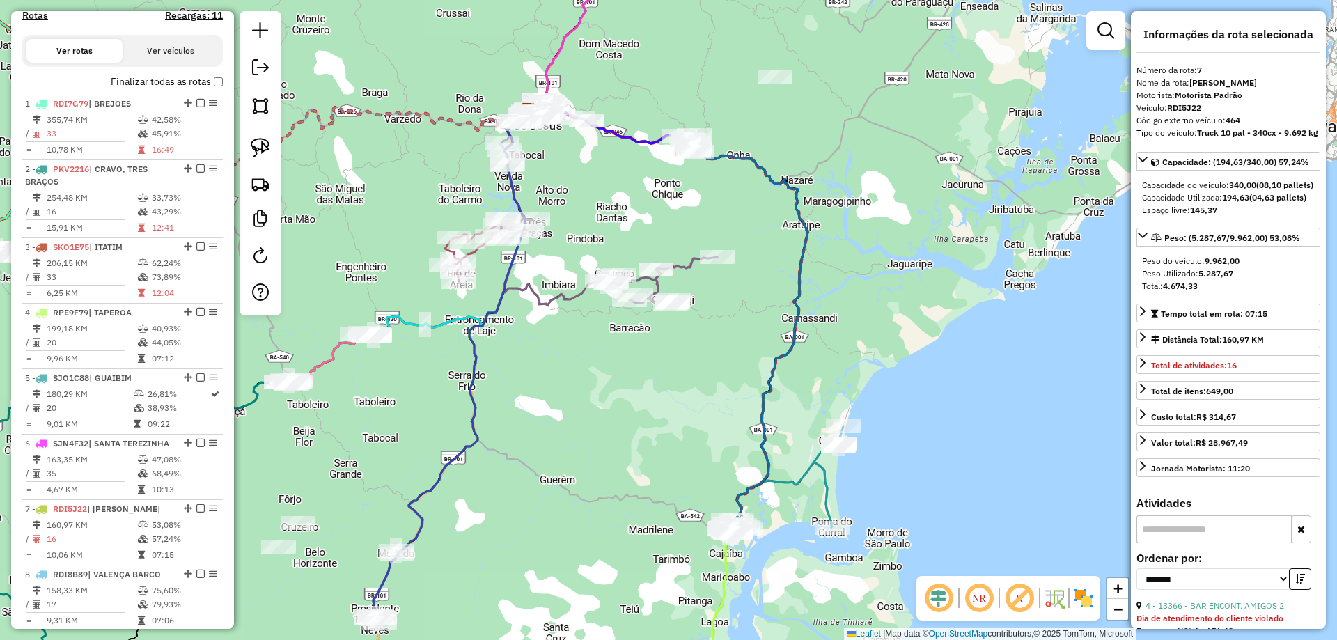
click at [36, 22] on h4 "Rotas" at bounding box center [35, 16] width 26 height 12
select select "*"
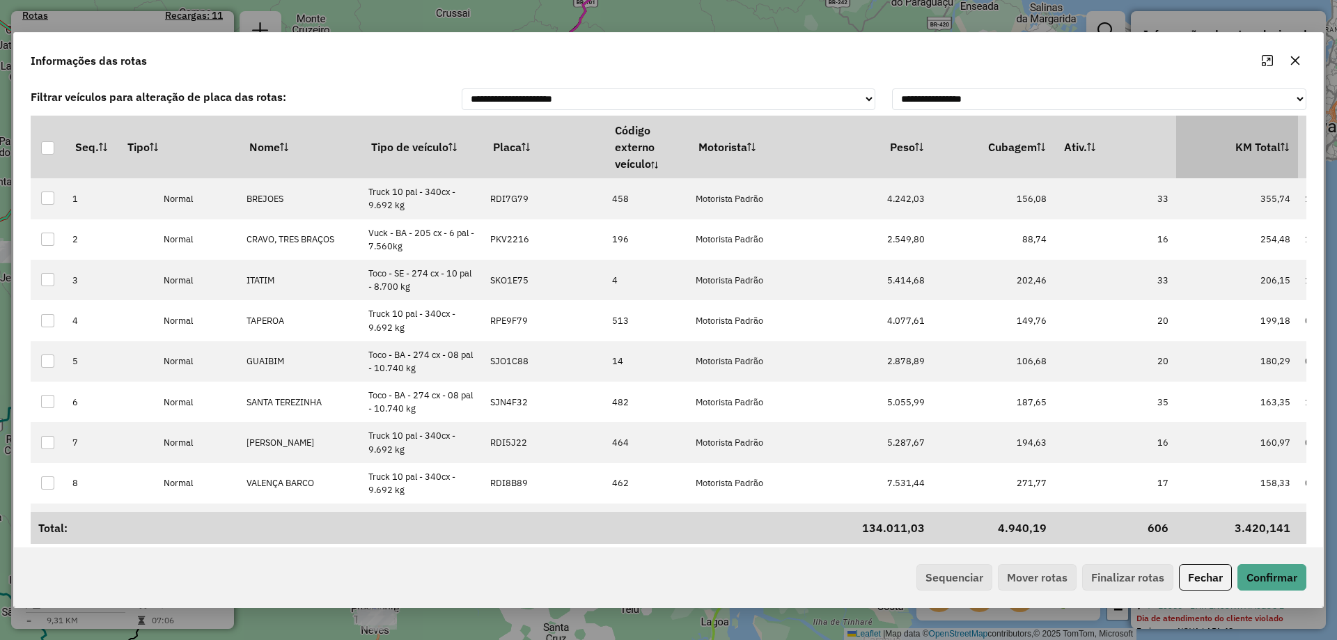
click at [1250, 146] on th "KM Total" at bounding box center [1238, 147] width 122 height 63
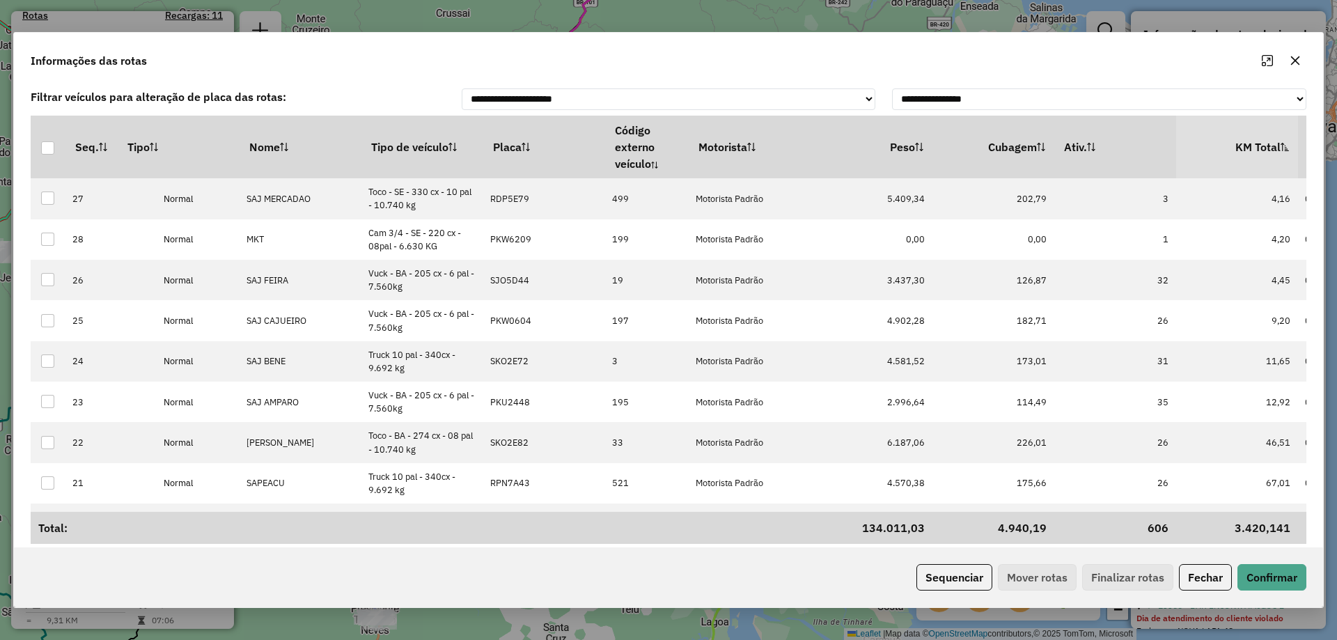
click at [1250, 146] on th "KM Total" at bounding box center [1238, 147] width 122 height 63
click at [949, 584] on button "Sequenciar" at bounding box center [955, 577] width 76 height 26
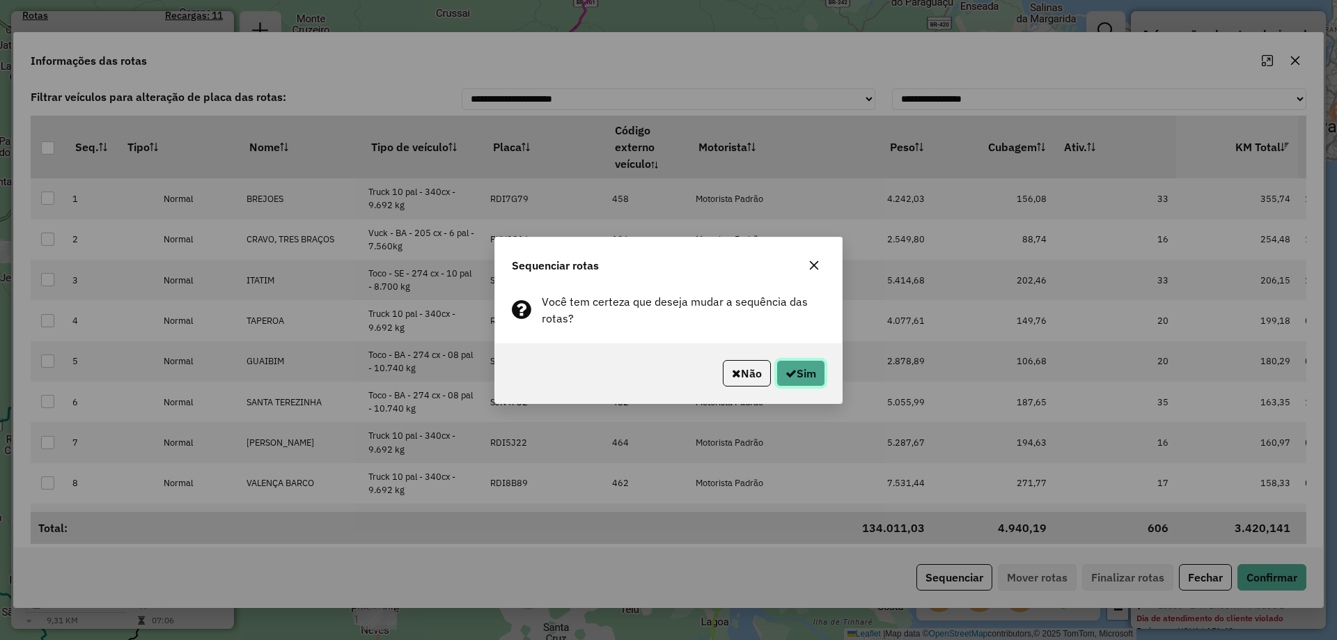
click at [814, 375] on button "Sim" at bounding box center [801, 373] width 49 height 26
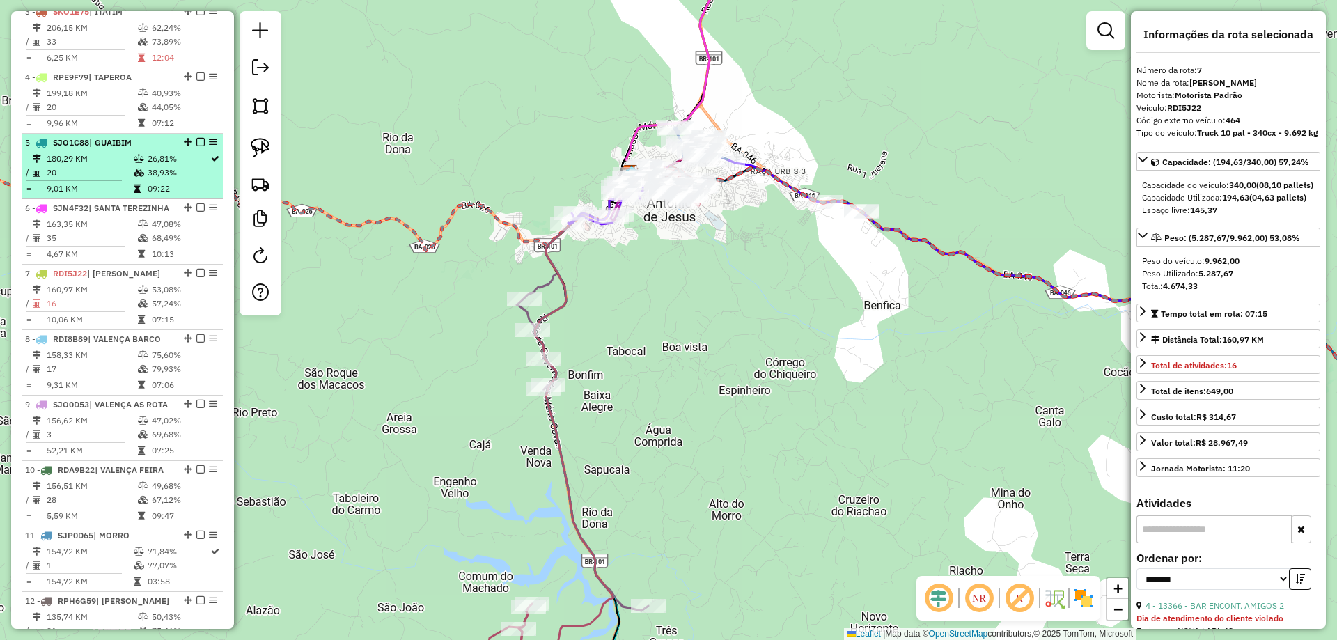
scroll to position [430, 0]
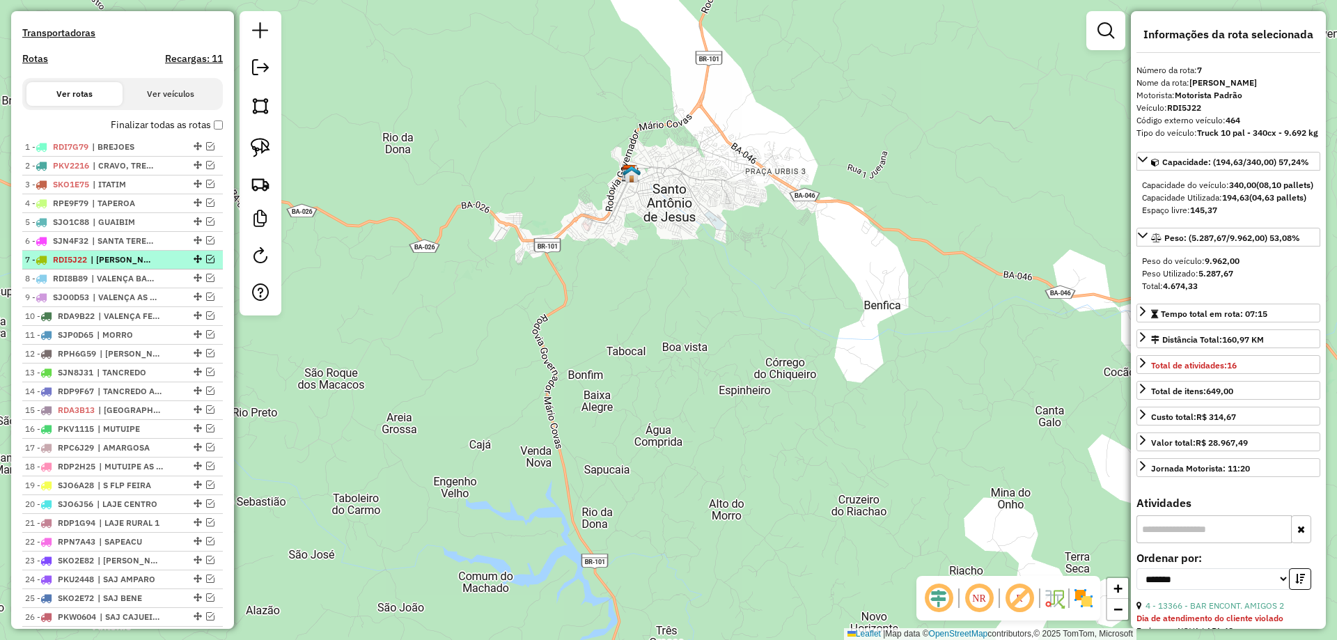
click at [126, 266] on span "| VALENÇA ORLA" at bounding box center [123, 260] width 64 height 13
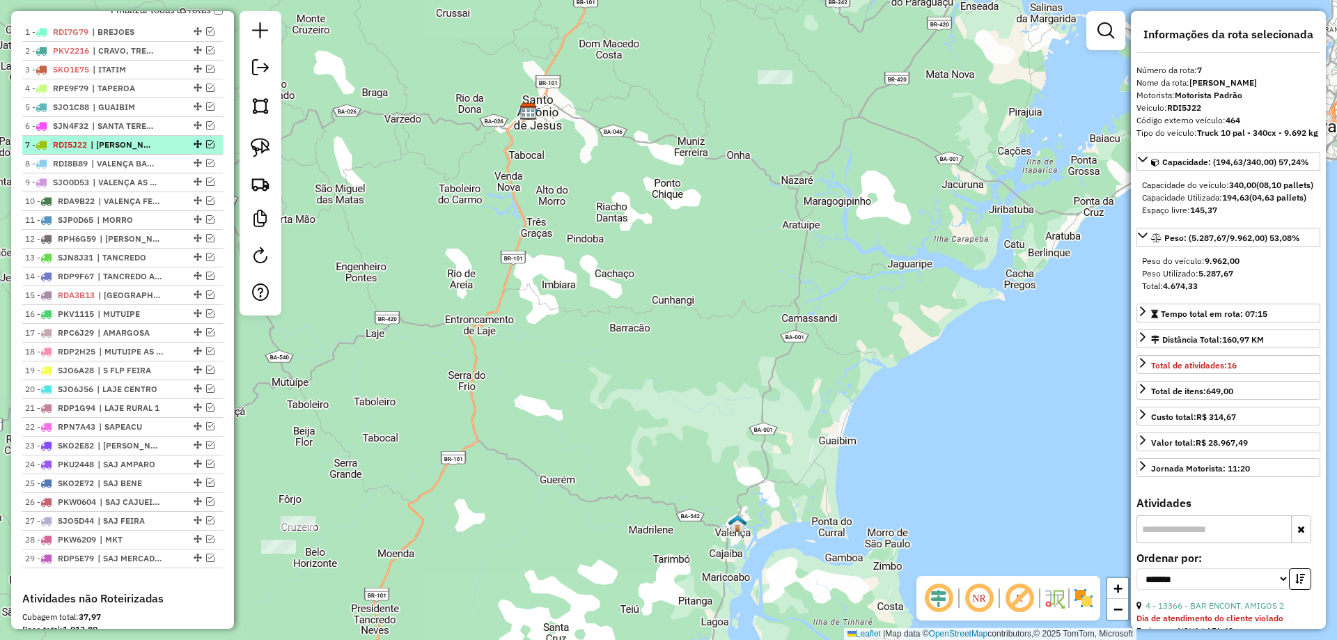
scroll to position [569, 0]
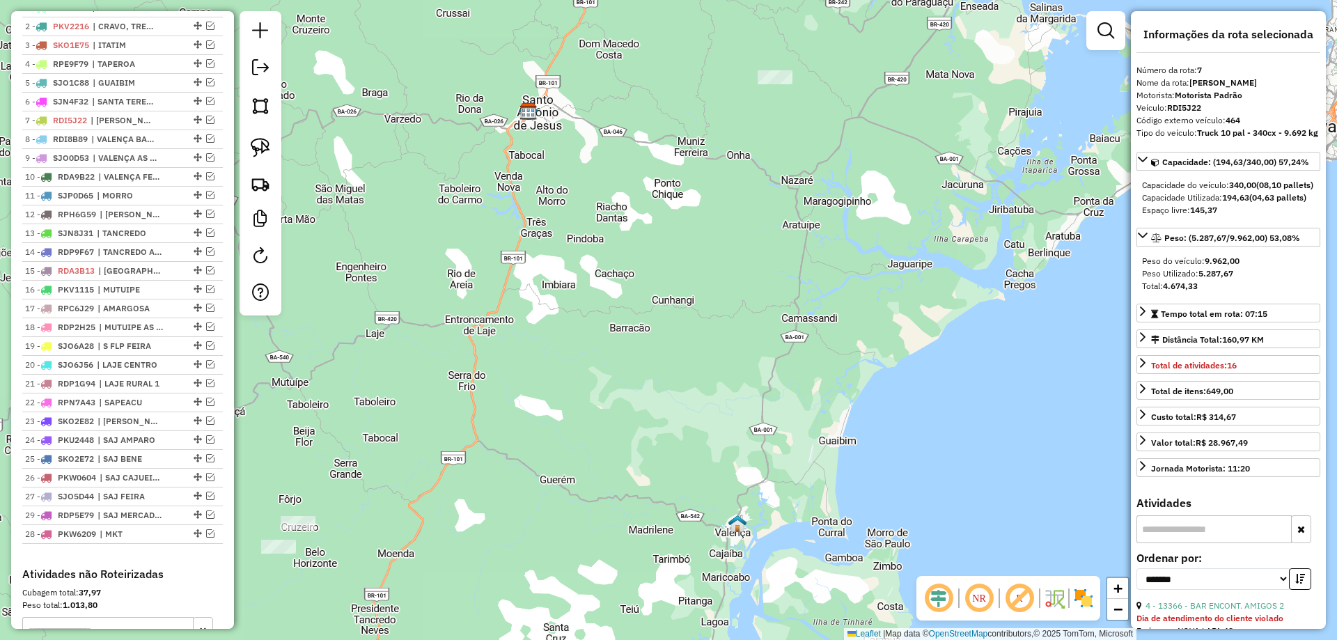
drag, startPoint x: 192, startPoint y: 525, endPoint x: 192, endPoint y: 559, distance: 34.1
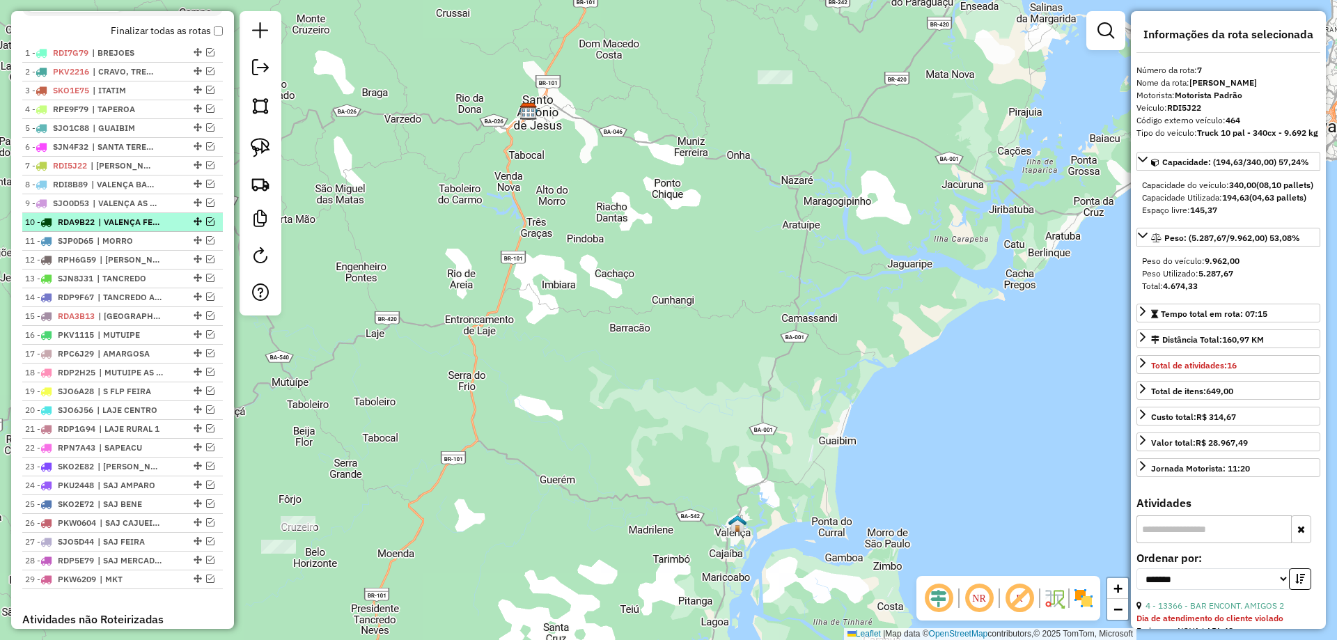
scroll to position [499, 0]
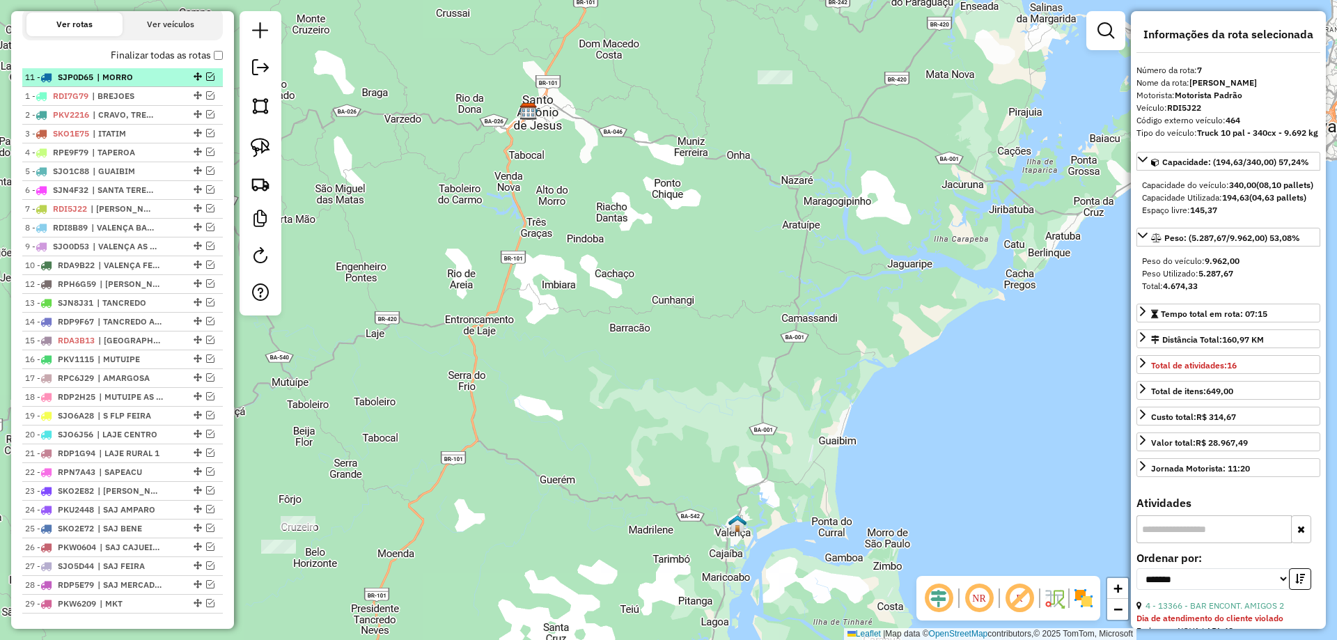
drag, startPoint x: 192, startPoint y: 275, endPoint x: 154, endPoint y: 81, distance: 198.1
drag, startPoint x: 194, startPoint y: 107, endPoint x: 191, endPoint y: 65, distance: 41.9
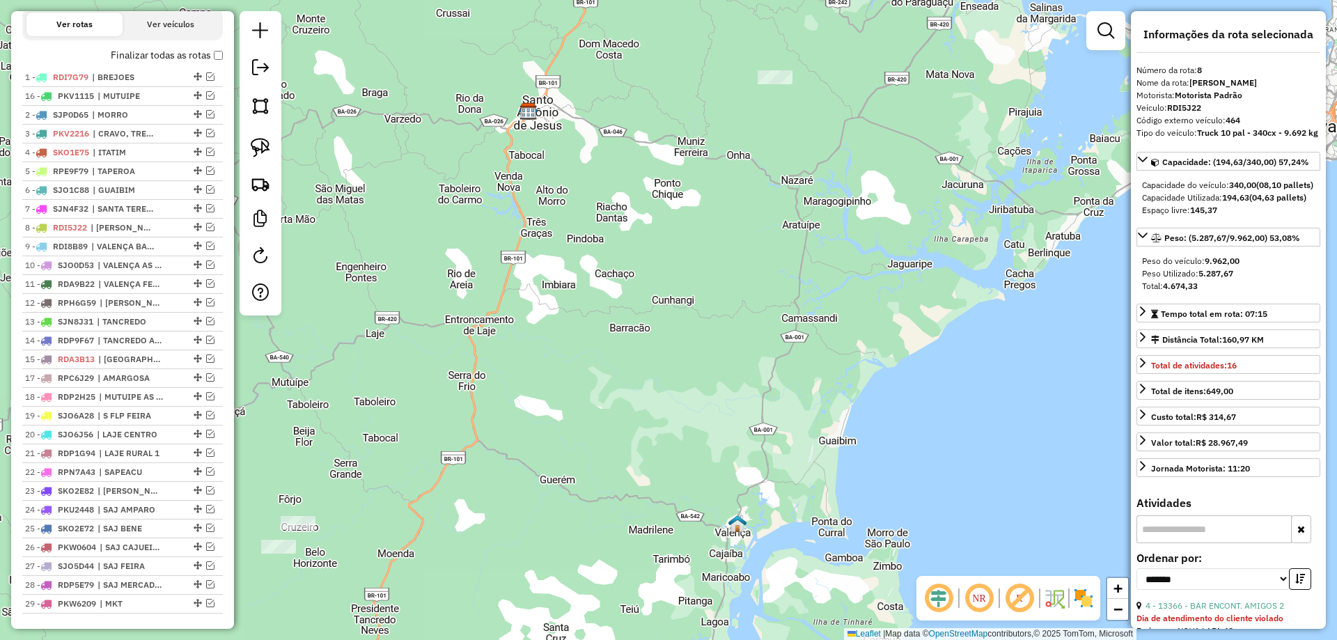
drag, startPoint x: 192, startPoint y: 369, endPoint x: 178, endPoint y: 106, distance: 263.6
drag, startPoint x: 193, startPoint y: 182, endPoint x: 183, endPoint y: 76, distance: 106.3
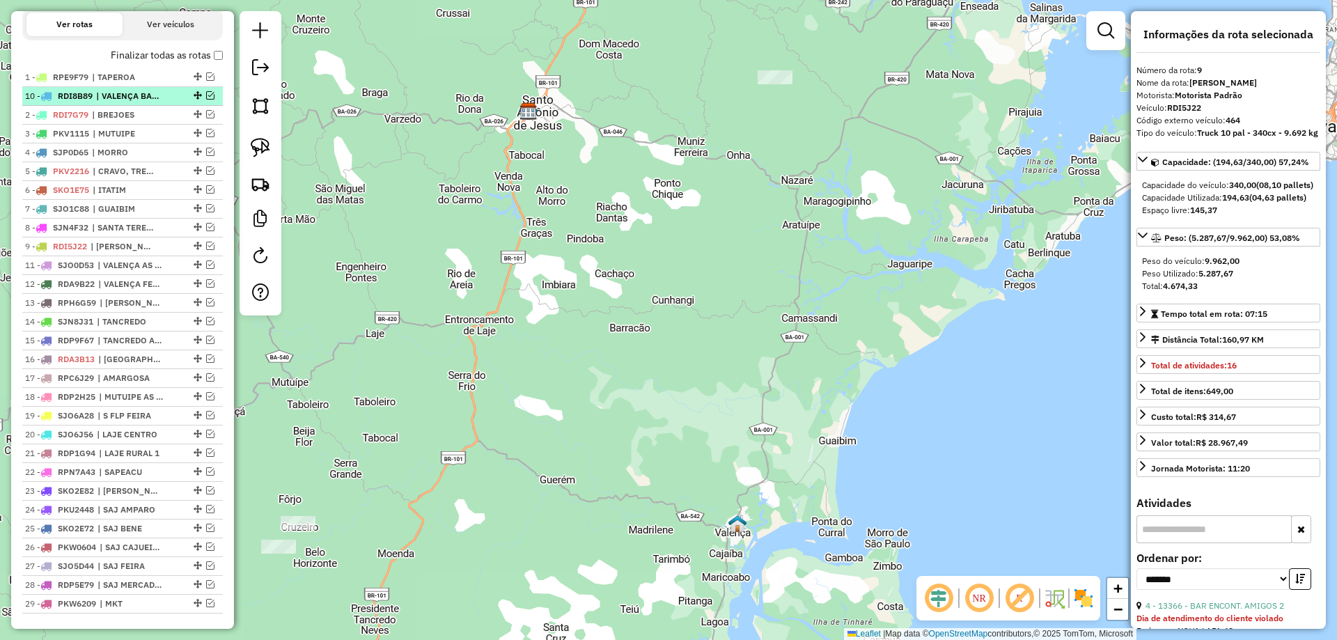
drag, startPoint x: 196, startPoint y: 256, endPoint x: 180, endPoint y: 103, distance: 154.0
drag, startPoint x: 191, startPoint y: 247, endPoint x: 176, endPoint y: 121, distance: 126.2
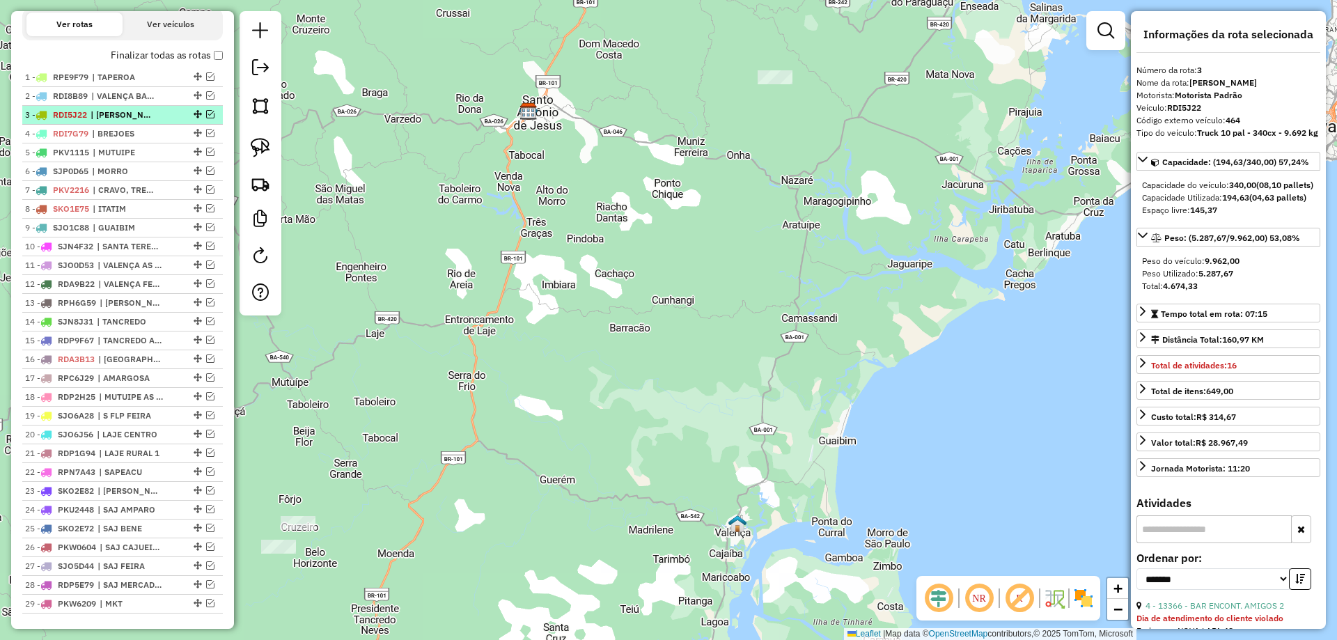
click at [206, 118] on em at bounding box center [210, 114] width 8 height 8
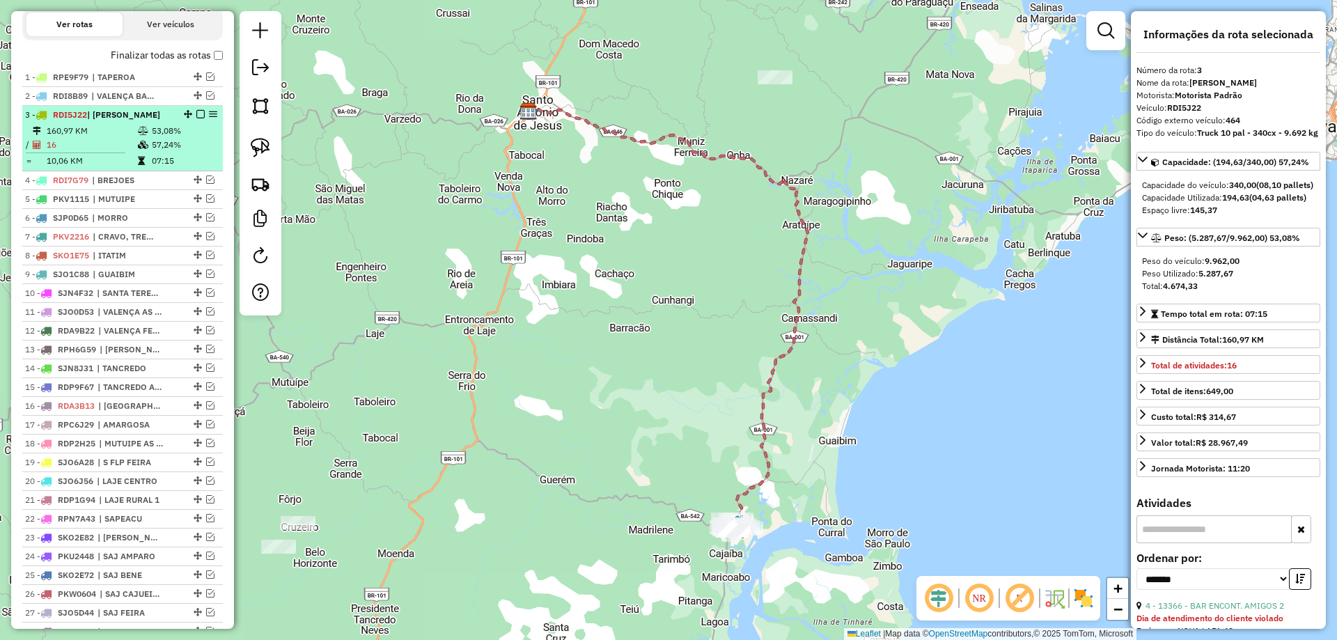
click at [150, 136] on li "3 - RDI5J22 | VALENÇA ORLA 160,97 KM 53,08% / 16 57,24% = 10,06 KM 07:15" at bounding box center [122, 138] width 201 height 65
click at [146, 137] on td at bounding box center [144, 131] width 14 height 14
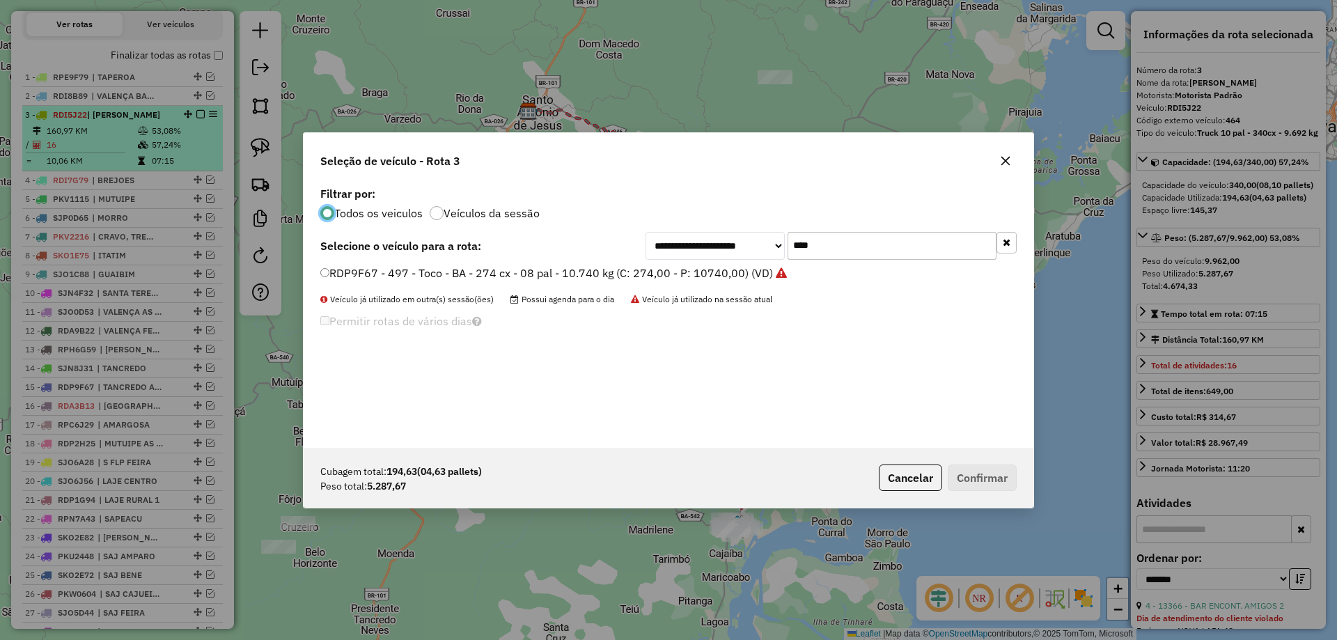
scroll to position [8, 4]
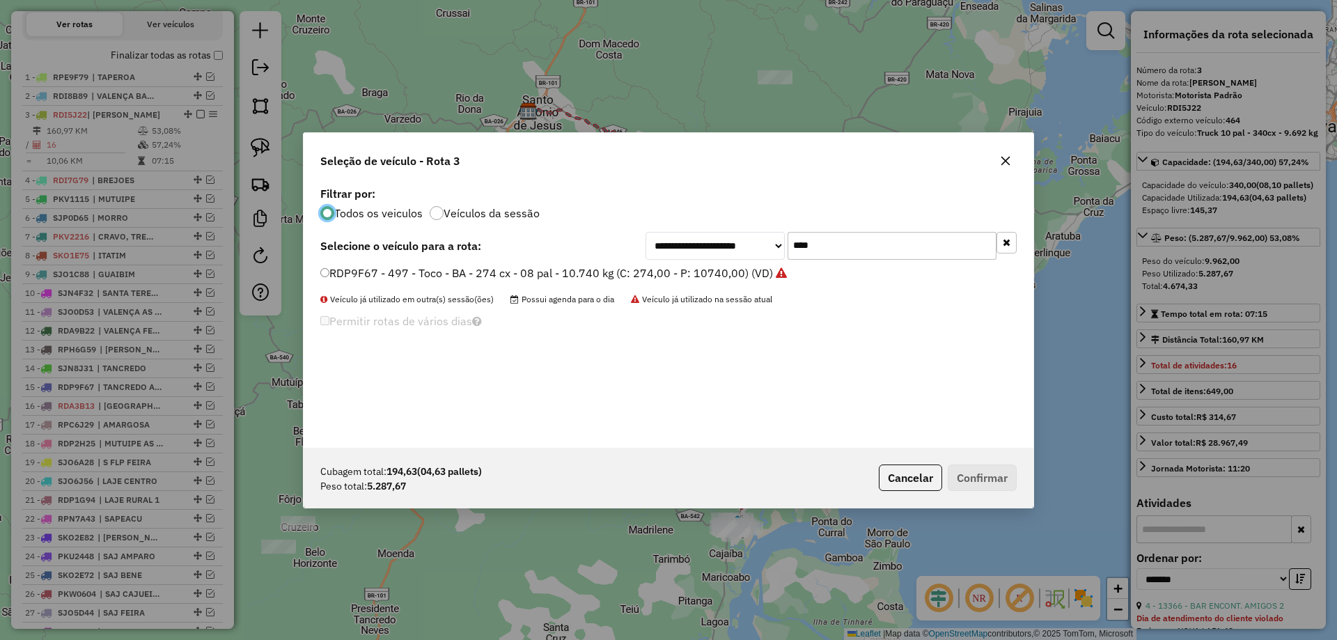
drag, startPoint x: 832, startPoint y: 239, endPoint x: 705, endPoint y: 251, distance: 128.0
click at [706, 251] on div "**********" at bounding box center [831, 246] width 371 height 28
type input "***"
click at [632, 265] on label "SJO0D53 - 15 - Toco - BA - 274 cx - 08 pal - 10.740 kg (C: 274,00 - P: 10740,00…" at bounding box center [549, 273] width 459 height 17
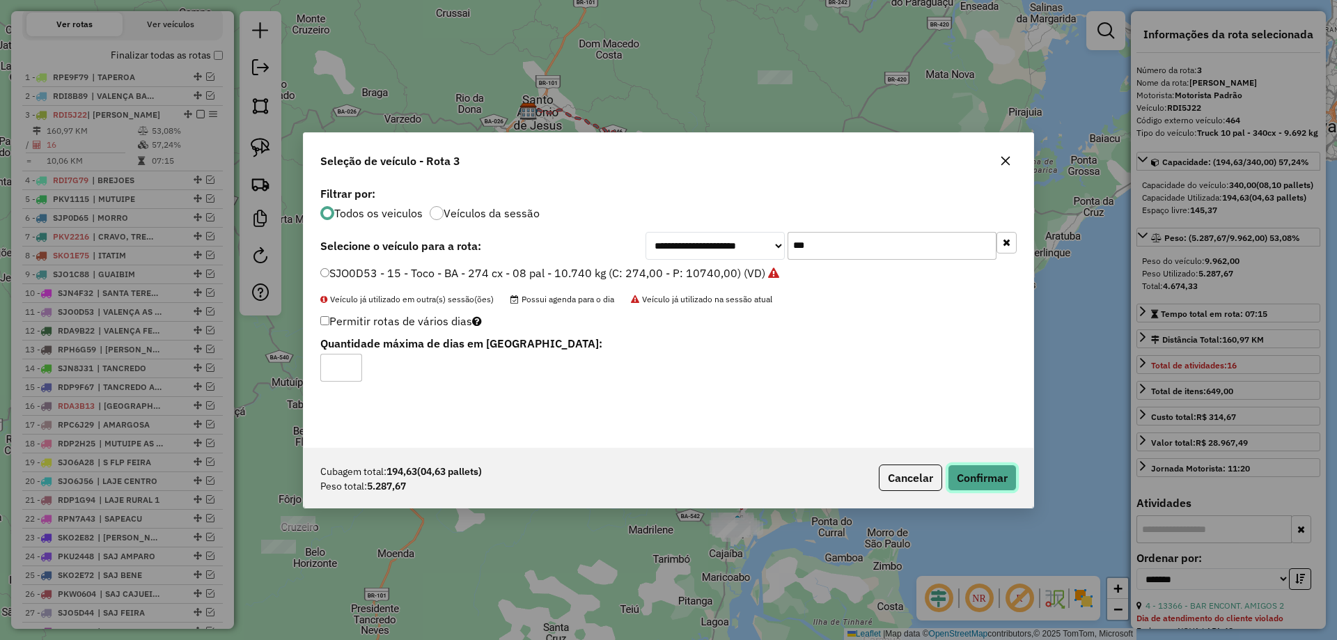
click at [1010, 475] on button "Confirmar" at bounding box center [982, 478] width 69 height 26
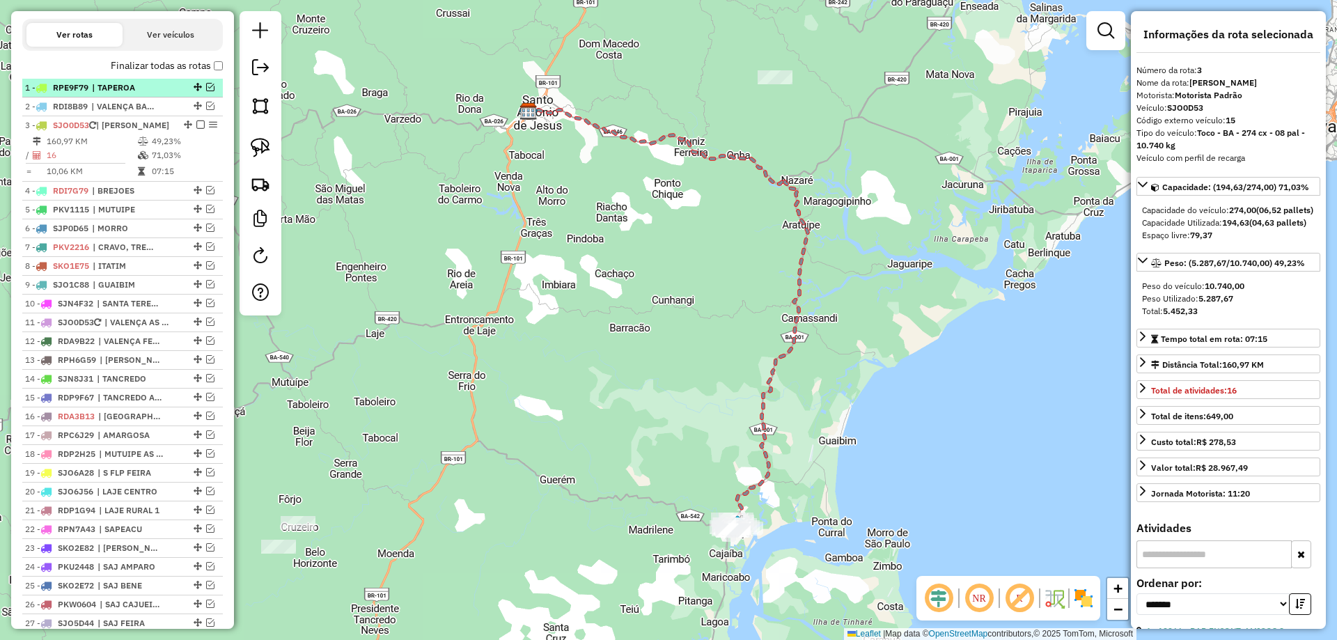
scroll to position [467, 0]
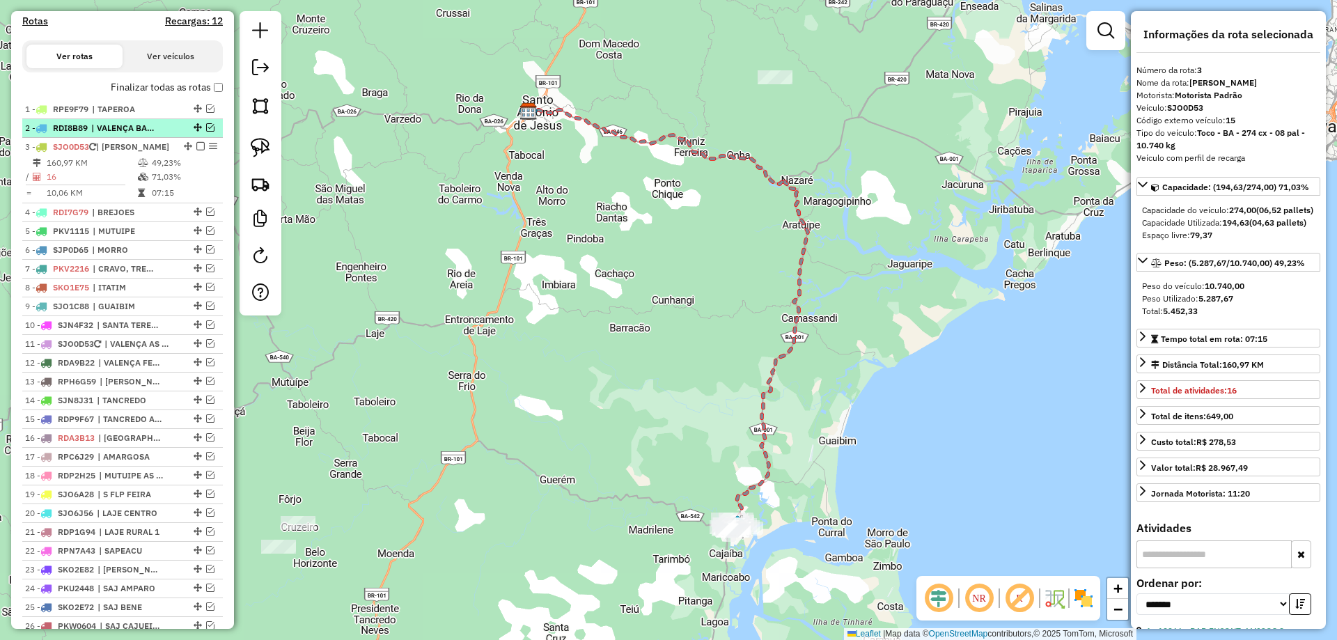
click at [206, 132] on em at bounding box center [210, 127] width 8 height 8
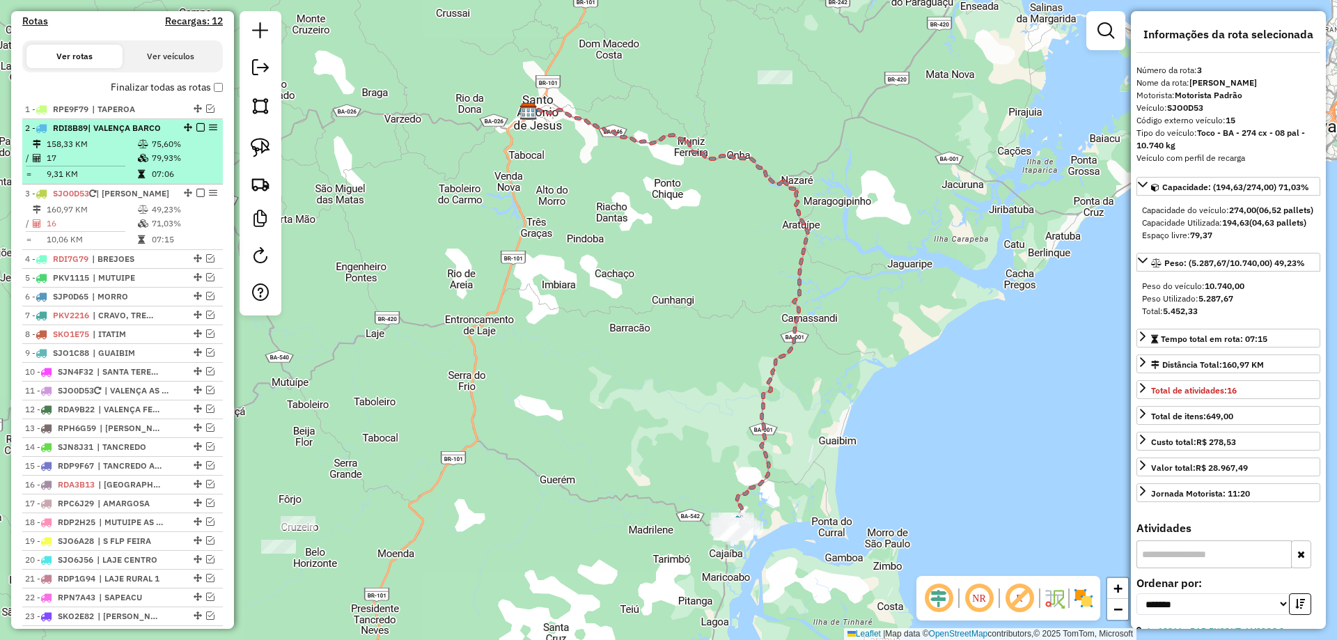
click at [142, 148] on icon at bounding box center [143, 144] width 10 height 8
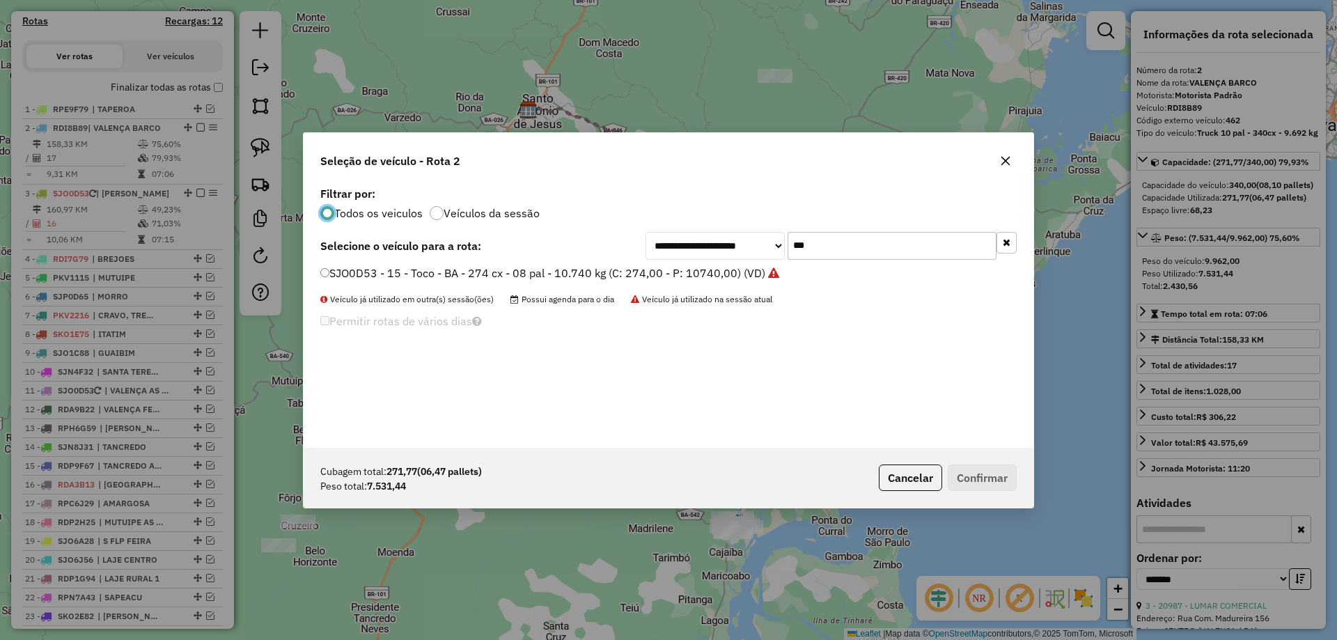
scroll to position [8, 4]
drag, startPoint x: 816, startPoint y: 241, endPoint x: 697, endPoint y: 250, distance: 118.8
click at [698, 250] on div "**********" at bounding box center [831, 246] width 371 height 28
type input "****"
click at [680, 269] on label "RDI5J22 - 464 - Truck 10 pal - 340cx - 9.692 kg (C: 340,00 - P: 9962,00) (VD)" at bounding box center [522, 273] width 405 height 17
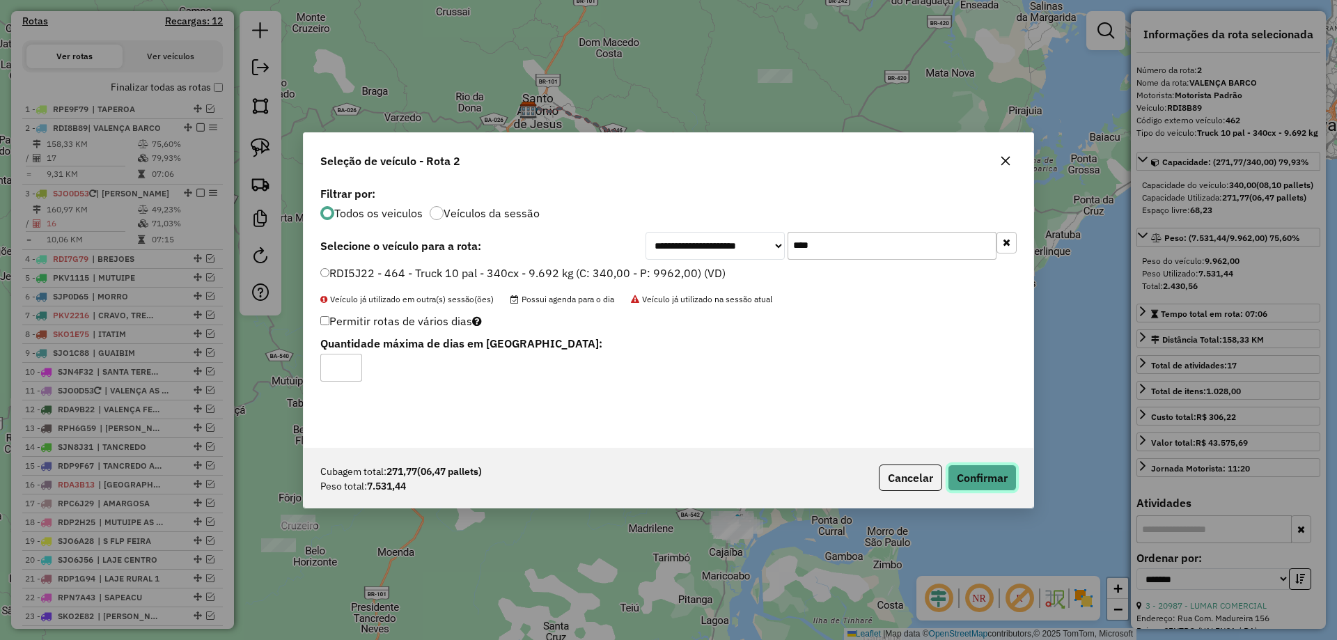
click at [992, 473] on button "Confirmar" at bounding box center [982, 478] width 69 height 26
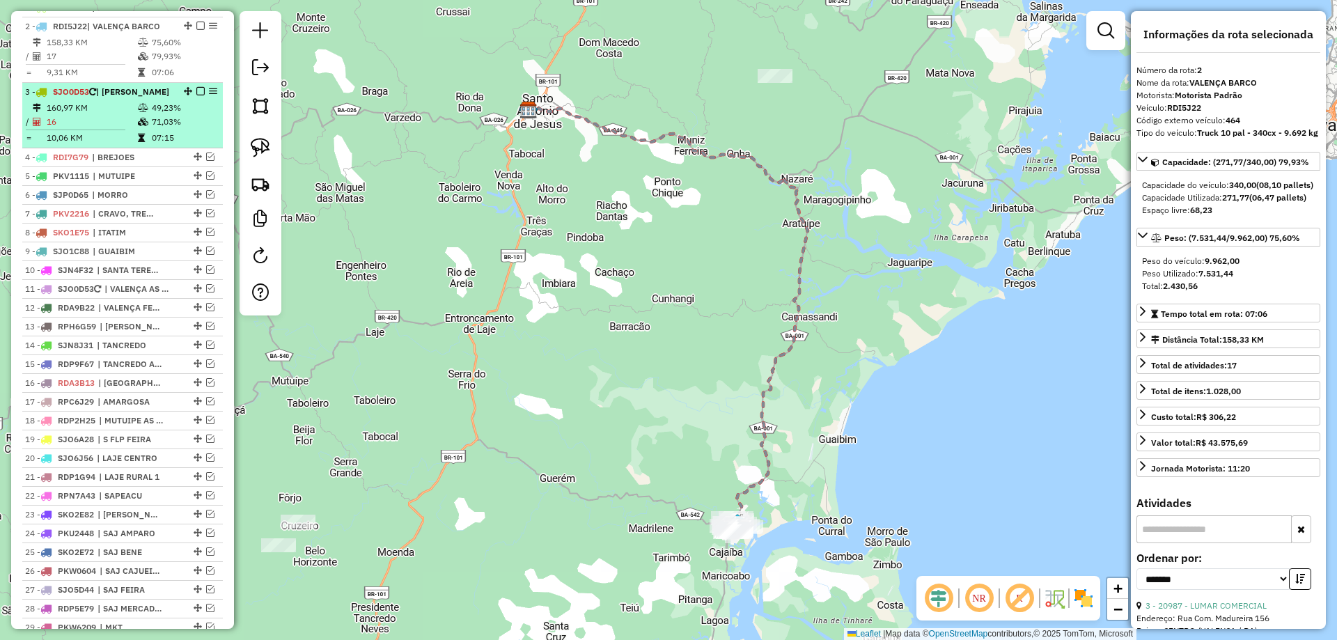
scroll to position [588, 0]
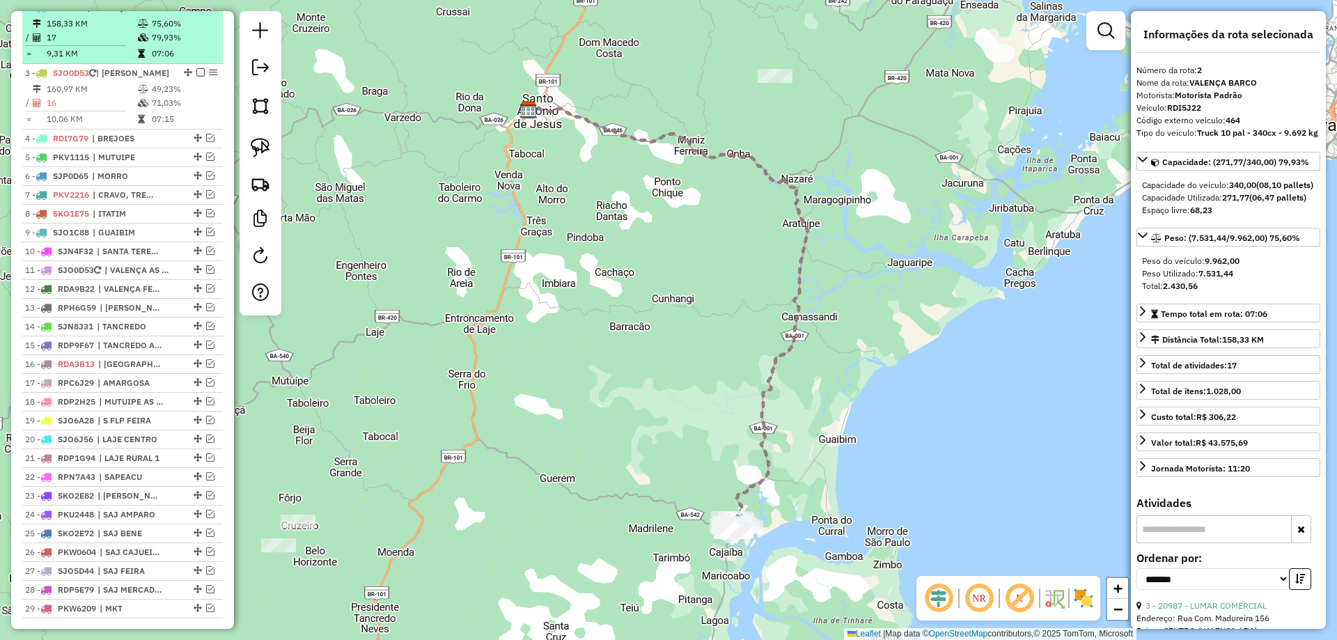
click at [197, 11] on em at bounding box center [200, 7] width 8 height 8
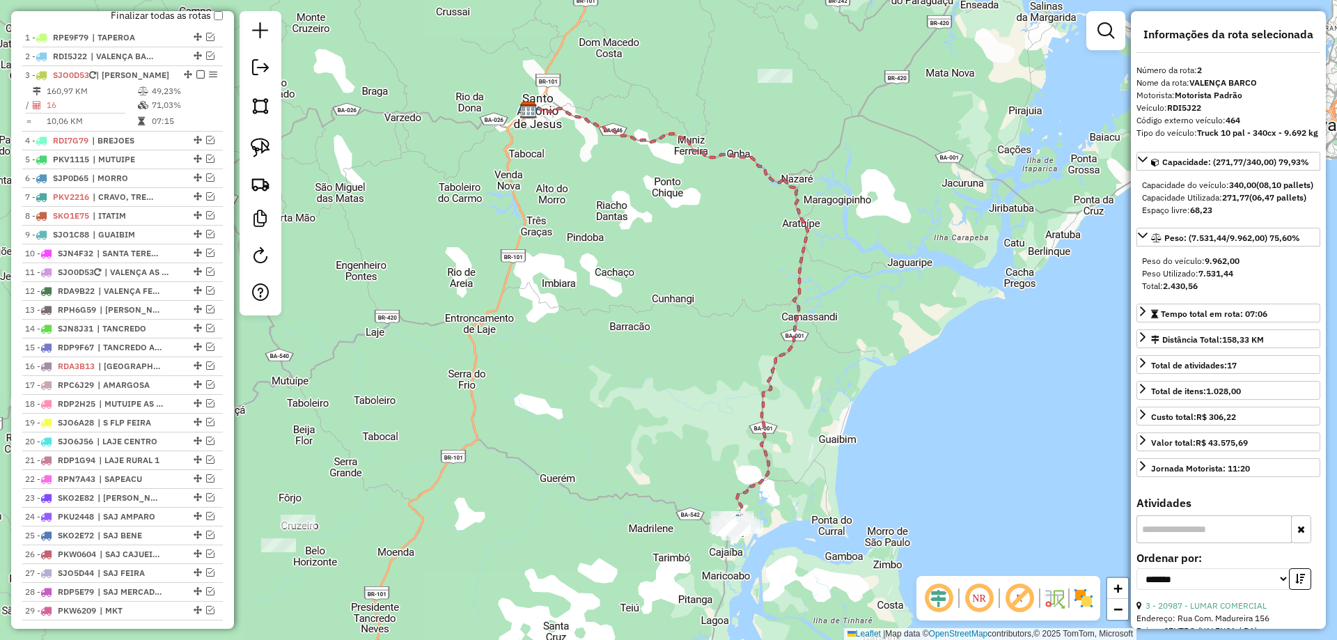
scroll to position [518, 0]
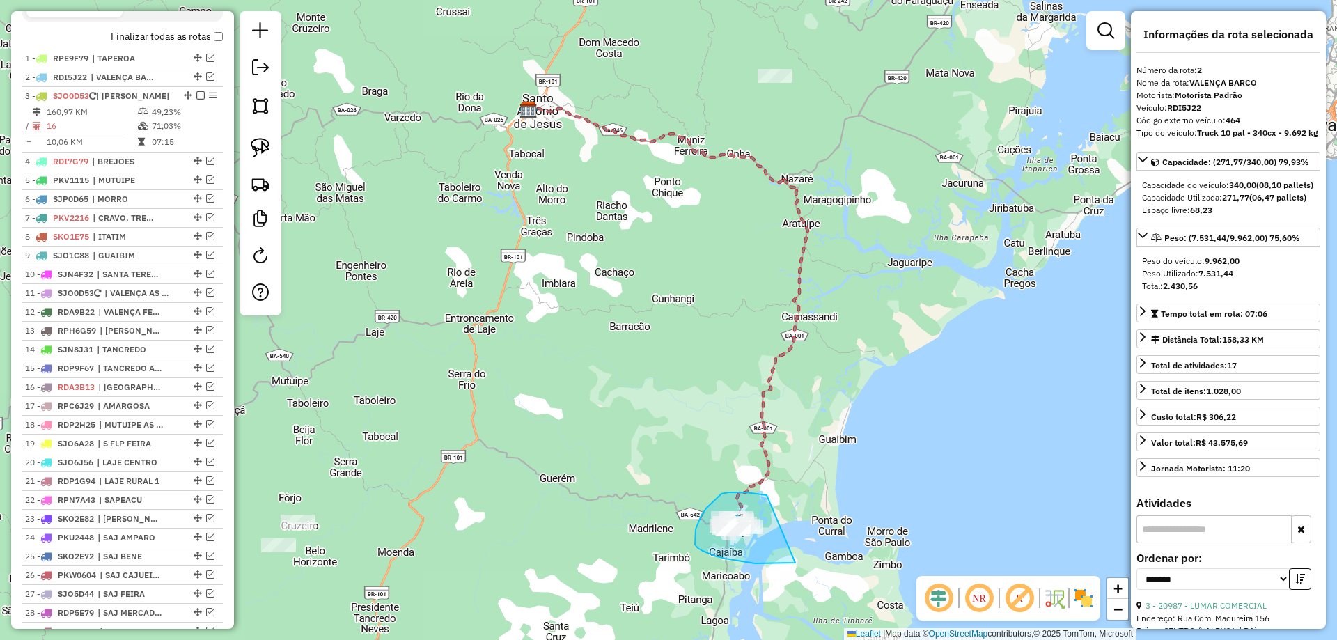
drag, startPoint x: 746, startPoint y: 492, endPoint x: 798, endPoint y: 562, distance: 86.7
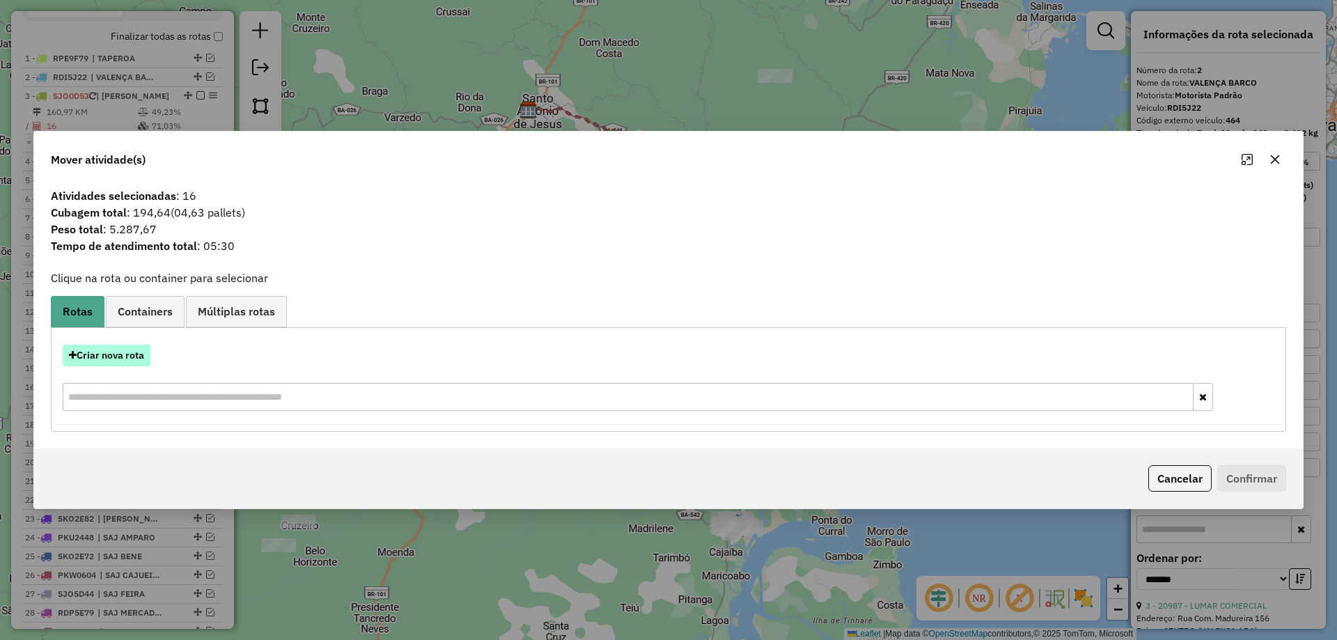
click at [114, 359] on button "Criar nova rota" at bounding box center [107, 356] width 88 height 22
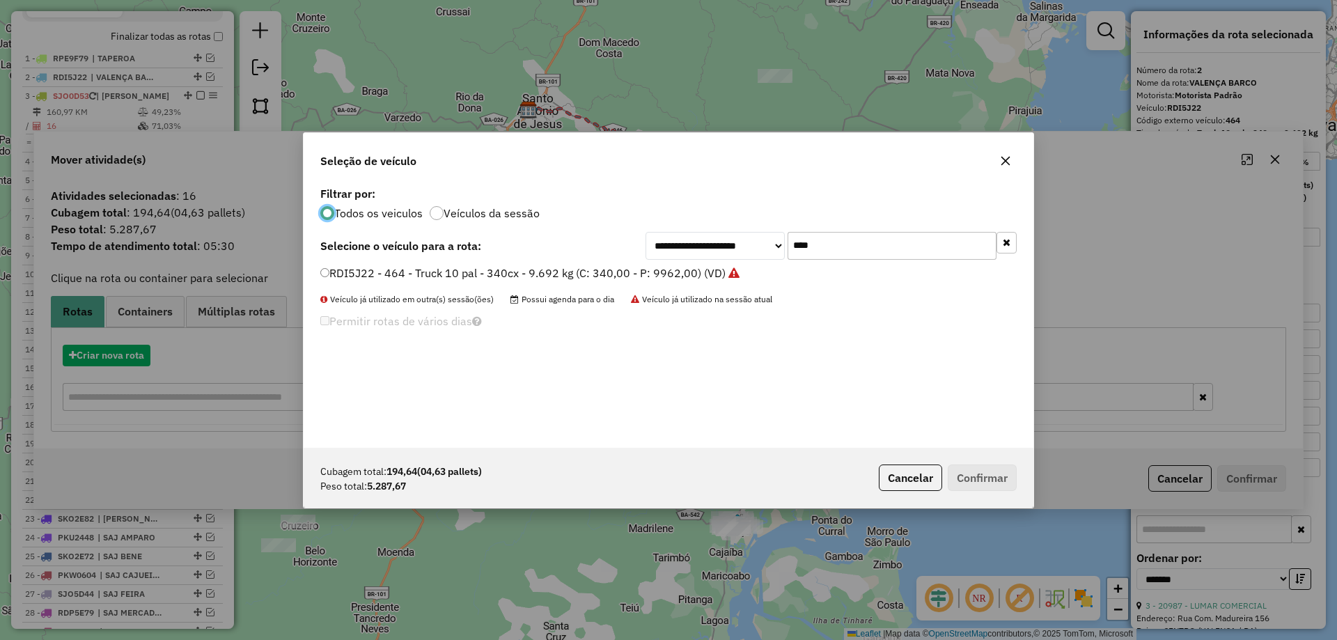
scroll to position [8, 4]
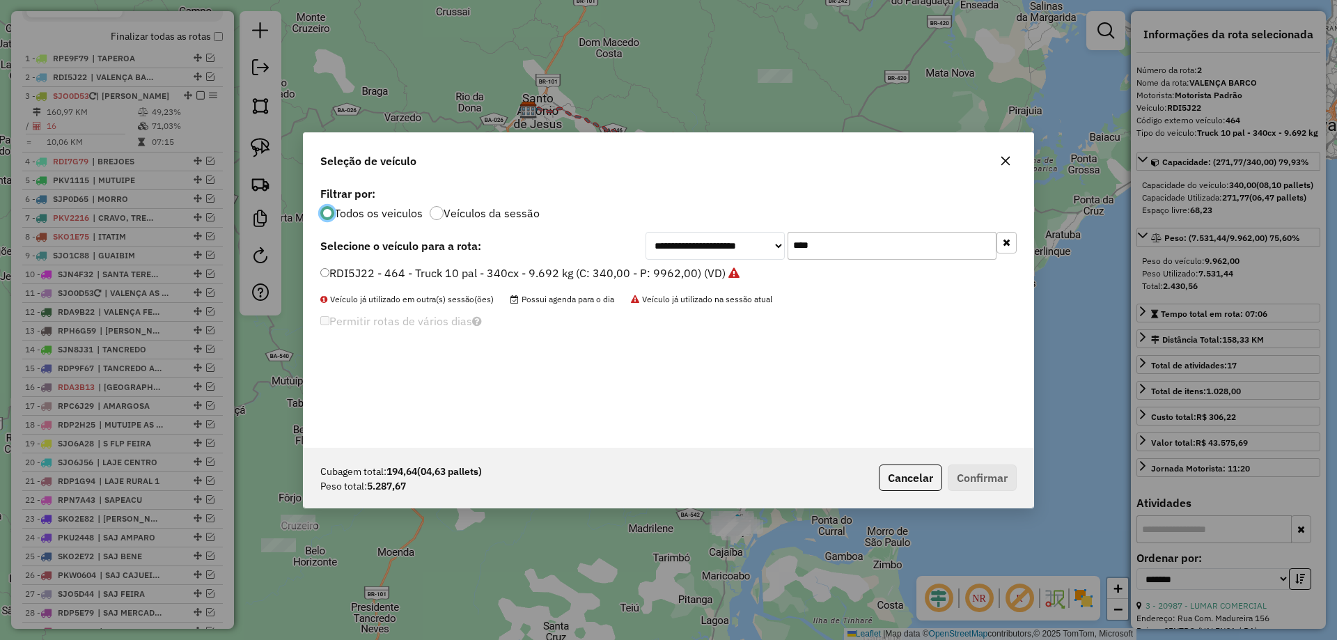
drag, startPoint x: 843, startPoint y: 239, endPoint x: 614, endPoint y: 233, distance: 229.3
click at [614, 239] on div "**********" at bounding box center [668, 246] width 697 height 28
type input "***"
click at [610, 266] on label "SJO0D53 - 15 - Toco - BA - 274 cx - 08 pal - 10.740 kg (C: 274,00 - P: 10740,00…" at bounding box center [549, 273] width 459 height 17
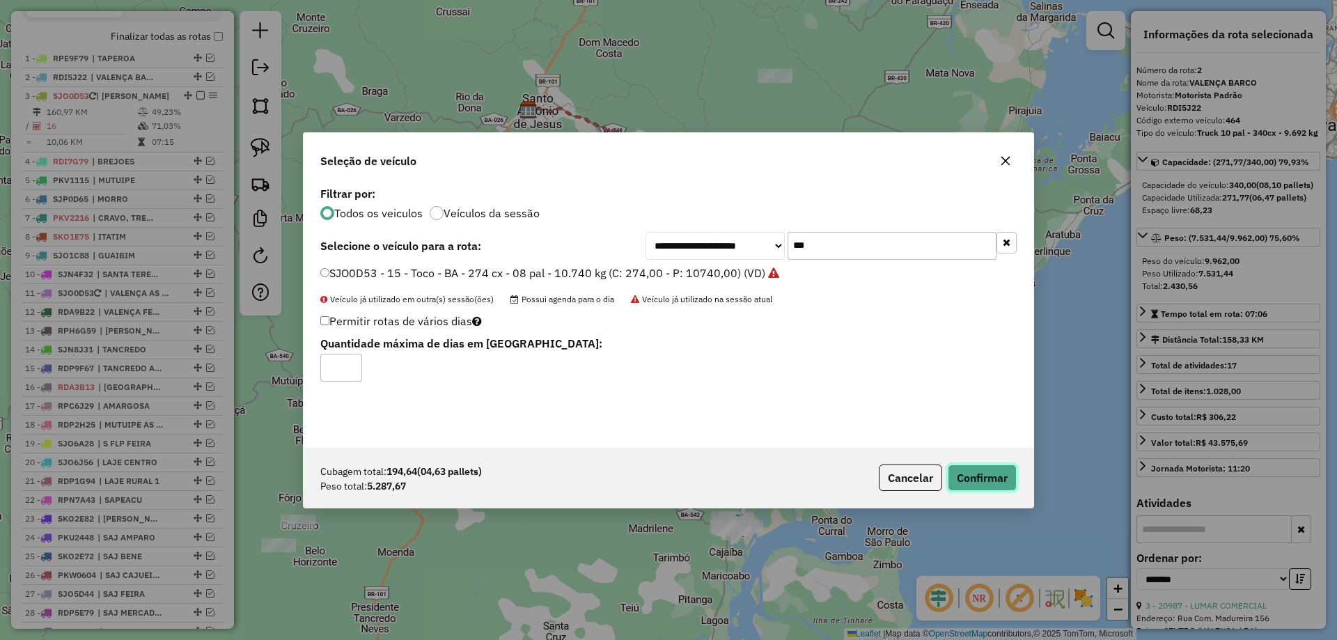
click at [1001, 485] on button "Confirmar" at bounding box center [982, 478] width 69 height 26
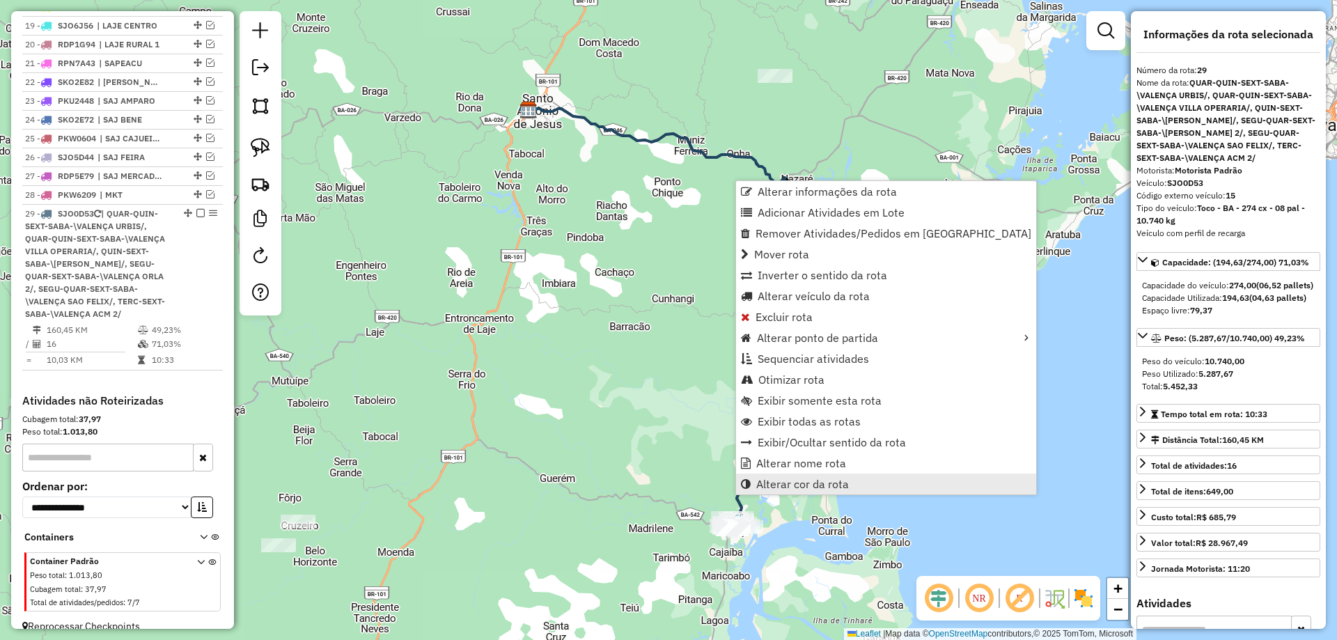
scroll to position [918, 0]
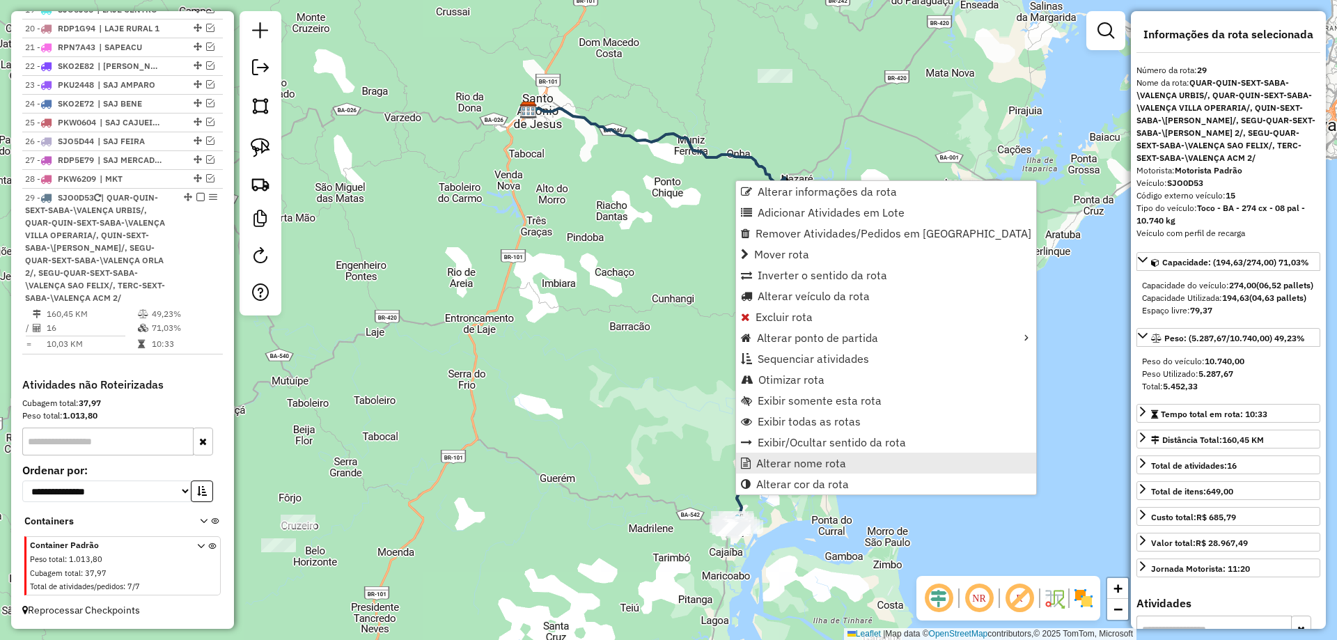
click at [750, 467] on span "Alterar nome rota" at bounding box center [746, 463] width 10 height 11
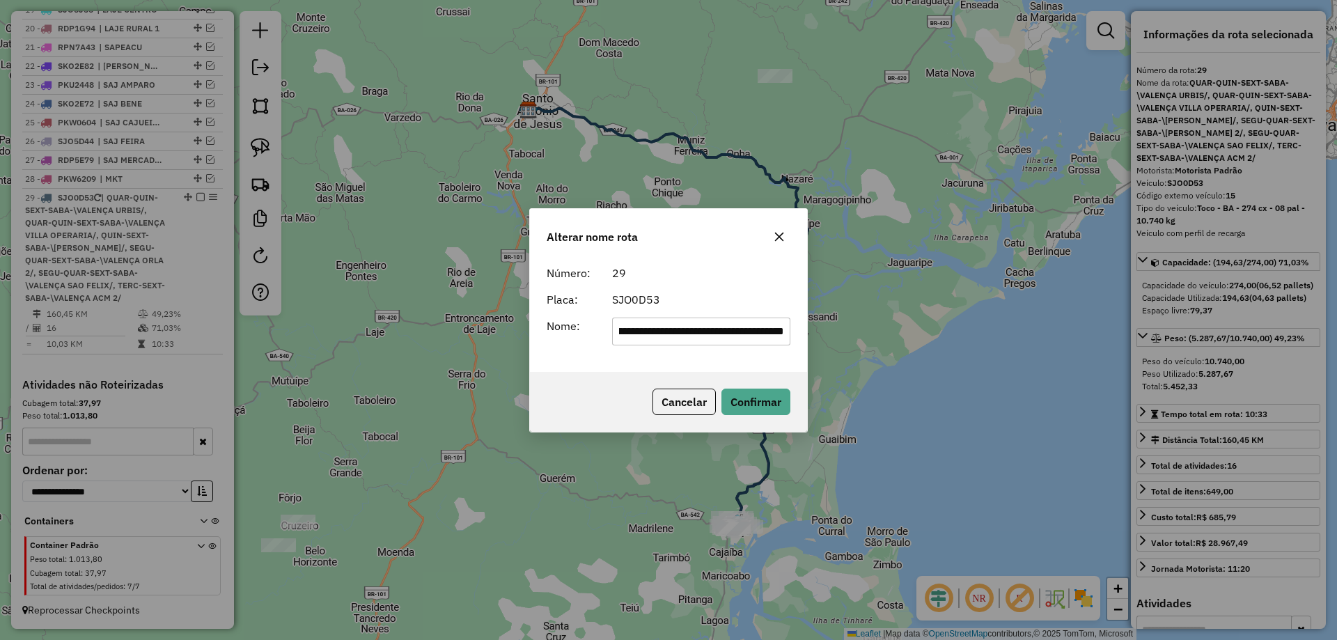
scroll to position [0, 0]
type input "**********"
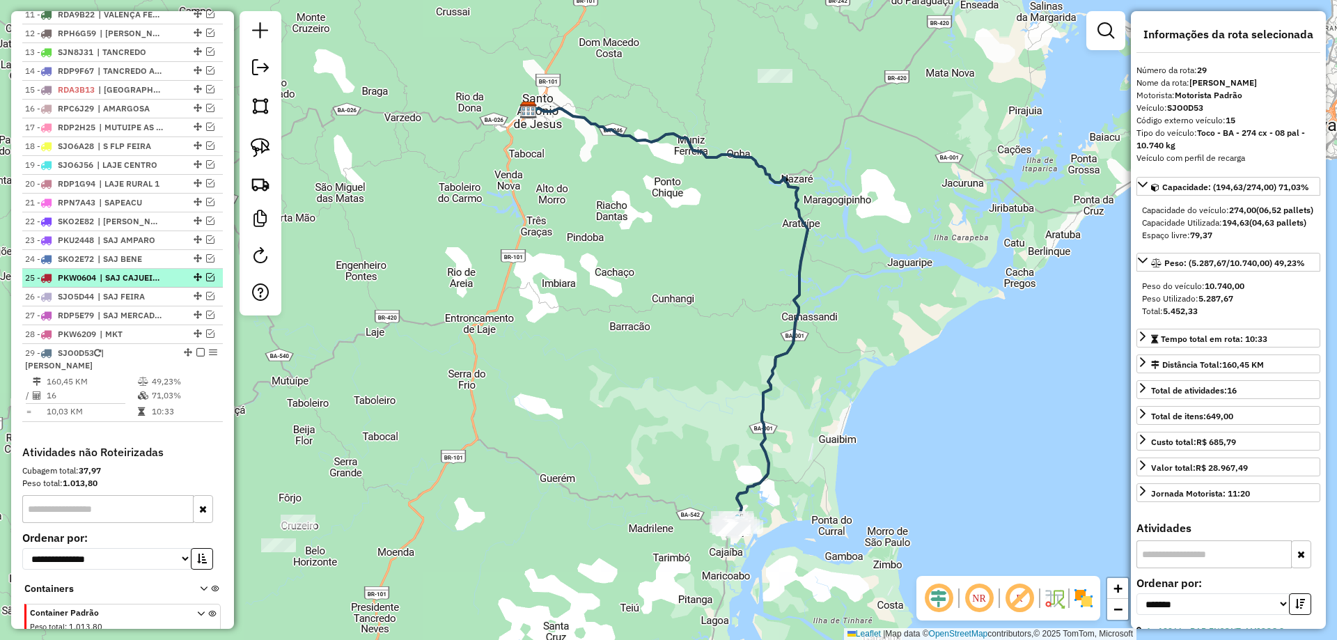
scroll to position [691, 0]
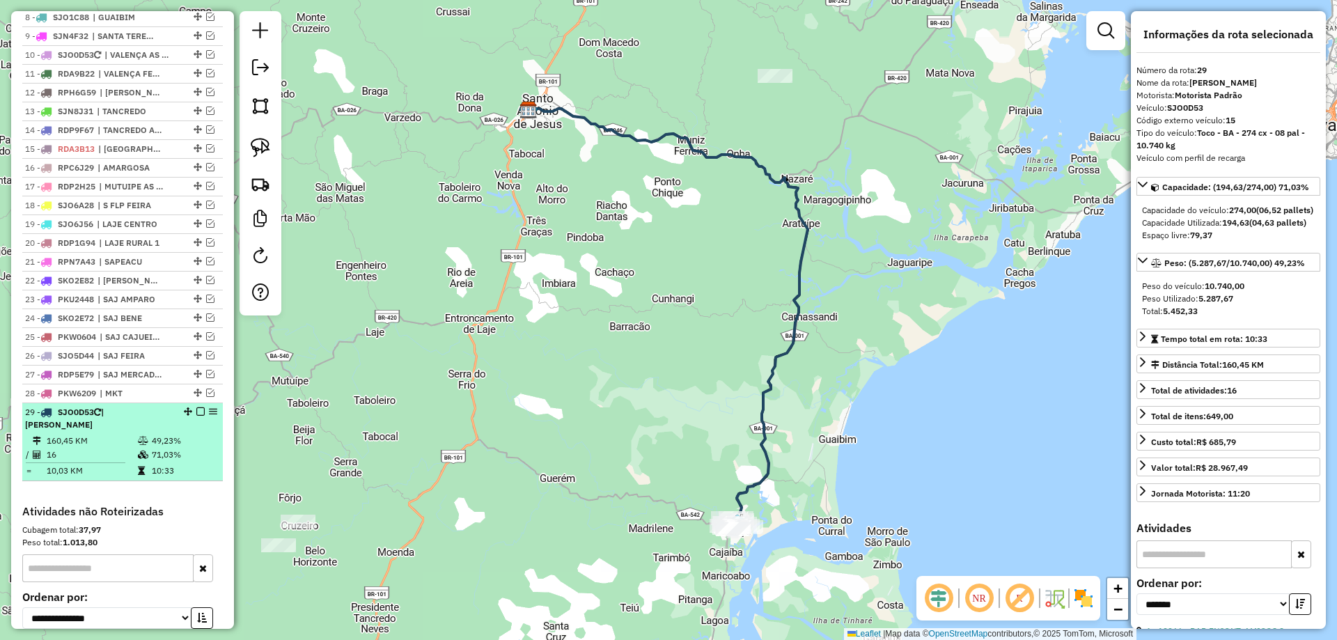
click at [196, 416] on em at bounding box center [200, 411] width 8 height 8
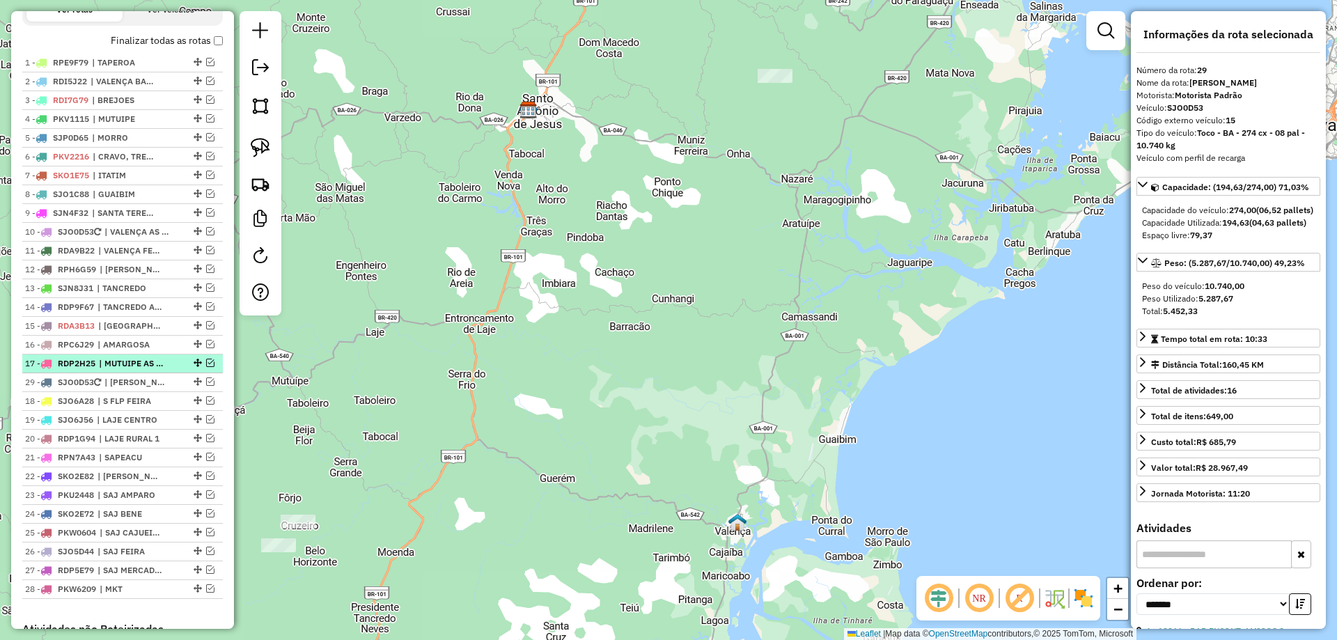
scroll to position [482, 0]
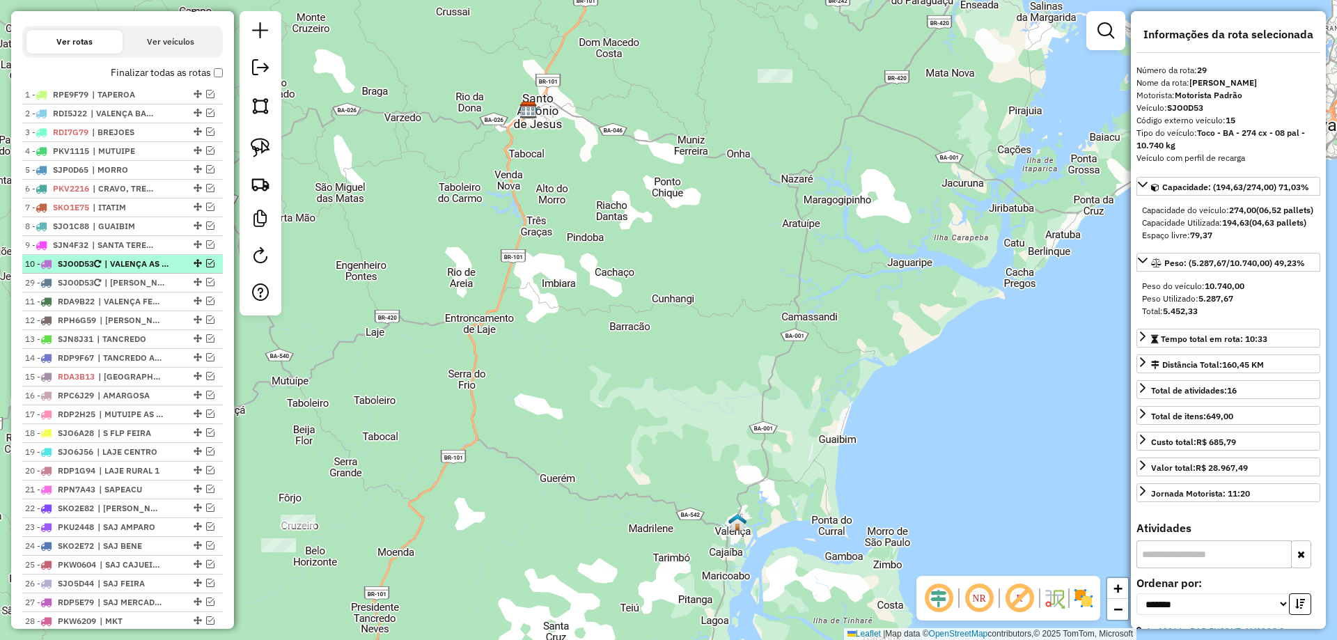
drag, startPoint x: 194, startPoint y: 426, endPoint x: 174, endPoint y: 286, distance: 141.4
click at [206, 267] on em at bounding box center [210, 263] width 8 height 8
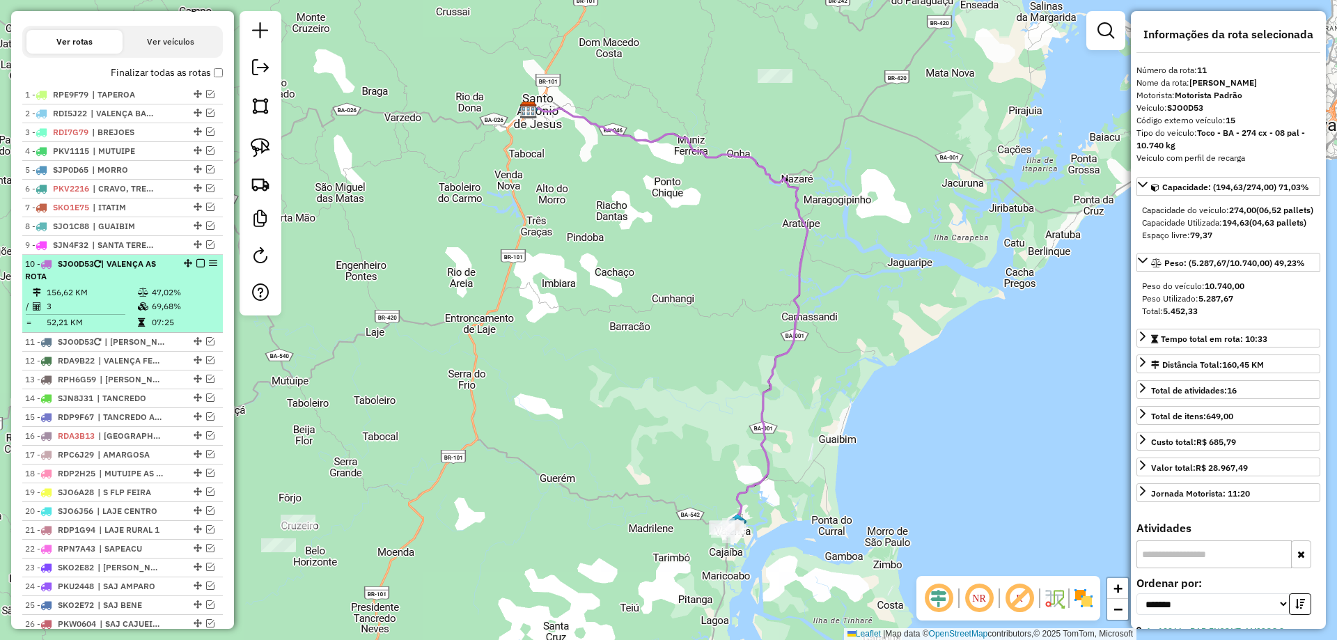
click at [139, 275] on span "| VALENÇA AS ROTA" at bounding box center [90, 269] width 131 height 23
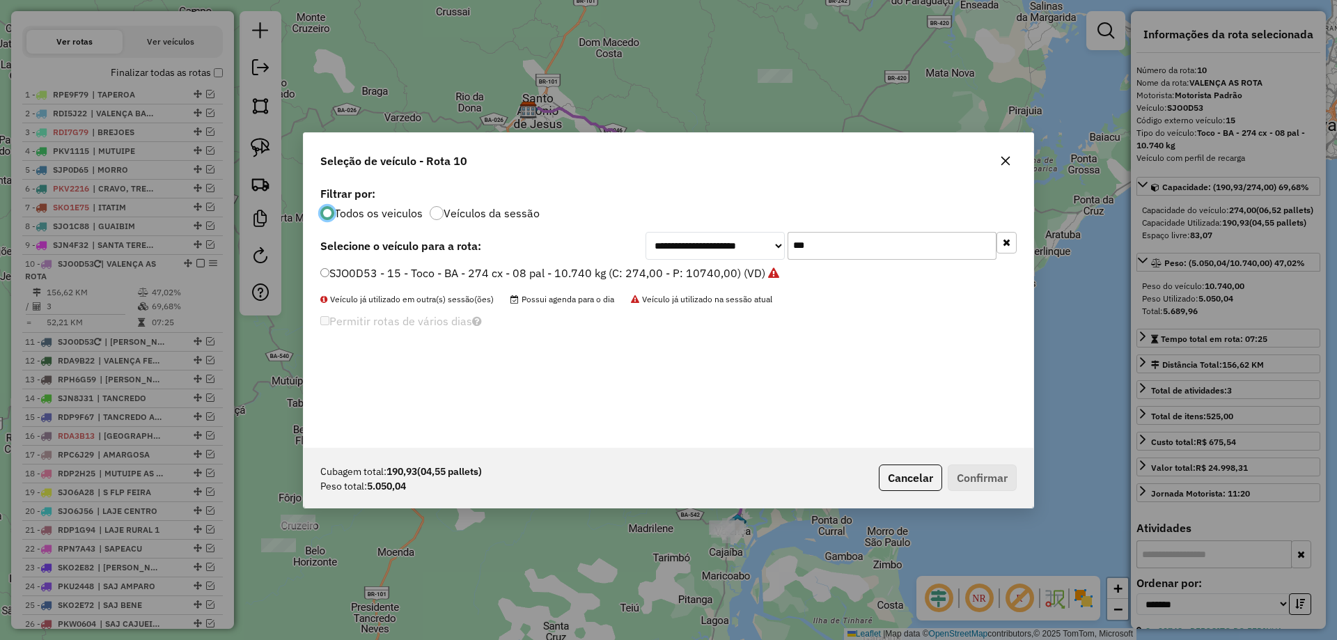
scroll to position [8, 4]
drag, startPoint x: 678, startPoint y: 242, endPoint x: 634, endPoint y: 242, distance: 43.9
click at [635, 242] on div "**********" at bounding box center [668, 246] width 697 height 28
type input "****"
click at [499, 277] on label "RPD9E09 - 509 - Truck 10 pal - 340cx - 9.692 kg (C: 340,00 - P: 9962,00) (VD)" at bounding box center [524, 273] width 409 height 17
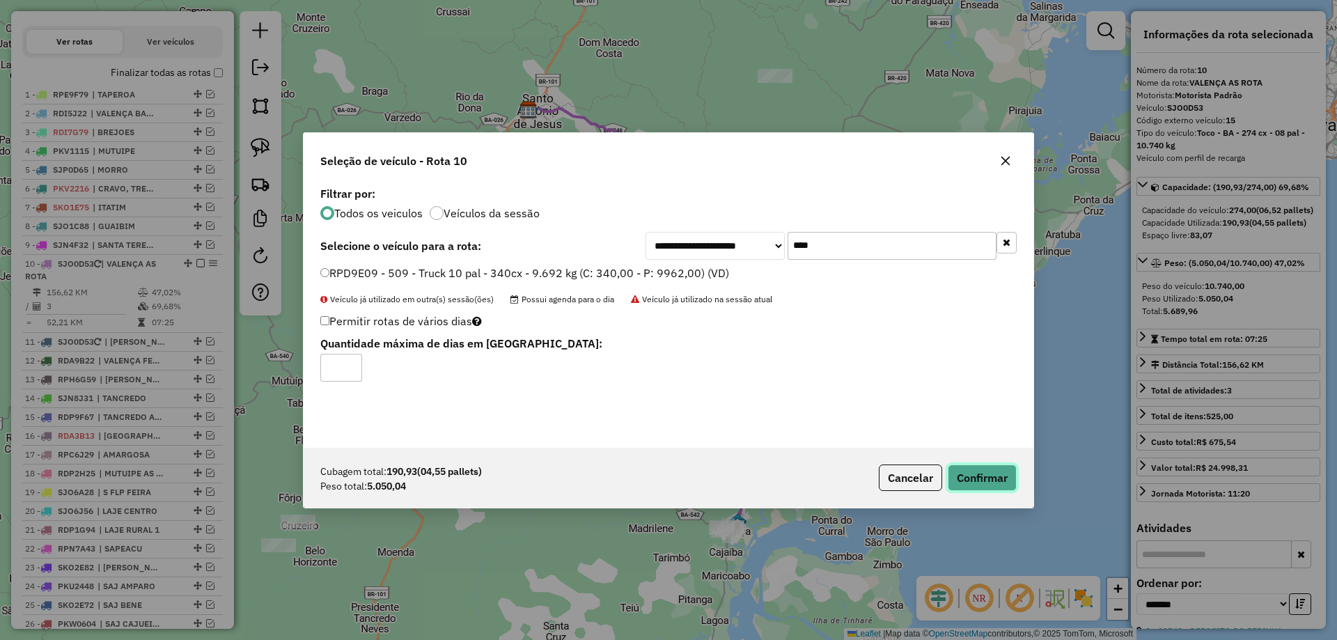
click at [986, 479] on button "Confirmar" at bounding box center [982, 478] width 69 height 26
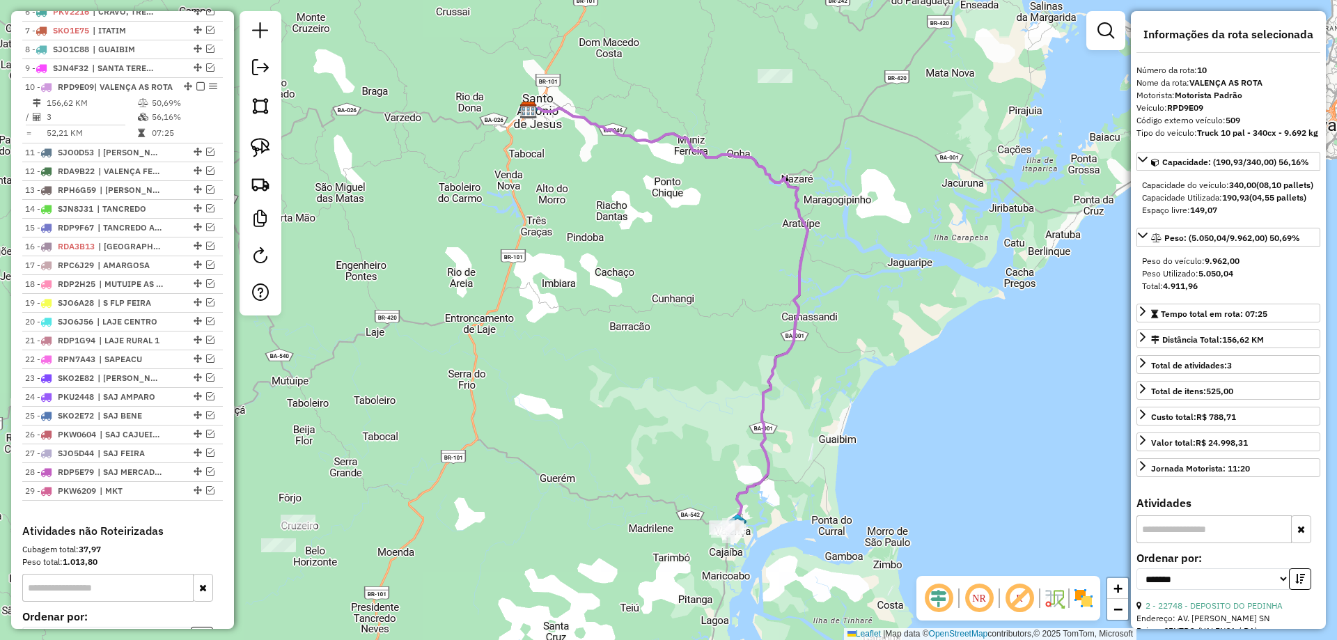
scroll to position [738, 0]
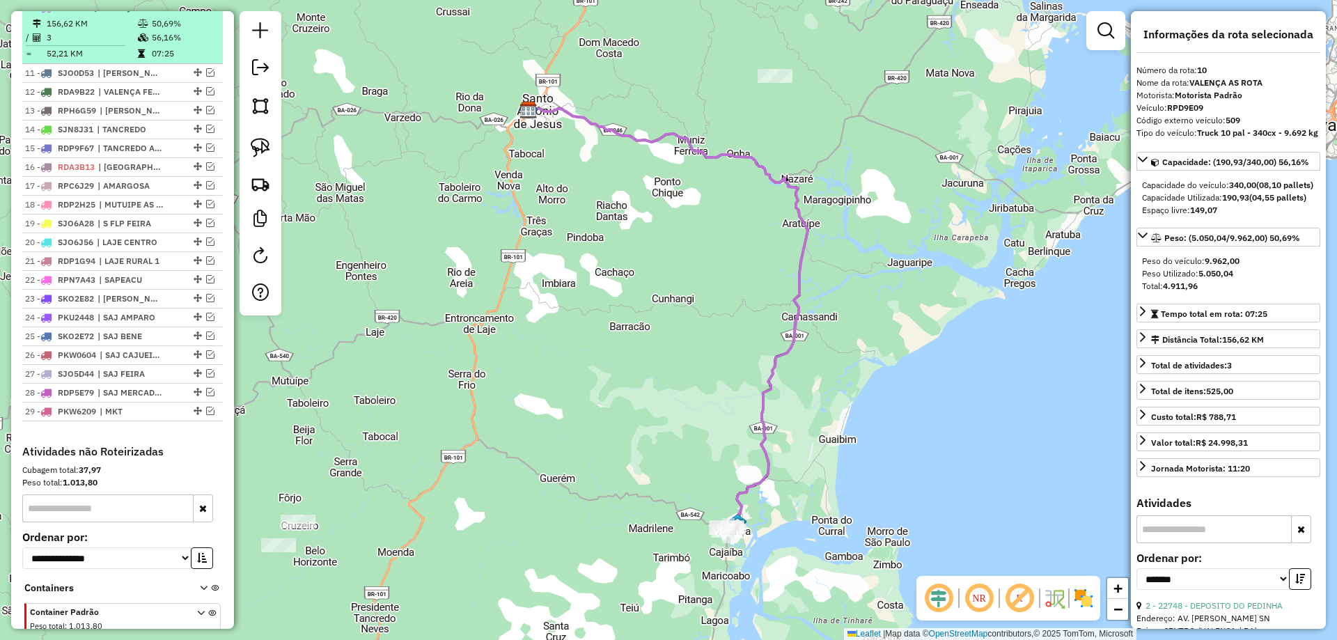
click at [199, 11] on em at bounding box center [200, 7] width 8 height 8
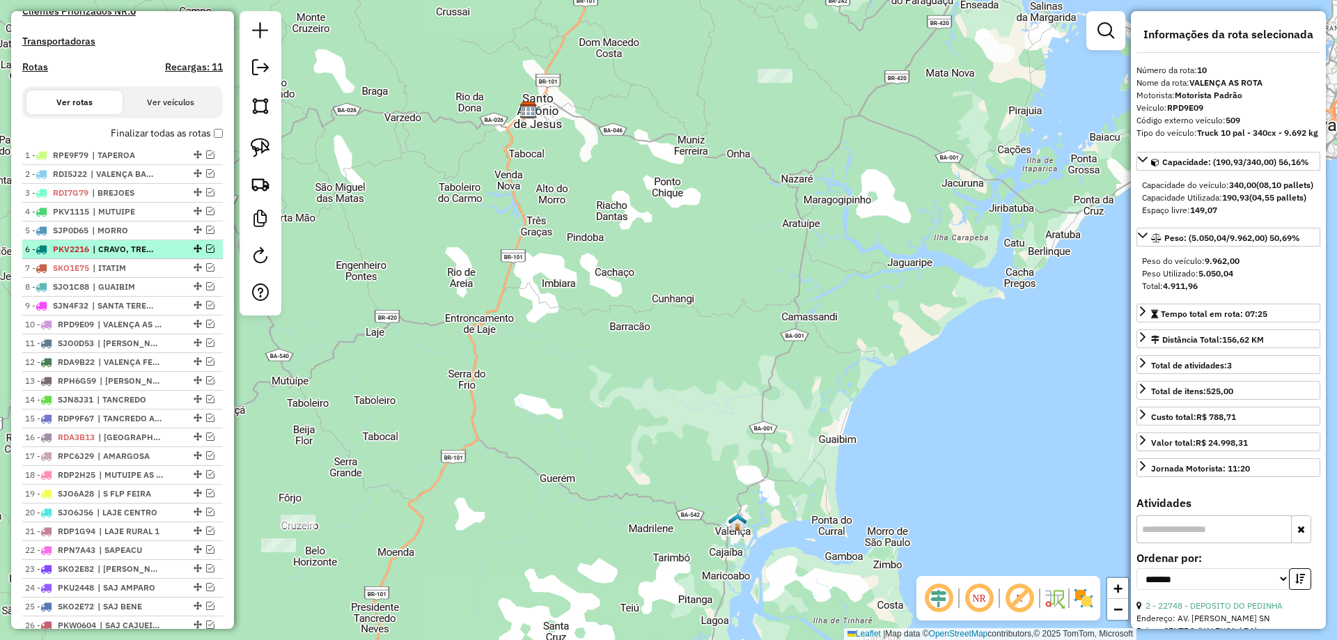
scroll to position [390, 0]
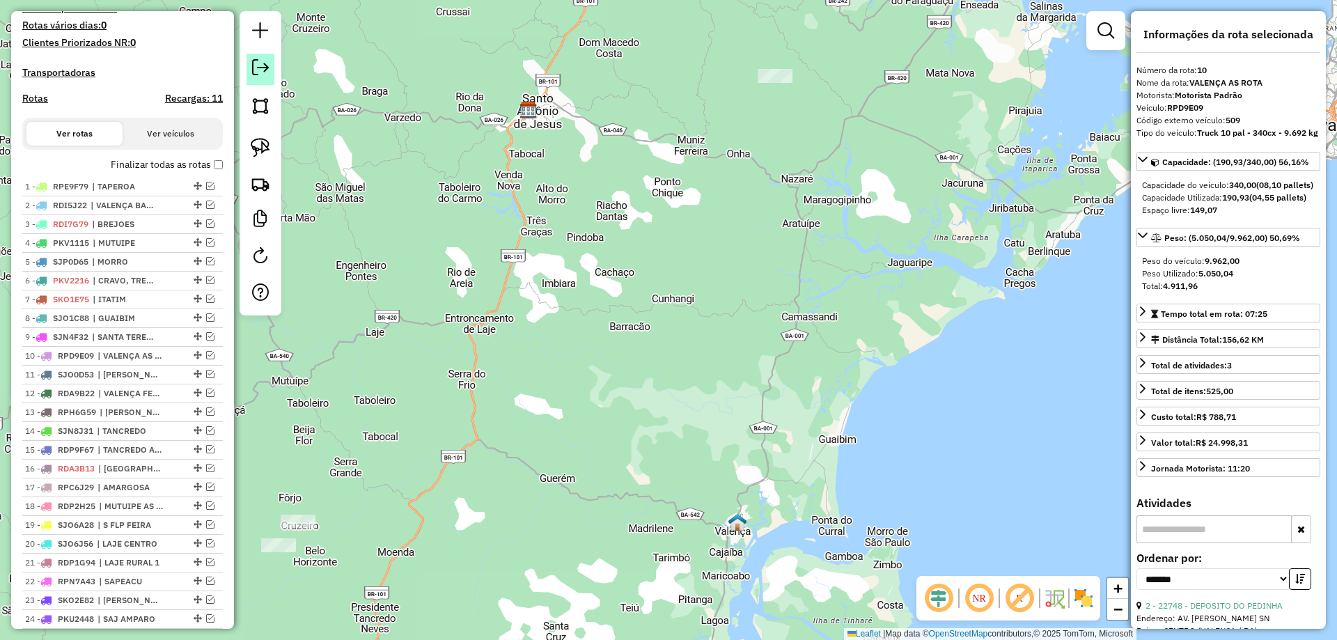
click at [256, 71] on em at bounding box center [260, 67] width 17 height 17
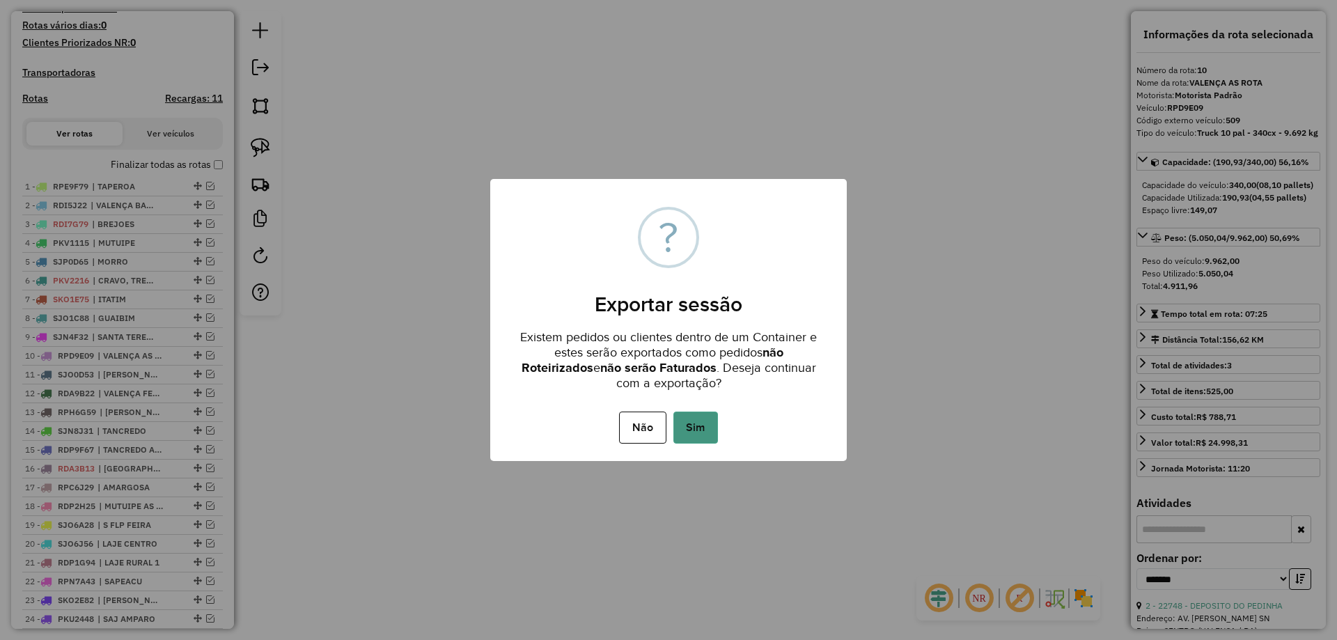
click at [696, 438] on button "Sim" at bounding box center [696, 428] width 45 height 32
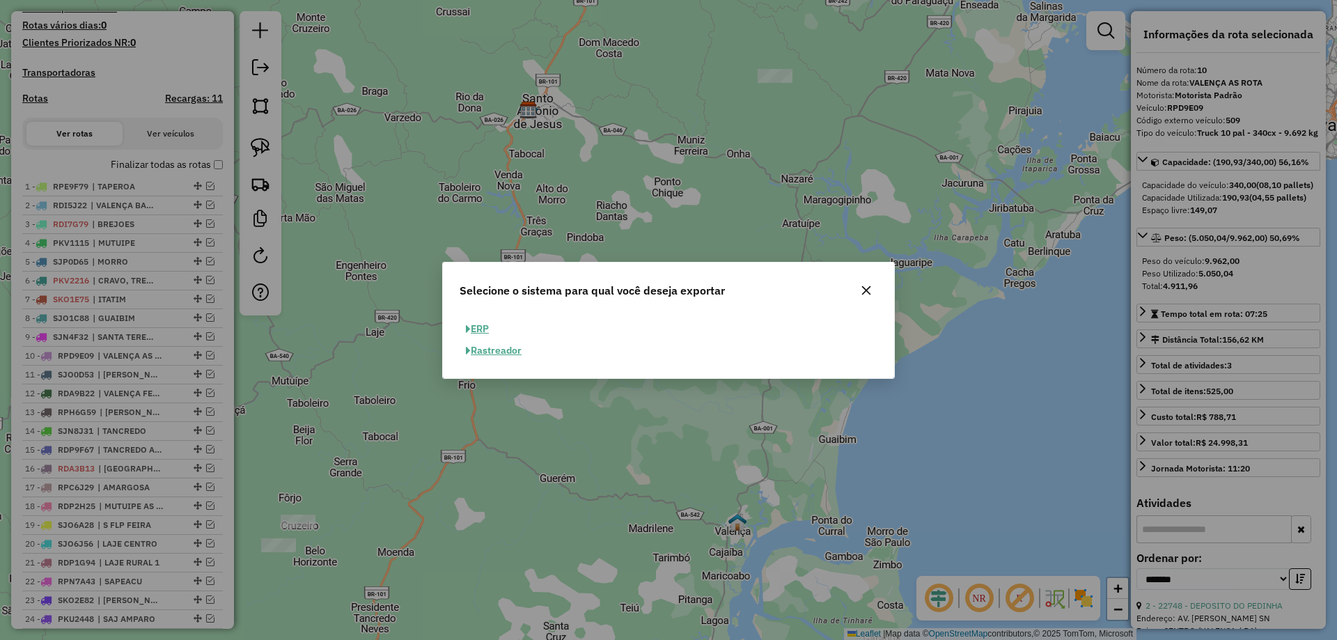
click at [486, 329] on button "ERP" at bounding box center [478, 329] width 36 height 22
select select "**"
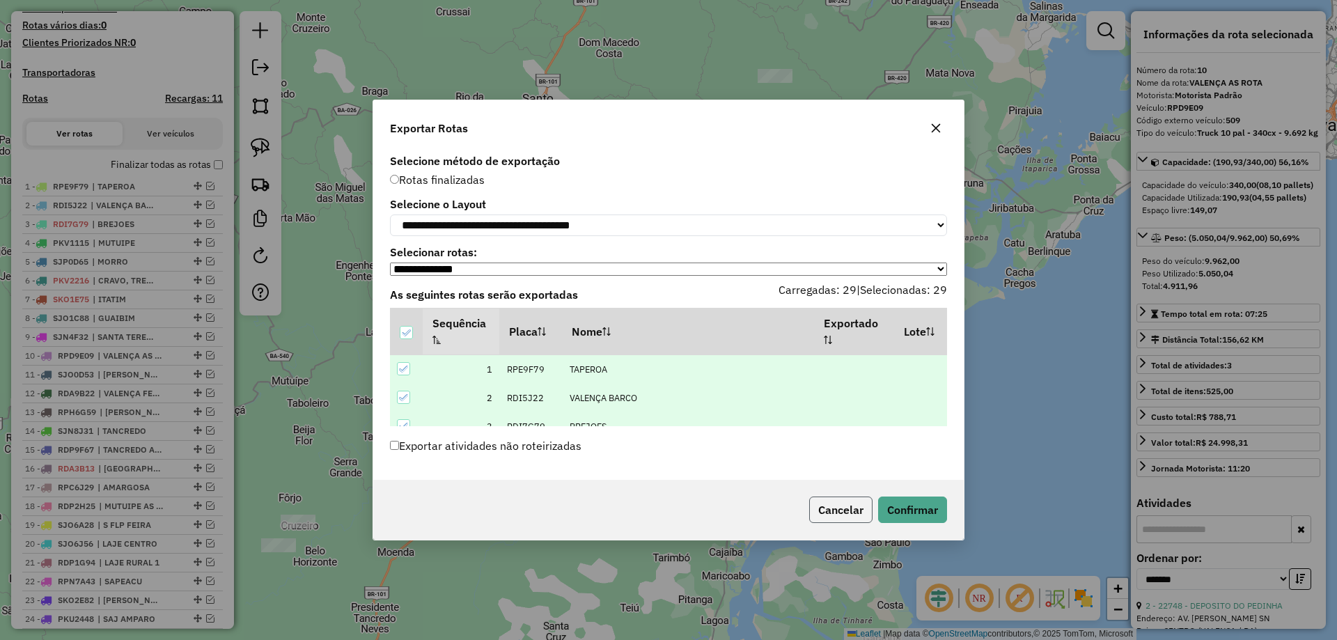
click at [852, 515] on button "Cancelar" at bounding box center [840, 510] width 63 height 26
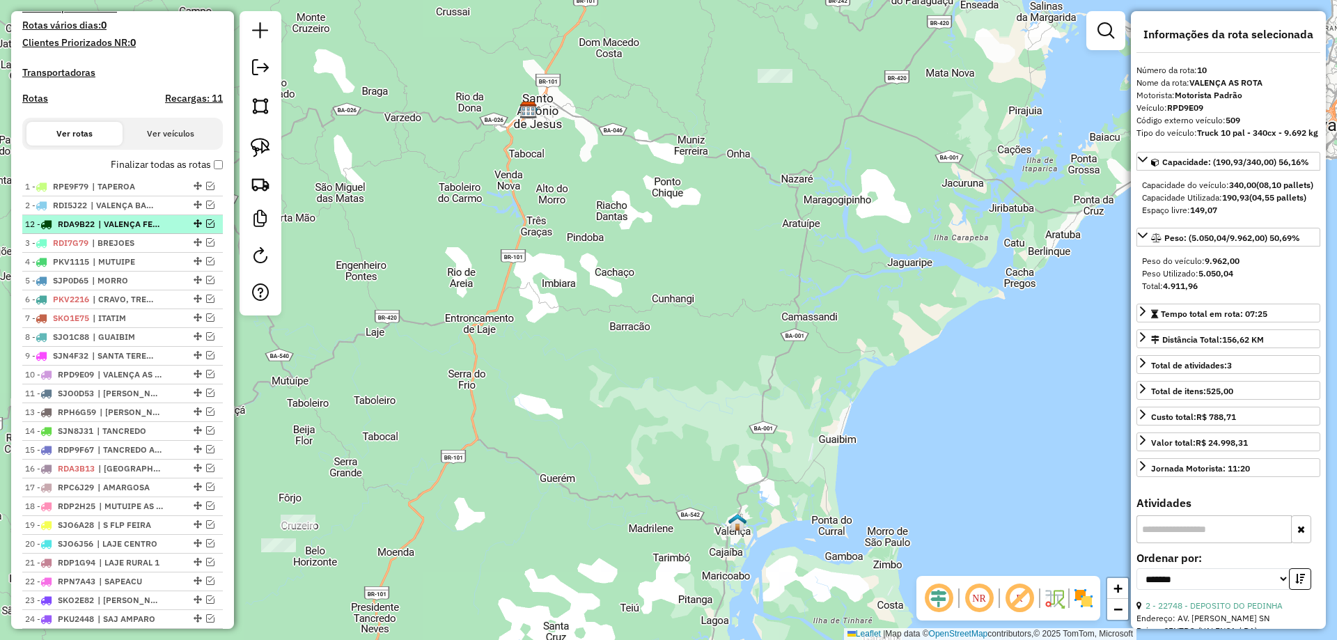
drag, startPoint x: 196, startPoint y: 404, endPoint x: 169, endPoint y: 232, distance: 174.1
click at [249, 72] on link at bounding box center [261, 69] width 28 height 31
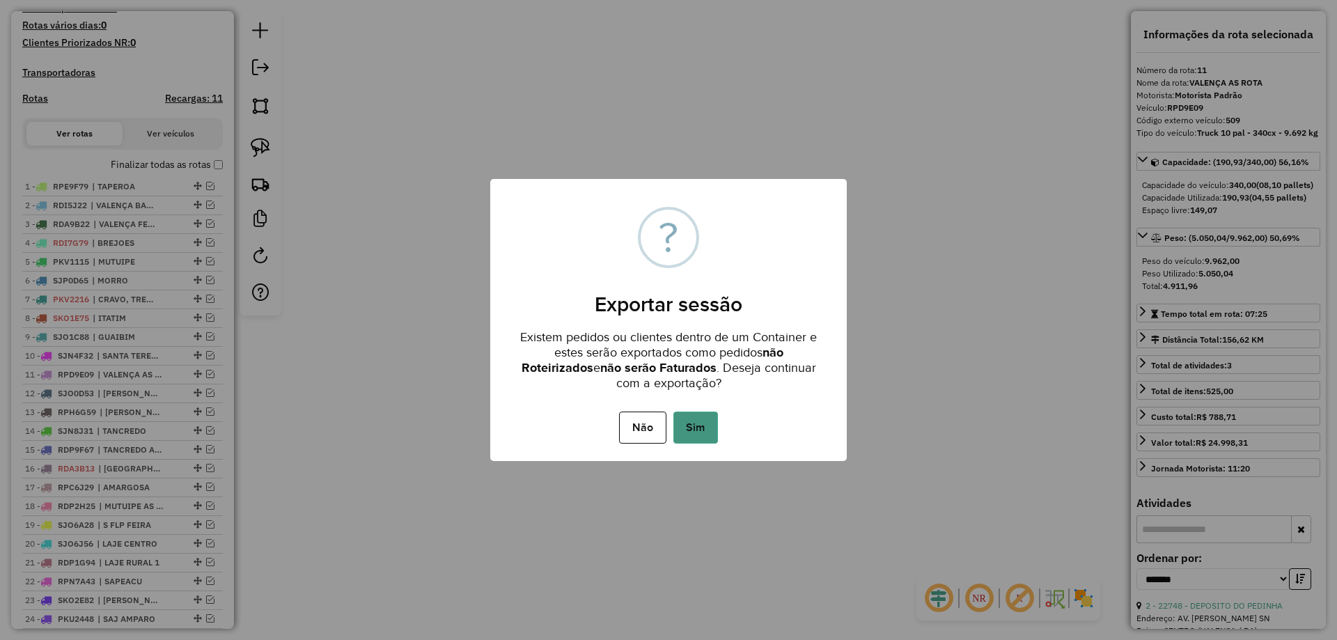
click at [695, 421] on button "Sim" at bounding box center [696, 428] width 45 height 32
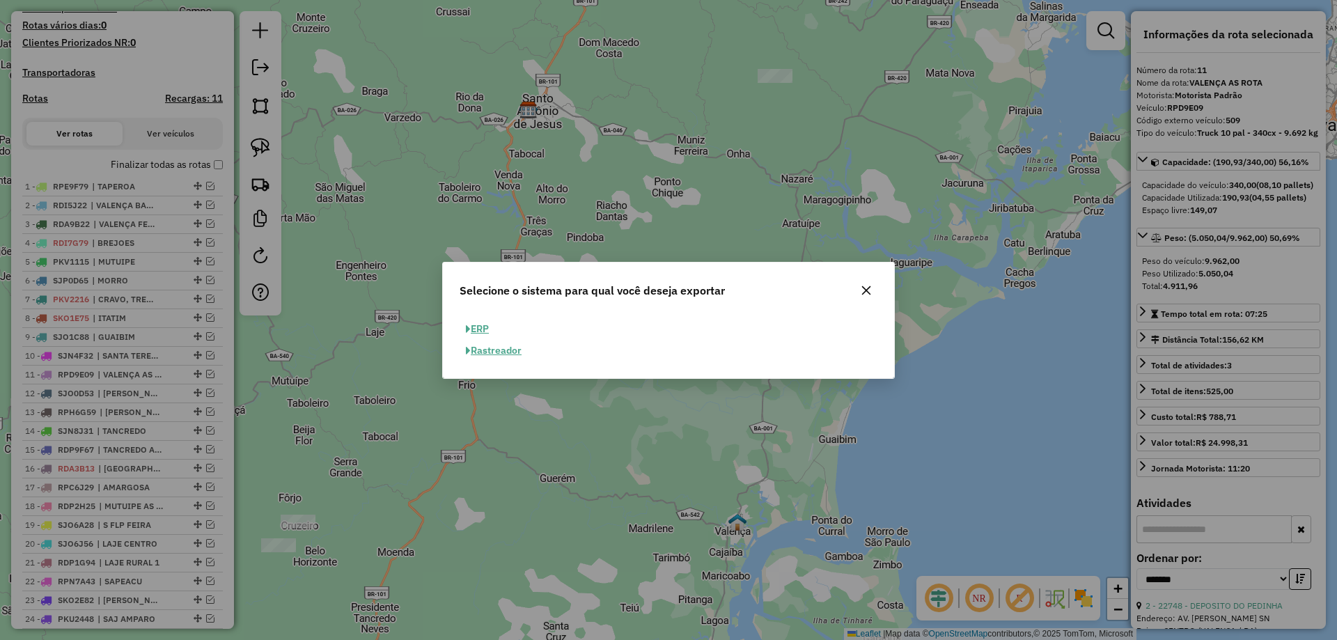
click at [479, 325] on button "ERP" at bounding box center [478, 329] width 36 height 22
select select "**"
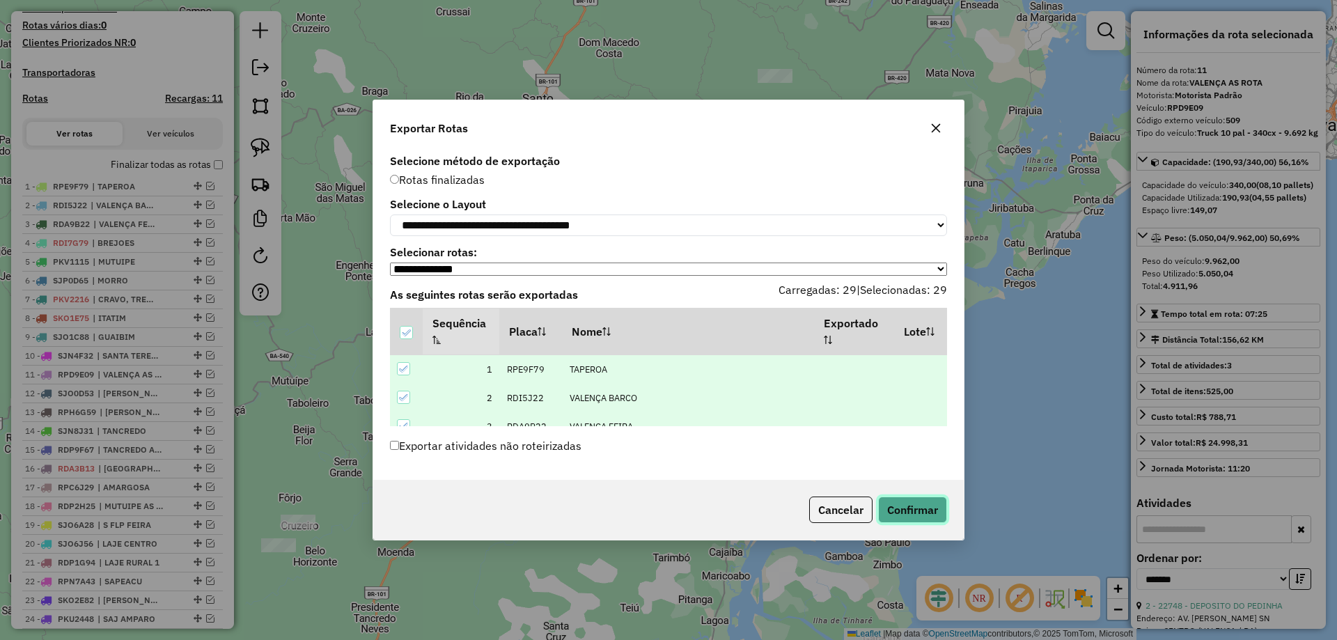
click at [896, 505] on button "Confirmar" at bounding box center [912, 510] width 69 height 26
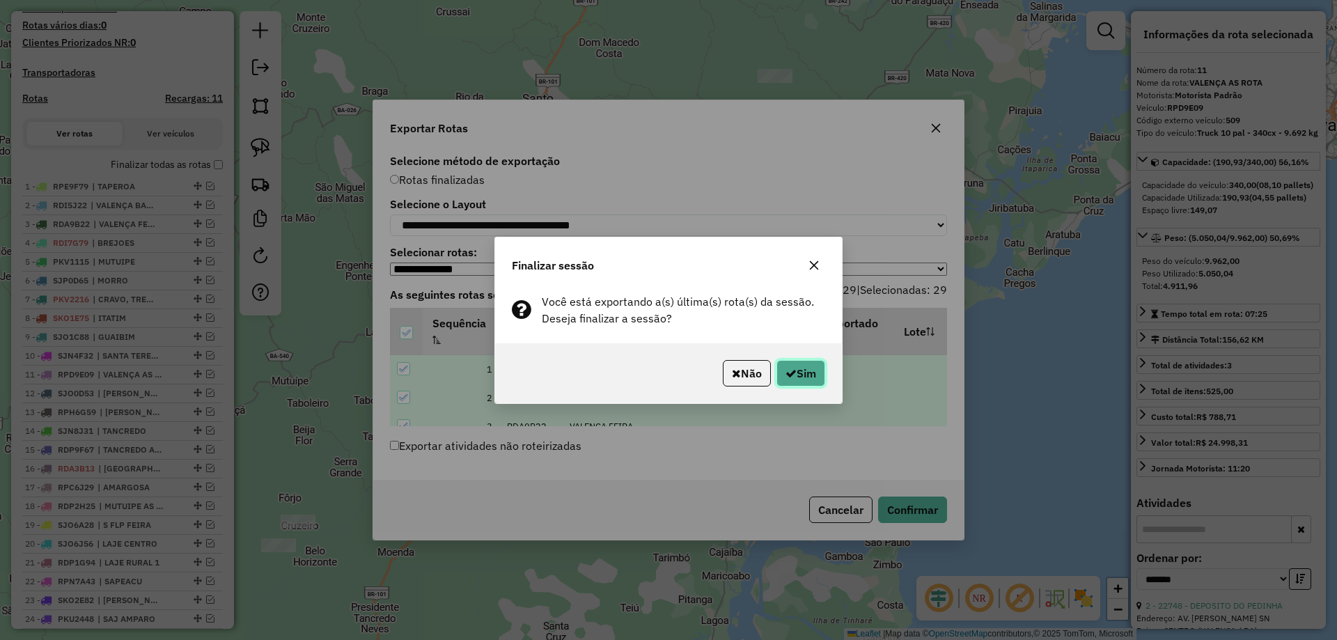
click at [807, 383] on button "Sim" at bounding box center [801, 373] width 49 height 26
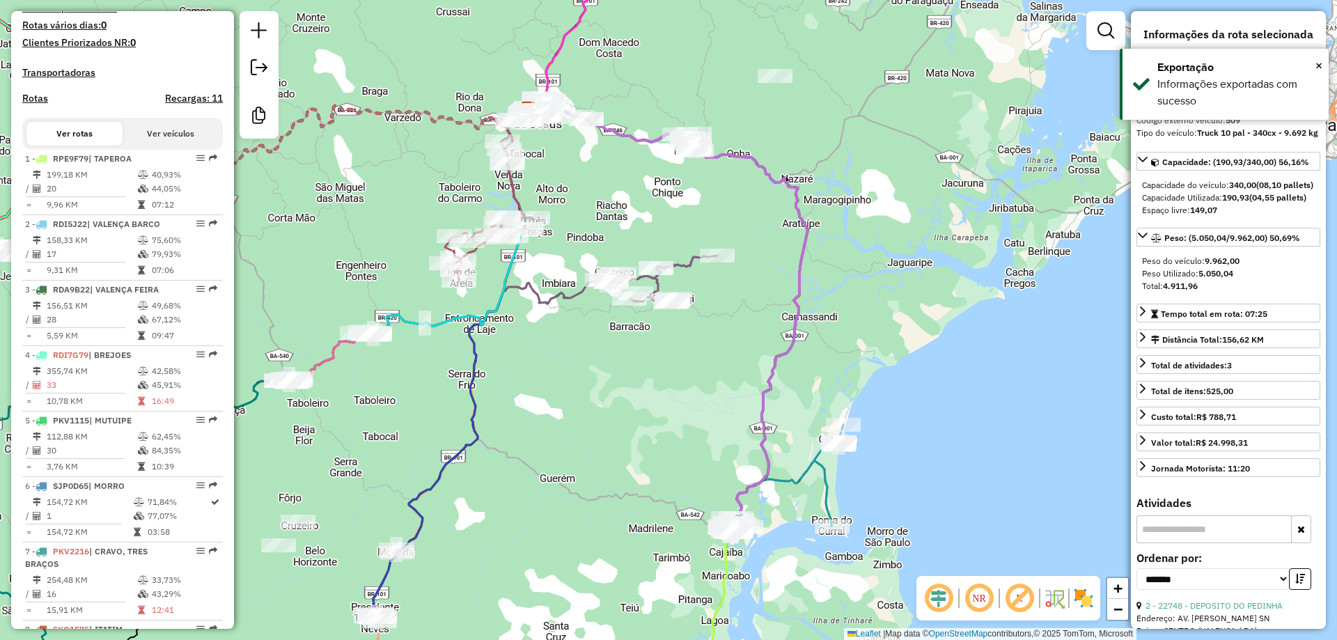
scroll to position [674, 0]
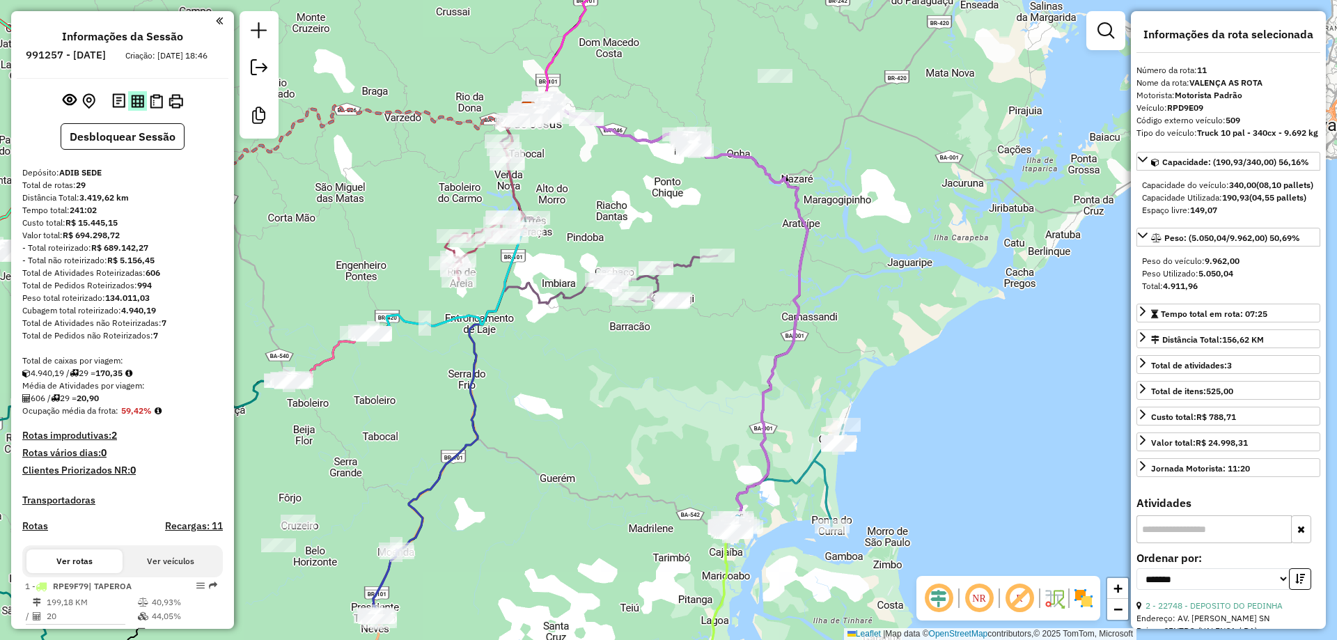
click at [139, 108] on img at bounding box center [137, 101] width 13 height 13
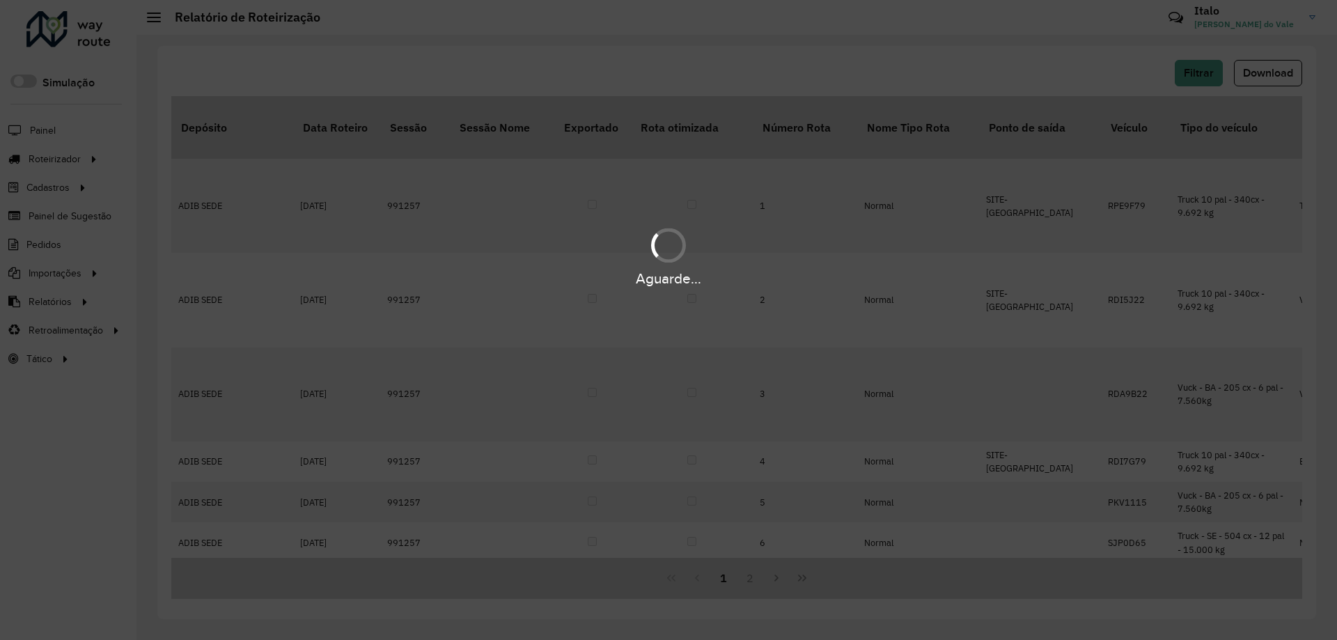
click at [1257, 81] on hb-app "Aguarde... Pop-up bloqueado! Seu navegador bloqueou automáticamente a abertura …" at bounding box center [668, 320] width 1337 height 640
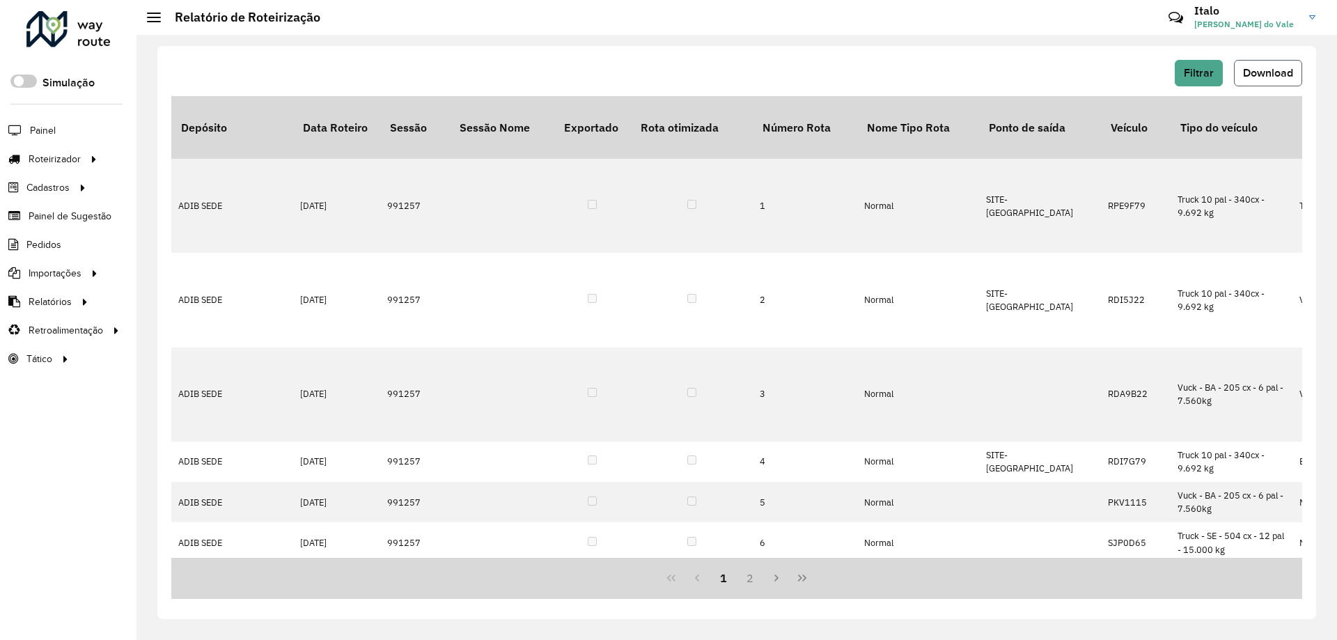
click at [1257, 77] on span "Download" at bounding box center [1268, 73] width 50 height 12
